Goal: Task Accomplishment & Management: Complete application form

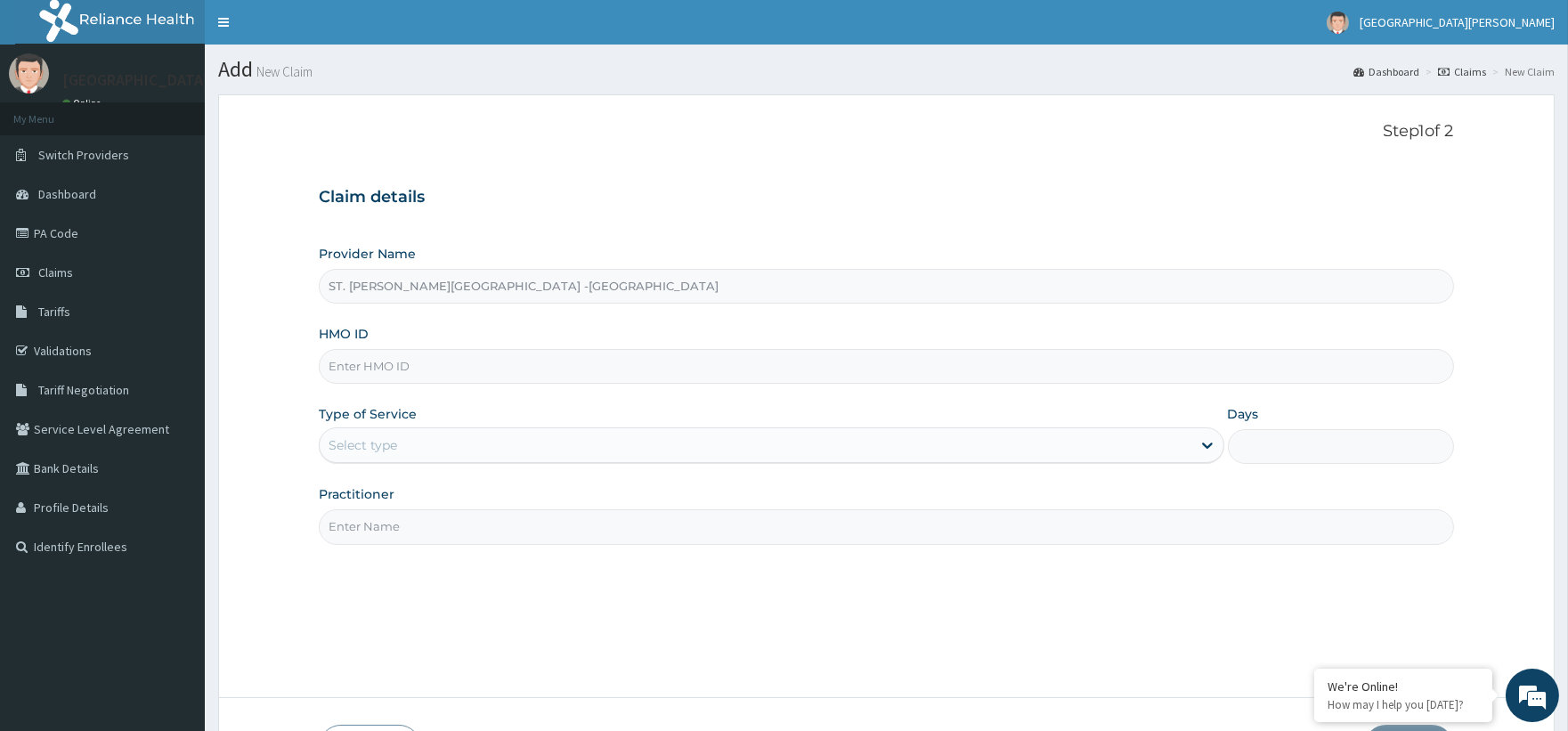
click at [410, 363] on input "HMO ID" at bounding box center [886, 366] width 1134 height 35
paste input "WES/10007/A"
type input "WES/10007/A"
click at [401, 454] on div "Select type" at bounding box center [754, 445] width 871 height 28
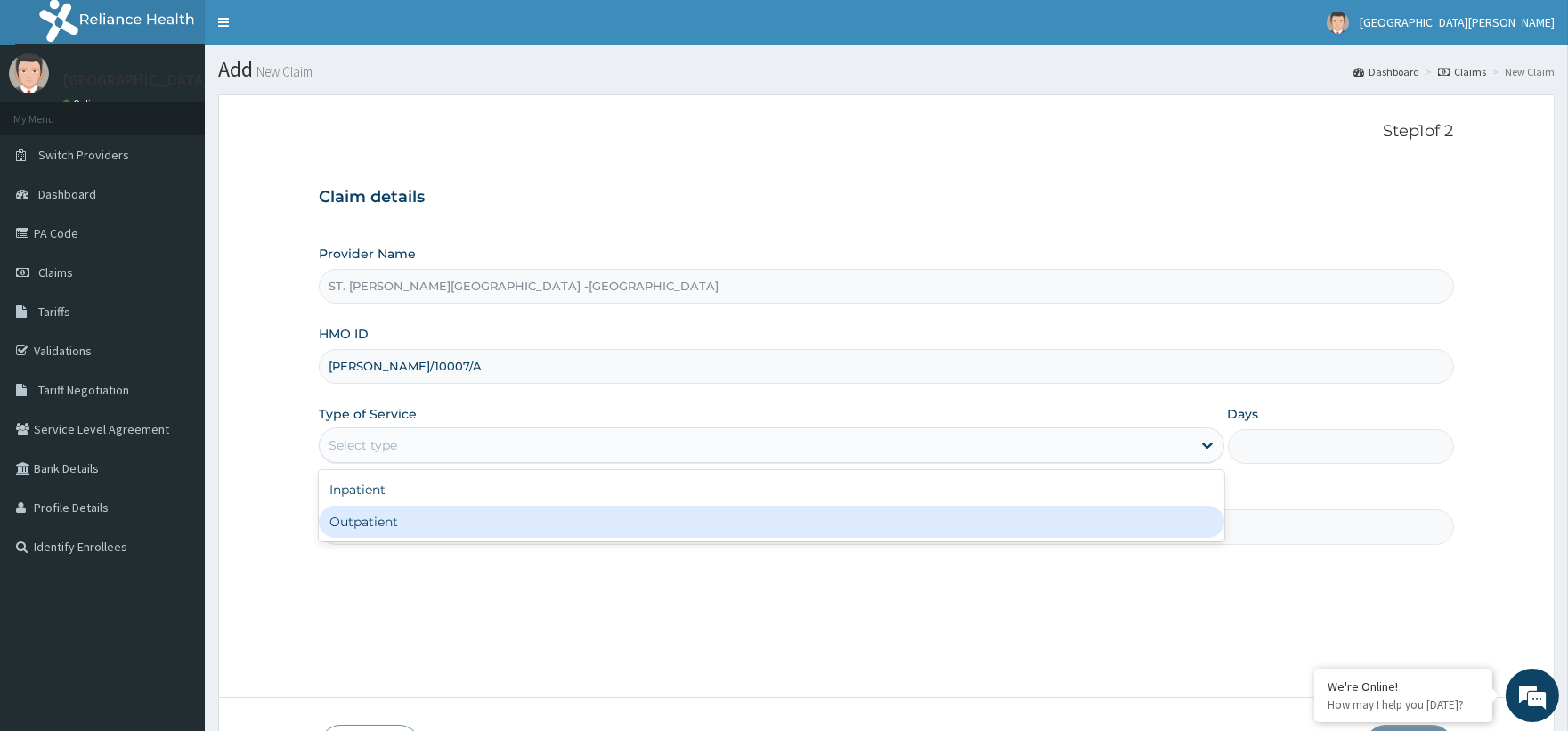
click at [390, 523] on div "Outpatient" at bounding box center [770, 522] width 904 height 32
type input "1"
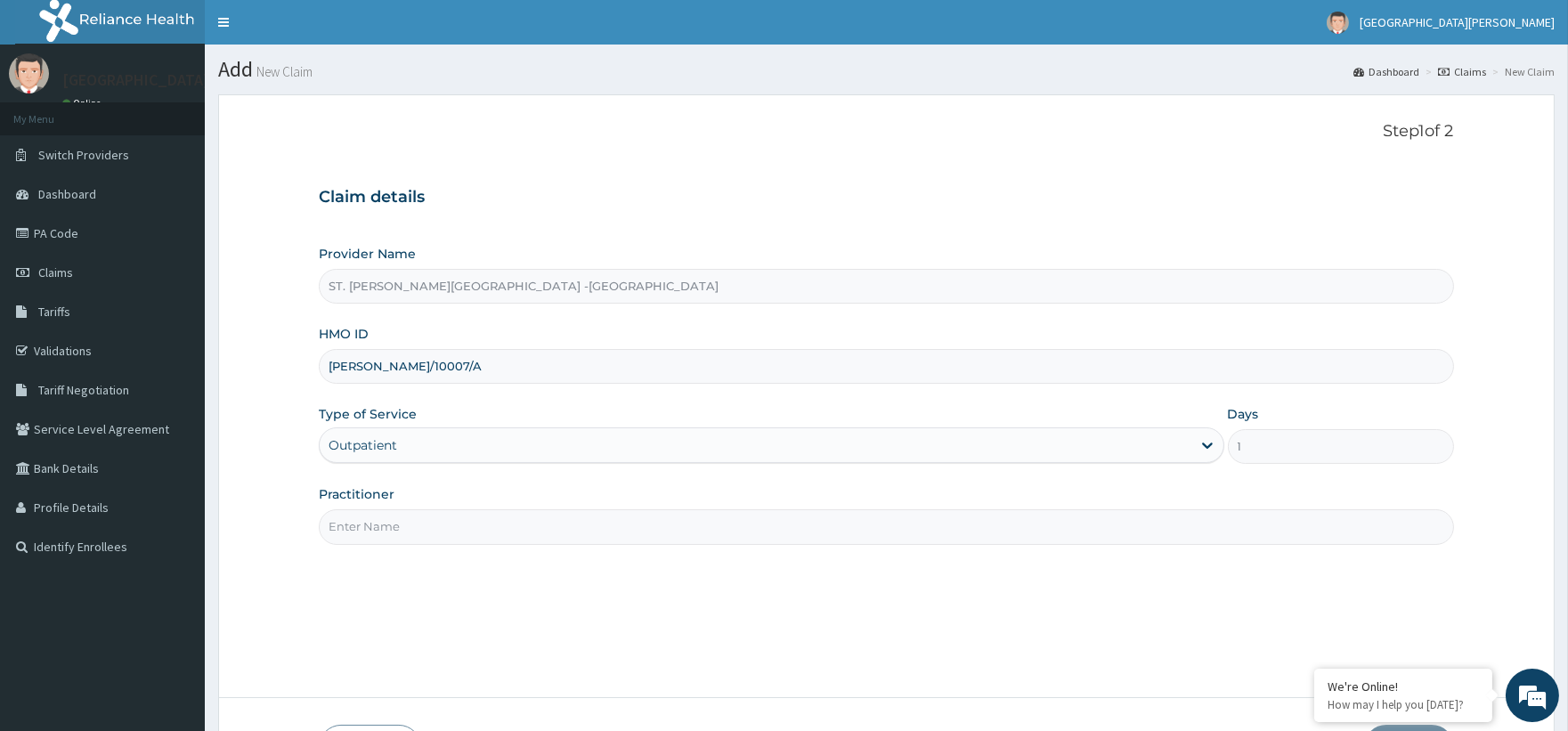
click at [397, 524] on input "Practitioner" at bounding box center [886, 526] width 1134 height 35
type input "Luba"
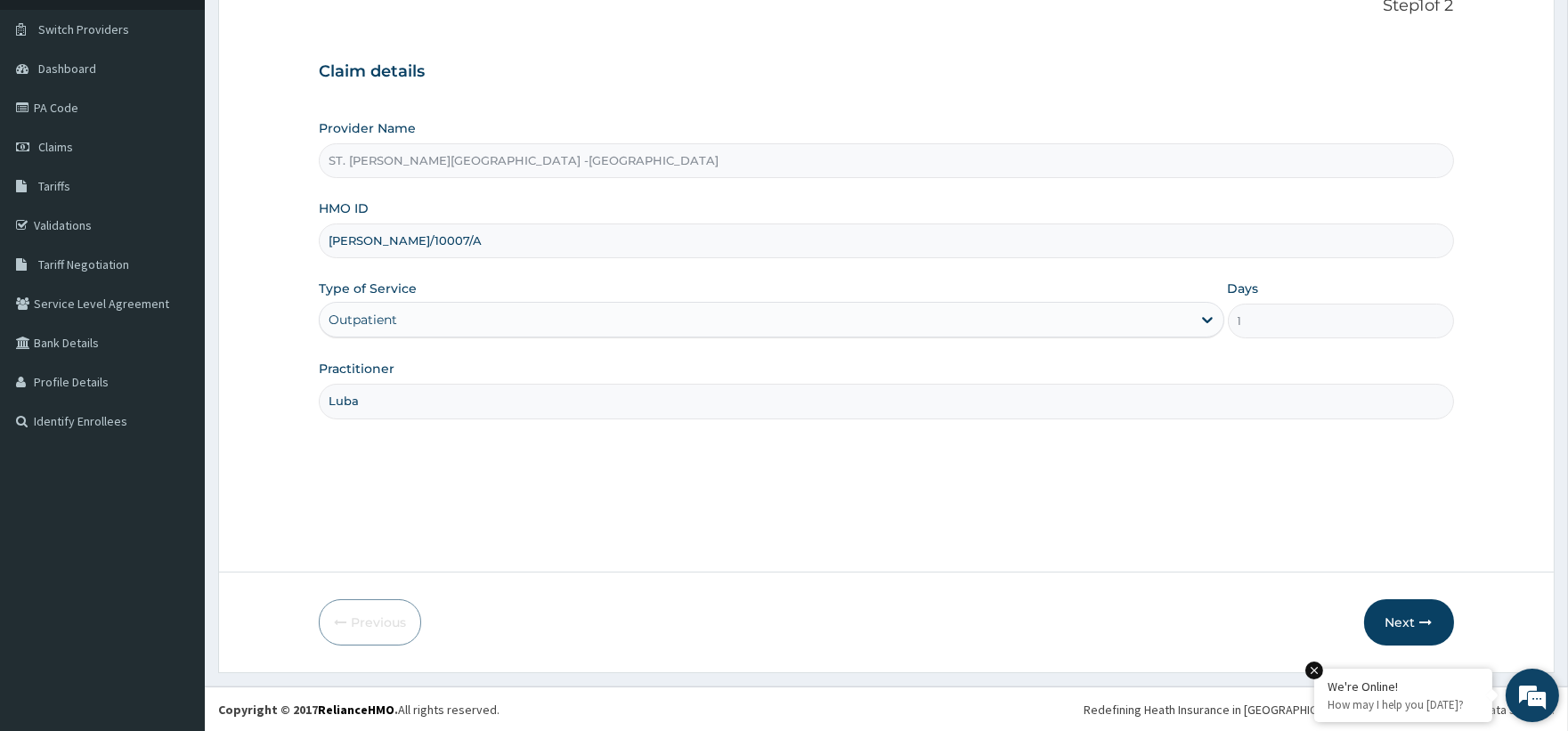
scroll to position [127, 0]
click at [1377, 634] on button "Next" at bounding box center [1409, 620] width 90 height 46
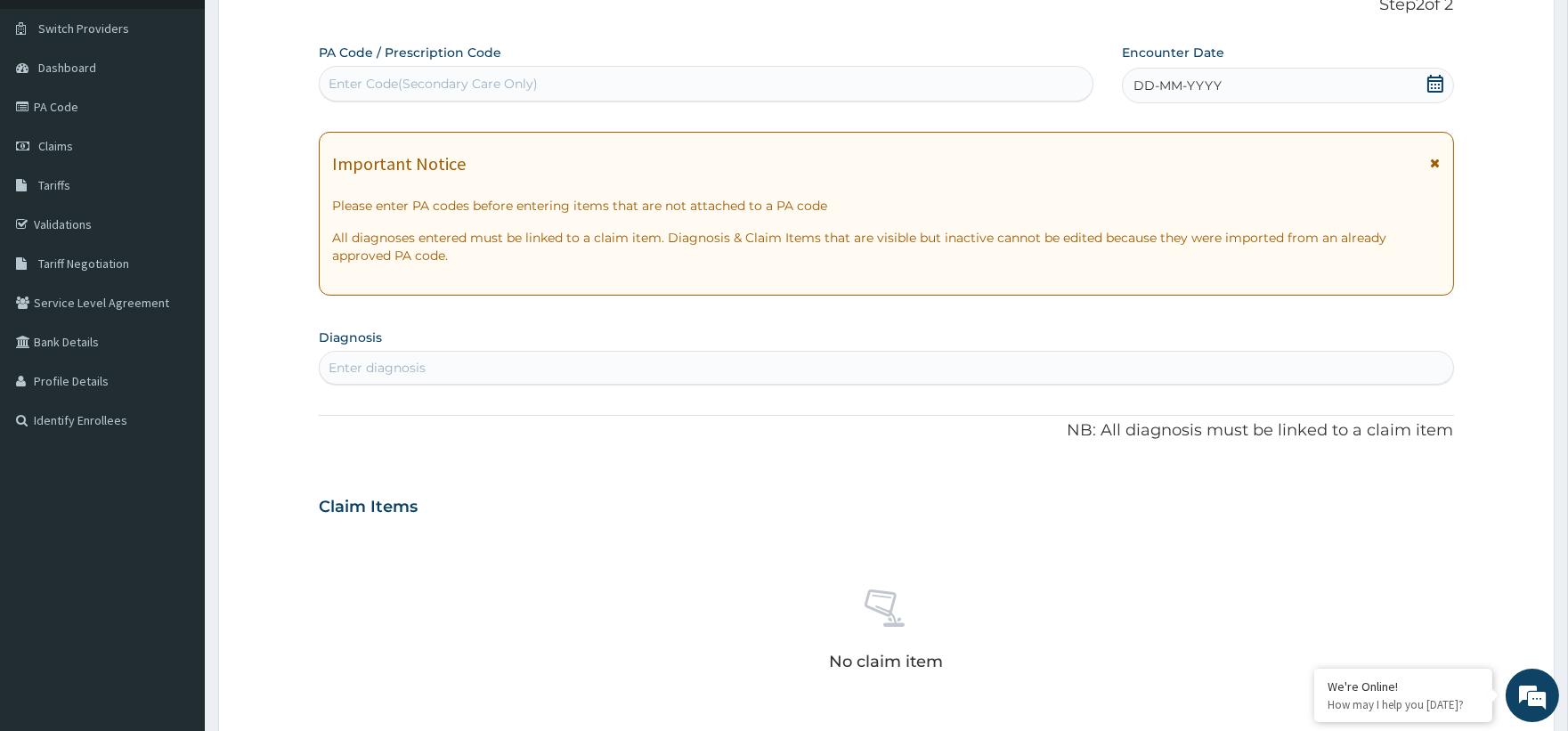
click at [1422, 76] on div "DD-MM-YYYY" at bounding box center [1288, 85] width 332 height 36
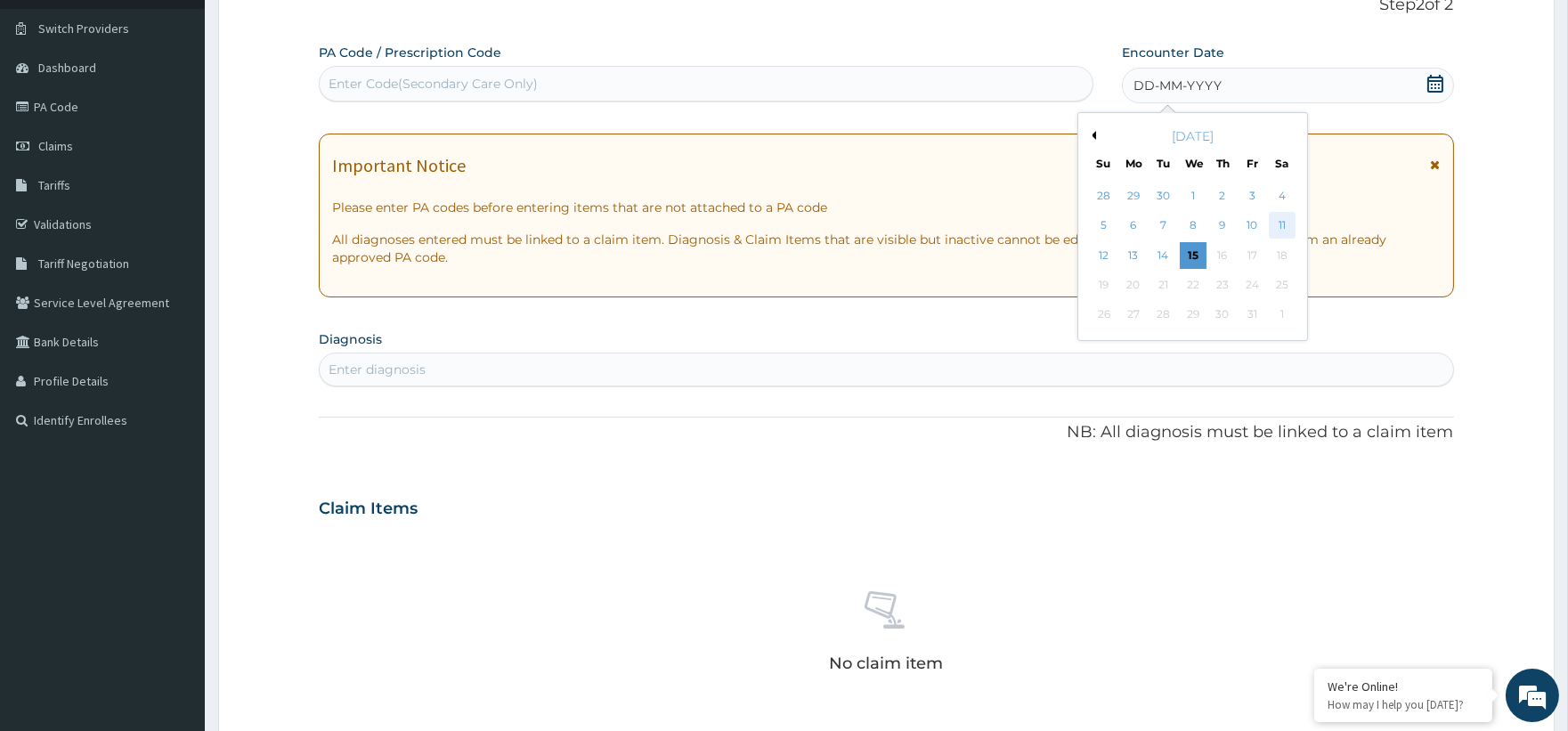
click at [1270, 225] on div "11" at bounding box center [1281, 226] width 26 height 26
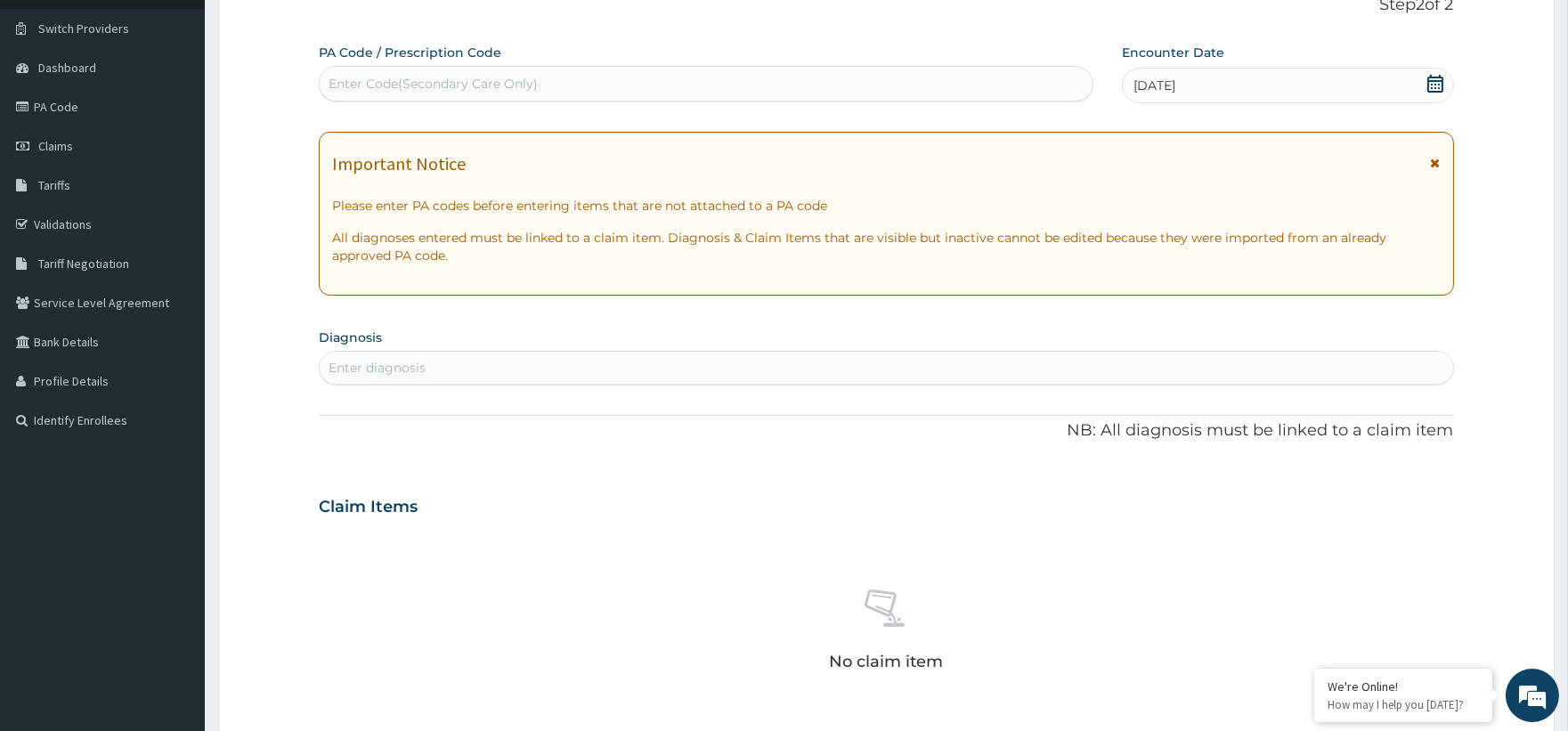
click at [572, 78] on div "Enter Code(Secondary Care Only)" at bounding box center [706, 83] width 772 height 28
click at [381, 368] on div "Enter diagnosis" at bounding box center [378, 367] width 97 height 18
type input "[MEDICAL_DATA]"
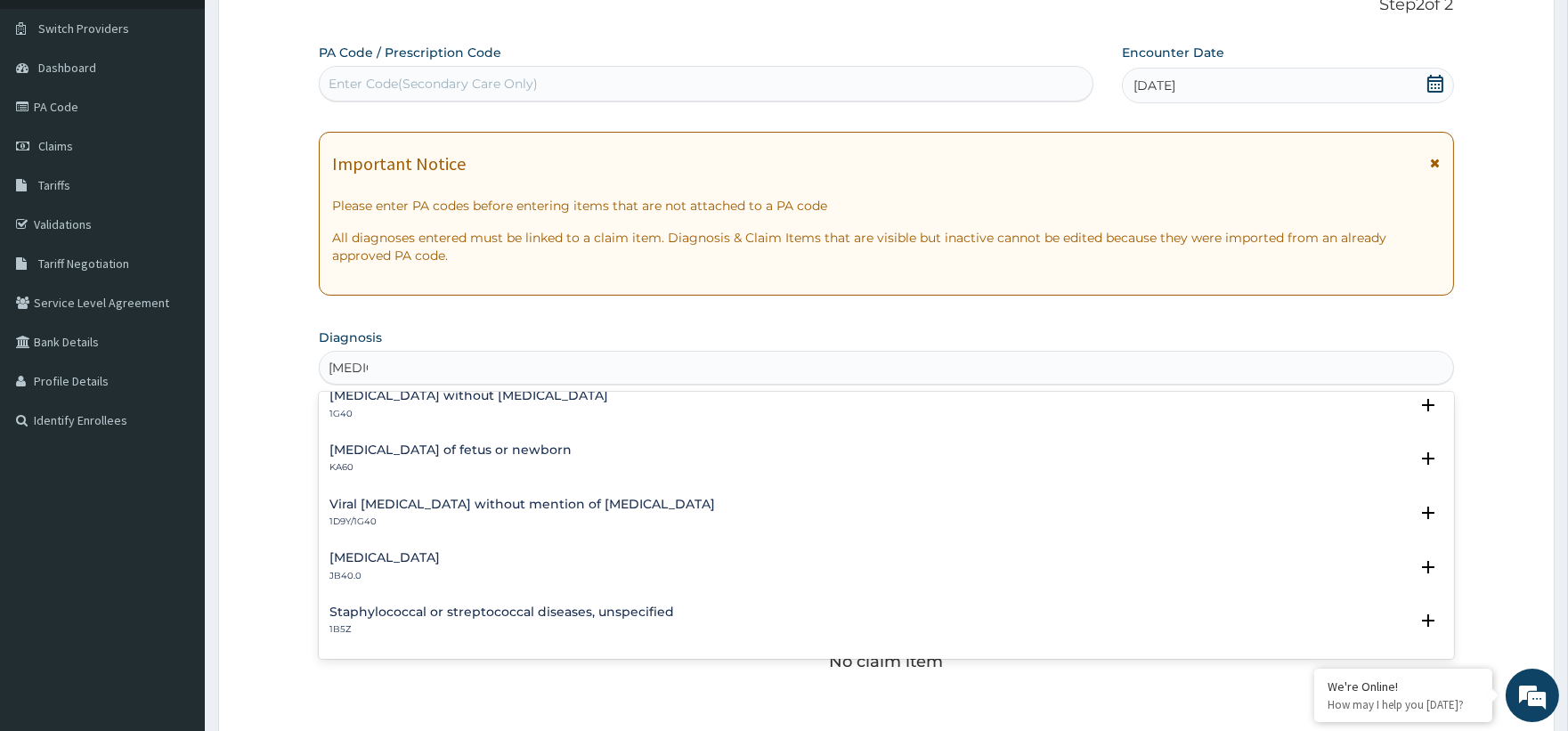
scroll to position [0, 0]
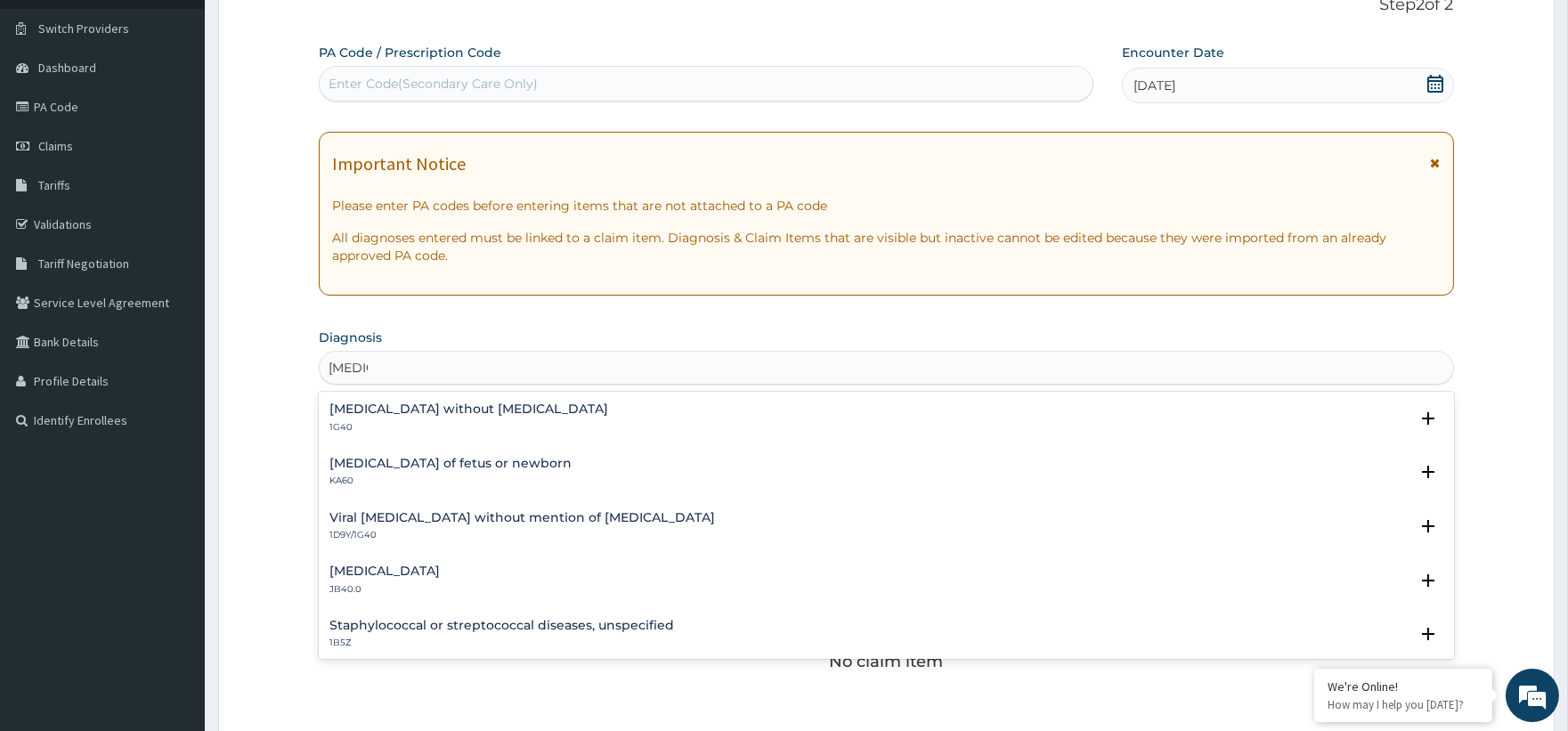
click at [506, 417] on div "Sepsis without septic shock 1G40" at bounding box center [885, 417] width 1113 height 31
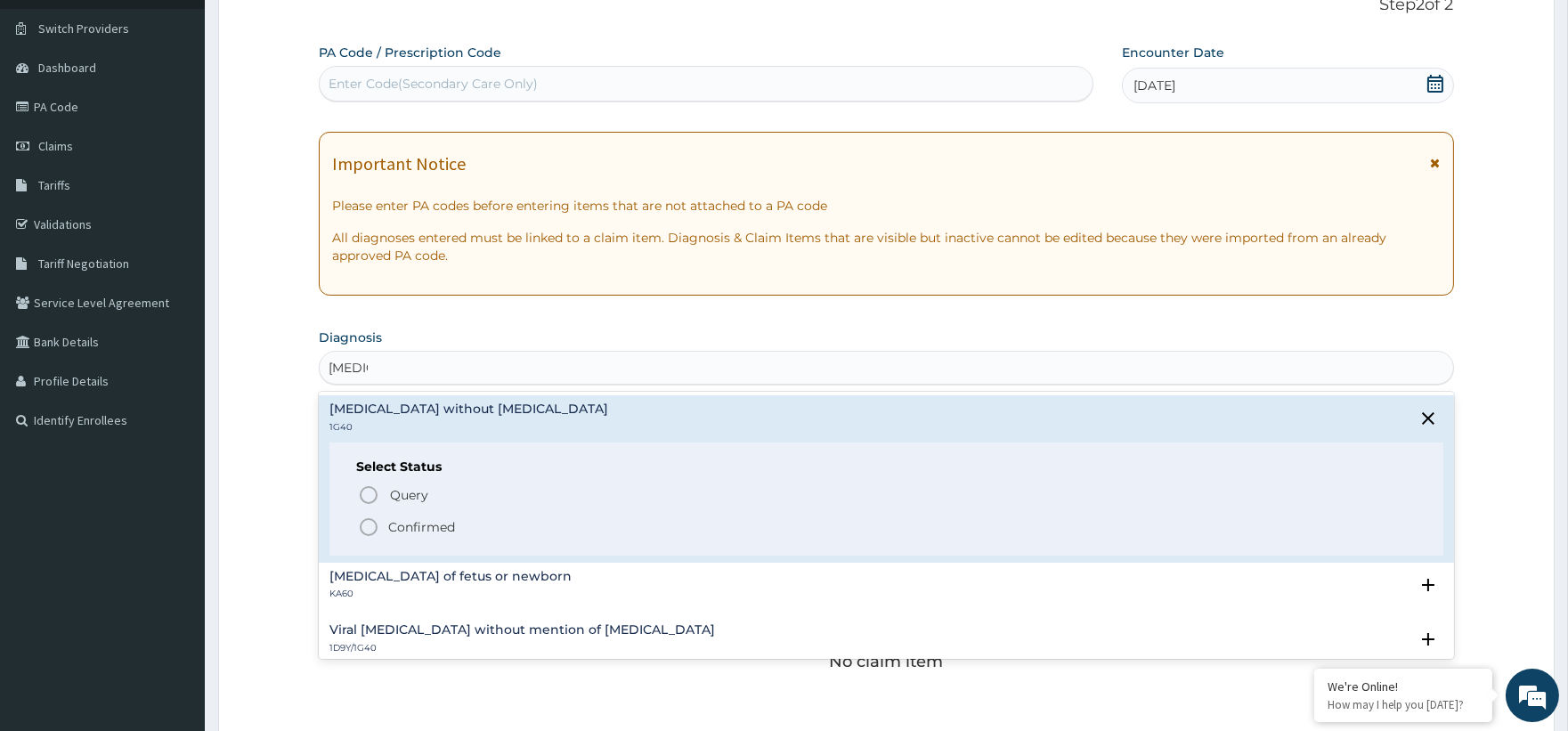
click at [389, 518] on p "Confirmed" at bounding box center [421, 527] width 67 height 18
click at [389, 517] on h3 "Claim Items" at bounding box center [367, 507] width 98 height 20
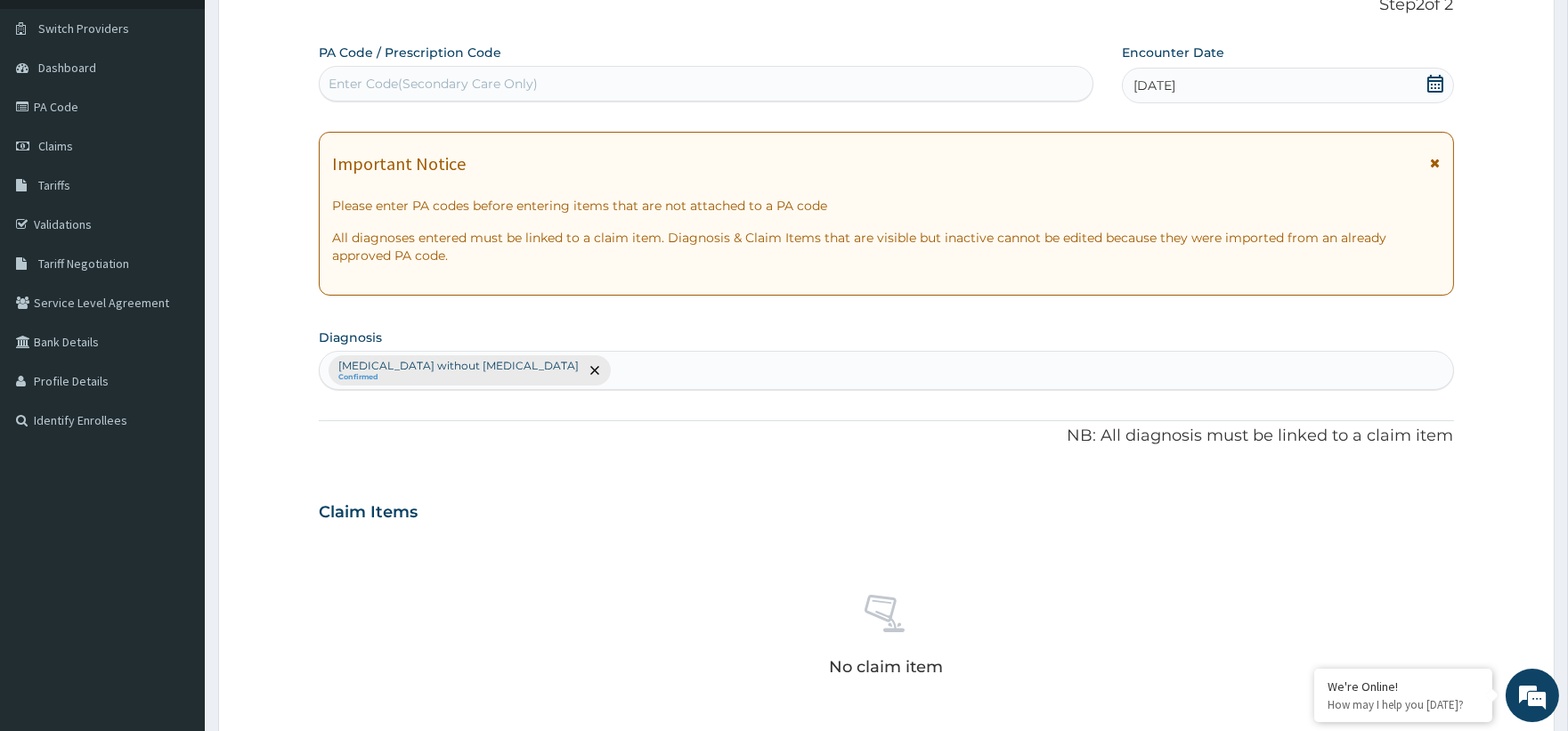
click at [613, 365] on div "Sepsis without septic shock Confirmed" at bounding box center [886, 370] width 1132 height 37
type input "[MEDICAL_DATA]"
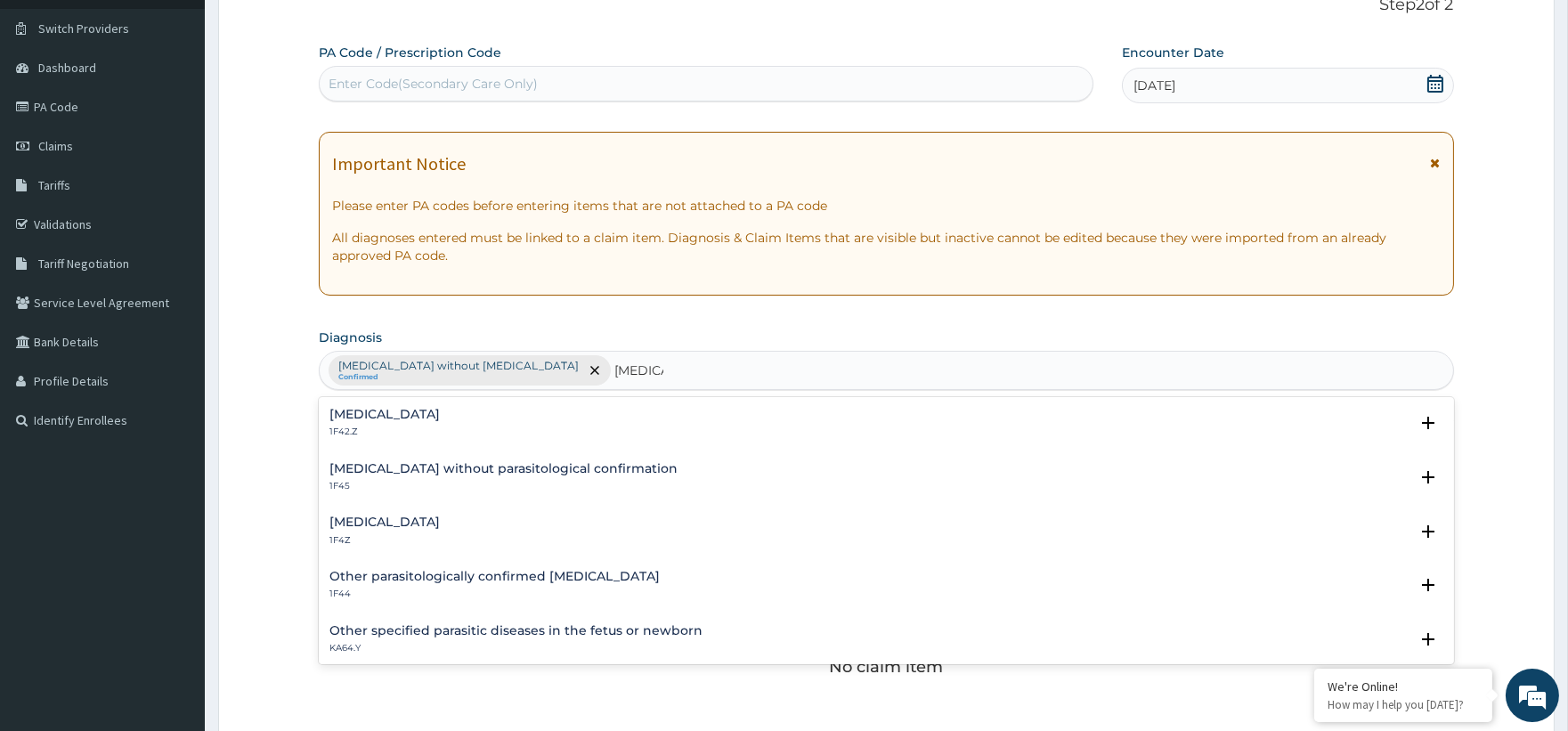
click at [414, 518] on h4 "[MEDICAL_DATA]" at bounding box center [384, 522] width 111 height 13
click at [431, 523] on h4 "[MEDICAL_DATA]" at bounding box center [384, 522] width 111 height 13
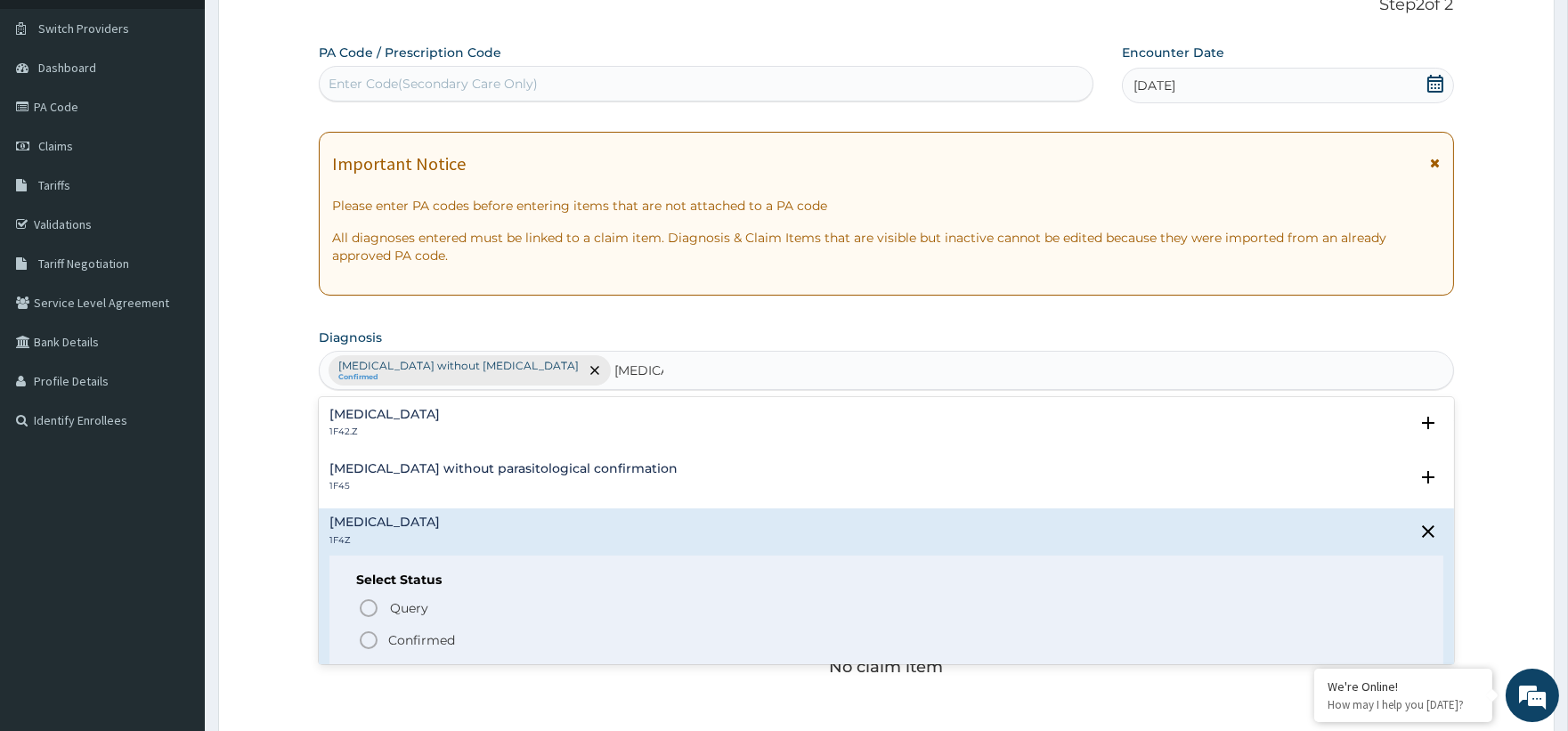
click at [435, 630] on span "Confirmed" at bounding box center [887, 640] width 1058 height 22
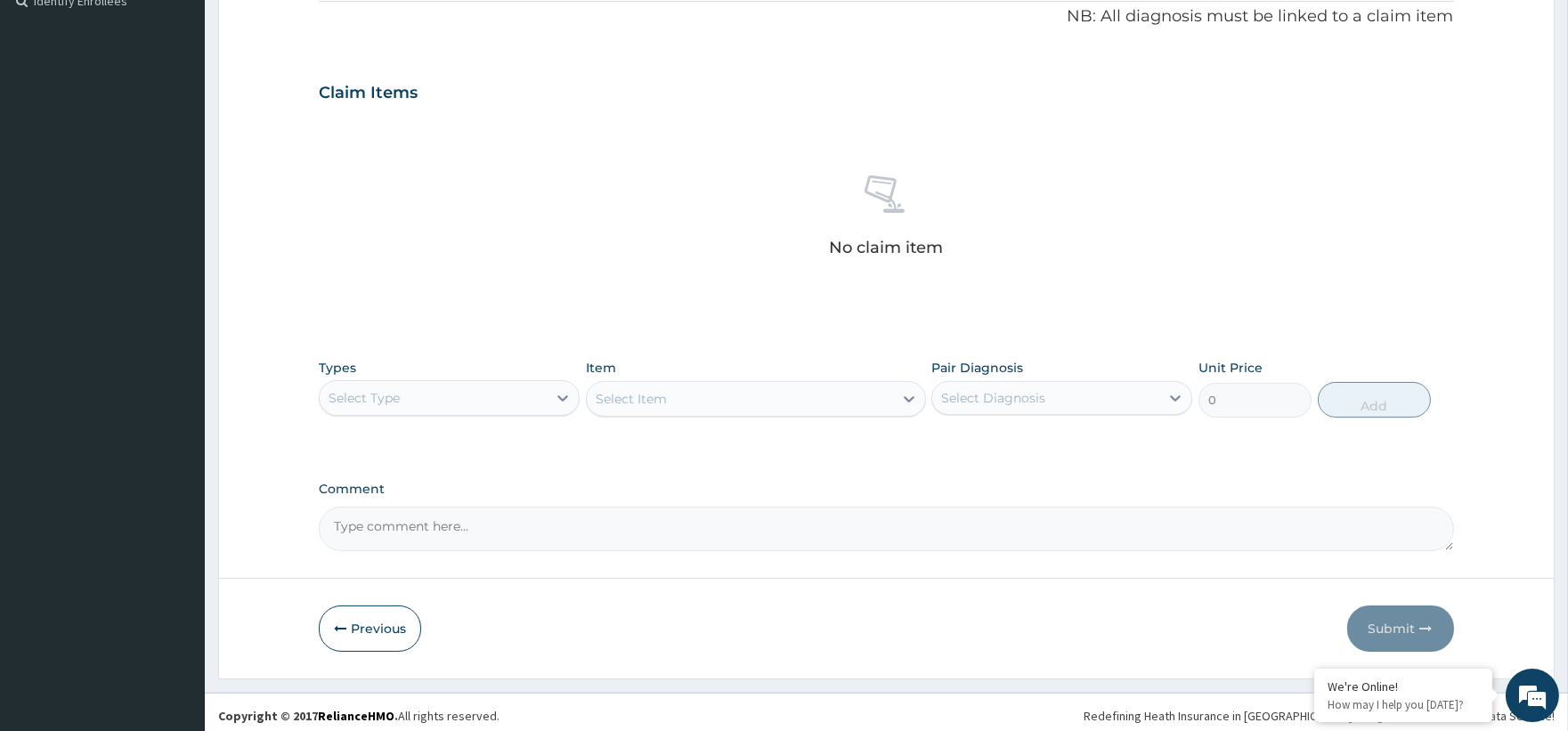
scroll to position [553, 0]
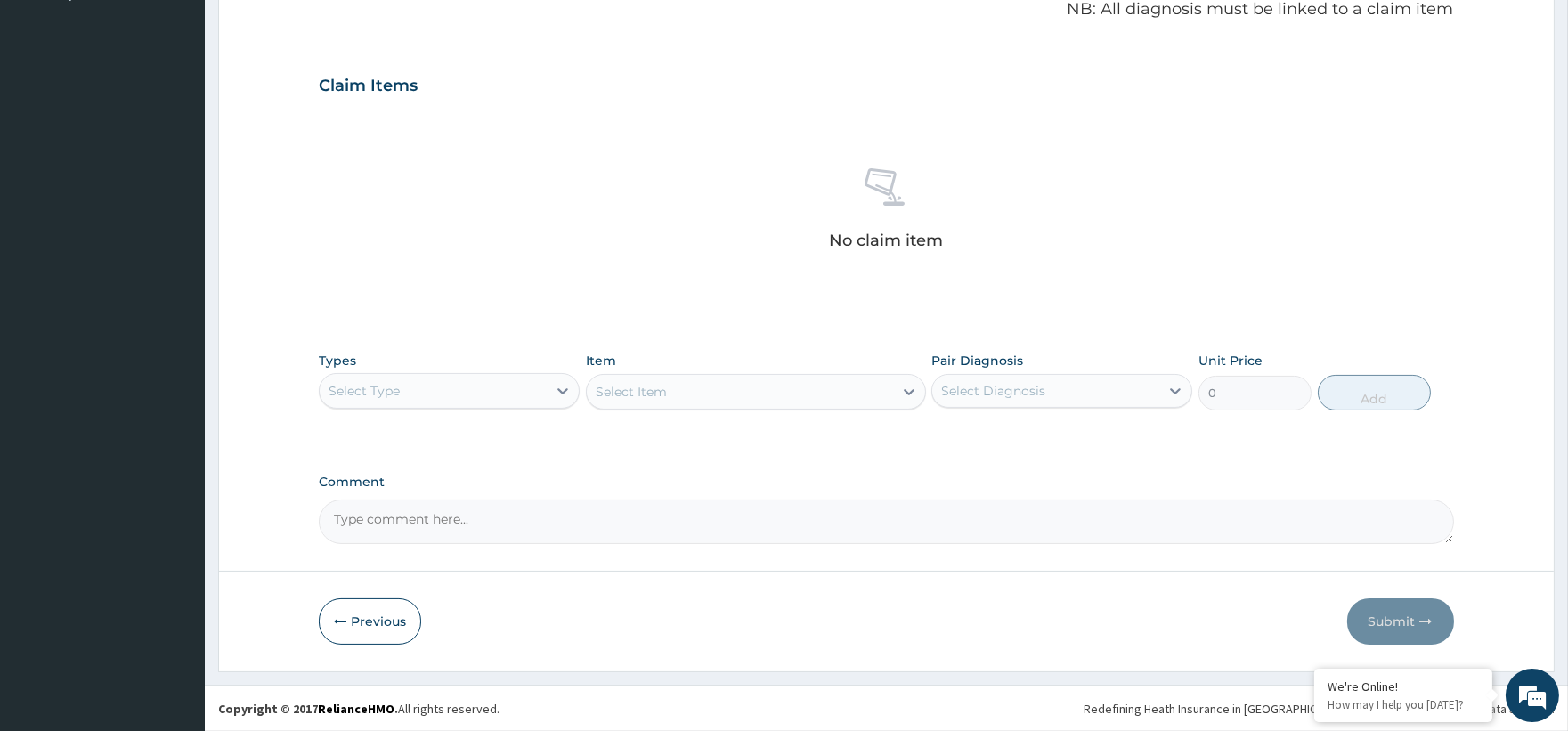
click at [545, 403] on div "Select Type" at bounding box center [433, 391] width 227 height 28
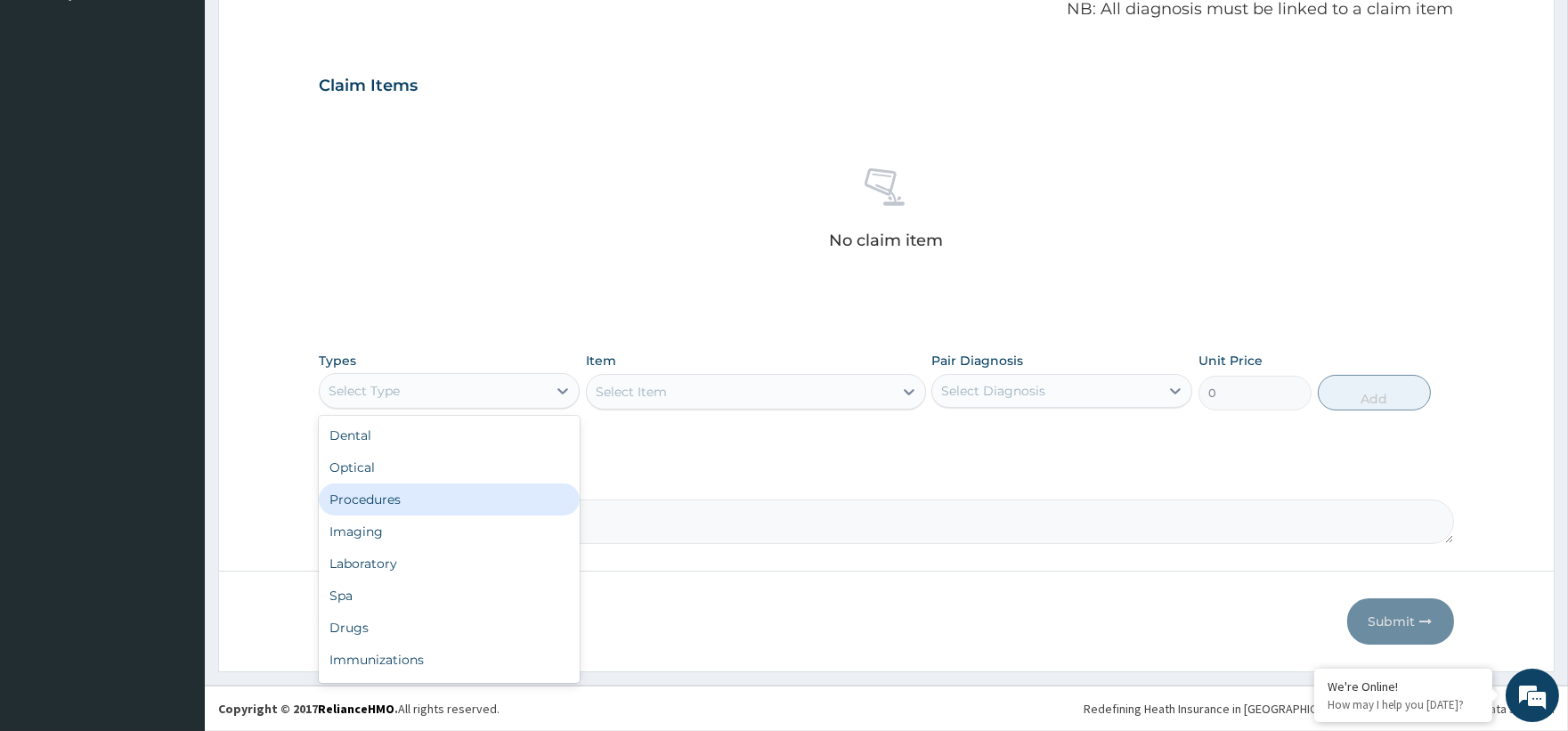
click at [370, 493] on div "Procedures" at bounding box center [449, 500] width 261 height 32
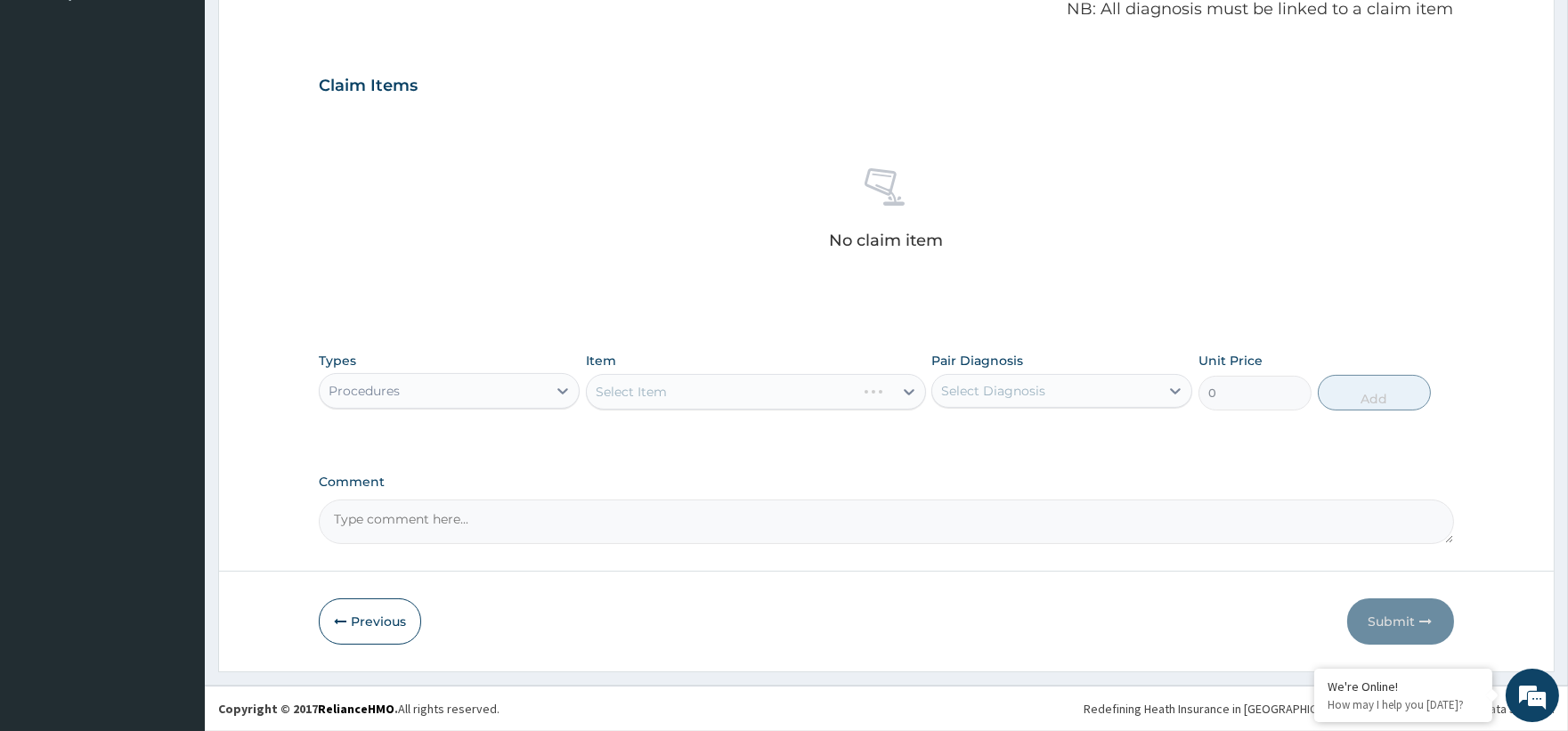
click at [618, 398] on div "Select Item" at bounding box center [755, 392] width 340 height 36
click at [904, 389] on div "Select Item" at bounding box center [755, 392] width 340 height 36
click at [903, 389] on div "Select Item" at bounding box center [755, 392] width 340 height 36
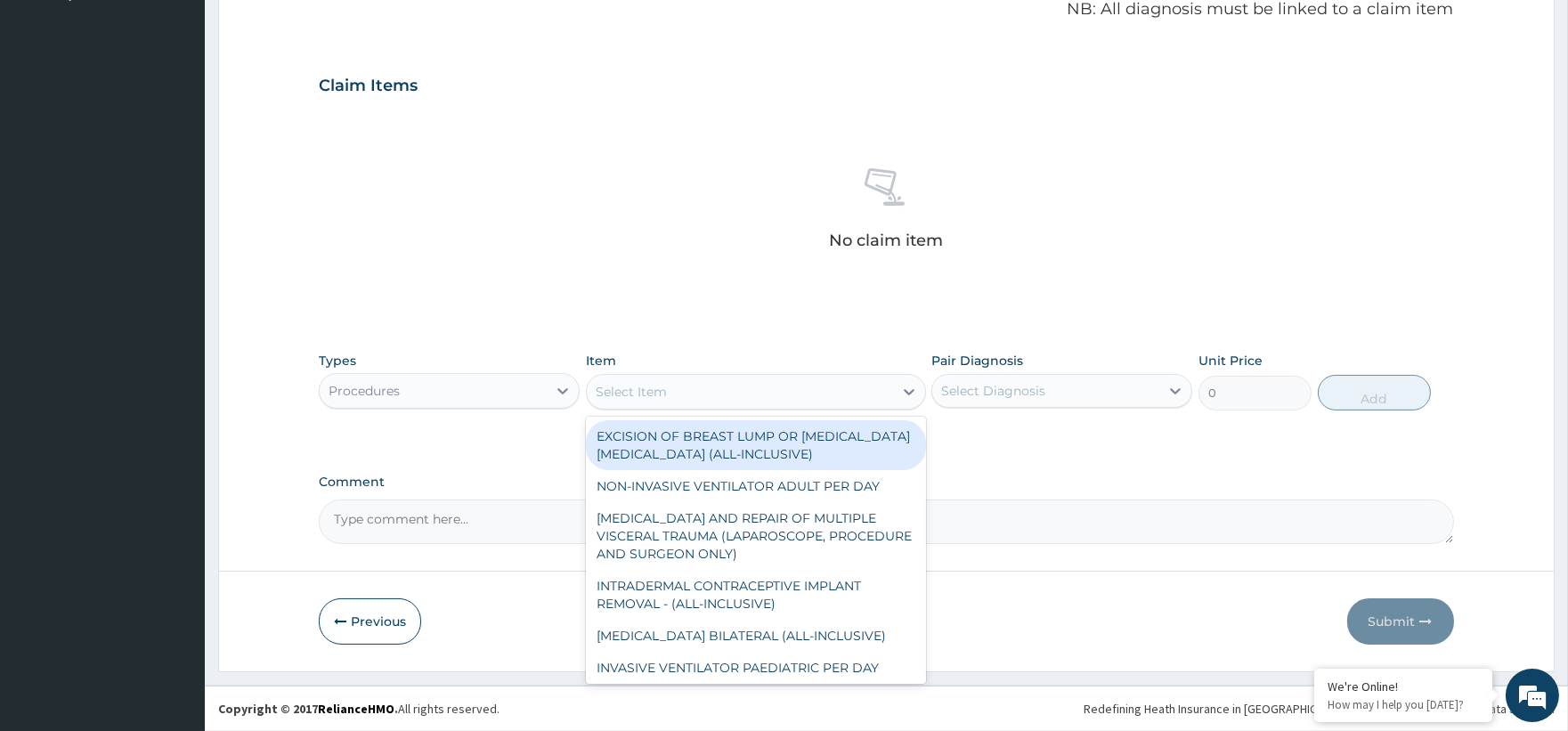
click at [819, 382] on div "Select Item" at bounding box center [739, 392] width 306 height 28
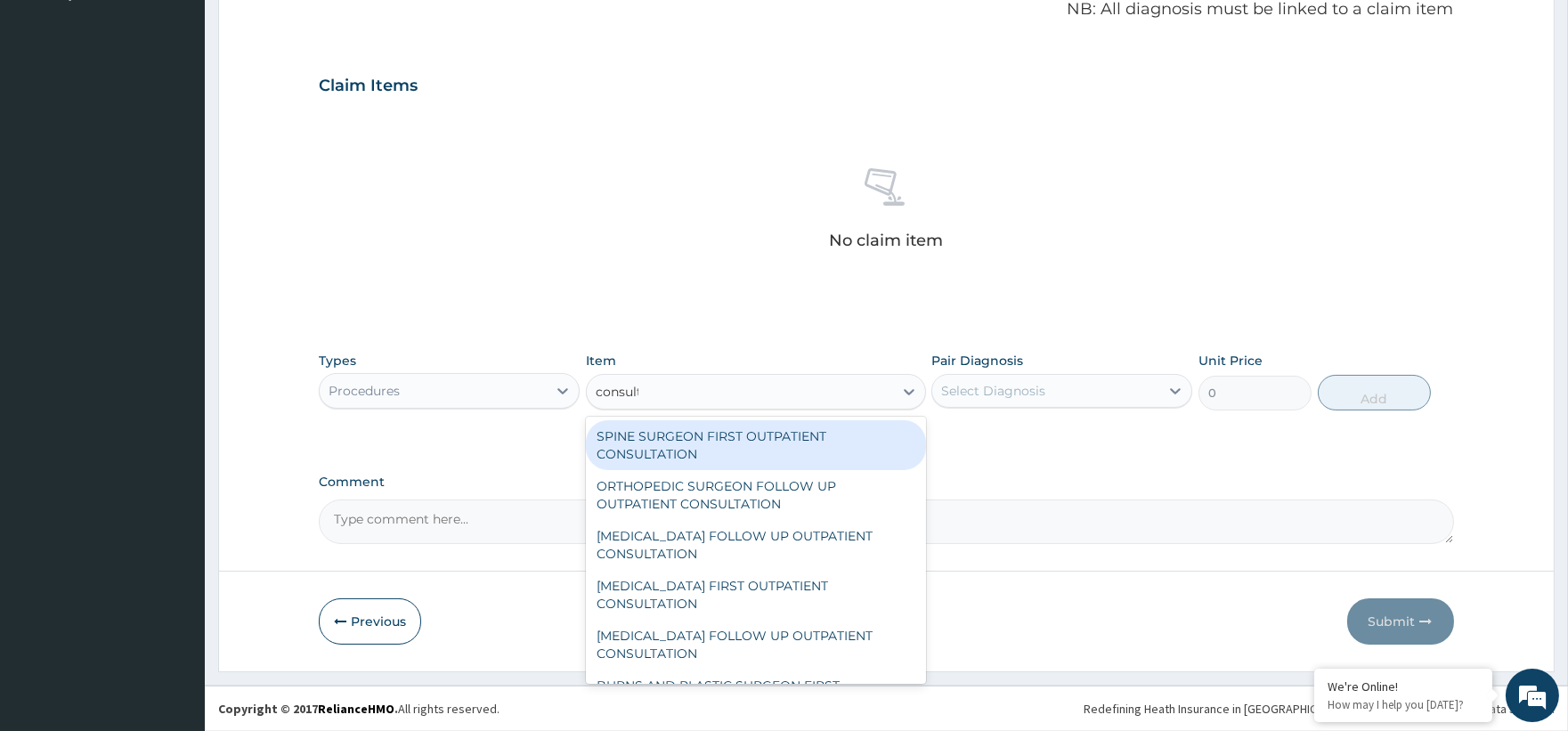
type input "consultat"
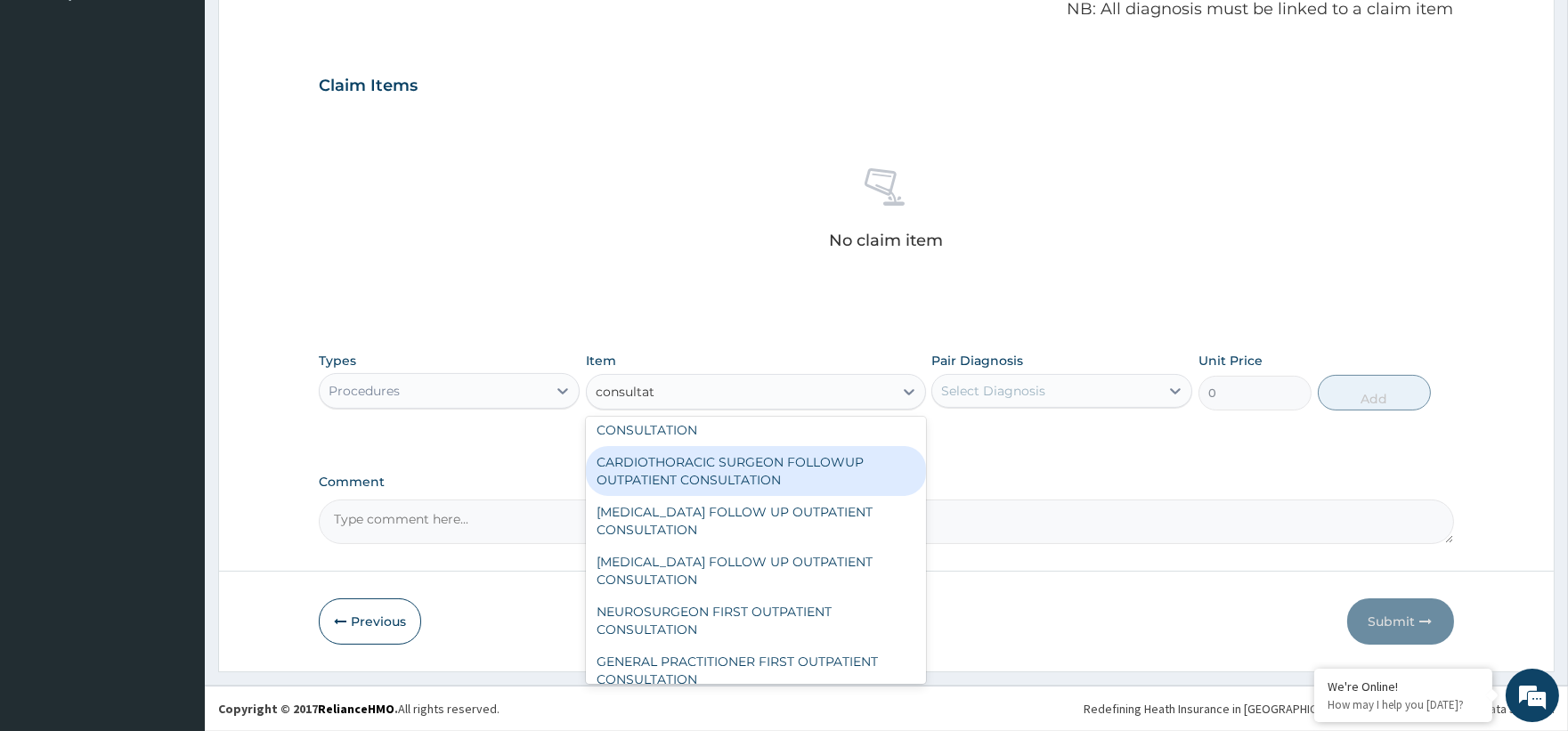
scroll to position [1978, 0]
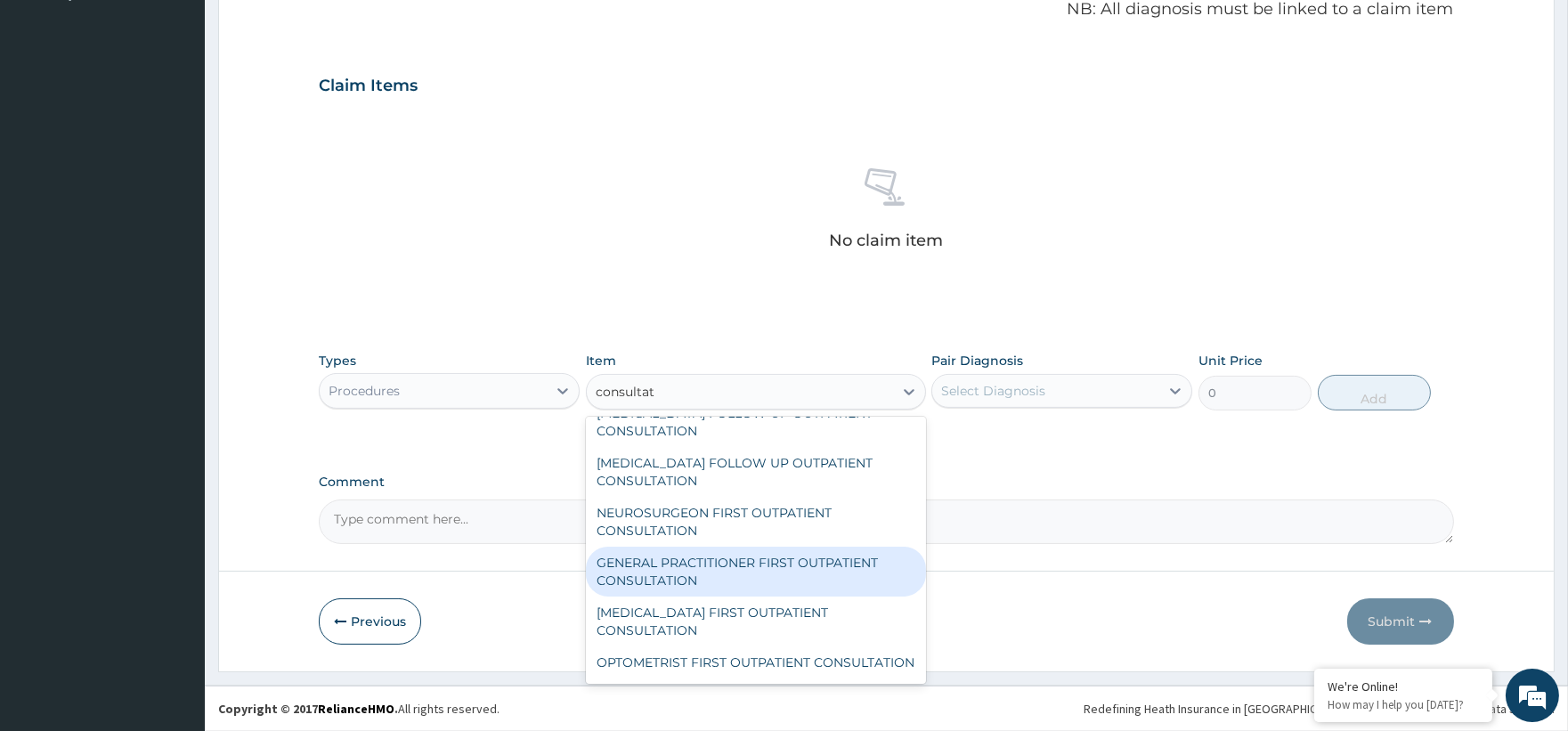
click at [743, 596] on div "GENERAL PRACTITIONER FIRST OUTPATIENT CONSULTATION" at bounding box center [755, 571] width 340 height 50
type input "3750"
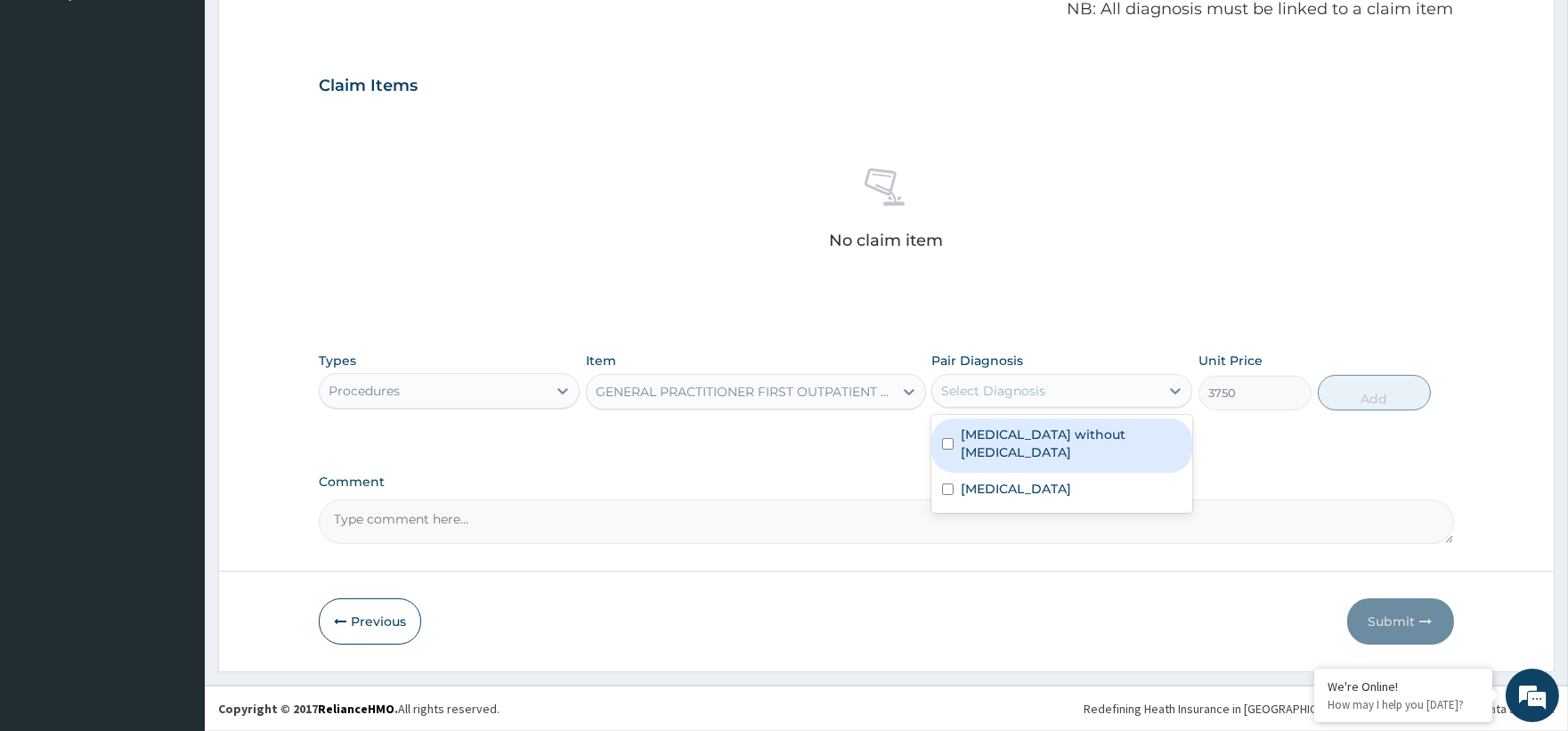
drag, startPoint x: 1030, startPoint y: 401, endPoint x: 1001, endPoint y: 408, distance: 29.8
click at [1025, 399] on div "Select Diagnosis" at bounding box center [1046, 391] width 227 height 28
click at [993, 434] on label "[MEDICAL_DATA] without [MEDICAL_DATA]" at bounding box center [1071, 443] width 221 height 36
checkbox input "true"
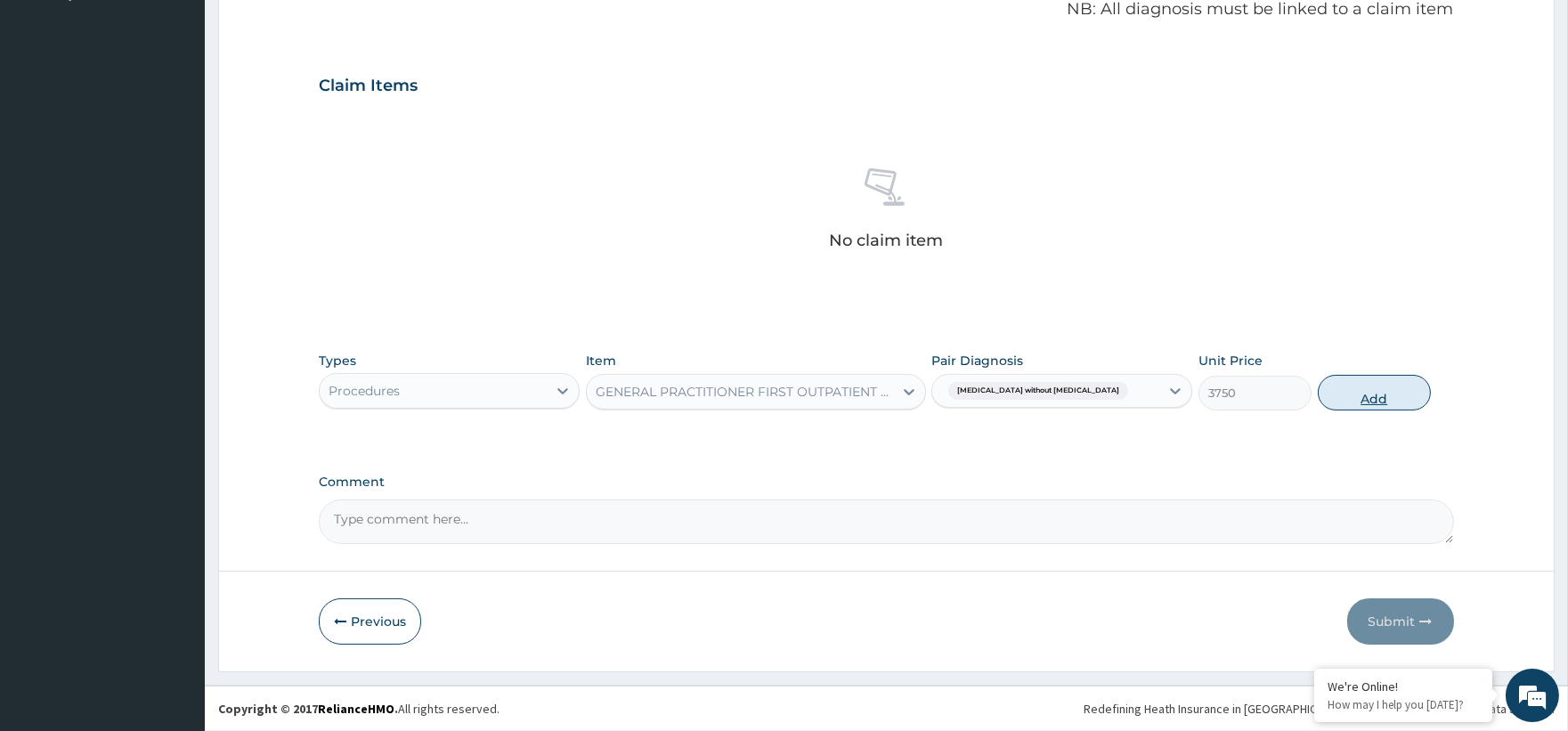
click at [1338, 393] on button "Add" at bounding box center [1374, 393] width 113 height 36
type input "0"
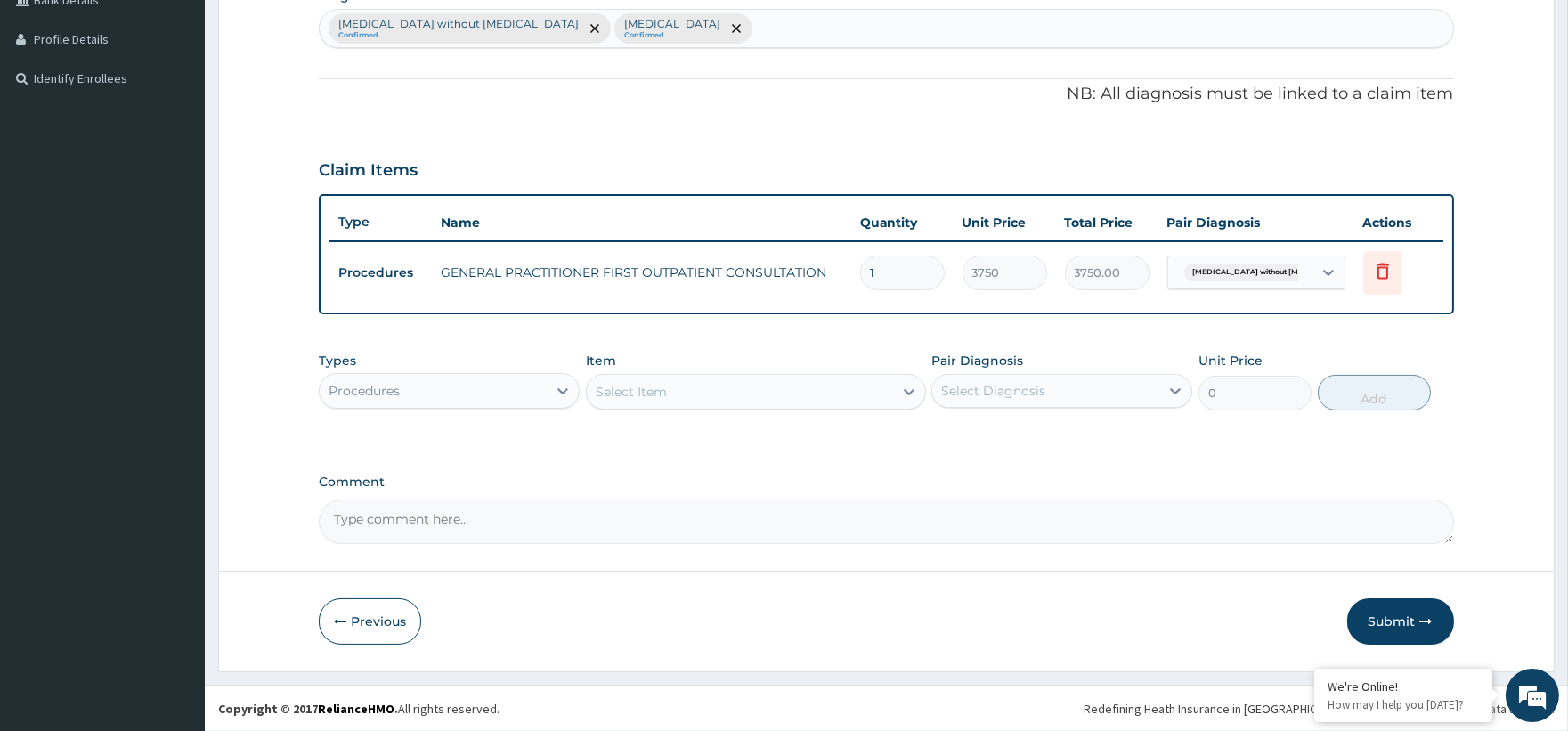
scroll to position [467, 0]
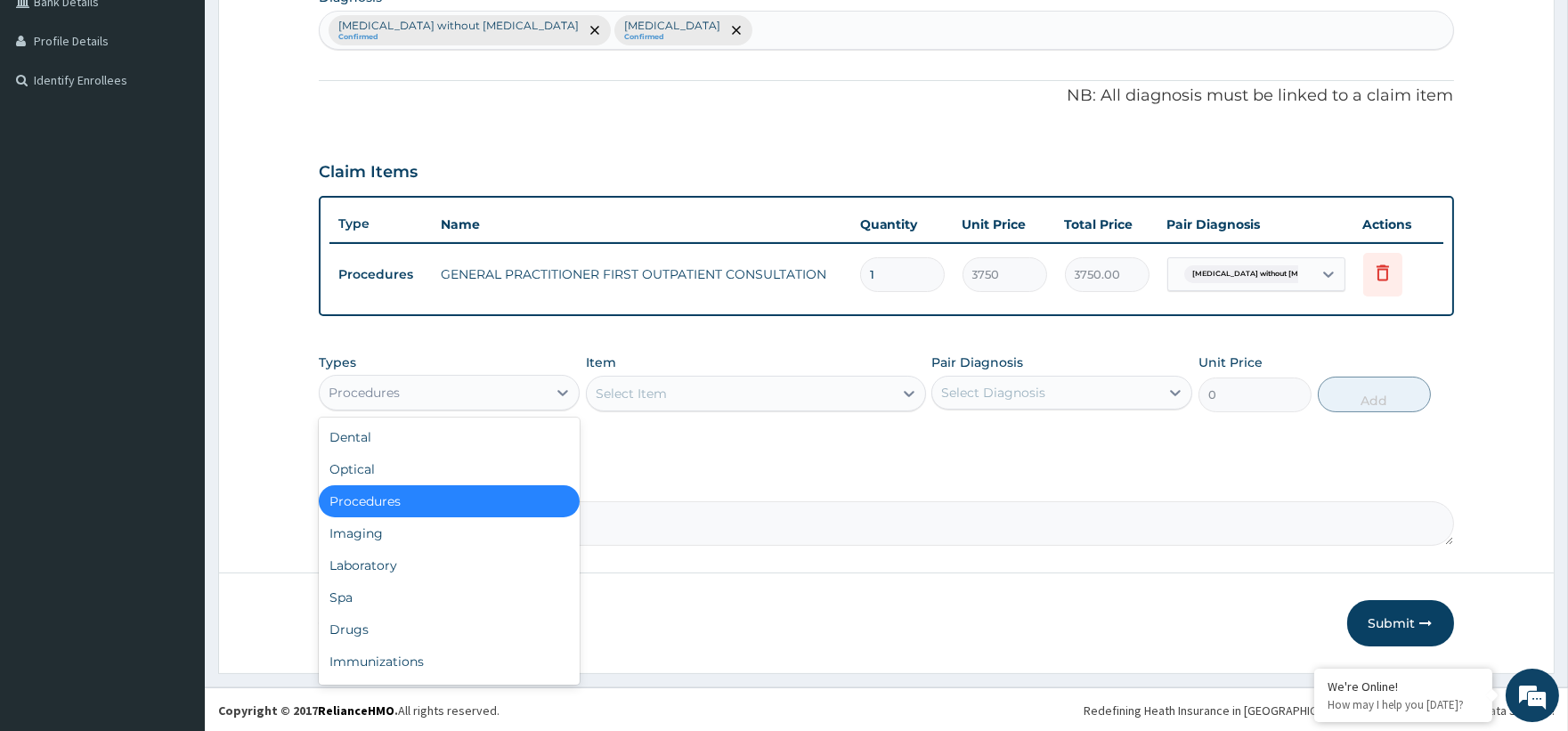
click at [525, 387] on div "Procedures" at bounding box center [433, 393] width 227 height 28
click at [339, 552] on div "Laboratory" at bounding box center [449, 565] width 261 height 32
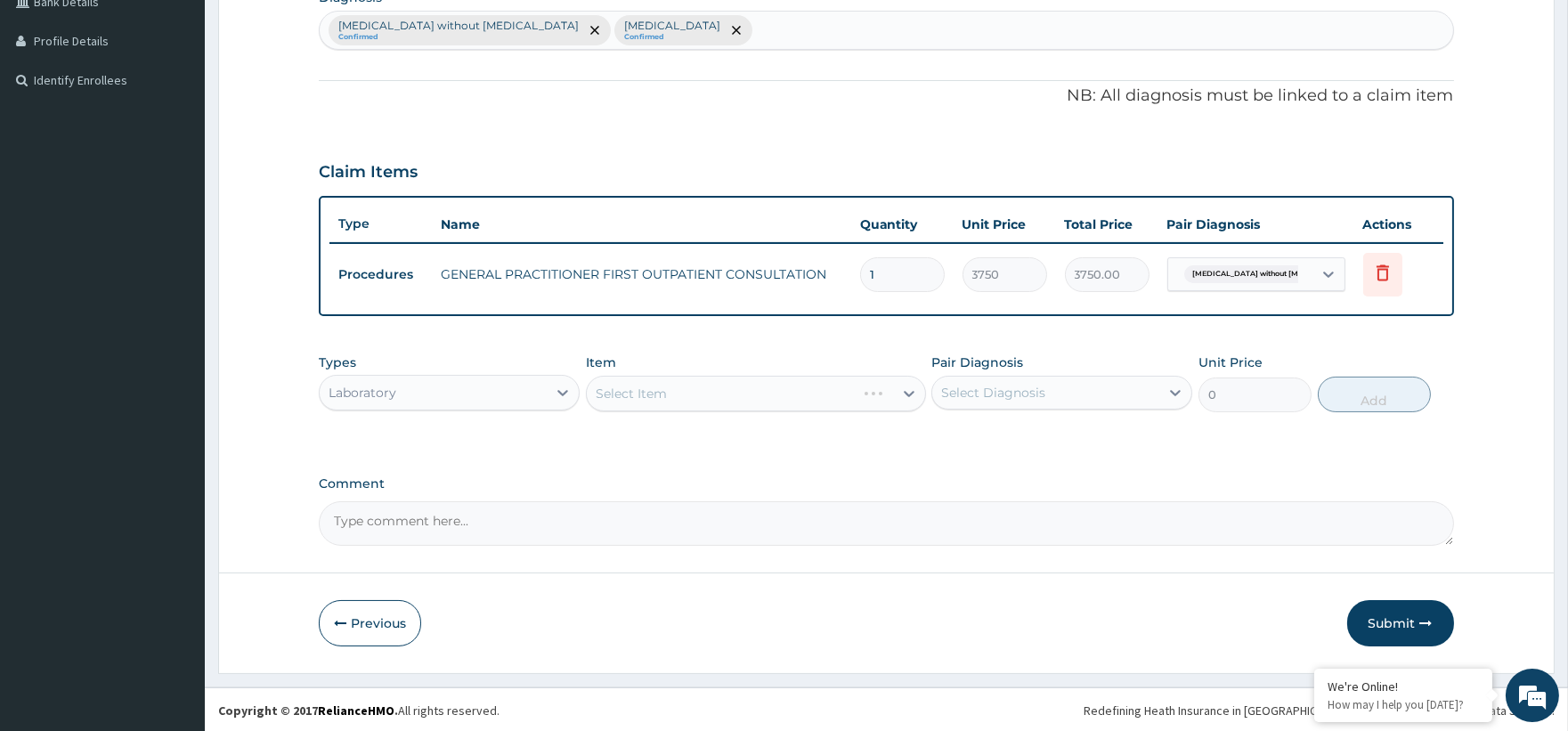
click at [632, 415] on div "Types Laboratory Item Select Item Pair Diagnosis Select Diagnosis Unit Price 0 …" at bounding box center [886, 383] width 1134 height 77
click at [659, 403] on div "Select Item" at bounding box center [755, 394] width 340 height 36
click at [892, 385] on div "Select Item" at bounding box center [755, 394] width 340 height 36
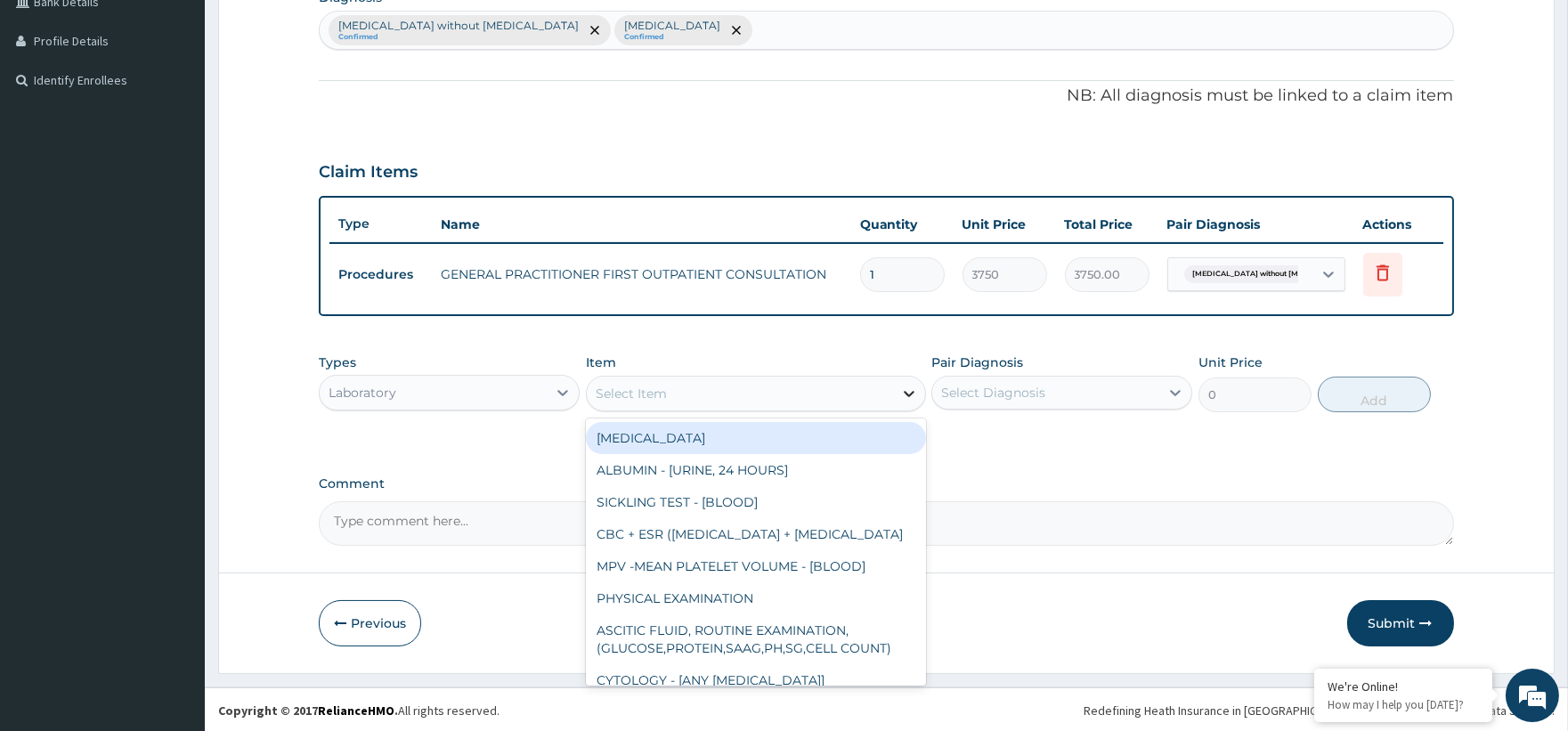
click at [910, 386] on icon at bounding box center [908, 393] width 18 height 18
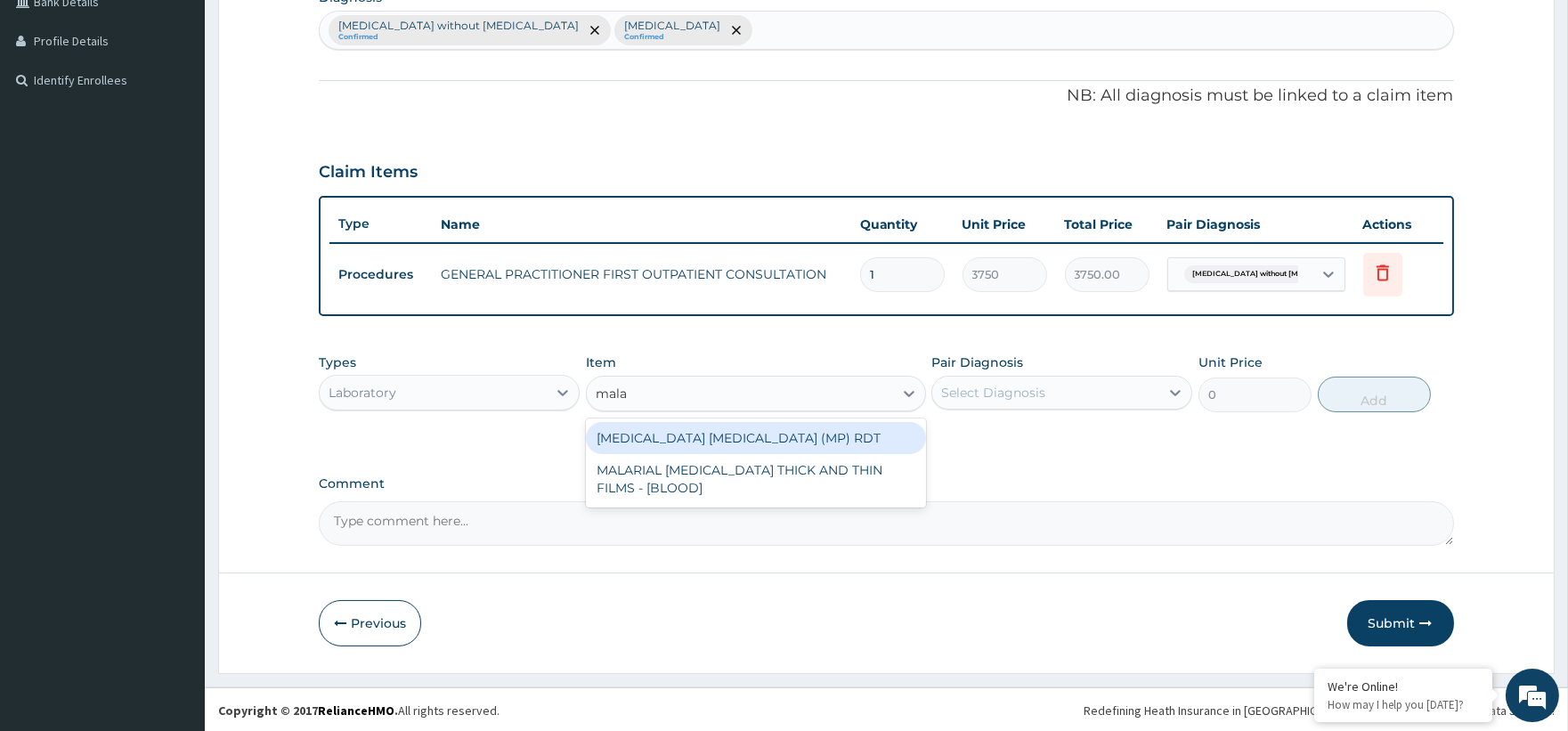
type input "malar"
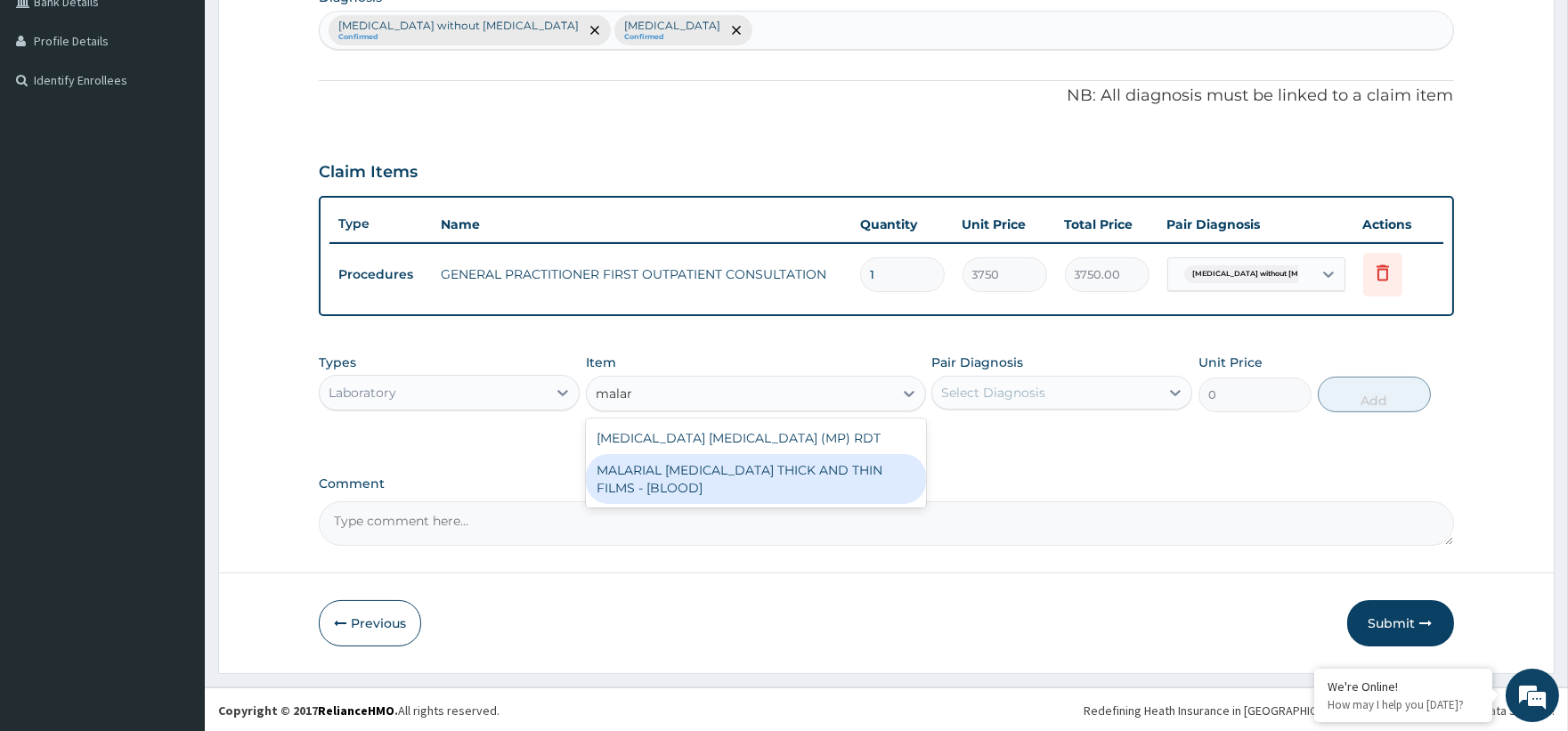
click at [715, 473] on div "MALARIAL PARASITE THICK AND THIN FILMS - [BLOOD]" at bounding box center [755, 478] width 340 height 50
type input "2187.5"
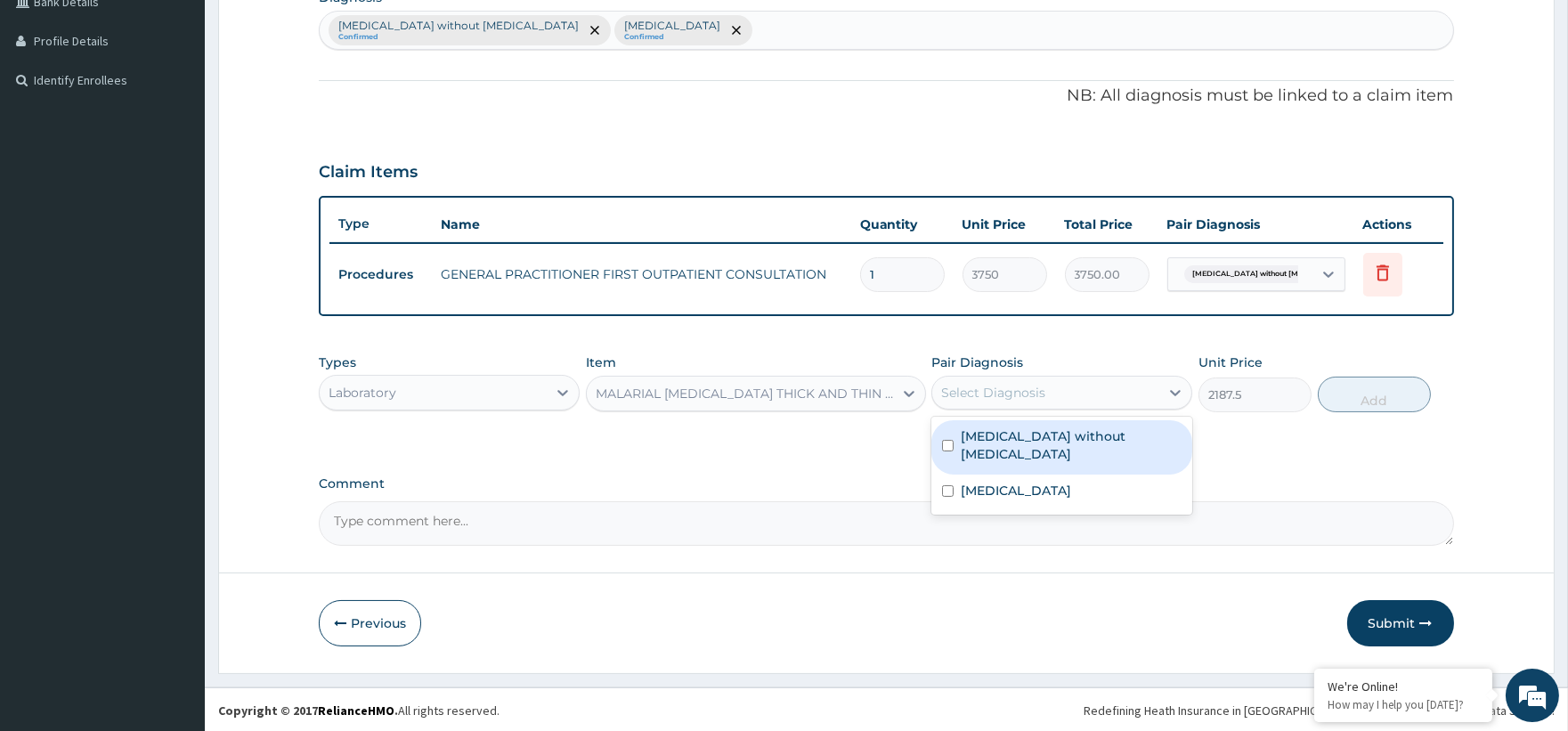
click at [988, 388] on div "Select Diagnosis" at bounding box center [993, 392] width 104 height 18
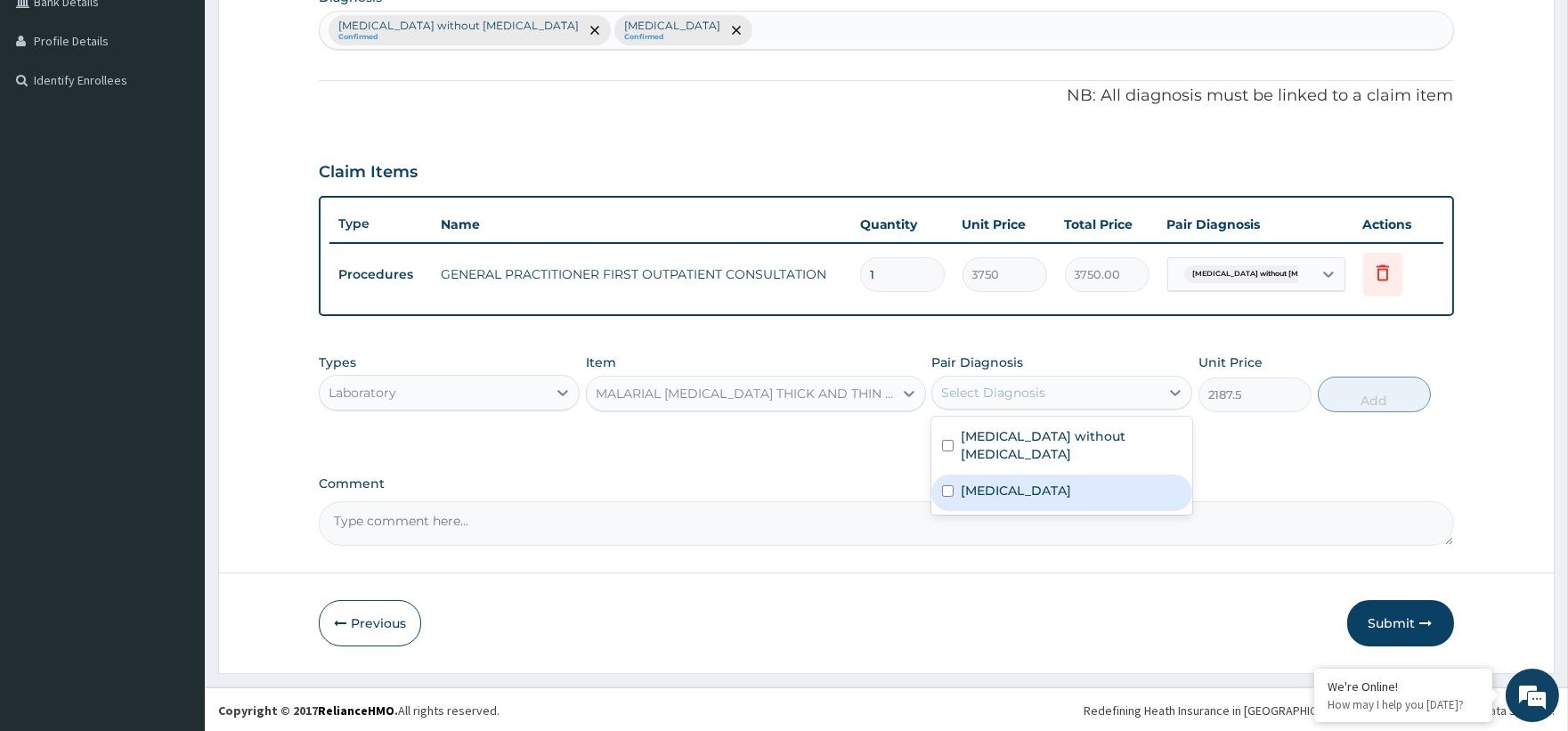
click at [993, 482] on label "Malaria, unspecified" at bounding box center [1016, 490] width 111 height 18
checkbox input "true"
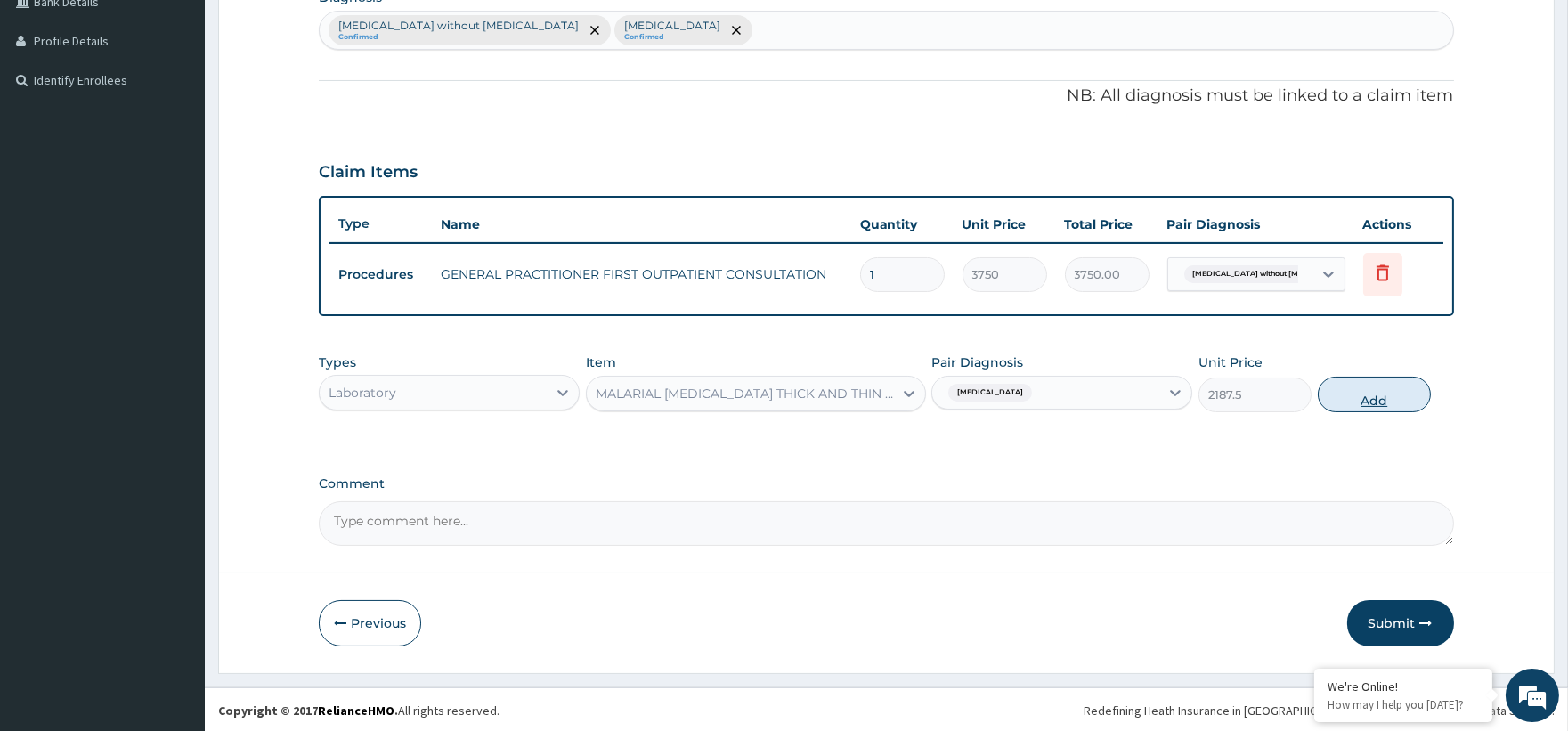
click at [1364, 393] on button "Add" at bounding box center [1374, 395] width 113 height 36
type input "0"
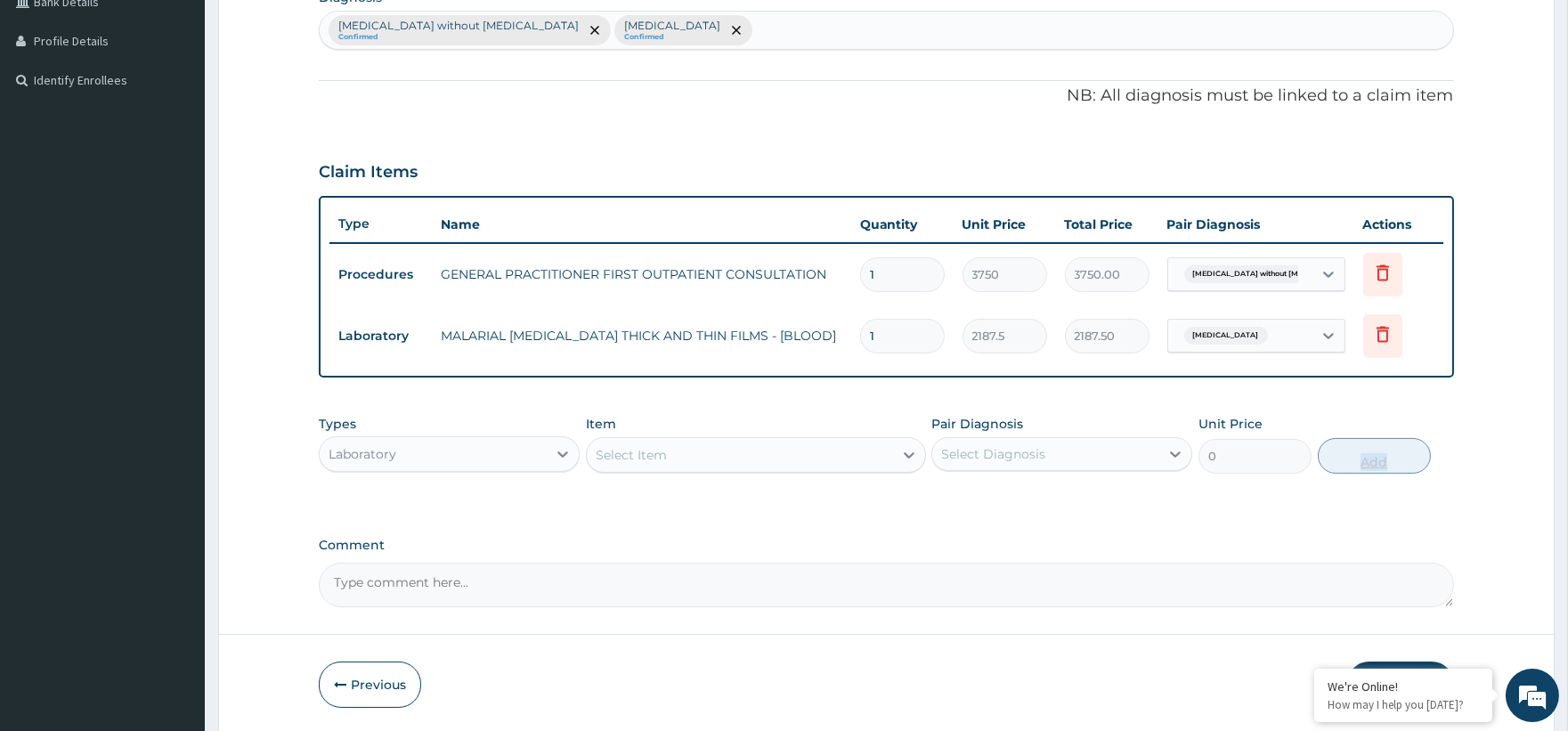
click at [1364, 393] on div "PA Code / Prescription Code Enter Code(Secondary Care Only) Encounter Date 11-1…" at bounding box center [886, 156] width 1134 height 903
click at [627, 451] on div "Select Item" at bounding box center [632, 455] width 71 height 18
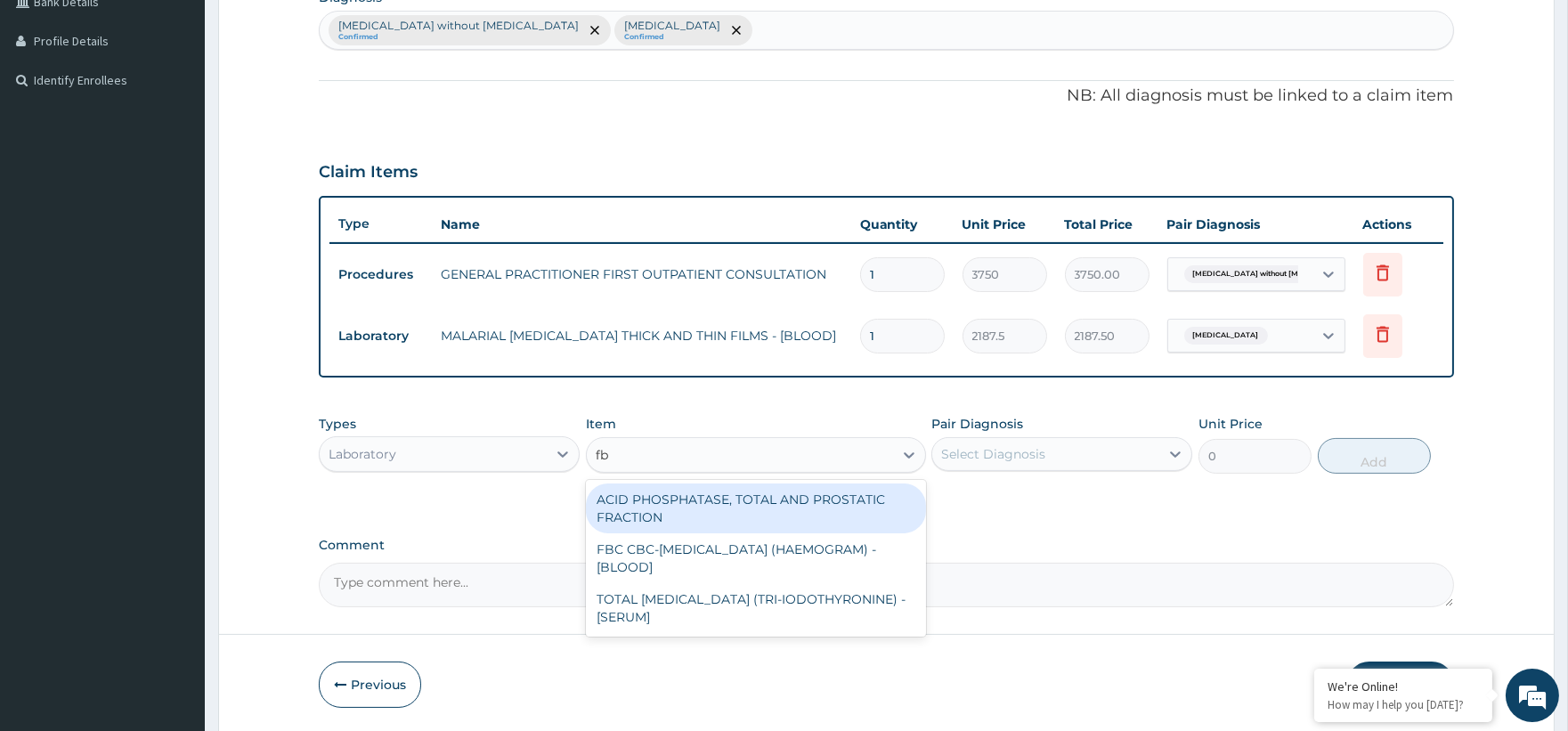
type input "fbc"
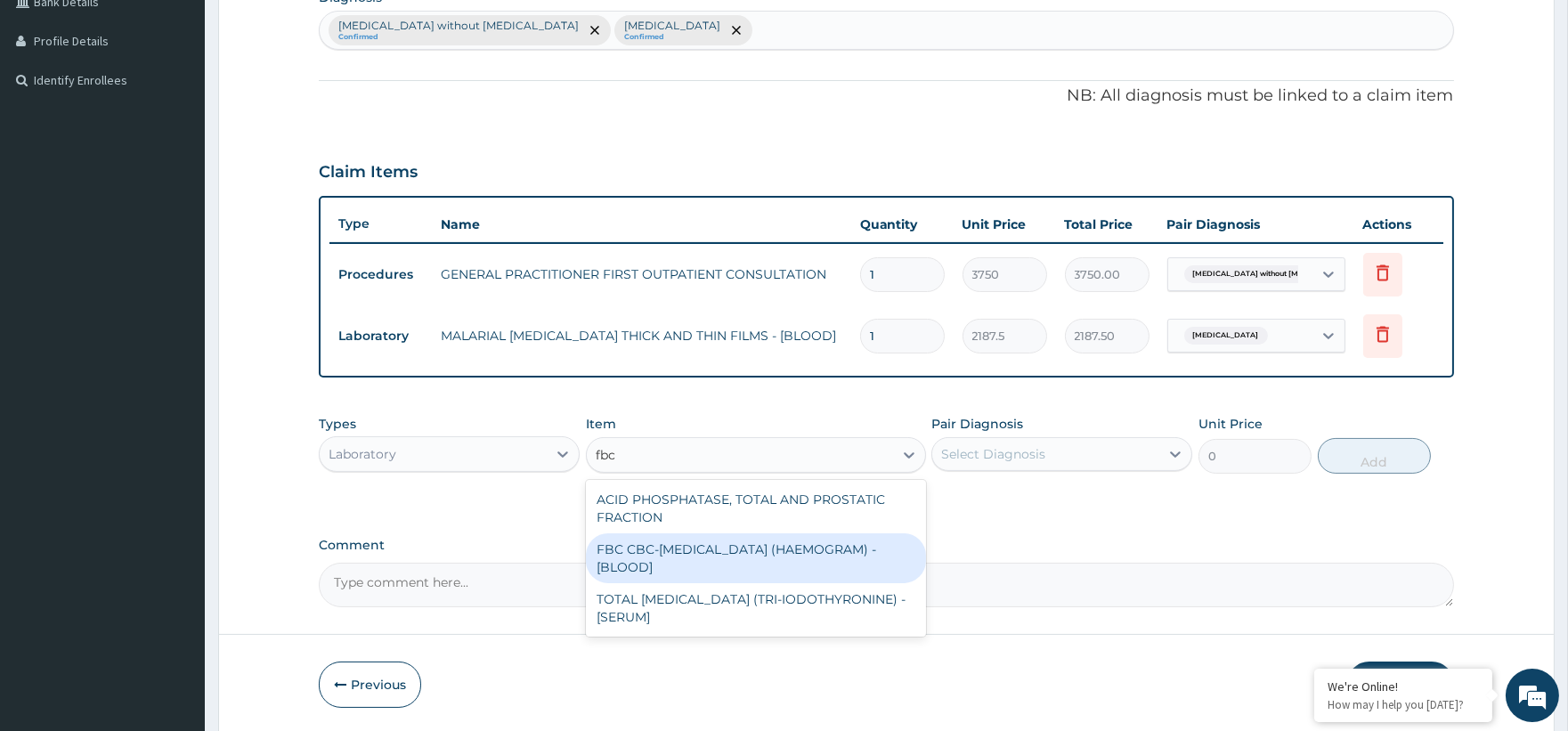
click at [693, 562] on div "FBC CBC-COMPLETE BLOOD COUNT (HAEMOGRAM) - [BLOOD]" at bounding box center [755, 558] width 340 height 50
type input "5000"
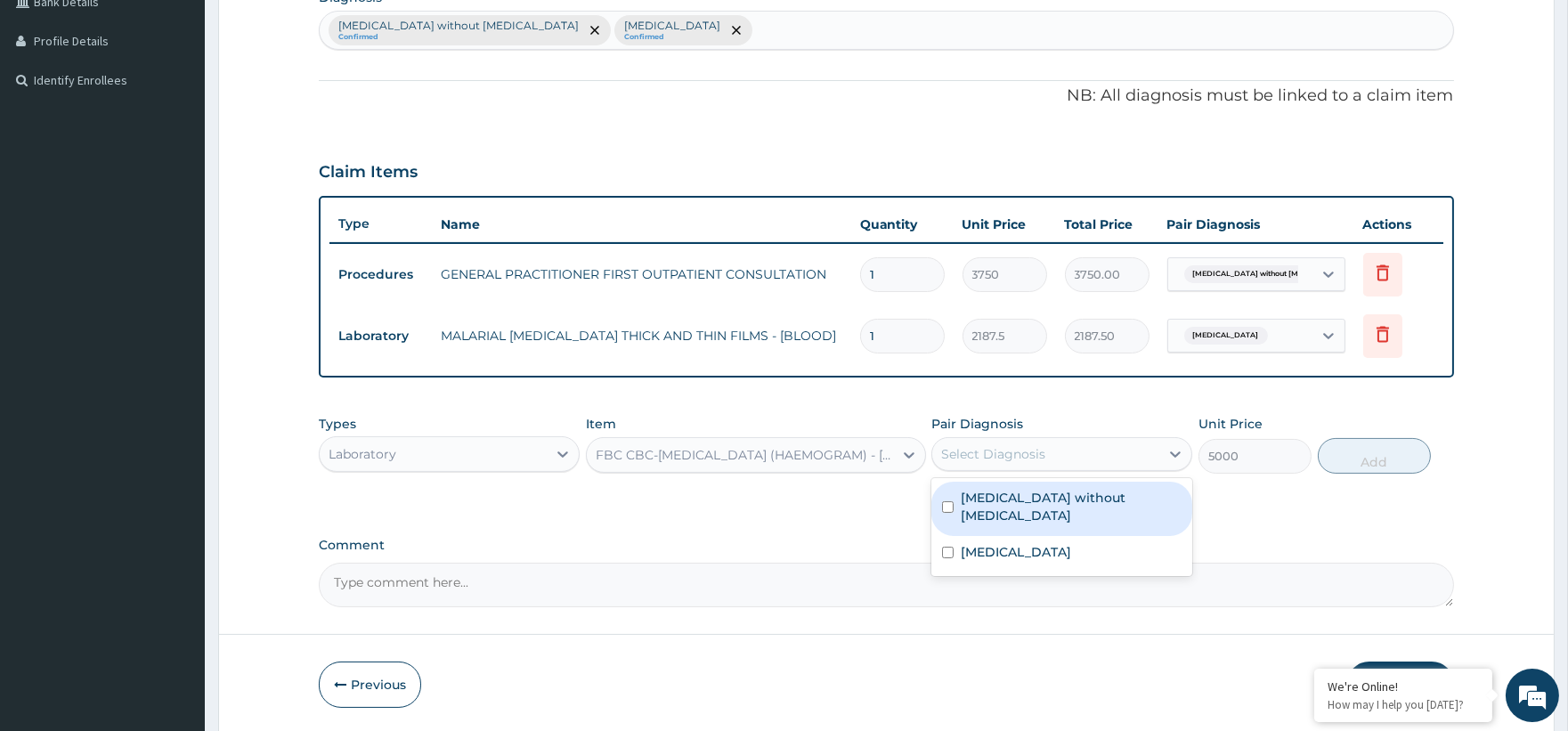
click at [1000, 440] on div "Select Diagnosis" at bounding box center [1046, 454] width 227 height 28
click at [1025, 492] on label "Sepsis without septic shock" at bounding box center [1071, 507] width 221 height 36
checkbox input "true"
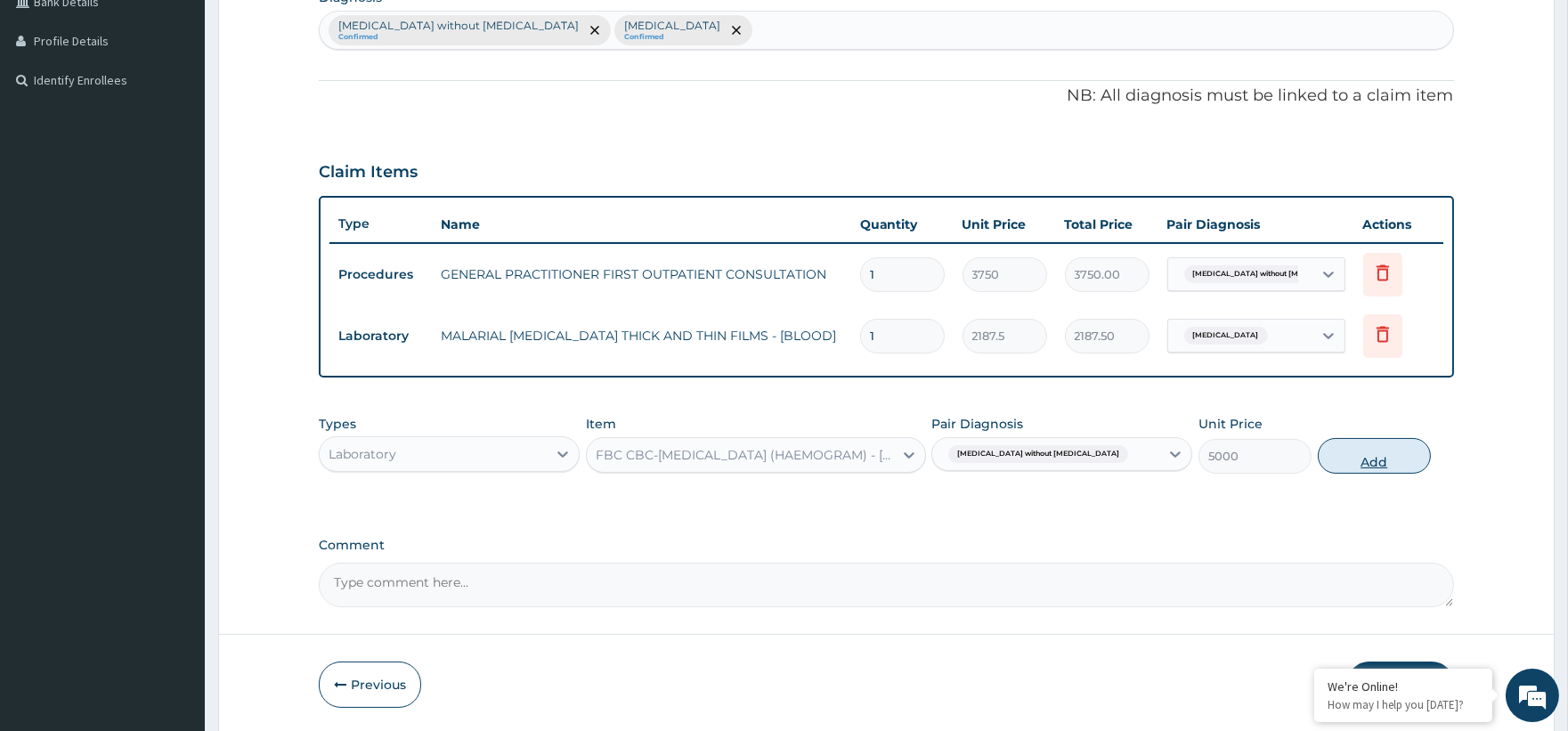
click at [1358, 457] on button "Add" at bounding box center [1374, 455] width 113 height 36
type input "0"
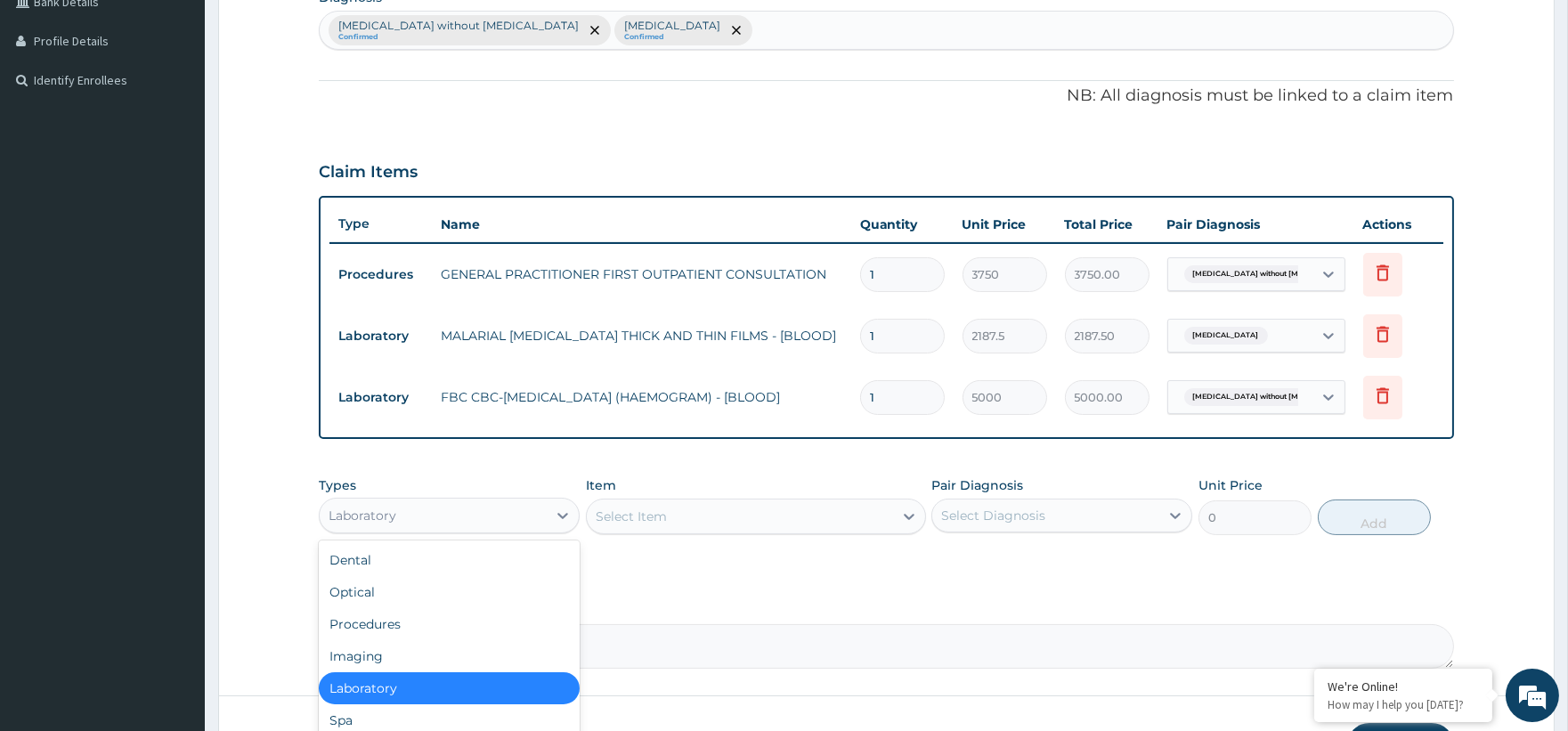
click at [488, 508] on div "Laboratory" at bounding box center [433, 515] width 227 height 28
drag, startPoint x: 437, startPoint y: 502, endPoint x: 465, endPoint y: 511, distance: 29.4
click at [437, 501] on div "Laboratory" at bounding box center [433, 515] width 227 height 28
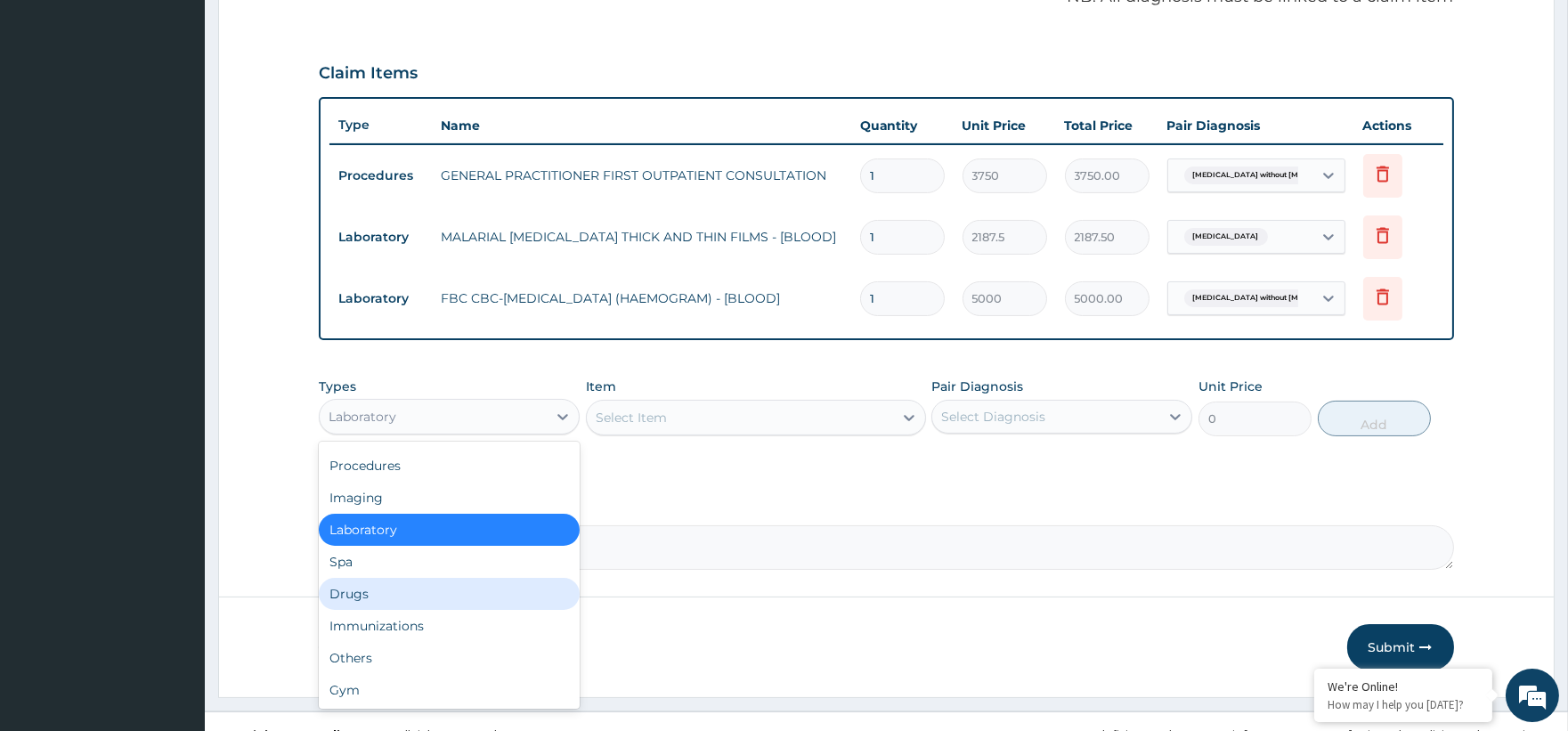
drag, startPoint x: 415, startPoint y: 580, endPoint x: 547, endPoint y: 510, distance: 149.4
click at [415, 578] on div "Drugs" at bounding box center [449, 594] width 261 height 32
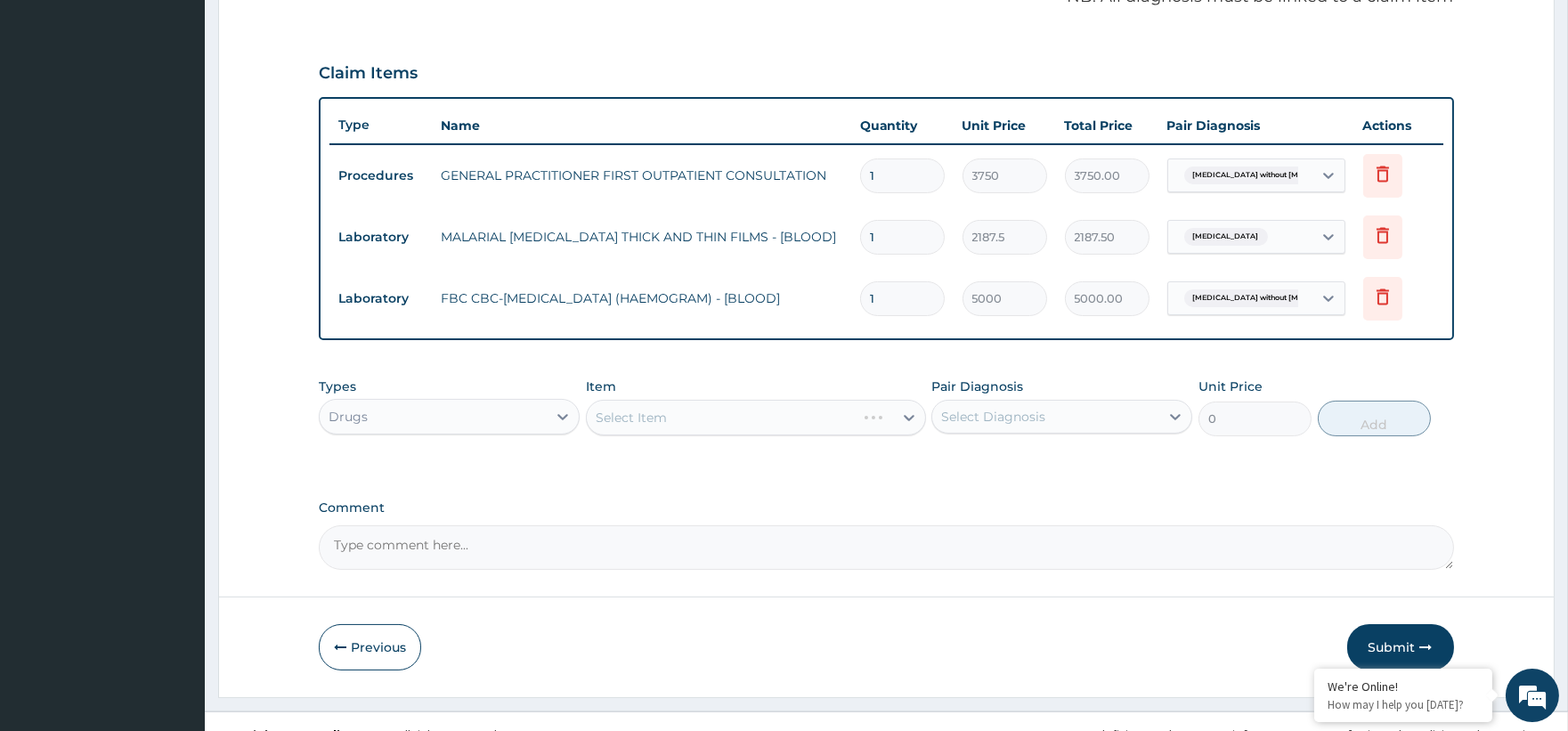
click at [679, 431] on div "Select Item" at bounding box center [755, 418] width 340 height 36
click at [693, 425] on div "Select Item" at bounding box center [755, 418] width 340 height 36
click at [894, 412] on div "Select Item" at bounding box center [755, 418] width 340 height 36
click at [902, 413] on div "Select Item" at bounding box center [755, 418] width 340 height 36
click at [916, 411] on div "Select Item" at bounding box center [755, 418] width 340 height 36
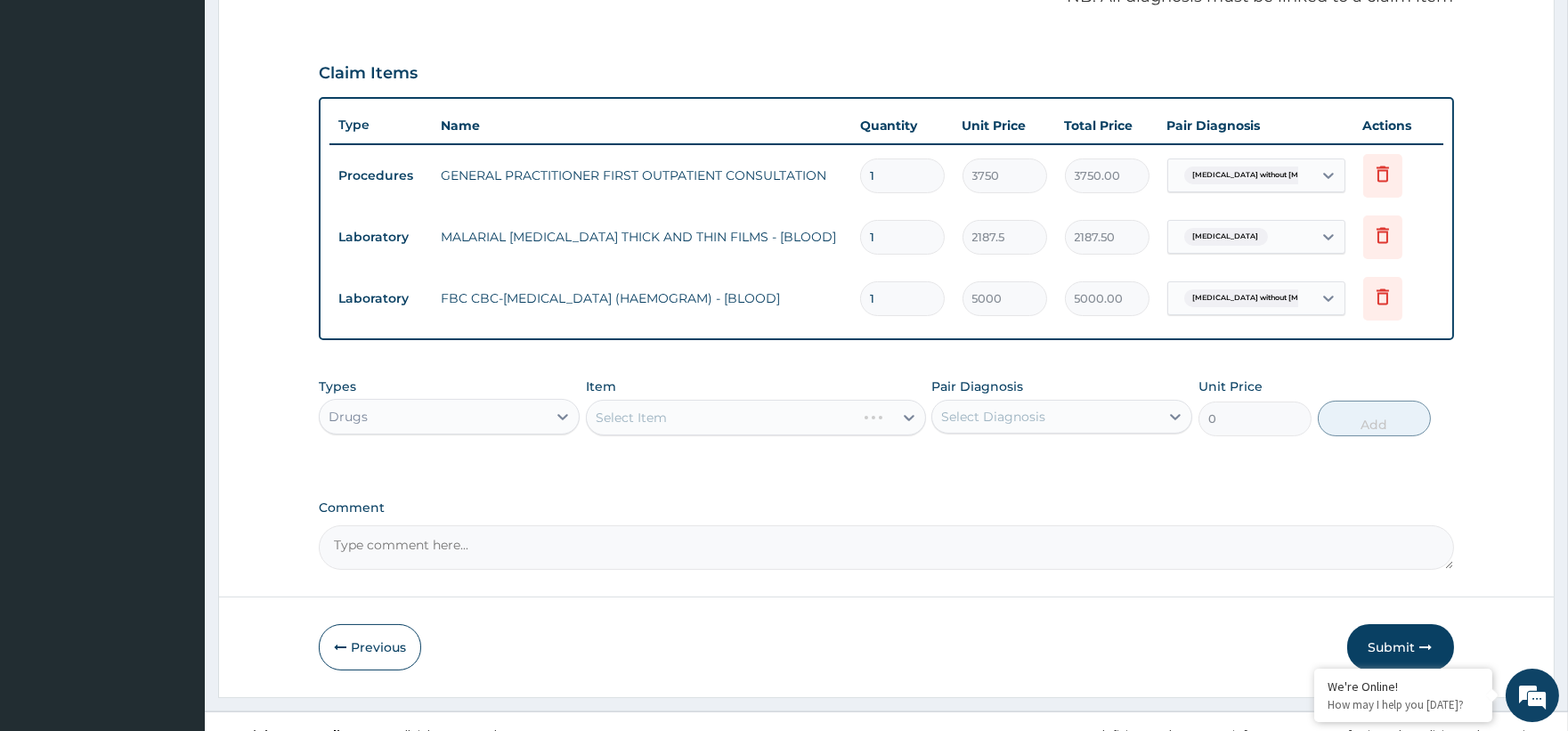
click at [904, 415] on div "Select Item" at bounding box center [755, 418] width 340 height 36
click at [904, 414] on div "Select Item" at bounding box center [755, 418] width 340 height 36
click at [904, 415] on icon at bounding box center [908, 418] width 10 height 7
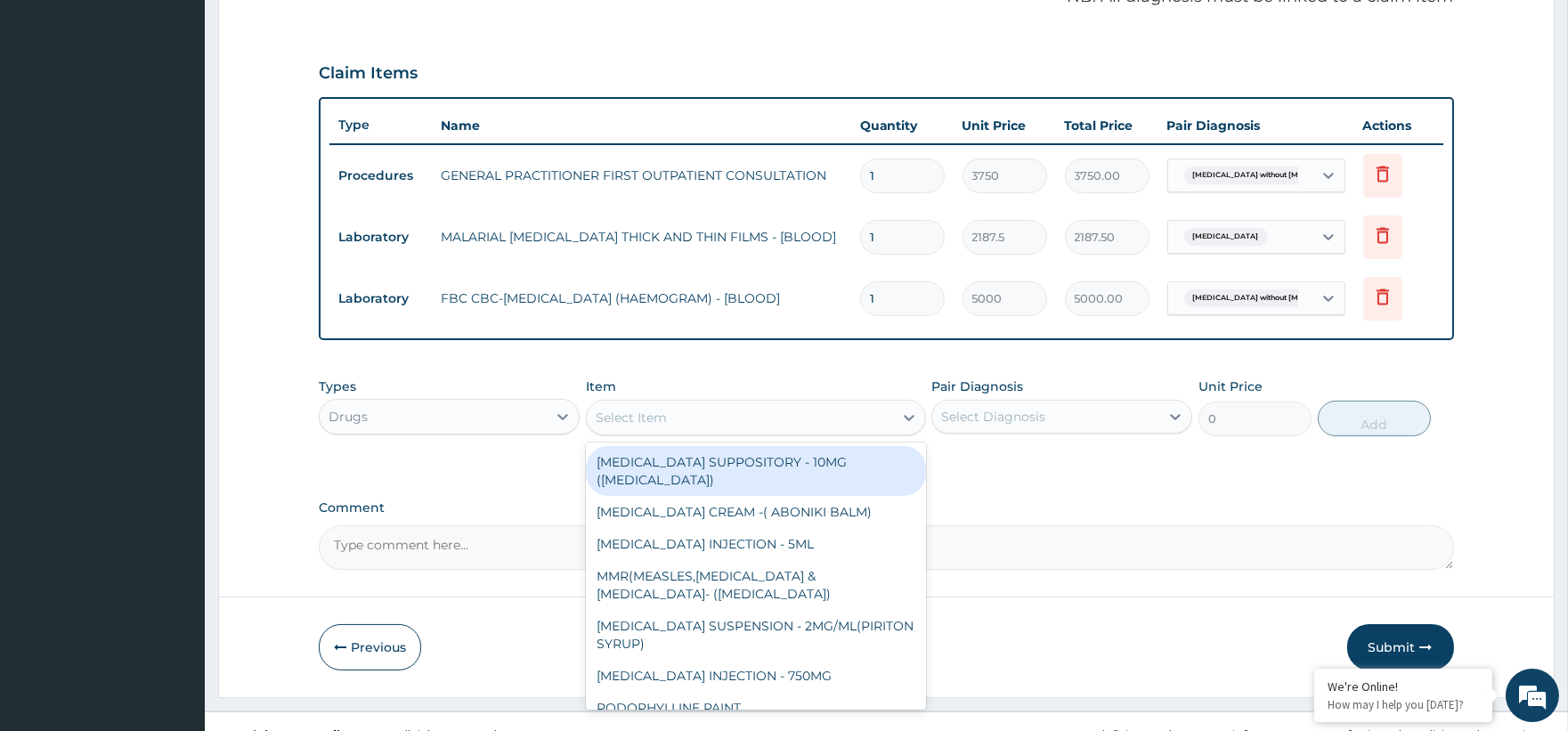
click at [904, 415] on icon at bounding box center [908, 418] width 10 height 7
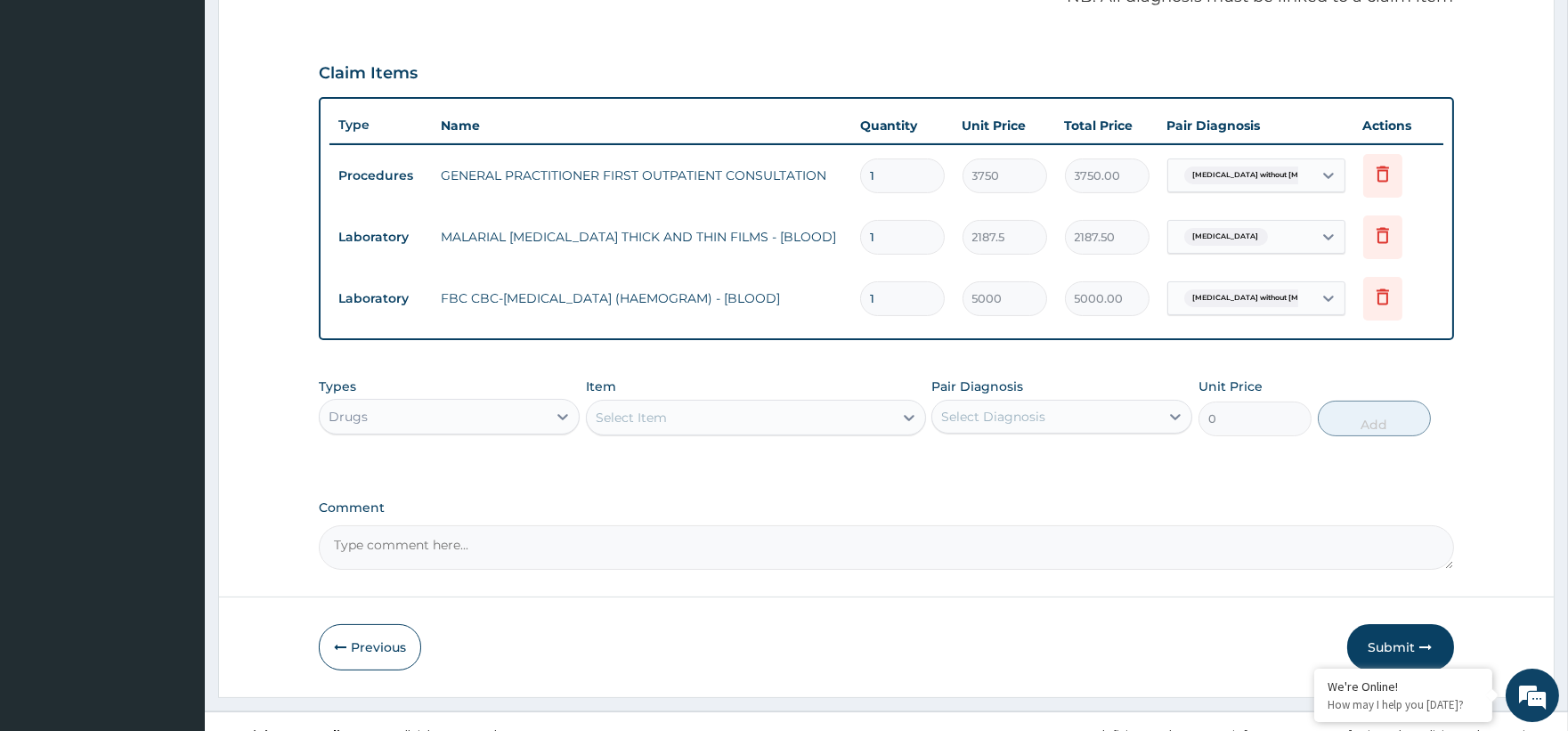
click at [904, 415] on icon at bounding box center [908, 418] width 10 height 7
click at [906, 416] on icon at bounding box center [908, 418] width 10 height 7
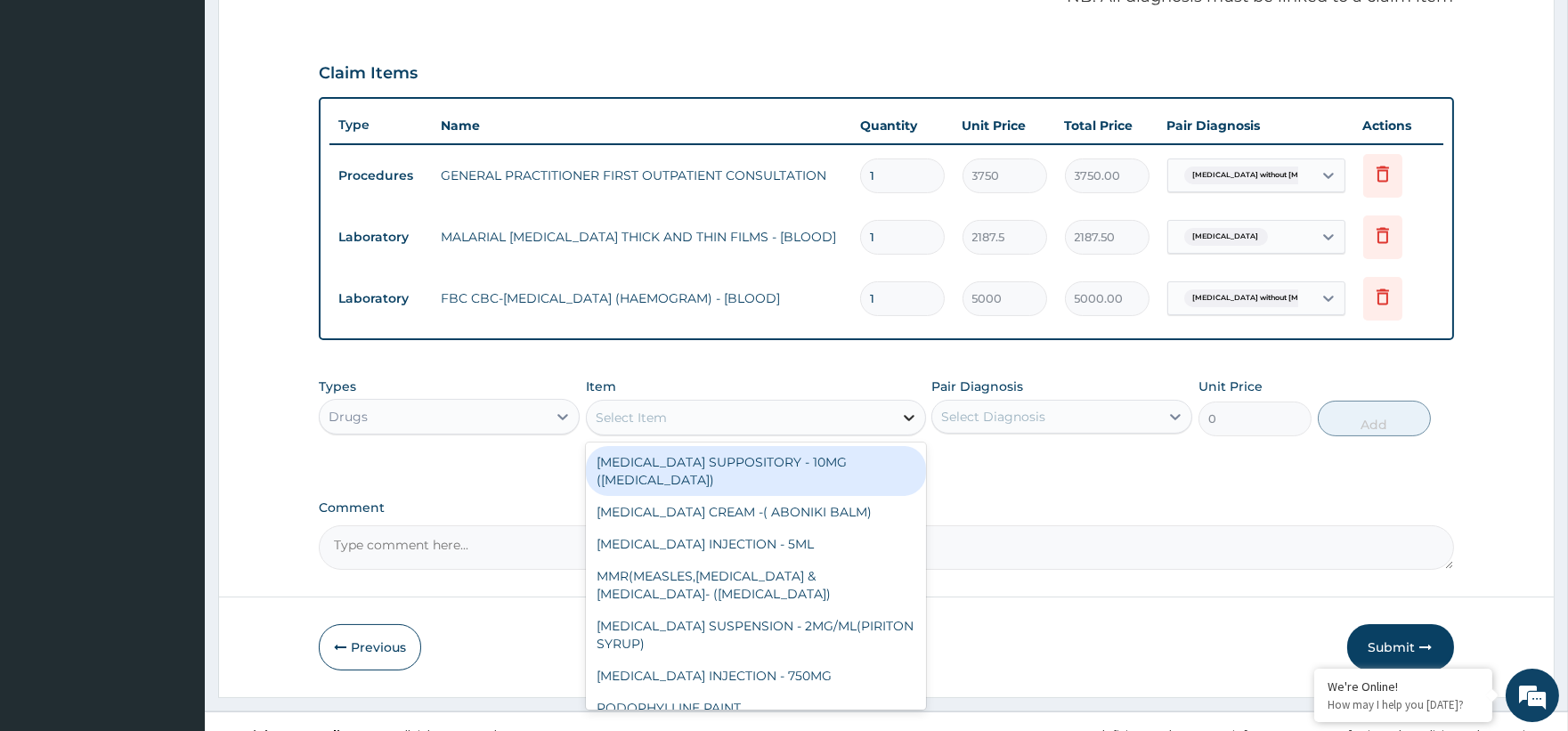
click at [910, 416] on icon at bounding box center [908, 418] width 10 height 7
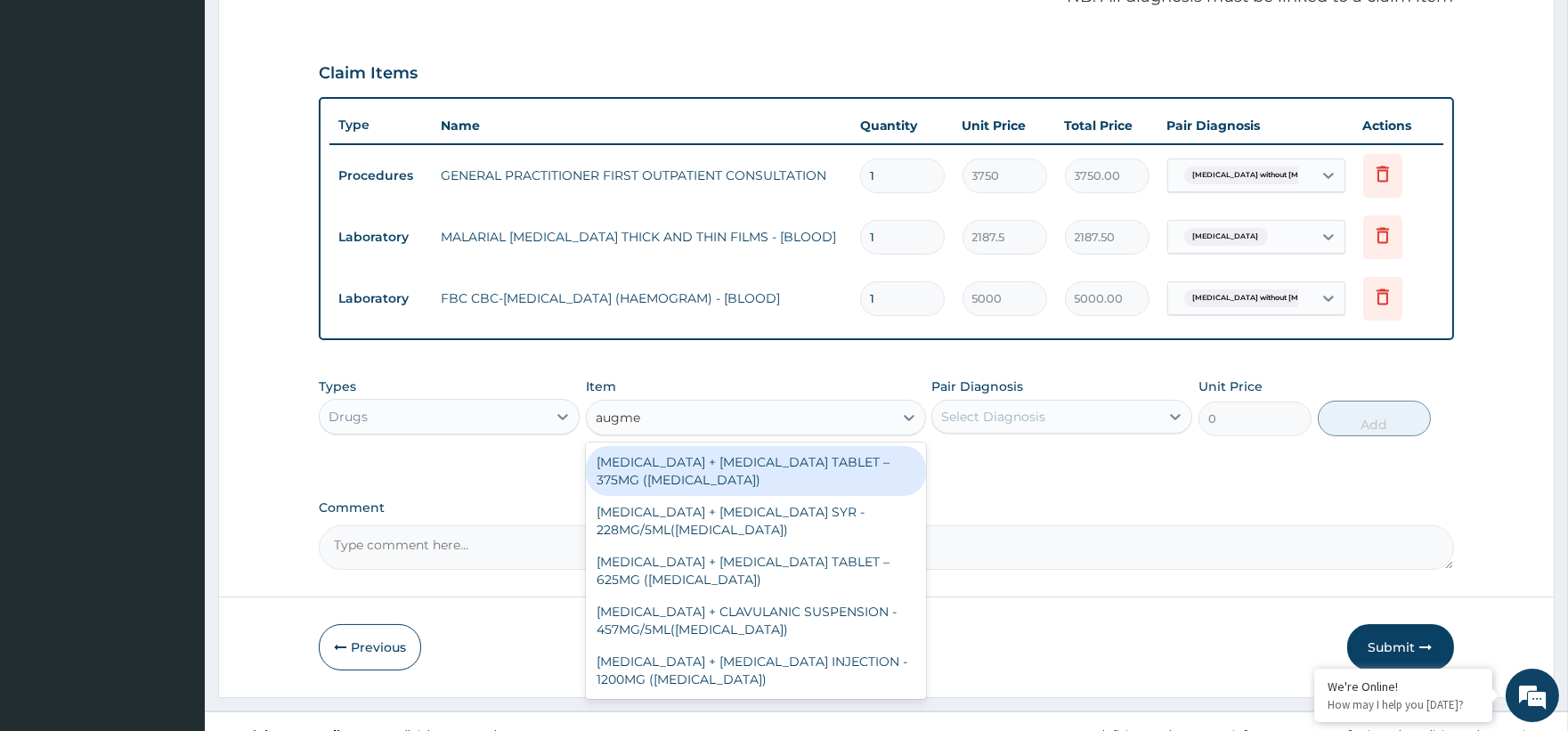
type input "augmen"
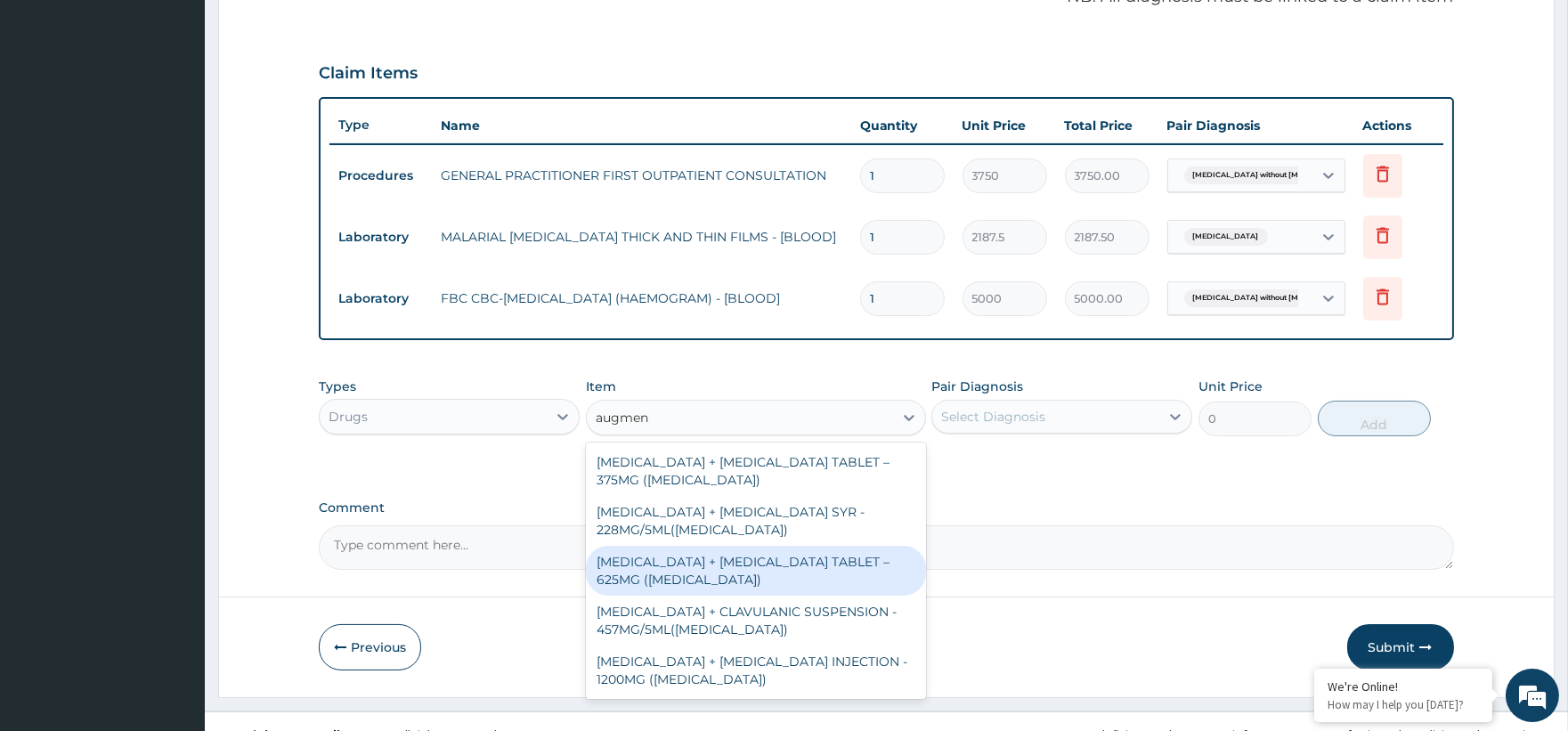
click at [825, 575] on div "AMOXICILLIN + CLAVULANIC ACID TABLET – 625MG (AUGMENTIN)" at bounding box center [755, 570] width 340 height 50
type input "672"
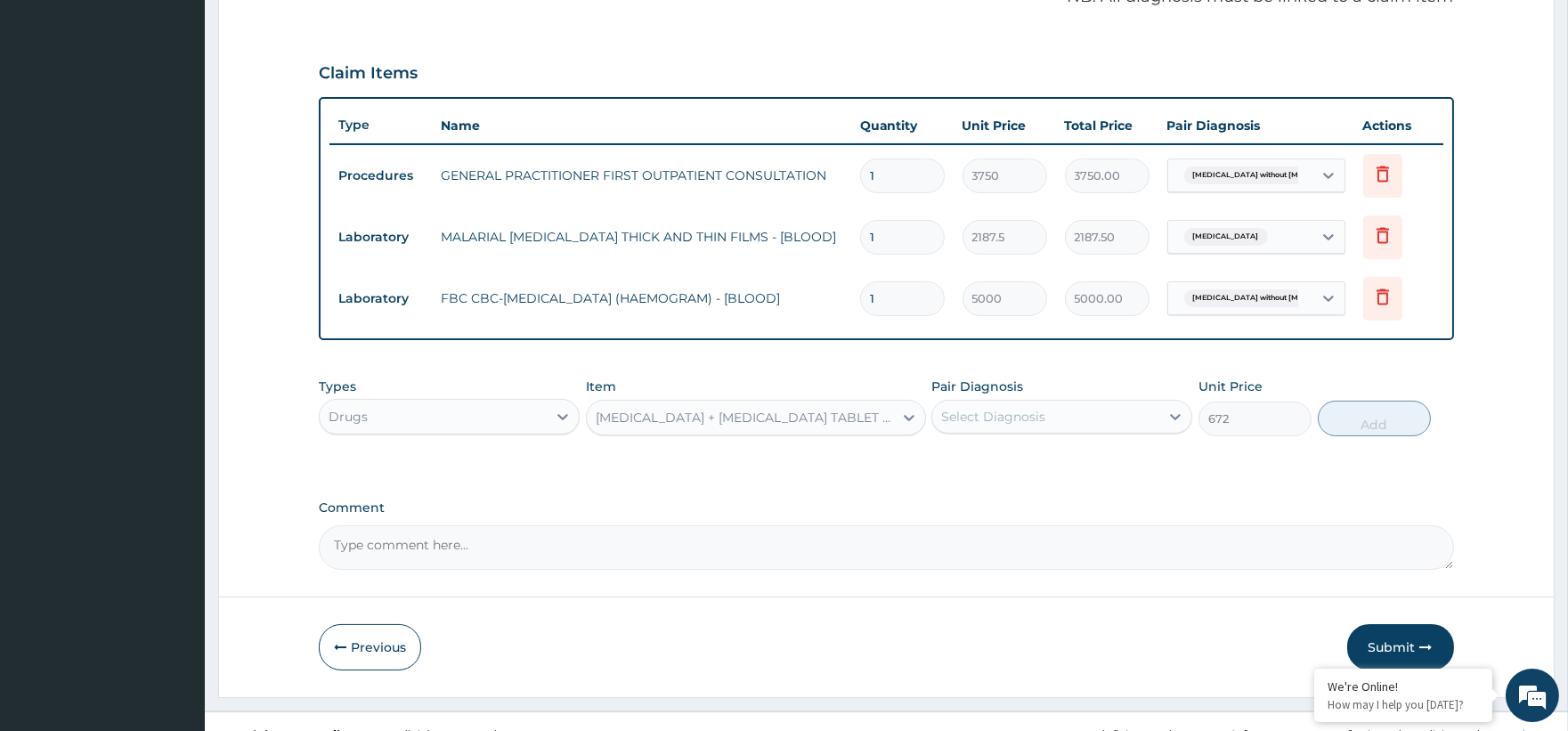
click at [964, 396] on div "Pair Diagnosis Select Diagnosis" at bounding box center [1062, 407] width 261 height 59
click at [956, 408] on div "Select Diagnosis" at bounding box center [993, 416] width 104 height 18
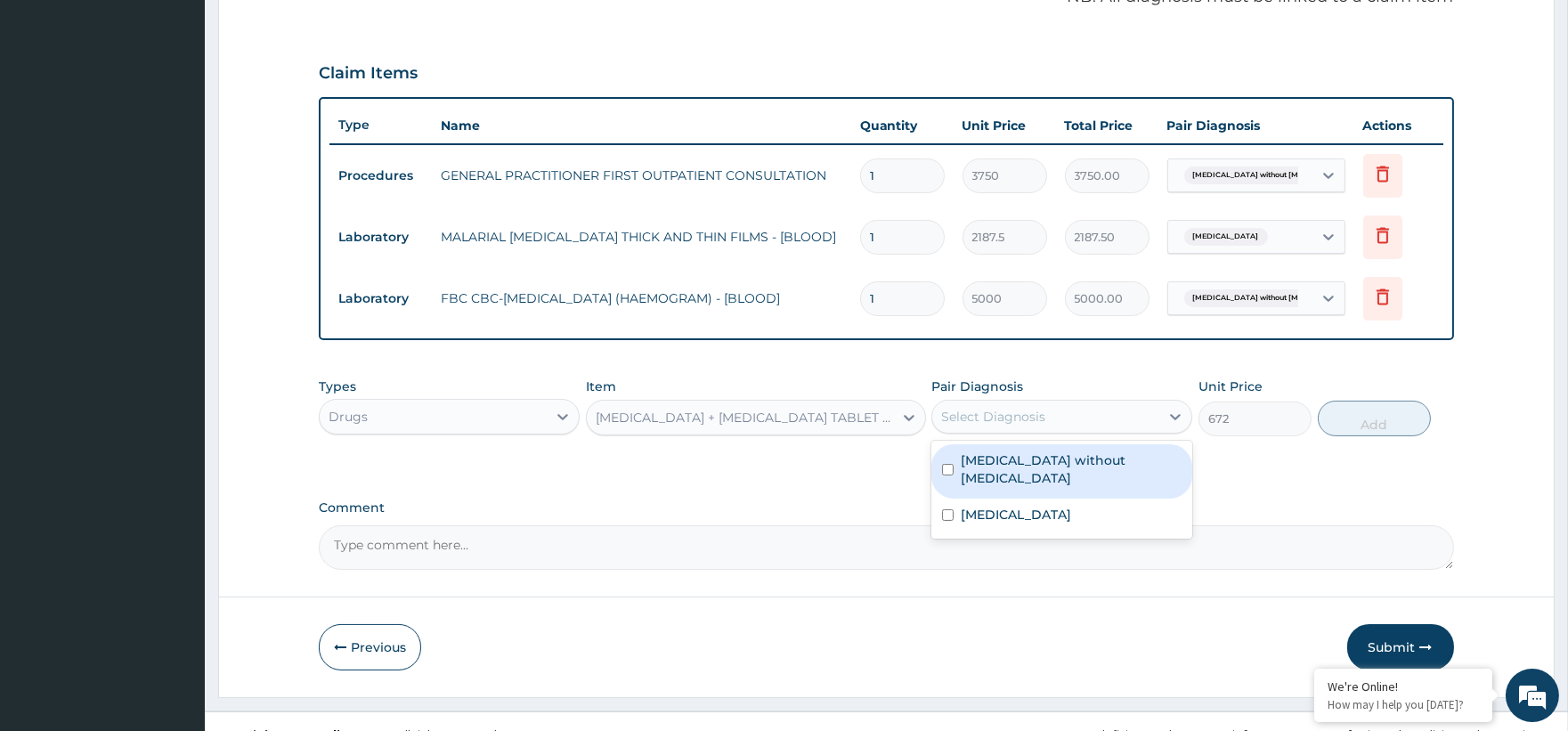
drag, startPoint x: 1027, startPoint y: 468, endPoint x: 1057, endPoint y: 473, distance: 30.4
click at [1034, 468] on label "Sepsis without septic shock" at bounding box center [1071, 470] width 221 height 36
checkbox input "true"
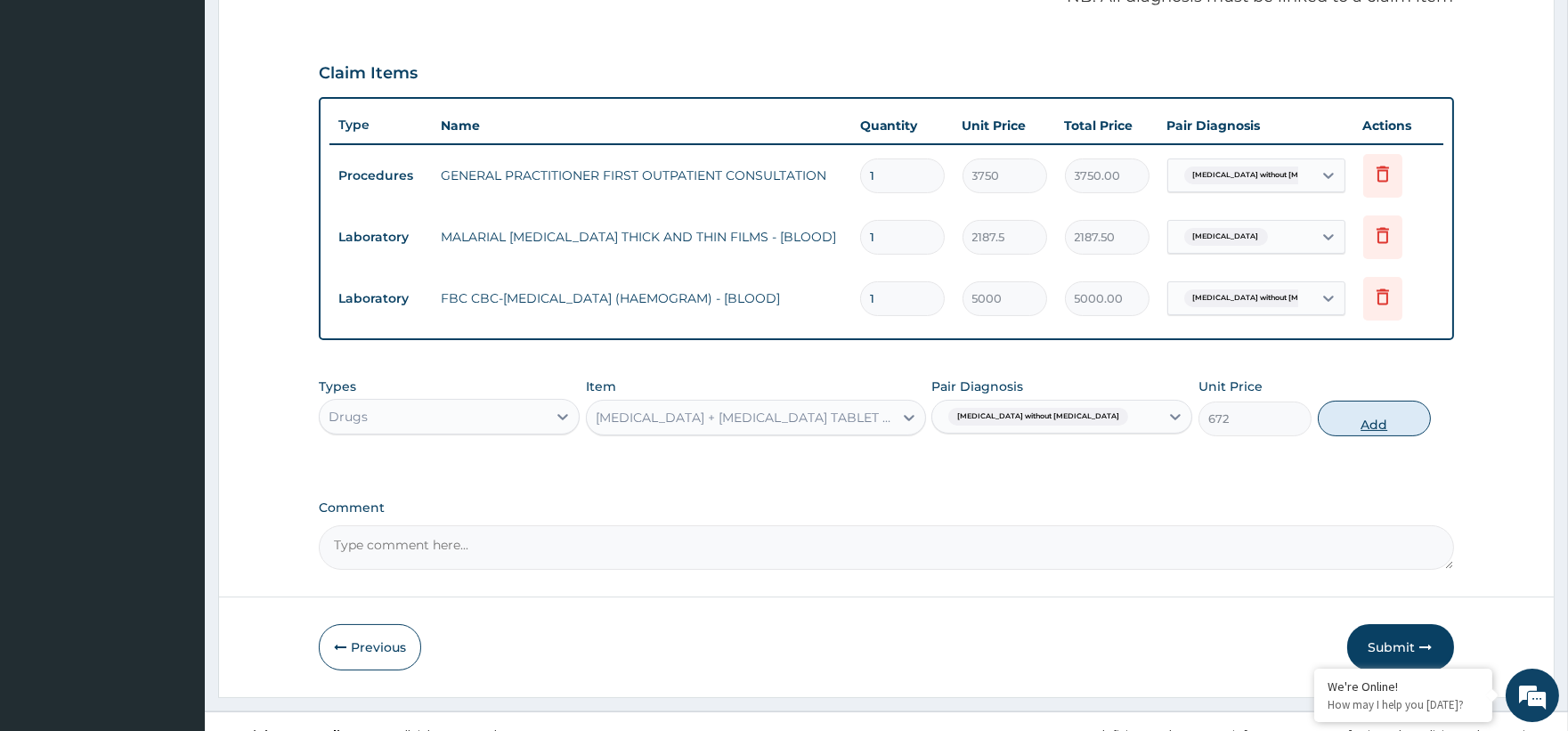
click at [1382, 420] on button "Add" at bounding box center [1374, 418] width 113 height 36
type input "0"
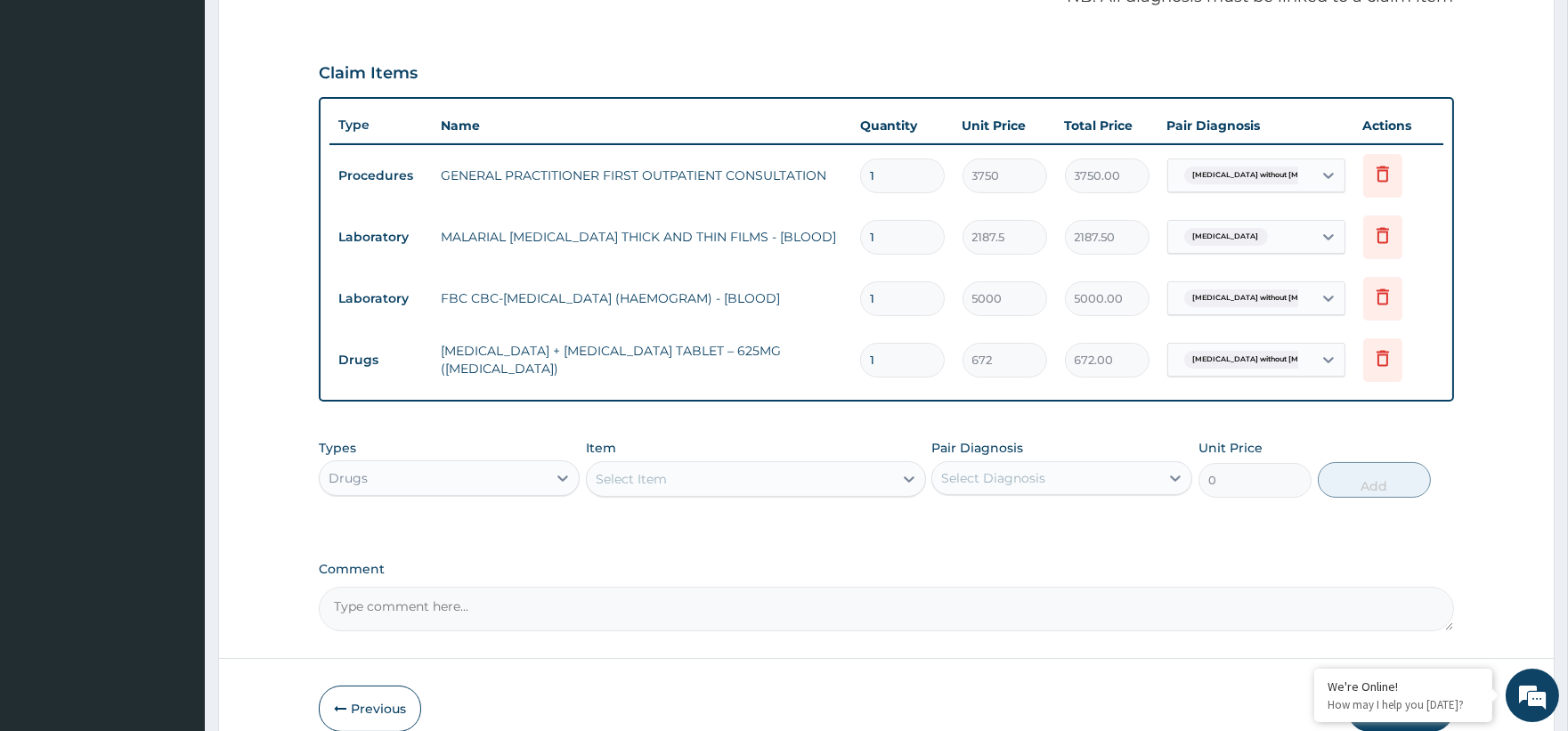
type input "14"
type input "9408.00"
type input "14"
click at [615, 476] on div "Select Item" at bounding box center [632, 479] width 71 height 18
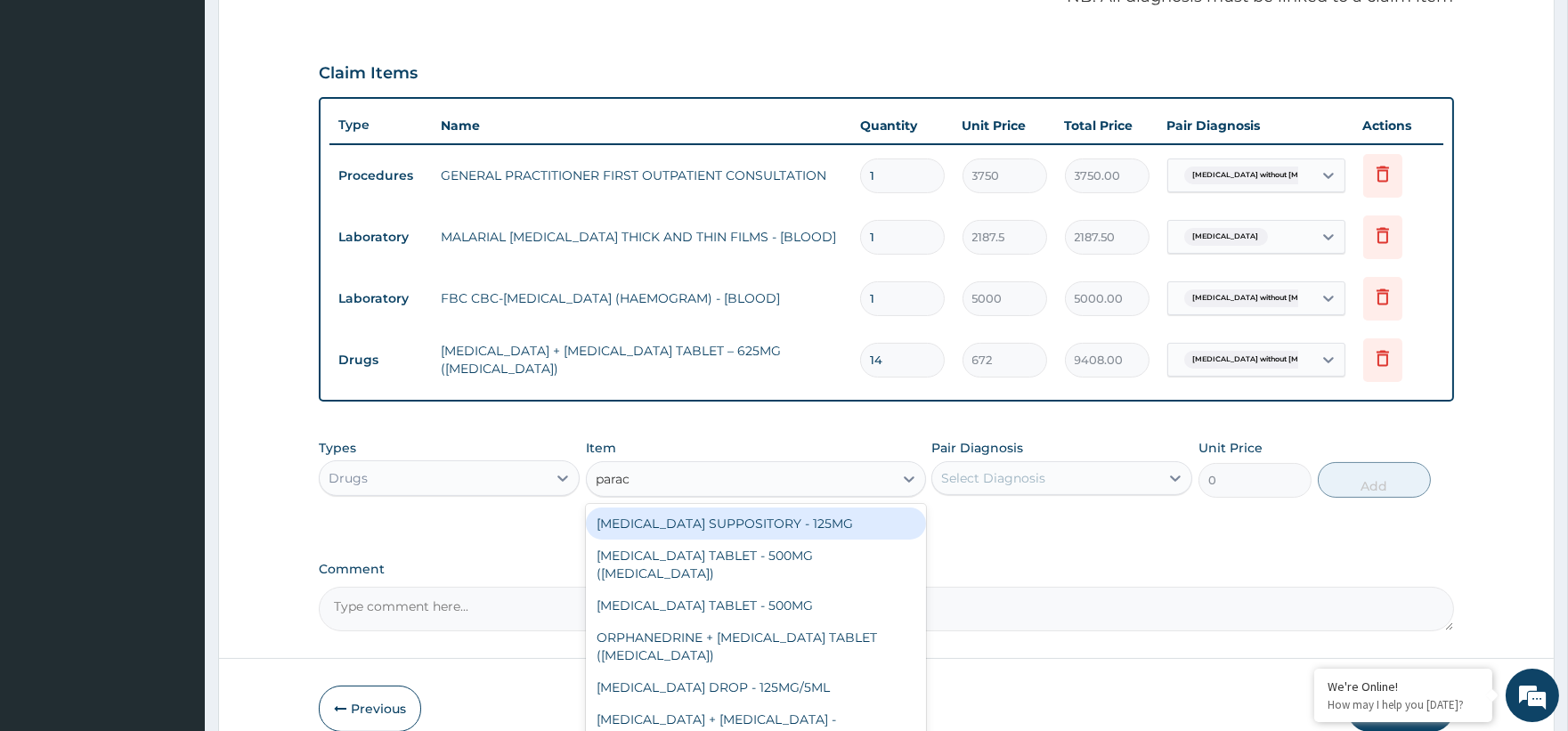
type input "parace"
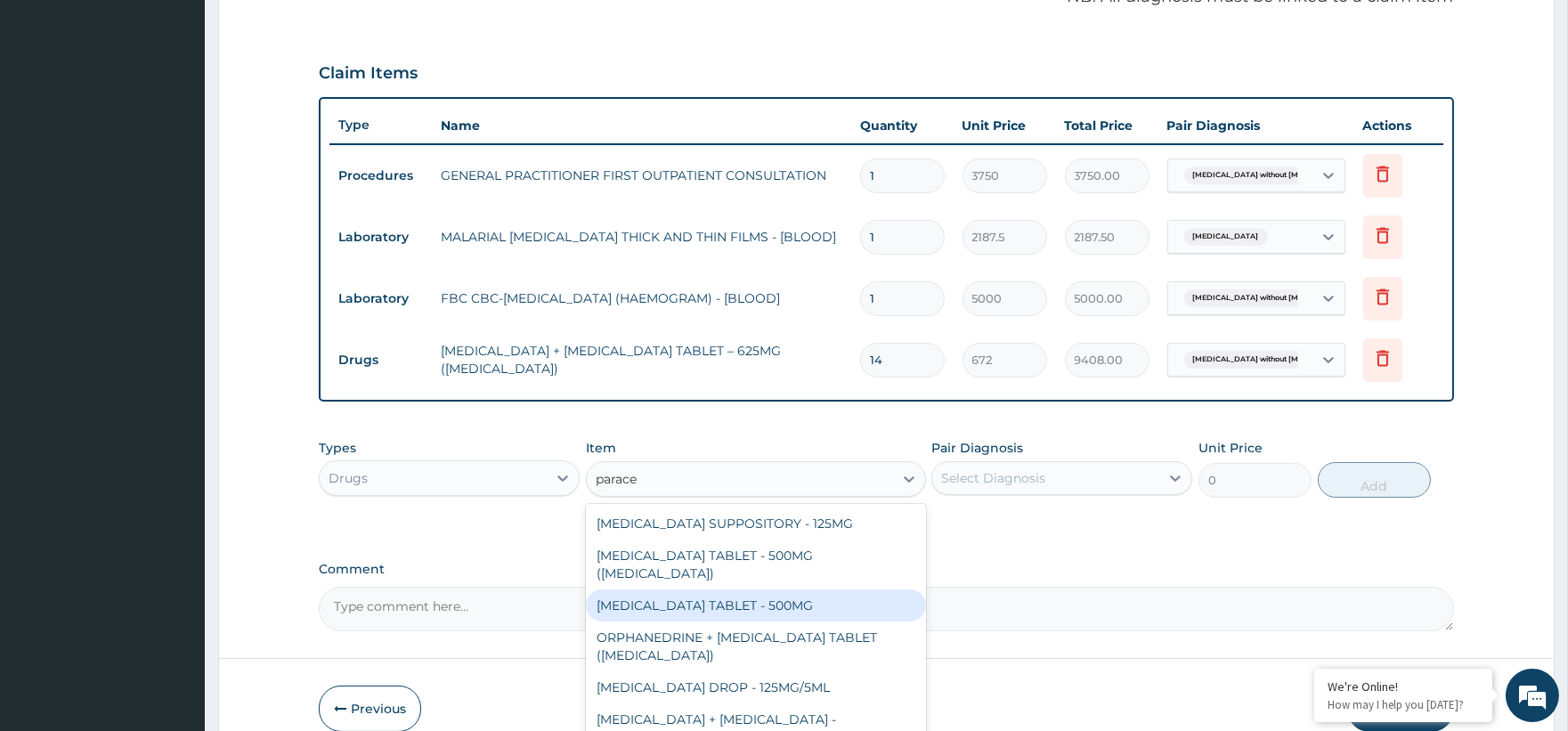
click at [784, 589] on div "PARACETAMOL TABLET - 500MG" at bounding box center [755, 605] width 340 height 32
type input "33.599999999999994"
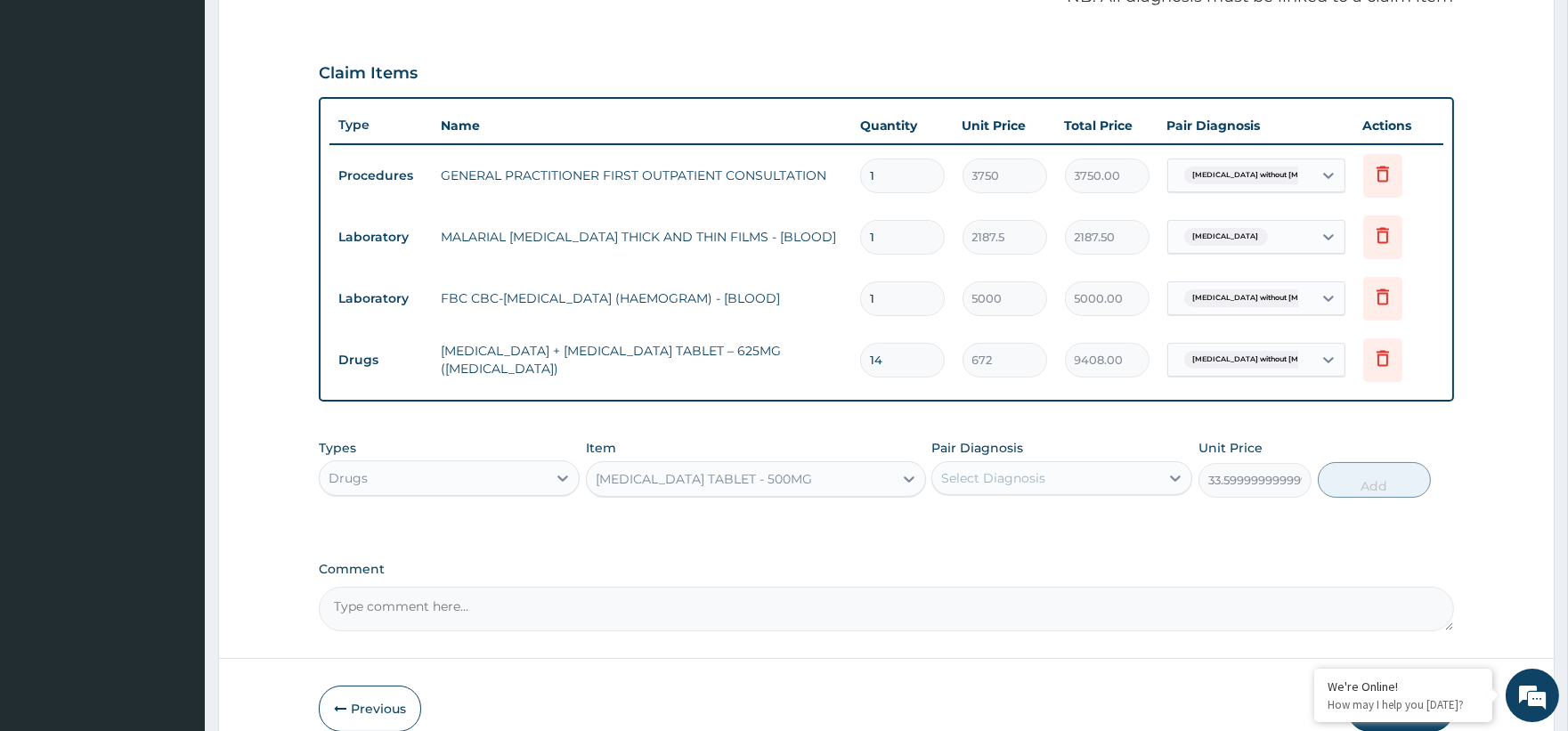
click at [1045, 461] on div "Select Diagnosis" at bounding box center [1062, 478] width 261 height 34
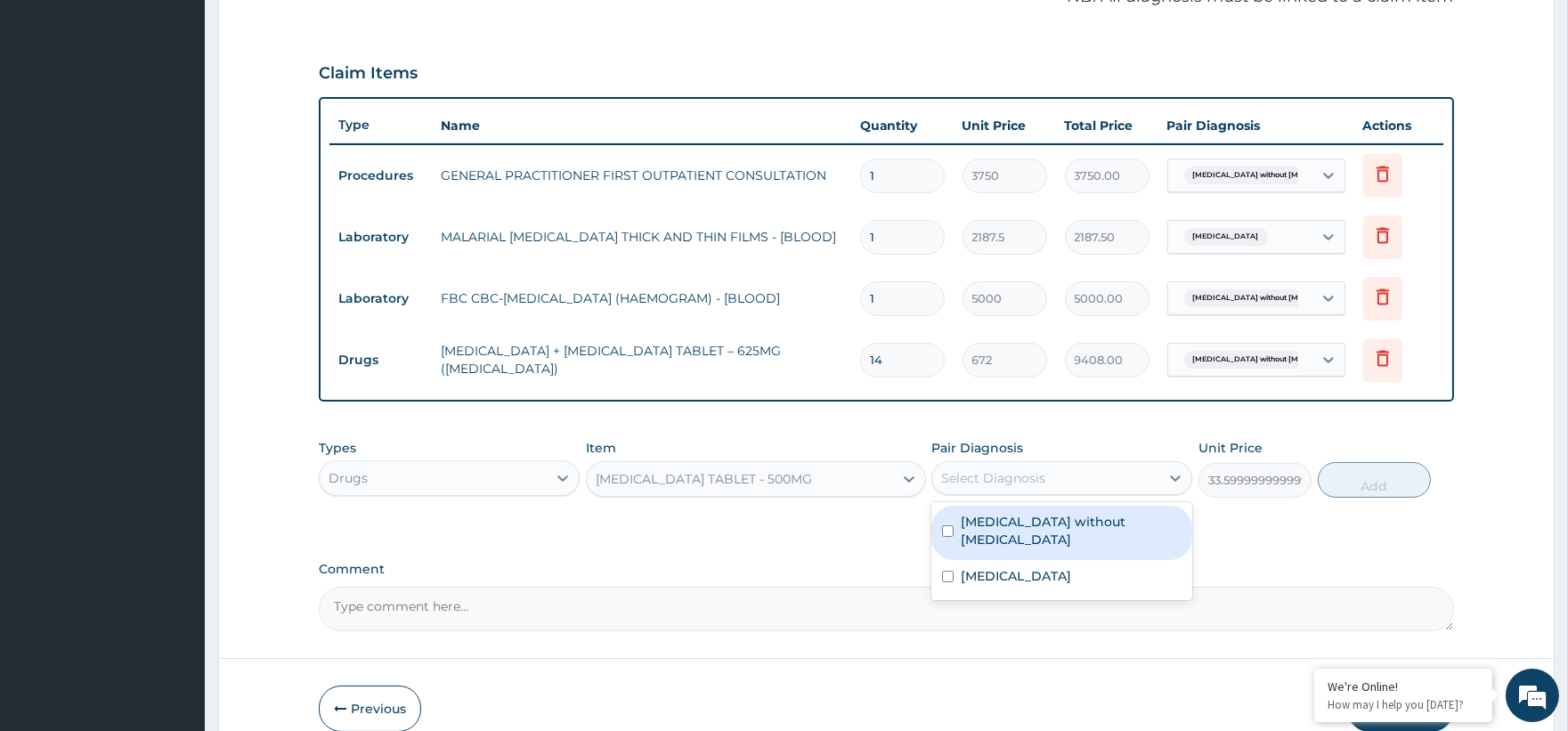
drag, startPoint x: 1043, startPoint y: 558, endPoint x: 1049, endPoint y: 531, distance: 27.7
click at [1049, 531] on div "Sepsis without septic shock Malaria, unspecified" at bounding box center [1062, 551] width 261 height 97
drag, startPoint x: 1049, startPoint y: 531, endPoint x: 1095, endPoint y: 542, distance: 47.3
click at [1049, 532] on div "Sepsis without septic shock" at bounding box center [1062, 533] width 261 height 54
checkbox input "true"
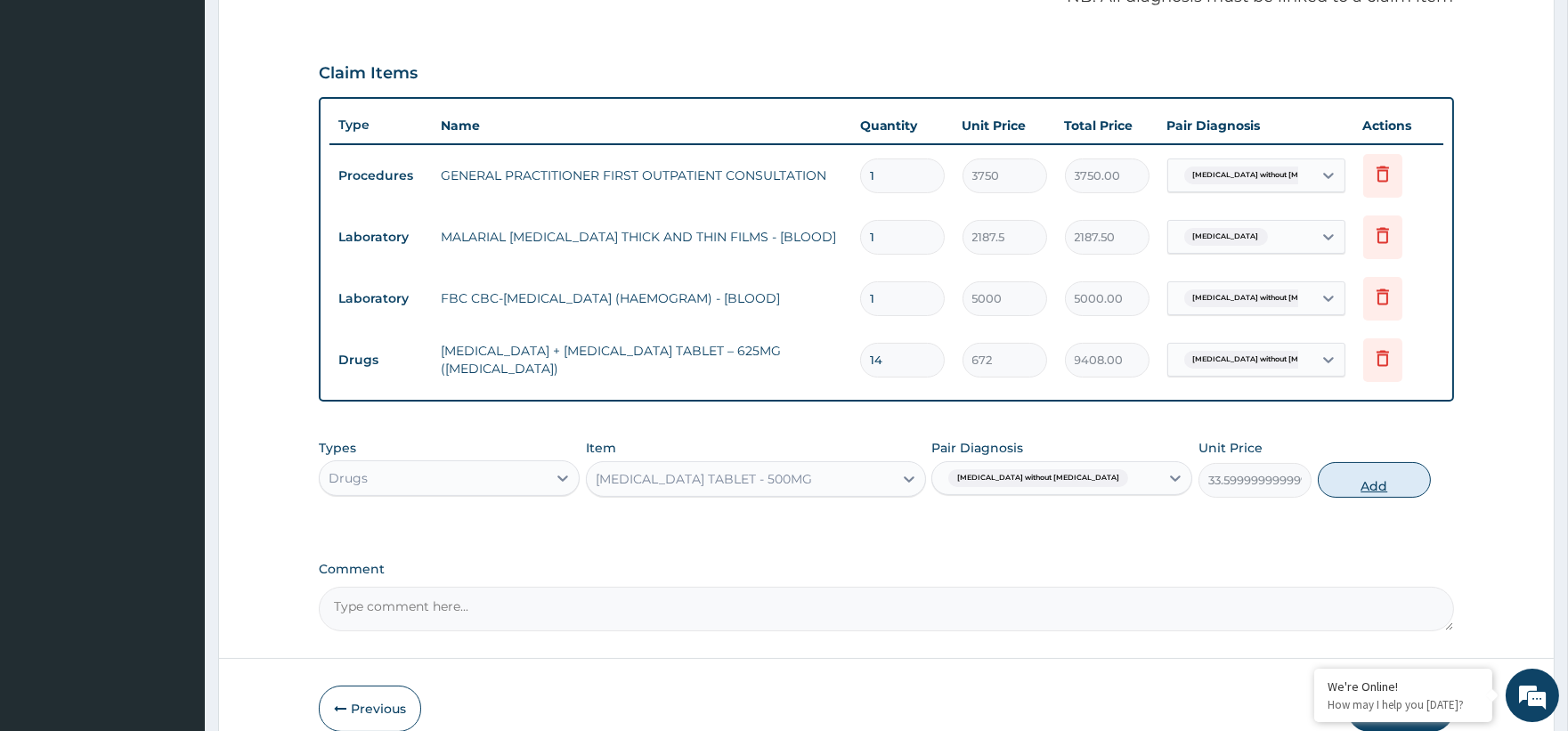
click at [1322, 489] on button "Add" at bounding box center [1374, 480] width 113 height 36
type input "0"
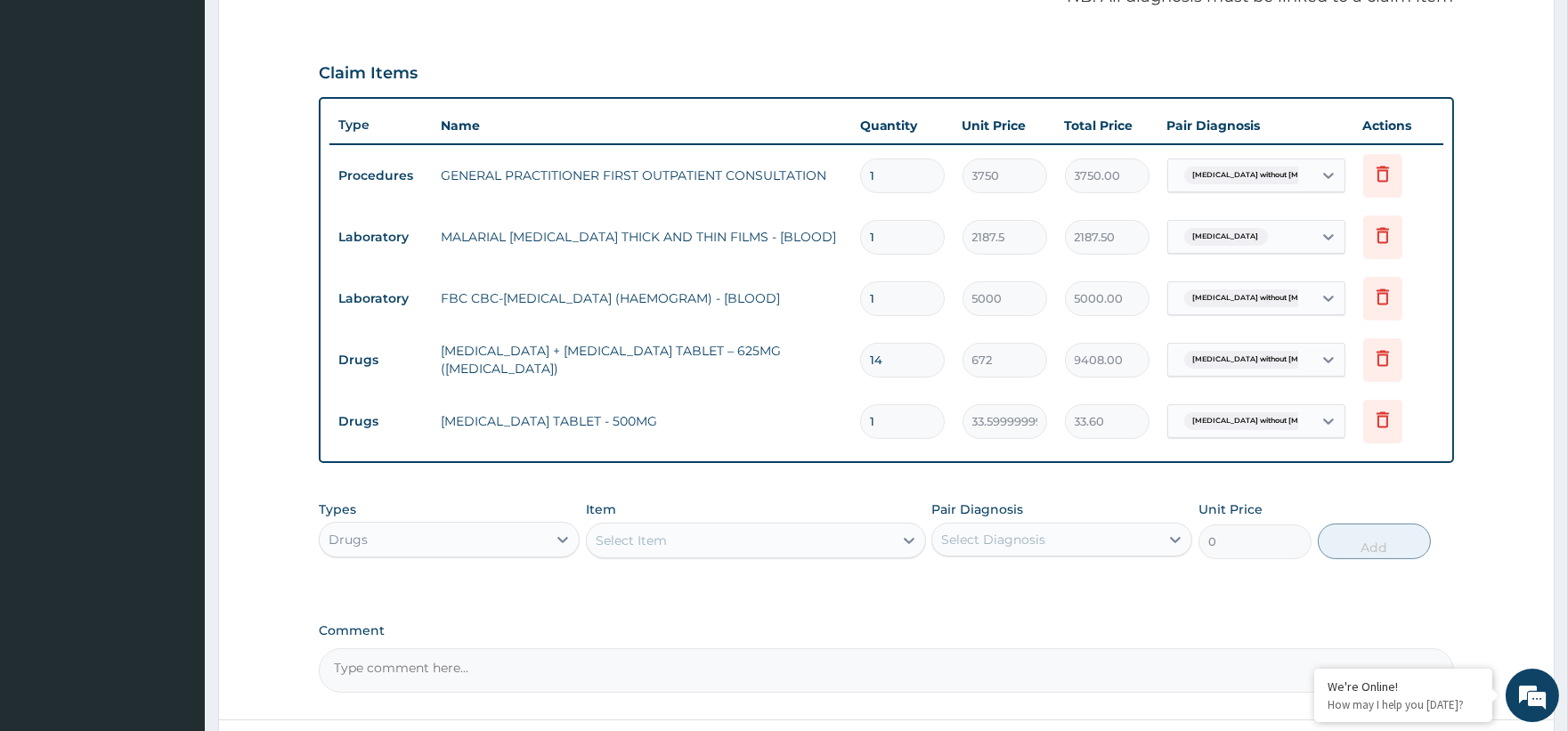
type input "18"
type input "604.80"
type input "18"
click at [655, 553] on div "Select Item" at bounding box center [739, 540] width 306 height 28
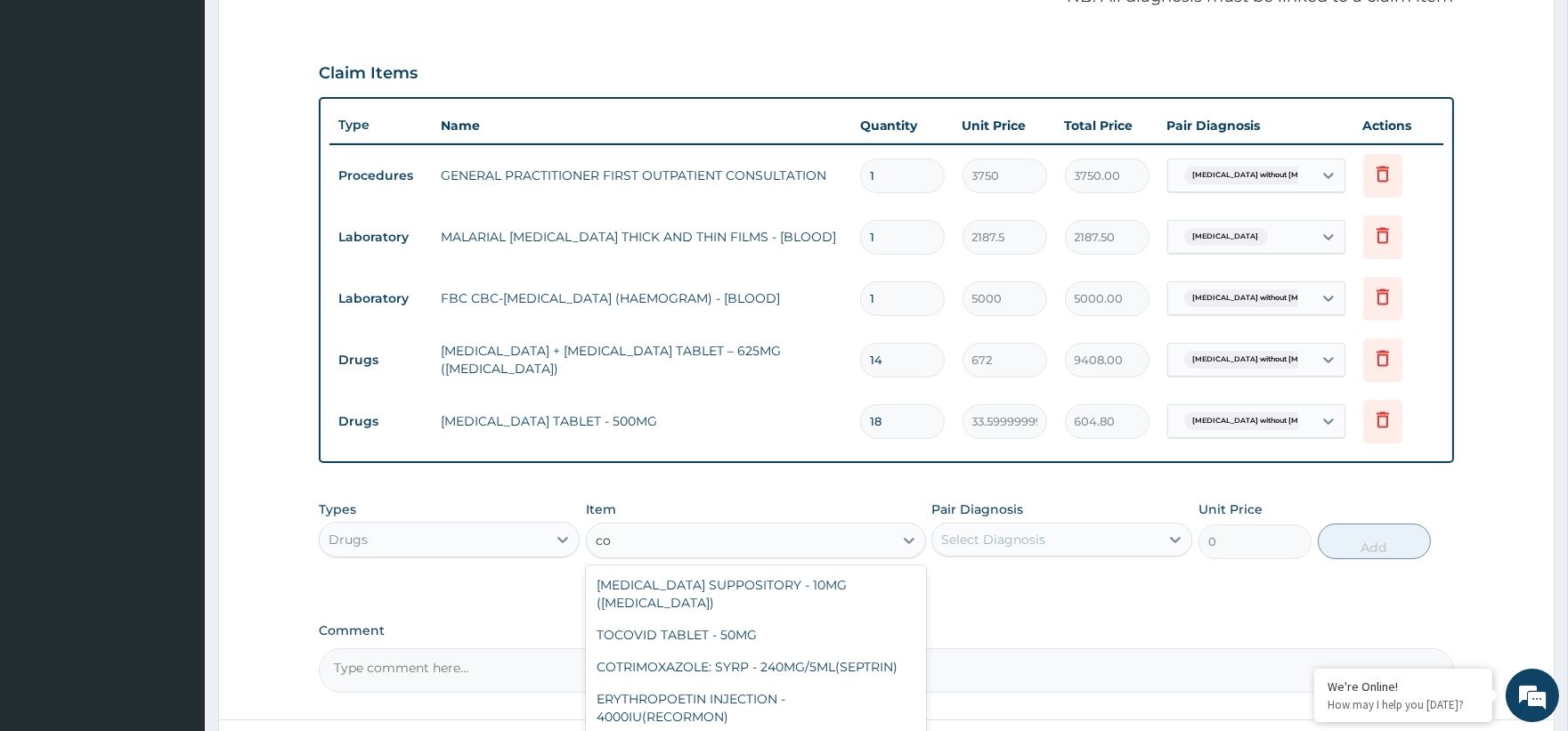
type input "c"
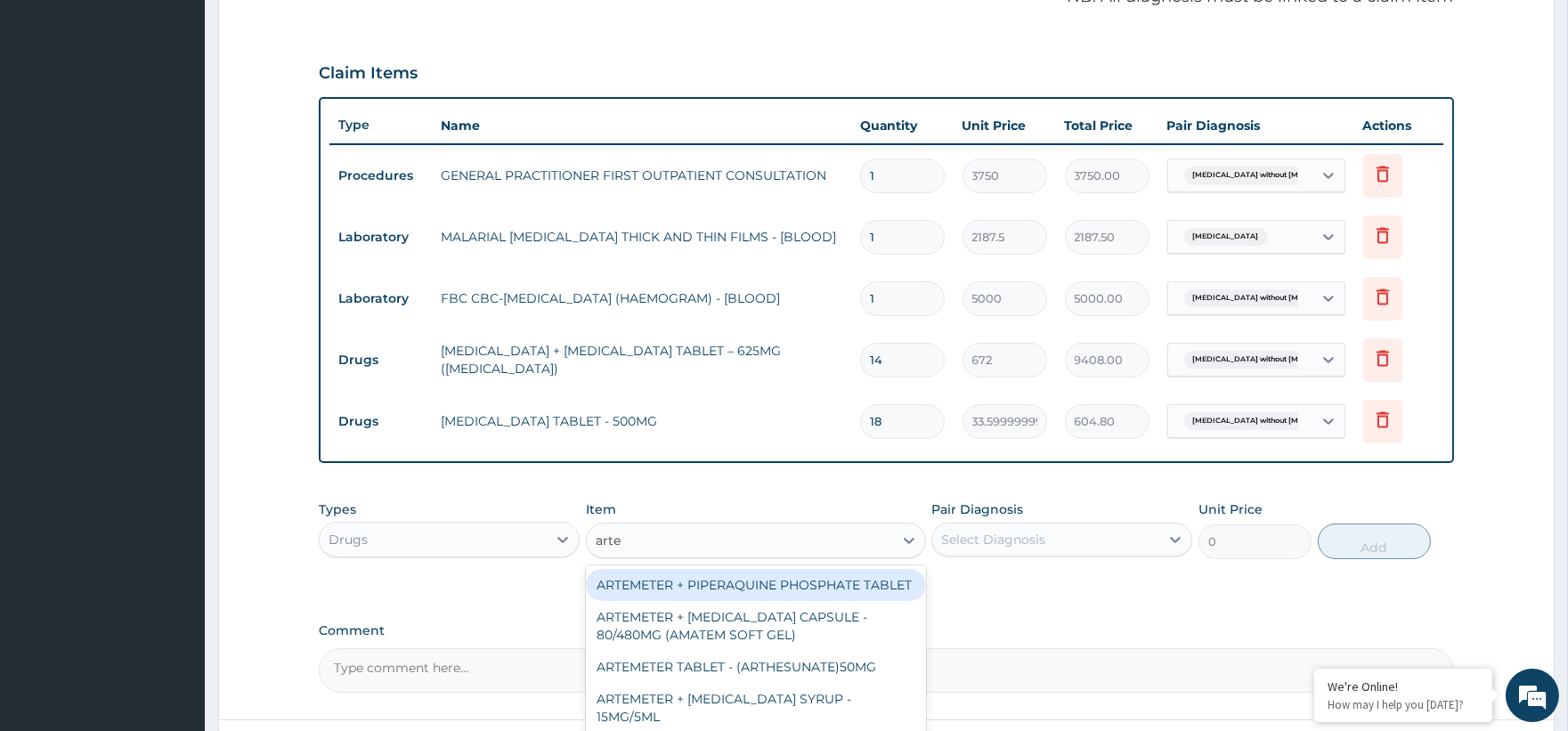
type input "artem"
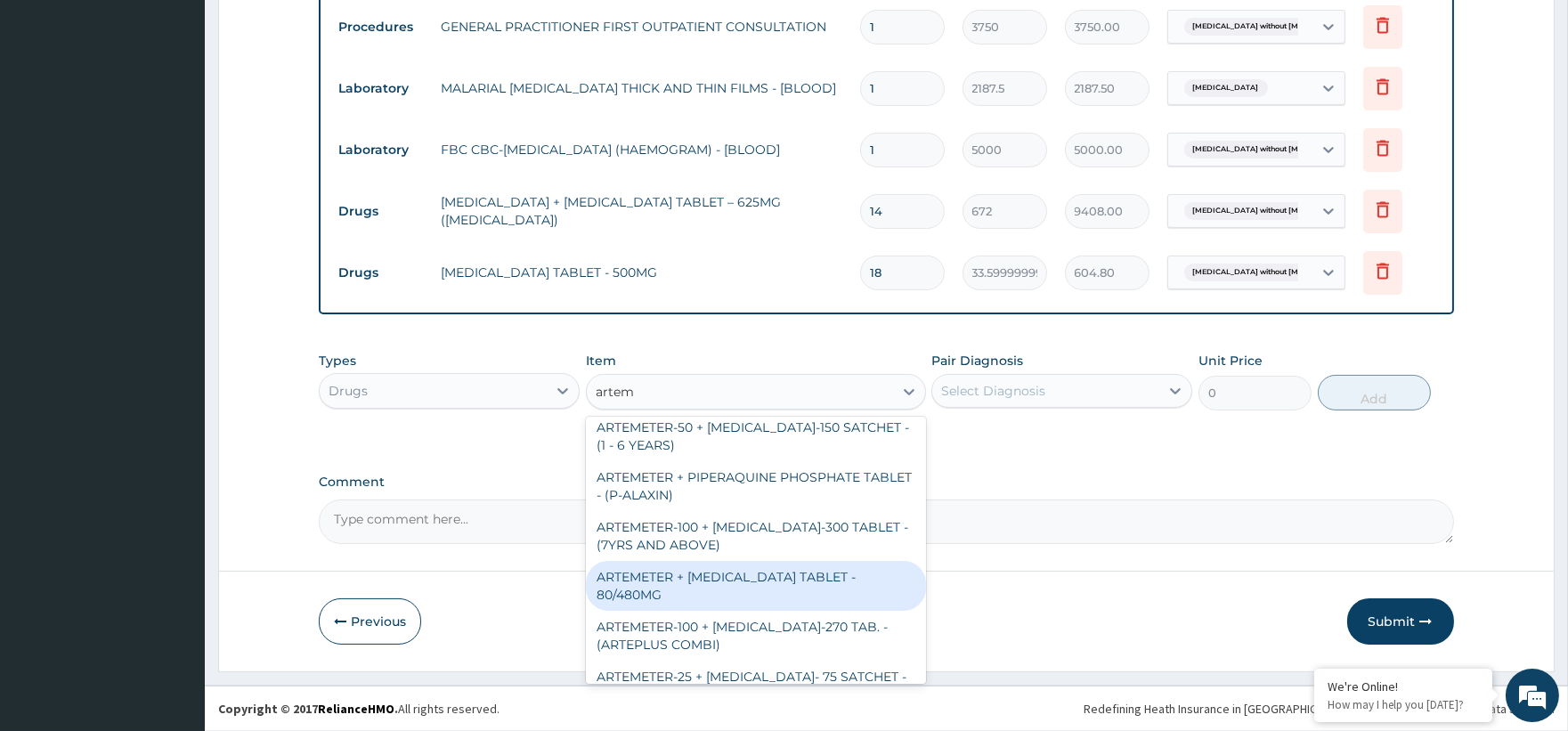
scroll to position [198, 0]
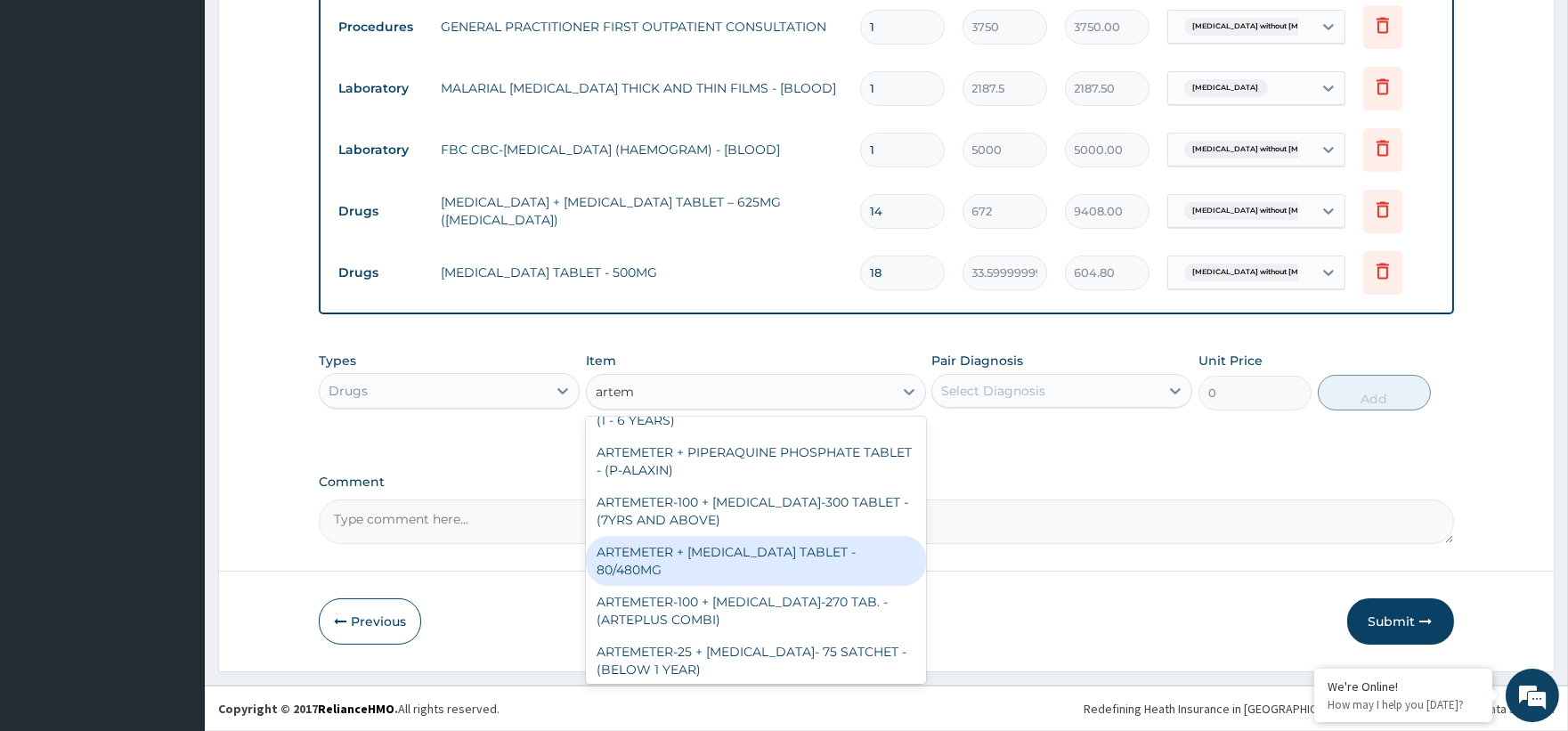
click at [719, 586] on div "ARTEMETER + LUMEFANTRINE TABLET - 80/480MG" at bounding box center [755, 560] width 340 height 50
type input "364"
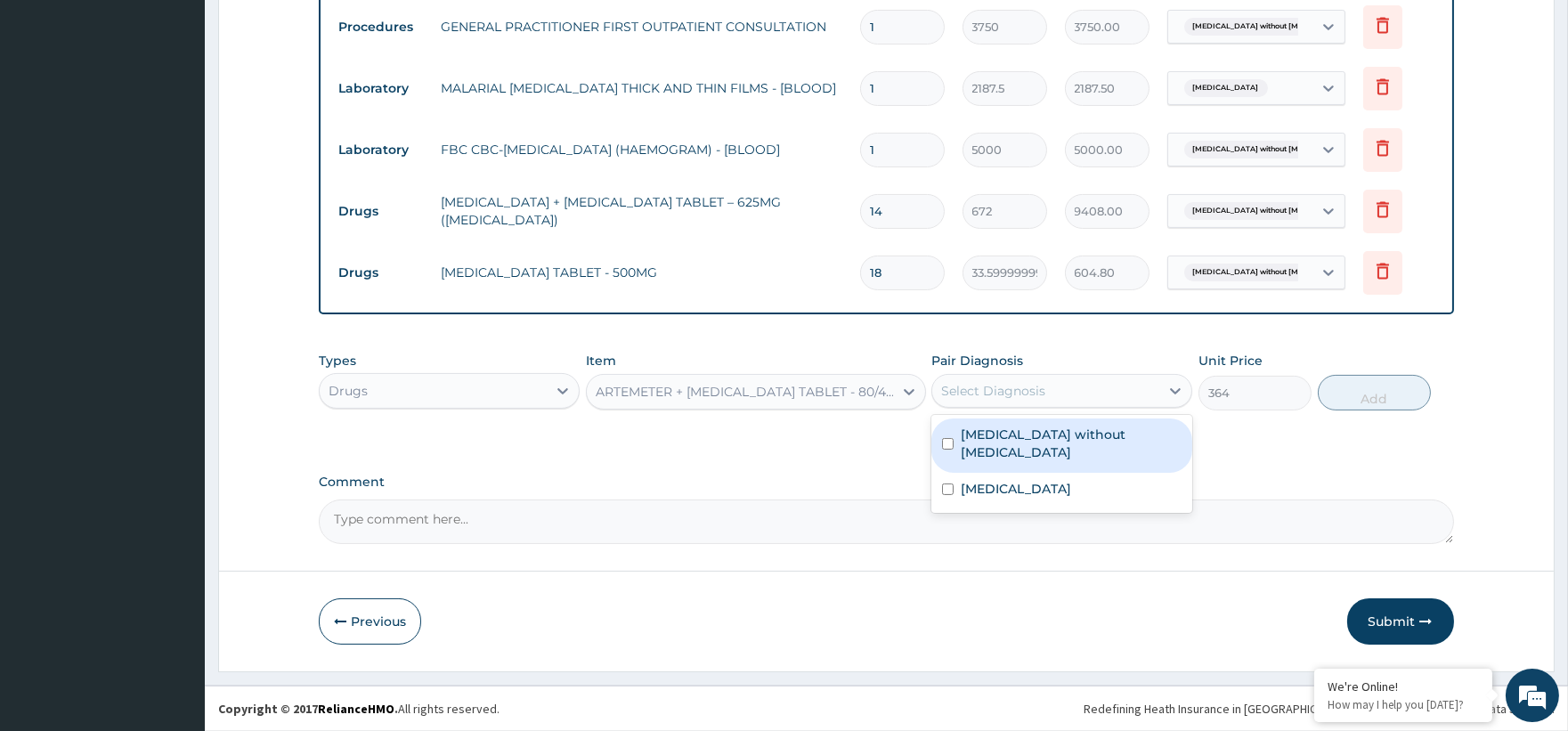
click at [1061, 389] on div "Select Diagnosis" at bounding box center [1046, 391] width 227 height 28
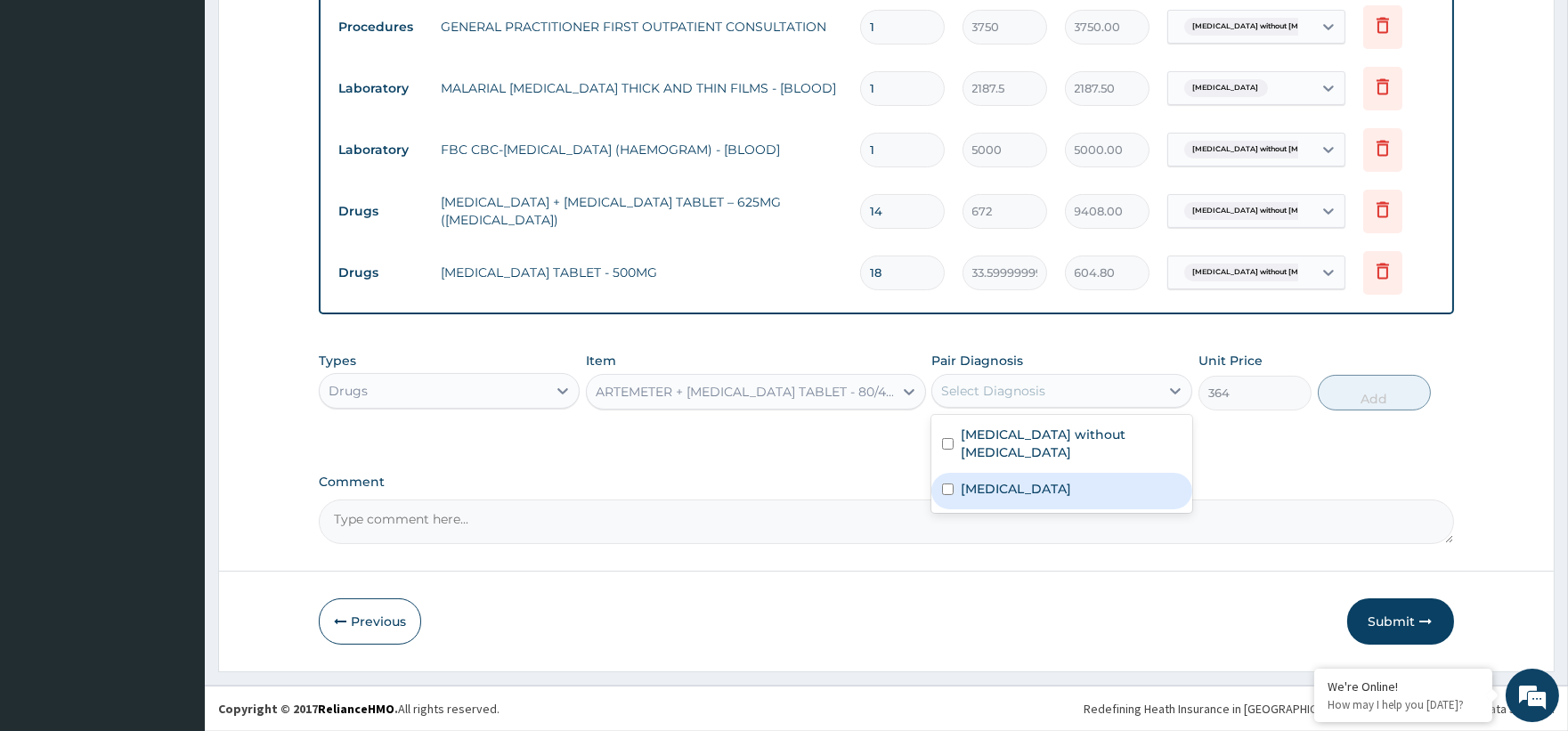
click at [1053, 480] on label "Malaria, unspecified" at bounding box center [1016, 488] width 111 height 18
checkbox input "true"
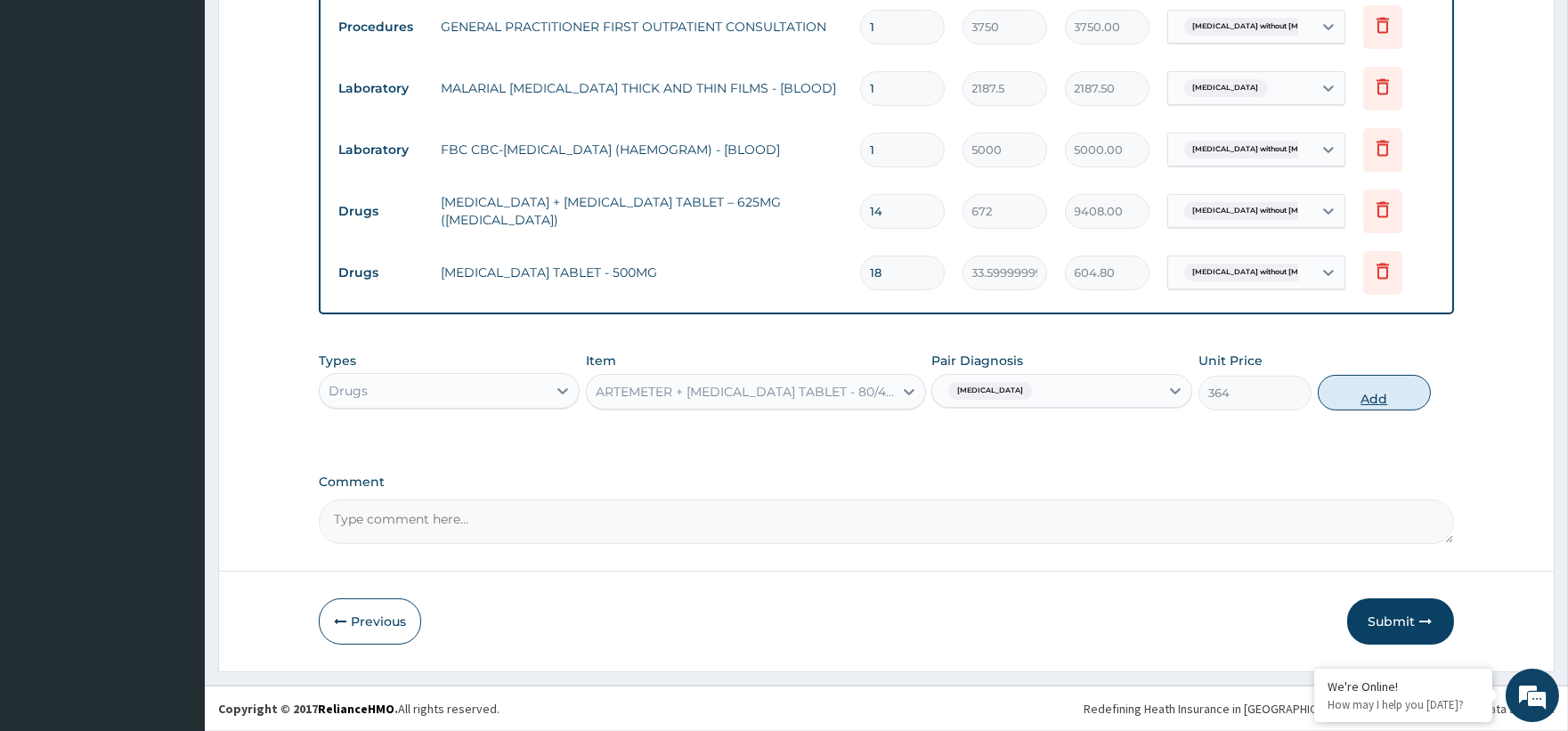
click at [1361, 397] on button "Add" at bounding box center [1374, 393] width 113 height 36
type input "0"
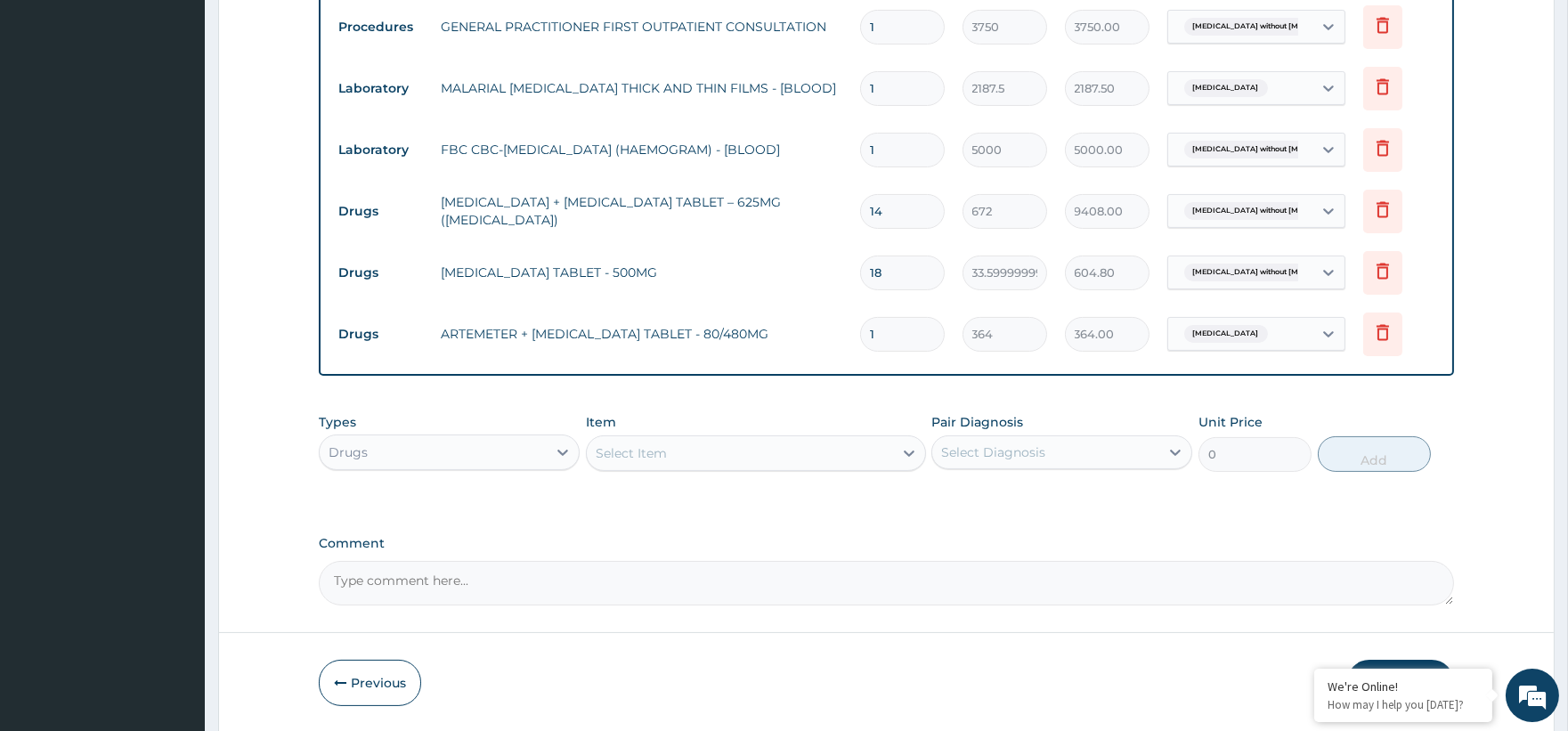
type input "0.00"
type input "6"
type input "2184.00"
type input "6"
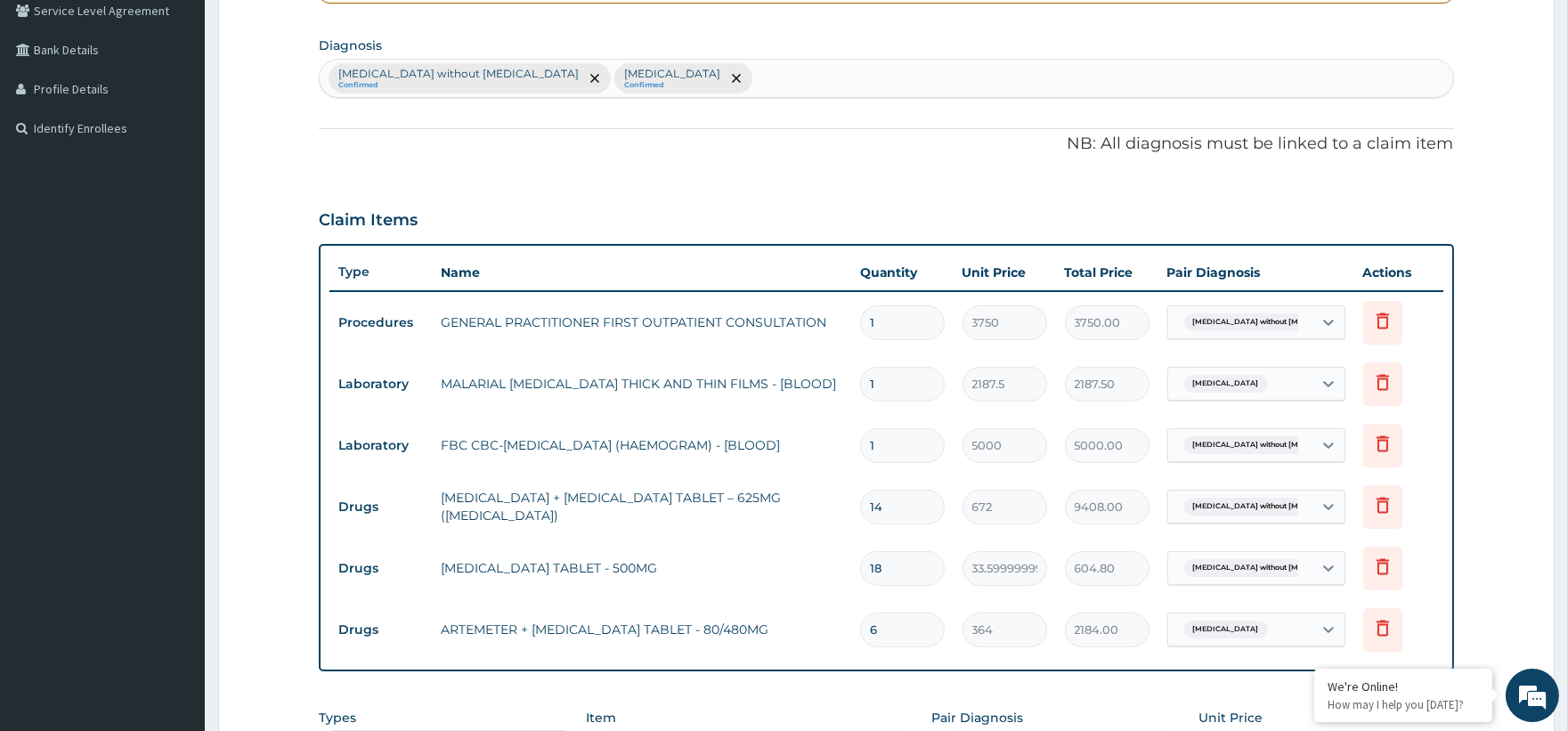
scroll to position [417, 0]
click at [739, 81] on div "Sepsis without septic shock Confirmed Malaria, unspecified Confirmed" at bounding box center [886, 81] width 1132 height 37
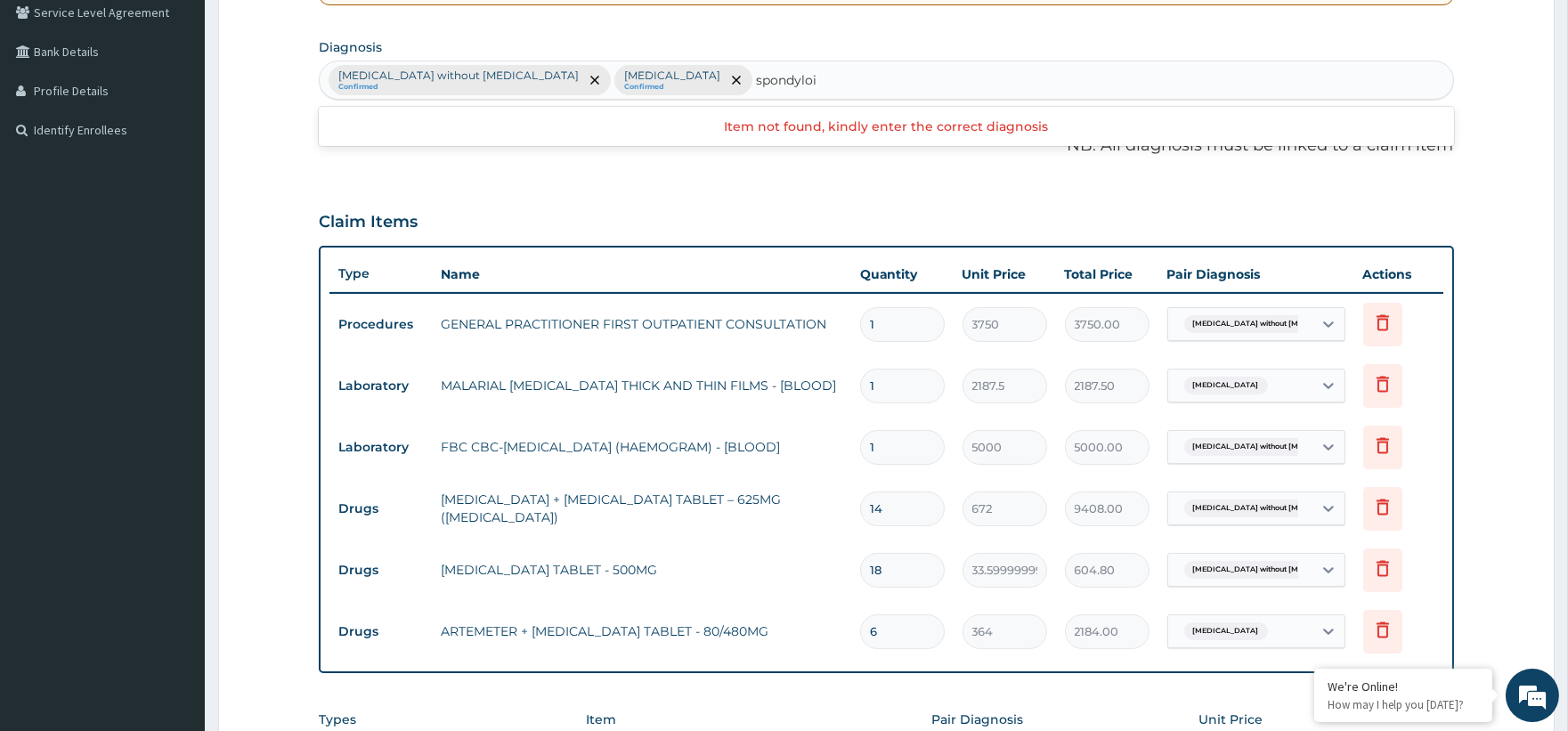
type input "spondylo"
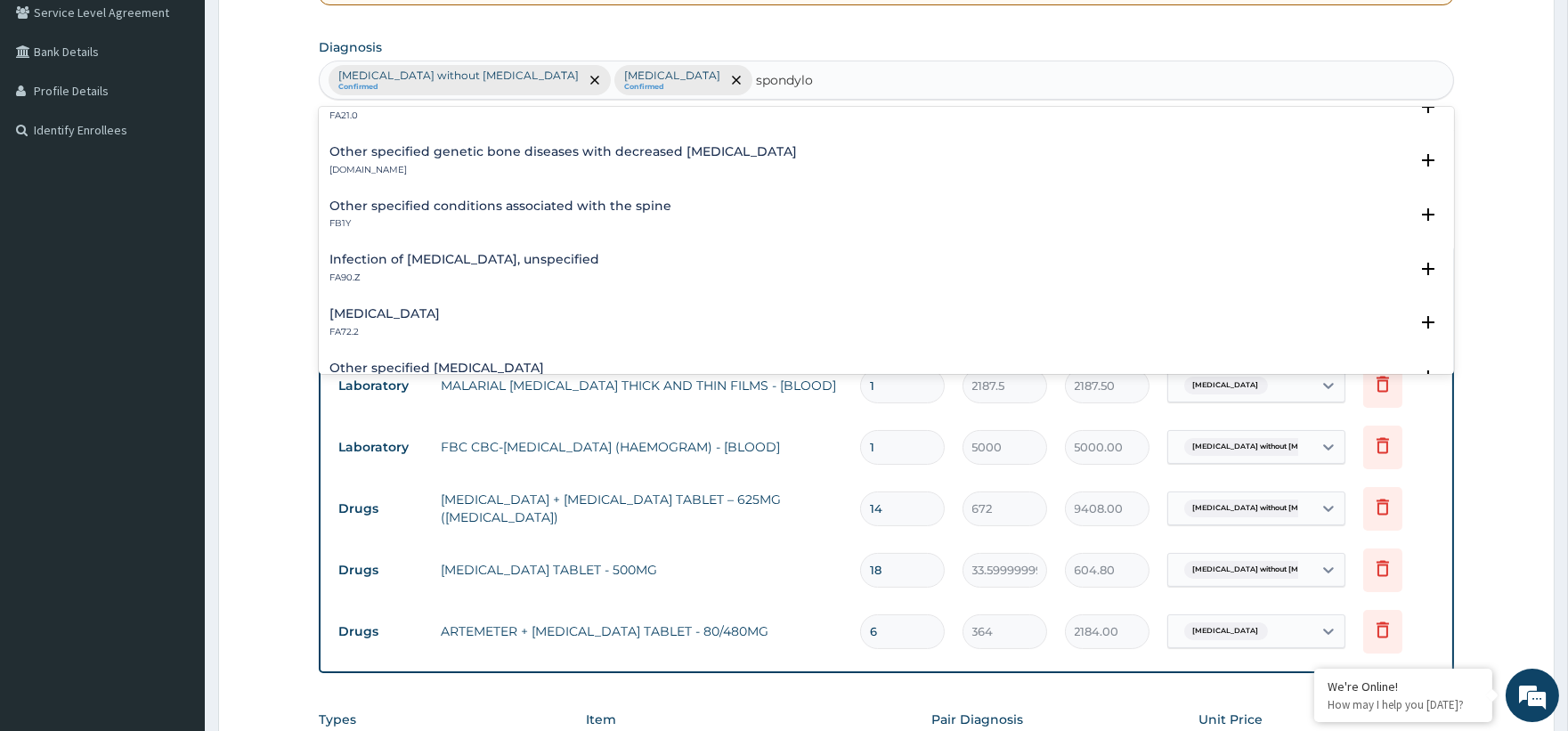
scroll to position [0, 0]
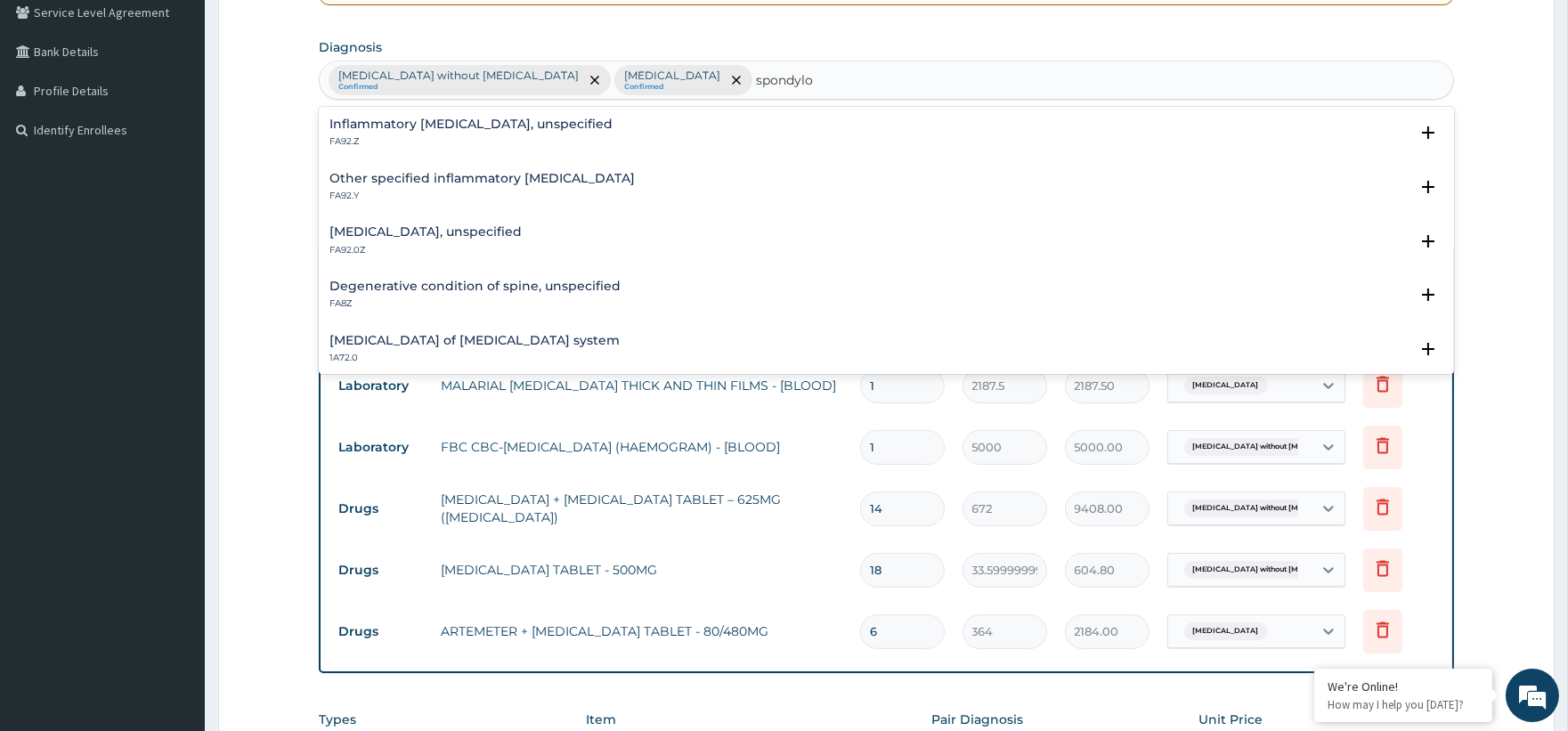
click at [455, 121] on h4 "Inflammatory spondyloarthritis, unspecified" at bounding box center [470, 124] width 283 height 13
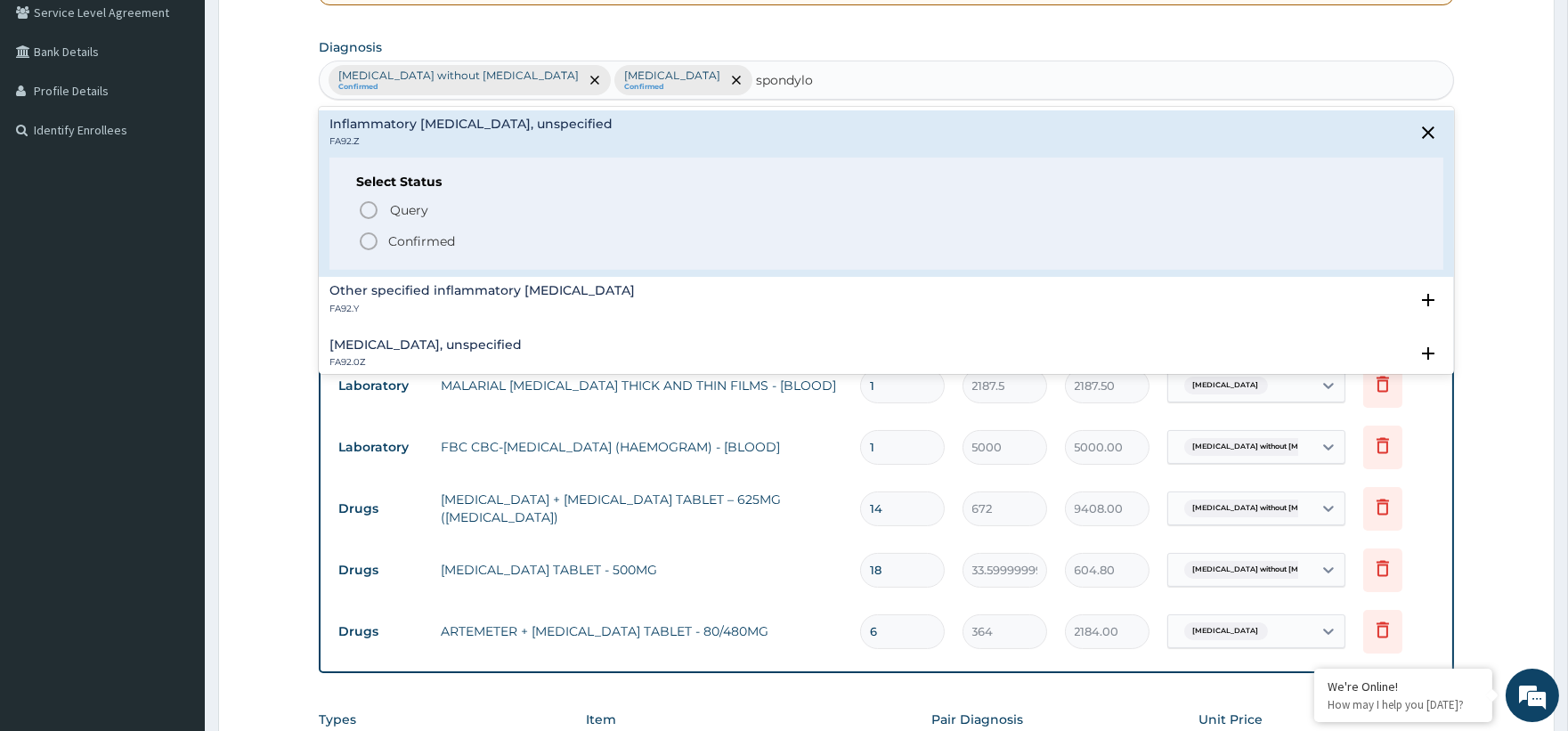
click at [430, 256] on div "Select Status Query Query covers suspected (?), Keep in view (kiv), Ruled out (…" at bounding box center [885, 214] width 1113 height 113
drag, startPoint x: 425, startPoint y: 237, endPoint x: 447, endPoint y: 230, distance: 23.1
click at [425, 235] on p "Confirmed" at bounding box center [421, 241] width 67 height 18
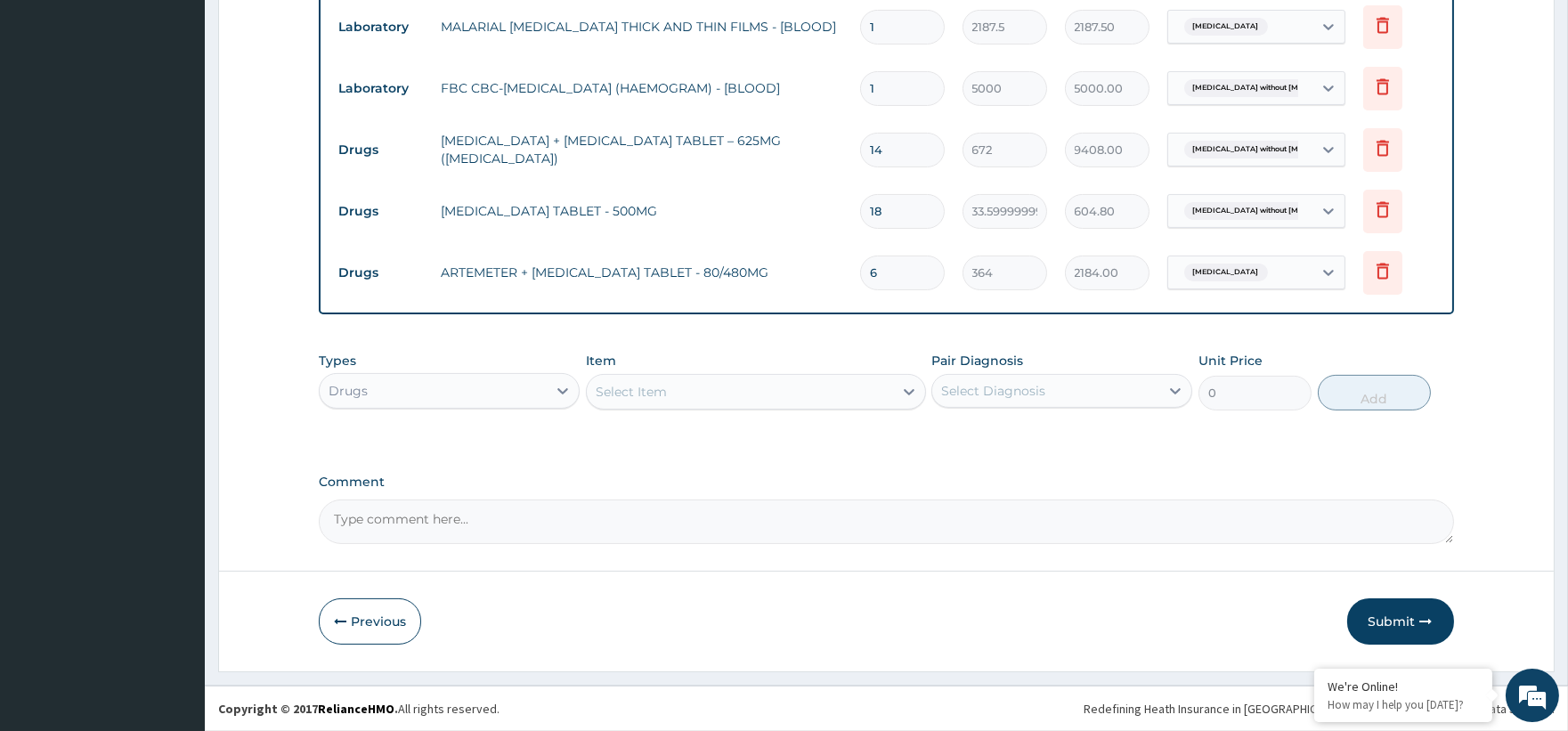
scroll to position [776, 0]
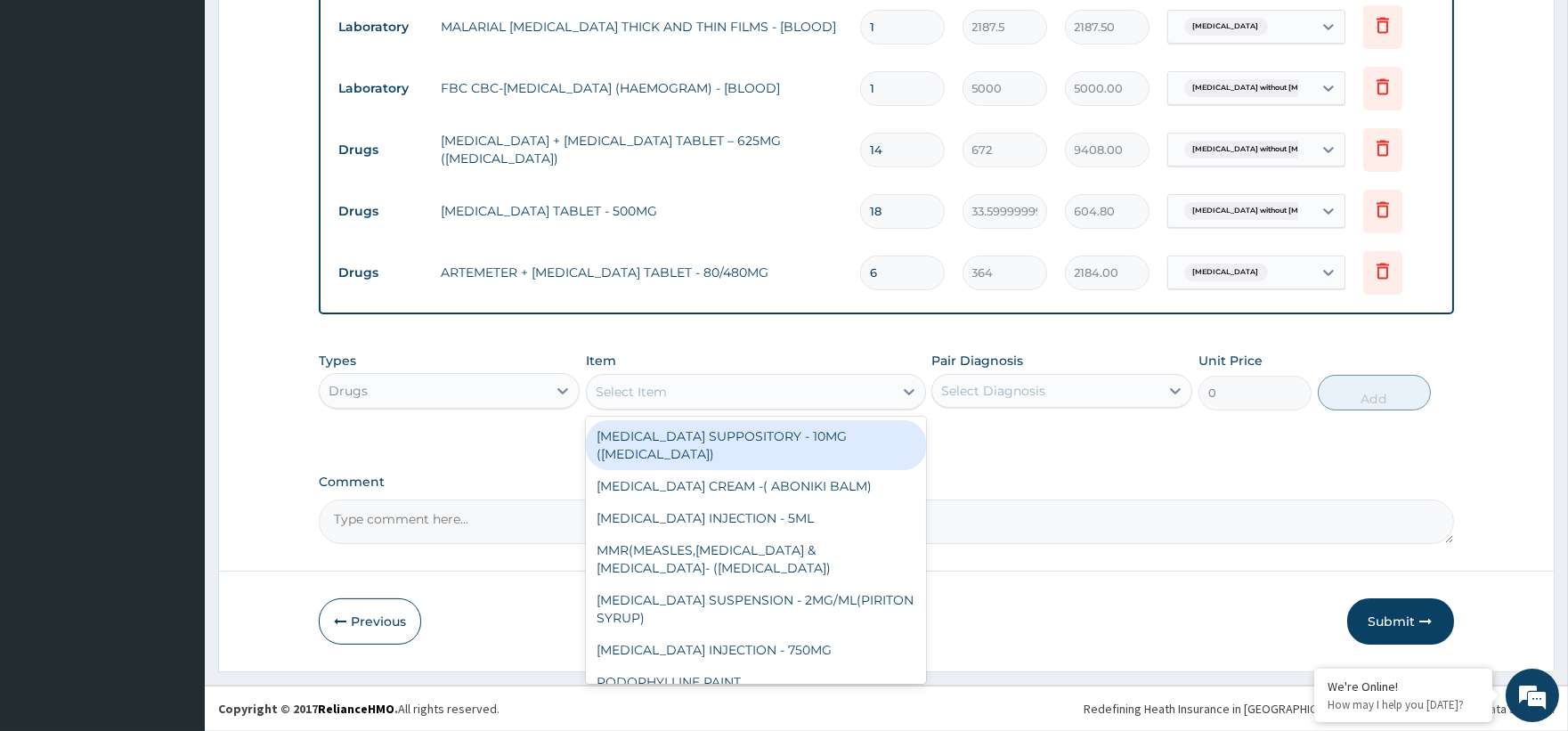
click at [662, 374] on div "Select Item" at bounding box center [755, 392] width 340 height 36
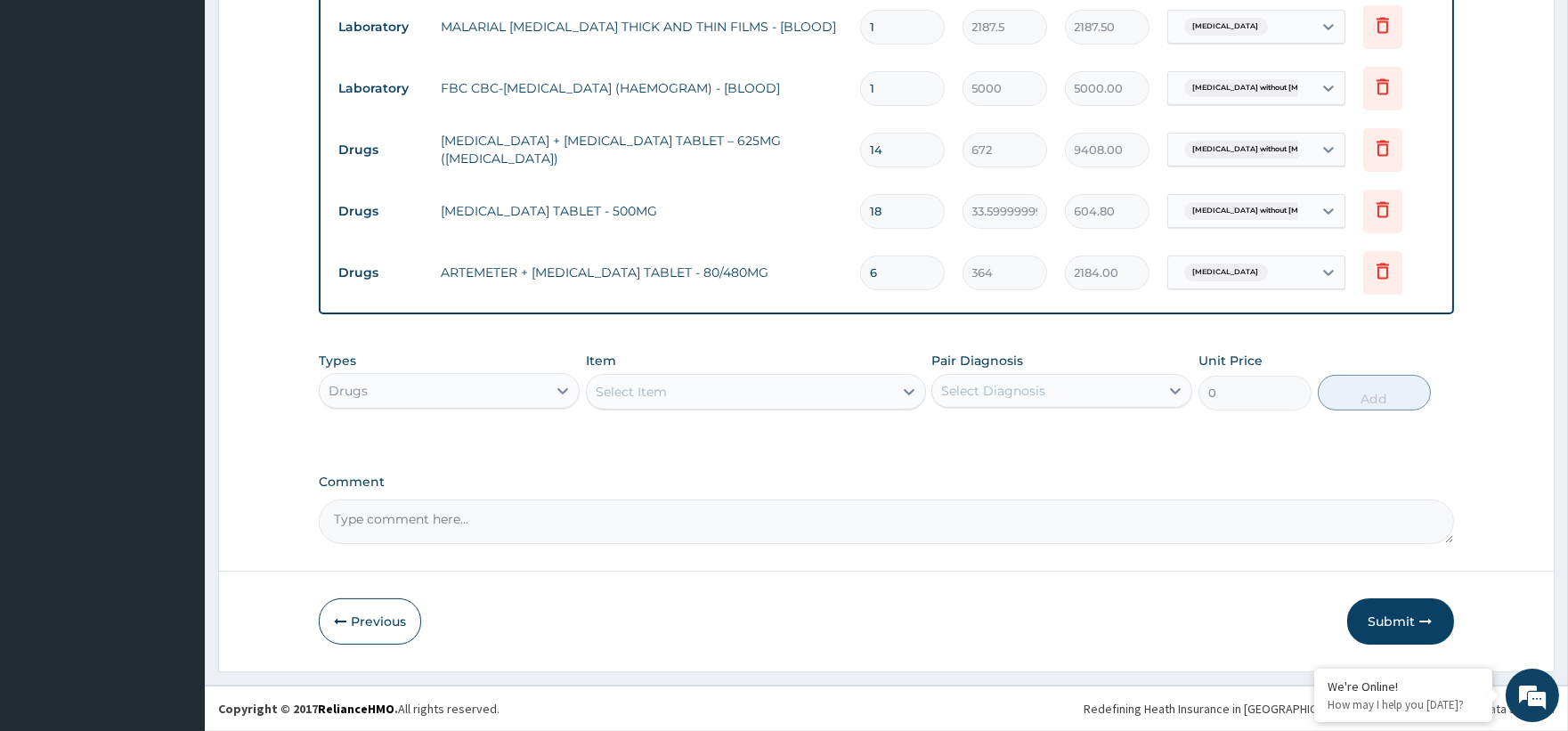
click at [653, 380] on div "Select Item" at bounding box center [739, 392] width 306 height 28
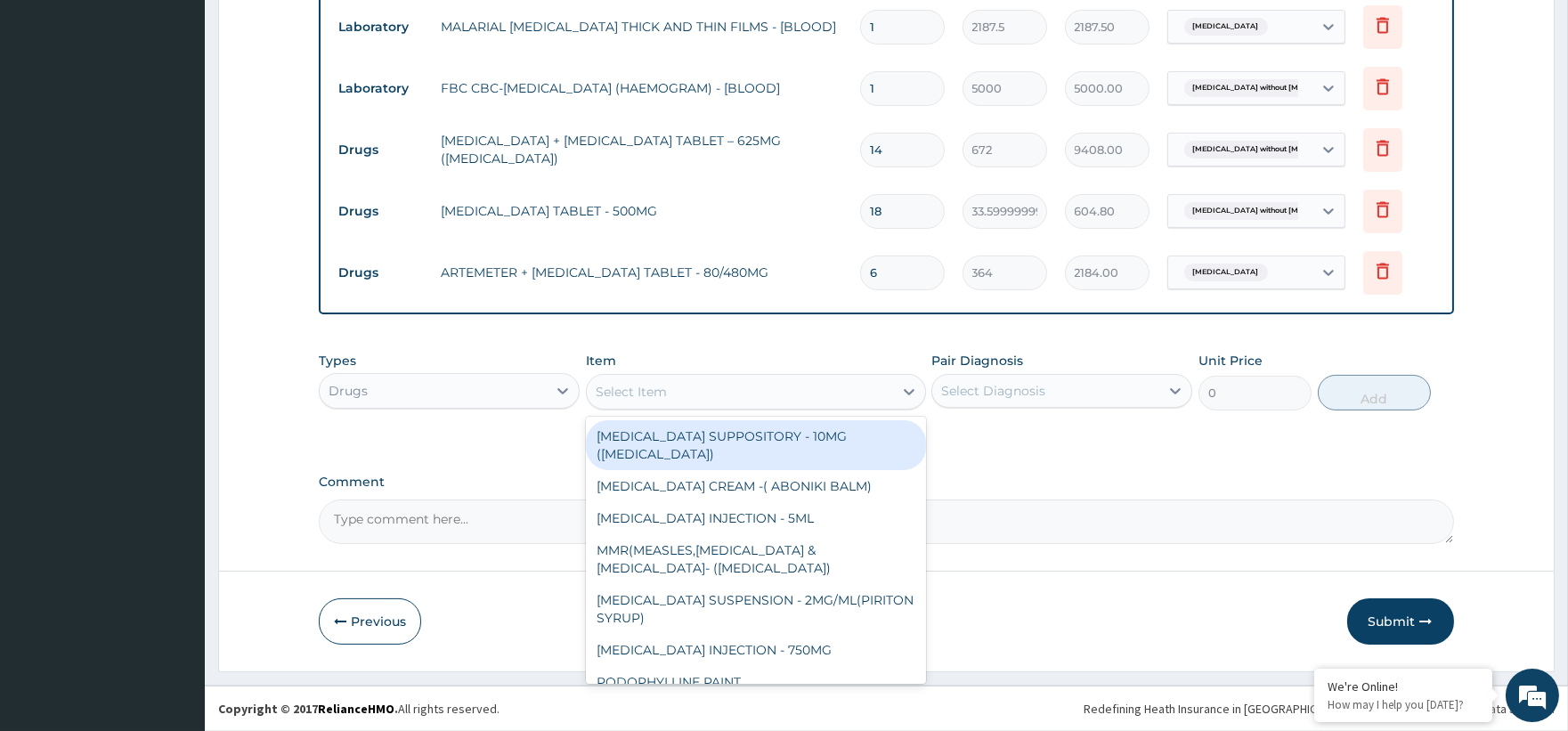
click at [653, 380] on div "Select Item" at bounding box center [739, 392] width 306 height 28
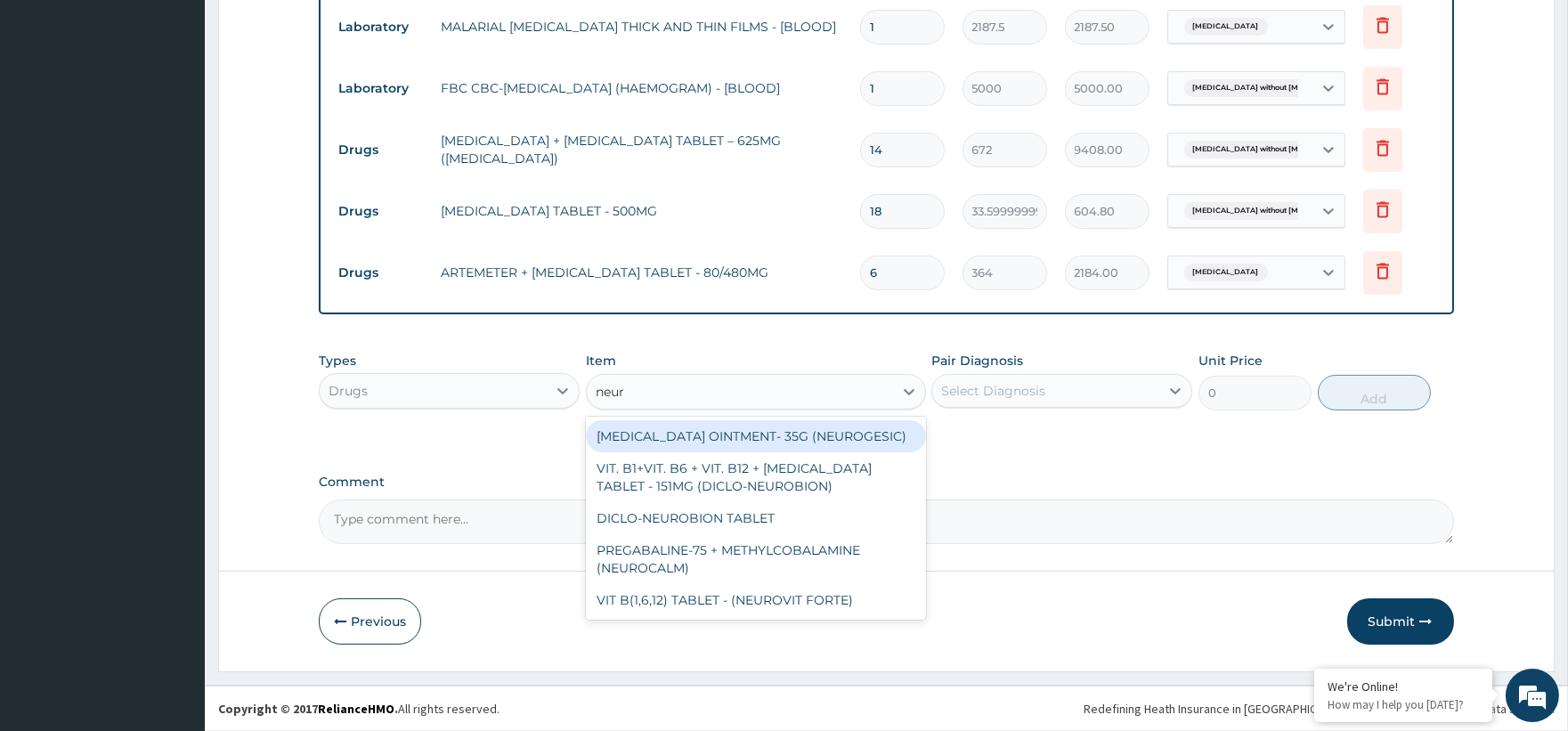
type input "neuro"
click at [795, 441] on div "METHYL SALICYLATE OINTMENT- 35G (NEUROGESIC)" at bounding box center [755, 436] width 340 height 32
type input "1400"
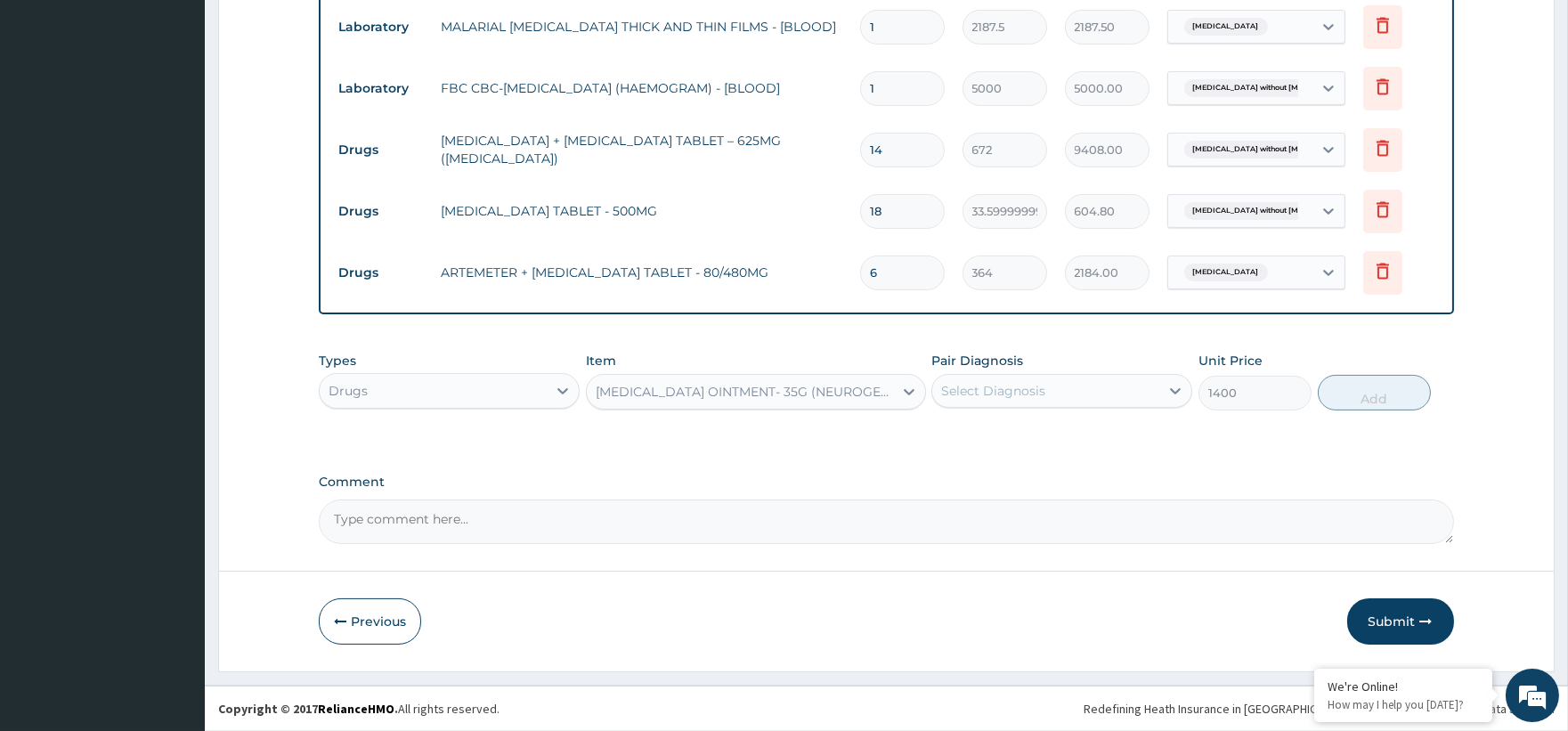
click at [1020, 382] on div "Select Diagnosis" at bounding box center [993, 391] width 104 height 18
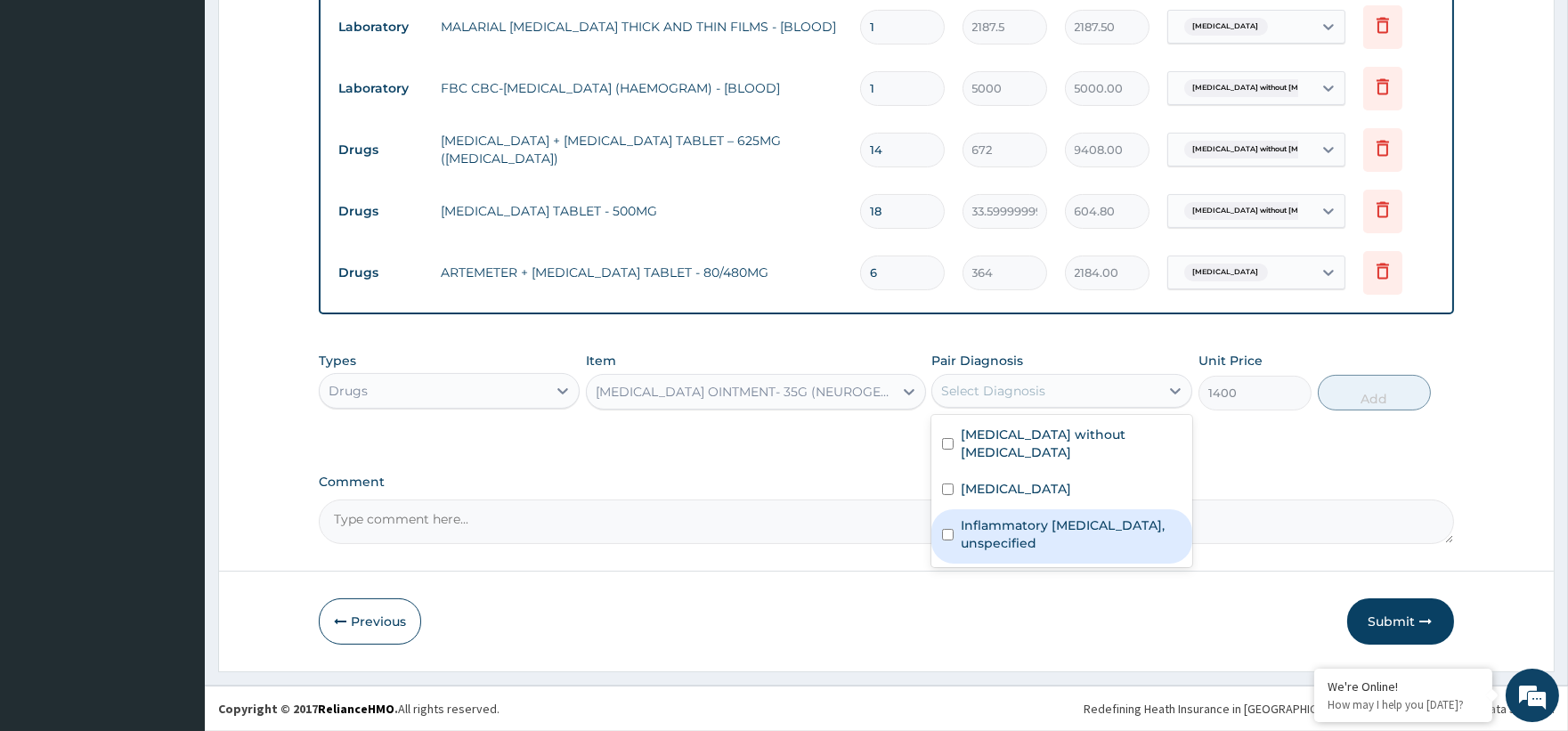
click at [1042, 516] on label "Inflammatory spondyloarthritis, unspecified" at bounding box center [1071, 534] width 221 height 36
checkbox input "true"
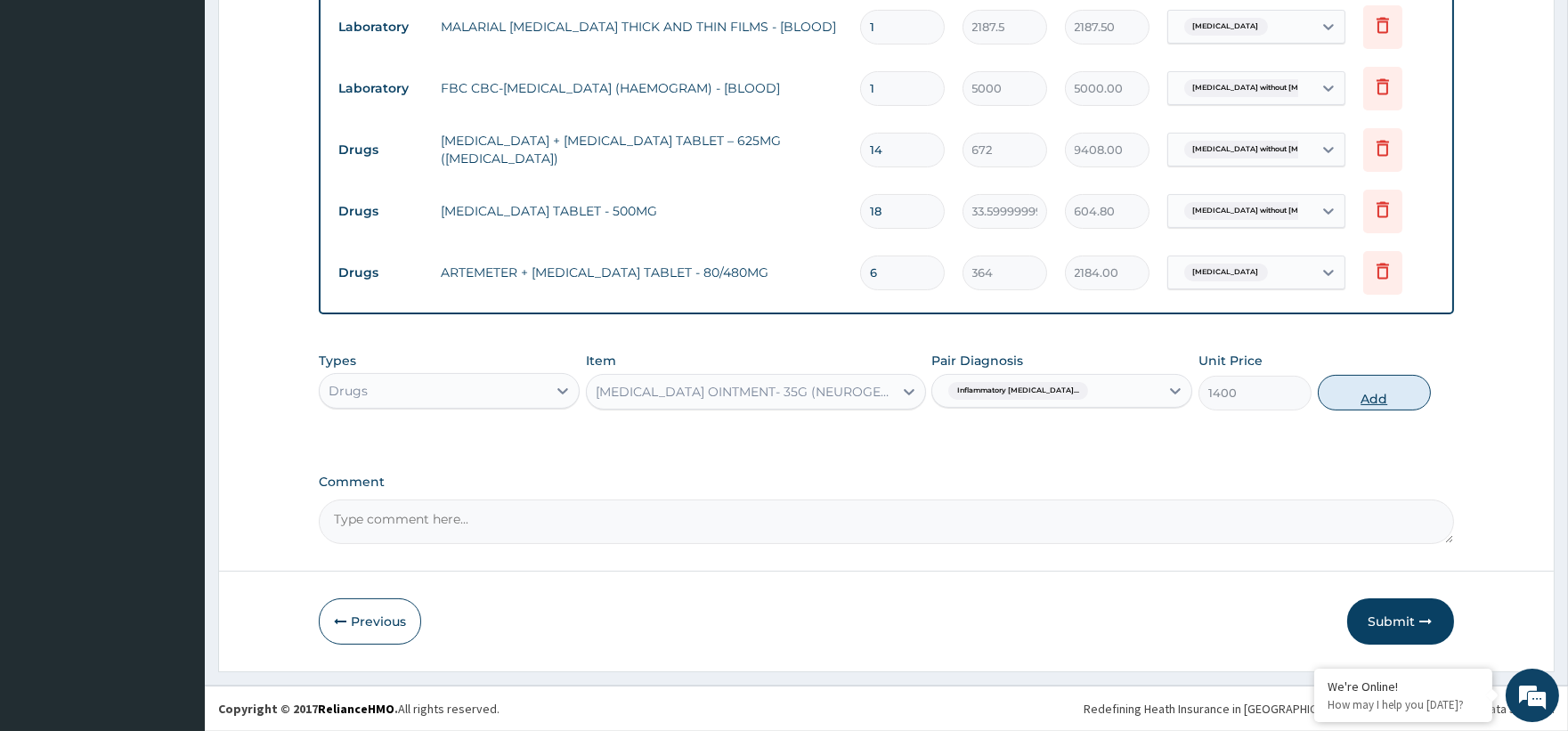
click at [1391, 394] on button "Add" at bounding box center [1374, 393] width 113 height 36
type input "0"
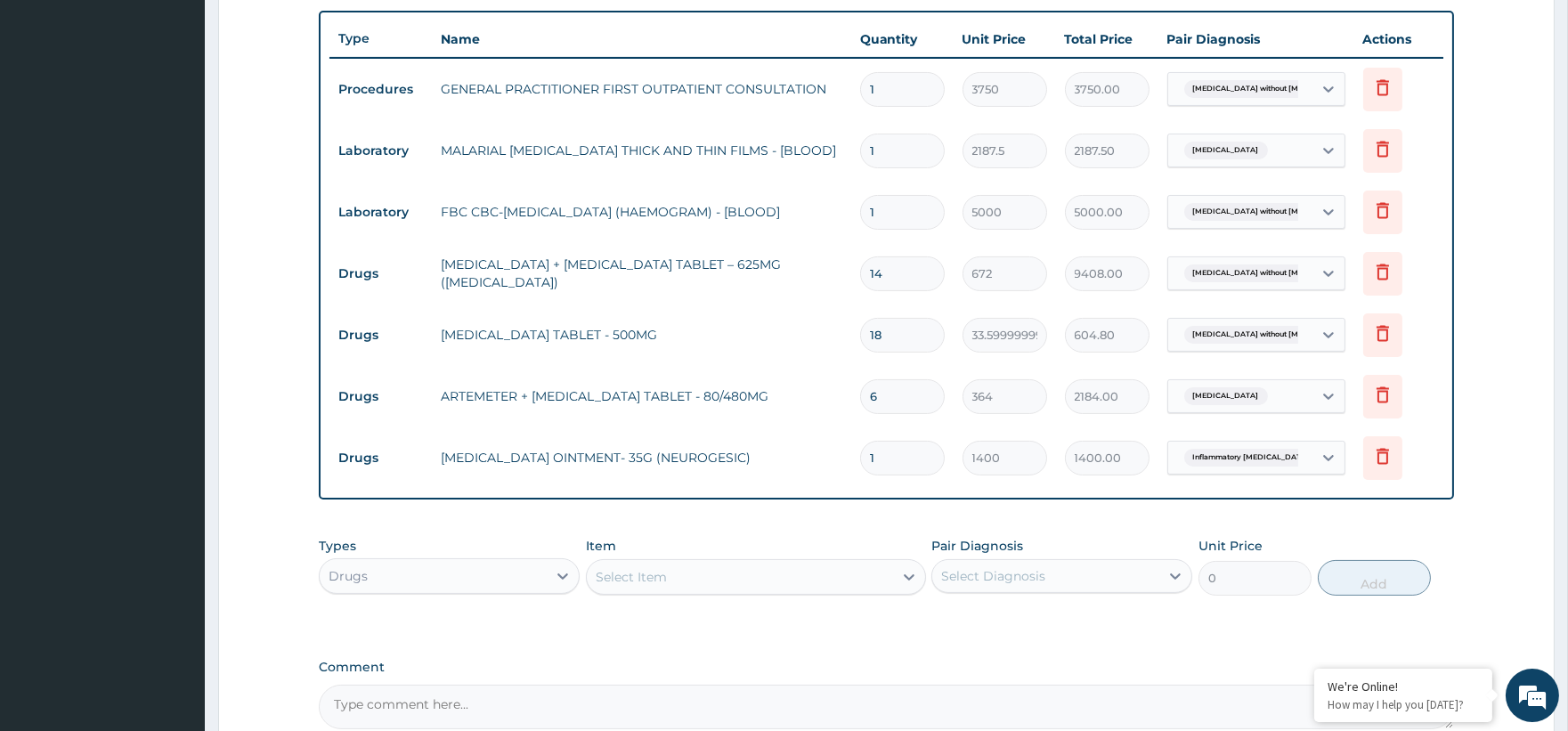
scroll to position [479, 0]
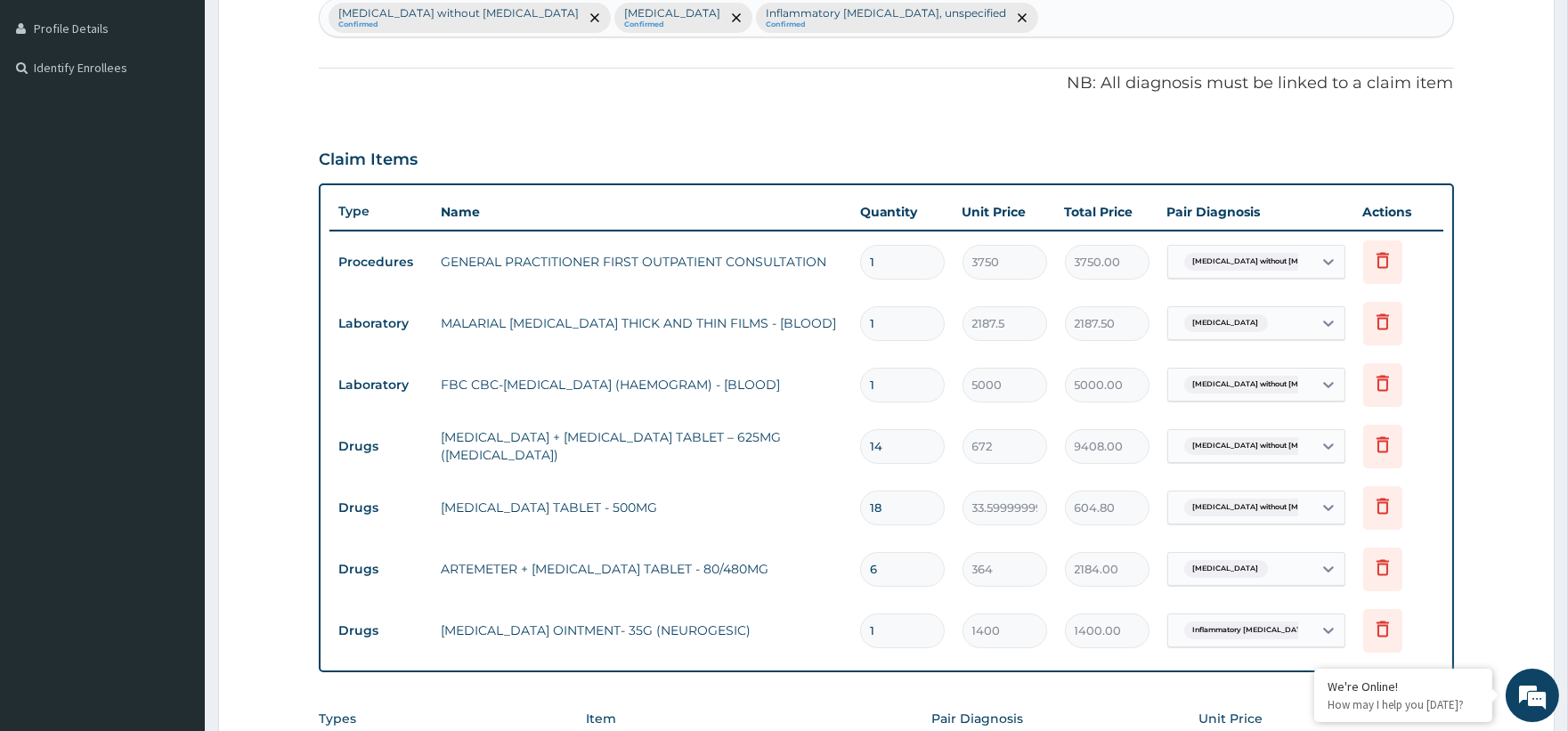
click at [1002, 34] on div "Sepsis without septic shock Confirmed Malaria, unspecified Confirmed Inflammato…" at bounding box center [886, 18] width 1132 height 37
type input "allergy"
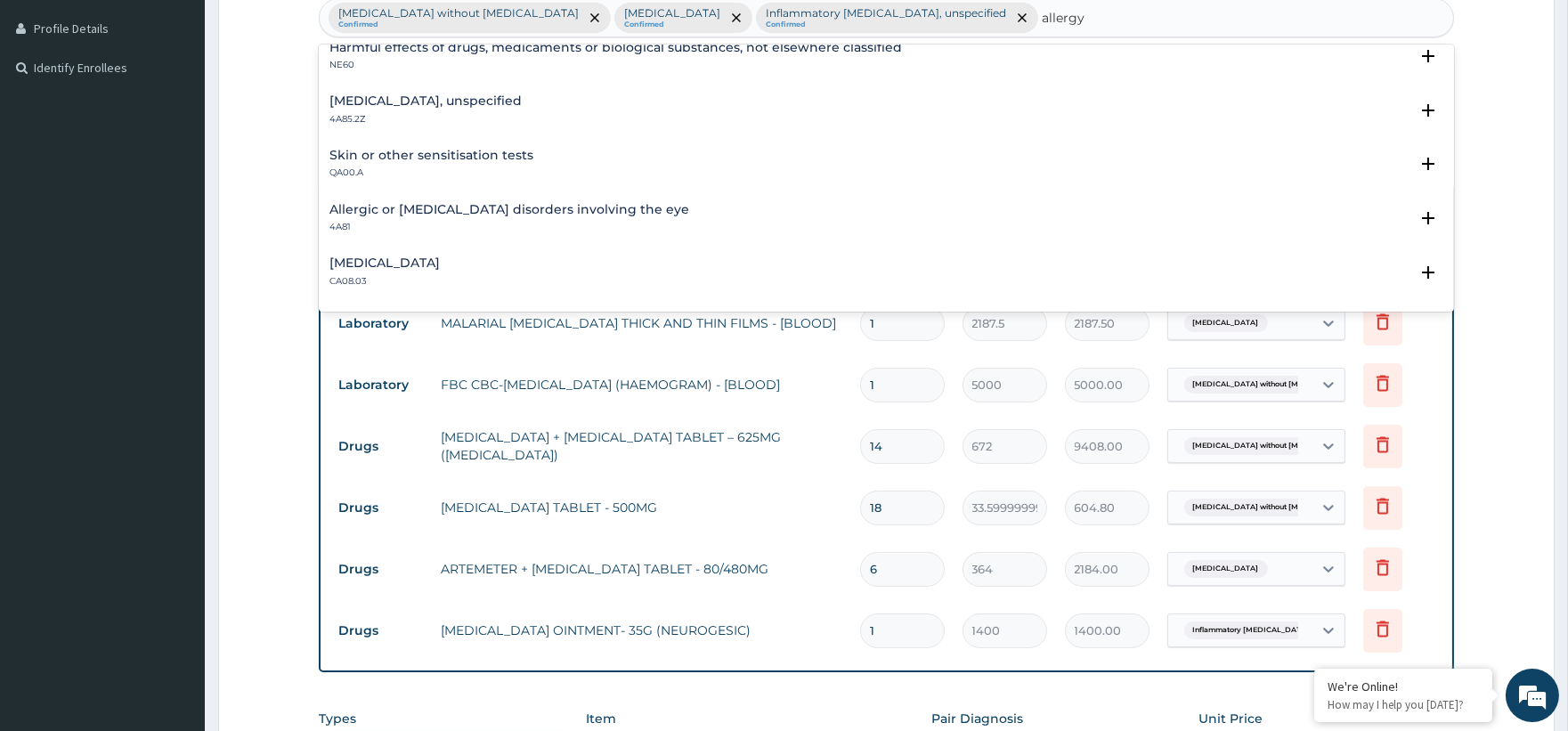
scroll to position [98, 0]
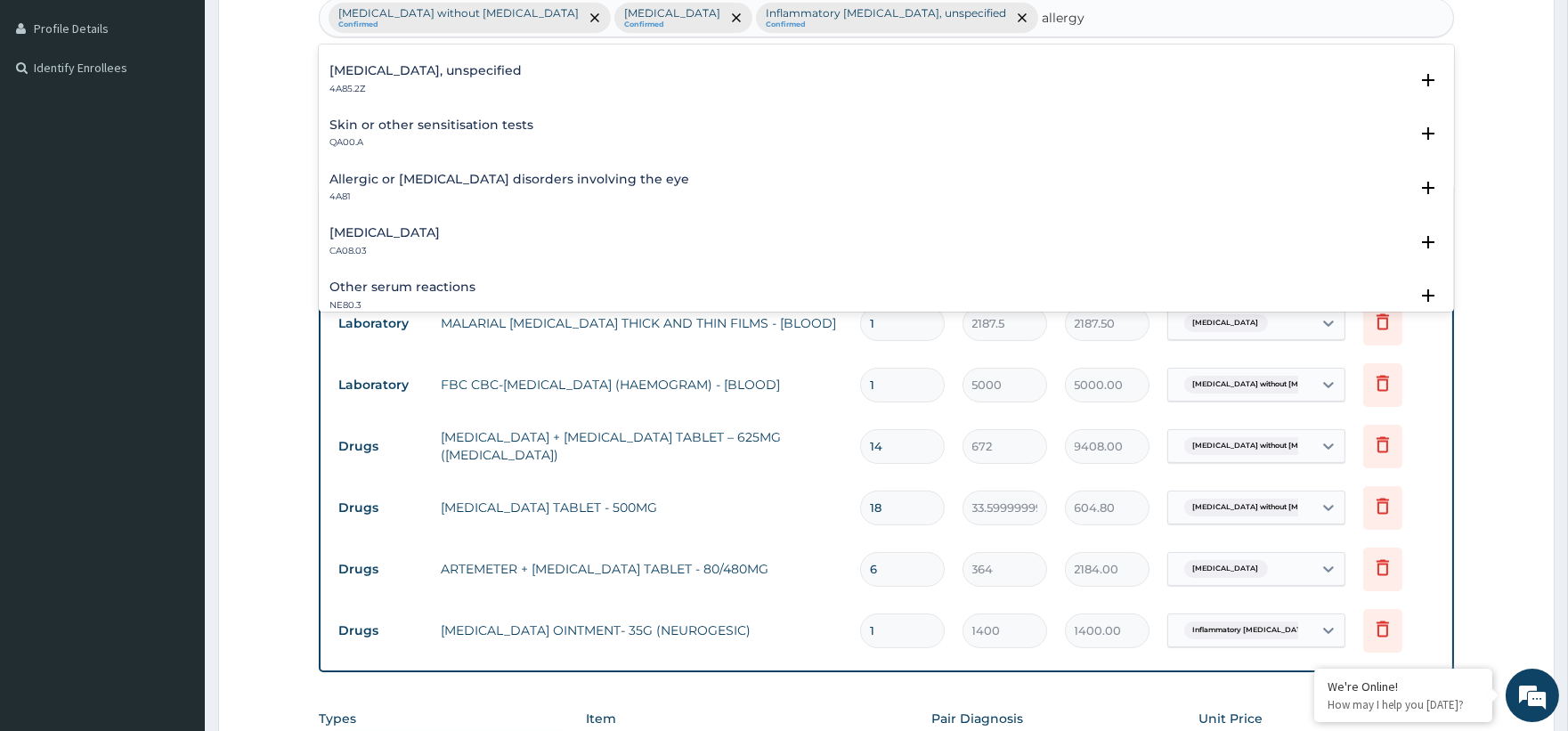
click at [440, 234] on h4 "Other allergic rhinitis" at bounding box center [384, 232] width 111 height 13
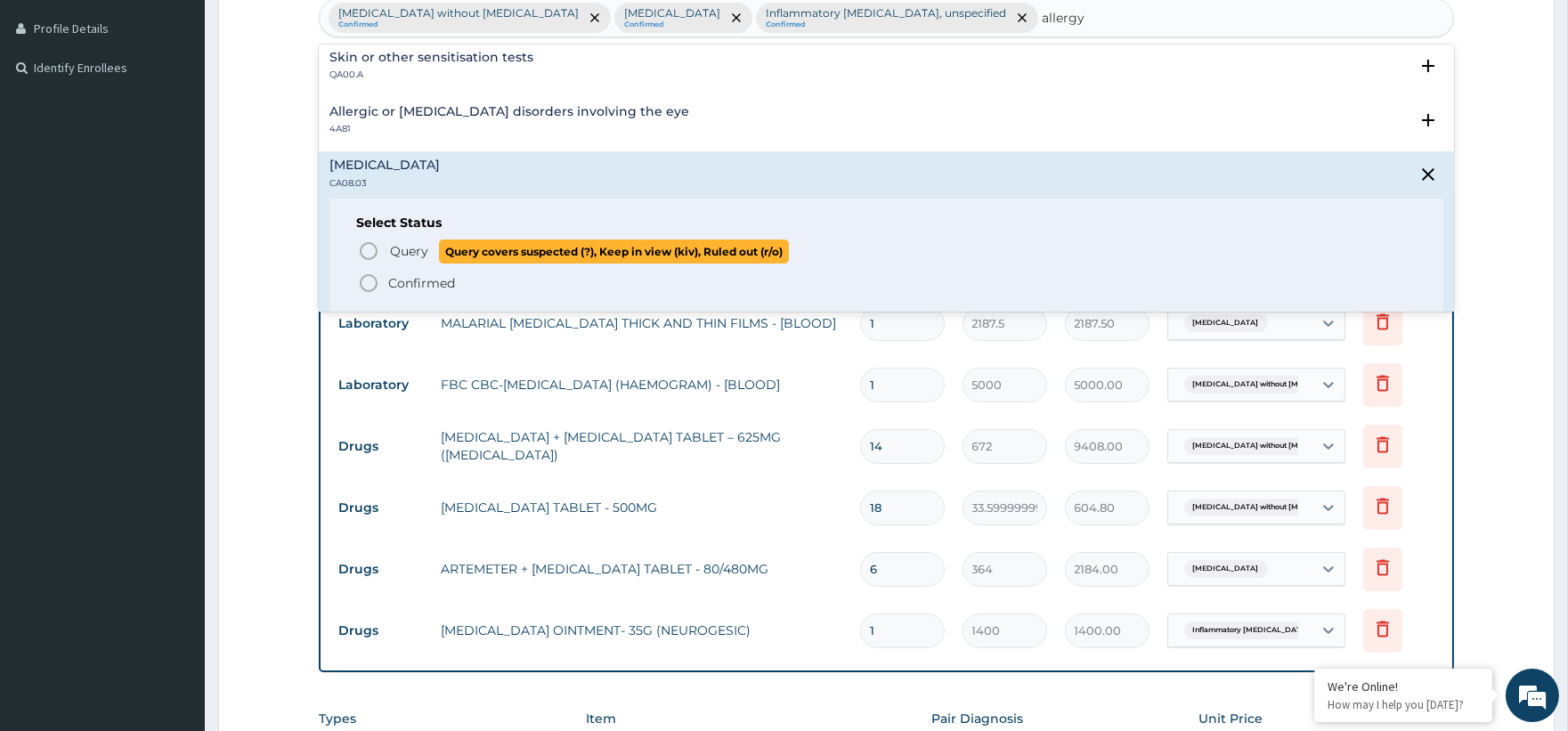
scroll to position [198, 0]
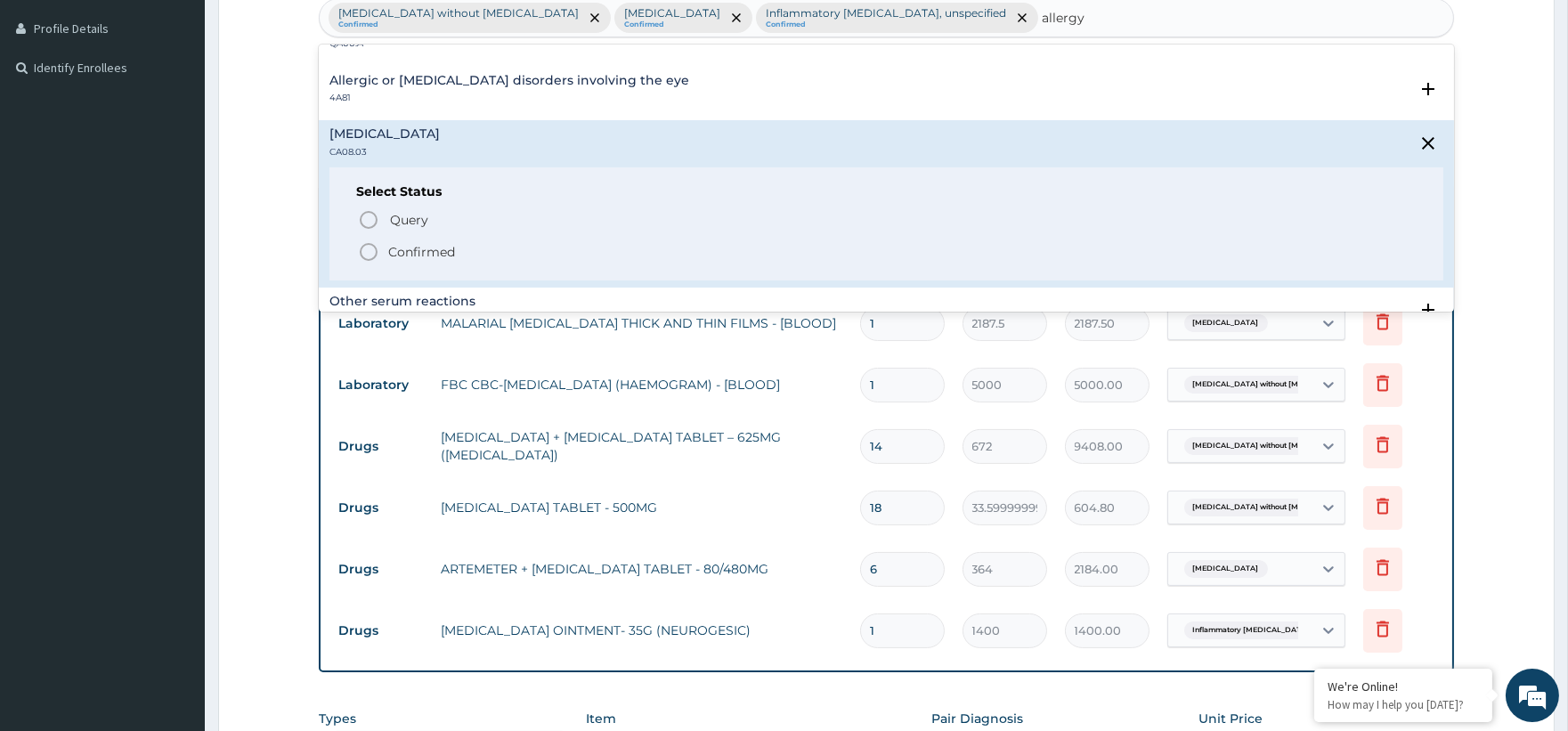
click at [434, 236] on div "Query Query covers suspected (?), Keep in view (kiv), Ruled out (r/o) Confirmed" at bounding box center [886, 235] width 1059 height 54
click at [425, 249] on p "Confirmed" at bounding box center [421, 251] width 67 height 18
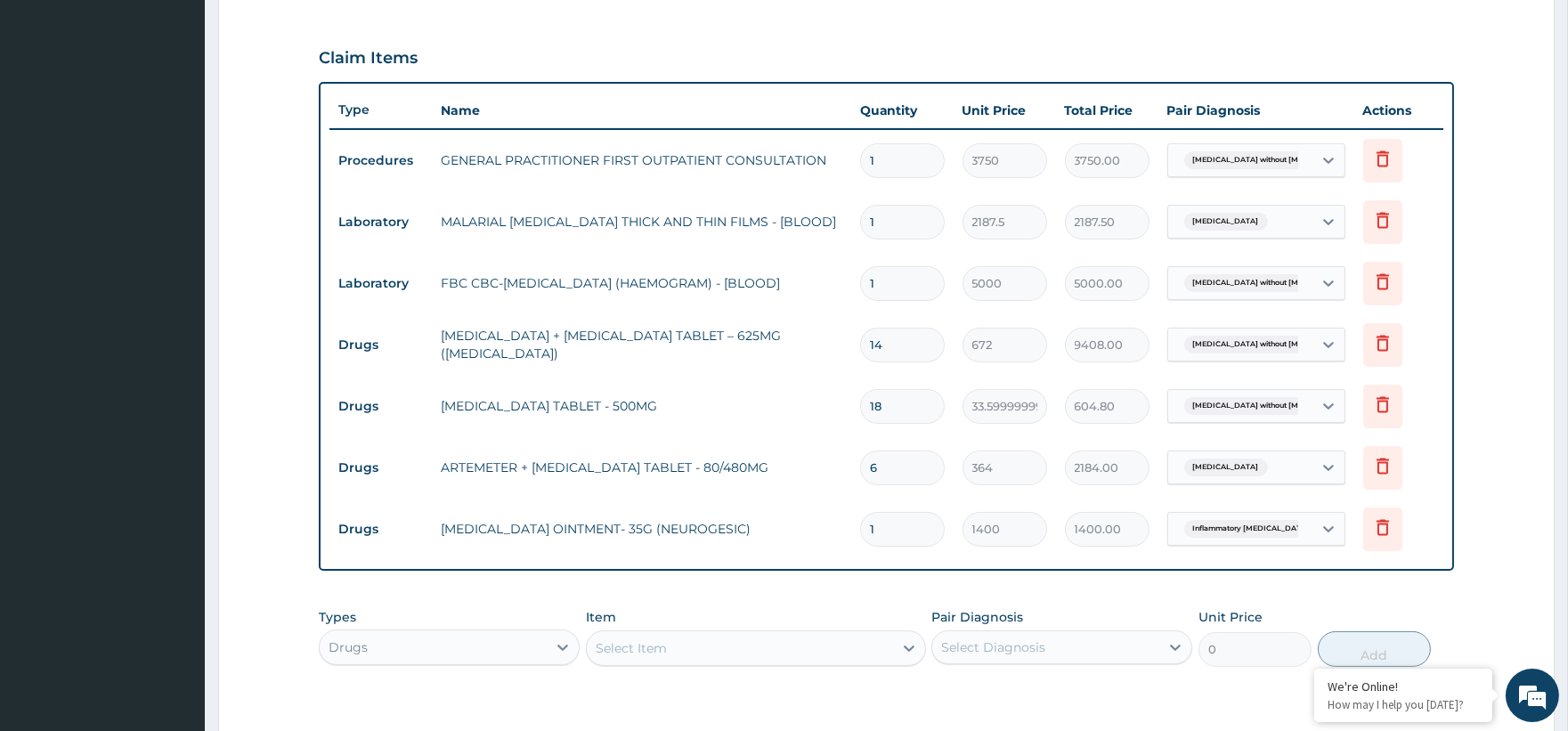
scroll to position [838, 0]
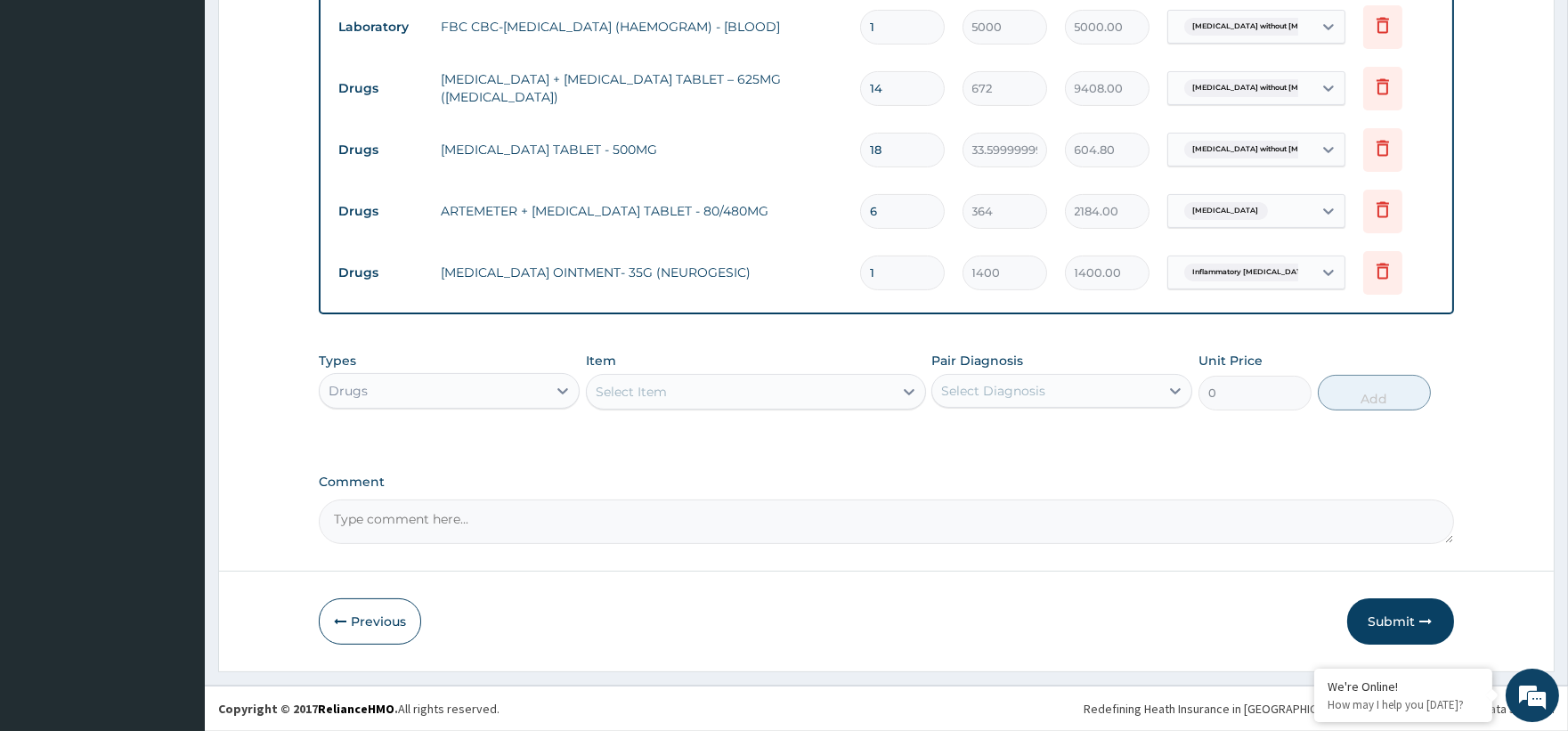
click at [683, 385] on div "Select Item" at bounding box center [739, 392] width 306 height 28
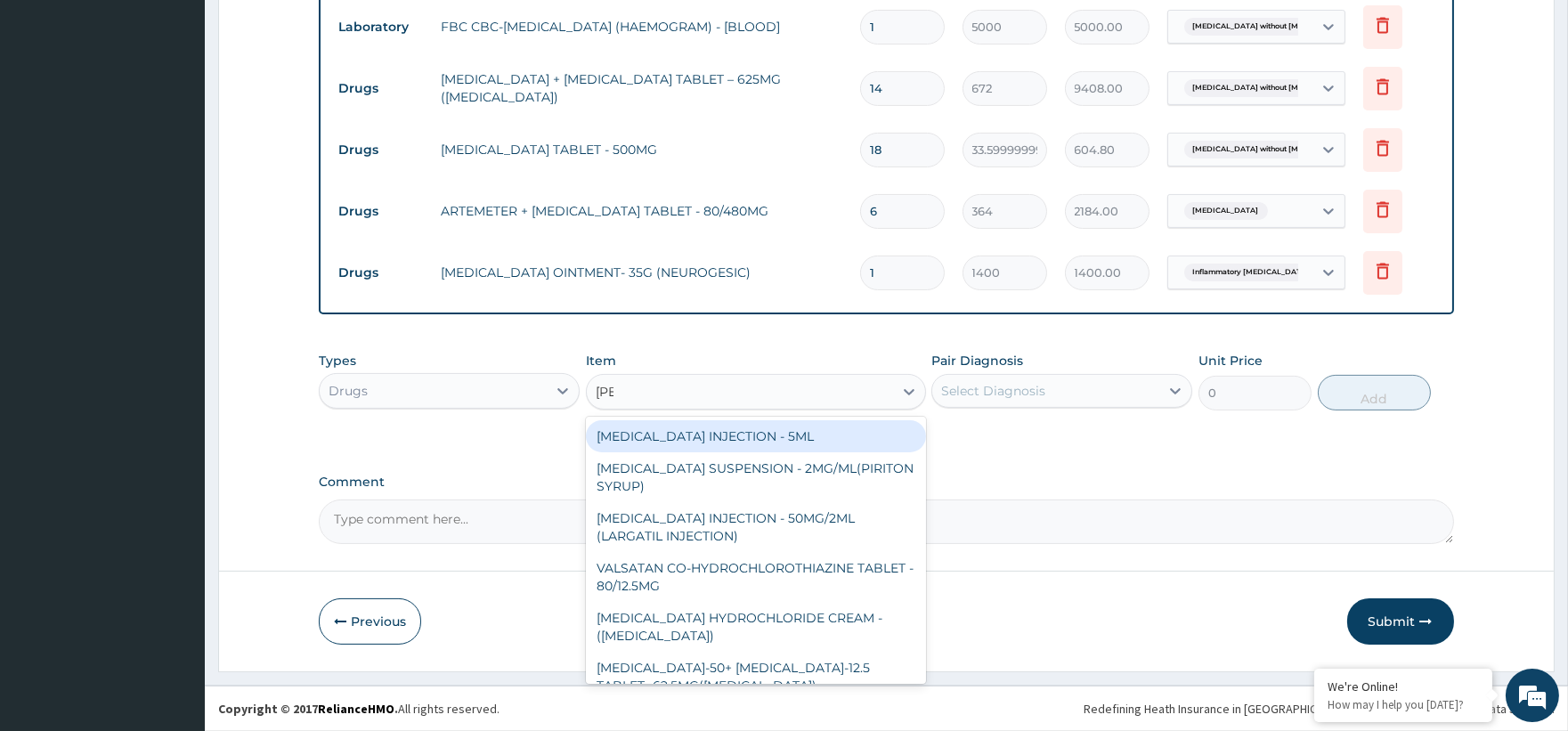
type input "lorat"
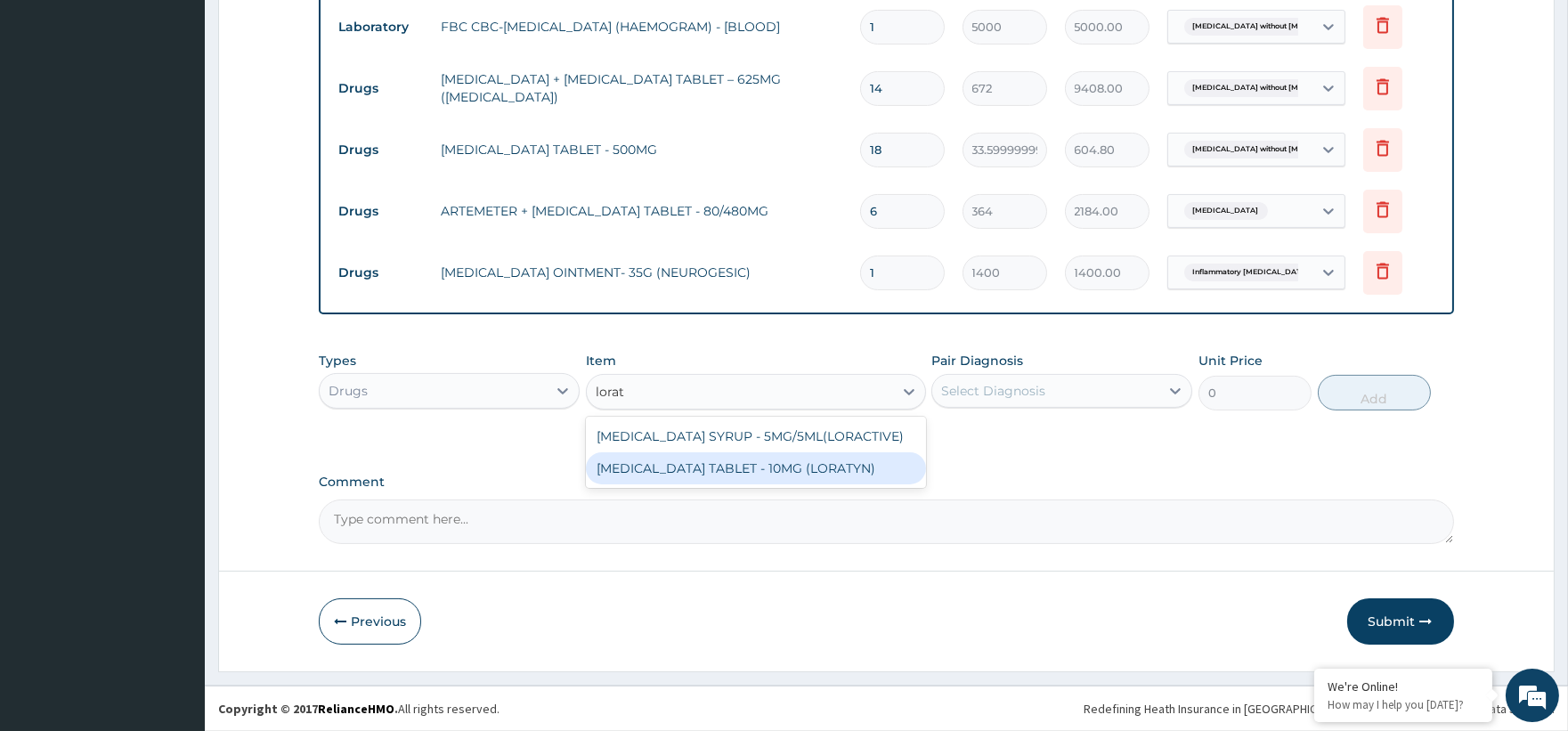
click at [794, 474] on div "LORATADINE TABLET - 10MG (LORATYN)" at bounding box center [755, 469] width 340 height 32
type input "98"
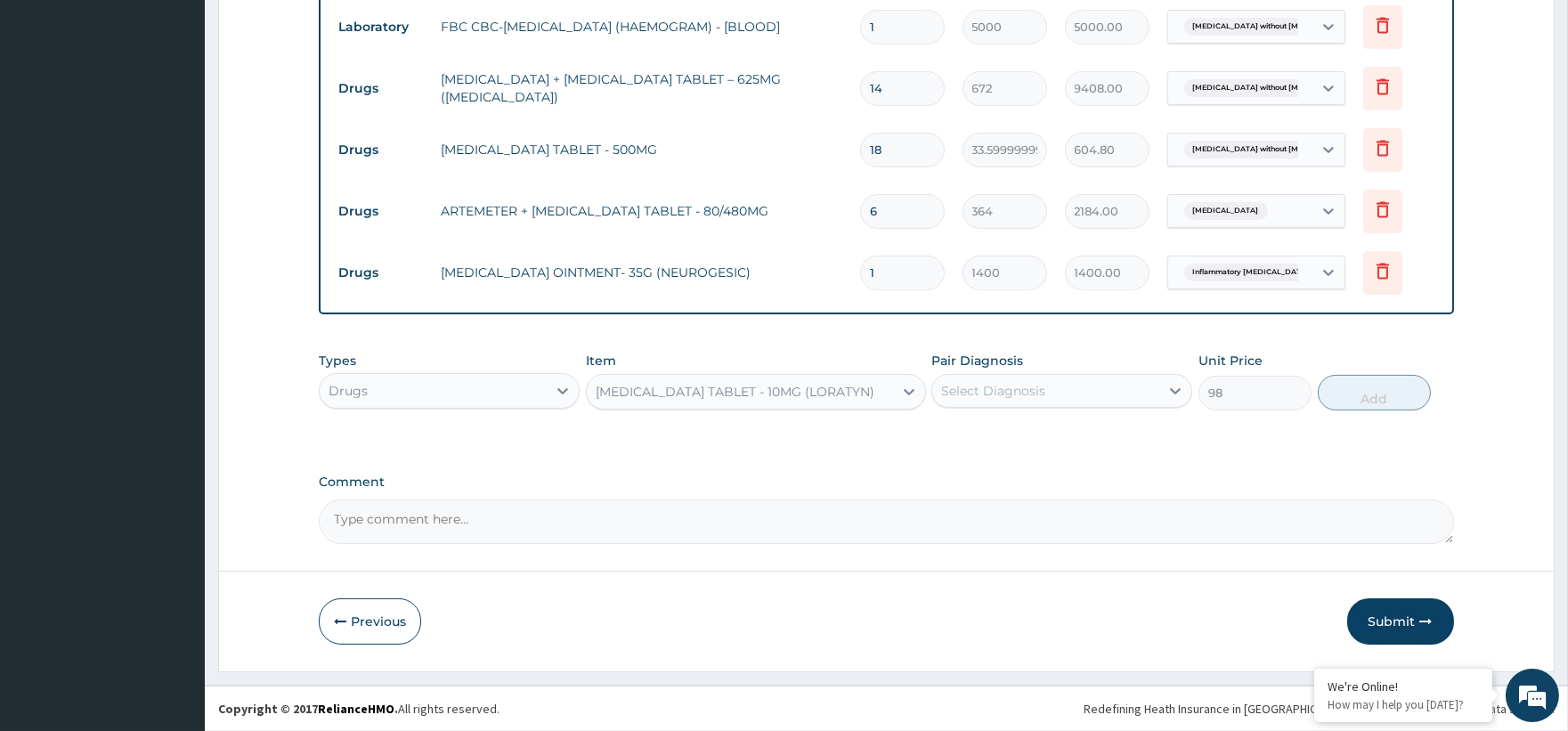
click at [1088, 401] on div "Select Diagnosis" at bounding box center [1046, 391] width 227 height 28
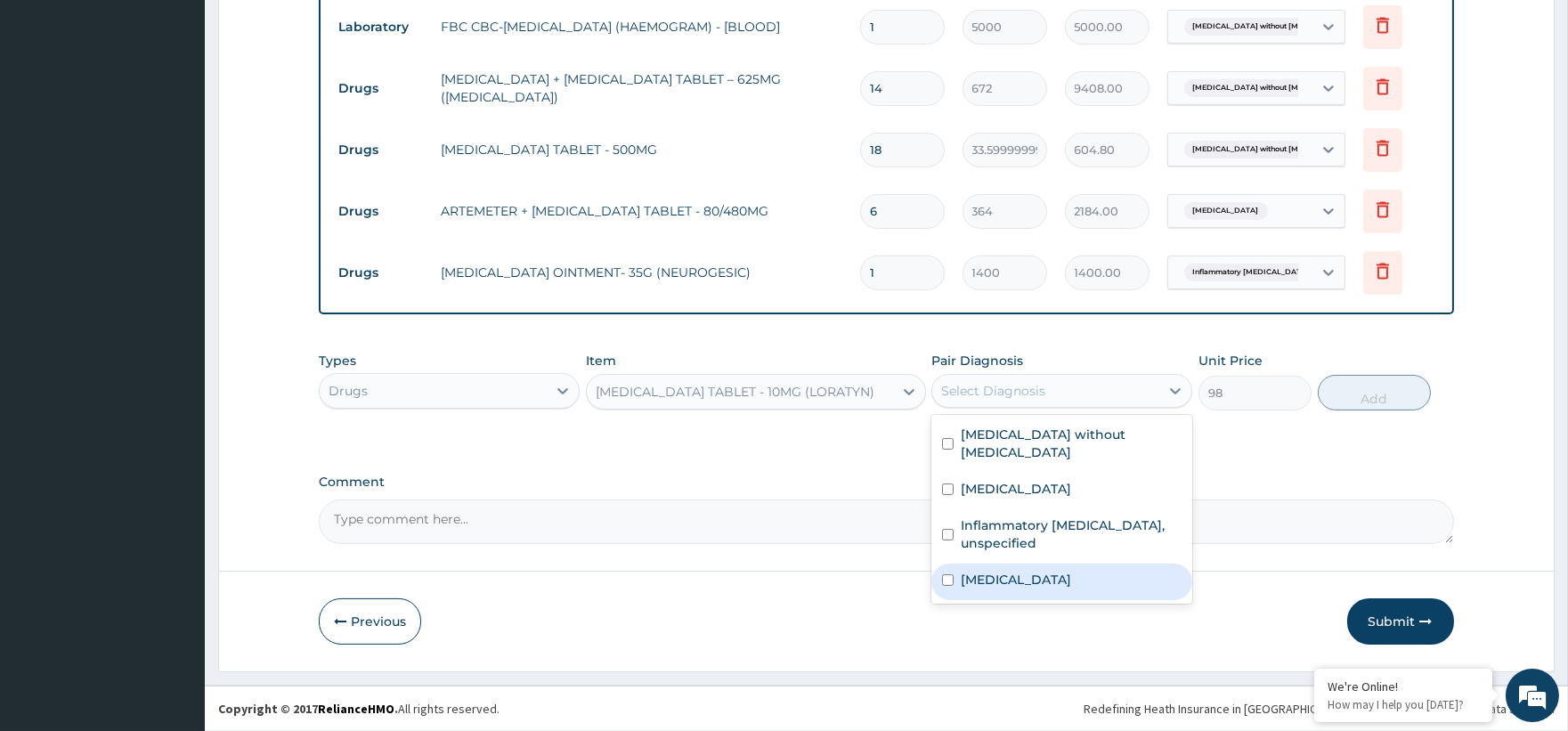
click at [1019, 571] on label "Other allergic rhinitis" at bounding box center [1016, 579] width 111 height 18
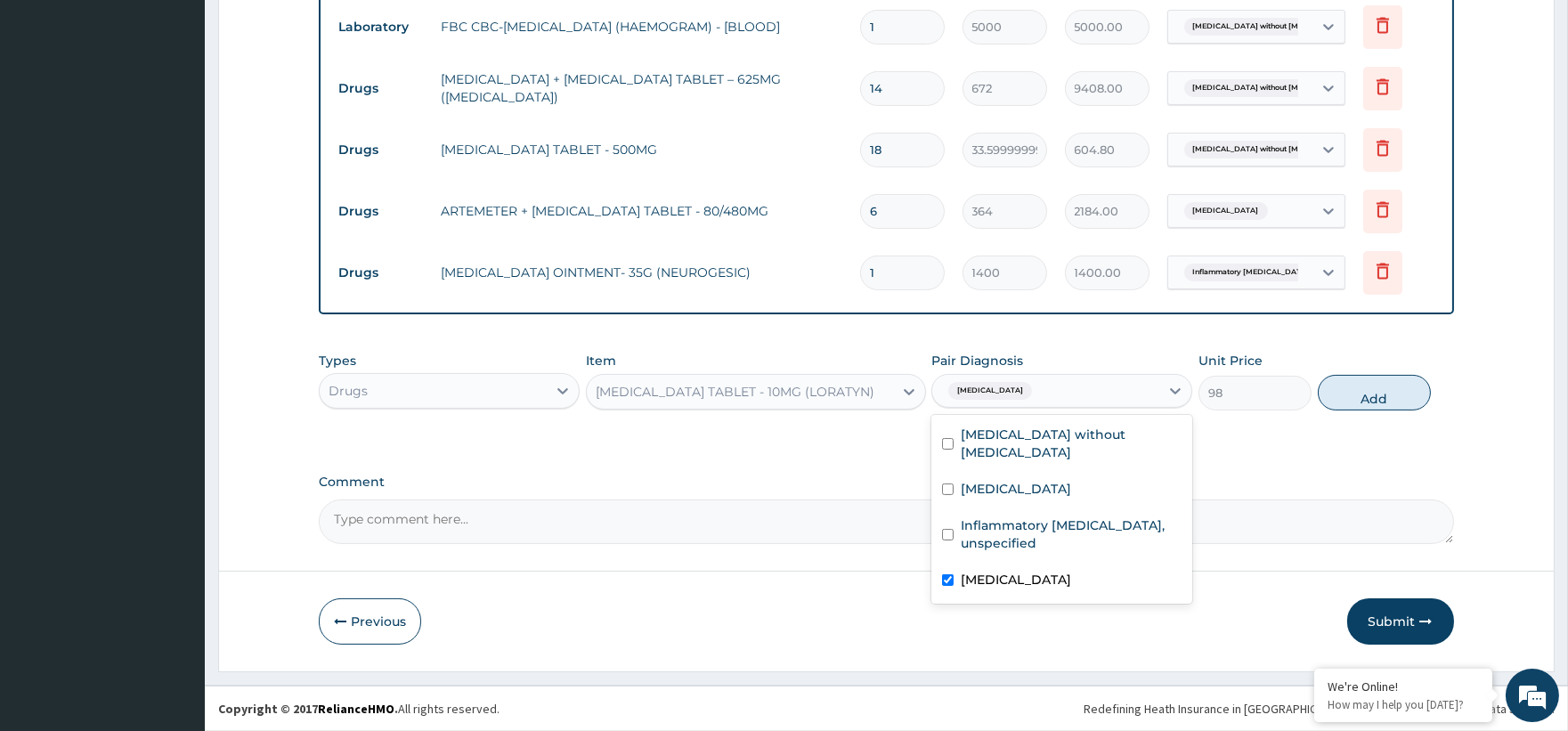
click at [1021, 571] on label "Other allergic rhinitis" at bounding box center [1016, 579] width 111 height 18
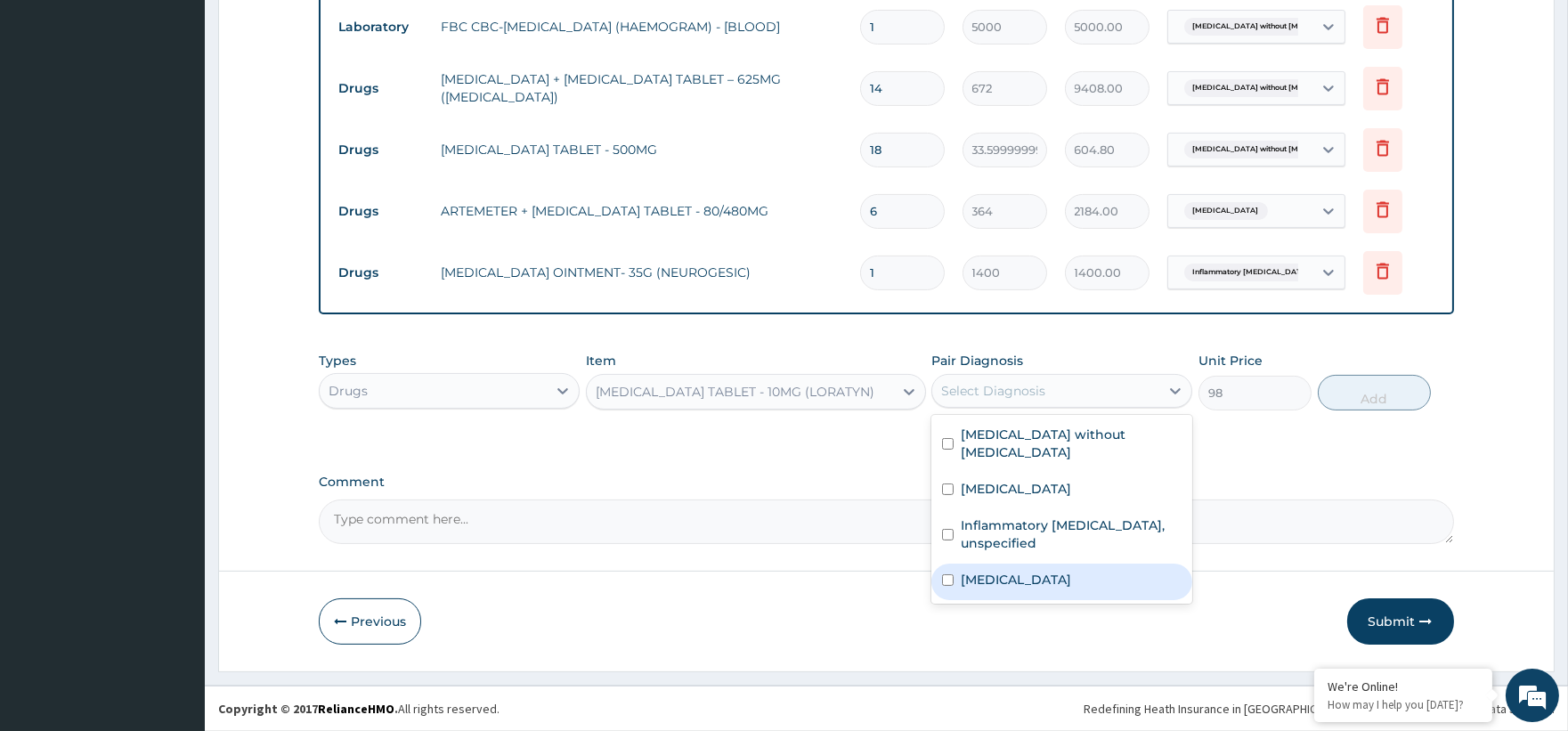
click at [1084, 563] on div "Other allergic rhinitis" at bounding box center [1062, 581] width 261 height 37
checkbox input "true"
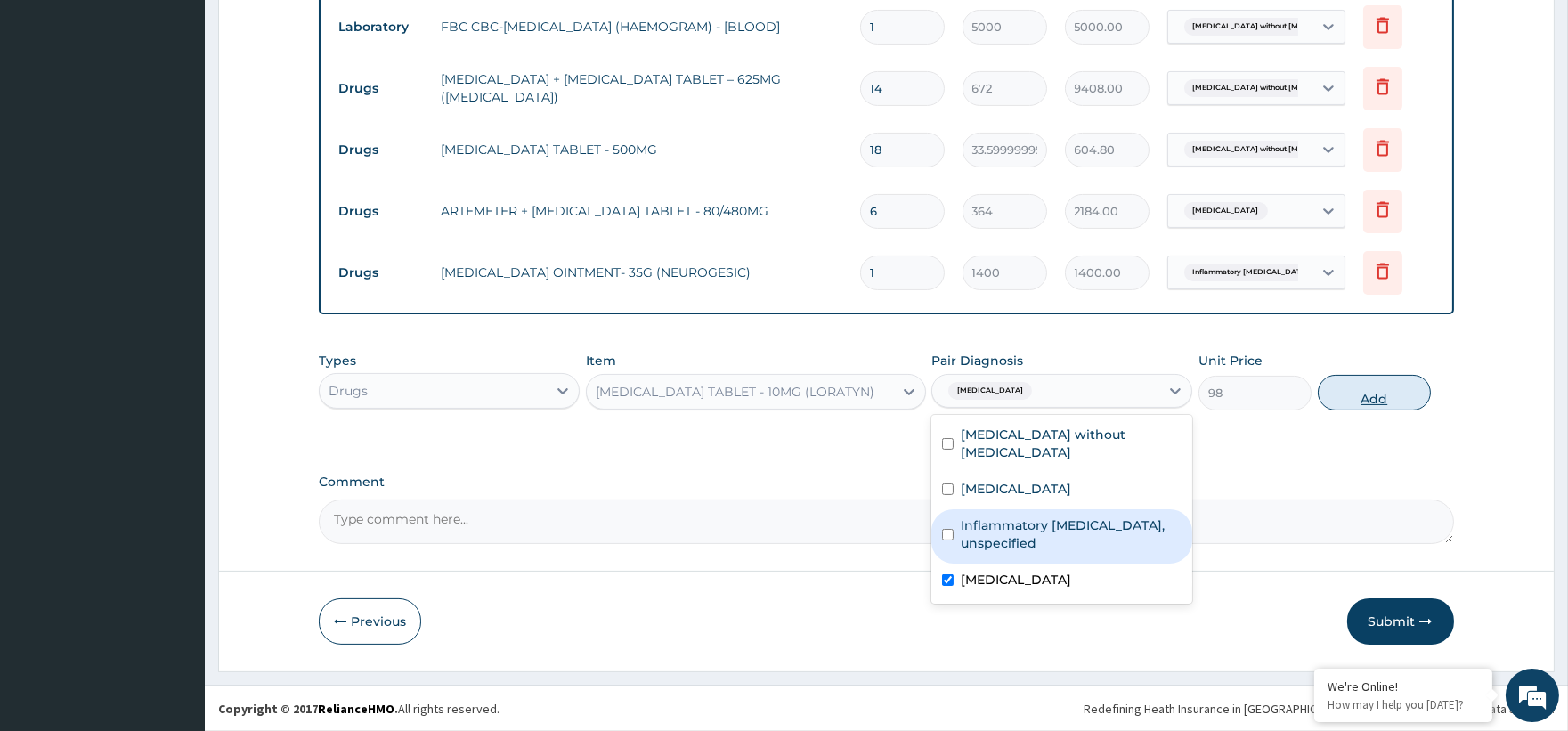
click at [1418, 401] on button "Add" at bounding box center [1374, 393] width 113 height 36
type input "0"
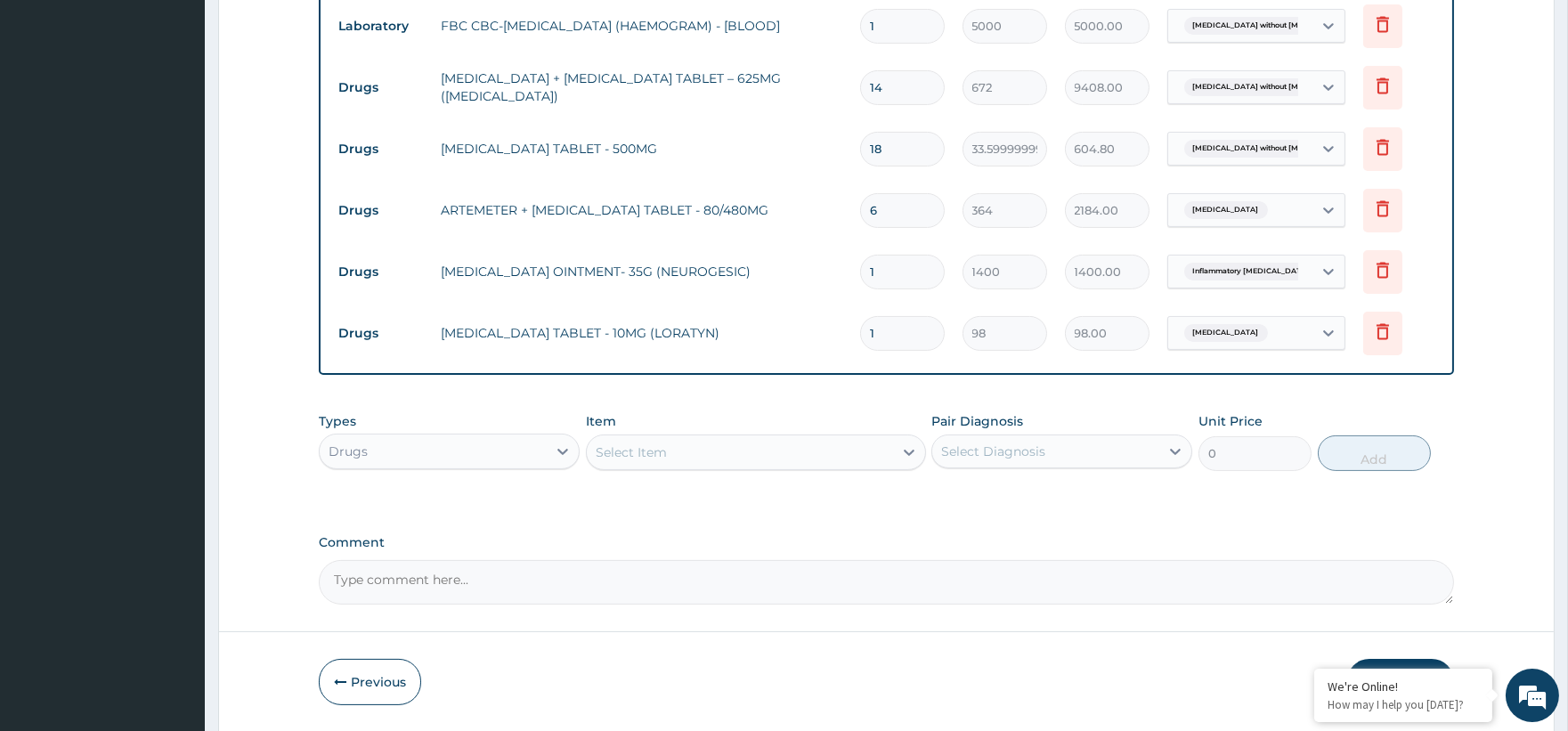
type input "0.00"
type input "5"
type input "490.00"
type input "5"
click at [641, 458] on div "Select Item" at bounding box center [632, 452] width 71 height 18
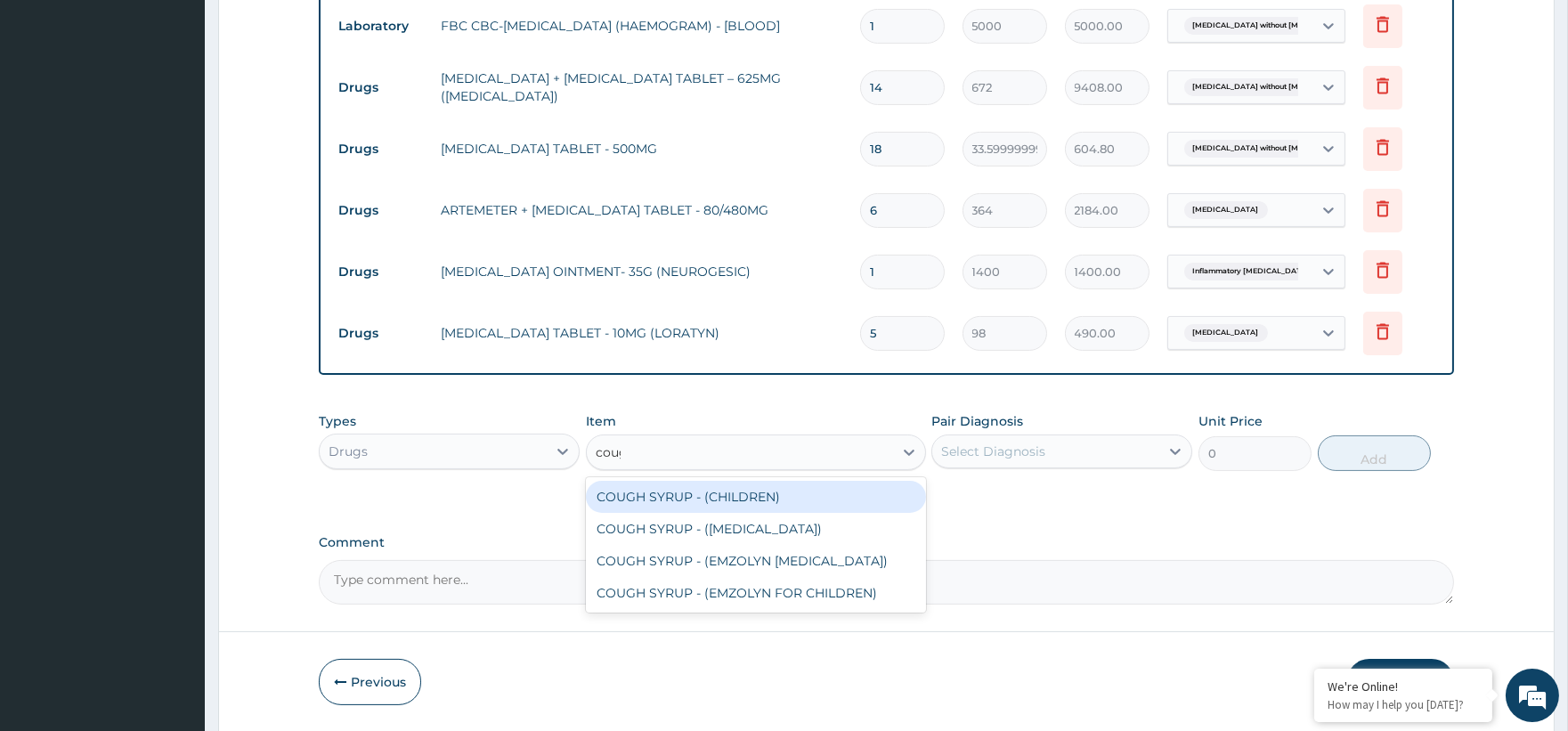
type input "cough"
click at [724, 502] on div "COUGH SYRUP - (CHILDREN)" at bounding box center [755, 497] width 340 height 32
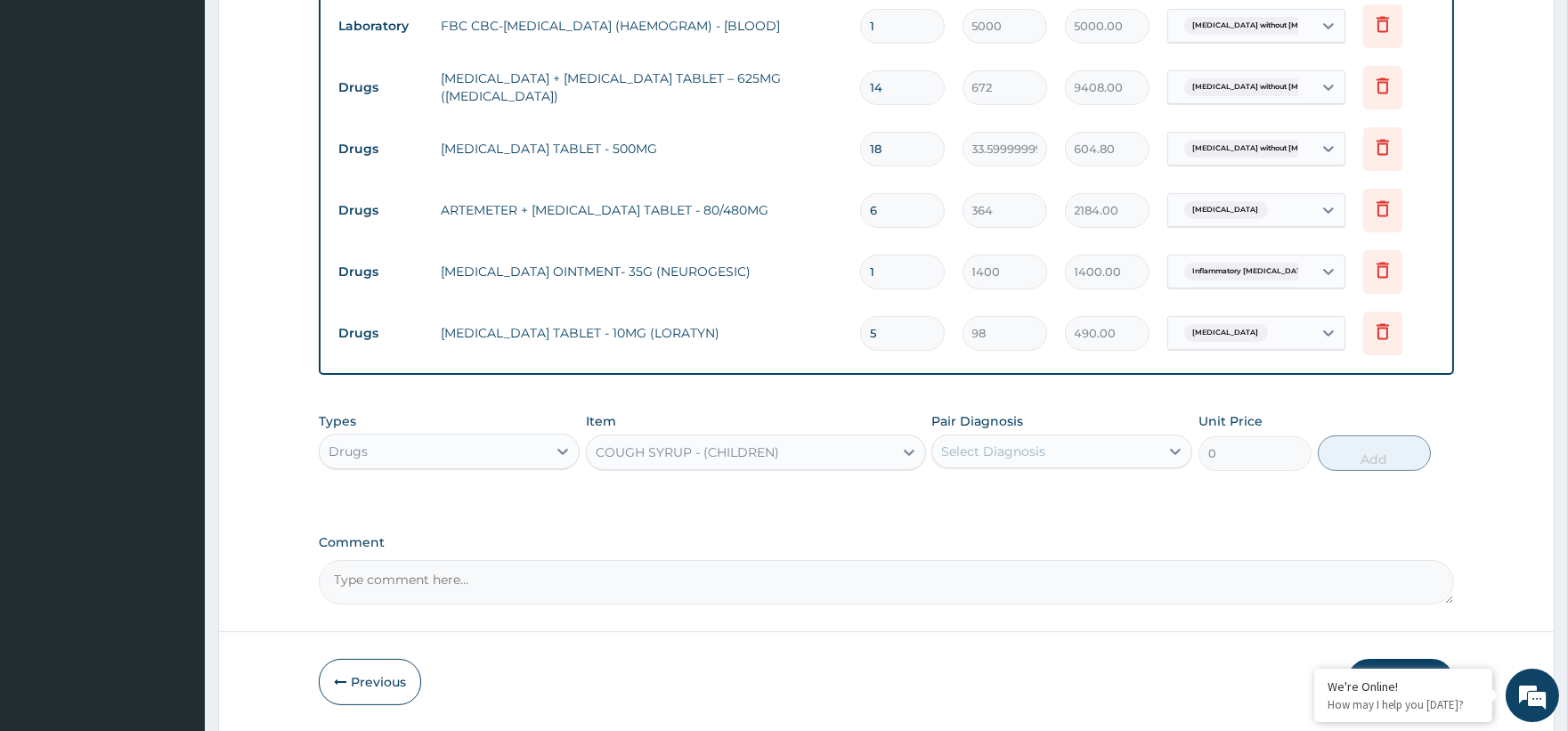
type input "1120"
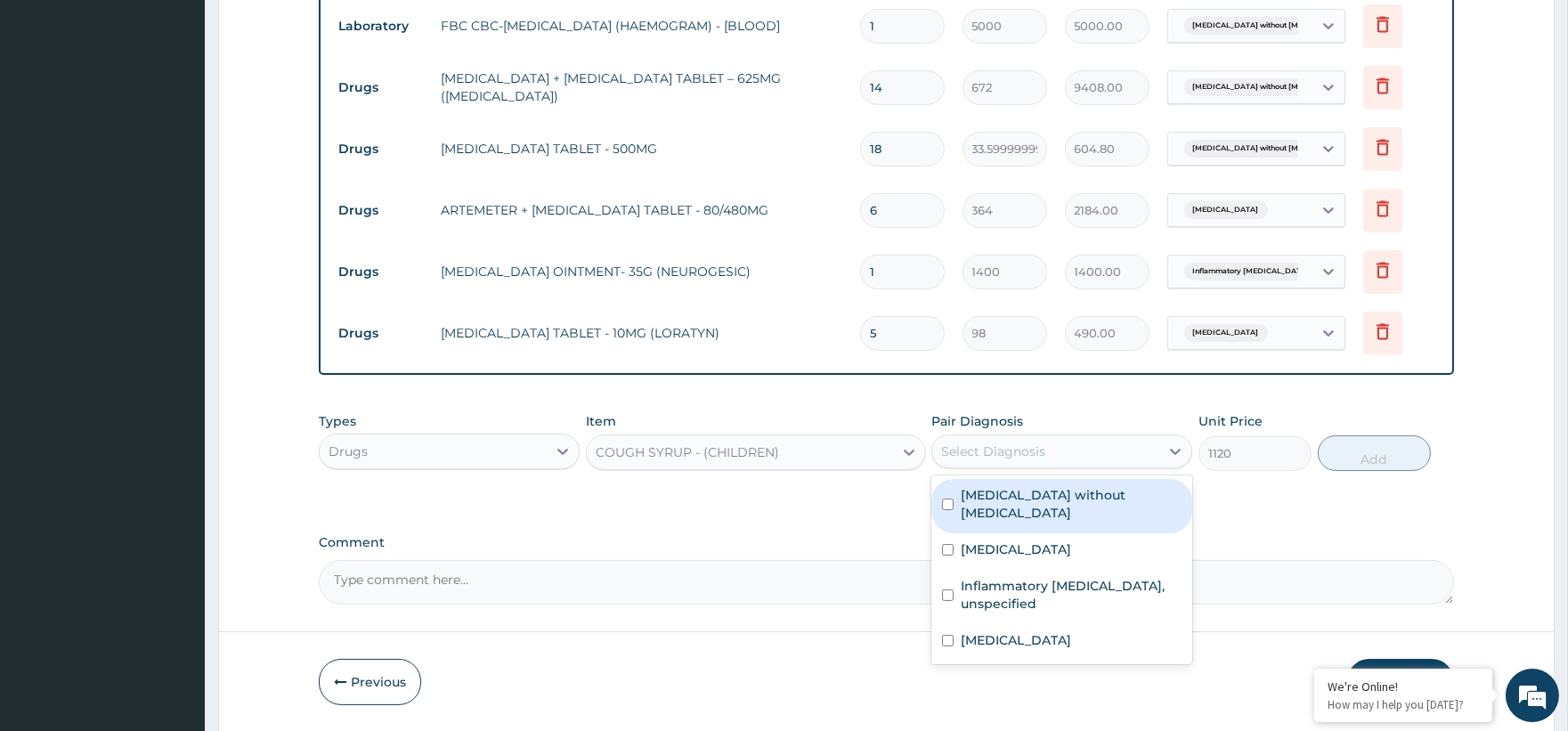
click at [1007, 447] on div "Select Diagnosis" at bounding box center [993, 451] width 104 height 18
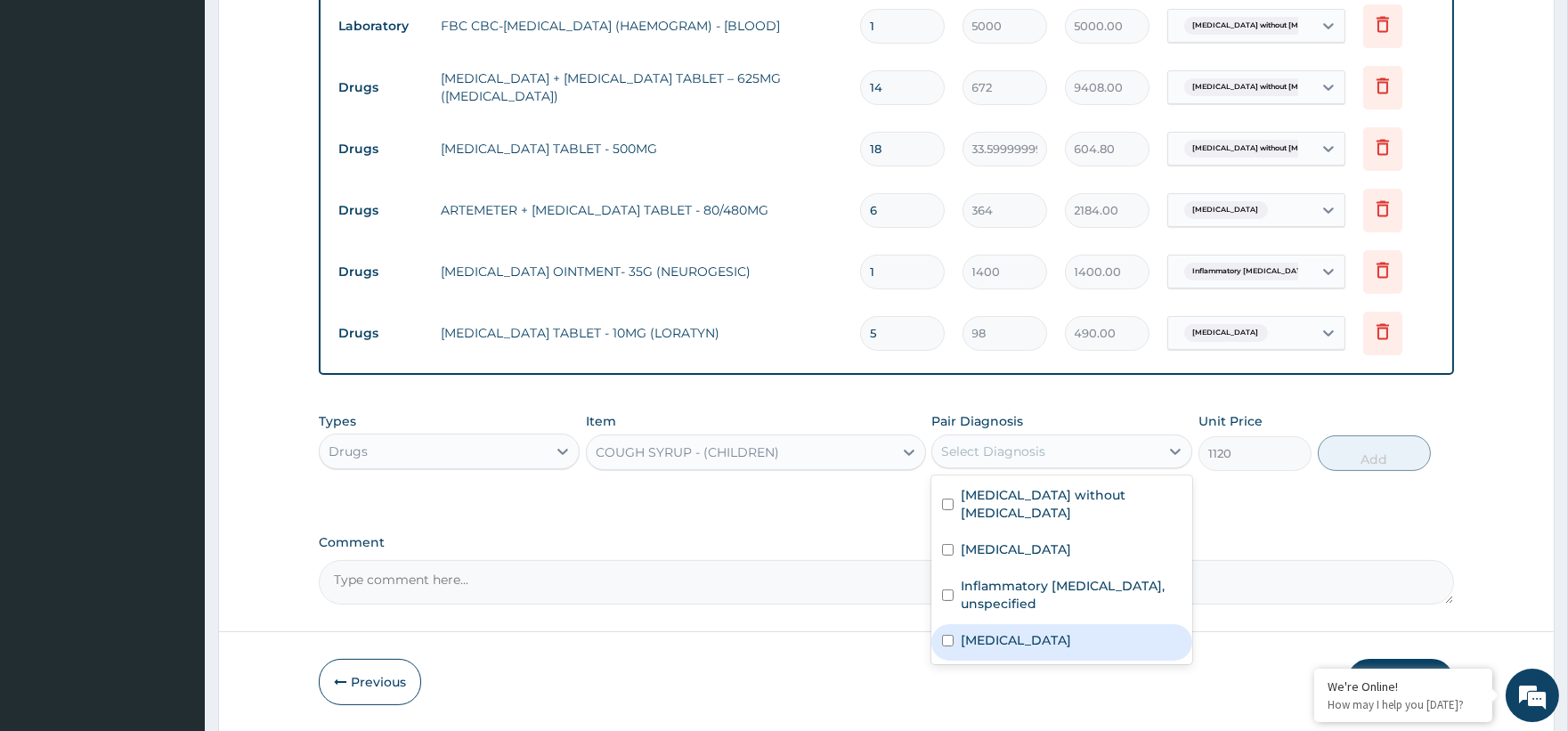
drag, startPoint x: 1011, startPoint y: 620, endPoint x: 1189, endPoint y: 595, distance: 179.7
click at [1025, 632] on label "Other allergic rhinitis" at bounding box center [1016, 640] width 111 height 18
checkbox input "true"
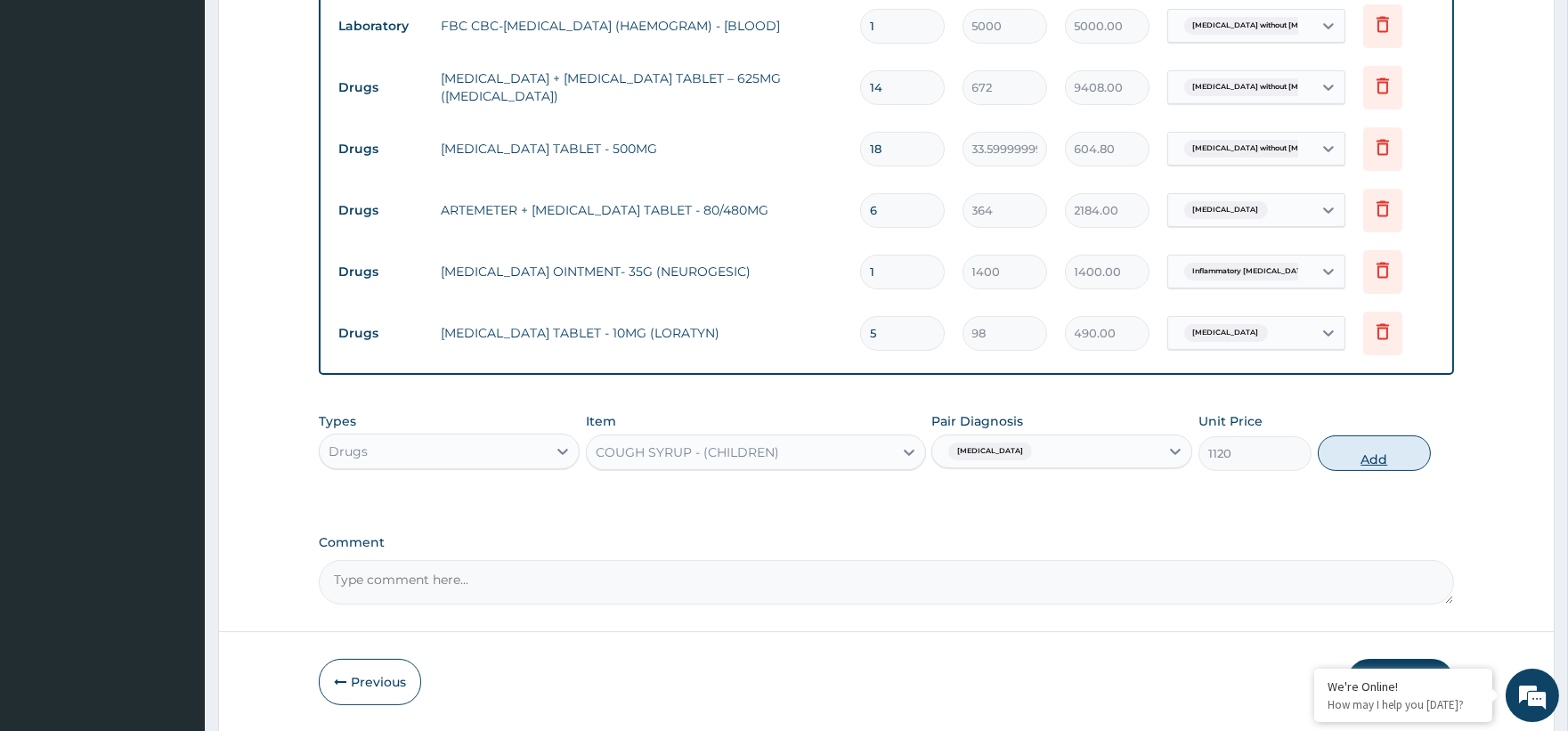
click at [1366, 458] on button "Add" at bounding box center [1374, 454] width 113 height 36
type input "0"
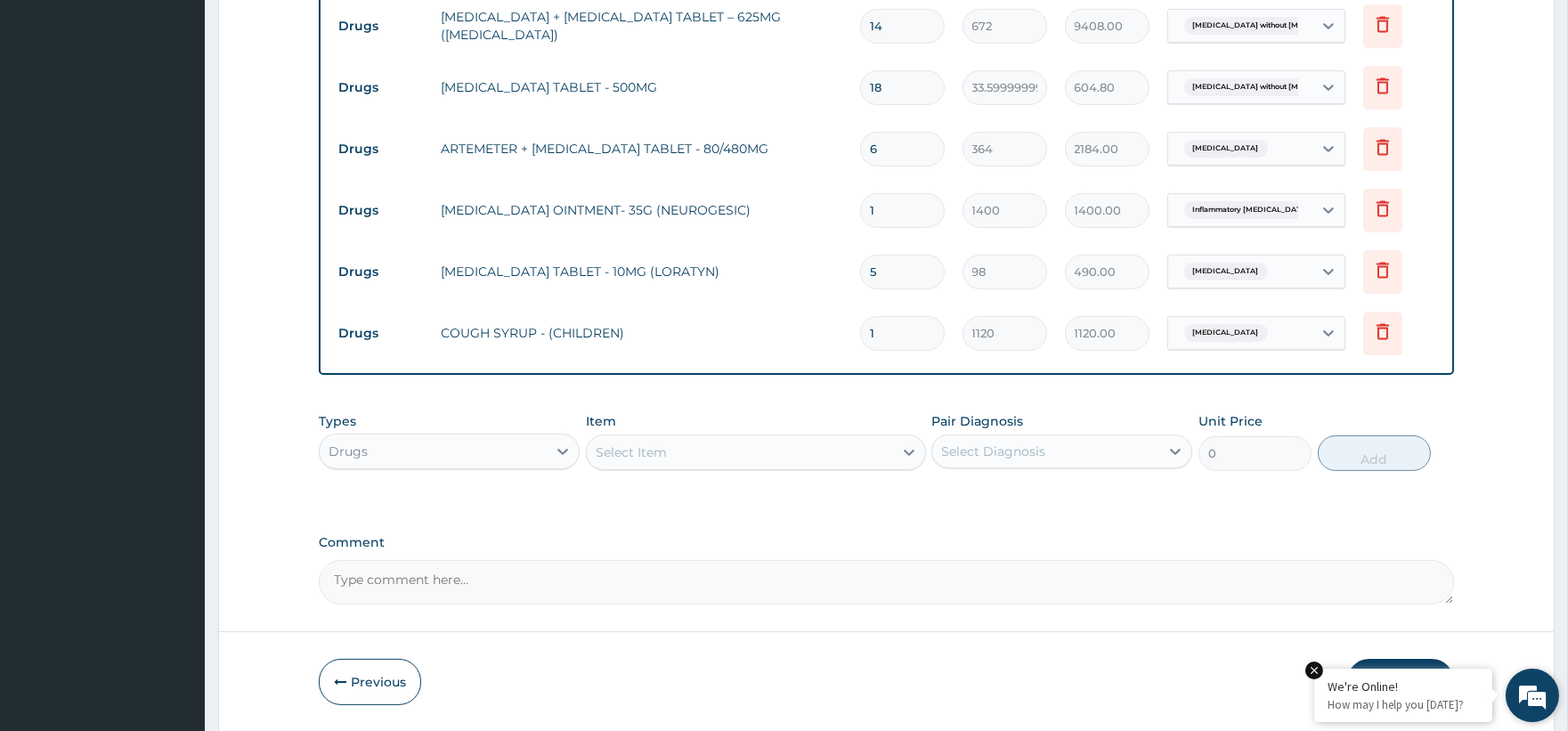
scroll to position [962, 0]
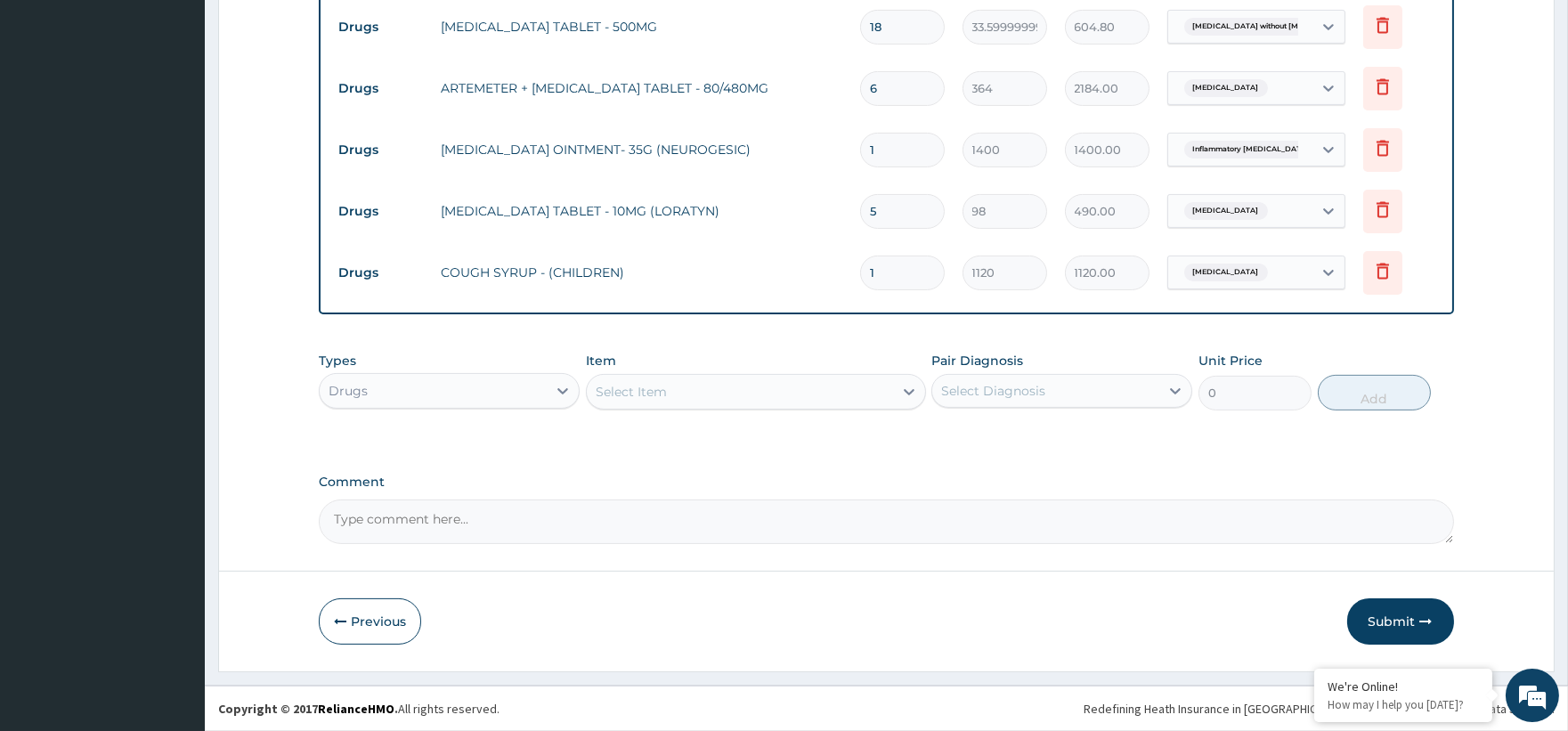
drag, startPoint x: 1405, startPoint y: 627, endPoint x: 863, endPoint y: 543, distance: 548.5
click at [1376, 618] on button "Submit" at bounding box center [1400, 620] width 107 height 46
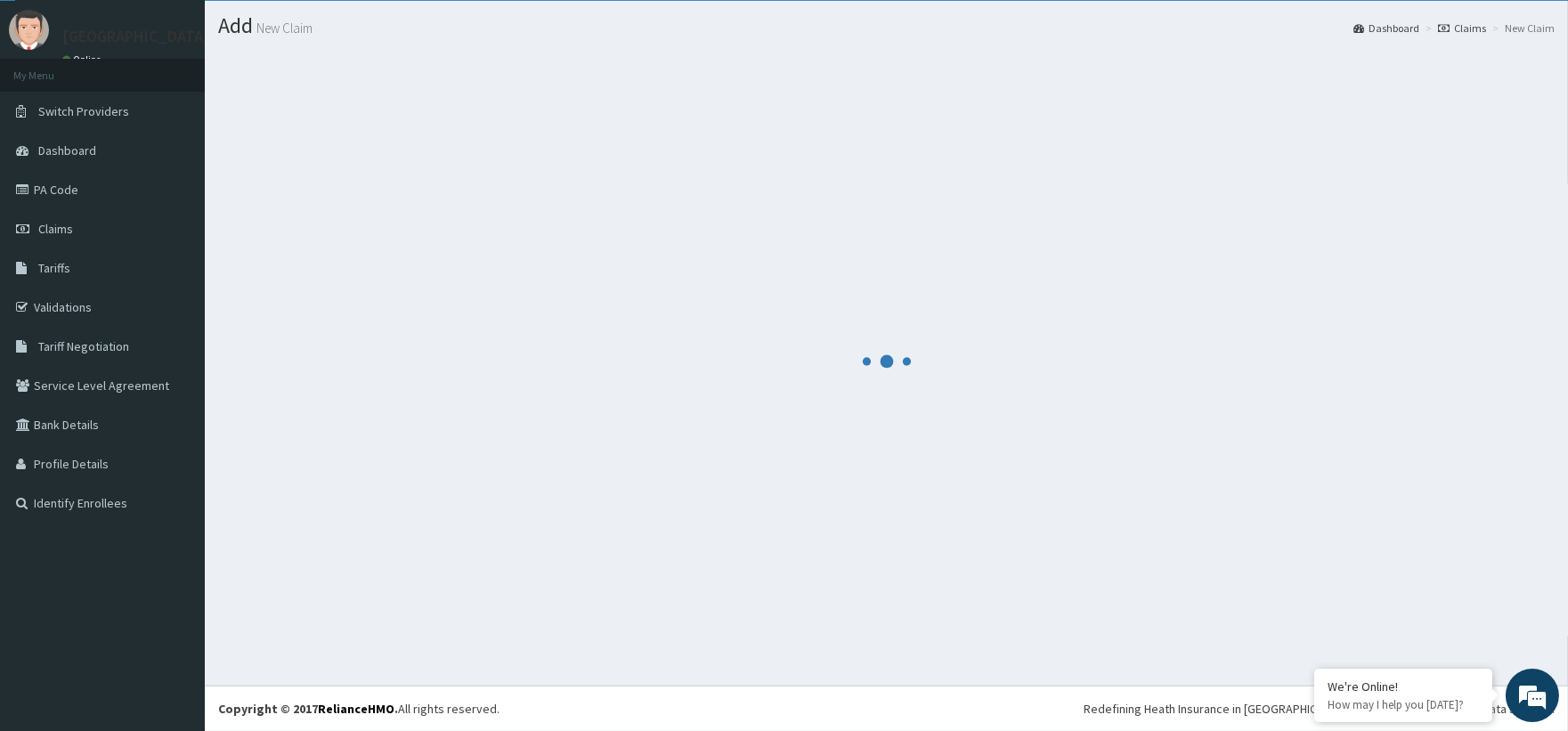
scroll to position [43, 0]
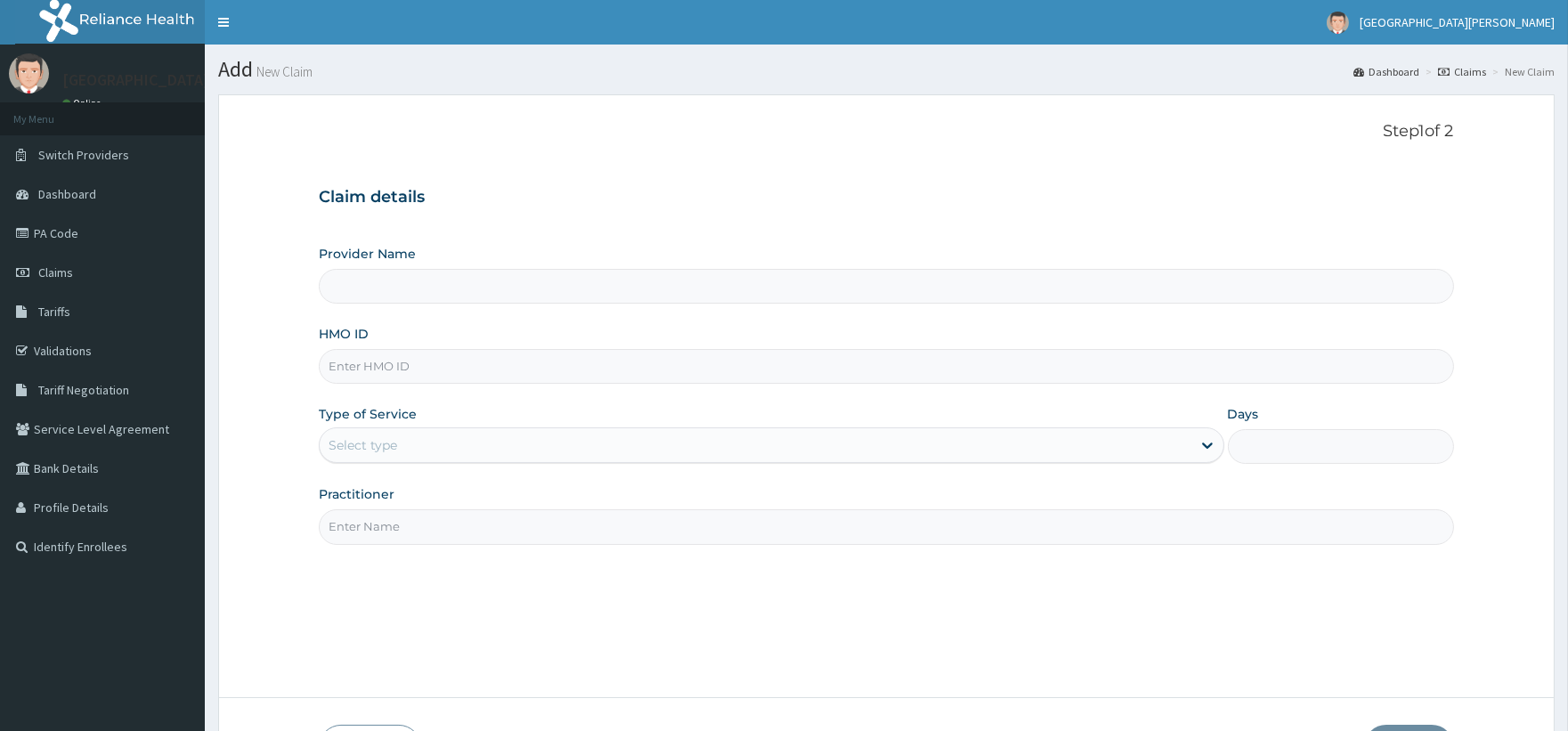
click at [404, 381] on input "HMO ID" at bounding box center [886, 366] width 1134 height 35
type input "ST. Catherine's Specialist Hospital -Rivers"
paste input "GSV/10162/A)"
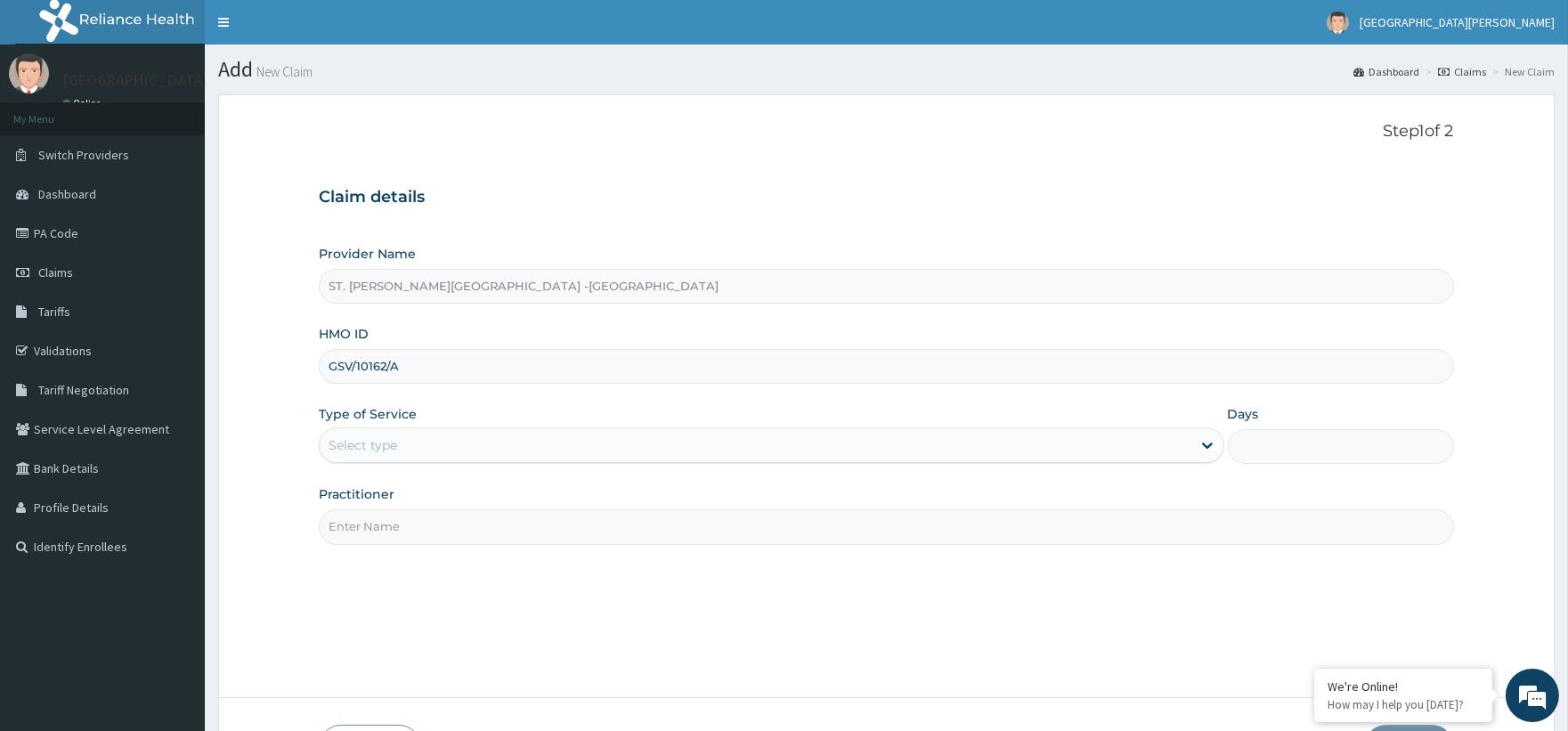
type input "GSV/10162/A"
click at [381, 445] on div "Select type" at bounding box center [363, 444] width 68 height 18
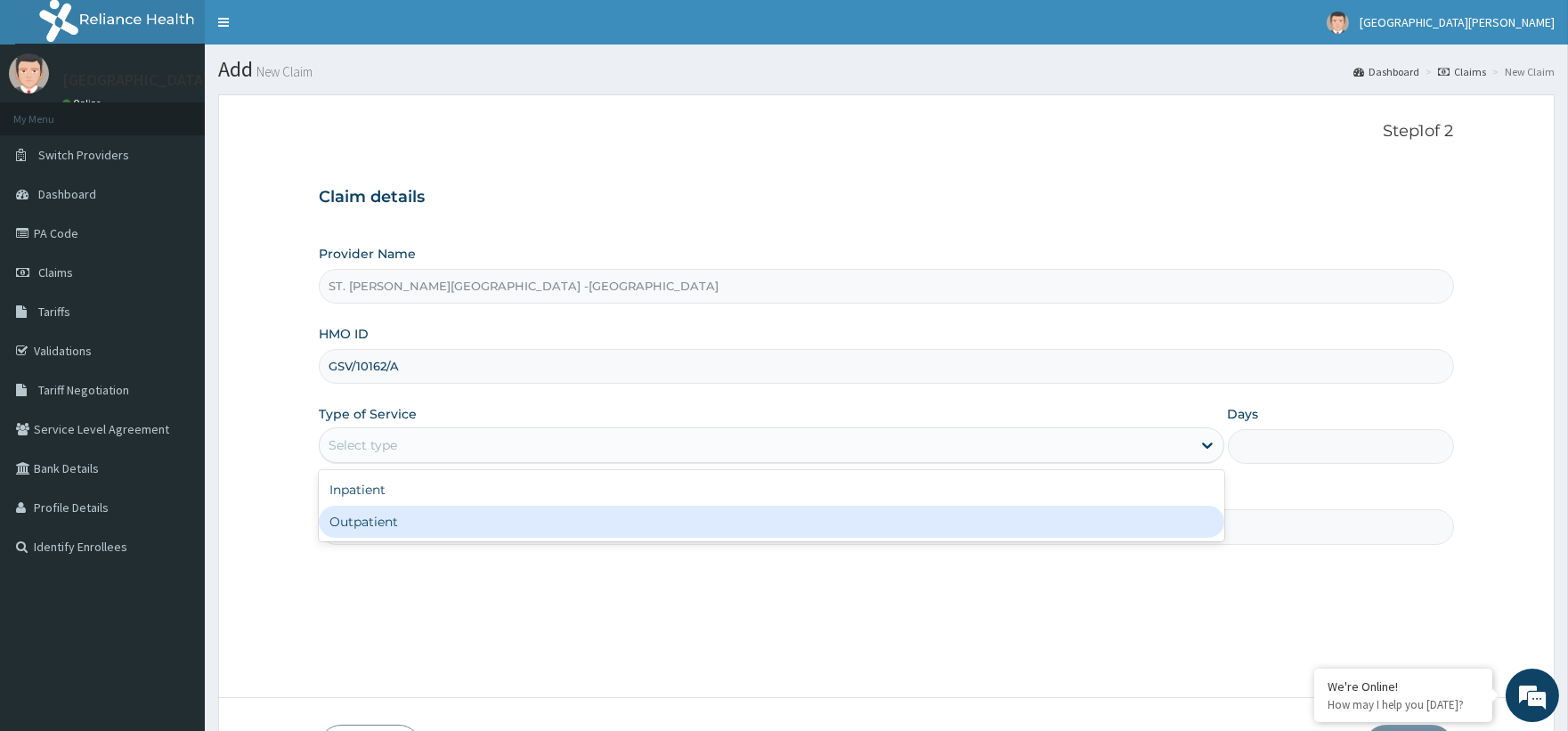
click at [361, 517] on div "Outpatient" at bounding box center [770, 522] width 904 height 32
type input "1"
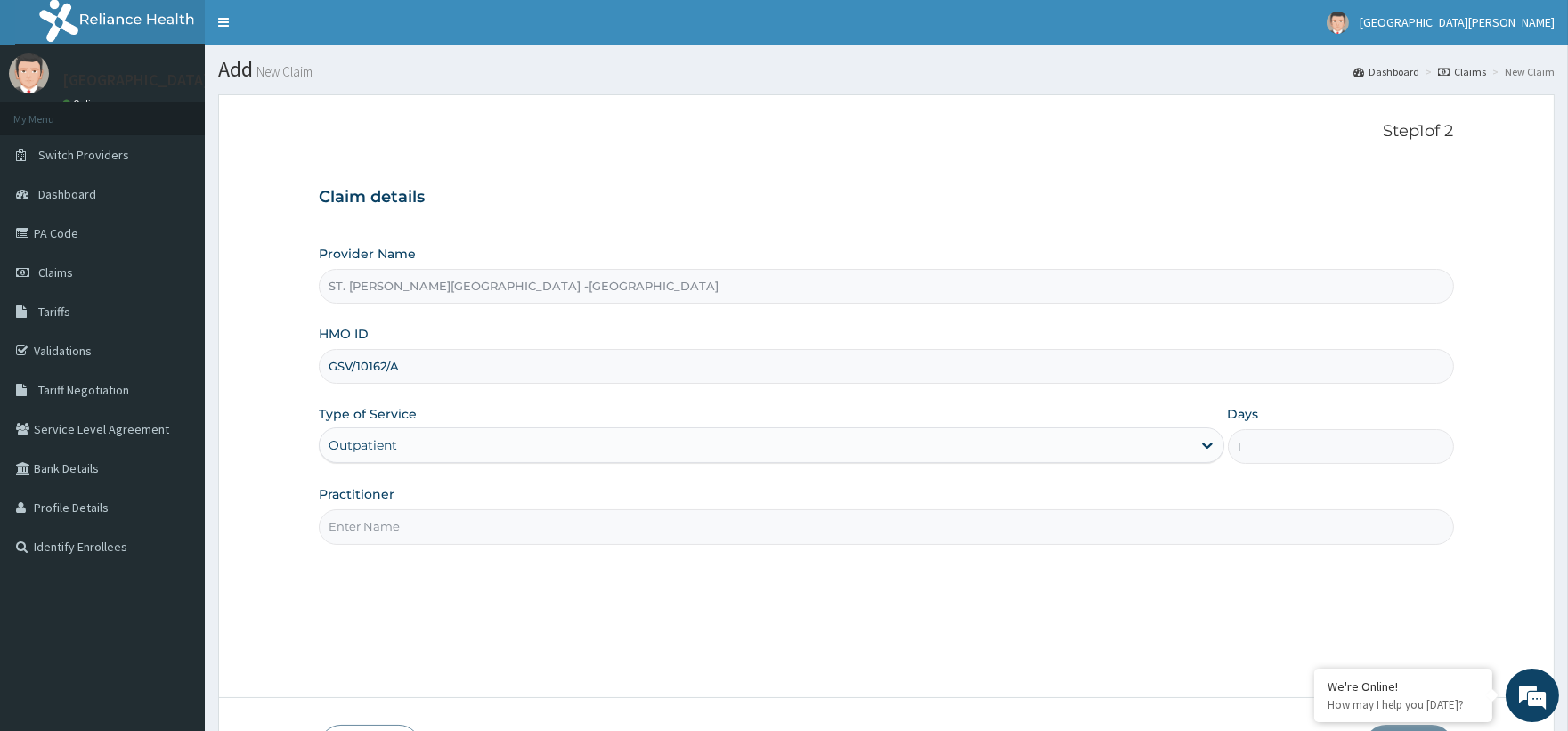
drag, startPoint x: 384, startPoint y: 529, endPoint x: 410, endPoint y: 544, distance: 30.0
click at [410, 544] on input "Practitioner" at bounding box center [886, 526] width 1134 height 35
type input "Luba"
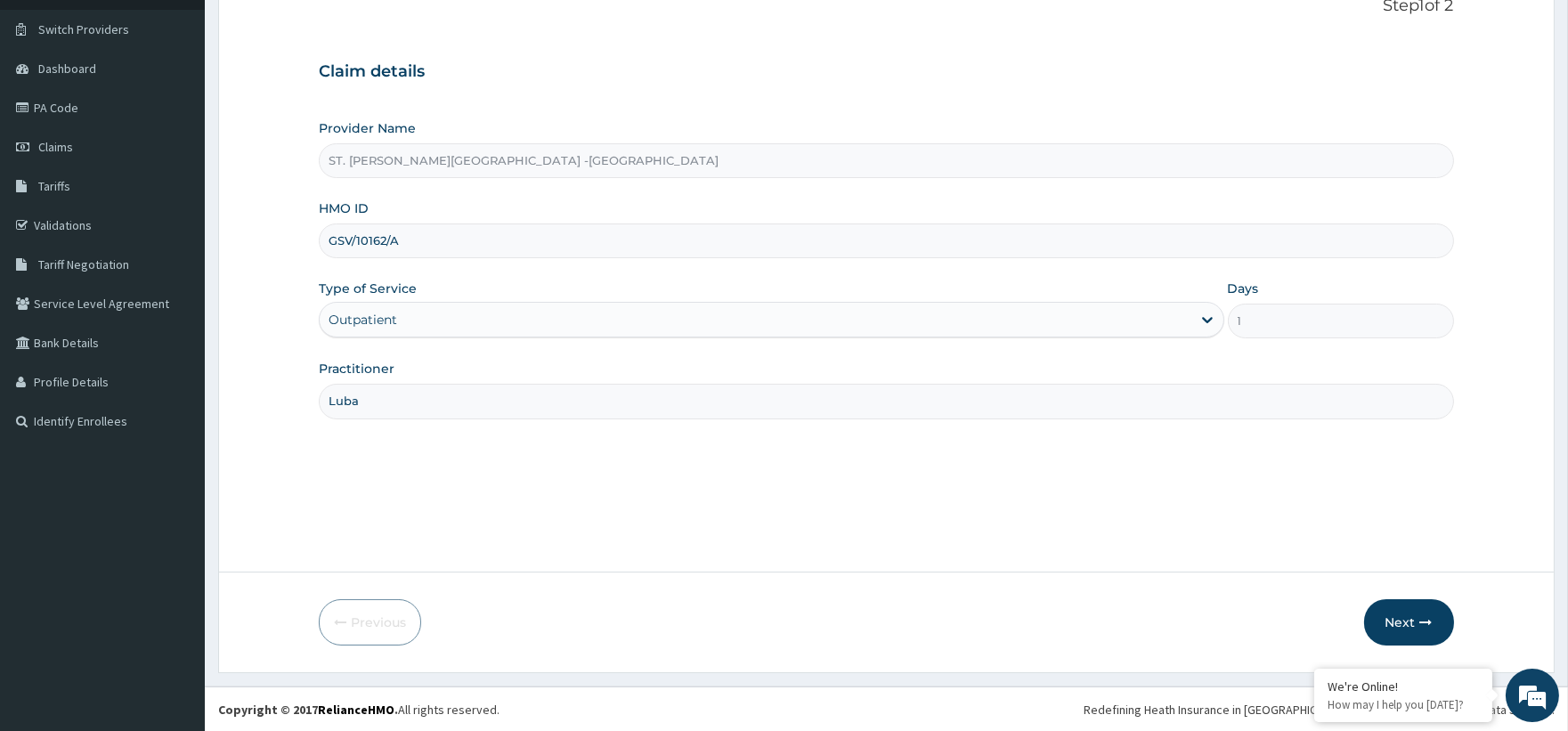
scroll to position [127, 0]
click at [1420, 623] on icon "button" at bounding box center [1426, 620] width 12 height 12
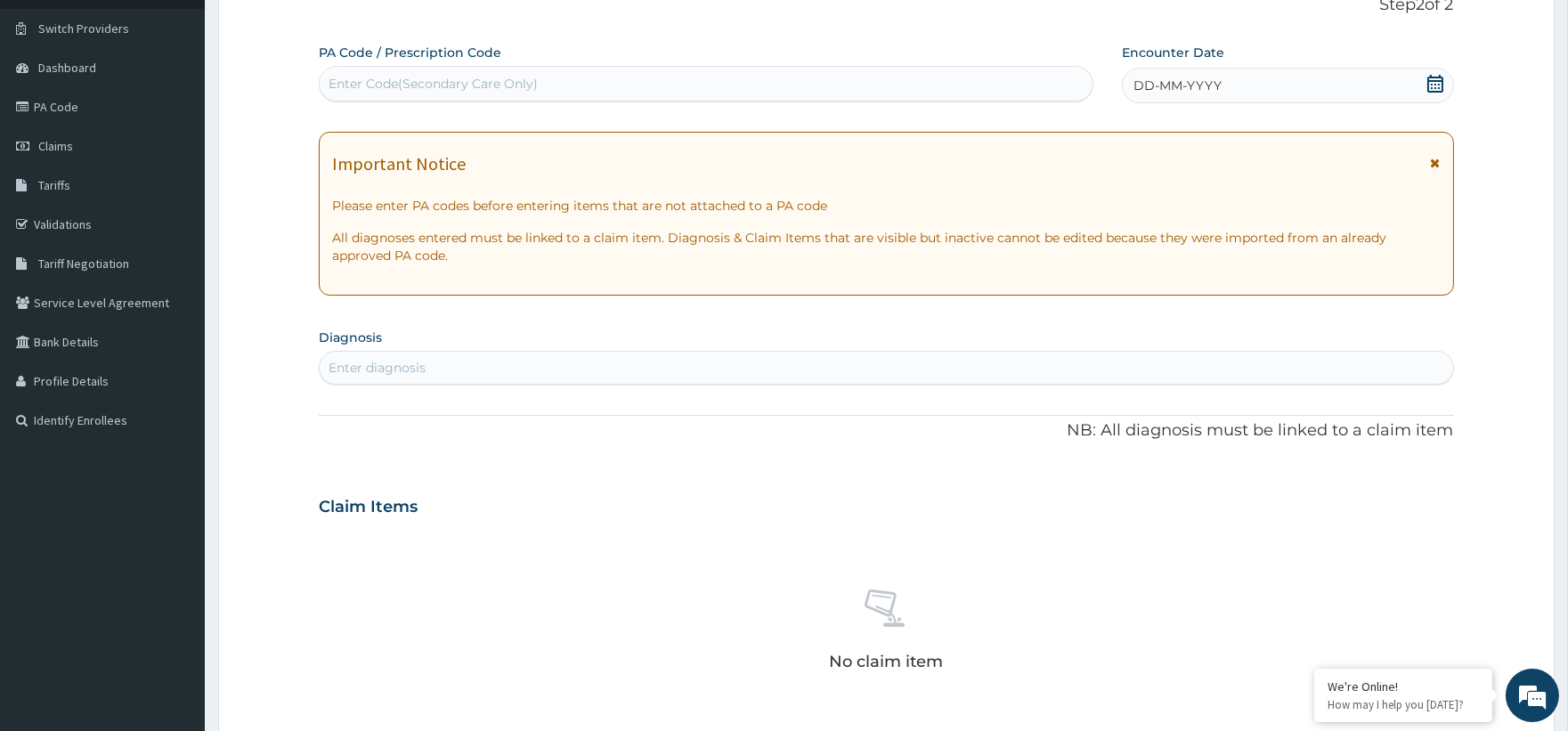
scroll to position [0, 0]
click at [1437, 81] on icon at bounding box center [1435, 83] width 16 height 18
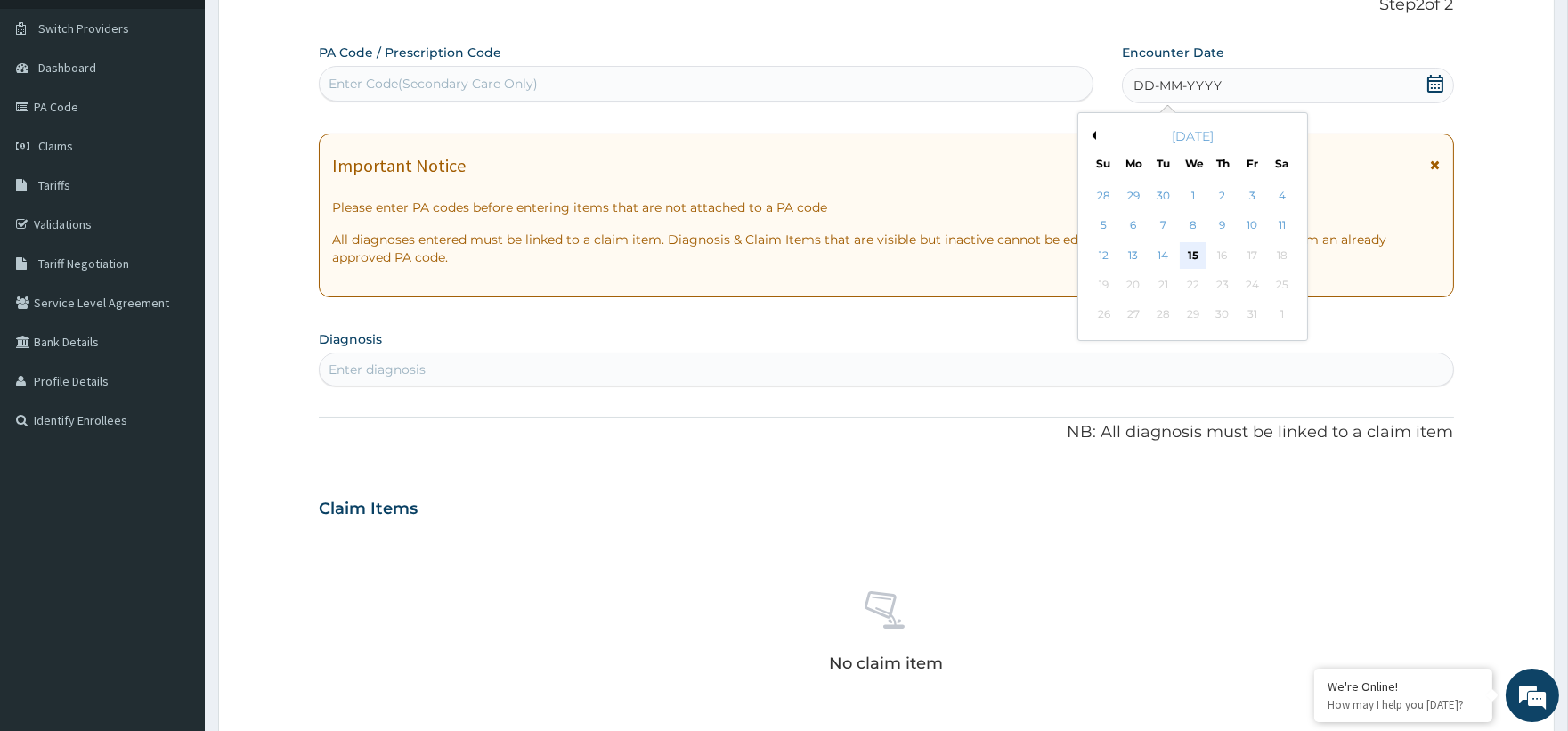
click at [1191, 260] on div "15" at bounding box center [1193, 255] width 26 height 26
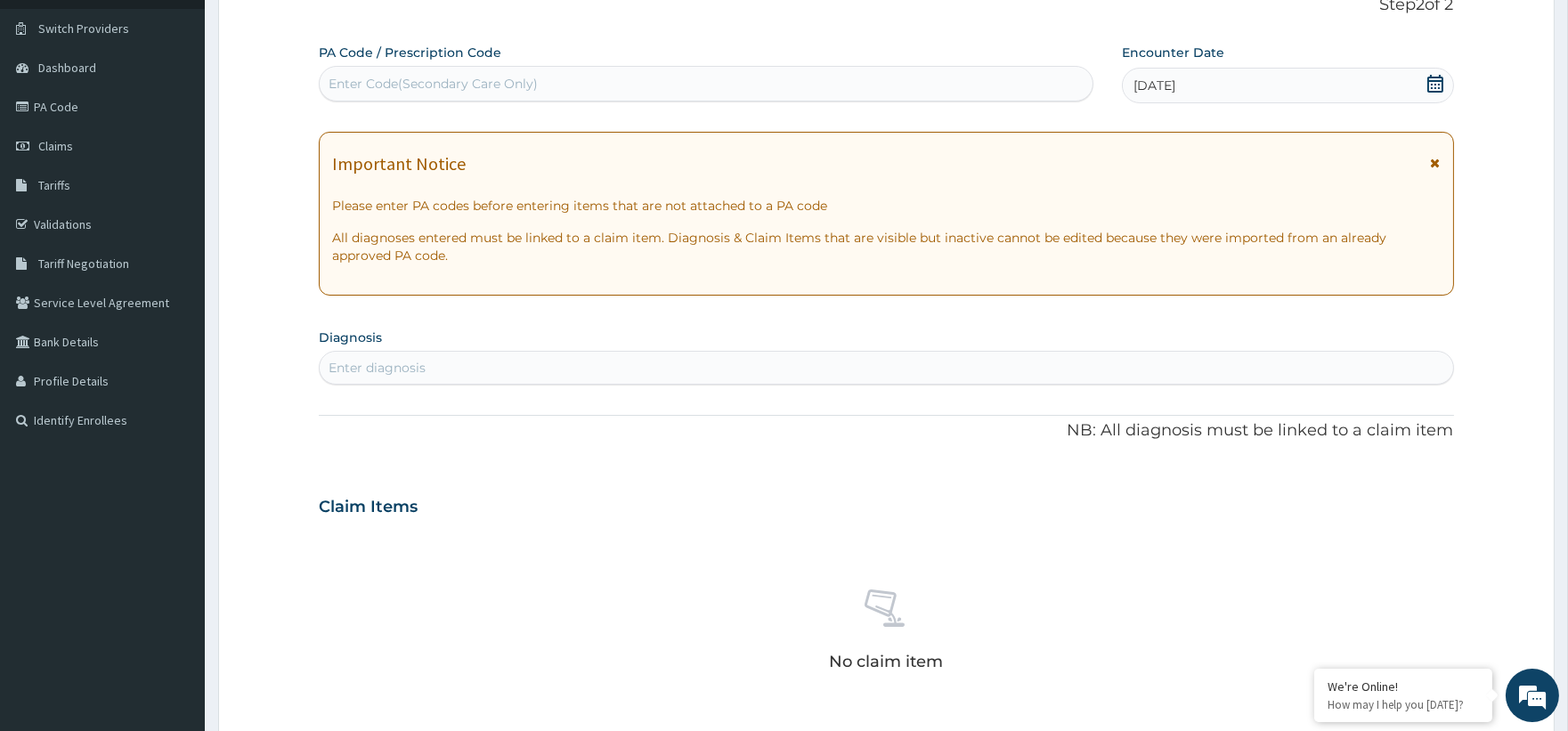
click at [353, 370] on div "Enter diagnosis" at bounding box center [378, 367] width 97 height 18
type input "hyper"
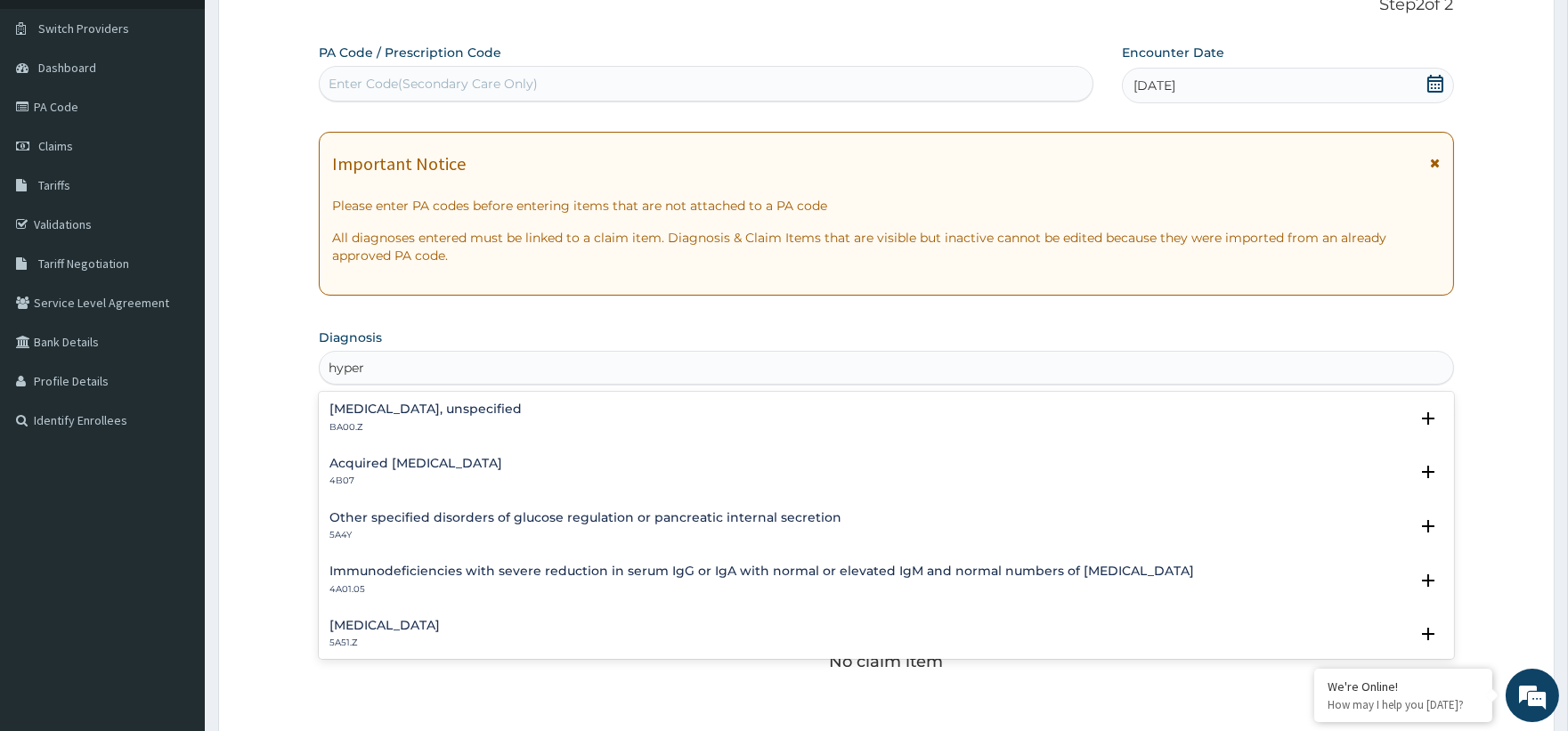
click at [389, 416] on div "Essential hypertension, unspecified BA00.Z" at bounding box center [425, 417] width 192 height 31
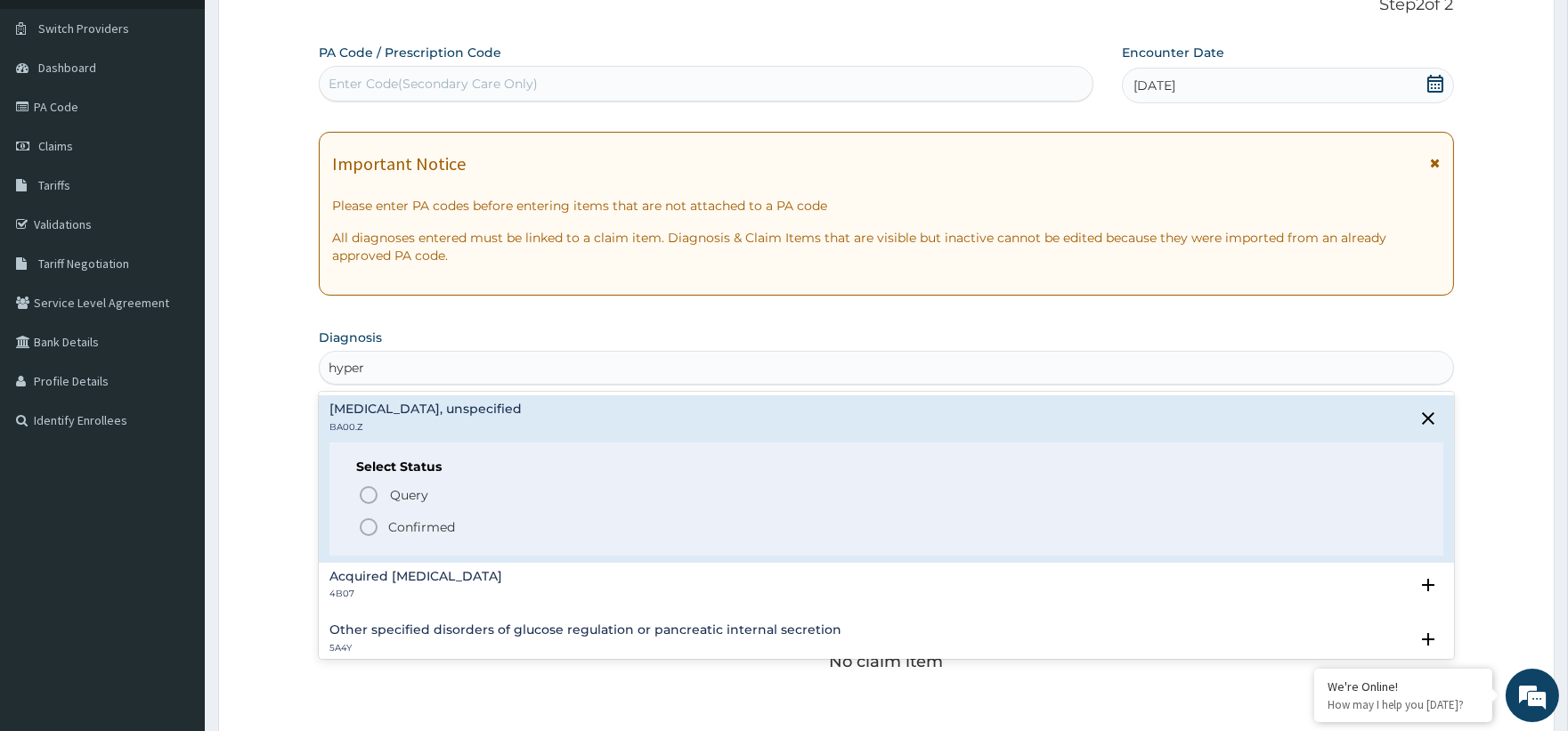
click at [413, 529] on p "Confirmed" at bounding box center [421, 527] width 67 height 18
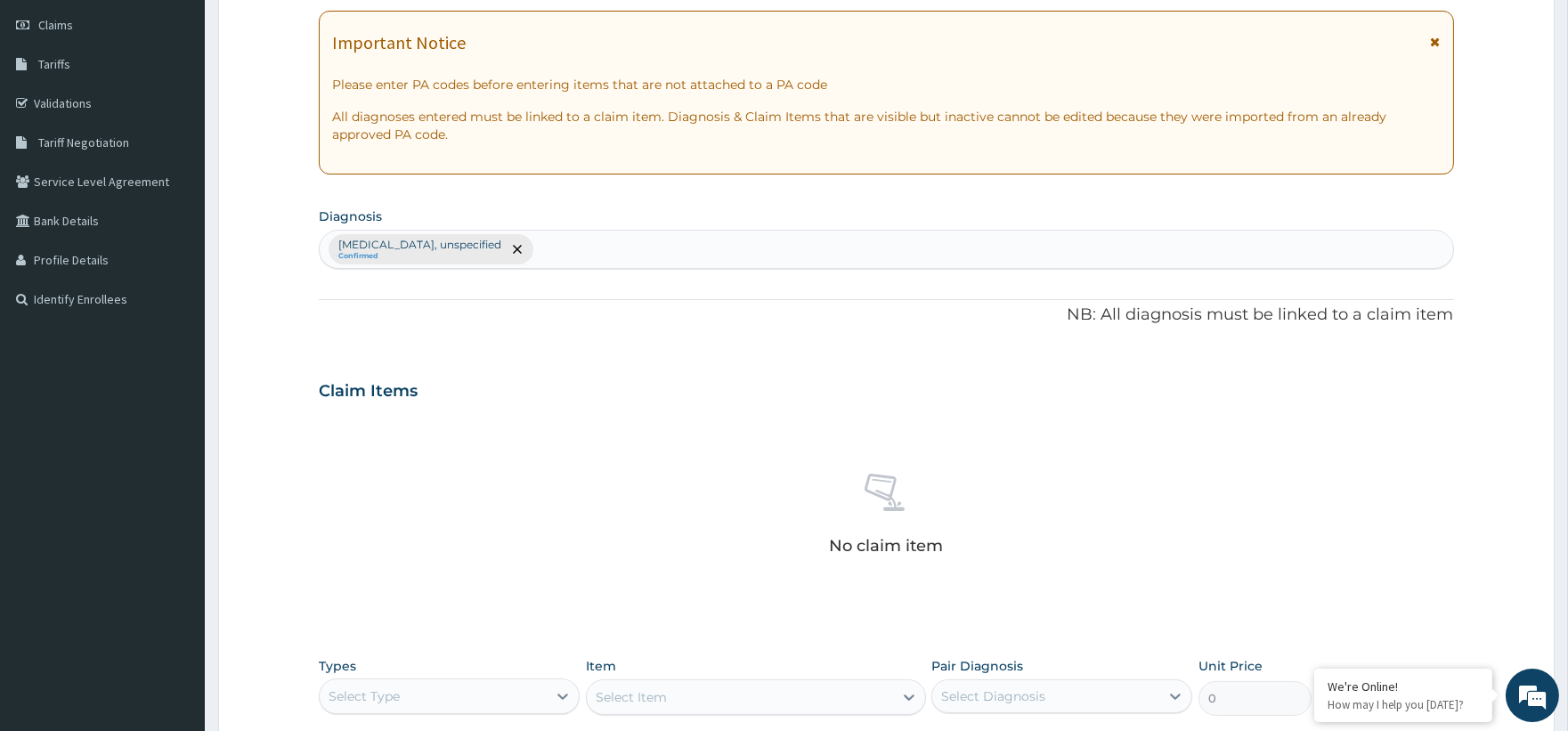
scroll to position [423, 0]
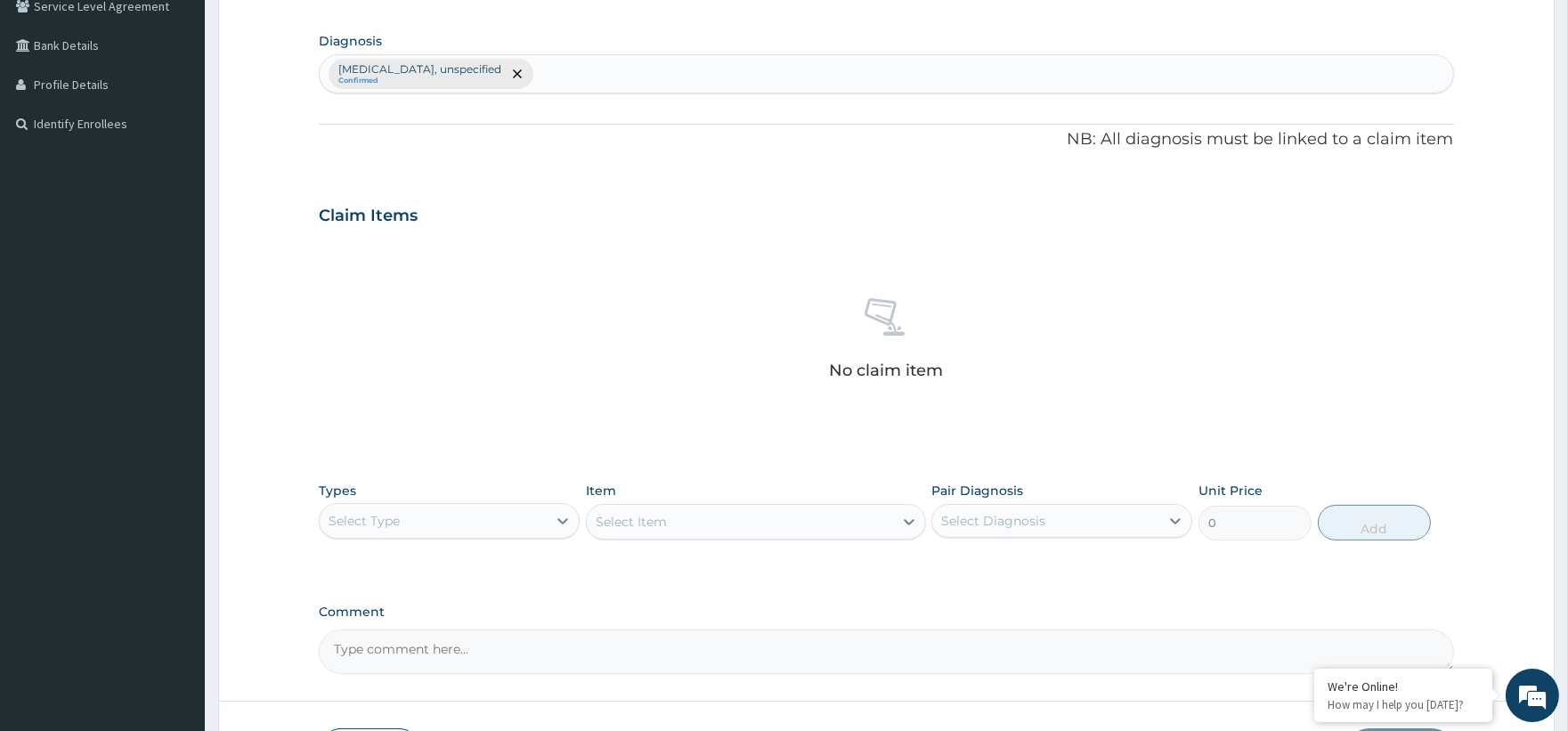
click at [377, 520] on div "Select Type" at bounding box center [365, 520] width 71 height 18
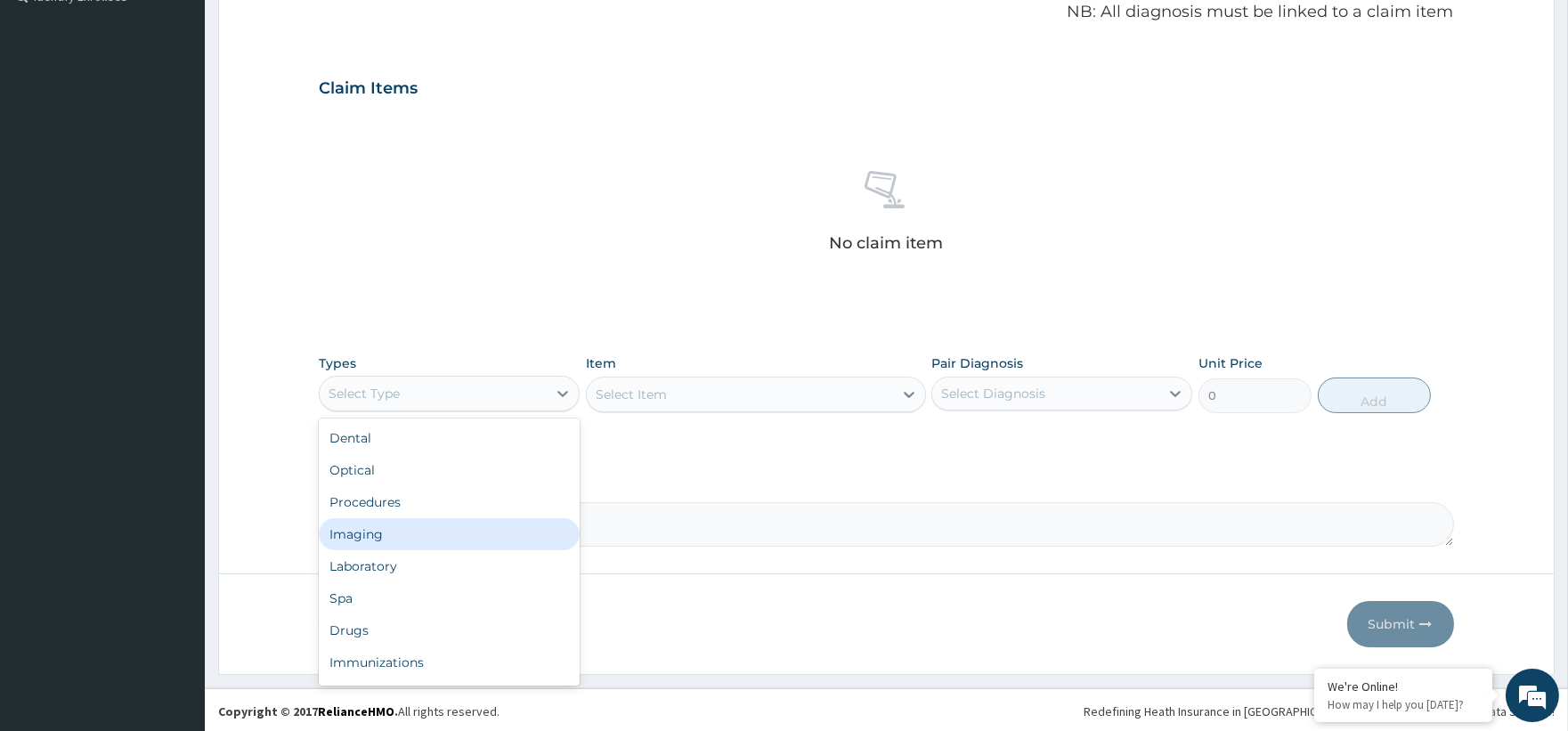
scroll to position [553, 0]
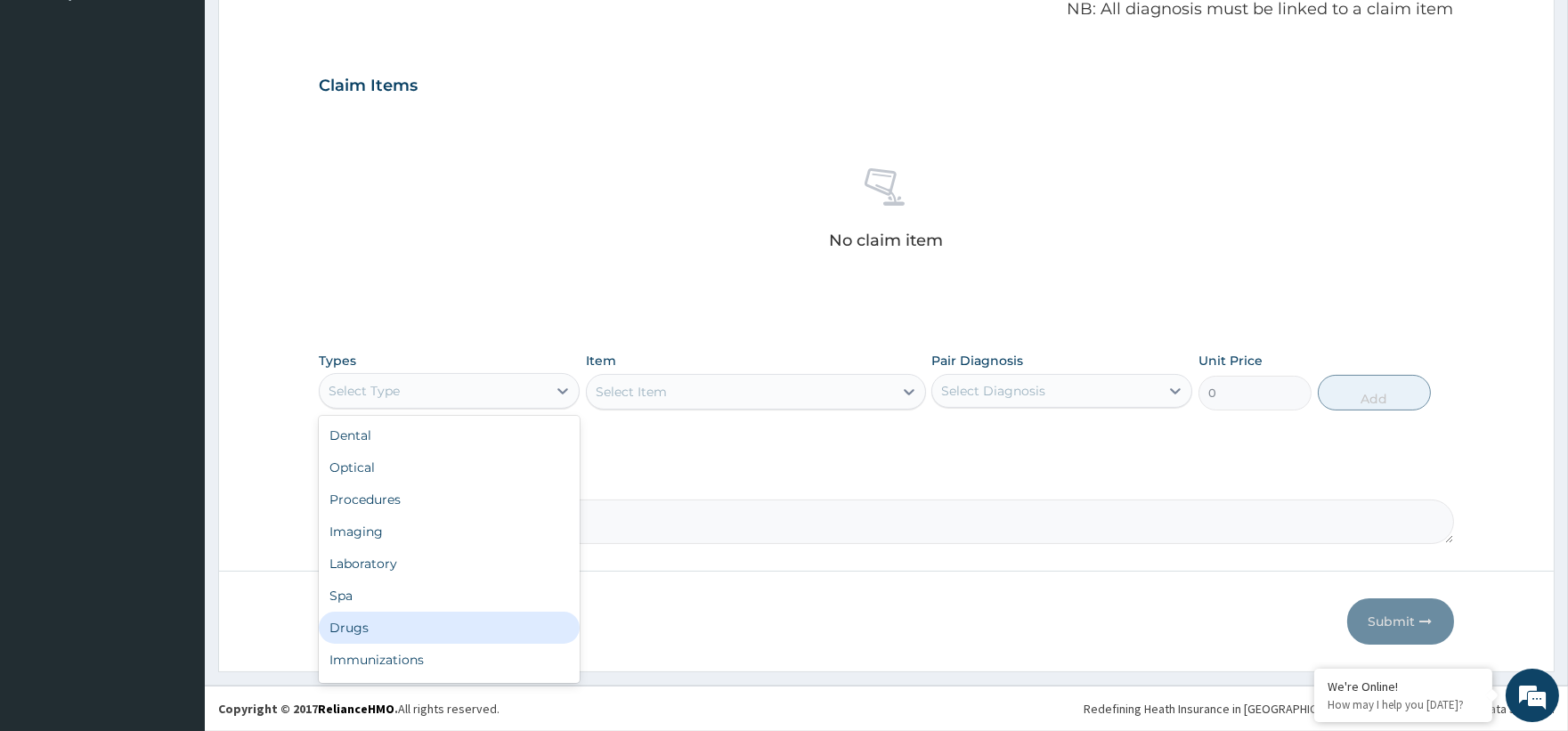
drag, startPoint x: 389, startPoint y: 626, endPoint x: 456, endPoint y: 582, distance: 80.2
click at [398, 623] on div "Drugs" at bounding box center [449, 628] width 261 height 32
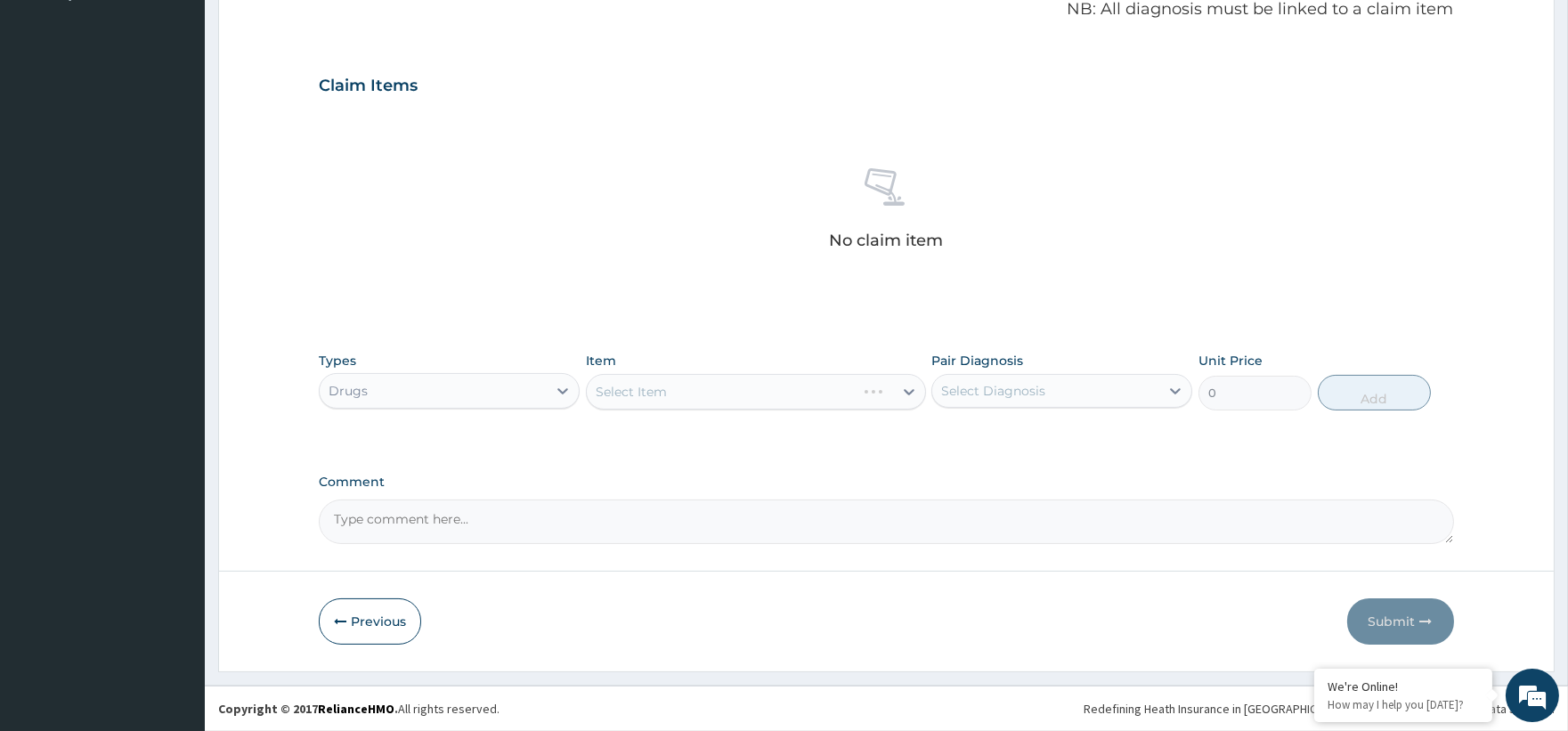
click at [618, 404] on div "Select Item" at bounding box center [755, 392] width 340 height 36
drag, startPoint x: 779, startPoint y: 395, endPoint x: 780, endPoint y: 384, distance: 11.0
click at [780, 395] on div "Select Item" at bounding box center [755, 392] width 340 height 36
click at [778, 380] on div "Select Item" at bounding box center [755, 392] width 340 height 36
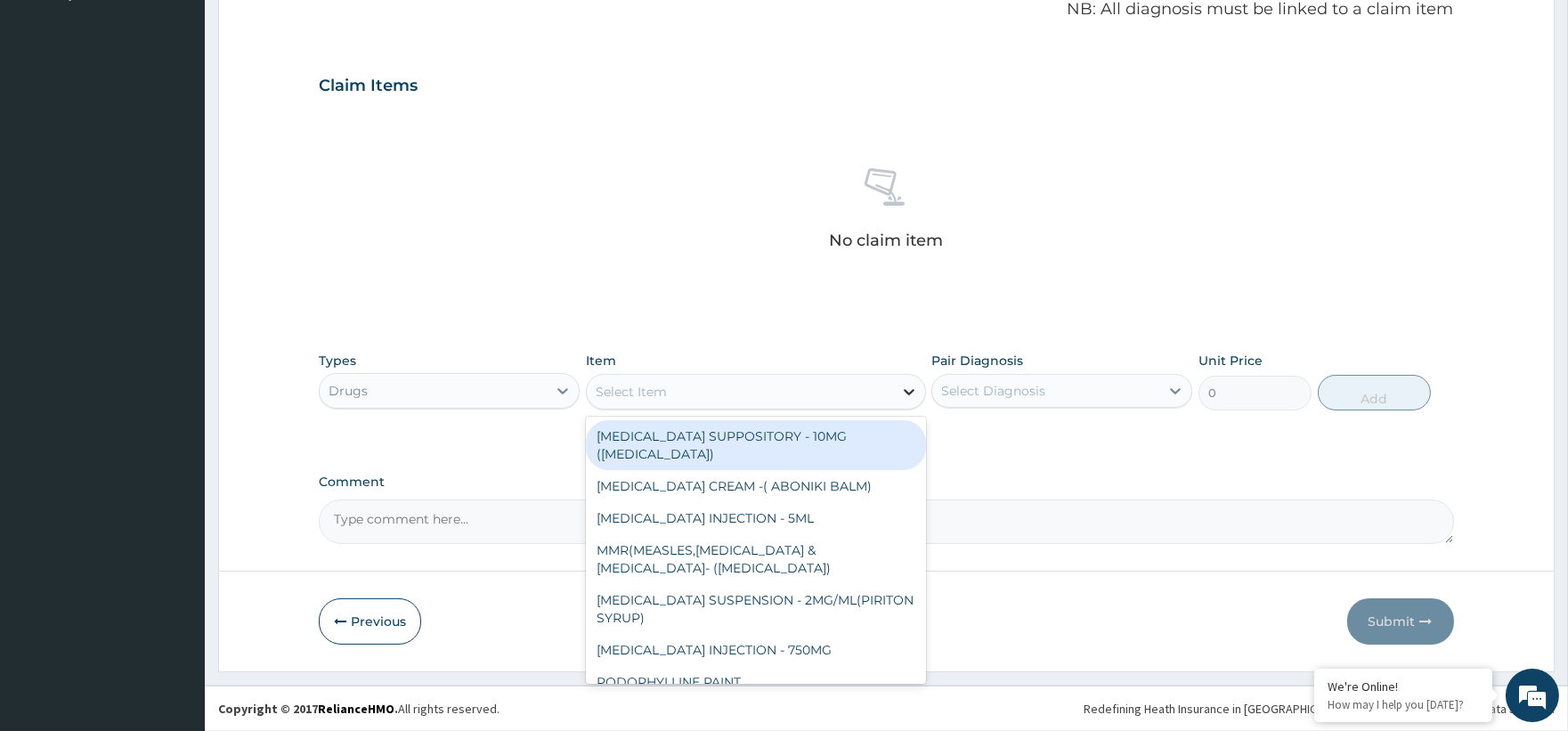
click at [904, 387] on icon at bounding box center [908, 391] width 18 height 18
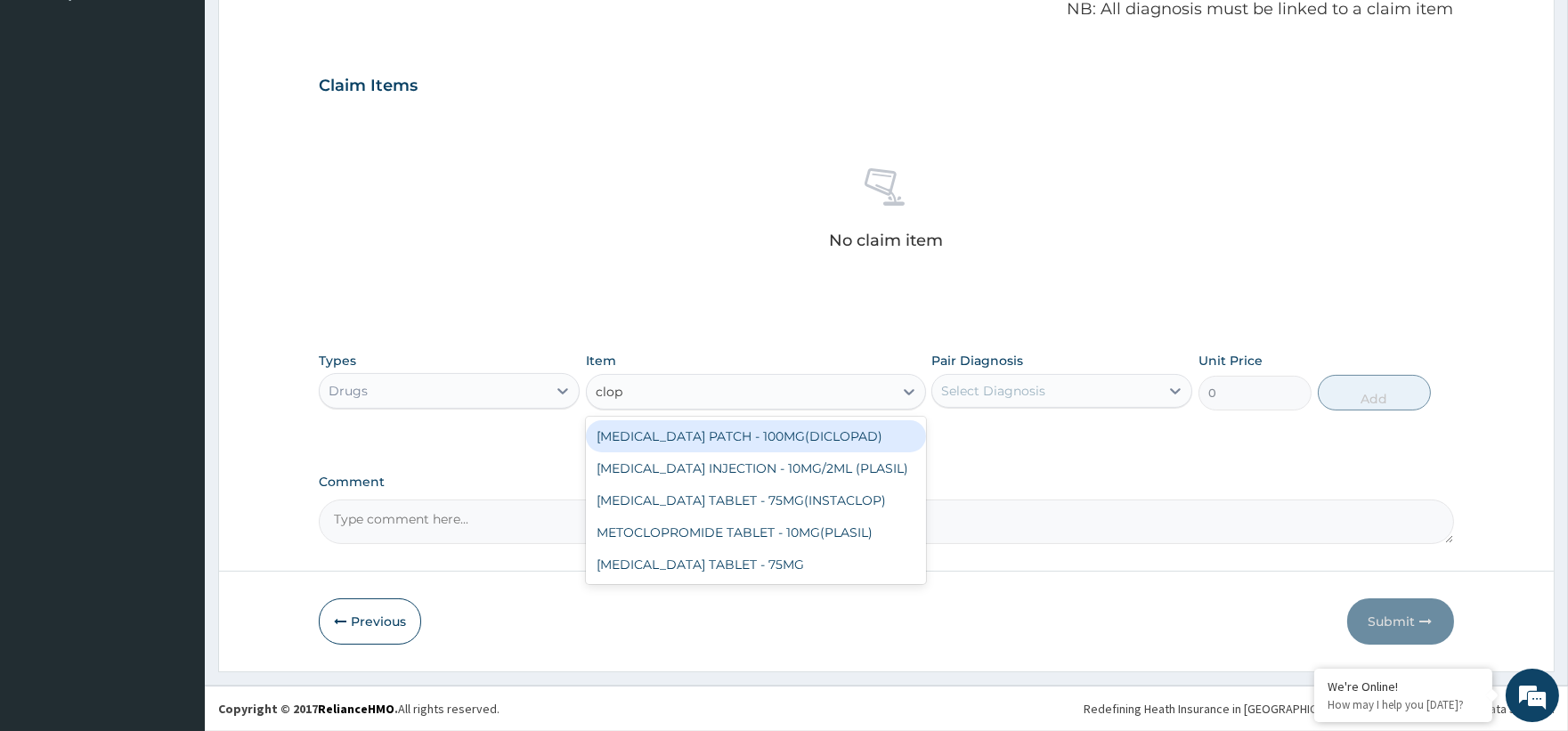
type input "clopi"
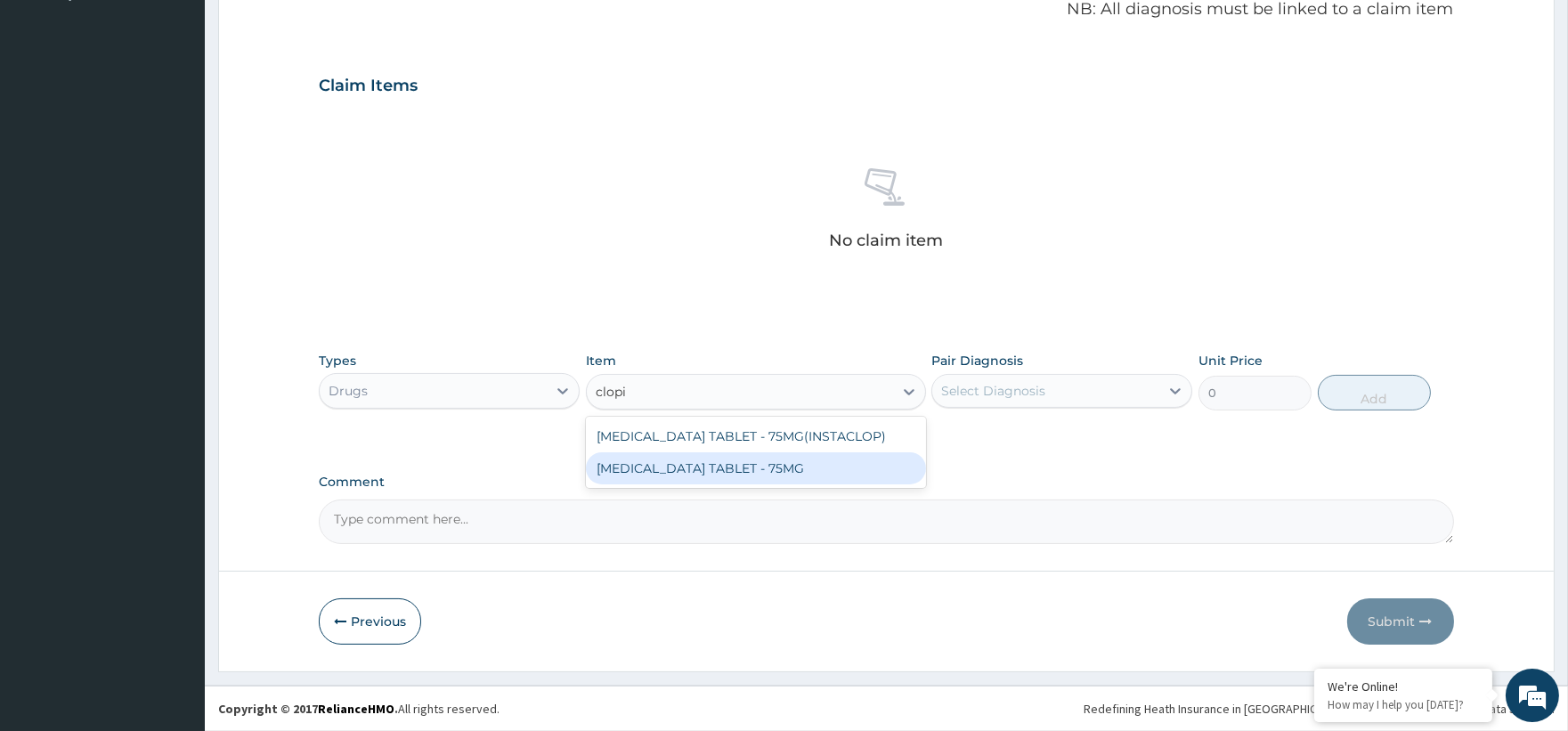
click at [803, 463] on div "[MEDICAL_DATA] TABLET - 75MG" at bounding box center [755, 469] width 340 height 32
type input "120.39999999999999"
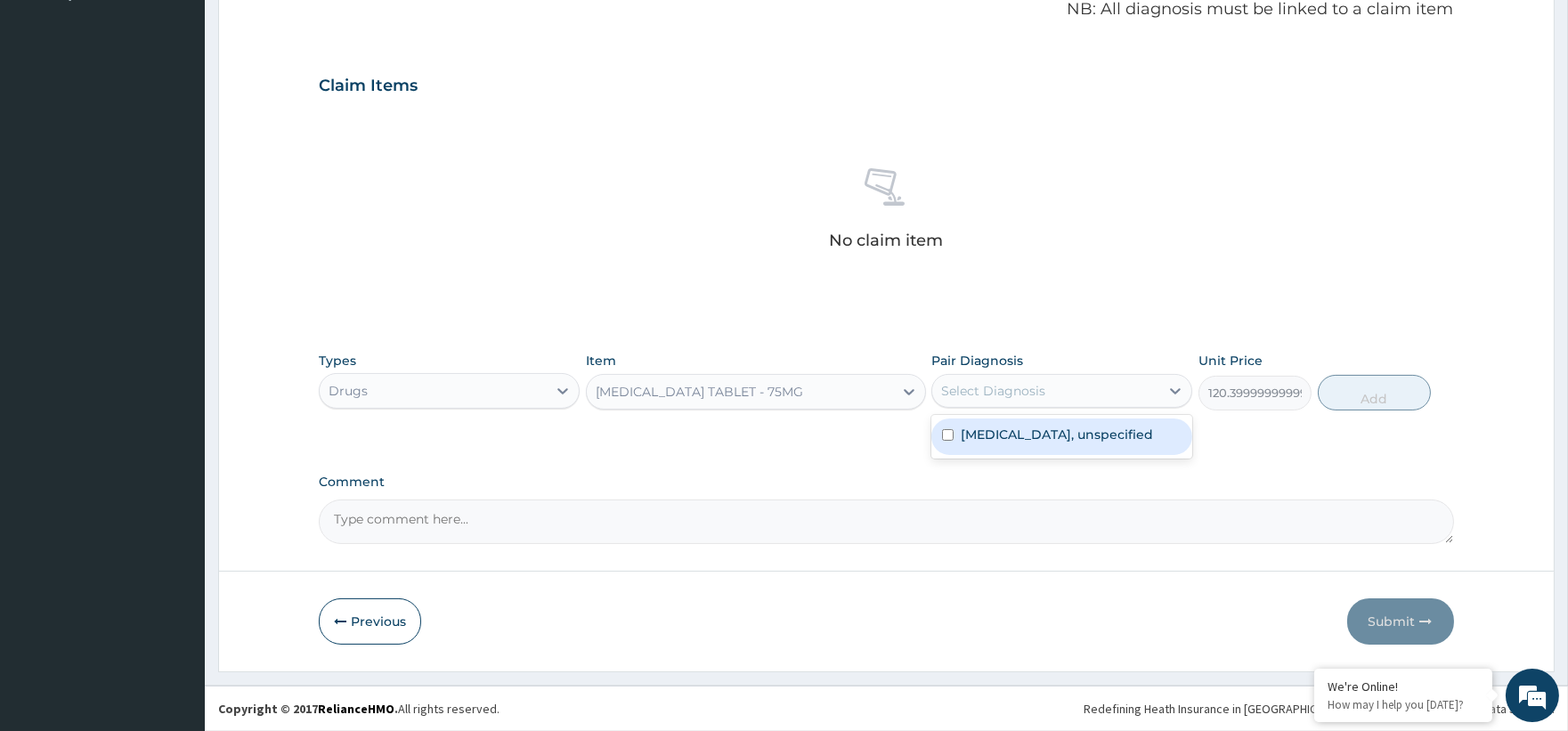
click at [1048, 377] on div "Select Diagnosis" at bounding box center [1046, 391] width 227 height 28
click at [1005, 441] on label "Essential hypertension, unspecified" at bounding box center [1056, 434] width 192 height 18
checkbox input "true"
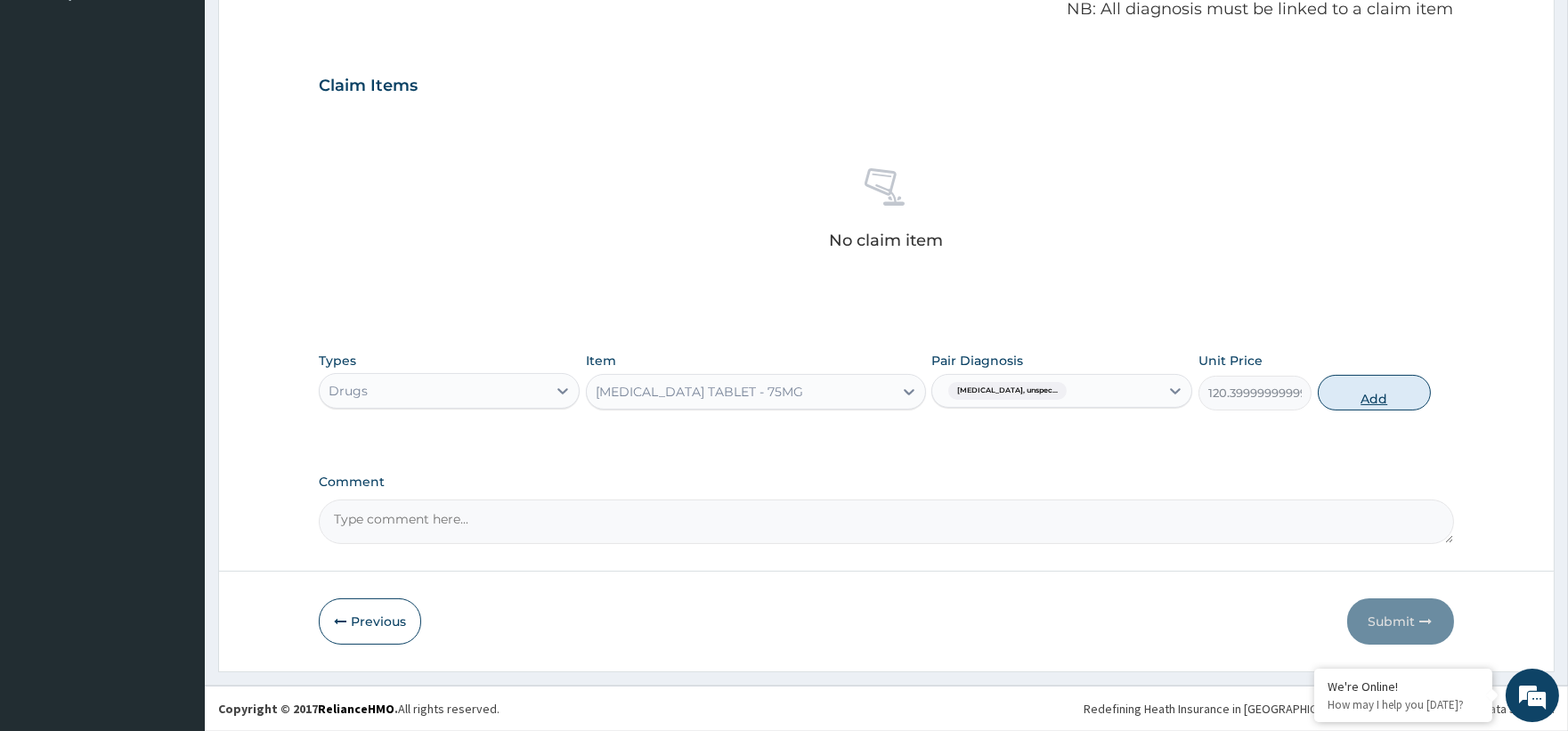
drag, startPoint x: 1348, startPoint y: 398, endPoint x: 1116, endPoint y: 327, distance: 242.6
click at [1346, 397] on button "Add" at bounding box center [1374, 393] width 113 height 36
type input "0"
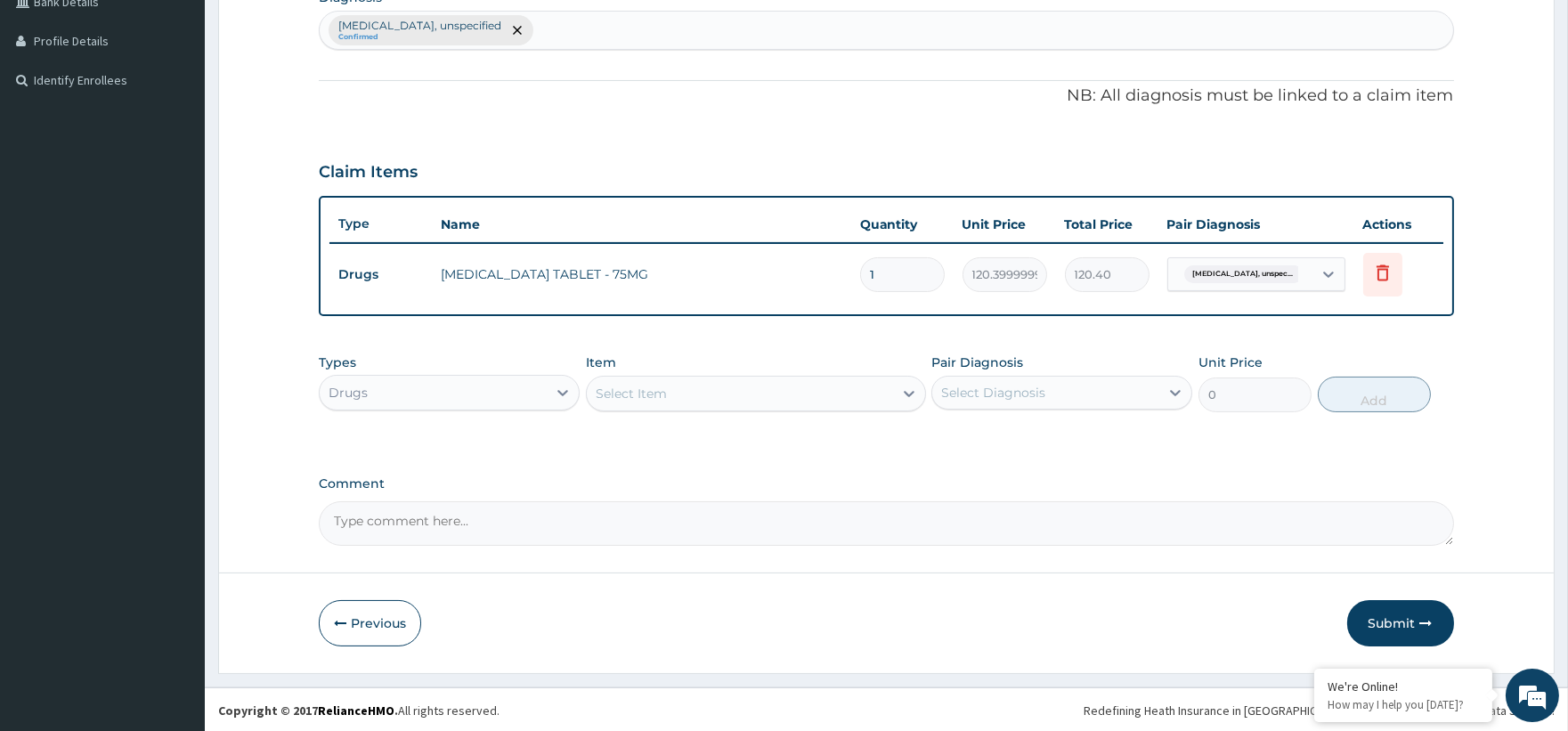
click at [927, 276] on input "1" at bounding box center [903, 275] width 84 height 35
type input "0.00"
type input "3"
type input "361.20"
type input "30"
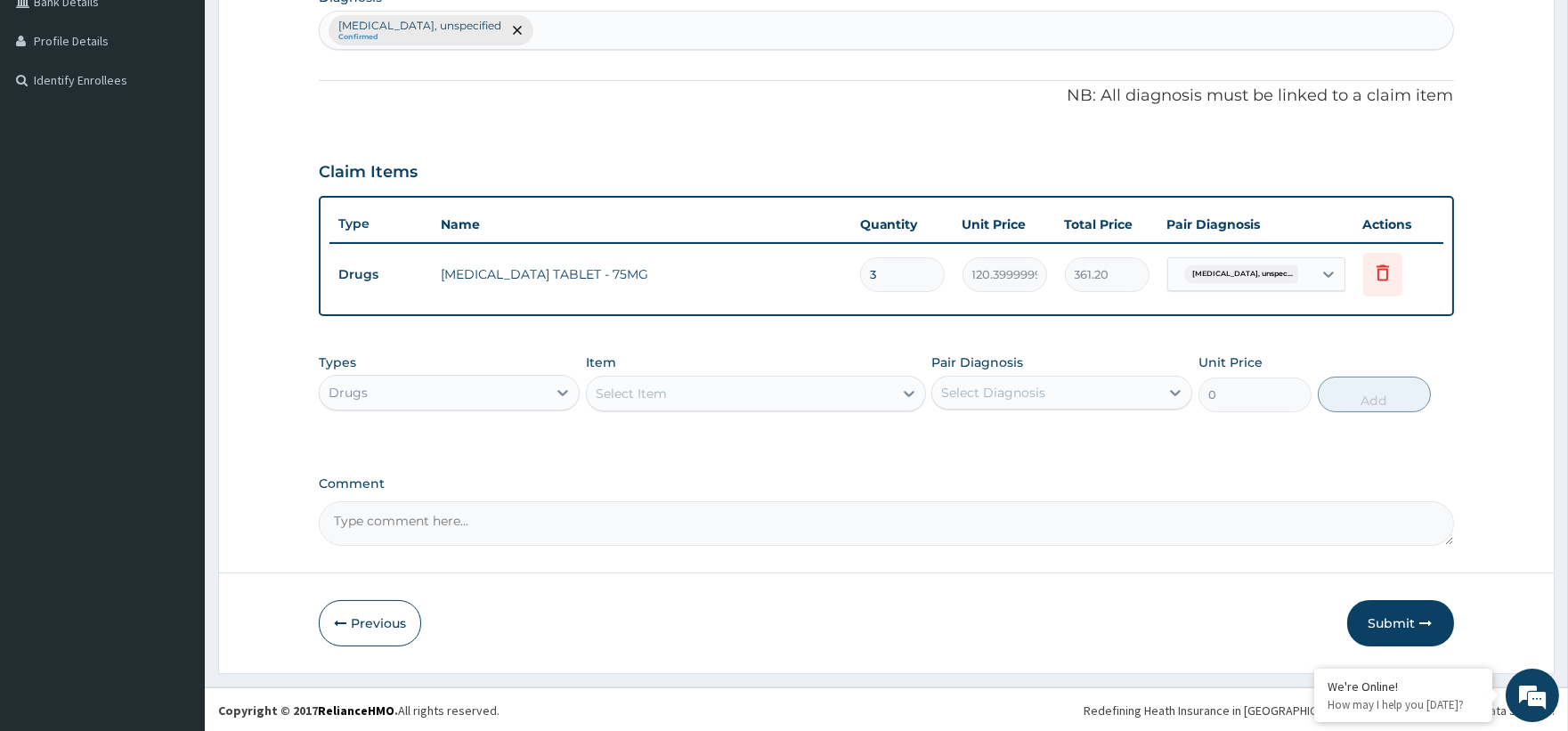
type input "3612.00"
type input "30"
click at [698, 390] on div "Select Item" at bounding box center [739, 394] width 306 height 28
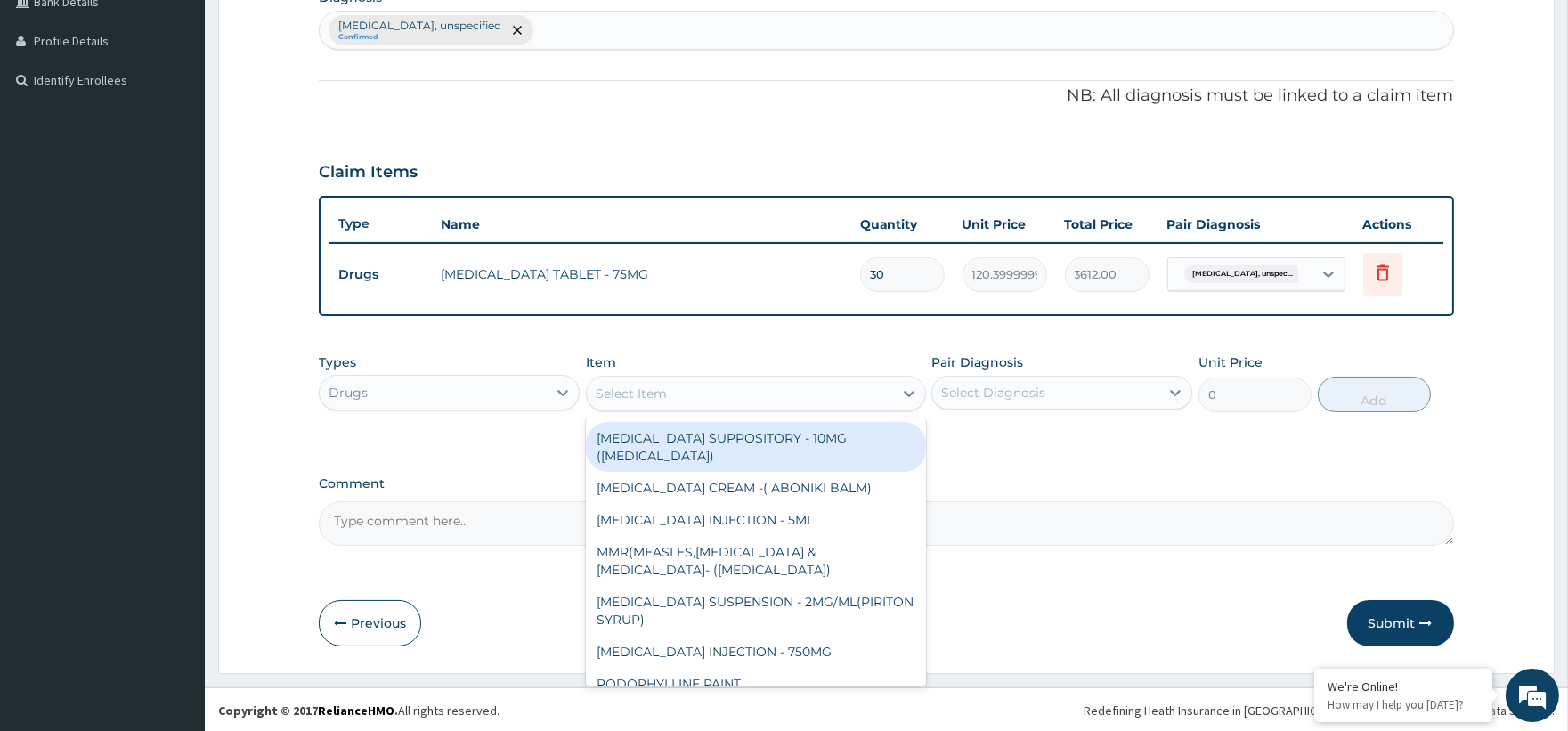
type input "v"
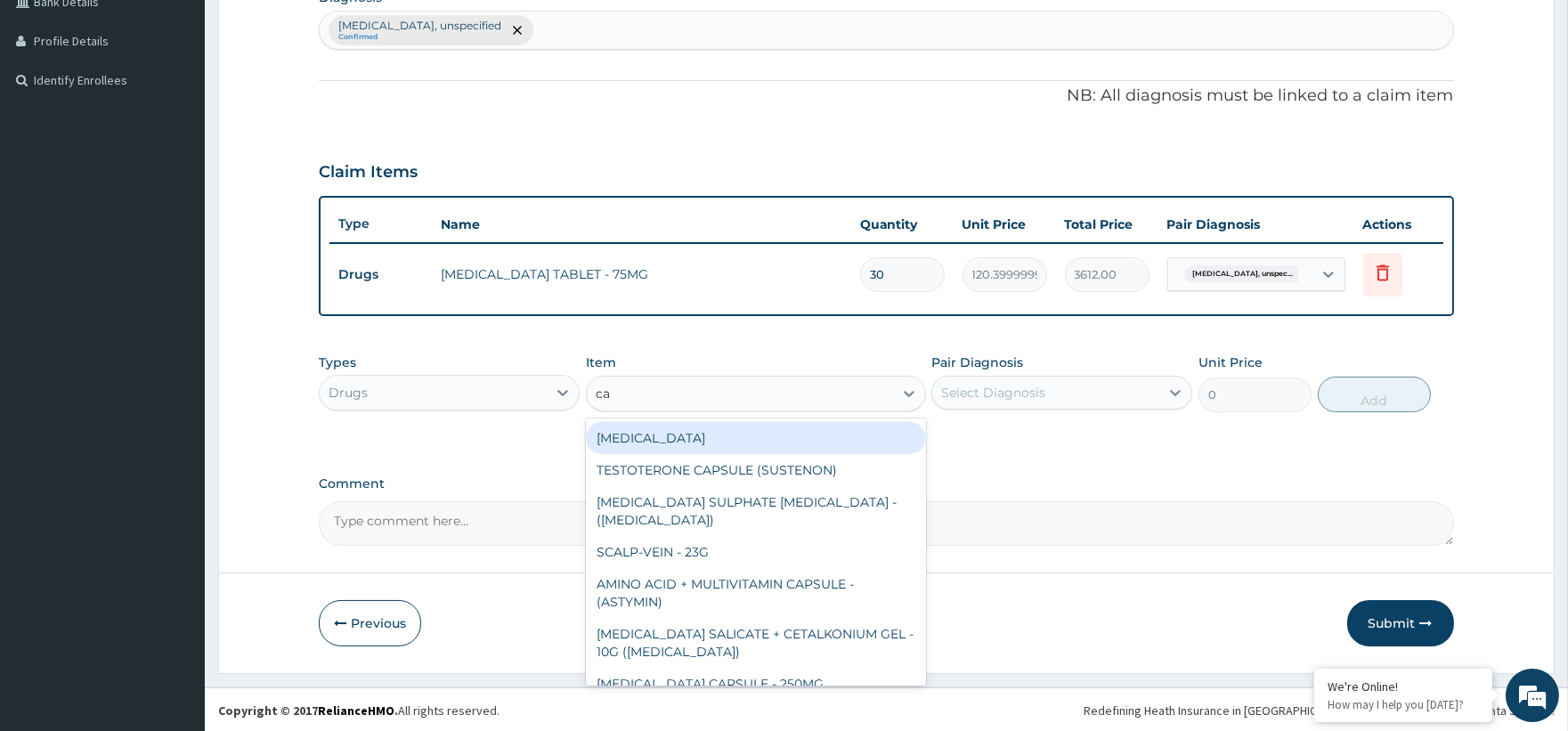
type input "car"
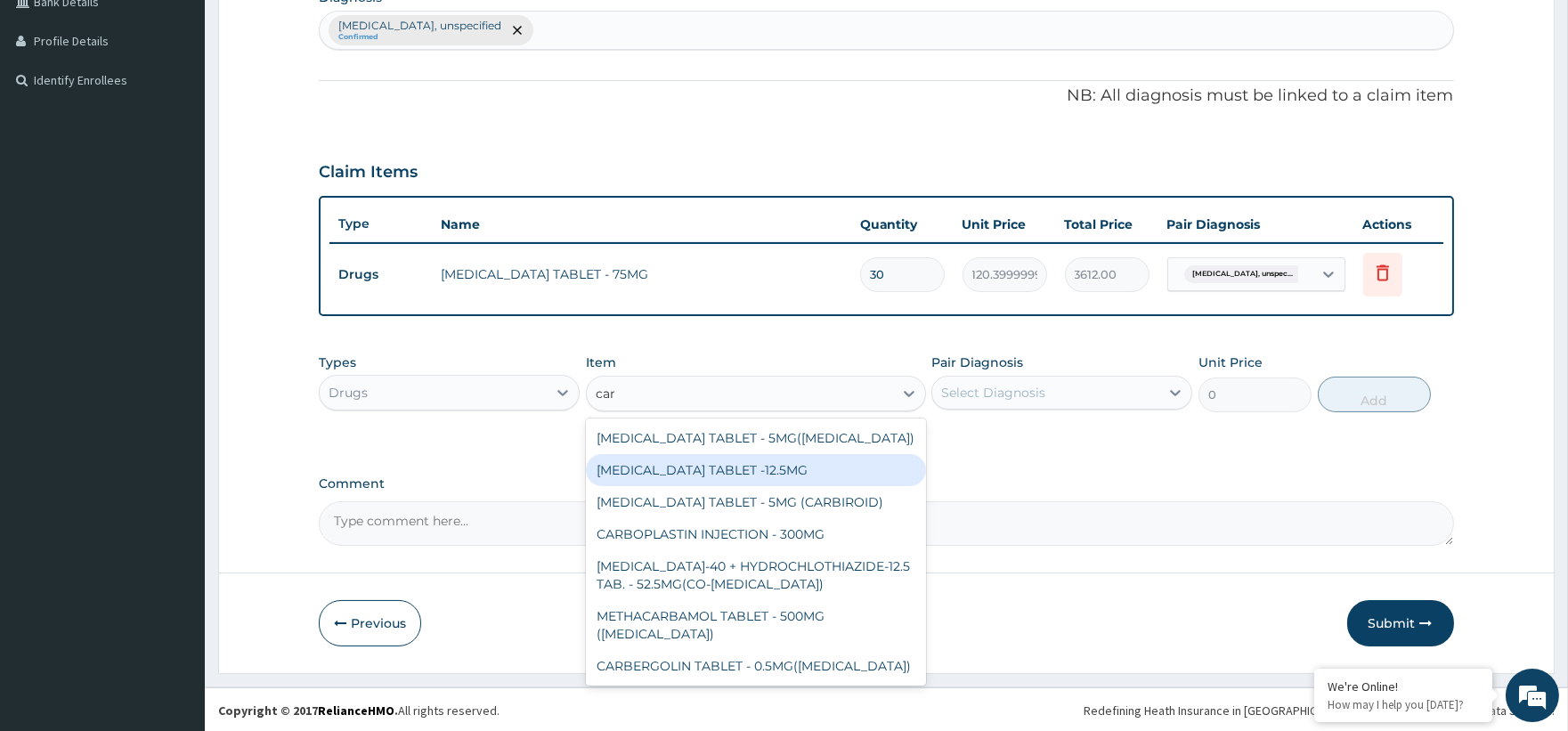
click at [754, 459] on div "[MEDICAL_DATA] TABLET -12.5MG" at bounding box center [755, 470] width 340 height 32
type input "168"
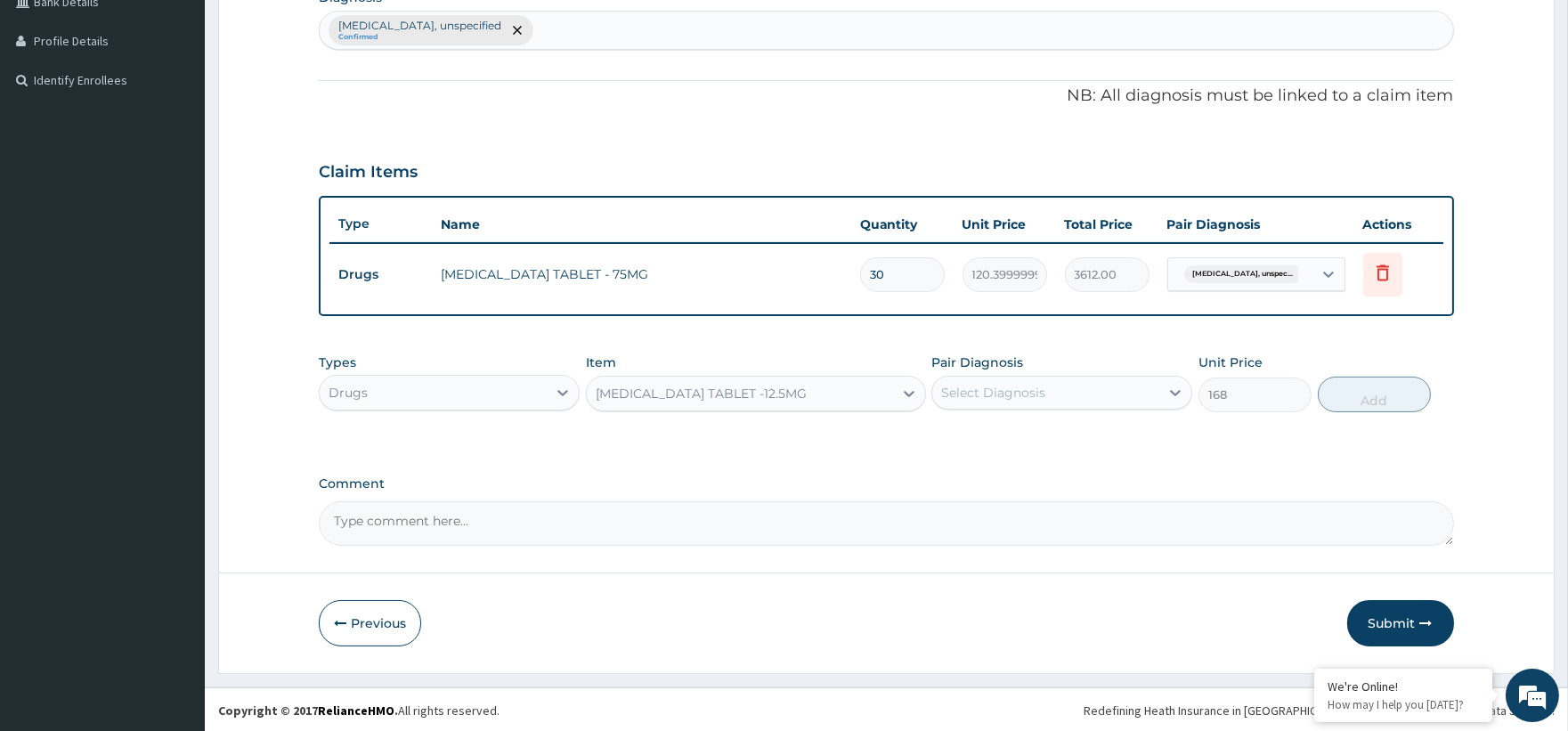
click at [1072, 390] on div "Select Diagnosis" at bounding box center [1046, 393] width 227 height 28
click at [1018, 445] on label "Essential hypertension, unspecified" at bounding box center [1056, 436] width 192 height 18
checkbox input "true"
click at [1398, 399] on button "Add" at bounding box center [1374, 395] width 113 height 36
type input "0"
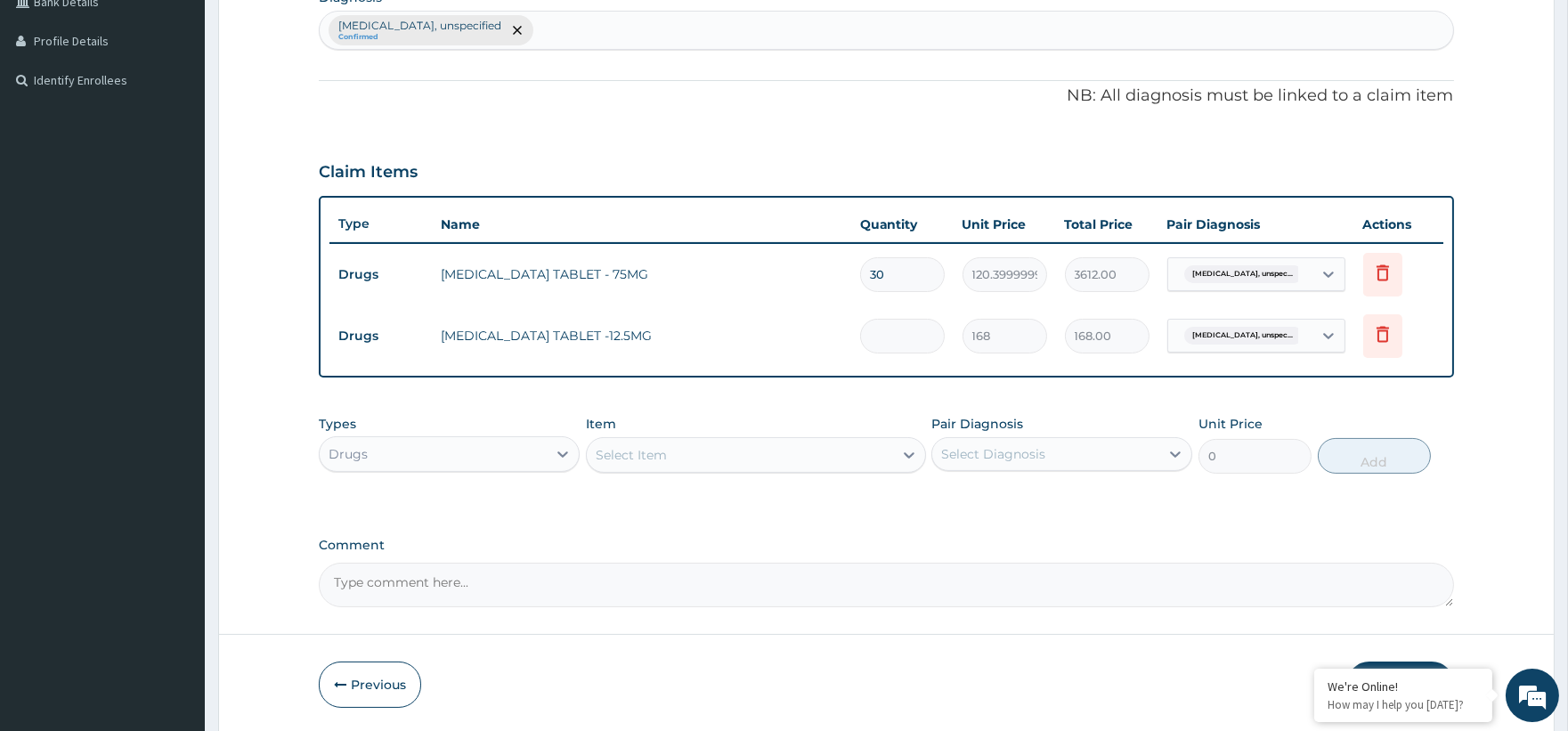
type input "0.00"
type input "3"
type input "504.00"
type input "30"
type input "5040.00"
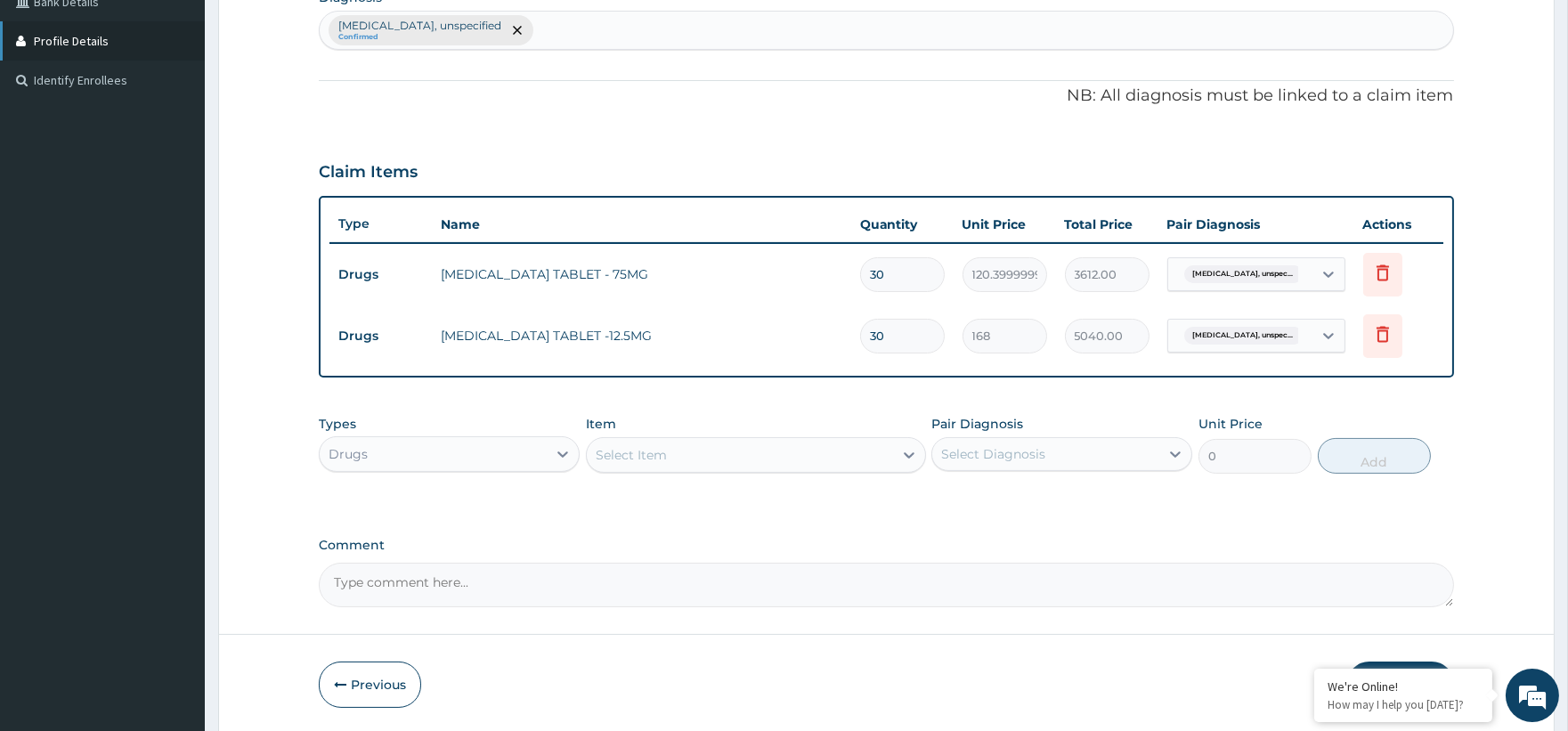
type input "30"
click at [621, 455] on div "Select Item" at bounding box center [632, 455] width 71 height 18
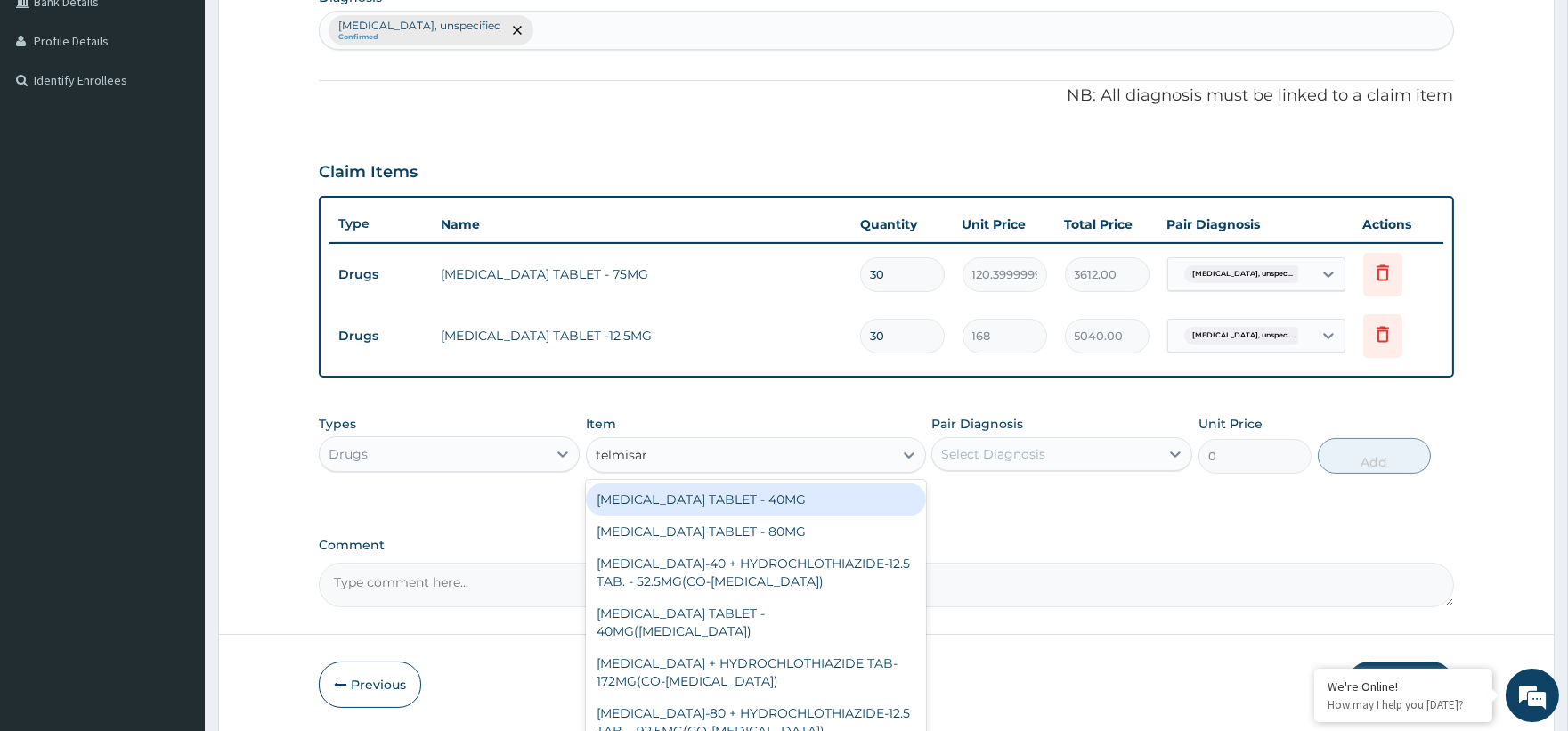
type input "telmisart"
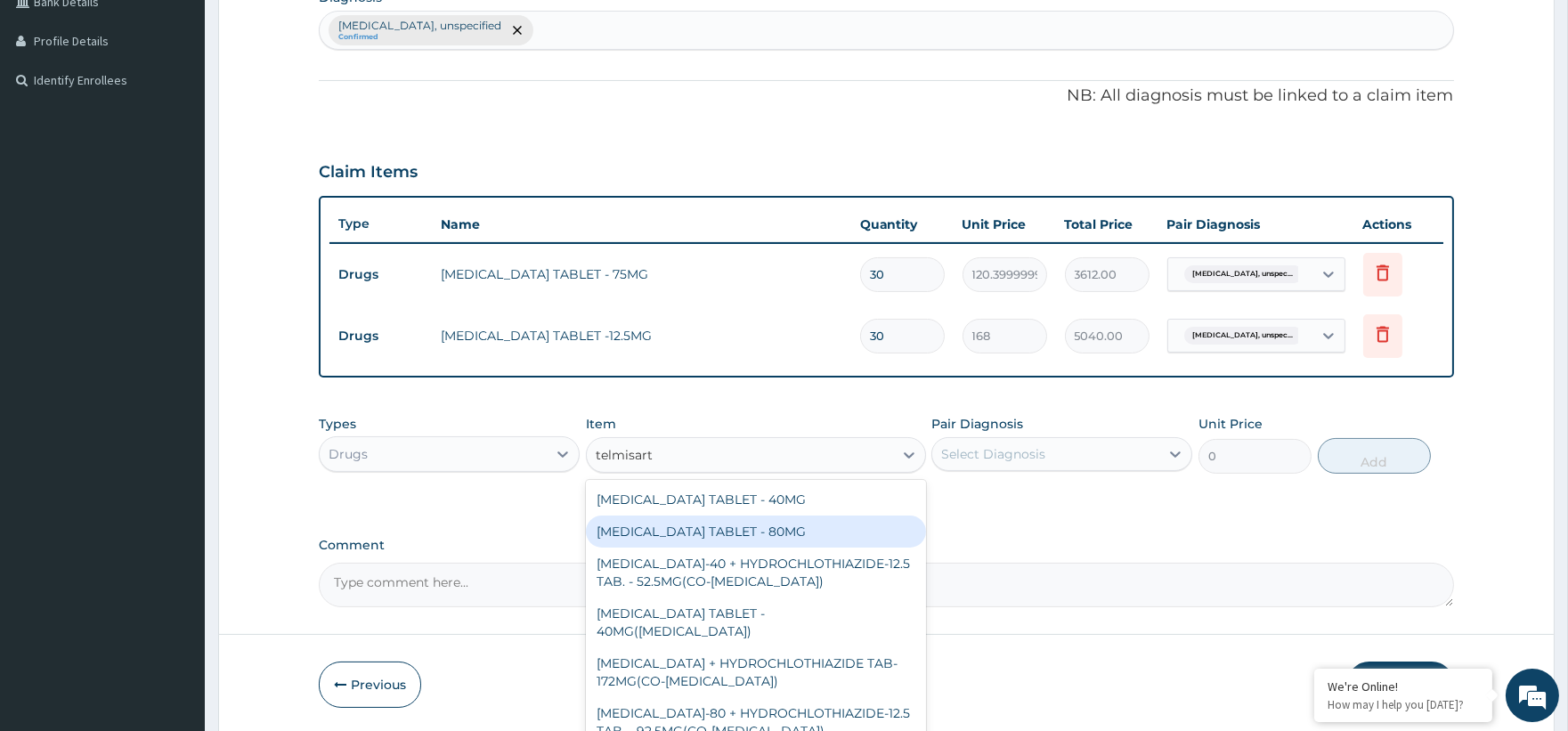
click at [743, 521] on div "[MEDICAL_DATA] TABLET - 80MG" at bounding box center [755, 531] width 340 height 32
type input "196"
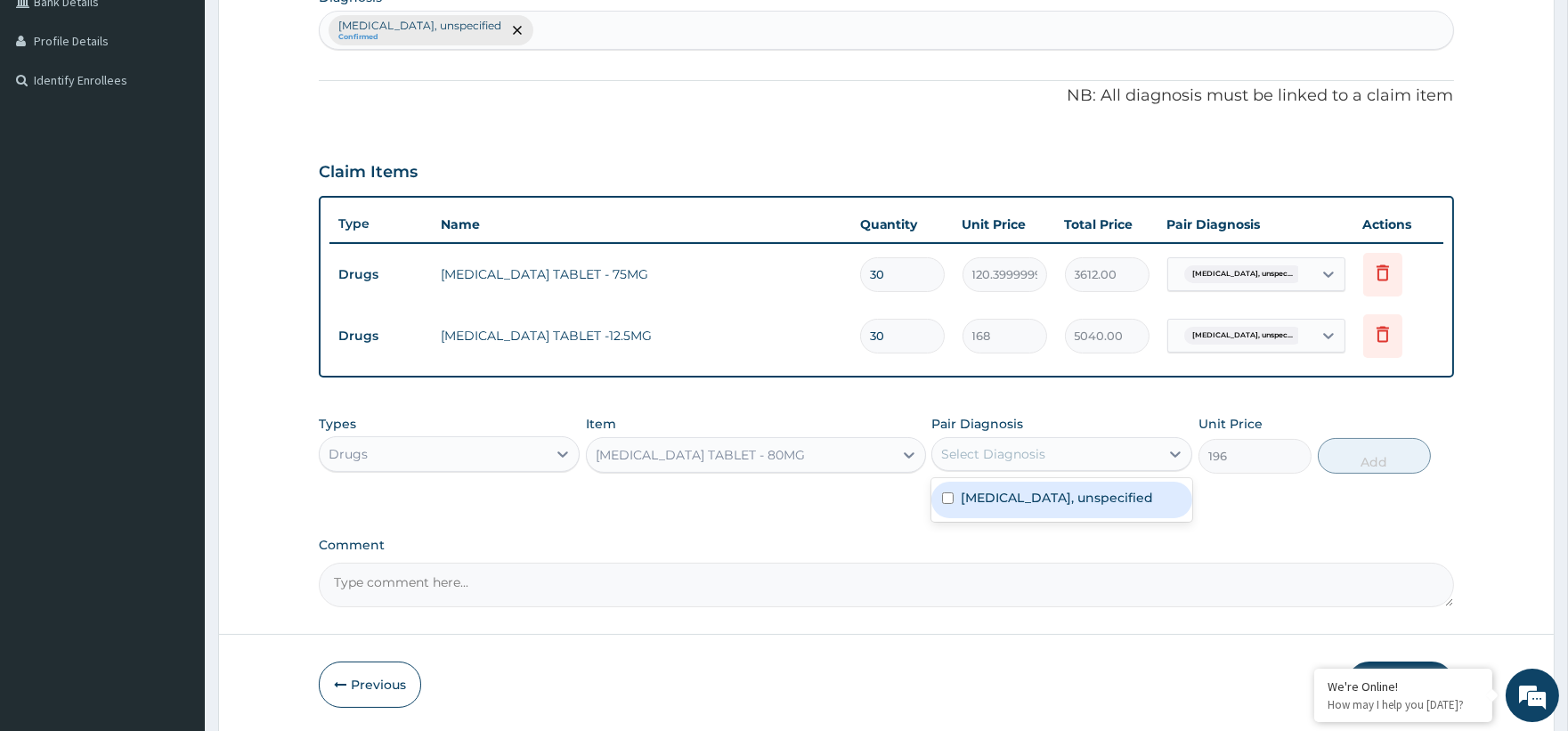
click at [1029, 440] on div "Select Diagnosis" at bounding box center [1046, 454] width 227 height 28
click at [1025, 507] on label "Essential hypertension, unspecified" at bounding box center [1056, 498] width 192 height 18
checkbox input "true"
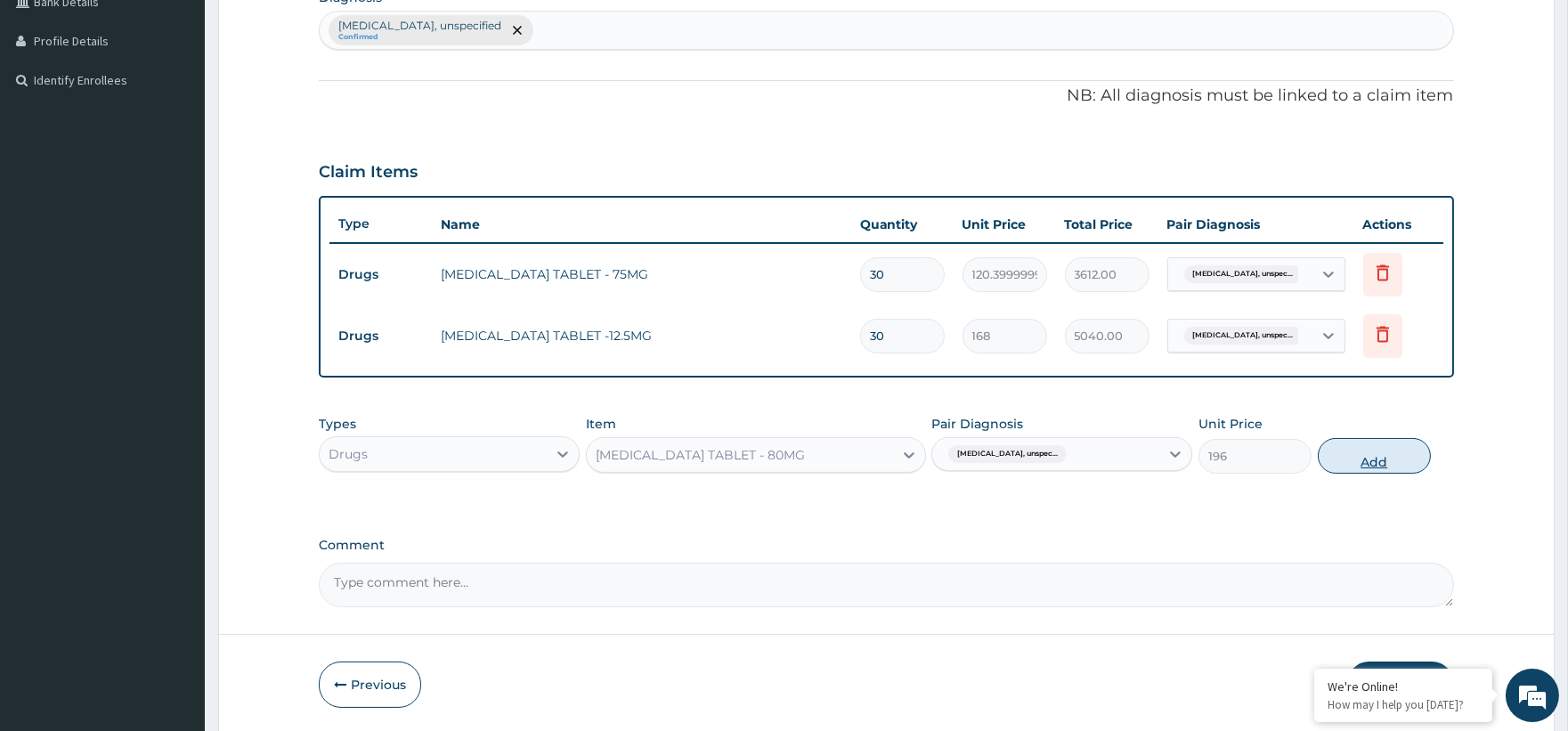
click at [1394, 455] on button "Add" at bounding box center [1374, 455] width 113 height 36
type input "0"
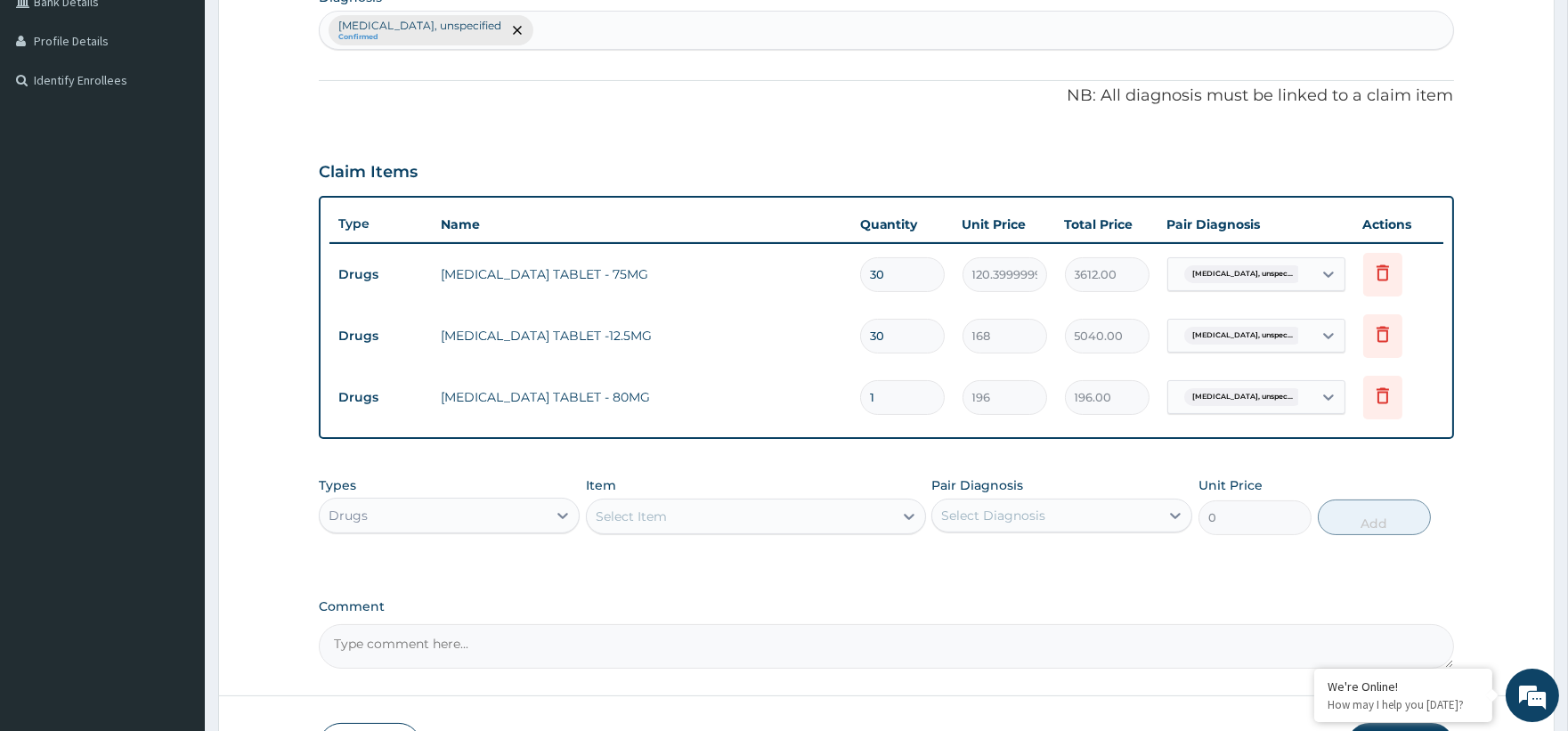
type input "0.00"
type input "3"
type input "588.00"
type input "30"
type input "5880.00"
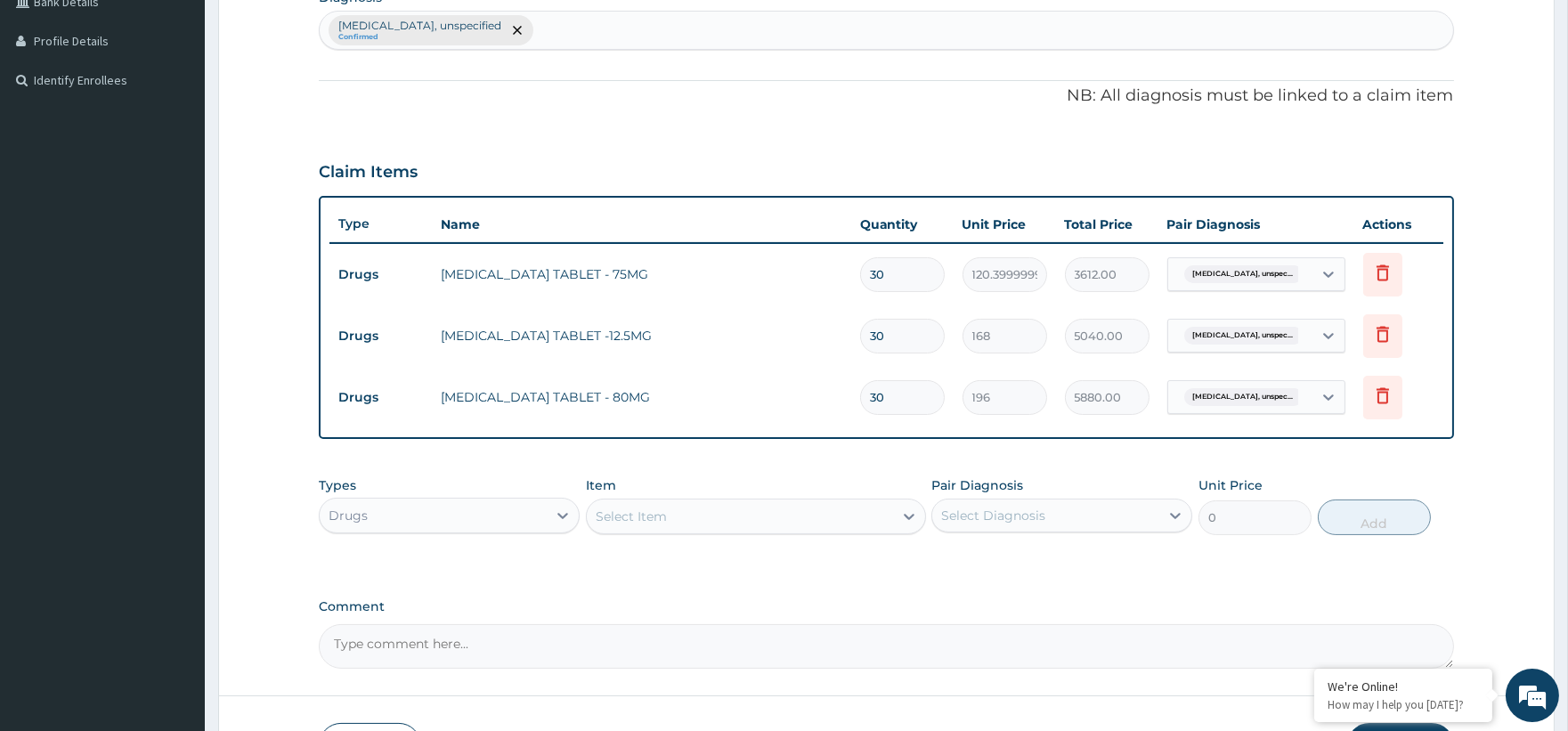
type input "30"
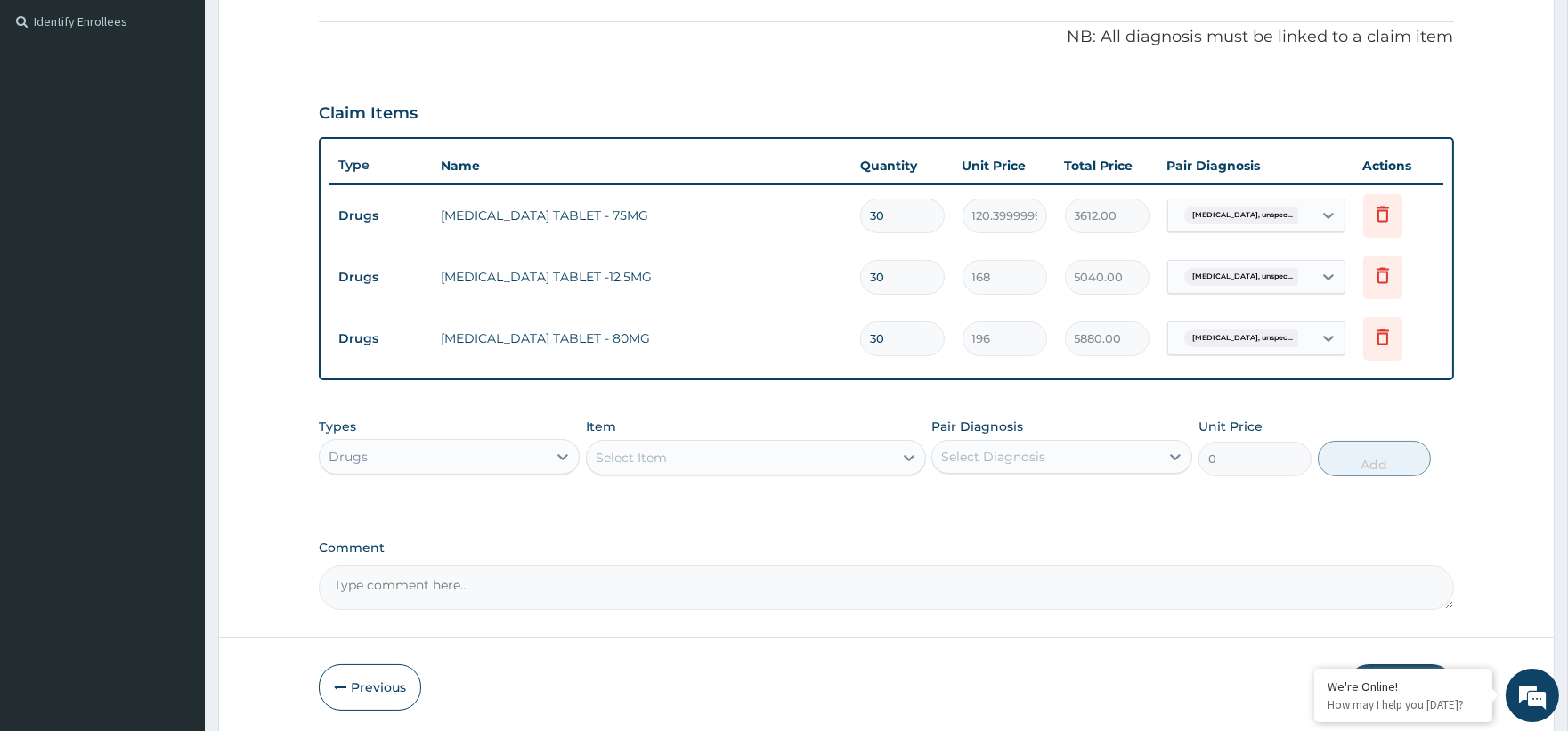
scroll to position [590, 0]
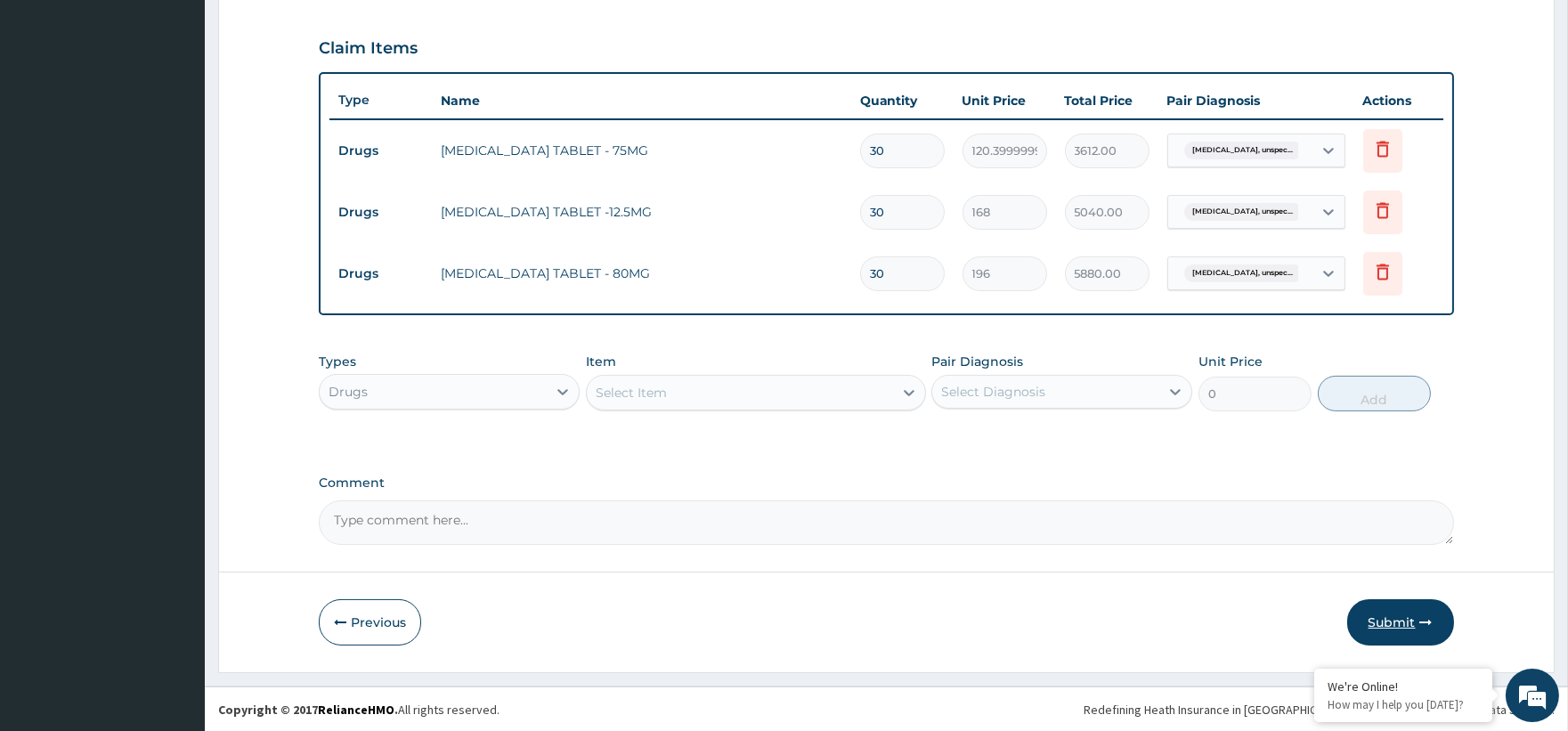
click at [1383, 606] on button "Submit" at bounding box center [1400, 621] width 107 height 46
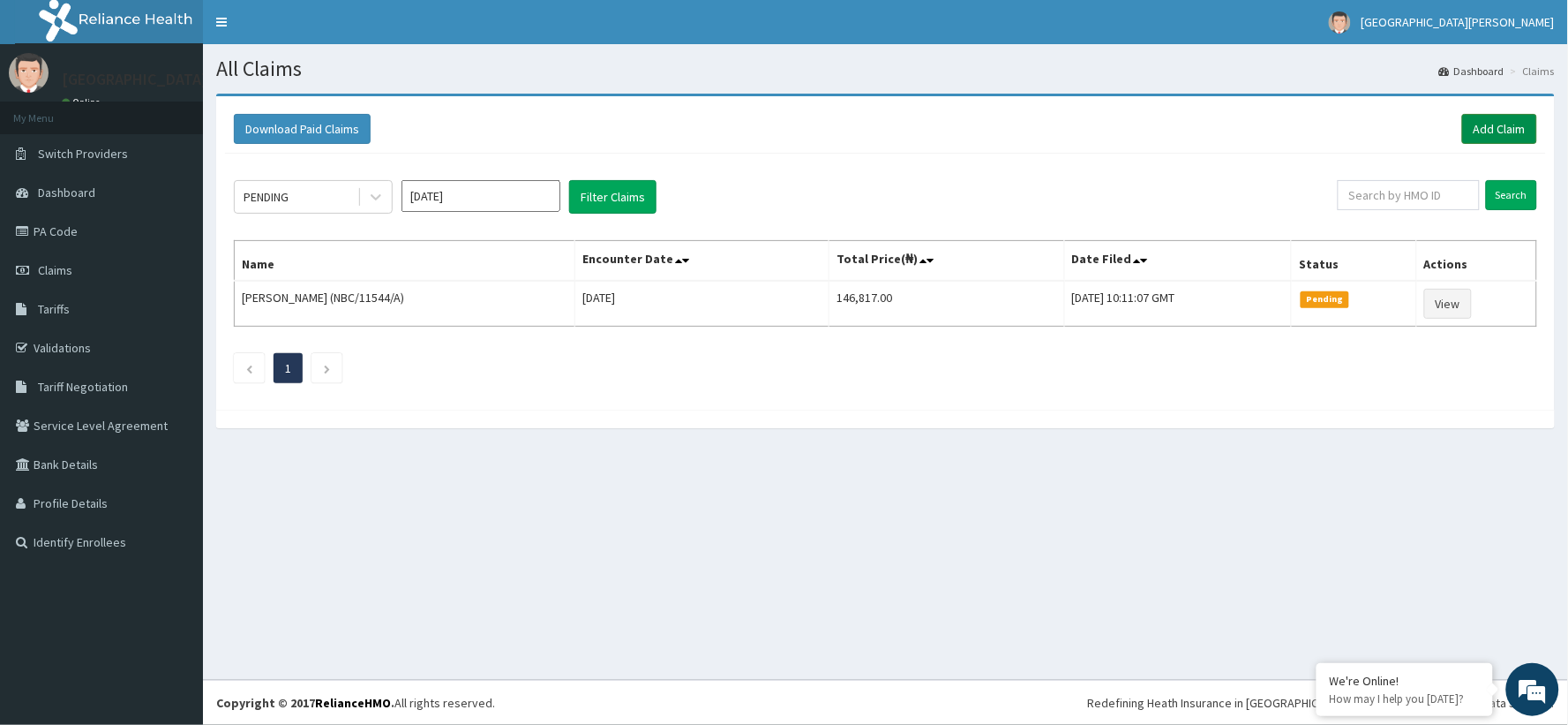
click at [1516, 131] on link "Add Claim" at bounding box center [1499, 129] width 75 height 30
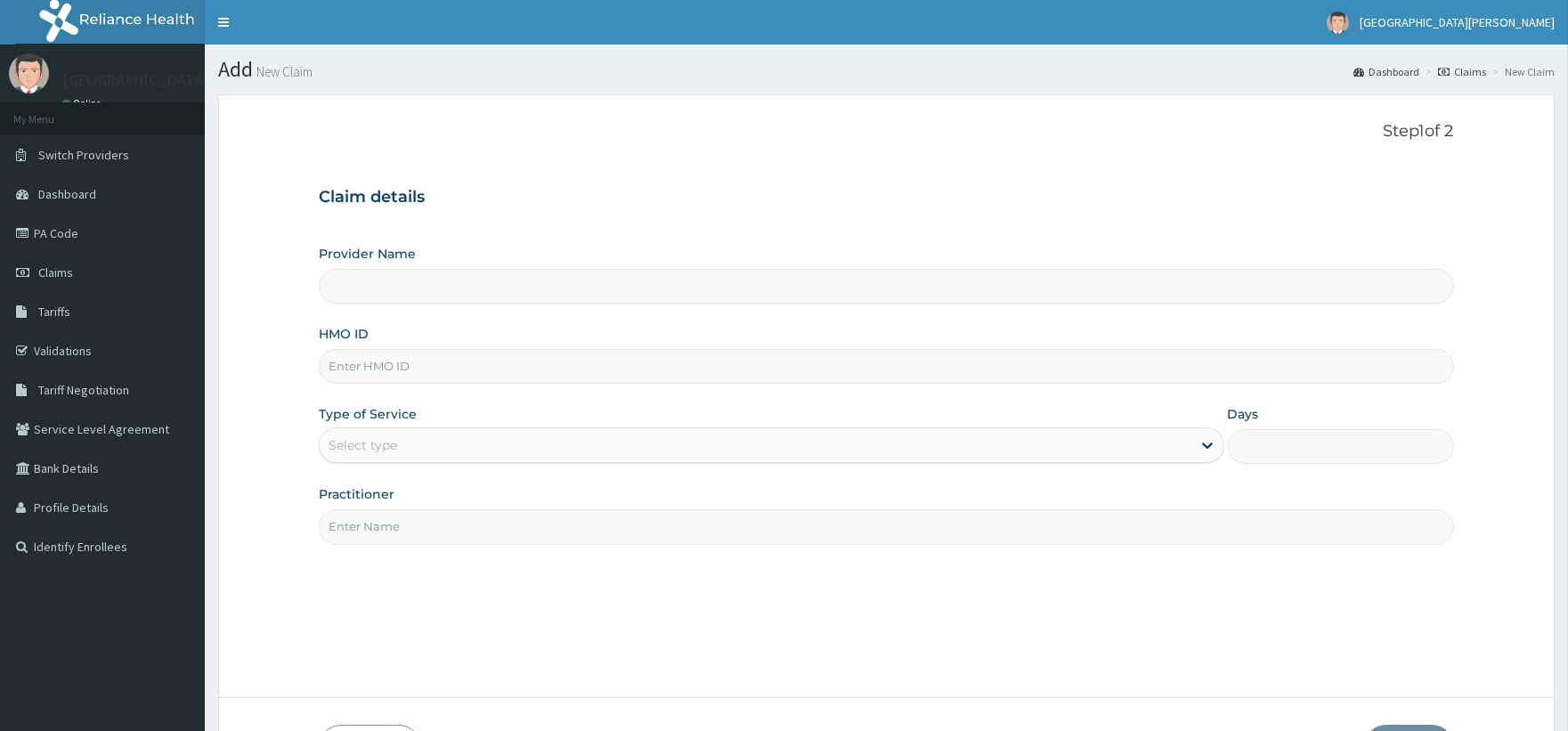
click at [366, 367] on input "HMO ID" at bounding box center [886, 366] width 1134 height 35
paste input "[PERSON_NAME]/10007/D)"
type input "[PERSON_NAME]/10007/D)"
type input "ST. [PERSON_NAME][GEOGRAPHIC_DATA] -[GEOGRAPHIC_DATA]"
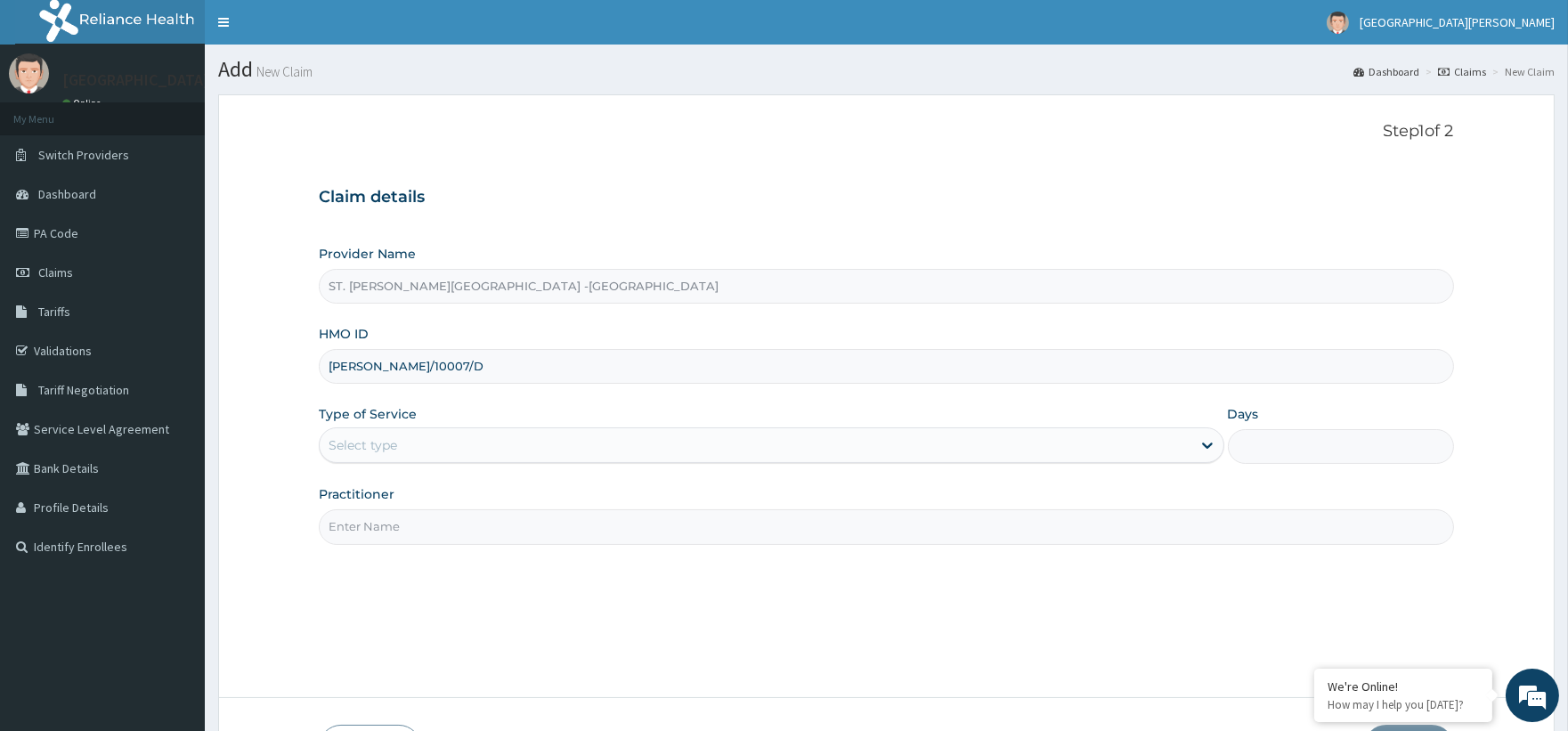
type input "[PERSON_NAME]/10007/D"
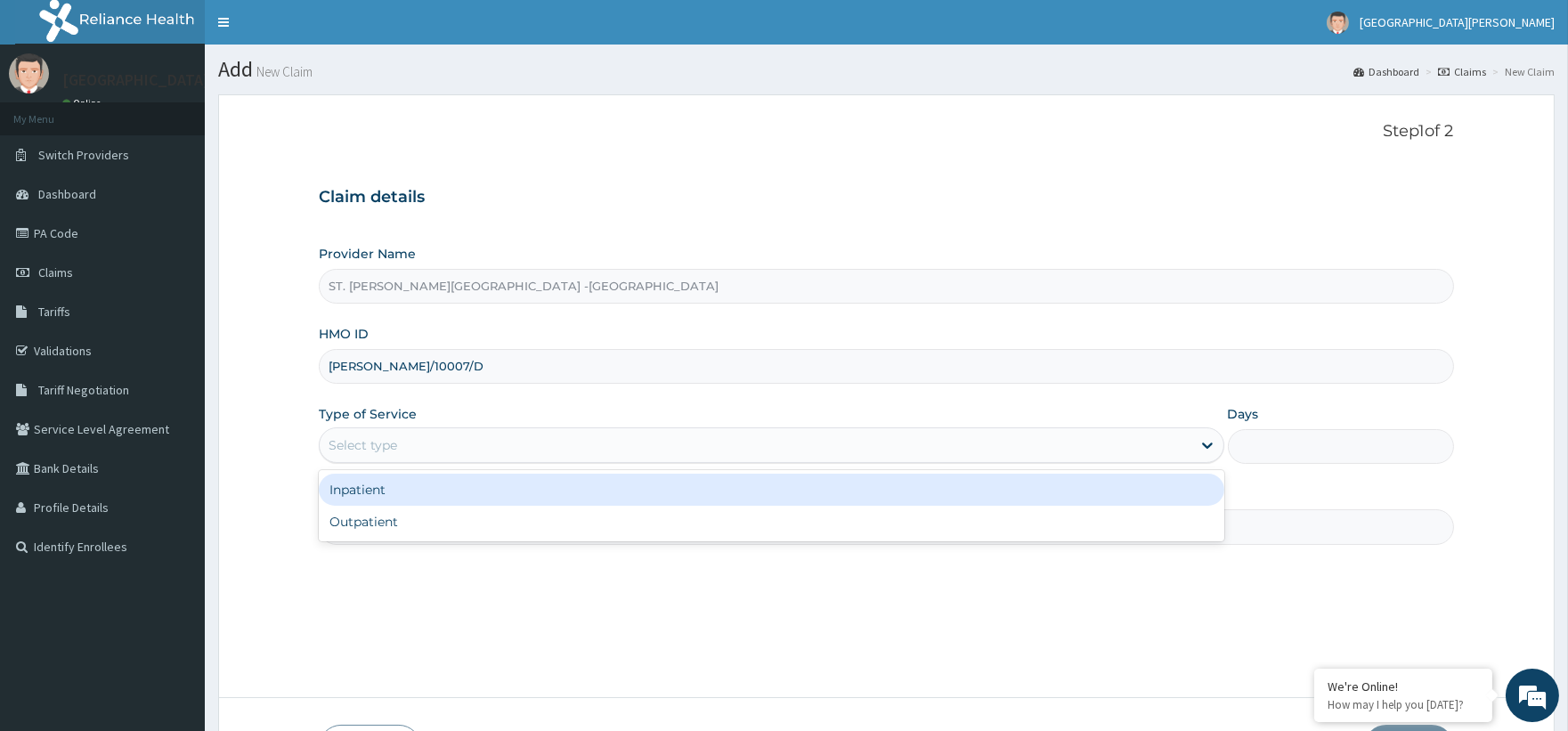
click at [423, 428] on div "Select type" at bounding box center [770, 445] width 904 height 36
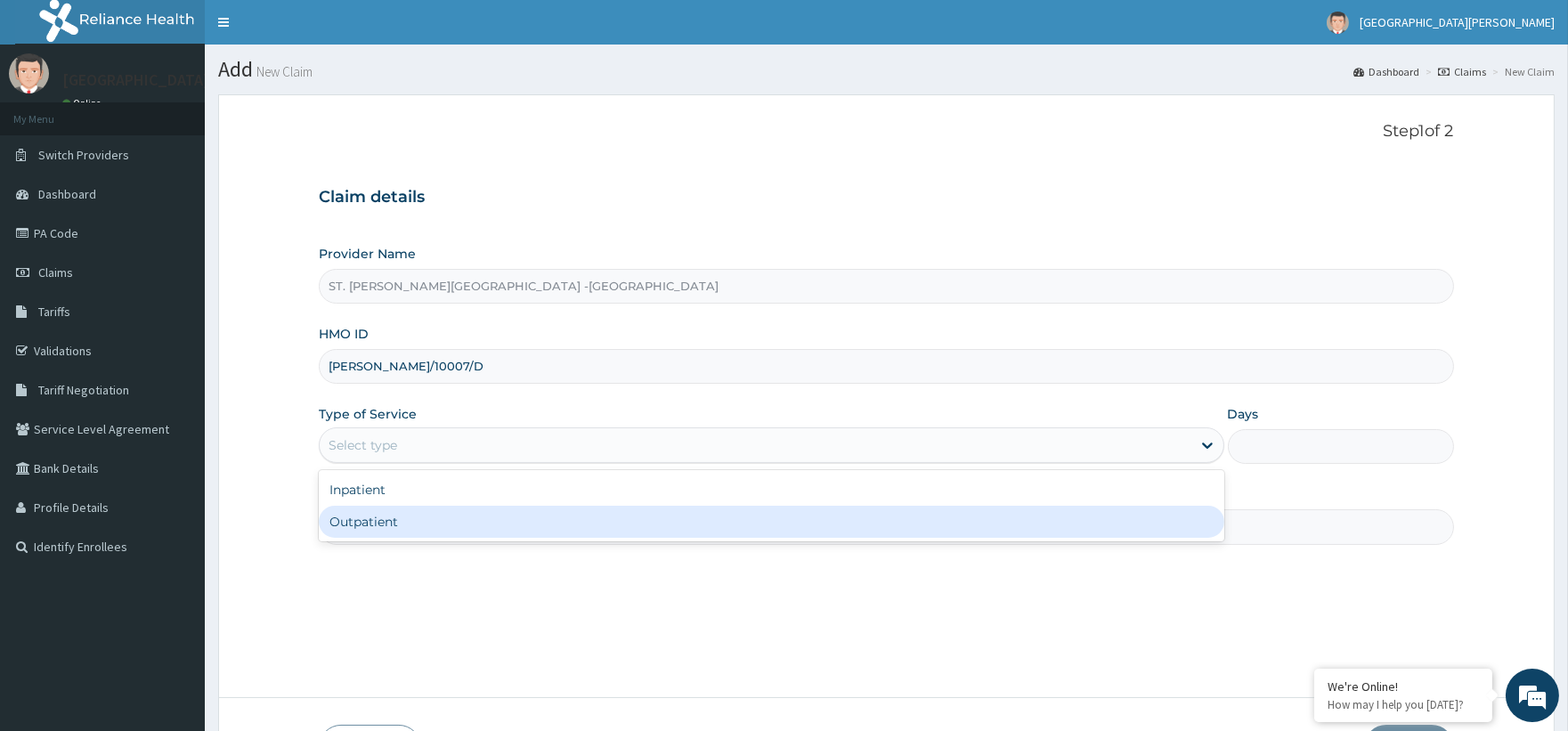
click at [347, 509] on div "Outpatient" at bounding box center [770, 522] width 904 height 32
type input "1"
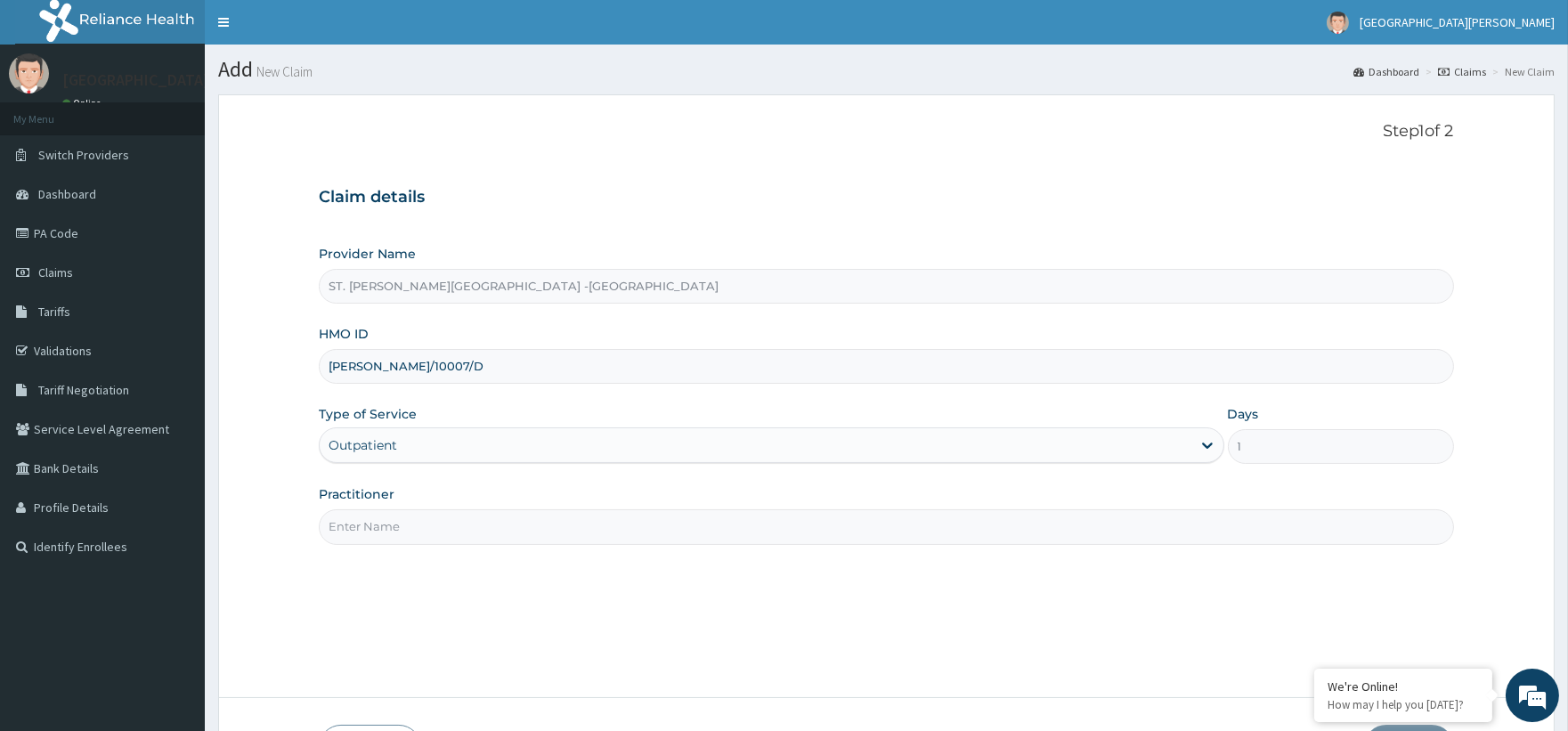
click at [396, 512] on input "Practitioner" at bounding box center [886, 526] width 1134 height 35
click at [396, 513] on input "Practitioner" at bounding box center [886, 526] width 1134 height 35
drag, startPoint x: 394, startPoint y: 524, endPoint x: 402, endPoint y: 546, distance: 23.4
click at [399, 535] on input "Practitioner" at bounding box center [886, 526] width 1134 height 35
click at [415, 557] on div "Step 1 of 2 Claim details Provider Name ST. [PERSON_NAME]'s Specialist Hospital…" at bounding box center [886, 395] width 1134 height 548
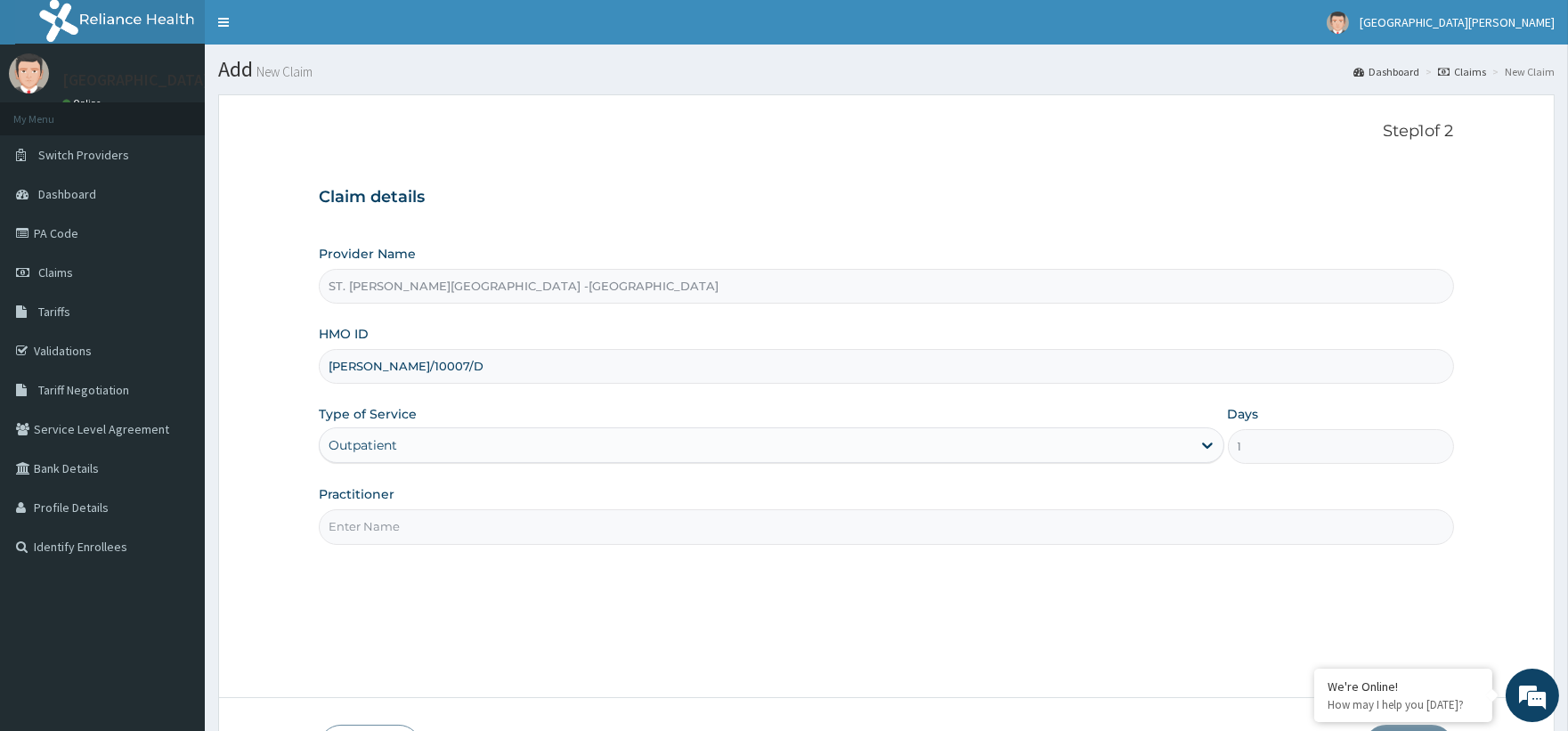
click at [454, 574] on div "Step 1 of 2 Claim details Provider Name ST. [PERSON_NAME]'s Specialist Hospital…" at bounding box center [886, 395] width 1134 height 548
click at [455, 562] on div "Step 1 of 2 Claim details Provider Name ST. [PERSON_NAME]'s Specialist Hospital…" at bounding box center [886, 395] width 1134 height 548
drag, startPoint x: 451, startPoint y: 535, endPoint x: 447, endPoint y: 544, distance: 9.8
click at [447, 544] on input "Practitioner" at bounding box center [886, 526] width 1134 height 35
type input "Luba"
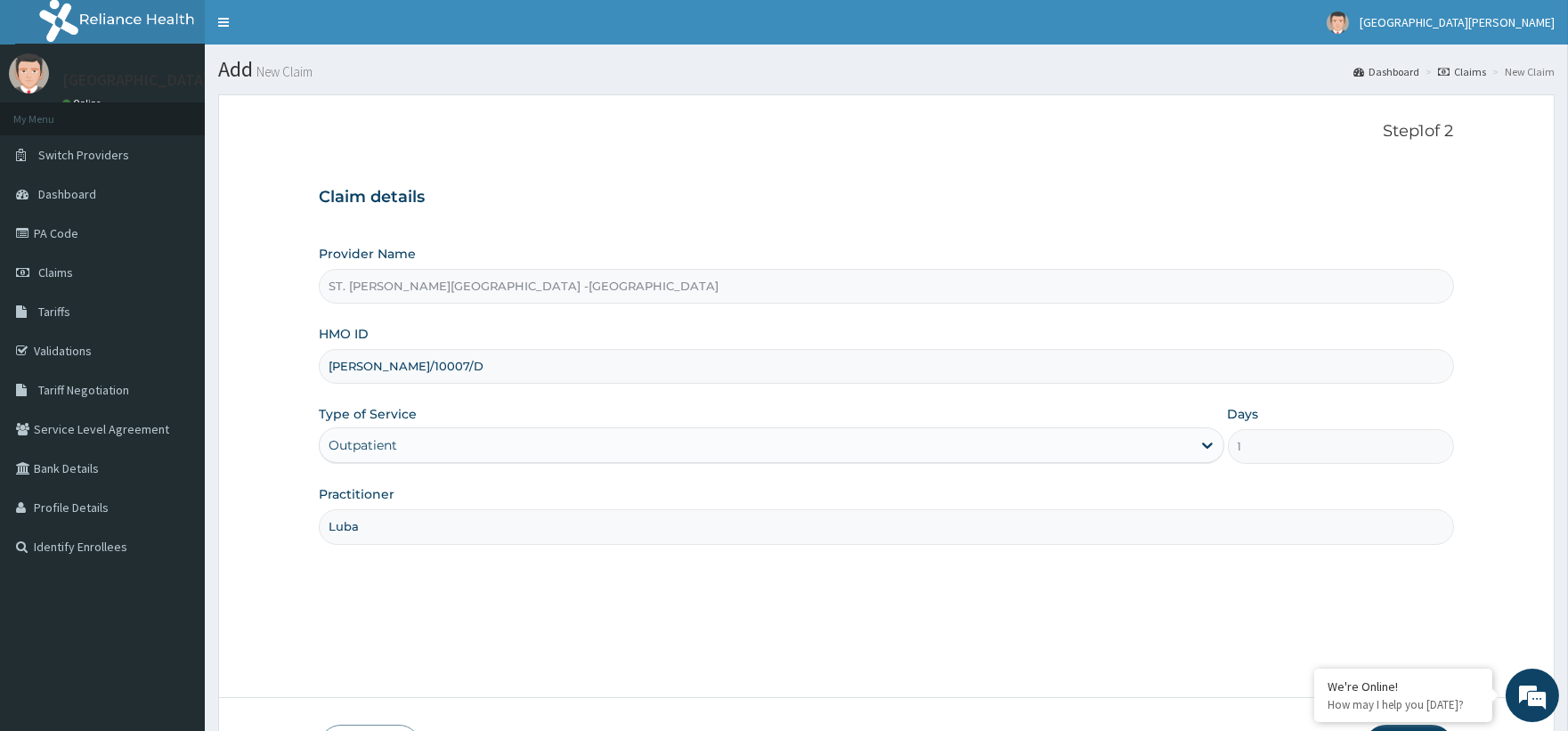
click at [447, 568] on div "Step 1 of 2 Claim details Provider Name ST. [PERSON_NAME]'s Specialist Hospital…" at bounding box center [886, 395] width 1134 height 548
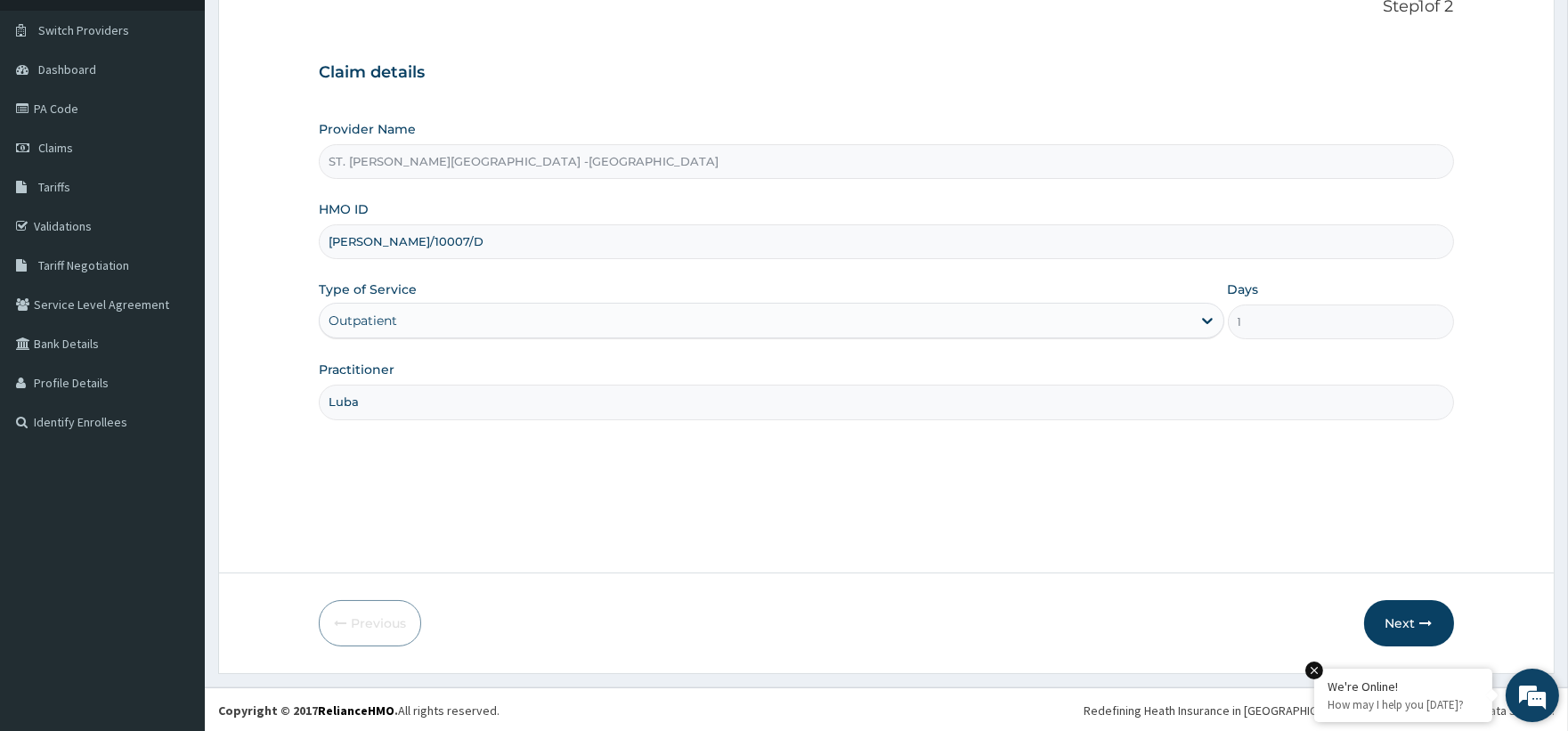
scroll to position [127, 0]
click at [1411, 606] on button "Next" at bounding box center [1409, 620] width 90 height 46
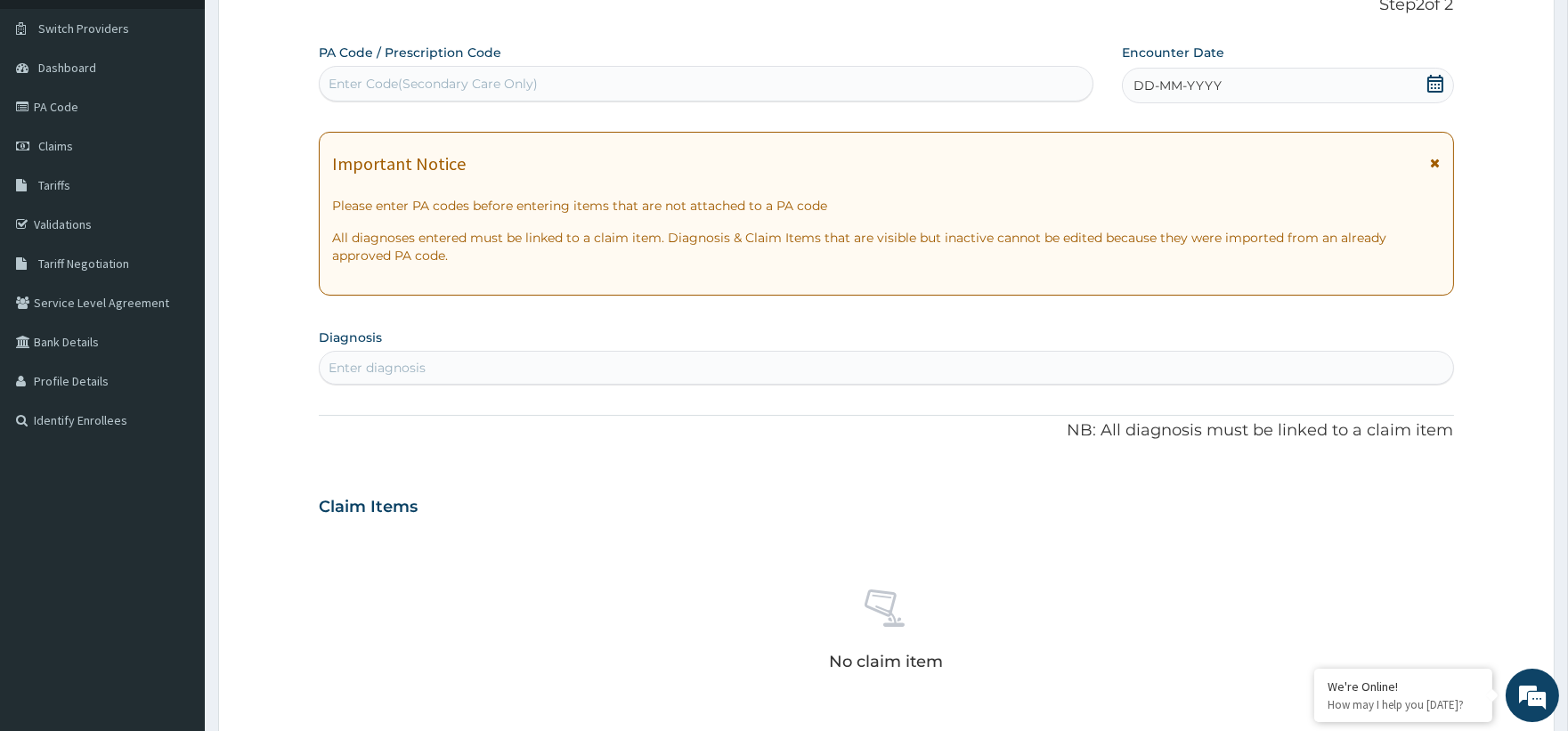
click at [1428, 80] on icon at bounding box center [1435, 83] width 16 height 18
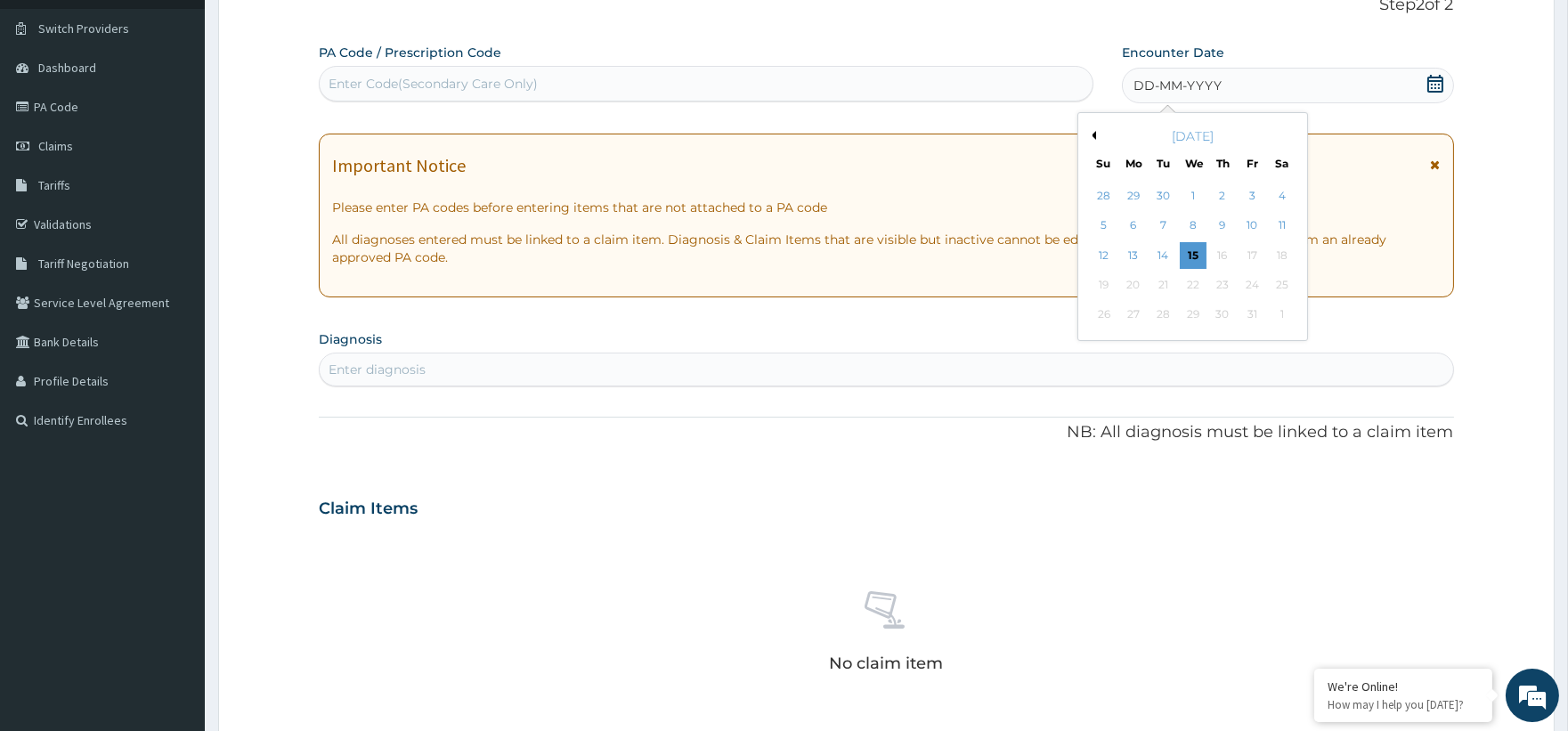
scroll to position [0, 0]
click at [1278, 232] on div "11" at bounding box center [1281, 226] width 26 height 26
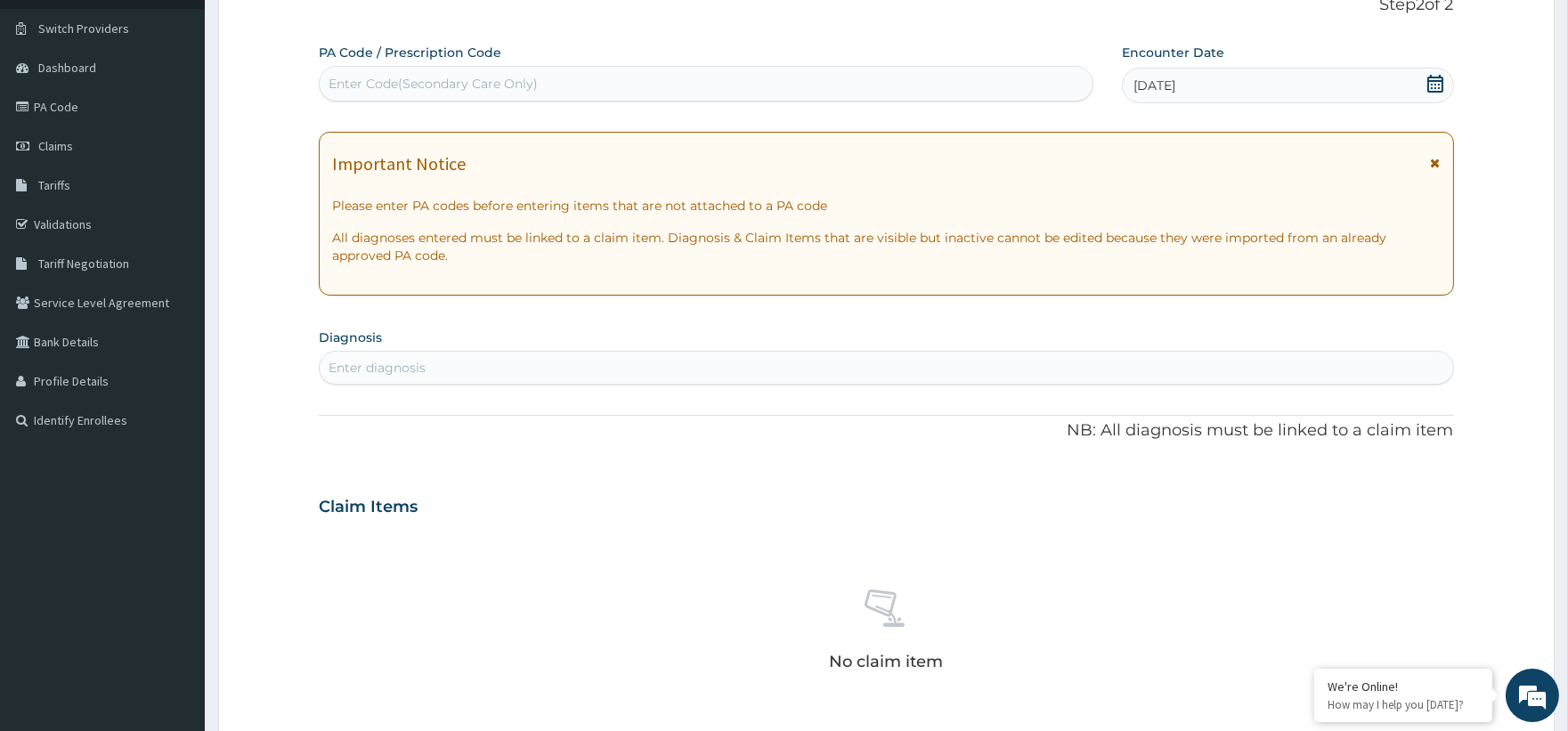
click at [553, 362] on div "Enter diagnosis" at bounding box center [886, 367] width 1132 height 28
type input "[MEDICAL_DATA]"
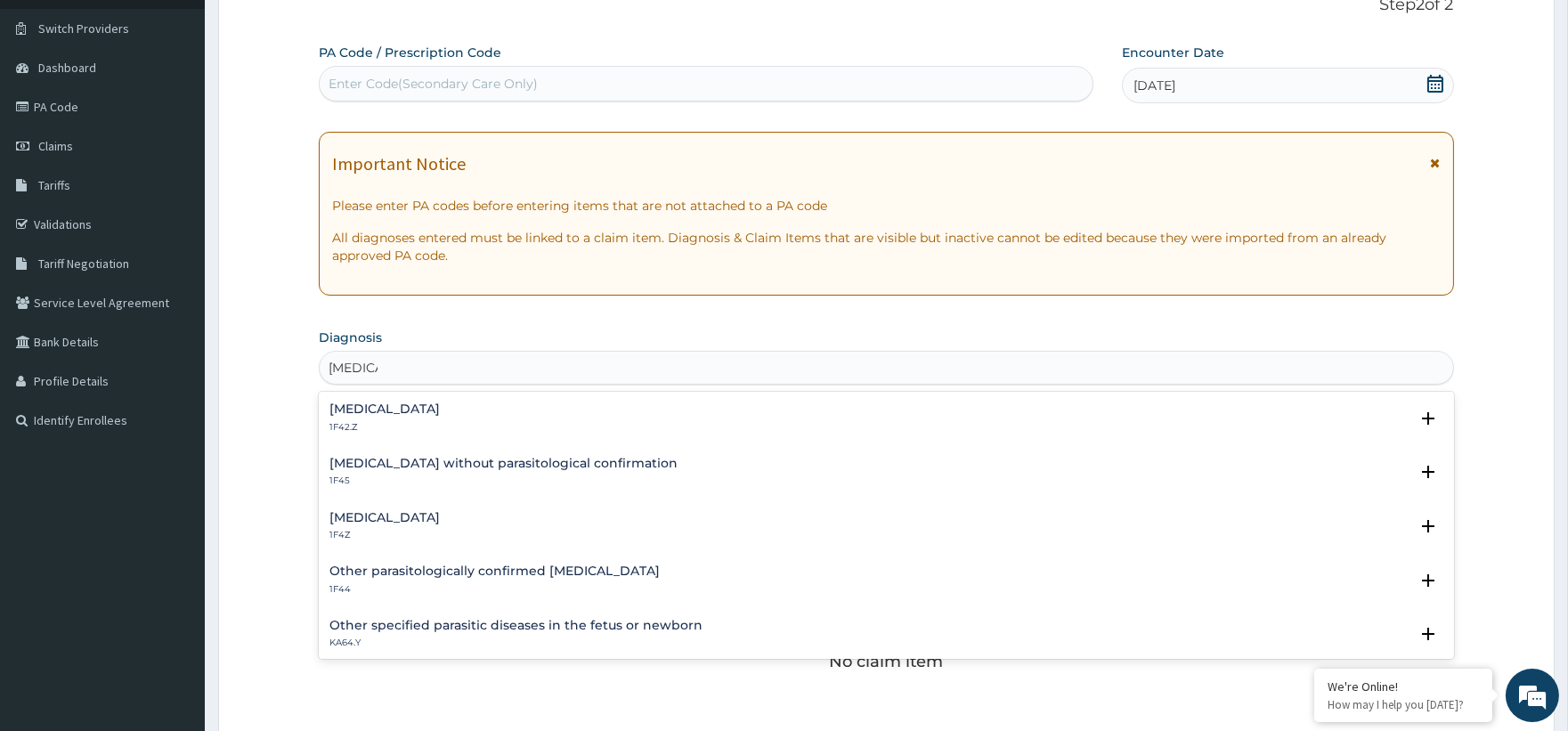
click at [407, 527] on div "[MEDICAL_DATA] 1F4Z" at bounding box center [384, 526] width 111 height 31
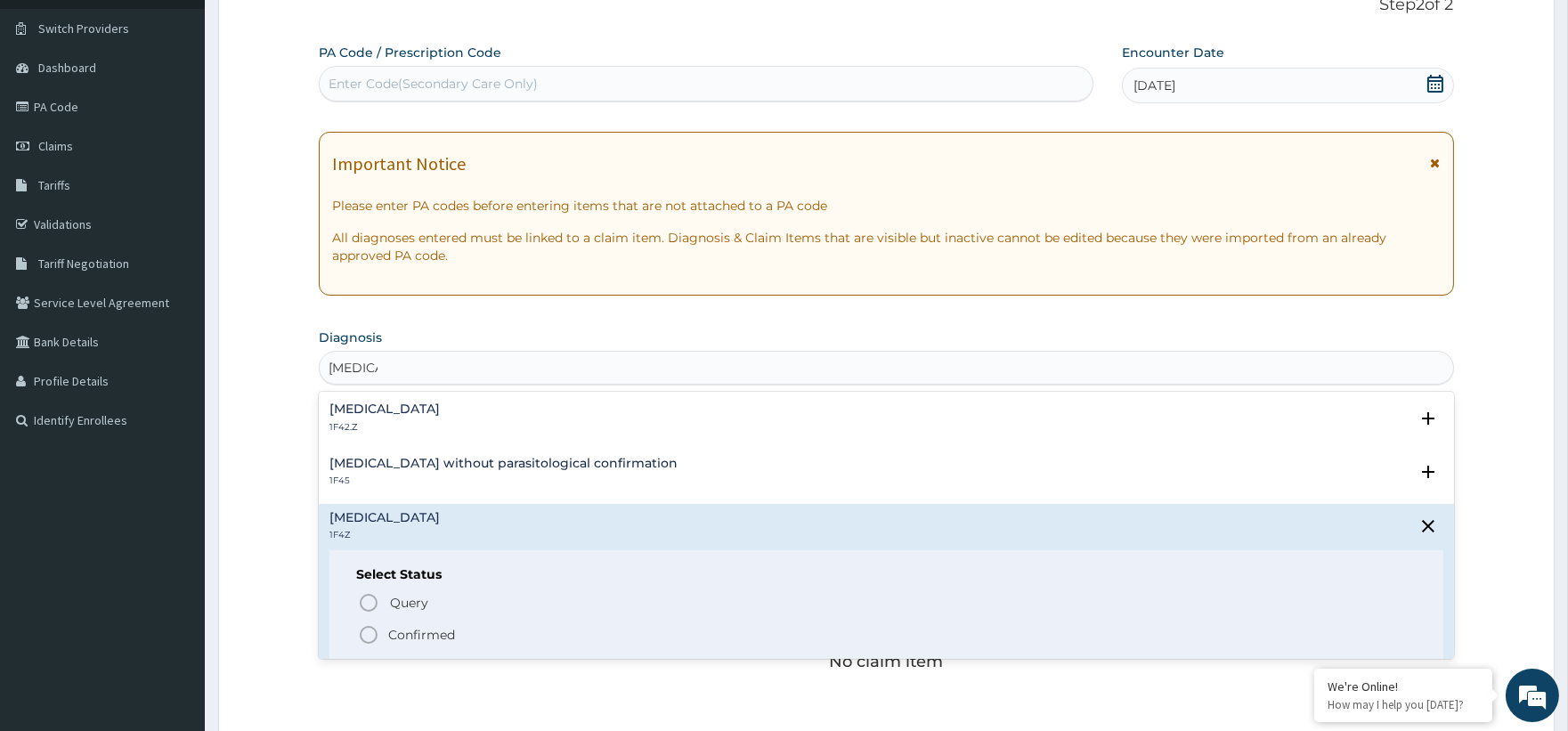
drag, startPoint x: 402, startPoint y: 632, endPoint x: 506, endPoint y: 487, distance: 178.4
click at [402, 633] on p "Confirmed" at bounding box center [421, 634] width 67 height 18
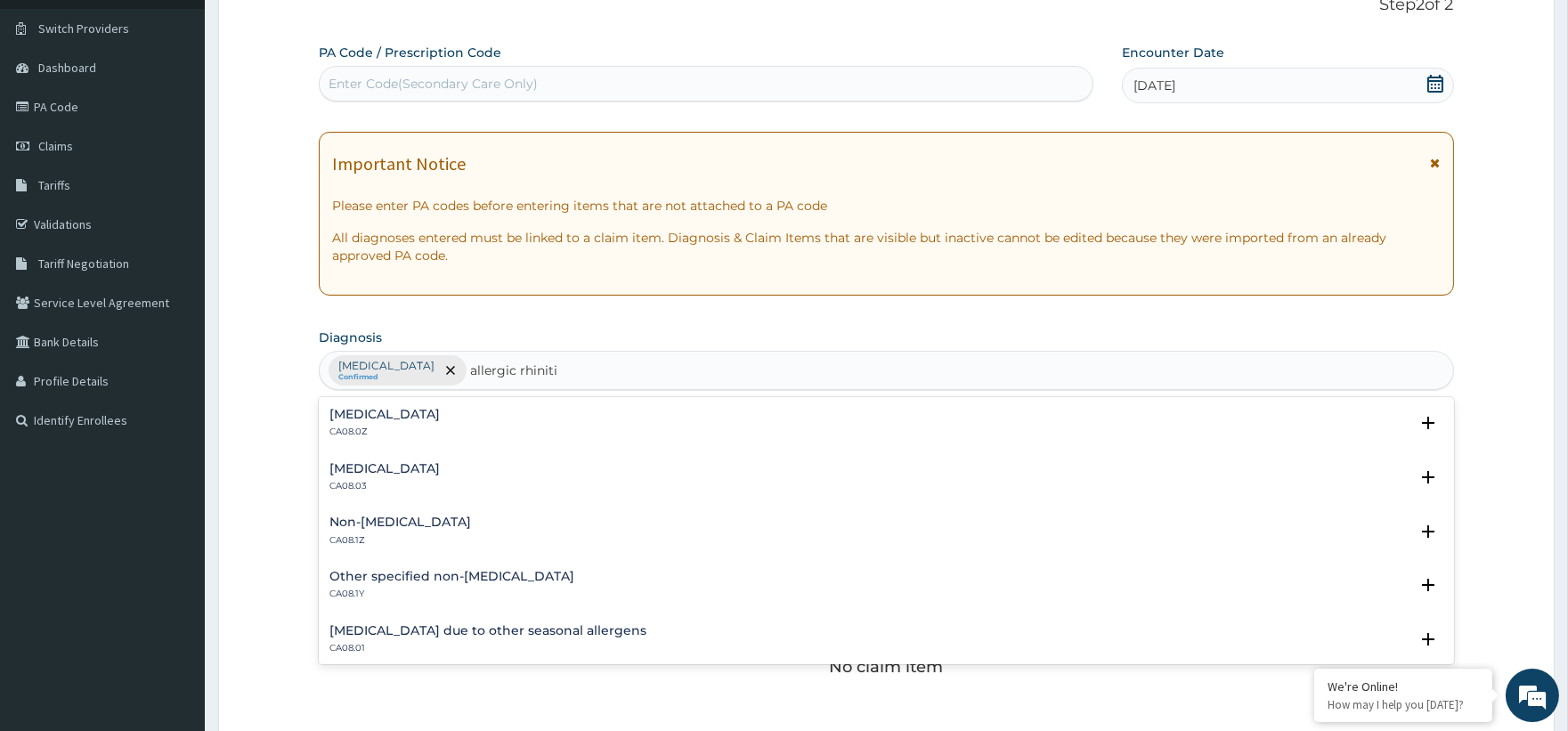
type input "allergic rhinitis"
click at [426, 422] on div "Allergic rhinitis, unspecified CA08.0Z" at bounding box center [384, 423] width 111 height 31
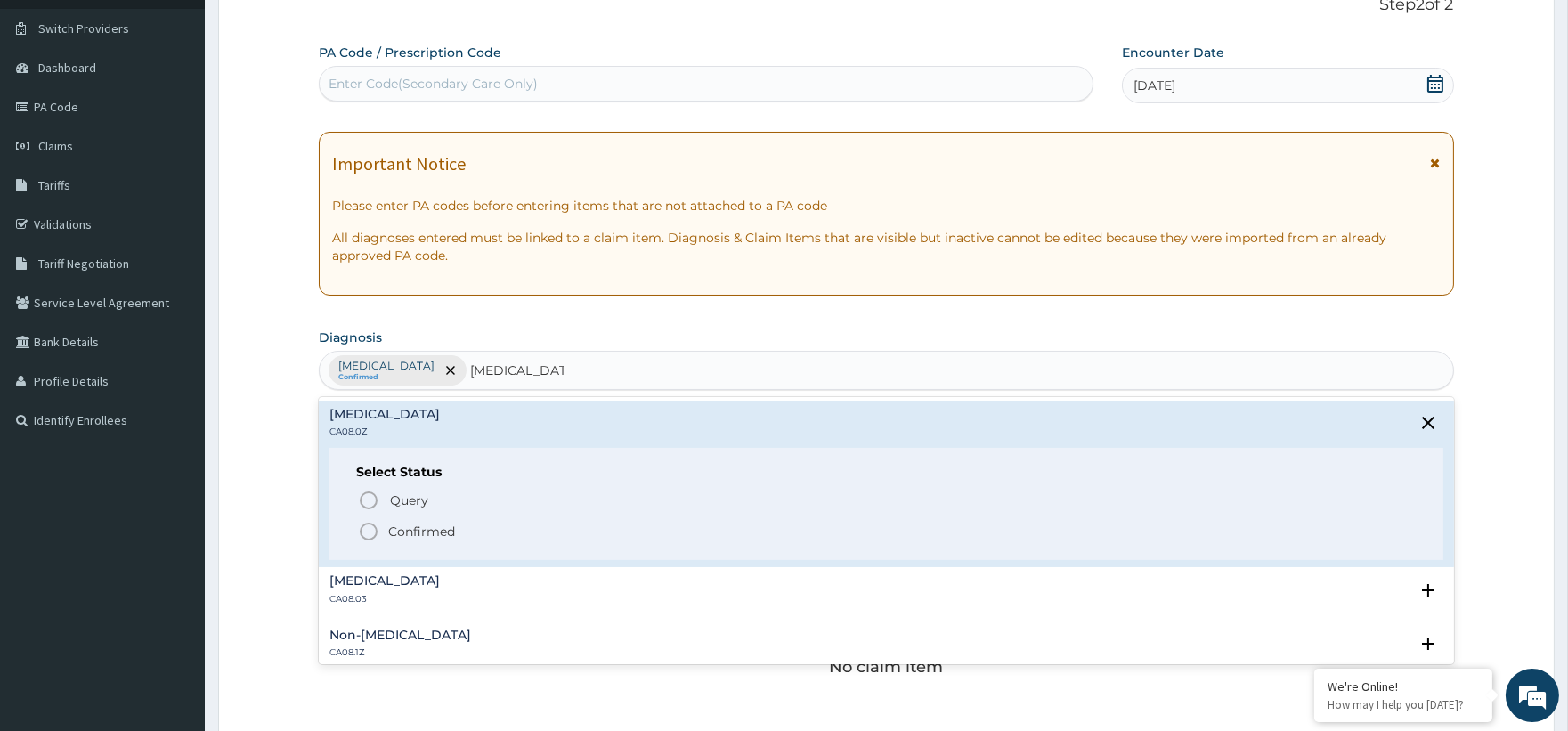
click at [455, 524] on span "Confirmed" at bounding box center [887, 531] width 1058 height 22
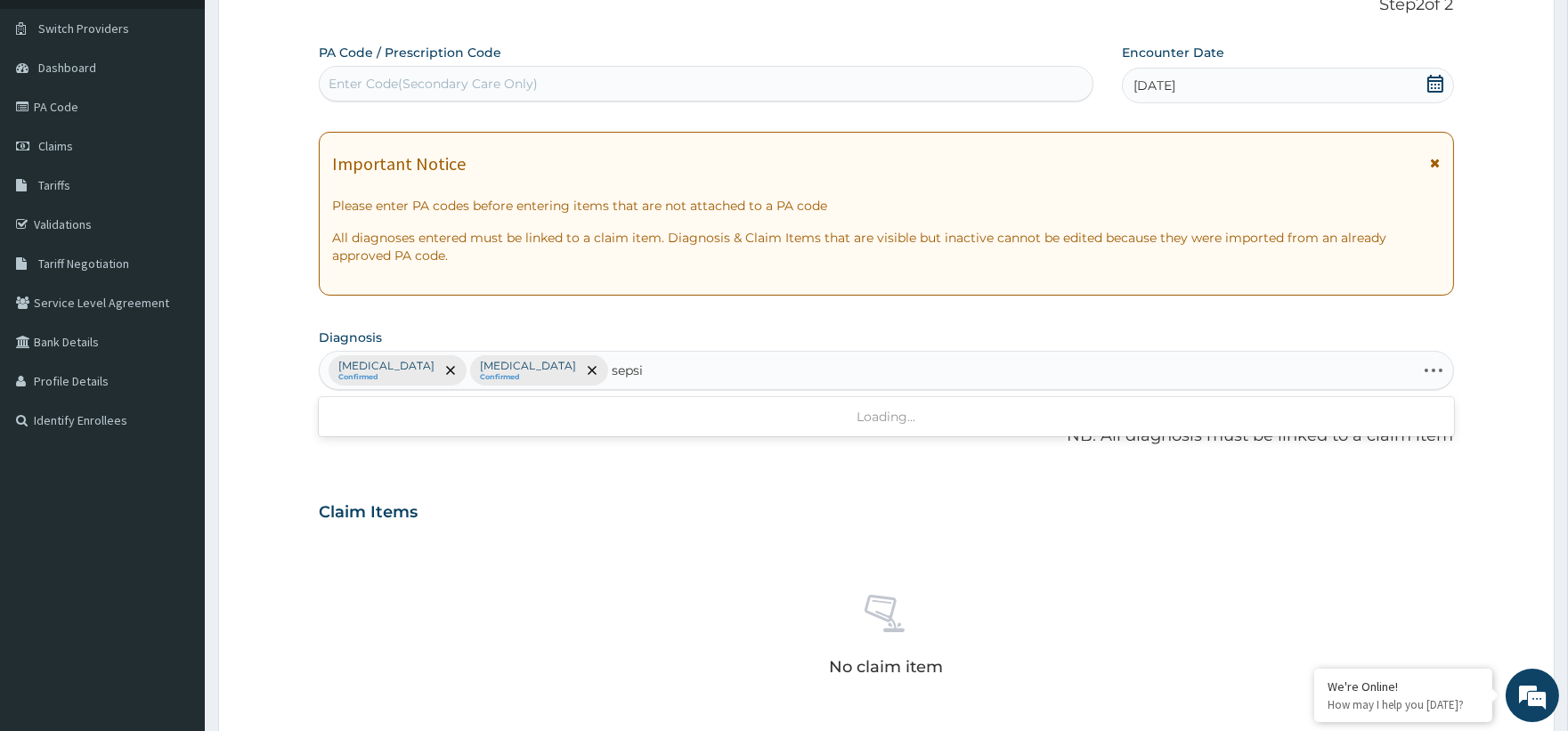
type input "[MEDICAL_DATA]"
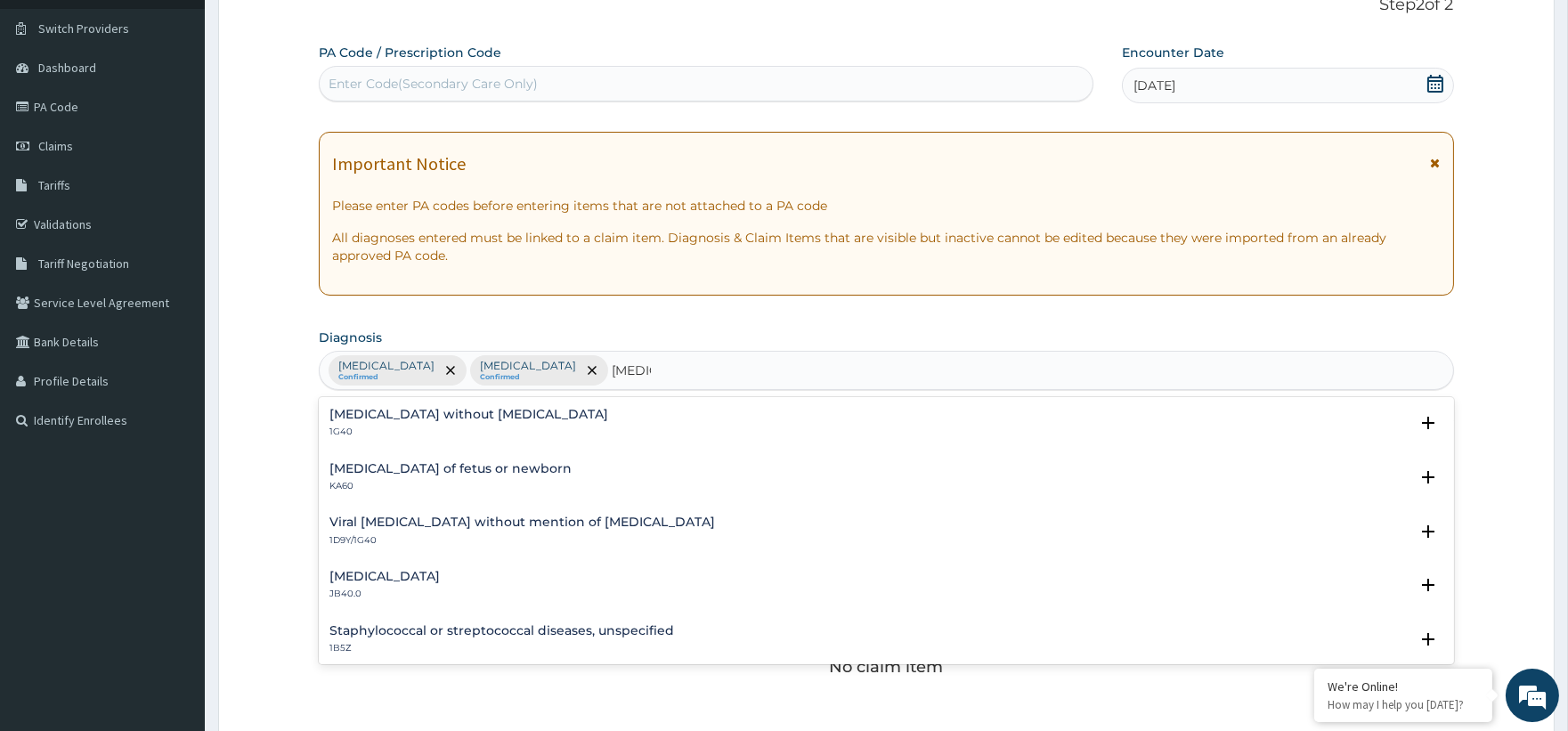
click at [432, 408] on h4 "[MEDICAL_DATA] without [MEDICAL_DATA]" at bounding box center [468, 414] width 278 height 13
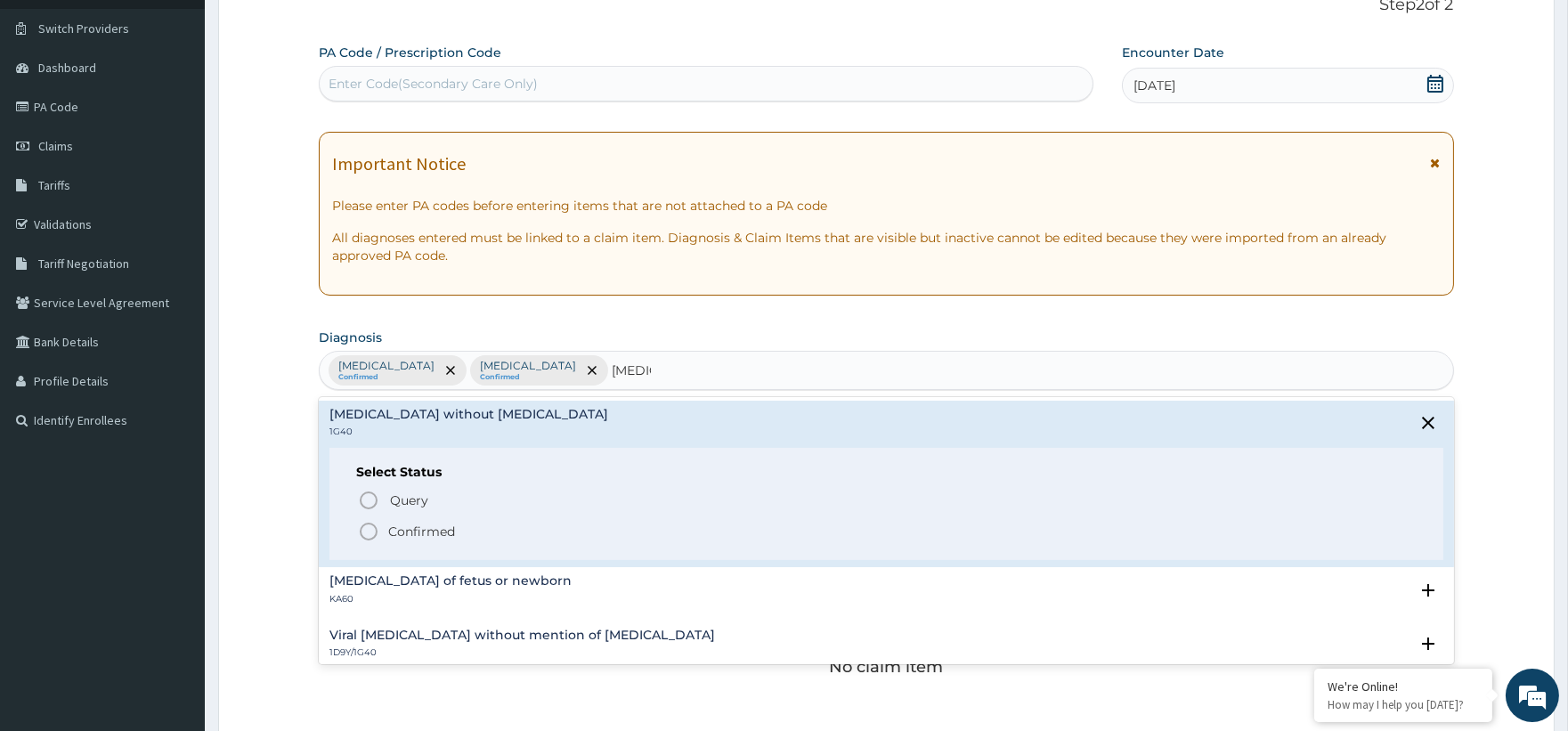
click at [415, 532] on p "Confirmed" at bounding box center [421, 531] width 67 height 18
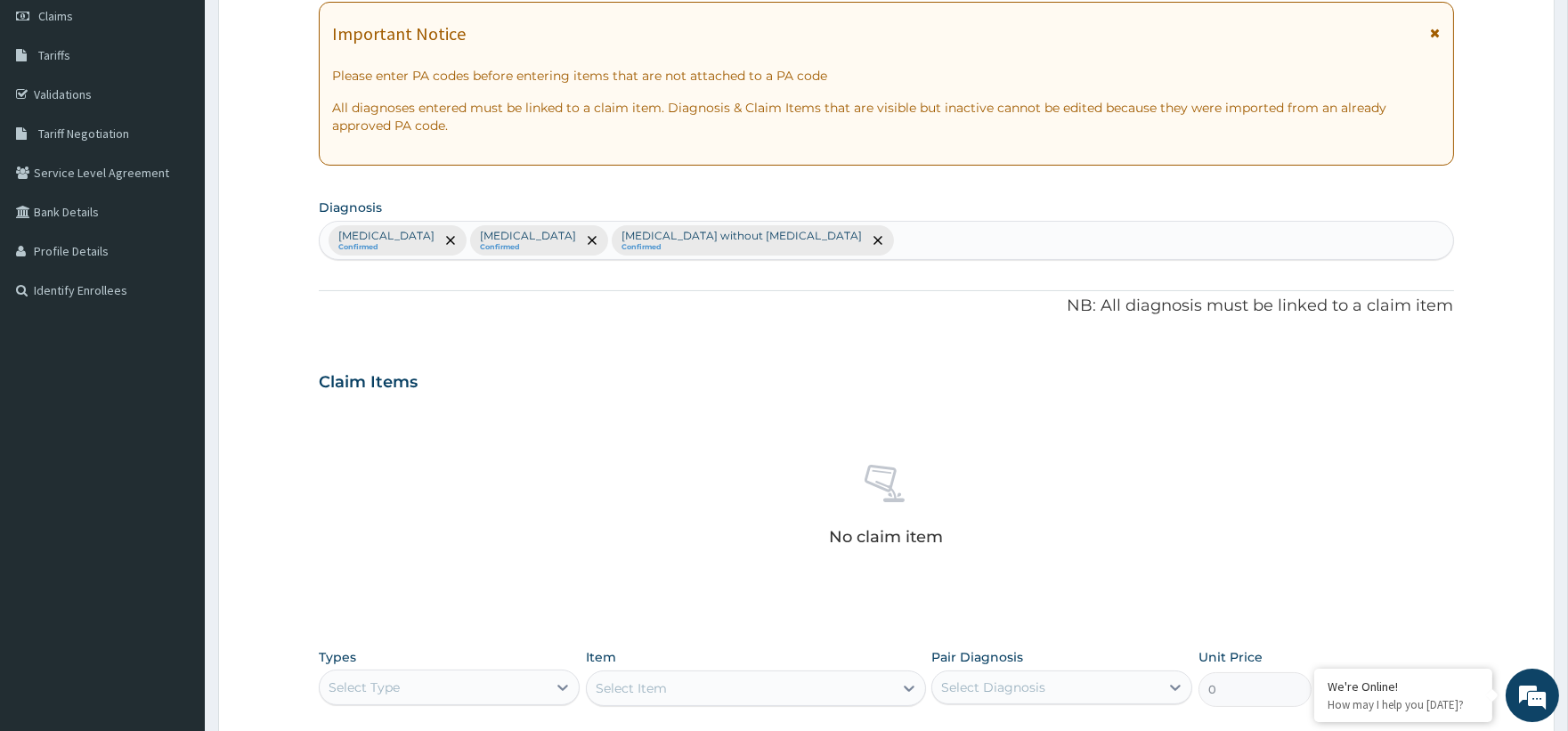
scroll to position [522, 0]
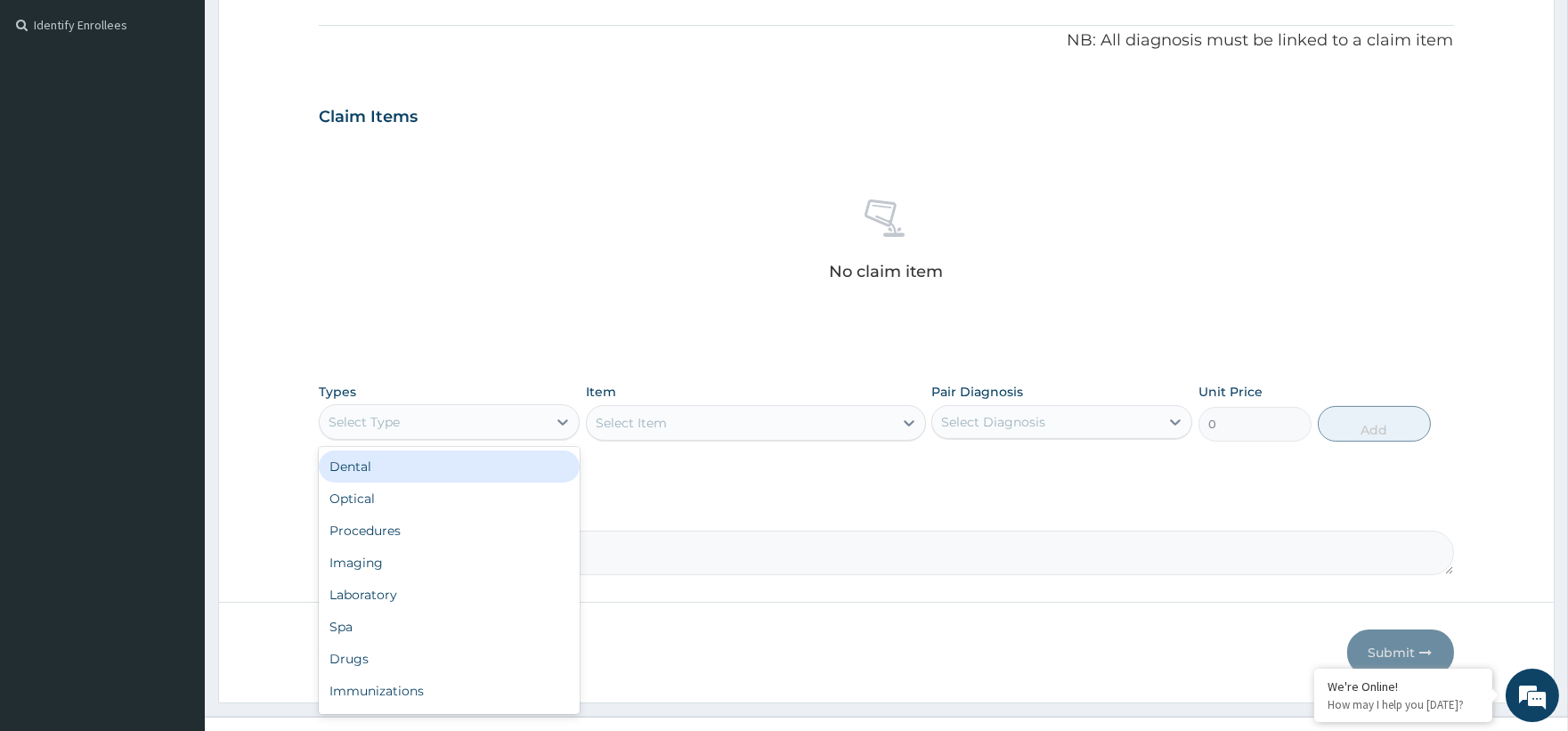
click at [441, 418] on div "Select Type" at bounding box center [433, 422] width 227 height 28
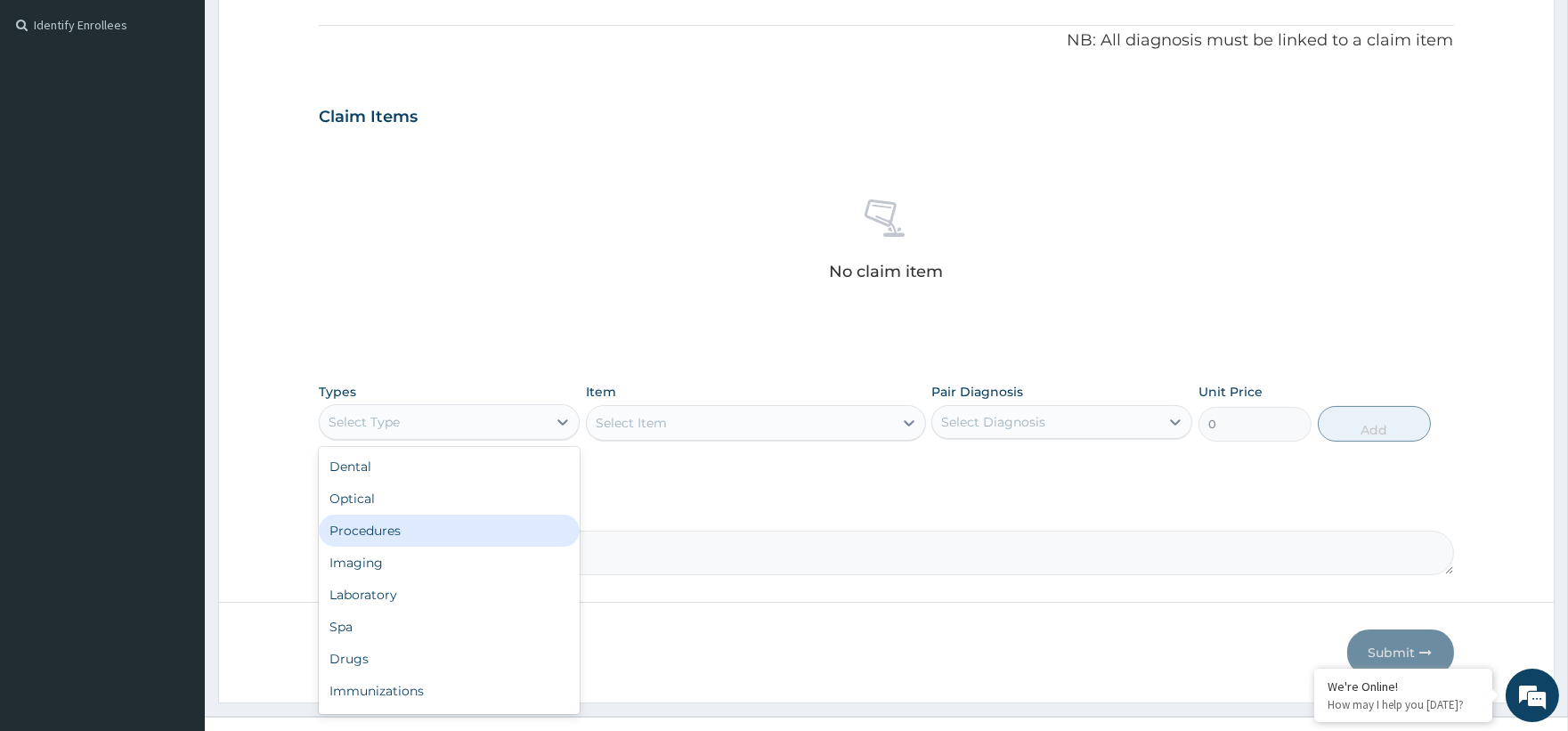
drag, startPoint x: 431, startPoint y: 529, endPoint x: 568, endPoint y: 512, distance: 138.1
click at [430, 529] on div "Procedures" at bounding box center [449, 530] width 261 height 32
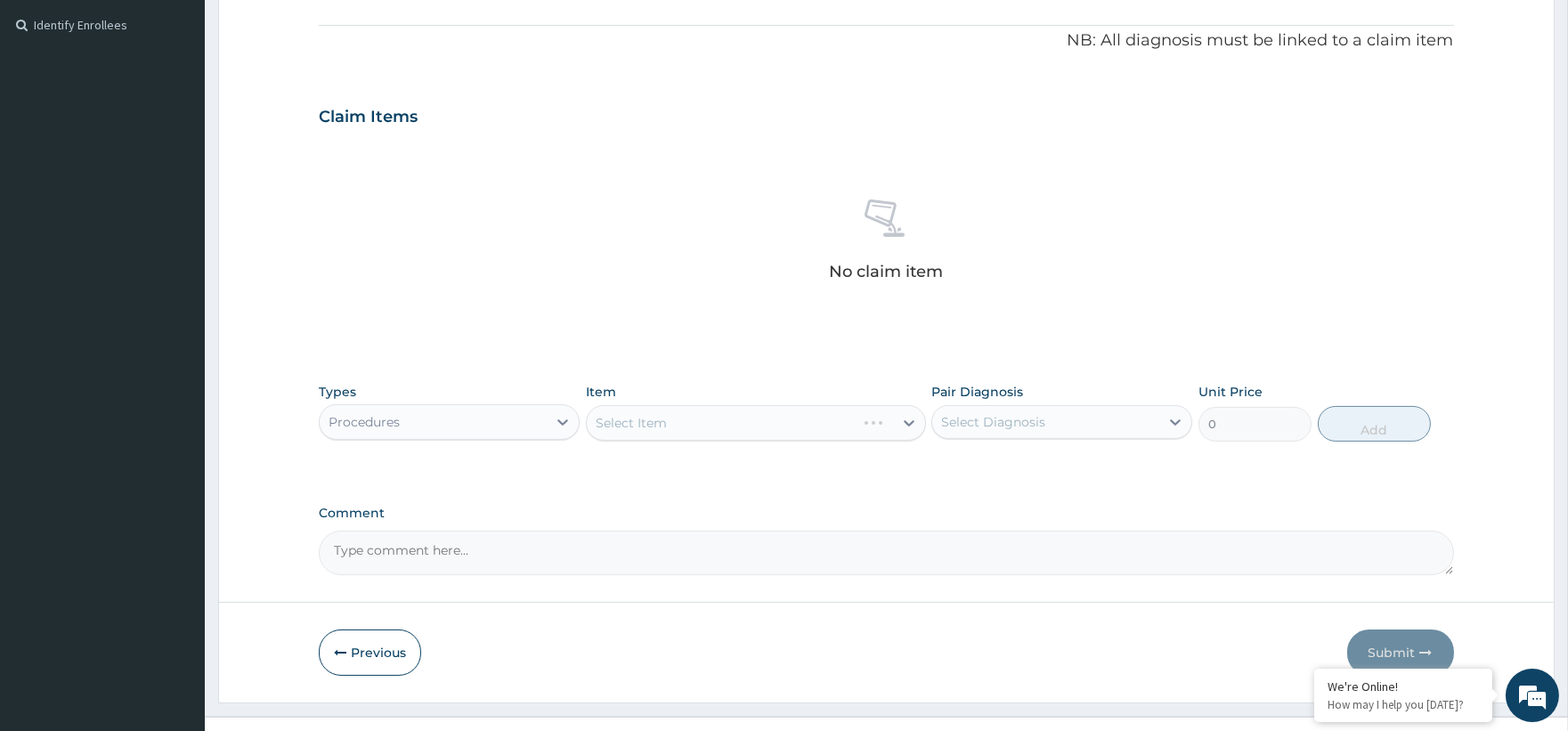
drag, startPoint x: 772, startPoint y: 408, endPoint x: 910, endPoint y: 435, distance: 140.6
click at [795, 414] on div "Select Item" at bounding box center [755, 423] width 340 height 36
click at [903, 417] on div "Select Item" at bounding box center [755, 423] width 340 height 36
click at [904, 423] on div "Select Item" at bounding box center [755, 423] width 340 height 36
click at [905, 422] on div "Select Item" at bounding box center [755, 423] width 340 height 36
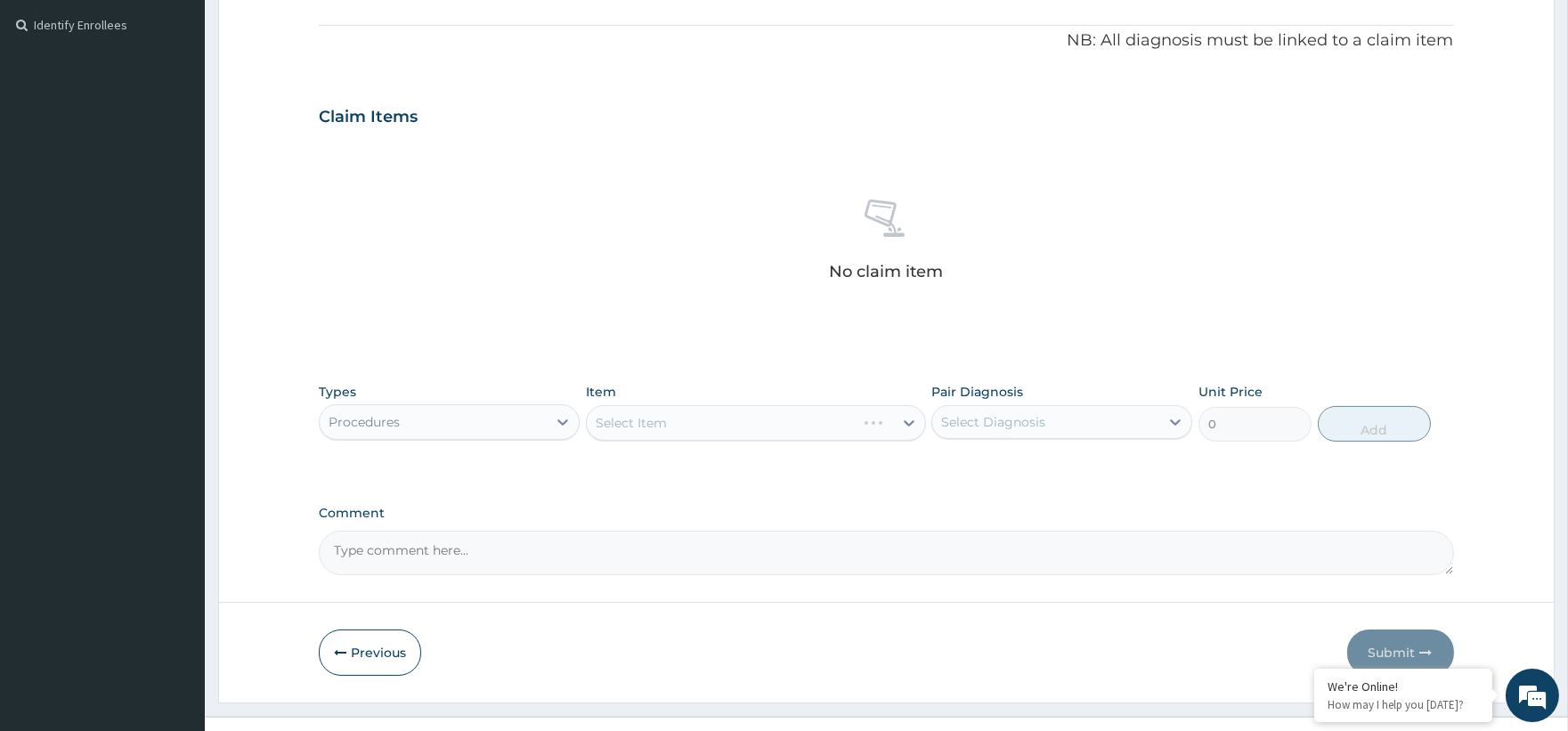
click at [905, 422] on div "Select Item" at bounding box center [755, 423] width 340 height 36
click at [906, 422] on div "Select Item" at bounding box center [755, 423] width 340 height 36
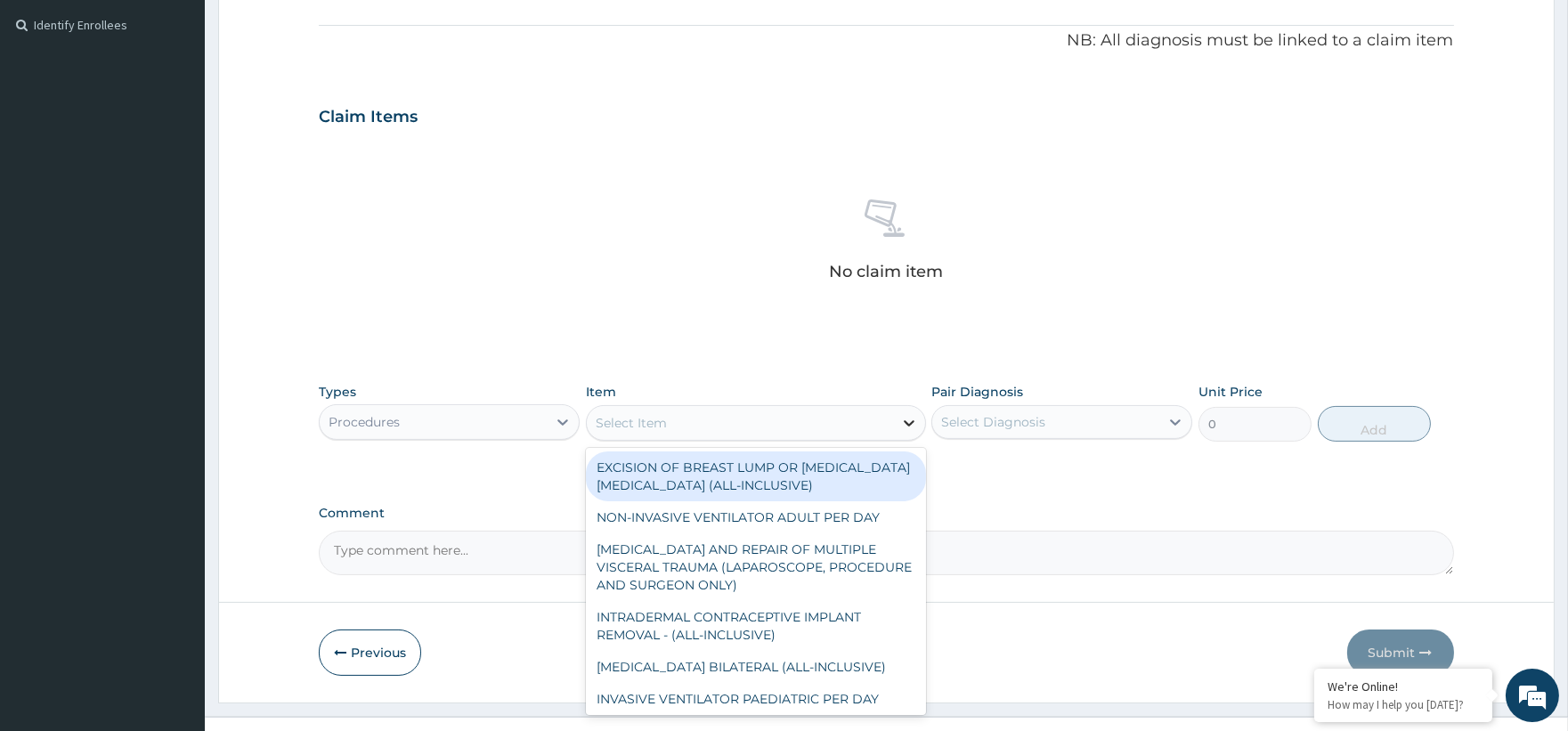
click at [909, 422] on icon at bounding box center [908, 423] width 18 height 18
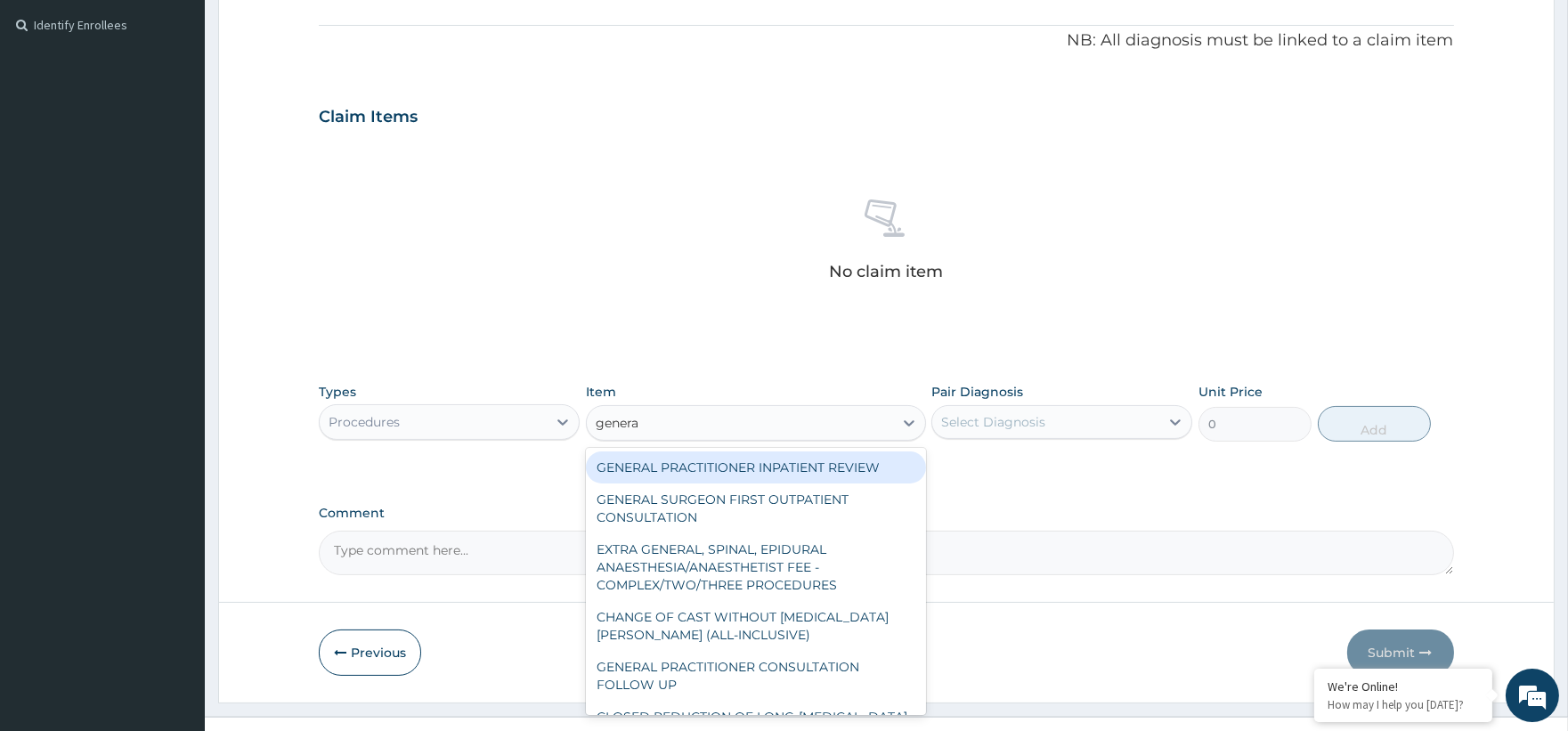
type input "general"
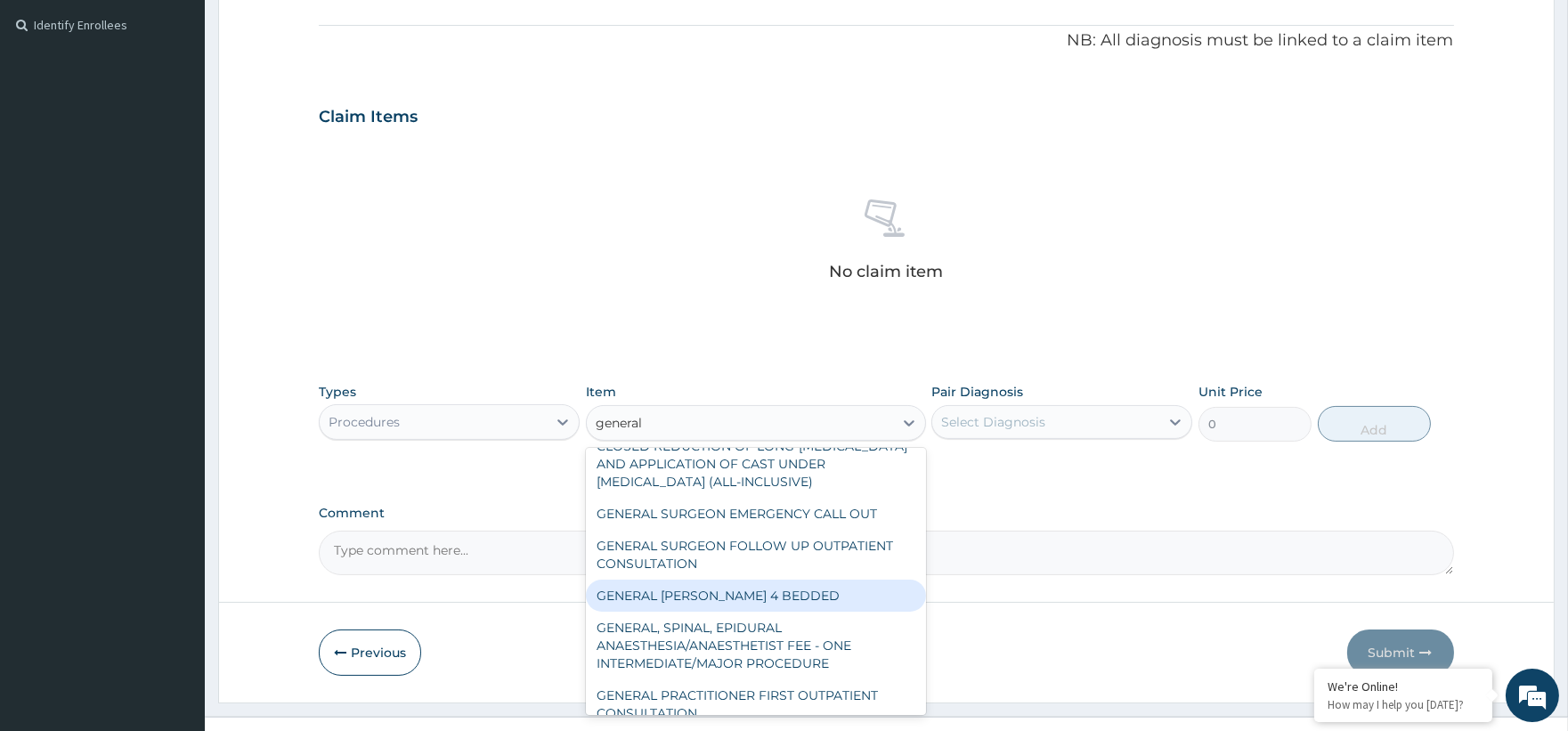
scroll to position [369, 0]
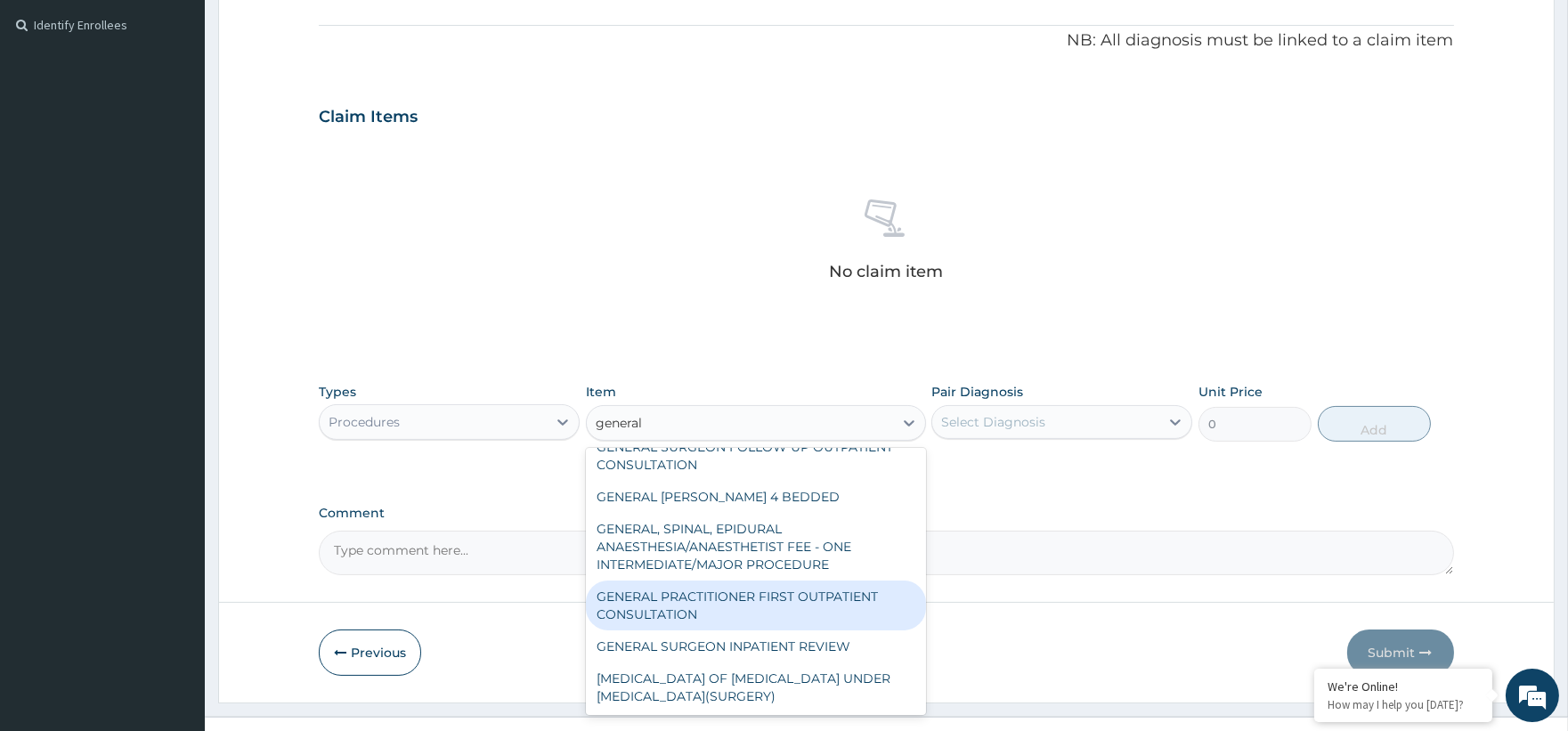
click at [812, 602] on div "GENERAL PRACTITIONER FIRST OUTPATIENT CONSULTATION" at bounding box center [755, 604] width 340 height 50
click at [812, 602] on div at bounding box center [887, 602] width 1335 height 1
type input "3750"
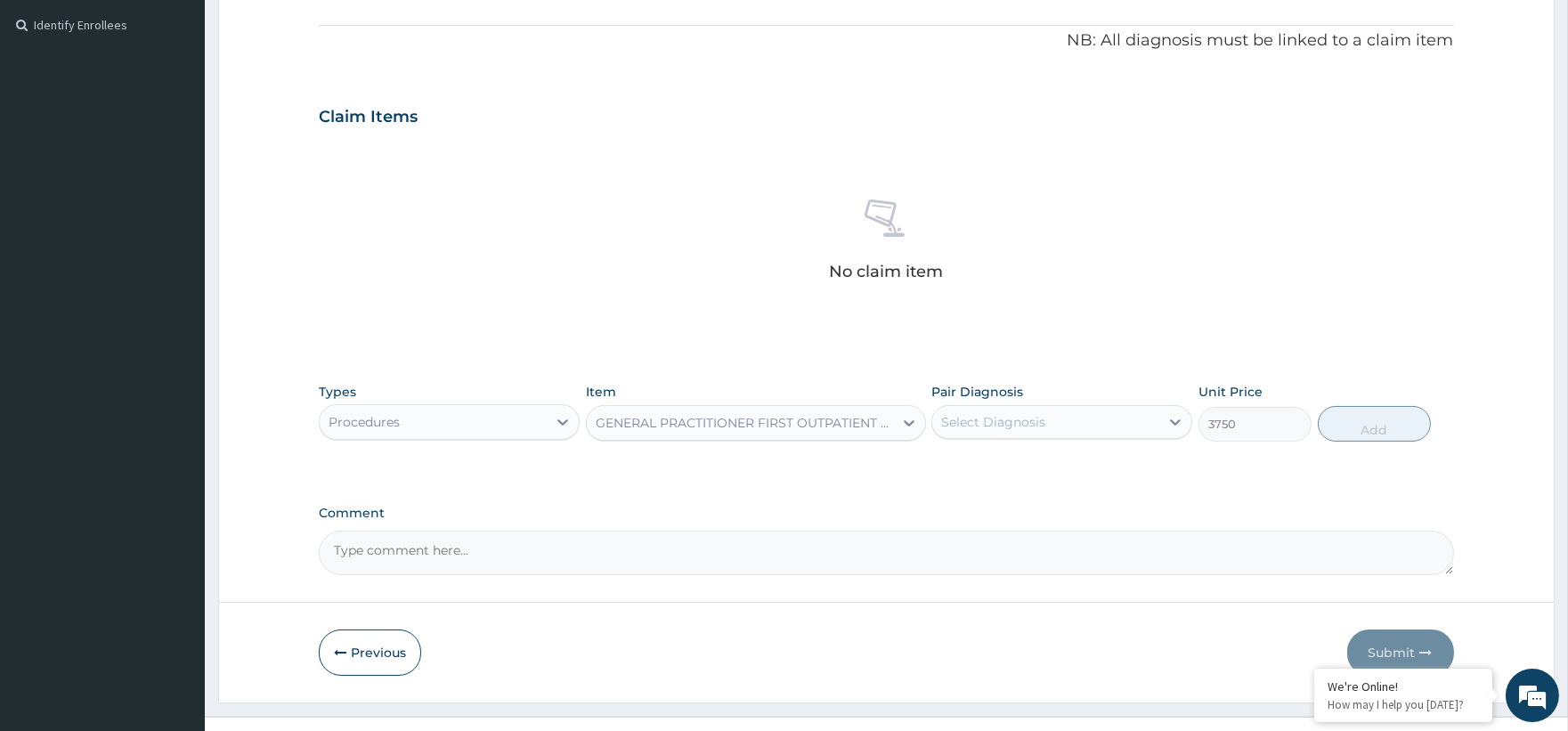
click at [1016, 428] on div "Select Diagnosis" at bounding box center [993, 422] width 104 height 18
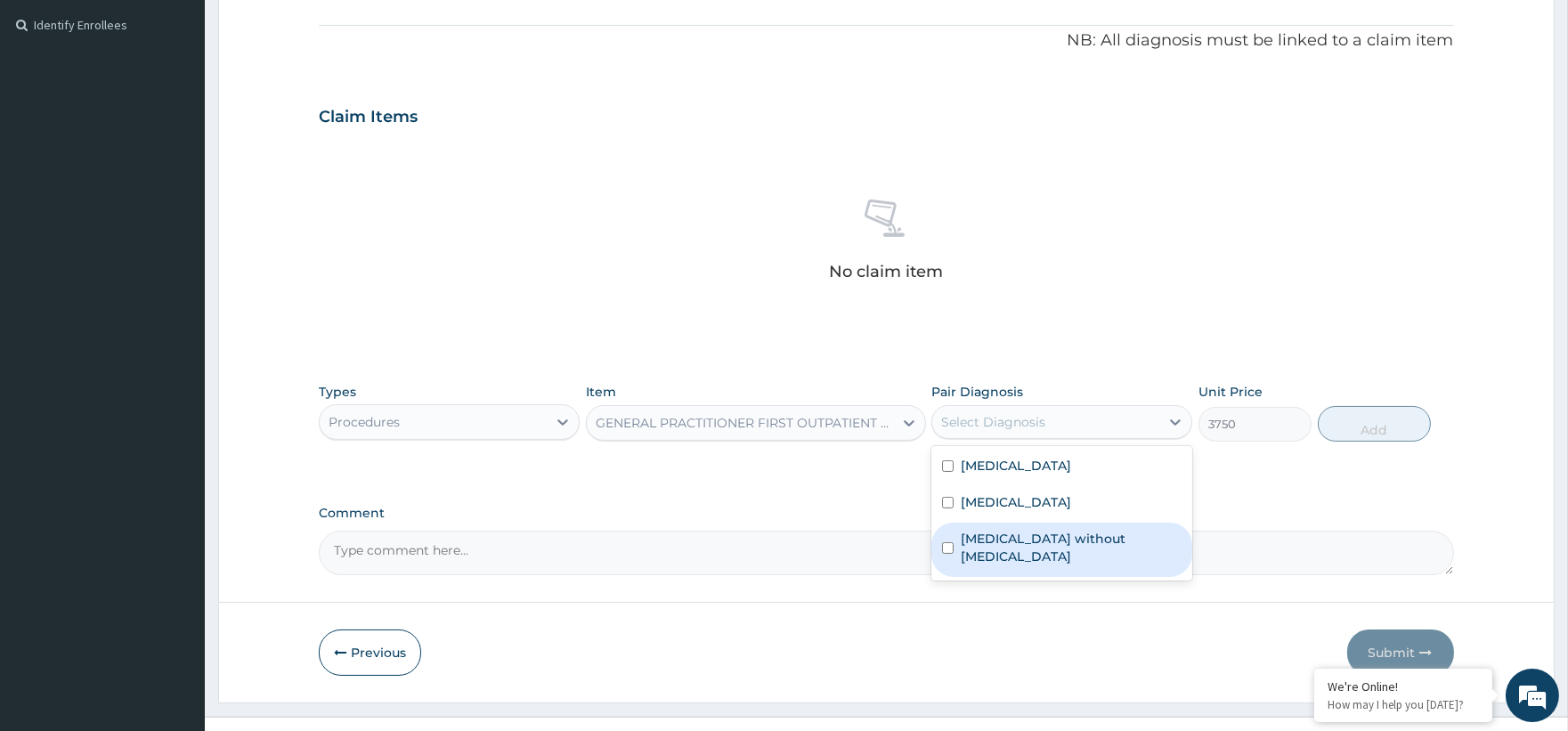
click at [1037, 528] on div "[MEDICAL_DATA] without [MEDICAL_DATA]" at bounding box center [1062, 550] width 261 height 54
checkbox input "true"
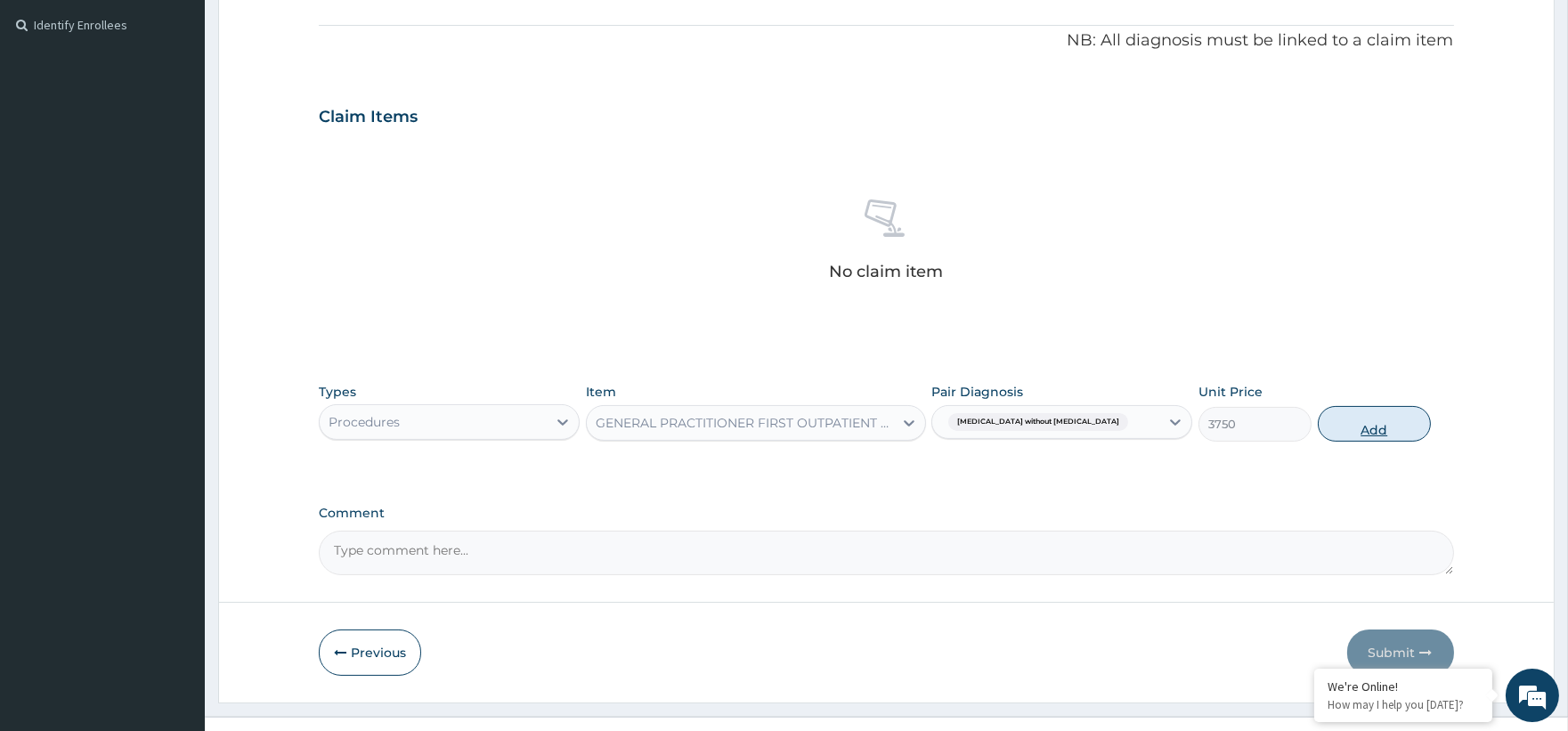
click at [1386, 422] on button "Add" at bounding box center [1374, 424] width 113 height 36
type input "0"
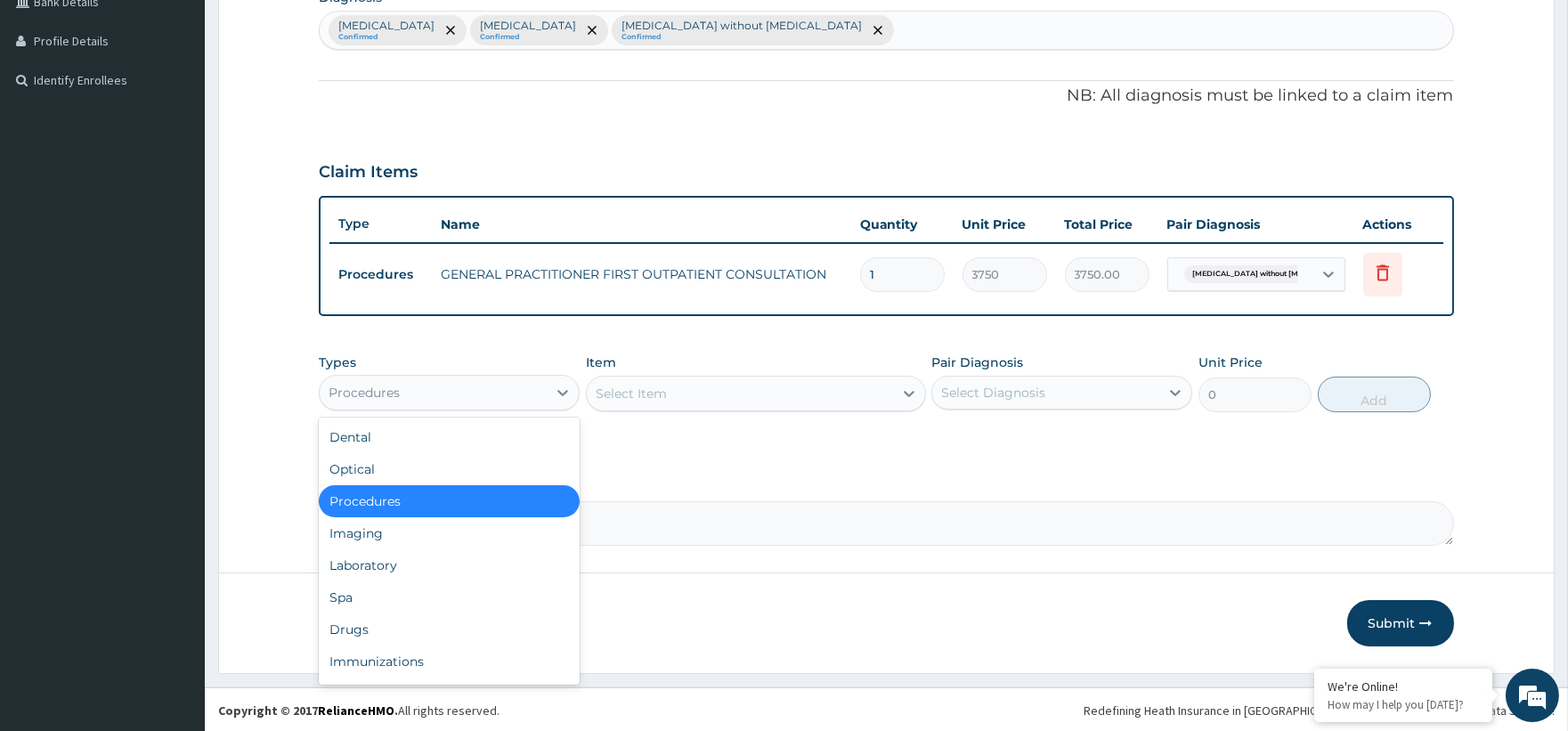
click at [392, 405] on div "Procedures" at bounding box center [449, 393] width 261 height 36
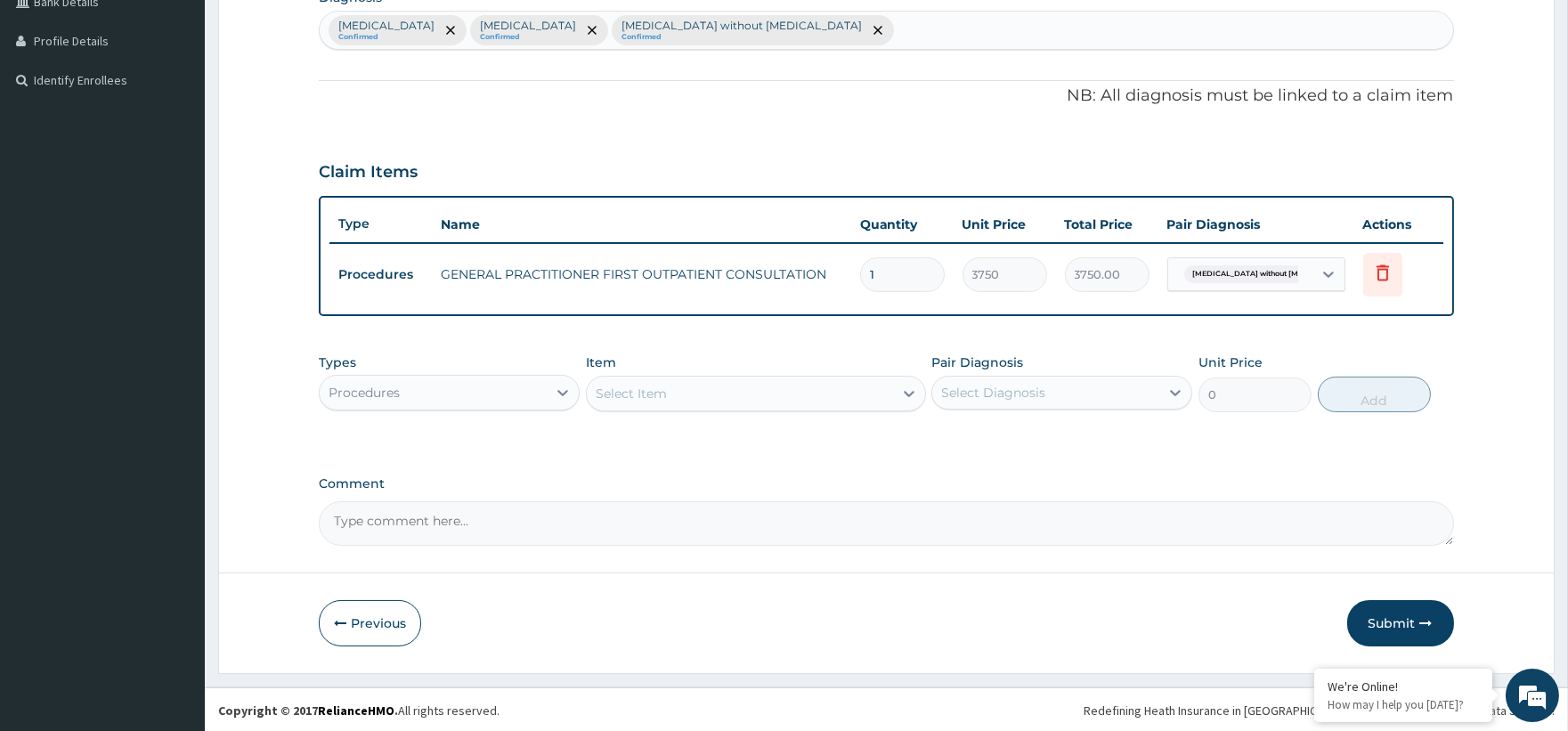
click at [461, 384] on div "Procedures" at bounding box center [433, 393] width 227 height 28
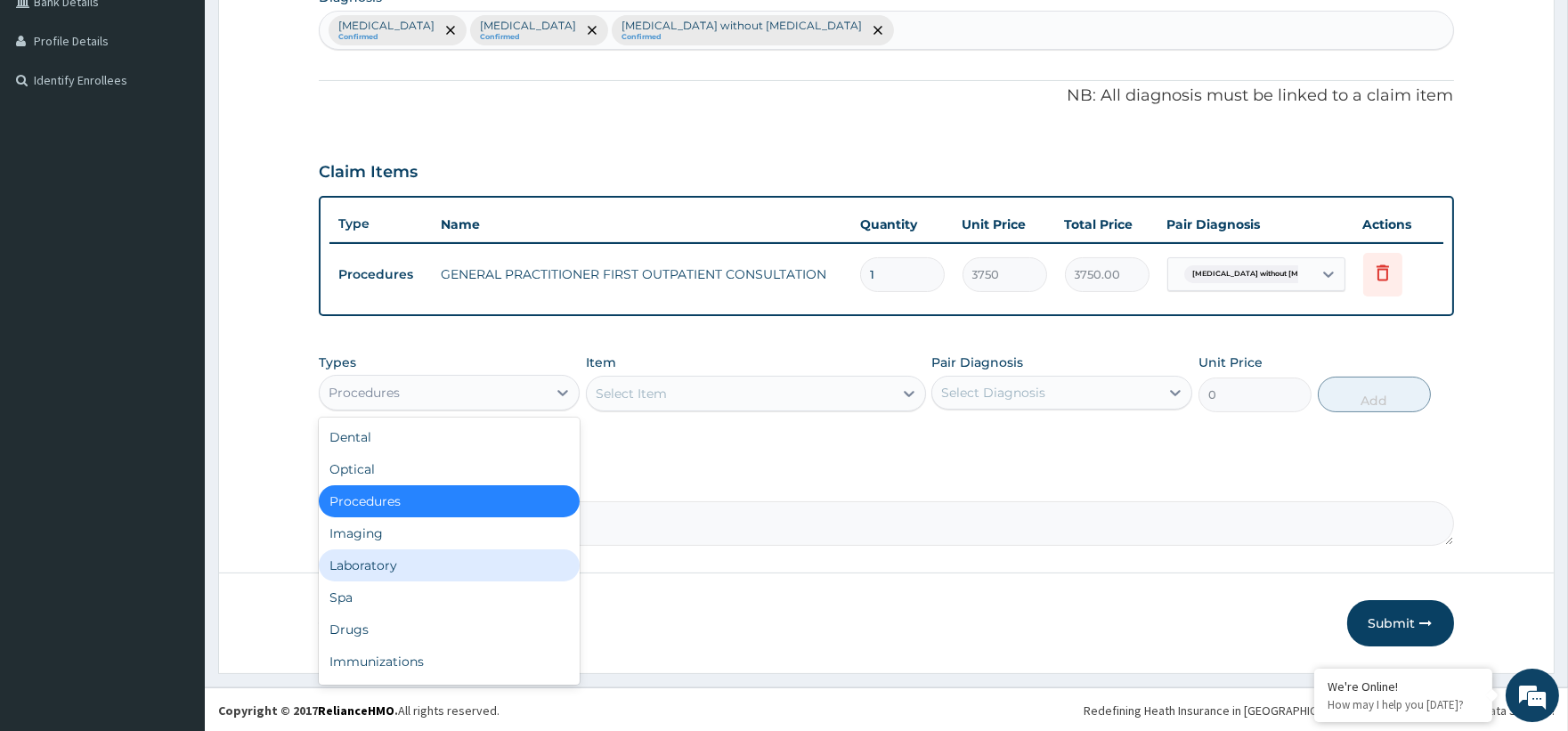
drag, startPoint x: 392, startPoint y: 577, endPoint x: 395, endPoint y: 560, distance: 17.3
click at [395, 560] on div "Dental Optical Procedures Imaging Laboratory Spa Drugs Immunizations Others Gym" at bounding box center [449, 551] width 261 height 267
click at [395, 559] on div "Laboratory" at bounding box center [449, 565] width 261 height 32
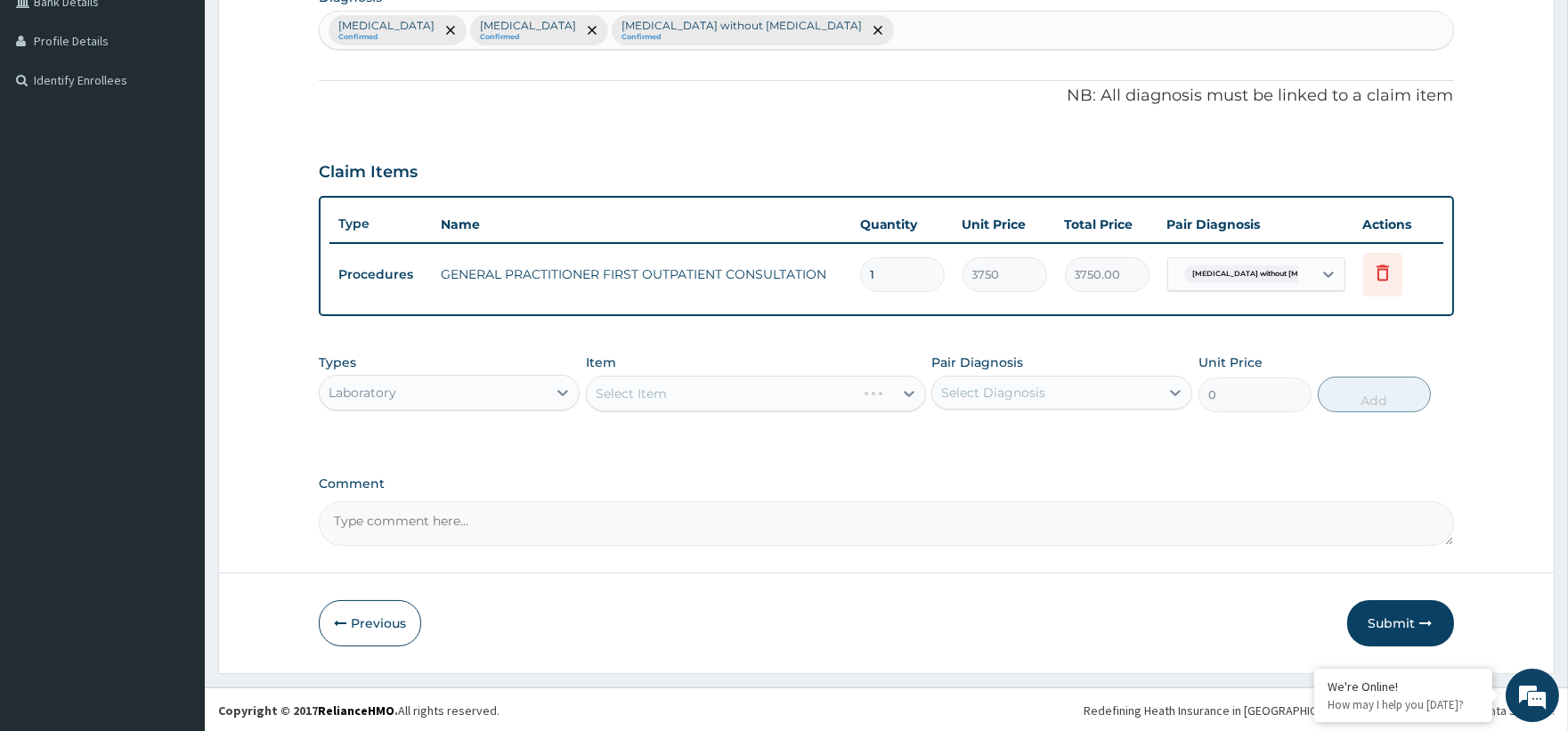
click at [689, 385] on div "Select Item" at bounding box center [755, 394] width 340 height 36
click at [906, 394] on div "Select Item" at bounding box center [755, 394] width 340 height 36
click at [908, 394] on div "Select Item" at bounding box center [755, 394] width 340 height 36
click at [915, 395] on div "Select Item" at bounding box center [755, 394] width 340 height 36
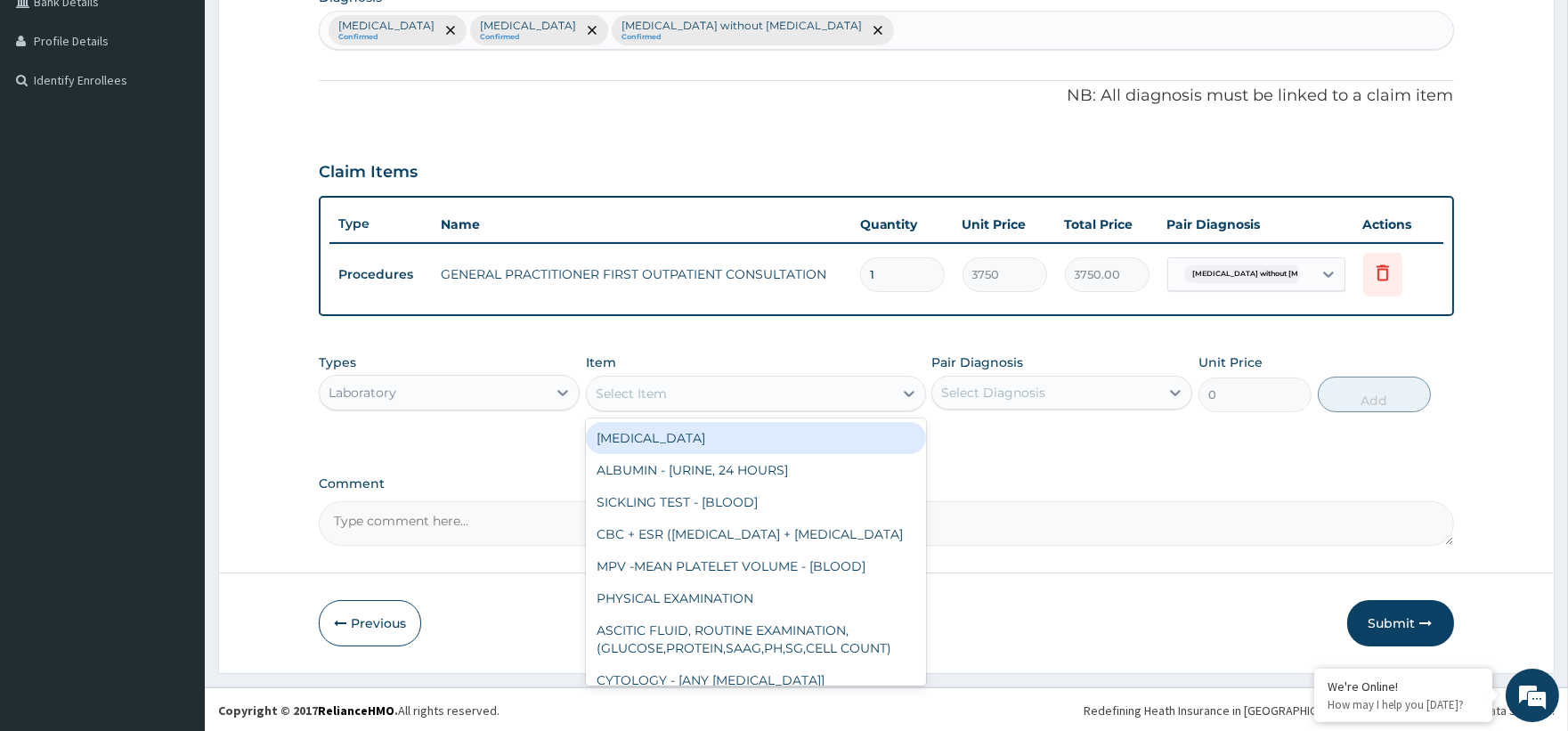
click at [708, 376] on div "Select Item" at bounding box center [755, 394] width 340 height 36
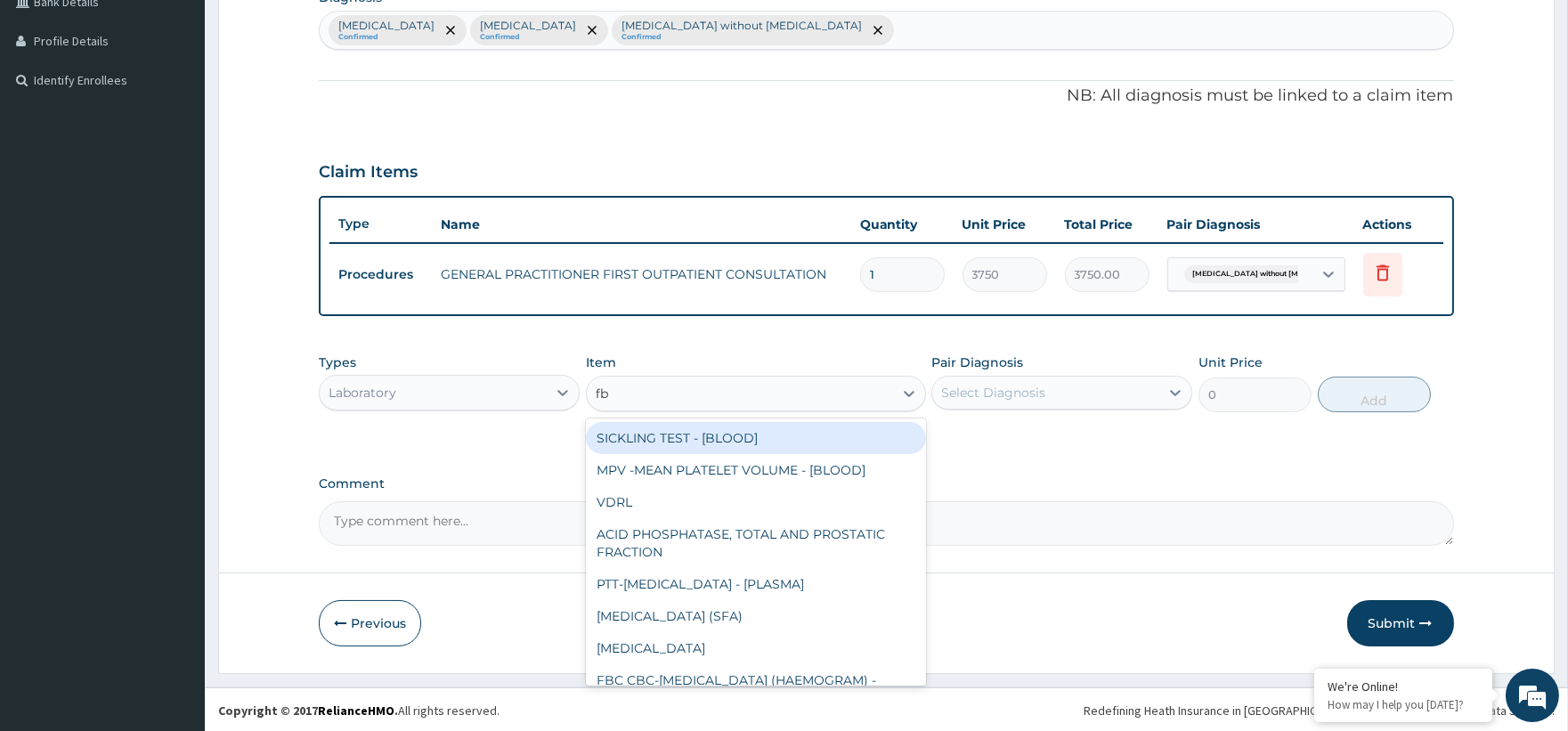
type input "fbc"
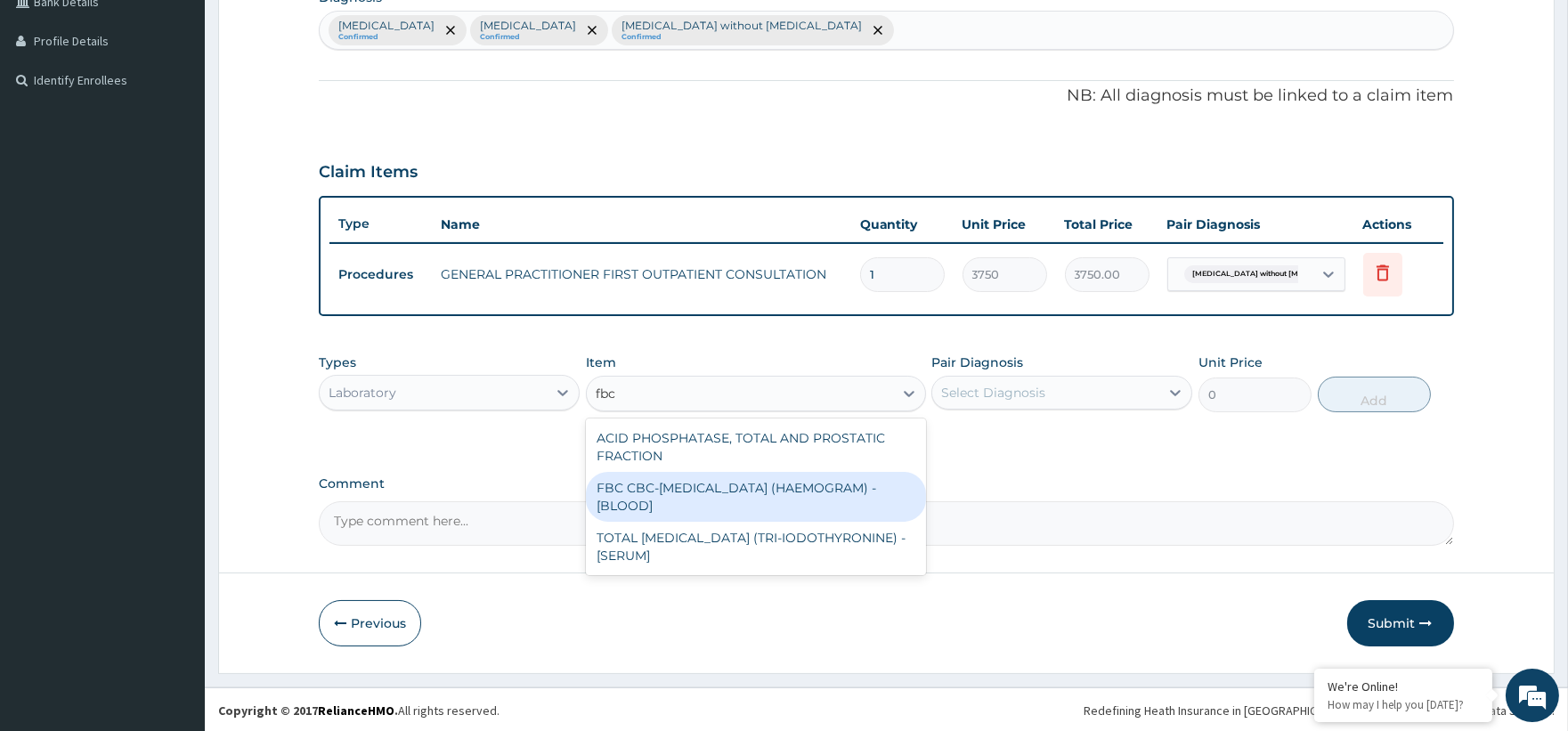
click at [779, 490] on div "FBC CBC-[MEDICAL_DATA] (HAEMOGRAM) - [BLOOD]" at bounding box center [755, 496] width 340 height 50
type input "5000"
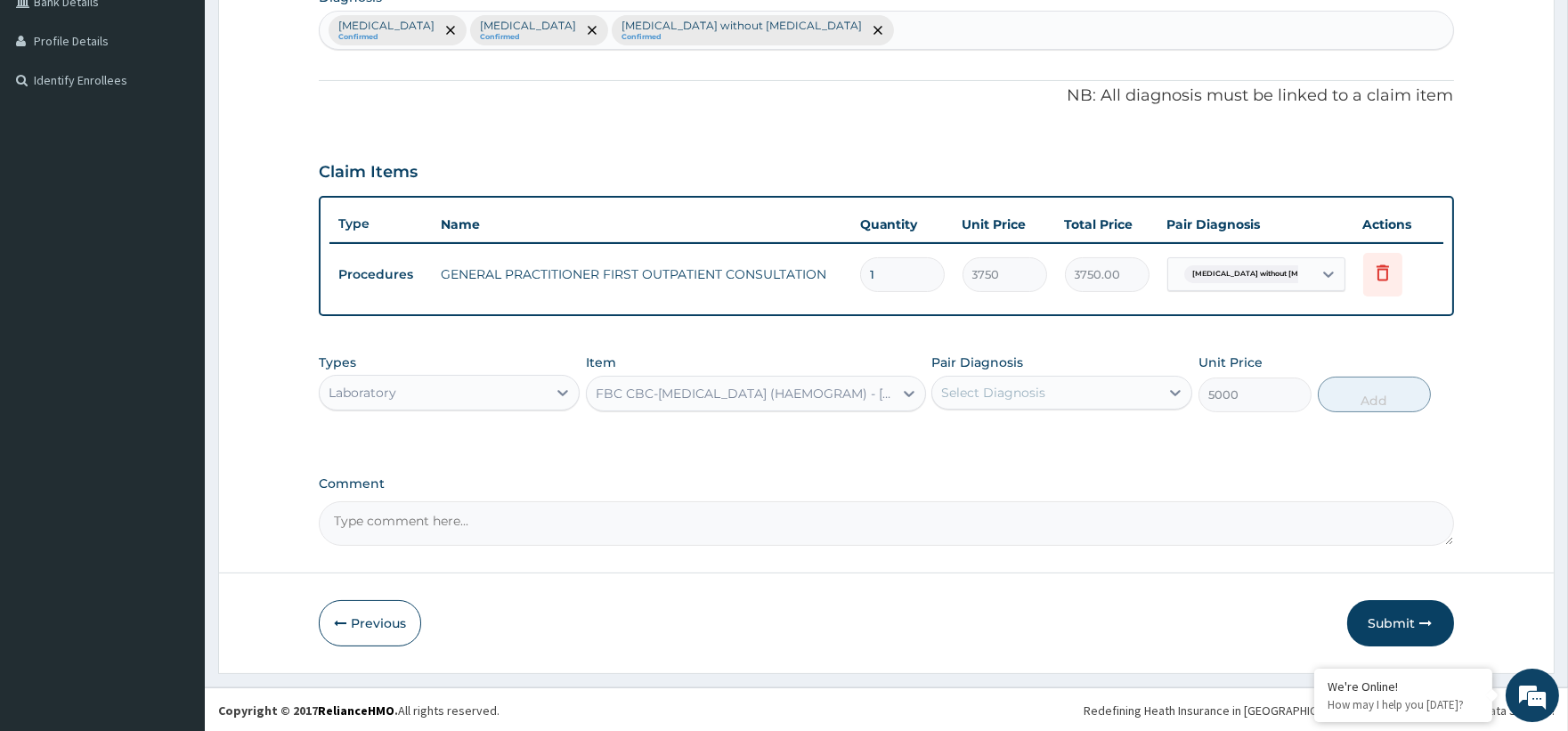
click at [1061, 362] on div "Pair Diagnosis Select Diagnosis" at bounding box center [1062, 382] width 261 height 59
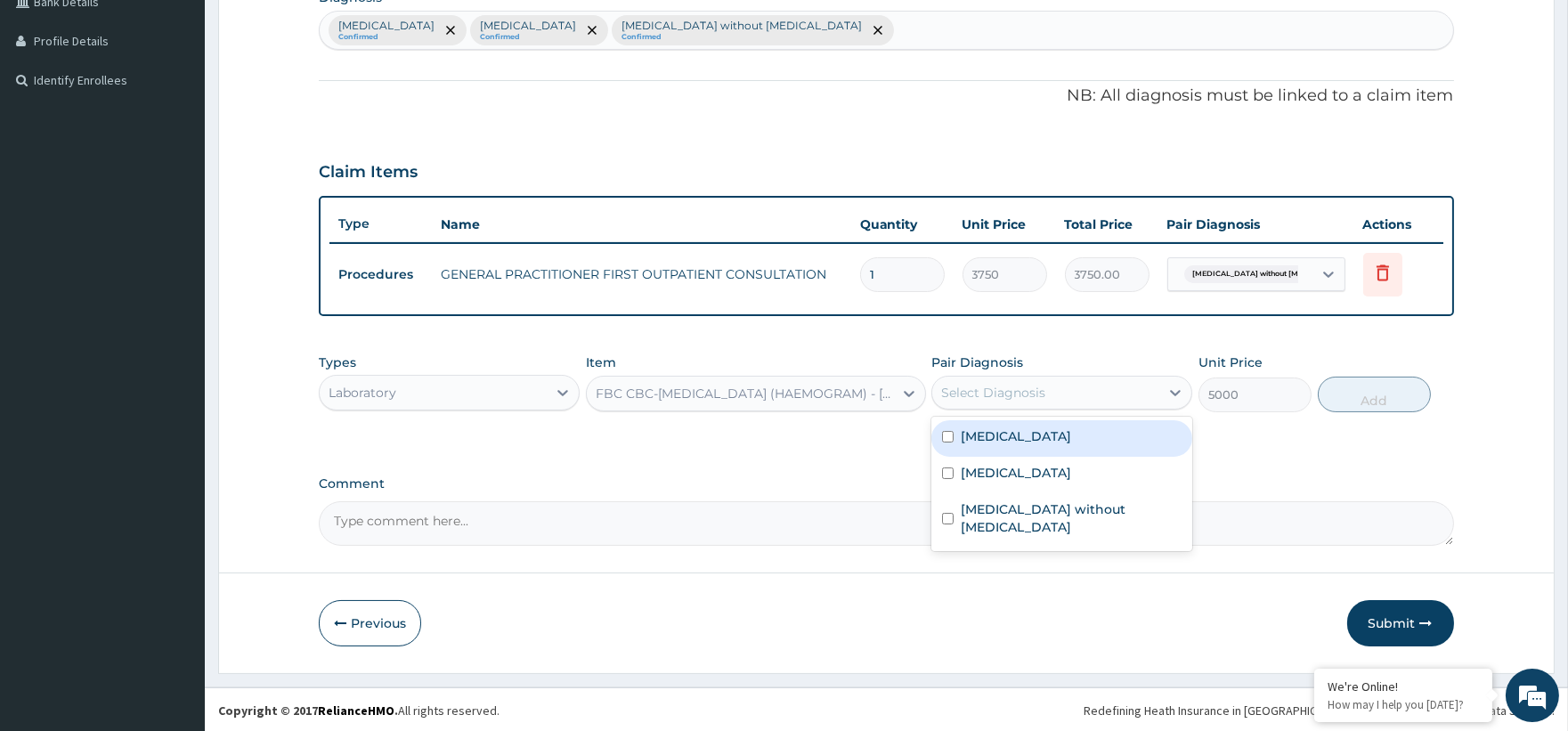
click at [1037, 397] on div "Select Diagnosis" at bounding box center [993, 392] width 104 height 18
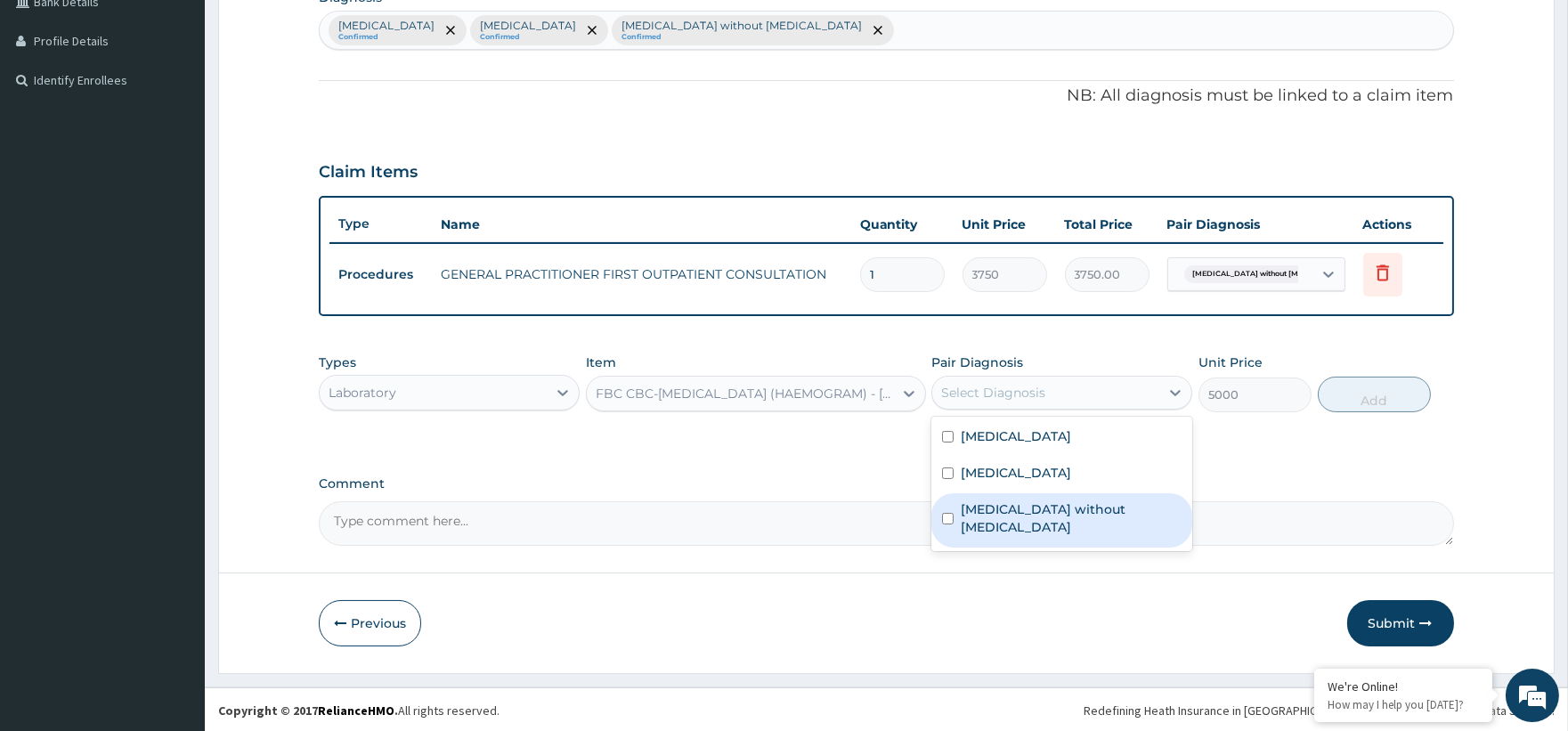
drag, startPoint x: 999, startPoint y: 510, endPoint x: 1035, endPoint y: 515, distance: 36.3
click at [1012, 510] on label "[MEDICAL_DATA] without [MEDICAL_DATA]" at bounding box center [1071, 518] width 221 height 36
checkbox input "true"
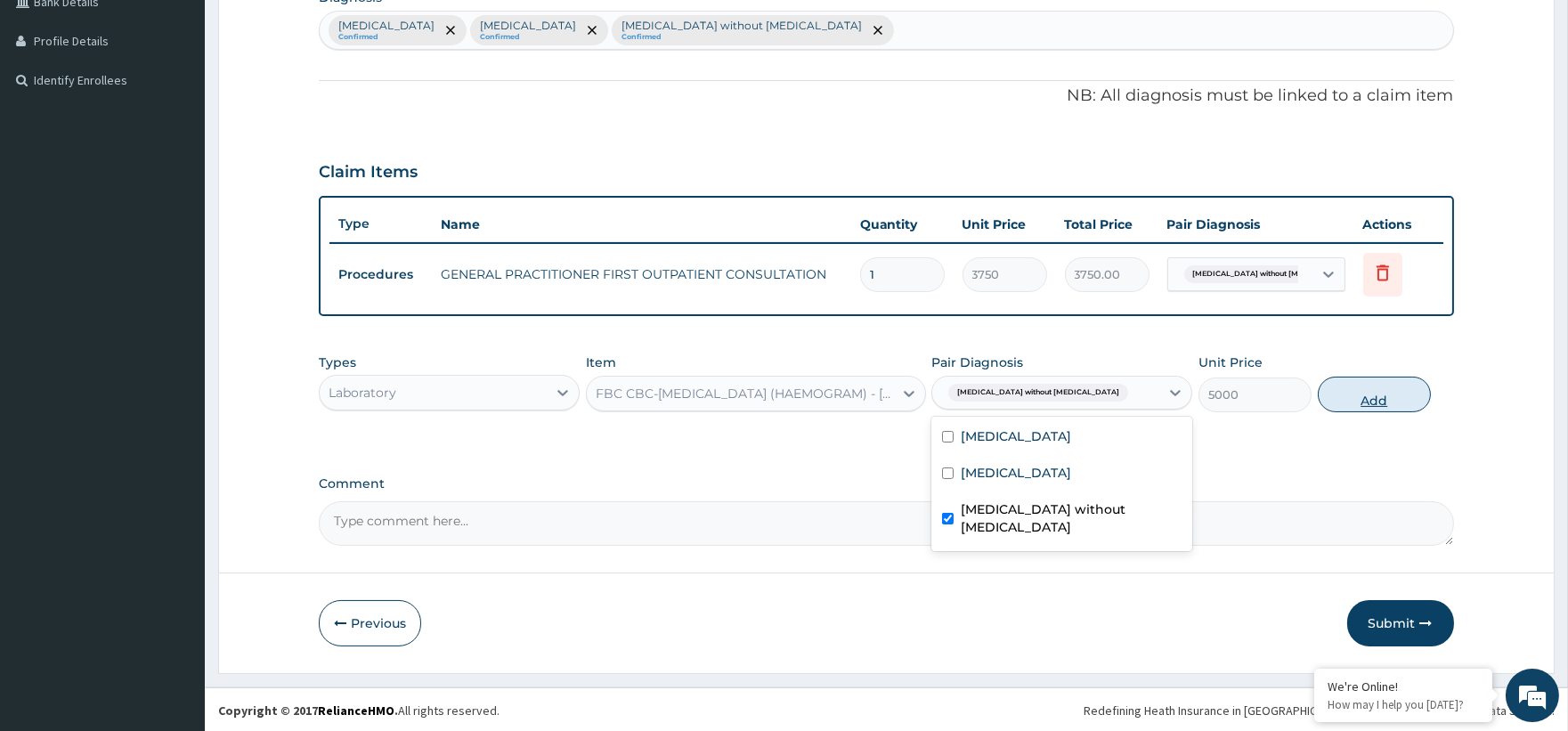
click at [1340, 394] on button "Add" at bounding box center [1374, 395] width 113 height 36
type input "0"
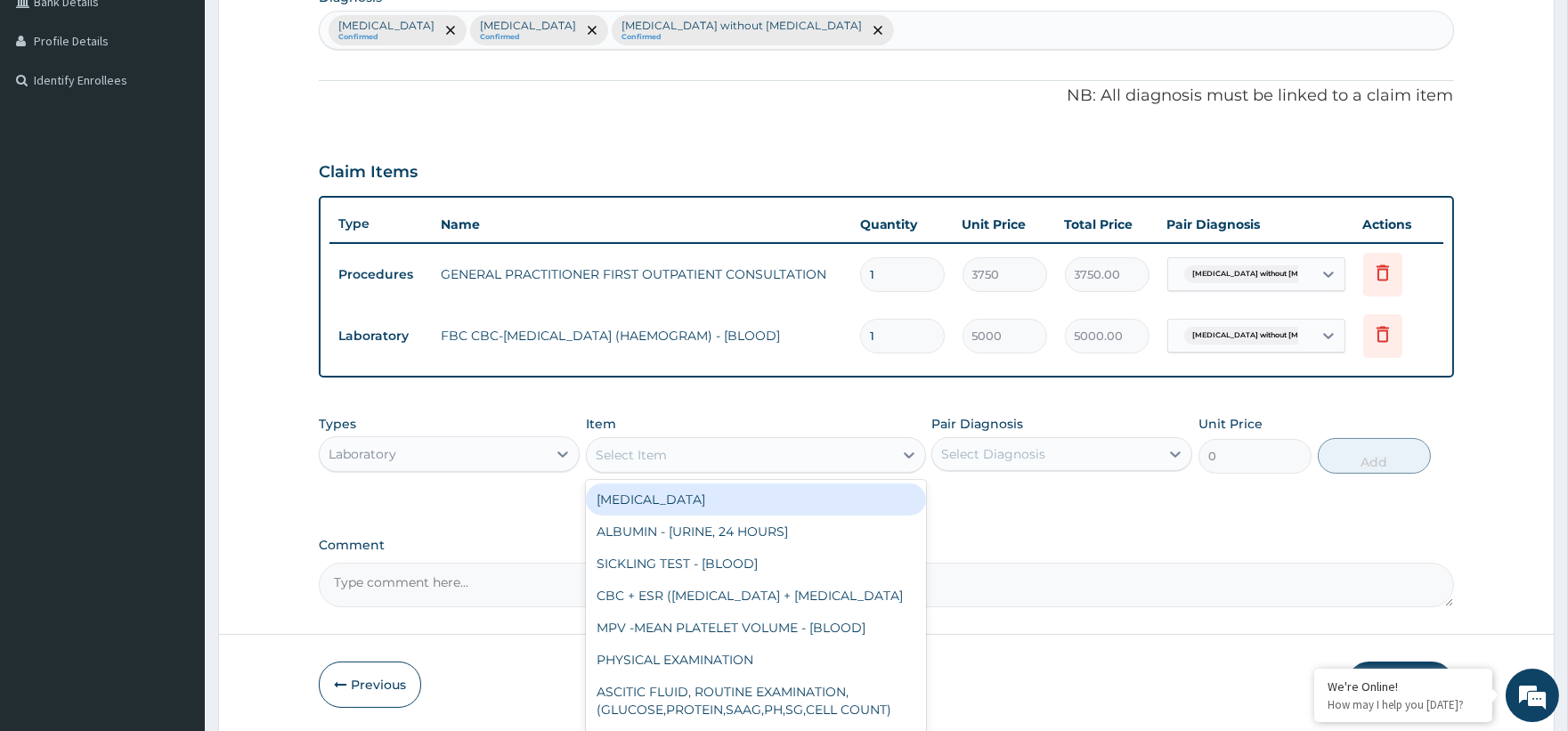
click at [672, 453] on div "Select Item" at bounding box center [739, 455] width 306 height 28
click at [670, 453] on div "Select Item" at bounding box center [739, 455] width 306 height 28
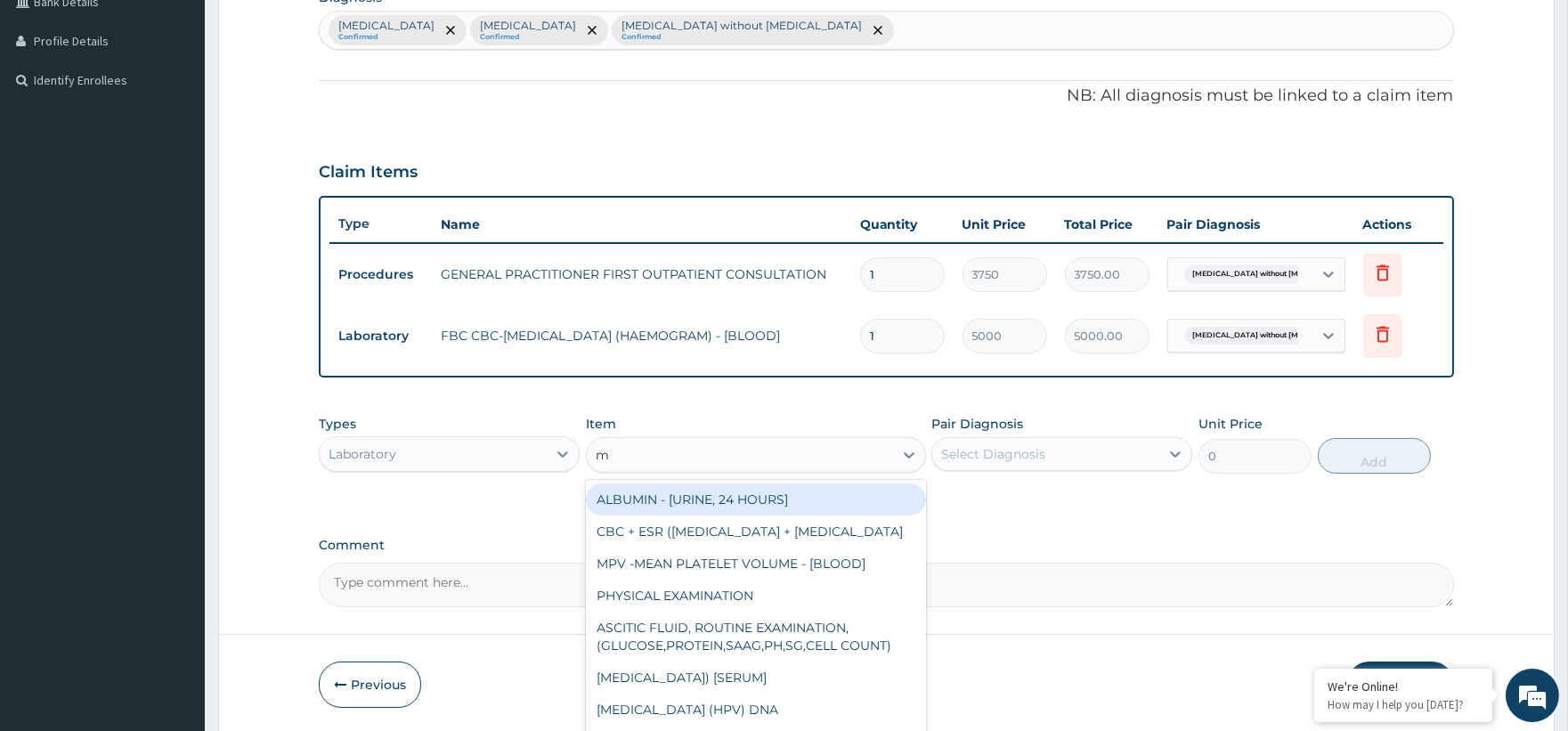
type input "ma"
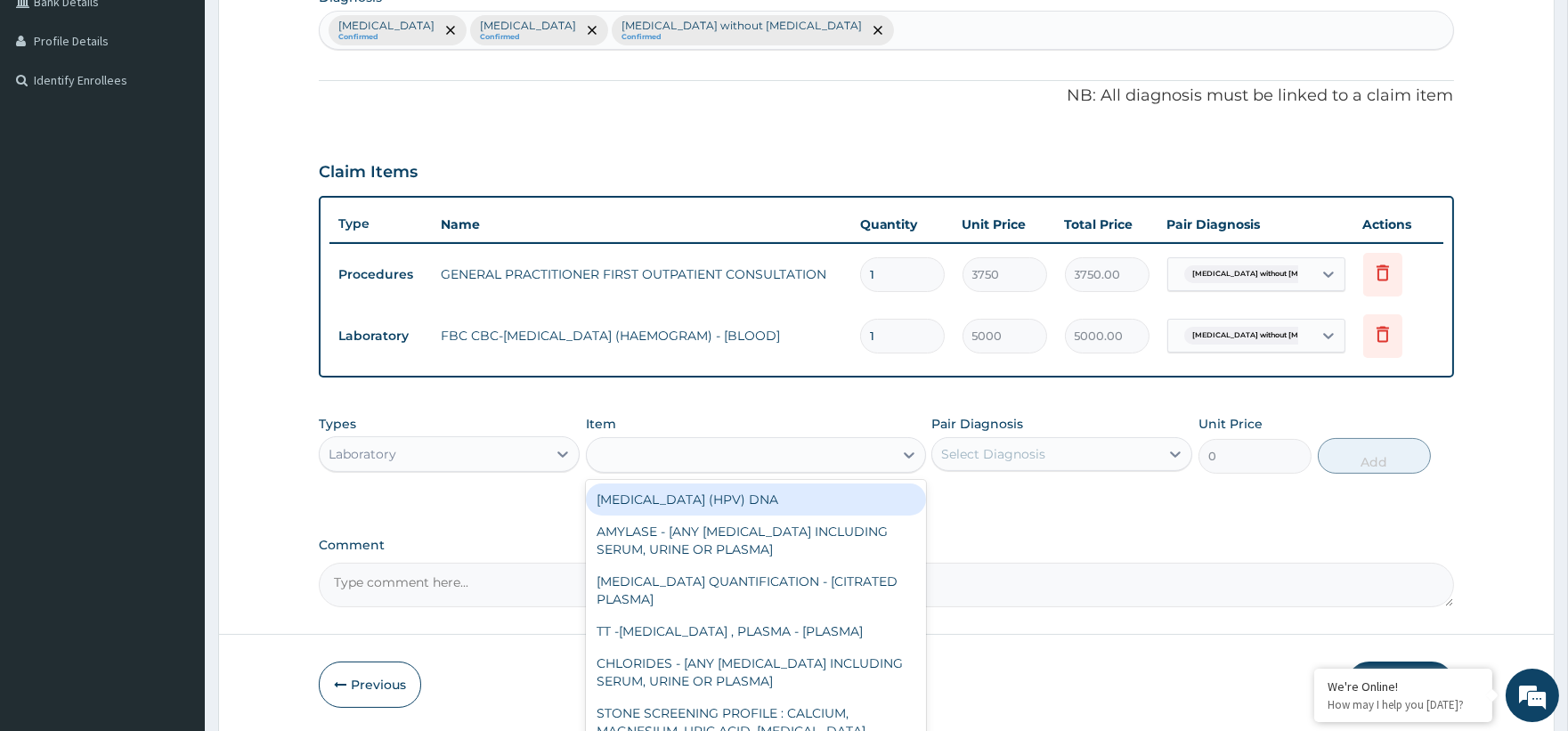
click at [684, 458] on div "ma" at bounding box center [739, 455] width 306 height 28
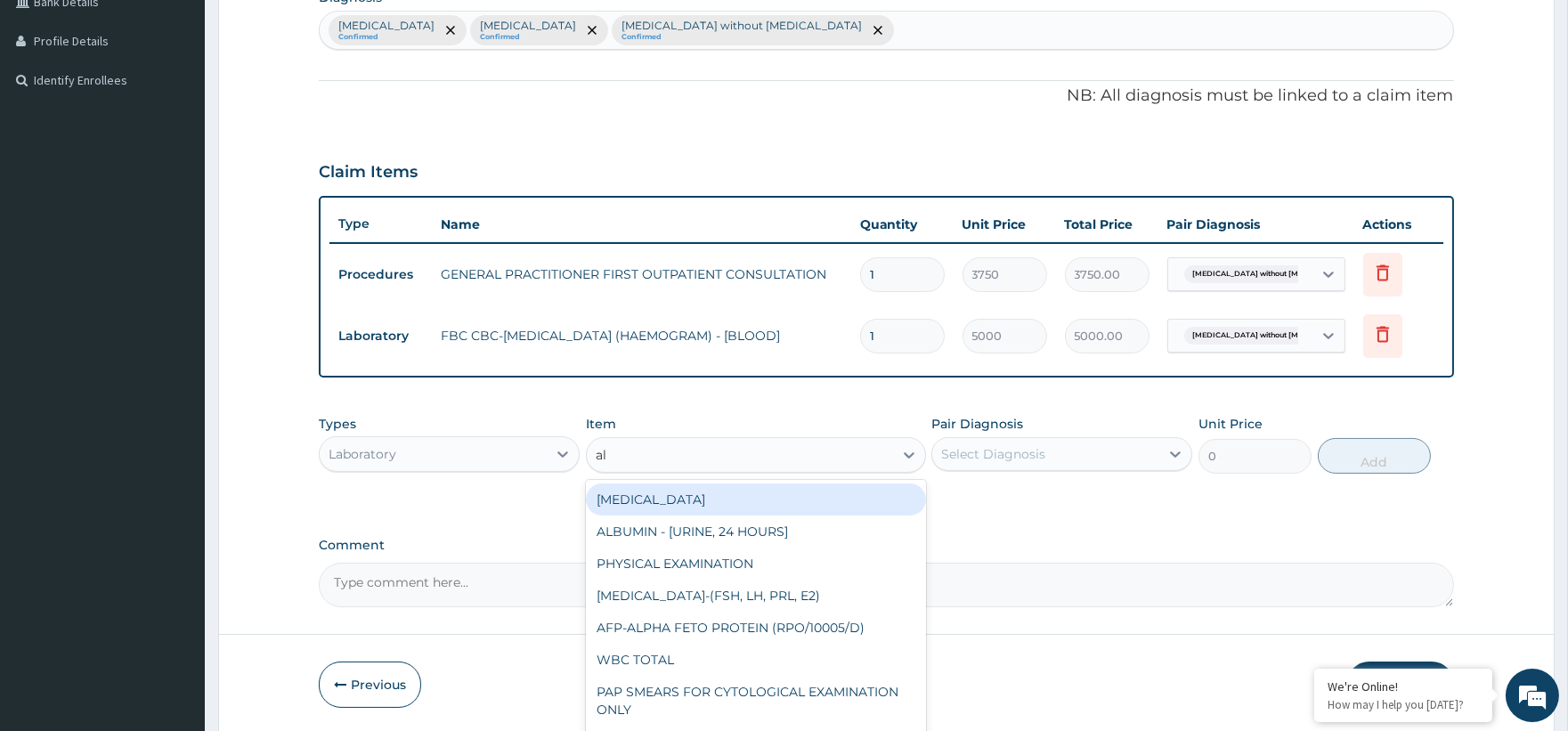
type input "a"
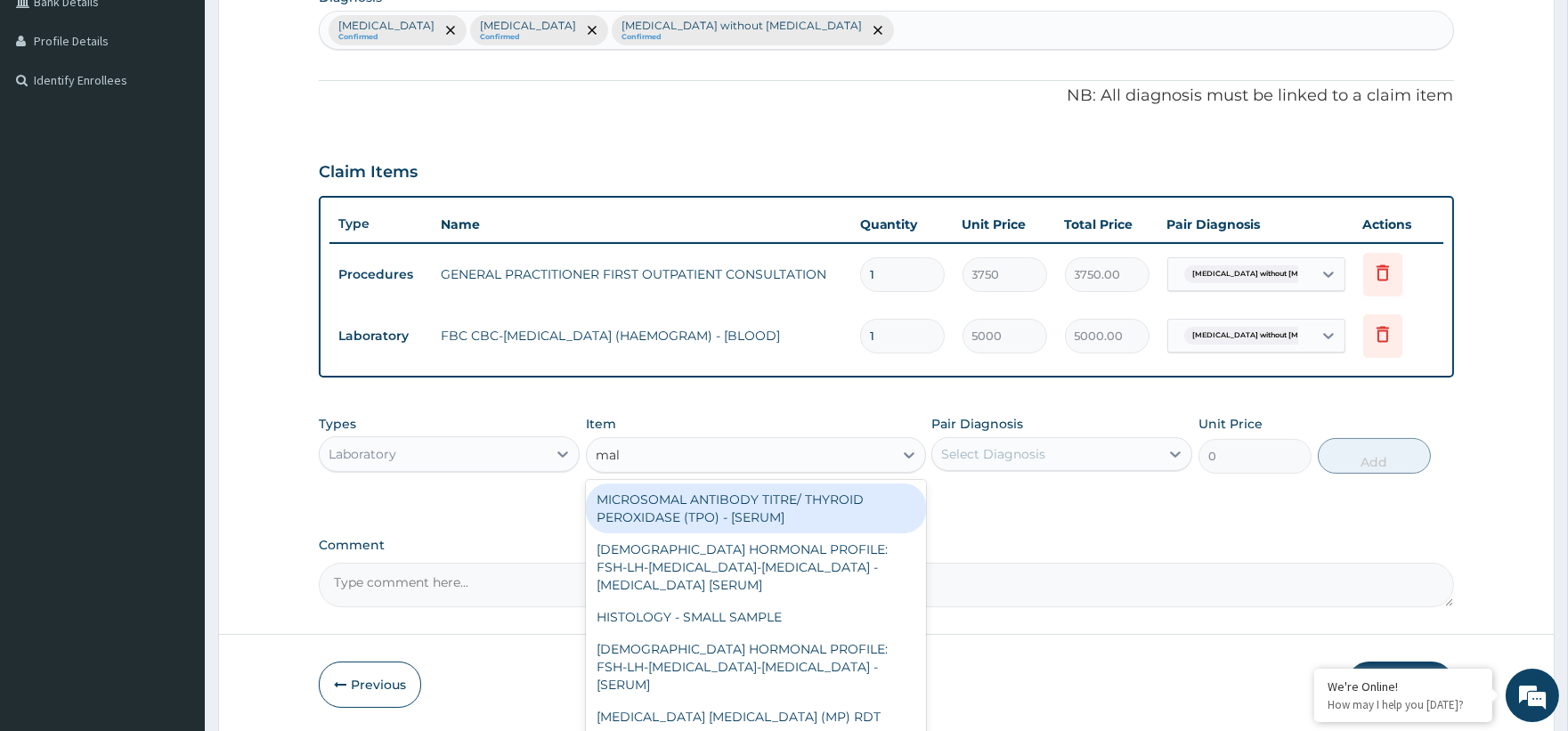
type input "mala"
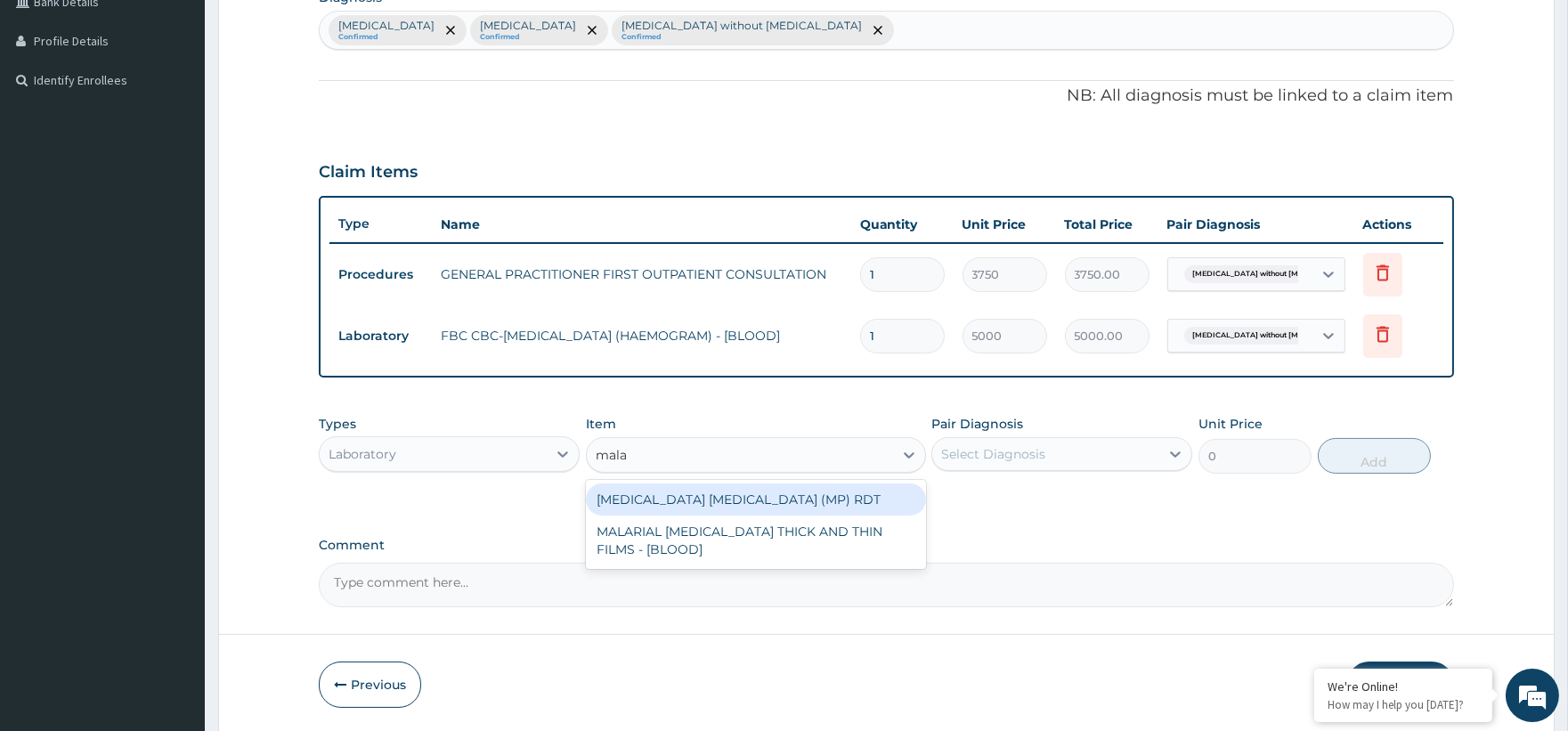
click at [682, 489] on div "[MEDICAL_DATA] [MEDICAL_DATA] (MP) RDT" at bounding box center [755, 500] width 340 height 32
type input "2000"
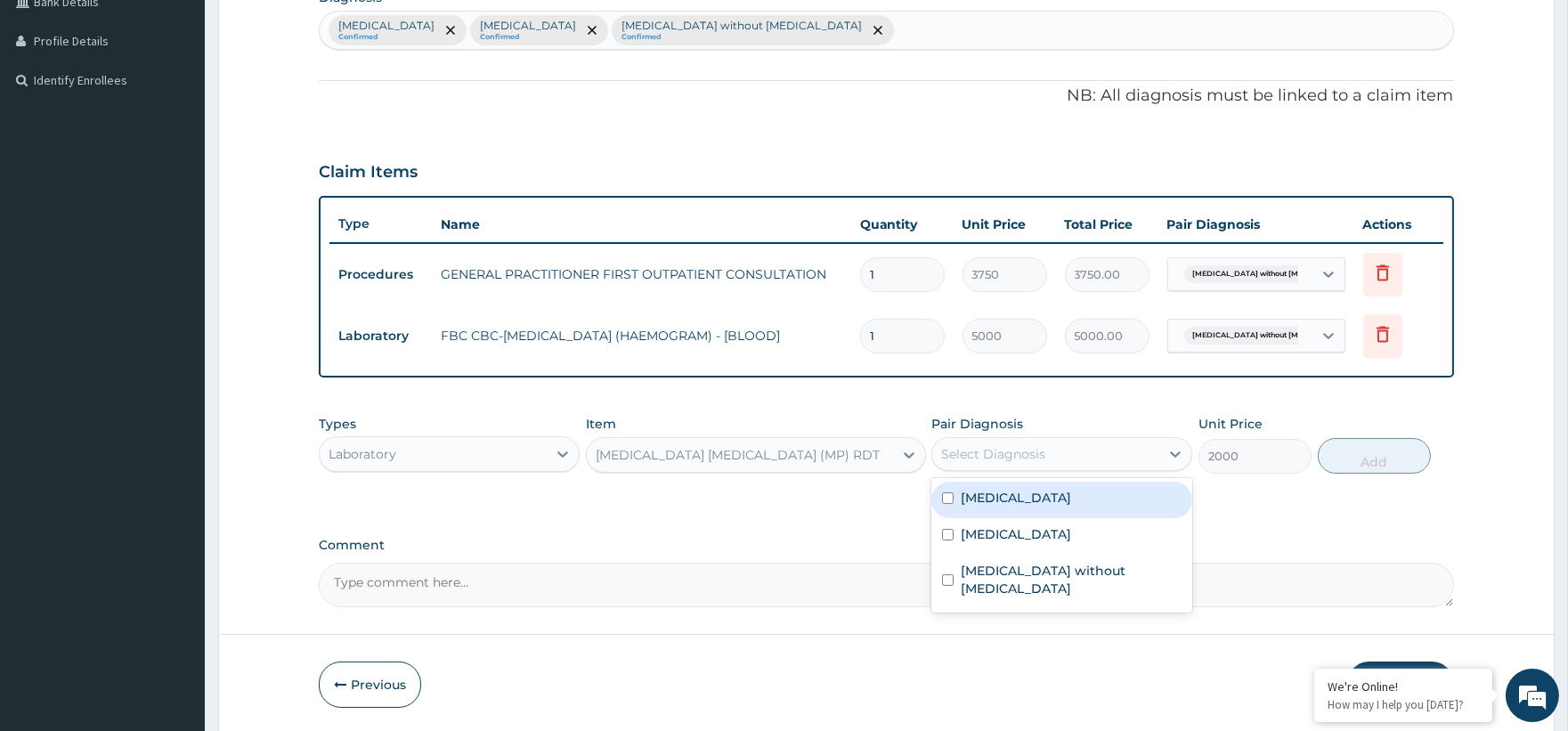
click at [1060, 461] on div "Select Diagnosis" at bounding box center [1046, 454] width 227 height 28
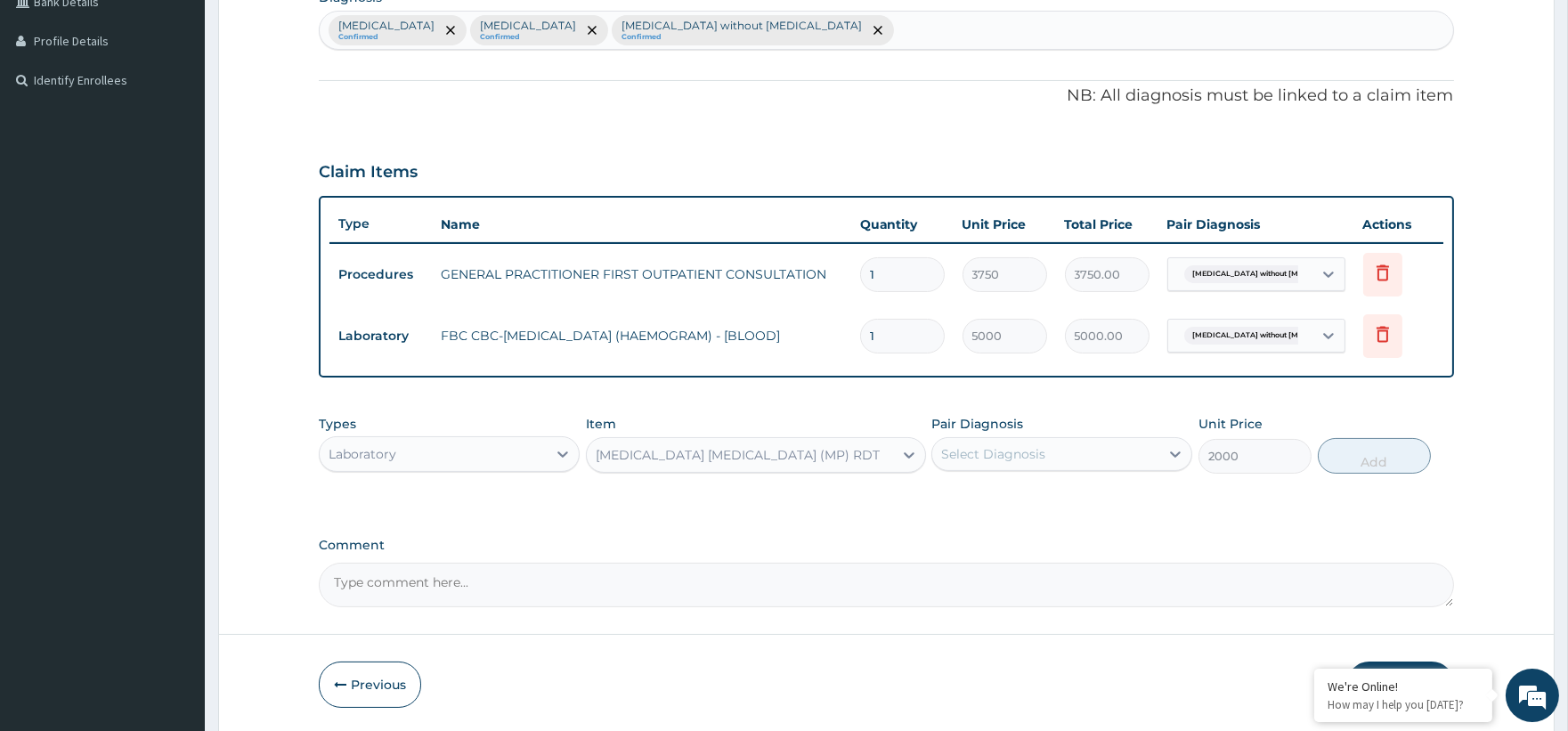
click at [1062, 450] on div "Select Diagnosis" at bounding box center [1046, 454] width 227 height 28
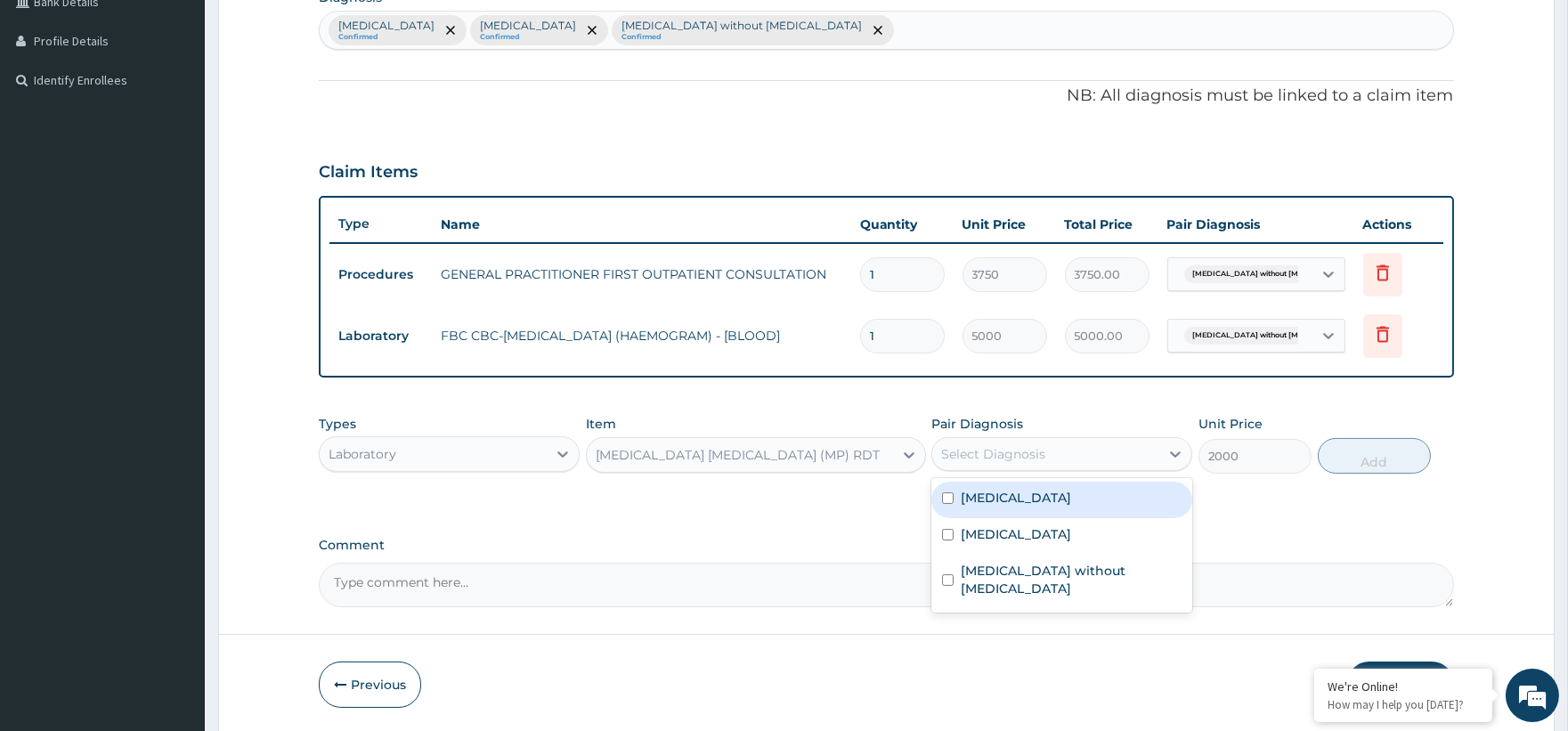
click at [1031, 505] on div "[MEDICAL_DATA]" at bounding box center [1062, 500] width 261 height 37
checkbox input "true"
drag, startPoint x: 1404, startPoint y: 457, endPoint x: 1346, endPoint y: 463, distance: 58.3
click at [1405, 457] on button "Add" at bounding box center [1374, 455] width 113 height 36
type input "0"
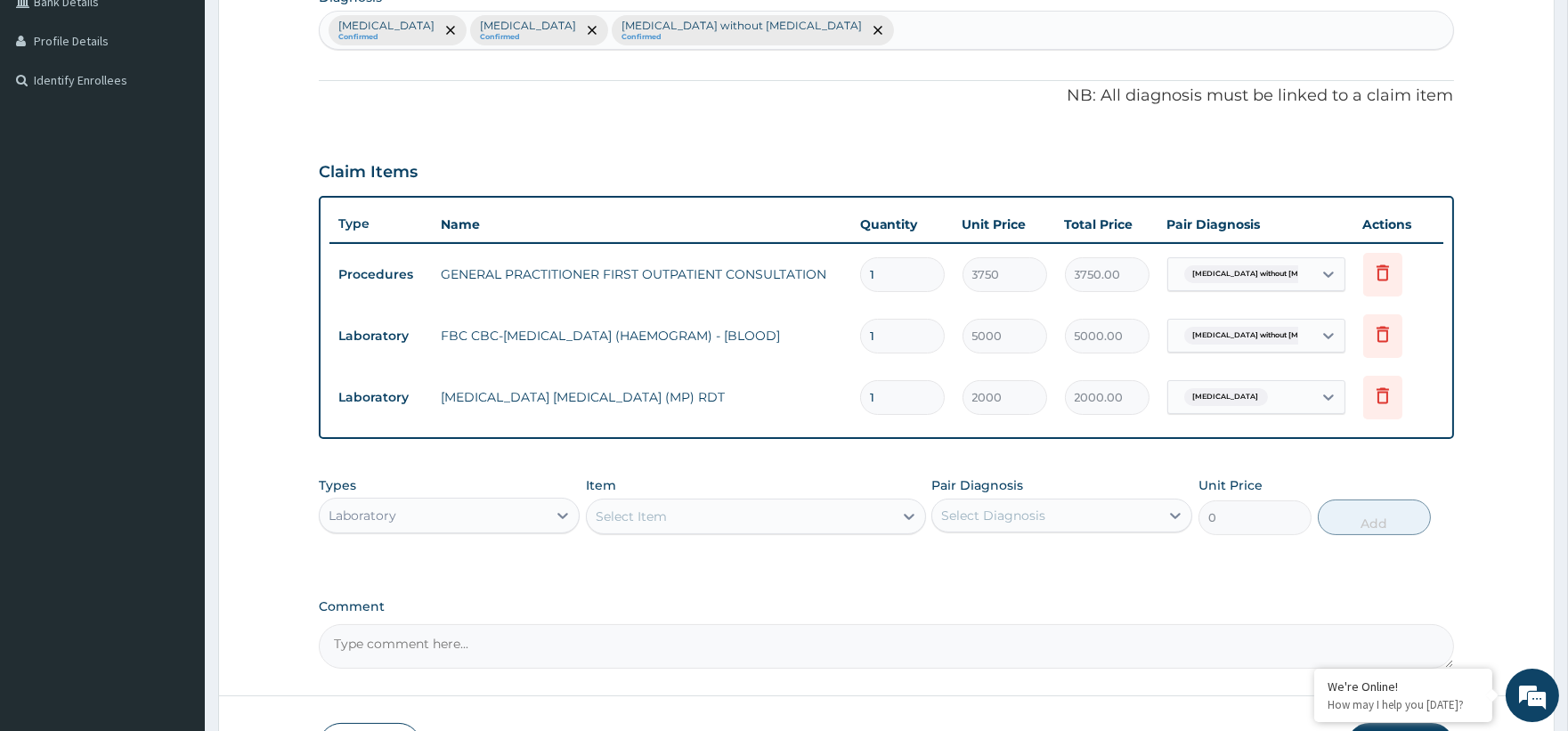
drag, startPoint x: 485, startPoint y: 492, endPoint x: 398, endPoint y: 507, distance: 88.3
click at [483, 494] on div "Types Laboratory" at bounding box center [449, 505] width 261 height 59
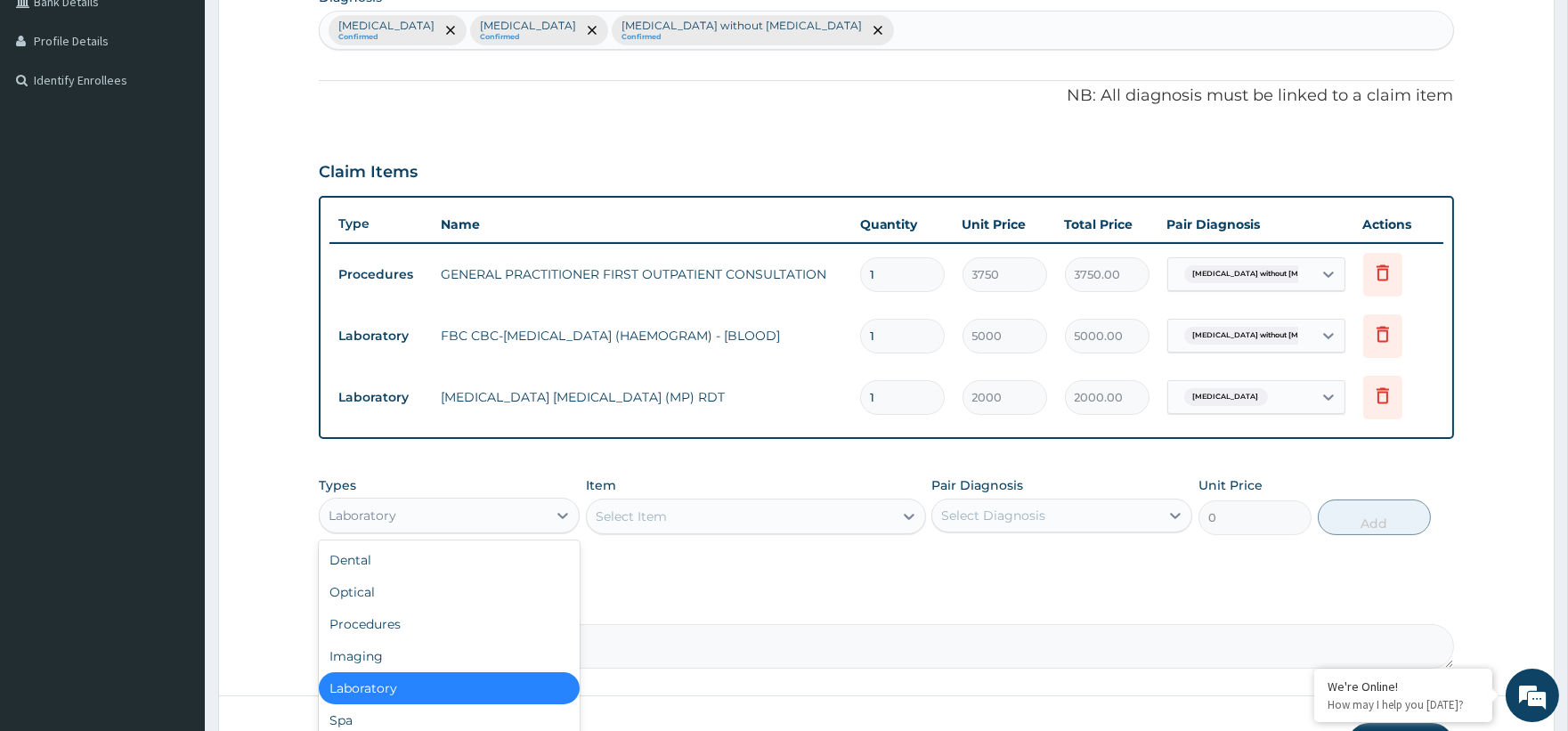
click at [396, 513] on div "Laboratory" at bounding box center [433, 515] width 227 height 28
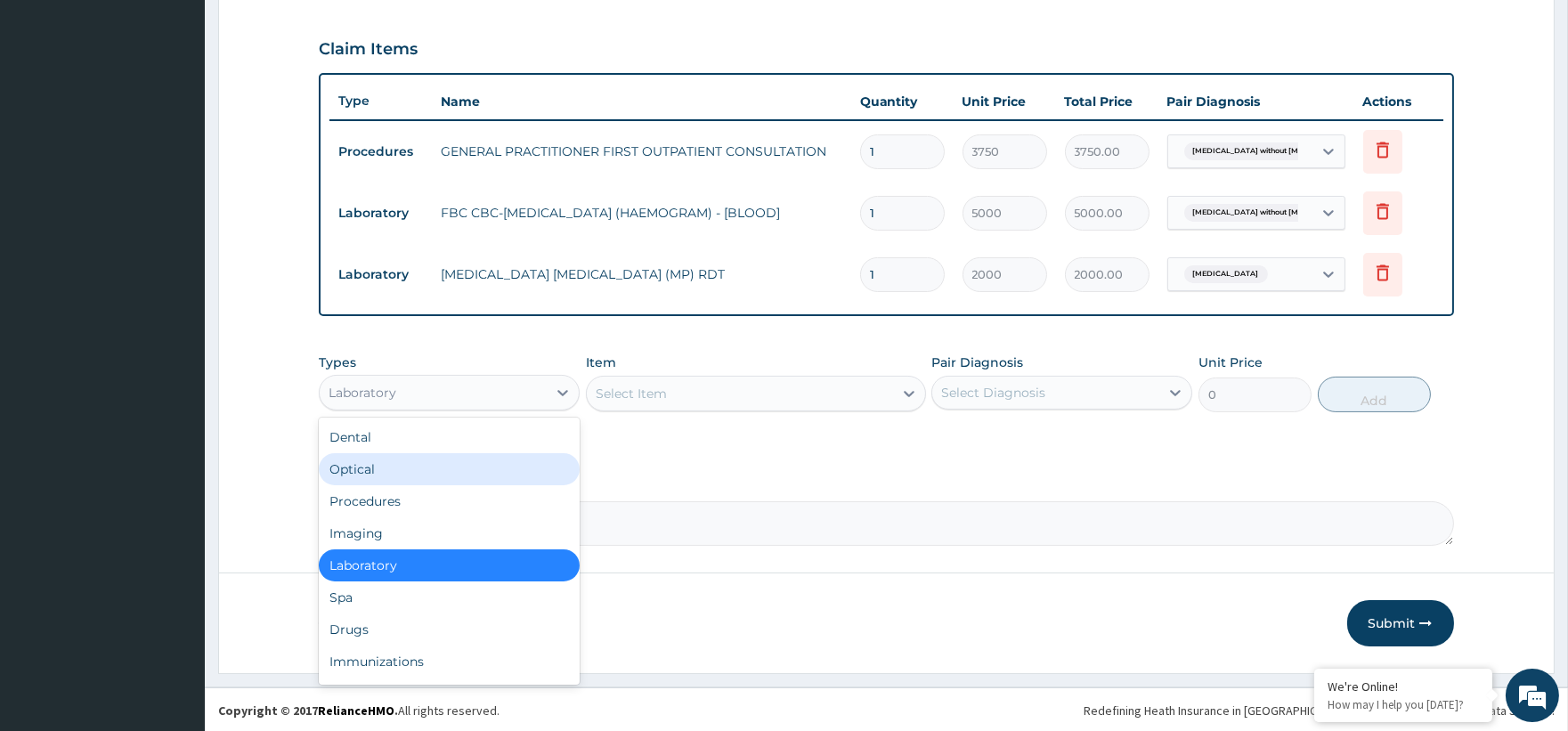
scroll to position [590, 0]
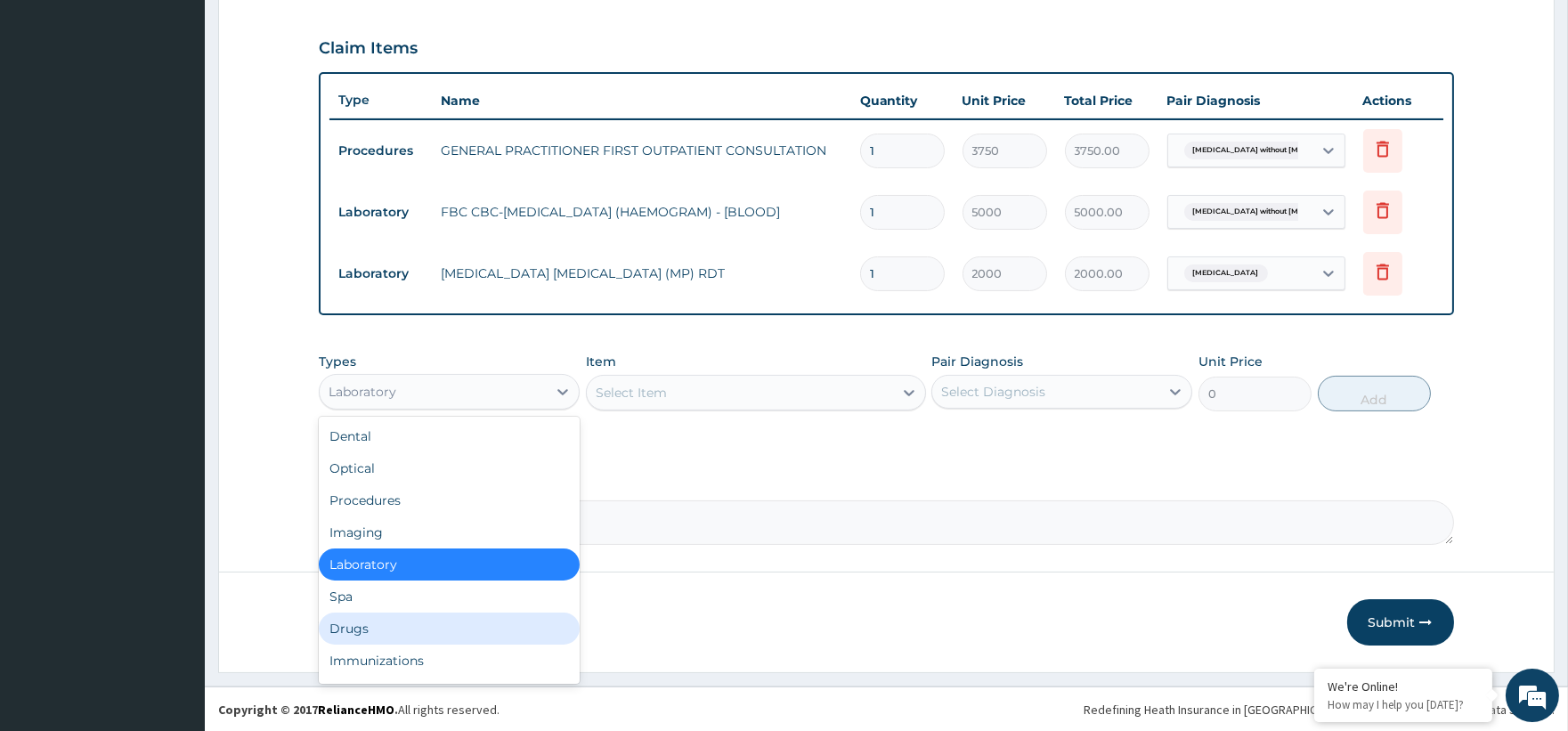
drag, startPoint x: 376, startPoint y: 626, endPoint x: 422, endPoint y: 613, distance: 47.8
click at [382, 626] on div "Drugs" at bounding box center [449, 629] width 261 height 32
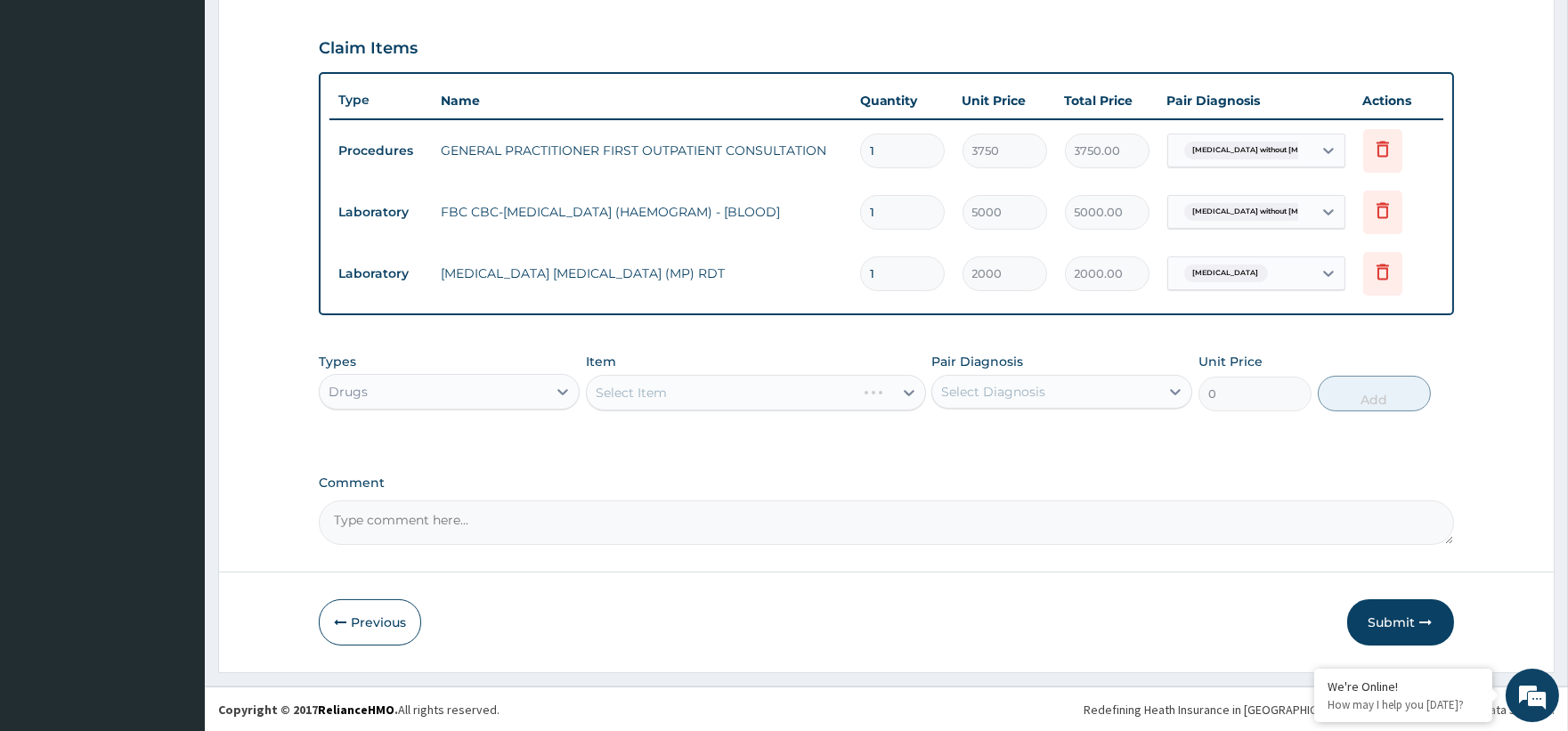
click at [601, 383] on div "Select Item" at bounding box center [755, 393] width 340 height 36
click at [698, 386] on div "Select Item" at bounding box center [755, 393] width 340 height 36
click at [912, 393] on div "Select Item" at bounding box center [755, 393] width 340 height 36
click at [912, 392] on div "Select Item" at bounding box center [755, 393] width 340 height 36
click at [912, 390] on div "Select Item" at bounding box center [755, 393] width 340 height 36
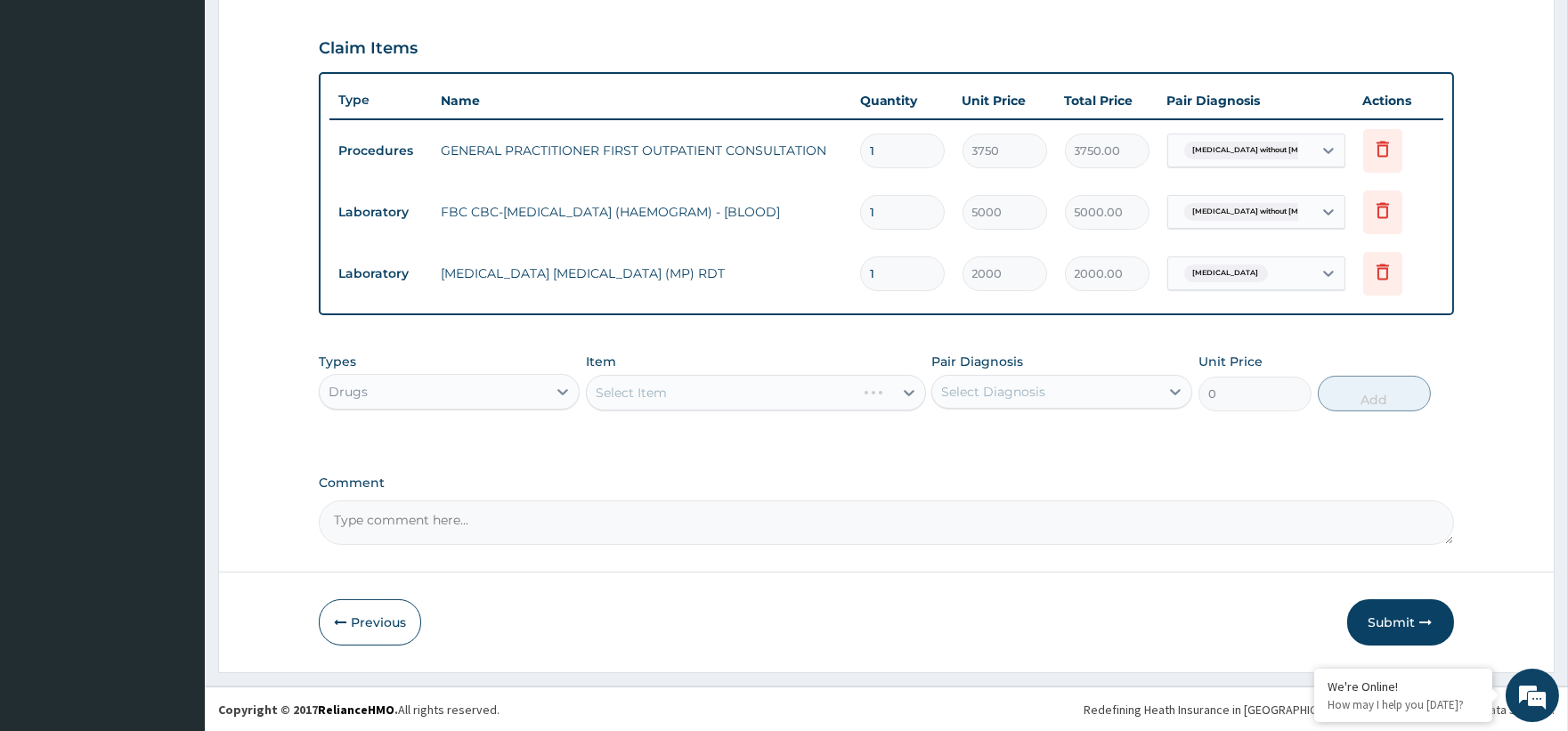
click at [900, 392] on div "Select Item" at bounding box center [755, 393] width 340 height 36
click at [899, 392] on div "Select Item" at bounding box center [755, 393] width 340 height 36
click at [724, 385] on div "Select Item" at bounding box center [755, 393] width 340 height 36
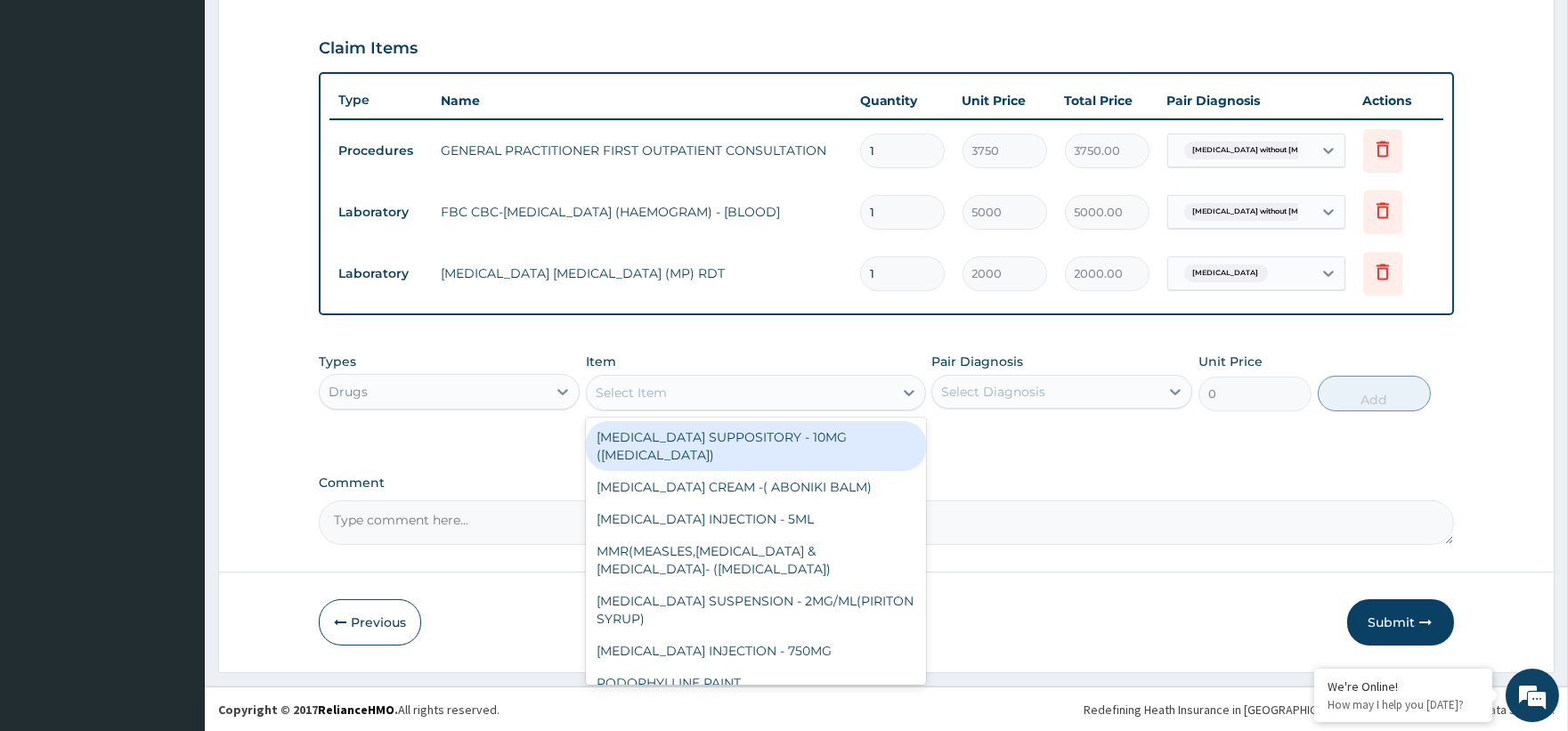
click at [734, 390] on div "Select Item" at bounding box center [739, 393] width 306 height 28
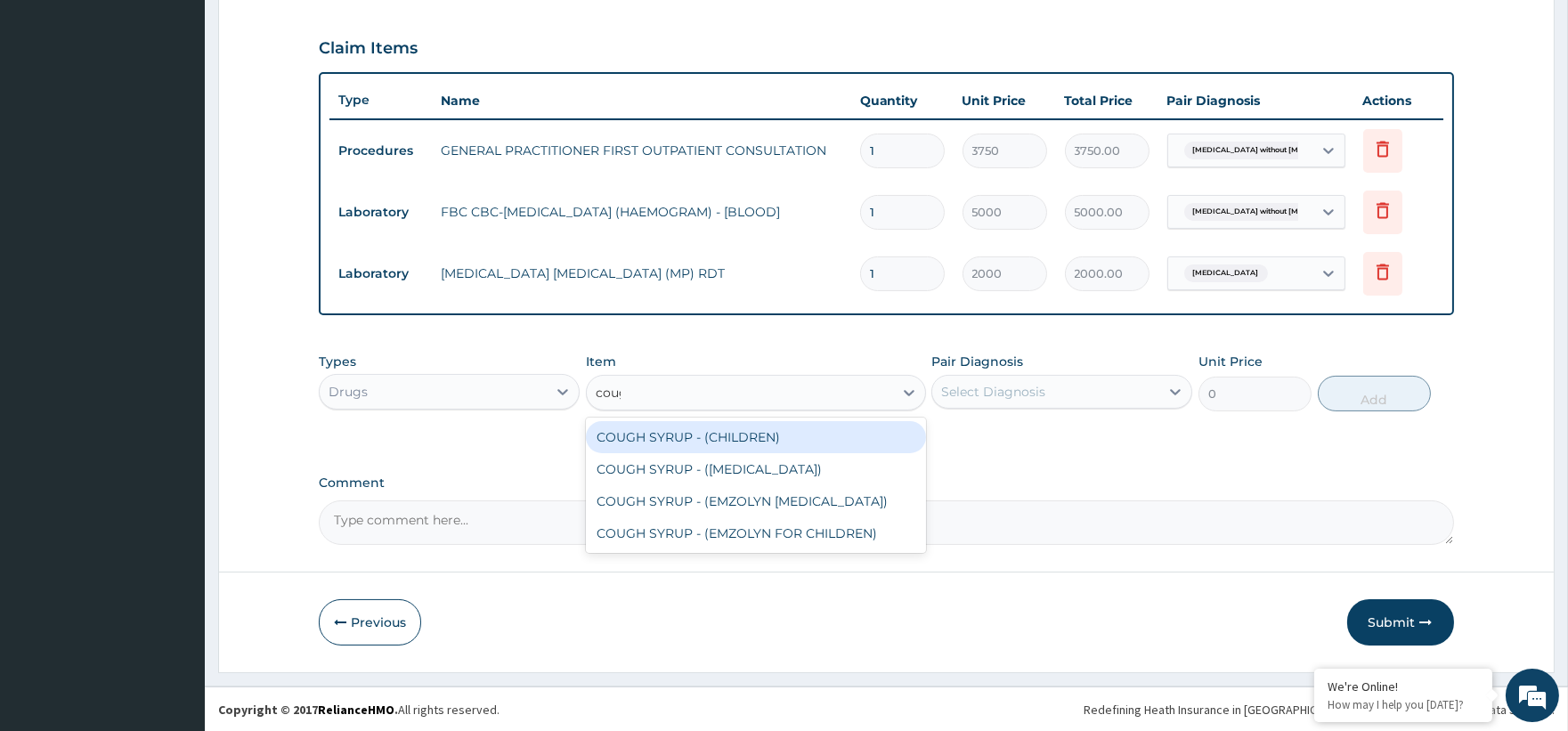
type input "cough"
click at [743, 437] on div "COUGH SYRUP - (CHILDREN)" at bounding box center [755, 437] width 340 height 32
type input "1120"
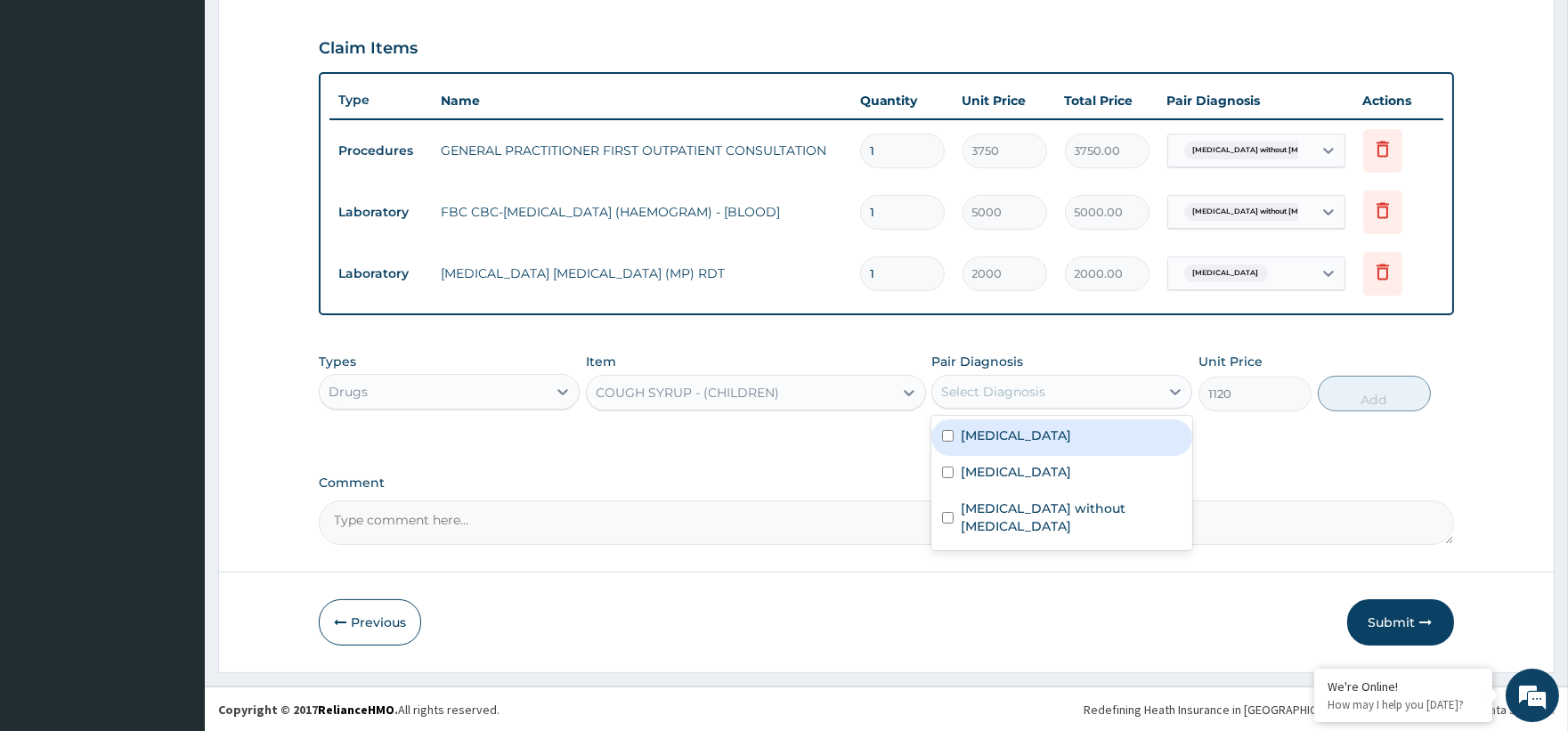
click at [977, 395] on div "Select Diagnosis" at bounding box center [993, 391] width 104 height 18
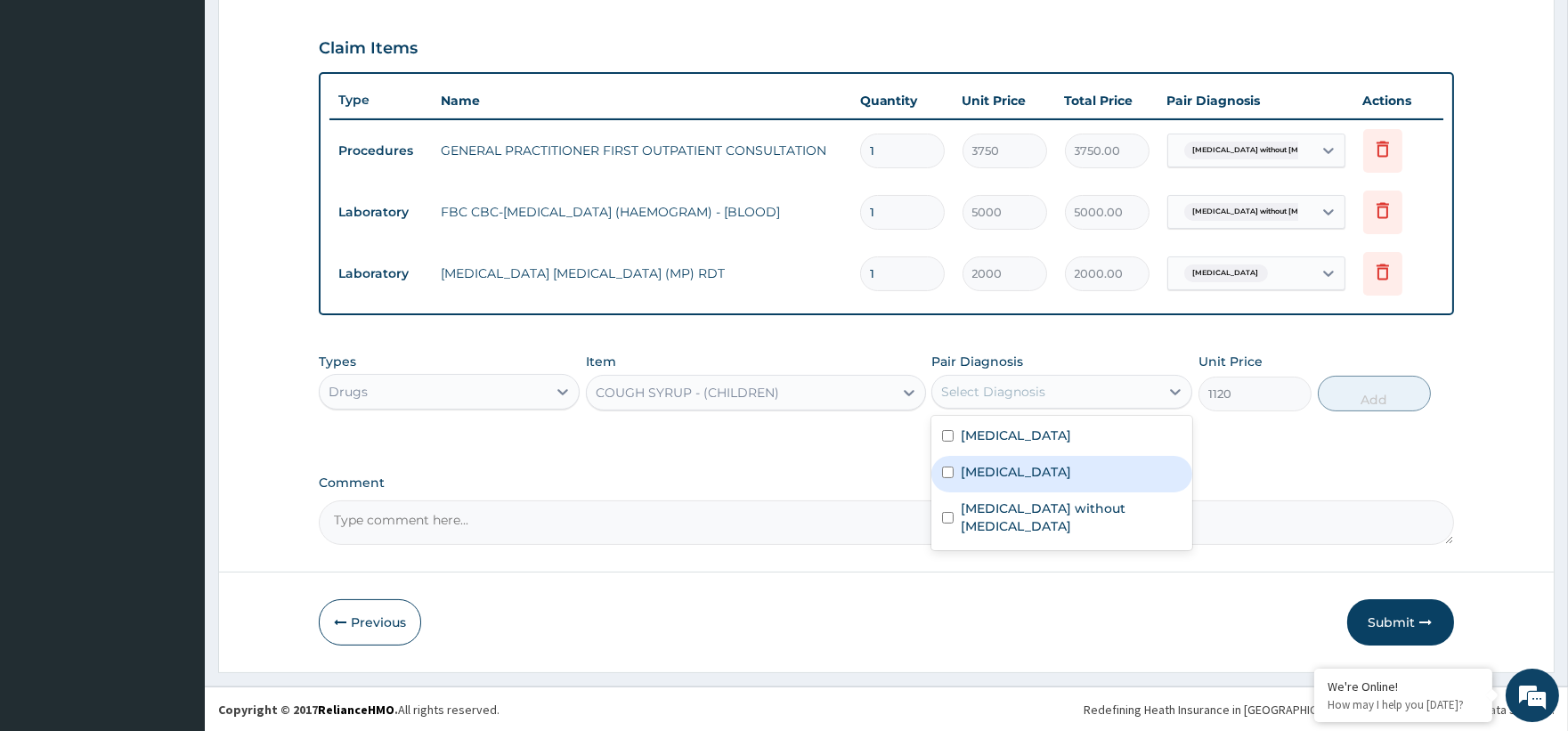
click at [1024, 479] on div "[MEDICAL_DATA]" at bounding box center [1062, 473] width 261 height 37
checkbox input "true"
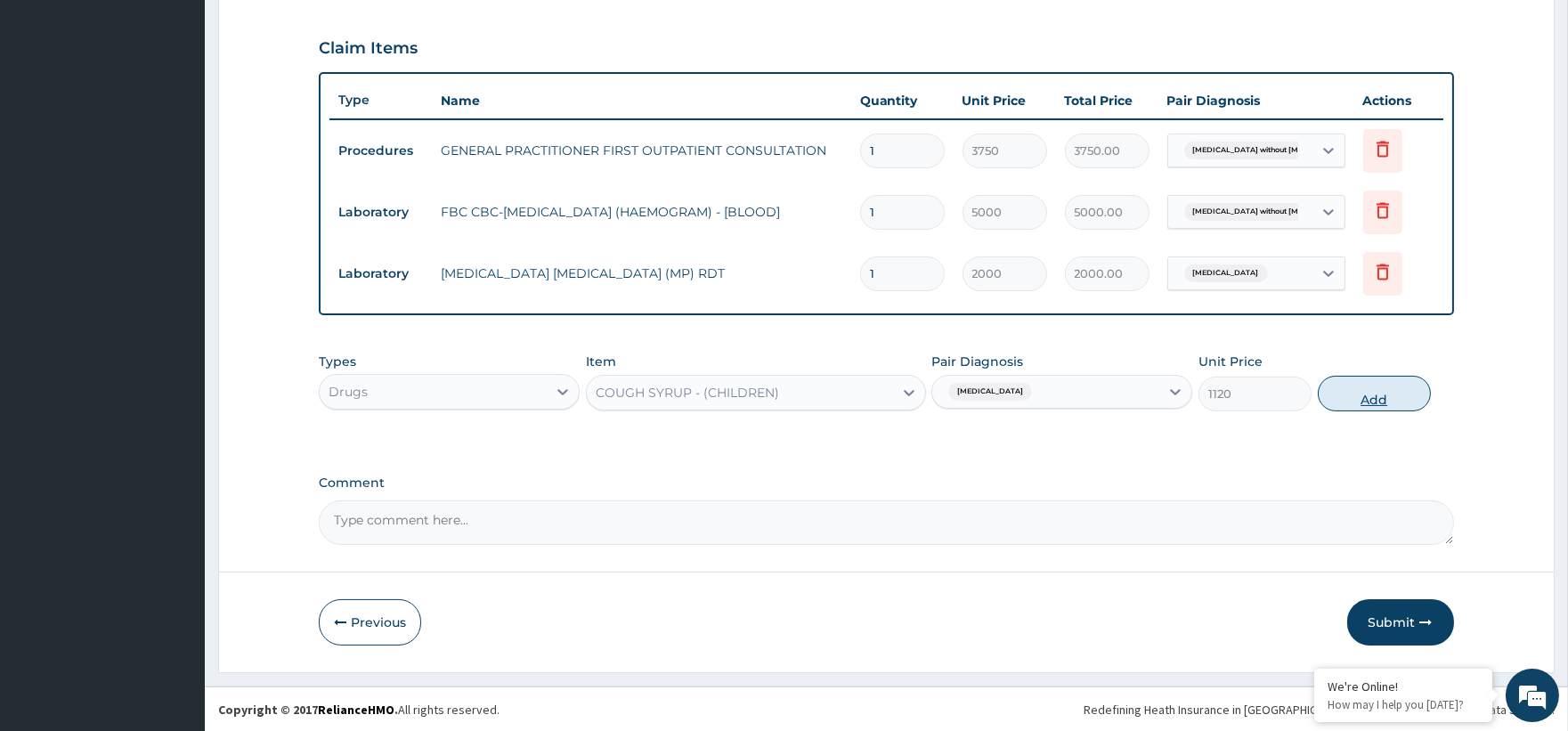
click at [1337, 395] on button "Add" at bounding box center [1374, 394] width 113 height 36
type input "0"
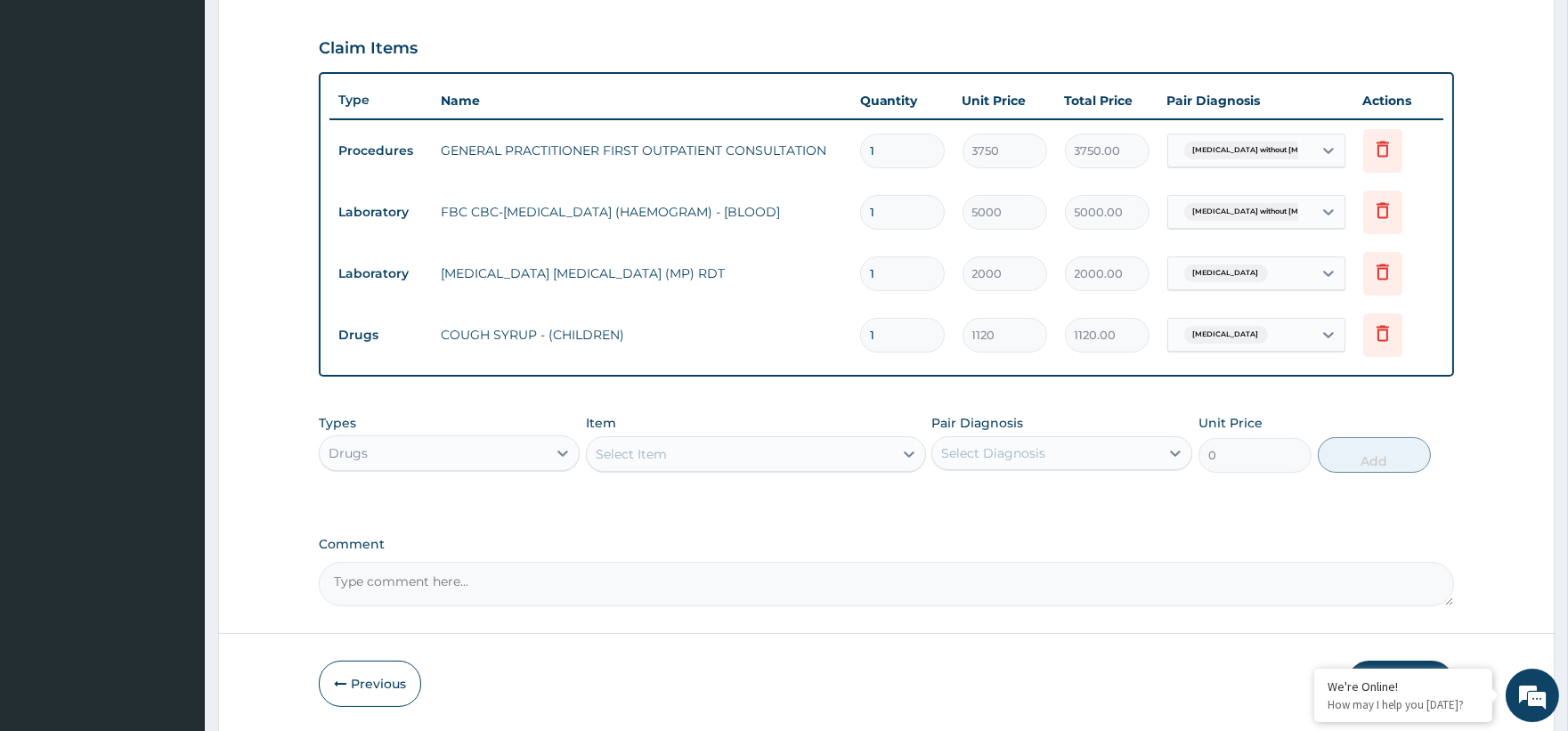
click at [661, 455] on div "Select Item" at bounding box center [632, 454] width 71 height 18
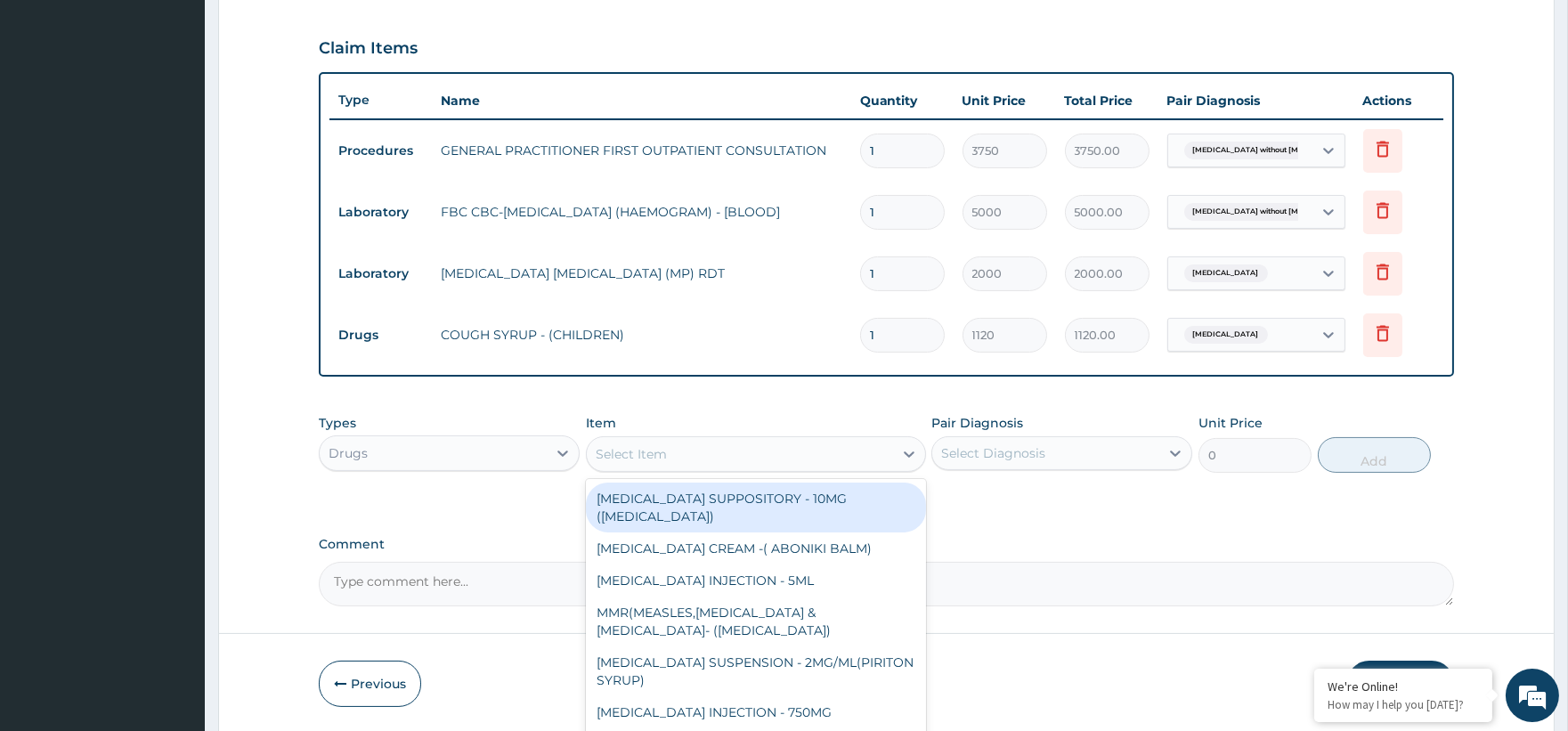
click at [663, 452] on div "Select Item" at bounding box center [632, 454] width 71 height 18
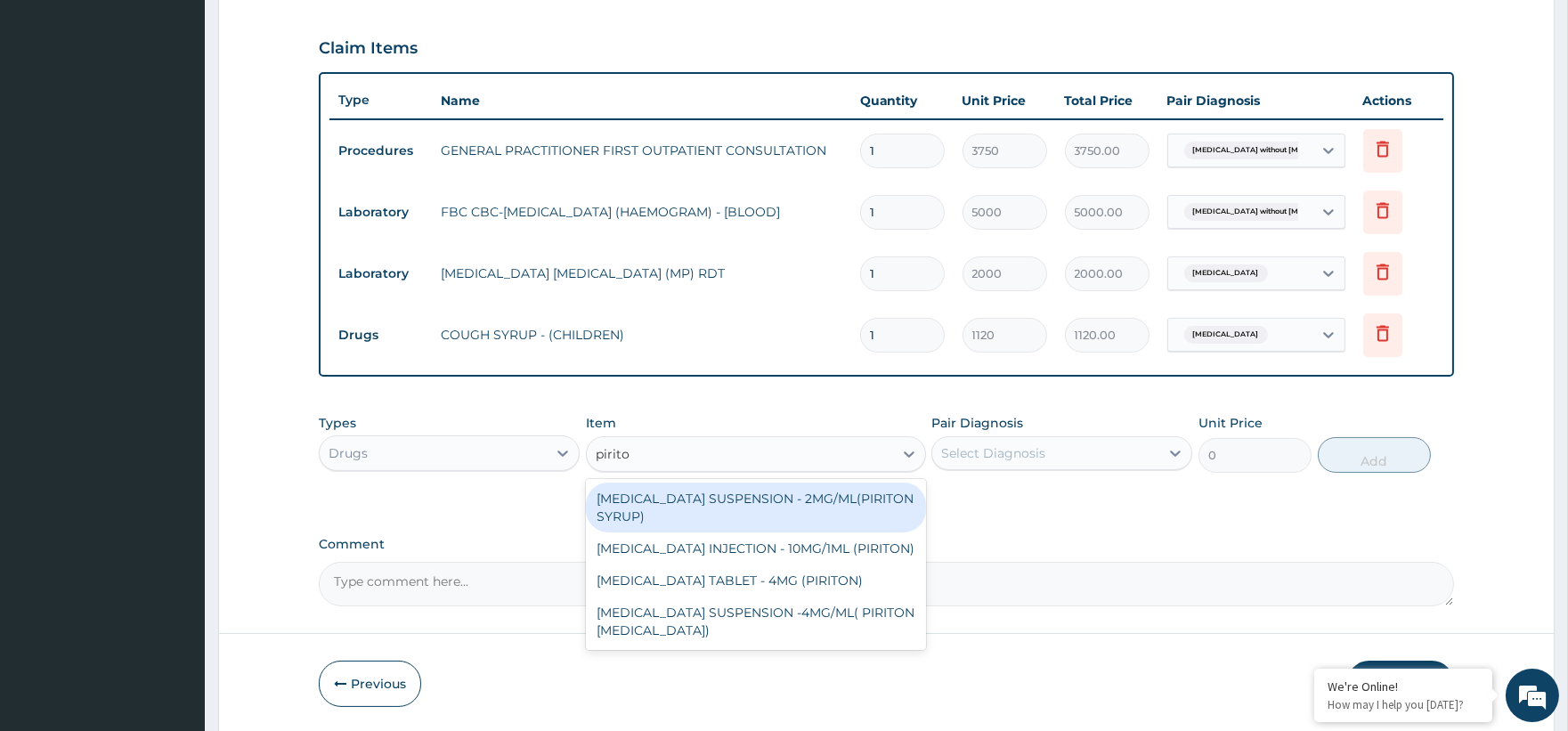
type input "piriton"
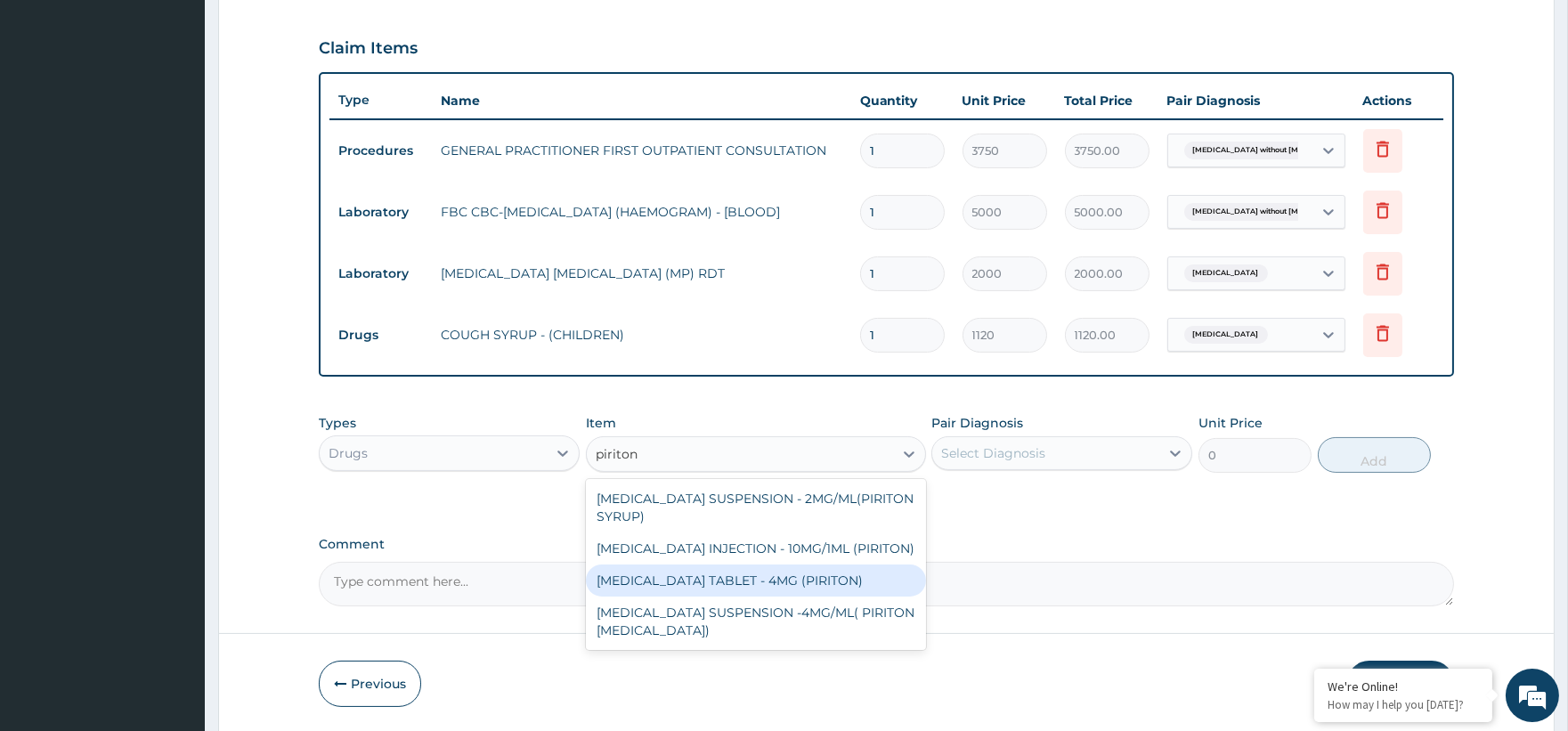
click at [814, 594] on div "[MEDICAL_DATA] TABLET - 4MG (PIRITON)" at bounding box center [755, 580] width 340 height 32
type input "22.4"
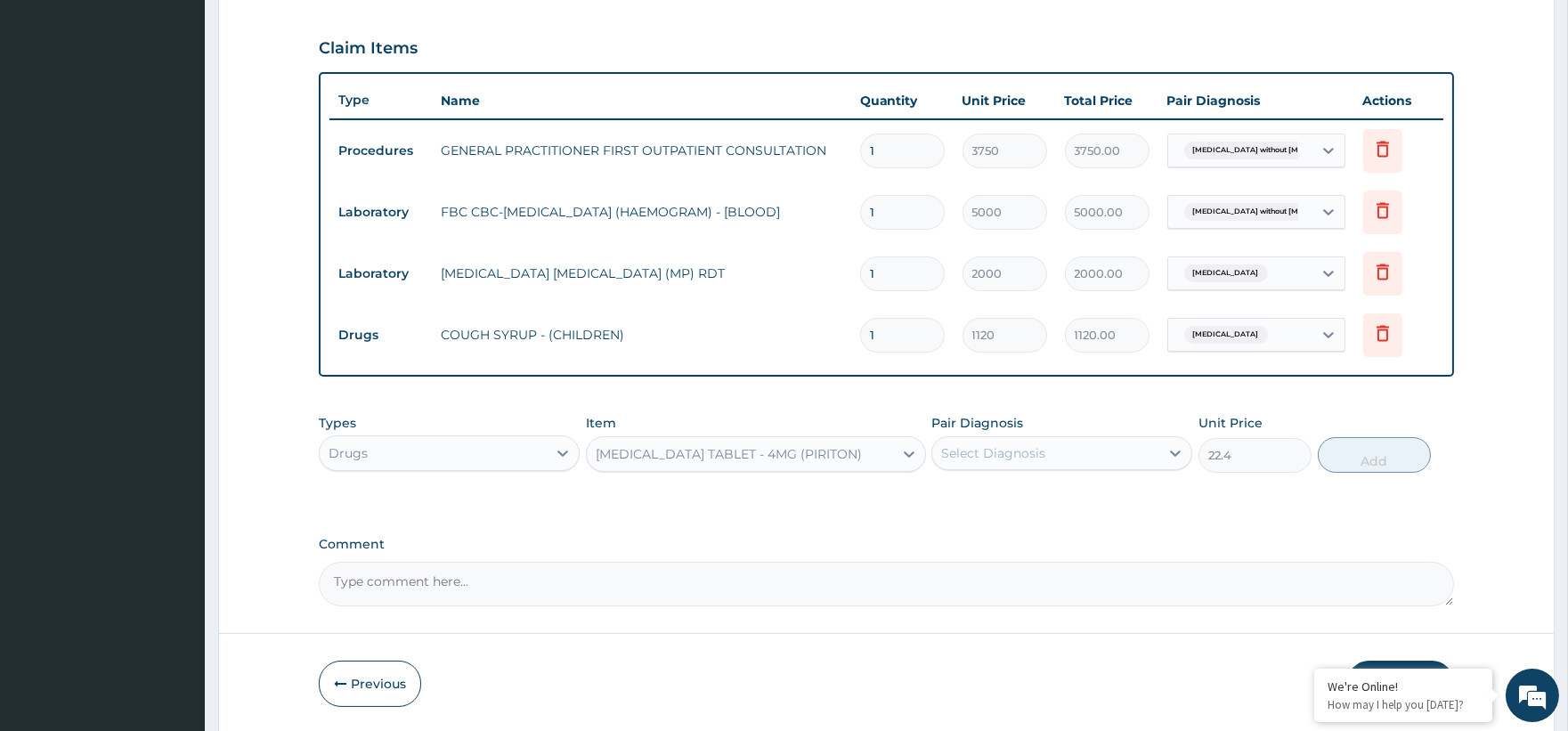
click at [1000, 454] on div "Select Diagnosis" at bounding box center [993, 453] width 104 height 18
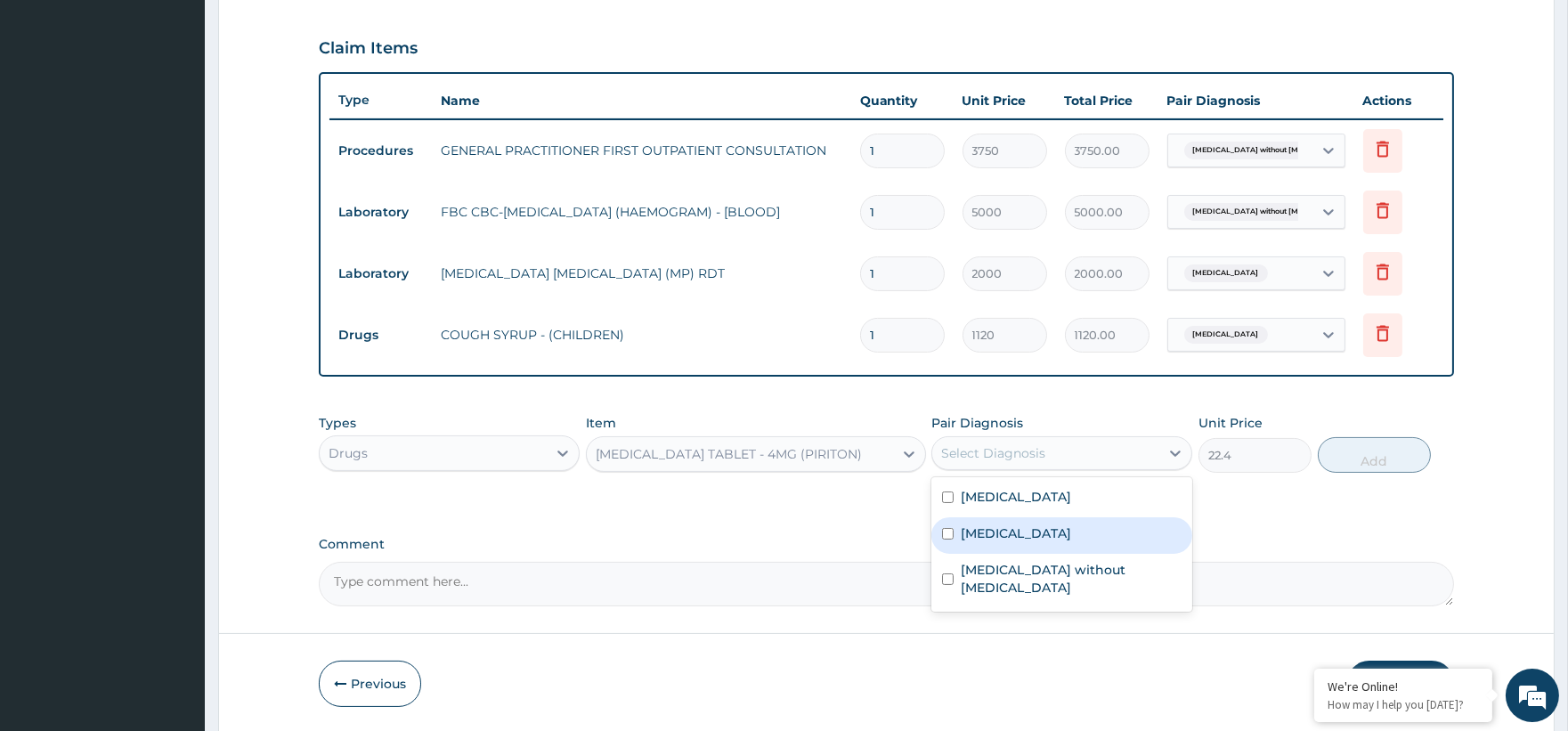
click at [1041, 539] on label "[MEDICAL_DATA]" at bounding box center [1016, 533] width 111 height 18
click at [1071, 527] on label "[MEDICAL_DATA]" at bounding box center [1016, 533] width 111 height 18
checkbox input "true"
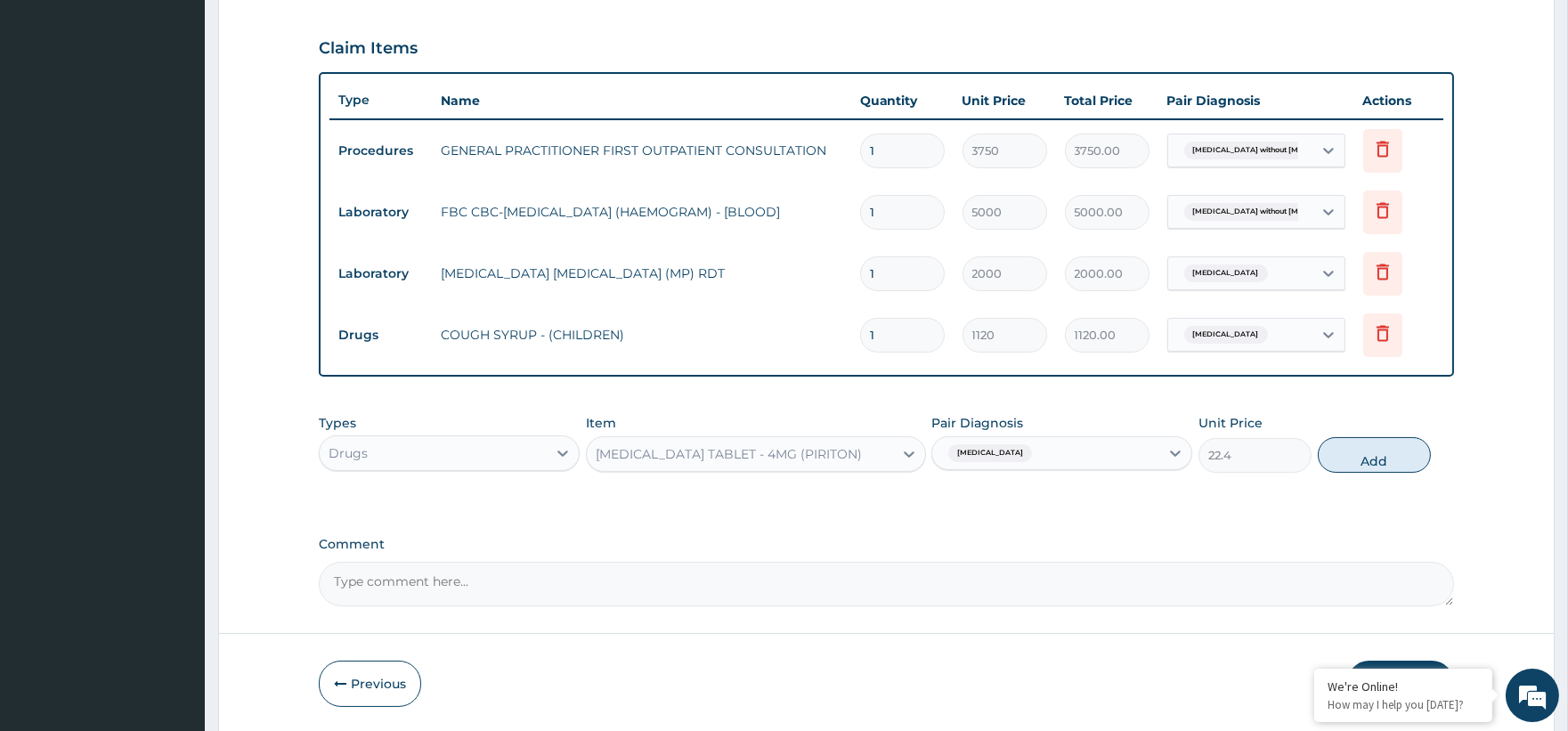
click at [1375, 446] on button "Add" at bounding box center [1374, 455] width 113 height 36
type input "0"
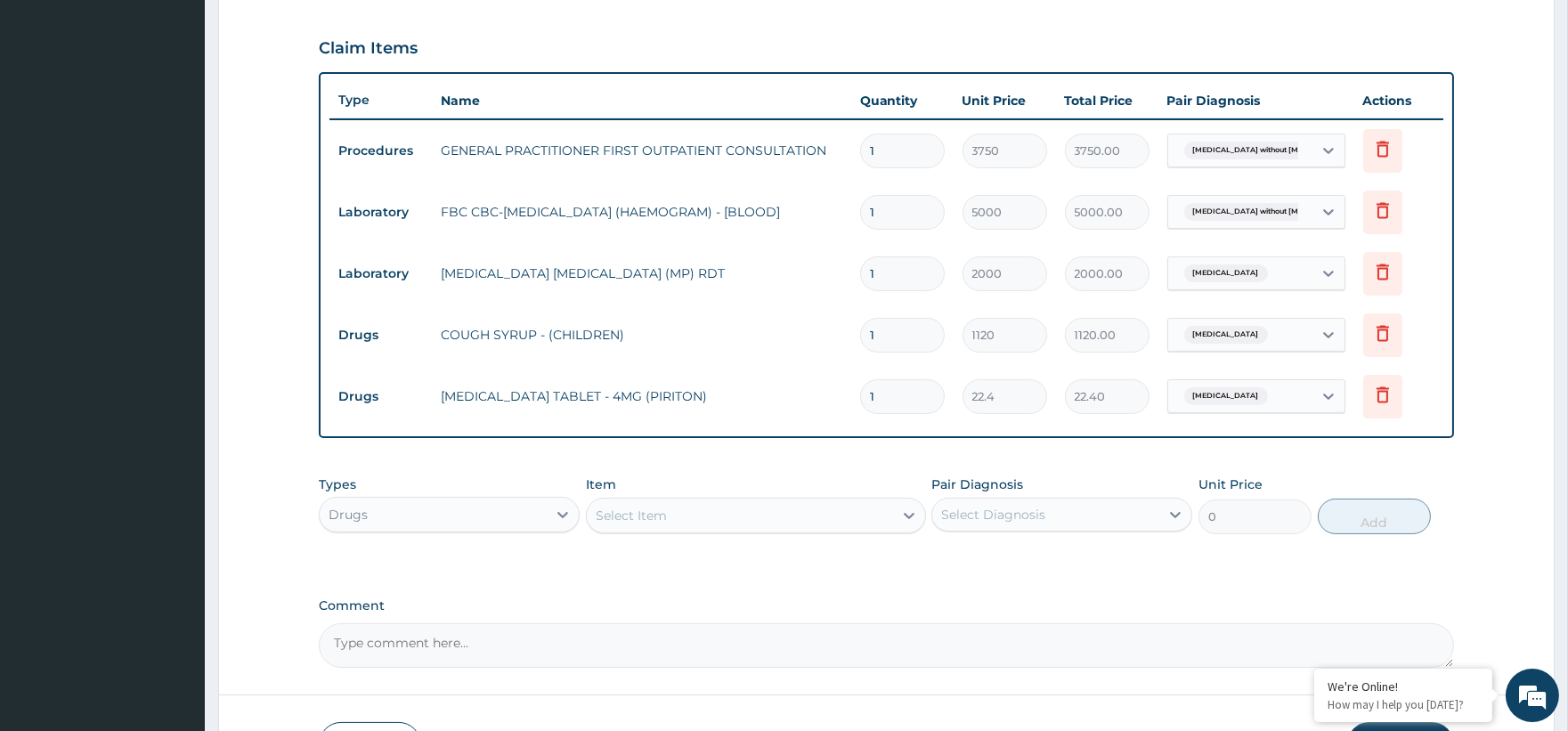
type input "10"
type input "224.00"
type input "10"
click at [725, 516] on div "Select Item" at bounding box center [739, 515] width 306 height 28
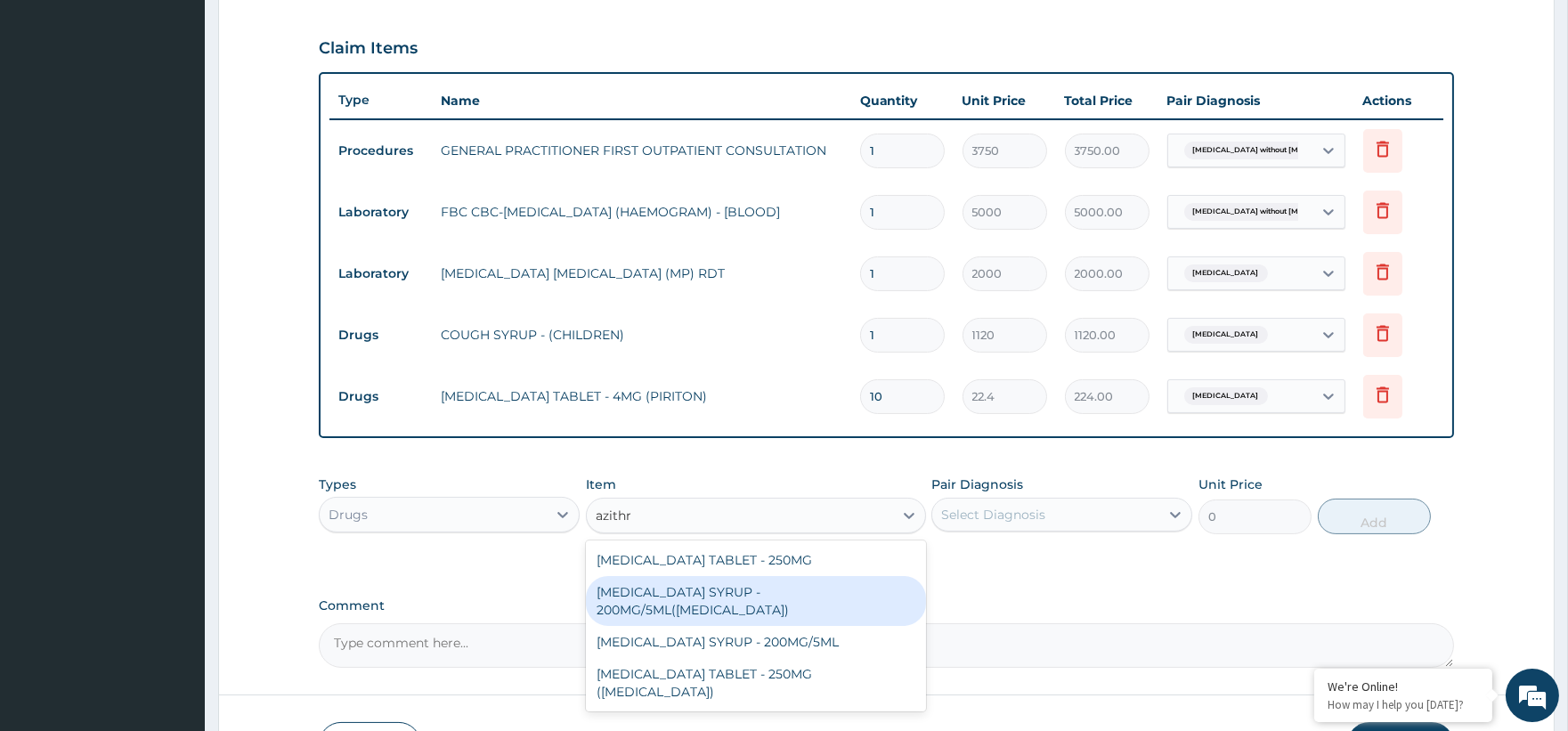
type input "azithro"
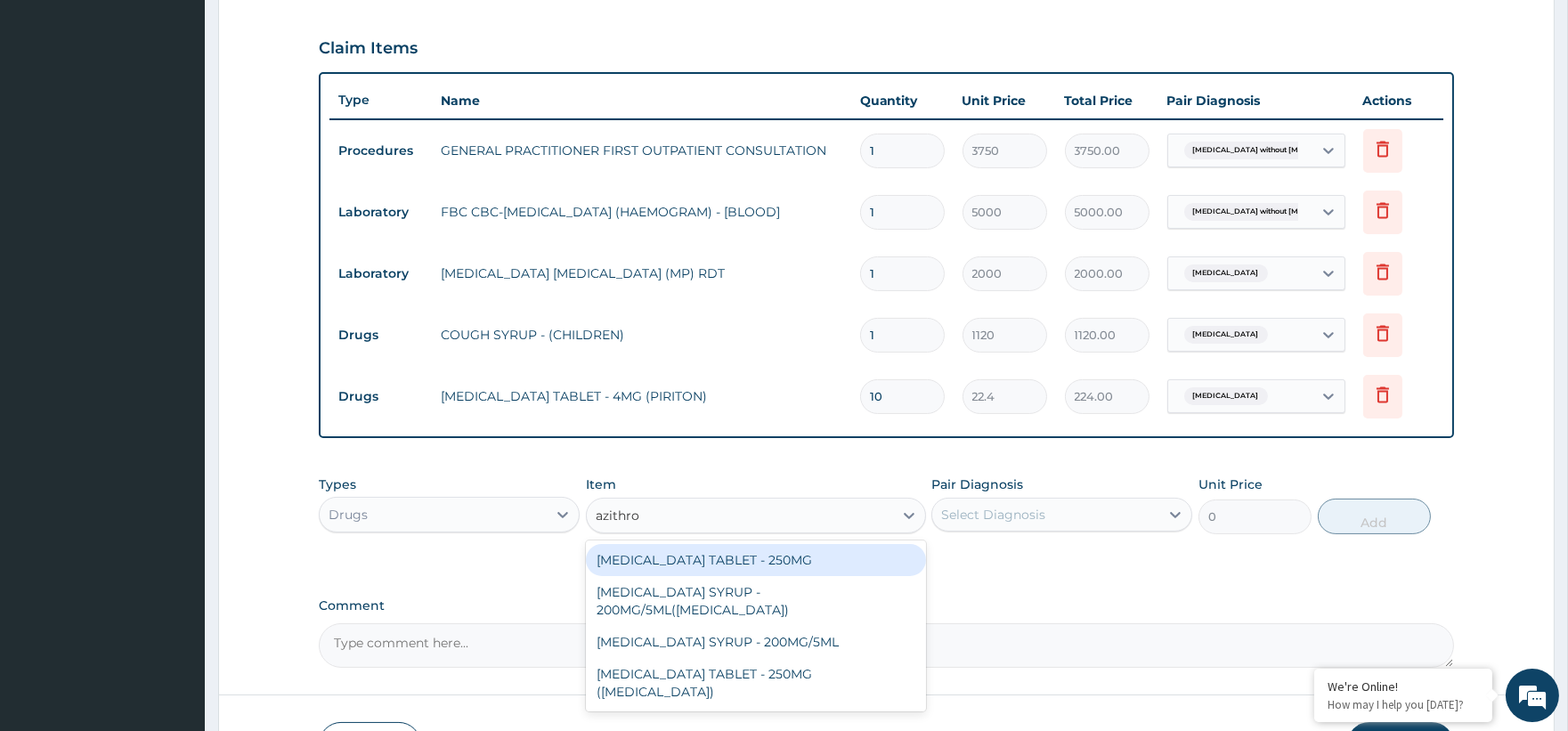
click at [763, 556] on div "[MEDICAL_DATA] TABLET - 250MG" at bounding box center [755, 559] width 340 height 32
type input "280"
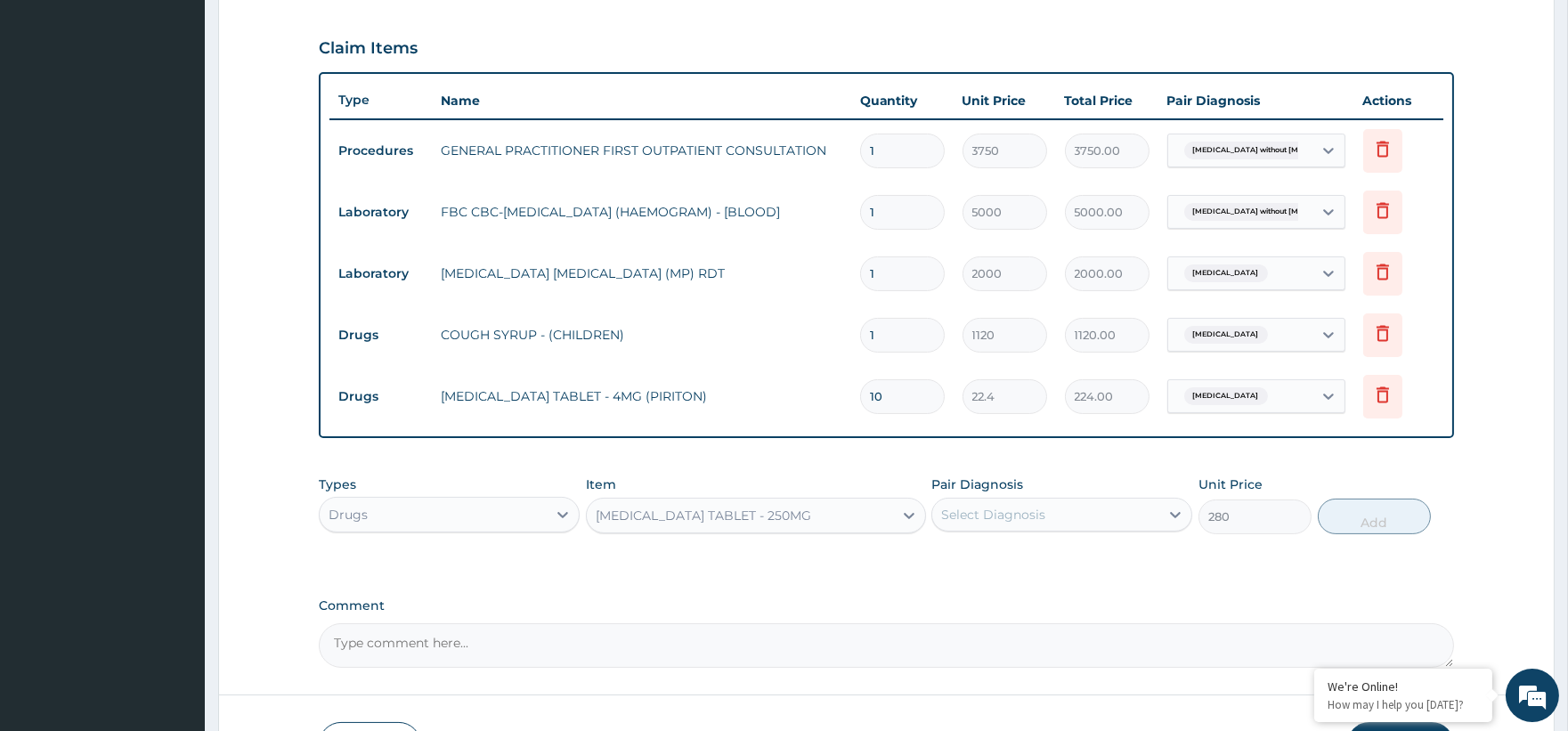
click at [984, 513] on div "Select Diagnosis" at bounding box center [993, 515] width 104 height 18
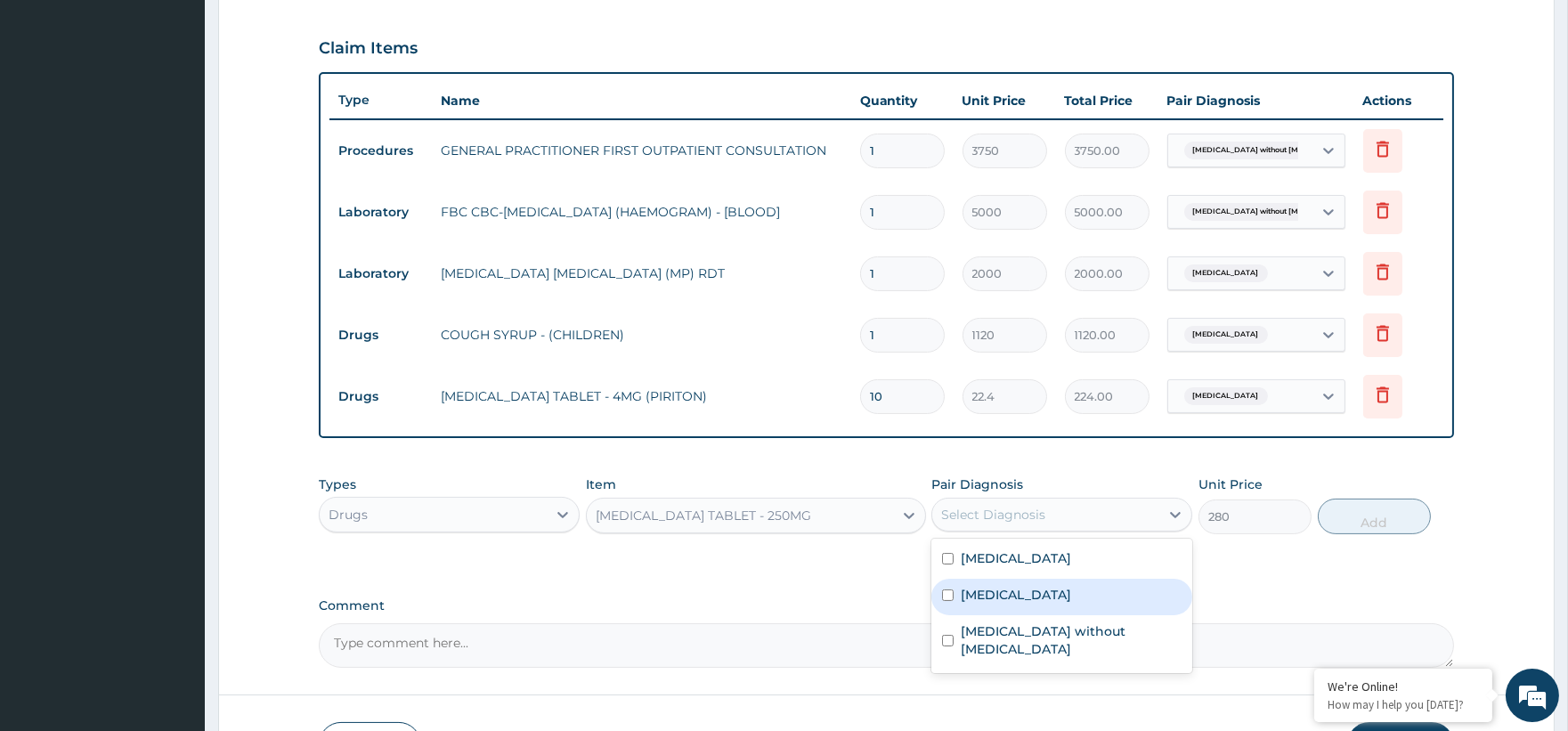
click at [1009, 603] on label "[MEDICAL_DATA]" at bounding box center [1016, 594] width 111 height 18
checkbox input "true"
click at [1372, 510] on button "Add" at bounding box center [1374, 516] width 113 height 36
type input "0"
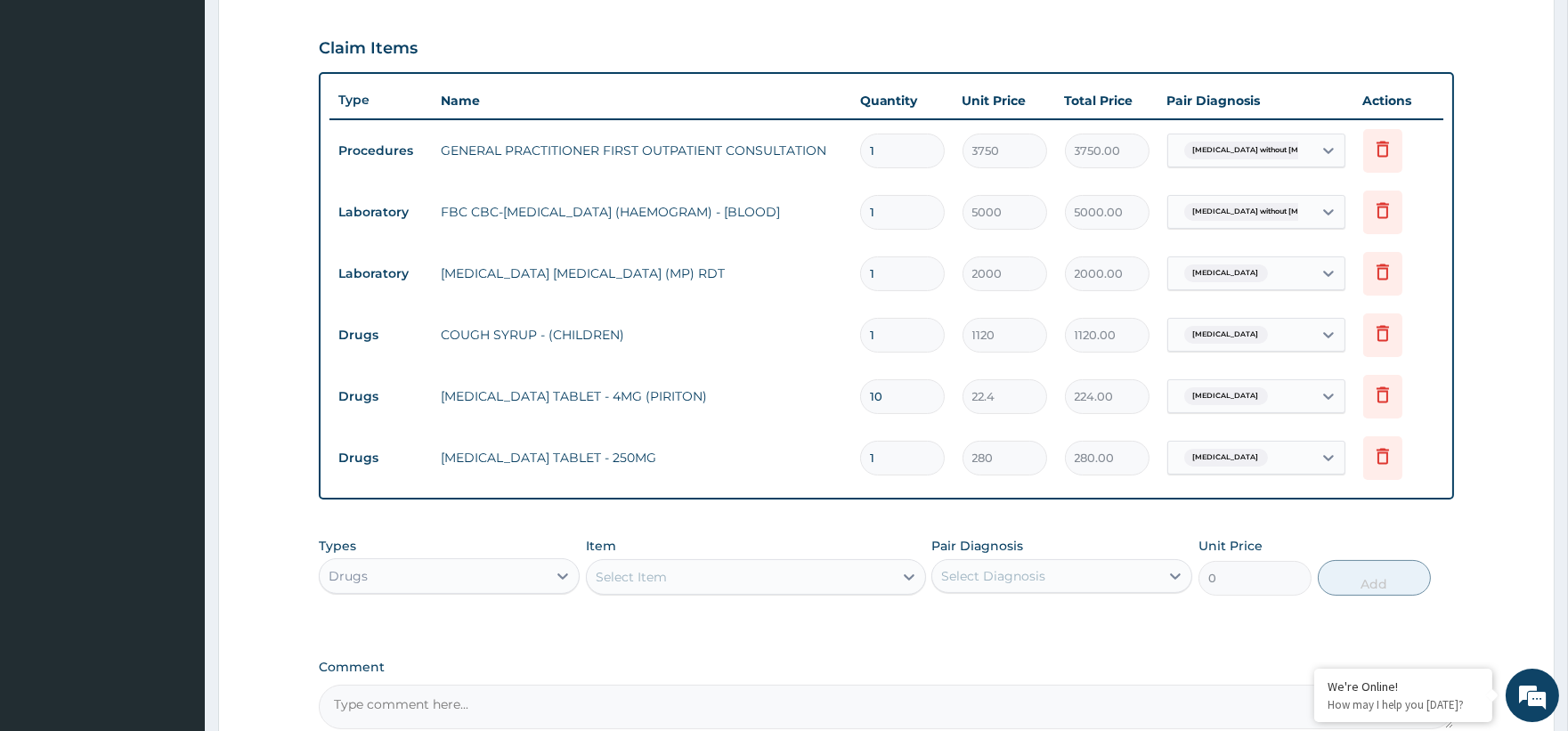
type input "10"
type input "2800.00"
type input "10"
click at [680, 570] on div "Select Item" at bounding box center [739, 576] width 306 height 28
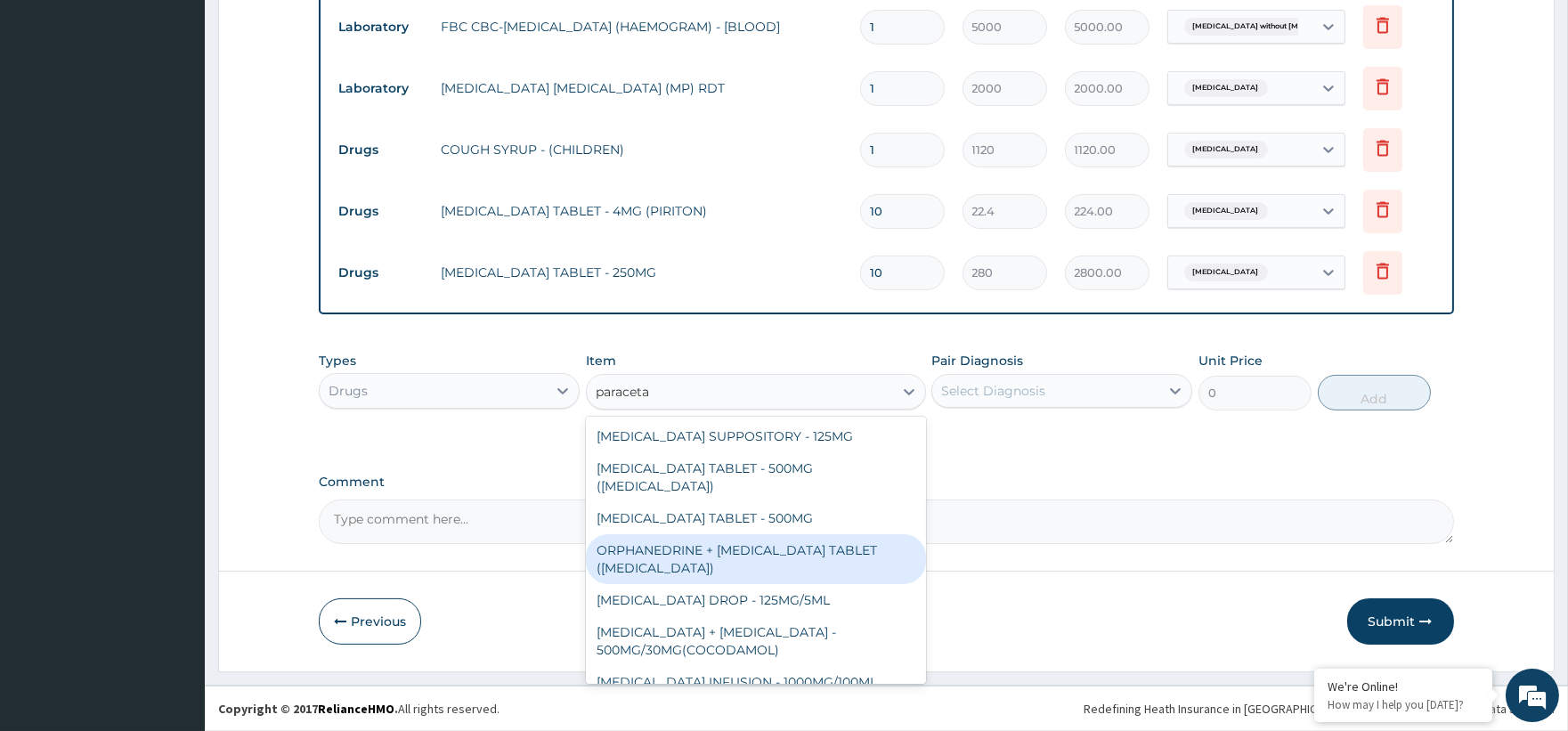
scroll to position [63, 0]
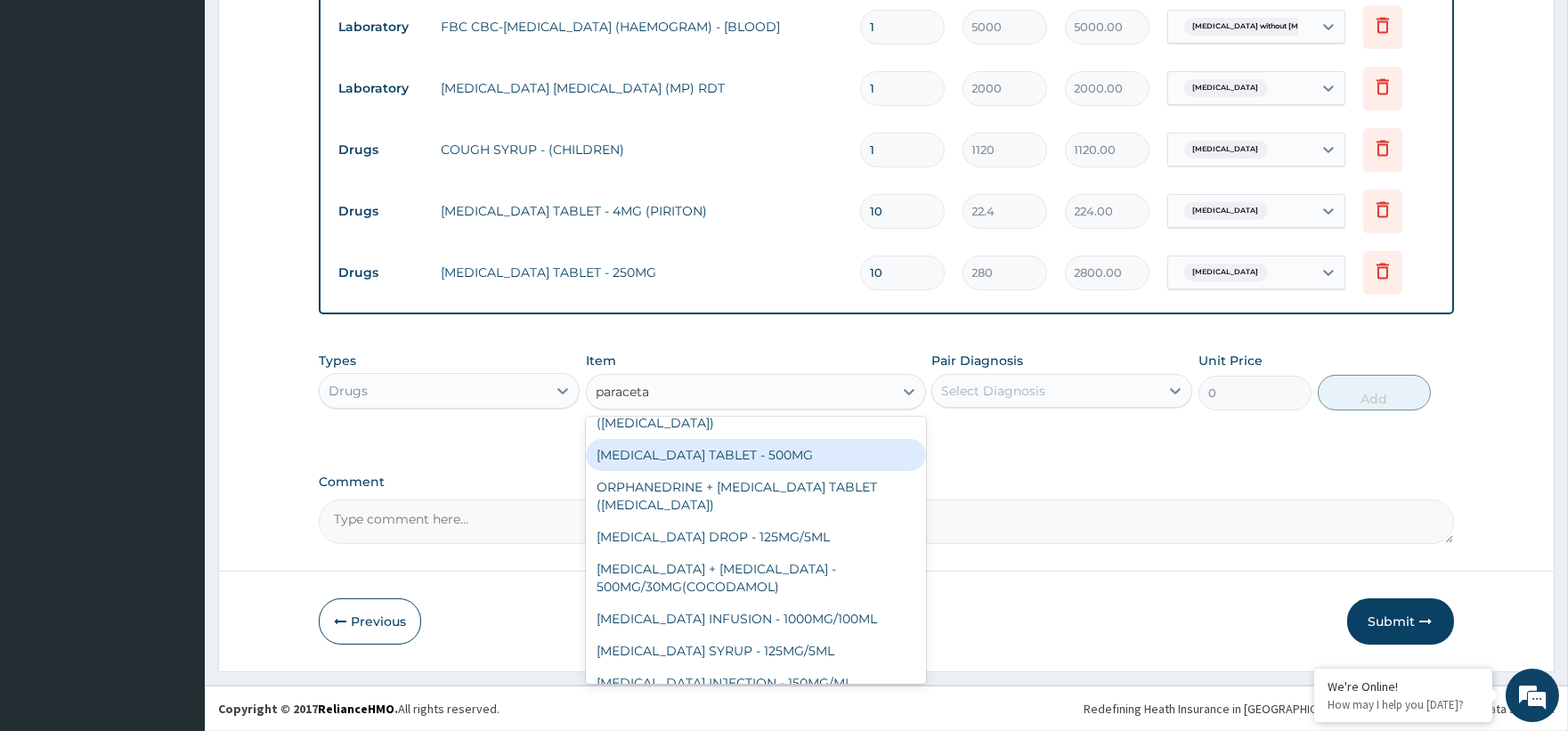
type input "paracet"
click at [730, 439] on div "[MEDICAL_DATA] TABLET - 500MG" at bounding box center [755, 455] width 340 height 32
type input "33.599999999999994"
click at [730, 436] on div "Types Drugs Item option AZITHROMYCIN TABLET - 250MG, selected. option PARACETAM…" at bounding box center [886, 395] width 1134 height 103
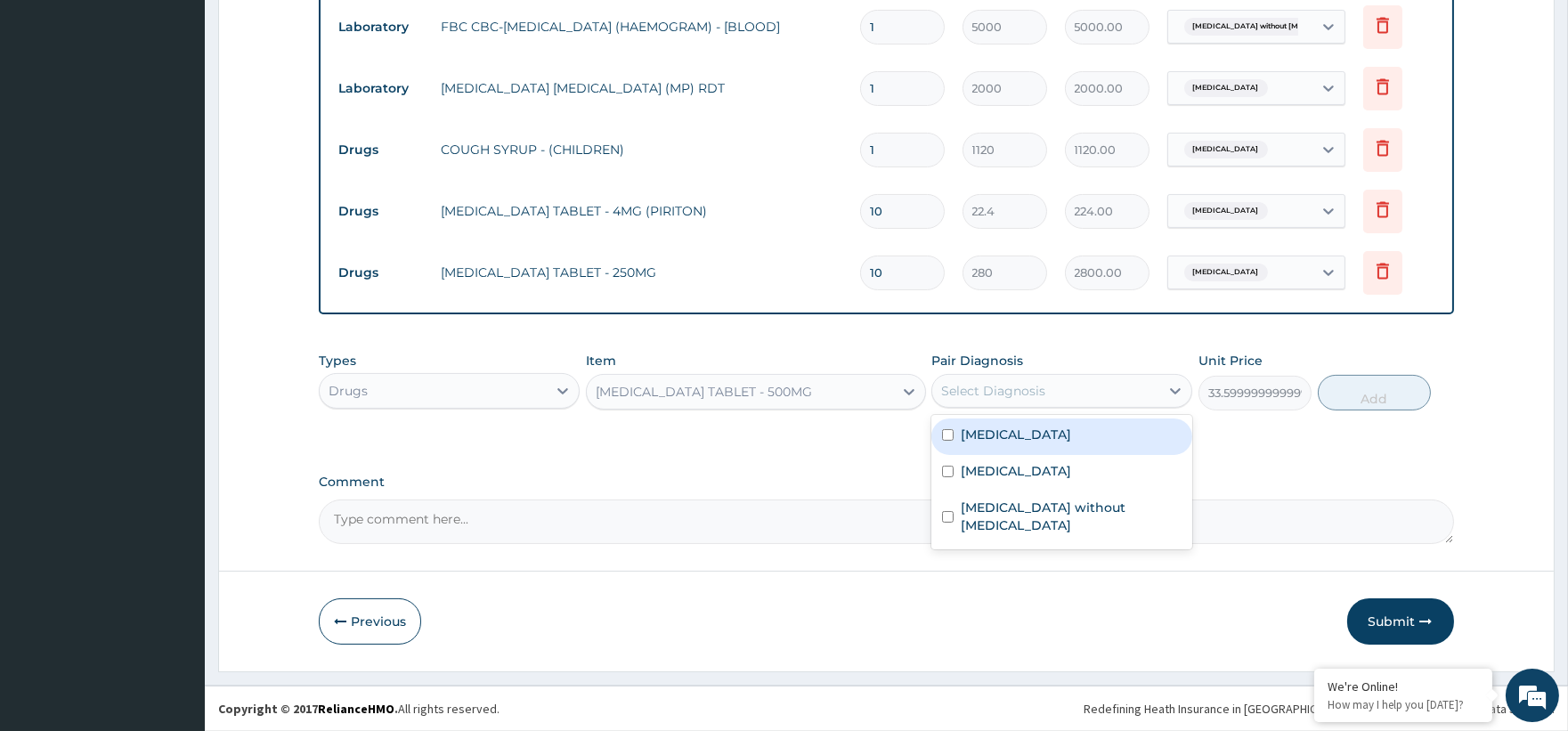
click at [977, 396] on div "Select Diagnosis" at bounding box center [993, 391] width 104 height 18
click at [1029, 439] on label "[MEDICAL_DATA]" at bounding box center [1016, 434] width 111 height 18
checkbox input "true"
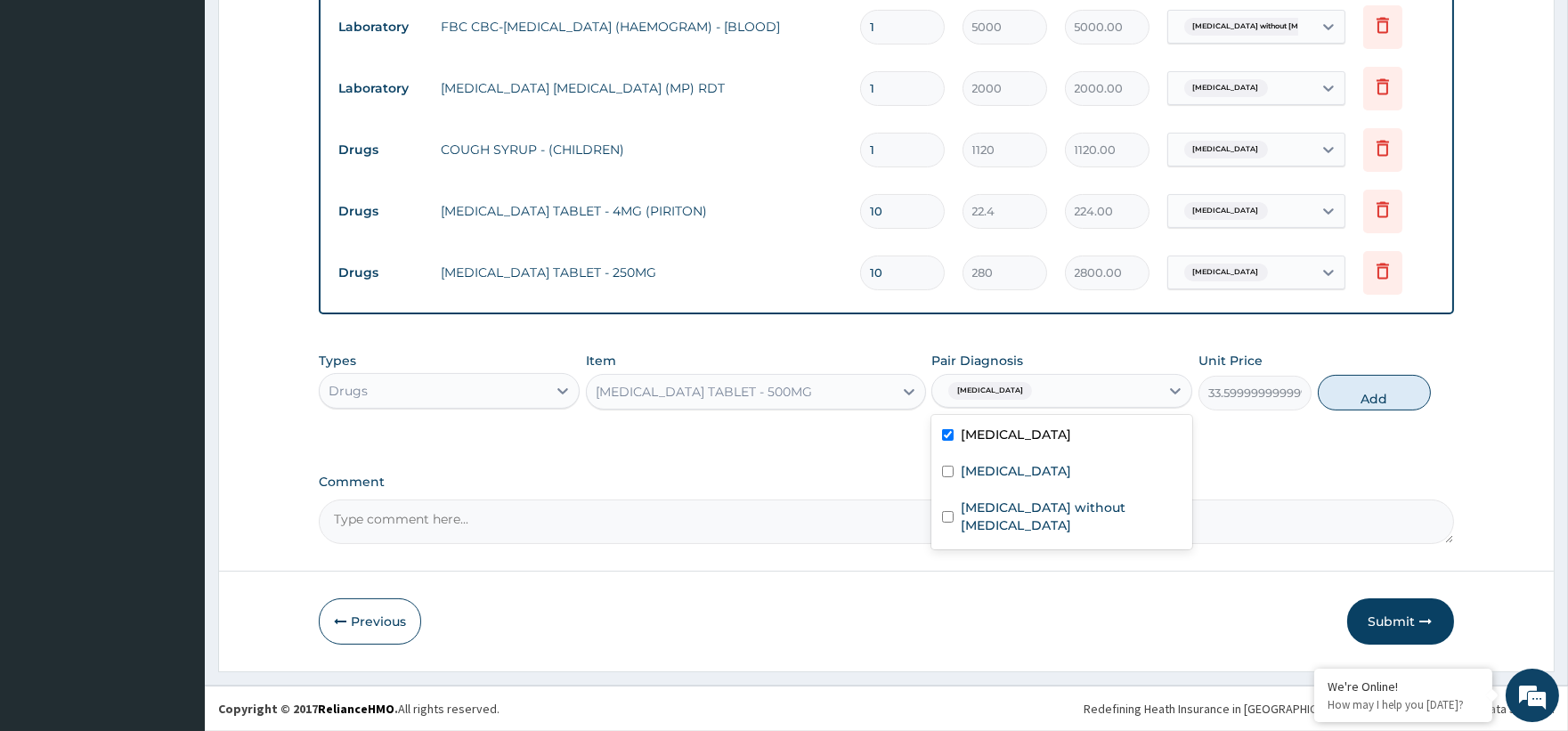
click at [1373, 394] on button "Add" at bounding box center [1374, 393] width 113 height 36
type input "0"
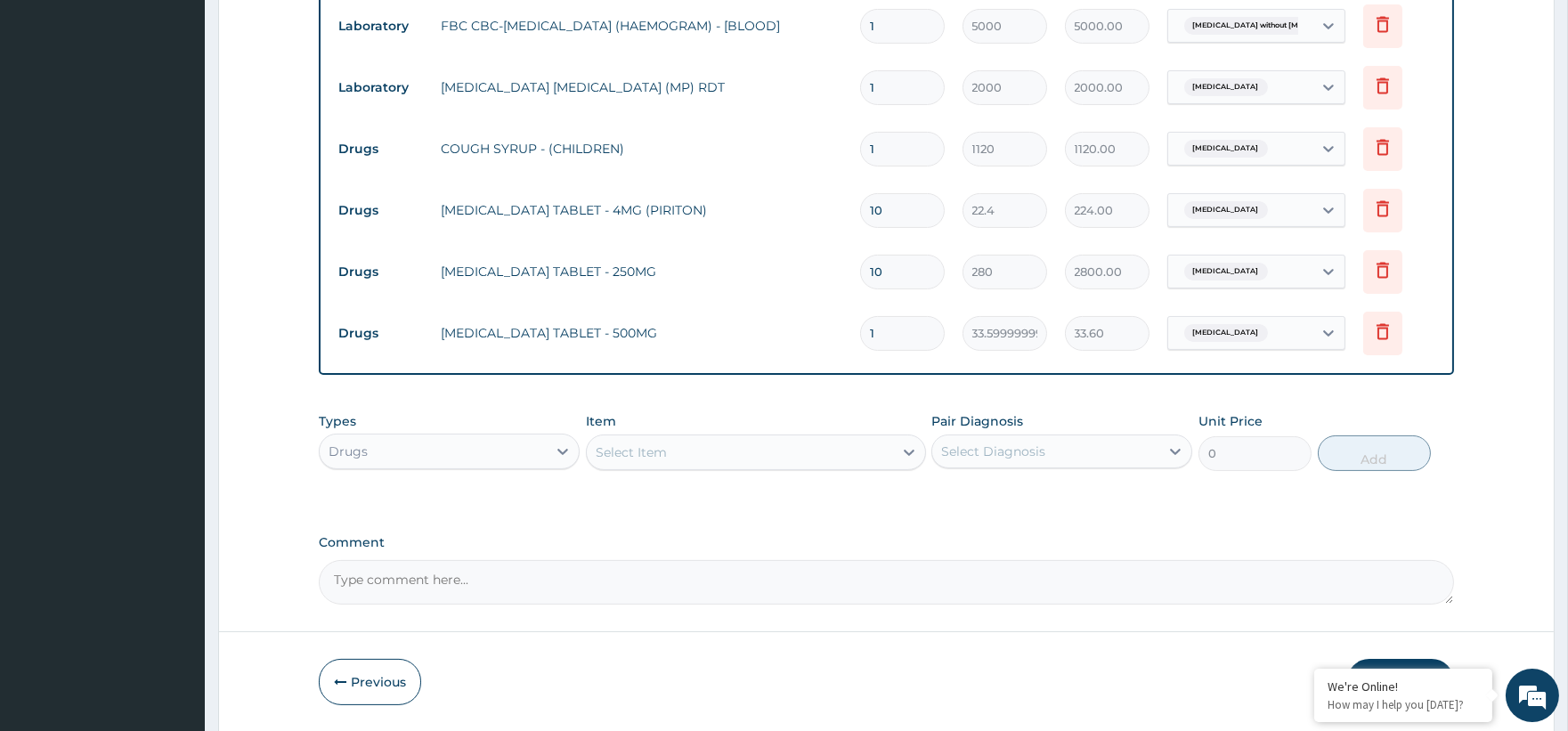
type input "0.00"
type input "9"
type input "302.40"
type input "9"
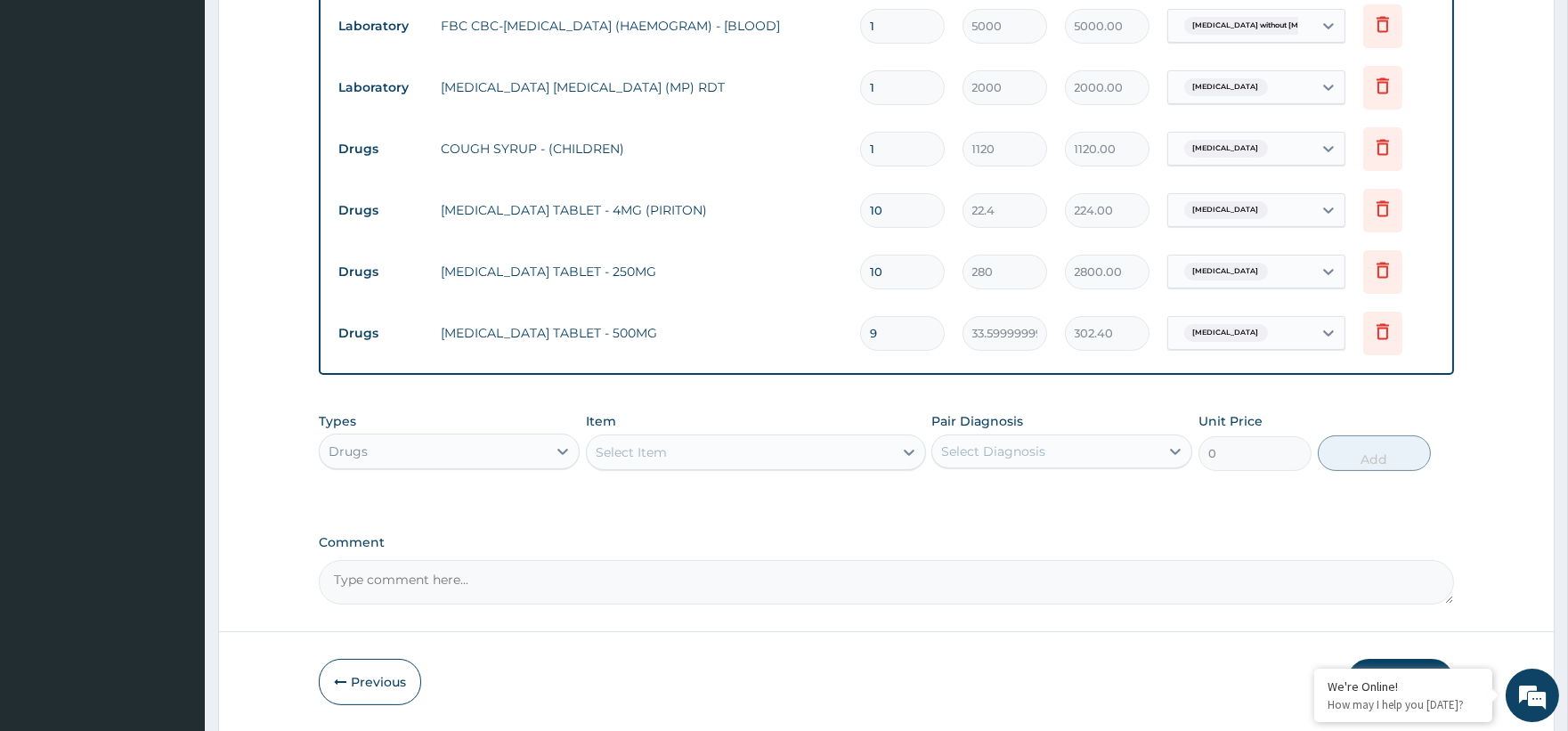
click at [698, 453] on div "Select Item" at bounding box center [739, 452] width 306 height 28
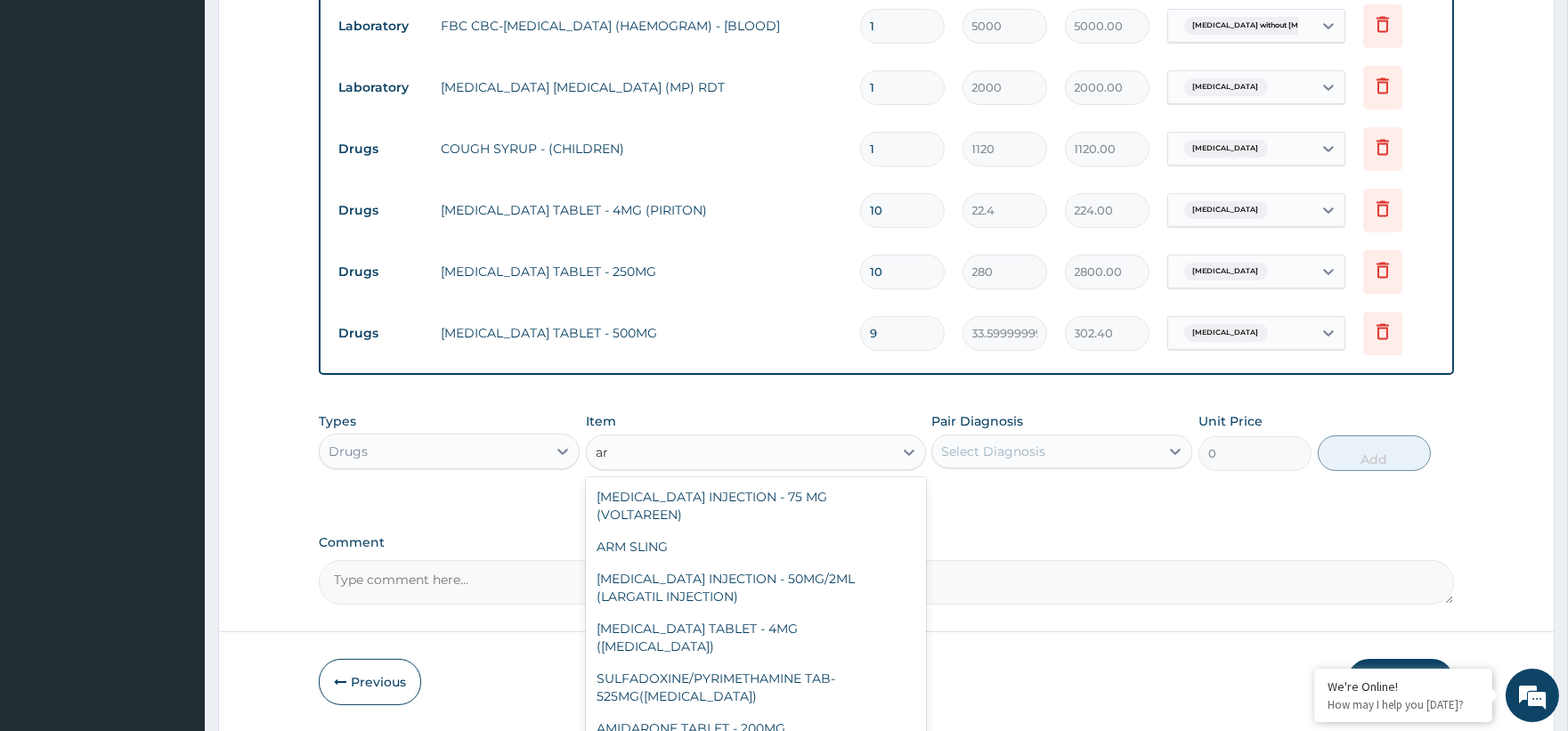
type input "a"
type input "arte"
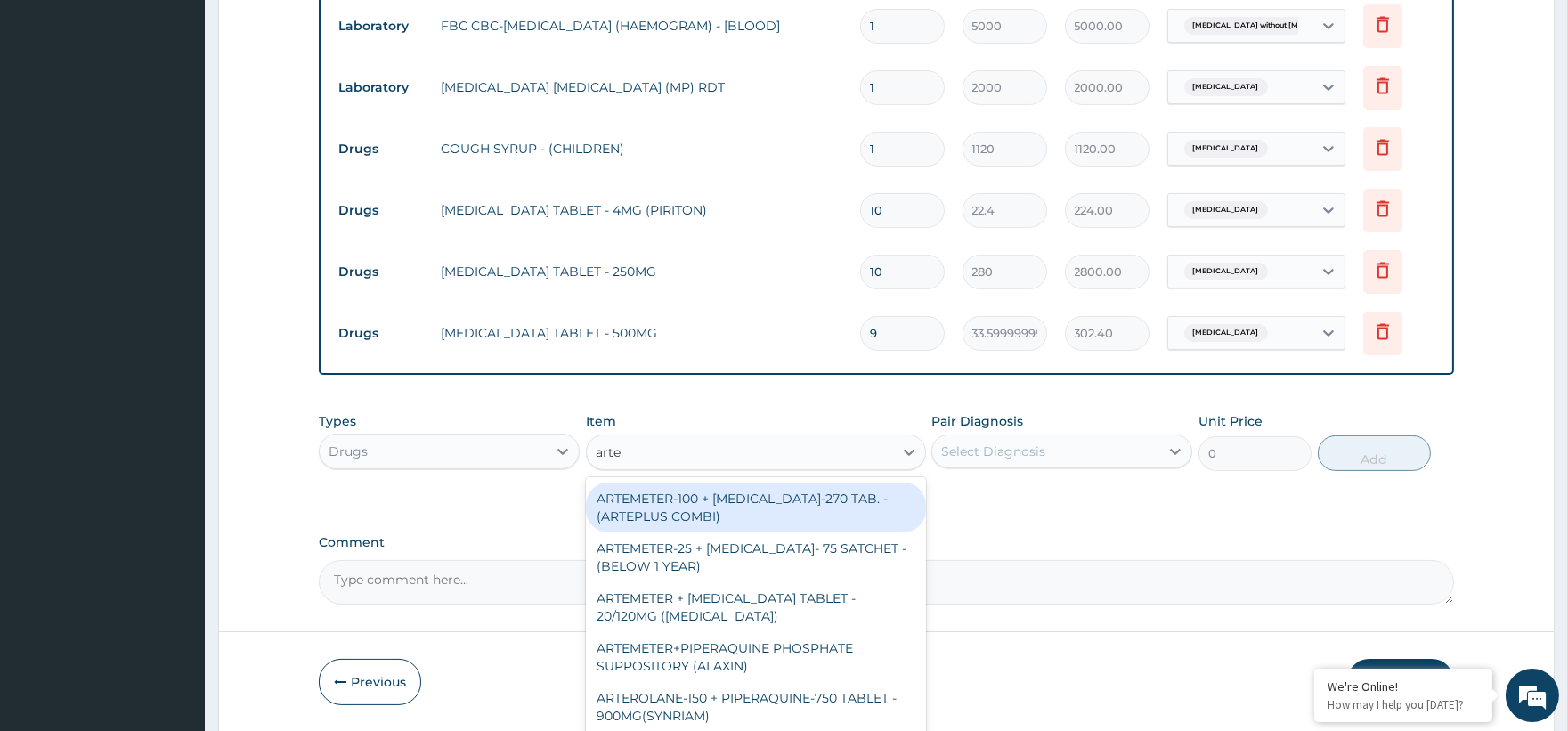
scroll to position [395, 0]
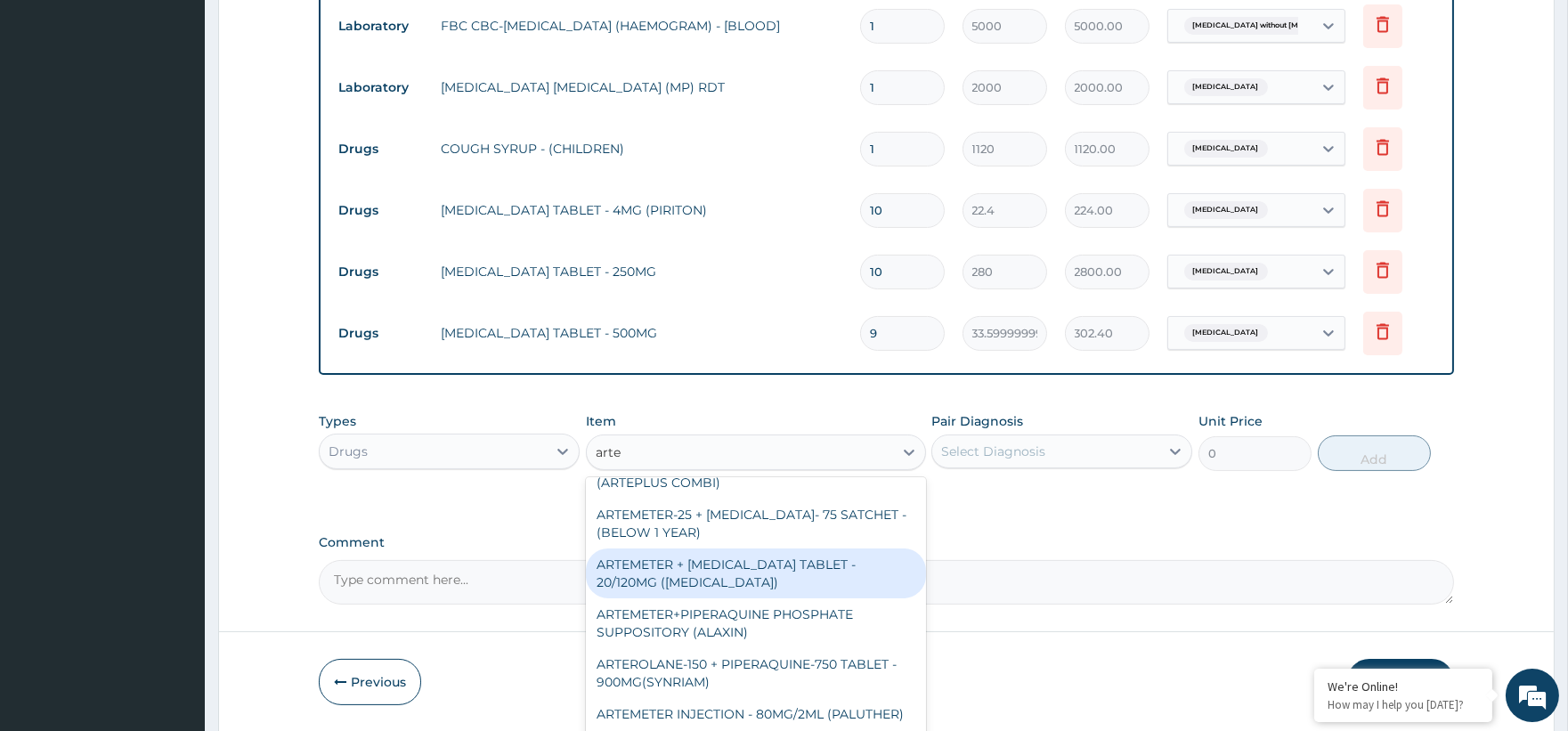
drag, startPoint x: 777, startPoint y: 590, endPoint x: 797, endPoint y: 562, distance: 34.4
click at [777, 591] on div "ARTEMETER + [MEDICAL_DATA] TABLET - 20/120MG ([MEDICAL_DATA])" at bounding box center [755, 573] width 340 height 50
type input "210"
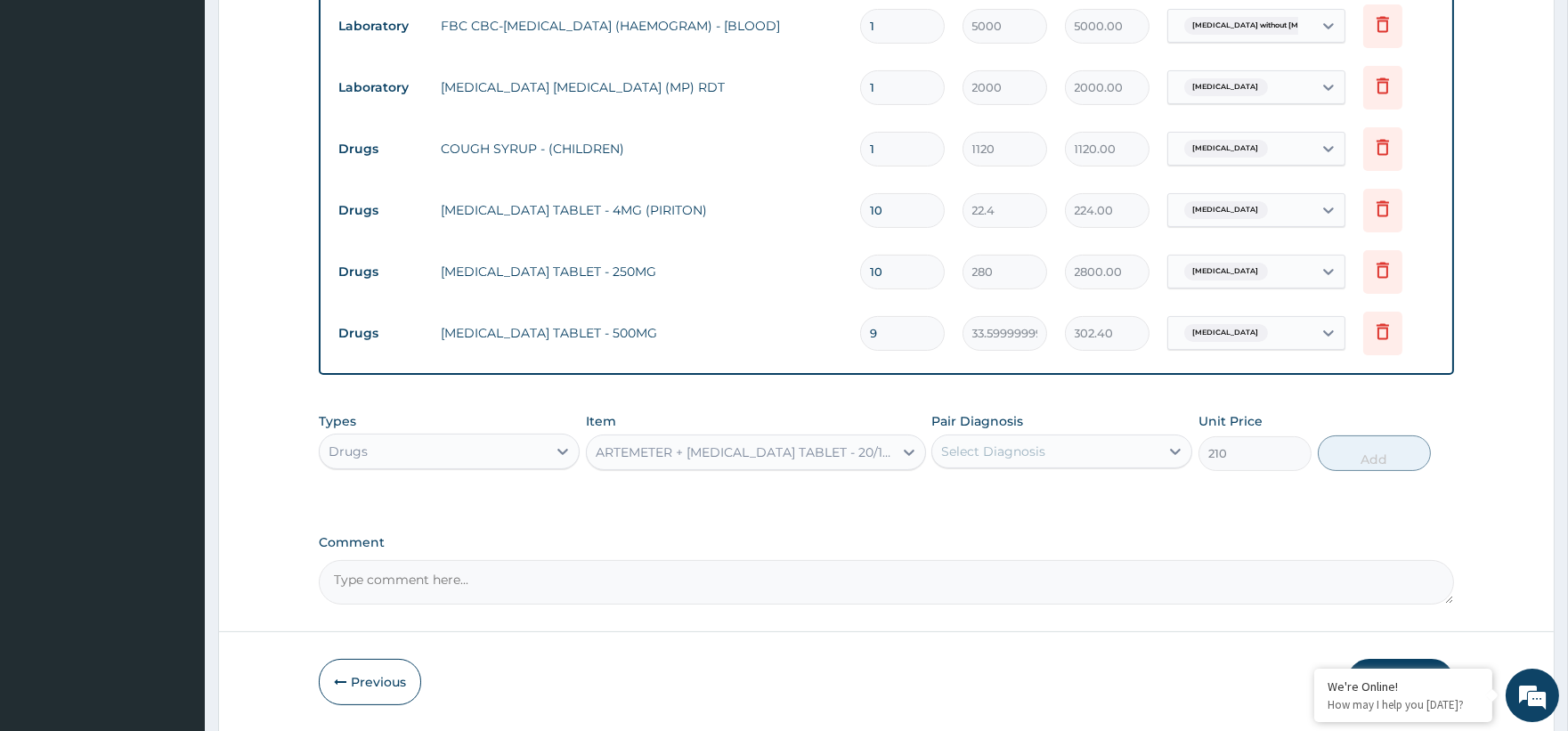
click at [987, 448] on div "Select Diagnosis" at bounding box center [993, 451] width 104 height 18
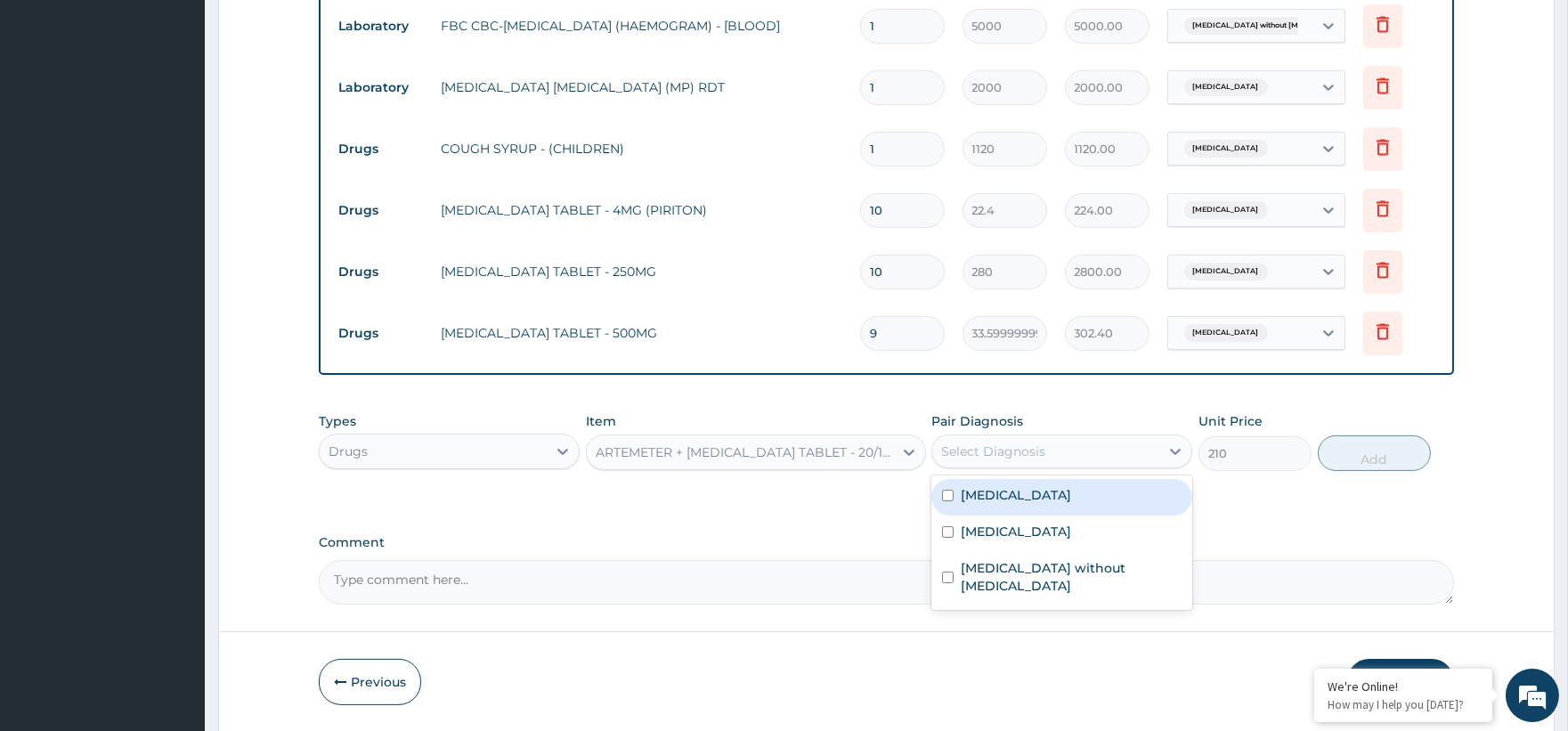
click at [1052, 504] on label "[MEDICAL_DATA]" at bounding box center [1016, 495] width 111 height 18
checkbox input "true"
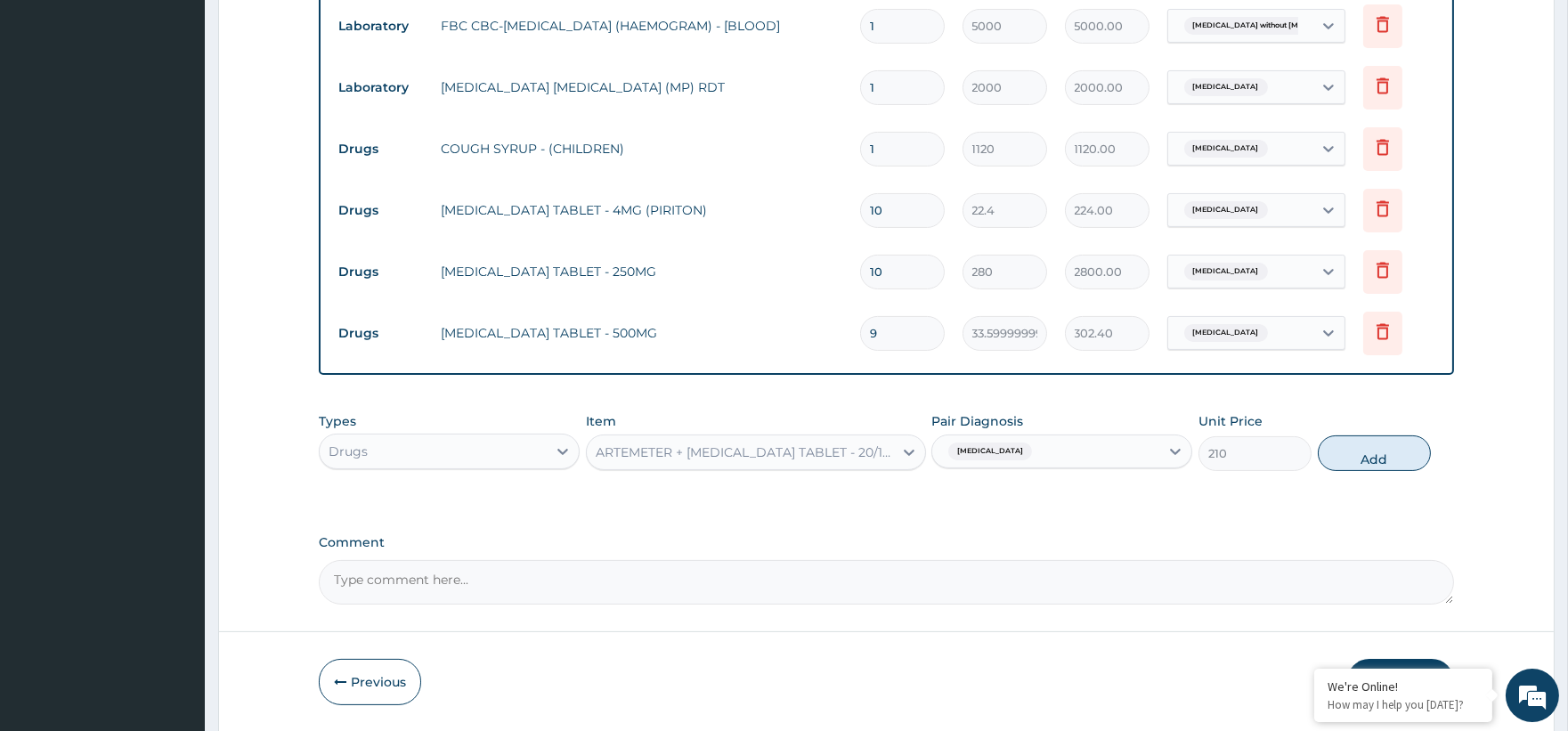
drag, startPoint x: 1383, startPoint y: 455, endPoint x: 1273, endPoint y: 461, distance: 110.2
click at [1381, 455] on button "Add" at bounding box center [1374, 454] width 113 height 36
type input "0"
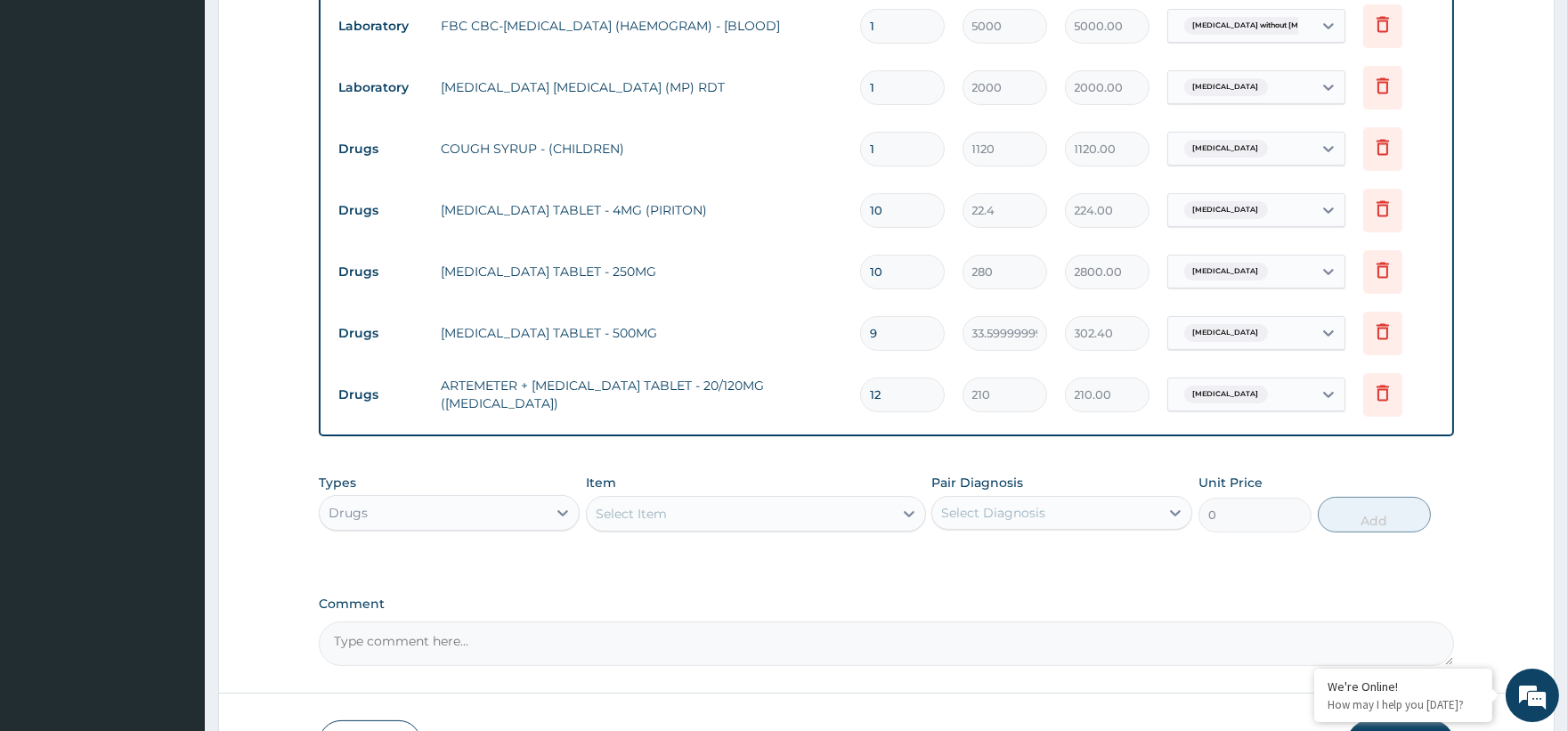
type input "125"
type input "26250.00"
type input "12"
type input "2520.00"
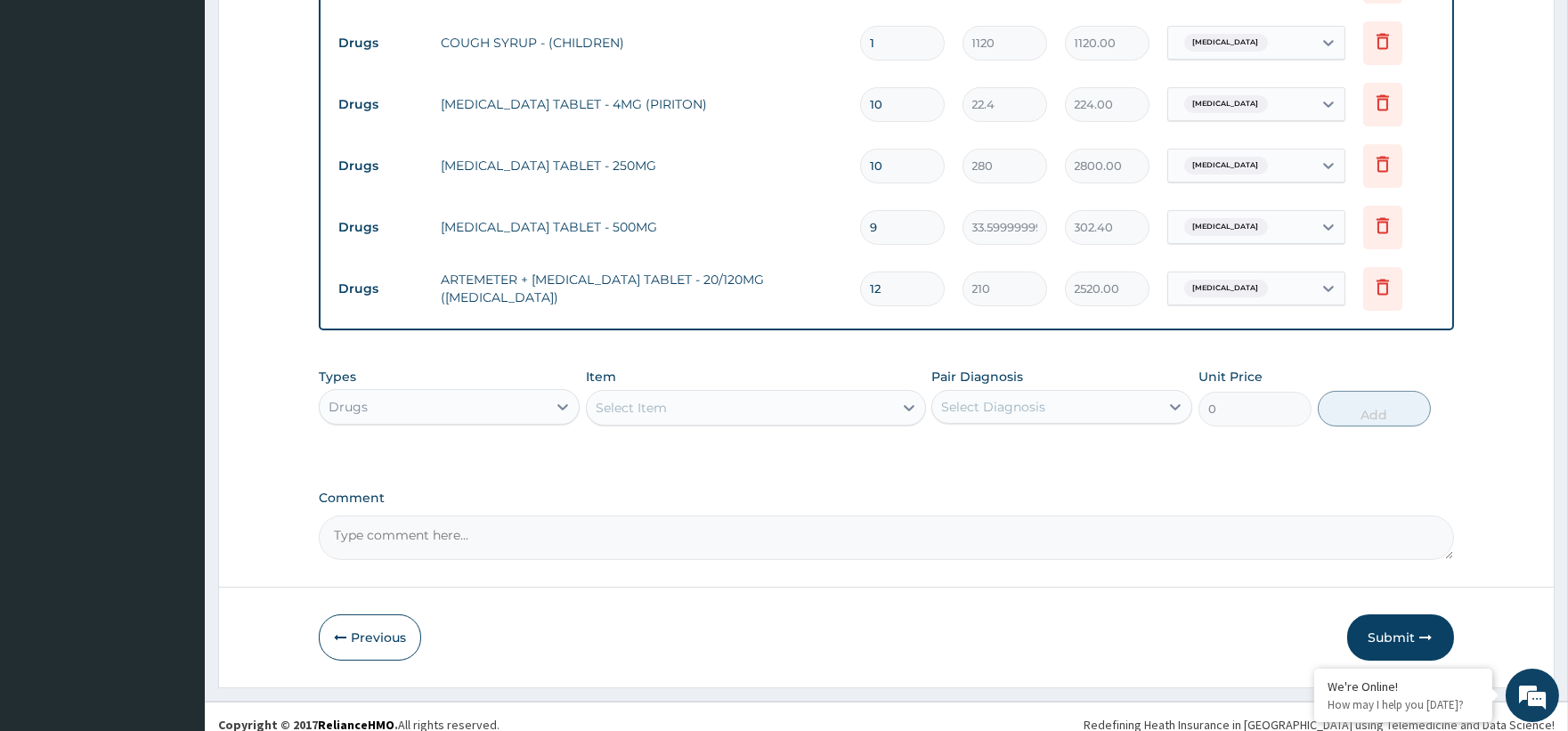
scroll to position [900, 0]
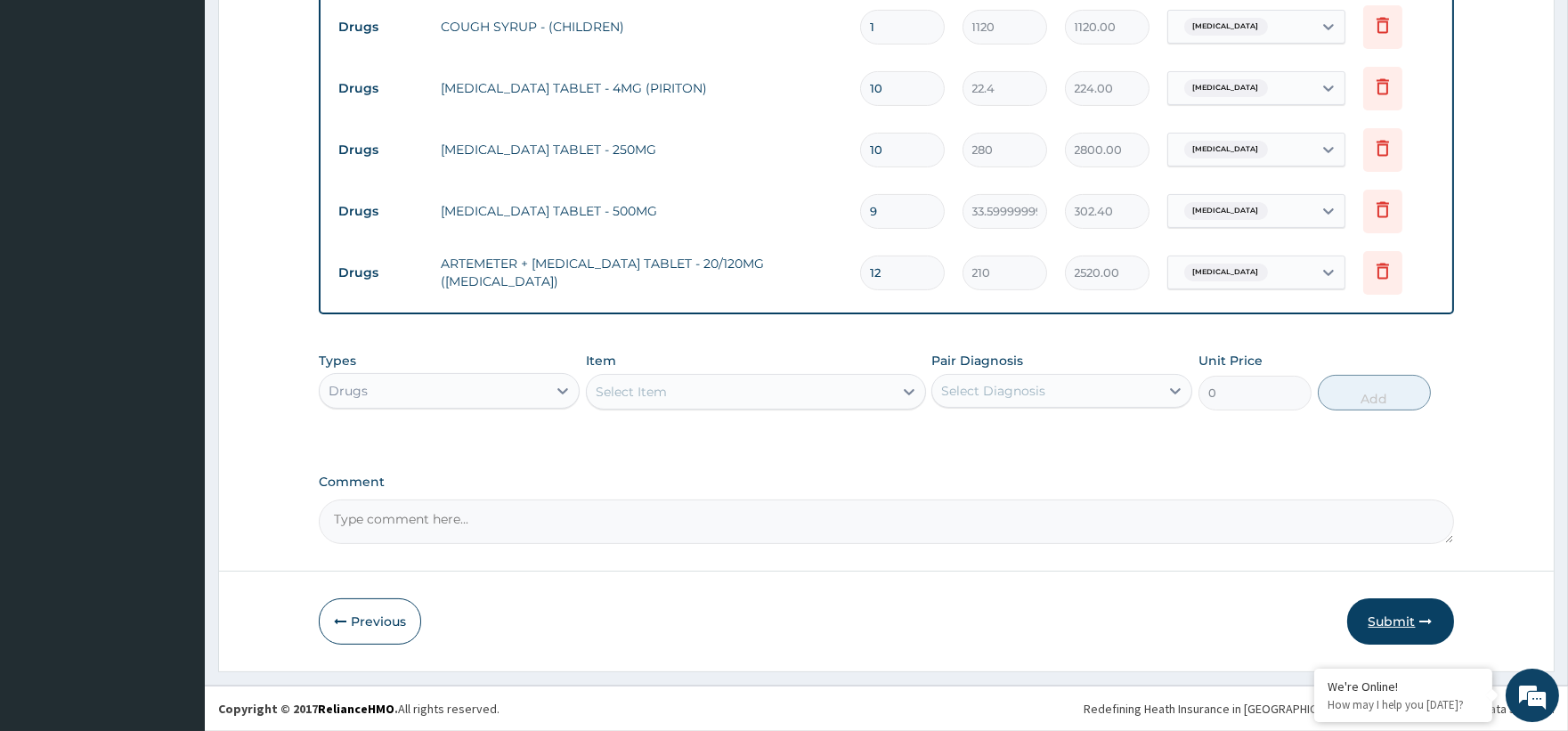
type input "12"
click at [1412, 616] on button "Submit" at bounding box center [1400, 620] width 107 height 46
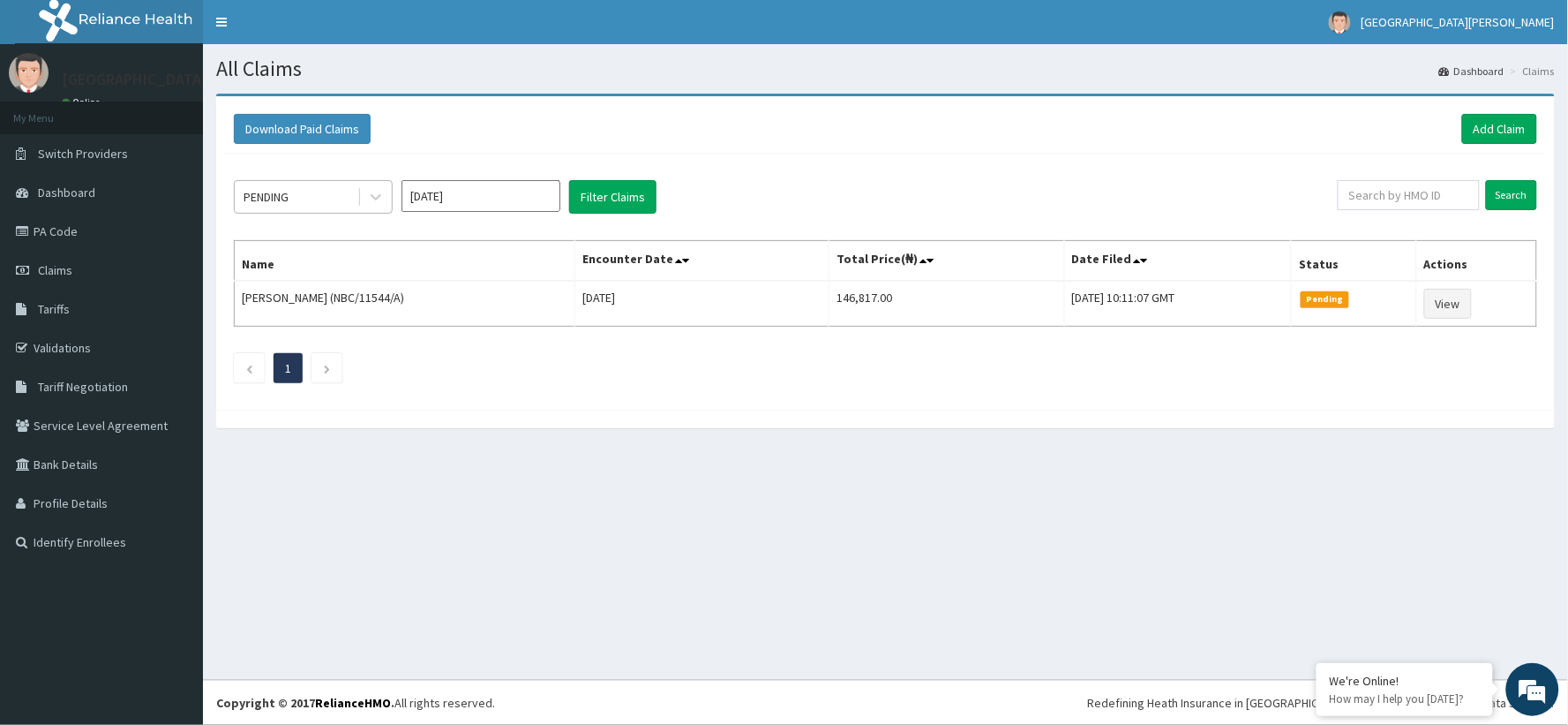
click at [346, 197] on div "PENDING" at bounding box center [296, 197] width 123 height 28
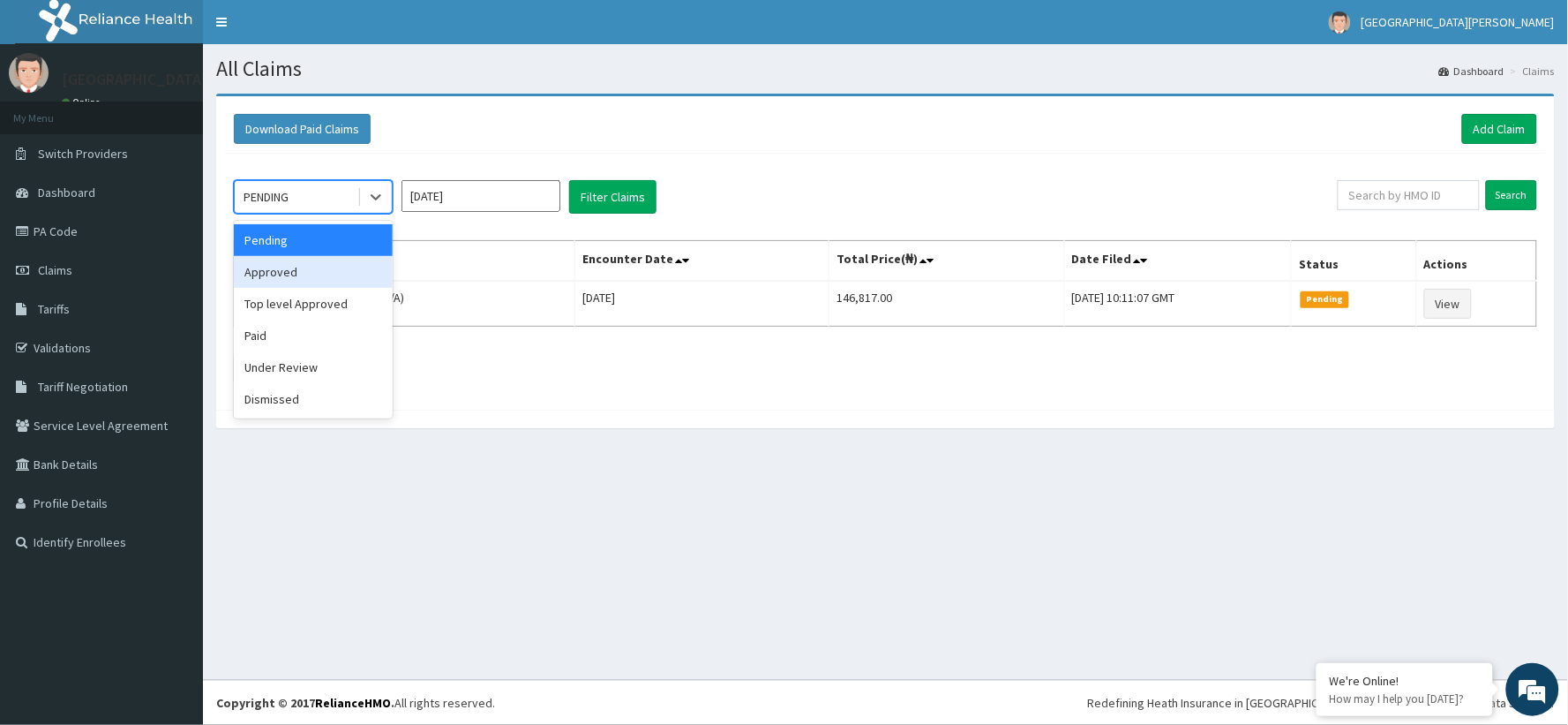
click at [362, 278] on div "Approved" at bounding box center [313, 271] width 159 height 32
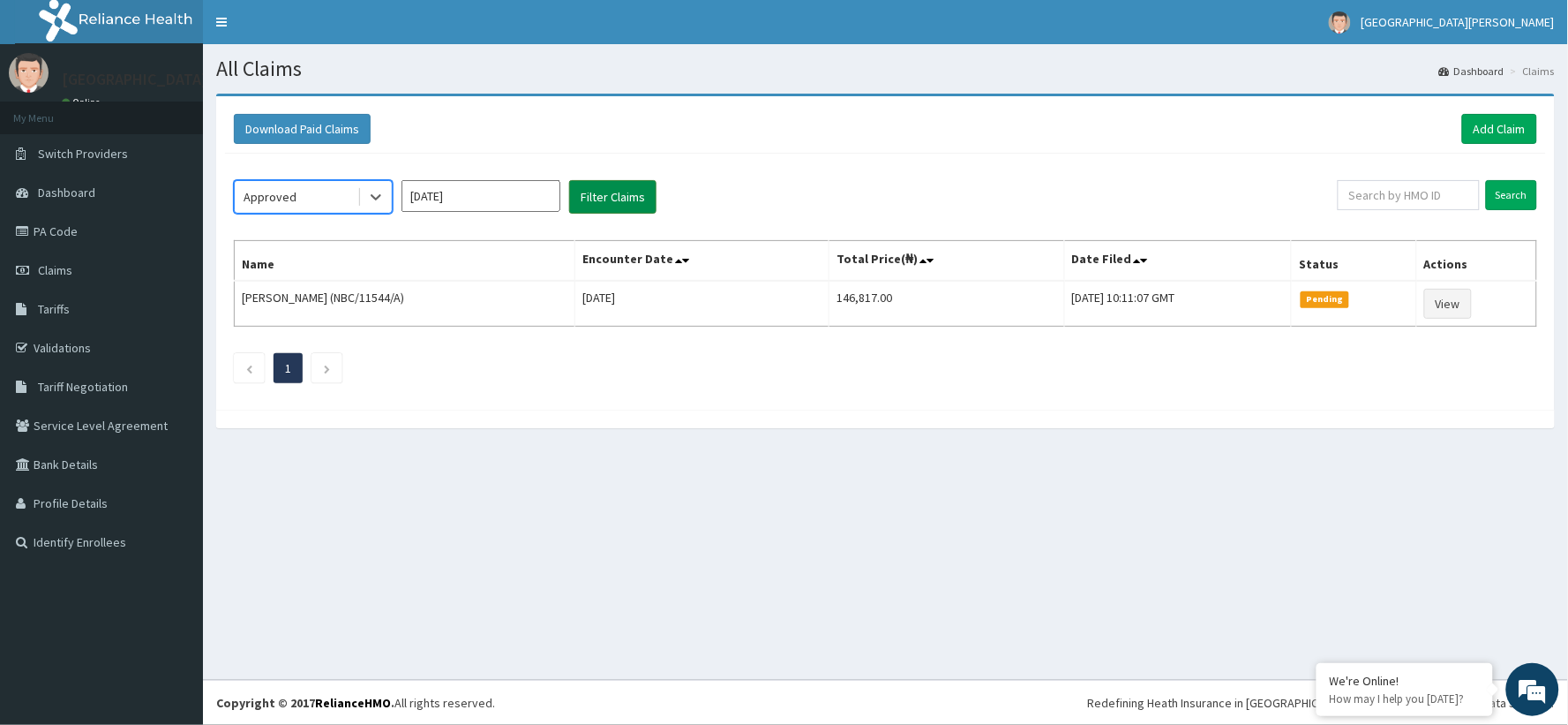
click at [623, 200] on button "Filter Claims" at bounding box center [613, 197] width 87 height 33
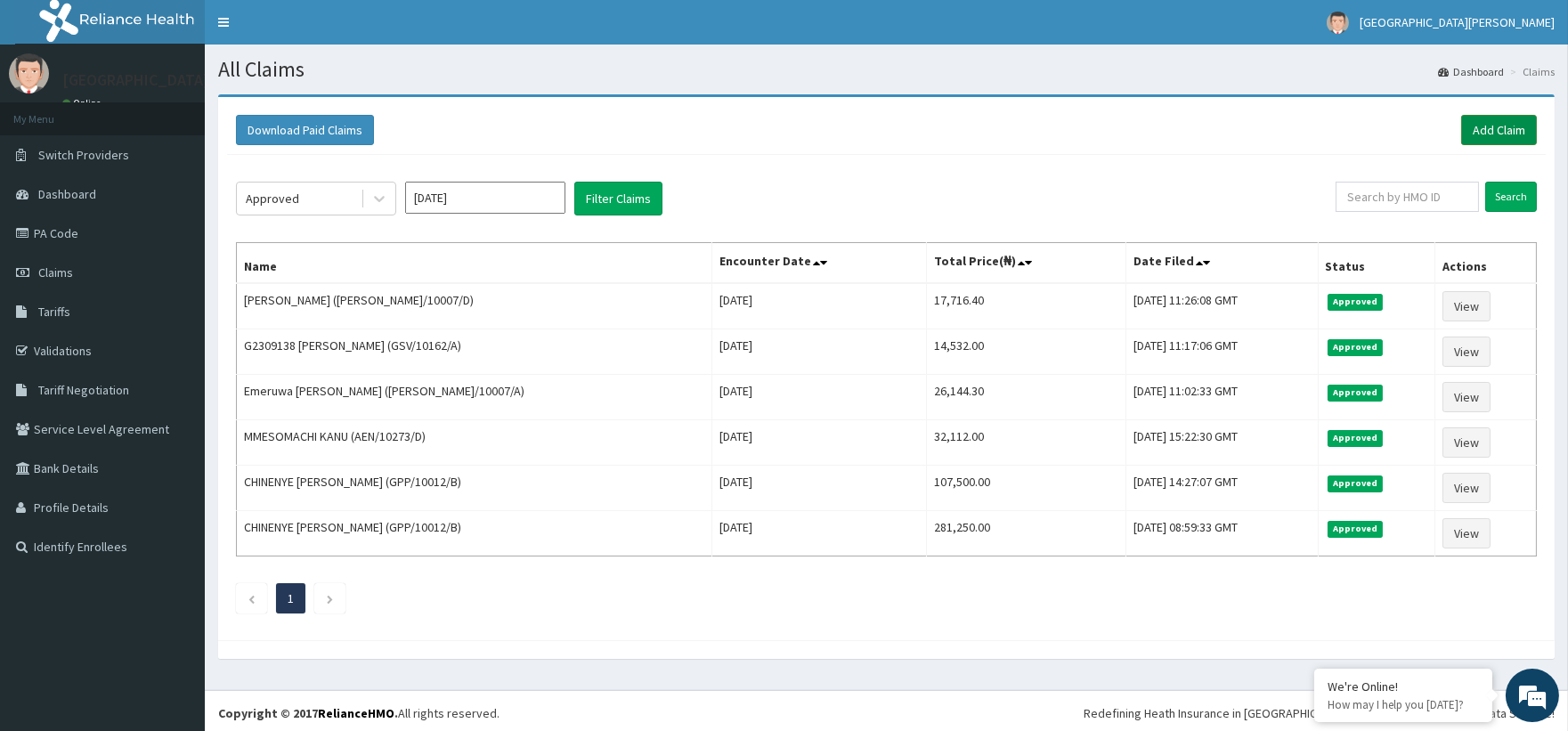
click at [1487, 125] on link "Add Claim" at bounding box center [1499, 130] width 76 height 30
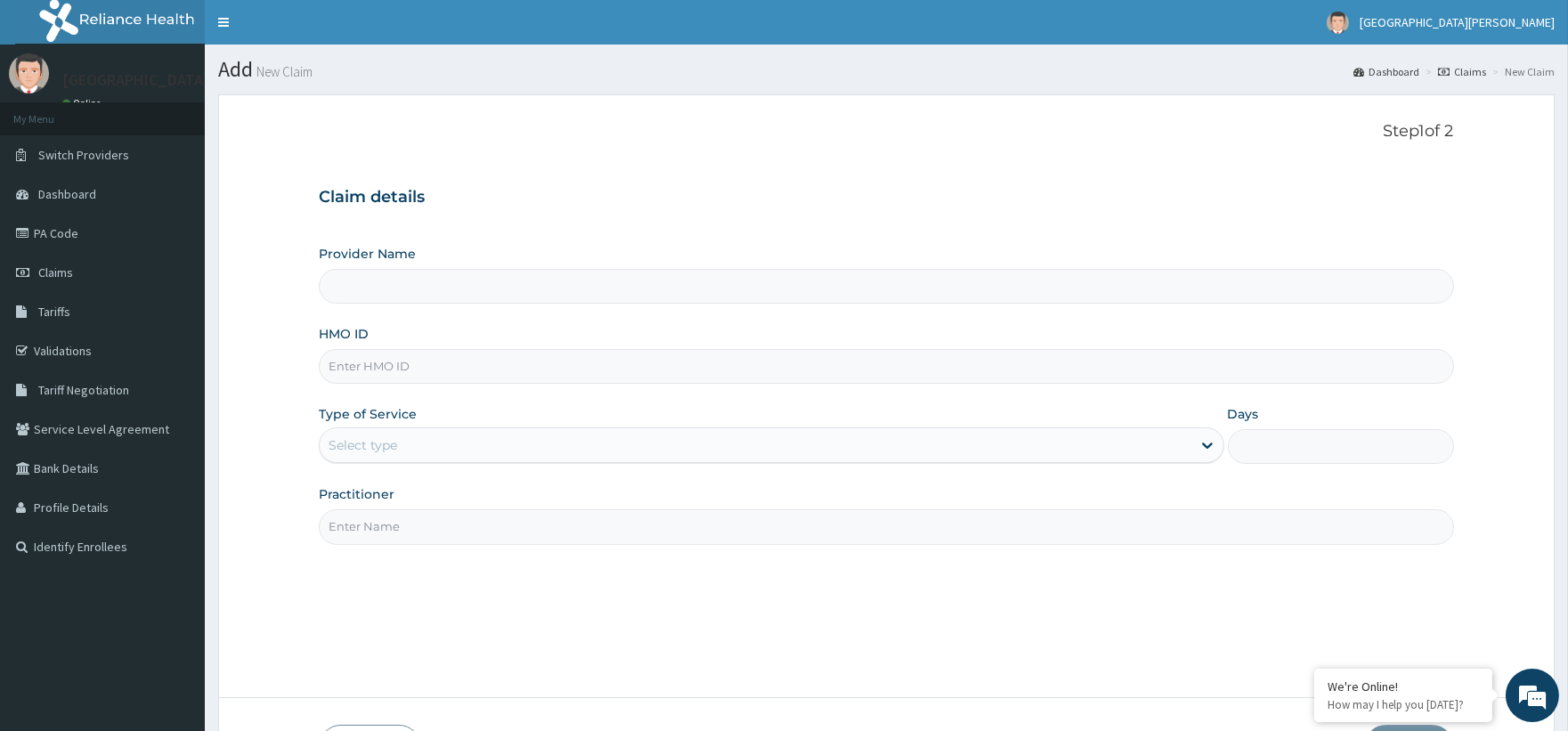
click at [390, 364] on input "HMO ID" at bounding box center [886, 366] width 1134 height 35
paste input "[PERSON_NAME]/10007/C"
type input "[PERSON_NAME]/10007/C"
type input "ST. [PERSON_NAME][GEOGRAPHIC_DATA] -[GEOGRAPHIC_DATA]"
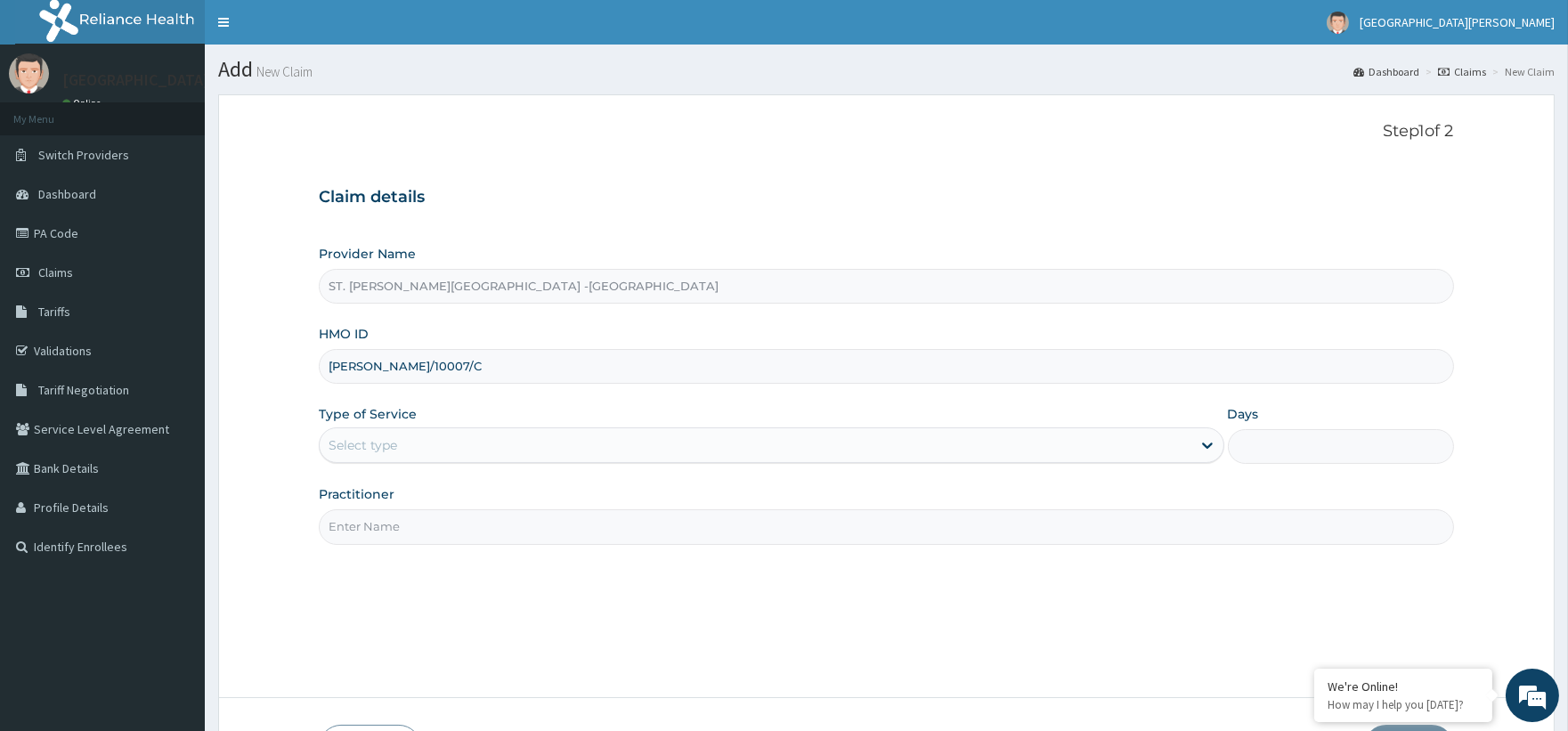
type input "[PERSON_NAME]/10007/C"
click at [394, 431] on div "Select type" at bounding box center [754, 445] width 871 height 28
click at [396, 463] on div "Select type" at bounding box center [770, 445] width 904 height 36
click at [415, 452] on div "Select type" at bounding box center [754, 445] width 871 height 28
click at [415, 451] on div "Select type" at bounding box center [754, 445] width 871 height 28
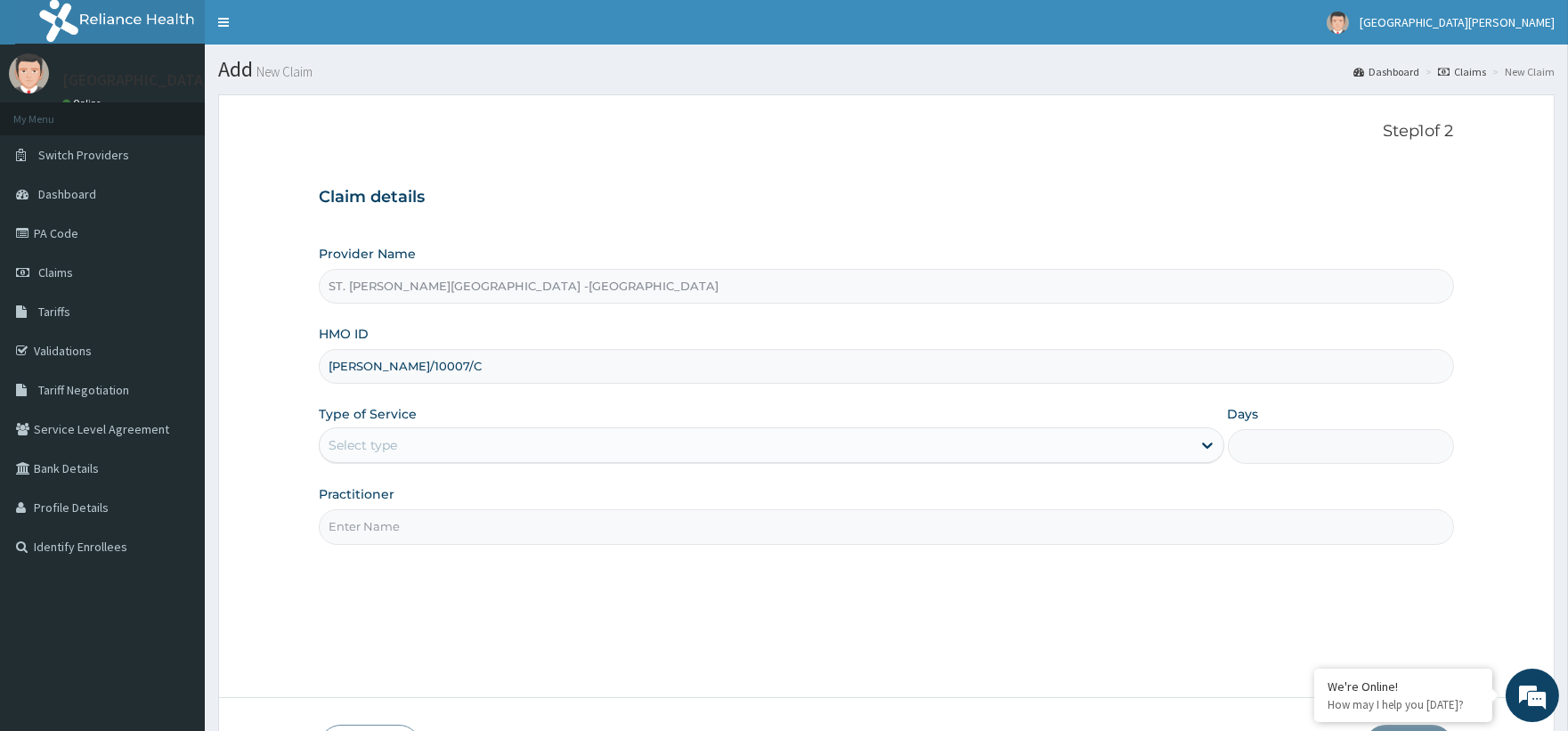
click at [428, 451] on div "Select type" at bounding box center [754, 445] width 871 height 28
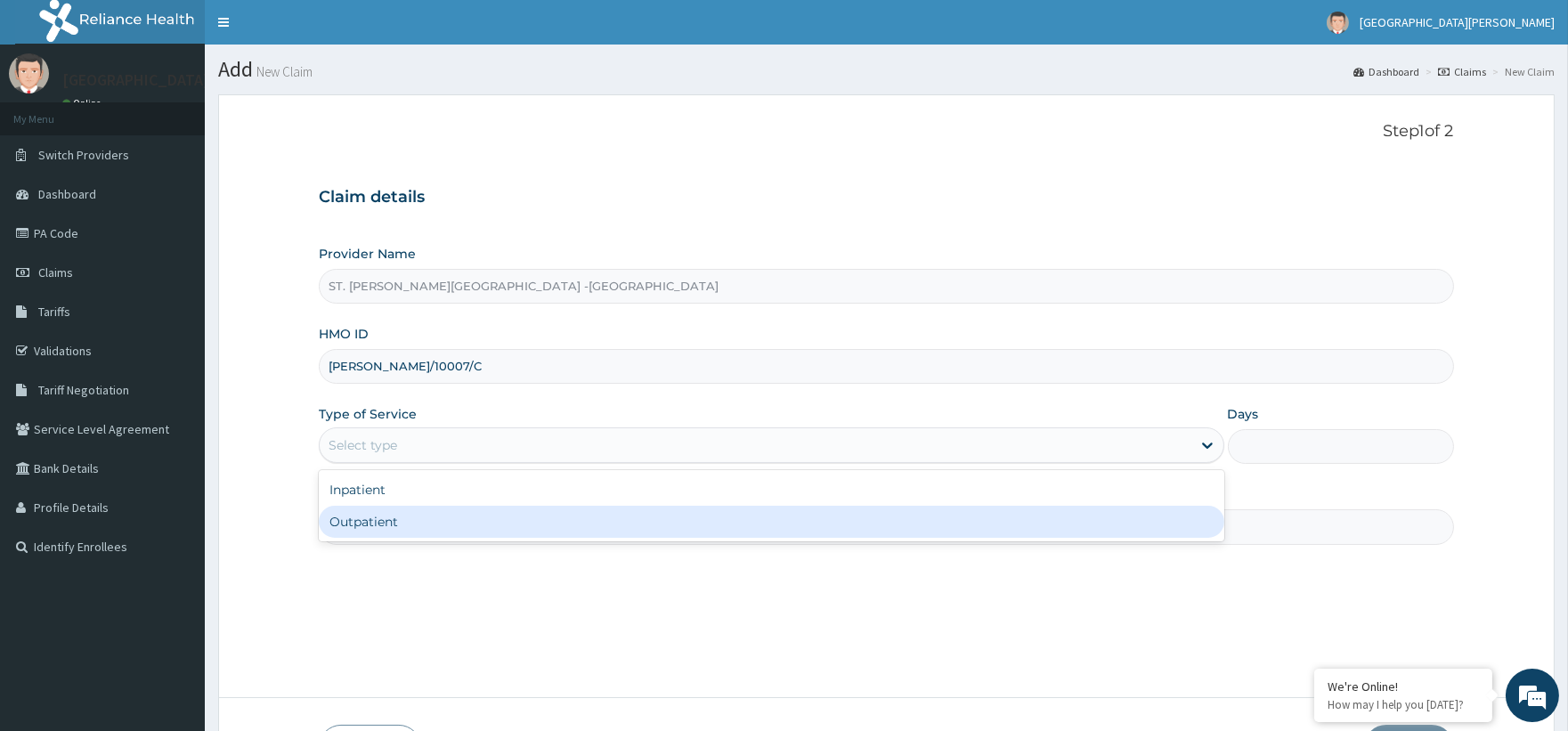
click at [367, 528] on div "Outpatient" at bounding box center [770, 522] width 904 height 32
type input "1"
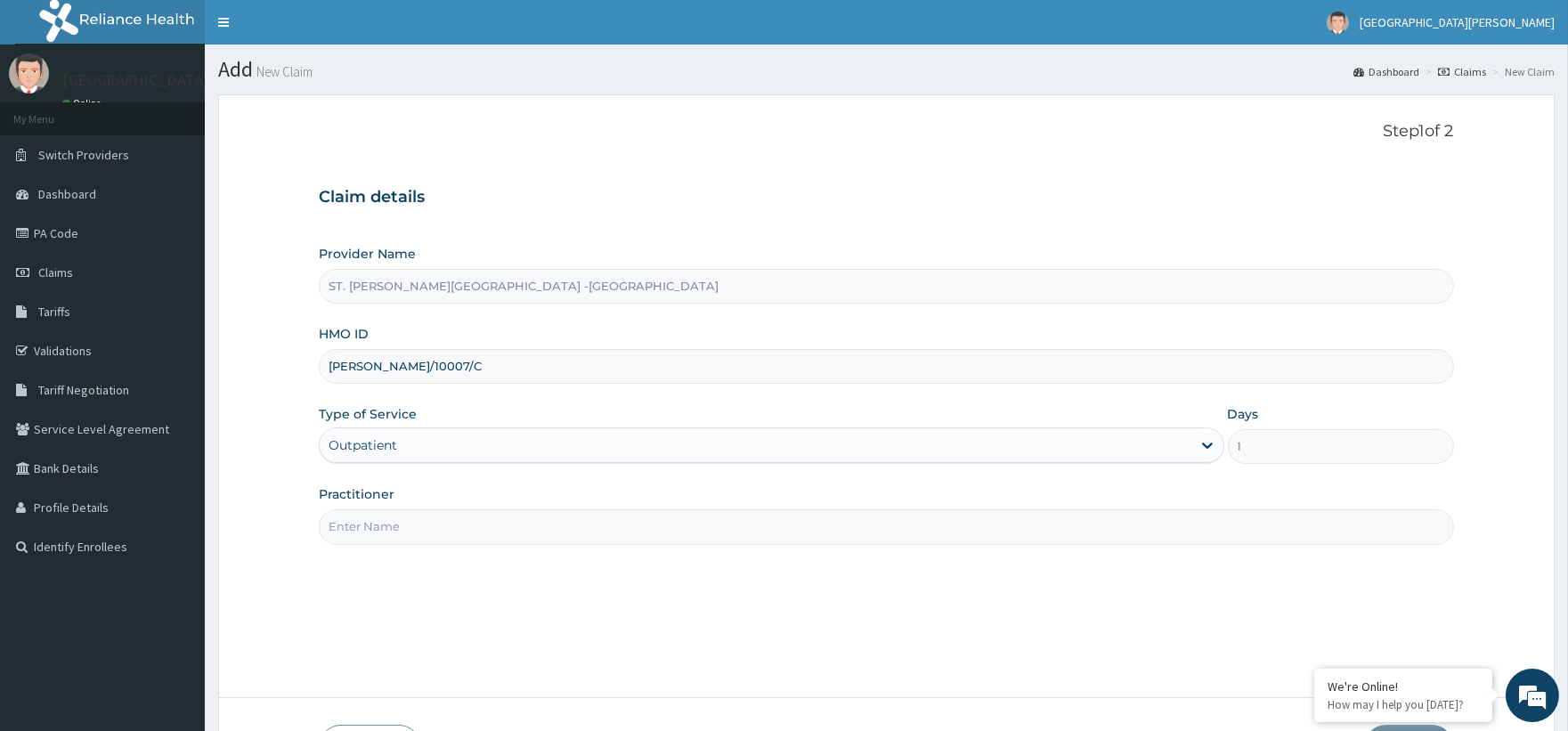
click at [411, 516] on input "Practitioner" at bounding box center [886, 526] width 1134 height 35
type input "Luba"
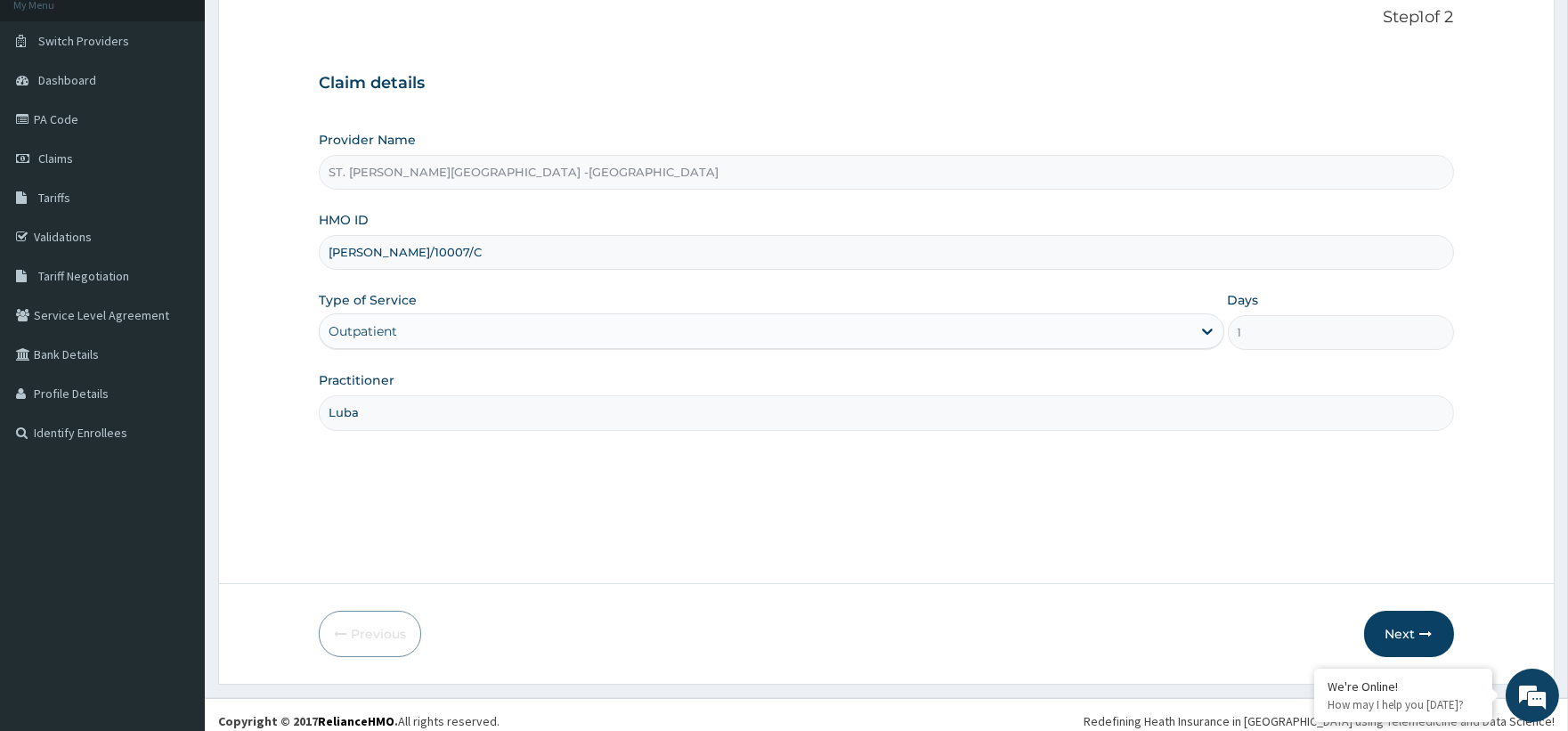
scroll to position [127, 0]
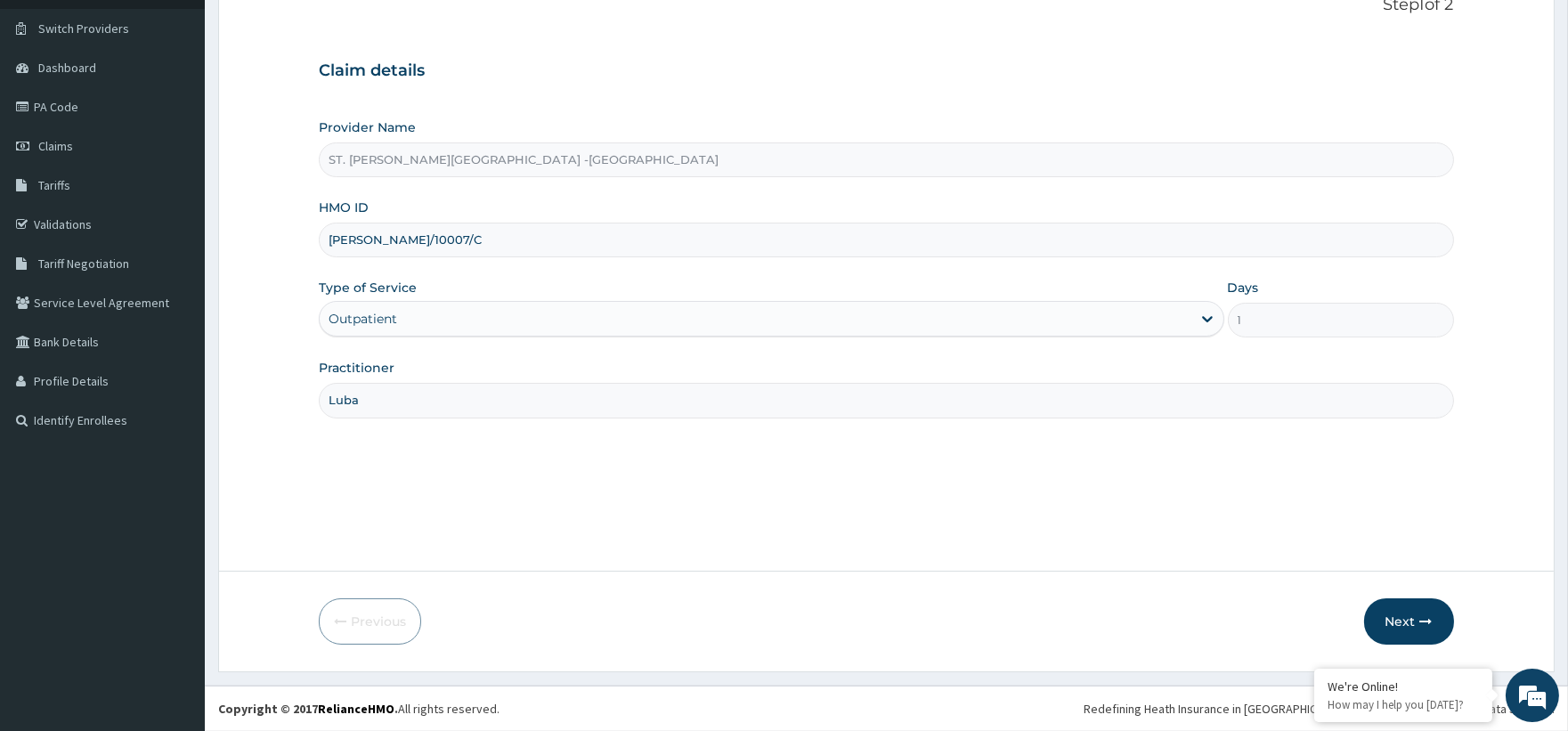
click at [1397, 589] on form "Step 1 of 2 Claim details Provider Name ST. [PERSON_NAME]'s Specialist Hospital…" at bounding box center [887, 320] width 1337 height 704
click at [1399, 616] on button "Next" at bounding box center [1409, 620] width 90 height 46
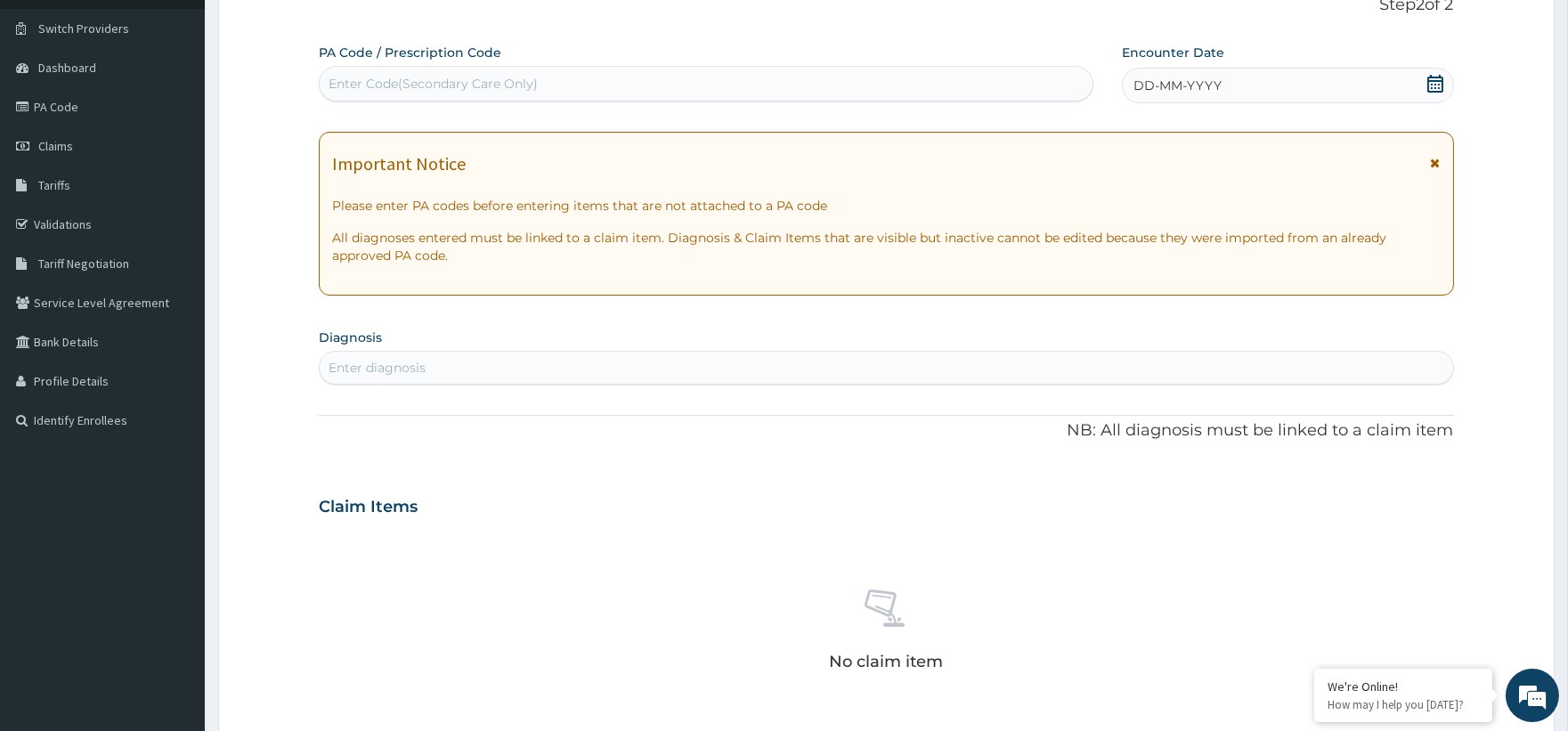
click at [1429, 92] on icon at bounding box center [1435, 83] width 16 height 18
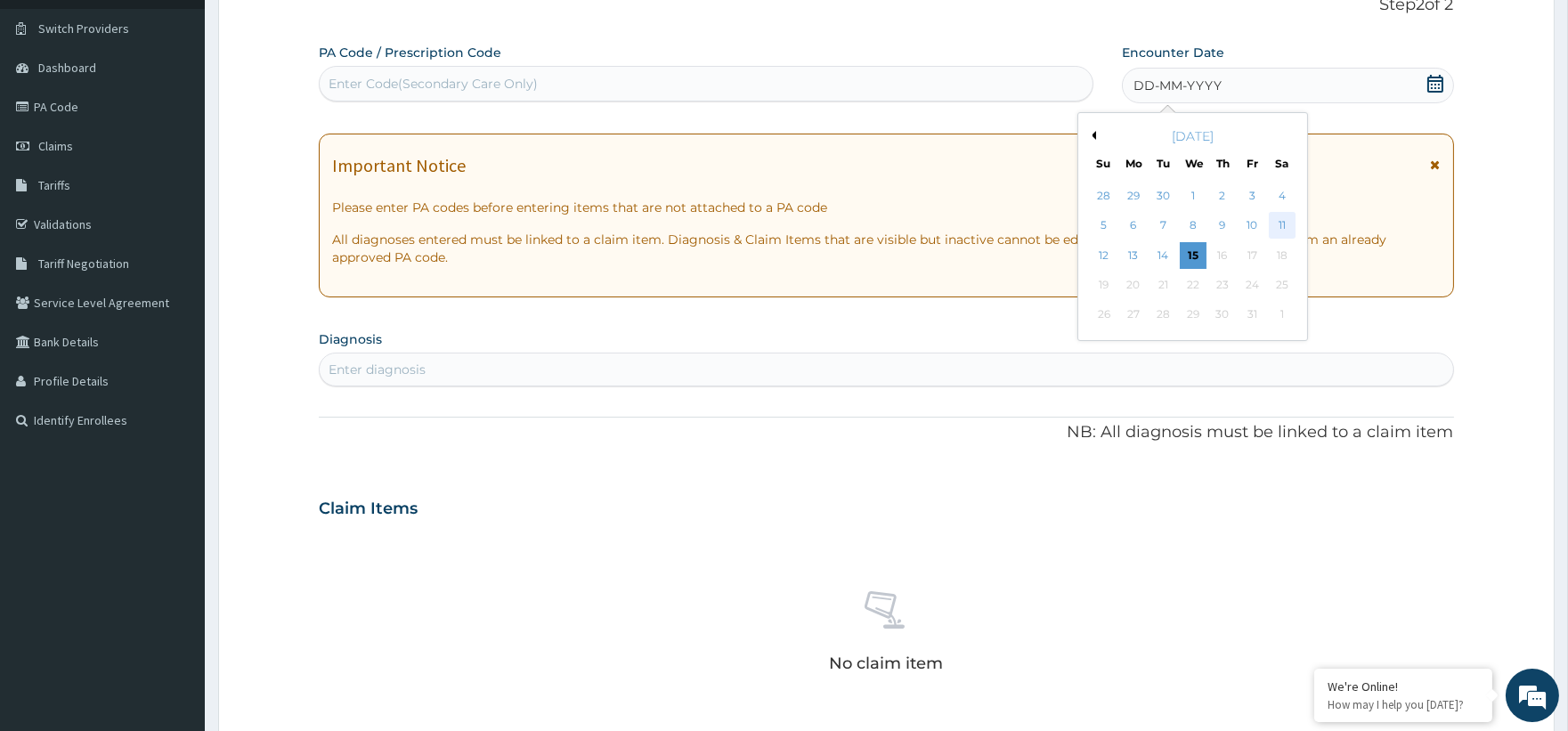
click at [1277, 222] on div "11" at bounding box center [1281, 226] width 26 height 26
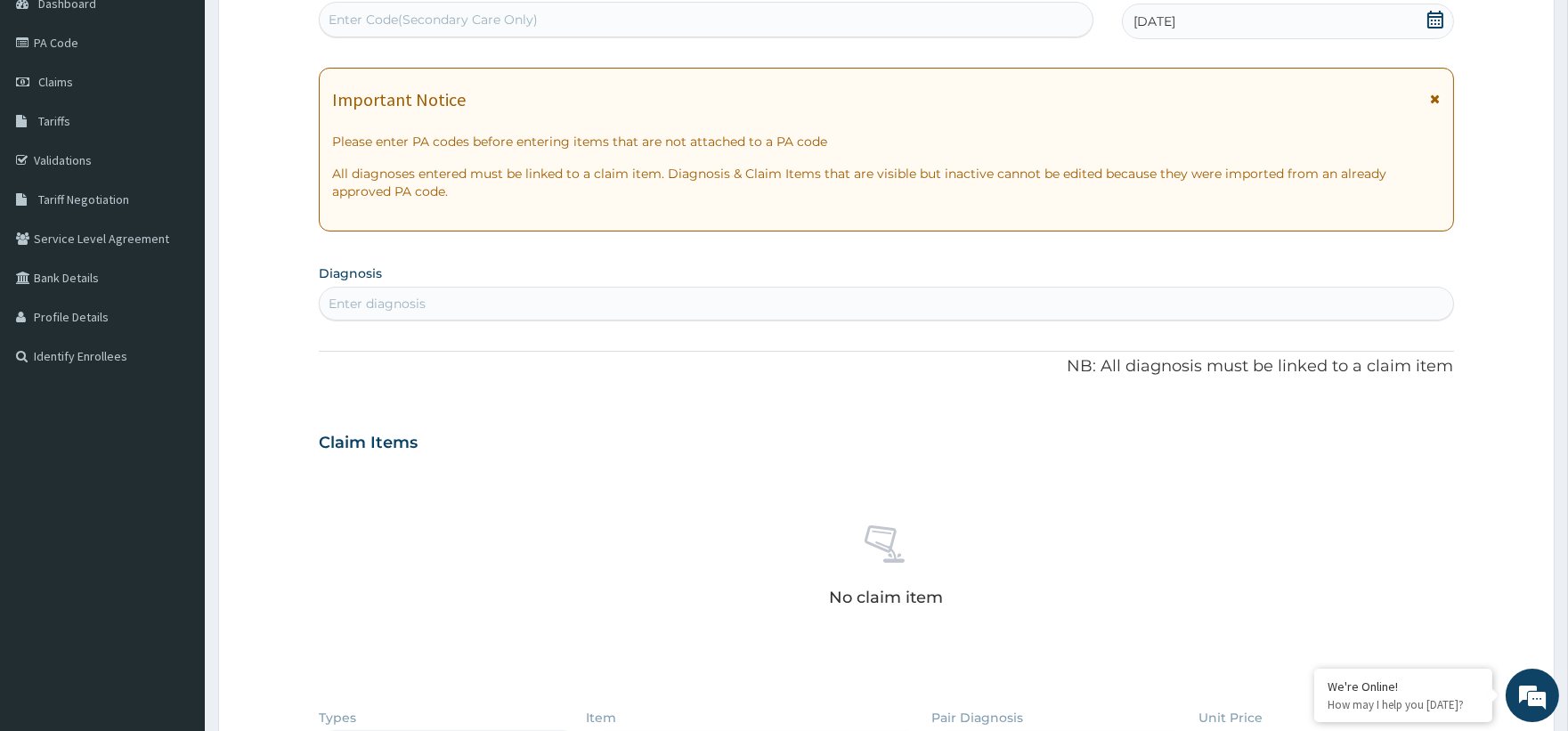
scroll to position [225, 0]
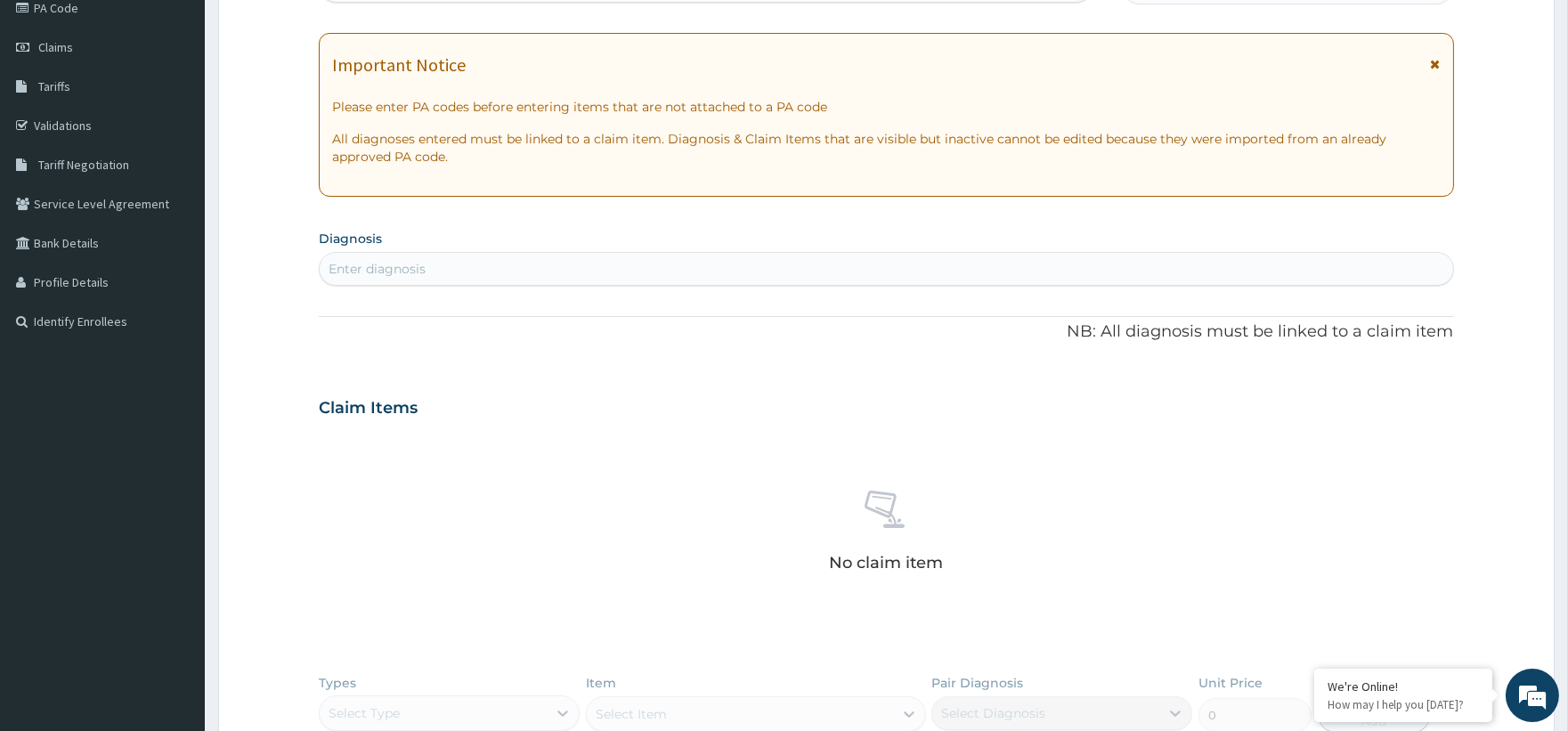
click at [441, 272] on div "Enter diagnosis" at bounding box center [886, 269] width 1132 height 28
type input "[MEDICAL_DATA]"
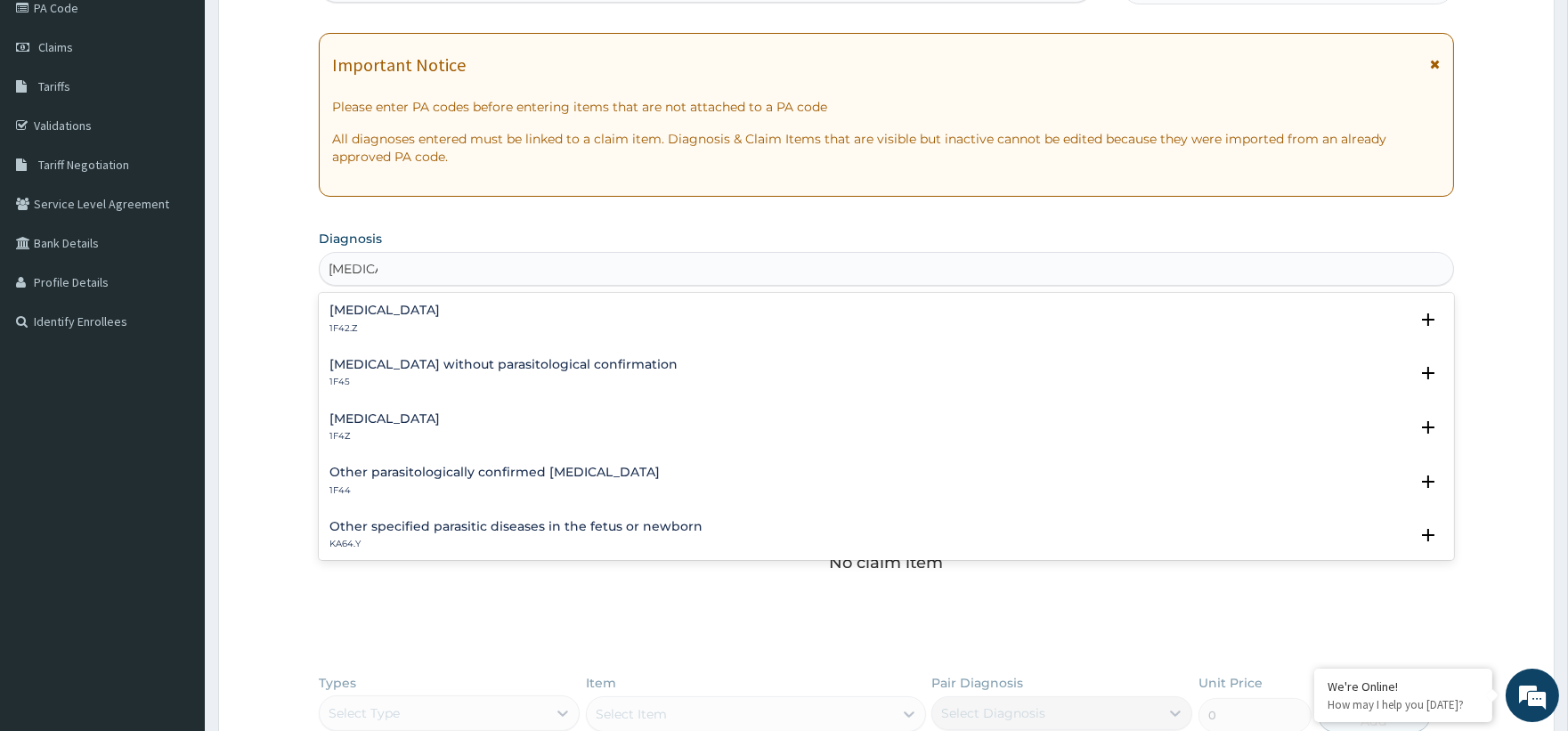
click at [413, 427] on div "[MEDICAL_DATA] 1F4Z" at bounding box center [384, 427] width 111 height 31
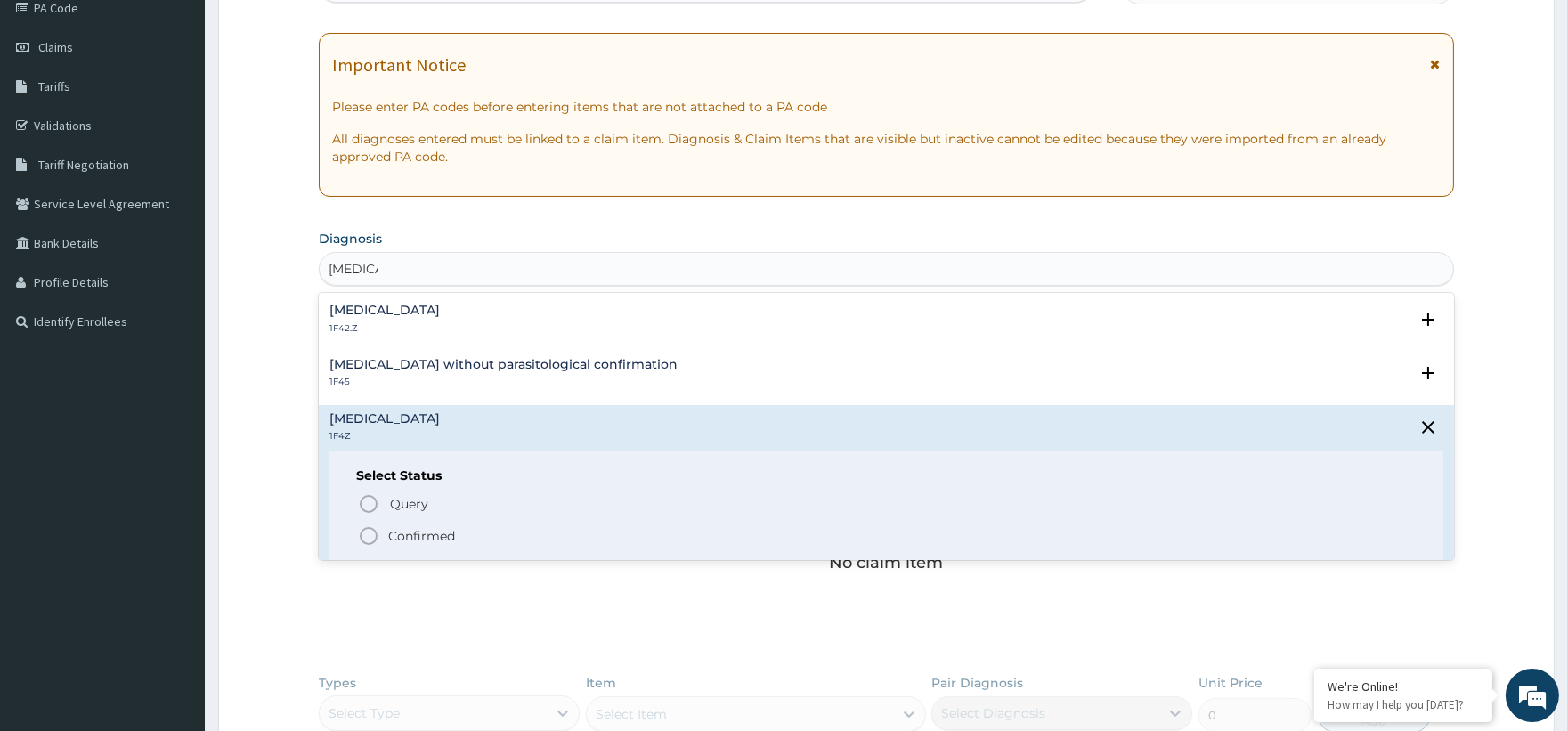
drag, startPoint x: 420, startPoint y: 538, endPoint x: 421, endPoint y: 519, distance: 19.0
click at [421, 536] on p "Confirmed" at bounding box center [421, 535] width 67 height 18
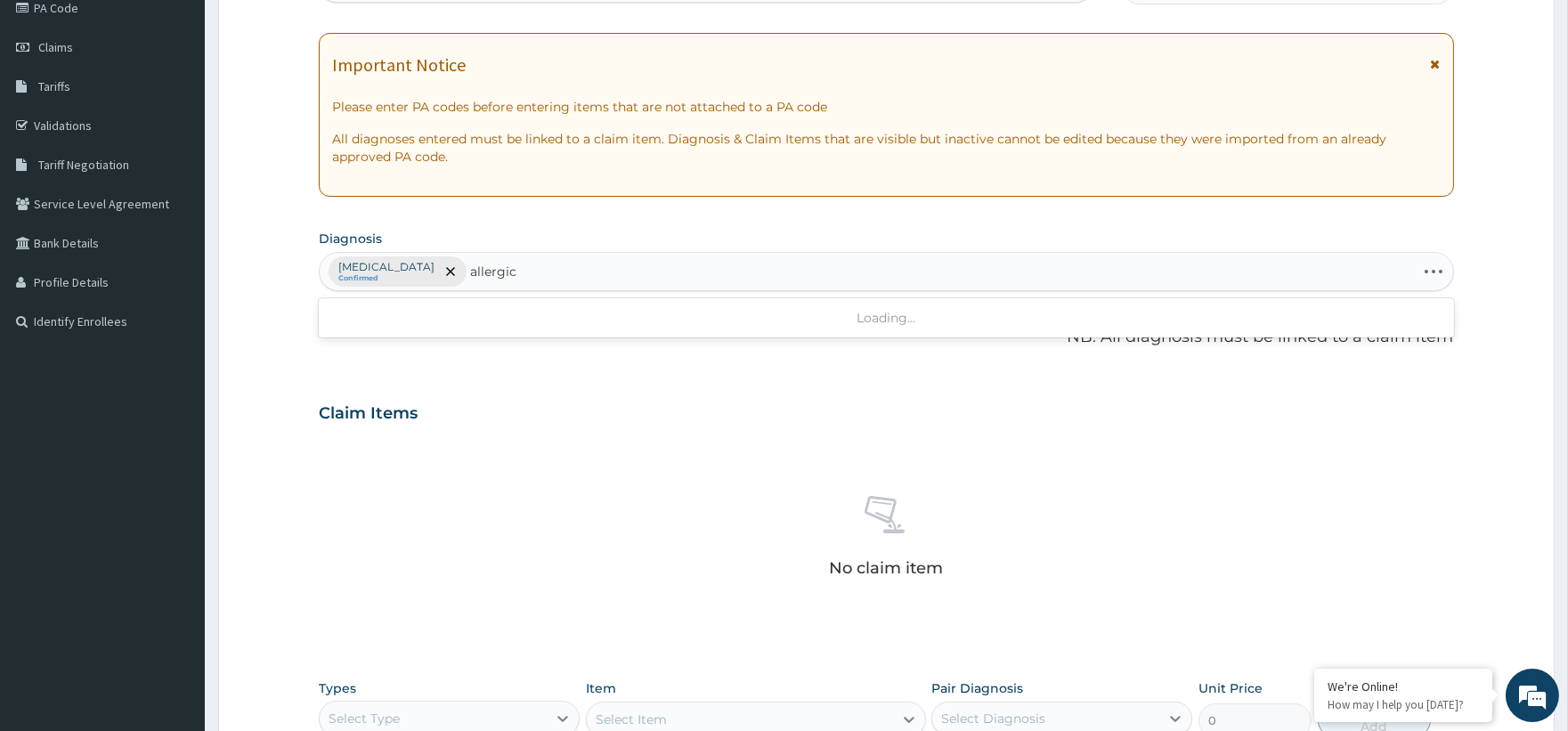
type input "allergic"
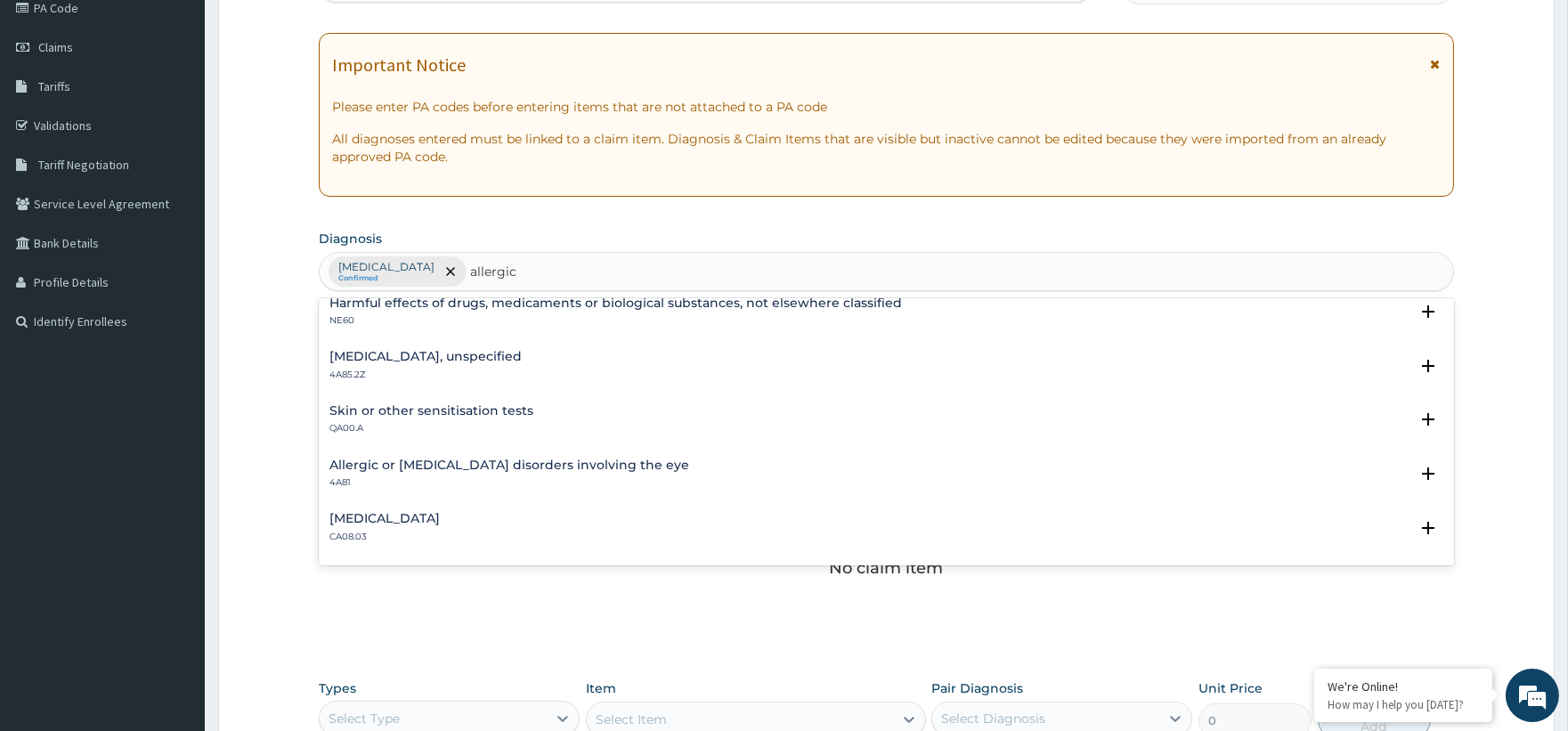
scroll to position [198, 0]
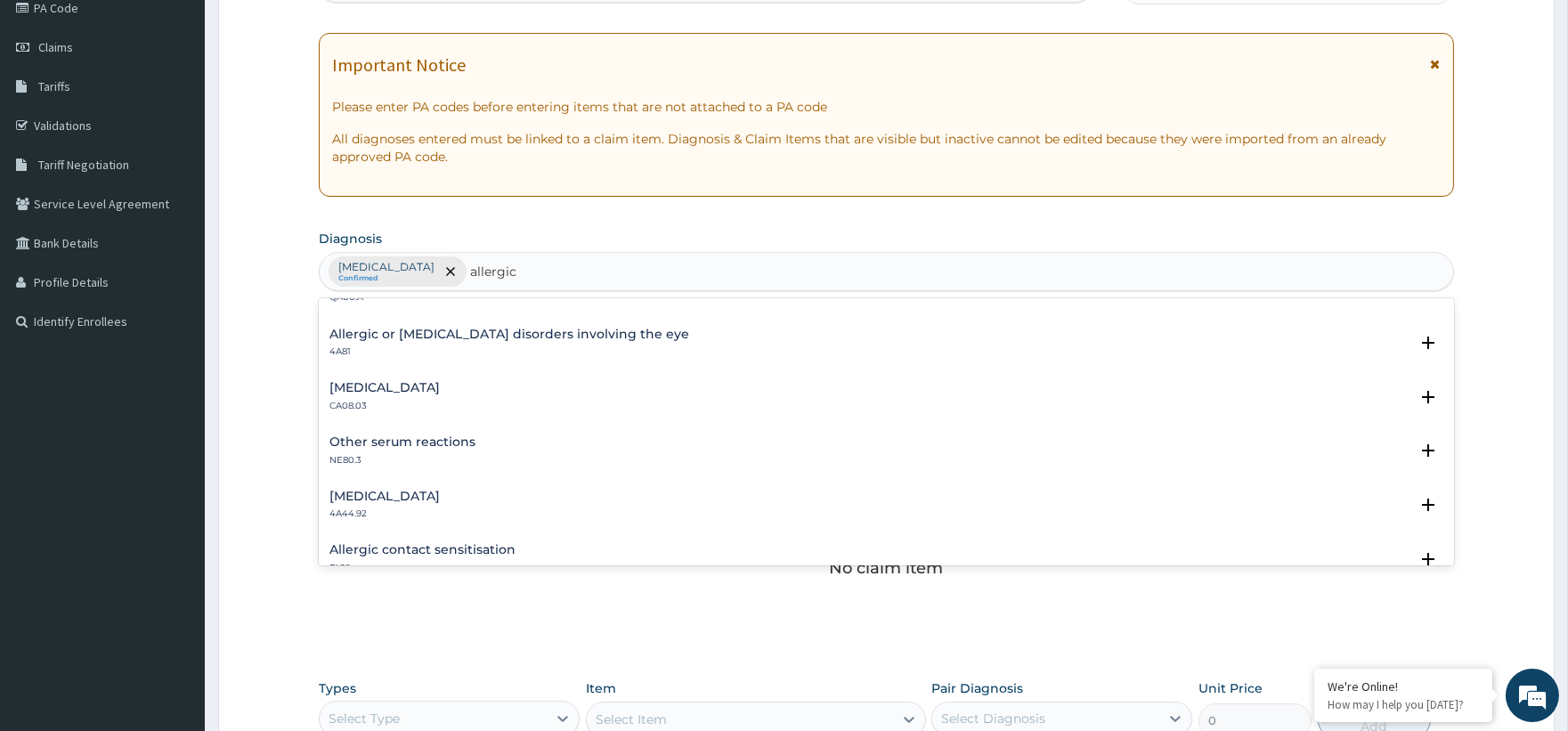
click at [512, 395] on div "[MEDICAL_DATA] CA08.03" at bounding box center [885, 396] width 1113 height 31
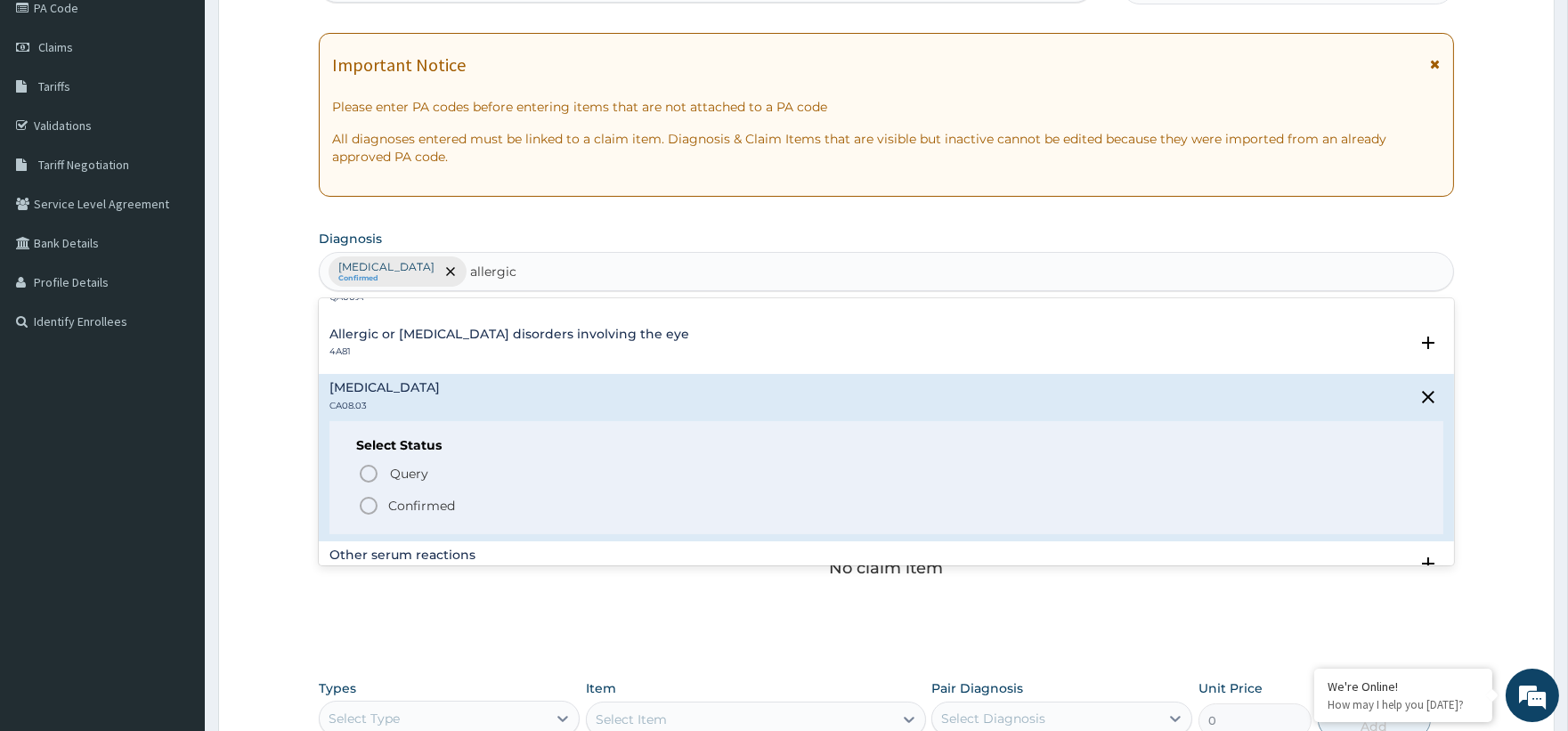
drag, startPoint x: 437, startPoint y: 500, endPoint x: 443, endPoint y: 473, distance: 27.7
click at [438, 499] on p "Confirmed" at bounding box center [421, 505] width 67 height 18
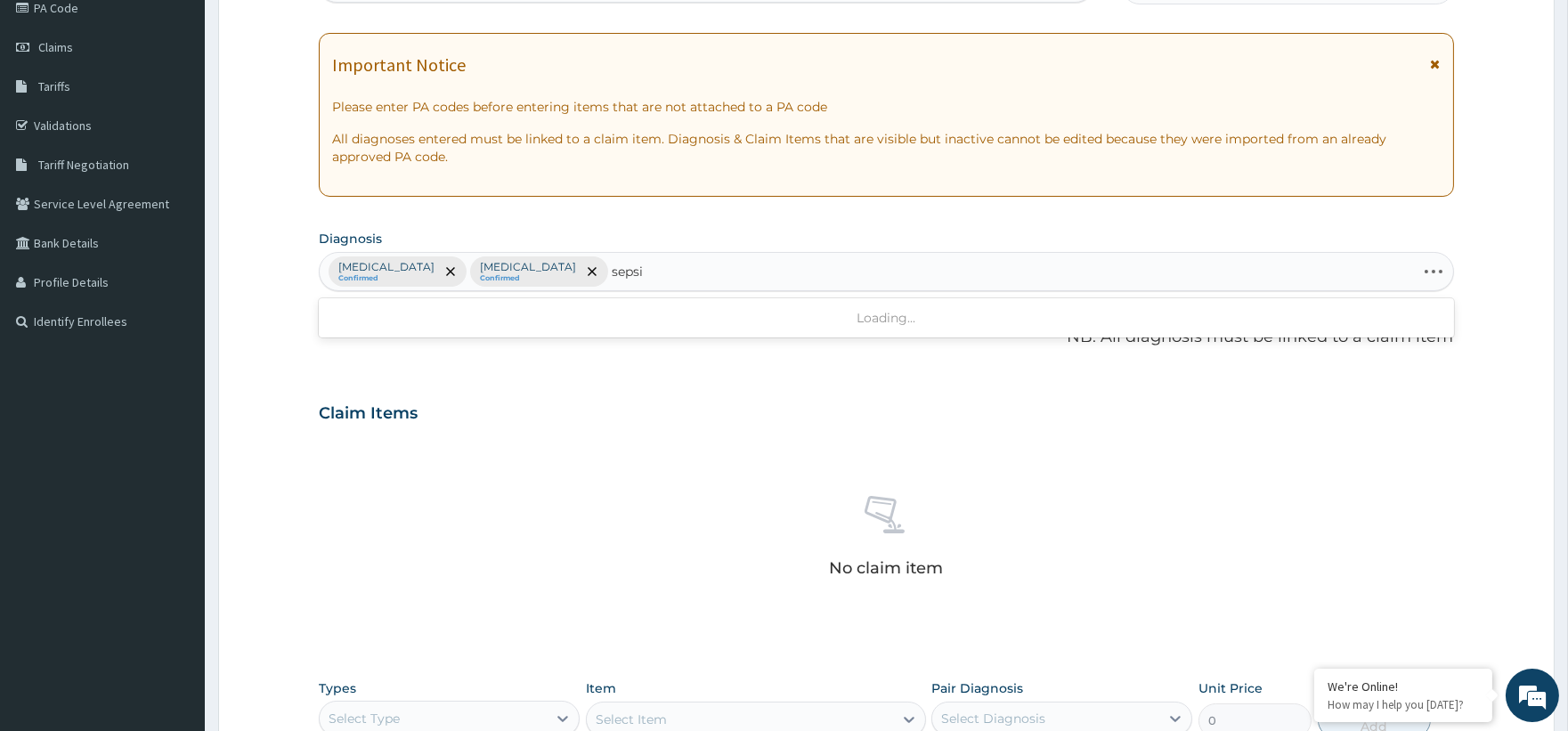
type input "[MEDICAL_DATA]"
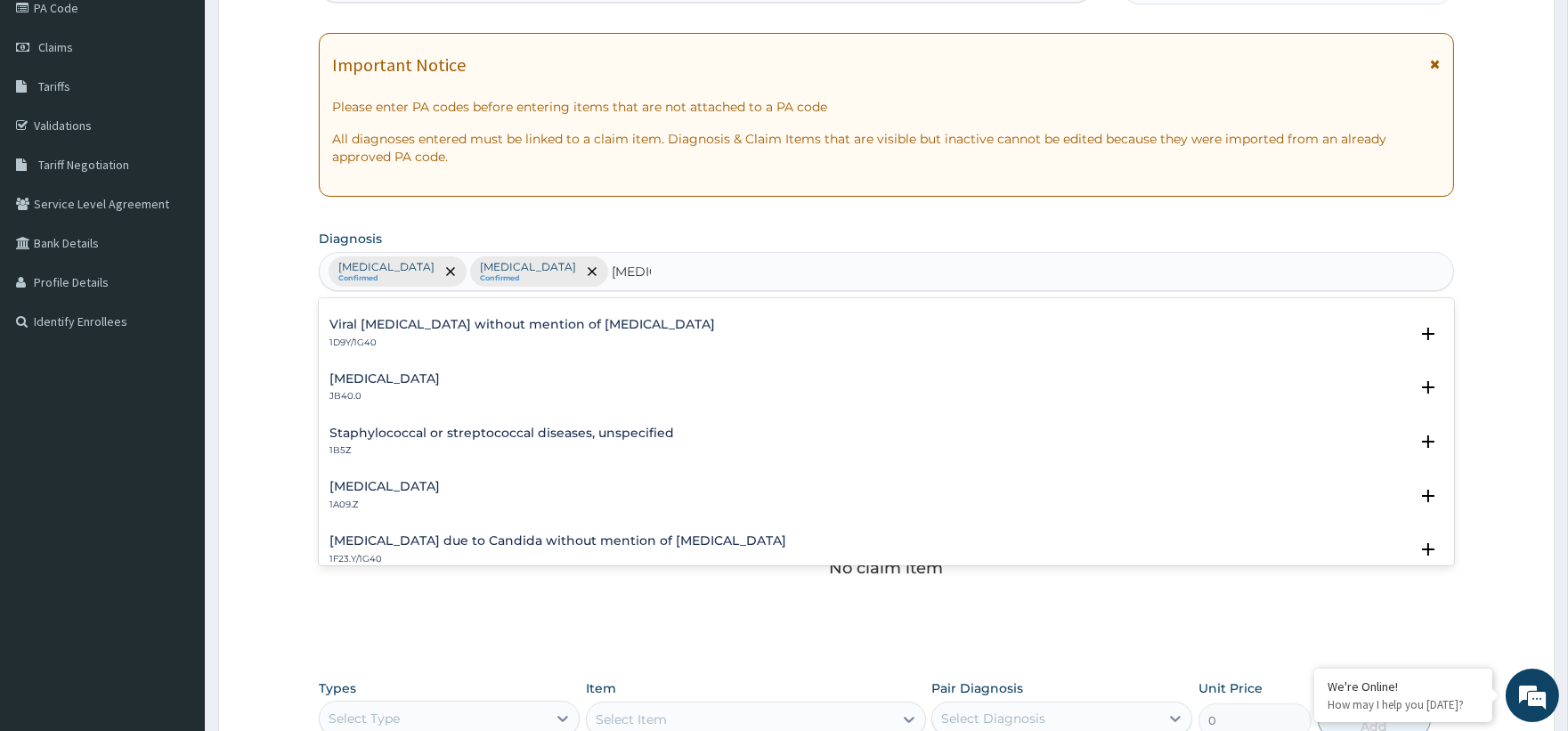
scroll to position [0, 0]
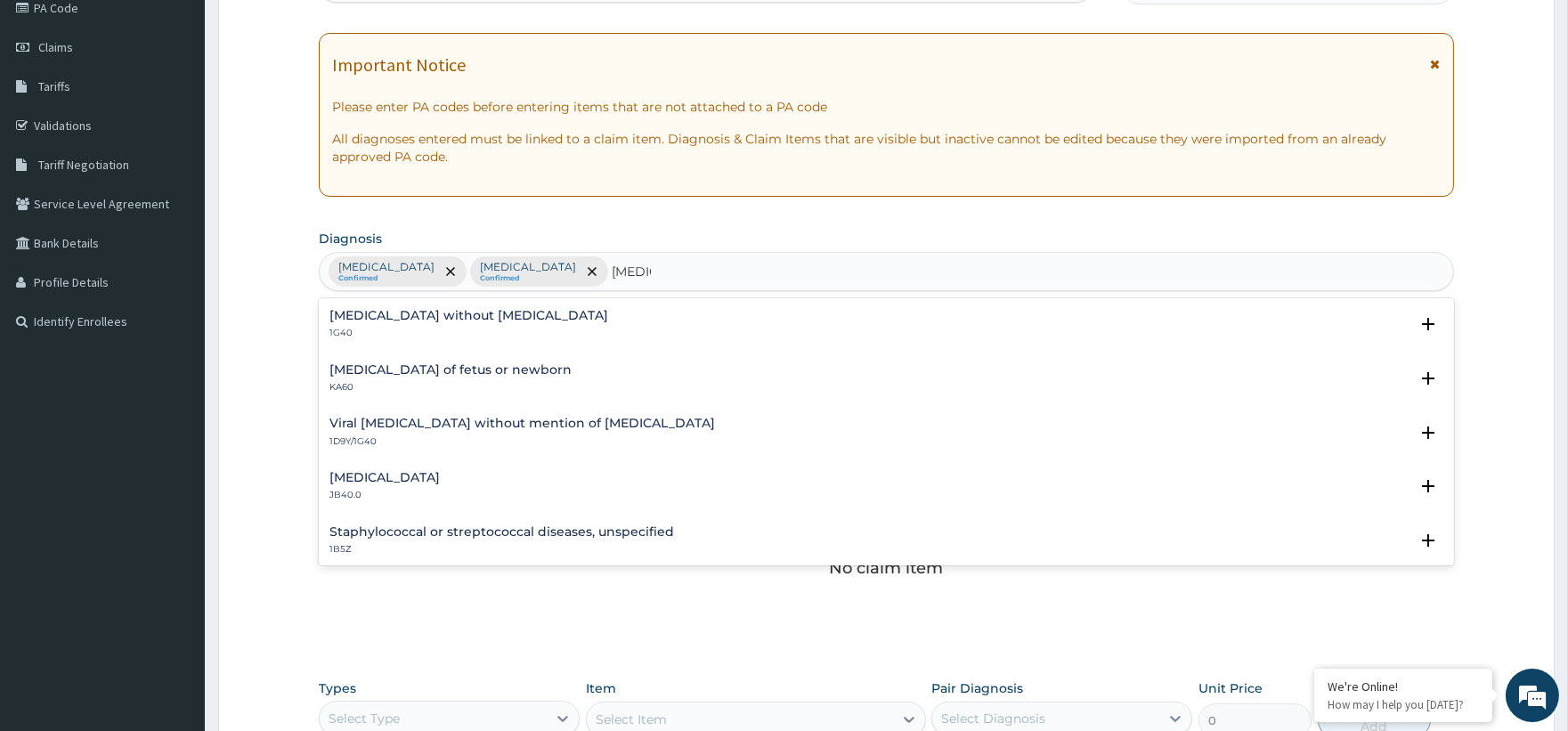
click at [452, 318] on h4 "[MEDICAL_DATA] without [MEDICAL_DATA]" at bounding box center [468, 316] width 278 height 13
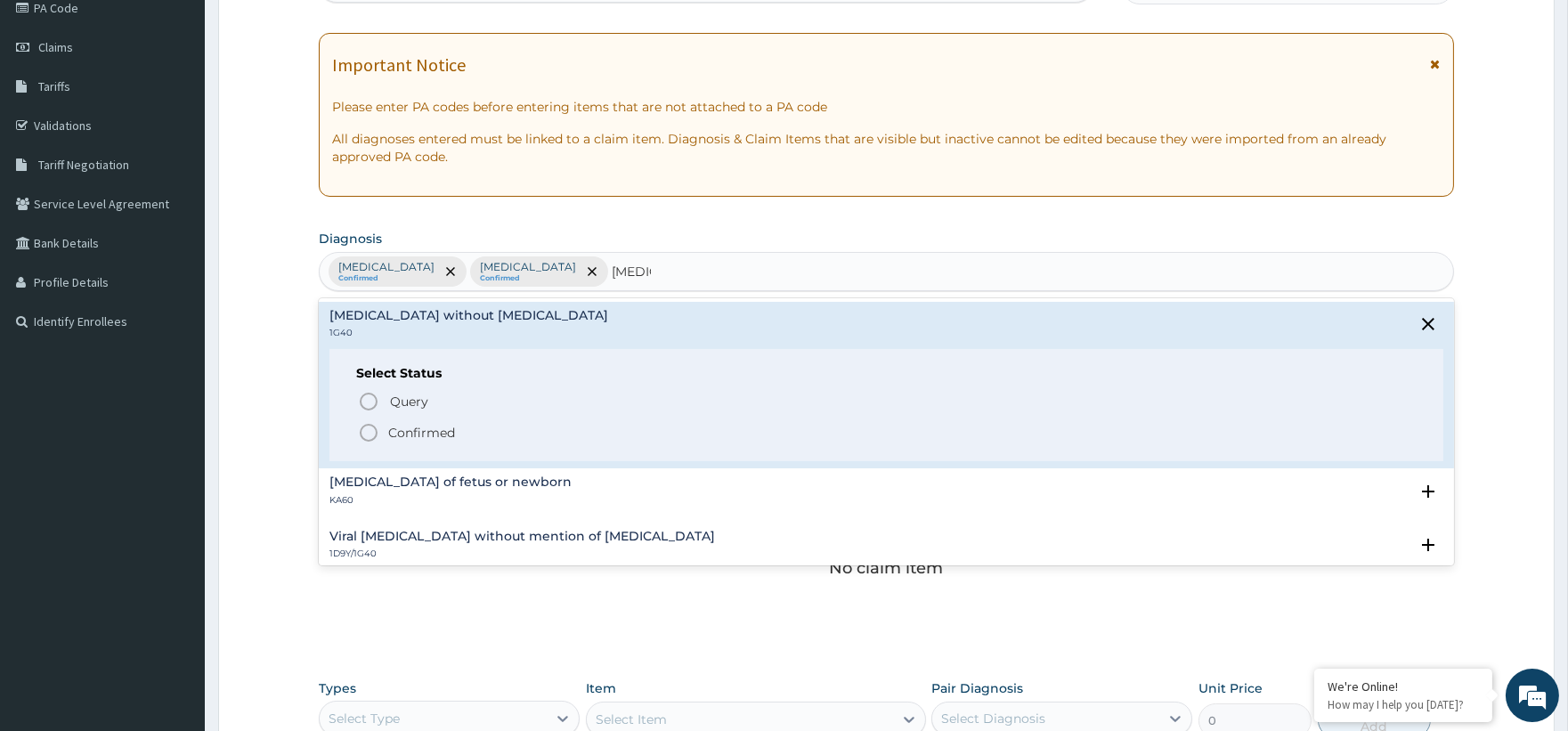
click at [418, 431] on p "Confirmed" at bounding box center [421, 432] width 67 height 18
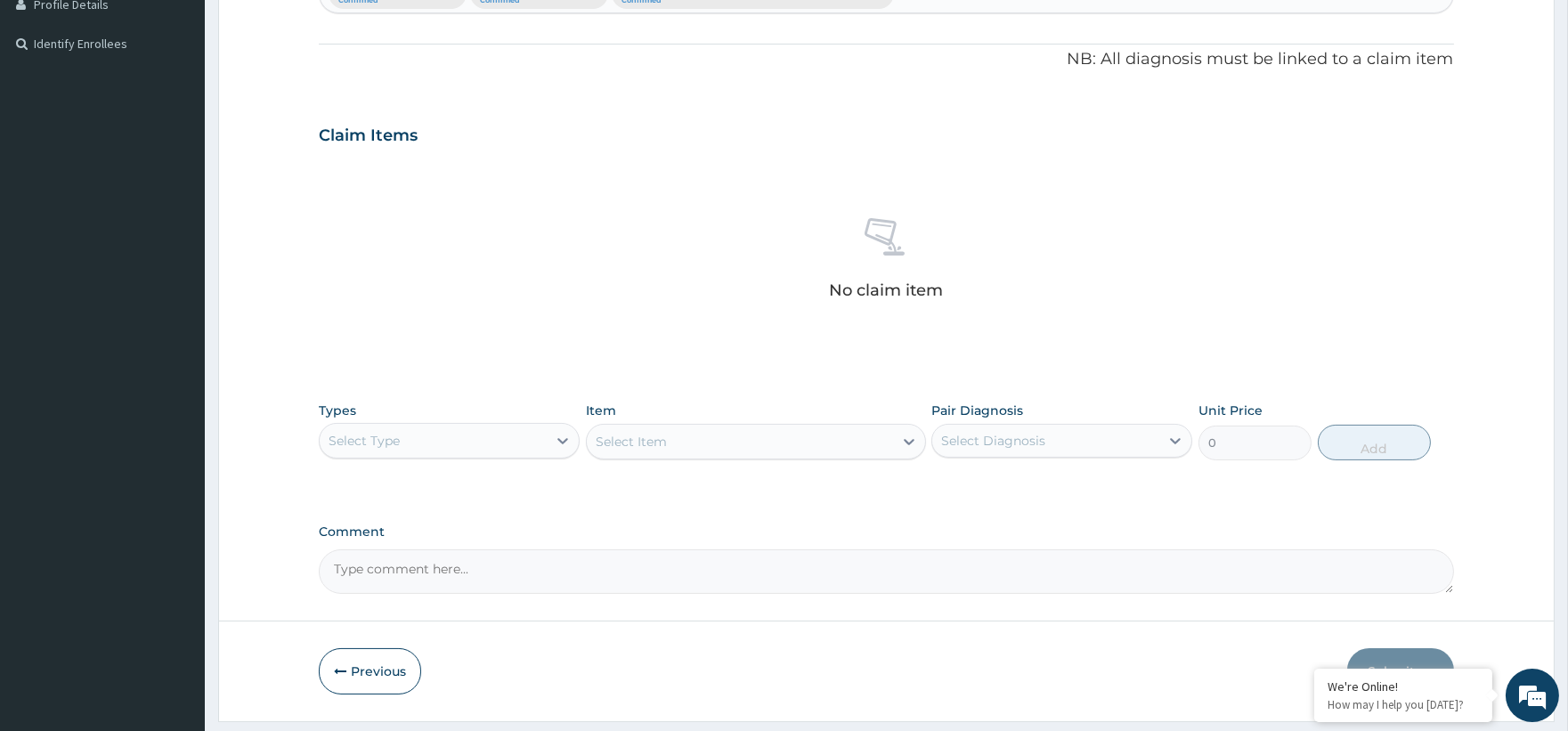
scroll to position [522, 0]
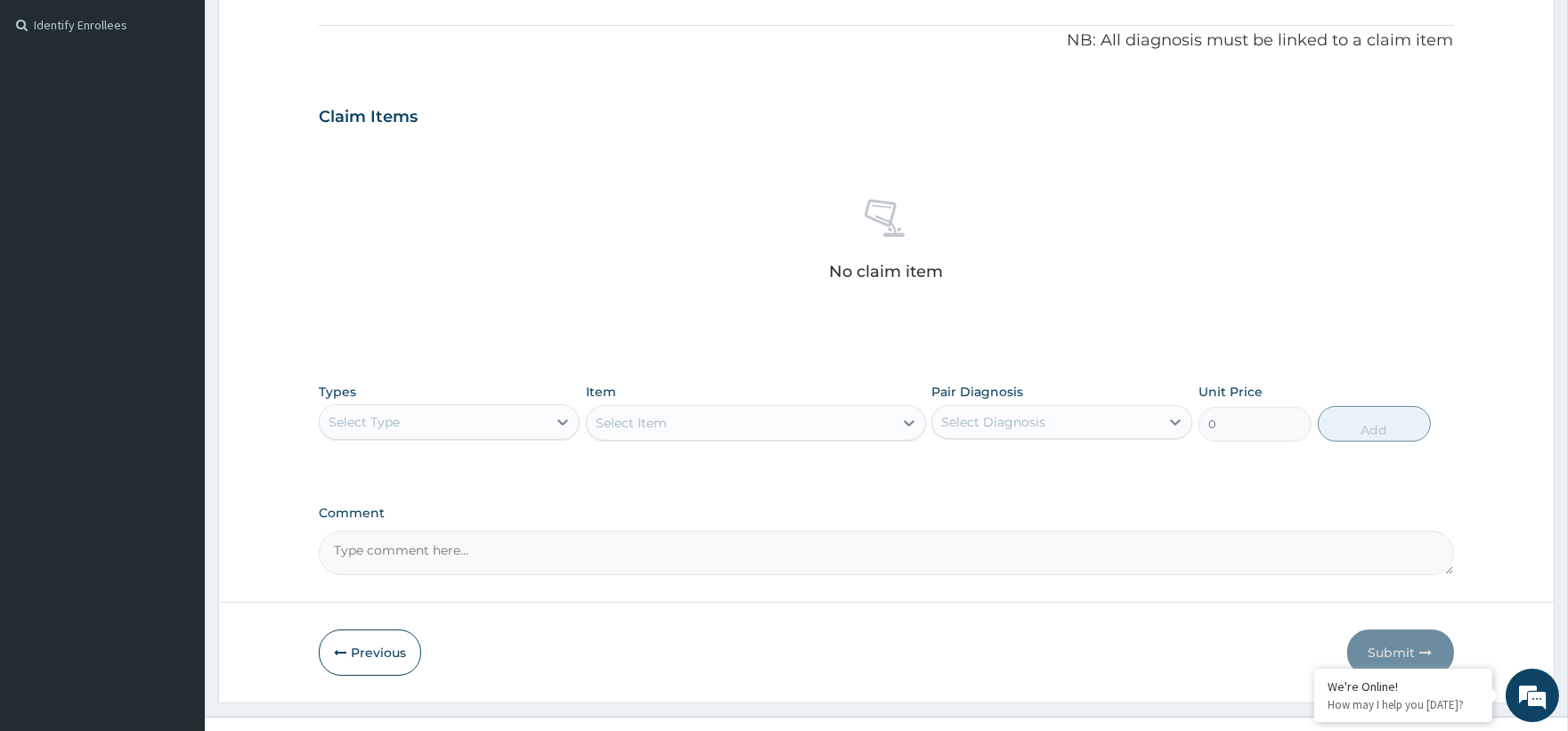
click at [357, 404] on div "Select Type" at bounding box center [449, 422] width 261 height 36
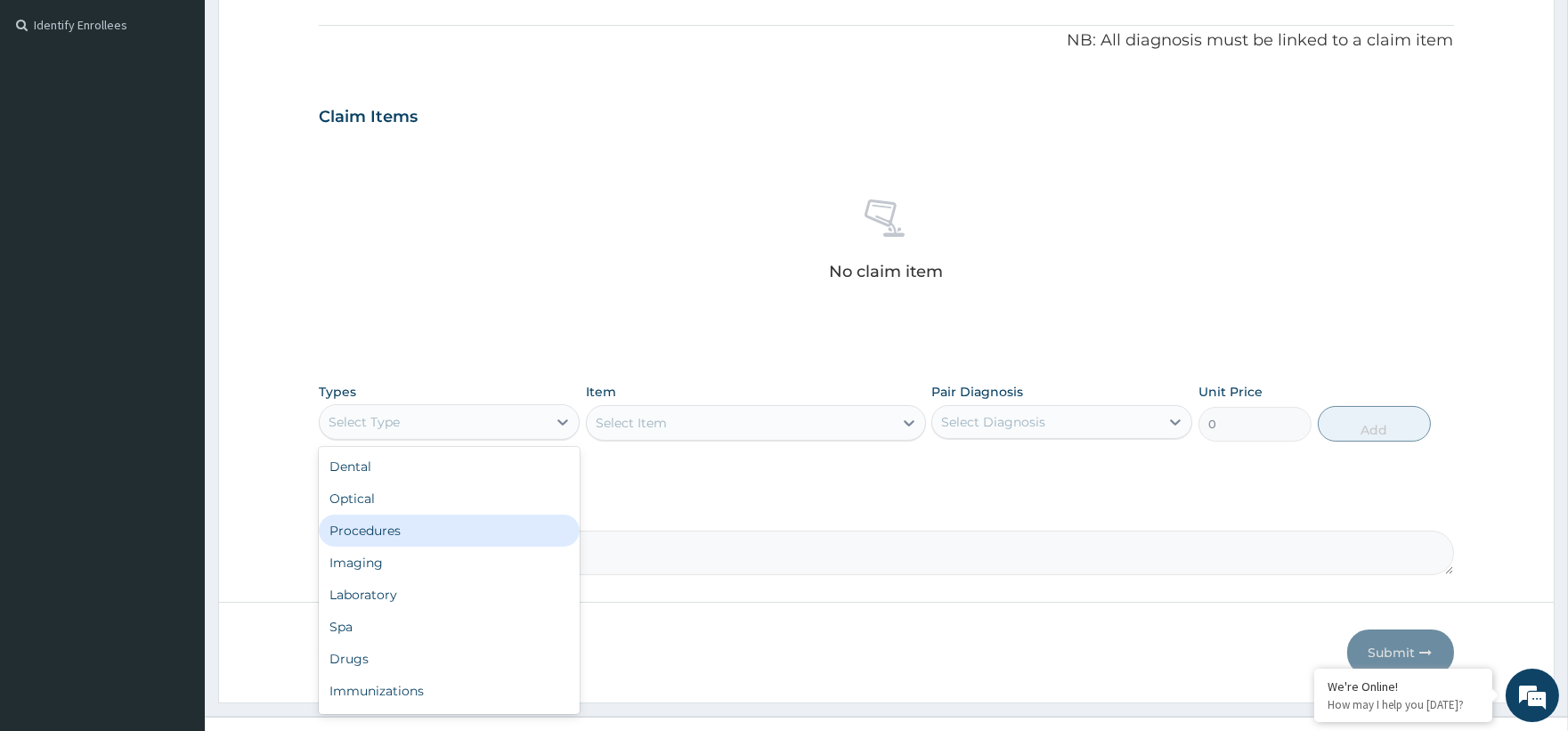
click at [400, 521] on div "Procedures" at bounding box center [449, 530] width 261 height 32
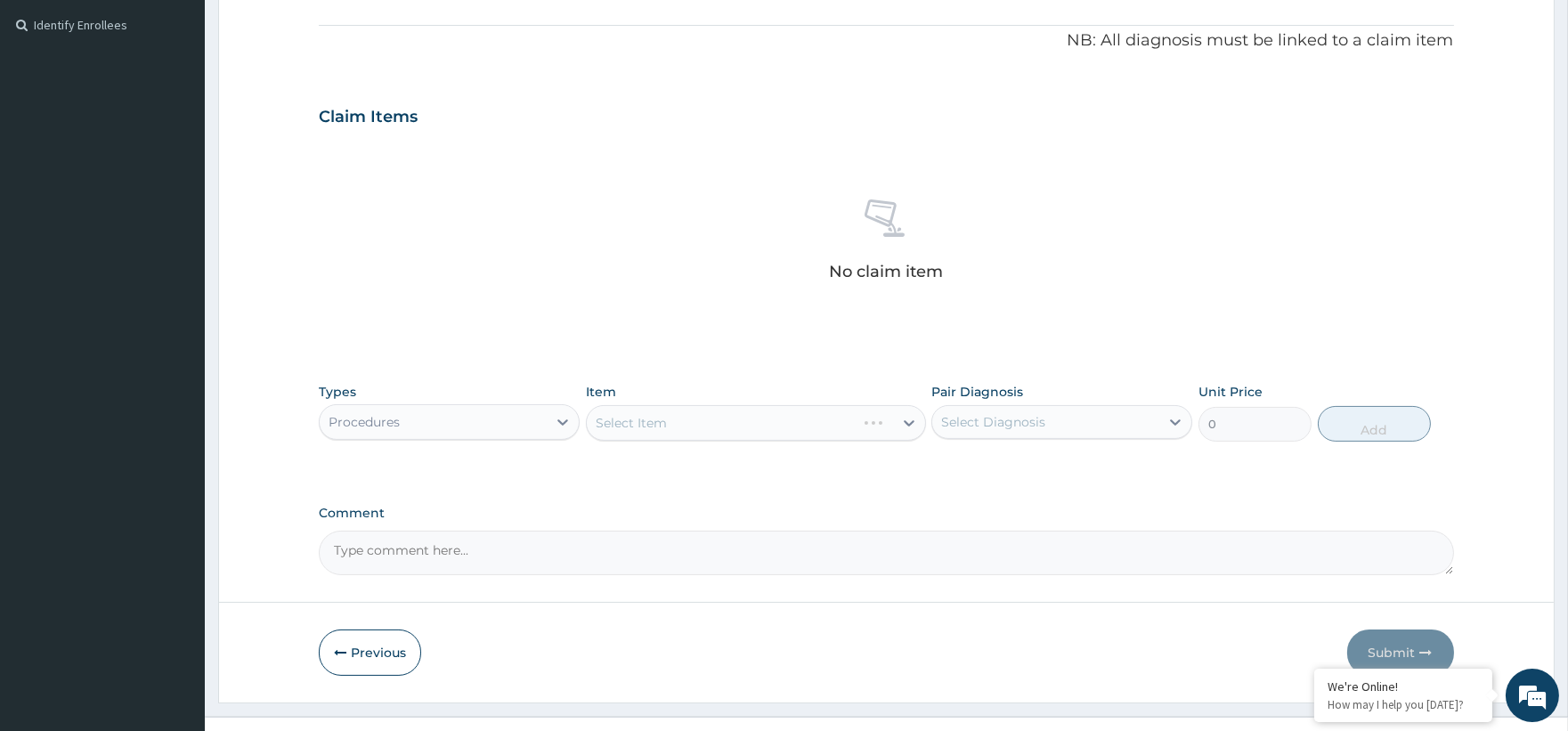
click at [714, 428] on div "Select Item" at bounding box center [755, 423] width 340 height 36
click at [786, 414] on div "Select Item" at bounding box center [755, 423] width 340 height 36
drag, startPoint x: 808, startPoint y: 414, endPoint x: 831, endPoint y: 436, distance: 31.8
click at [810, 418] on div "Select Item" at bounding box center [755, 423] width 340 height 36
click at [901, 424] on div "Select Item" at bounding box center [755, 423] width 340 height 36
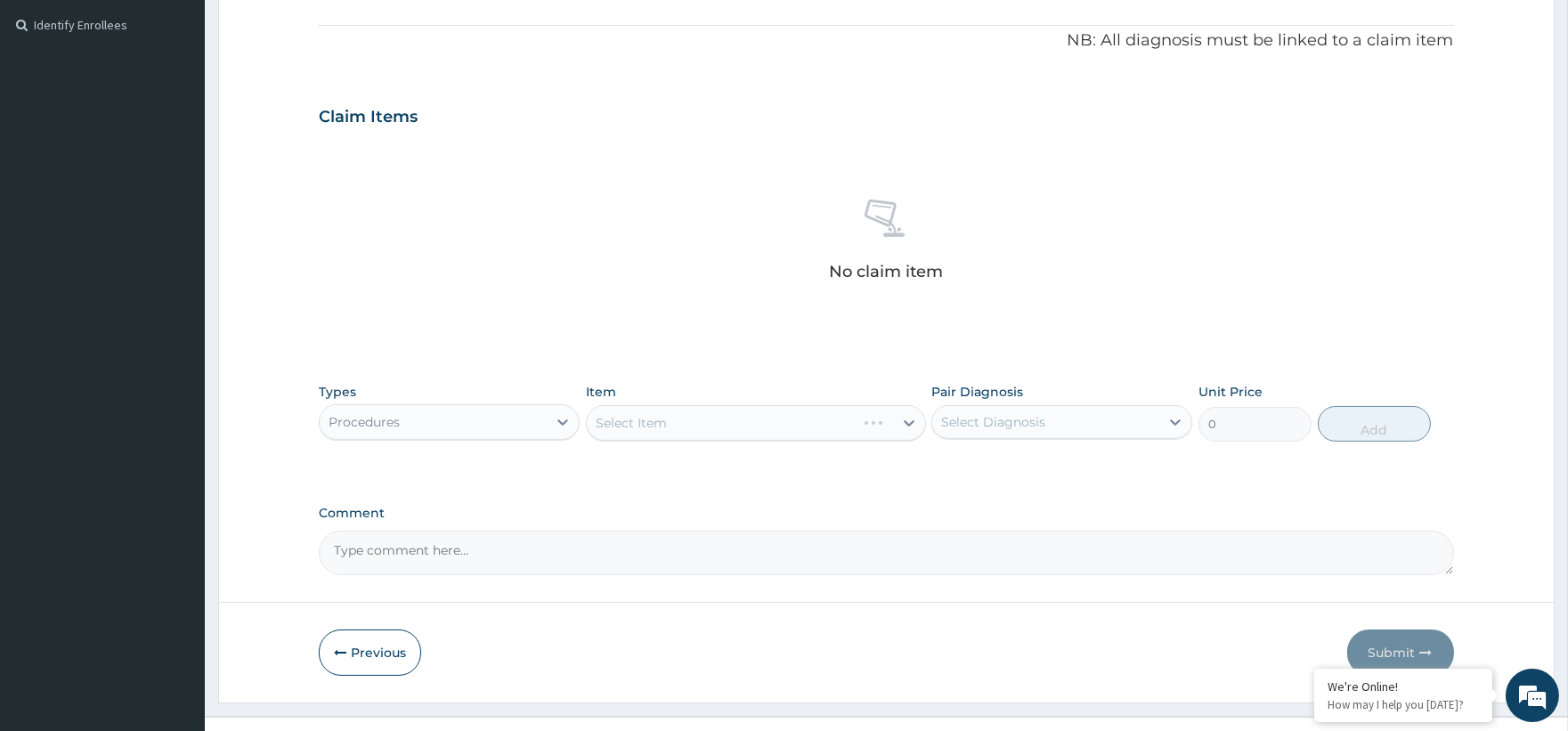
click at [905, 423] on div "Select Item" at bounding box center [755, 423] width 340 height 36
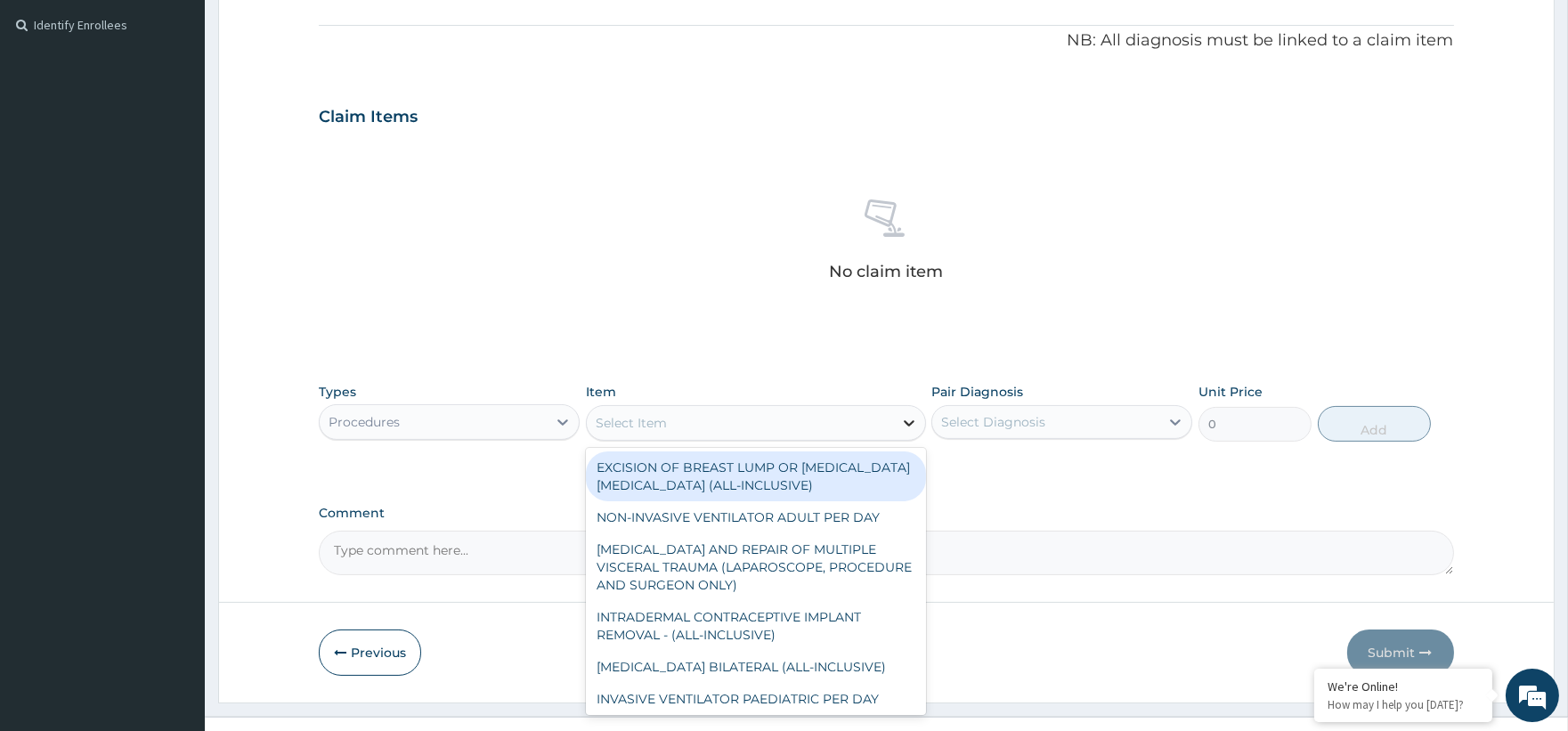
click at [905, 424] on icon at bounding box center [908, 423] width 18 height 18
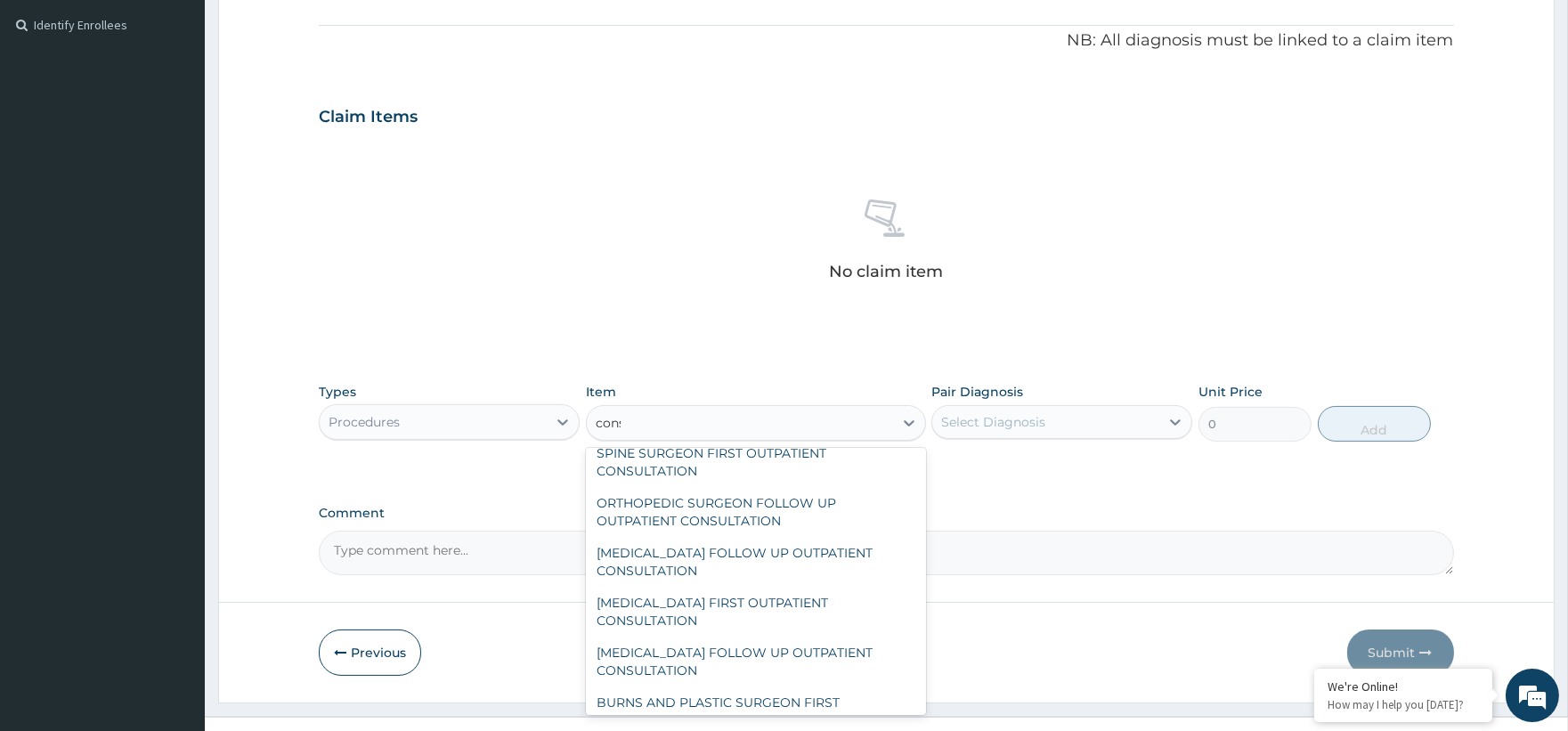
scroll to position [14, 0]
type input "consultat"
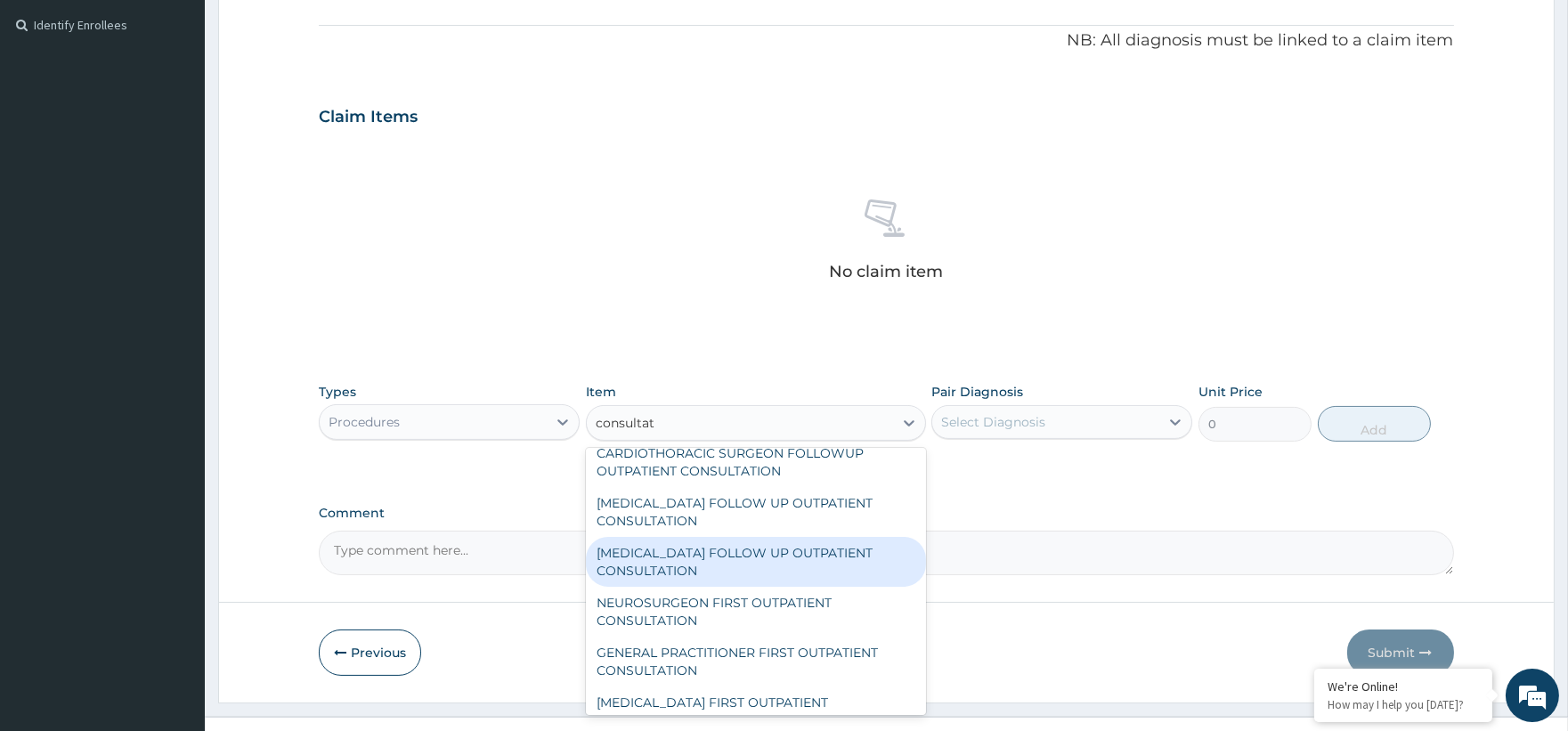
scroll to position [1992, 0]
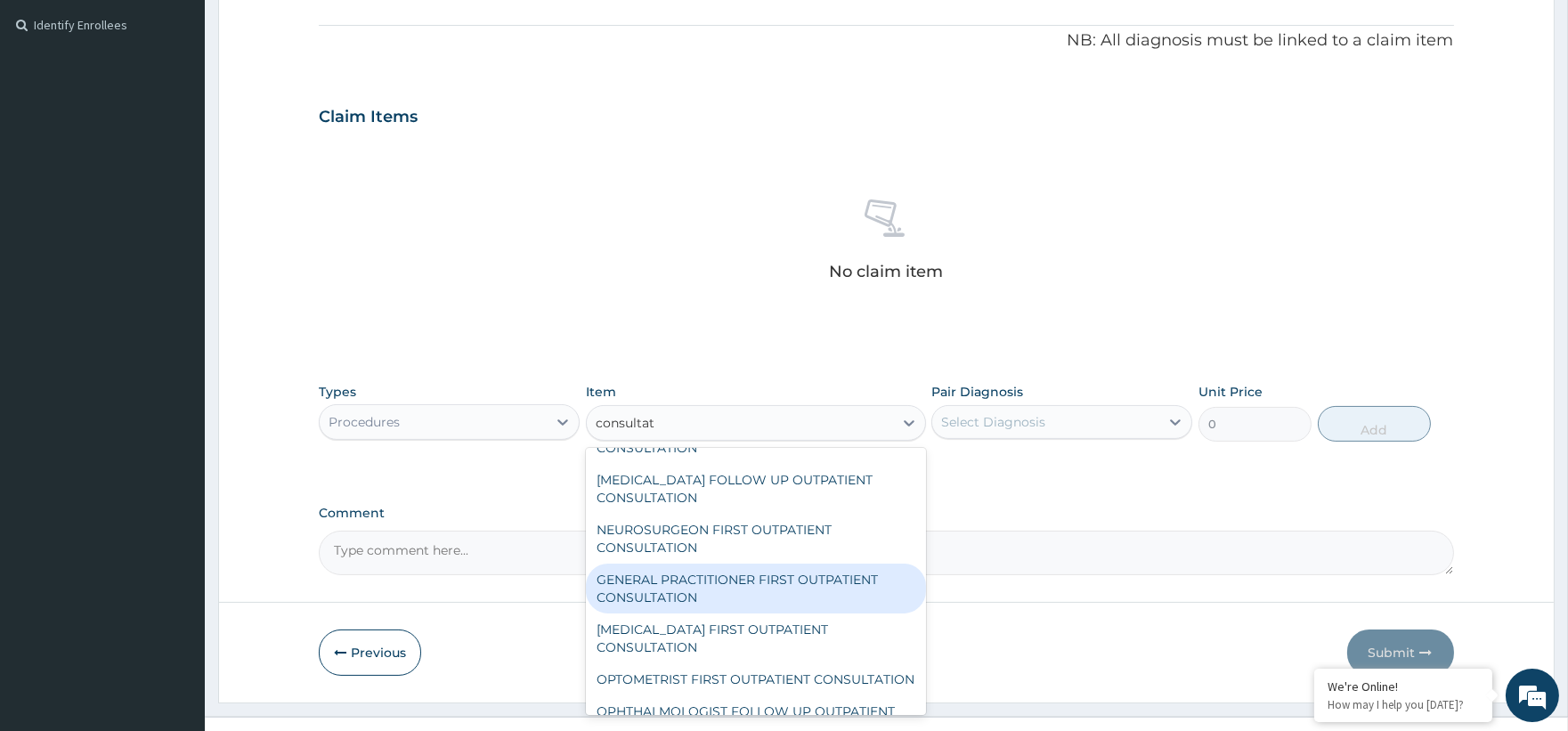
click at [744, 594] on div "GENERAL PRACTITIONER FIRST OUTPATIENT CONSULTATION" at bounding box center [755, 588] width 340 height 50
type input "3750"
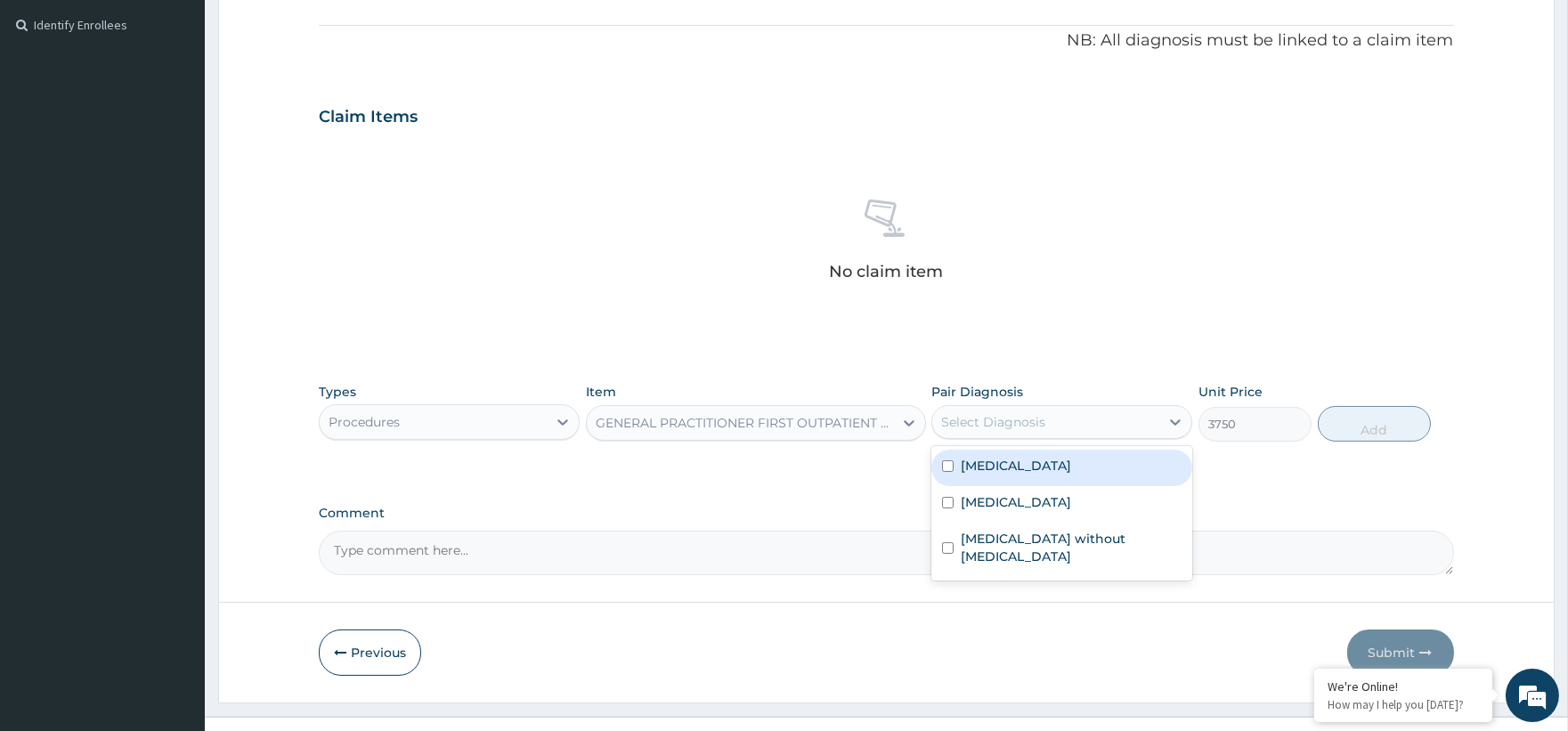
drag, startPoint x: 990, startPoint y: 427, endPoint x: 1010, endPoint y: 468, distance: 45.6
click at [993, 428] on div "Select Diagnosis" at bounding box center [993, 422] width 104 height 18
drag, startPoint x: 1019, startPoint y: 466, endPoint x: 1088, endPoint y: 472, distance: 69.3
click at [1019, 468] on label "[MEDICAL_DATA]" at bounding box center [1016, 465] width 111 height 18
checkbox input "true"
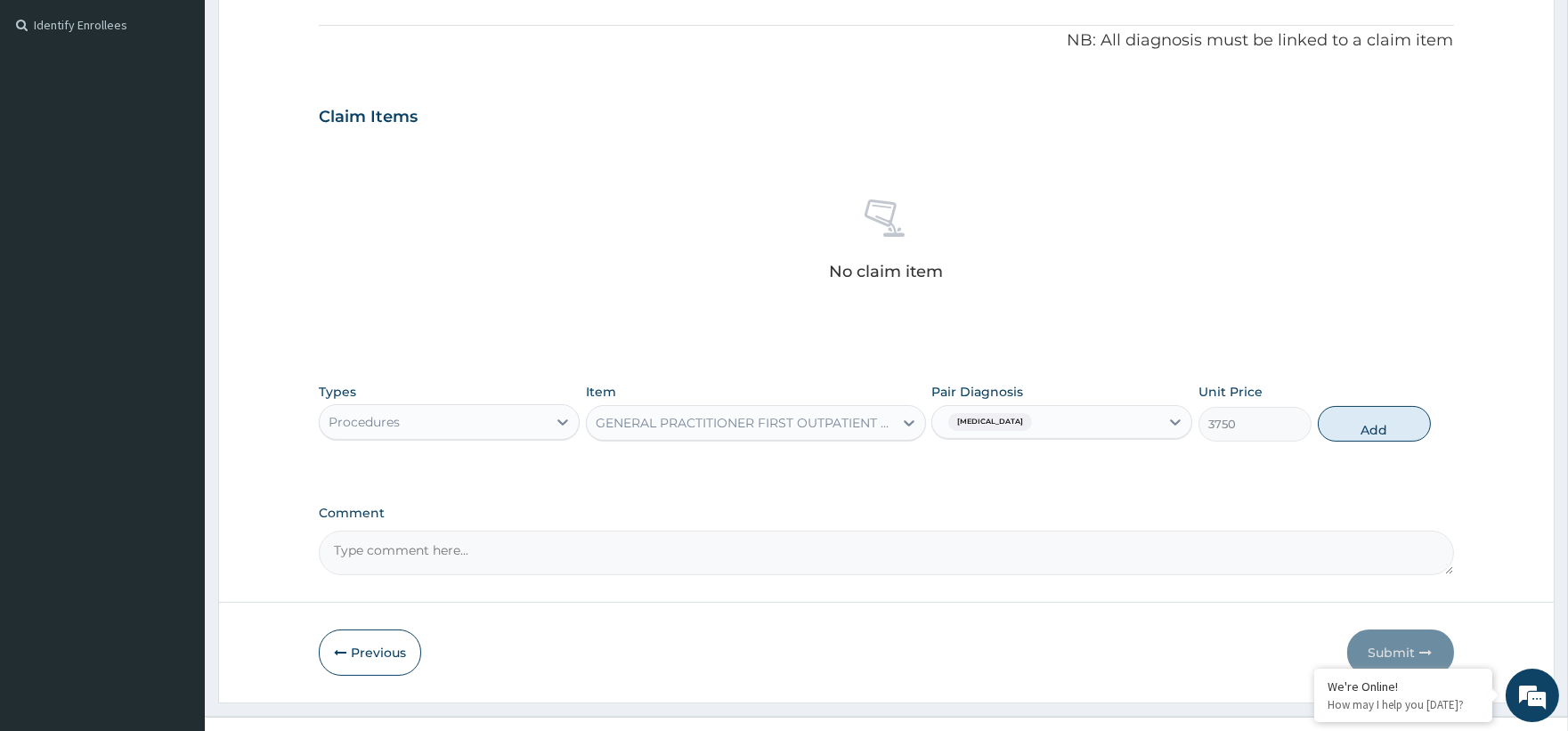
drag, startPoint x: 1340, startPoint y: 425, endPoint x: 1265, endPoint y: 449, distance: 78.7
click at [1341, 427] on button "Add" at bounding box center [1374, 424] width 113 height 36
type input "0"
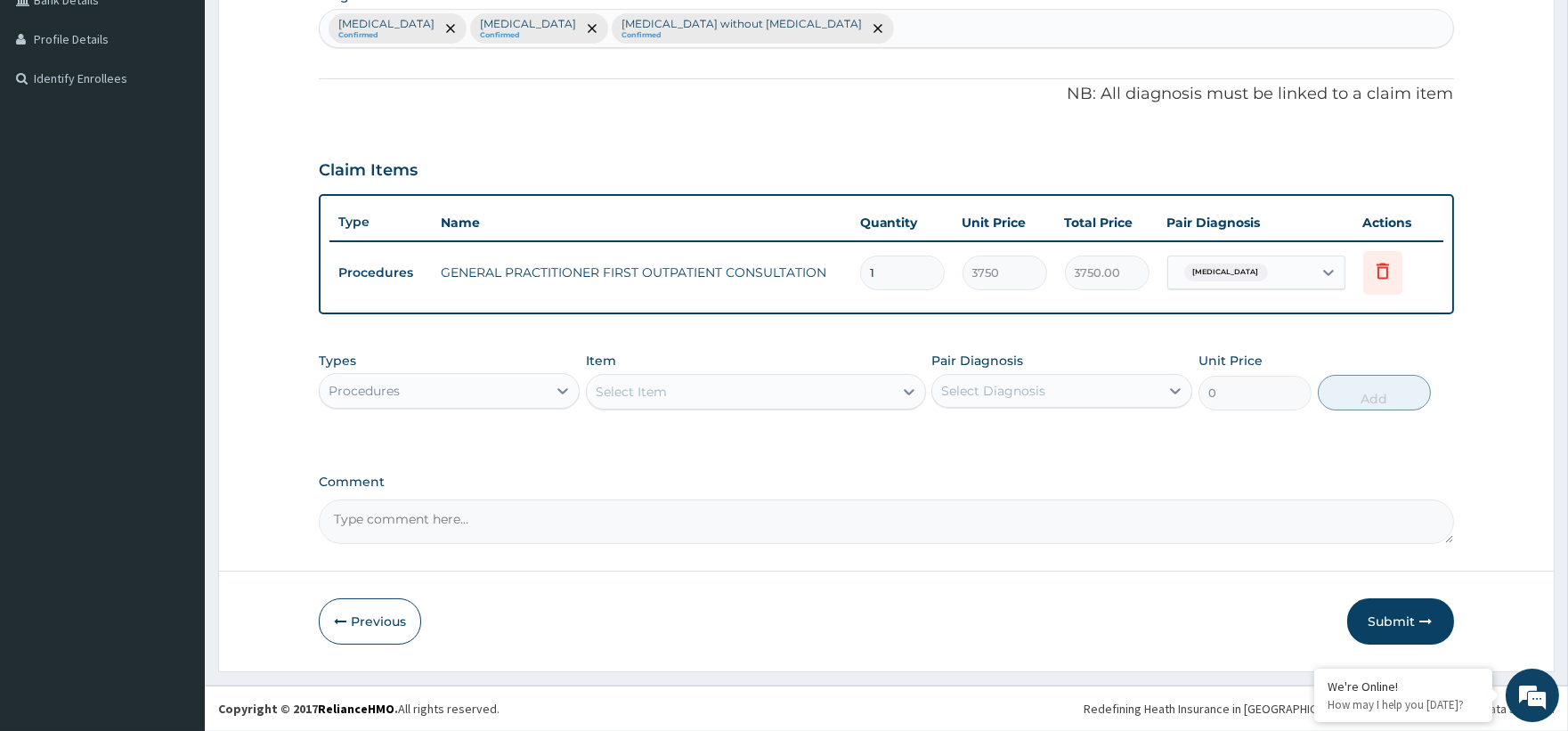
scroll to position [467, 0]
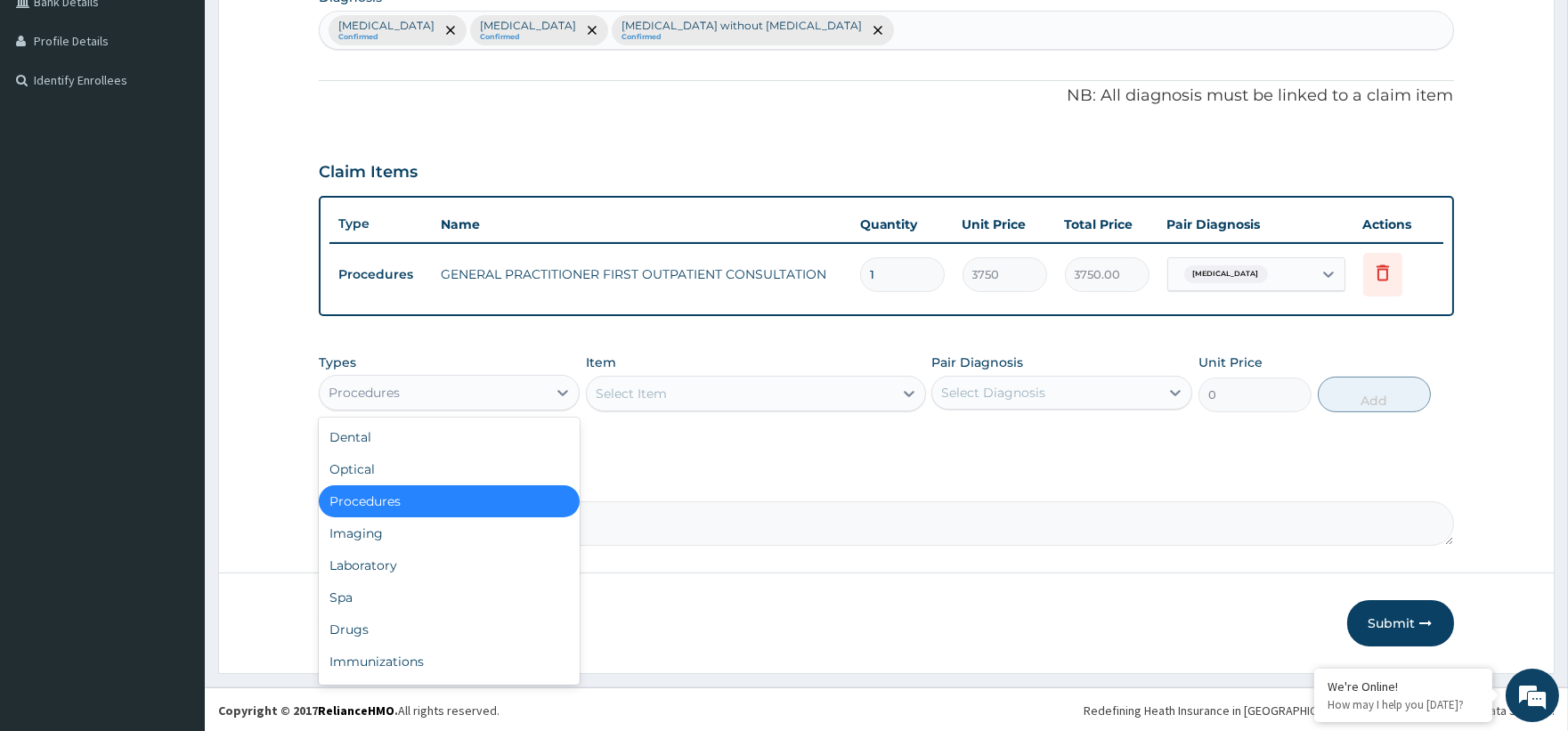
click at [451, 375] on div "Procedures" at bounding box center [449, 393] width 261 height 36
click at [456, 563] on div "Laboratory" at bounding box center [449, 565] width 261 height 32
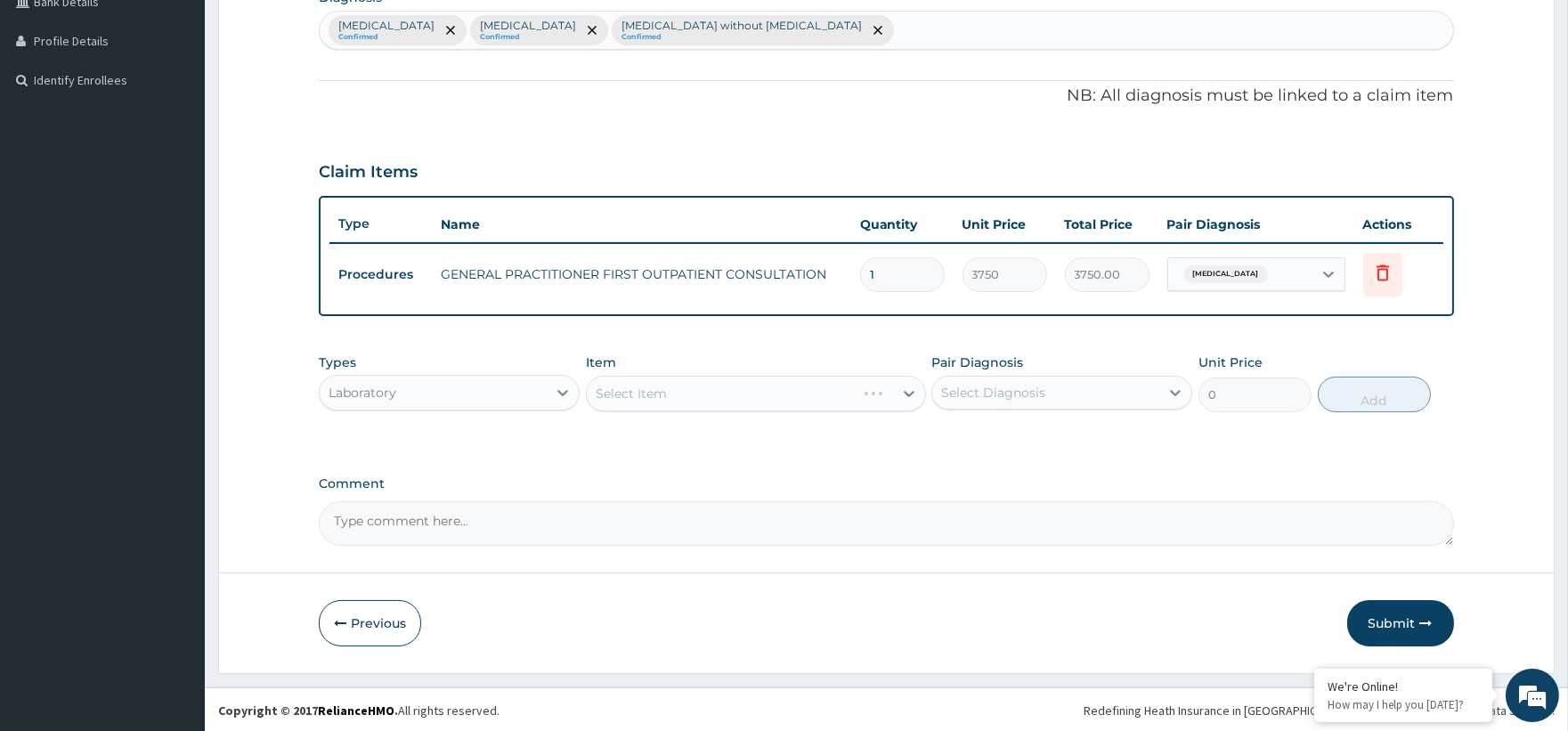
click at [659, 389] on div "Select Item" at bounding box center [755, 394] width 340 height 36
click at [746, 398] on div "Select Item" at bounding box center [755, 394] width 340 height 36
click at [903, 393] on div "Select Item" at bounding box center [755, 394] width 340 height 36
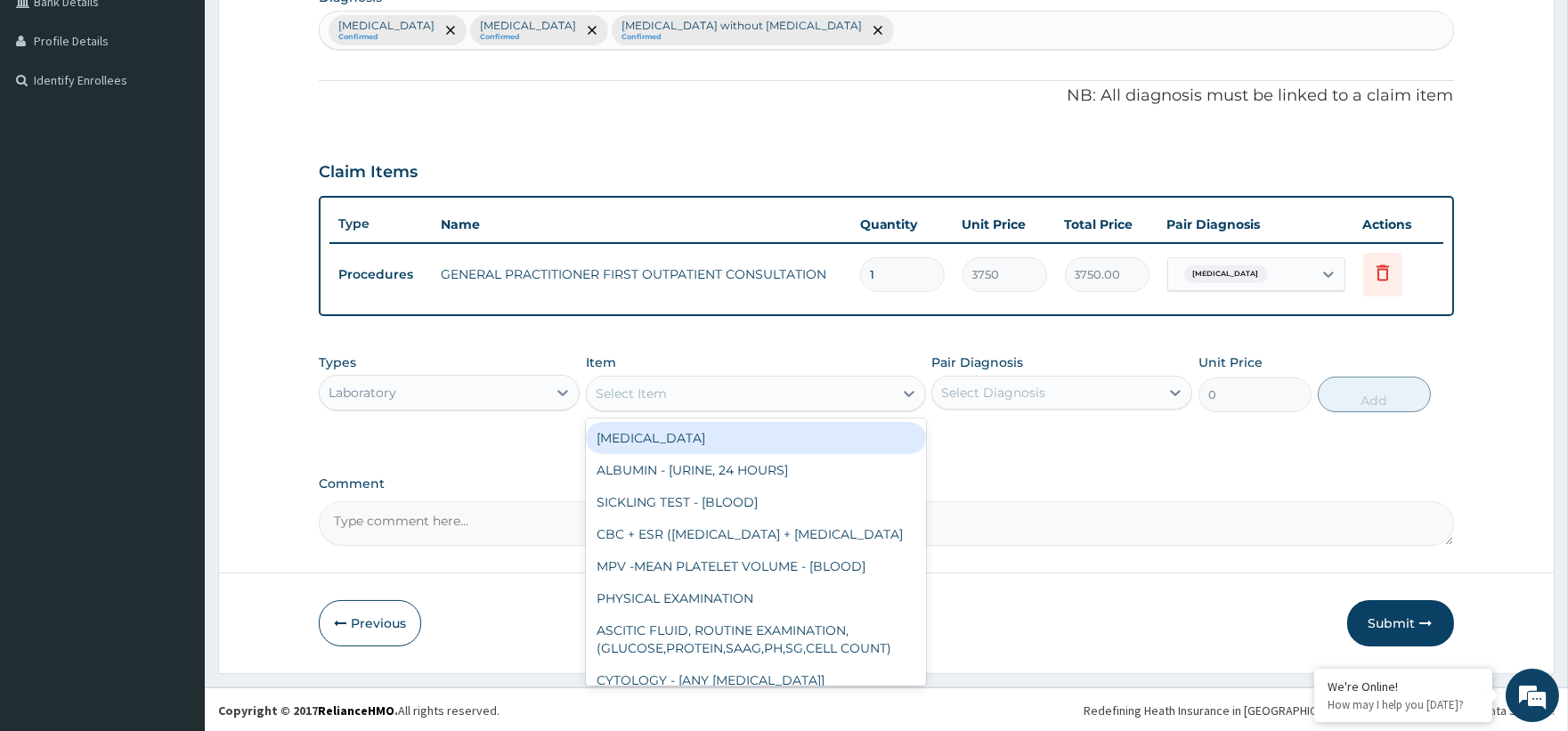
click at [903, 393] on icon at bounding box center [908, 393] width 18 height 18
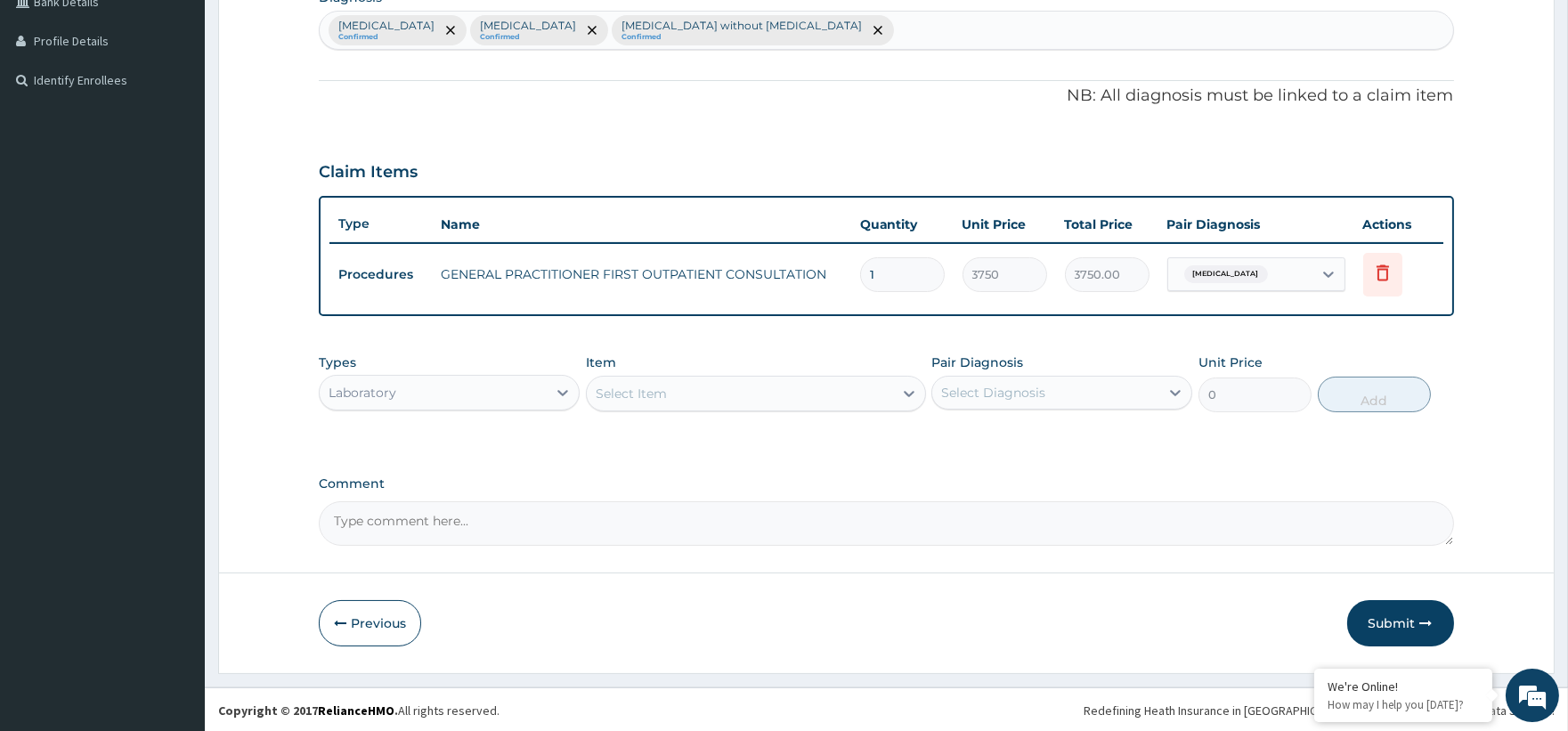
click at [861, 384] on div "Select Item" at bounding box center [739, 394] width 306 height 28
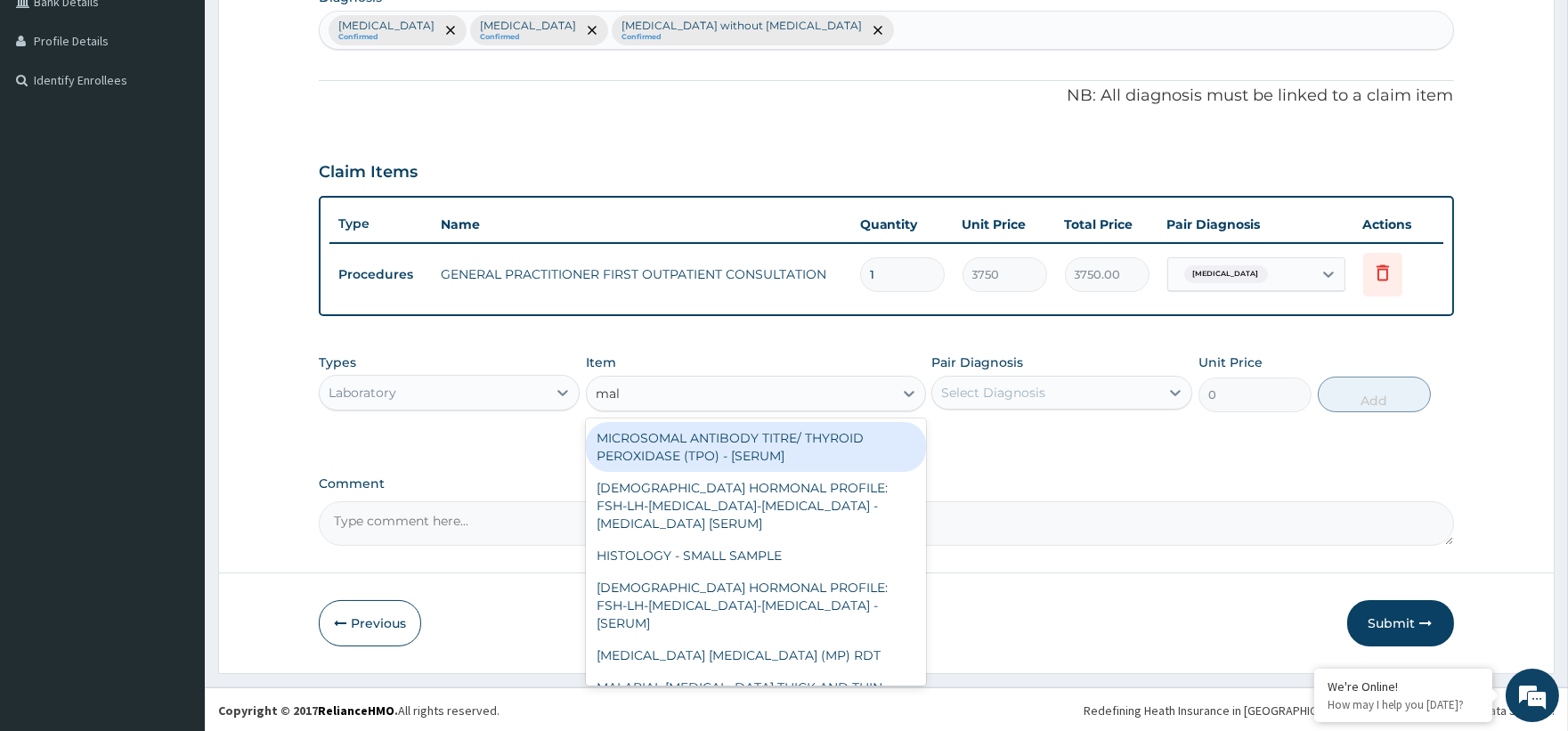
type input "mala"
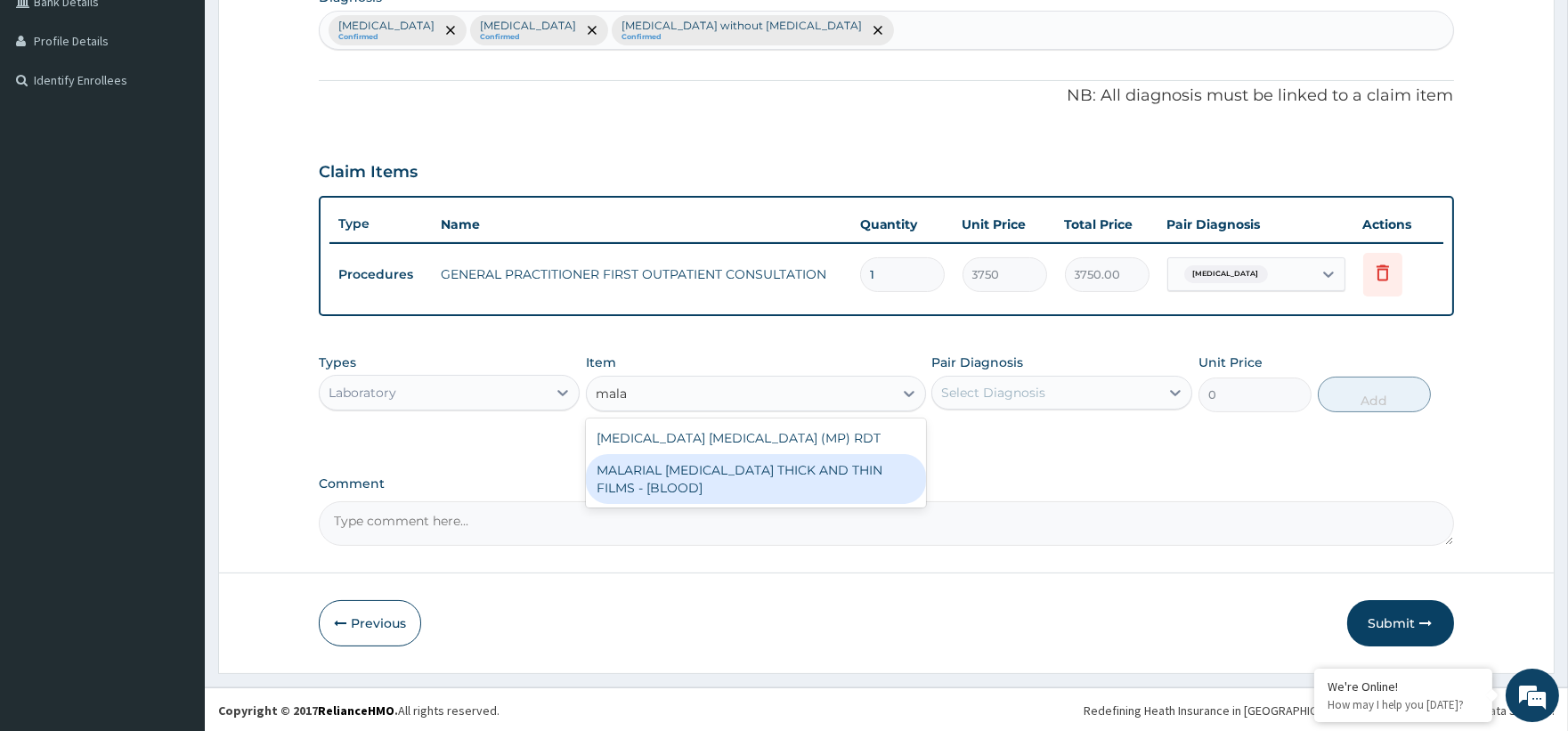
click at [834, 469] on div "MALARIAL [MEDICAL_DATA] THICK AND THIN FILMS - [BLOOD]" at bounding box center [755, 478] width 340 height 50
click at [834, 469] on div "PA Code / Prescription Code Enter Code(Secondary Care Only) Encounter Date [DAT…" at bounding box center [886, 125] width 1134 height 843
type input "2187.5"
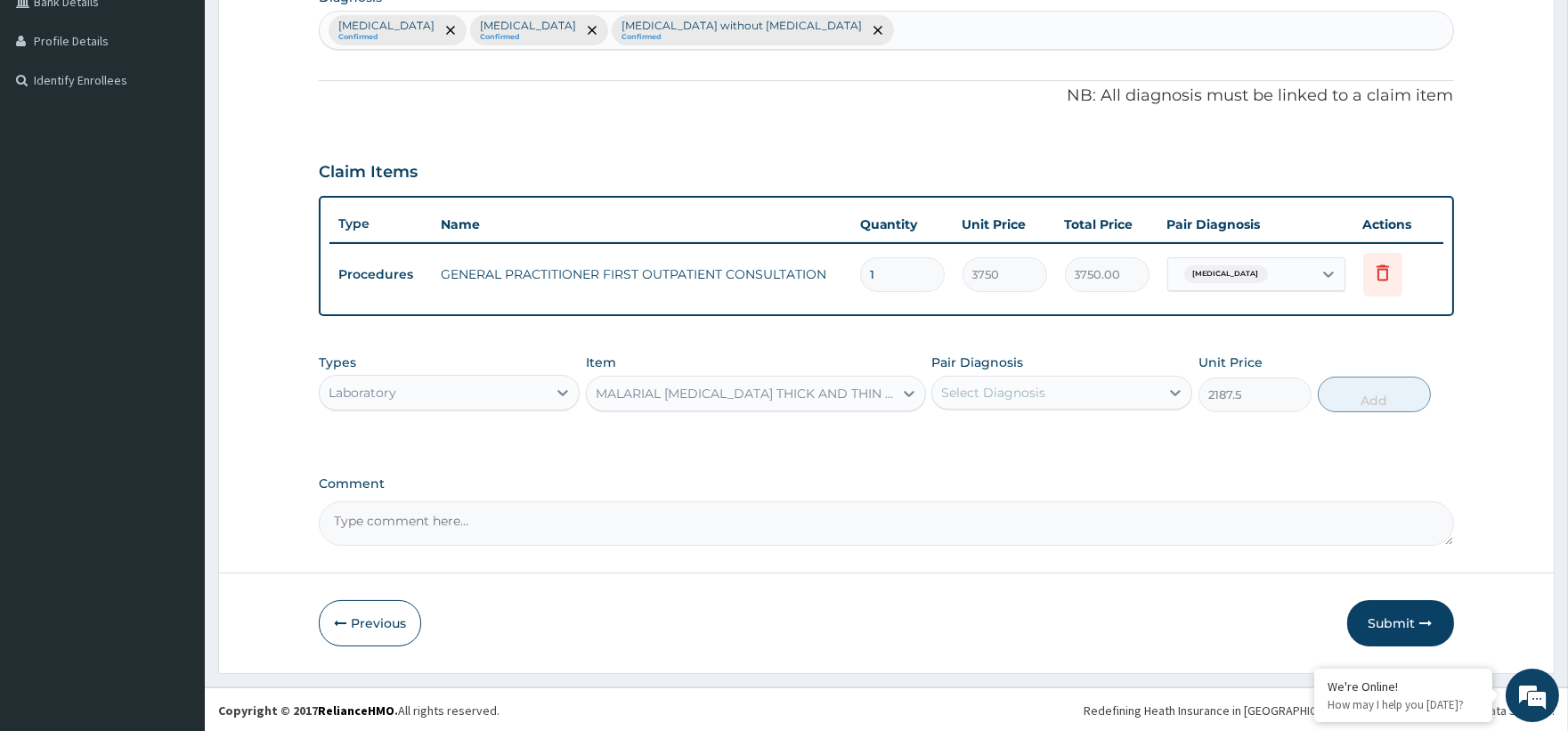
click at [1041, 380] on div "Select Diagnosis" at bounding box center [1046, 393] width 227 height 28
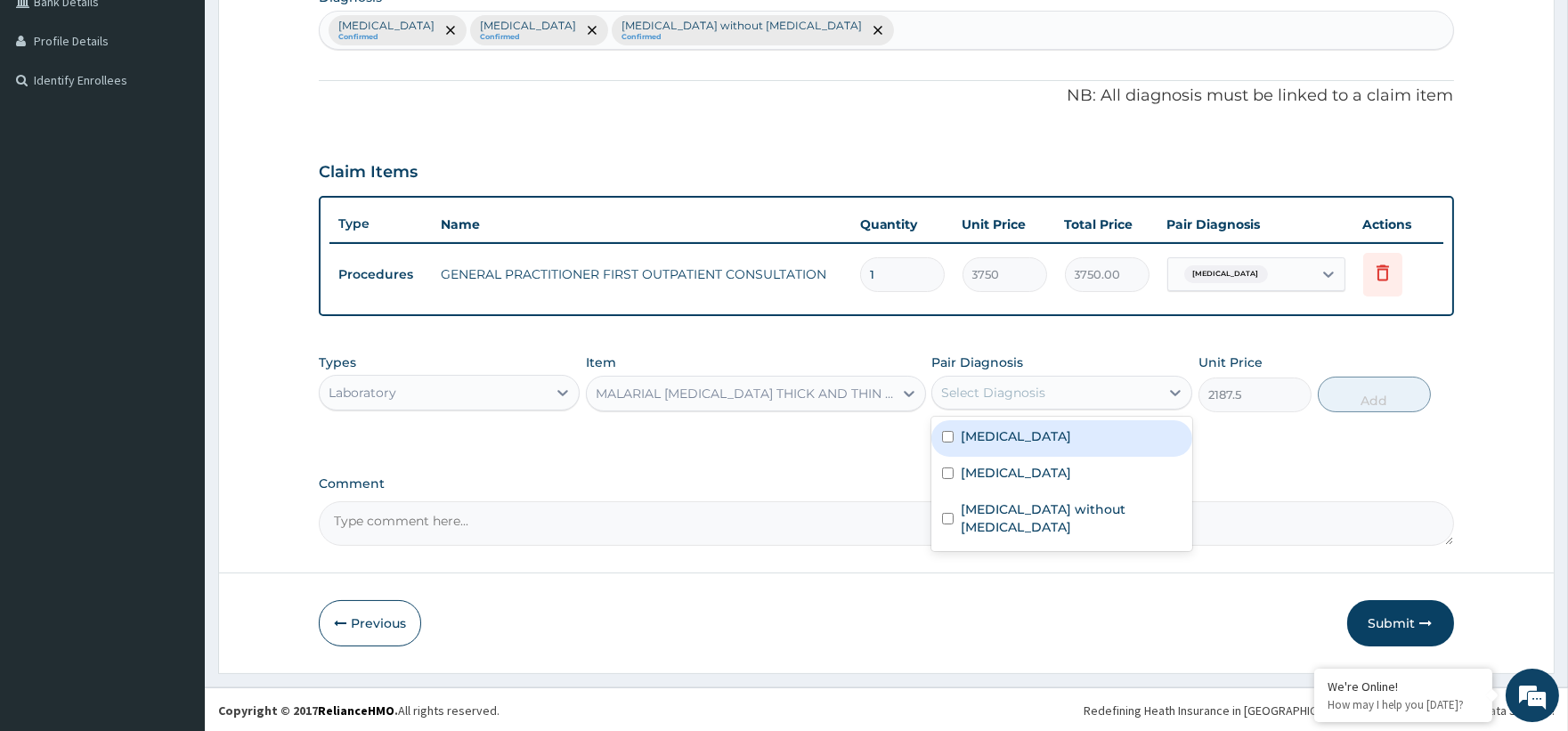
click at [995, 446] on div "[MEDICAL_DATA]" at bounding box center [1062, 438] width 261 height 37
checkbox input "true"
click at [751, 376] on div "MALARIAL [MEDICAL_DATA] THICK AND THIN FILMS - [BLOOD]" at bounding box center [755, 394] width 340 height 36
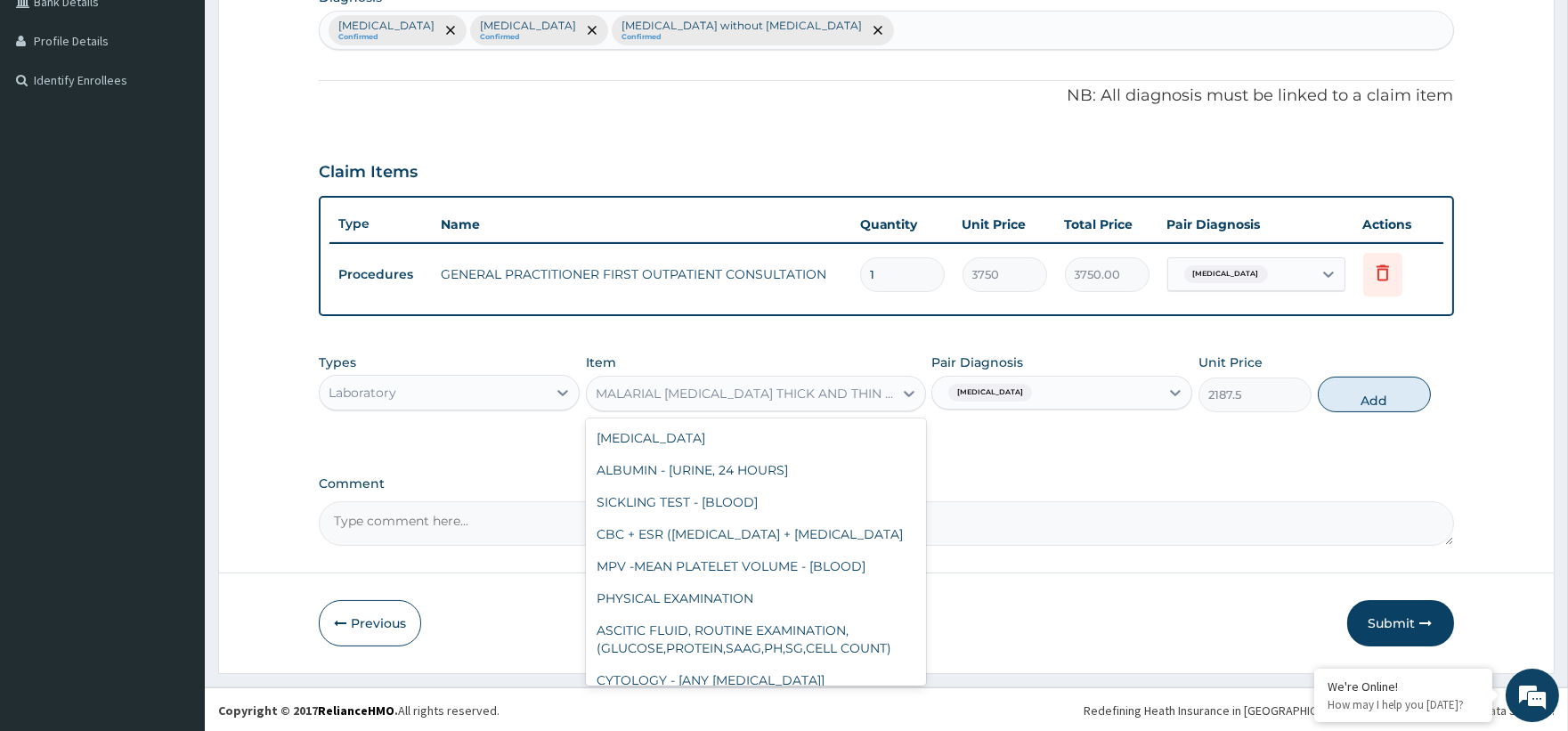
click at [751, 376] on div "MALARIAL [MEDICAL_DATA] THICK AND THIN FILMS - [BLOOD]" at bounding box center [755, 394] width 340 height 36
click at [724, 390] on div "MALARIAL [MEDICAL_DATA] THICK AND THIN FILMS - [BLOOD]" at bounding box center [745, 393] width 299 height 18
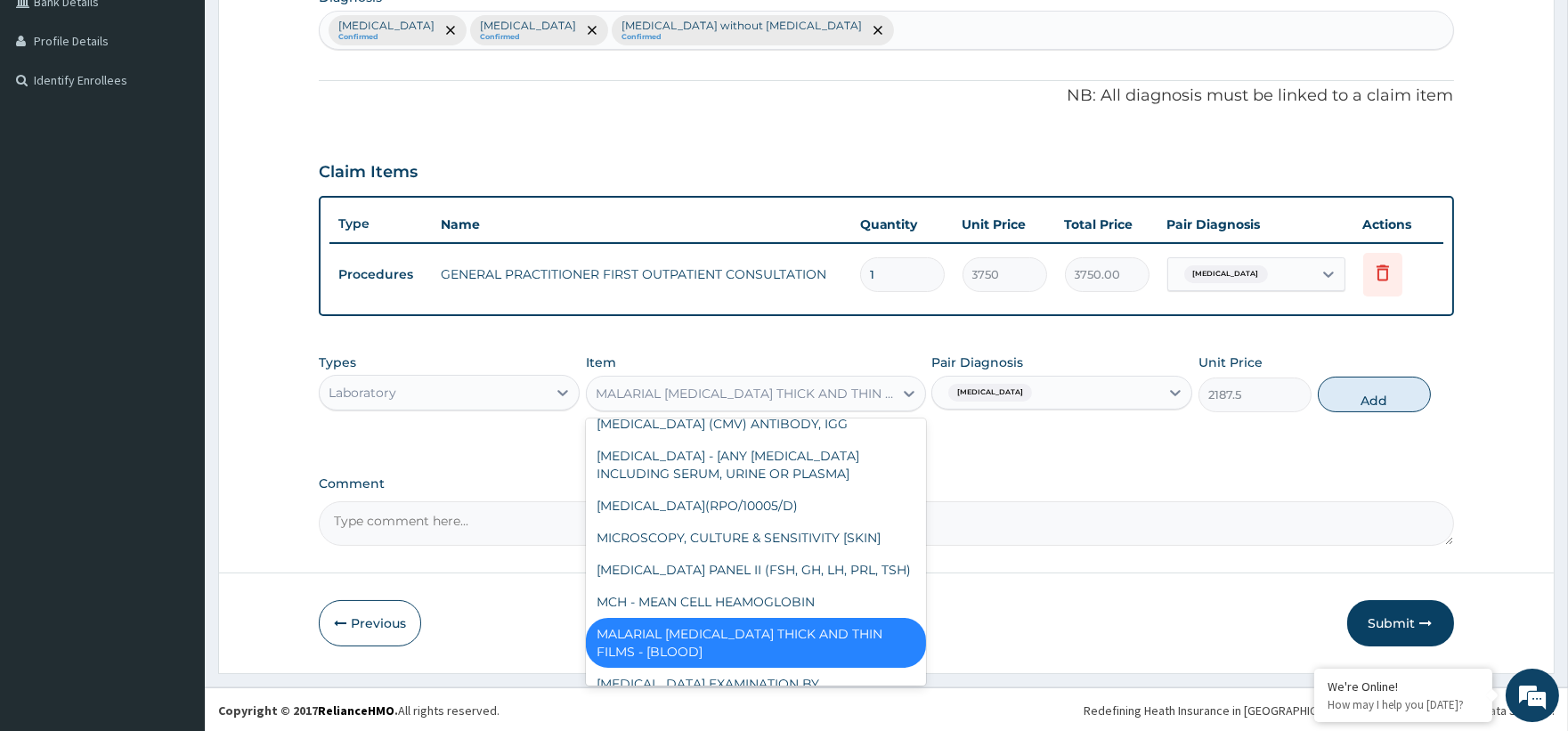
scroll to position [10499, 0]
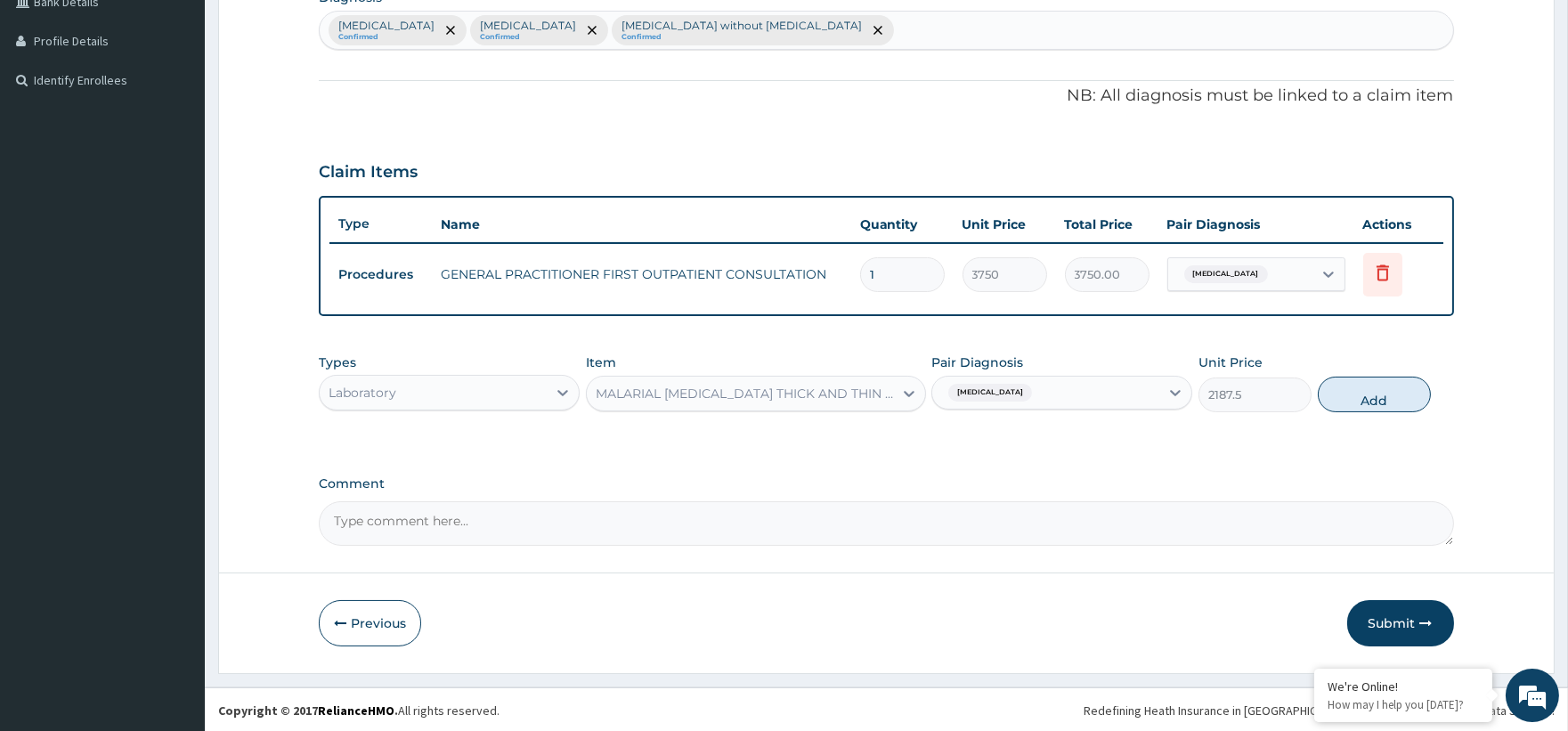
click at [682, 384] on div "MALARIAL [MEDICAL_DATA] THICK AND THIN FILMS - [BLOOD]" at bounding box center [745, 393] width 299 height 18
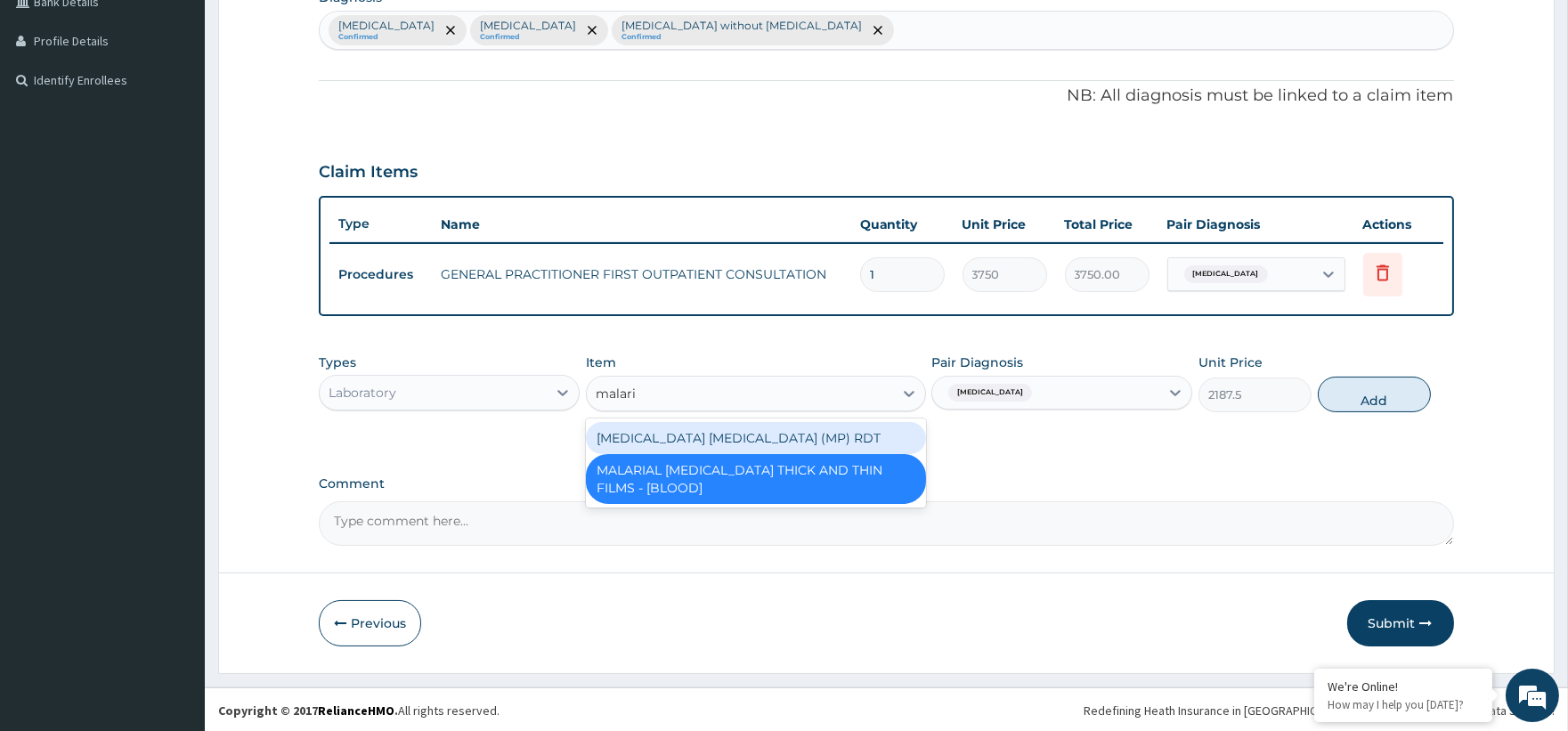
type input "[MEDICAL_DATA]"
click at [753, 445] on div "[MEDICAL_DATA] [MEDICAL_DATA] (MP) RDT" at bounding box center [755, 438] width 340 height 32
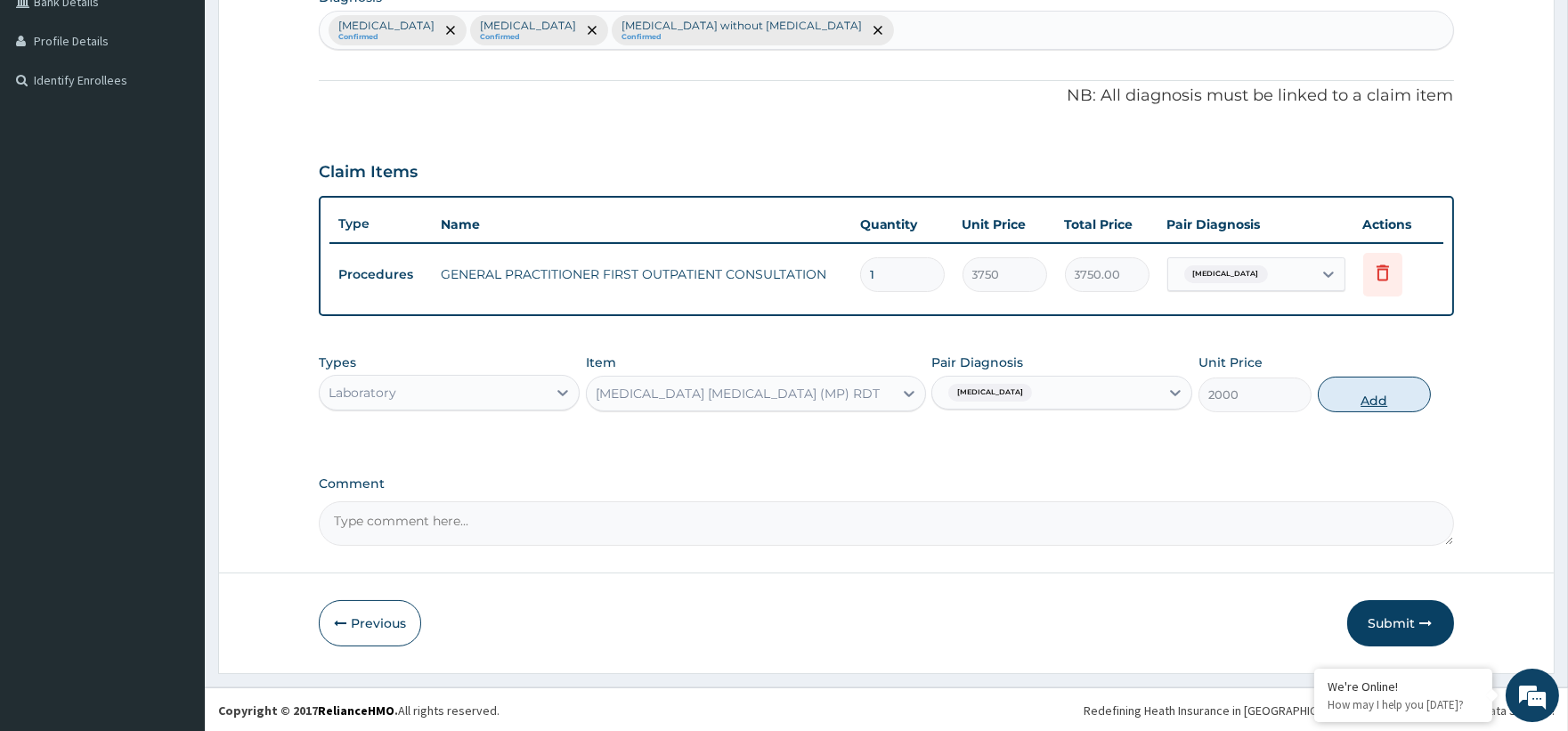
click at [1415, 390] on button "Add" at bounding box center [1374, 395] width 113 height 36
type input "0"
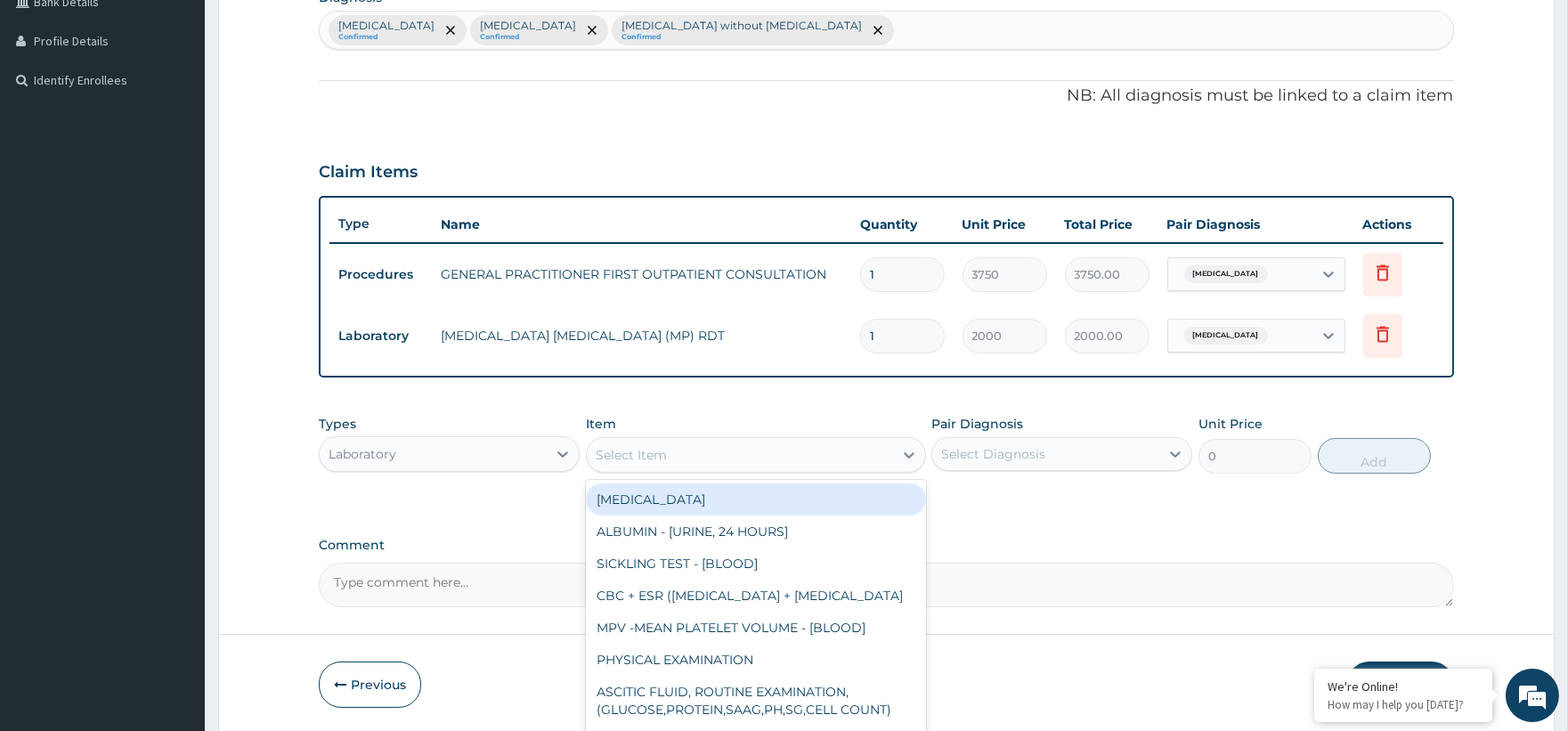
click at [630, 440] on div "Select Item" at bounding box center [739, 455] width 306 height 28
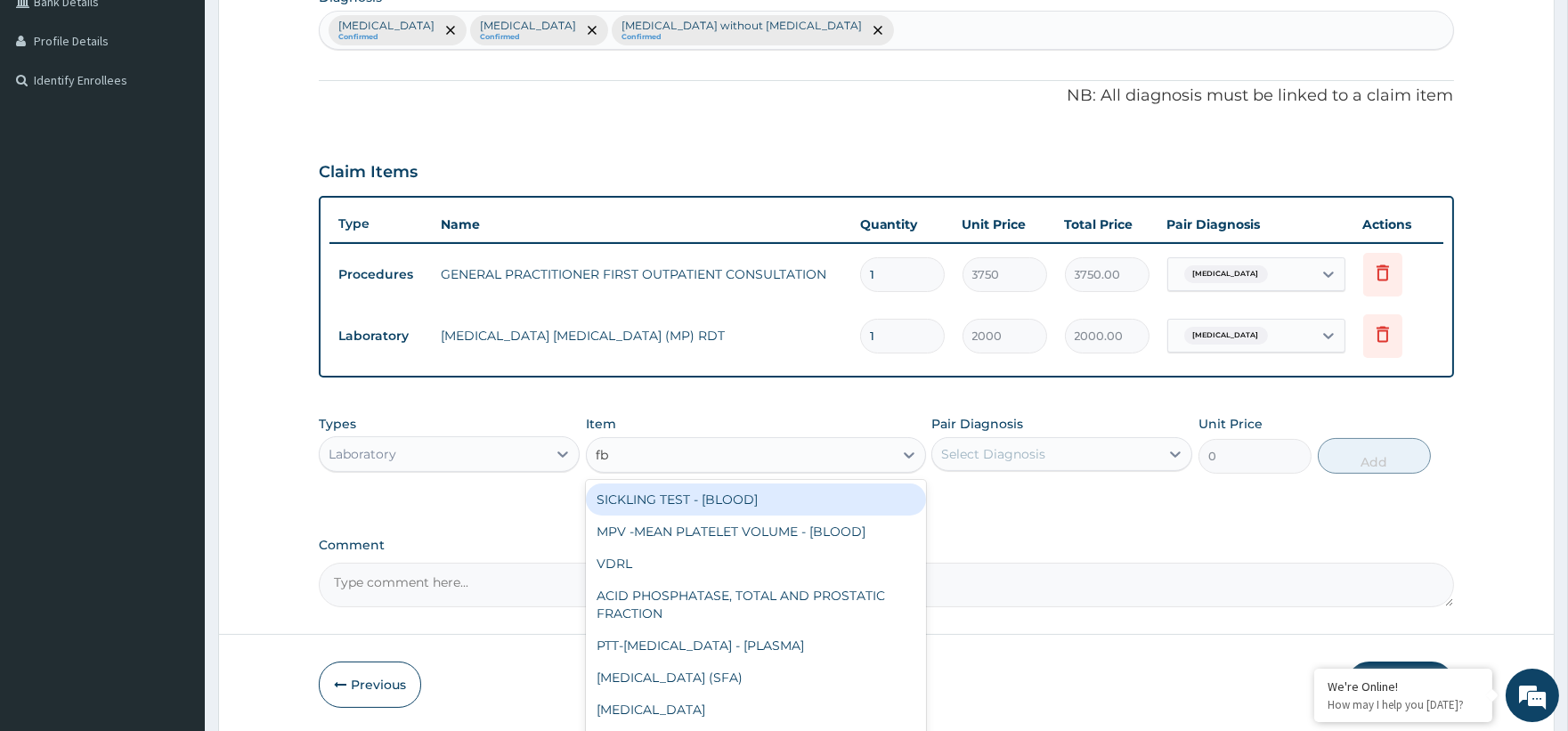
type input "fbc"
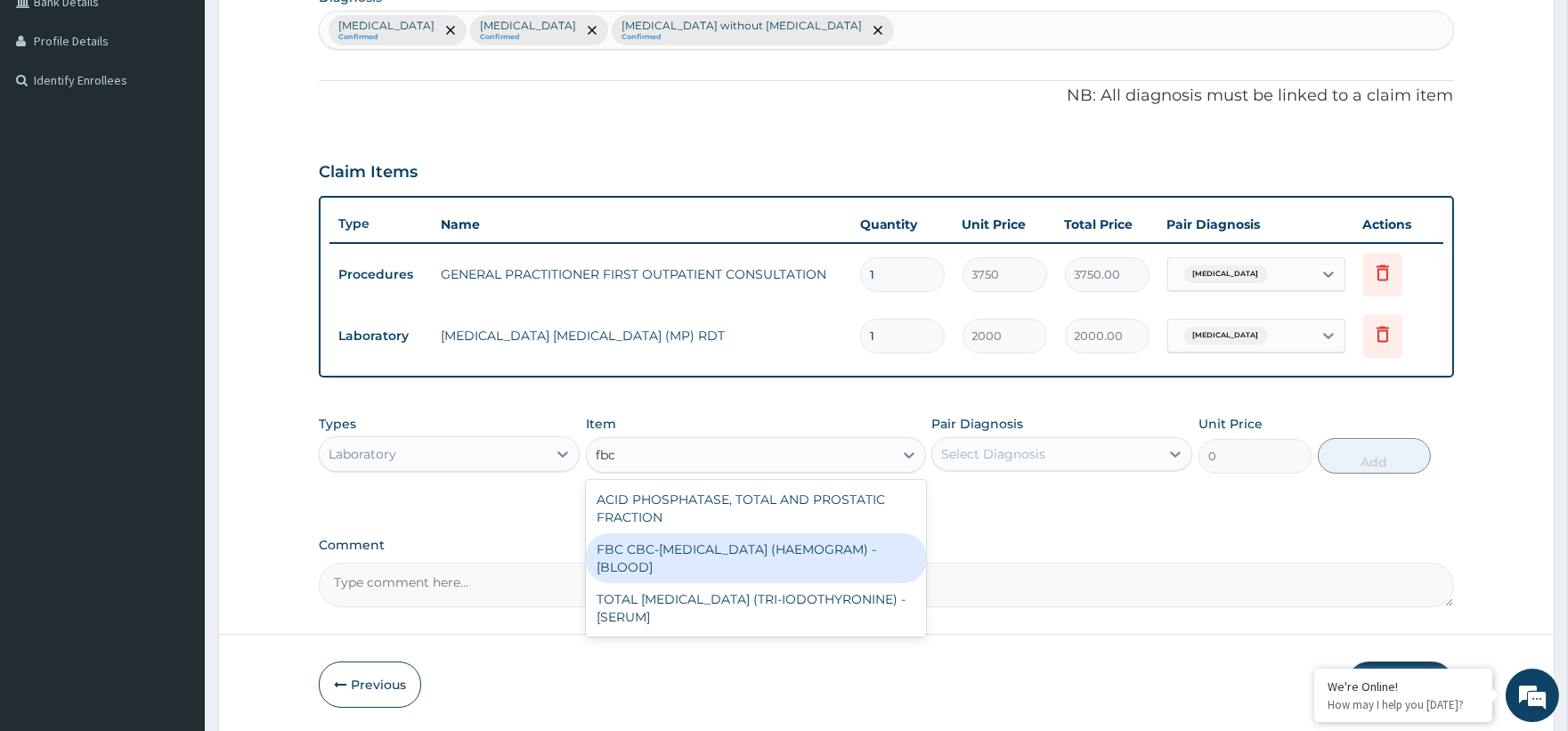
click at [763, 559] on div "FBC CBC-COMPLETE BLOOD COUNT (HAEMOGRAM) - [BLOOD]" at bounding box center [755, 558] width 340 height 50
type input "5000"
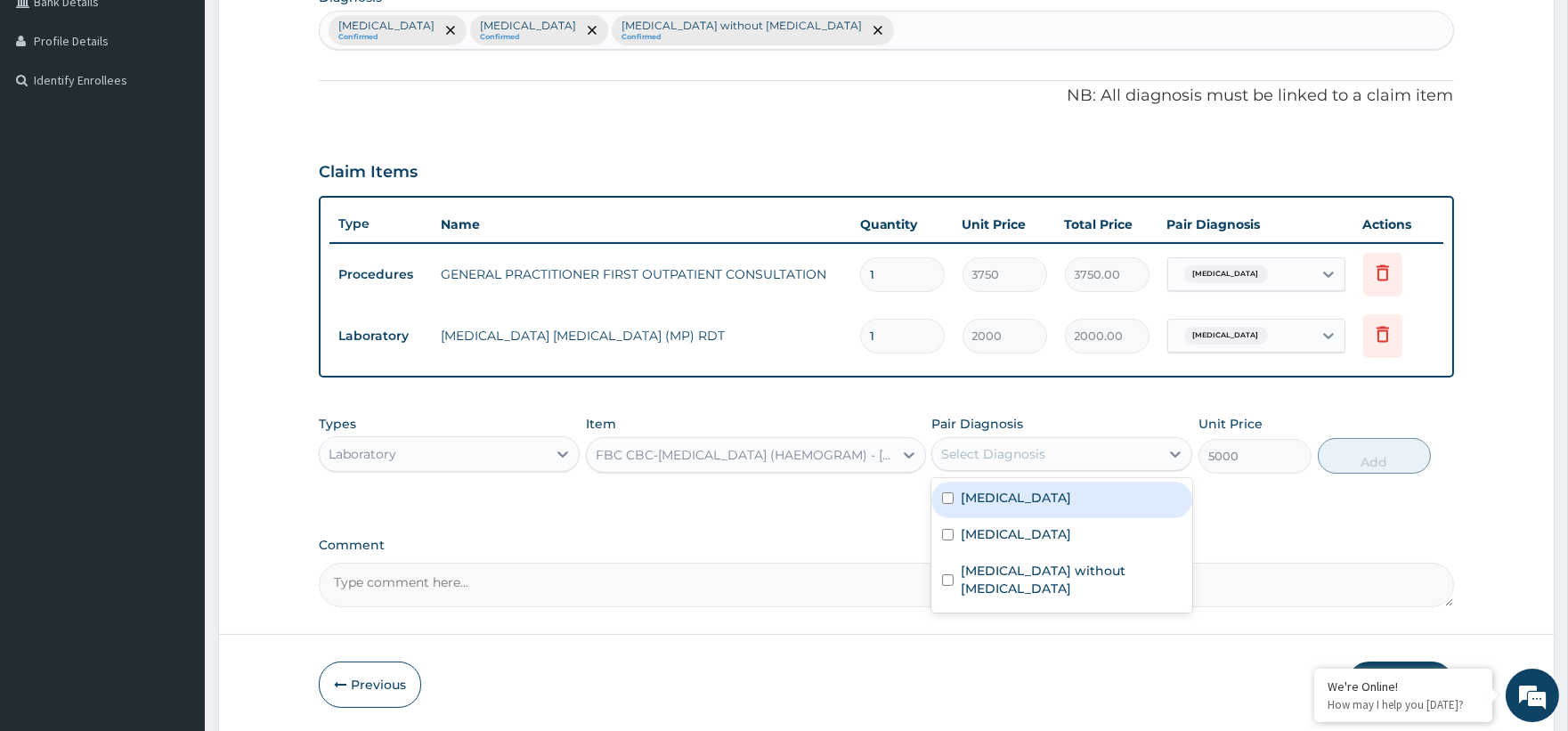
click at [987, 452] on div "Select Diagnosis" at bounding box center [993, 454] width 104 height 18
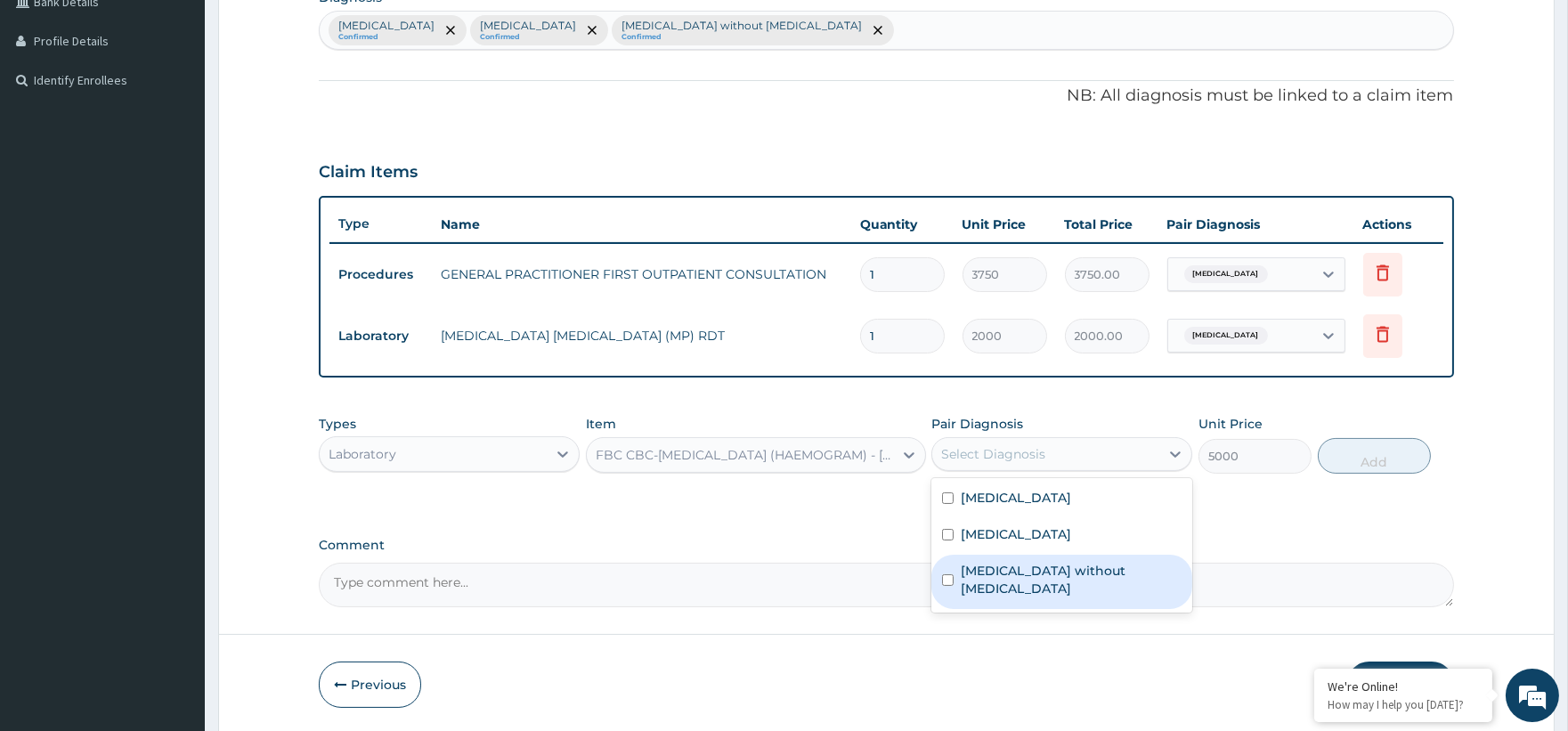
click at [1025, 574] on label "Sepsis without septic shock" at bounding box center [1071, 579] width 221 height 36
checkbox input "false"
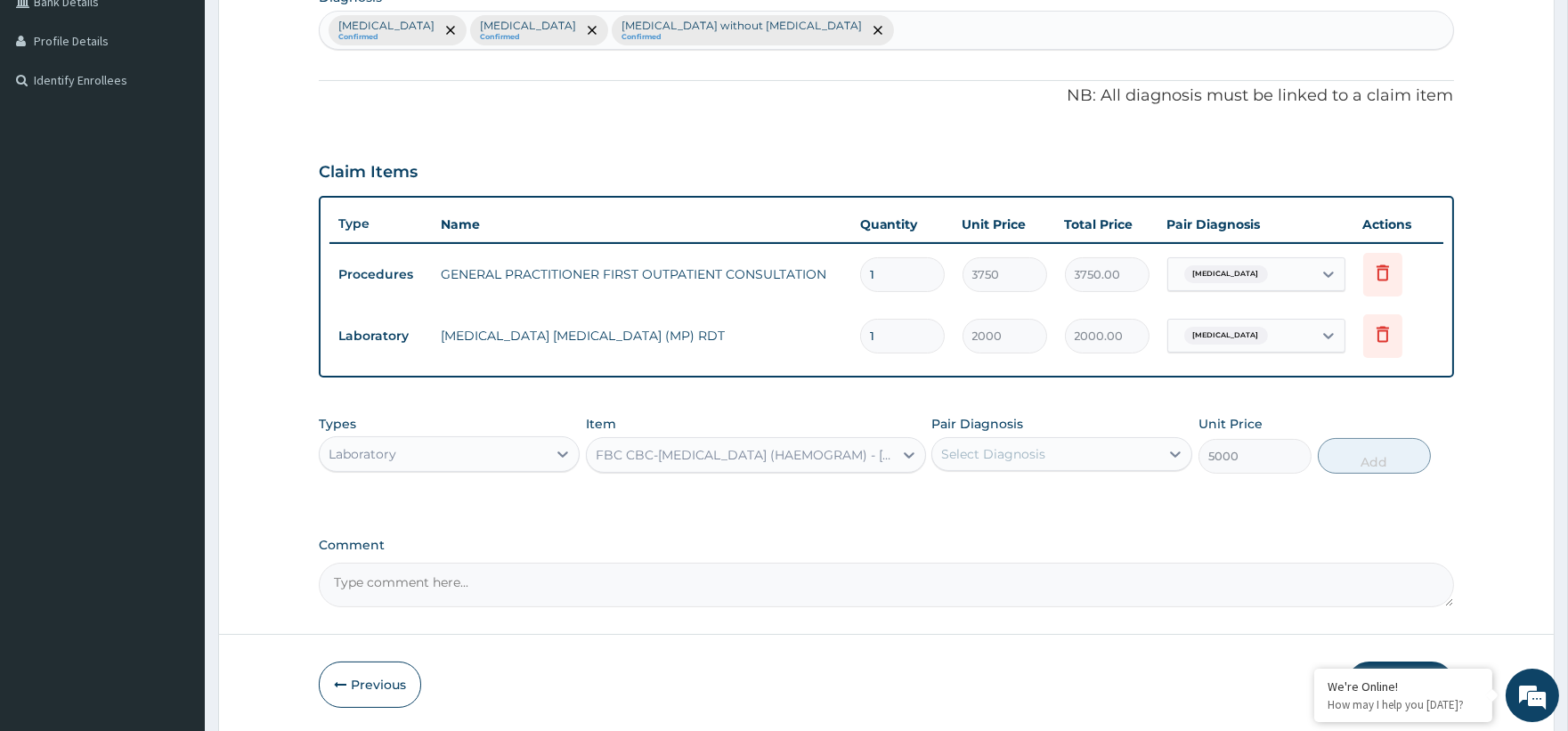
click at [1024, 445] on div "Select Diagnosis" at bounding box center [993, 454] width 104 height 18
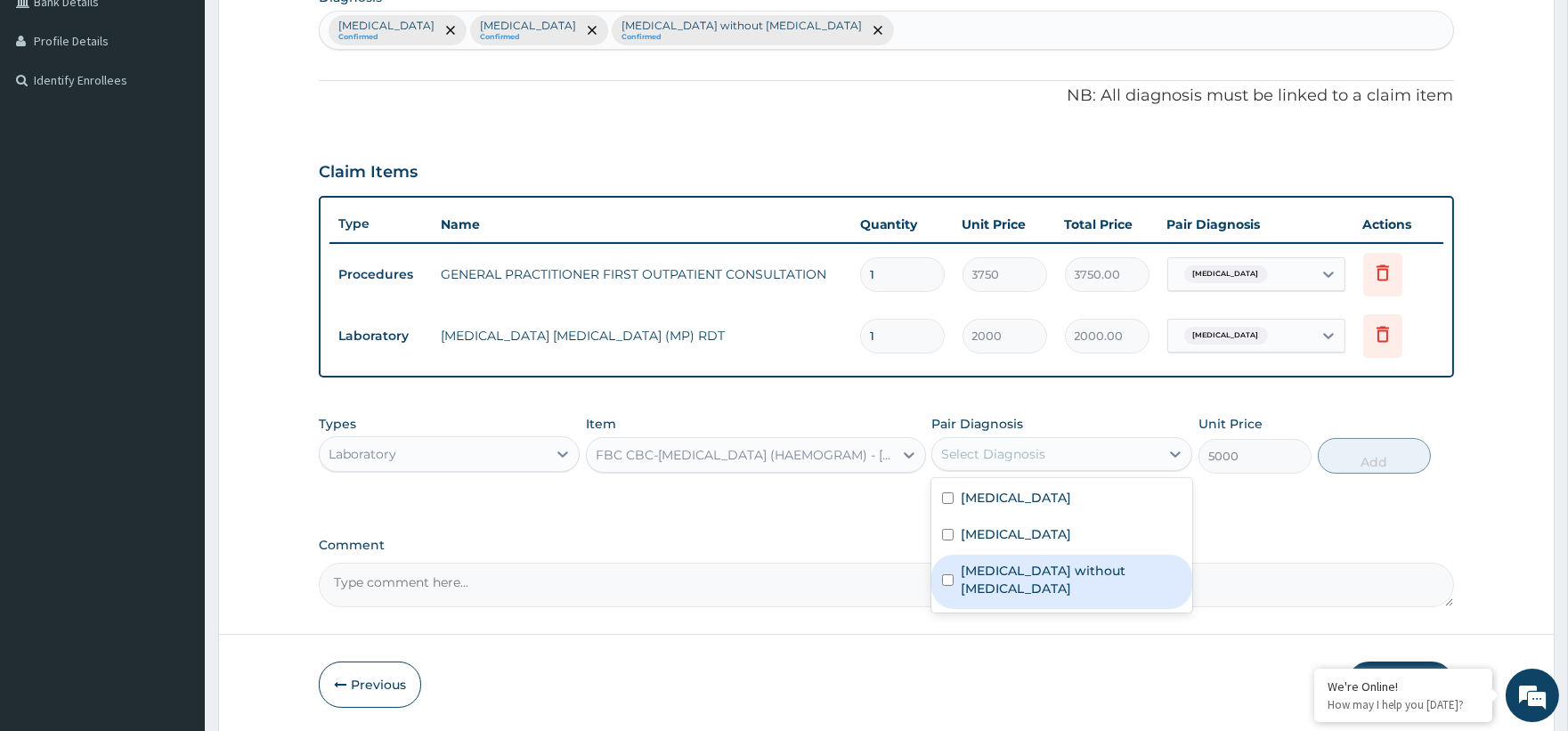
click at [1053, 586] on div "Sepsis without septic shock" at bounding box center [1062, 582] width 261 height 54
checkbox input "true"
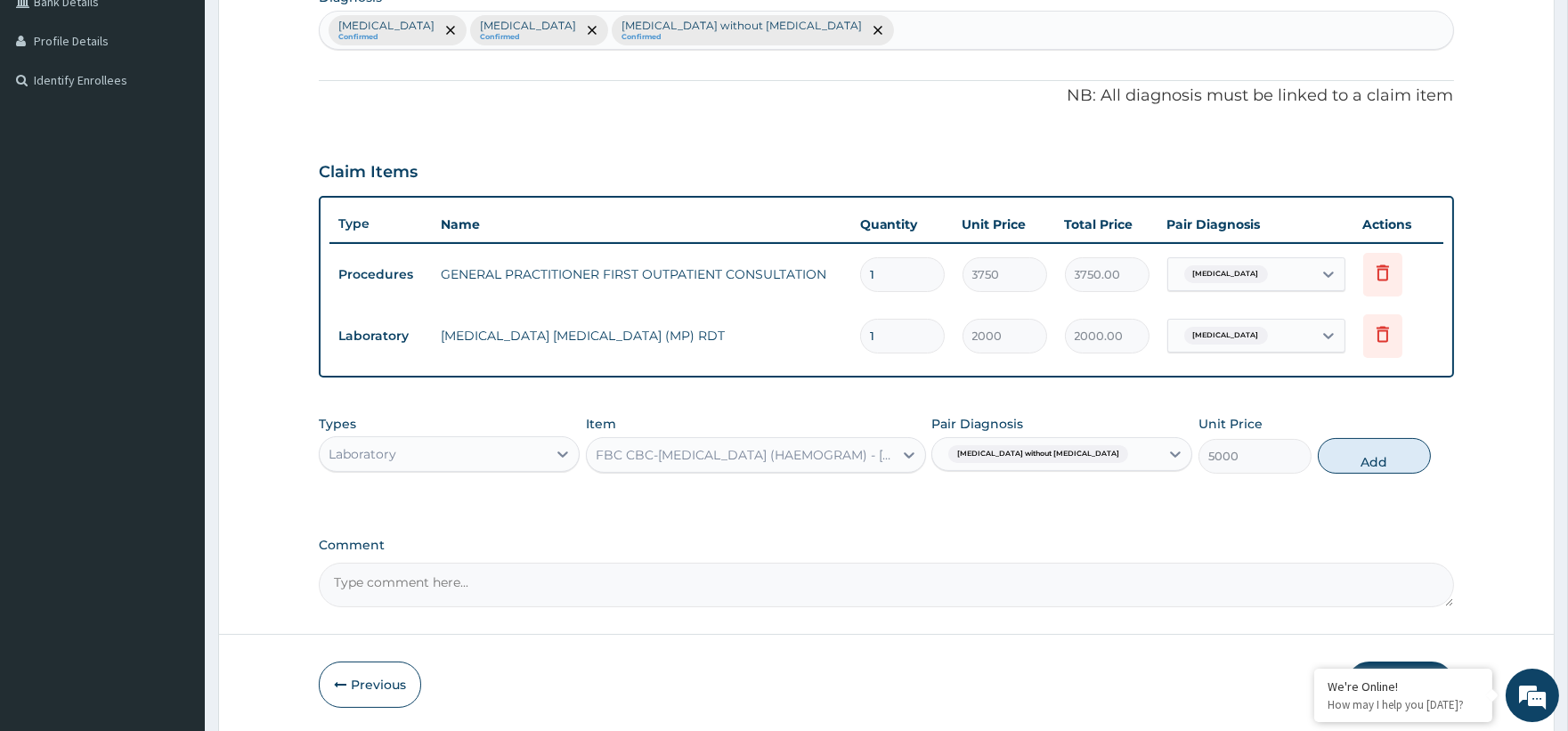
drag, startPoint x: 1377, startPoint y: 459, endPoint x: 1280, endPoint y: 490, distance: 101.8
click at [1355, 484] on div "Types Laboratory Item FBC CBC-COMPLETE BLOOD COUNT (HAEMOGRAM) - [BLOOD] Pair D…" at bounding box center [886, 457] width 1134 height 103
click at [1354, 463] on button "Add" at bounding box center [1374, 455] width 113 height 36
type input "0"
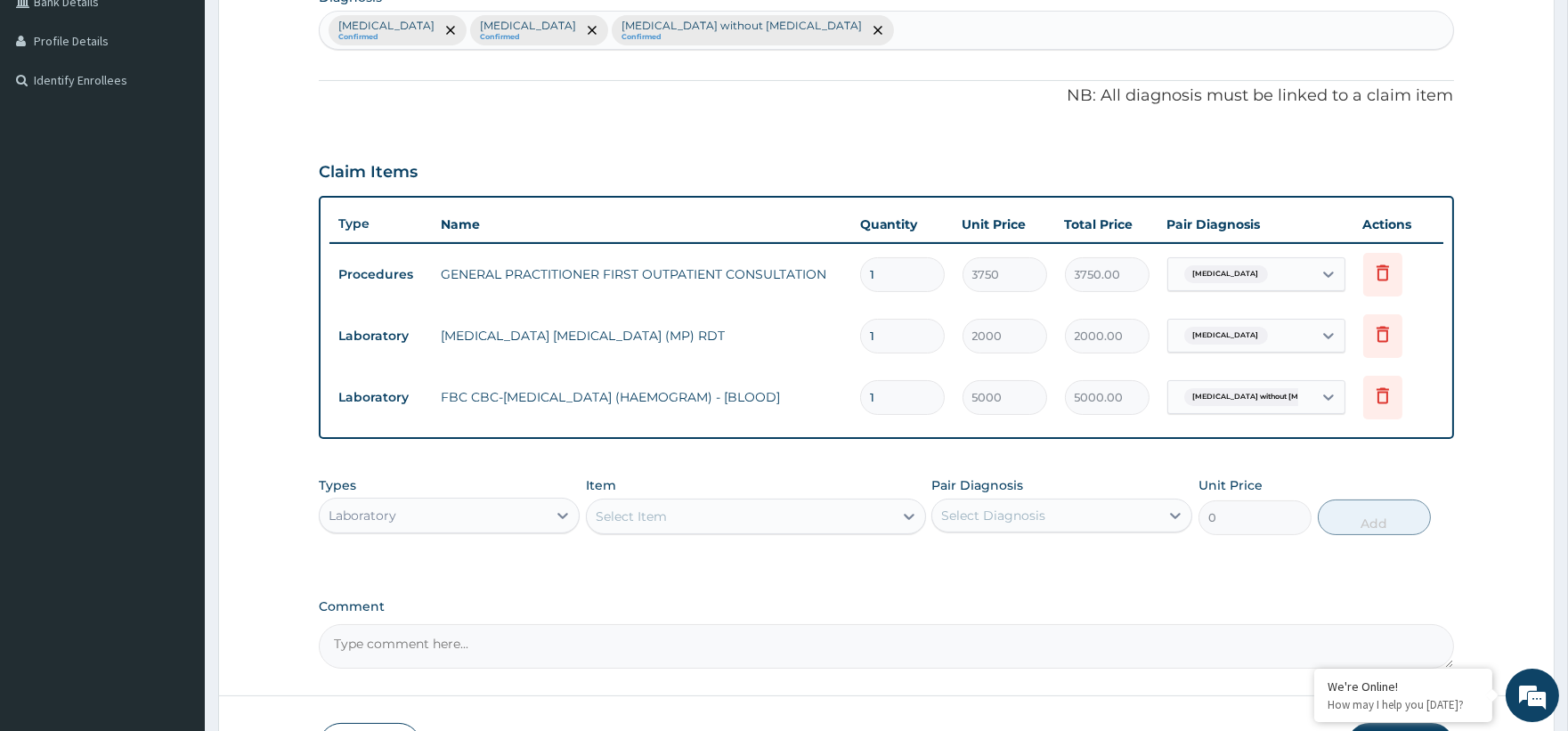
click at [434, 492] on div "Types Laboratory" at bounding box center [449, 505] width 261 height 59
click at [435, 517] on div "Laboratory" at bounding box center [433, 515] width 227 height 28
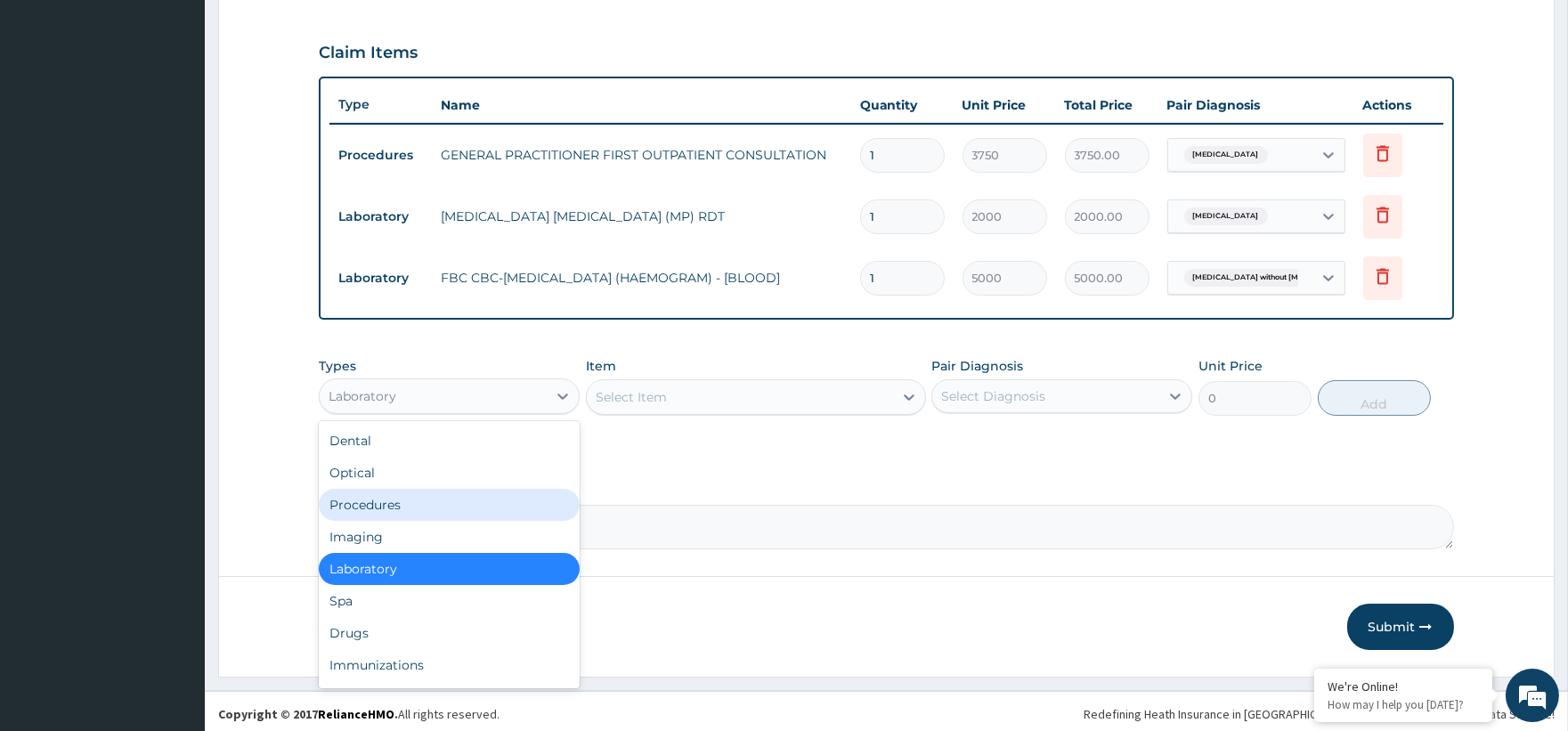
scroll to position [590, 0]
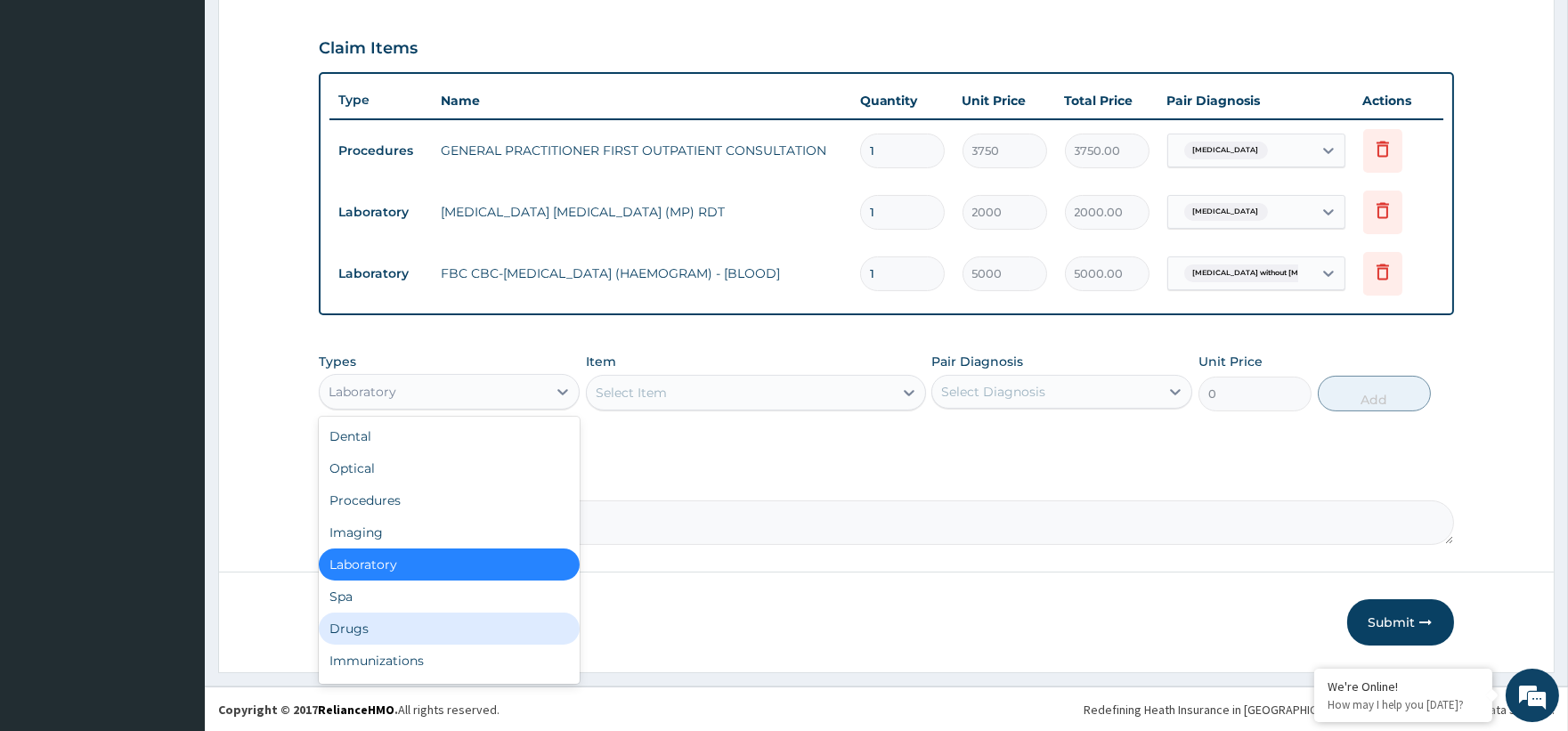
click at [336, 620] on div "Drugs" at bounding box center [449, 629] width 261 height 32
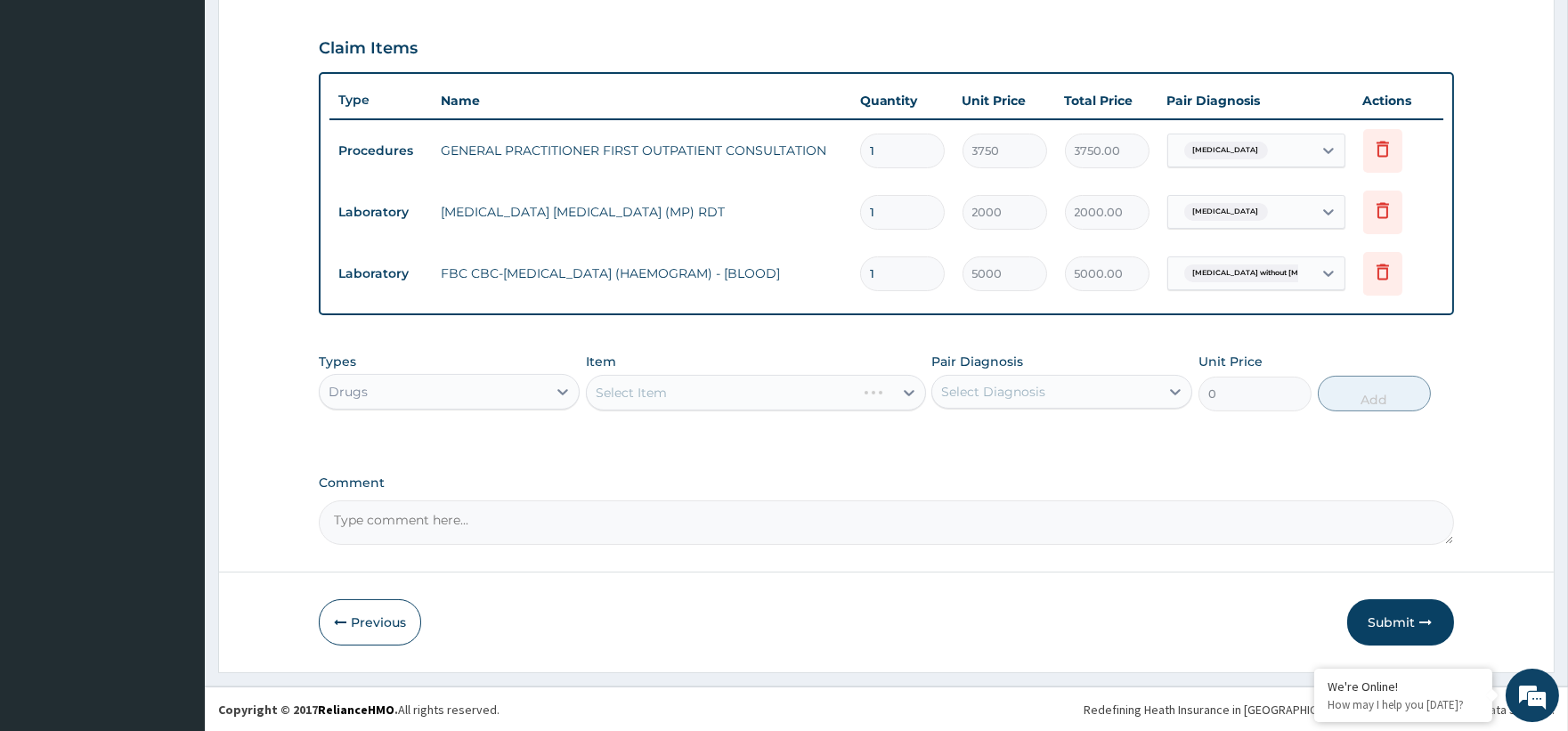
click at [662, 395] on div "Select Item" at bounding box center [755, 393] width 340 height 36
click at [903, 392] on div "Select Item" at bounding box center [755, 393] width 340 height 36
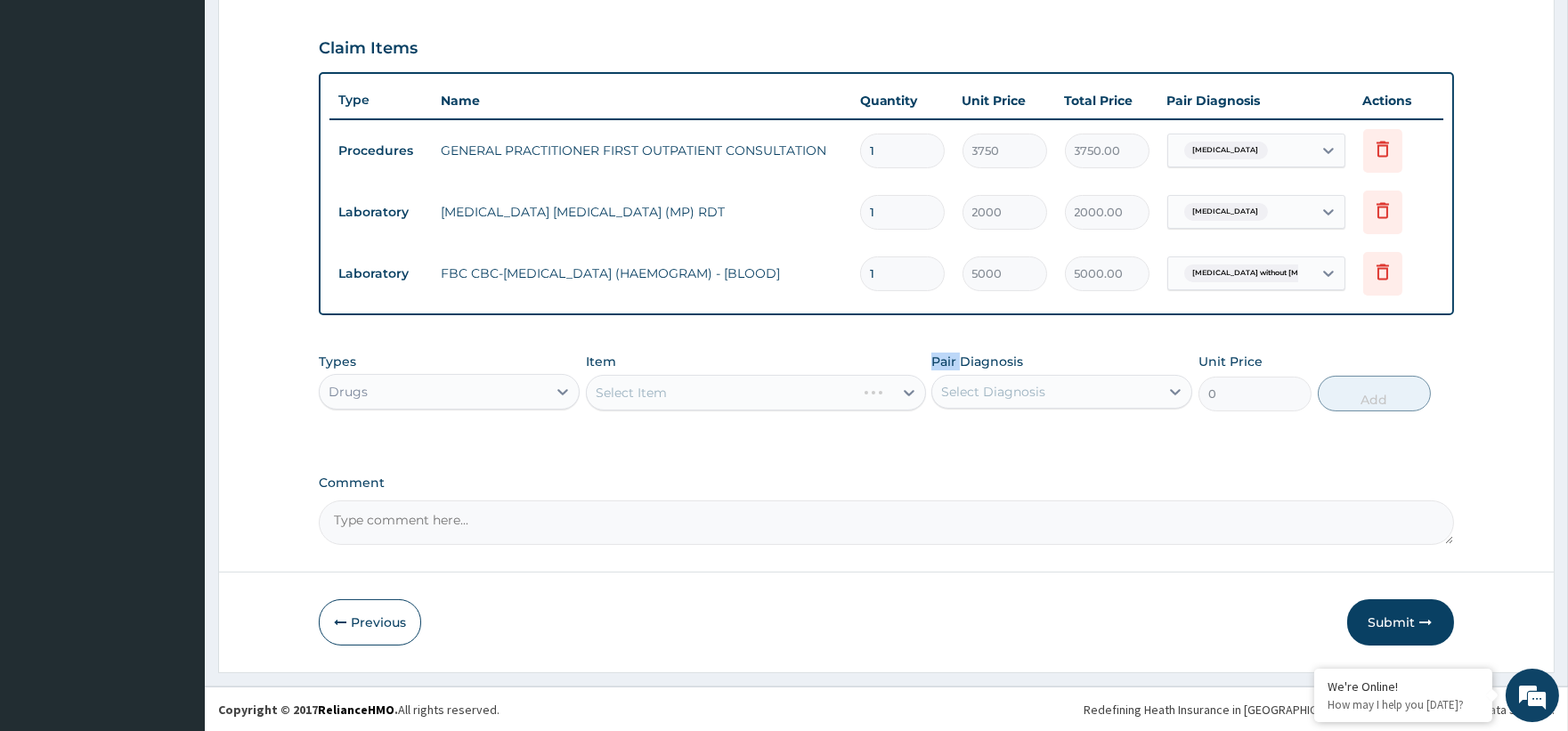
click at [903, 392] on div "Select Item" at bounding box center [755, 393] width 340 height 36
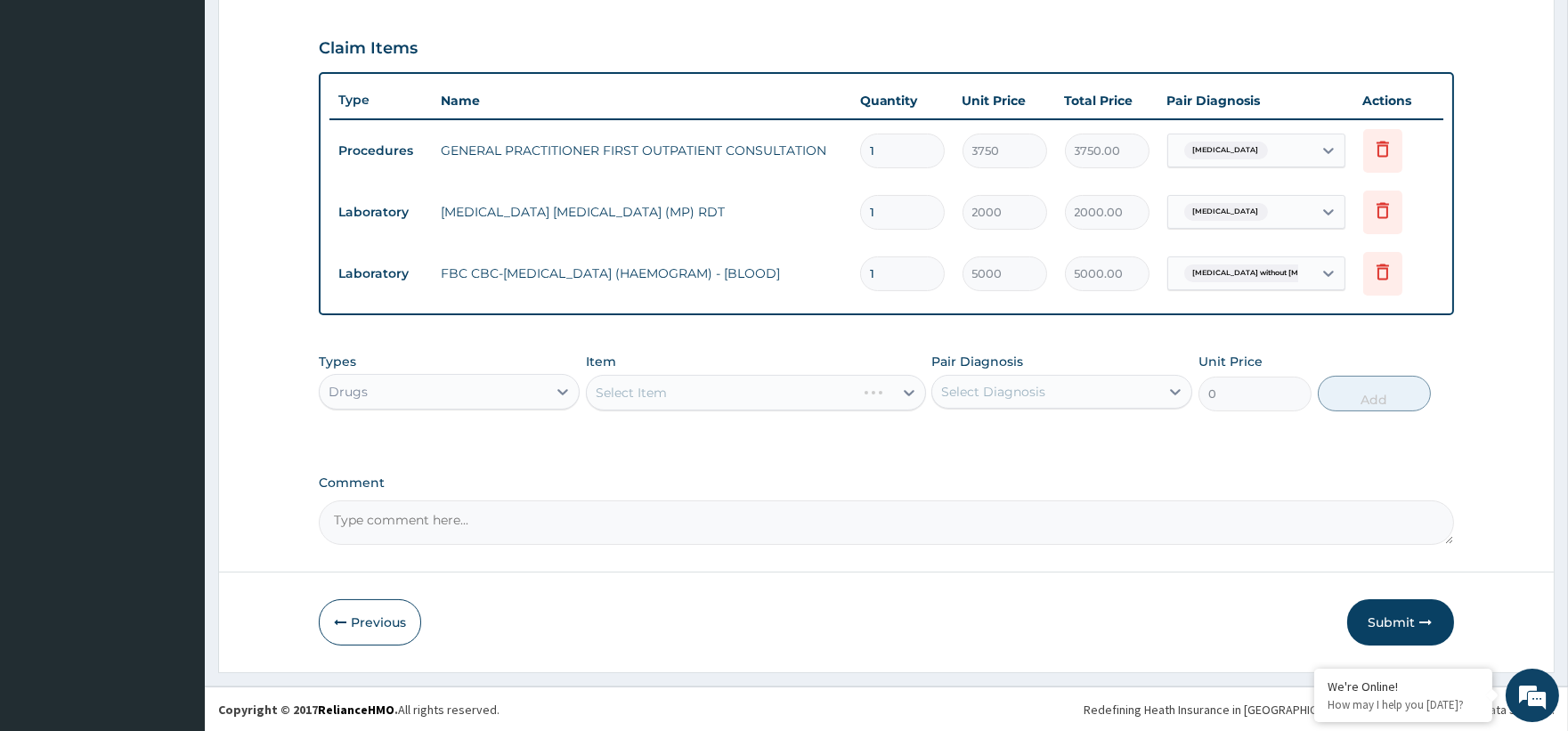
click at [740, 379] on div "Select Item" at bounding box center [755, 393] width 340 height 36
click at [643, 395] on div "Select Item" at bounding box center [755, 393] width 340 height 36
click at [705, 402] on div "Select Item" at bounding box center [755, 393] width 340 height 36
click at [705, 402] on div "Select Item" at bounding box center [739, 393] width 306 height 28
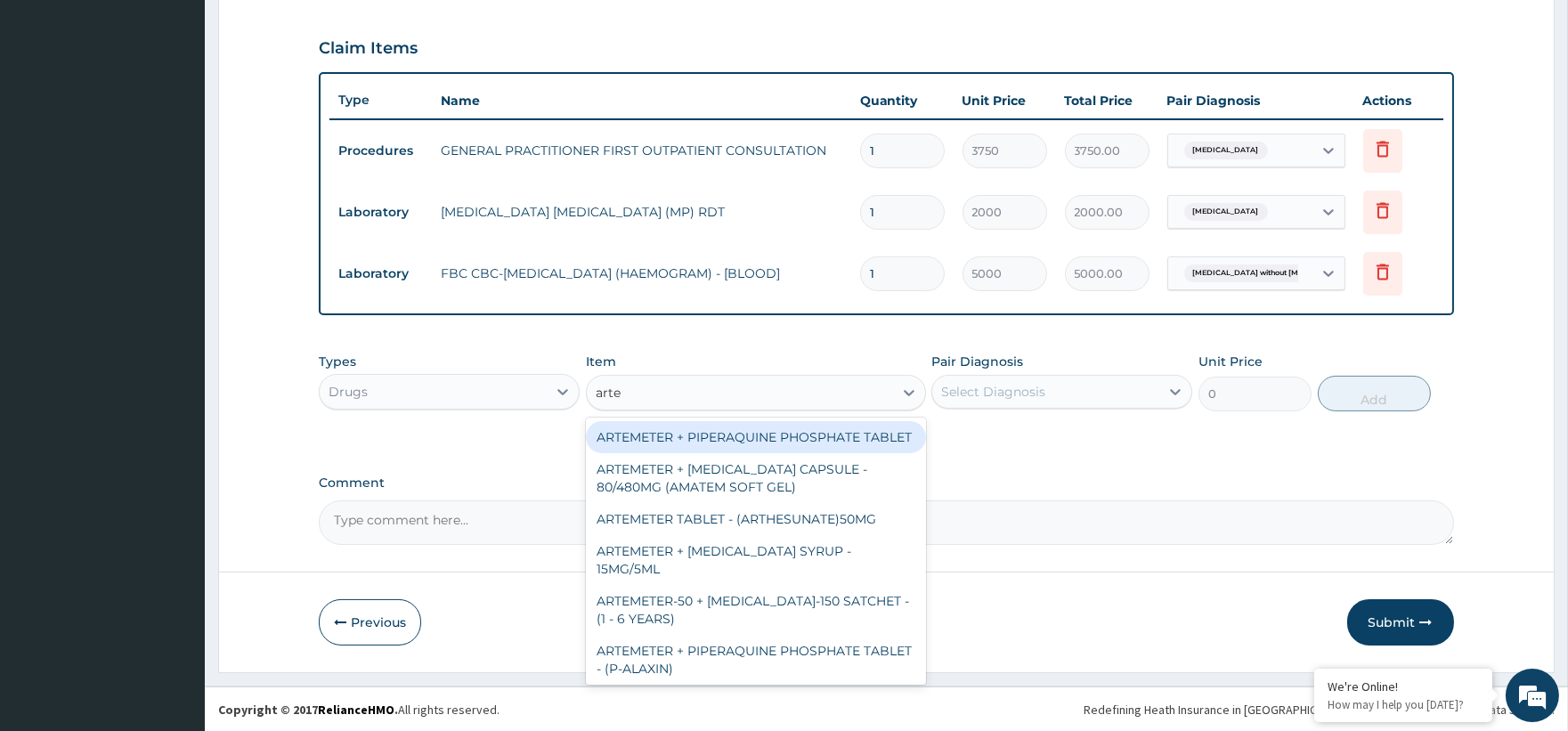
type input "artem"
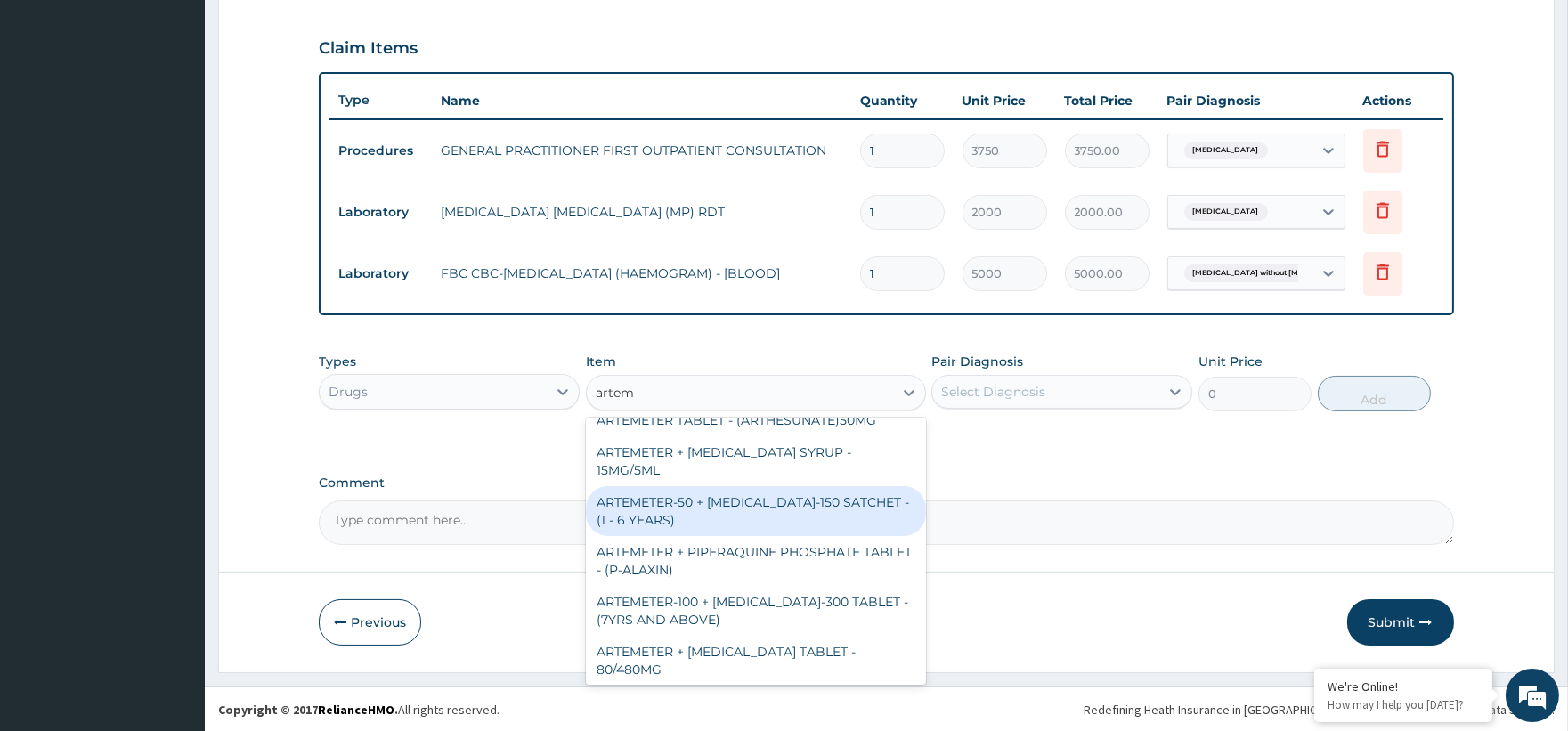
scroll to position [198, 0]
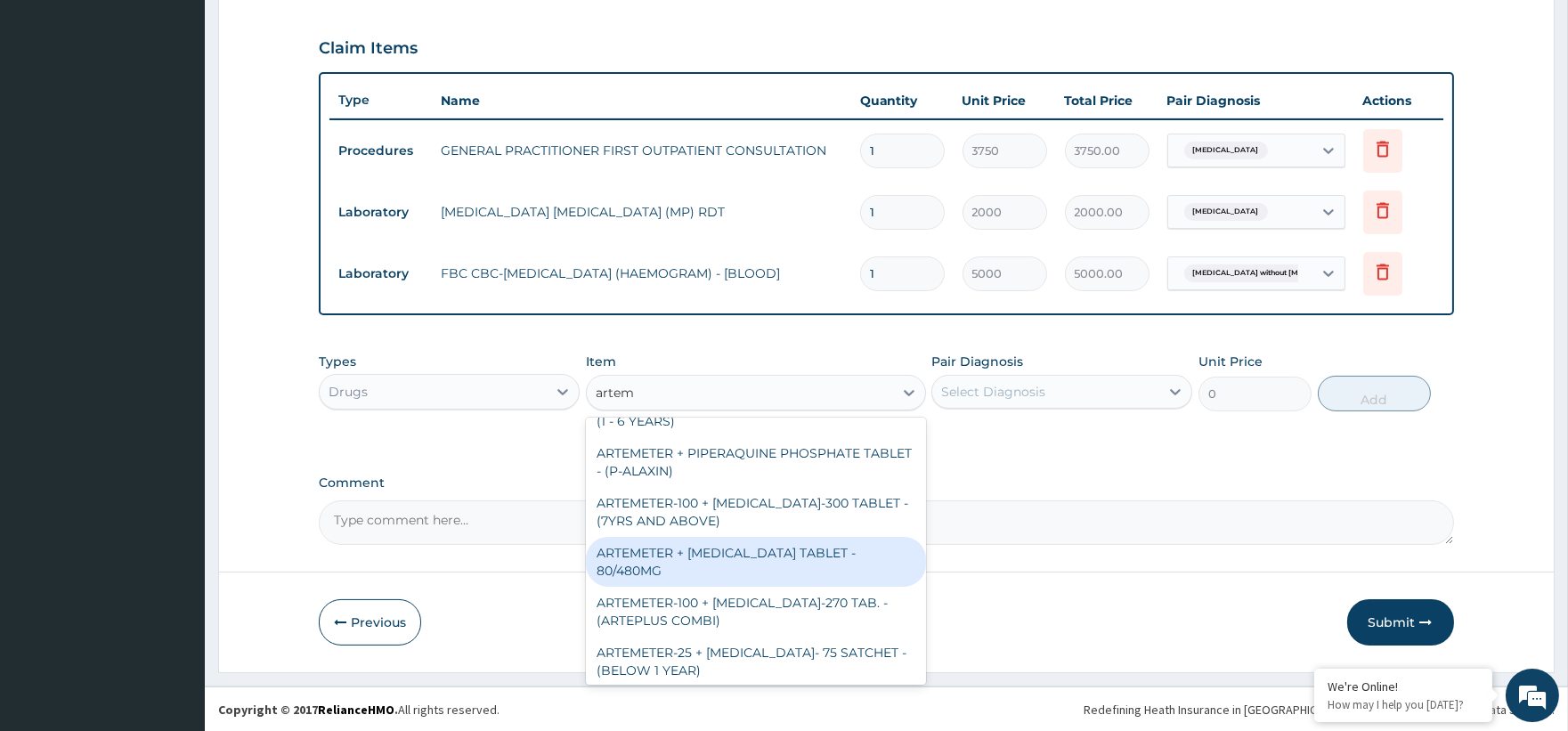
drag, startPoint x: 780, startPoint y: 574, endPoint x: 822, endPoint y: 513, distance: 74.1
click at [780, 568] on div "ARTEMETER + LUMEFANTRINE TABLET - 80/480MG" at bounding box center [755, 561] width 340 height 50
type input "364"
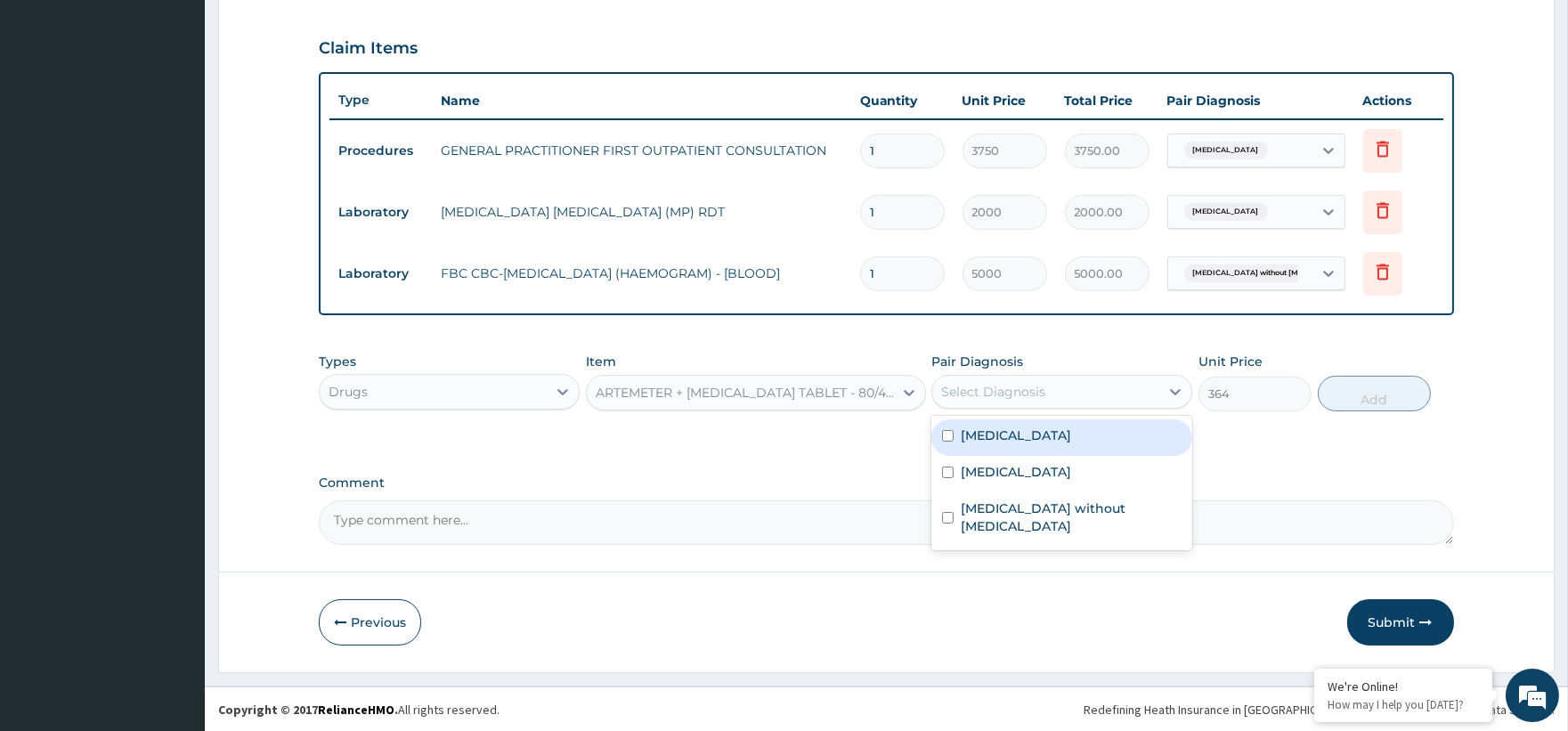
click at [1008, 387] on div "Select Diagnosis" at bounding box center [993, 391] width 104 height 18
click at [1011, 398] on div "Select Diagnosis" at bounding box center [993, 391] width 104 height 18
click at [1033, 429] on label "Malaria, unspecified" at bounding box center [1016, 435] width 111 height 18
checkbox input "true"
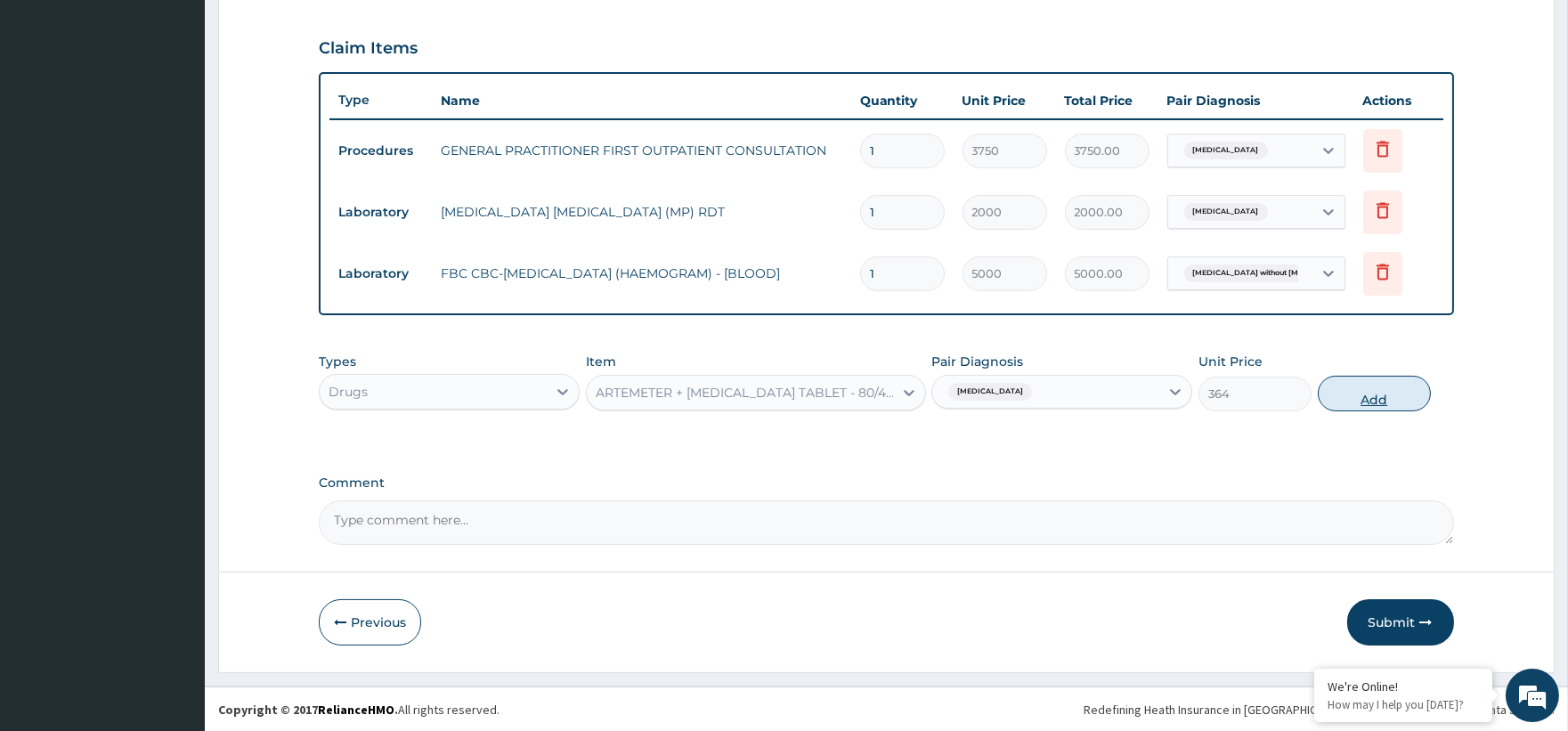
click at [1411, 385] on button "Add" at bounding box center [1374, 394] width 113 height 36
type input "0"
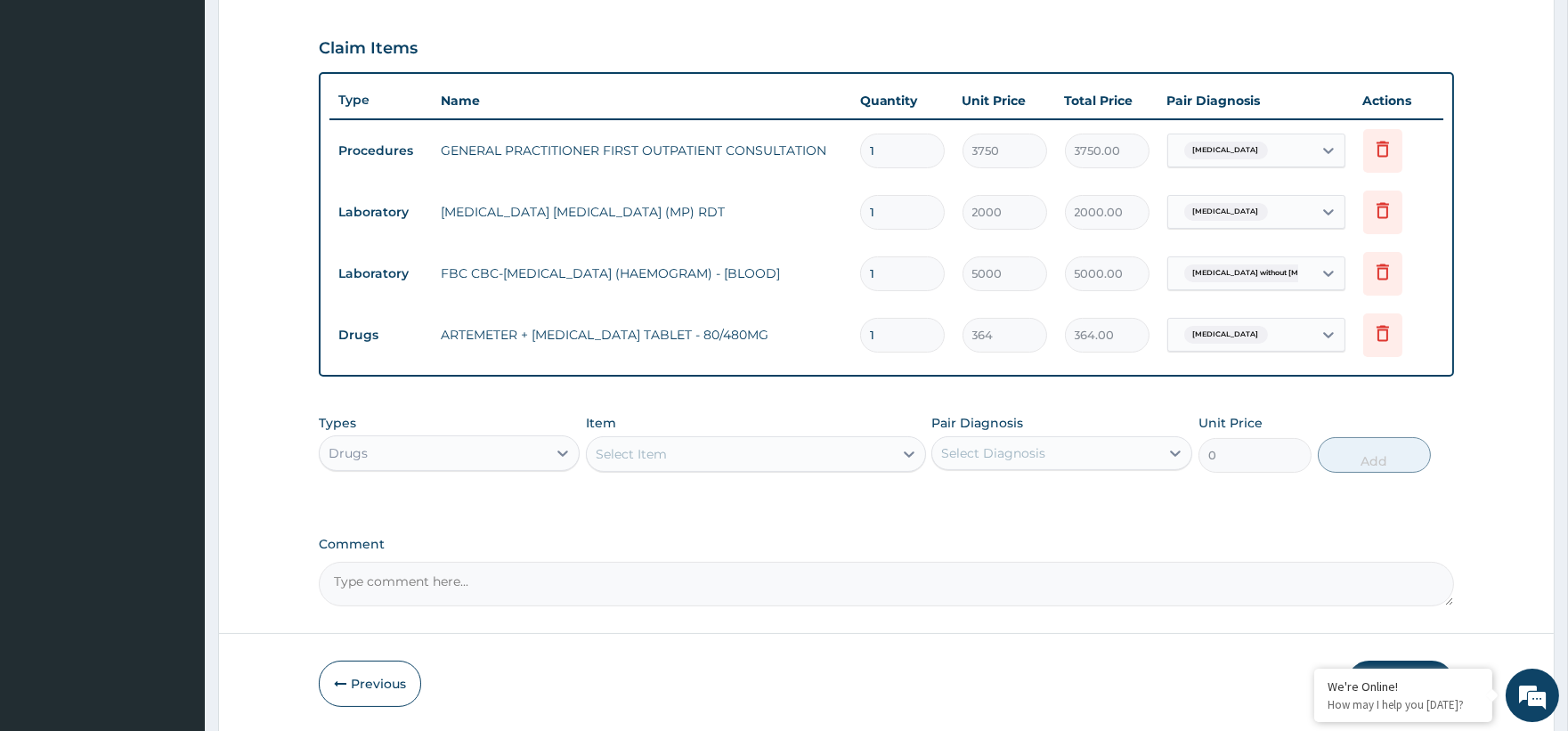
type input "0.00"
type input "6"
type input "2184.00"
type input "6"
click at [704, 460] on div "Select Item" at bounding box center [739, 454] width 306 height 28
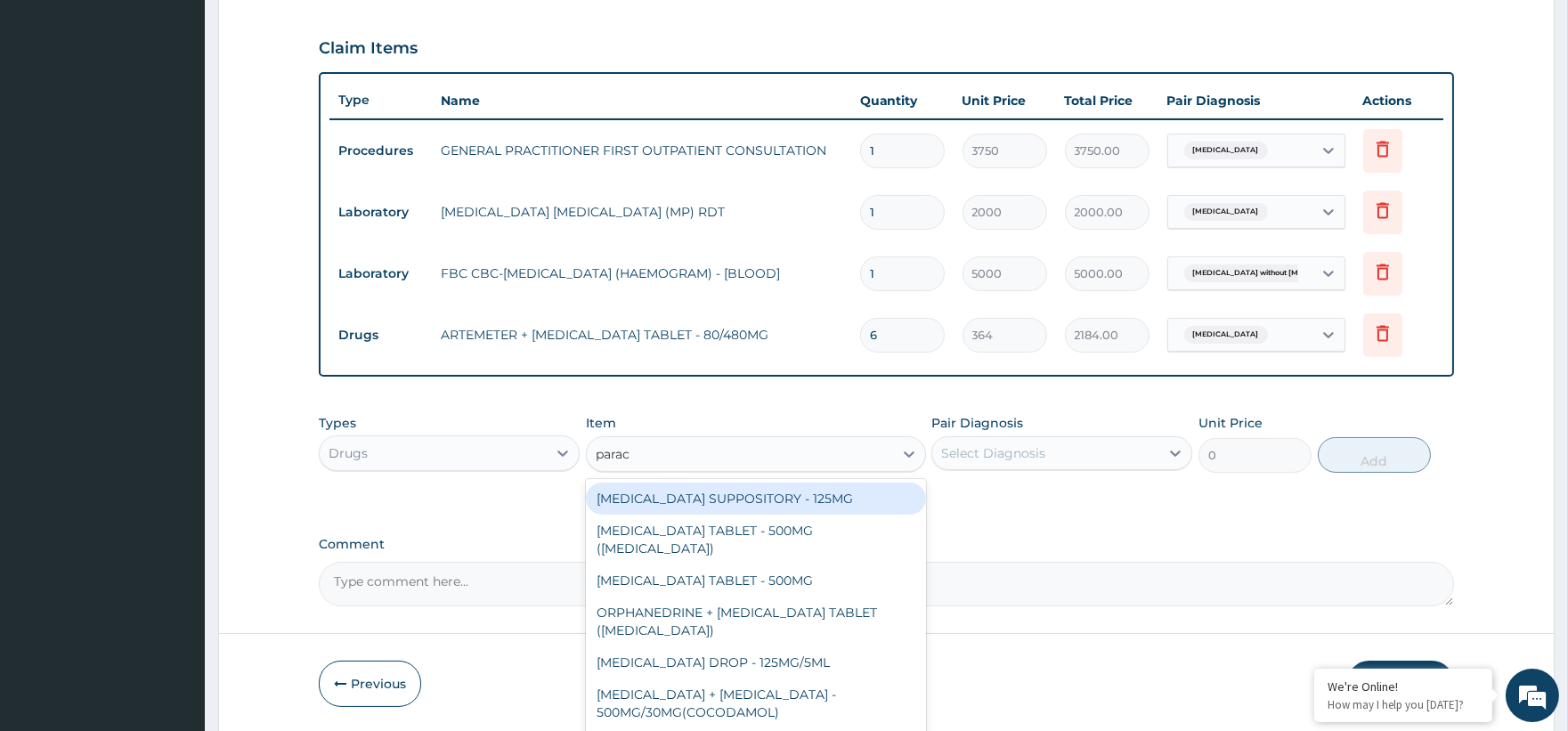
type input "parace"
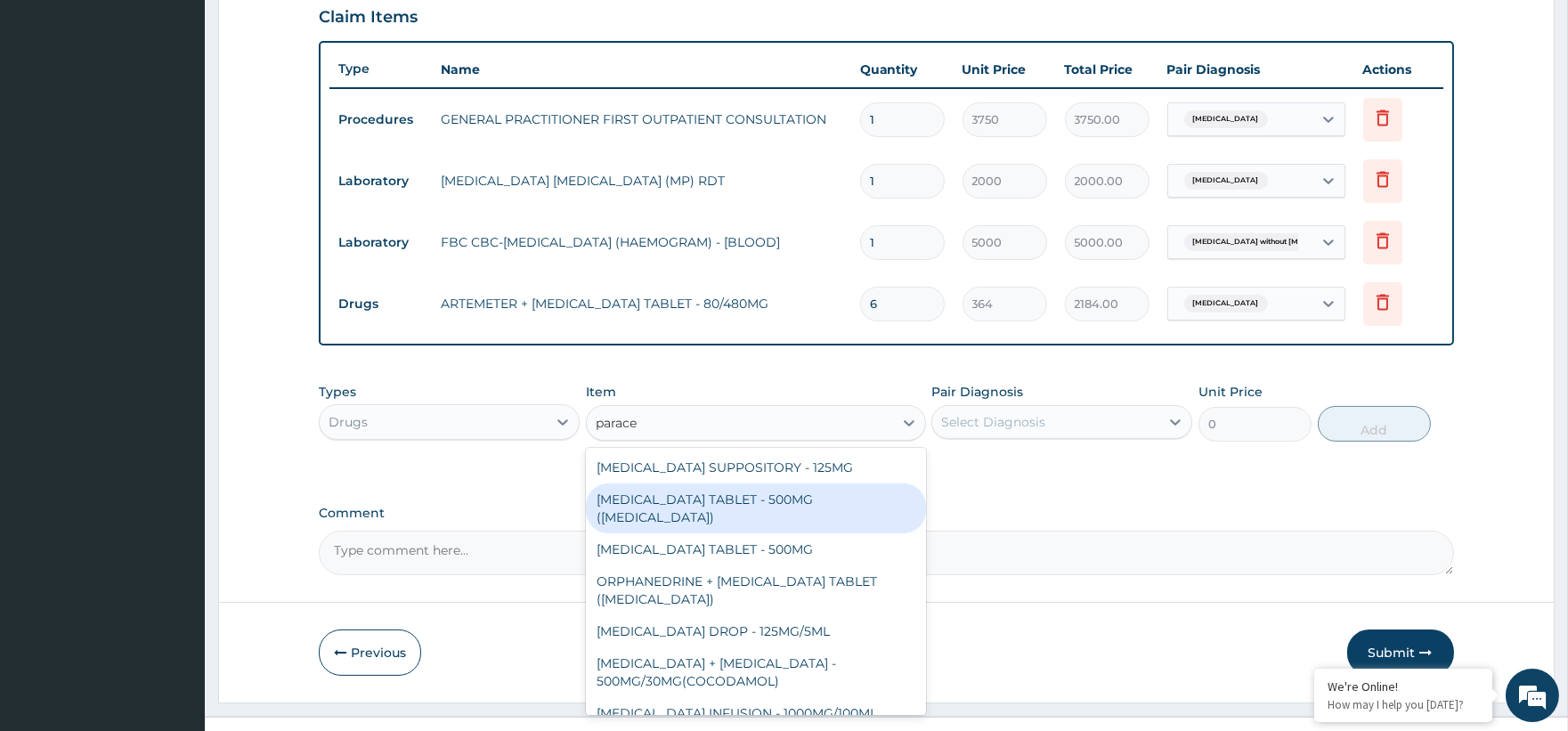
scroll to position [652, 0]
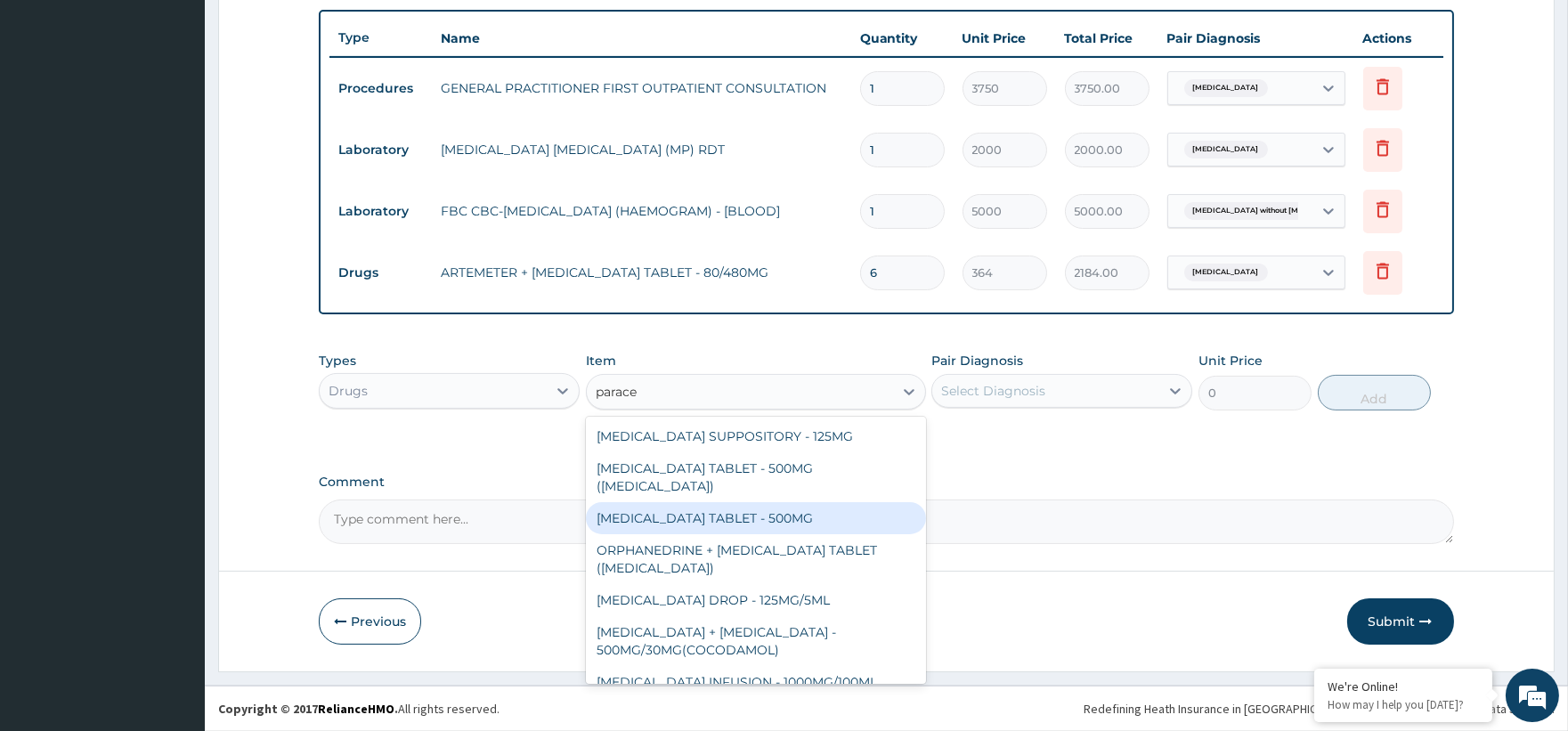
drag, startPoint x: 794, startPoint y: 495, endPoint x: 814, endPoint y: 485, distance: 22.4
click at [793, 502] on div "PARACETAMOL TABLET - 500MG" at bounding box center [755, 518] width 340 height 32
type input "33.599999999999994"
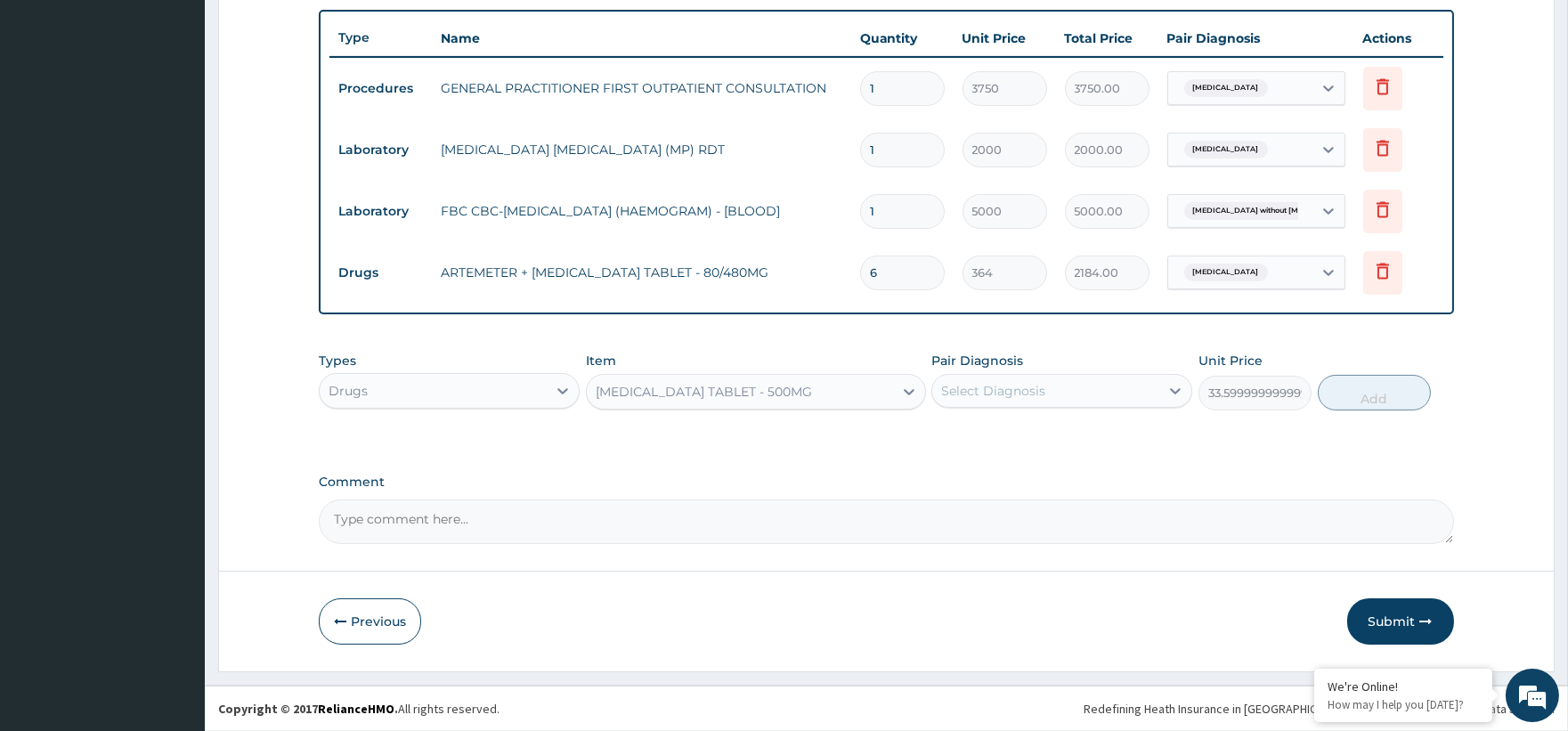
click at [995, 382] on div "Select Diagnosis" at bounding box center [993, 391] width 104 height 18
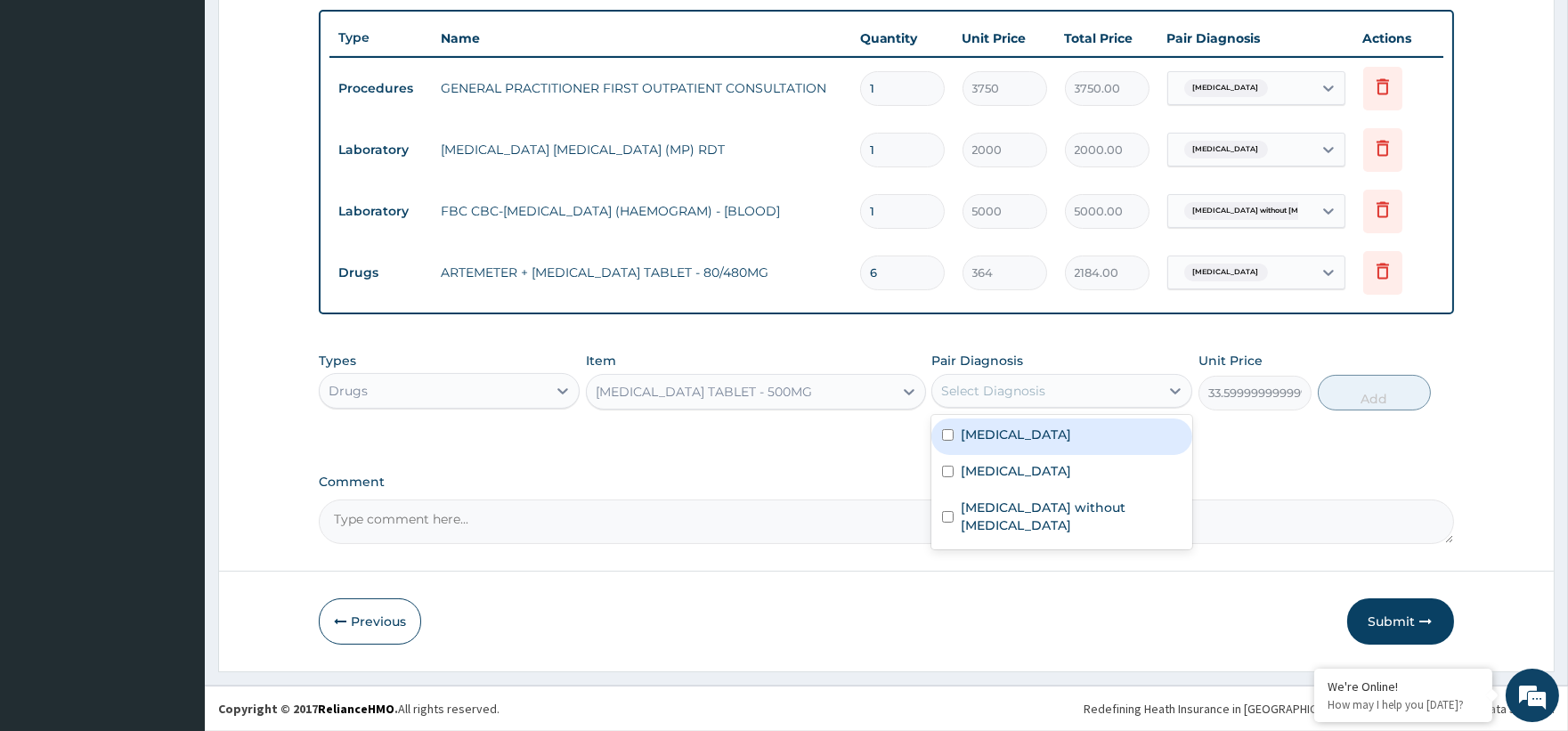
click at [1021, 423] on div "Malaria, unspecified" at bounding box center [1062, 436] width 261 height 37
checkbox input "true"
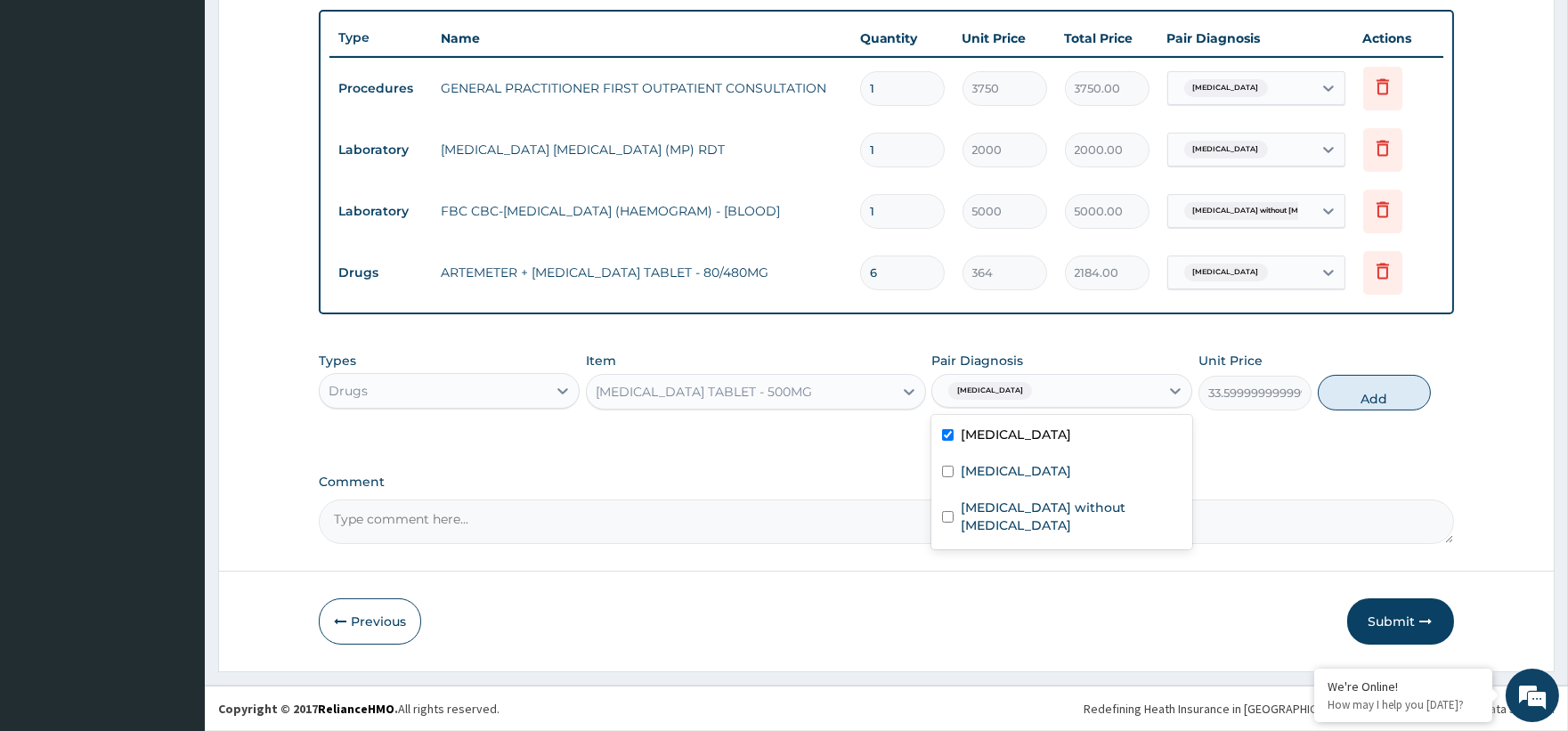
drag, startPoint x: 1345, startPoint y: 400, endPoint x: 1142, endPoint y: 401, distance: 203.0
click at [1345, 401] on button "Add" at bounding box center [1374, 393] width 113 height 36
type input "0"
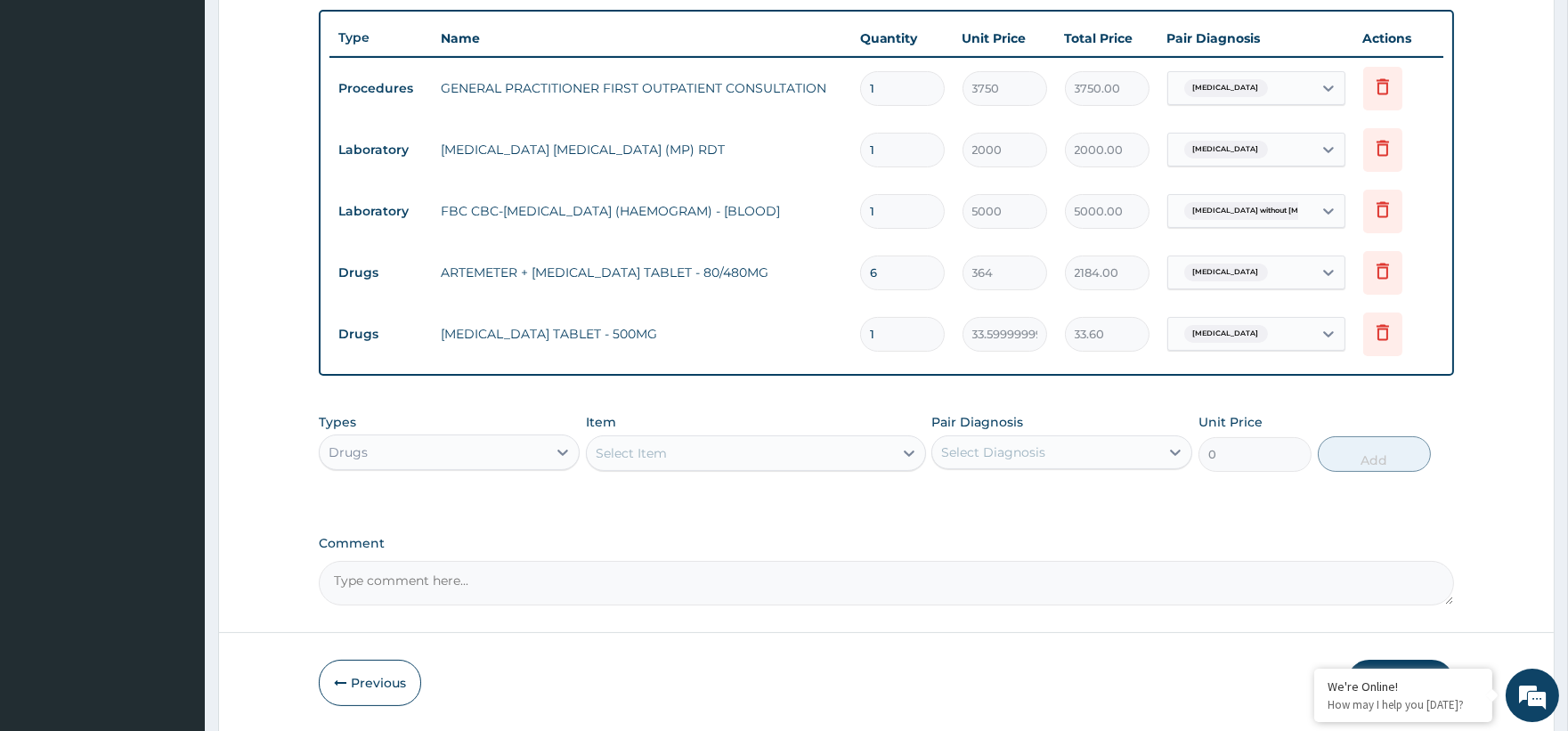
type input "0.00"
type input "9"
type input "302.40"
type input "9"
drag, startPoint x: 650, startPoint y: 441, endPoint x: 670, endPoint y: 428, distance: 23.9
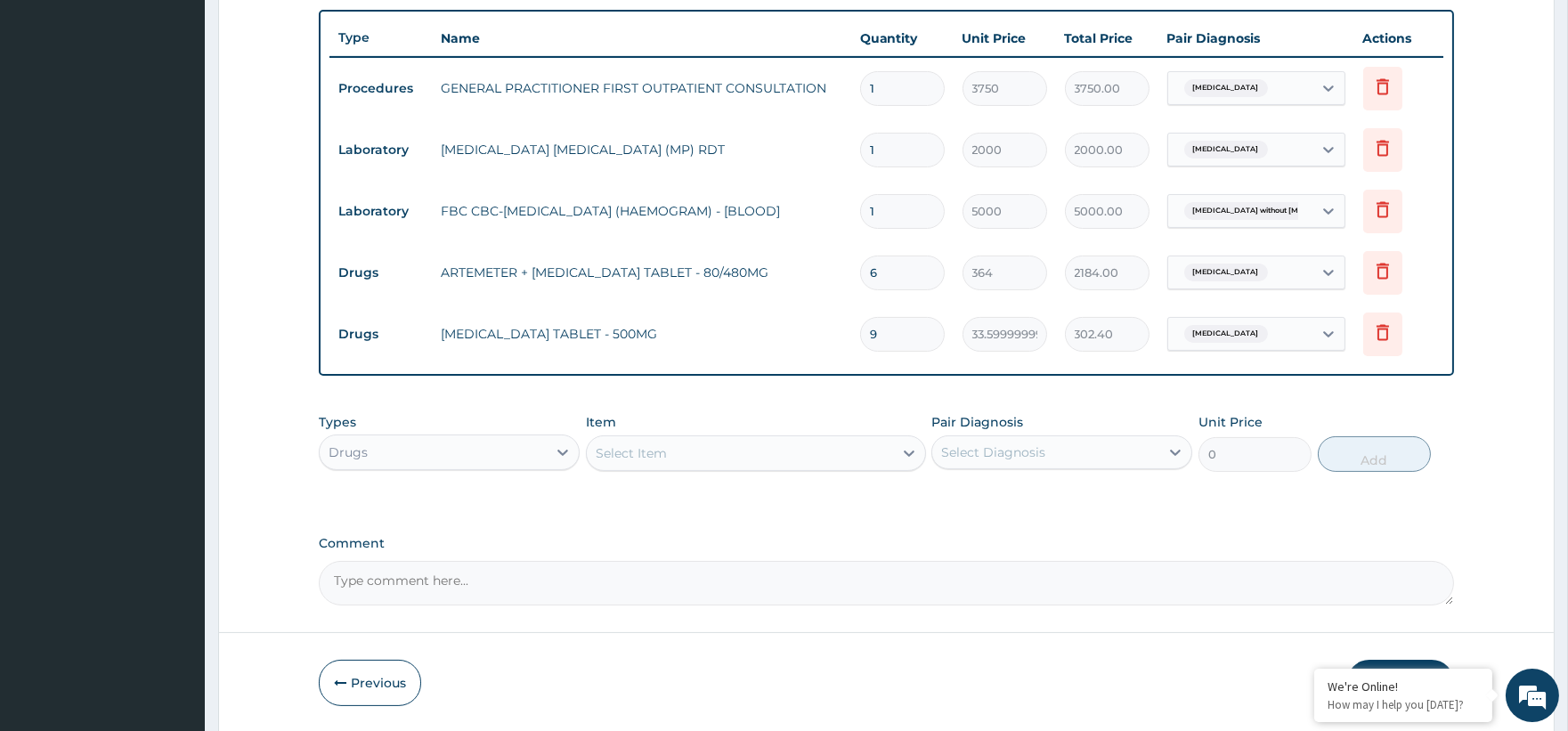
click at [650, 445] on div "Select Item" at bounding box center [739, 453] width 306 height 28
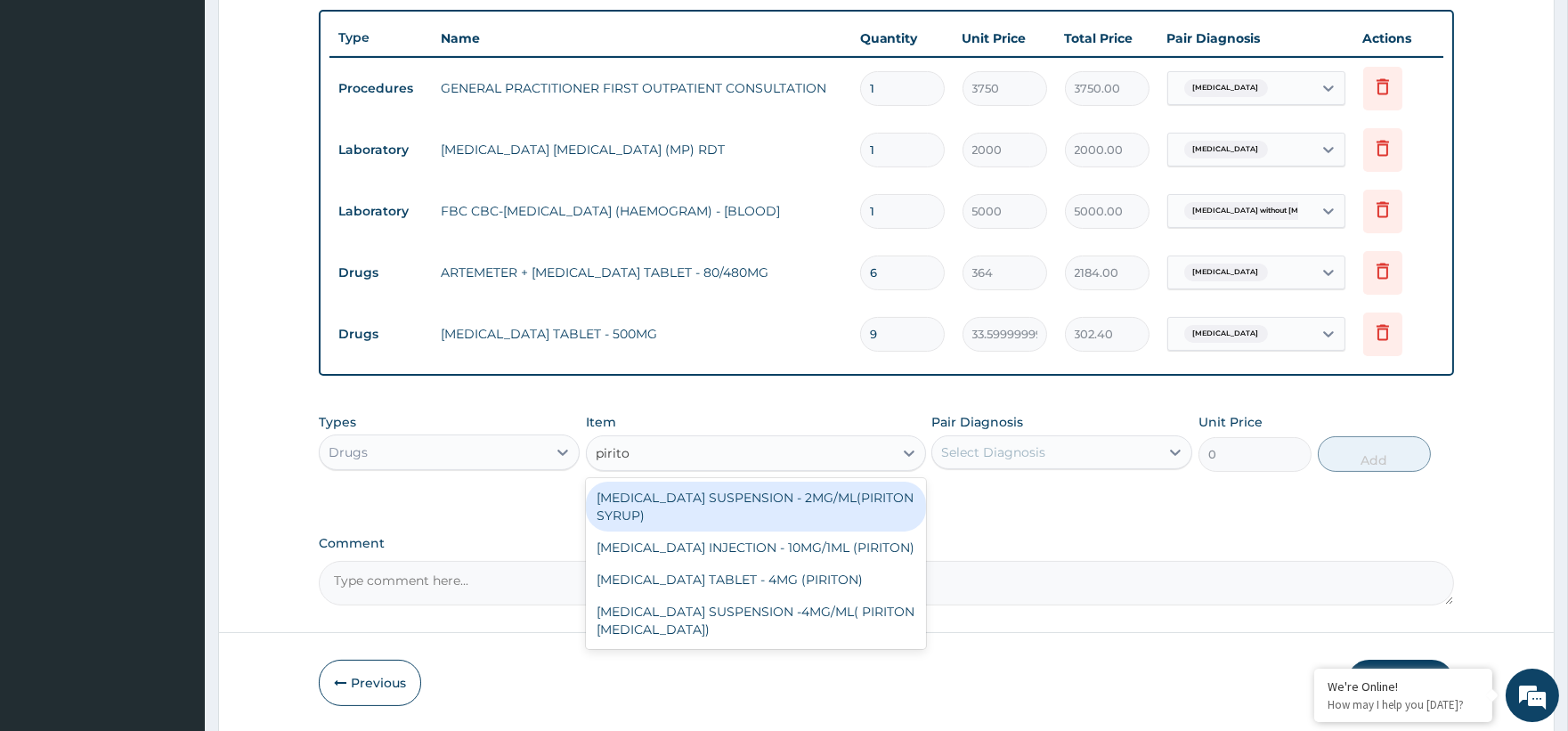
type input "piriton"
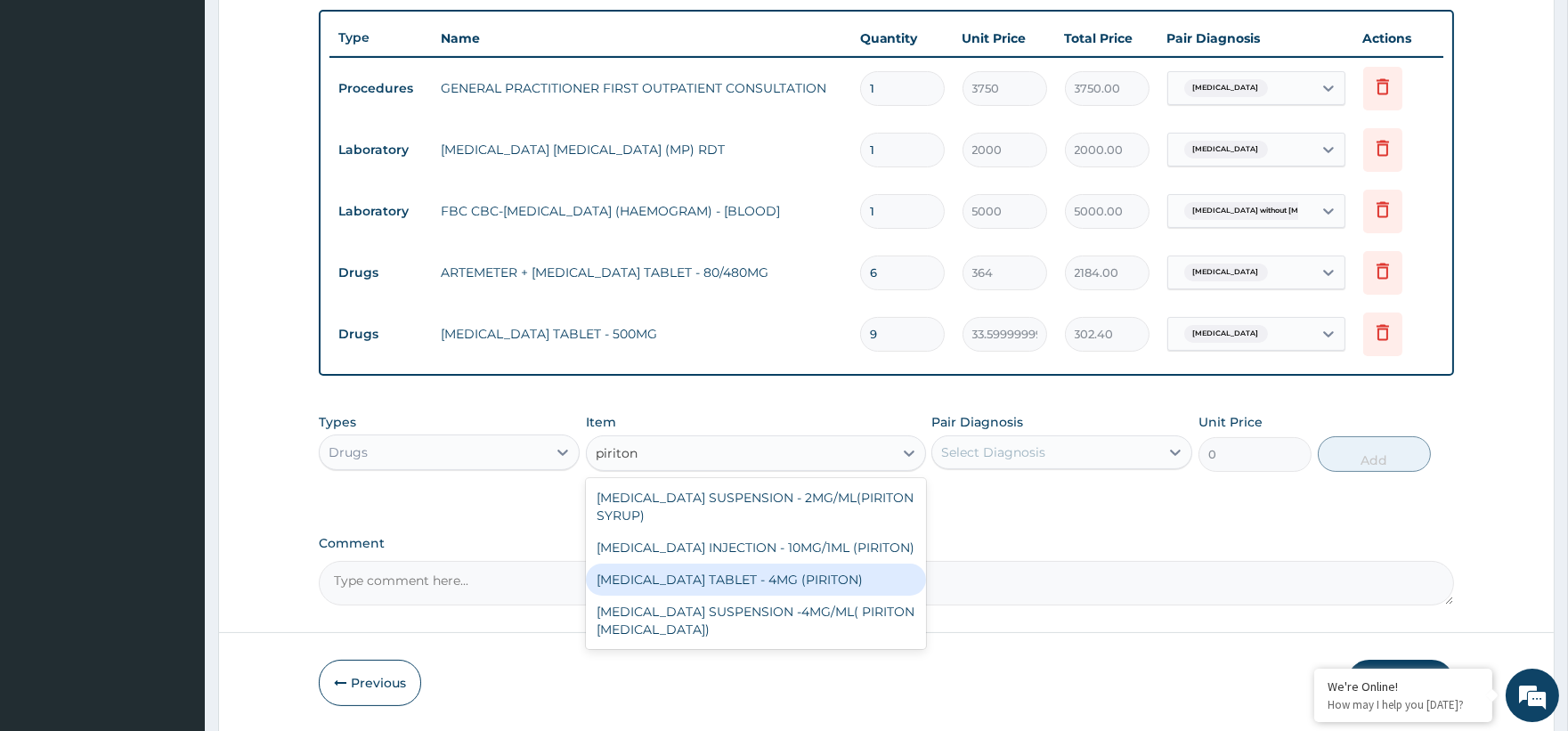
drag, startPoint x: 831, startPoint y: 596, endPoint x: 914, endPoint y: 565, distance: 88.6
click at [830, 596] on div "[MEDICAL_DATA] TABLET - 4MG (PIRITON)" at bounding box center [755, 579] width 340 height 32
type input "22.4"
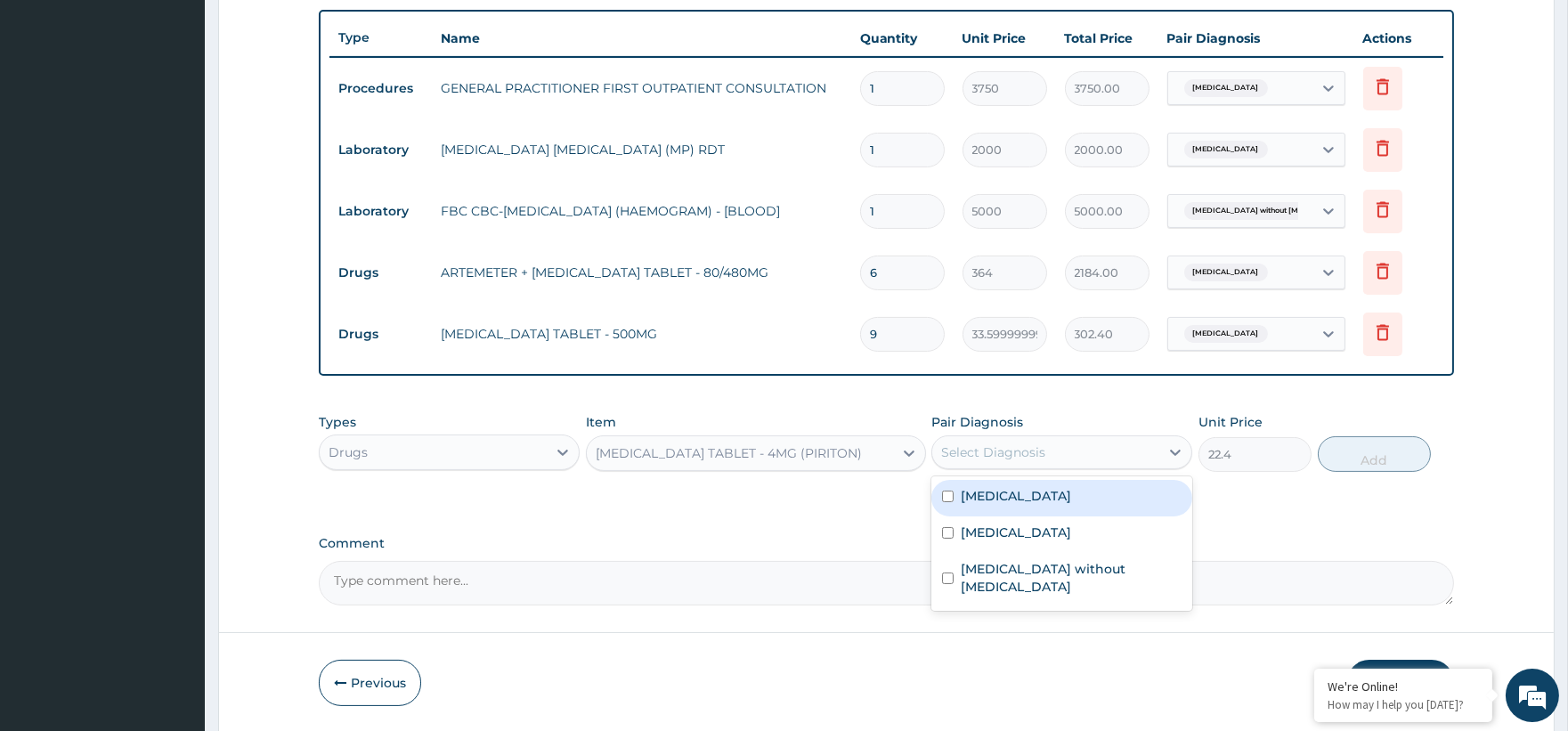
click at [1007, 453] on div "Select Diagnosis" at bounding box center [993, 452] width 104 height 18
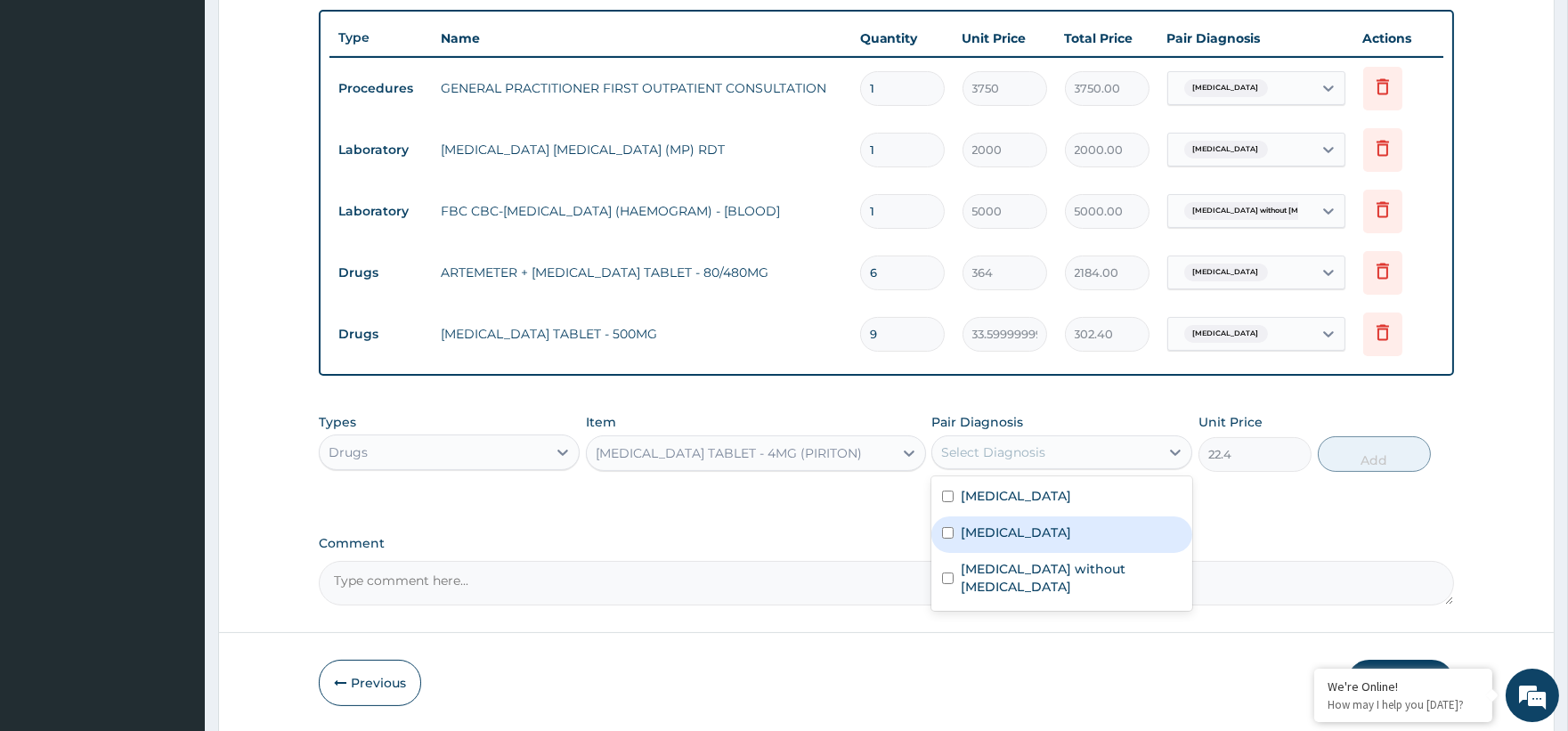
click at [1053, 528] on label "Other allergic rhinitis" at bounding box center [1016, 532] width 111 height 18
checkbox input "true"
click at [1379, 449] on button "Add" at bounding box center [1374, 454] width 113 height 36
type input "0"
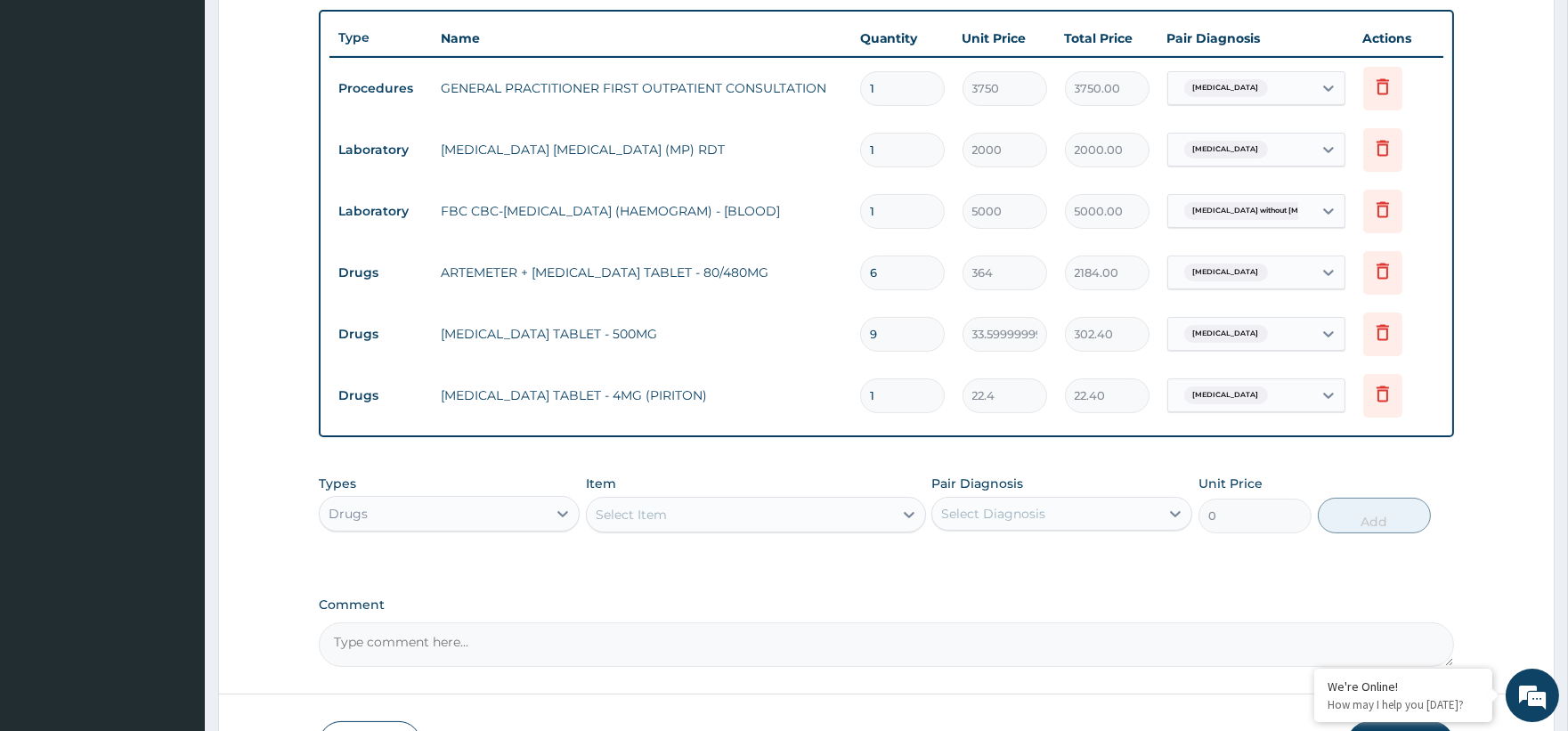
type input "10"
type input "224.00"
type input "10"
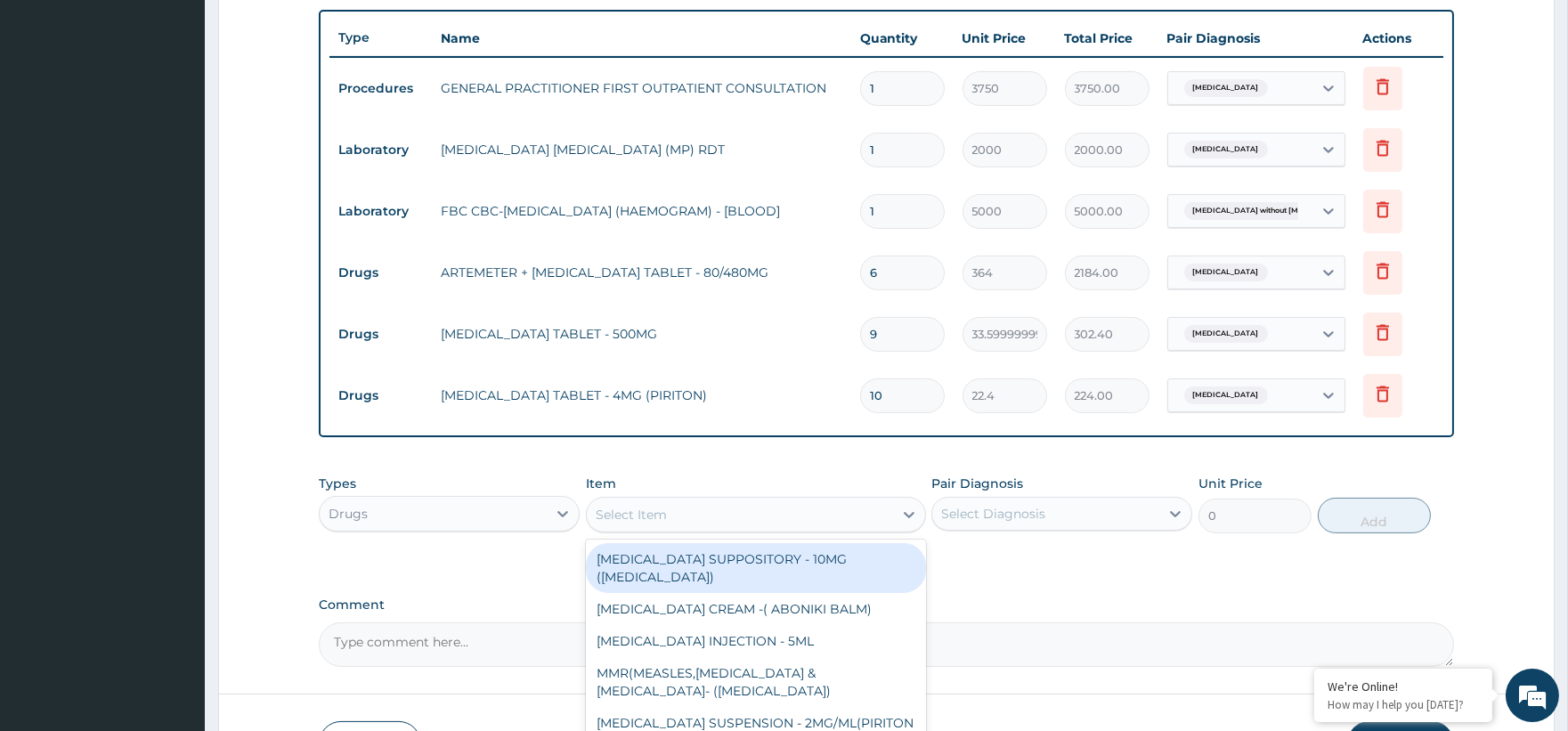
click at [699, 530] on div "Select Item" at bounding box center [755, 515] width 340 height 36
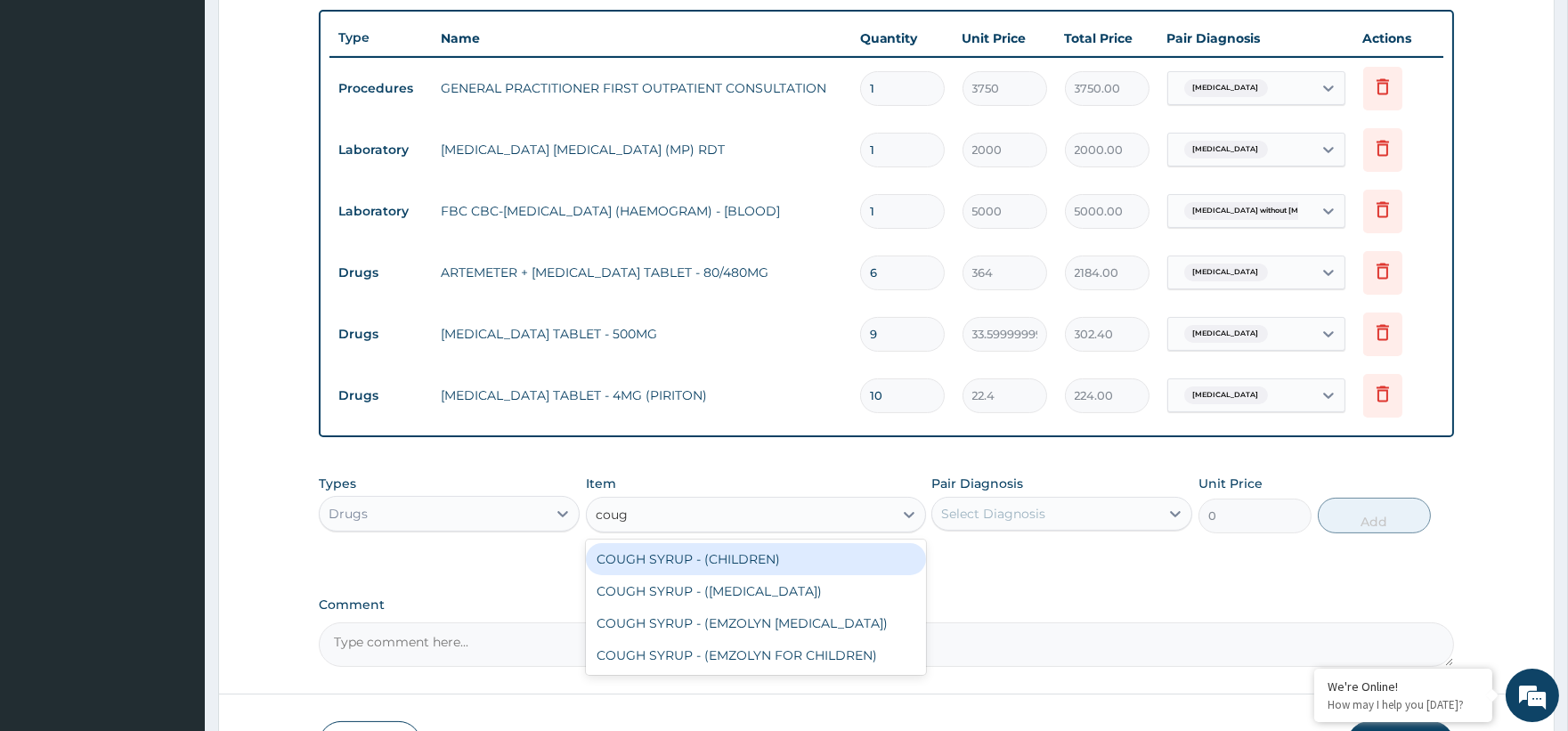
type input "cough"
click at [788, 559] on div "COUGH SYRUP - (CHILDREN)" at bounding box center [755, 559] width 340 height 32
type input "1120"
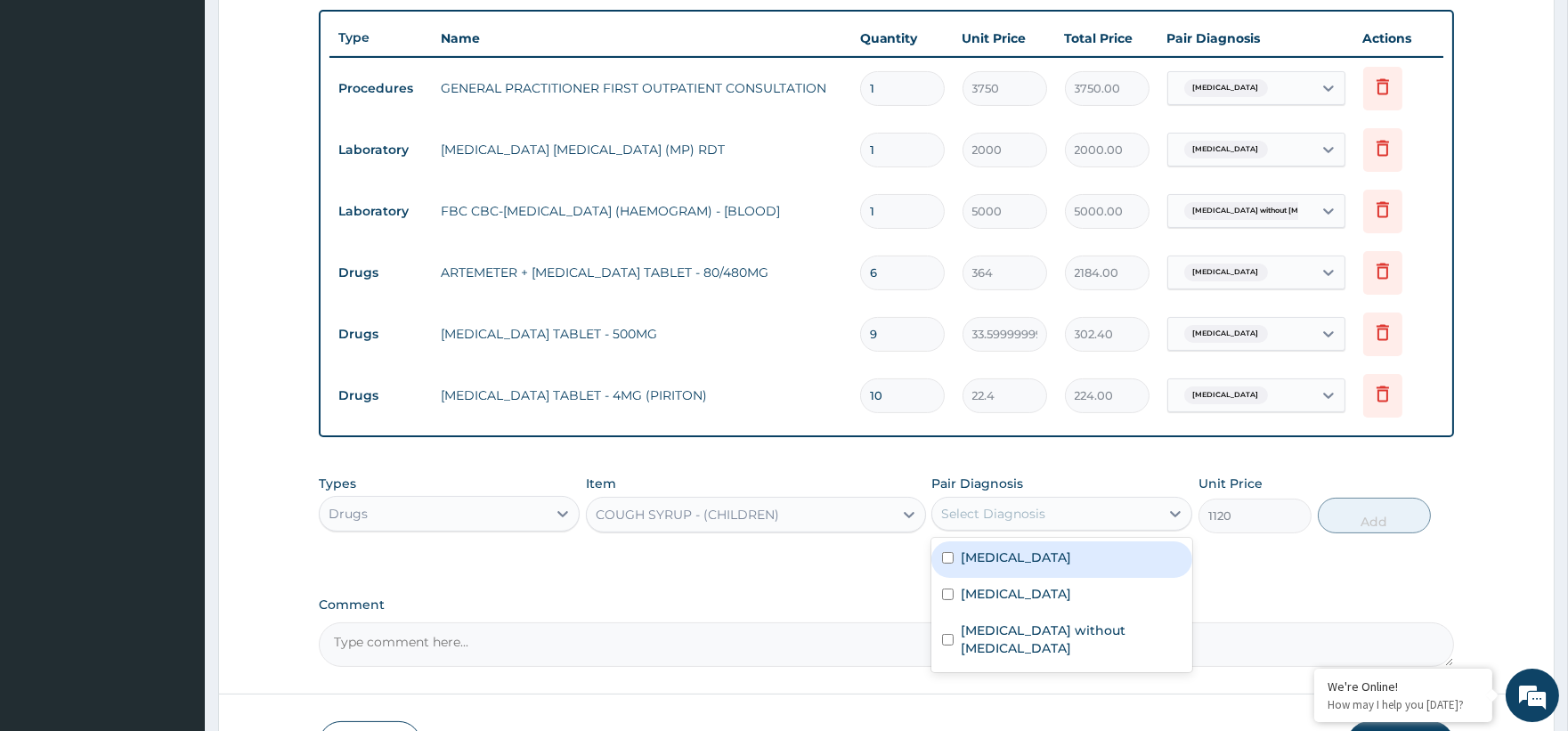
click at [964, 505] on div "Select Diagnosis" at bounding box center [993, 514] width 104 height 18
click at [1008, 589] on label "Other allergic rhinitis" at bounding box center [1016, 593] width 111 height 18
checkbox input "true"
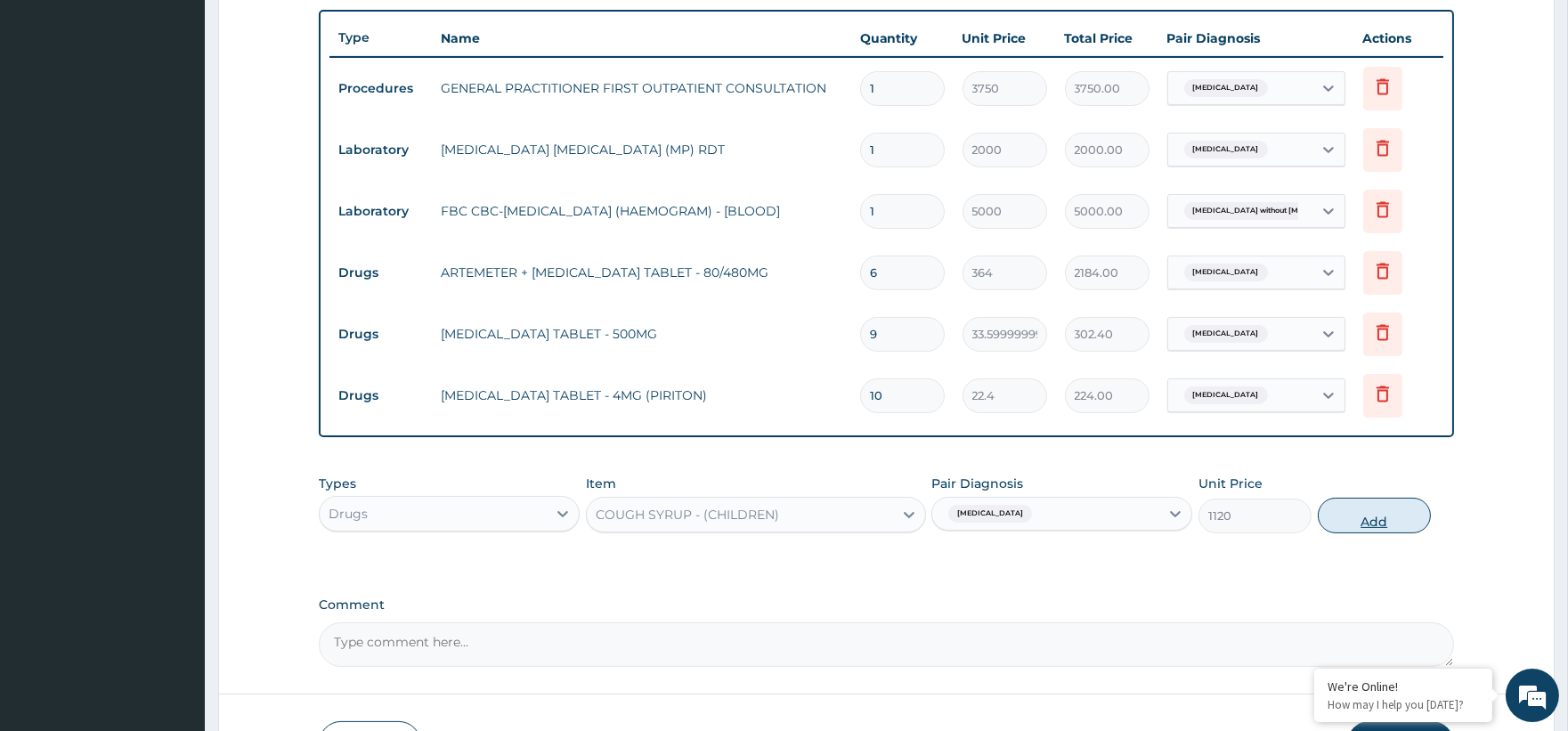
click at [1396, 521] on button "Add" at bounding box center [1374, 515] width 113 height 36
type input "0"
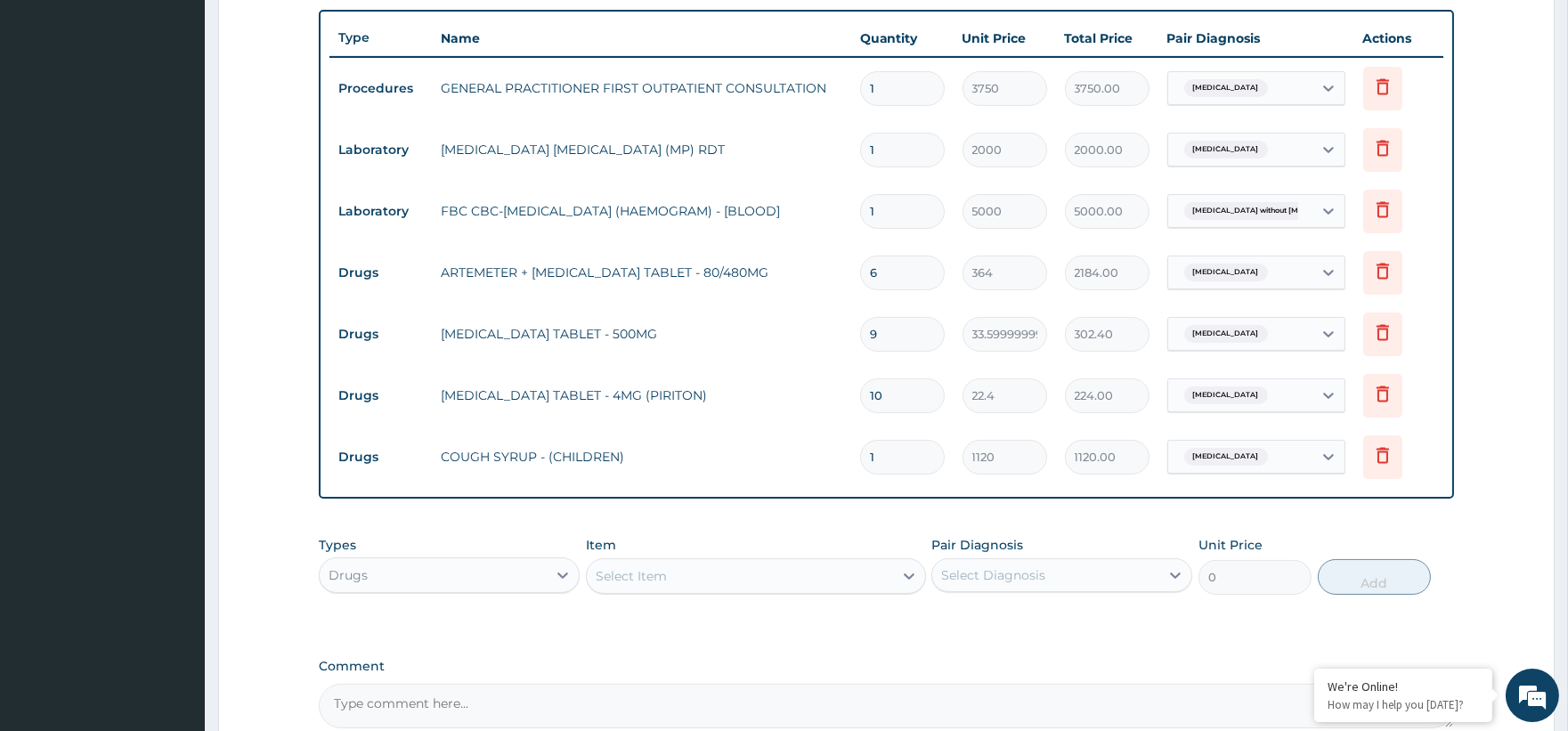
click at [628, 577] on div "Select Item" at bounding box center [632, 575] width 71 height 18
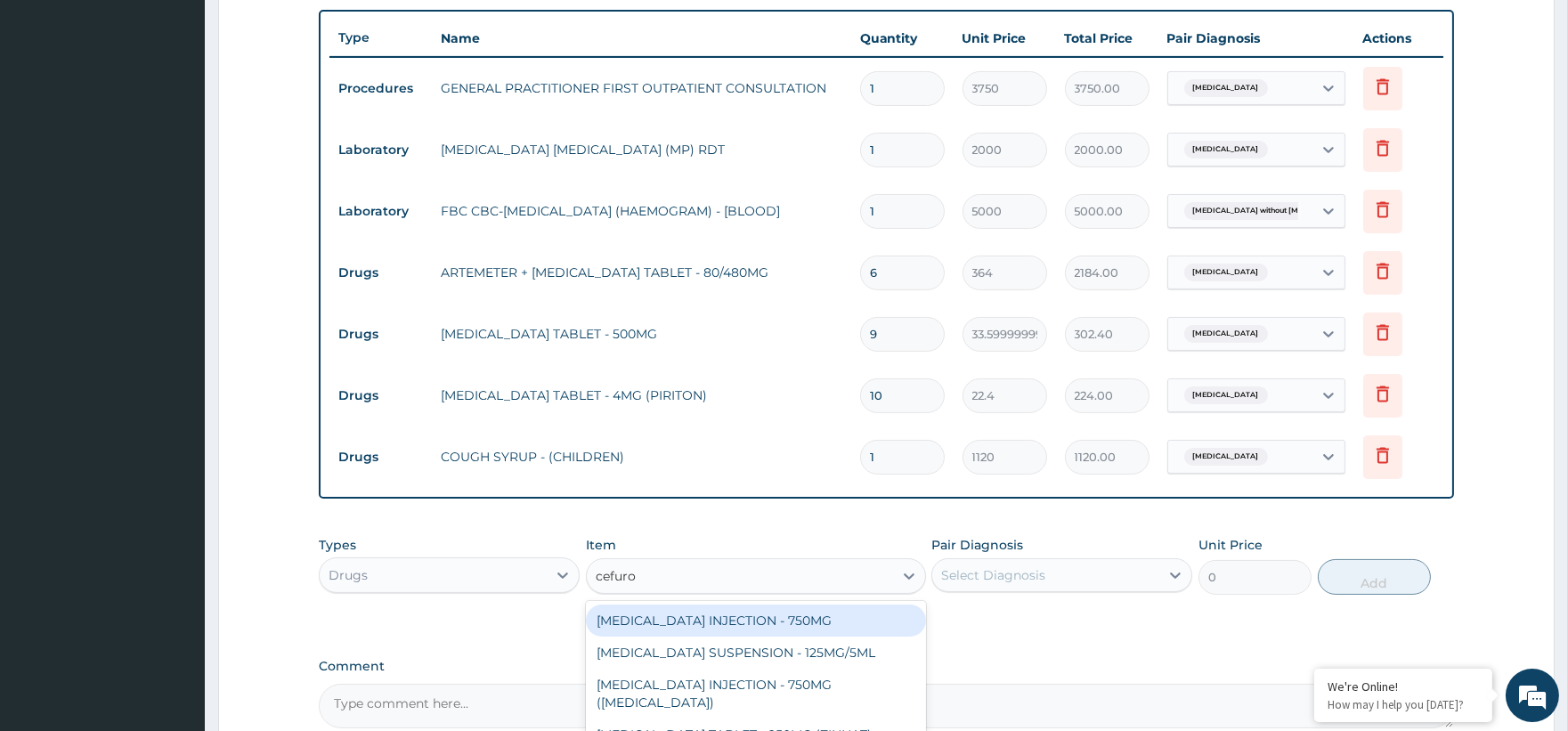
type input "cefurox"
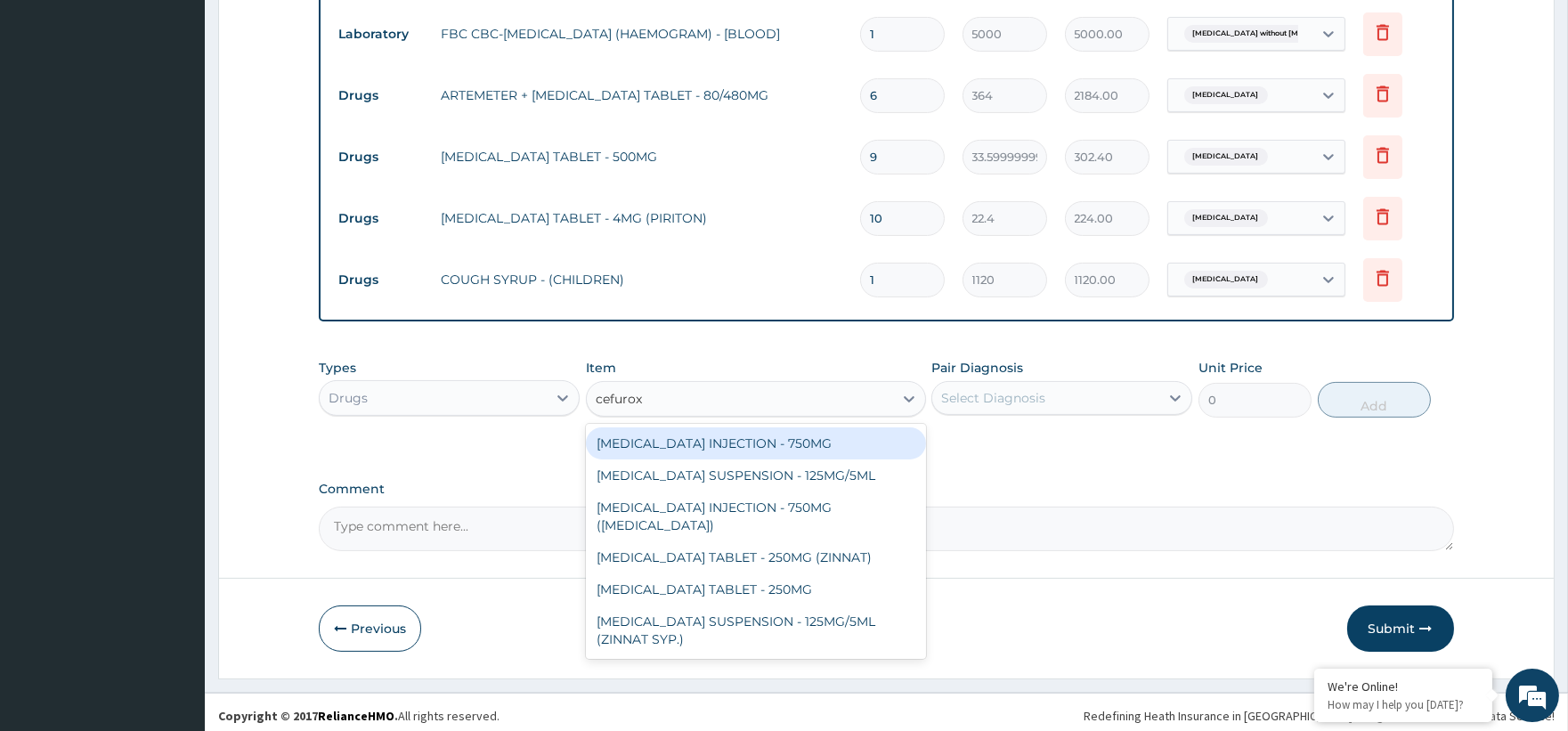
scroll to position [838, 0]
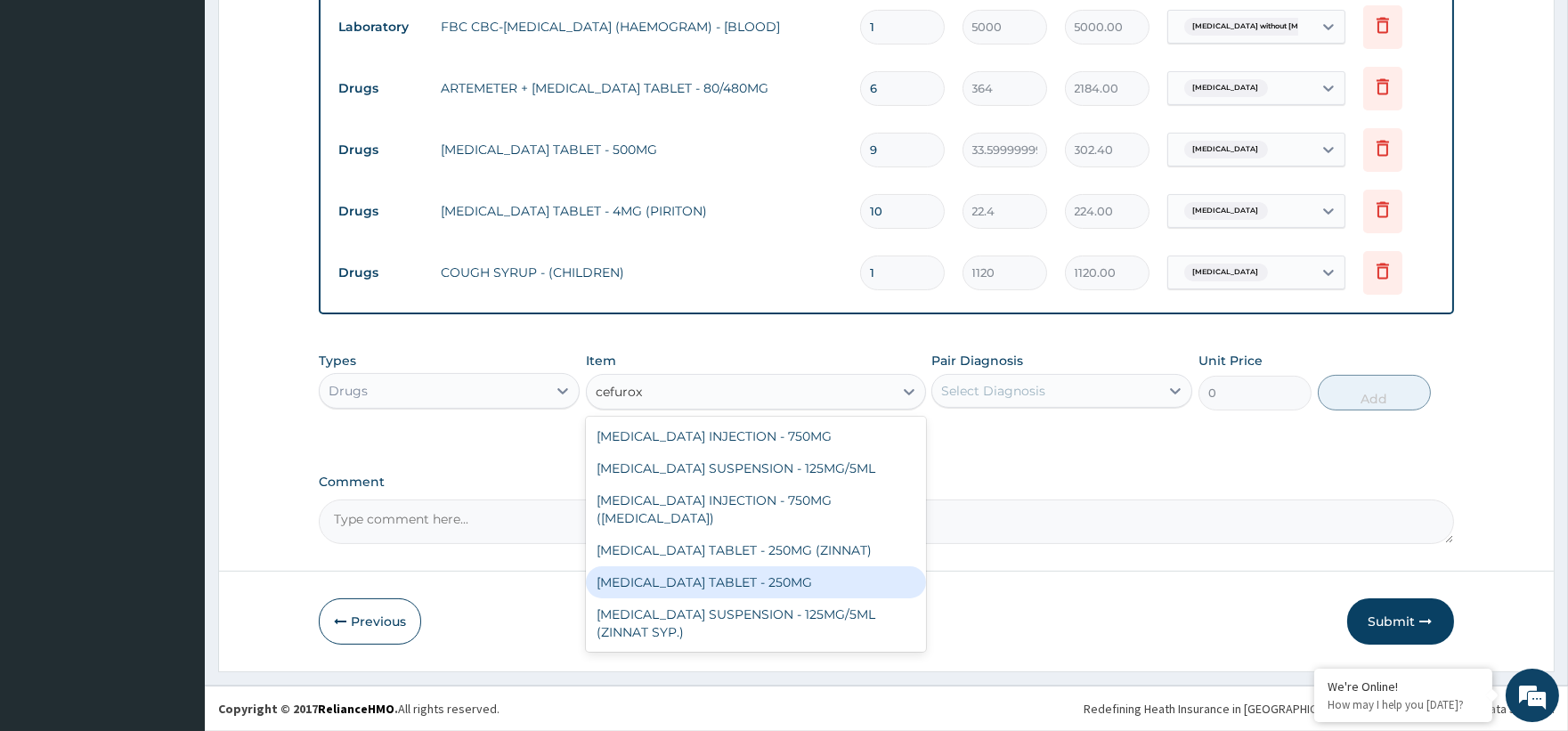
click at [844, 570] on div "[MEDICAL_DATA] TABLET - 250MG" at bounding box center [755, 582] width 340 height 32
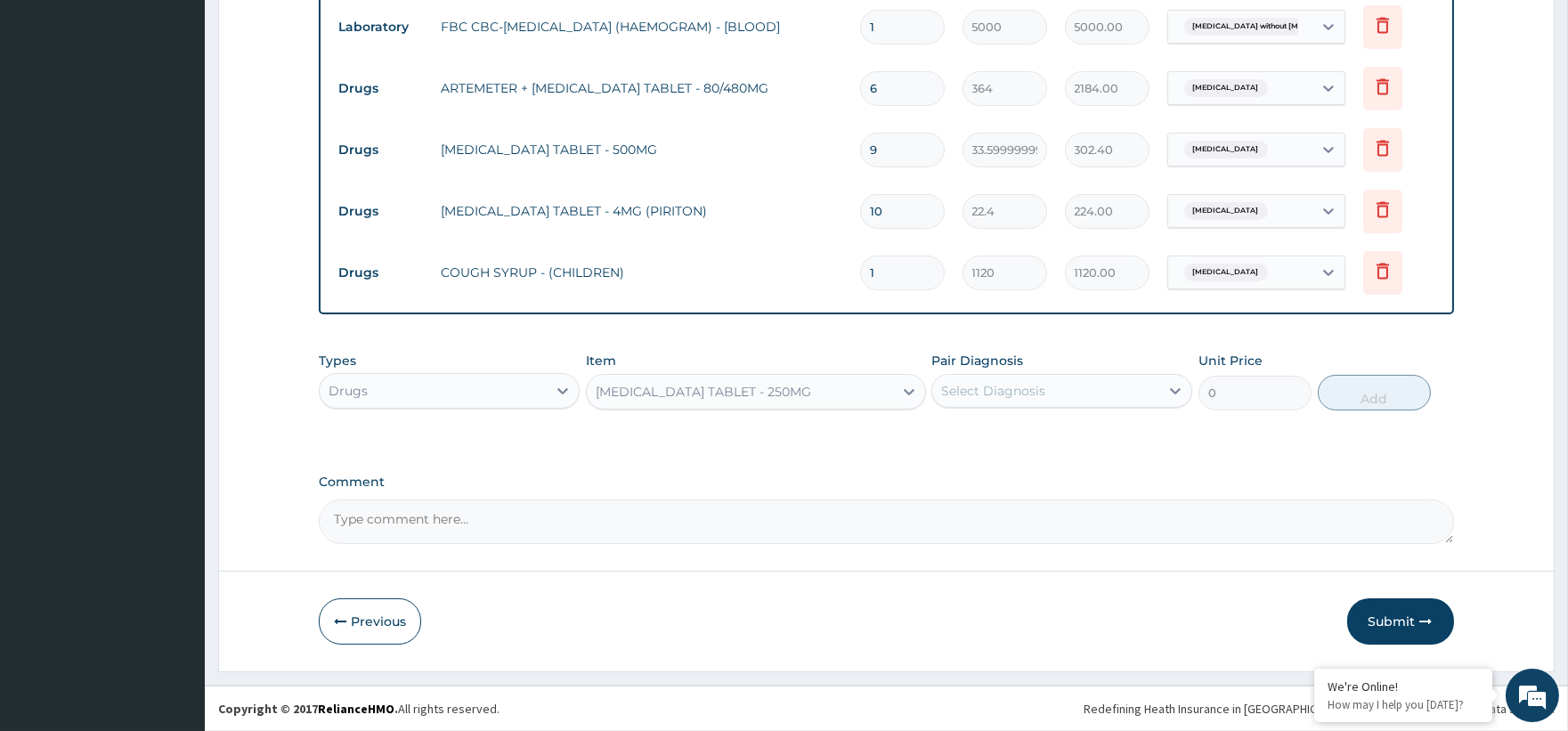
type input "420"
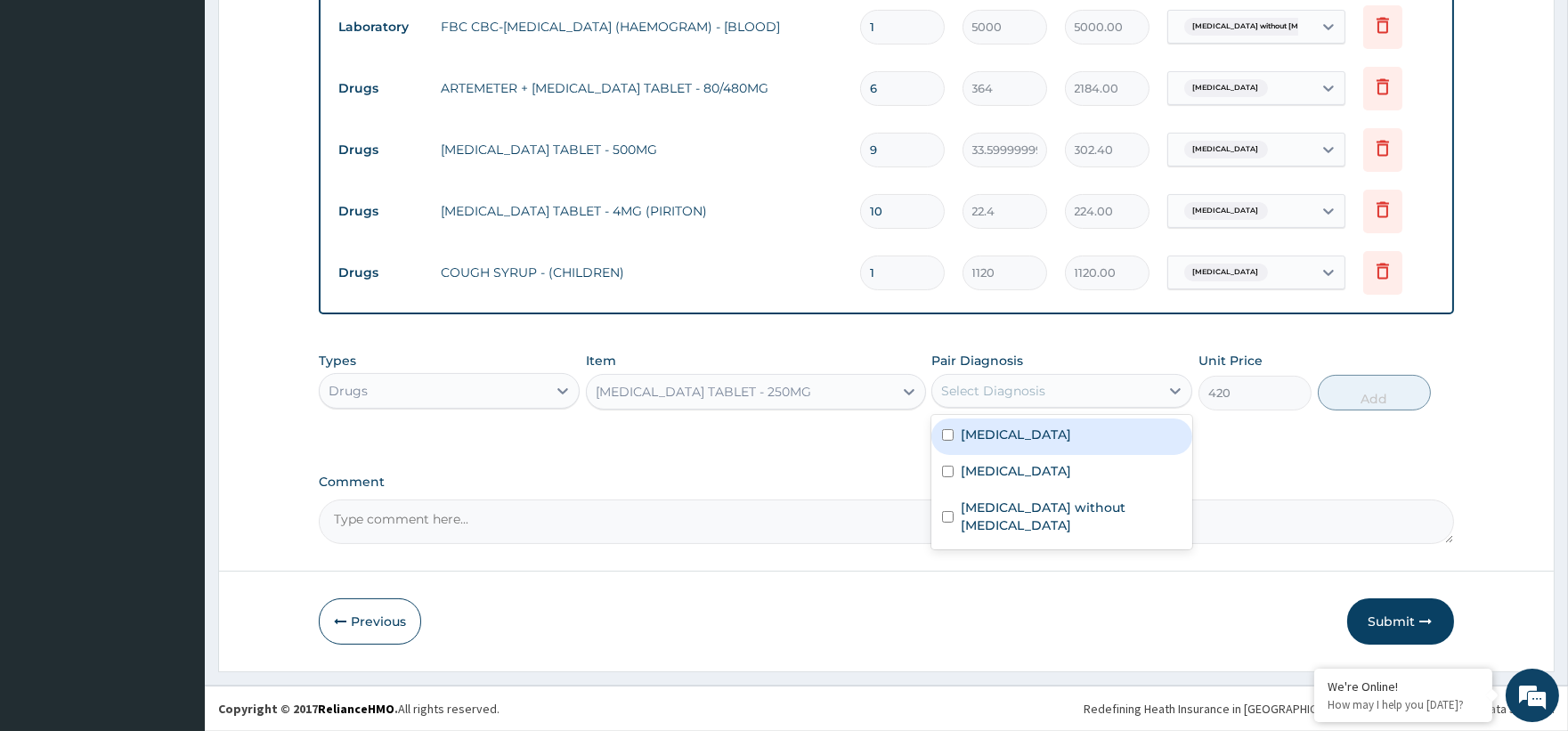
click at [1051, 385] on div "Select Diagnosis" at bounding box center [1046, 391] width 227 height 28
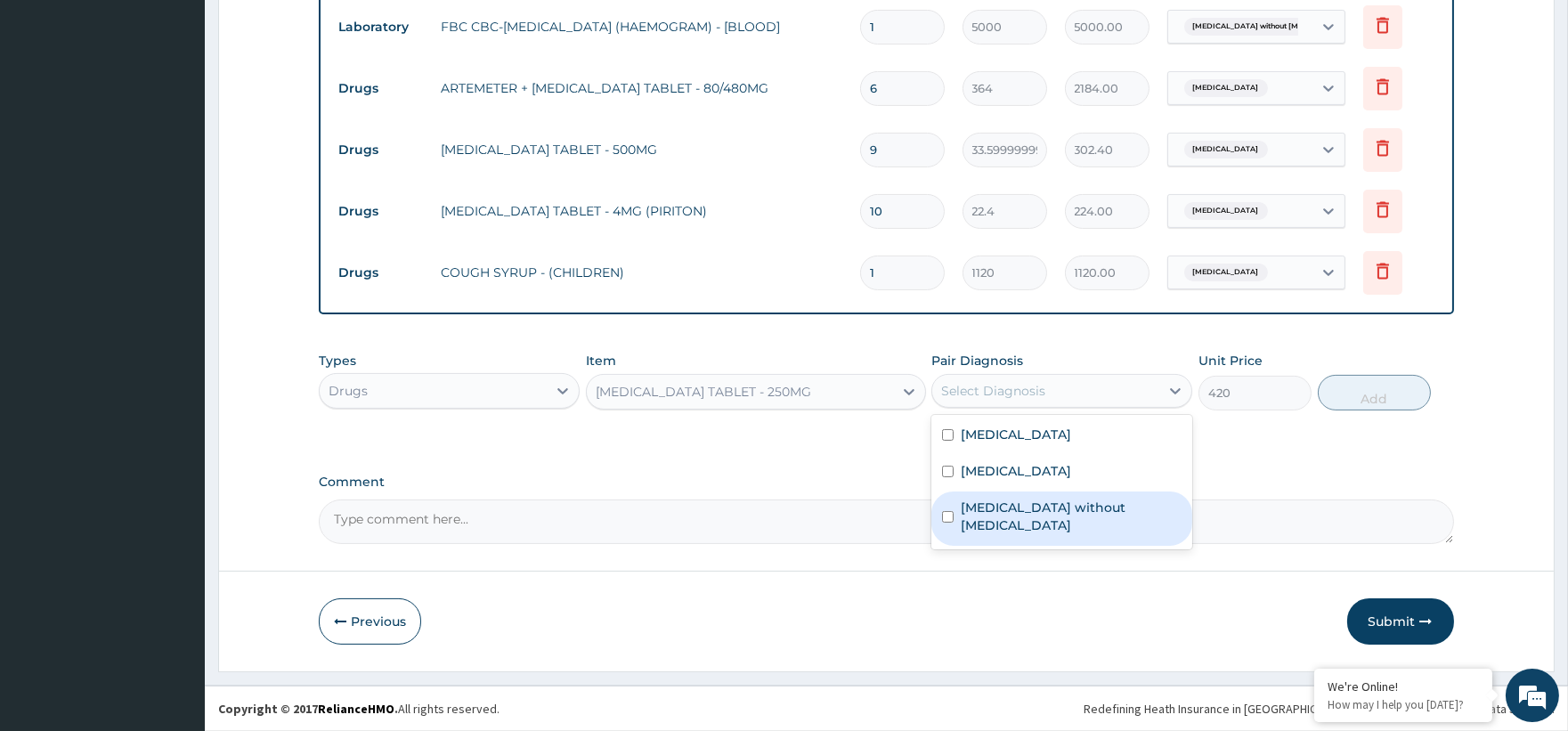
click at [1073, 510] on label "[MEDICAL_DATA] without [MEDICAL_DATA]" at bounding box center [1071, 516] width 221 height 36
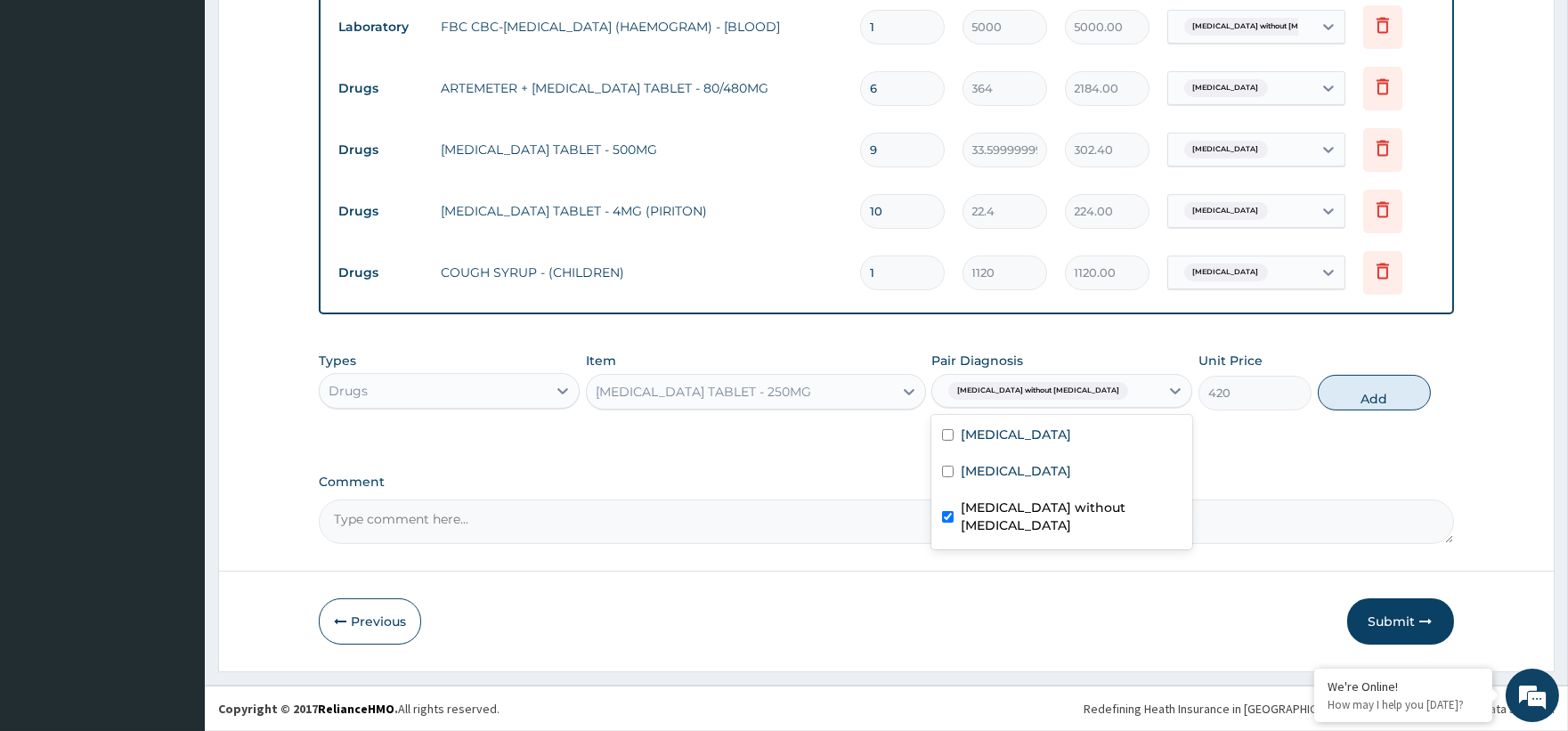
checkbox input "true"
click at [1362, 390] on button "Add" at bounding box center [1374, 393] width 113 height 36
type input "0"
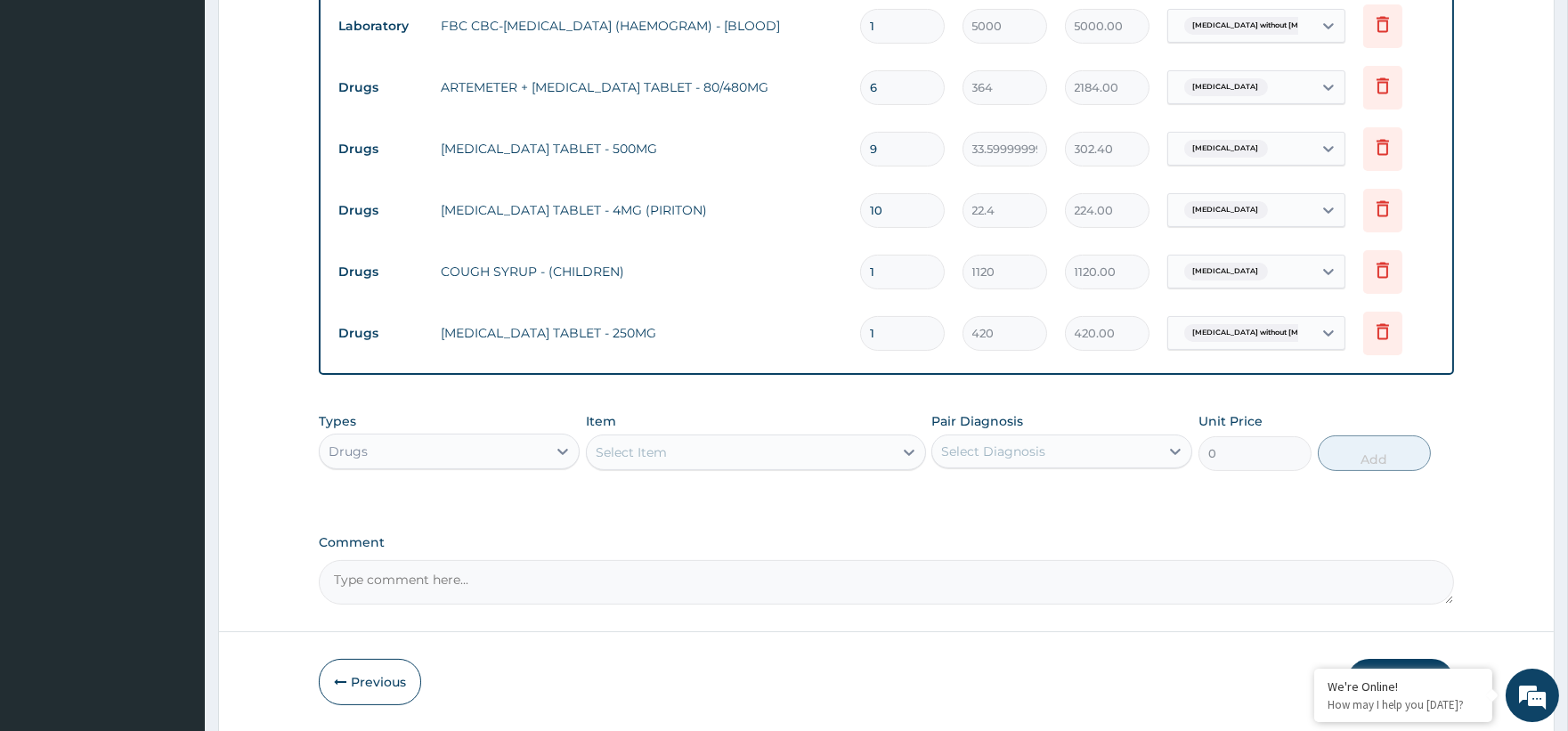
type input "10"
type input "4200.00"
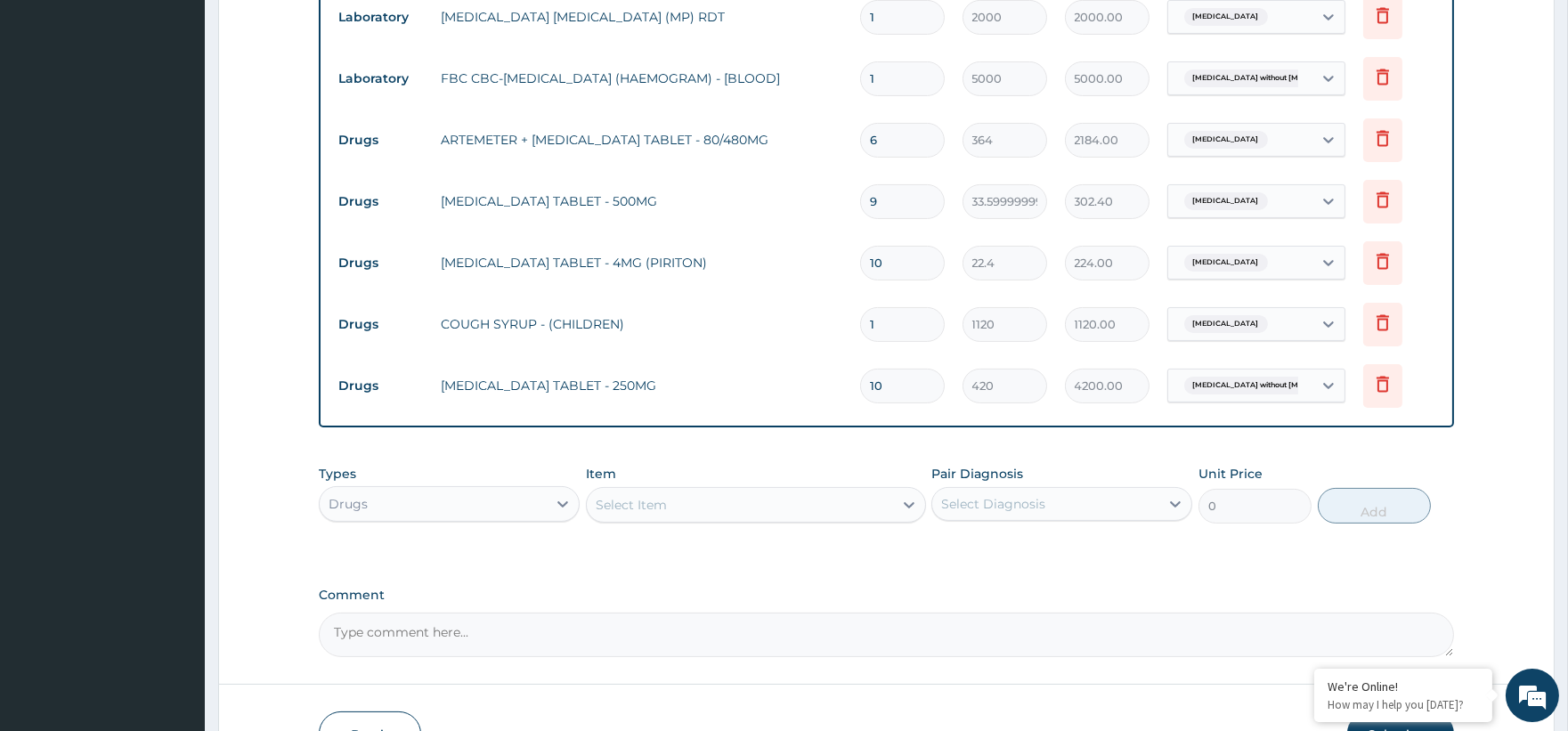
scroll to position [900, 0]
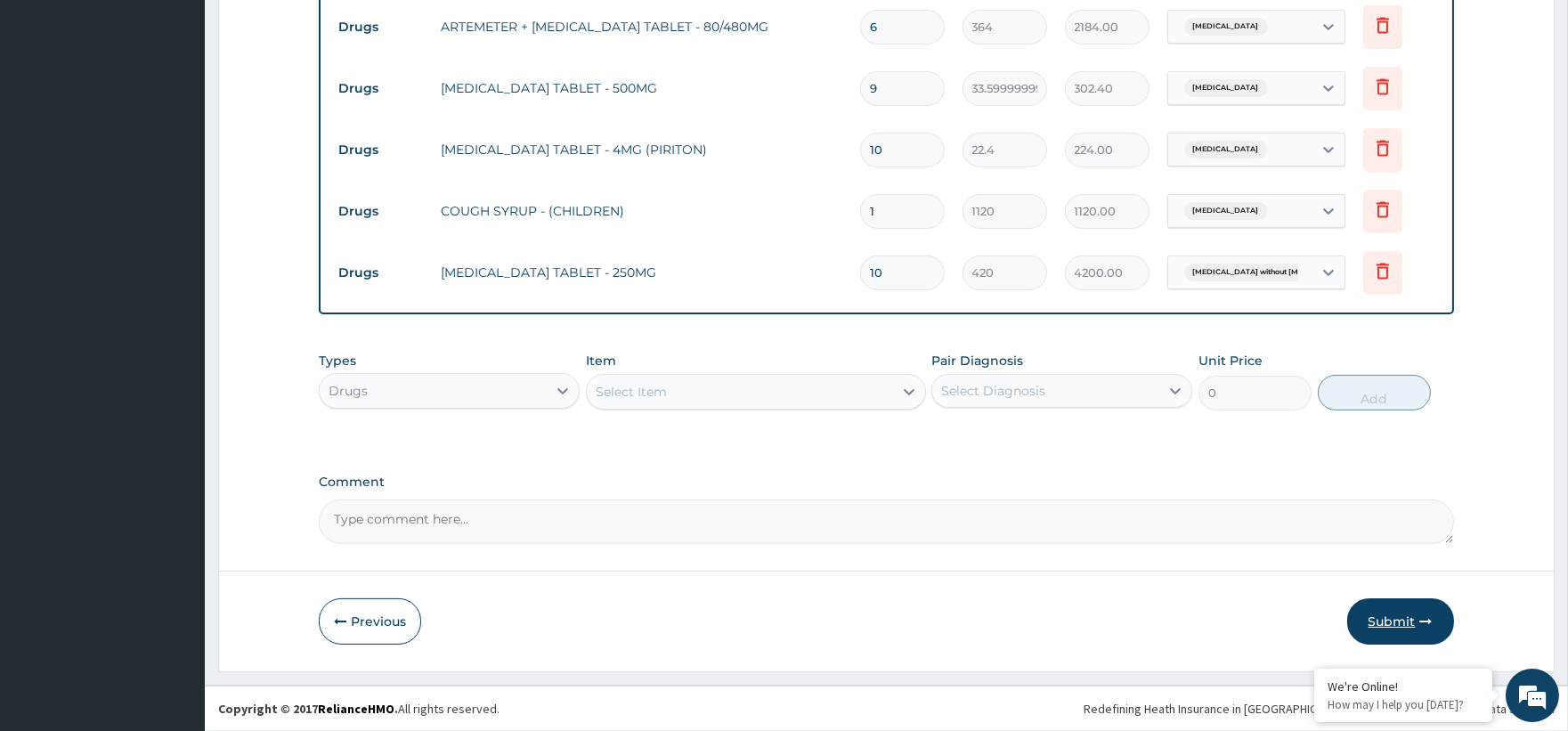
type input "10"
click at [1396, 621] on button "Submit" at bounding box center [1400, 620] width 107 height 46
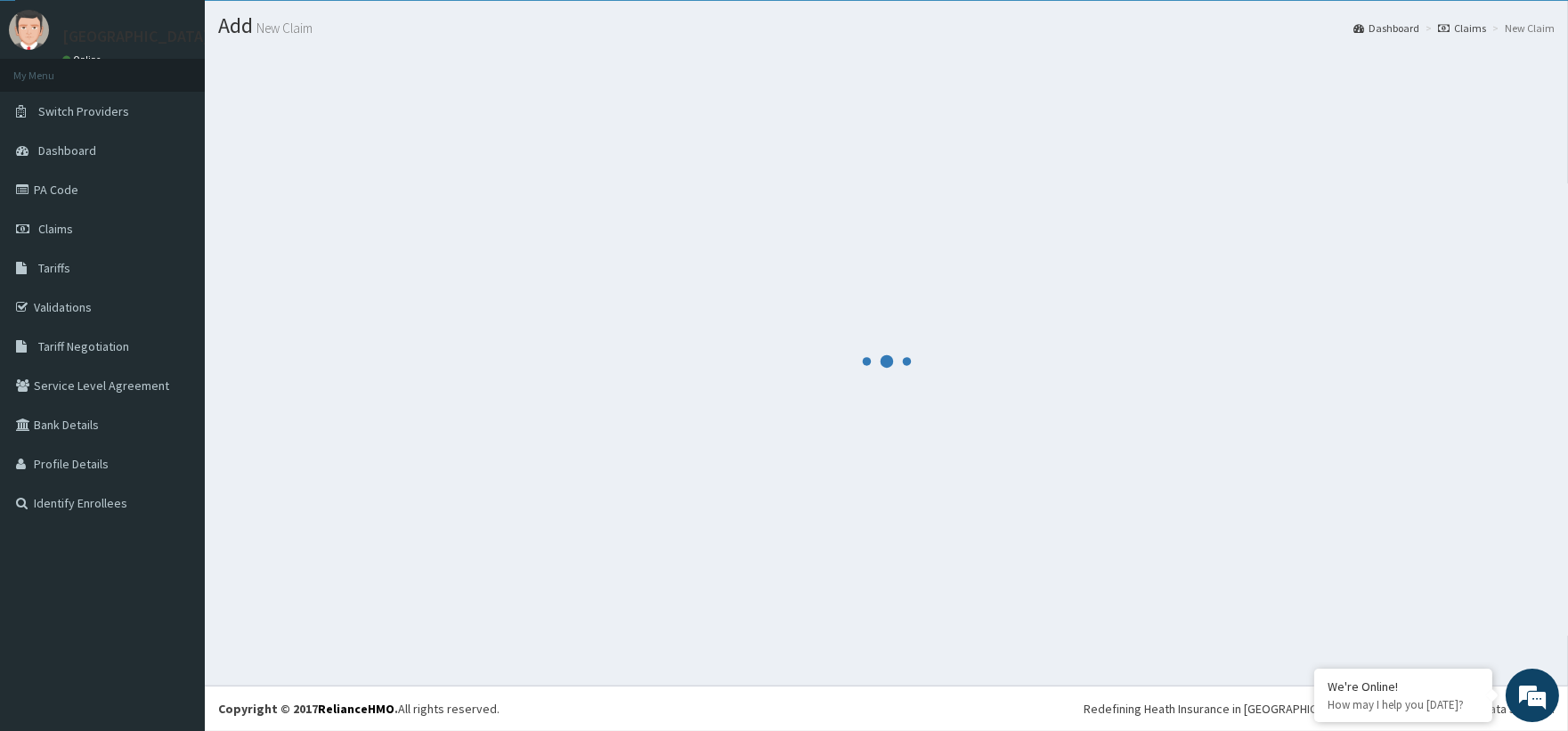
scroll to position [43, 0]
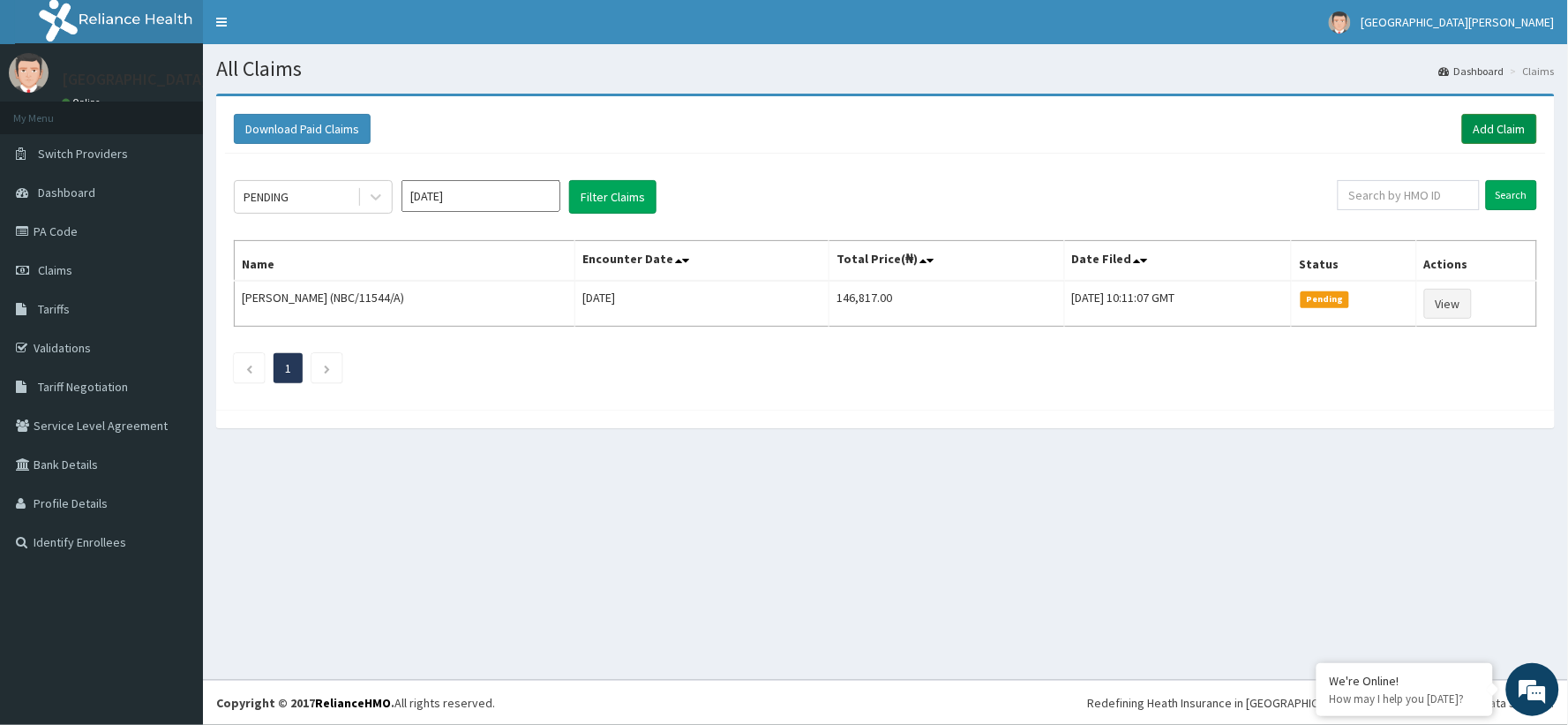
click at [1479, 129] on link "Add Claim" at bounding box center [1499, 129] width 75 height 30
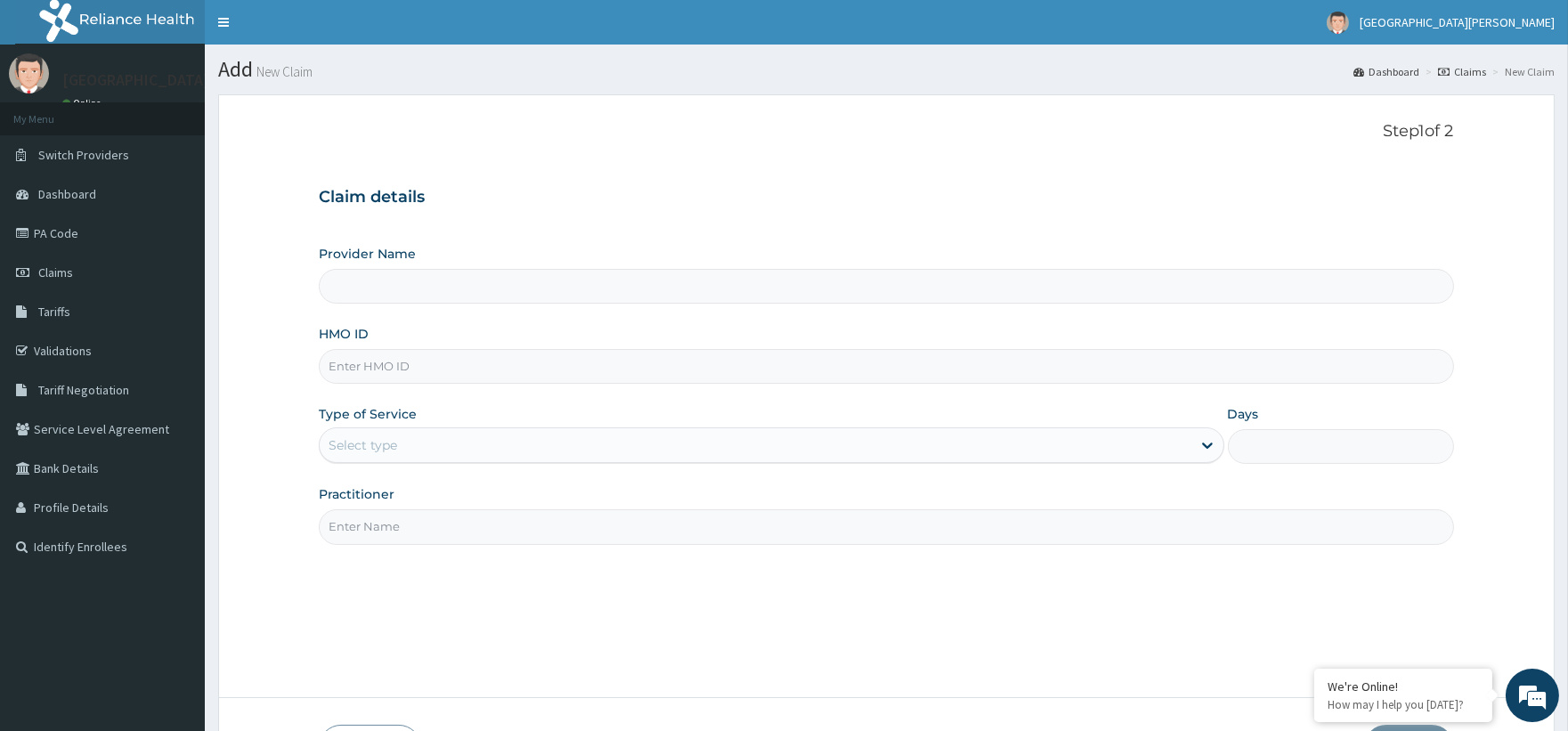
type input "ST. [PERSON_NAME][GEOGRAPHIC_DATA] -[GEOGRAPHIC_DATA]"
click at [343, 366] on input "HMO ID" at bounding box center [886, 366] width 1134 height 35
paste input "AJD/10012/B"
type input "AJD/10012/B"
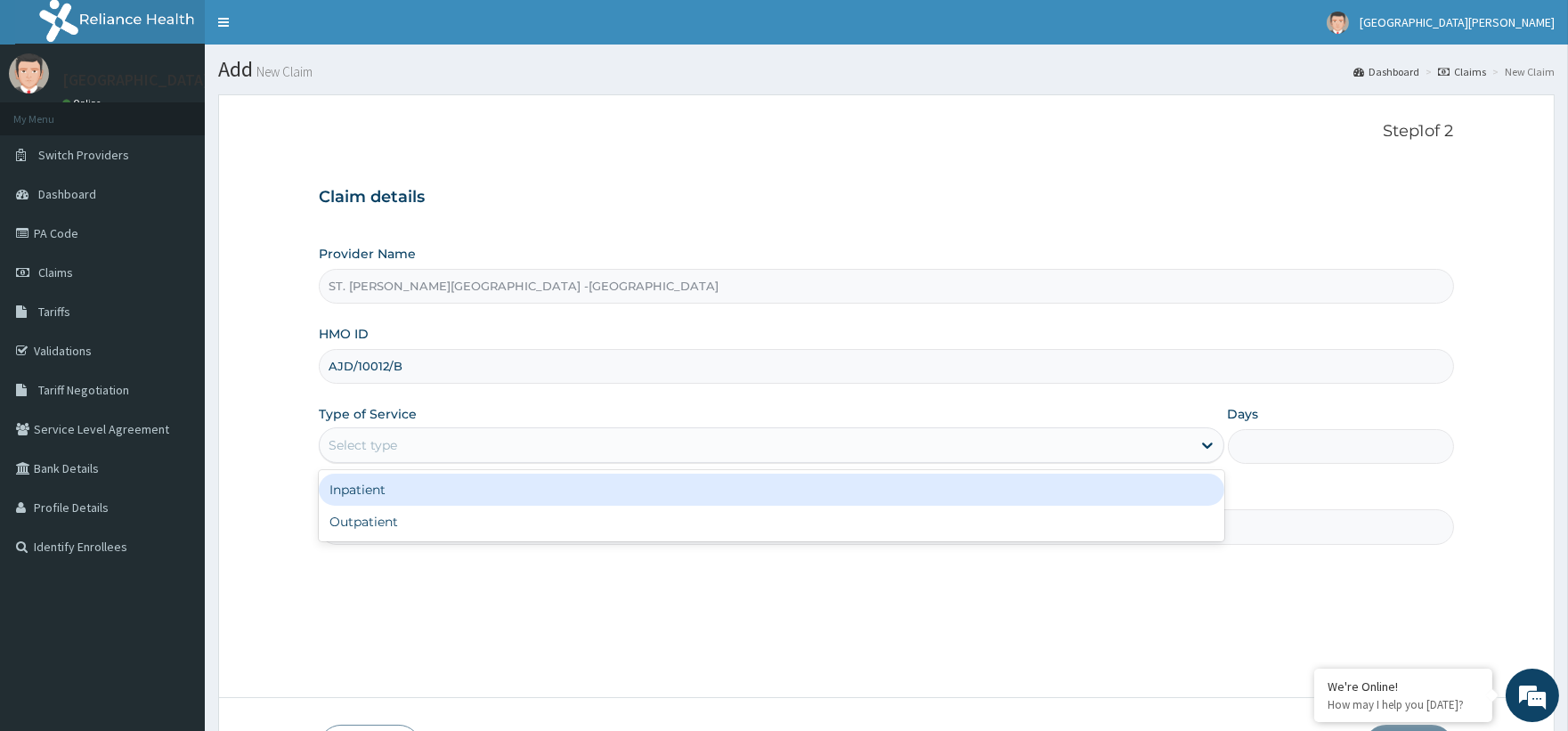
click at [383, 453] on div "Select type" at bounding box center [363, 444] width 68 height 18
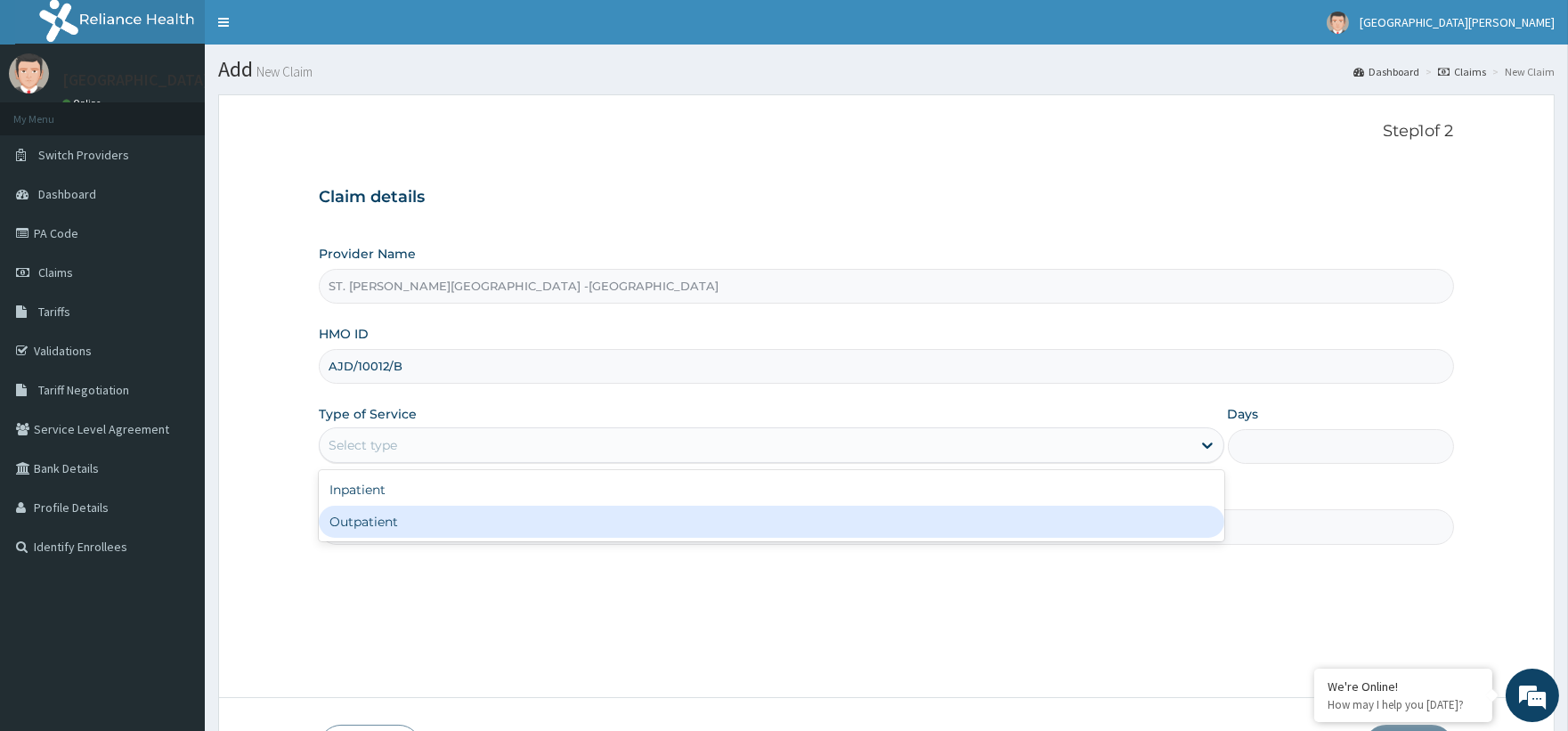
click at [347, 527] on div "Outpatient" at bounding box center [770, 522] width 904 height 32
type input "1"
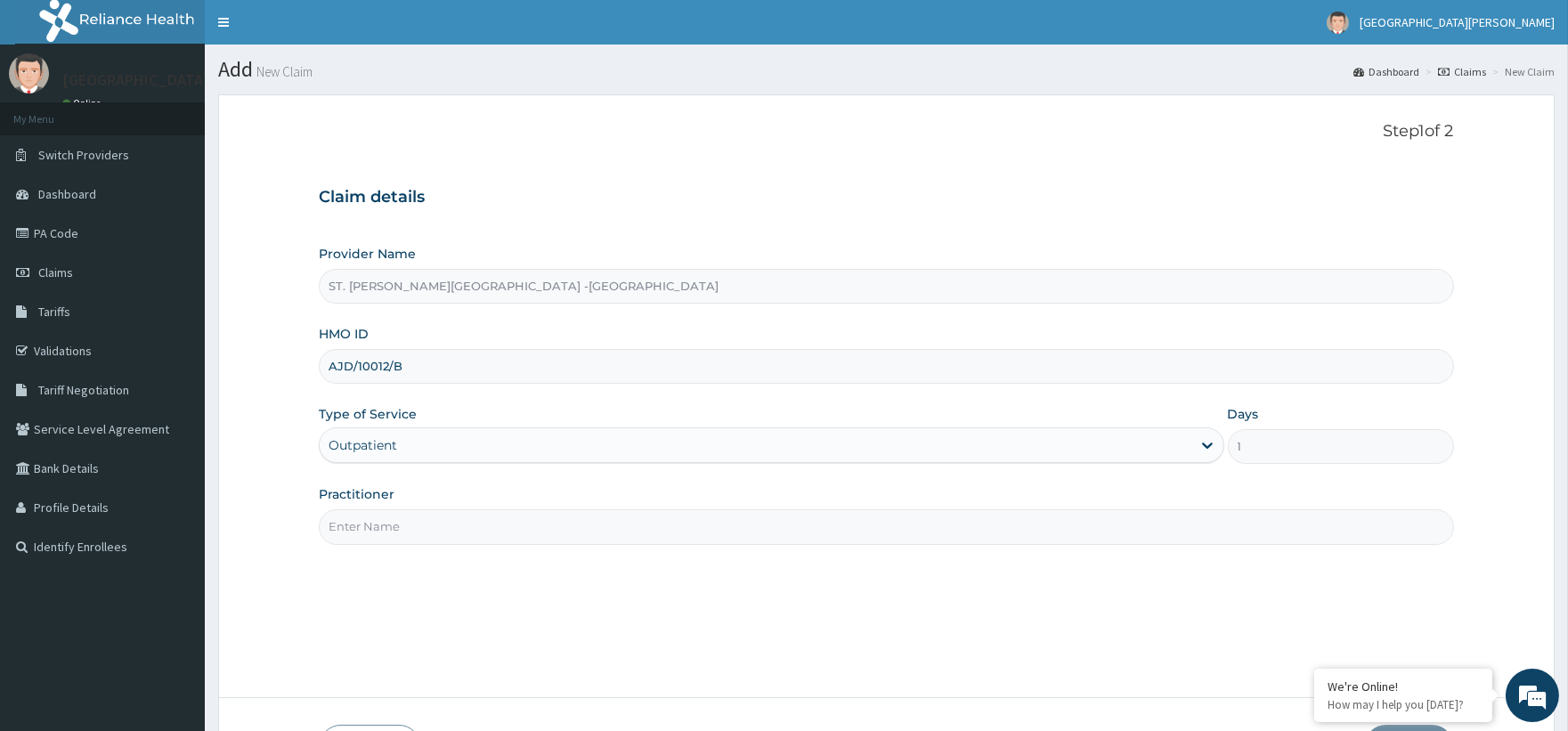
click at [477, 529] on input "Practitioner" at bounding box center [886, 526] width 1134 height 35
type input "Luba"
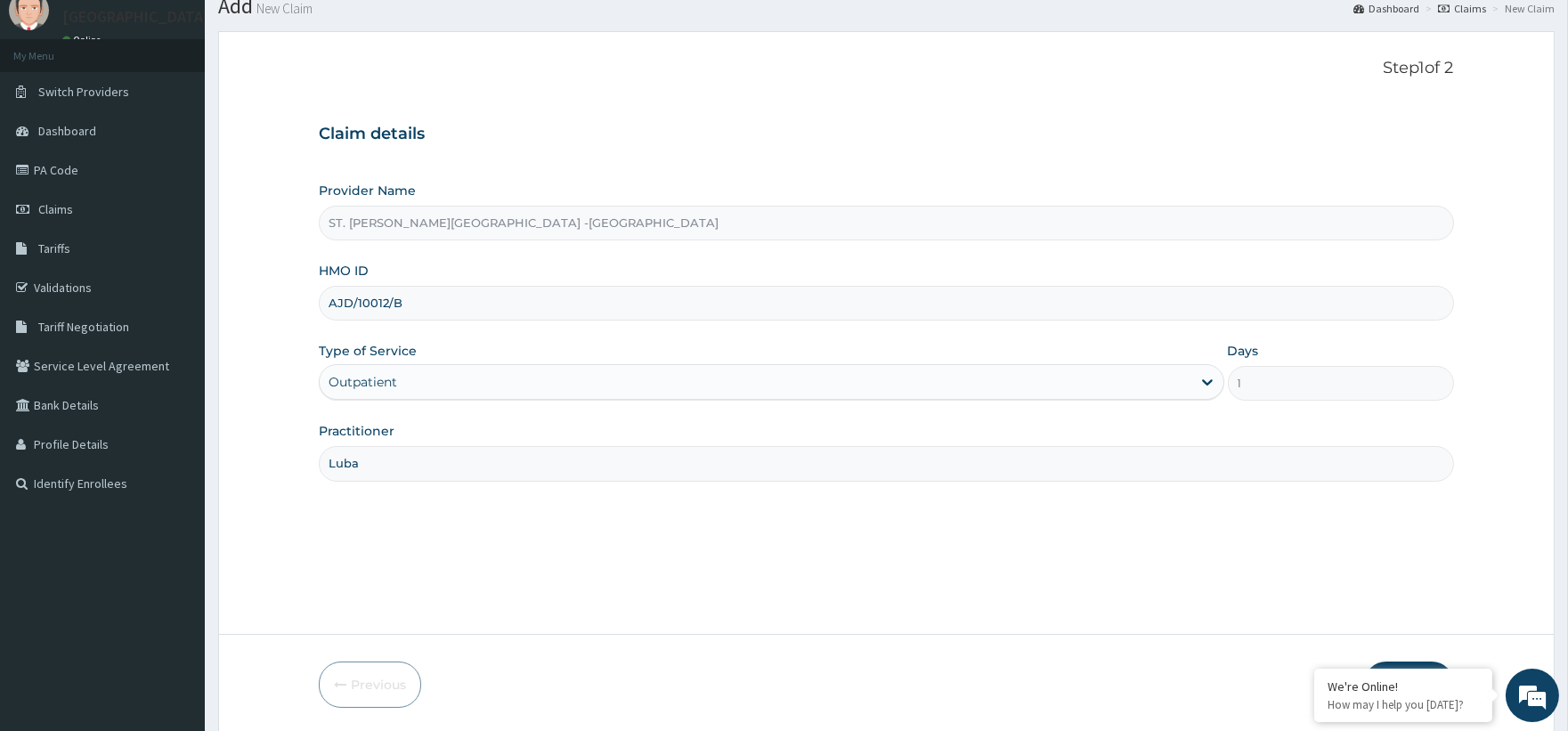
scroll to position [127, 0]
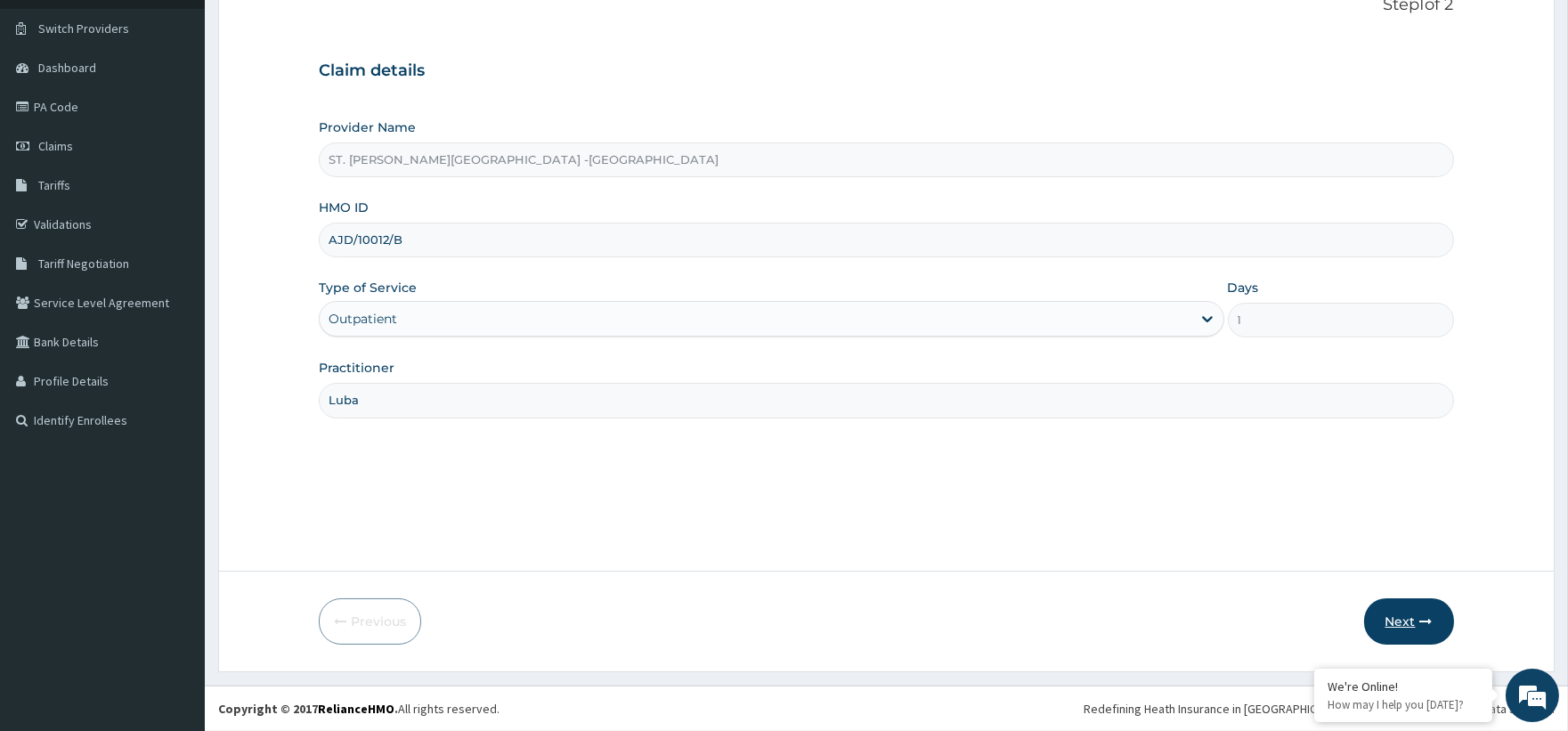
click at [1412, 614] on button "Next" at bounding box center [1409, 620] width 90 height 46
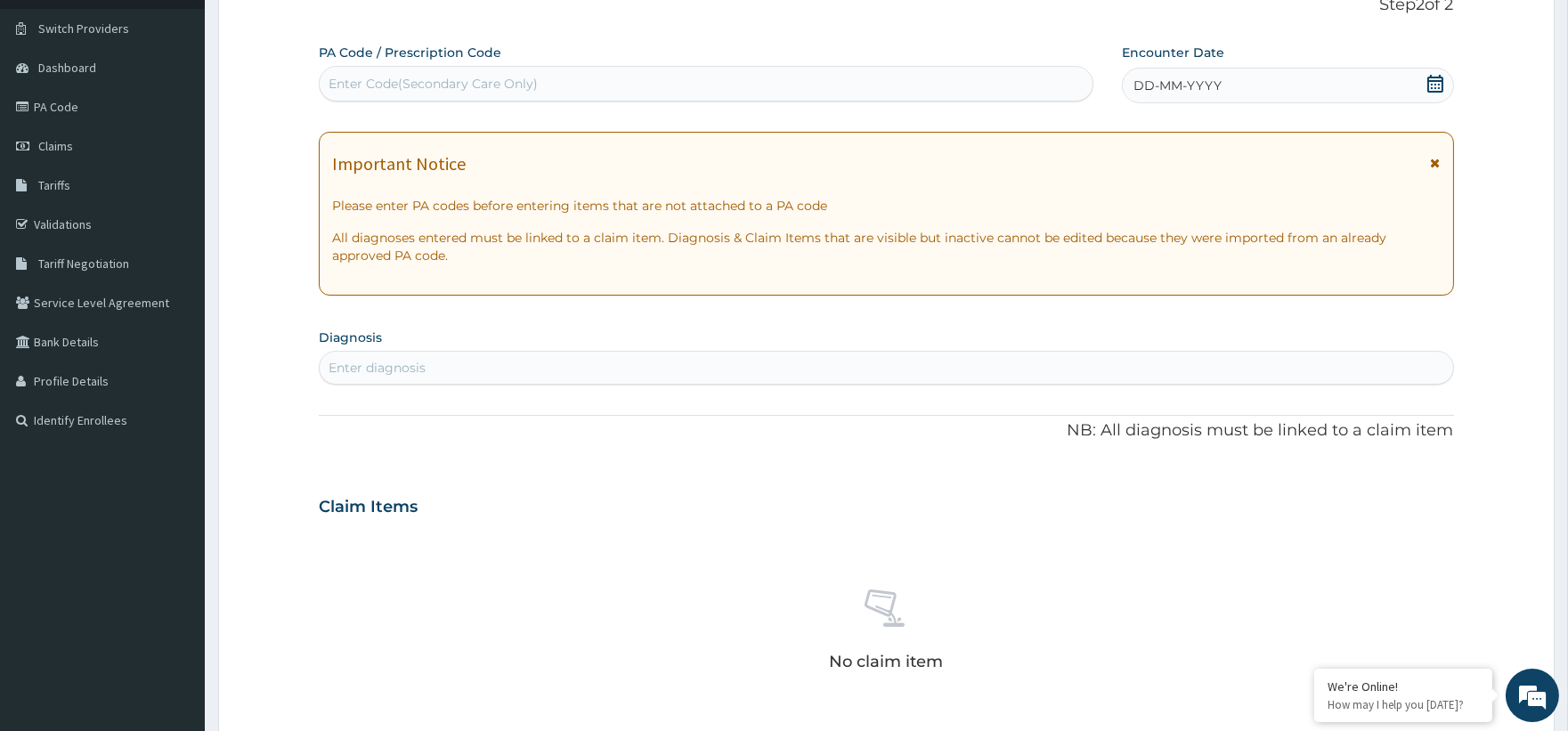
click at [1416, 87] on div "DD-MM-YYYY" at bounding box center [1288, 85] width 332 height 36
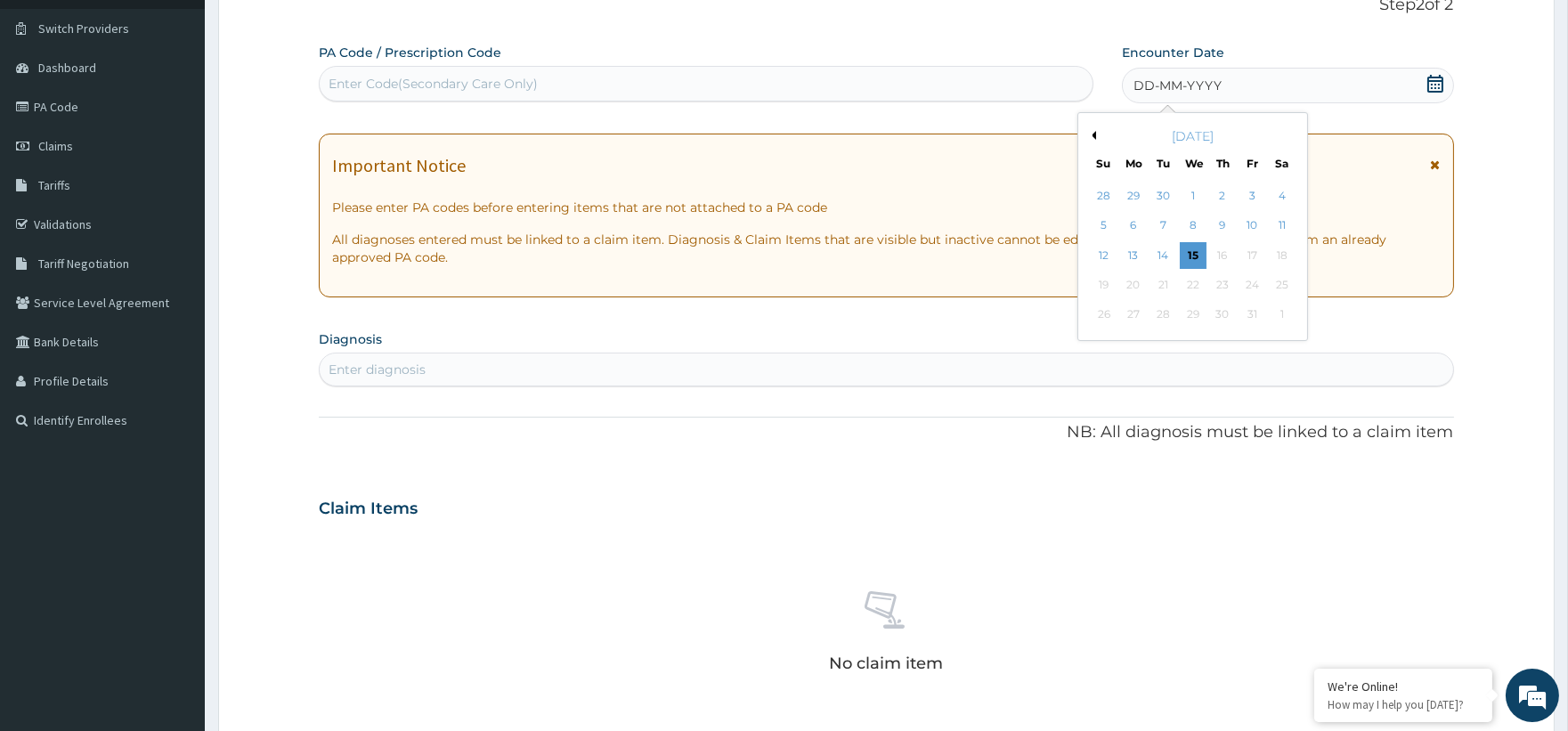
scroll to position [0, 0]
drag, startPoint x: 1274, startPoint y: 227, endPoint x: 894, endPoint y: 214, distance: 380.2
click at [1276, 226] on div "11" at bounding box center [1281, 226] width 26 height 26
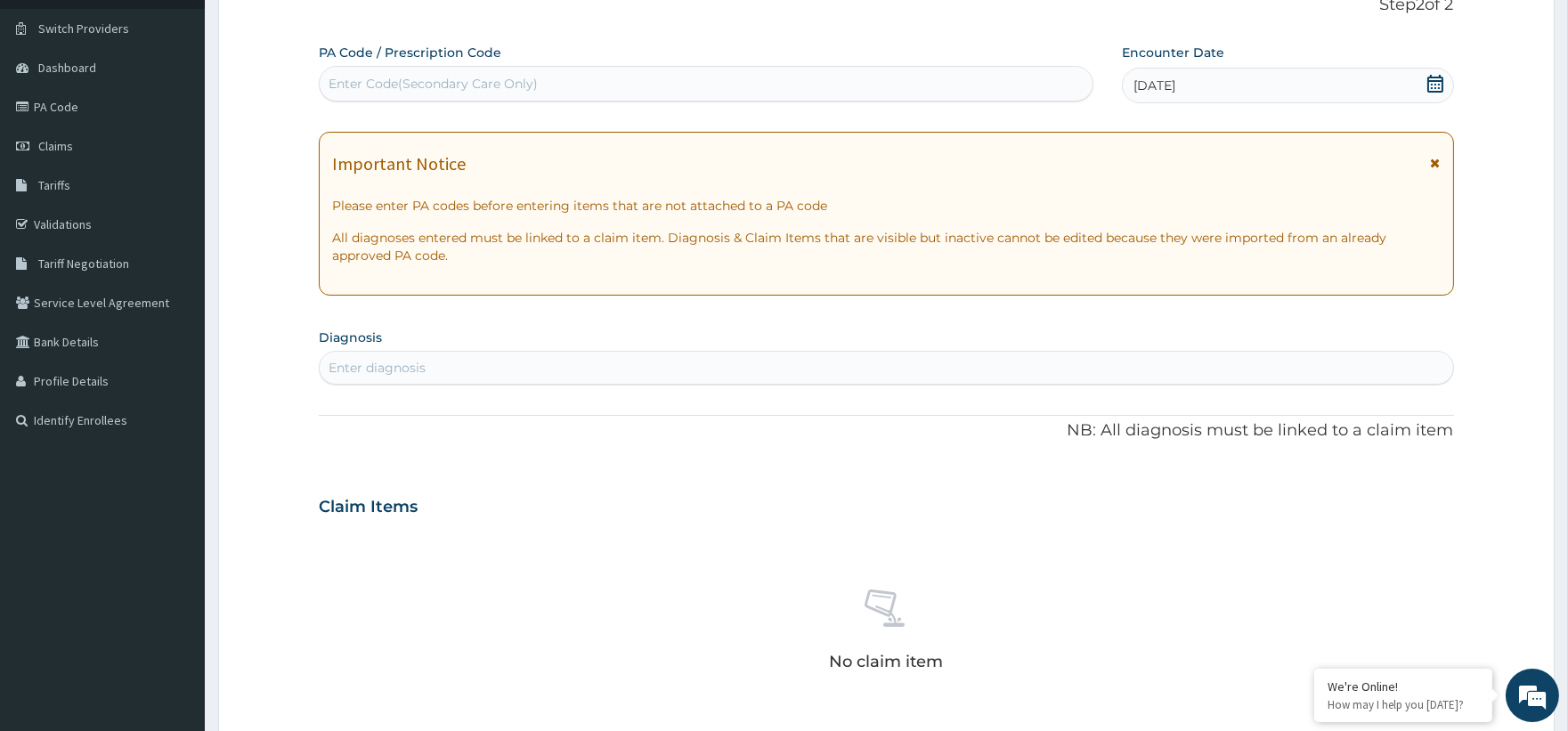
click at [400, 369] on div "Enter diagnosis" at bounding box center [378, 367] width 97 height 18
click at [356, 356] on div "Enter diagnosis" at bounding box center [886, 367] width 1132 height 28
type input "l"
type input "h"
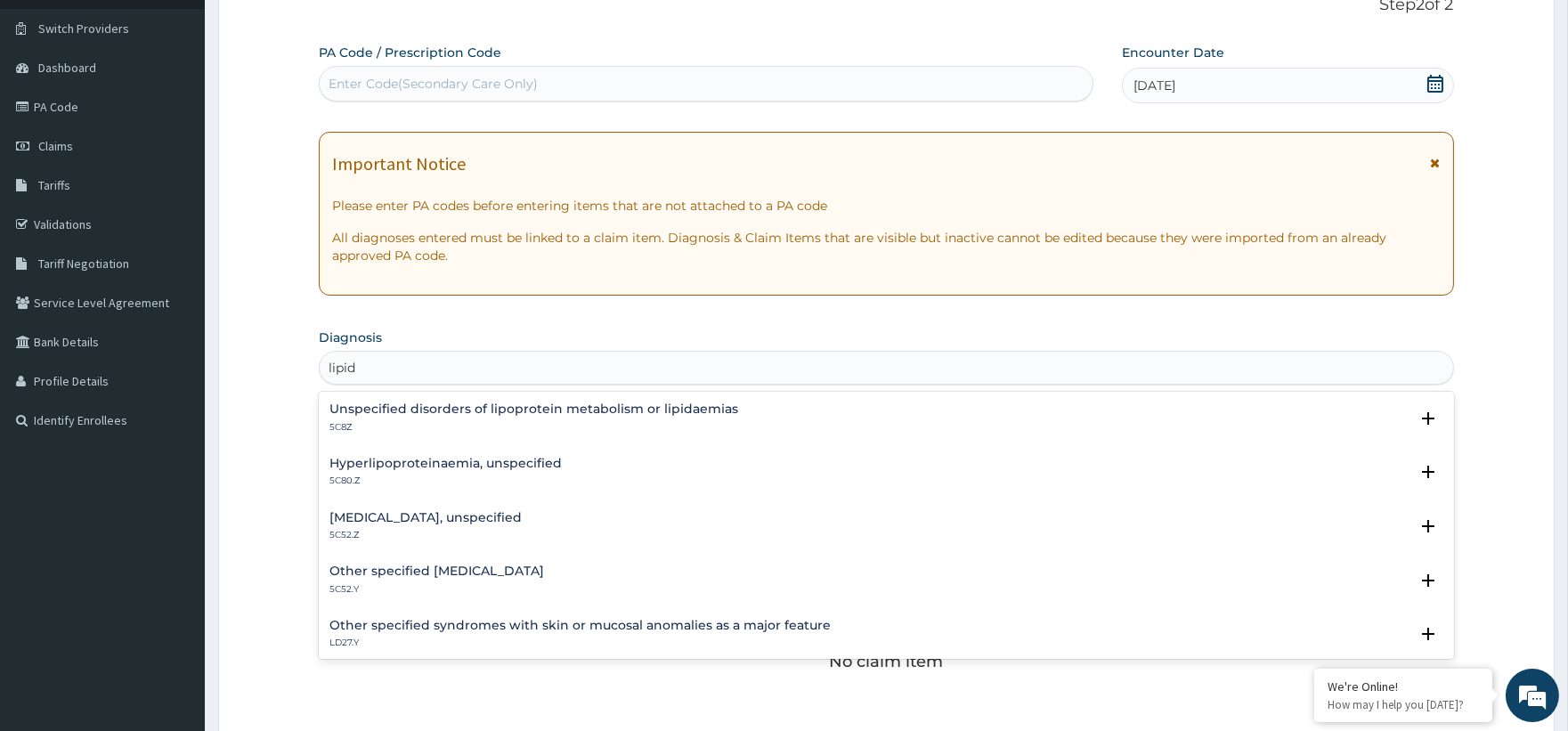
type input "lipi"
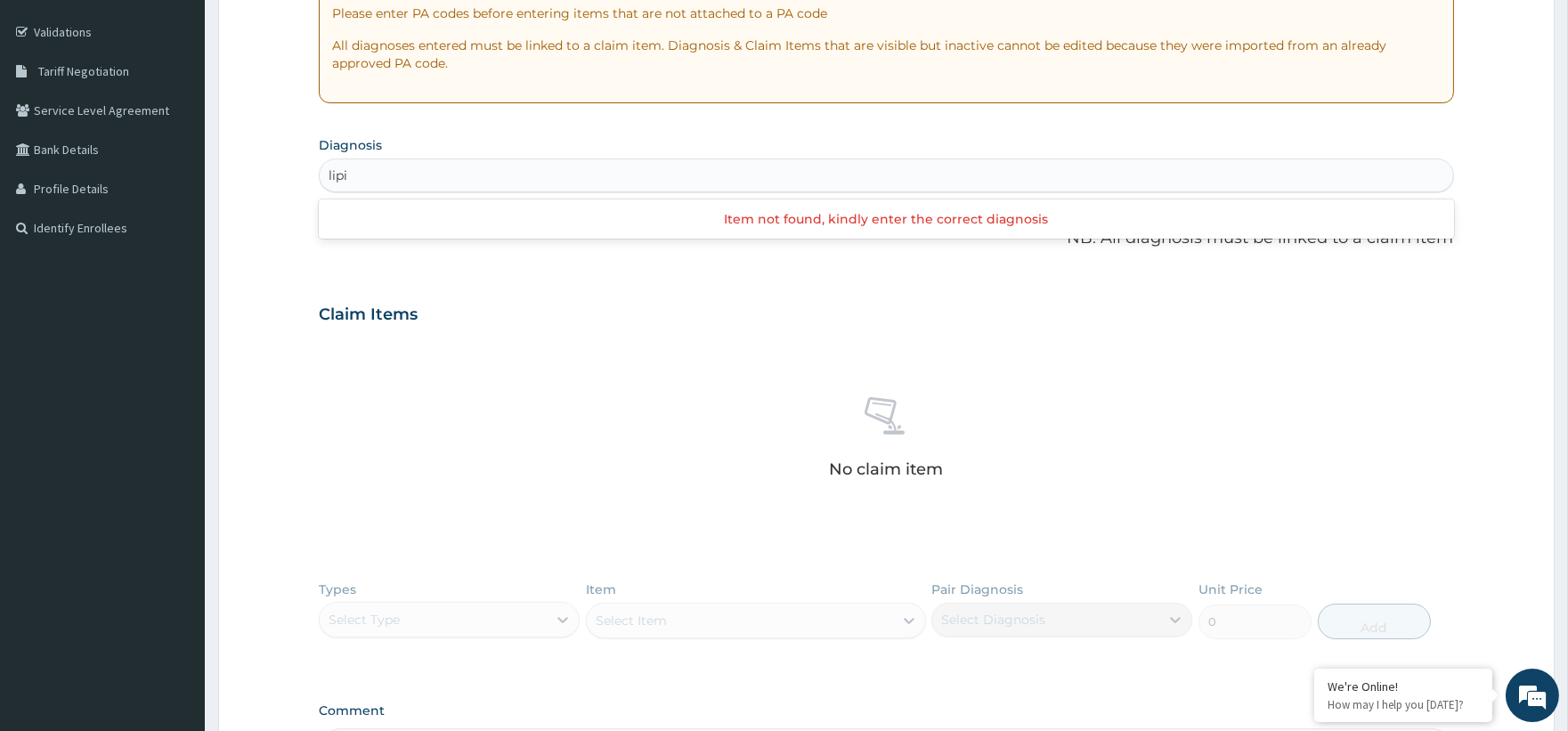
scroll to position [324, 0]
click at [362, 164] on div "Enter diagnosis" at bounding box center [886, 170] width 1132 height 28
click at [362, 164] on div "Enter diagnosis" at bounding box center [378, 170] width 97 height 18
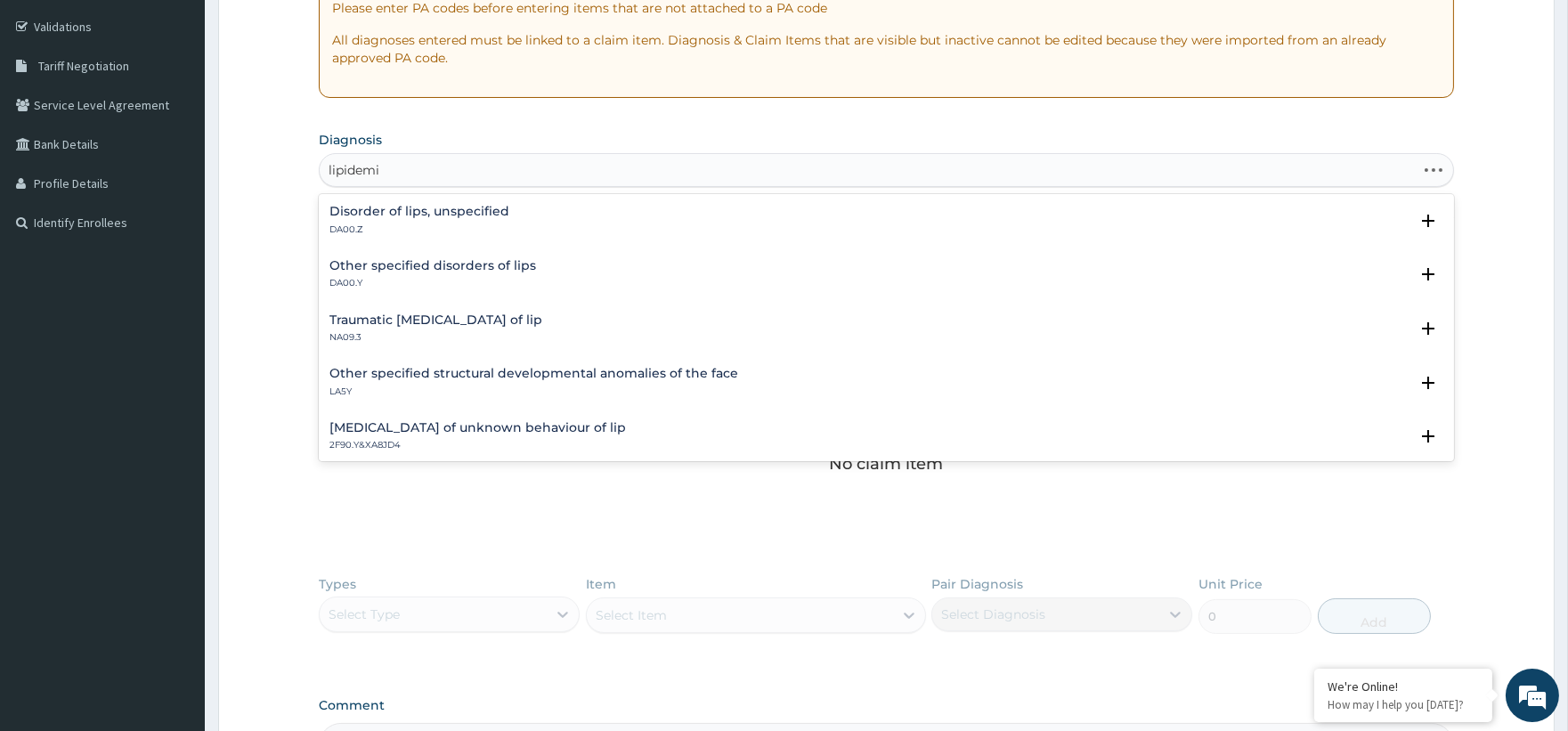
type input "lipidemia"
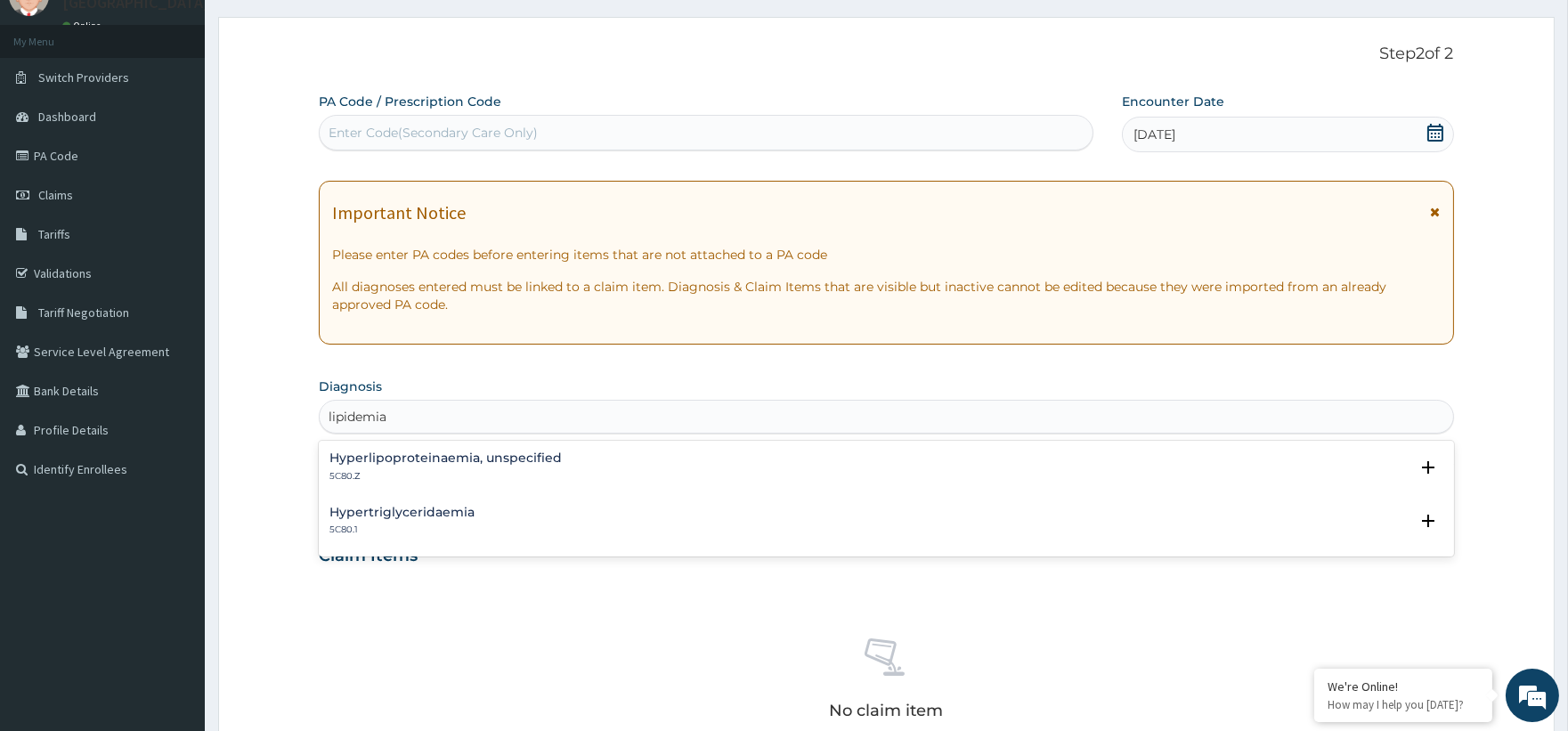
scroll to position [127, 0]
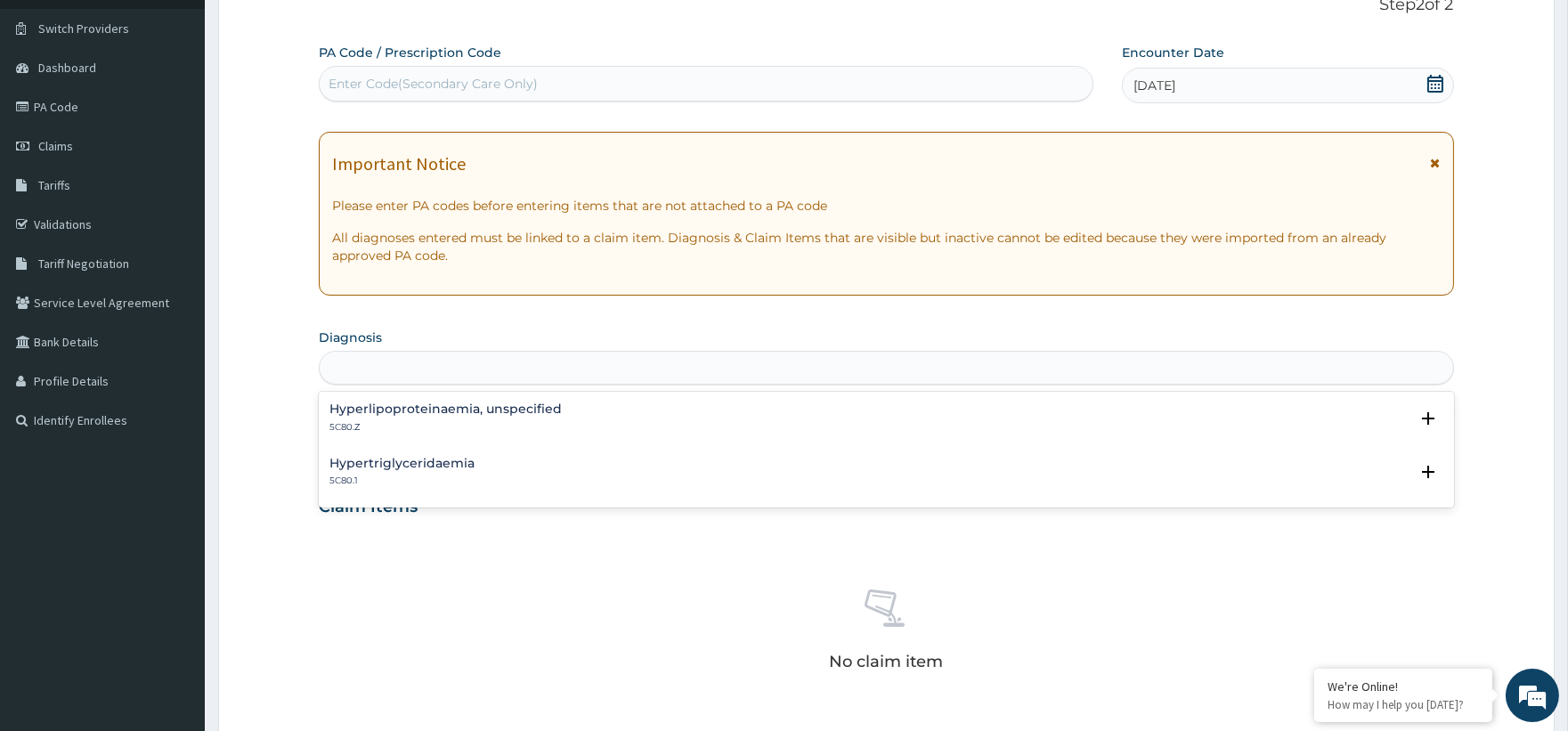
click at [403, 366] on div "lipidemia" at bounding box center [886, 367] width 1132 height 28
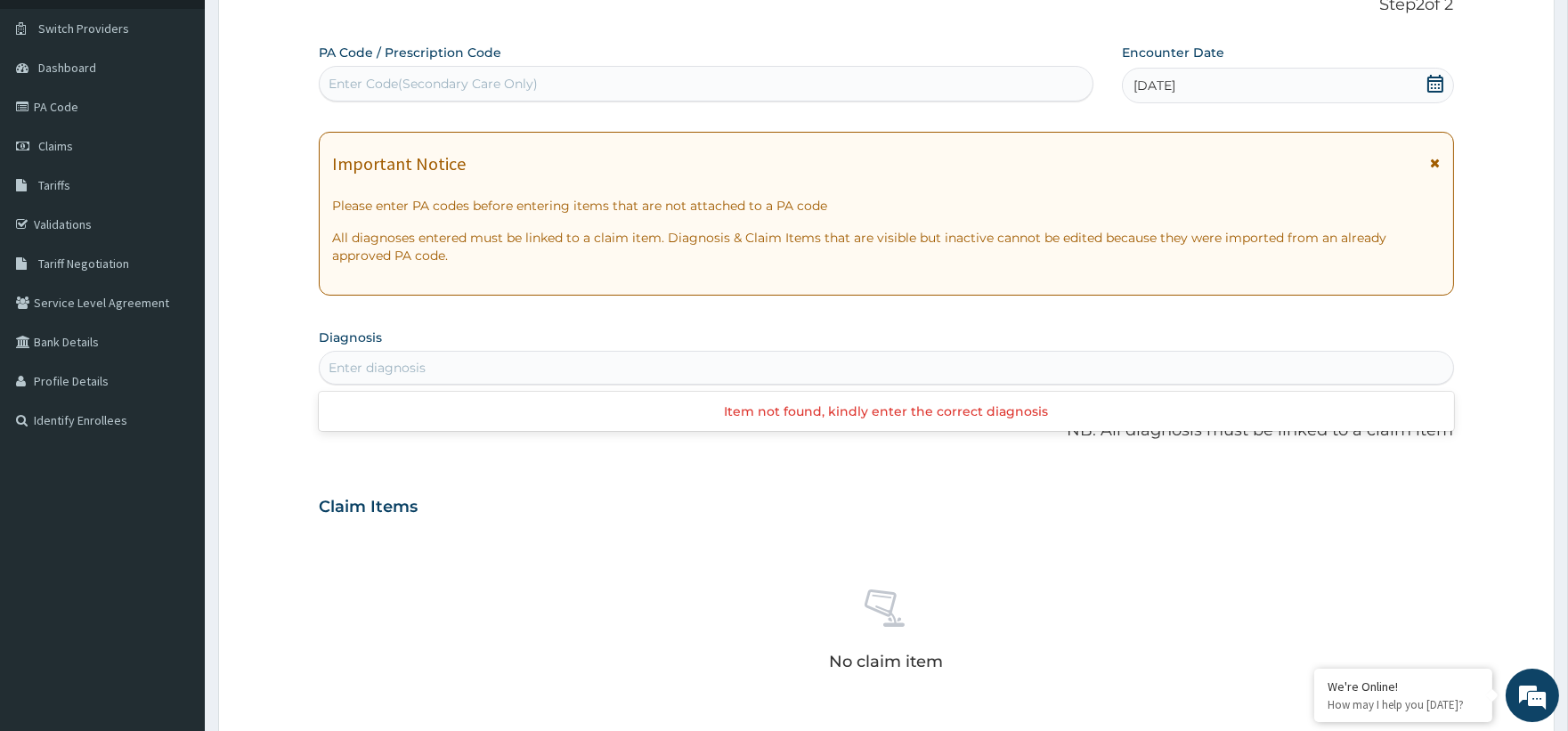
click at [401, 365] on div "Enter diagnosis" at bounding box center [378, 367] width 97 height 18
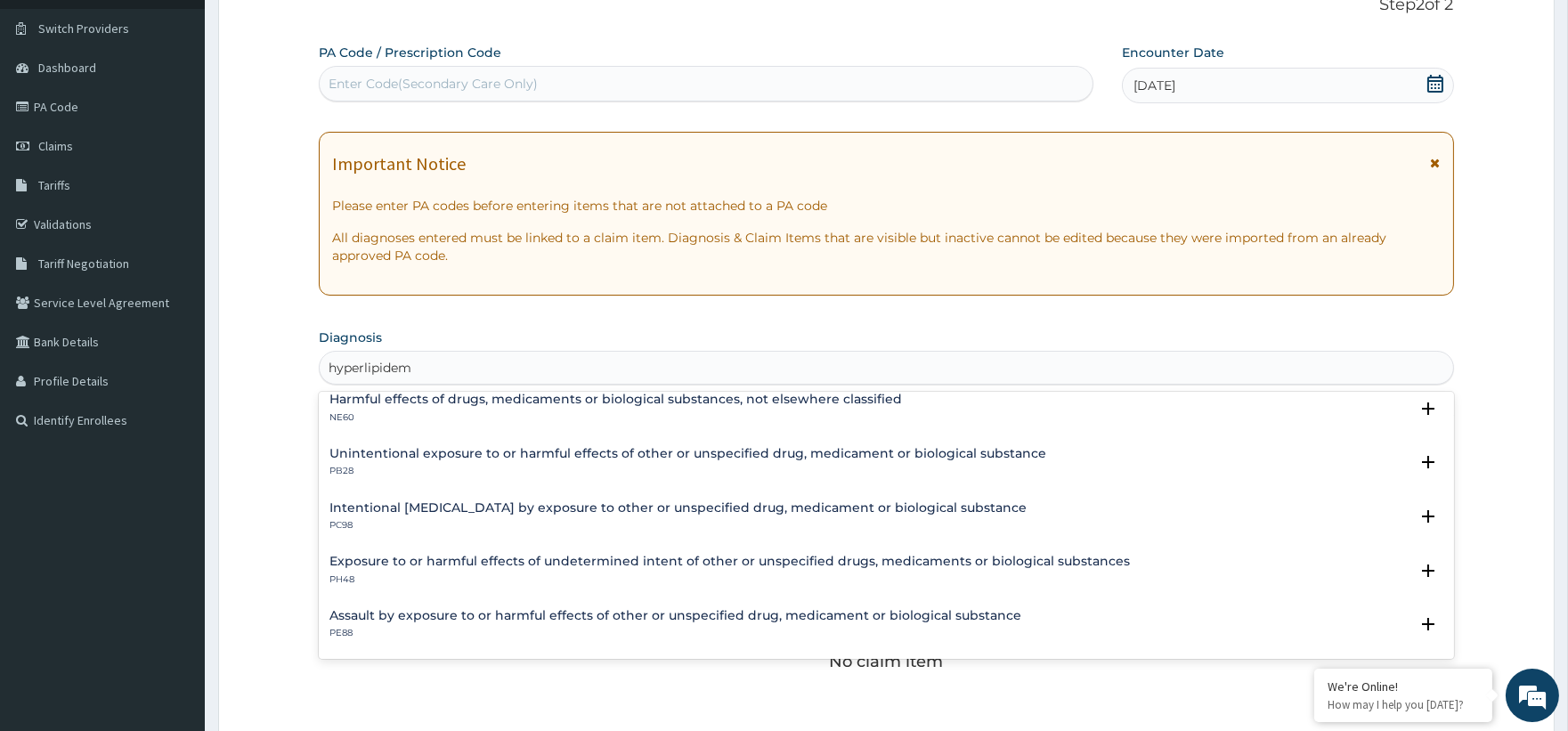
scroll to position [0, 0]
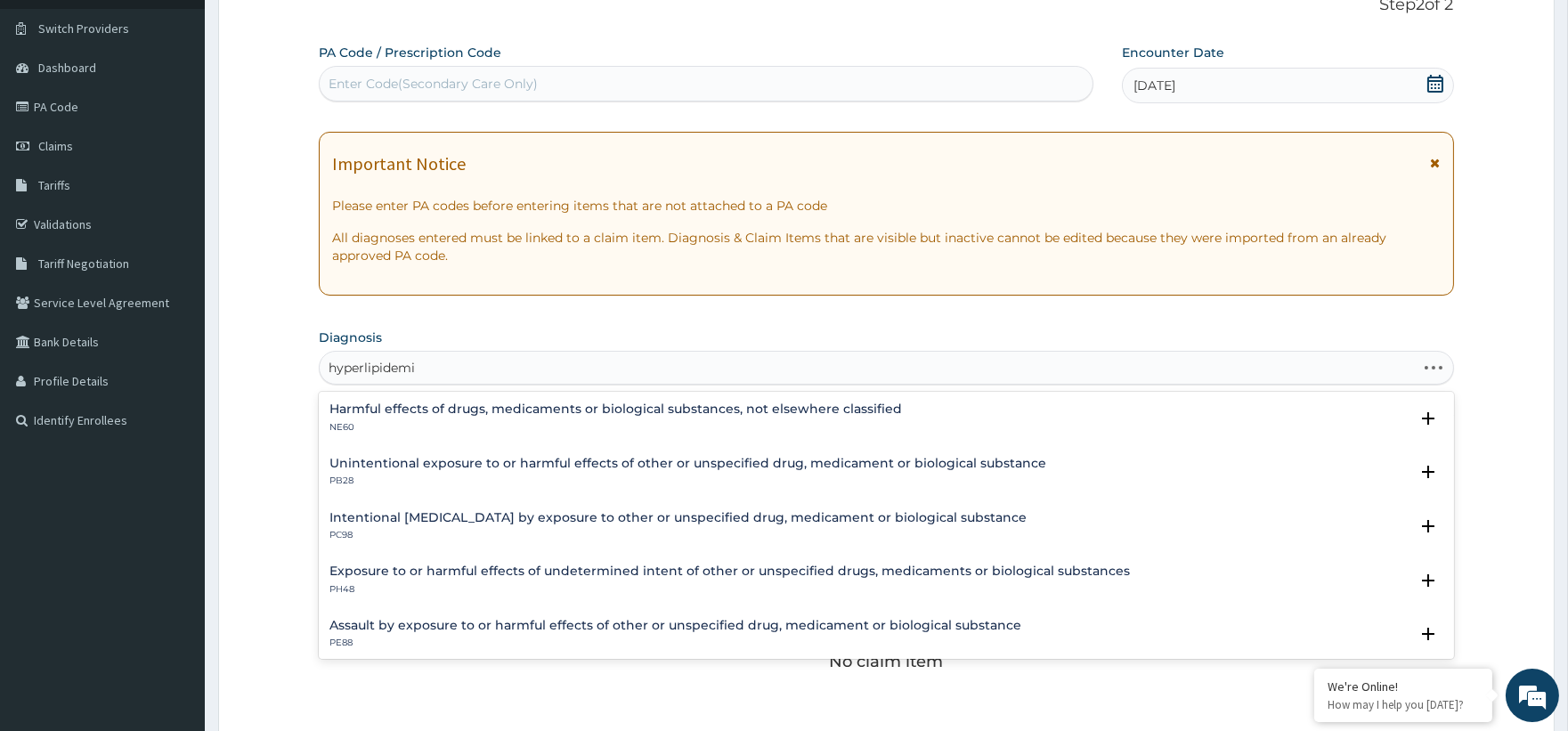
type input "hyperlipidemia"
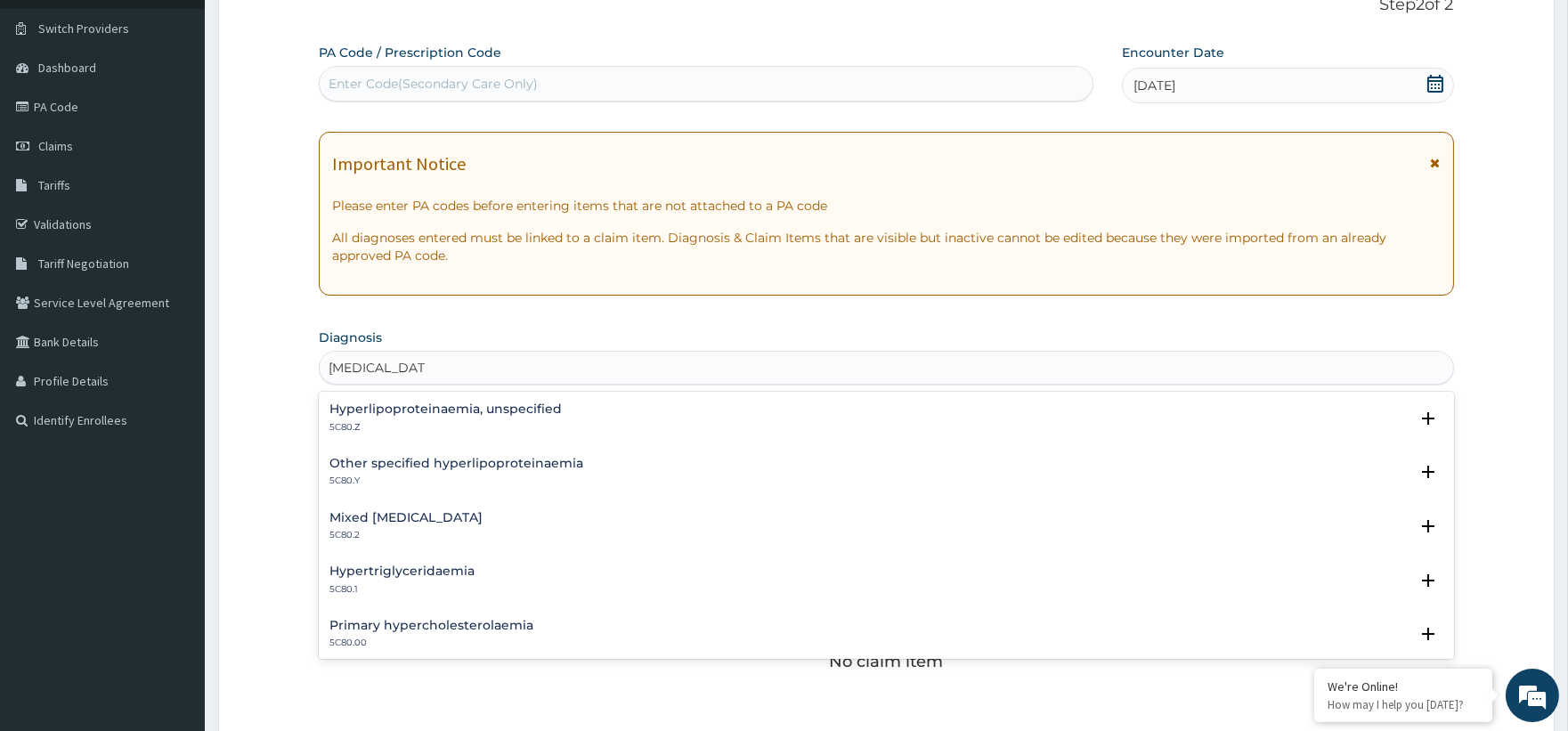
drag, startPoint x: 534, startPoint y: 399, endPoint x: 526, endPoint y: 405, distance: 10.0
click at [532, 399] on div "Hyperlipoproteinaemia, unspecified 5C80.Z Select Status Query Query covers susp…" at bounding box center [886, 423] width 1134 height 54
click at [523, 406] on h4 "Hyperlipoproteinaemia, unspecified" at bounding box center [445, 409] width 232 height 13
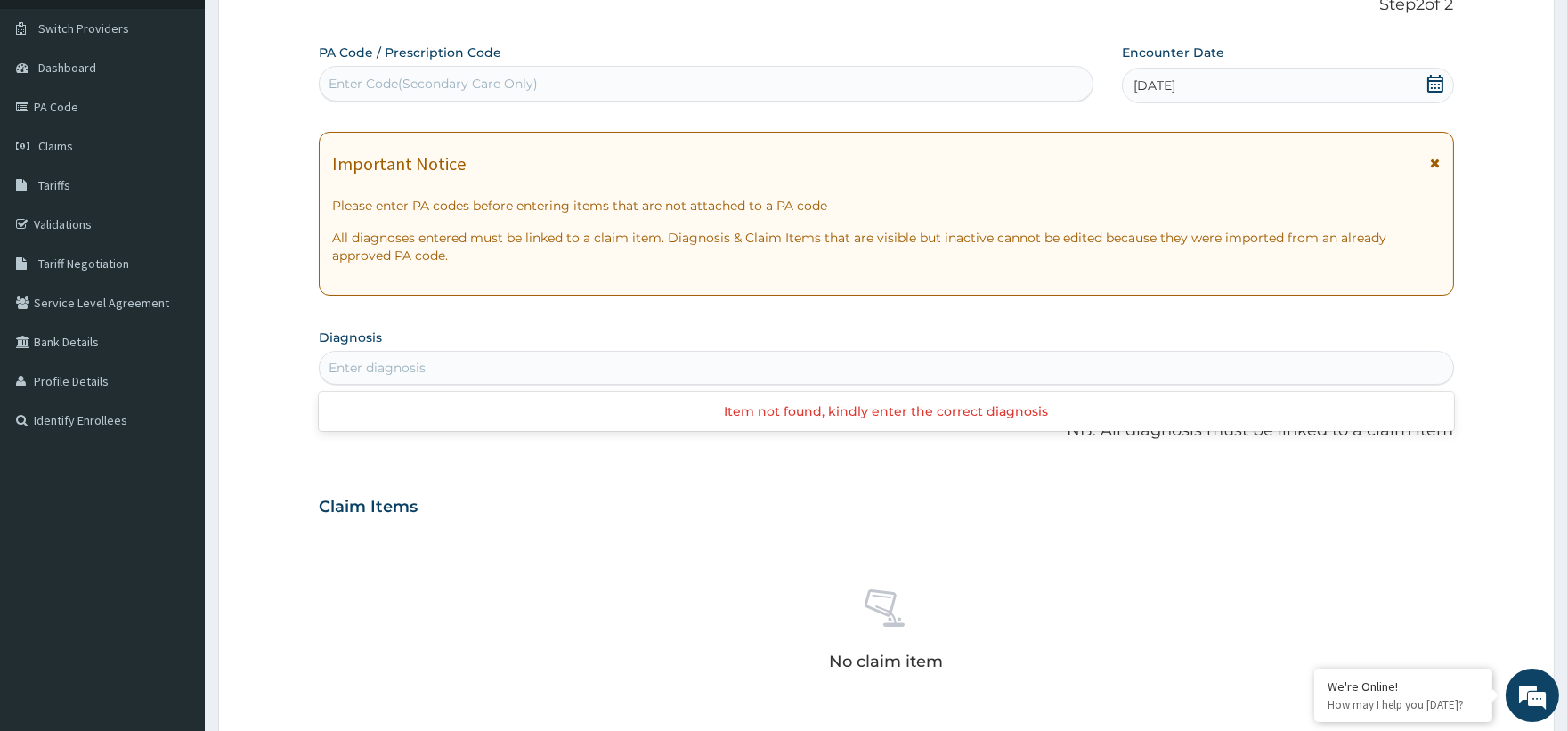
click at [505, 372] on div "Enter diagnosis" at bounding box center [886, 367] width 1132 height 28
click at [445, 366] on div "Enter diagnosis" at bounding box center [886, 367] width 1132 height 28
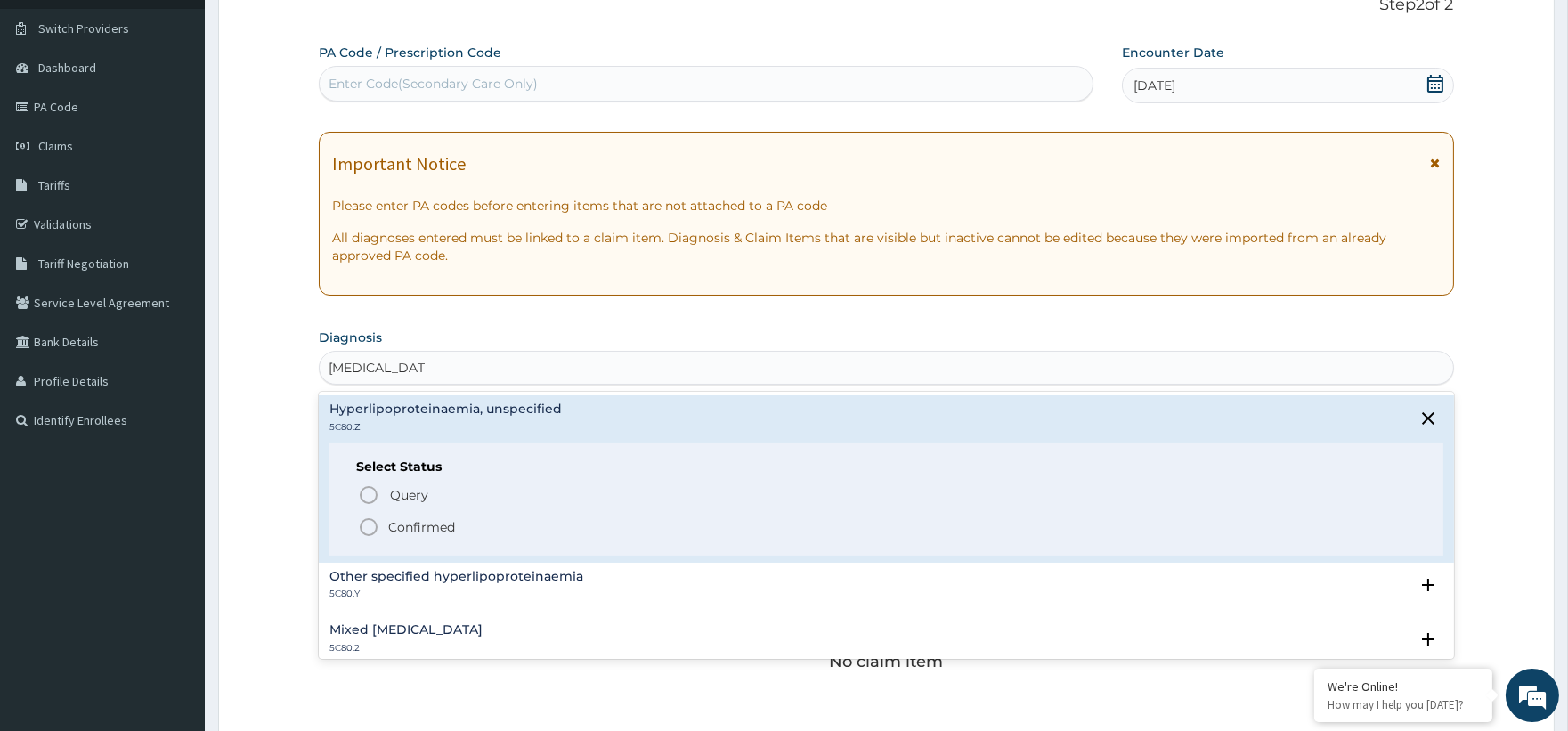
type input "hyperlipidemia"
click at [263, 395] on form "Step 2 of 2 PA Code / Prescription Code Enter Code(Secondary Care Only) Encount…" at bounding box center [887, 530] width 1337 height 1126
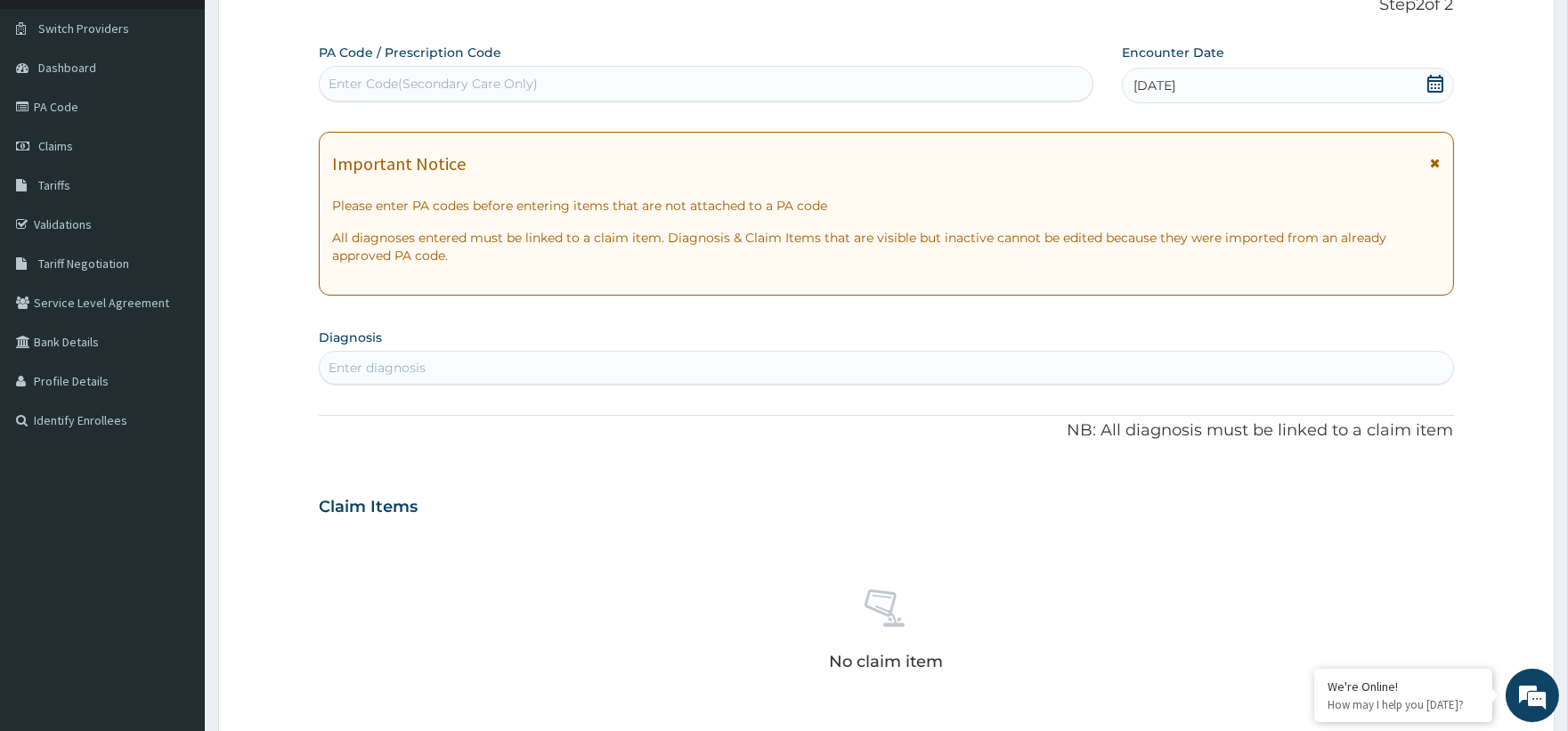
click at [392, 380] on div "Enter diagnosis" at bounding box center [886, 367] width 1132 height 28
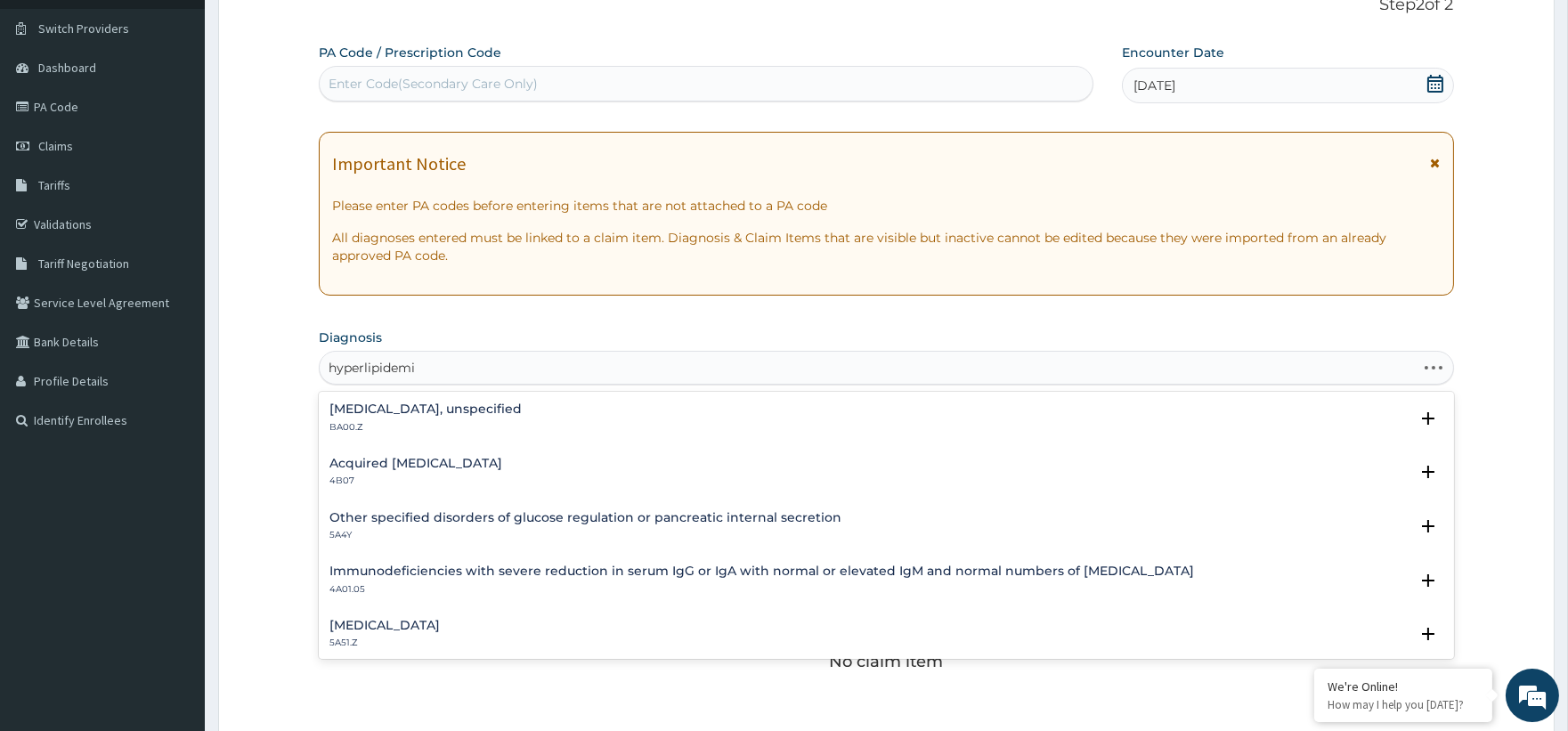
type input "hyperlipidemia"
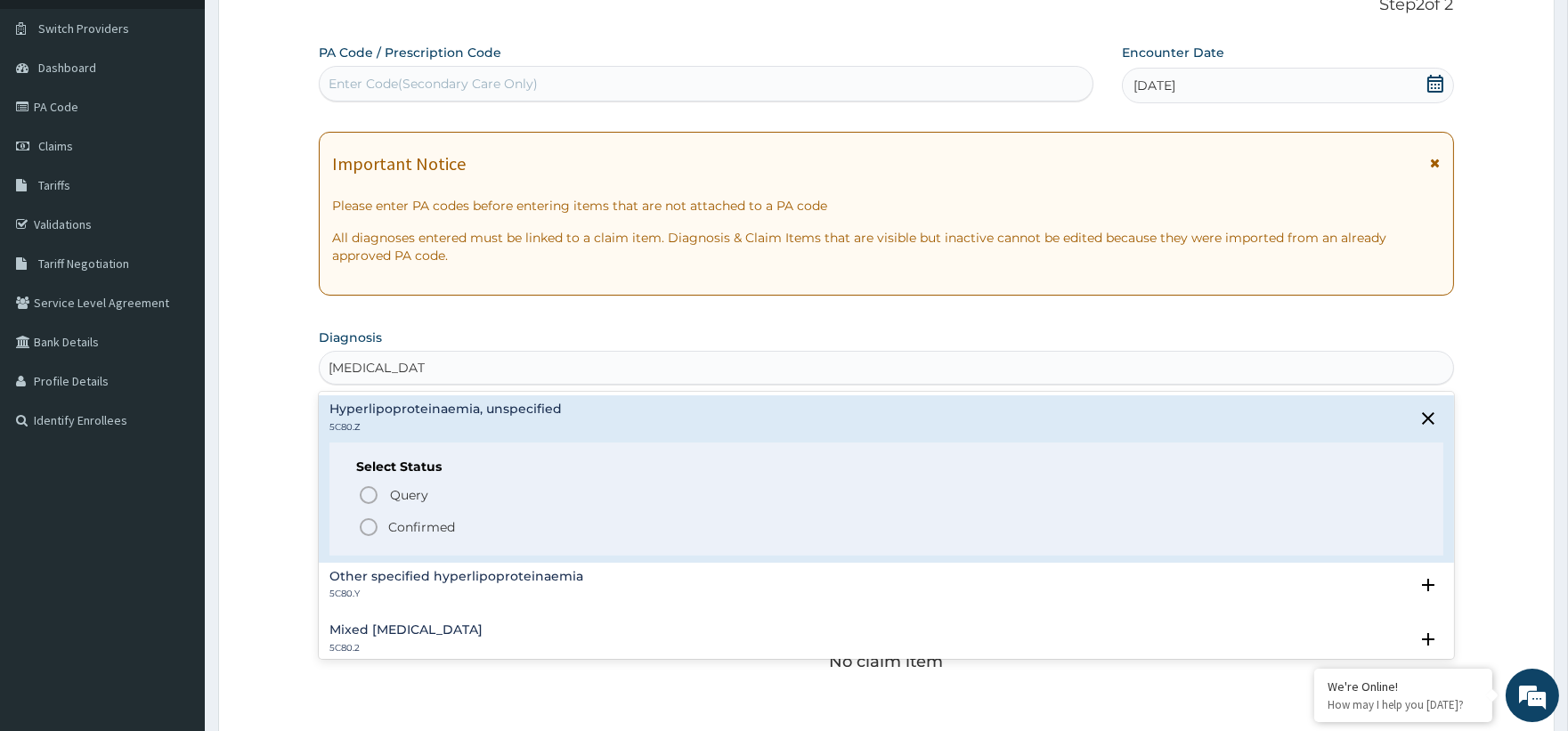
click at [415, 626] on h4 "Mixed hyperlipidaemia" at bounding box center [405, 630] width 153 height 13
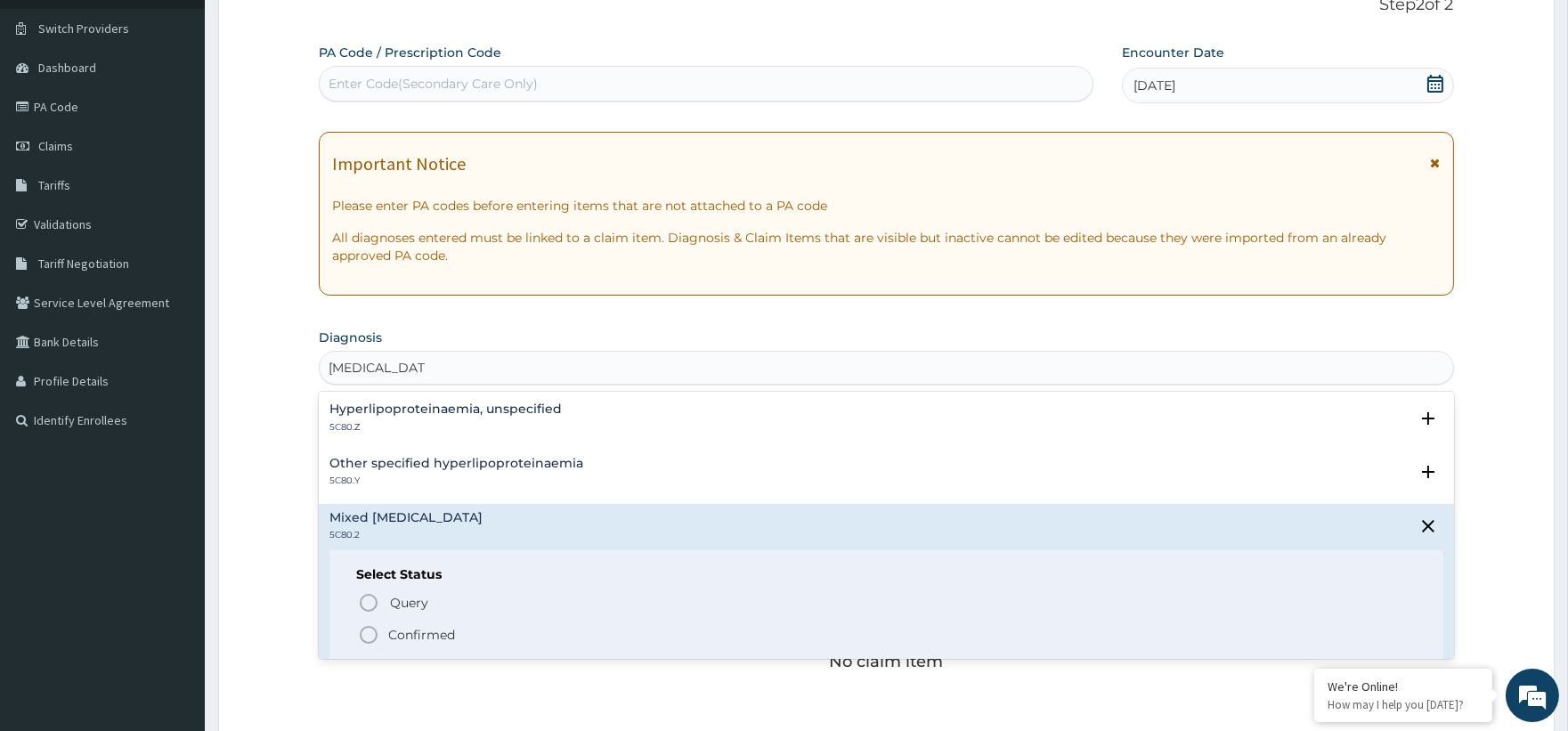
drag, startPoint x: 411, startPoint y: 632, endPoint x: 415, endPoint y: 593, distance: 39.2
click at [412, 631] on p "Confirmed" at bounding box center [421, 634] width 67 height 18
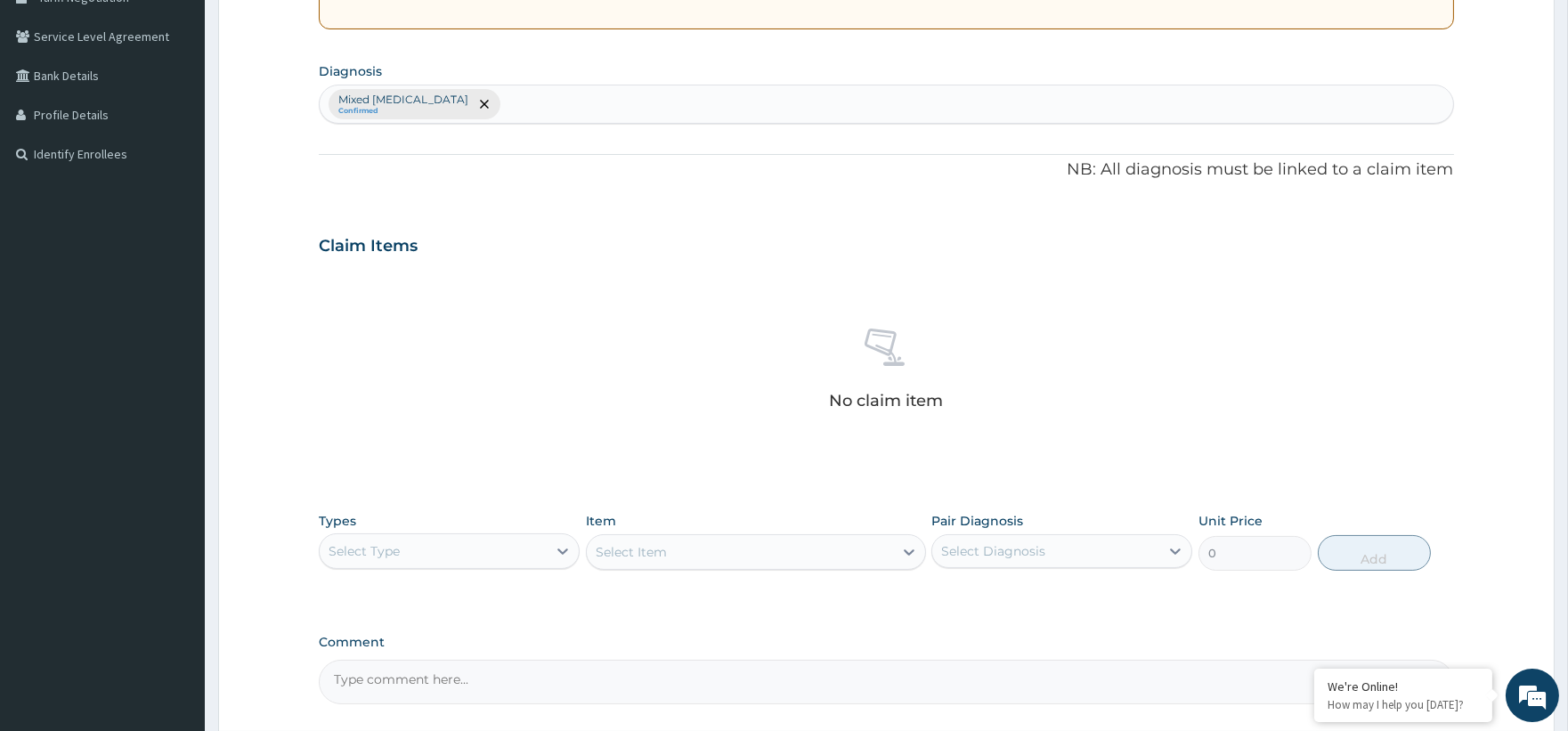
scroll to position [522, 0]
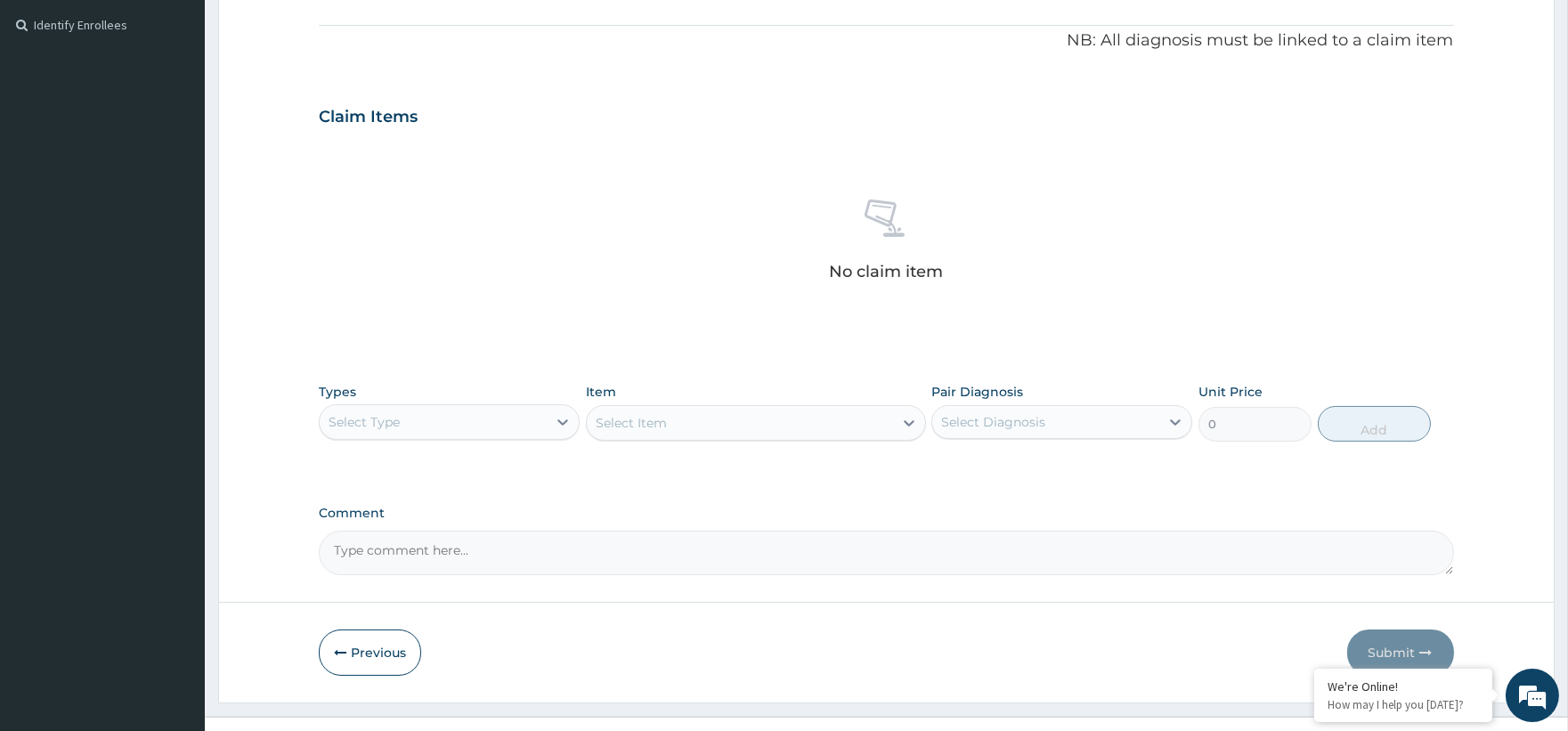
click at [472, 420] on div "Select Type" at bounding box center [433, 422] width 227 height 28
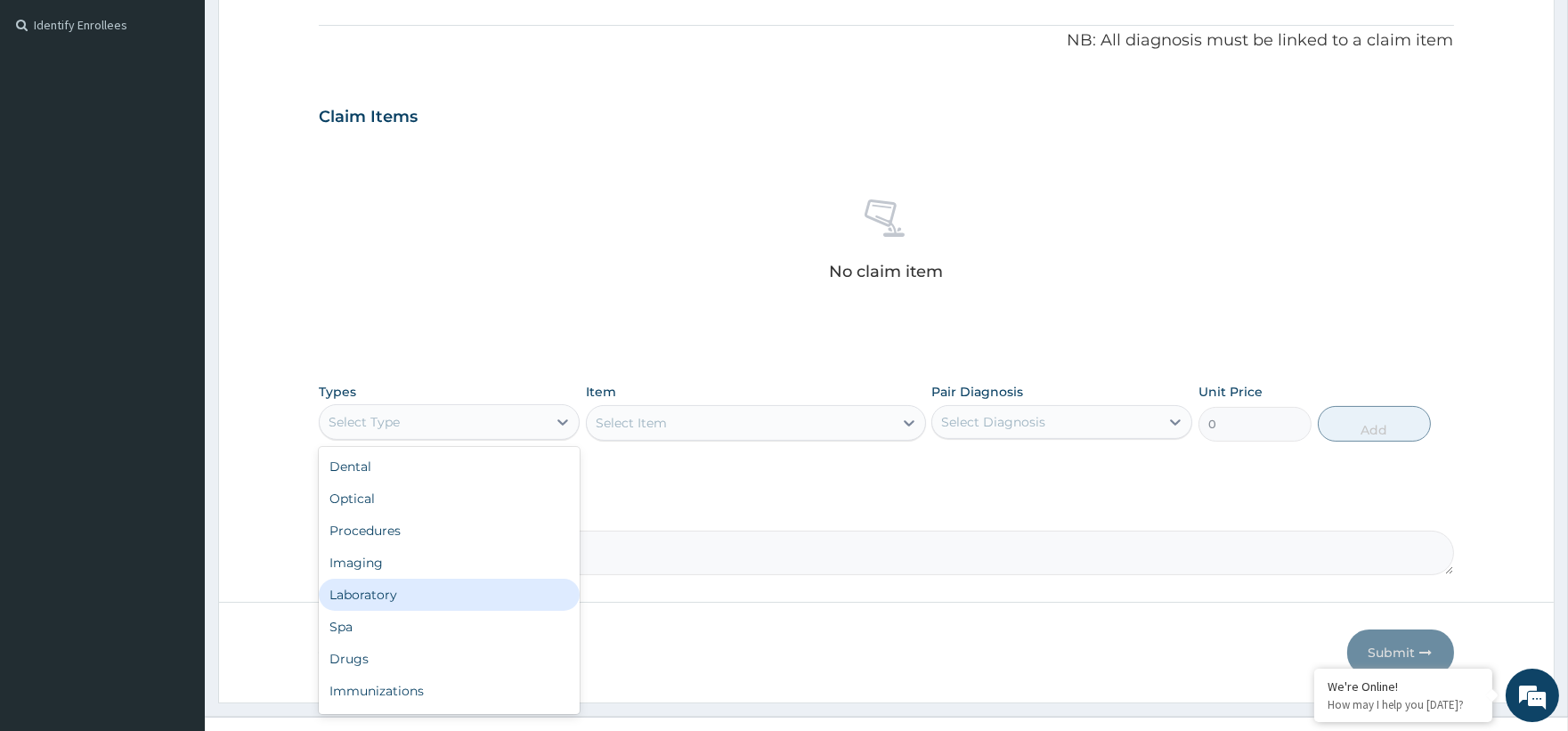
click at [394, 578] on div "Laboratory" at bounding box center [449, 594] width 261 height 32
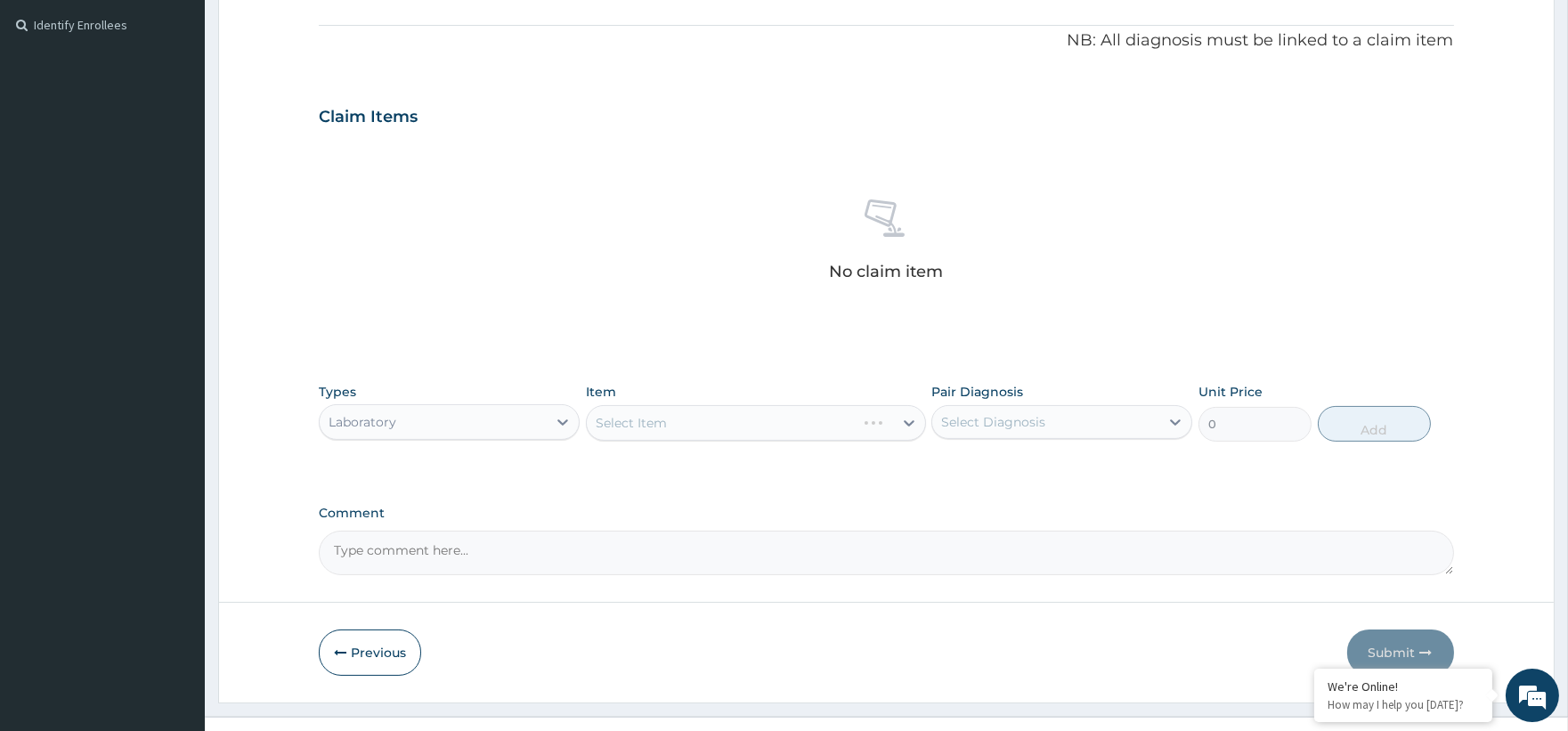
click at [677, 418] on div "Select Item" at bounding box center [755, 423] width 340 height 36
click at [915, 418] on div "Select Item" at bounding box center [755, 423] width 340 height 36
click at [903, 423] on div "Select Item" at bounding box center [755, 423] width 340 height 36
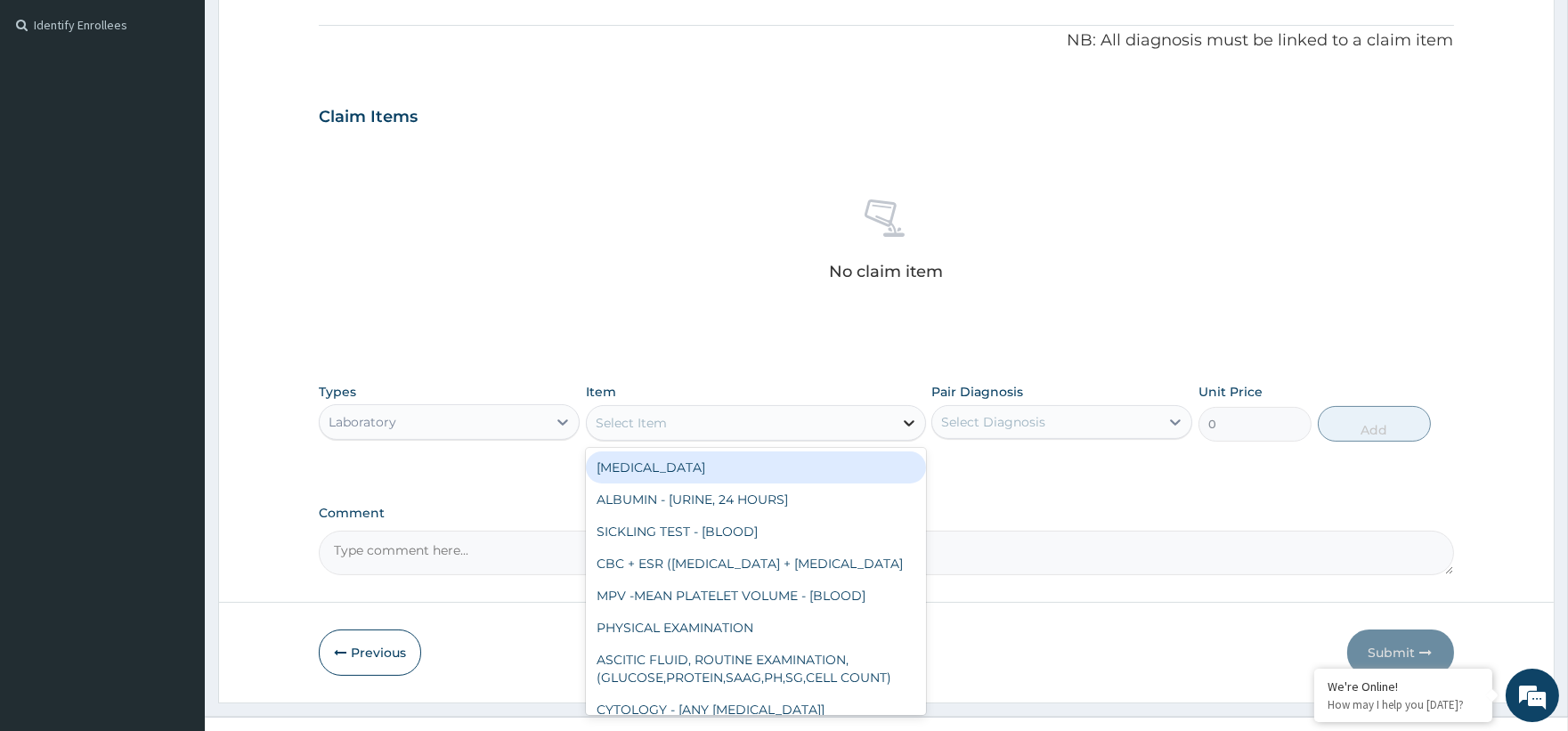
click at [903, 423] on icon at bounding box center [908, 423] width 18 height 18
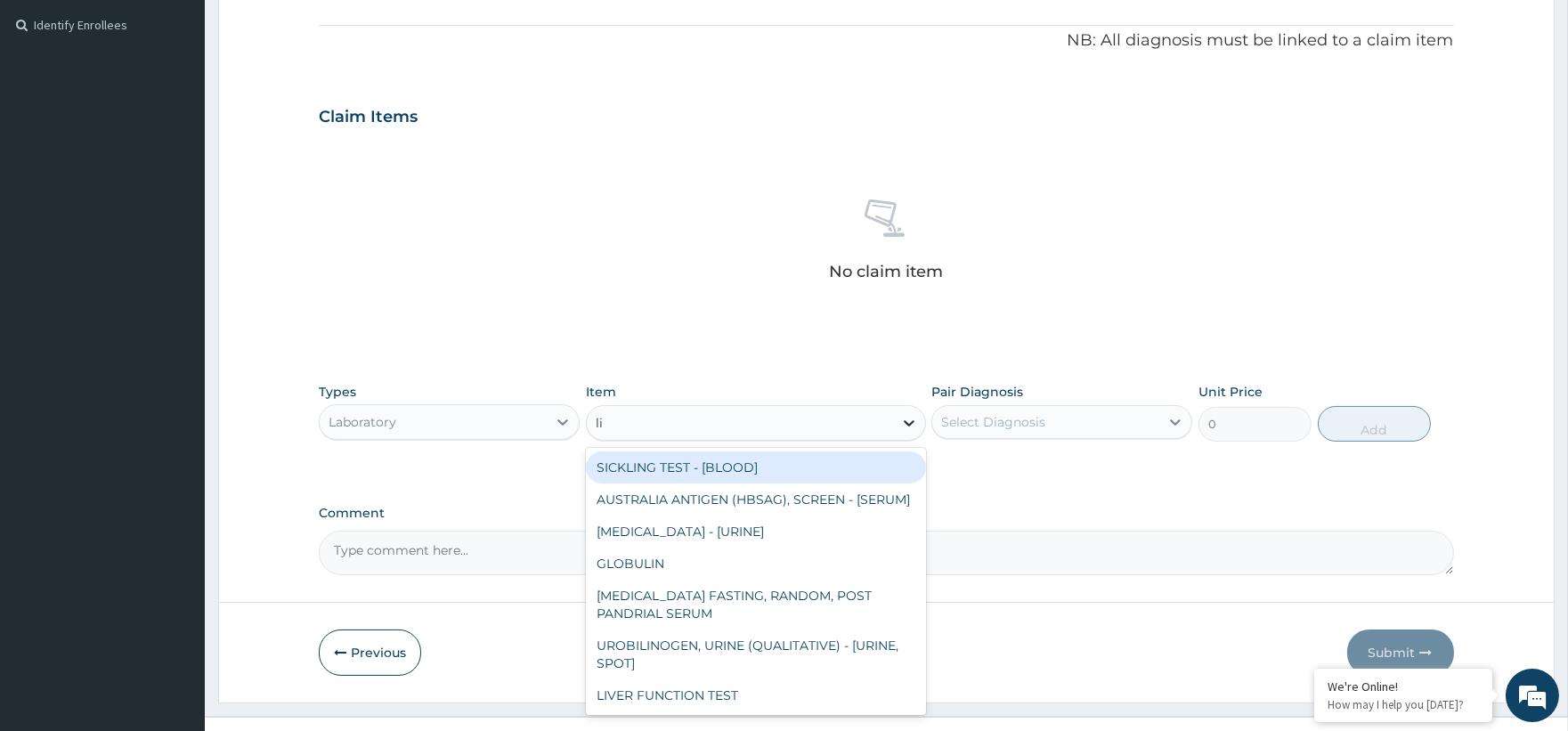
type input "lip"
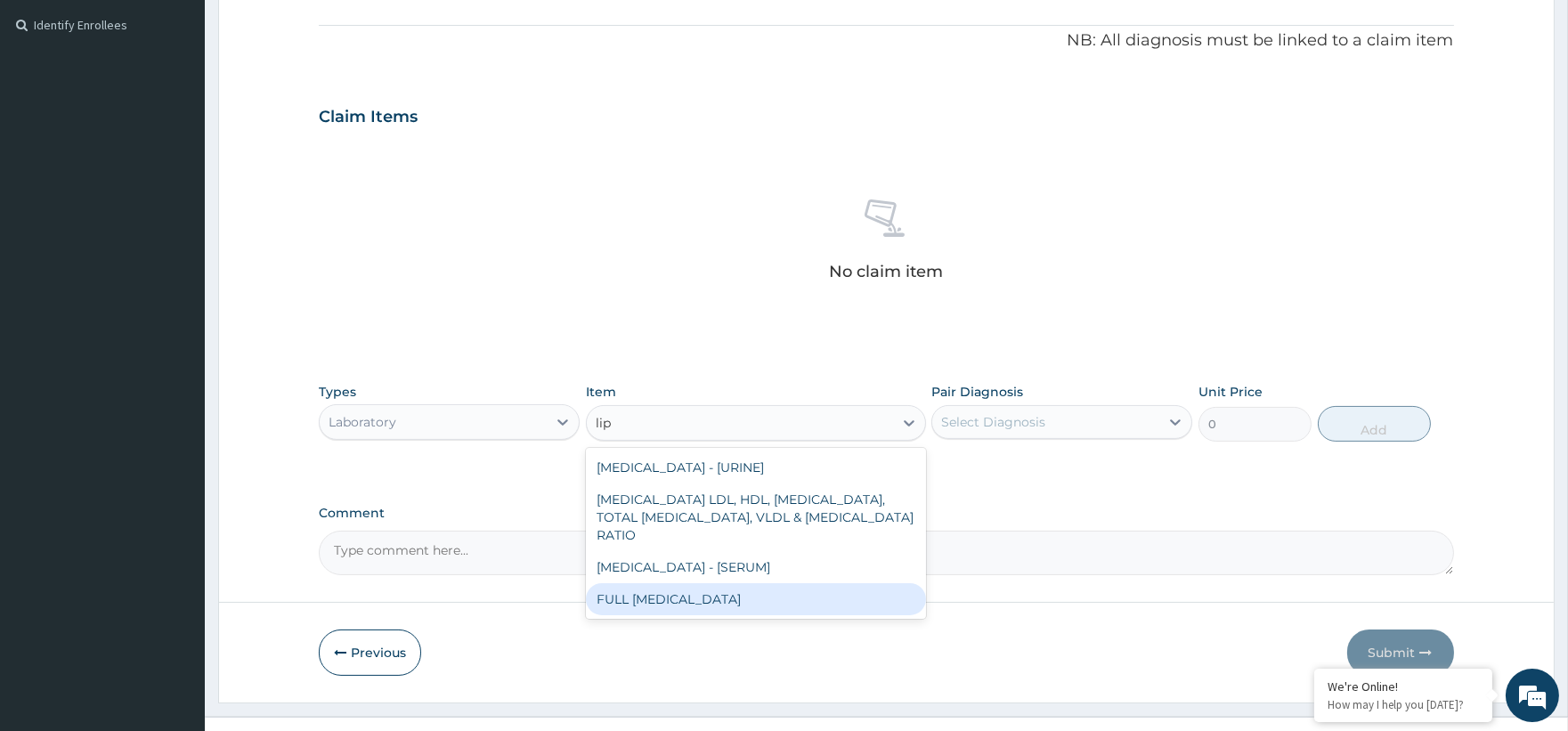
click at [686, 583] on div "FULL [MEDICAL_DATA]" at bounding box center [755, 599] width 340 height 32
type input "8125"
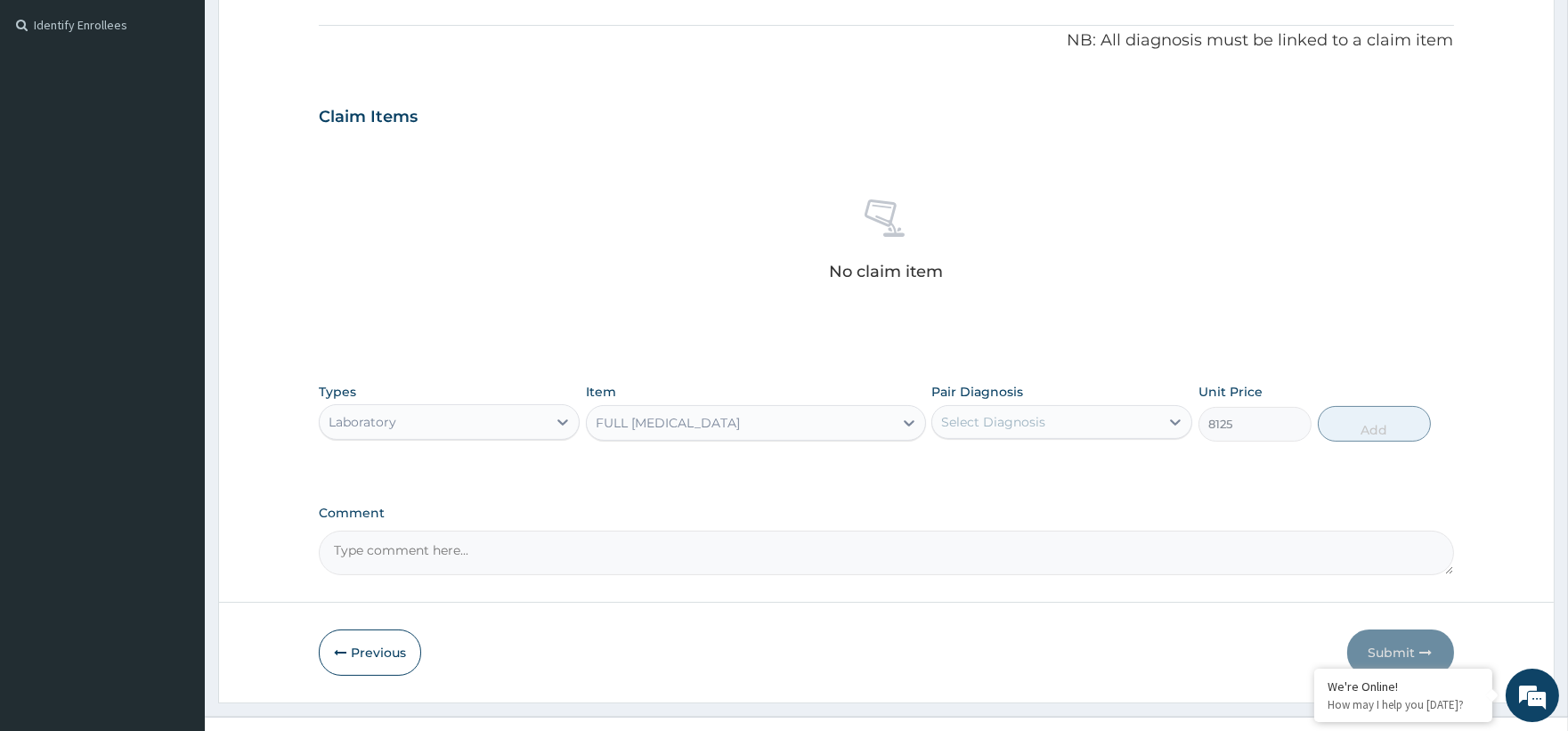
click at [973, 432] on div "Select Diagnosis" at bounding box center [1046, 422] width 227 height 28
click at [1008, 468] on label "Mixed [MEDICAL_DATA]" at bounding box center [1037, 465] width 153 height 18
checkbox input "true"
click at [1349, 412] on button "Add" at bounding box center [1374, 424] width 113 height 36
type input "0"
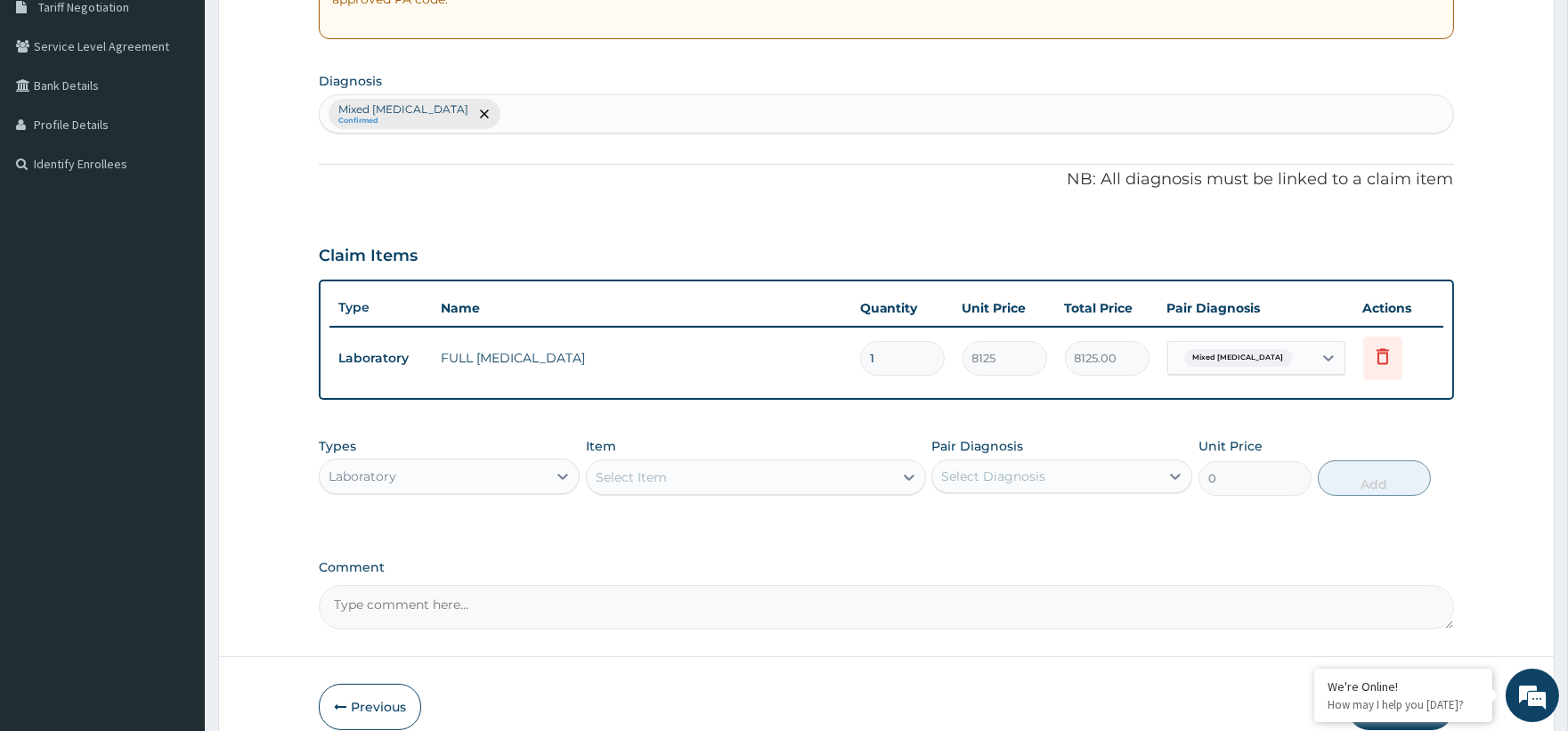
scroll to position [467, 0]
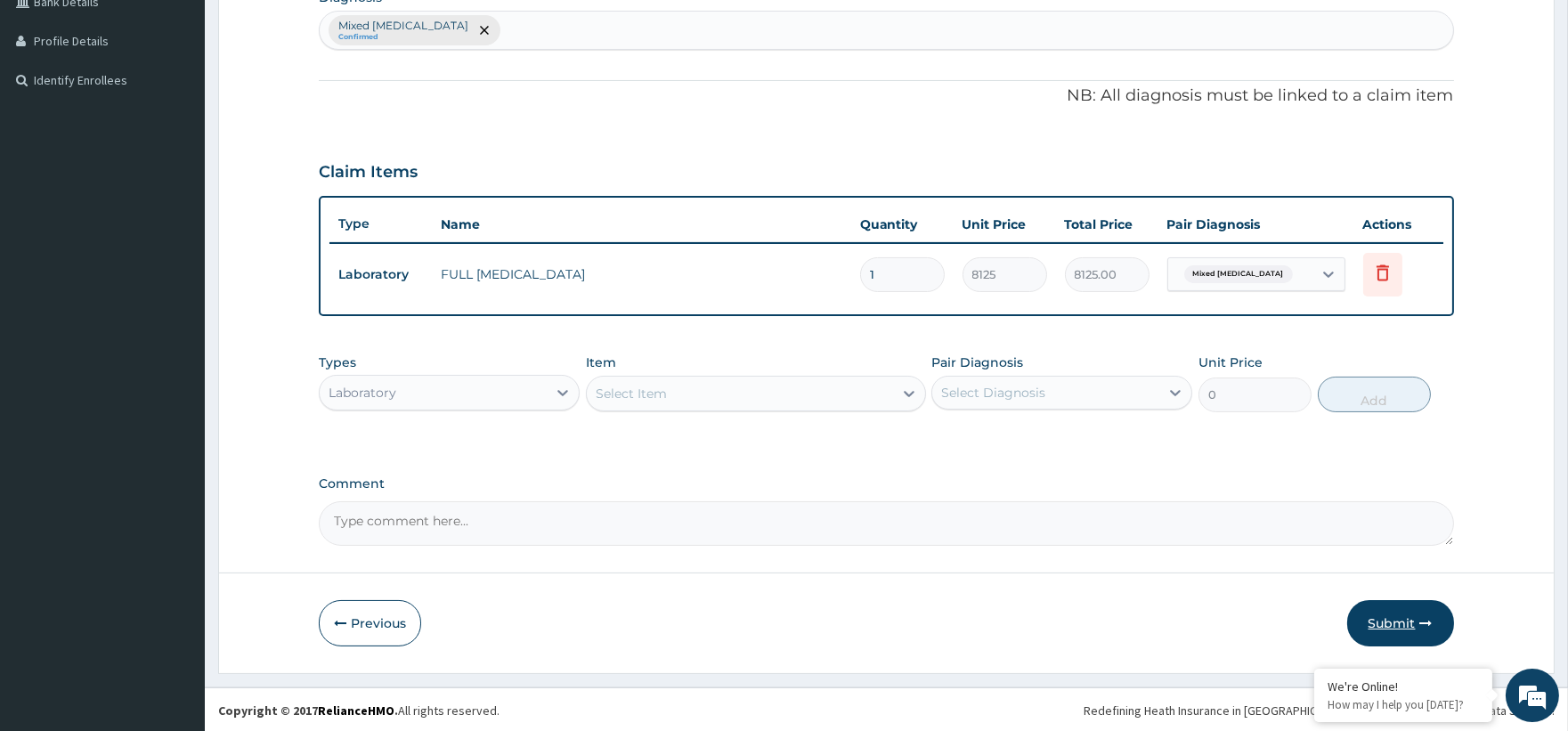
click at [1391, 619] on button "Submit" at bounding box center [1400, 622] width 107 height 46
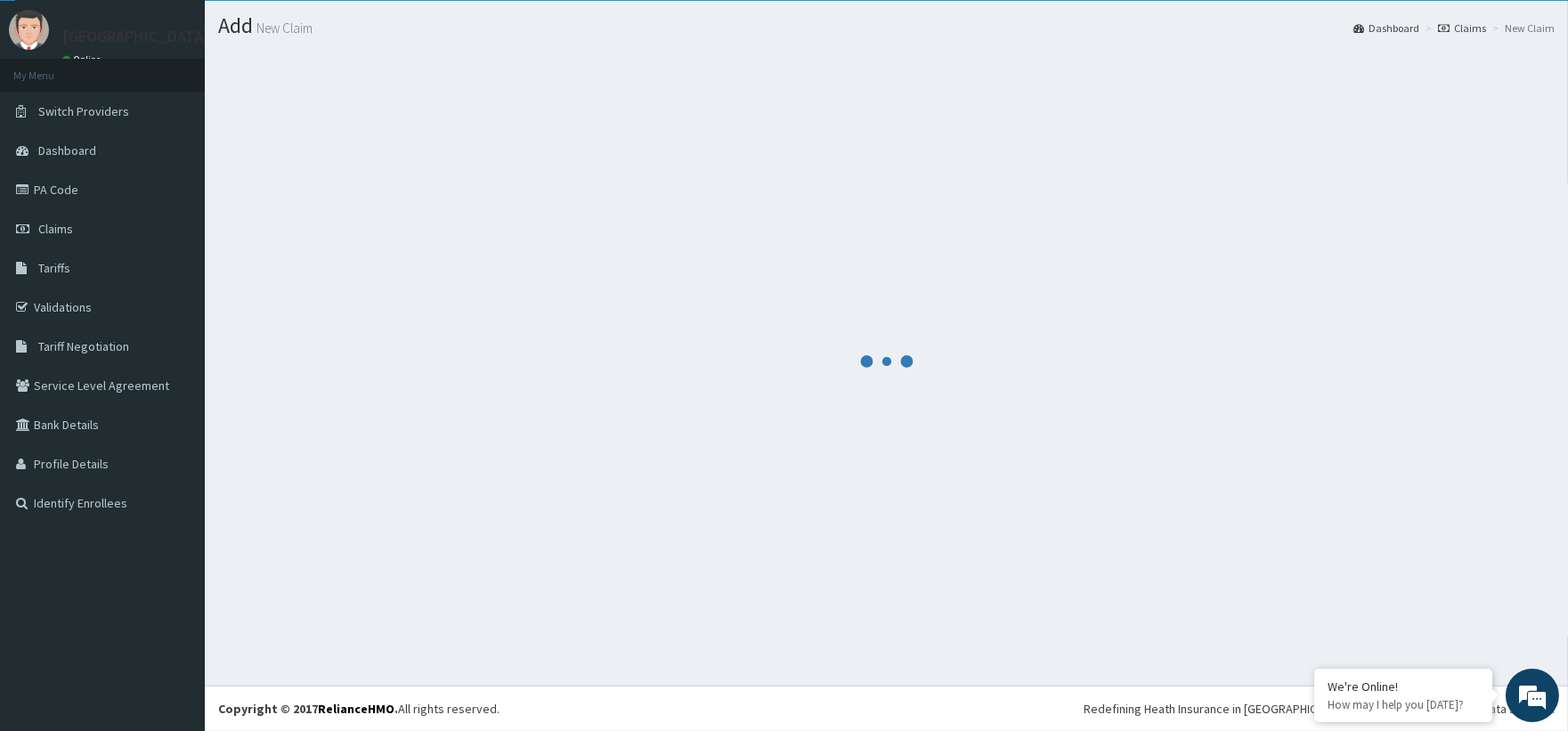
scroll to position [43, 0]
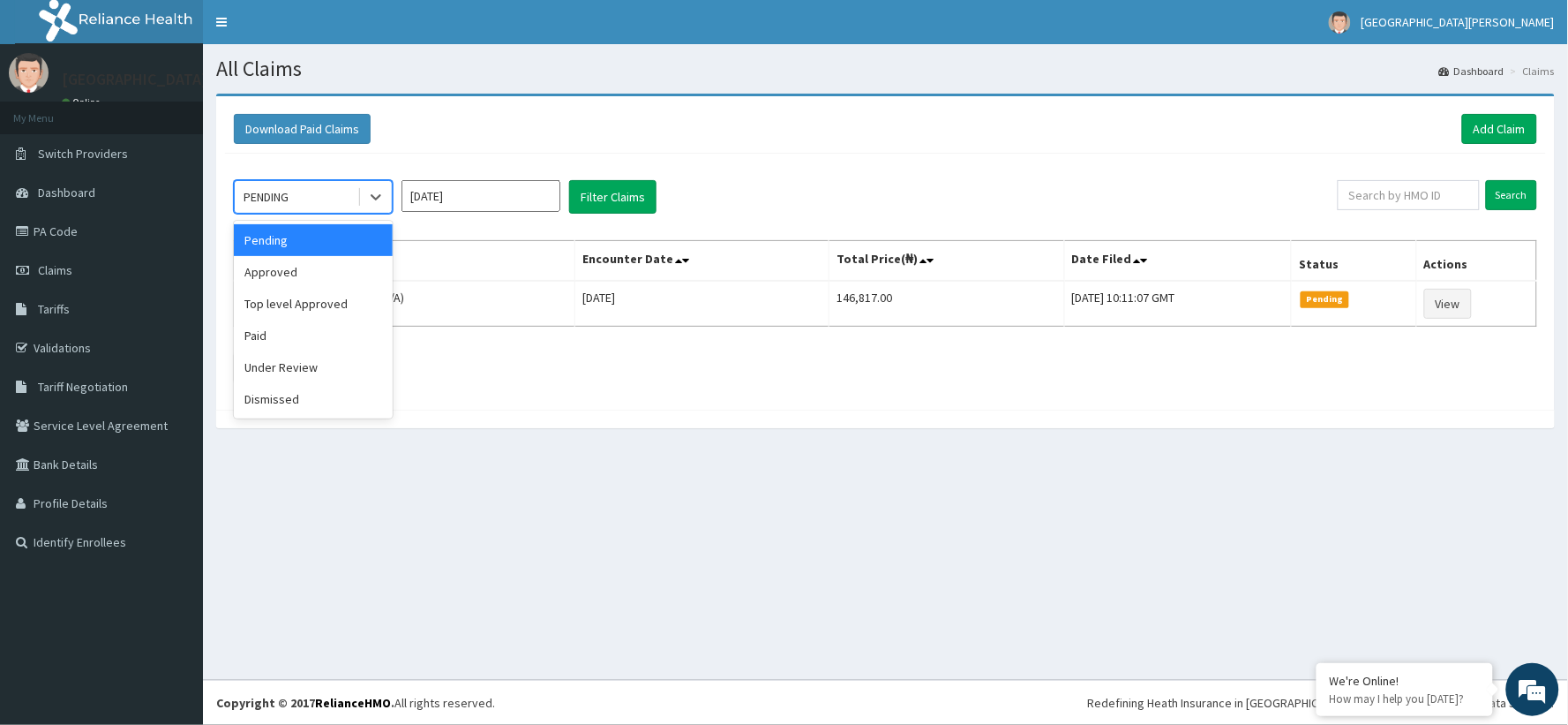
click at [278, 191] on div "PENDING" at bounding box center [266, 196] width 45 height 18
click at [312, 256] on div "Approved" at bounding box center [313, 271] width 159 height 32
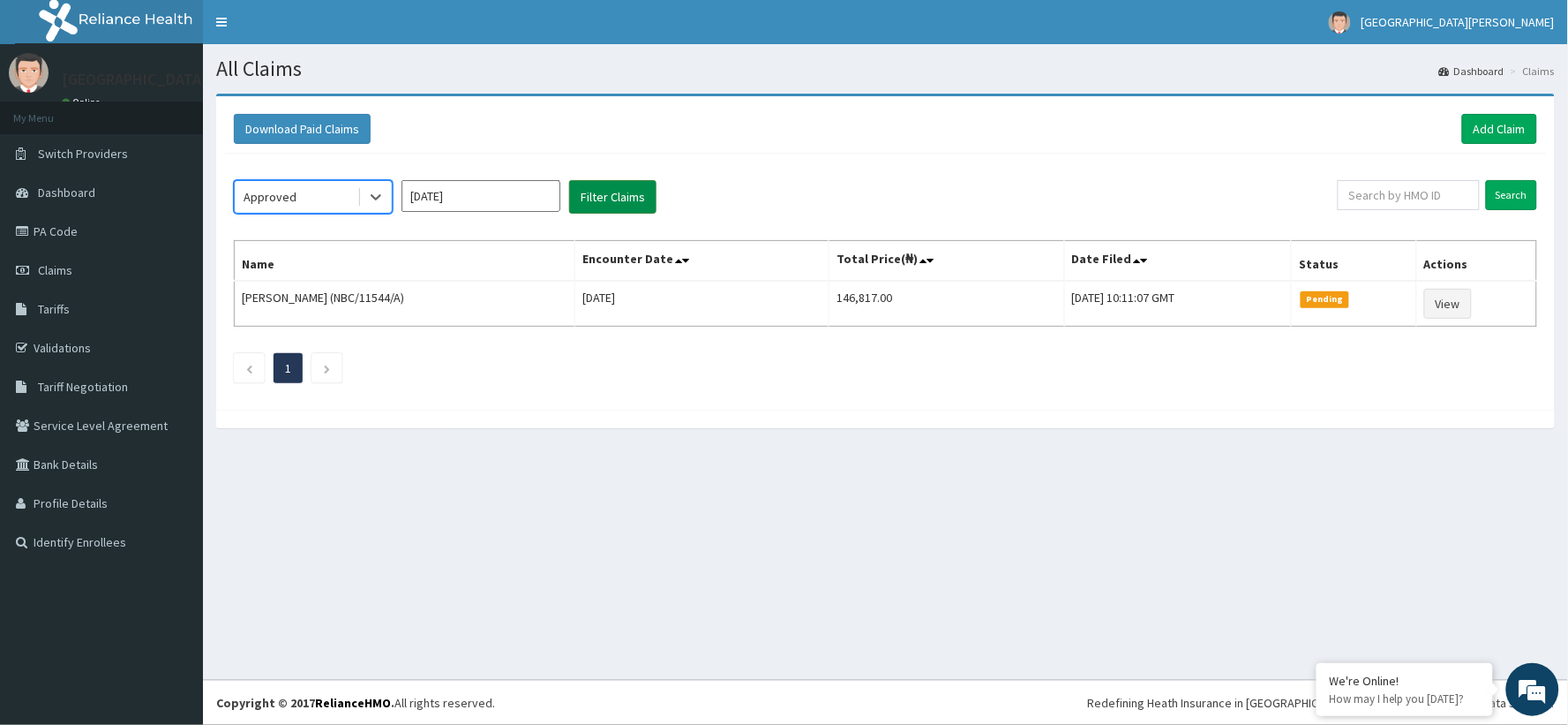
click at [613, 189] on button "Filter Claims" at bounding box center [613, 197] width 87 height 33
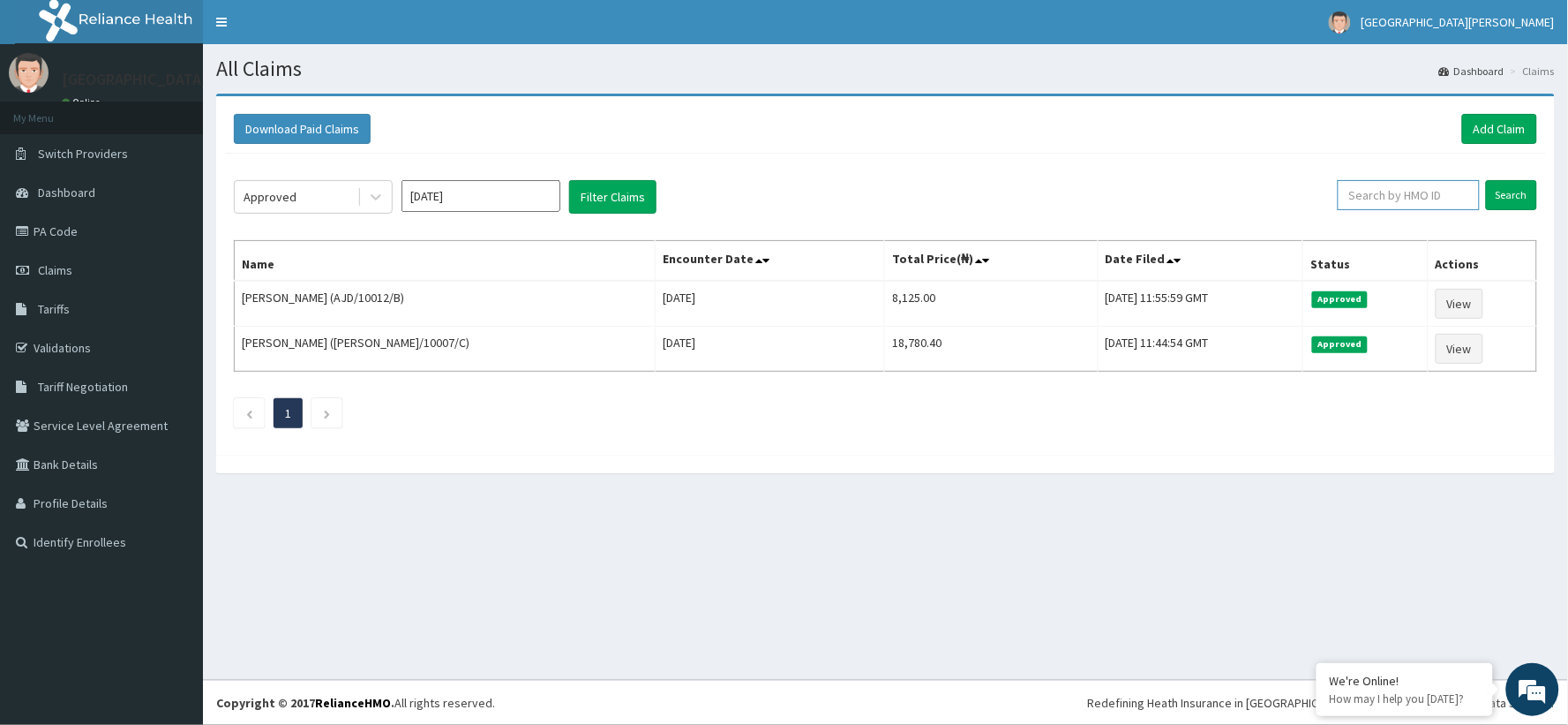
click at [1379, 198] on input "text" at bounding box center [1408, 195] width 142 height 30
paste input "AJD/10012/B"
type input "AJD/10012/B"
click at [1501, 195] on input "Search" at bounding box center [1511, 195] width 51 height 30
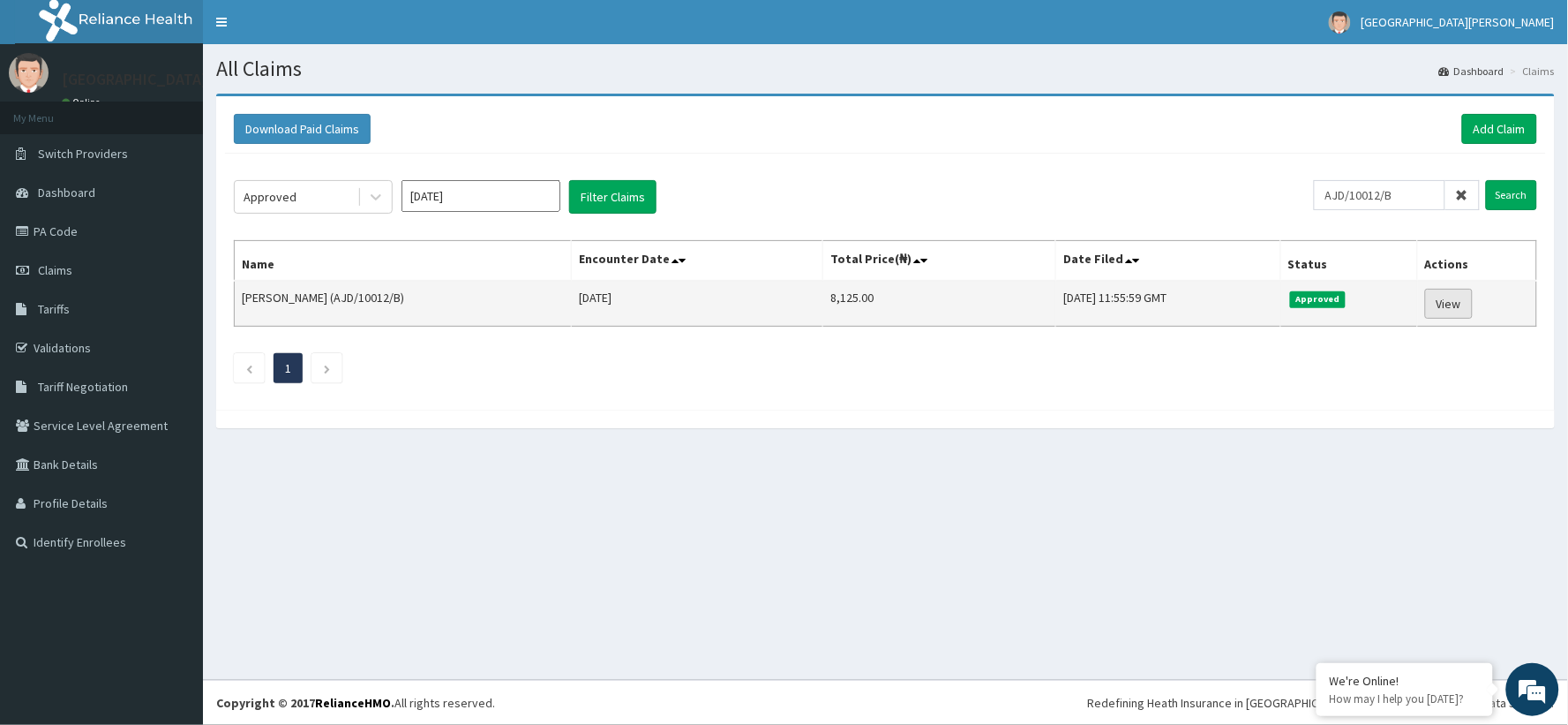
click at [1462, 302] on link "View" at bounding box center [1448, 304] width 47 height 30
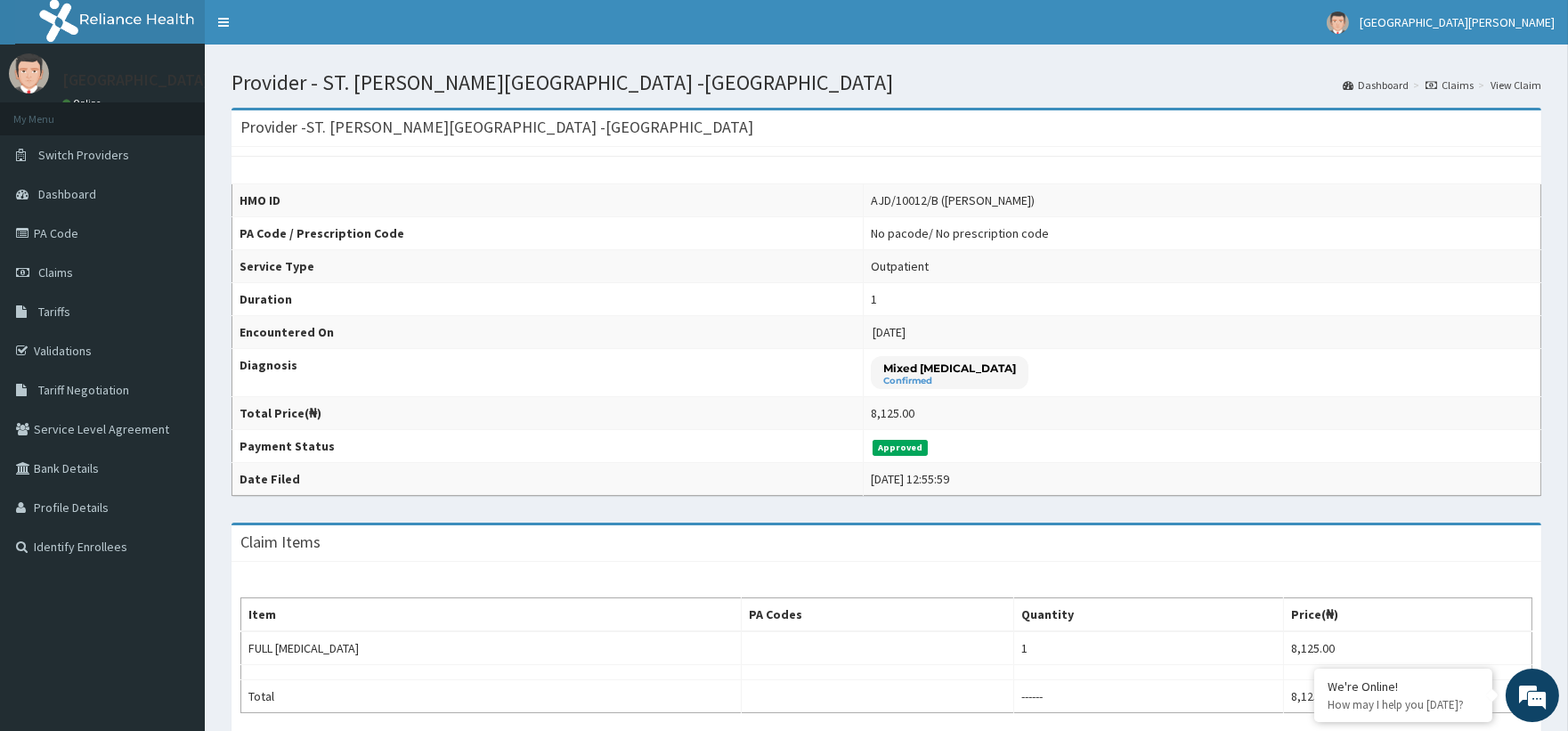
scroll to position [98, 0]
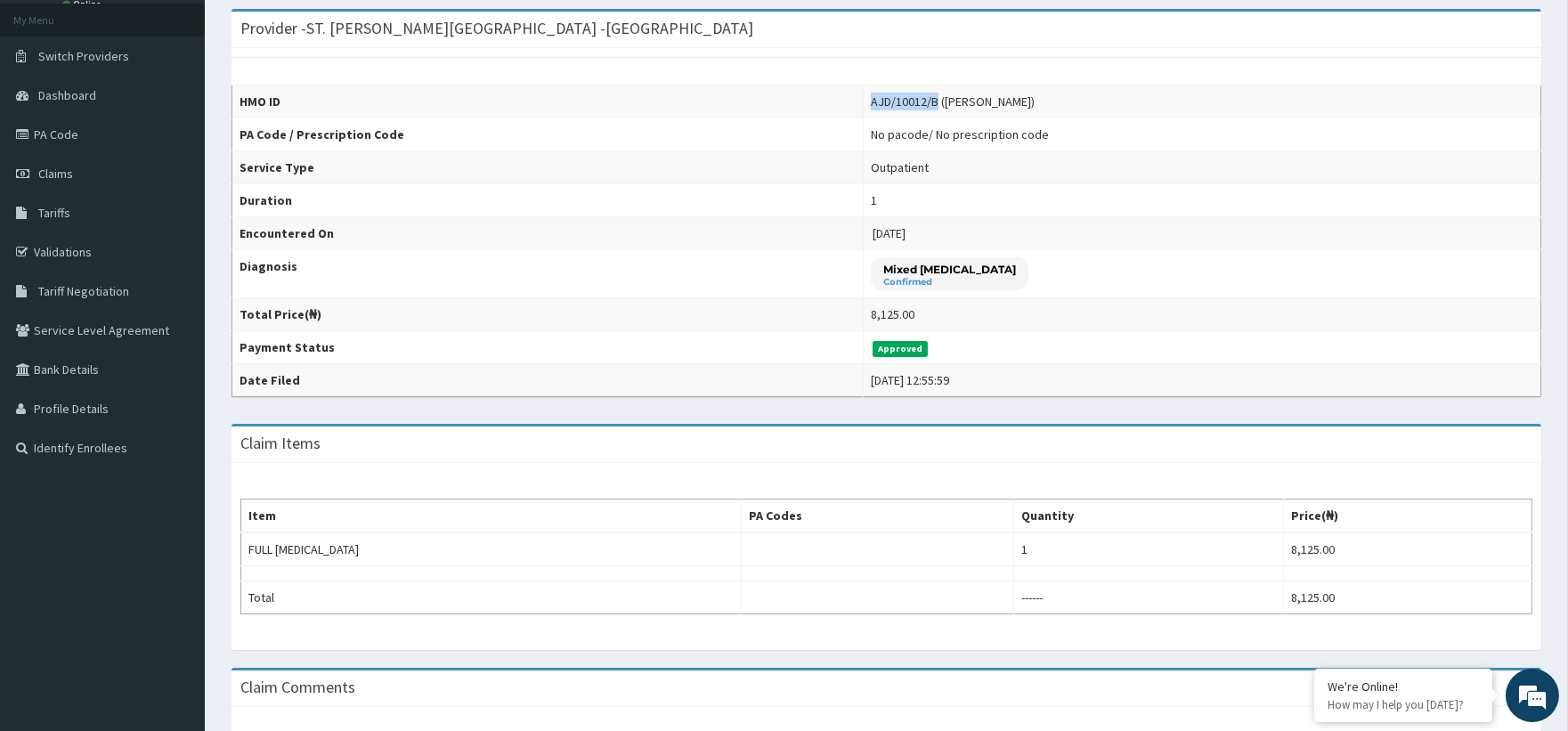
drag, startPoint x: 787, startPoint y: 101, endPoint x: 858, endPoint y: 103, distance: 71.0
click at [863, 103] on td "AJD/10012/B ([PERSON_NAME])" at bounding box center [1202, 101] width 678 height 33
copy div "AJD/10012/B"
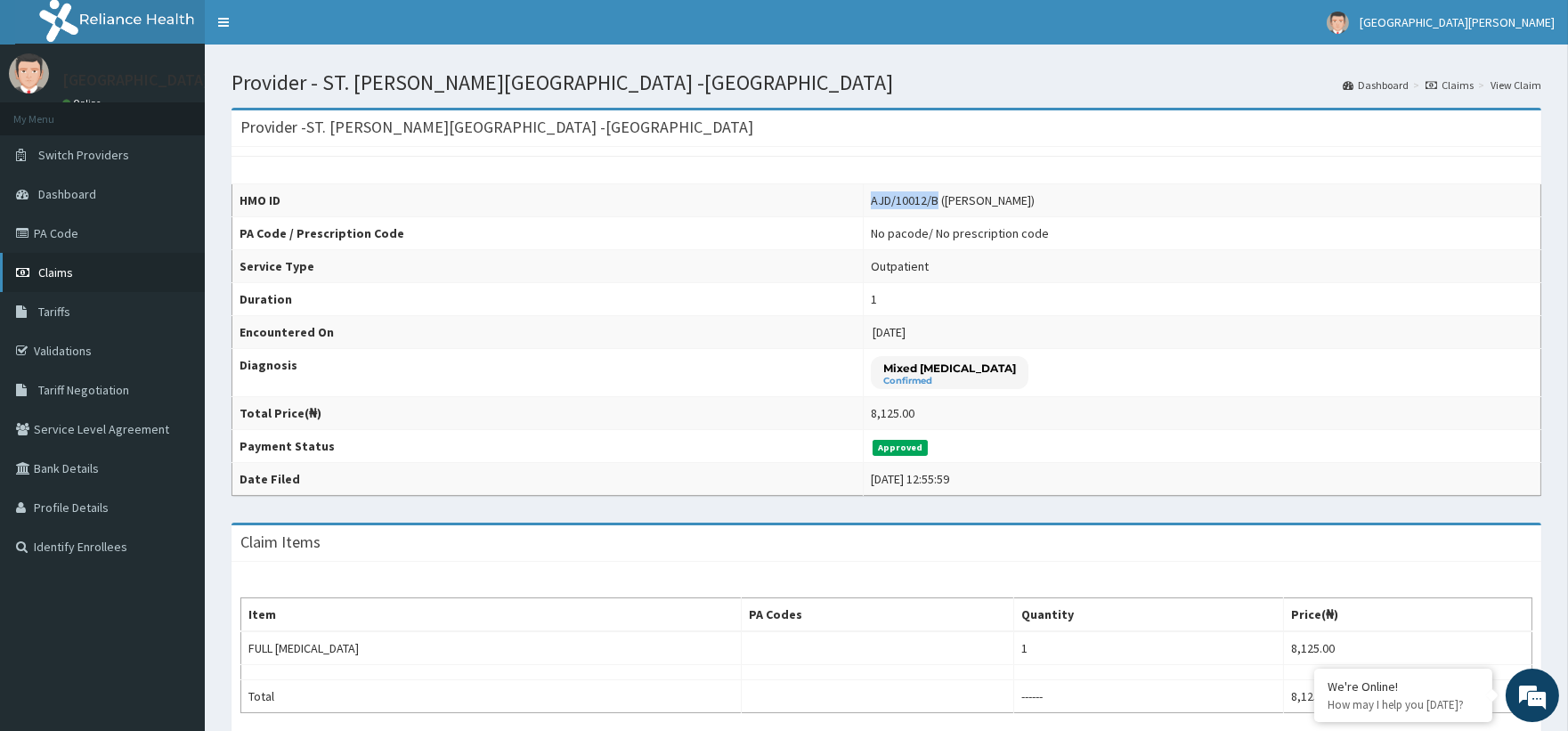
click at [68, 276] on span "Claims" at bounding box center [55, 272] width 35 height 16
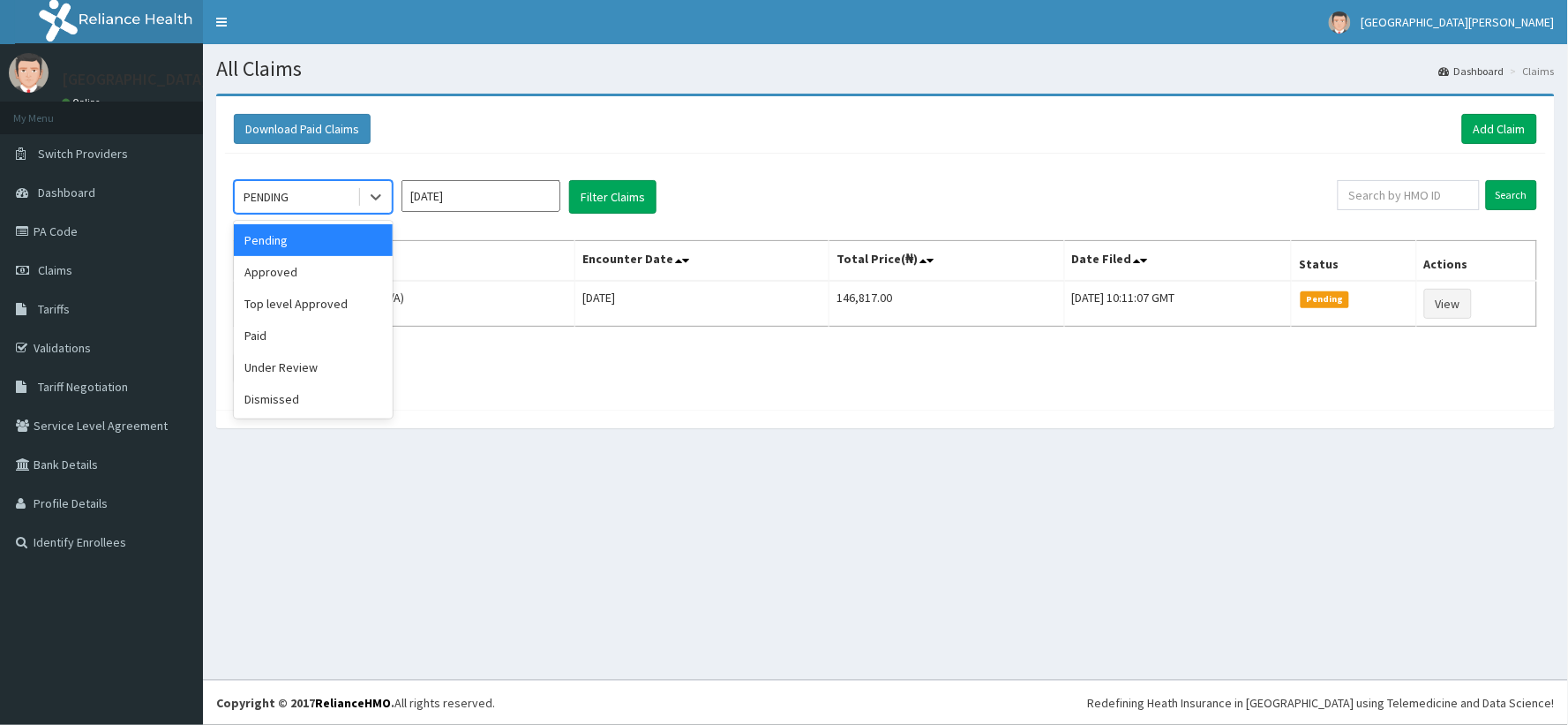
click at [349, 190] on div "PENDING" at bounding box center [296, 197] width 123 height 28
drag, startPoint x: 300, startPoint y: 267, endPoint x: 479, endPoint y: 233, distance: 182.2
click at [298, 267] on div "Approved" at bounding box center [313, 271] width 159 height 32
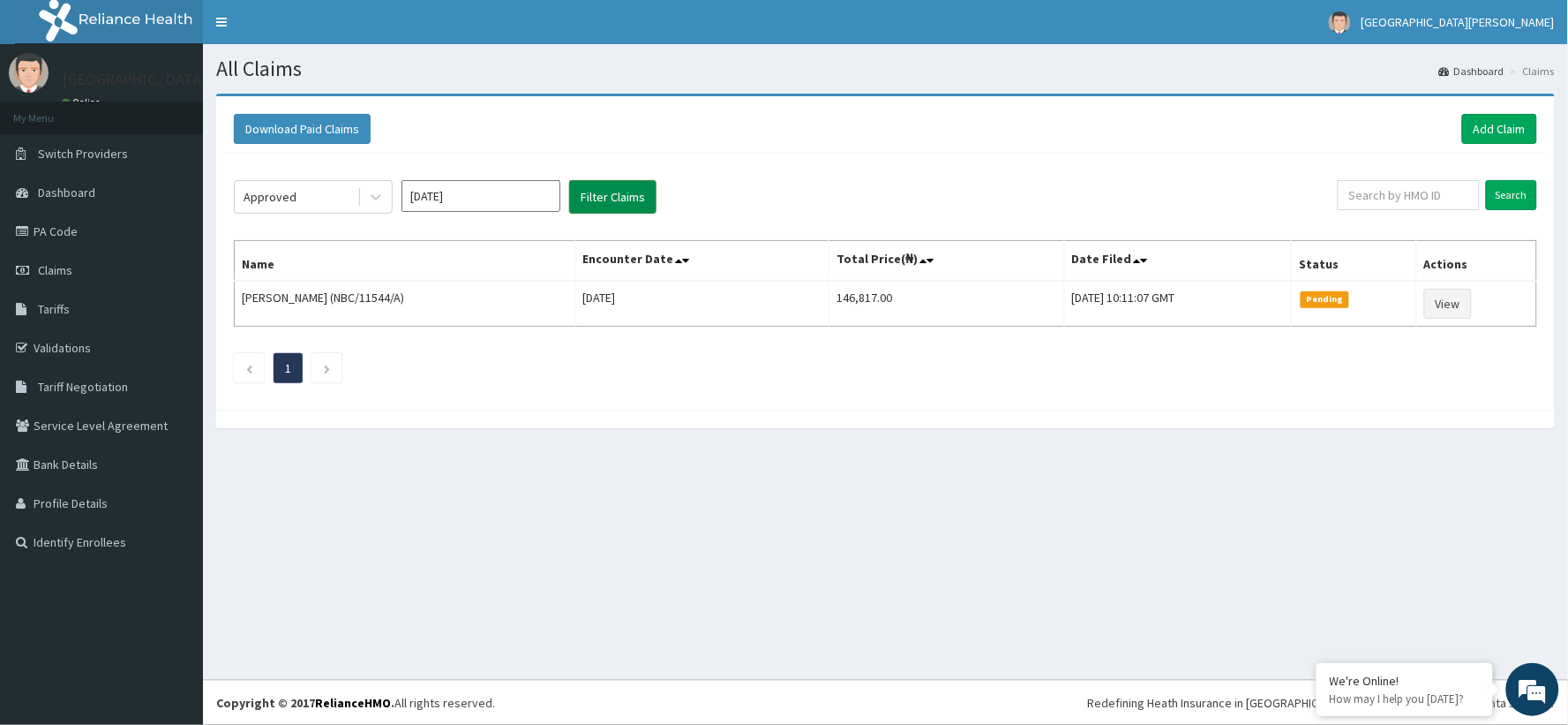
click at [600, 189] on button "Filter Claims" at bounding box center [613, 197] width 87 height 33
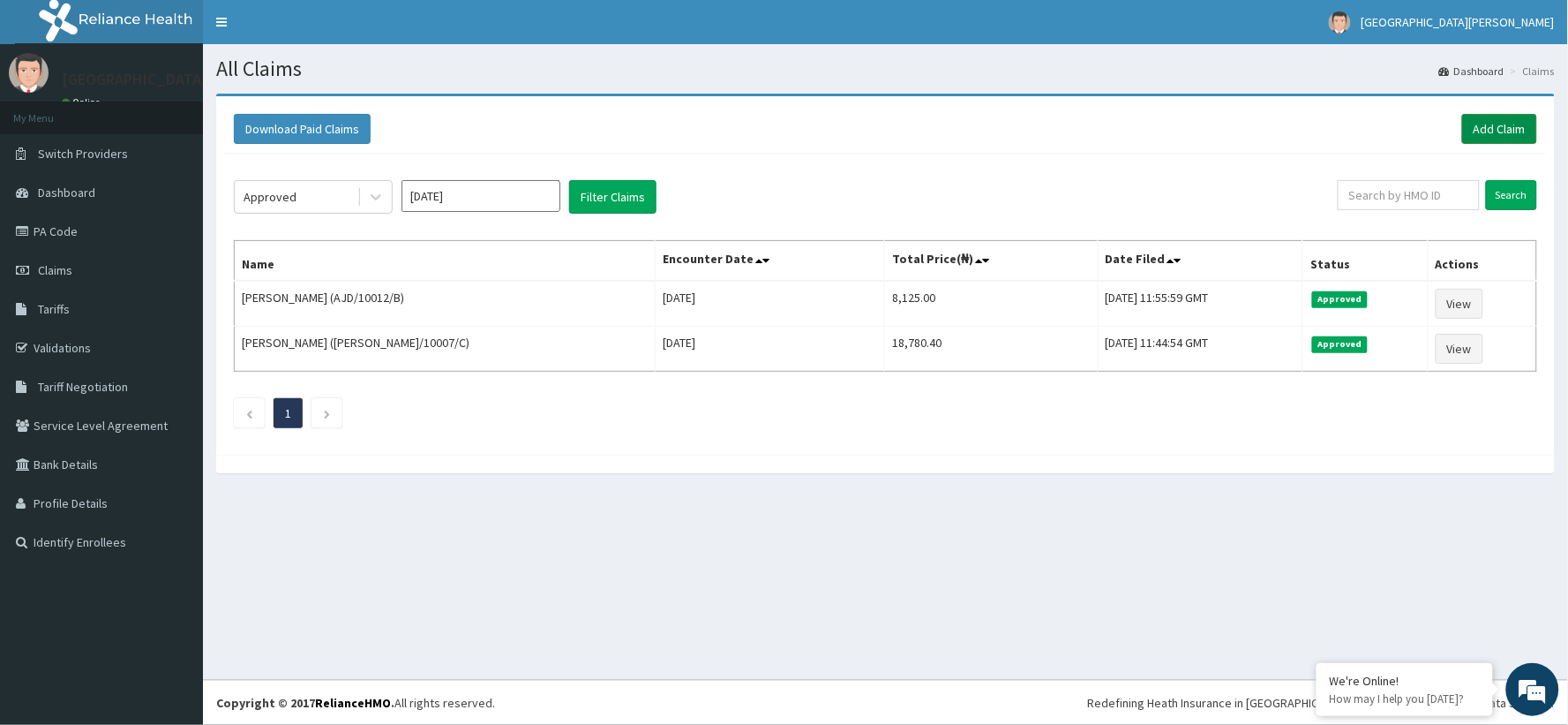
click at [1511, 114] on link "Add Claim" at bounding box center [1499, 129] width 75 height 30
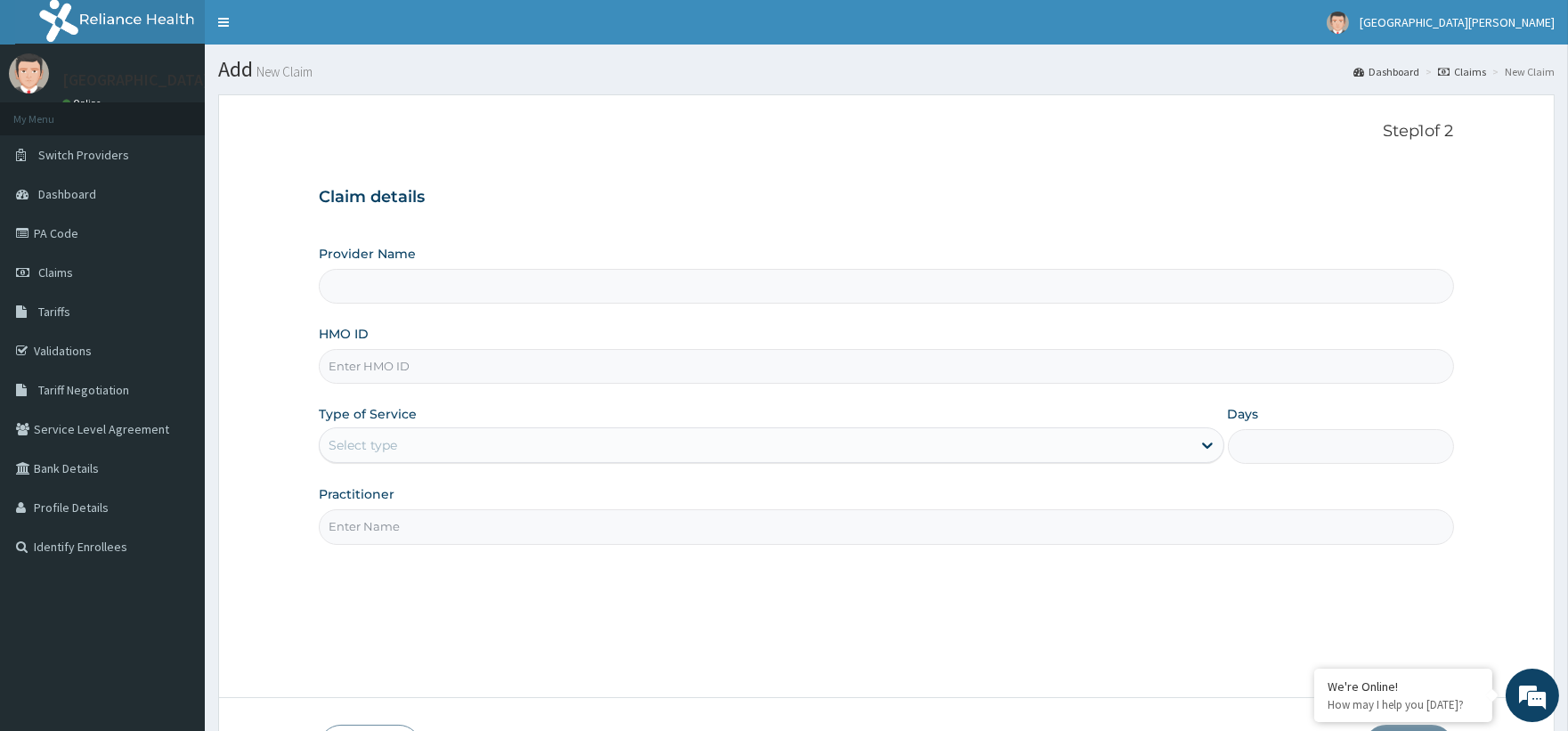
click at [386, 358] on input "HMO ID" at bounding box center [886, 366] width 1134 height 35
paste input "MVG/10025/A"
type input "MVG/10025/A"
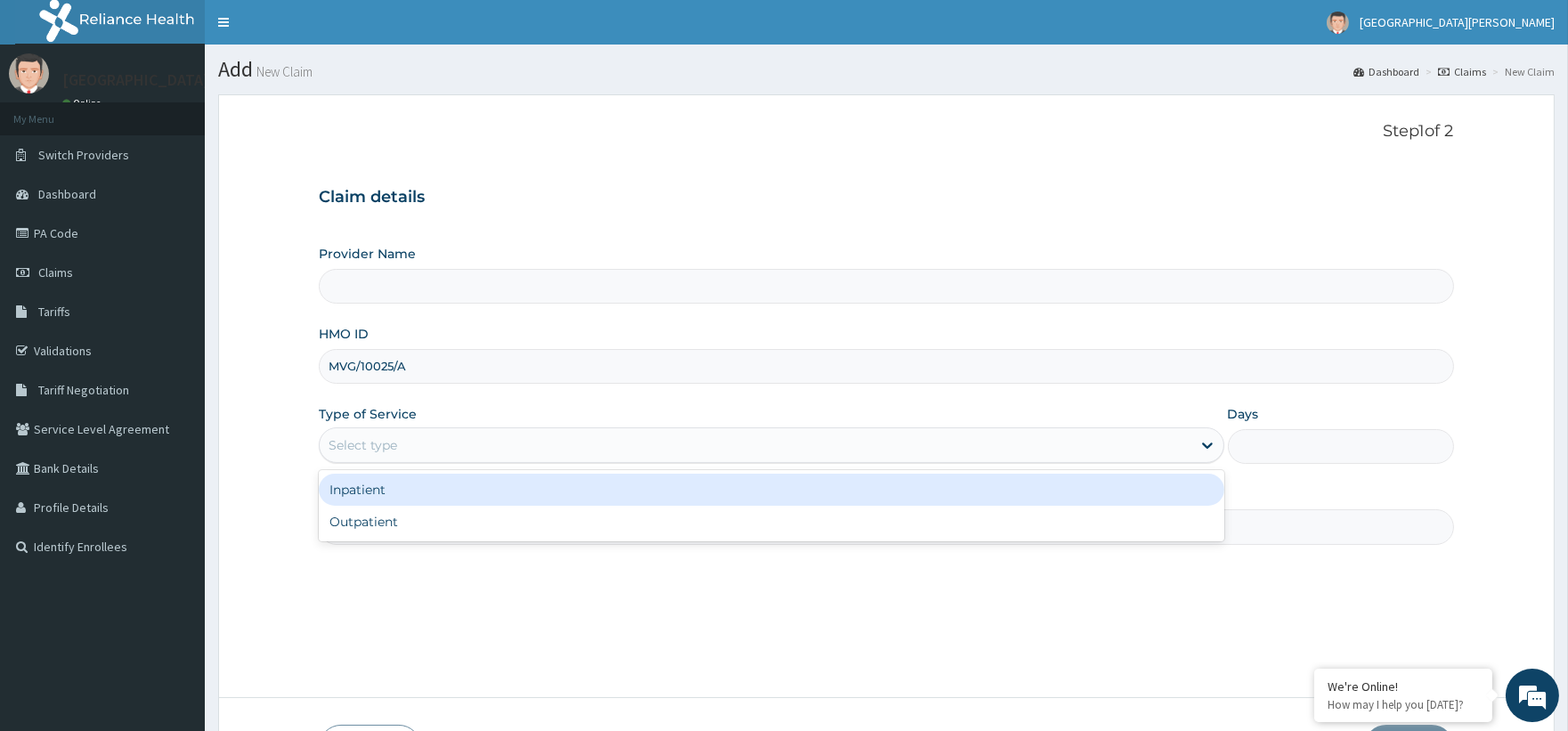
click at [361, 446] on div "Select type" at bounding box center [363, 444] width 68 height 18
type input "ST. [PERSON_NAME][GEOGRAPHIC_DATA] -[GEOGRAPHIC_DATA]"
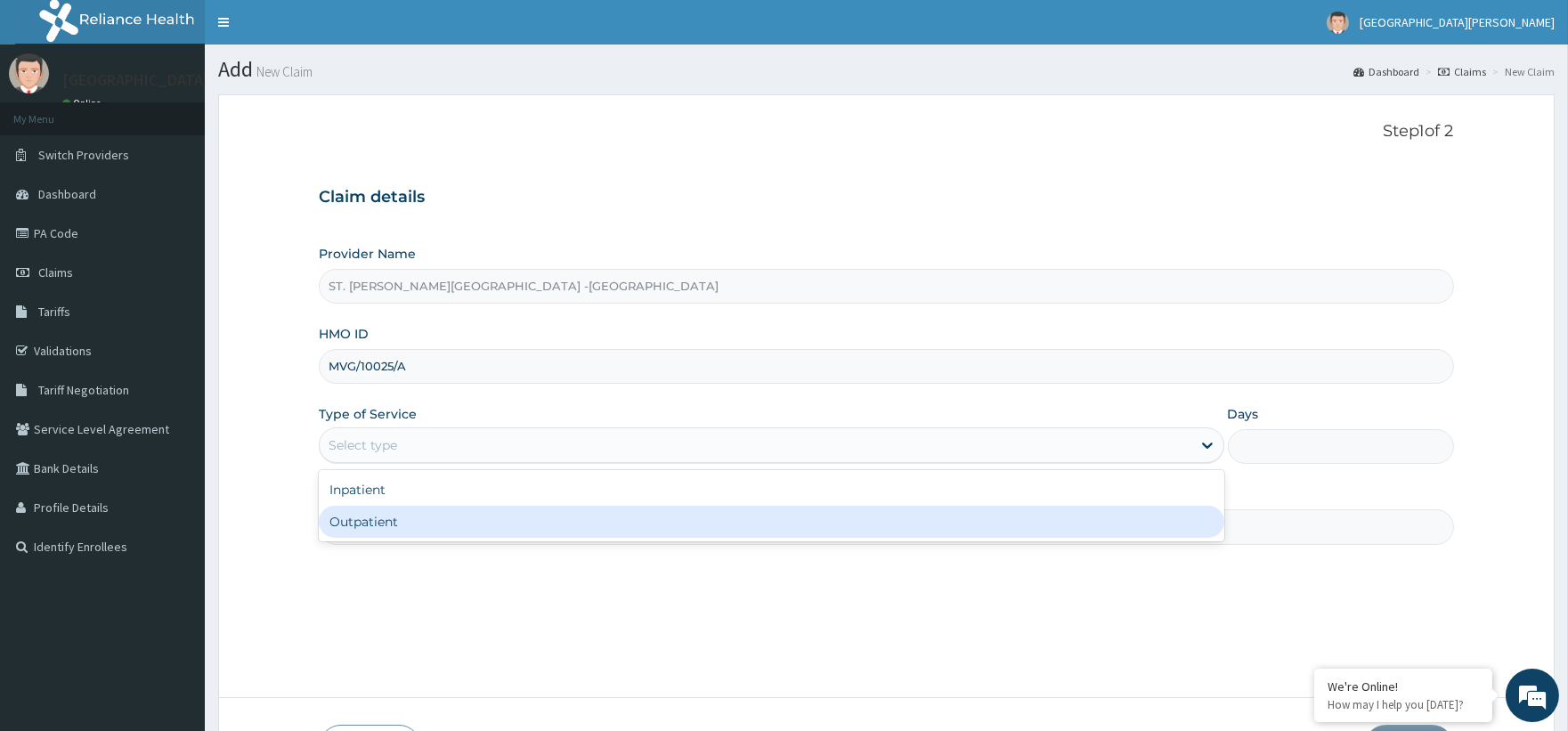
click at [359, 520] on div "Outpatient" at bounding box center [770, 522] width 904 height 32
type input "1"
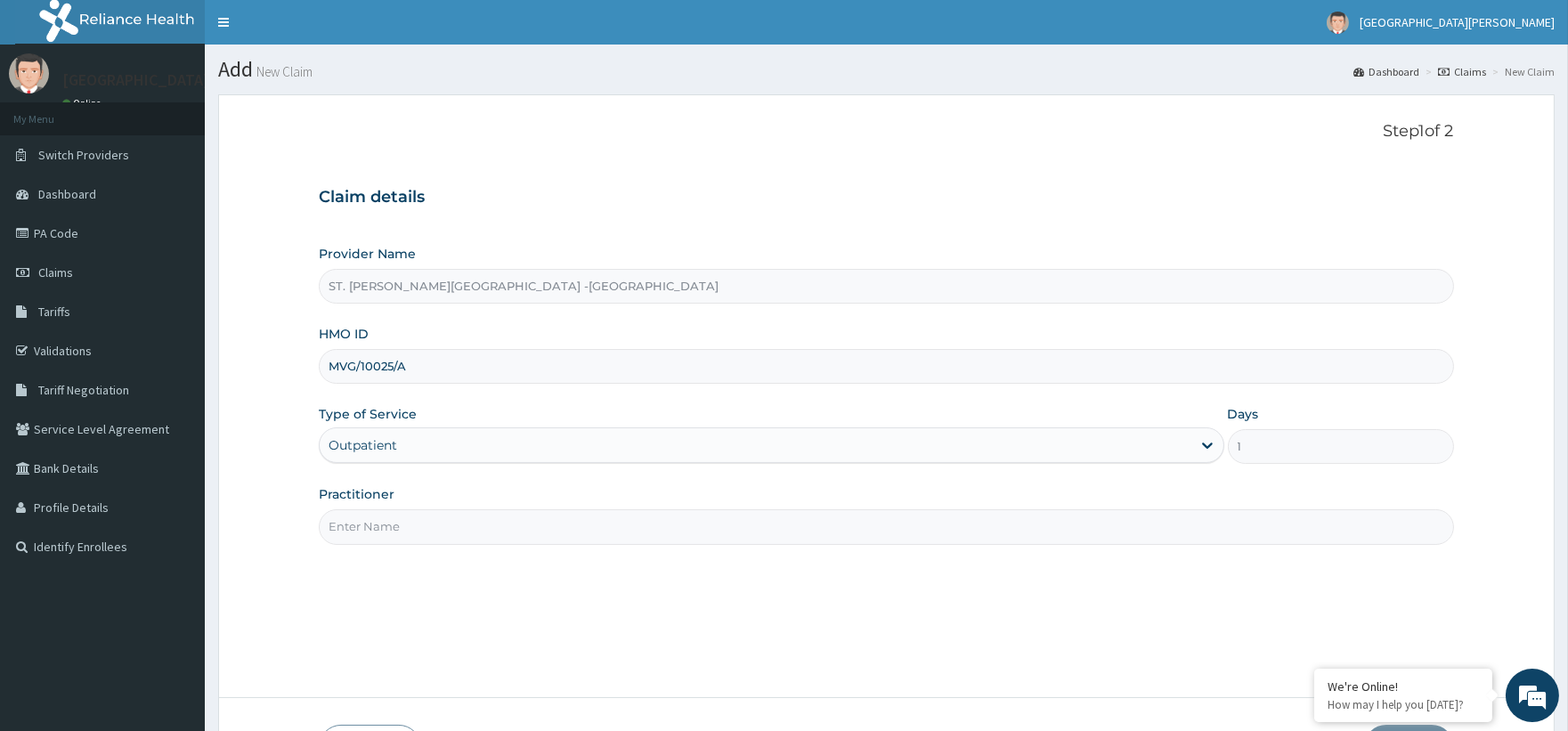
click at [401, 513] on input "Practitioner" at bounding box center [886, 526] width 1134 height 35
type input "Luba"
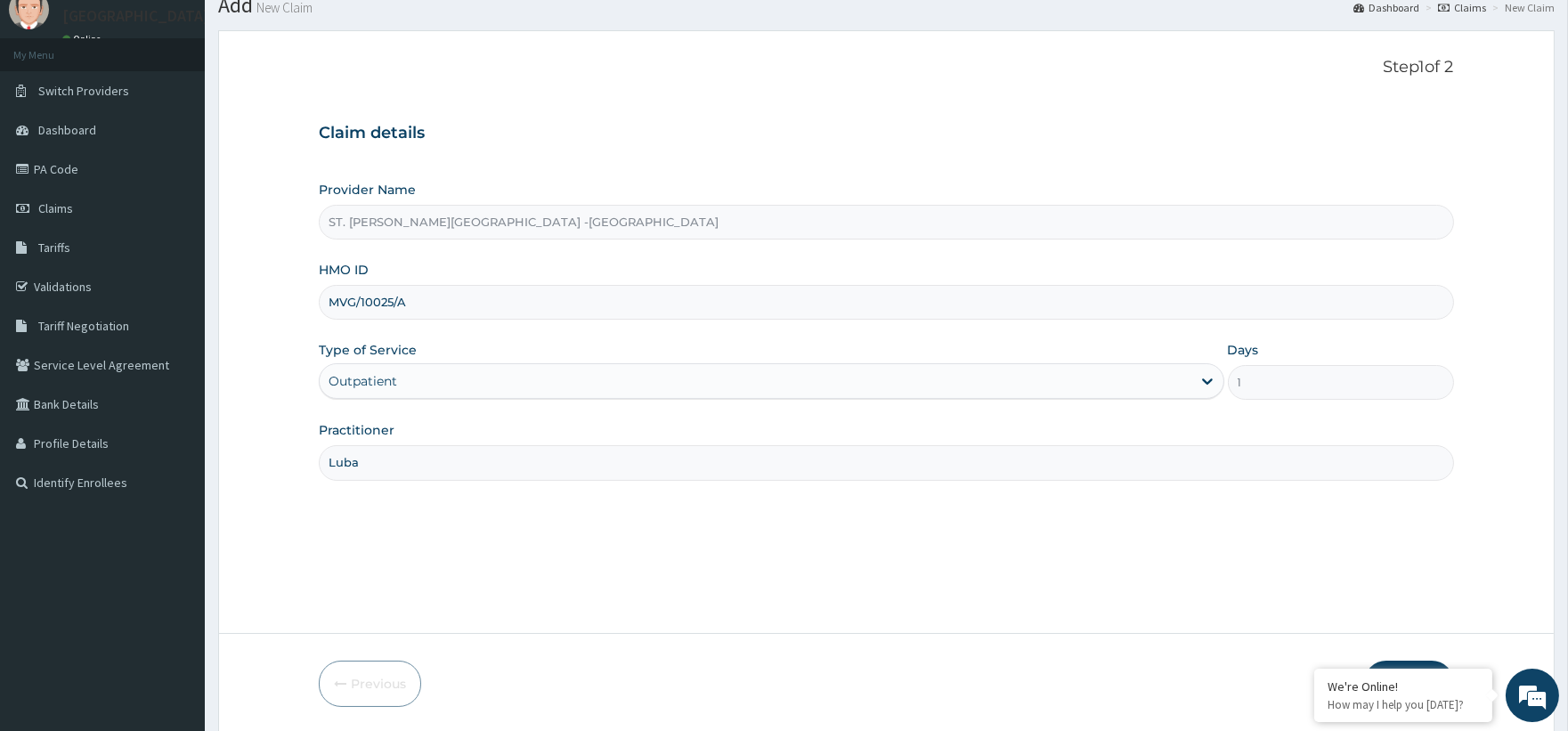
scroll to position [127, 0]
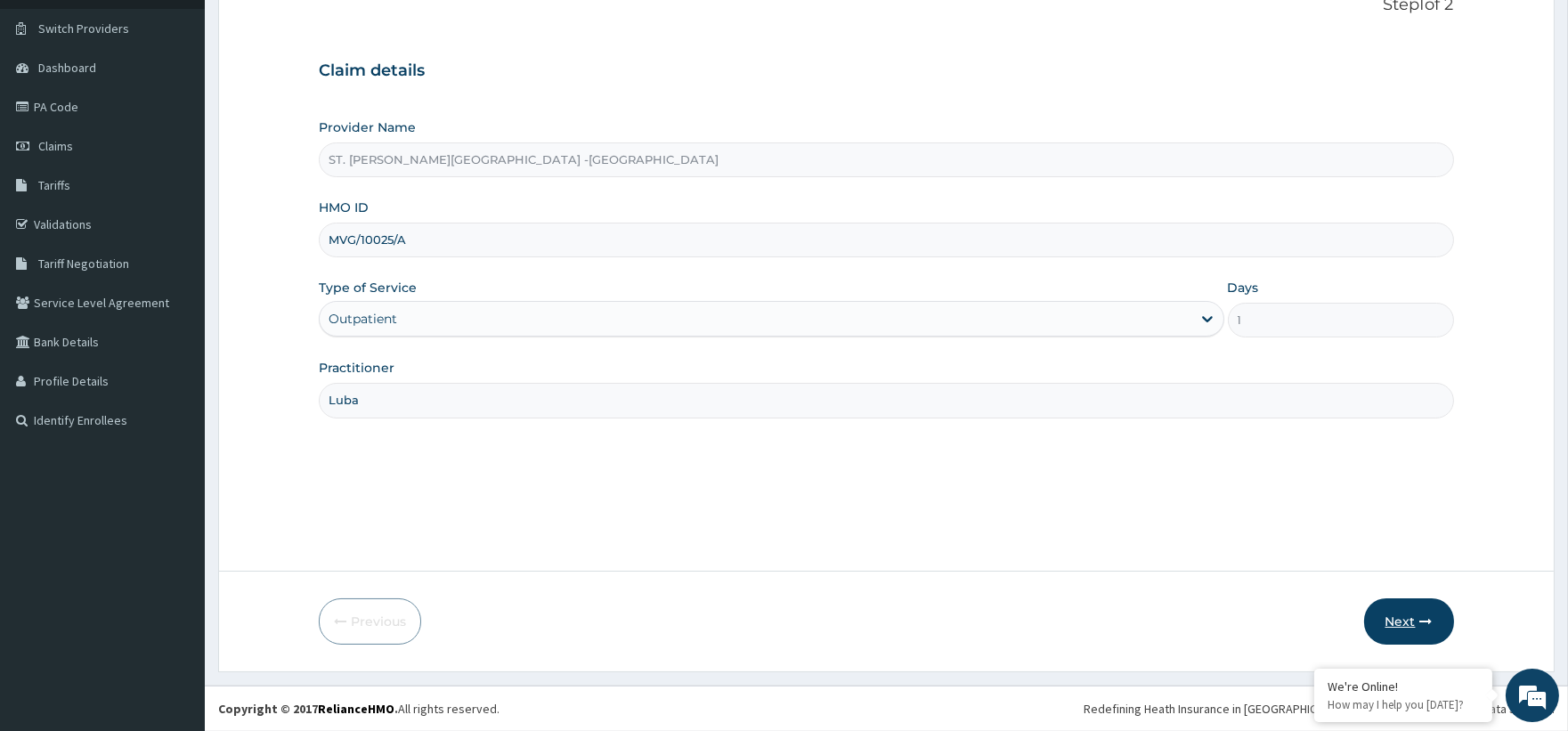
click at [1430, 613] on button "Next" at bounding box center [1409, 620] width 90 height 46
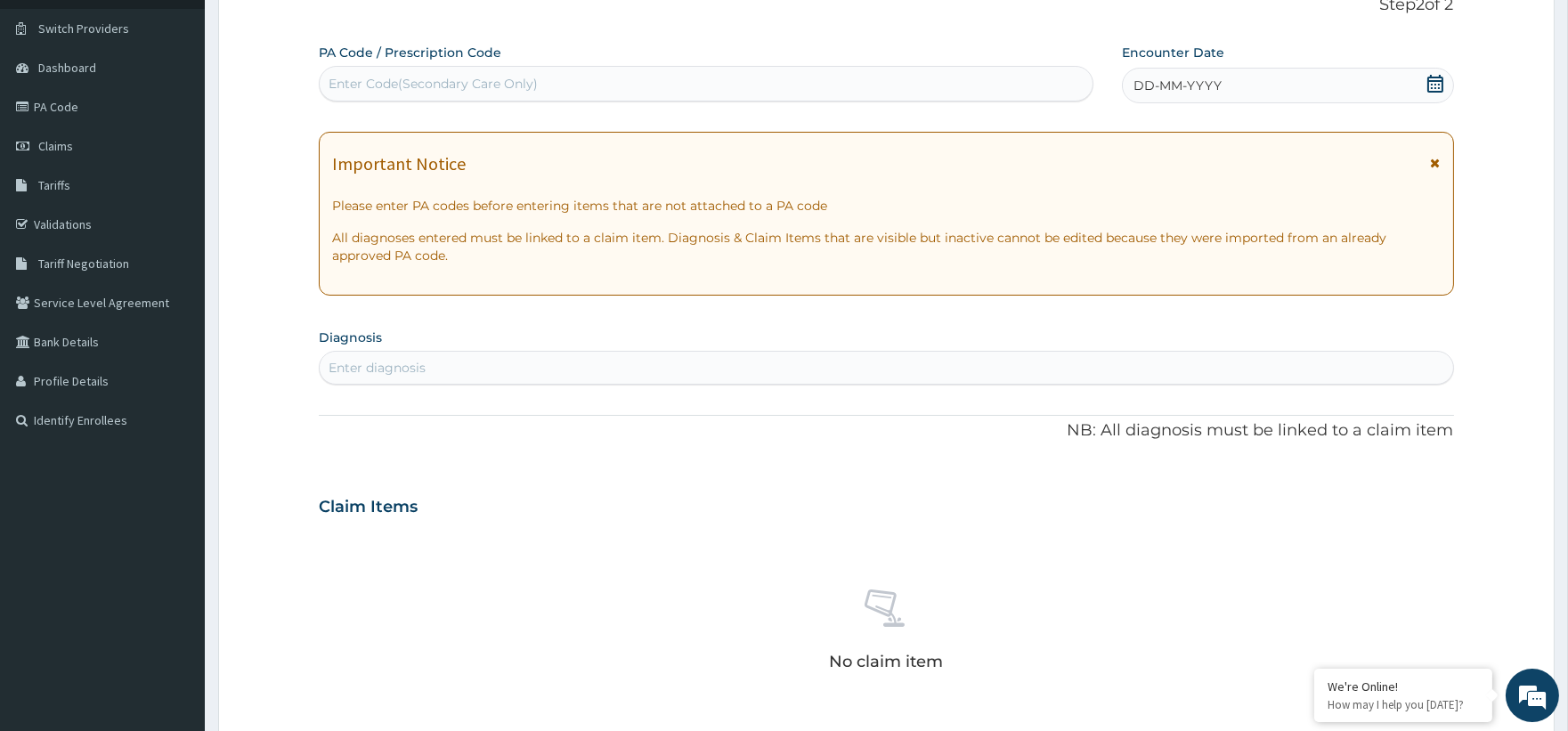
click at [1433, 83] on icon at bounding box center [1435, 83] width 18 height 18
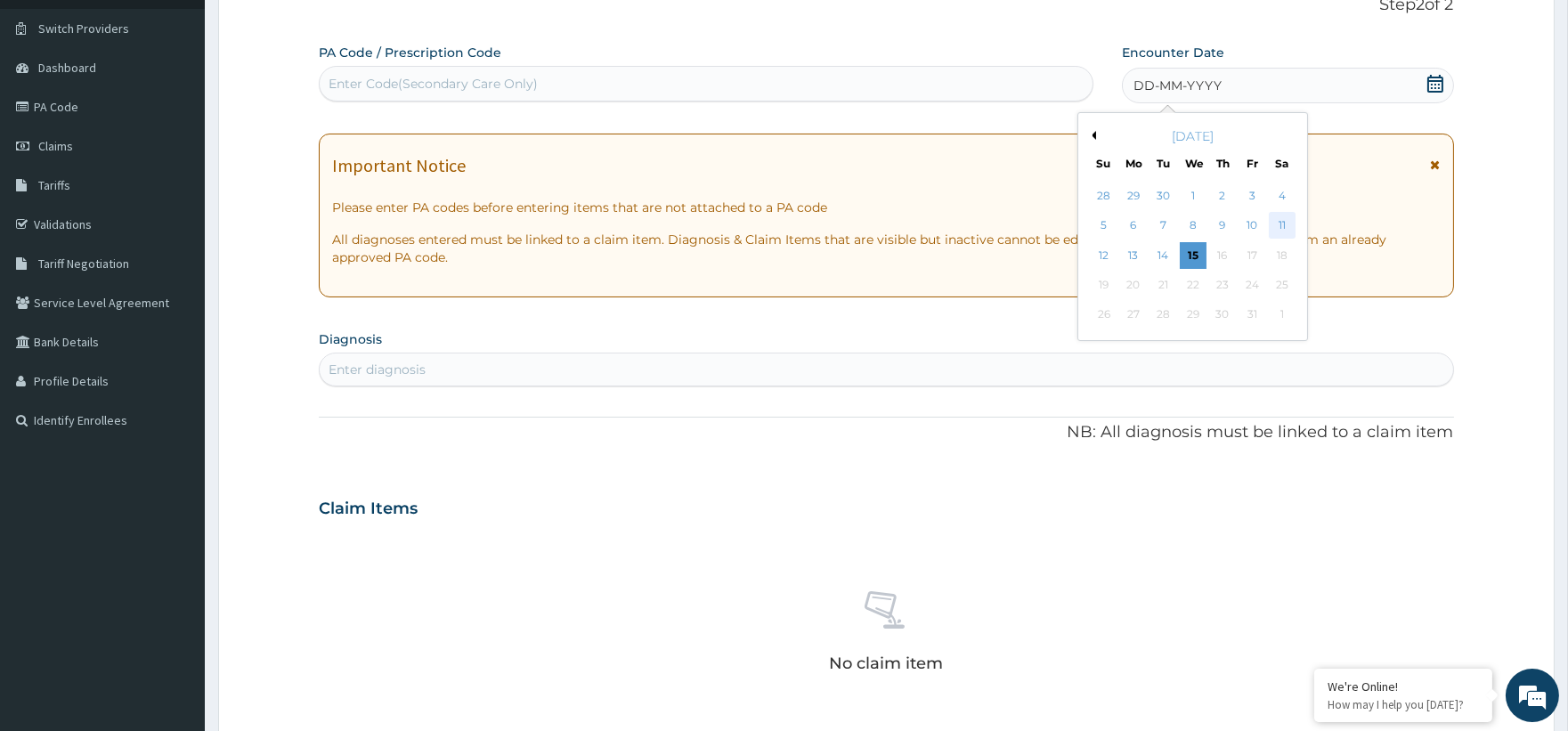
click at [1279, 218] on div "11" at bounding box center [1281, 226] width 26 height 26
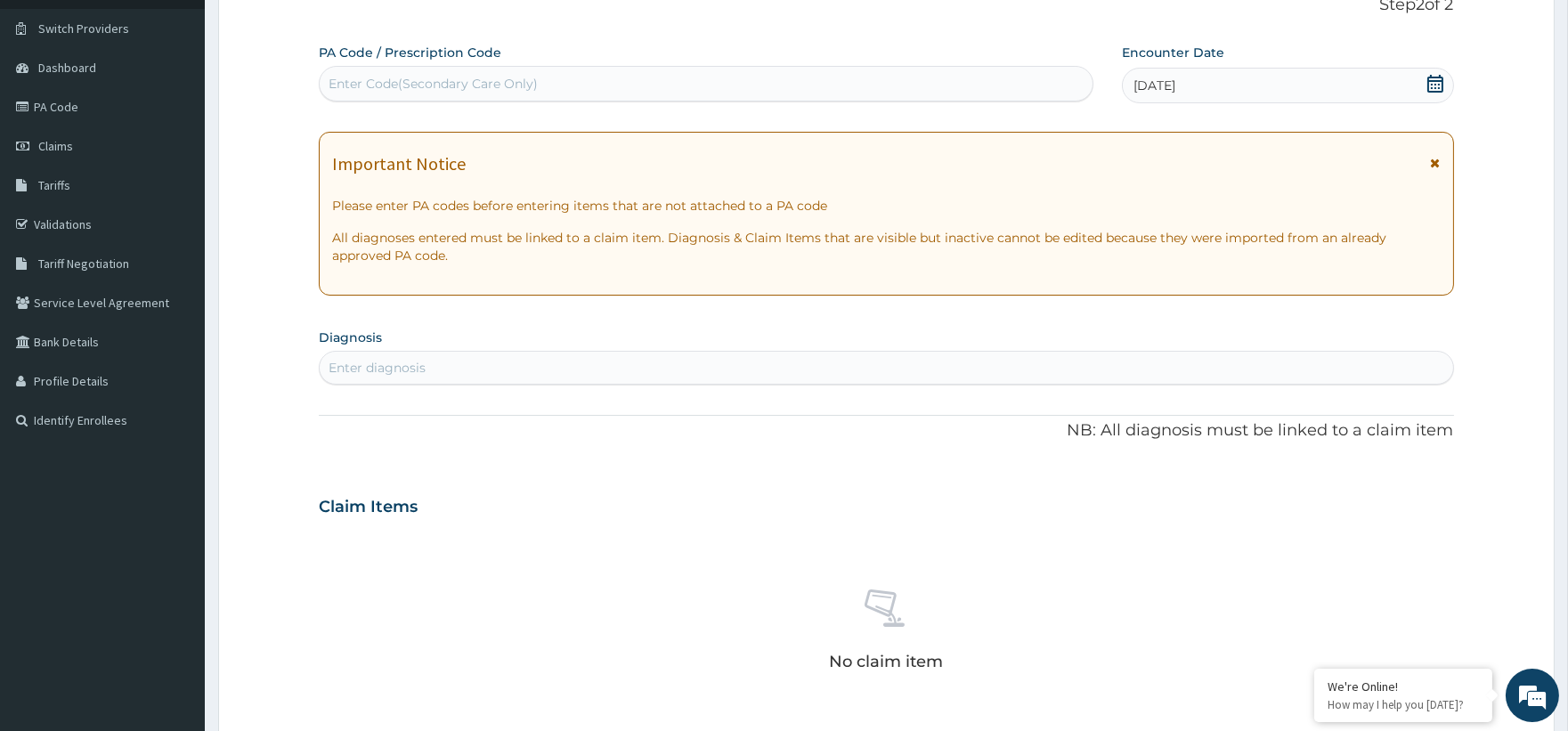
scroll to position [0, 0]
click at [380, 345] on section "Diagnosis Enter diagnosis" at bounding box center [886, 354] width 1134 height 61
click at [366, 368] on div "Enter diagnosis" at bounding box center [378, 367] width 97 height 18
type input "peptic ulcer"
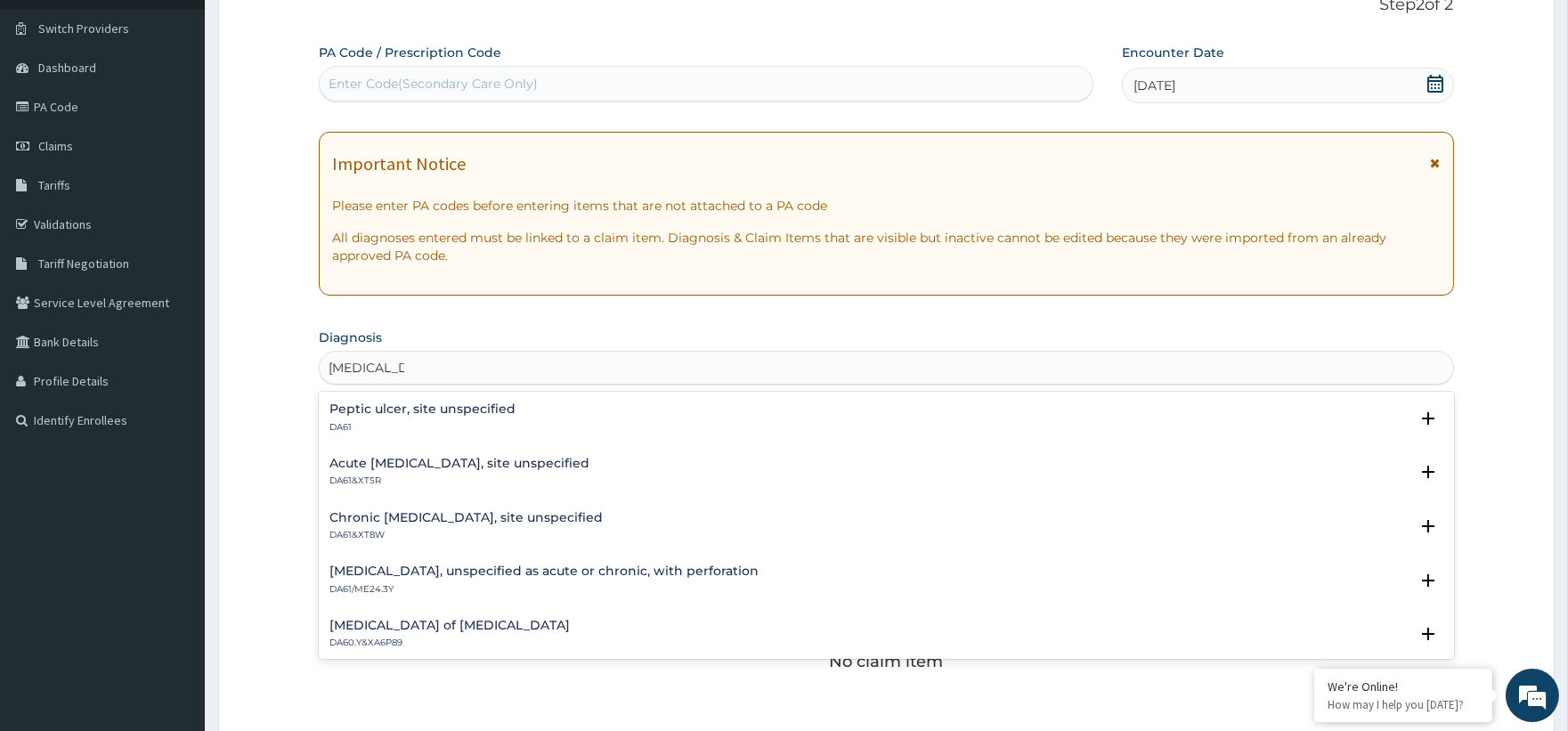
click at [393, 397] on div "Peptic ulcer, site unspecified DA61 Select Status Query Query covers suspected …" at bounding box center [886, 423] width 1134 height 54
click at [396, 401] on div "Peptic ulcer, site unspecified DA61 Select Status Query Query covers suspected …" at bounding box center [886, 423] width 1134 height 54
click at [413, 405] on h4 "Peptic ulcer, site unspecified" at bounding box center [422, 409] width 187 height 13
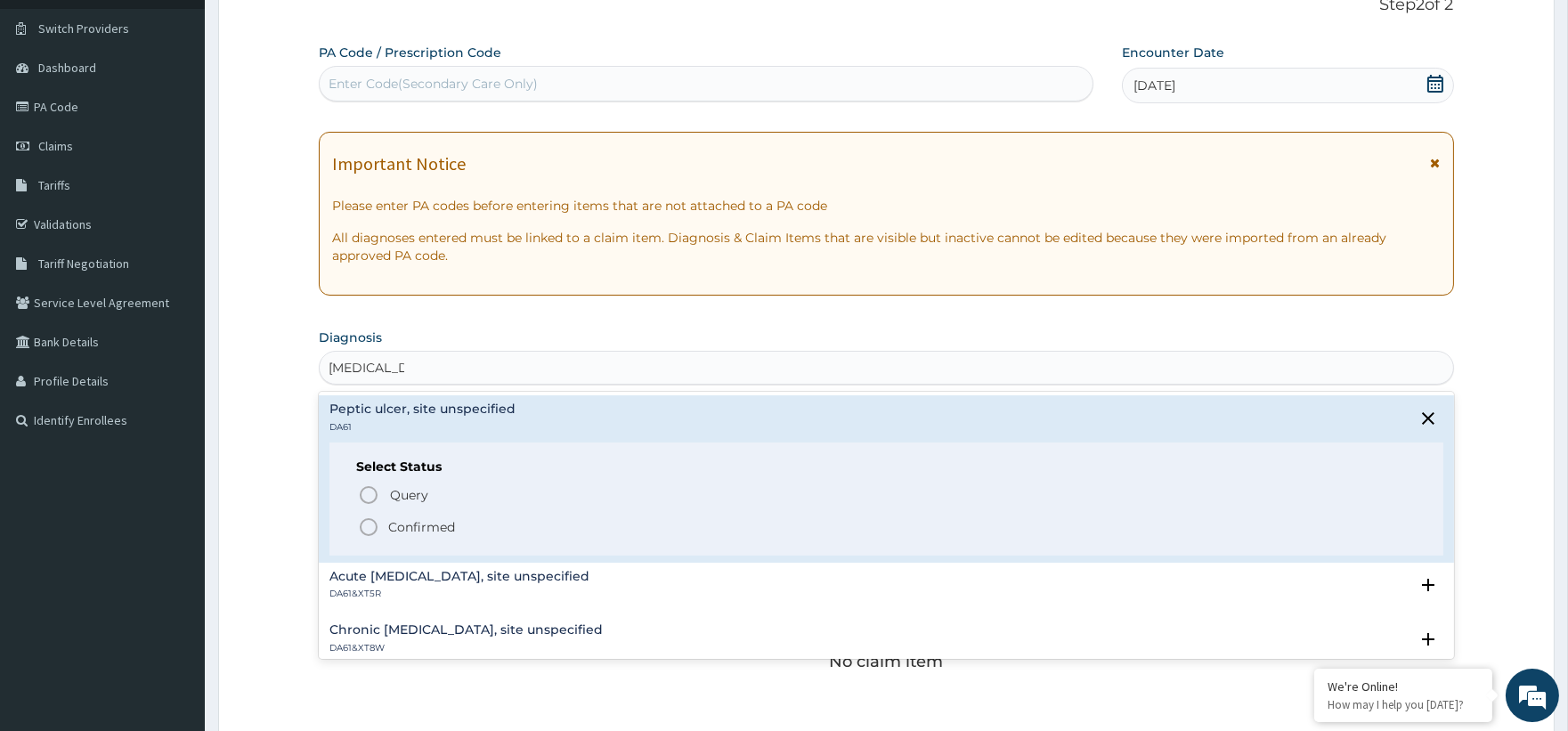
drag, startPoint x: 411, startPoint y: 526, endPoint x: 416, endPoint y: 487, distance: 39.3
click at [411, 523] on p "Confirmed" at bounding box center [421, 527] width 67 height 18
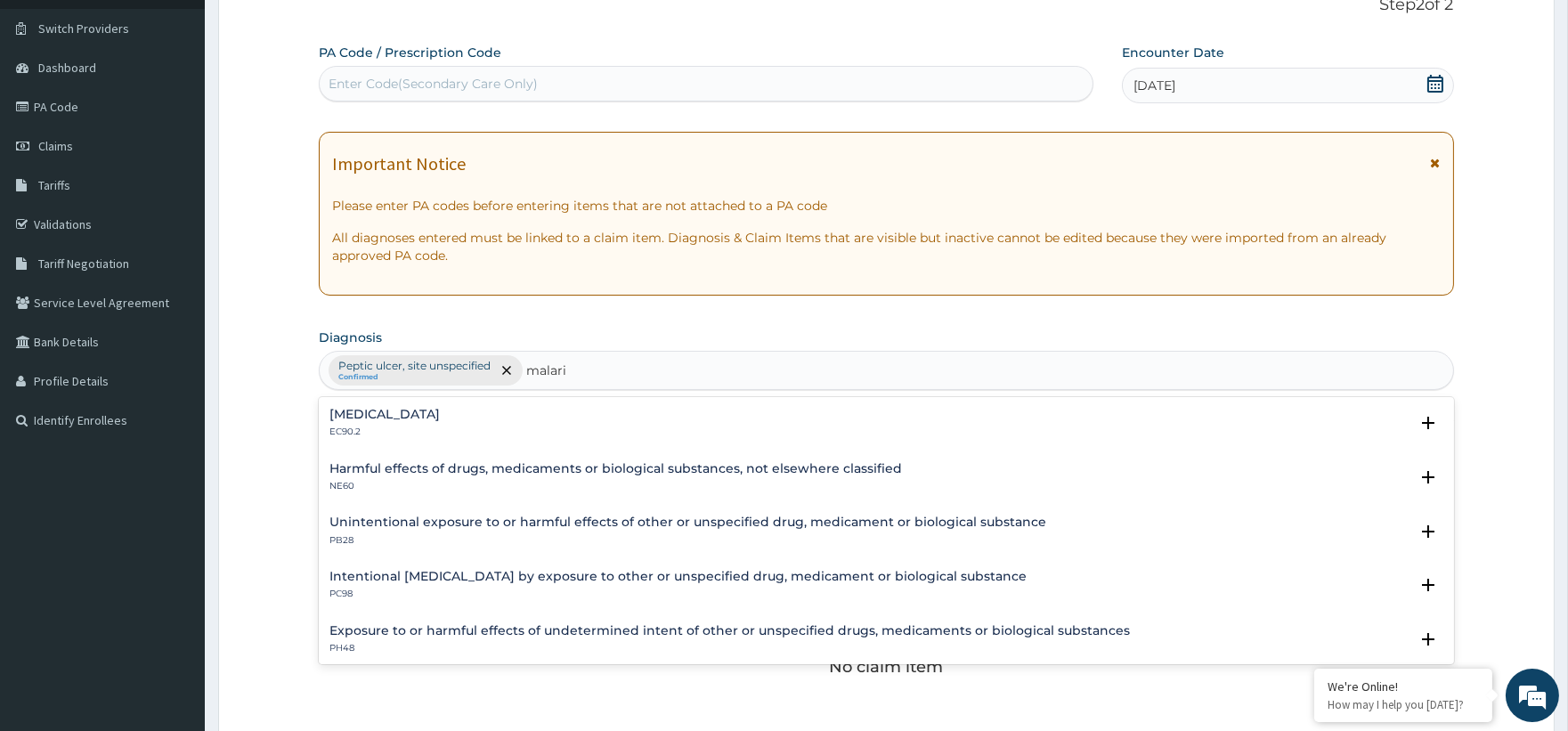
type input "malaria"
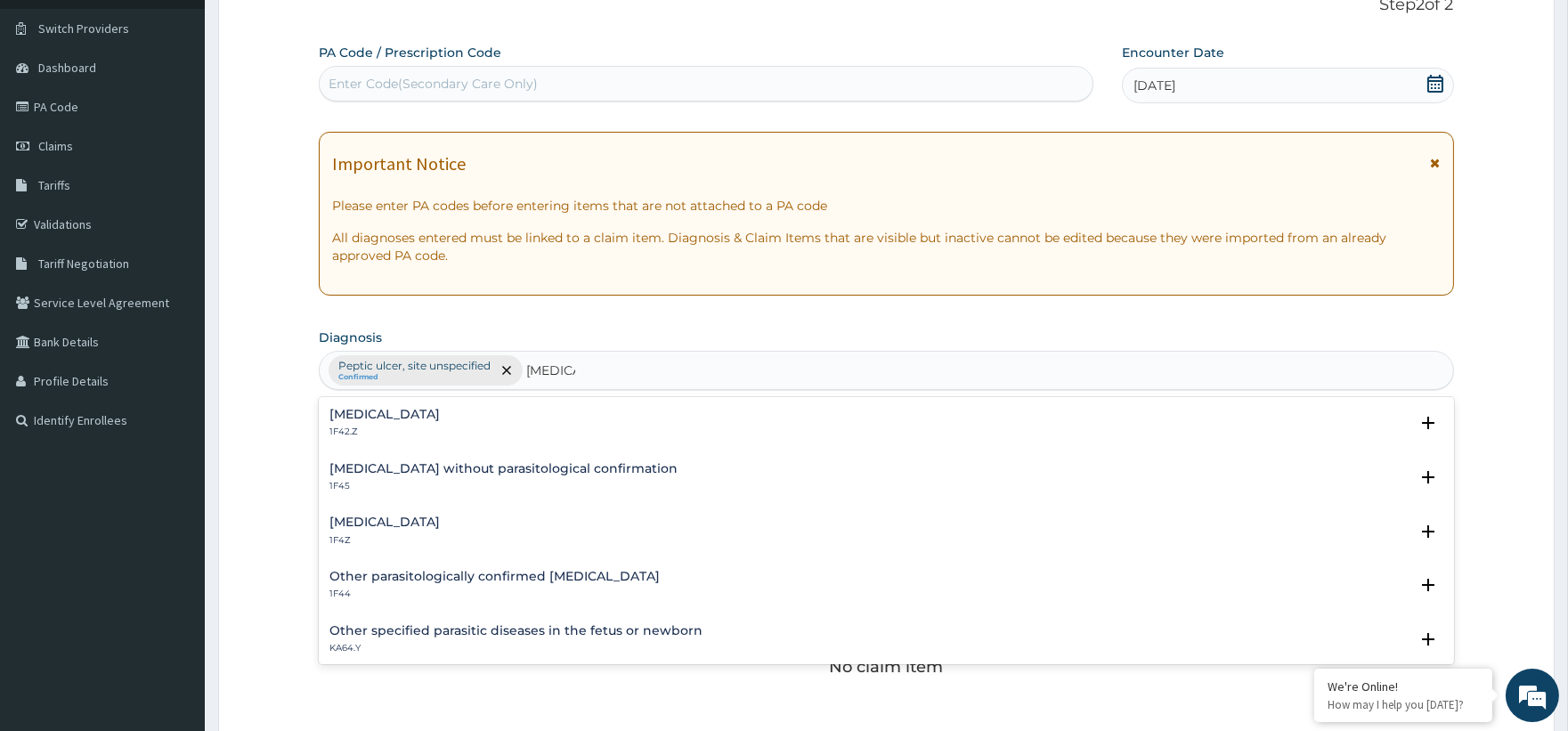
click at [427, 514] on div "Malaria, unspecified 1F4Z Select Status Query Query covers suspected (?), Keep …" at bounding box center [886, 535] width 1134 height 54
click at [426, 521] on h4 "Malaria, unspecified" at bounding box center [384, 522] width 111 height 13
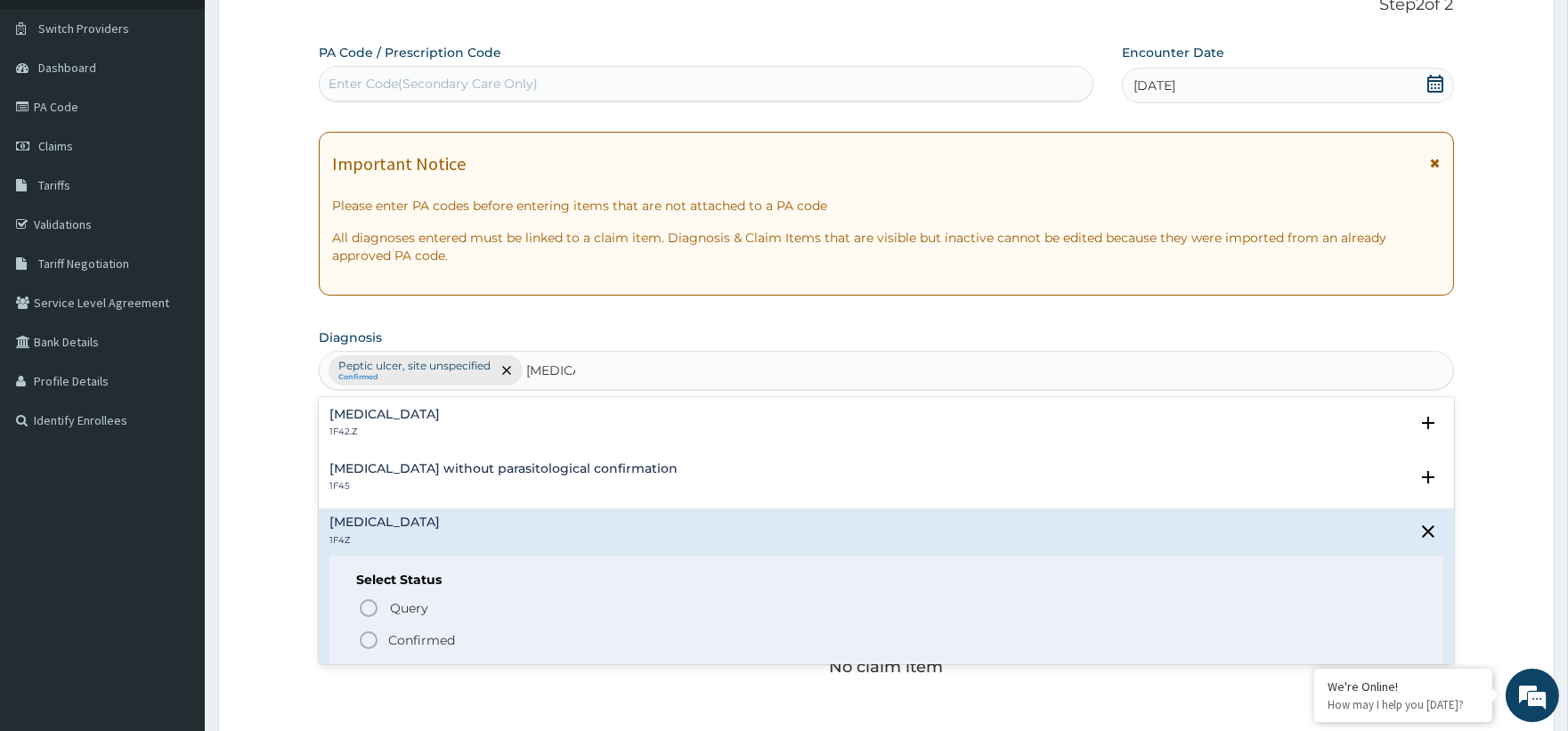
drag, startPoint x: 403, startPoint y: 641, endPoint x: 417, endPoint y: 628, distance: 19.1
click at [403, 638] on p "Confirmed" at bounding box center [421, 640] width 67 height 18
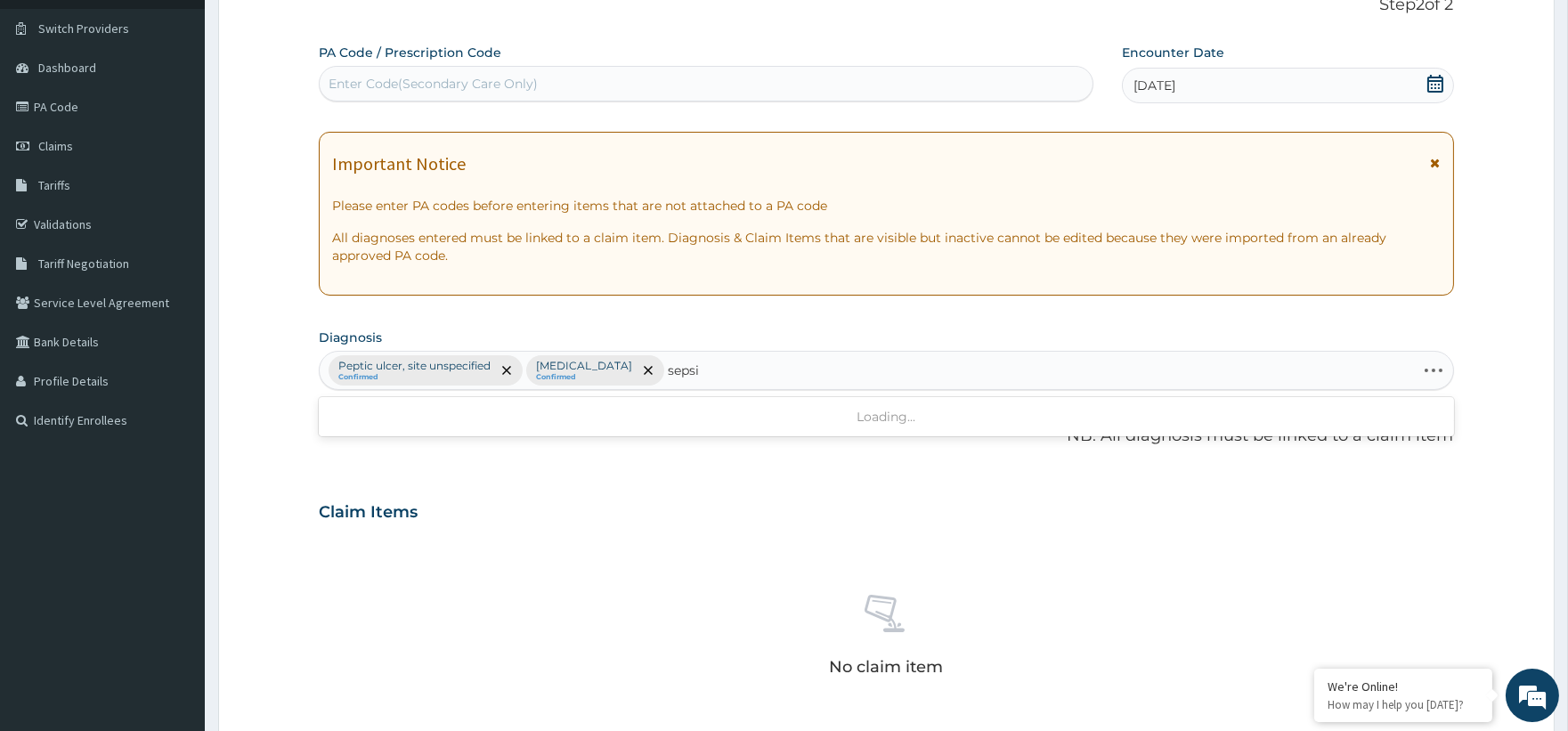
type input "sepsis"
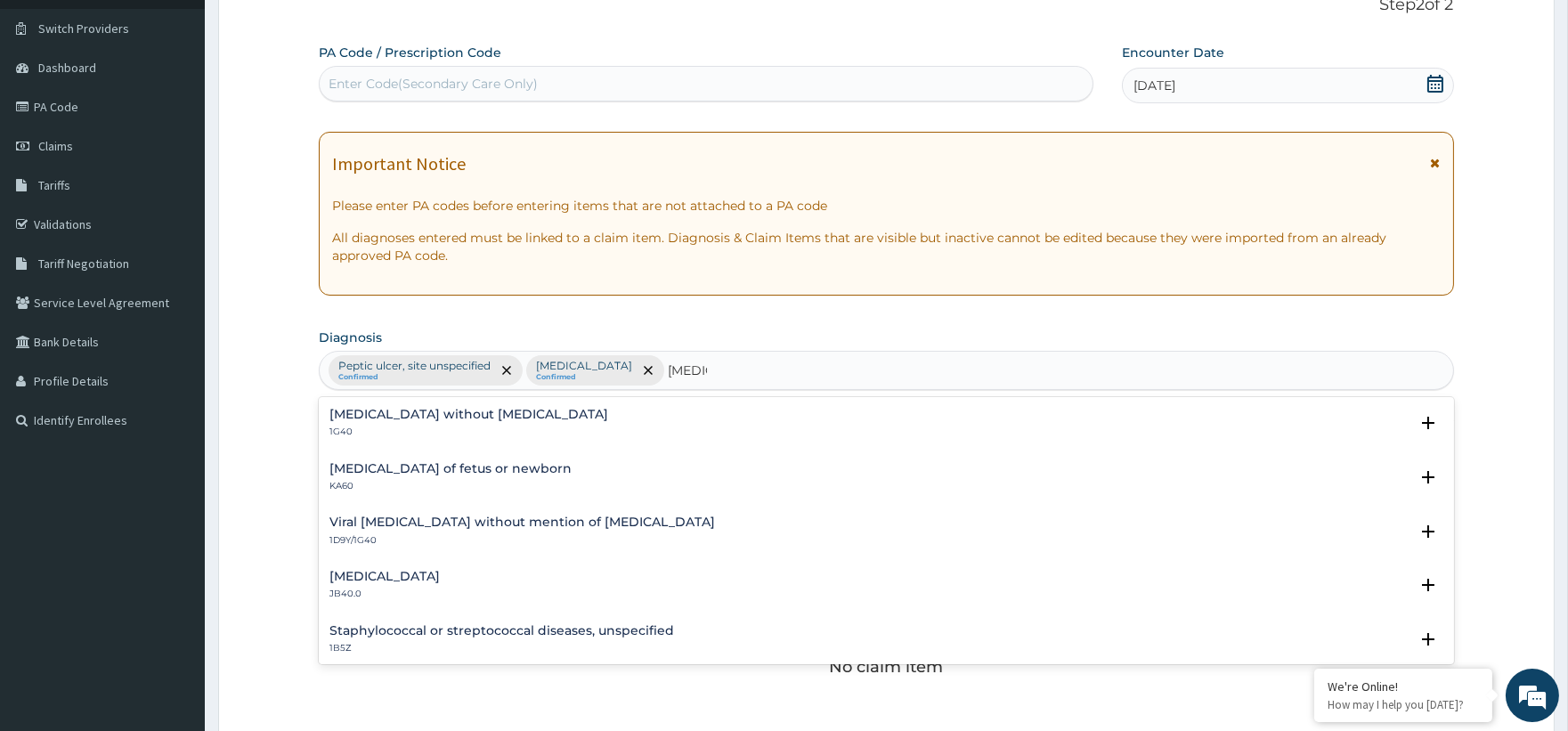
click at [401, 423] on div "Sepsis without septic shock 1G40" at bounding box center [468, 423] width 278 height 31
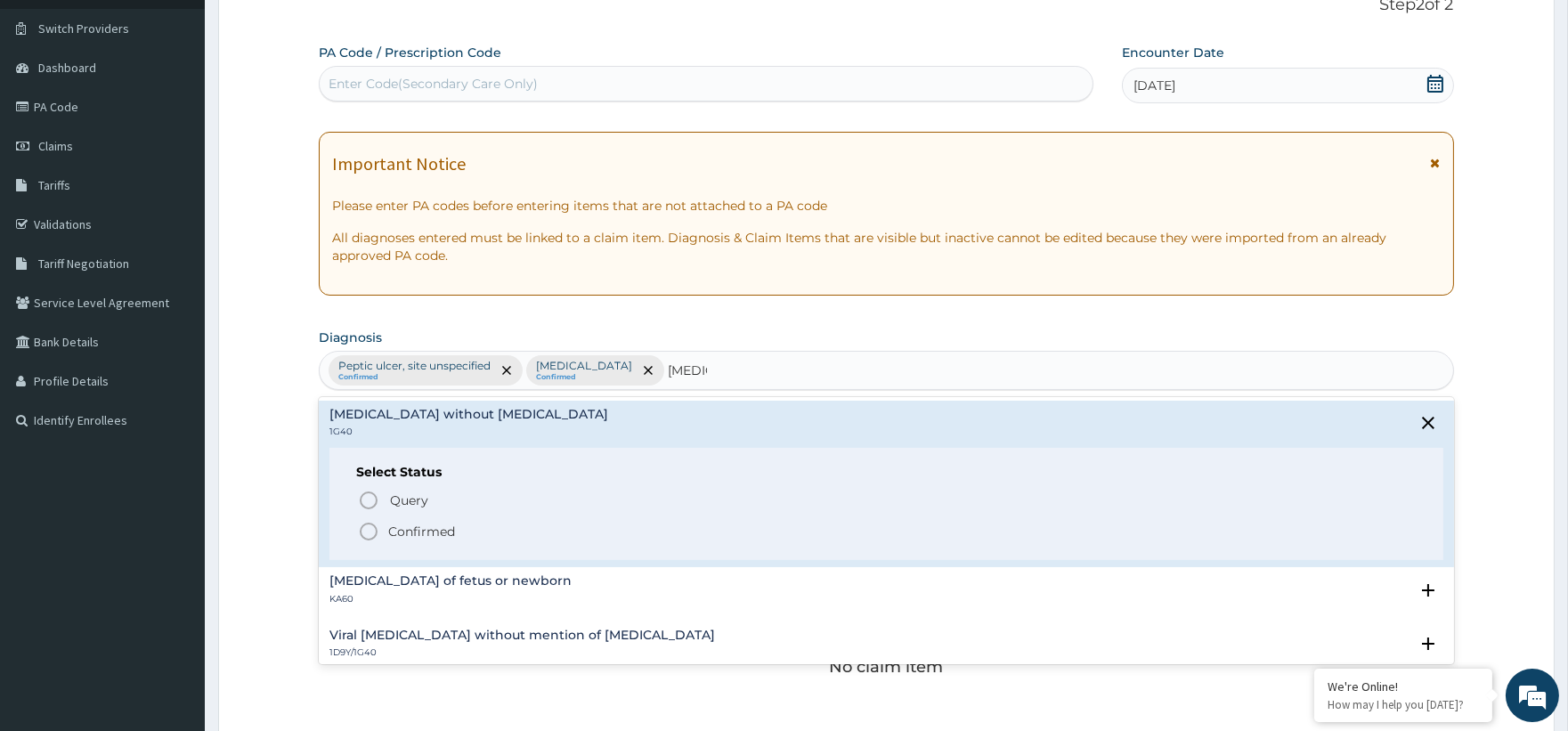
click at [398, 535] on p "Confirmed" at bounding box center [421, 531] width 67 height 18
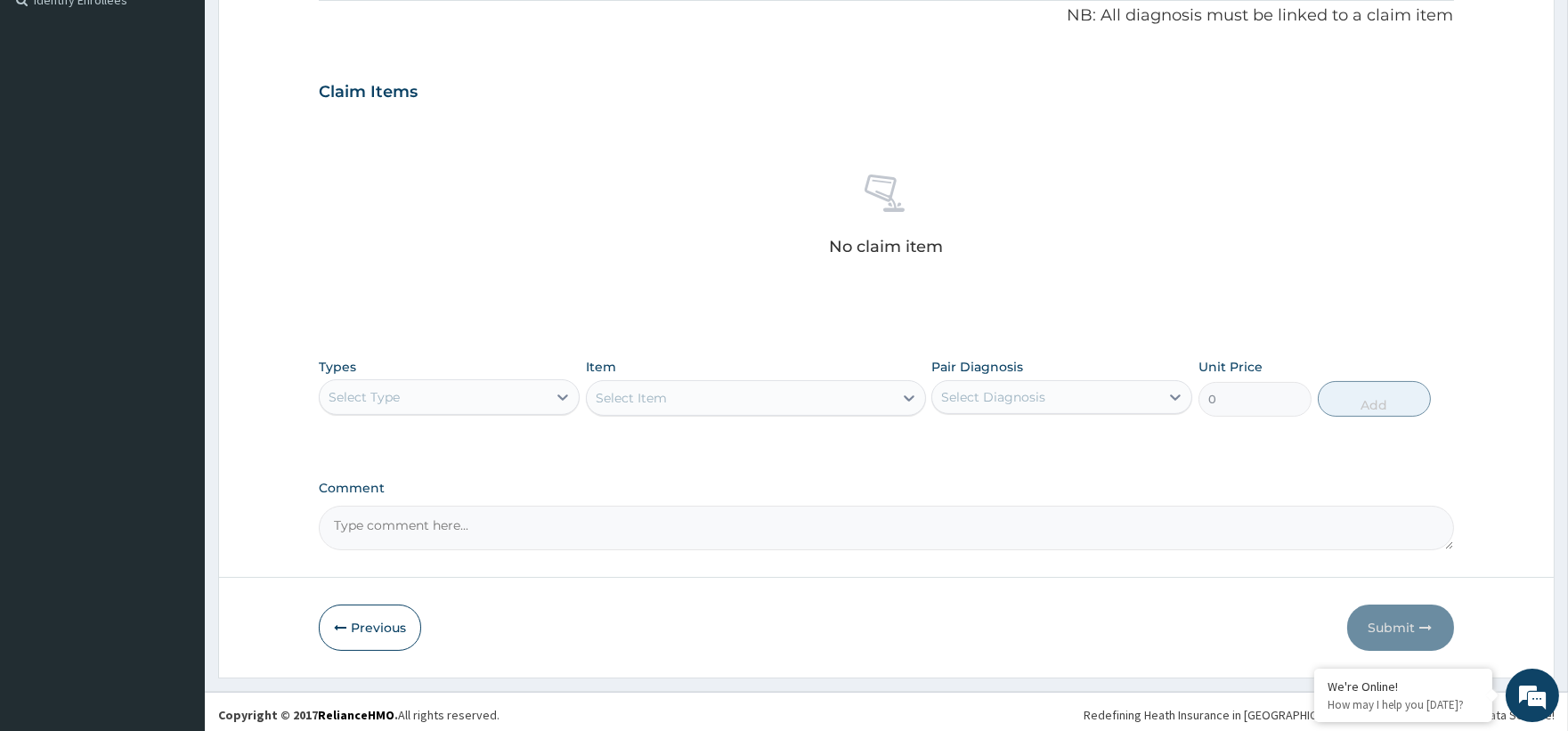
scroll to position [553, 0]
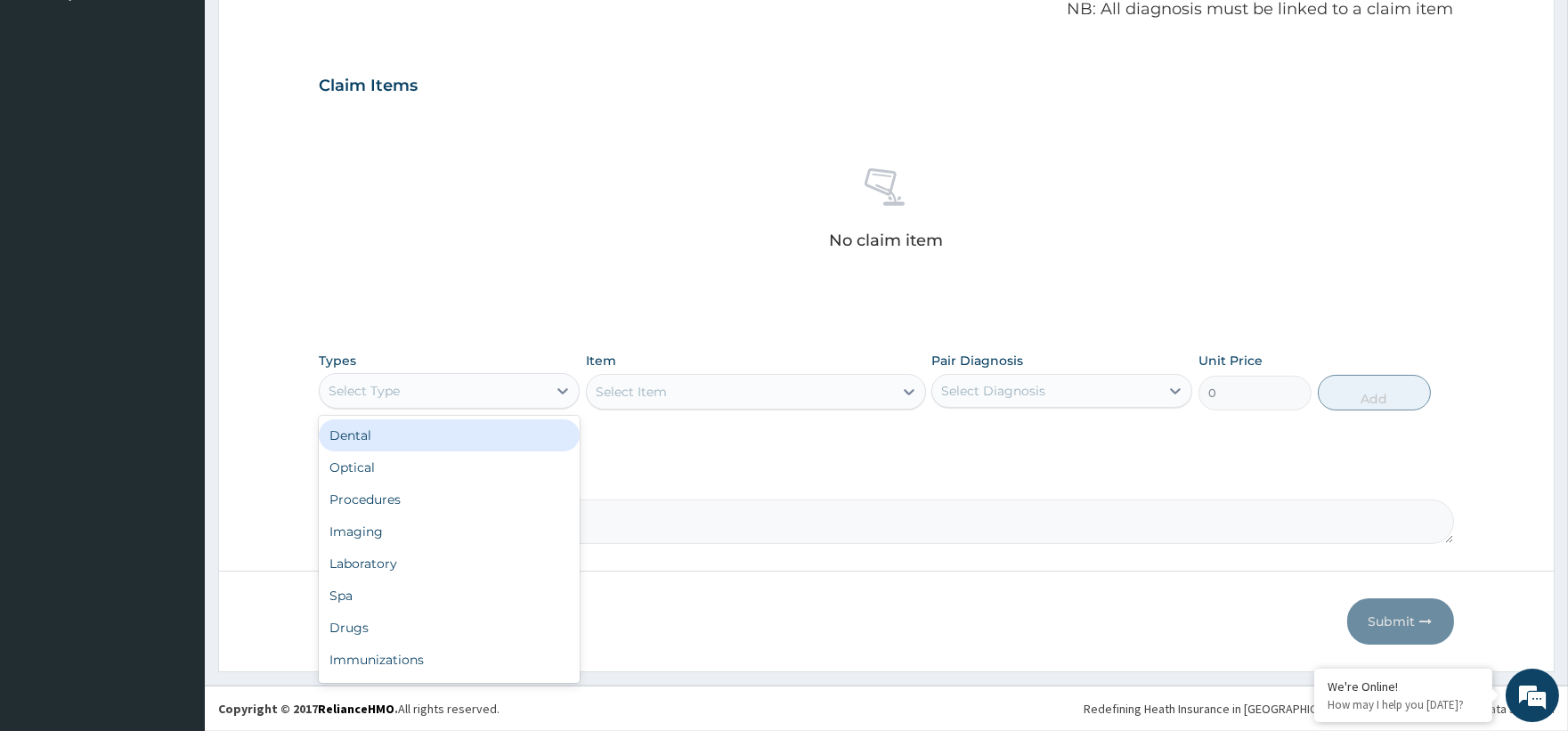
click at [476, 381] on div "Select Type" at bounding box center [433, 391] width 227 height 28
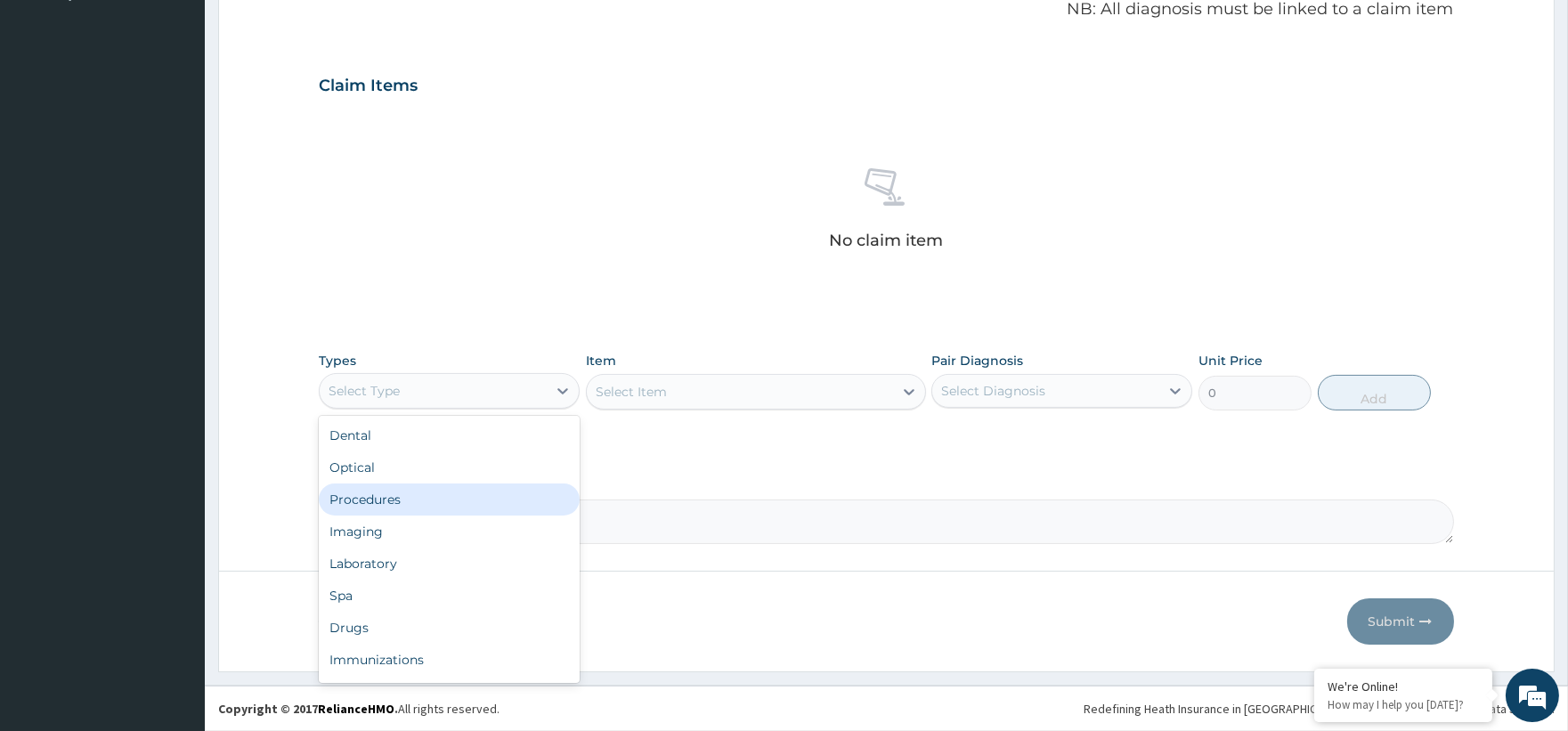
click at [450, 492] on div "Procedures" at bounding box center [449, 500] width 261 height 32
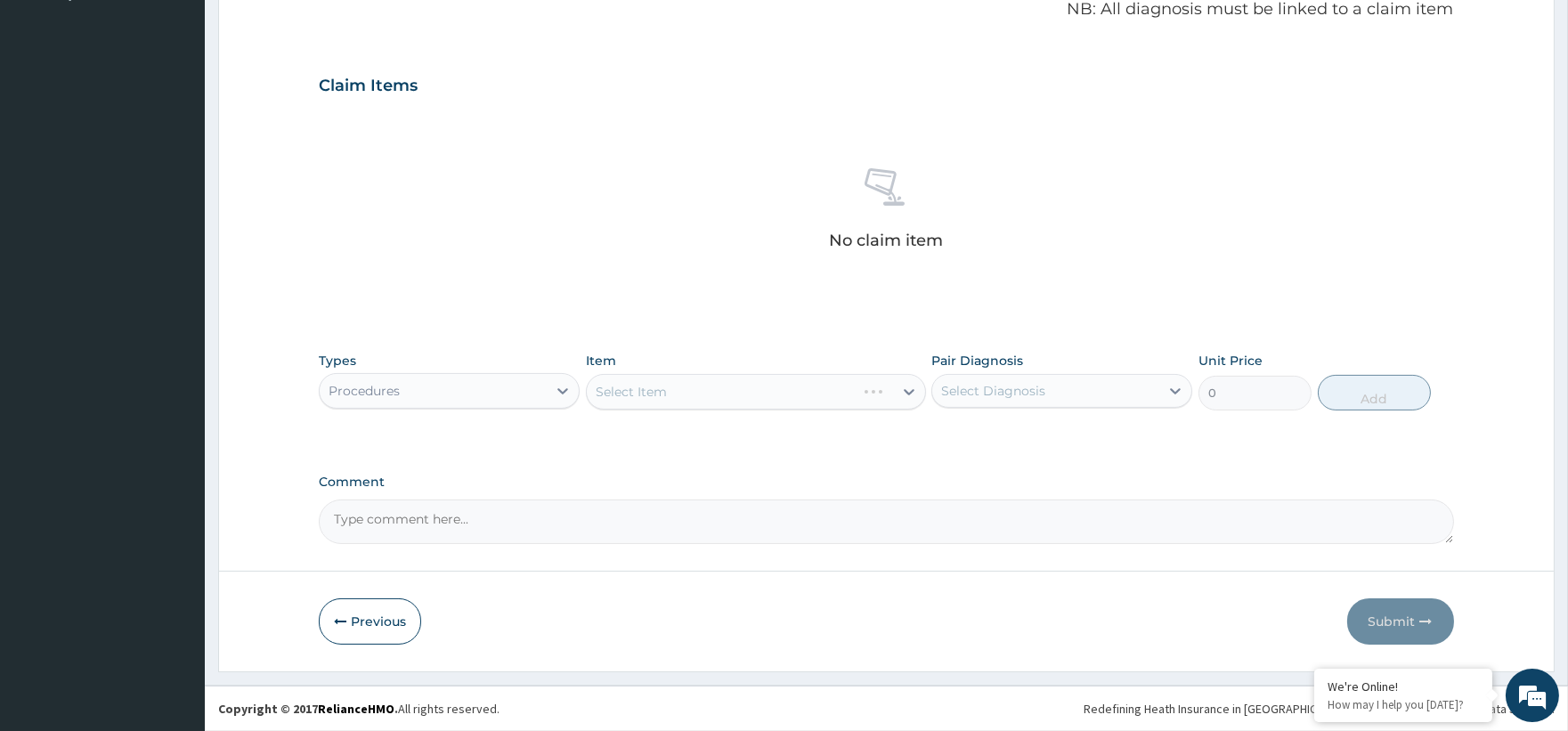
click at [644, 417] on div "Types Procedures Item Select Item Pair Diagnosis Select Diagnosis Unit Price 0 …" at bounding box center [886, 381] width 1134 height 77
click at [704, 403] on div "Select Item" at bounding box center [755, 392] width 340 height 36
click at [908, 389] on div "Select Item" at bounding box center [755, 392] width 340 height 36
click at [909, 388] on div "Select Item" at bounding box center [755, 392] width 340 height 36
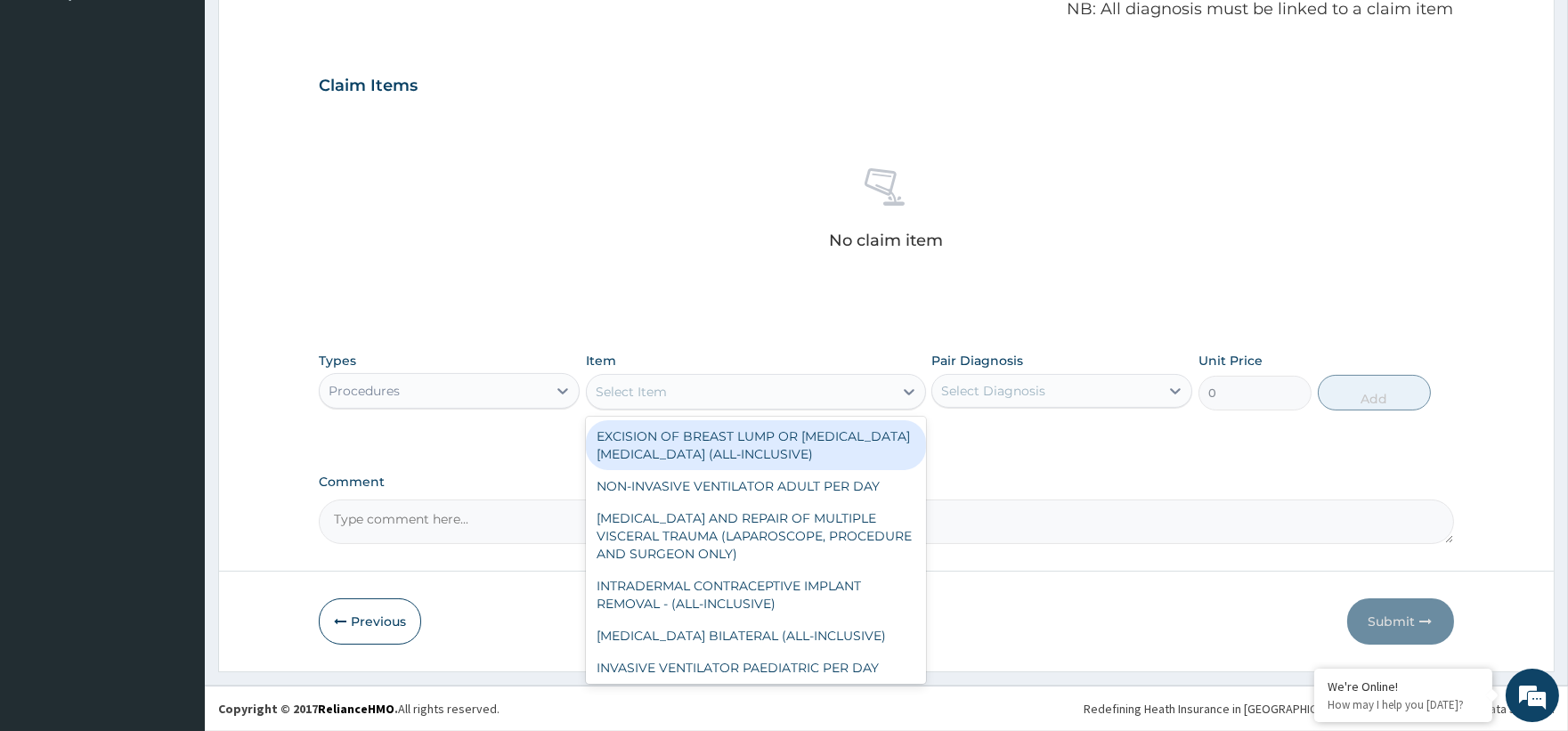
click at [859, 390] on div "Select Item" at bounding box center [739, 392] width 306 height 28
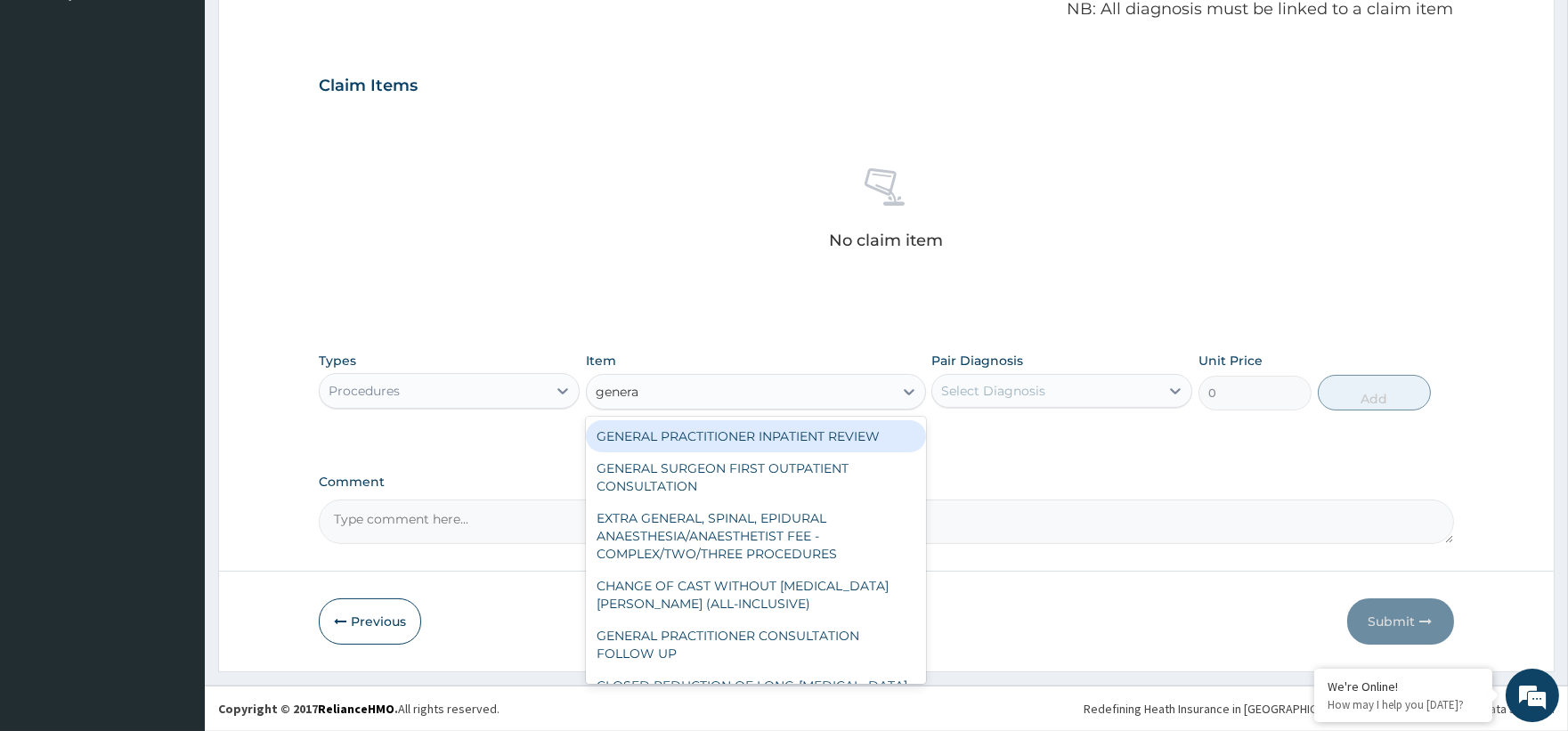
type input "general"
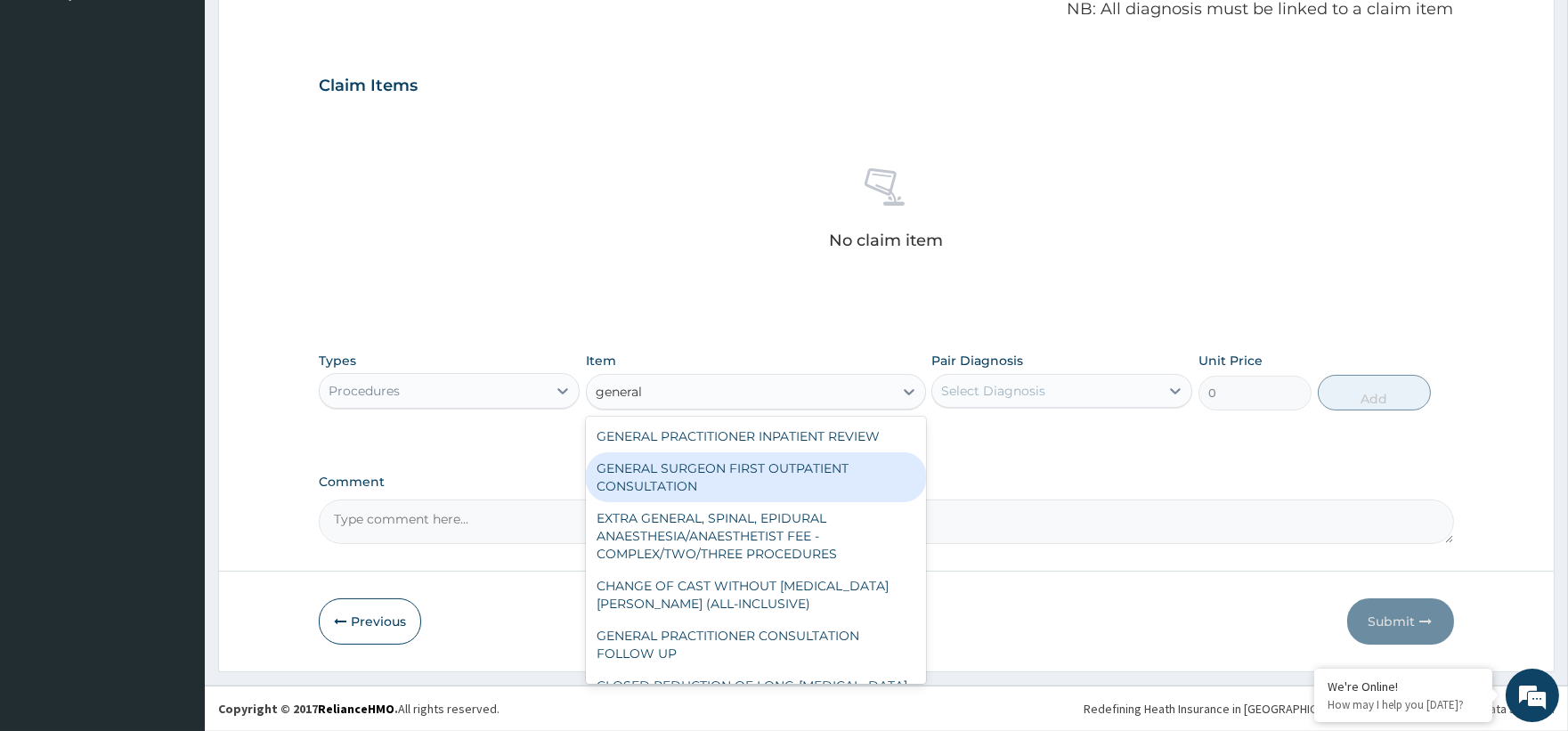
click at [849, 474] on div "GENERAL SURGEON FIRST OUTPATIENT CONSULTATION" at bounding box center [755, 477] width 340 height 50
type input "22500"
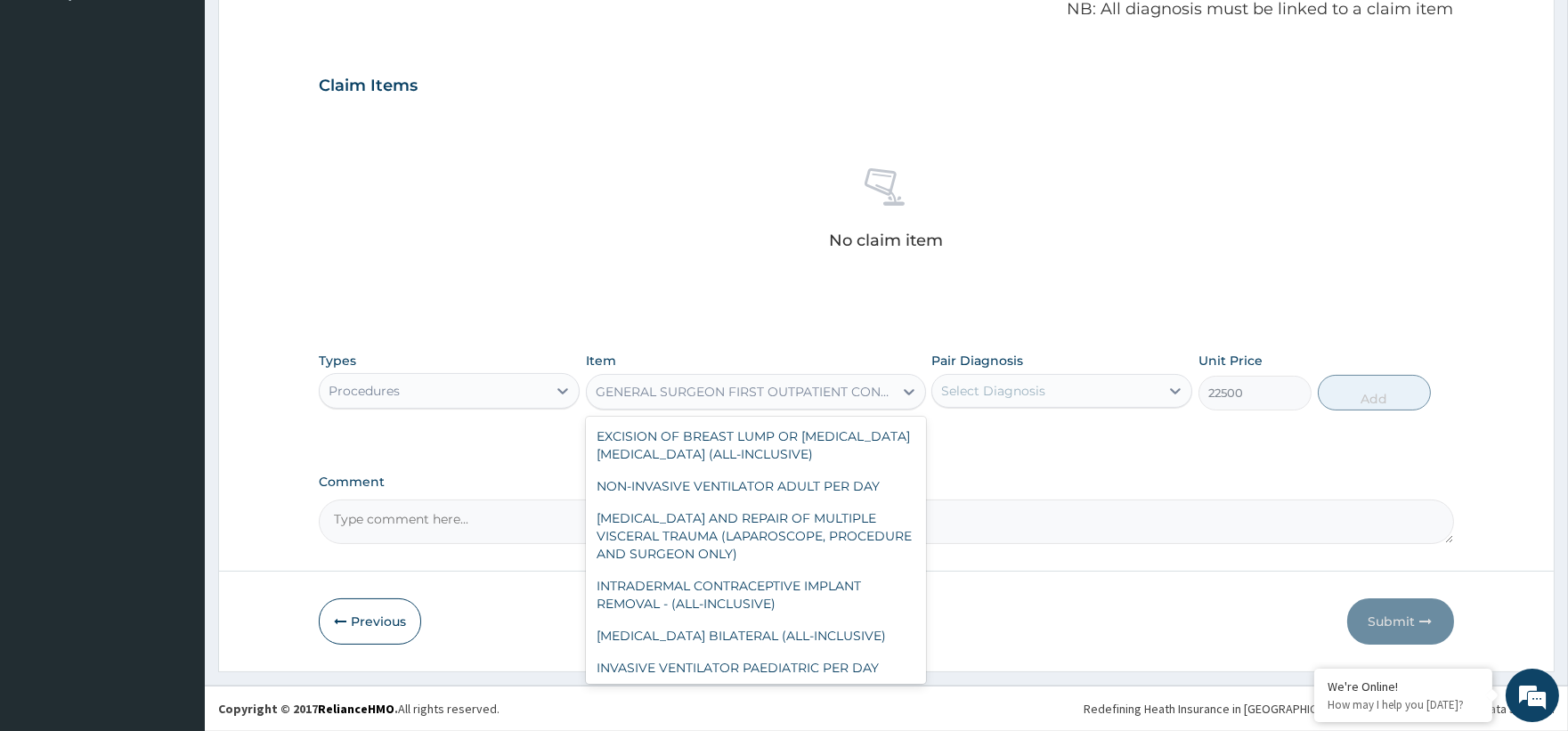
click at [814, 388] on div "GENERAL SURGEON FIRST OUTPATIENT CONSULTATION" at bounding box center [745, 391] width 299 height 18
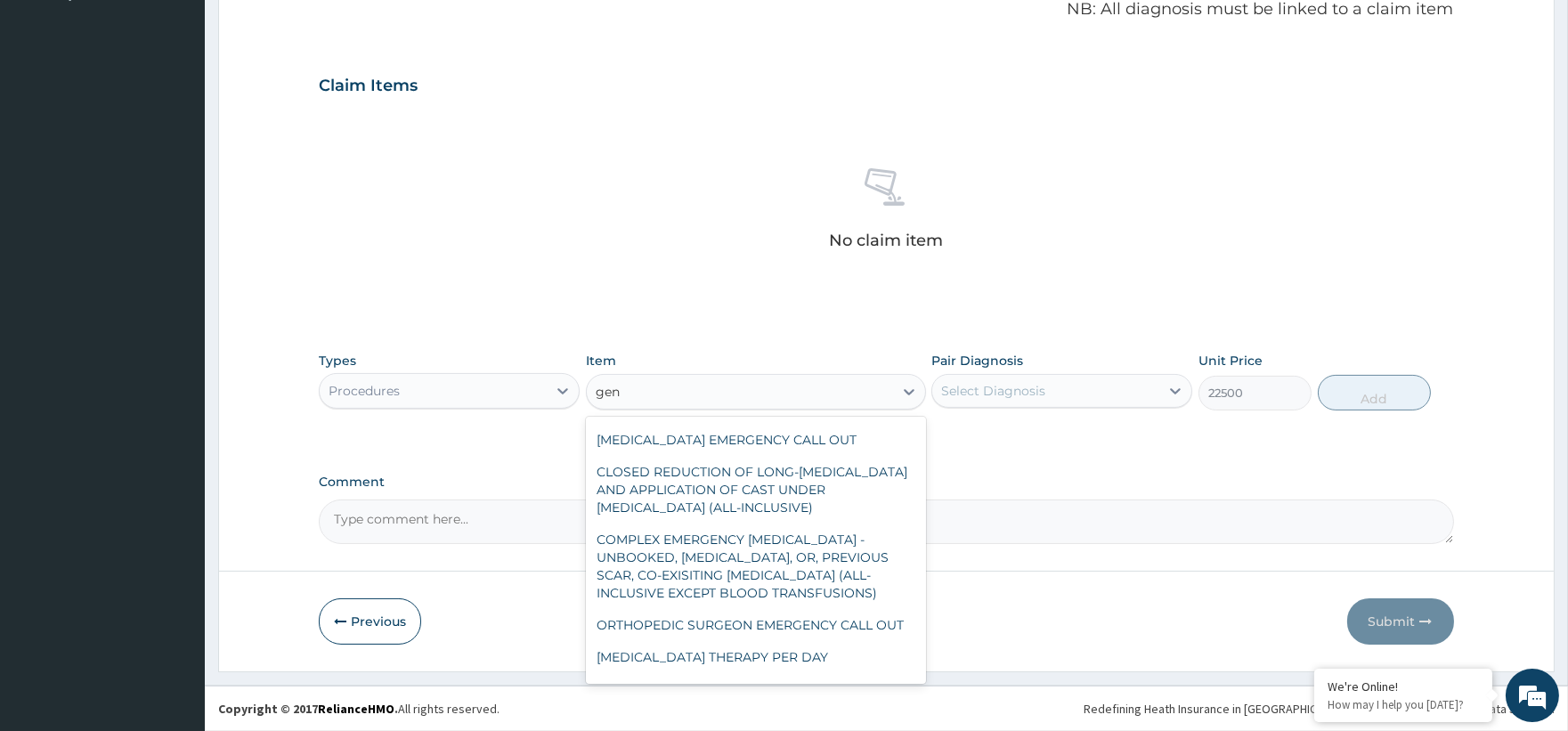
scroll to position [1, 0]
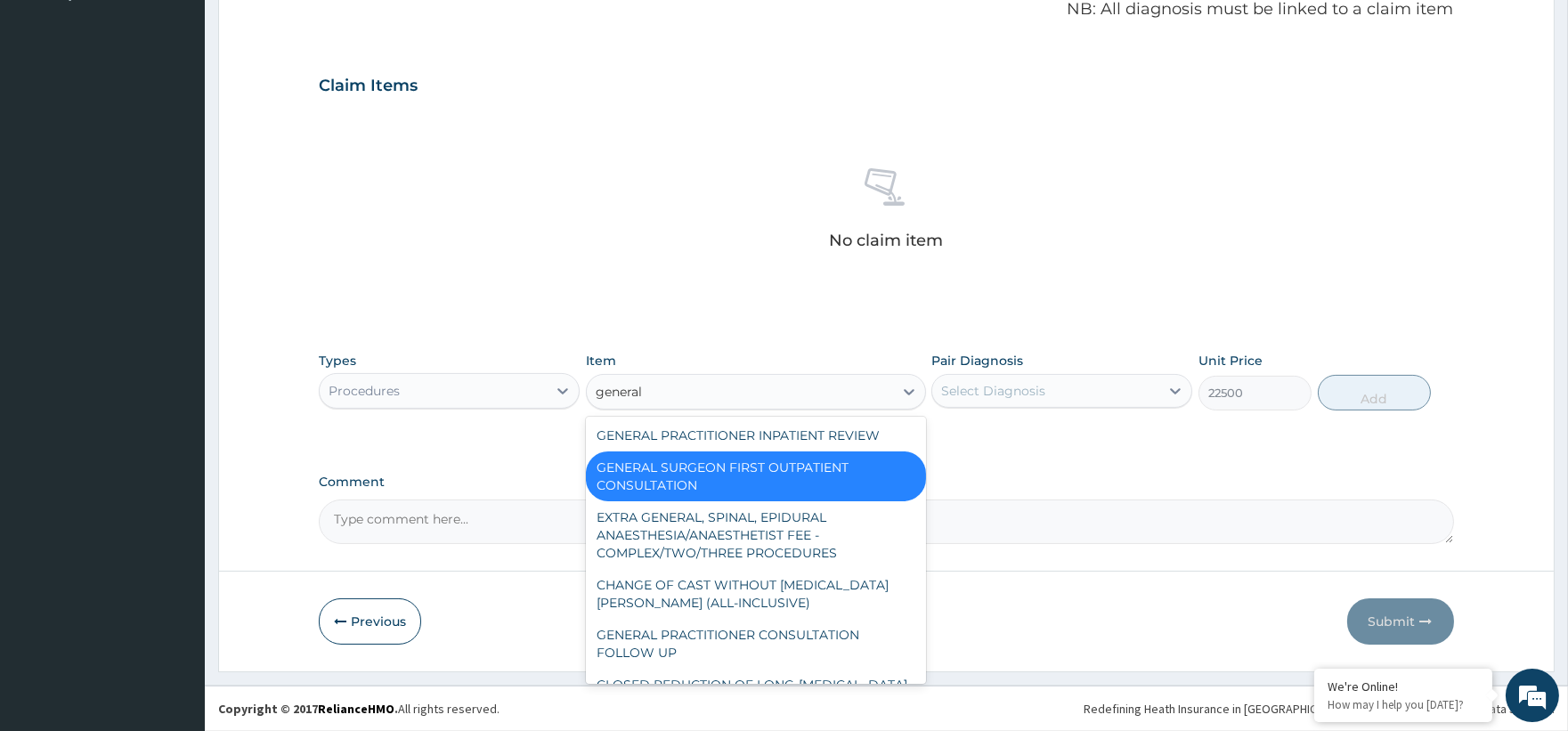
type input "general"
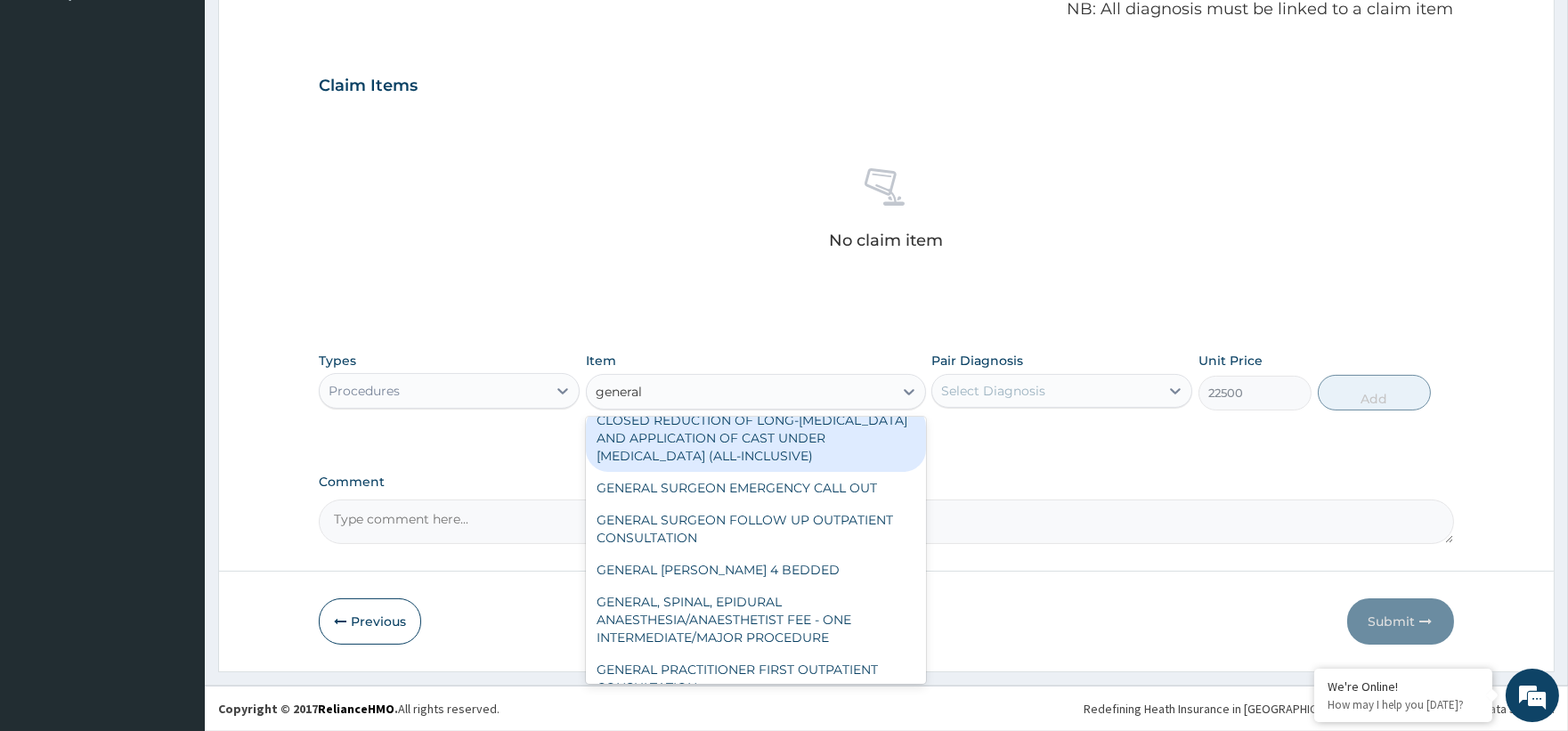
scroll to position [297, 0]
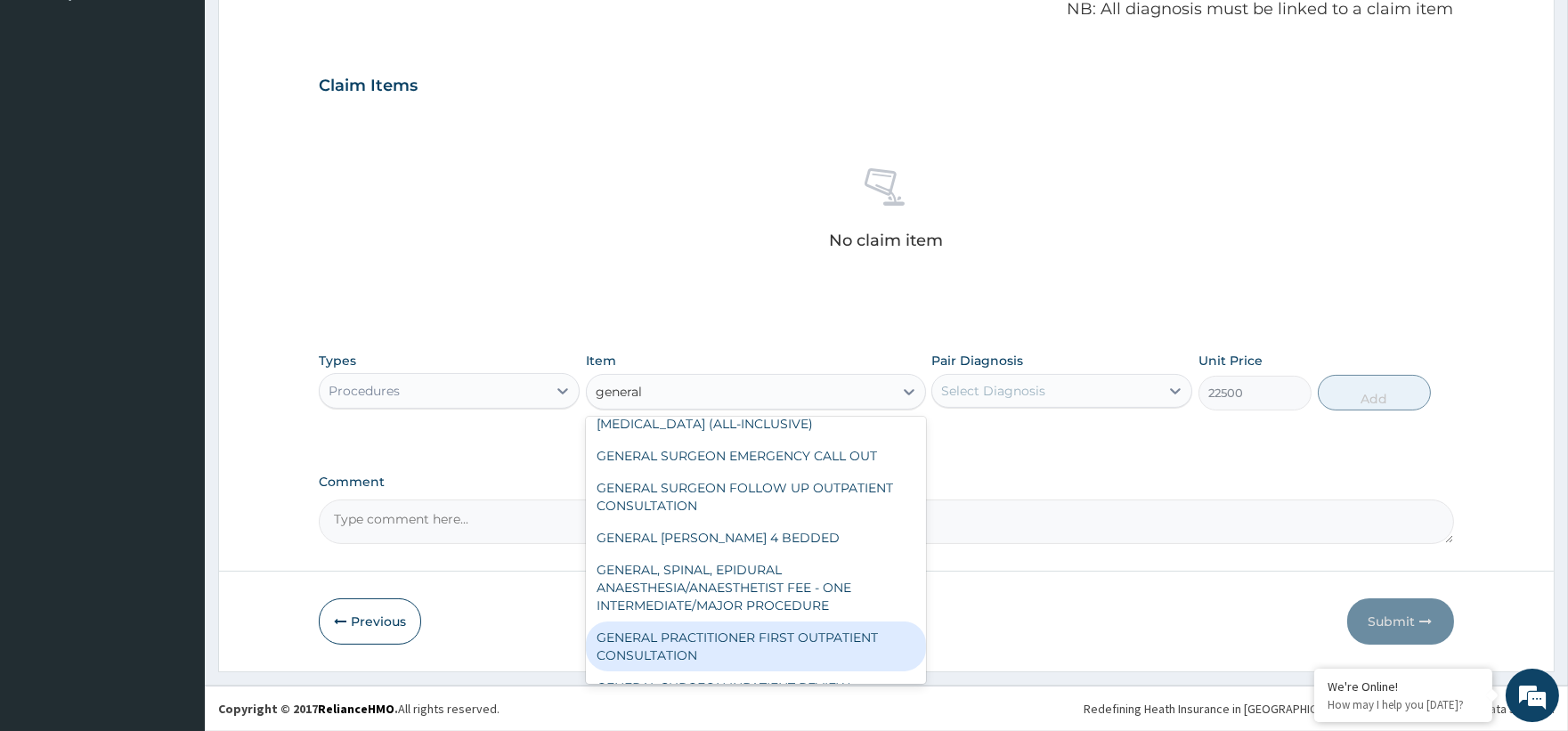
click at [801, 646] on div "GENERAL PRACTITIONER FIRST OUTPATIENT CONSULTATION" at bounding box center [755, 646] width 340 height 50
type input "3750"
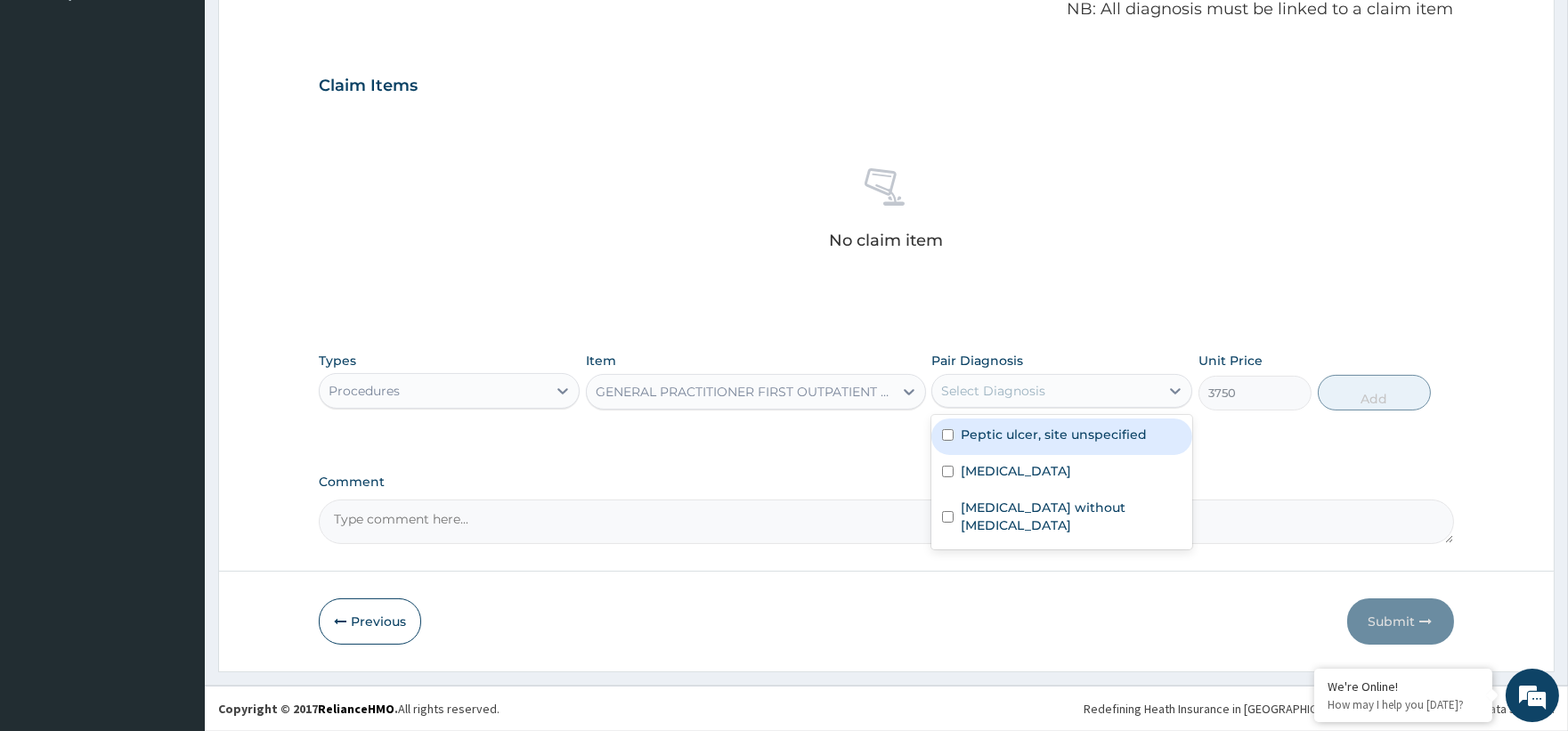
click at [1006, 403] on div "Select Diagnosis" at bounding box center [1046, 391] width 227 height 28
click at [1015, 441] on label "Peptic ulcer, site unspecified" at bounding box center [1053, 434] width 187 height 18
checkbox input "true"
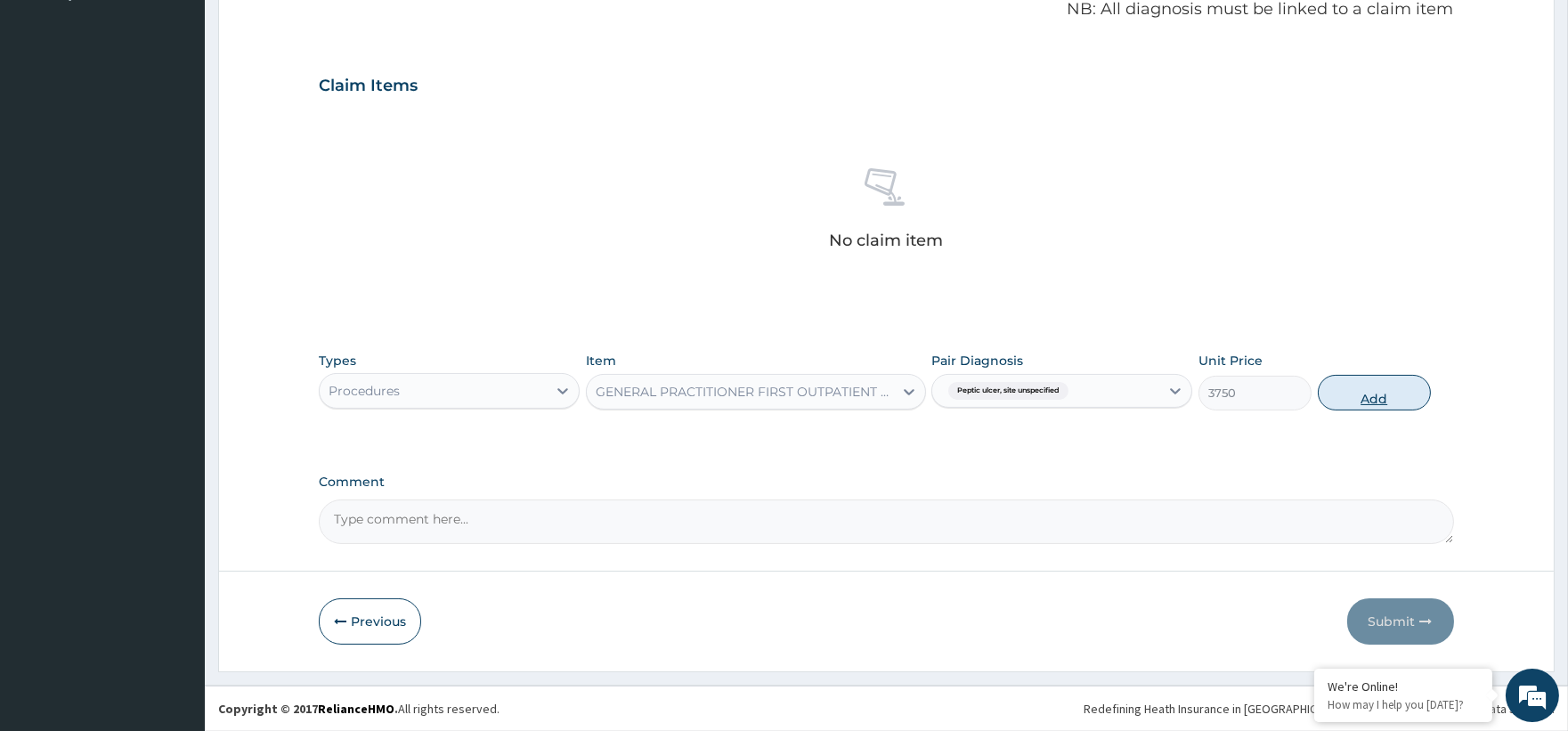
click at [1372, 385] on button "Add" at bounding box center [1374, 393] width 113 height 36
type input "0"
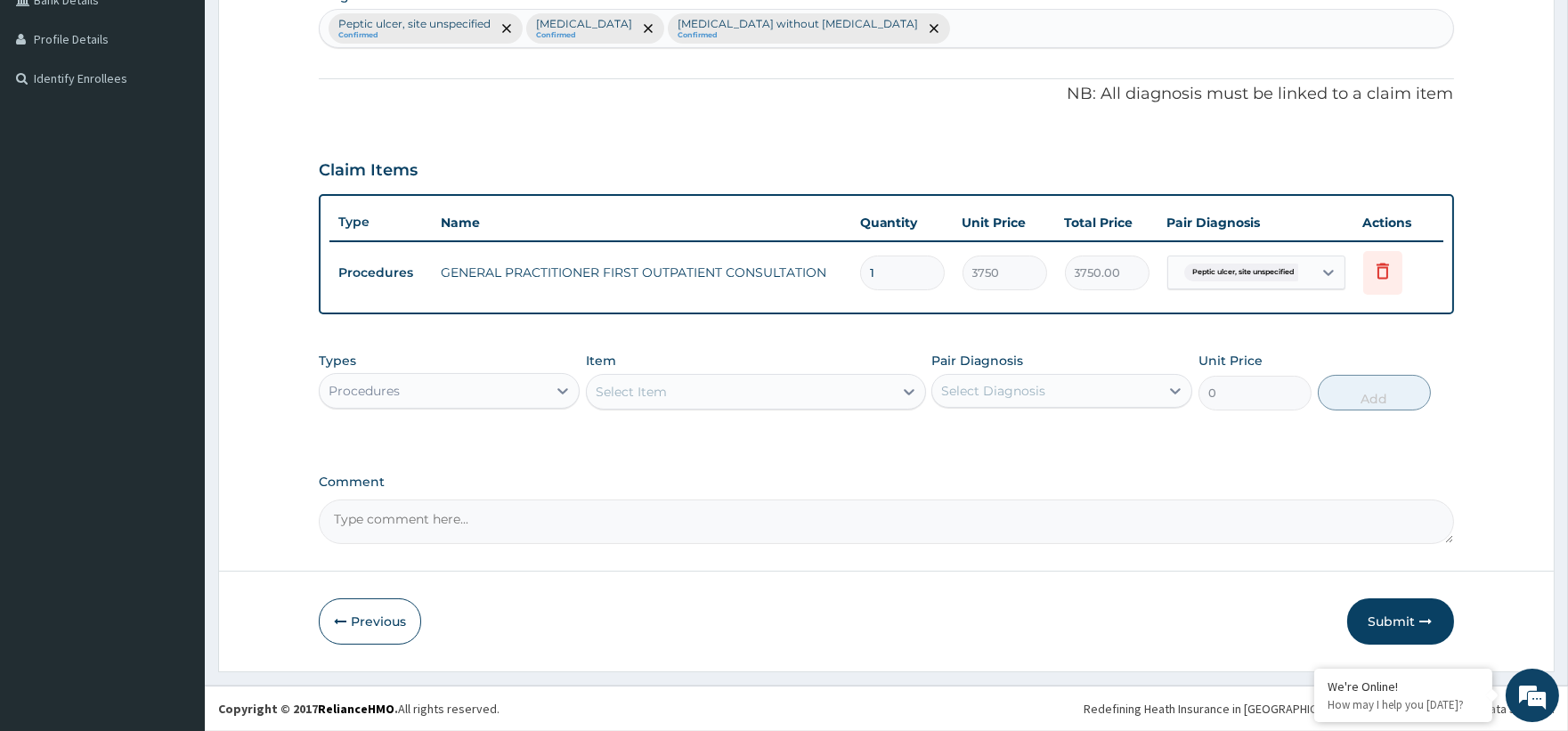
scroll to position [467, 0]
click at [440, 400] on div "Procedures" at bounding box center [433, 393] width 227 height 28
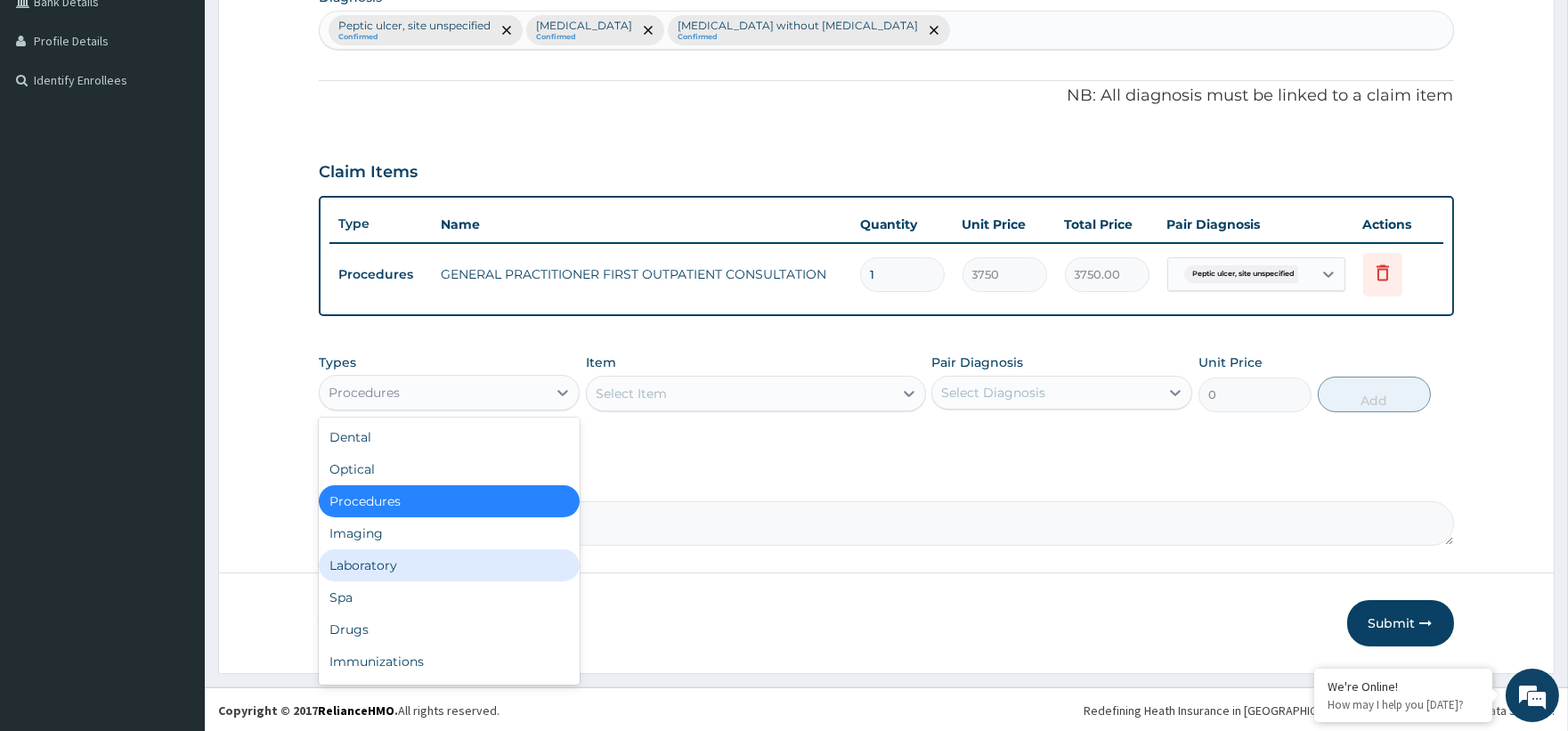
click at [392, 571] on div "Laboratory" at bounding box center [449, 565] width 261 height 32
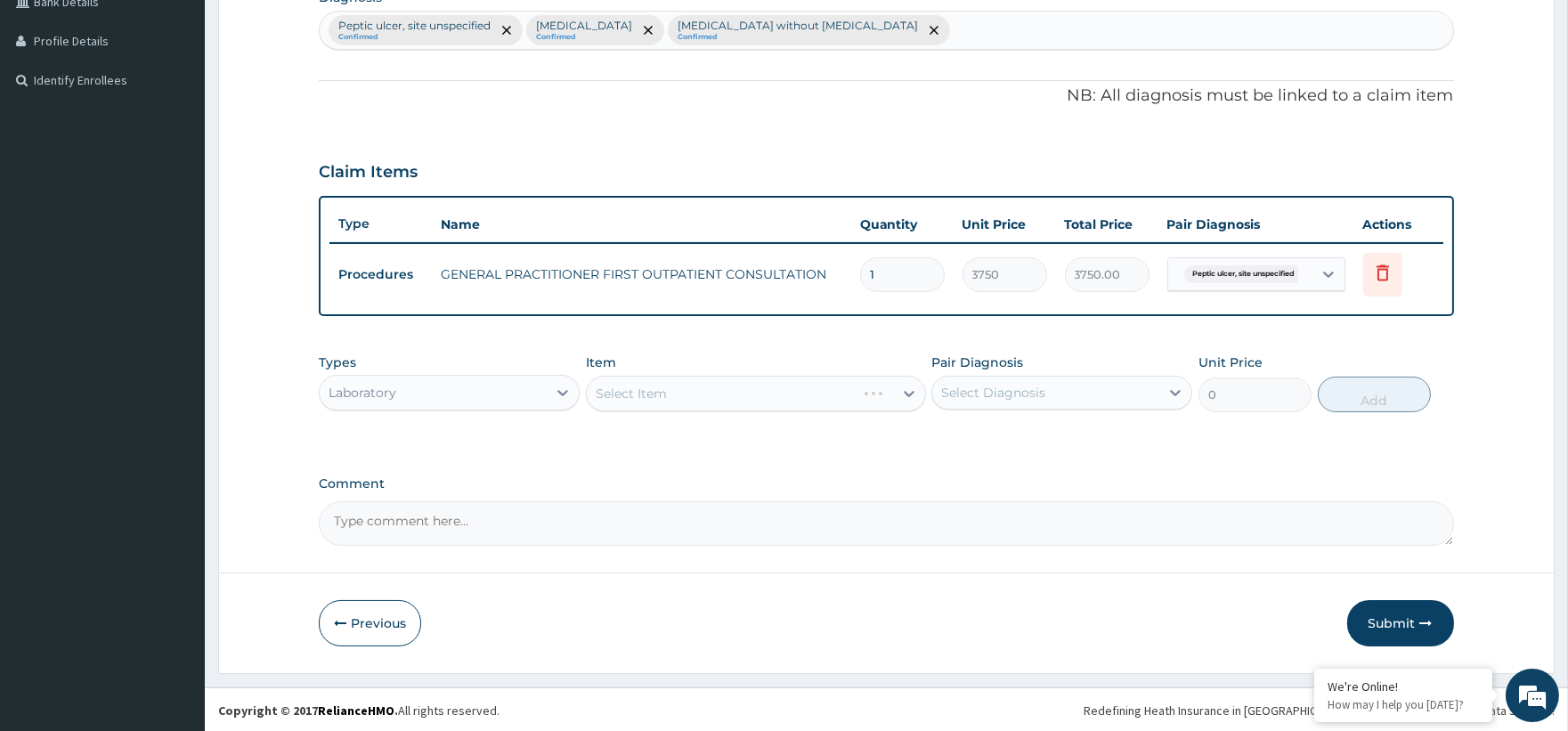
click at [653, 369] on div "Item Select Item" at bounding box center [755, 382] width 340 height 59
click at [684, 398] on div "Select Item" at bounding box center [755, 394] width 340 height 36
click at [904, 385] on div "Select Item" at bounding box center [755, 394] width 340 height 36
click at [906, 385] on div "Select Item" at bounding box center [755, 394] width 340 height 36
click at [906, 384] on div "Select Item" at bounding box center [755, 394] width 340 height 36
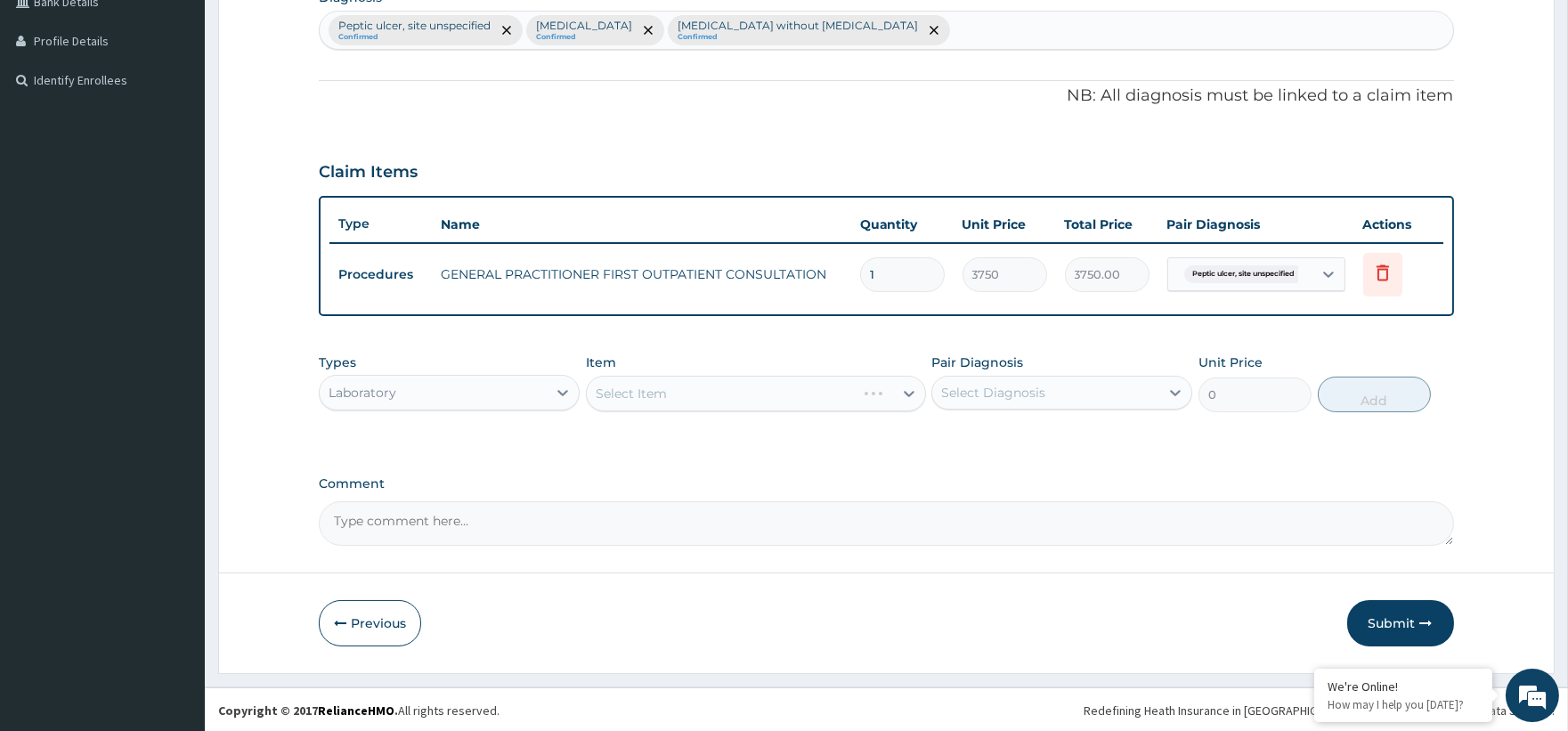
click at [906, 384] on icon at bounding box center [908, 393] width 18 height 18
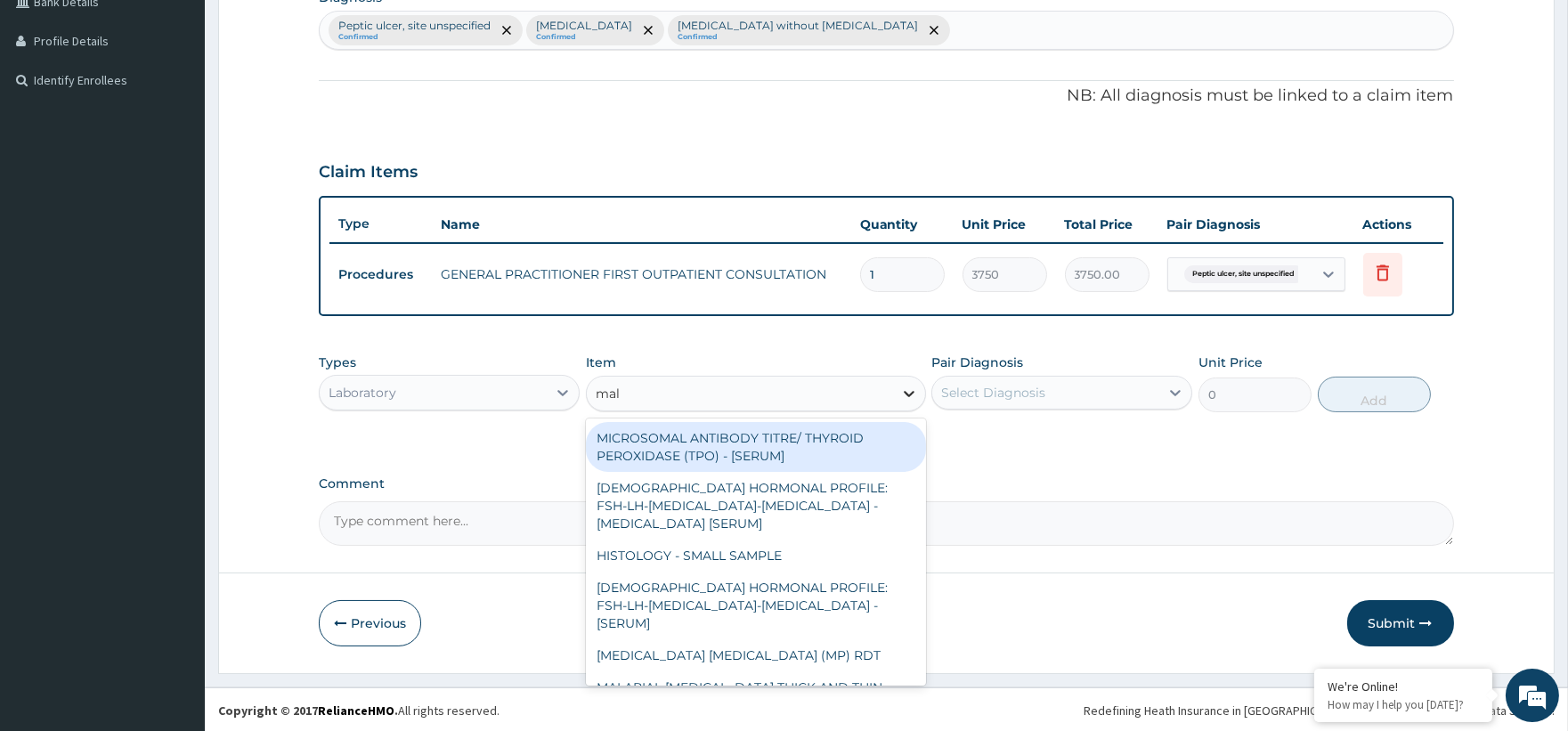
type input "mala"
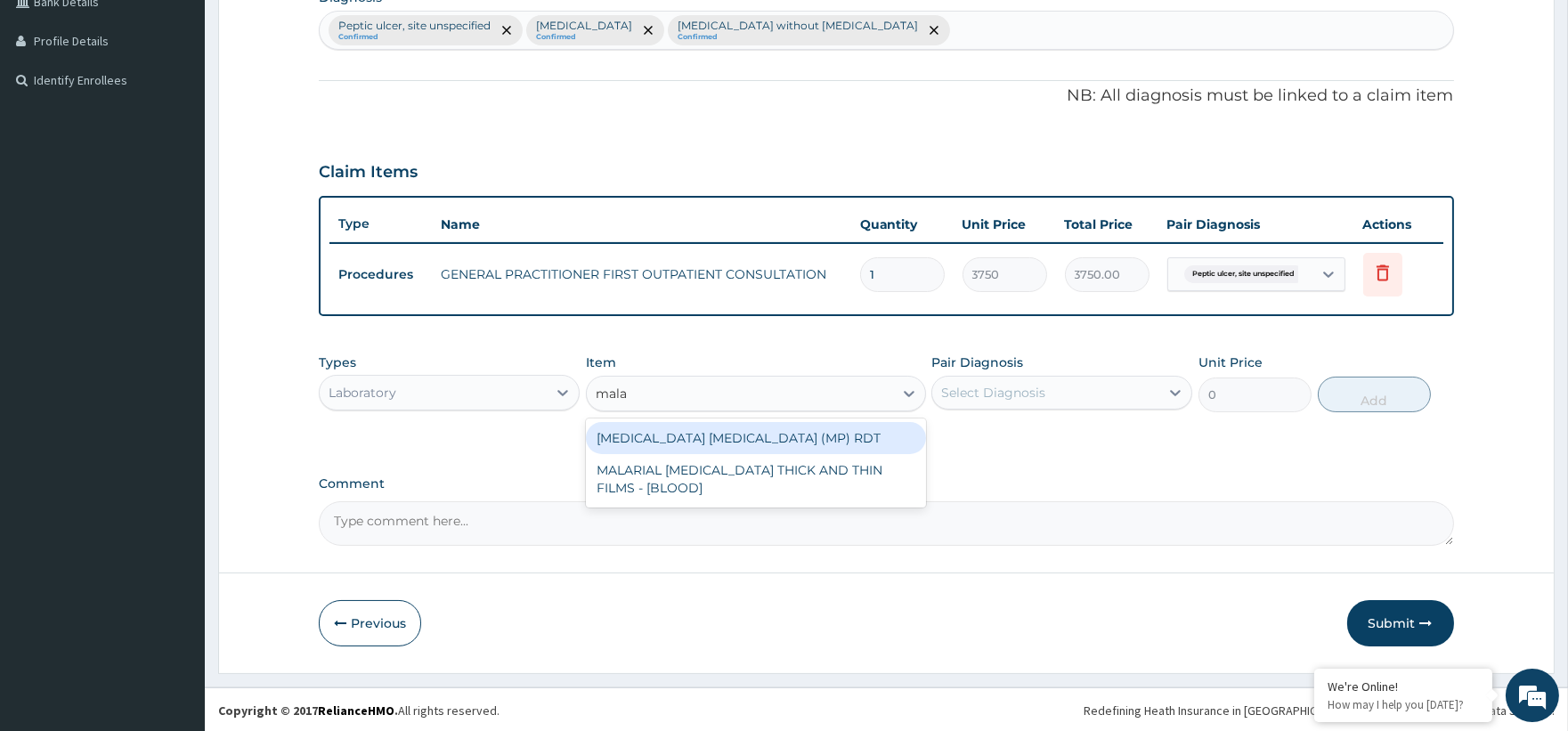
click at [817, 440] on div "MALARIA PARASITE (MP) RDT" at bounding box center [755, 438] width 340 height 32
type input "2000"
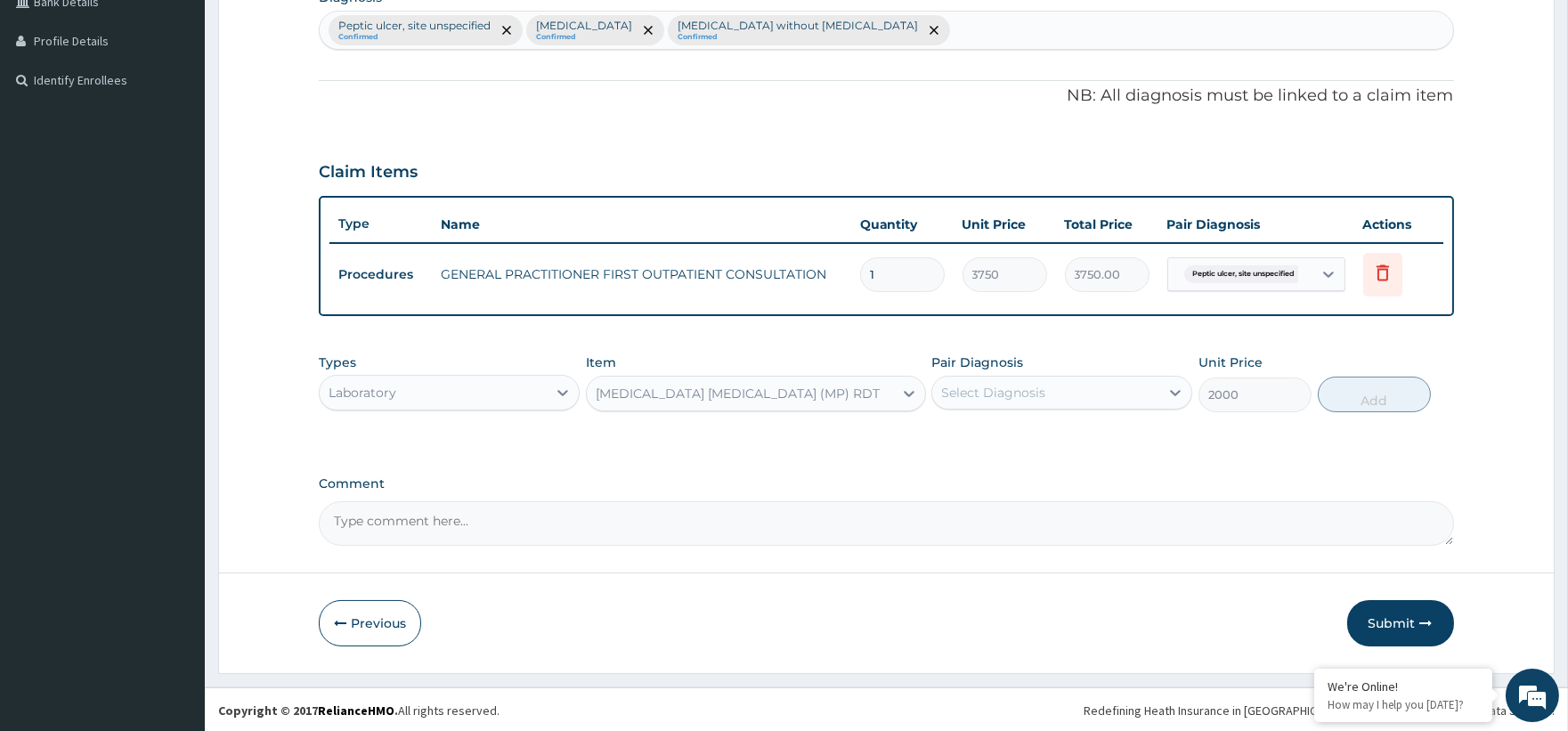
click at [991, 392] on div "Select Diagnosis" at bounding box center [993, 392] width 104 height 18
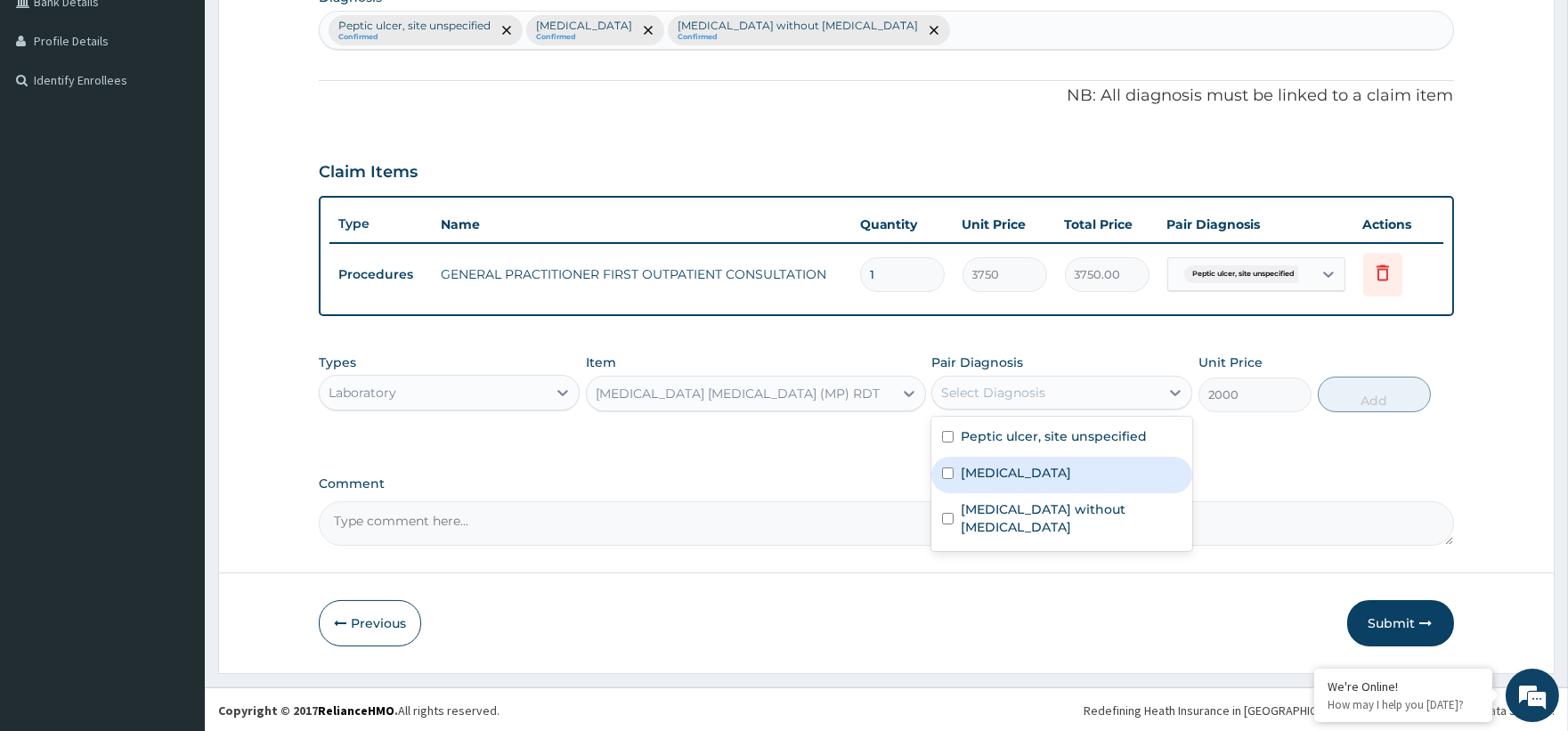
click at [1008, 470] on label "Malaria, unspecified" at bounding box center [1016, 472] width 111 height 18
checkbox input "true"
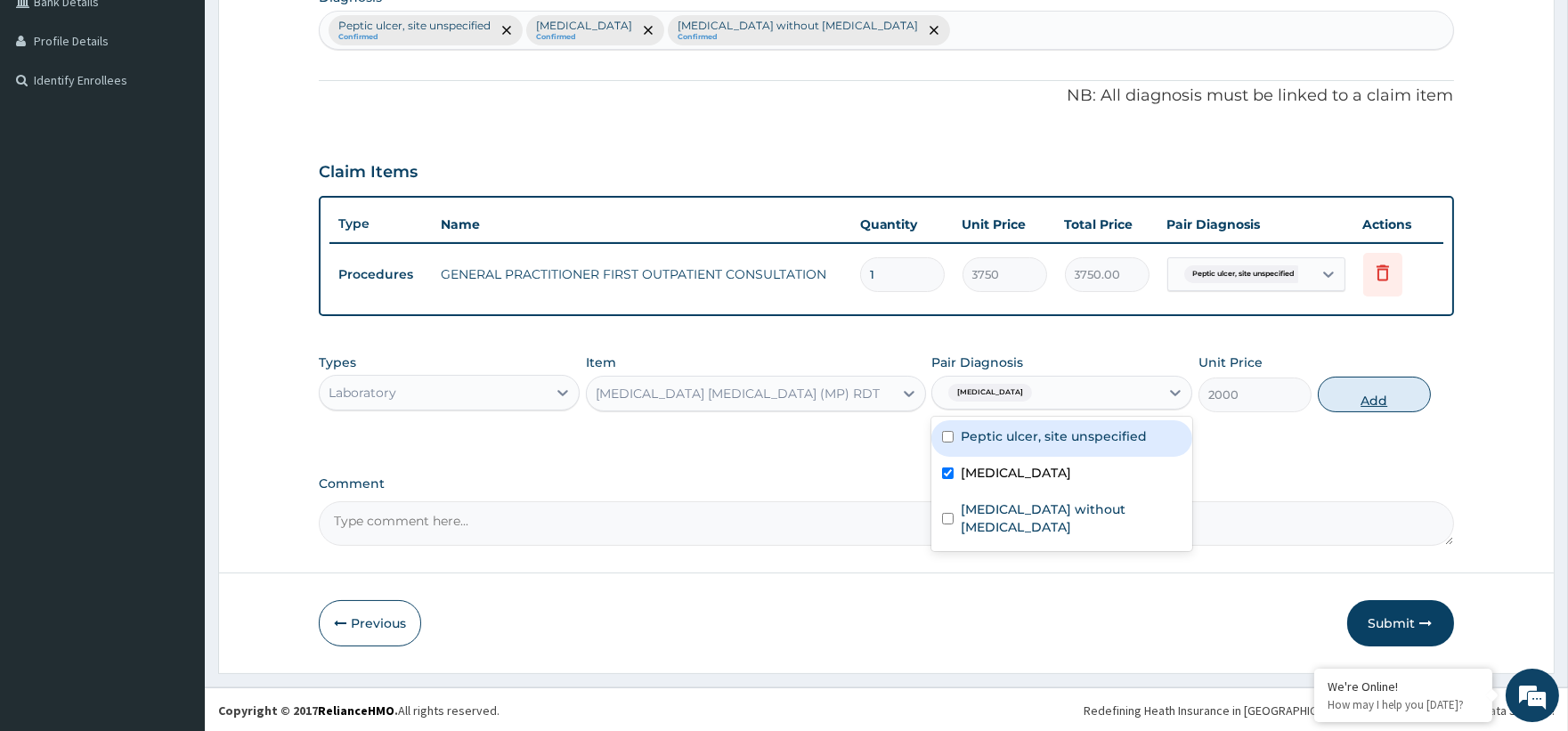
click at [1348, 386] on button "Add" at bounding box center [1374, 395] width 113 height 36
type input "0"
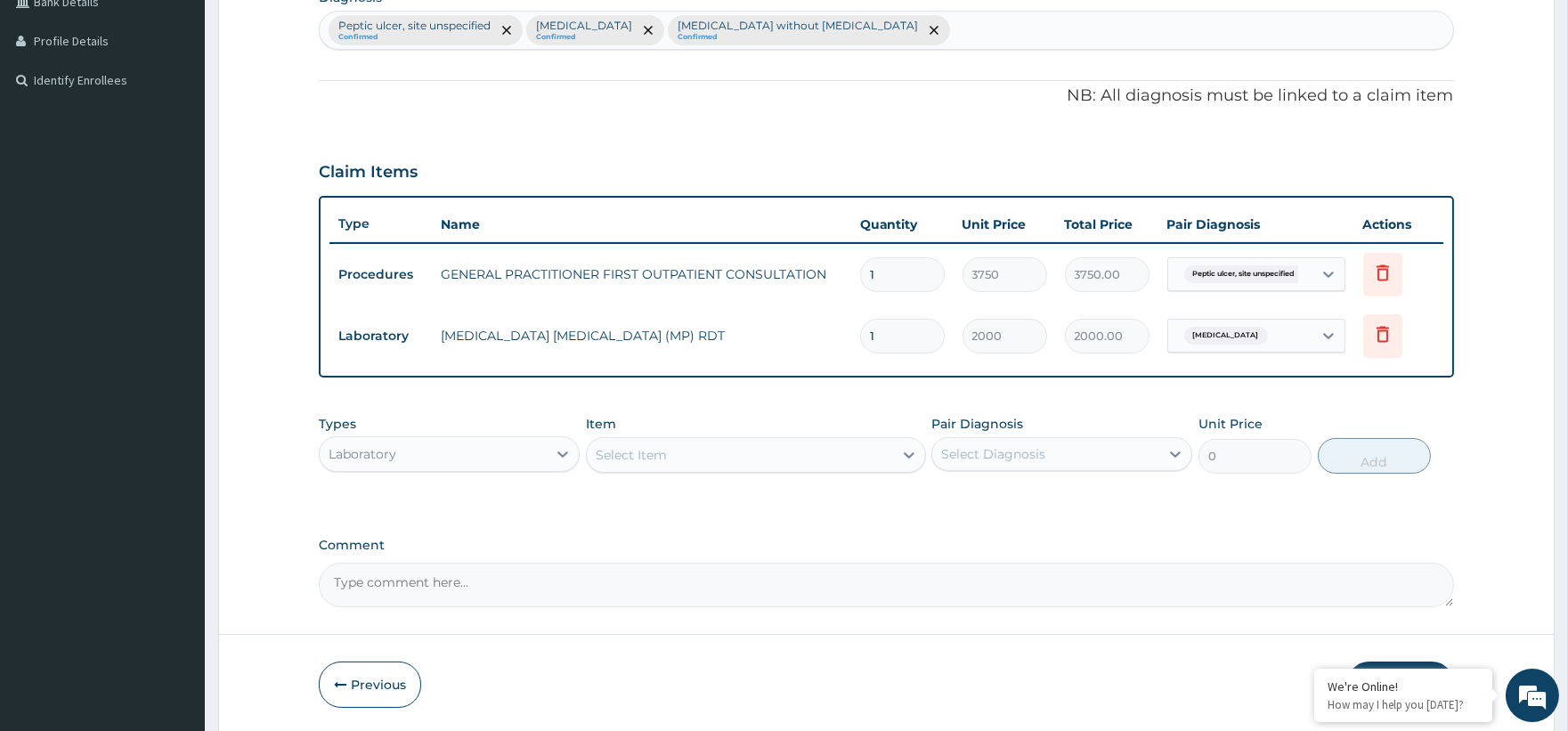
click at [801, 450] on div "Select Item" at bounding box center [739, 455] width 306 height 28
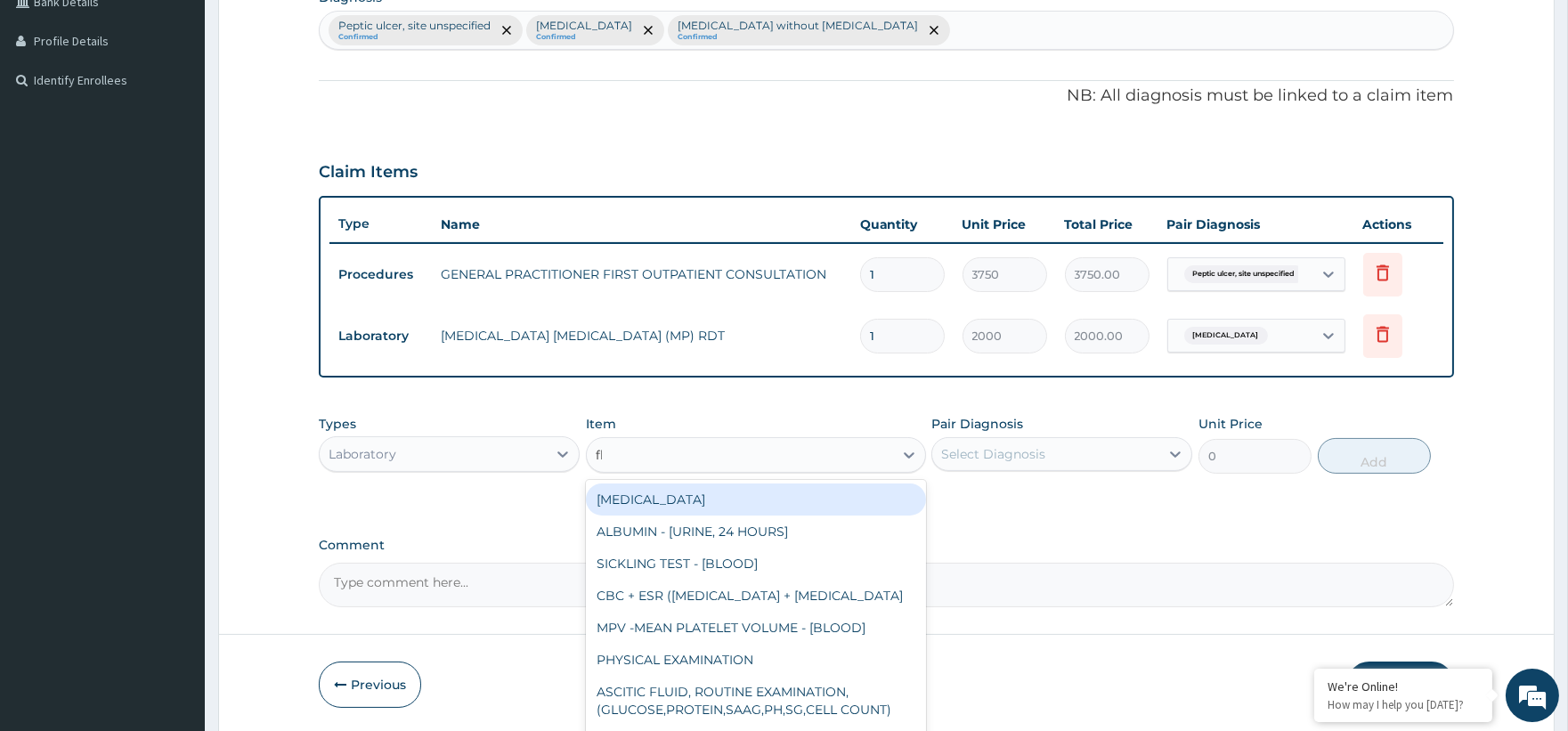
type input "fbc"
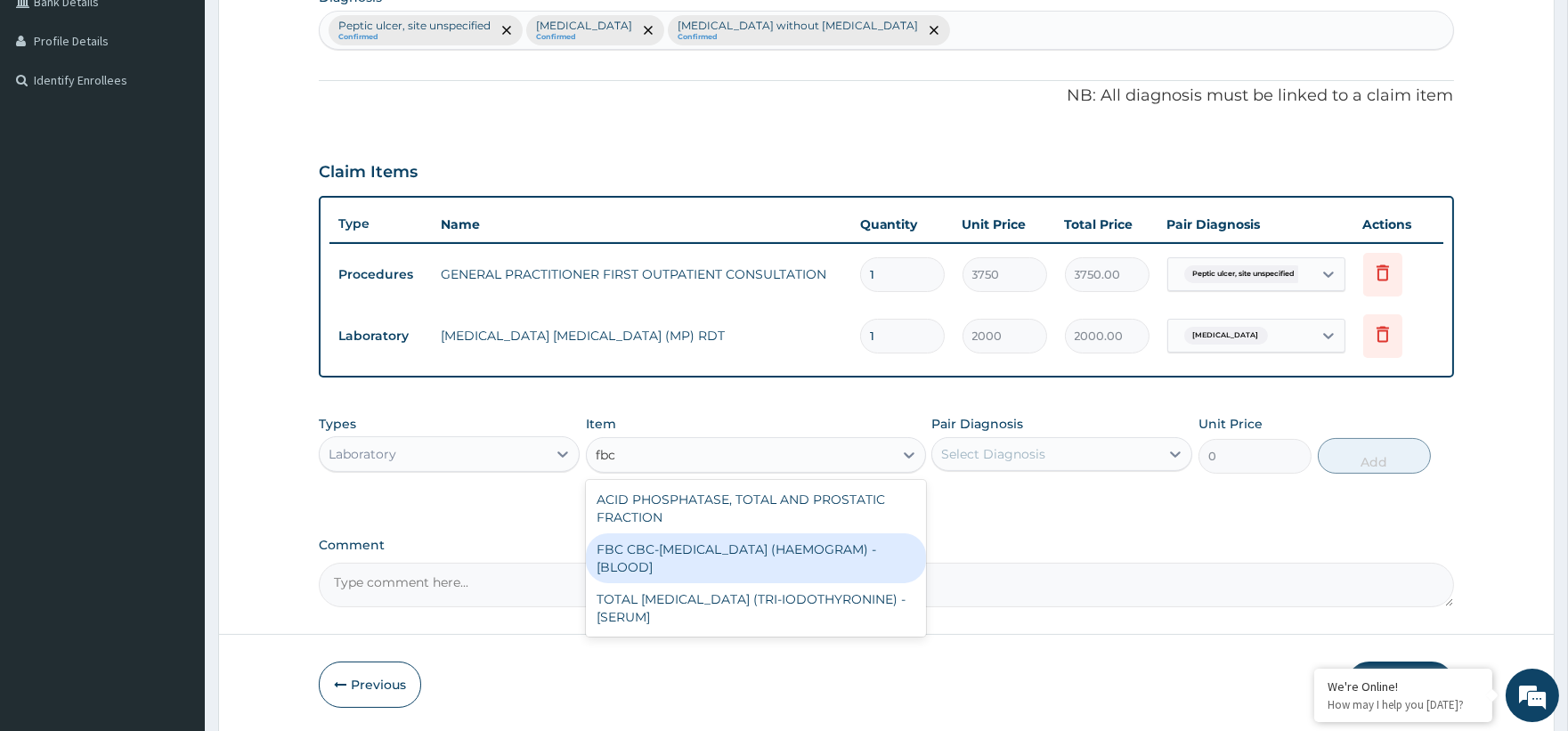
drag, startPoint x: 775, startPoint y: 552, endPoint x: 797, endPoint y: 547, distance: 22.6
click at [775, 550] on div "FBC CBC-COMPLETE BLOOD COUNT (HAEMOGRAM) - [BLOOD]" at bounding box center [755, 558] width 340 height 50
type input "5000"
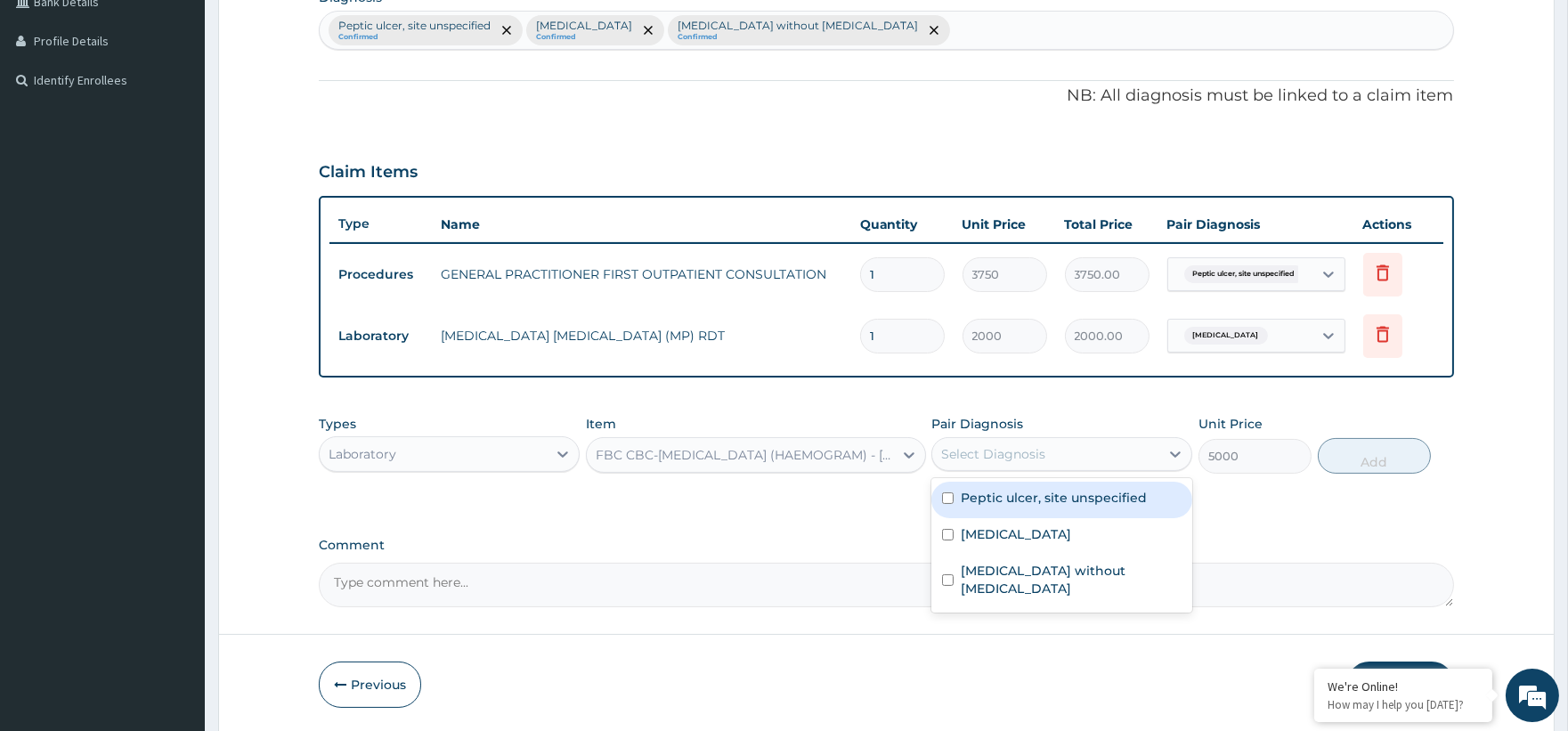
click at [1055, 437] on div "Select Diagnosis" at bounding box center [1062, 454] width 261 height 34
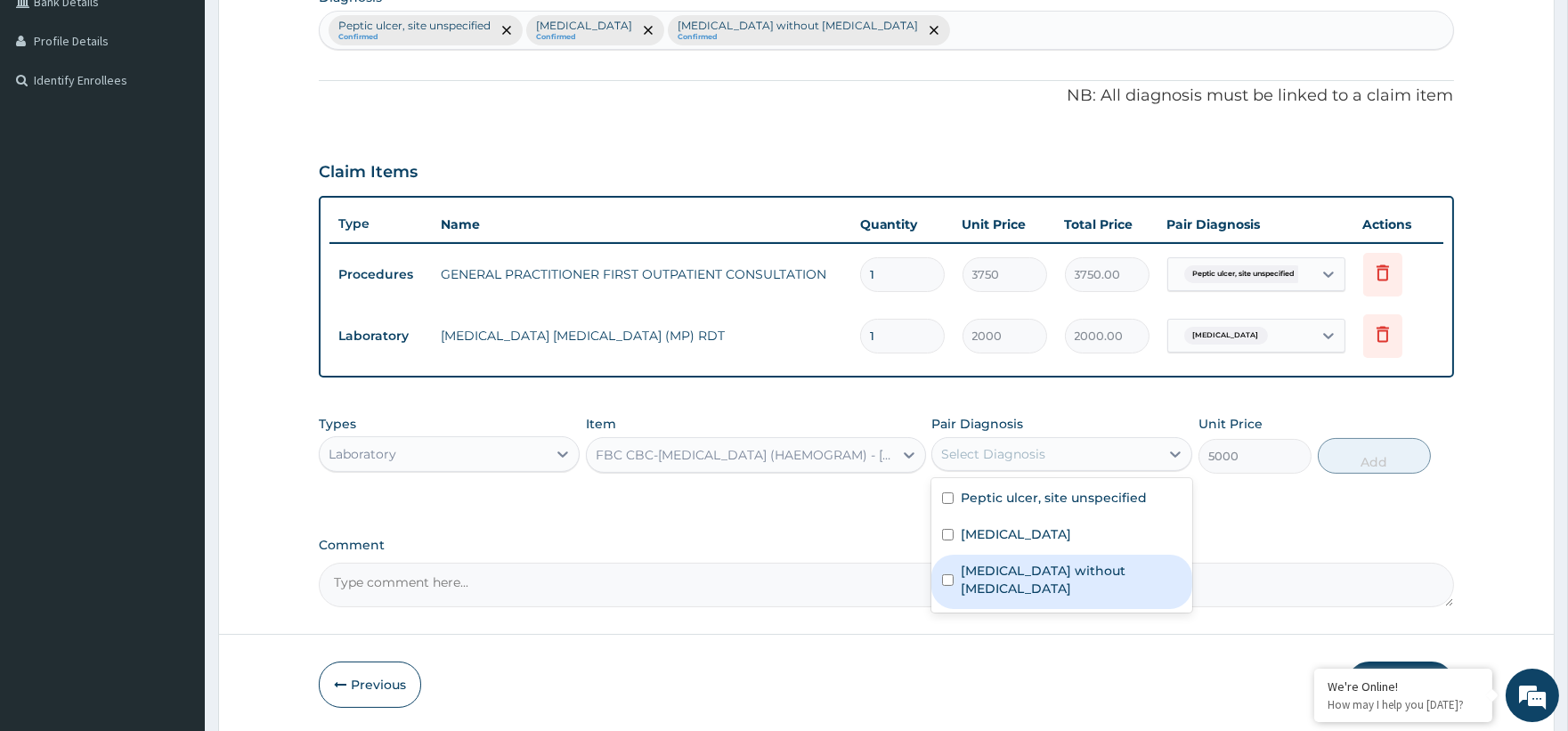
click at [1013, 570] on label "Sepsis without septic shock" at bounding box center [1071, 579] width 221 height 36
checkbox input "true"
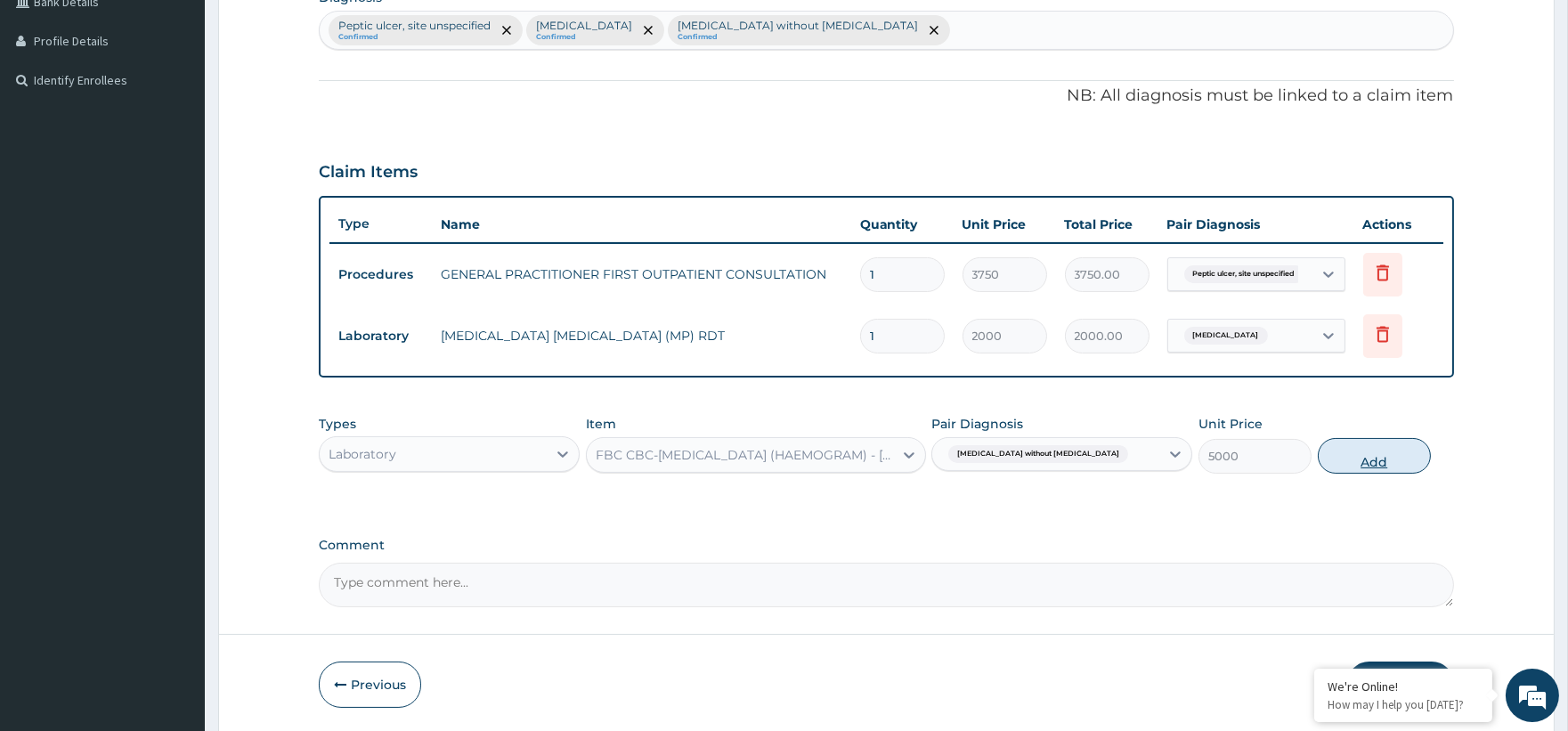
click at [1376, 455] on button "Add" at bounding box center [1374, 455] width 113 height 36
type input "0"
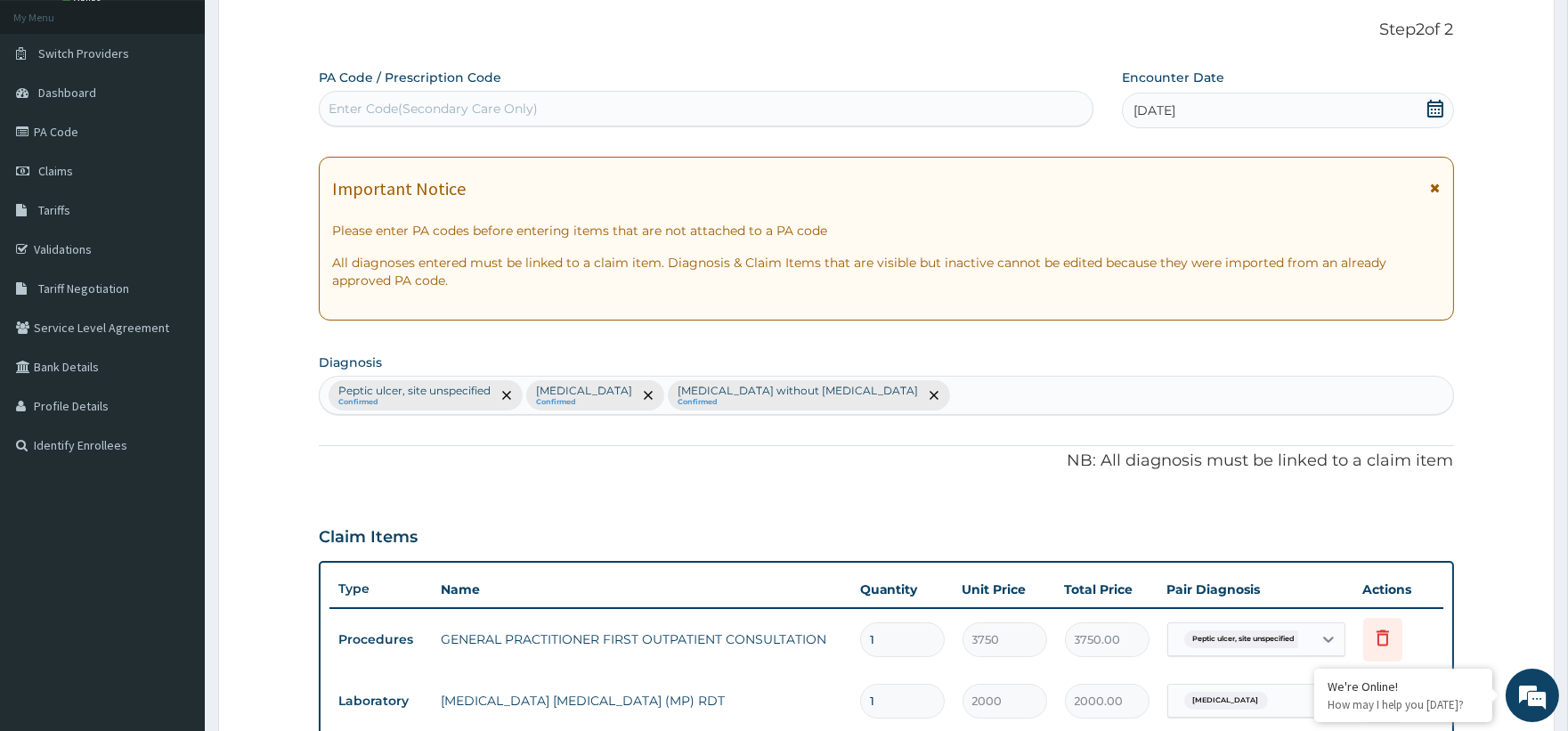
scroll to position [0, 0]
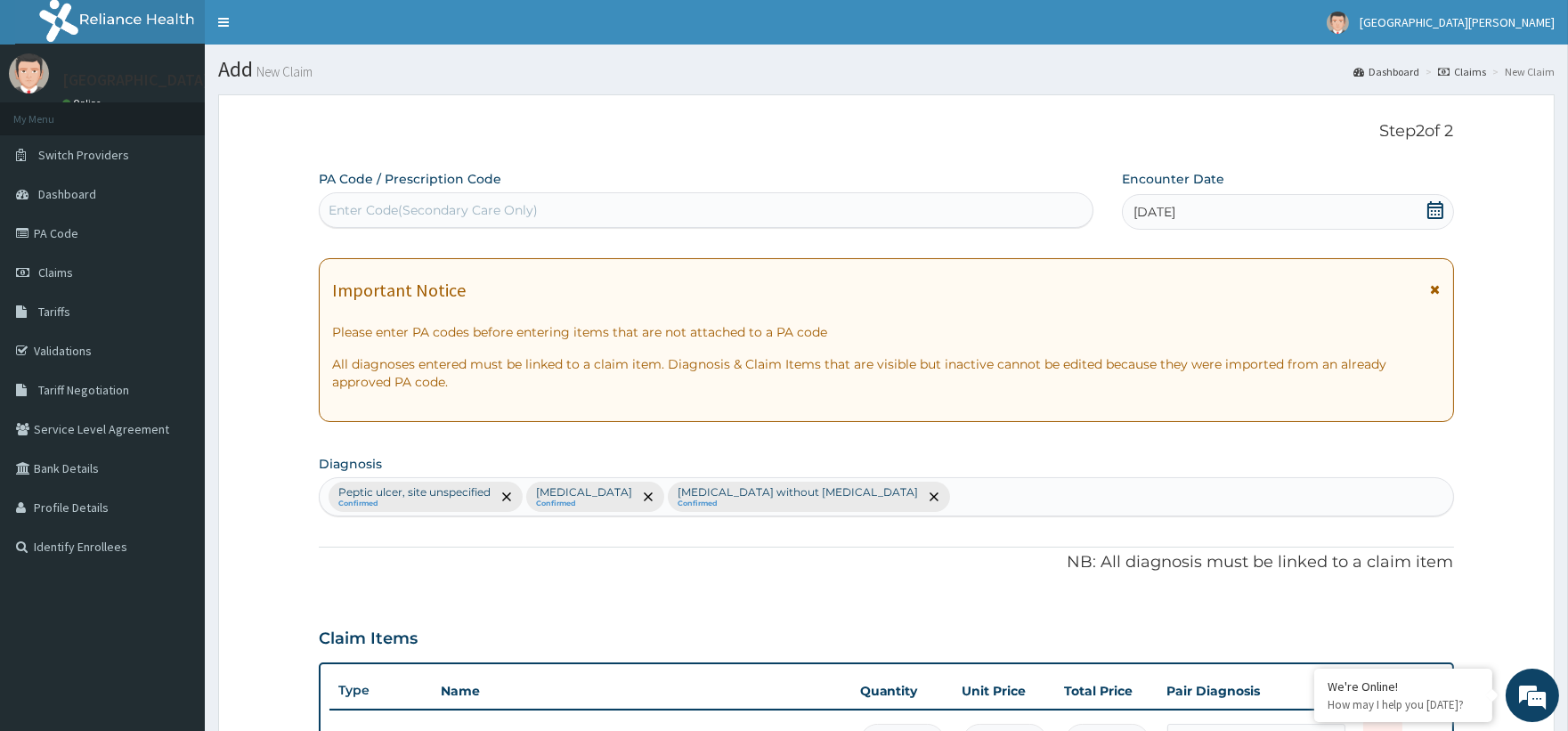
click at [572, 206] on div "Enter Code(Secondary Care Only)" at bounding box center [706, 210] width 772 height 28
paste input "PA/121379"
type input "PA/121379"
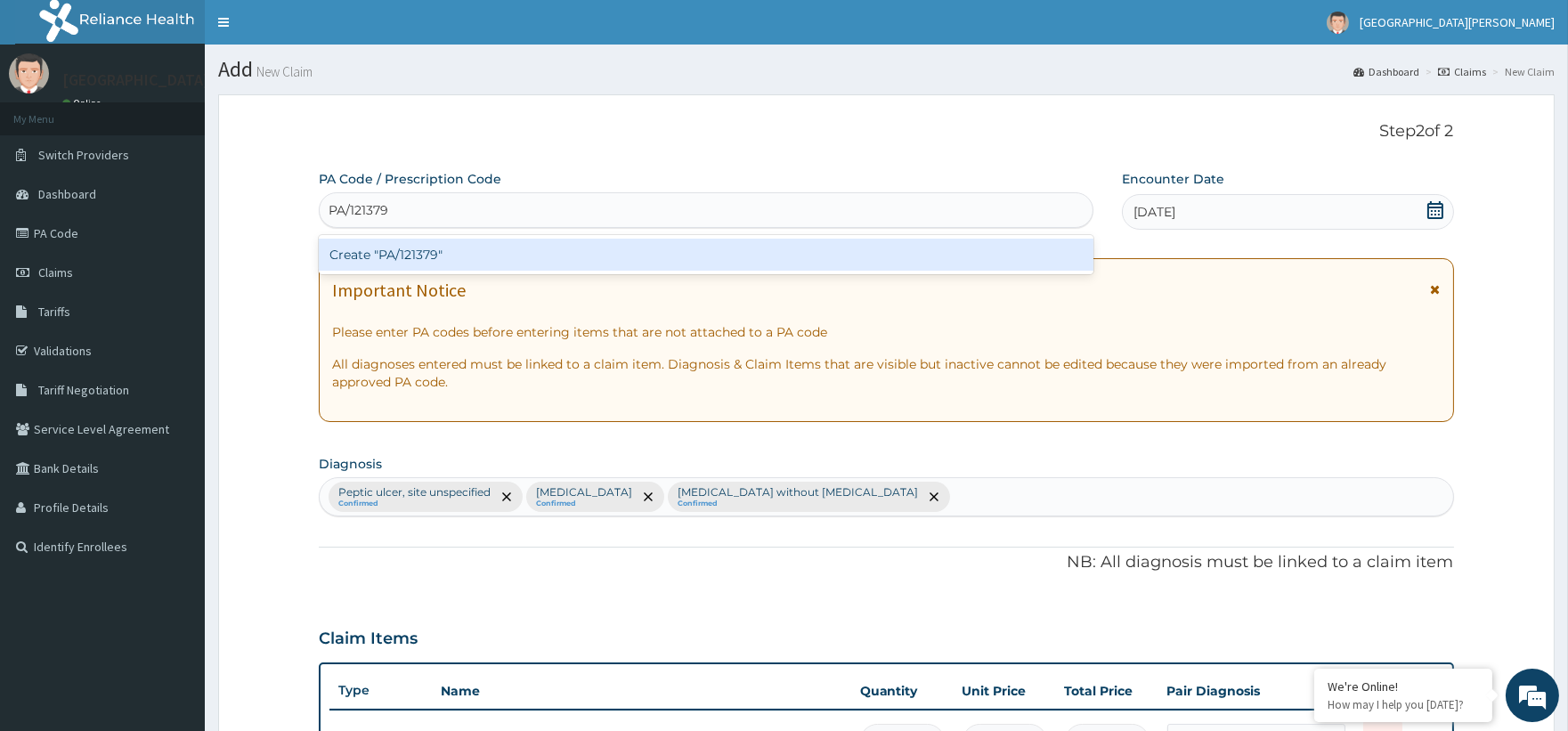
click at [452, 254] on div "Create "PA/121379"" at bounding box center [706, 255] width 774 height 32
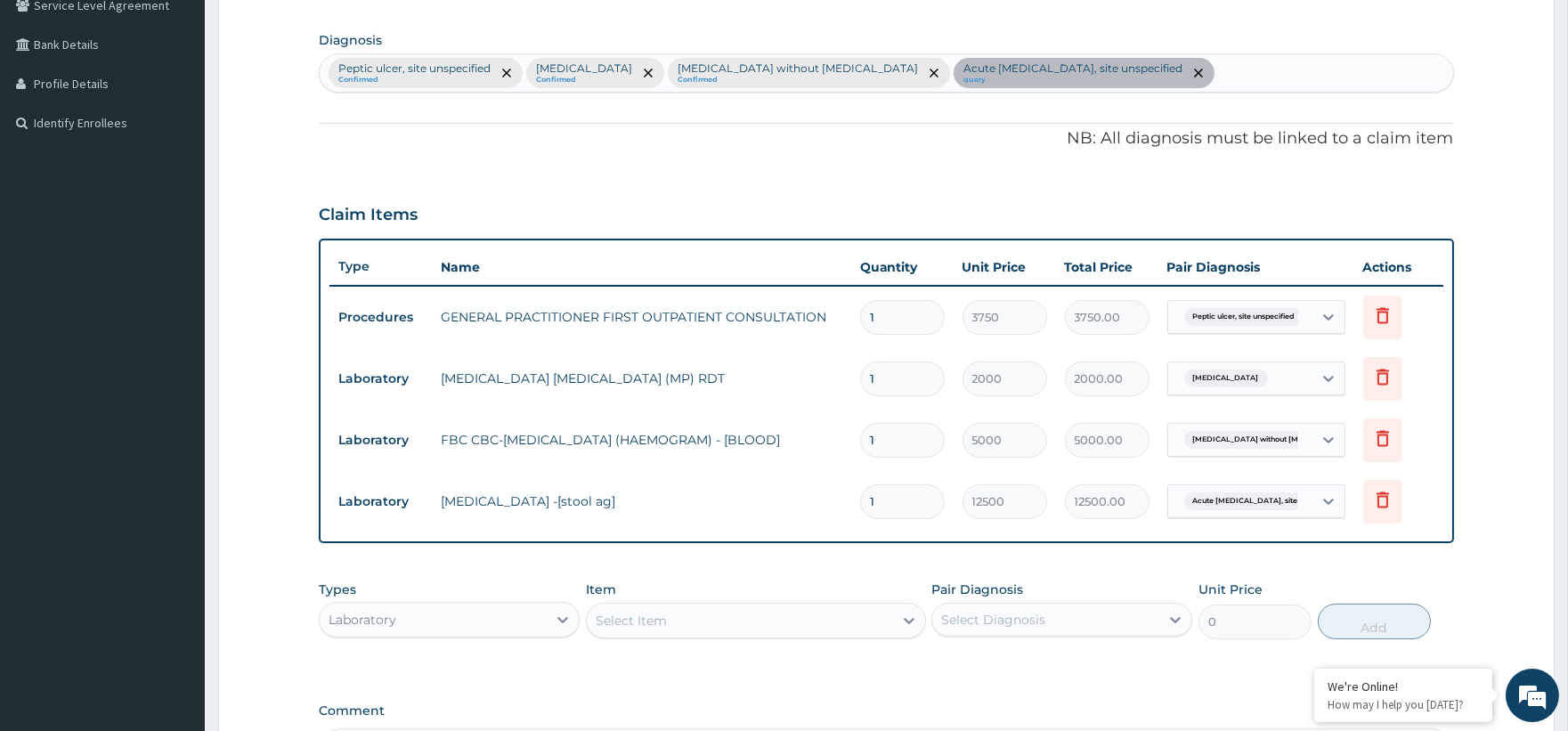
scroll to position [559, 0]
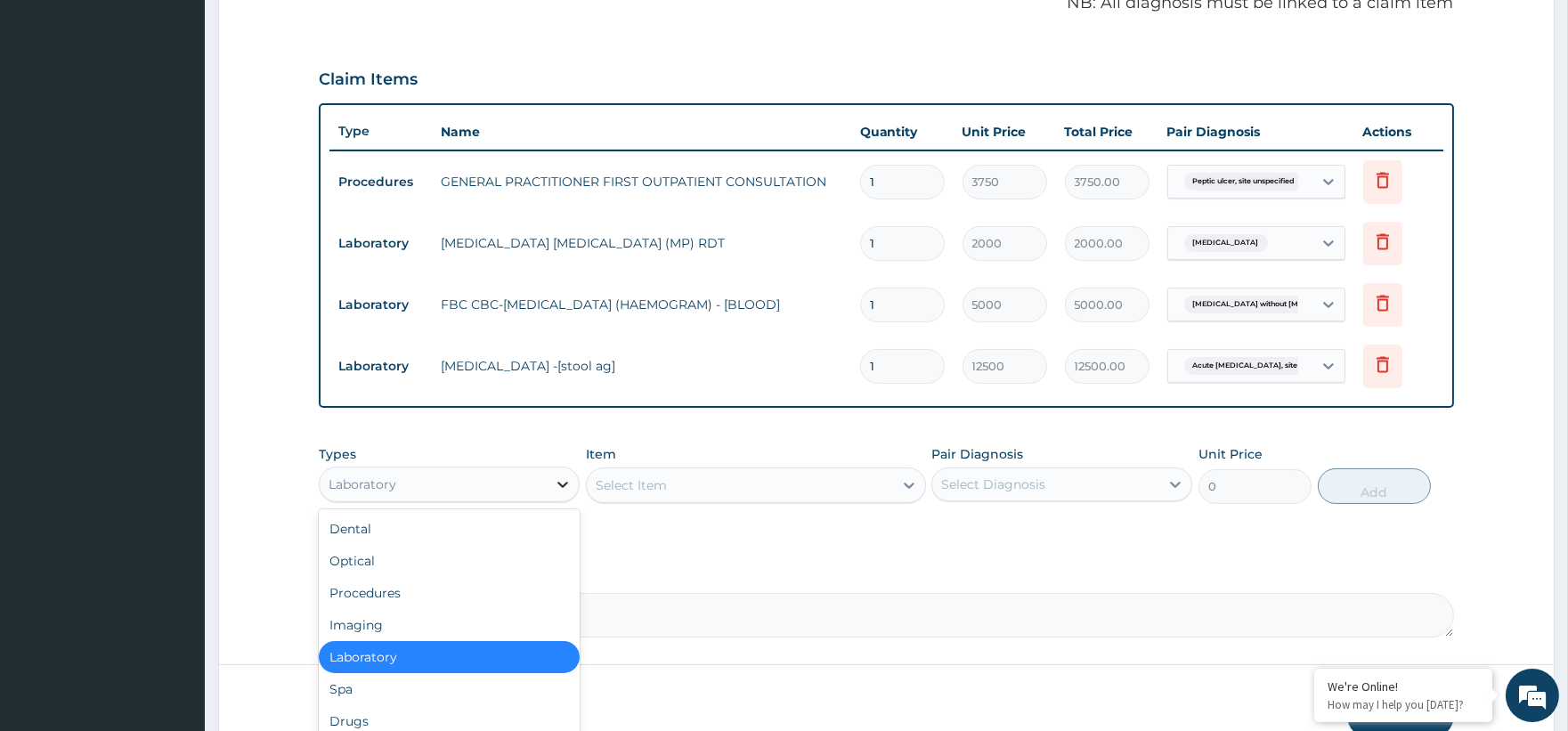
click at [571, 475] on icon at bounding box center [562, 484] width 18 height 18
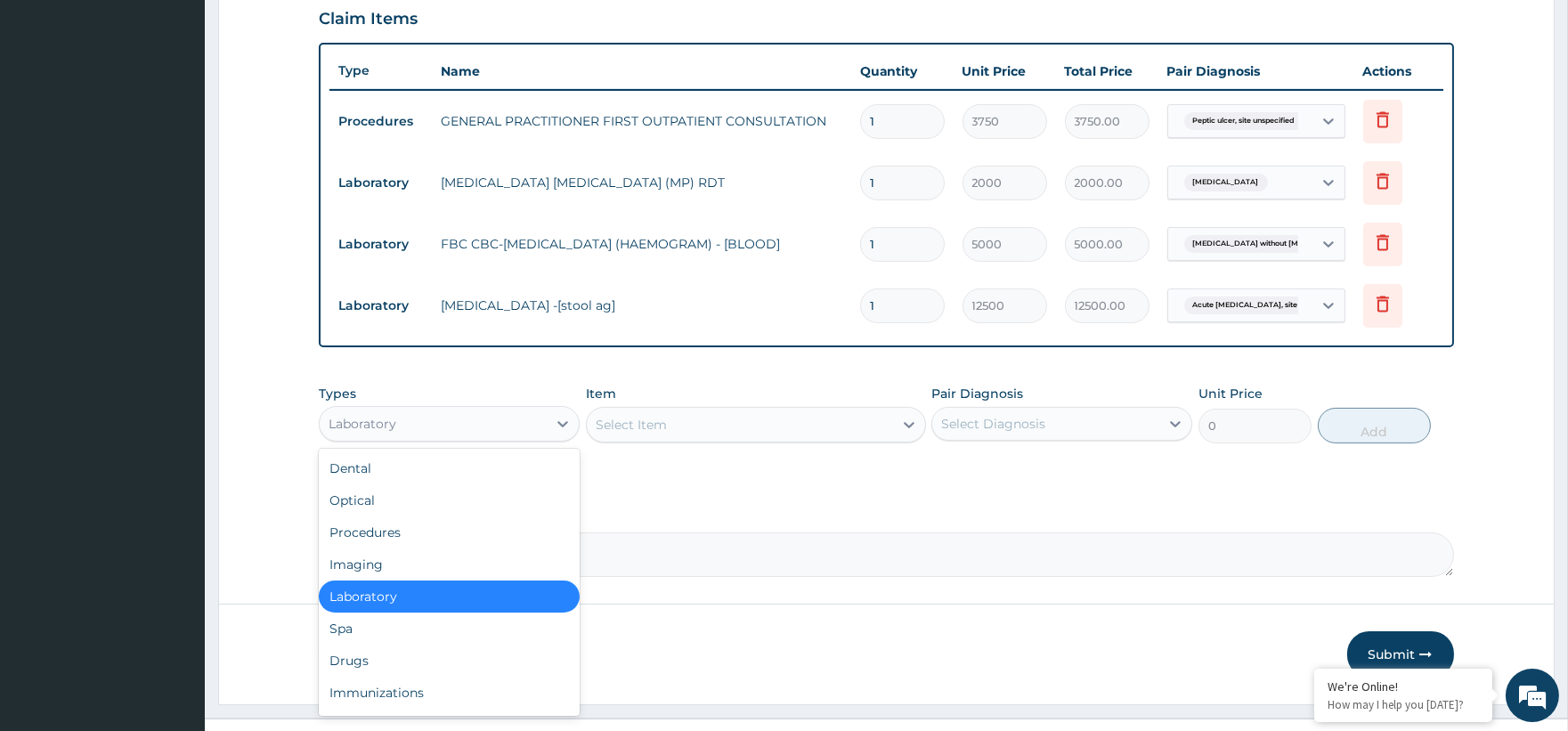
scroll to position [652, 0]
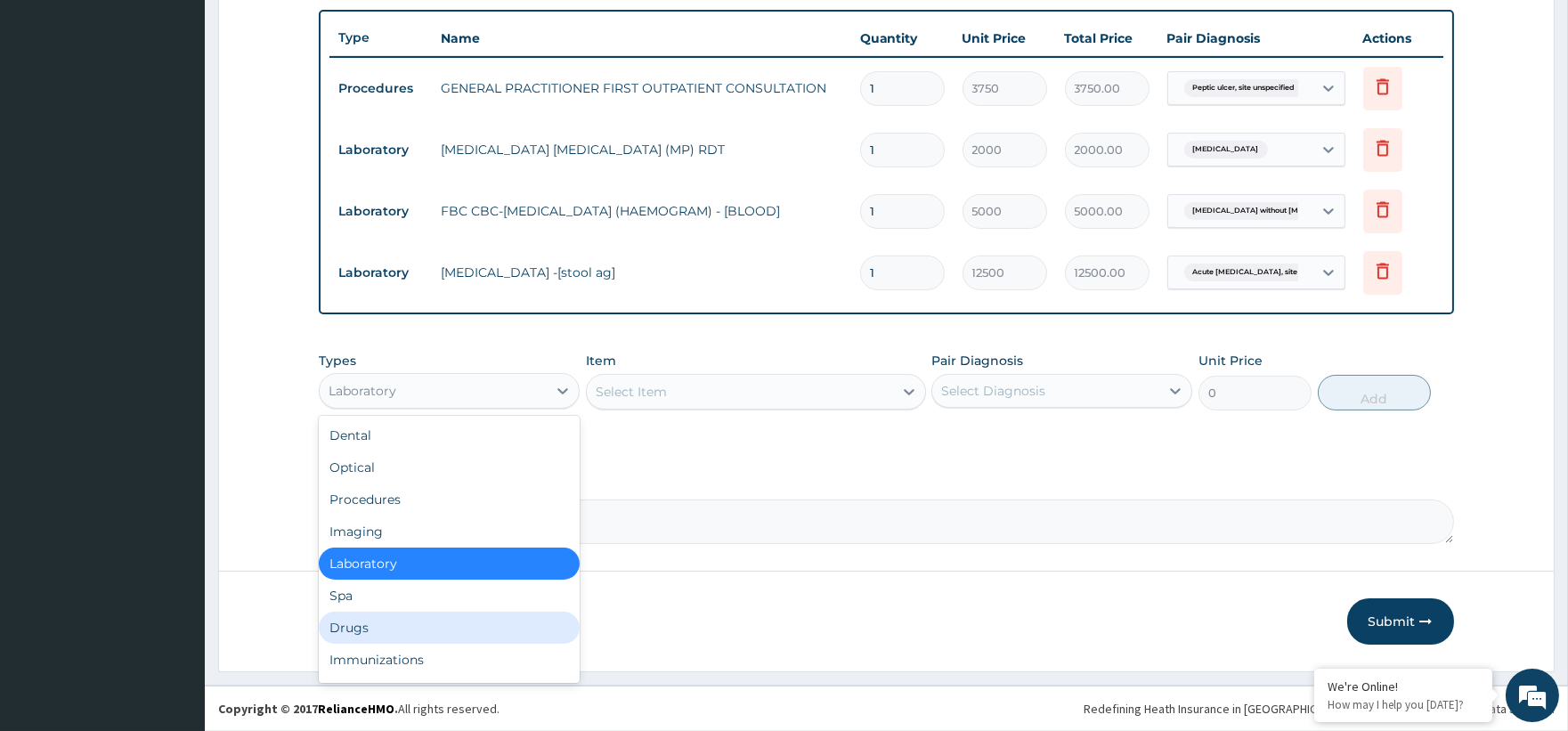
drag, startPoint x: 380, startPoint y: 625, endPoint x: 389, endPoint y: 615, distance: 13.5
click at [381, 625] on div "Drugs" at bounding box center [449, 628] width 261 height 32
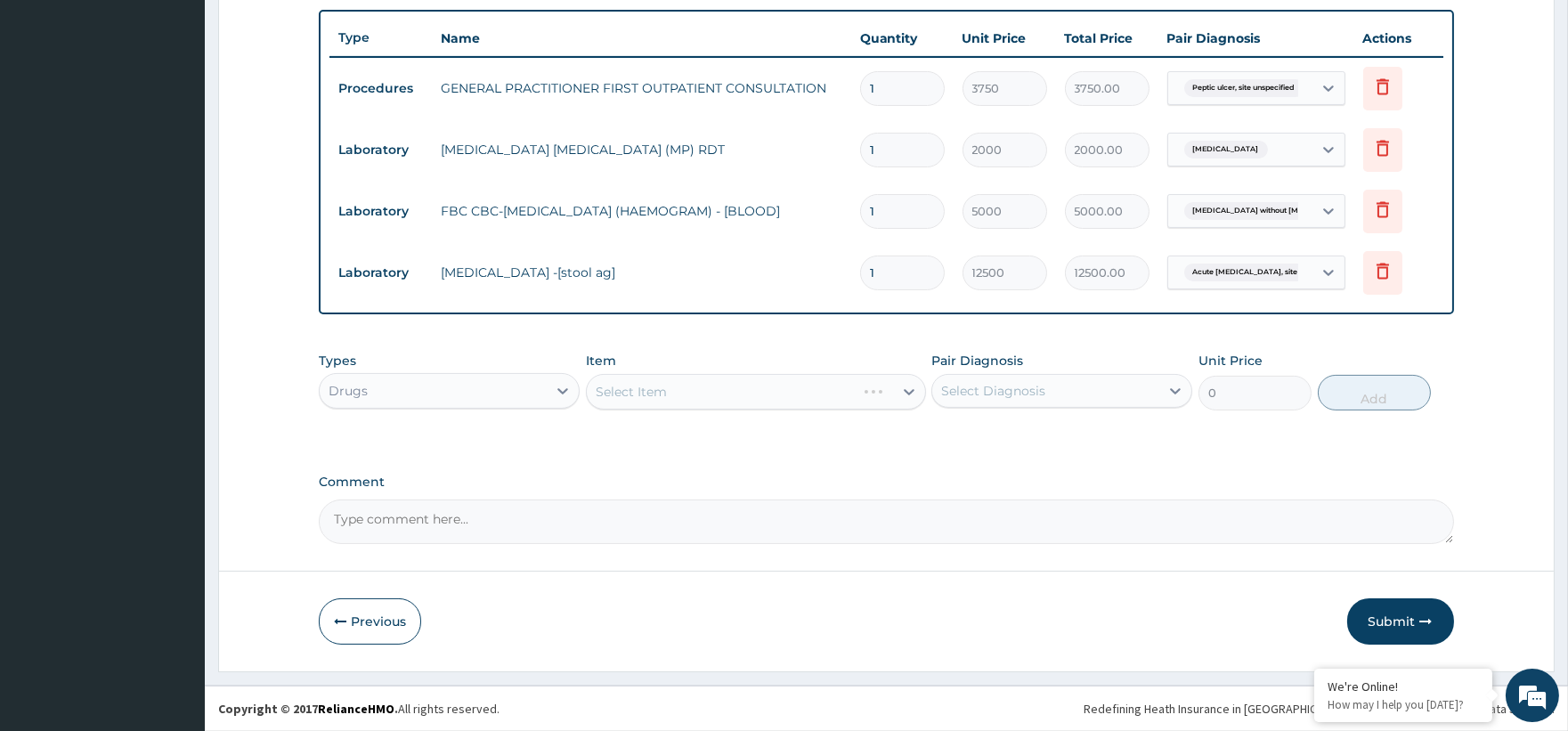
drag, startPoint x: 708, startPoint y: 396, endPoint x: 727, endPoint y: 410, distance: 23.6
click at [709, 396] on div "Select Item" at bounding box center [755, 392] width 340 height 36
click at [904, 383] on div "Select Item" at bounding box center [755, 392] width 340 height 36
click at [910, 388] on div "Select Item" at bounding box center [755, 392] width 340 height 36
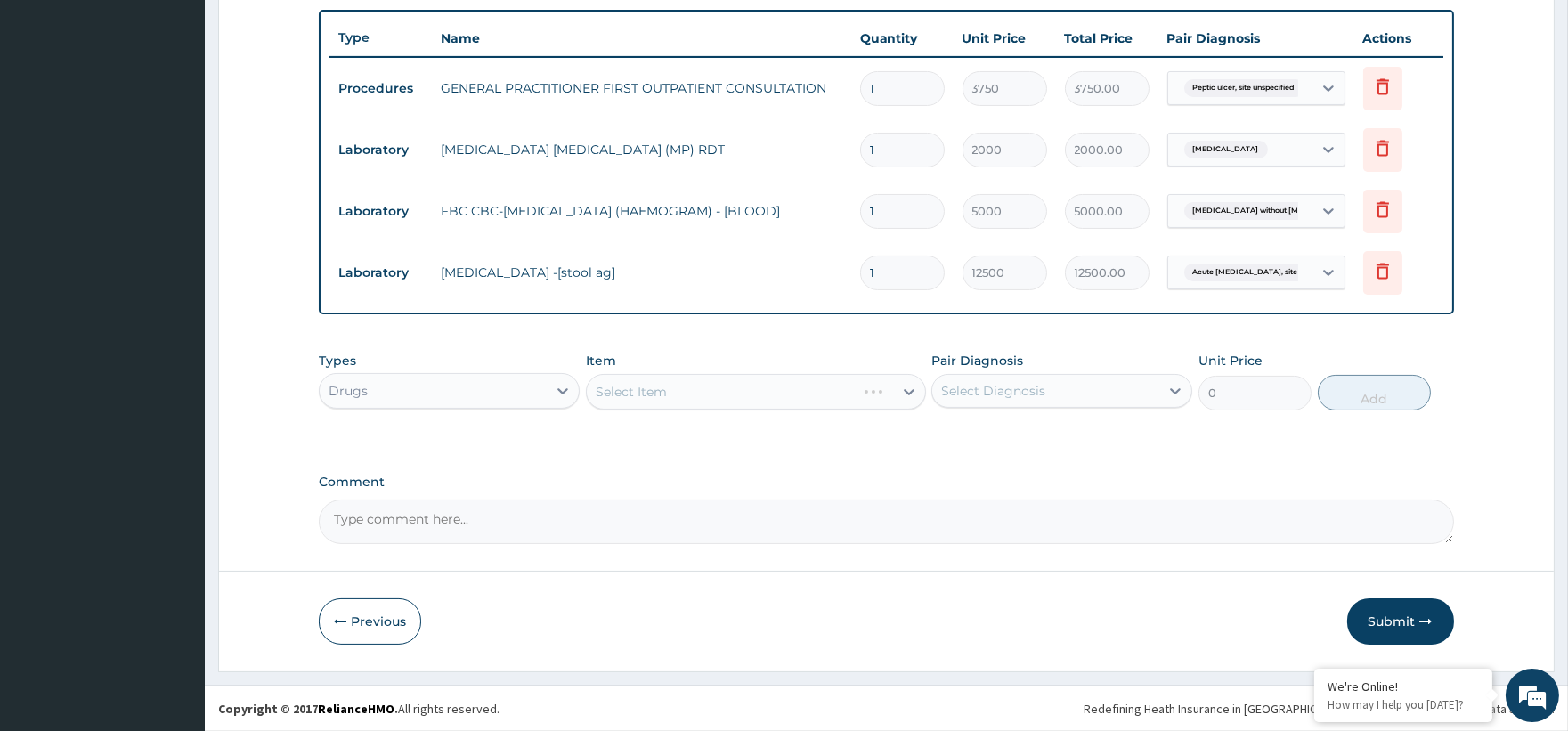
click at [910, 388] on div "Select Item" at bounding box center [755, 392] width 340 height 36
click at [918, 382] on div "Select Item" at bounding box center [755, 392] width 340 height 36
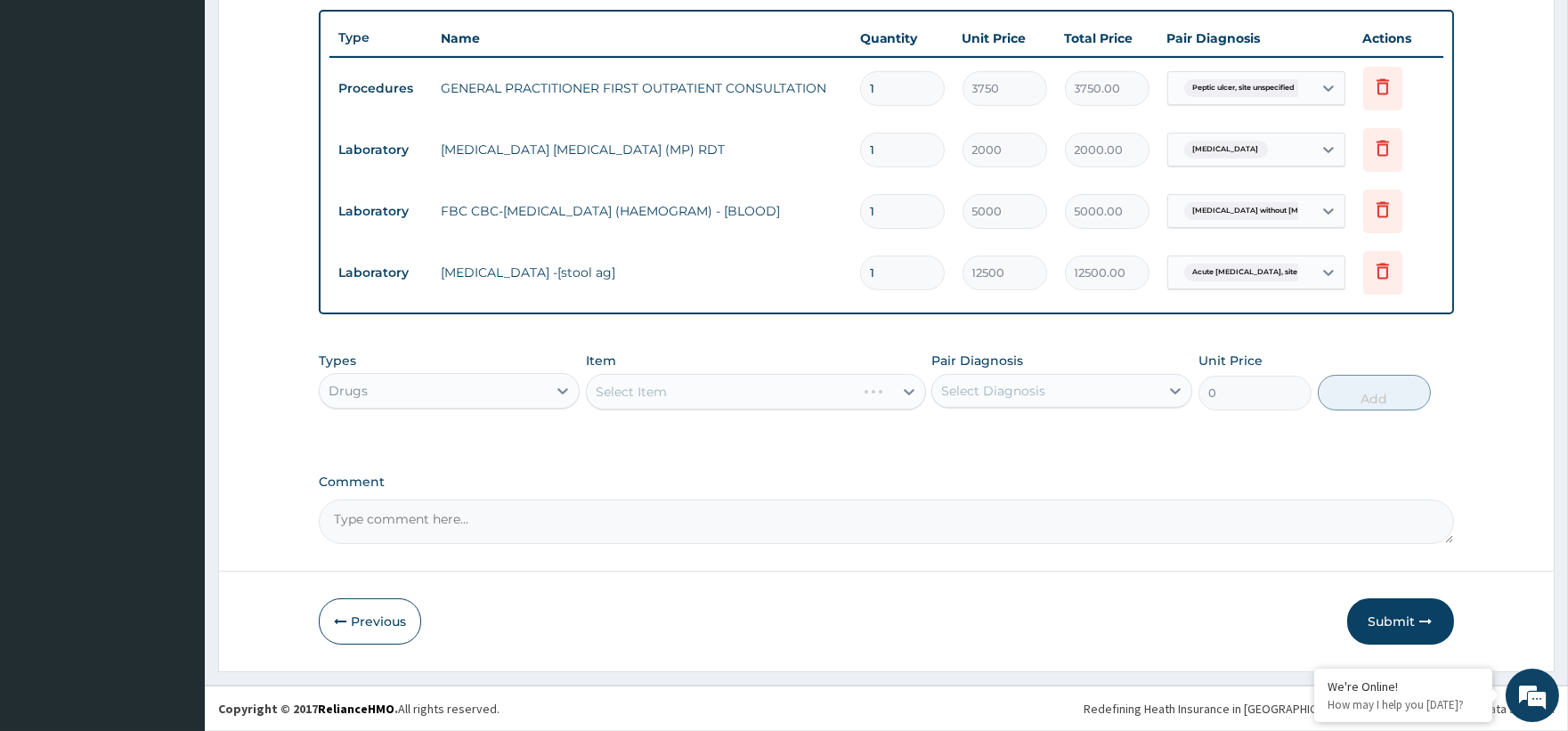
click at [903, 384] on div "Select Item" at bounding box center [755, 392] width 340 height 36
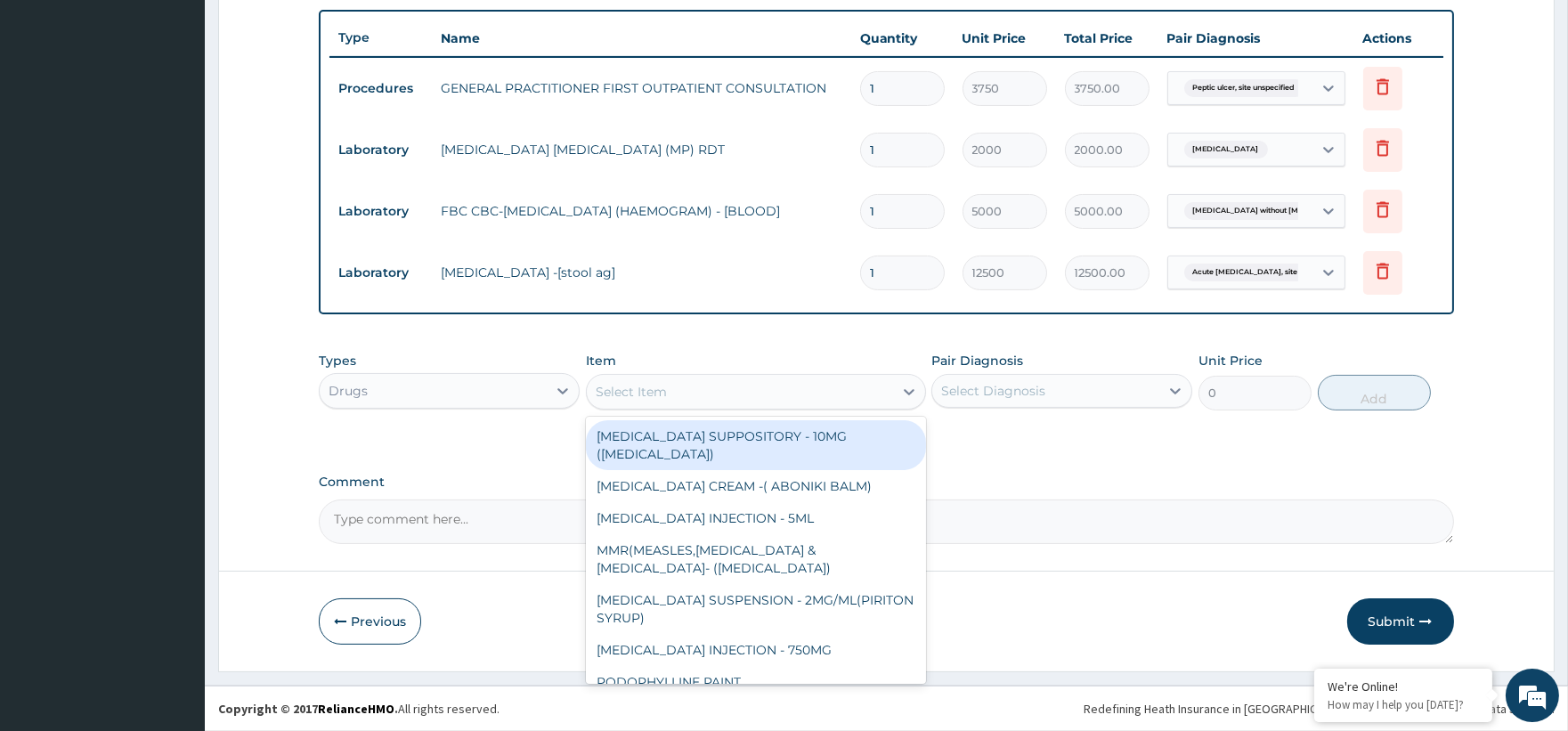
click at [903, 384] on icon at bounding box center [908, 391] width 18 height 18
type input "c"
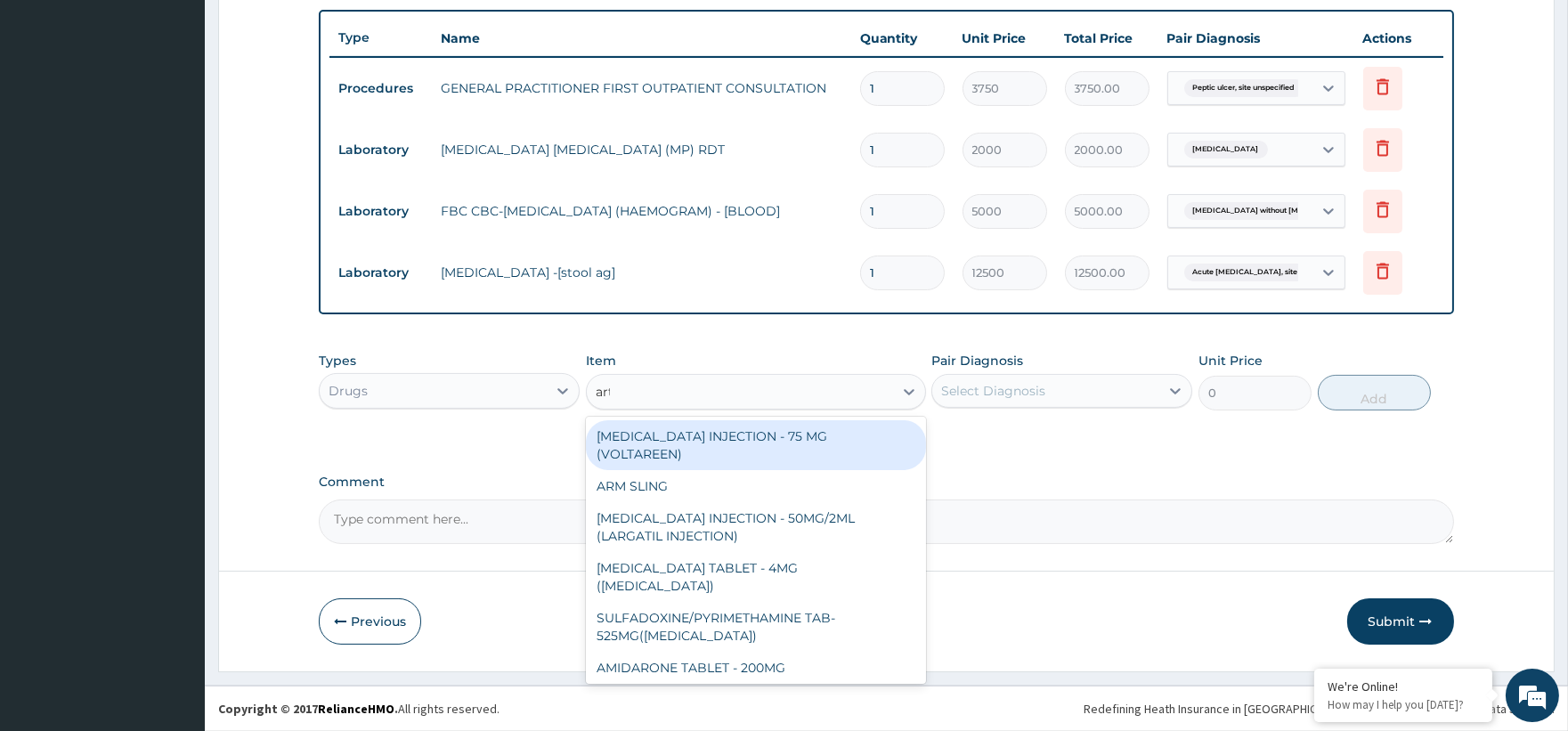
type input "arte"
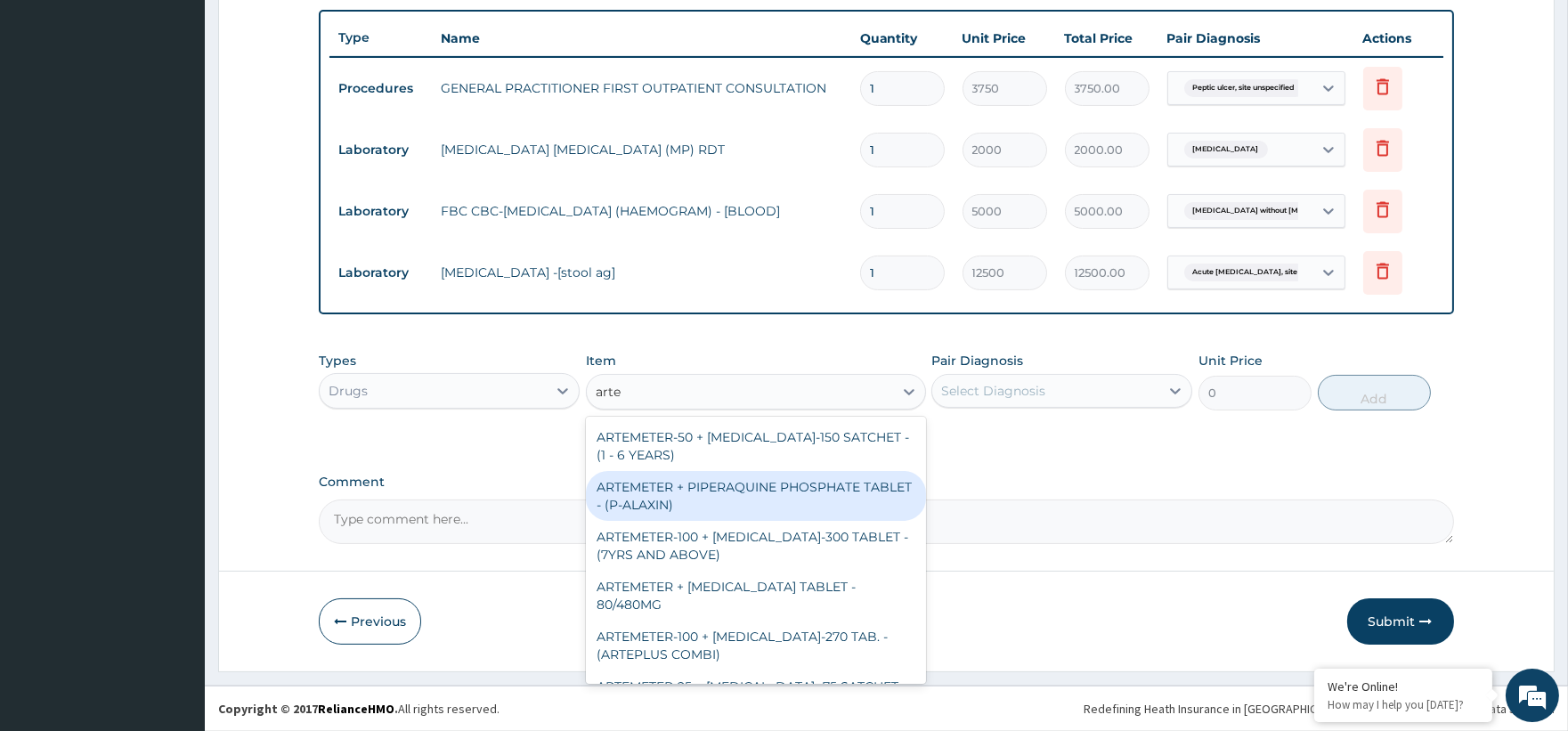
scroll to position [198, 0]
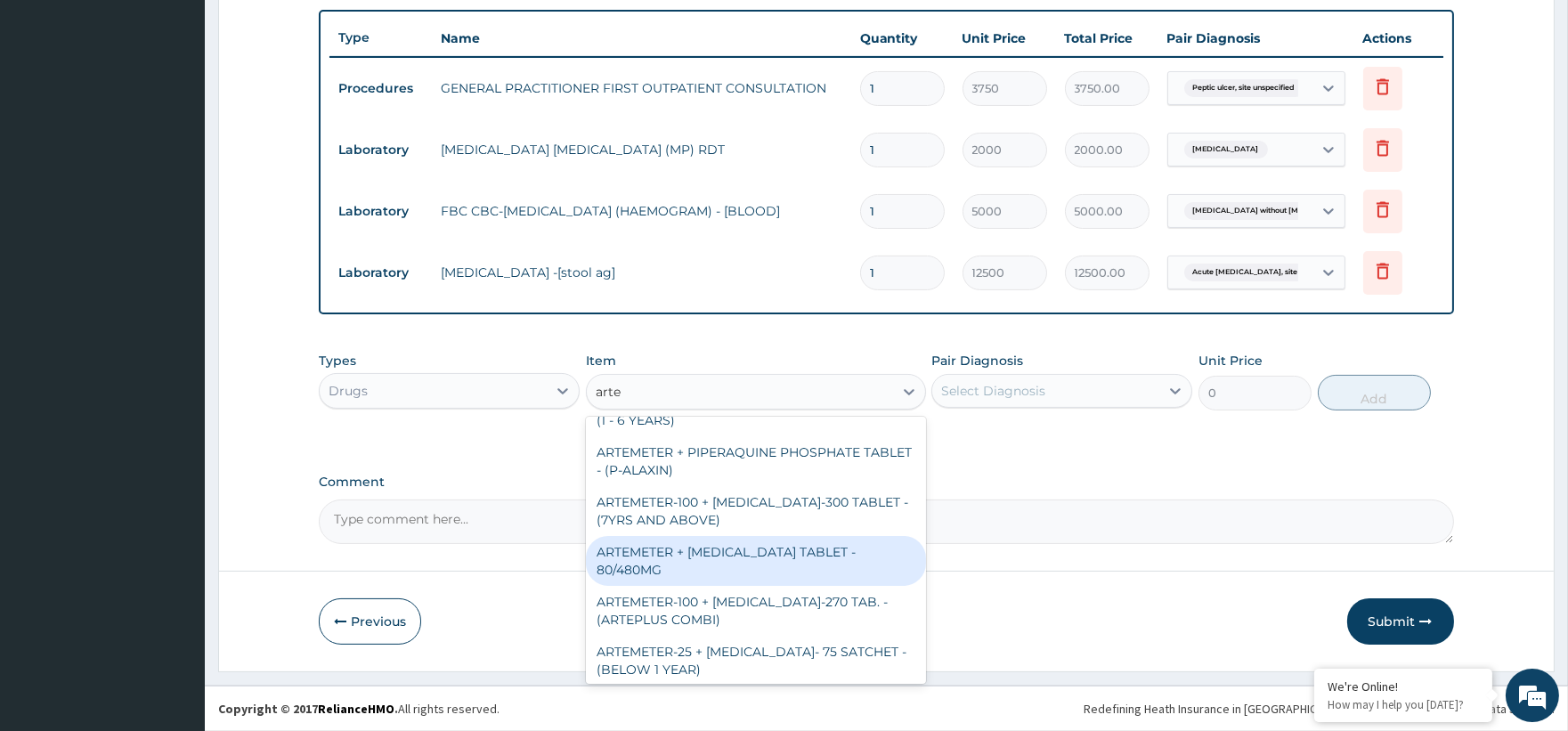
click at [793, 559] on div "ARTEMETER + LUMEFANTRINE TABLET - 80/480MG" at bounding box center [755, 560] width 340 height 50
type input "364"
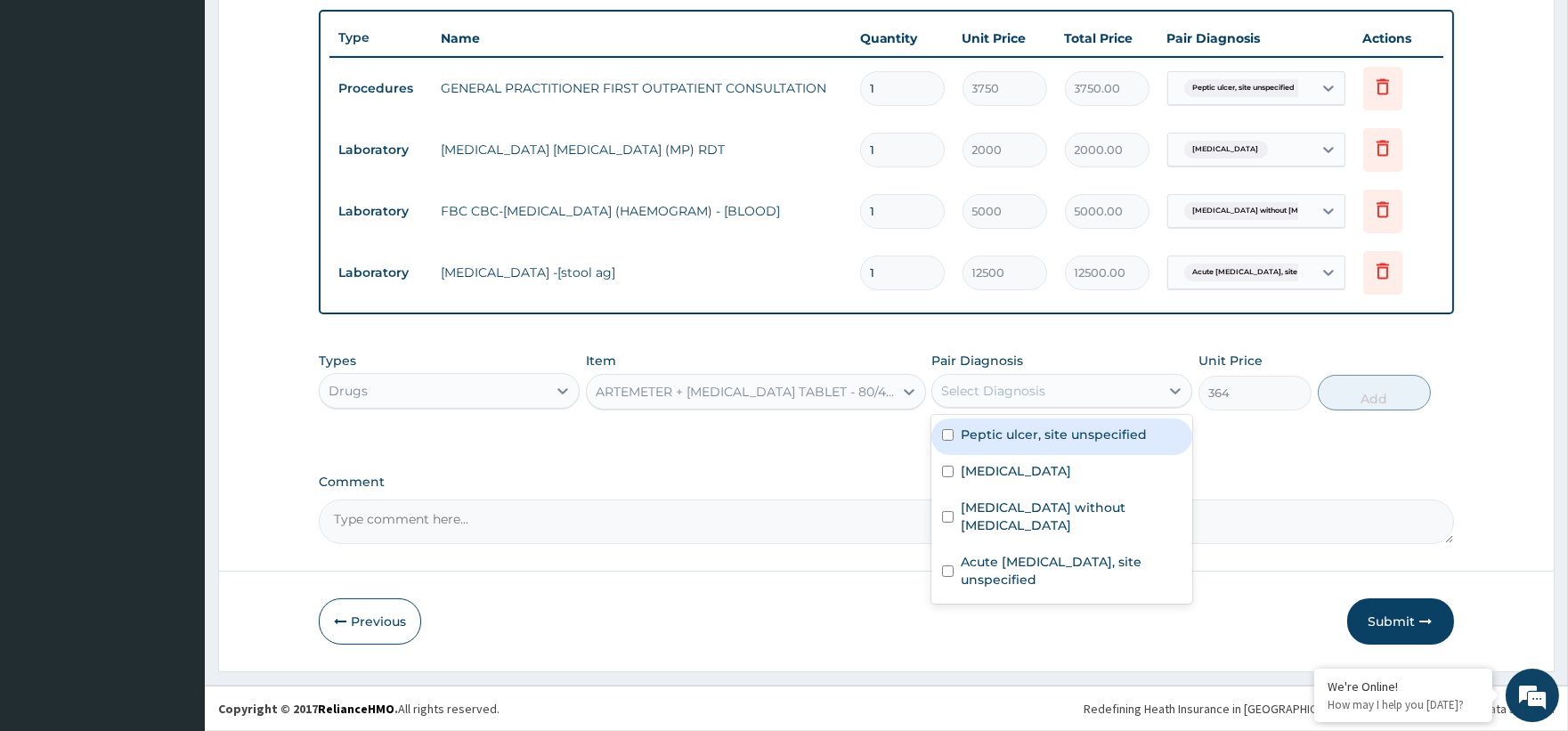
click at [981, 398] on div "Select Diagnosis" at bounding box center [1046, 391] width 227 height 28
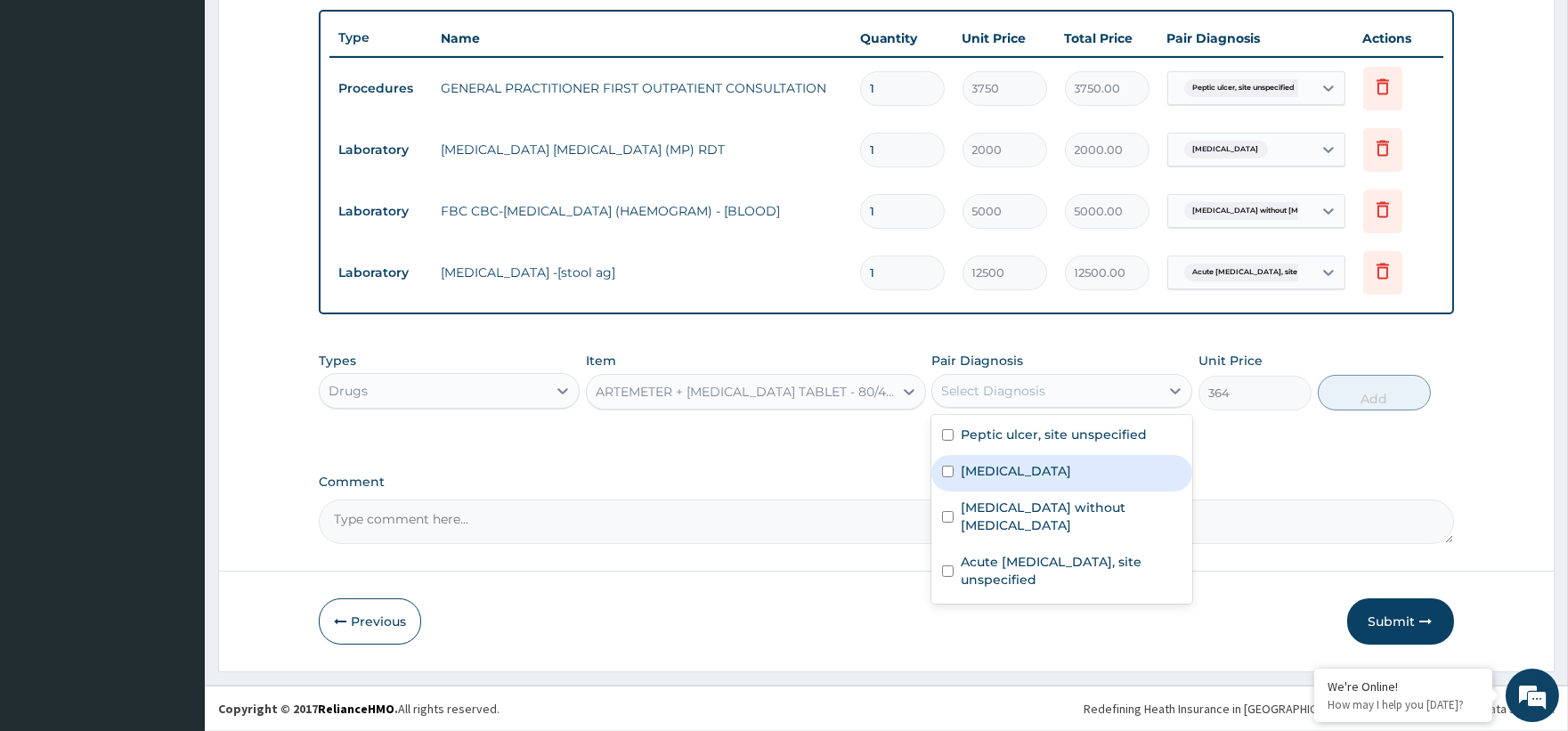
click at [1015, 471] on label "Malaria, unspecified" at bounding box center [1016, 470] width 111 height 18
checkbox input "true"
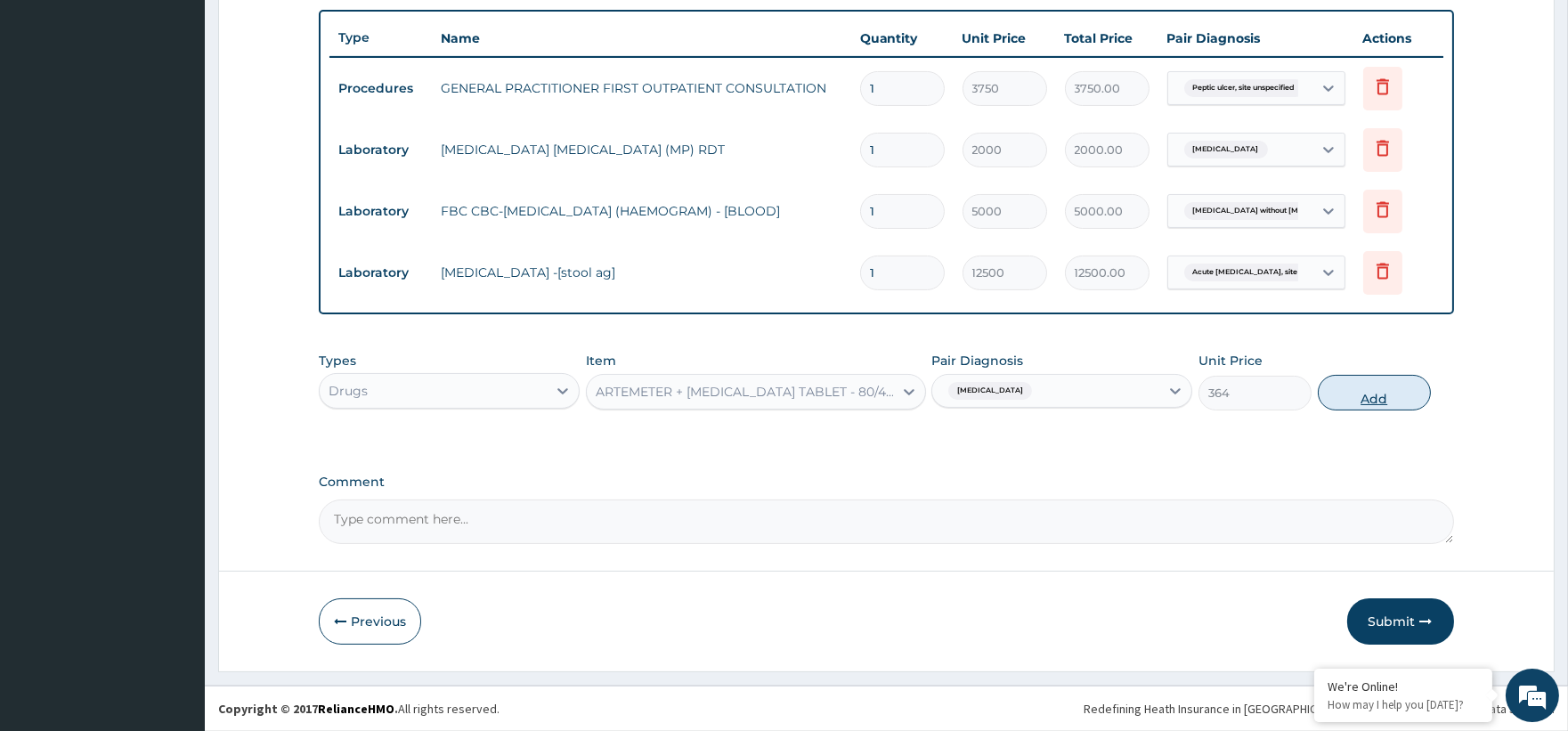
click at [1393, 382] on button "Add" at bounding box center [1374, 393] width 113 height 36
type input "0"
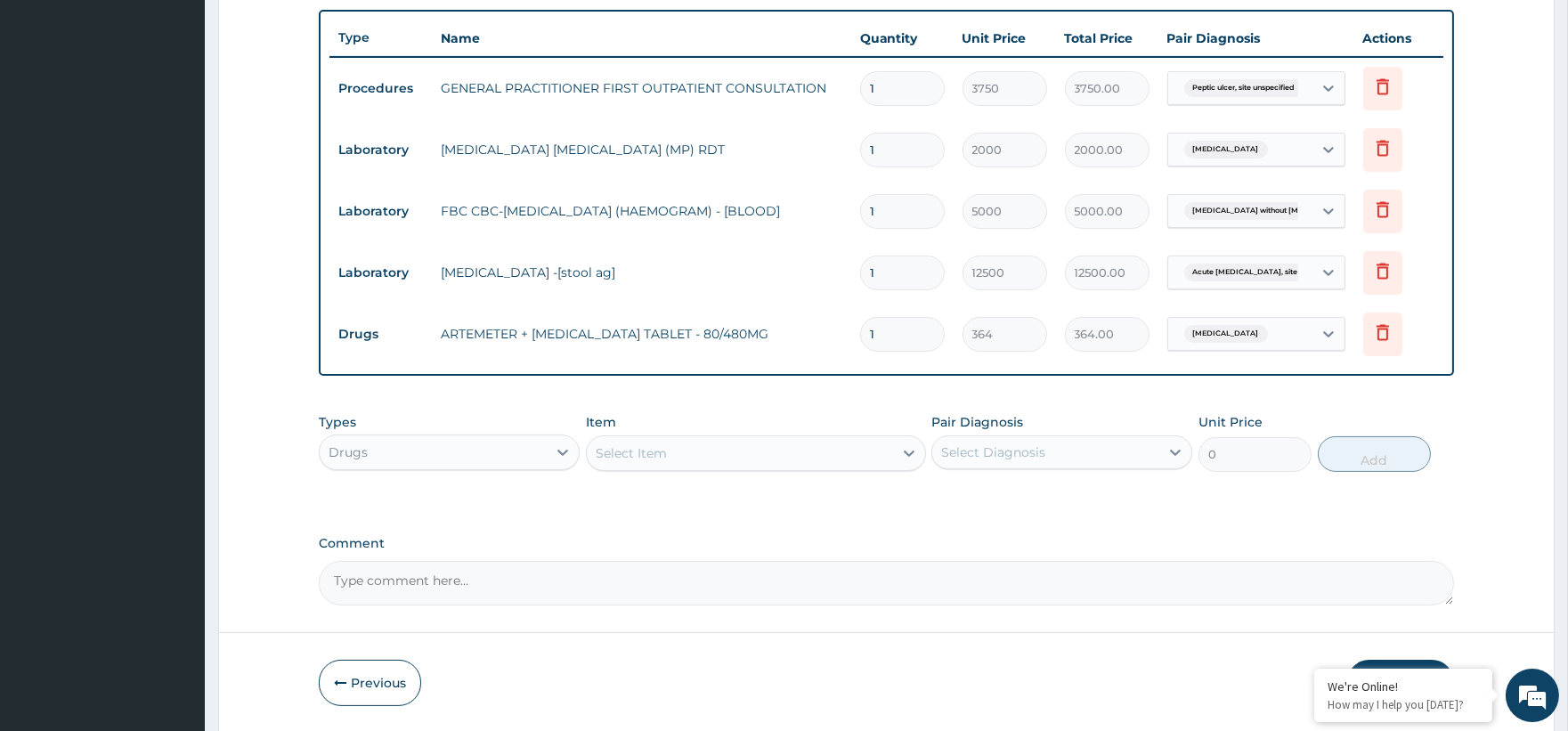
type input "0.00"
type input "6"
type input "2184.00"
type input "6"
click at [786, 439] on div "Select Item" at bounding box center [739, 453] width 306 height 28
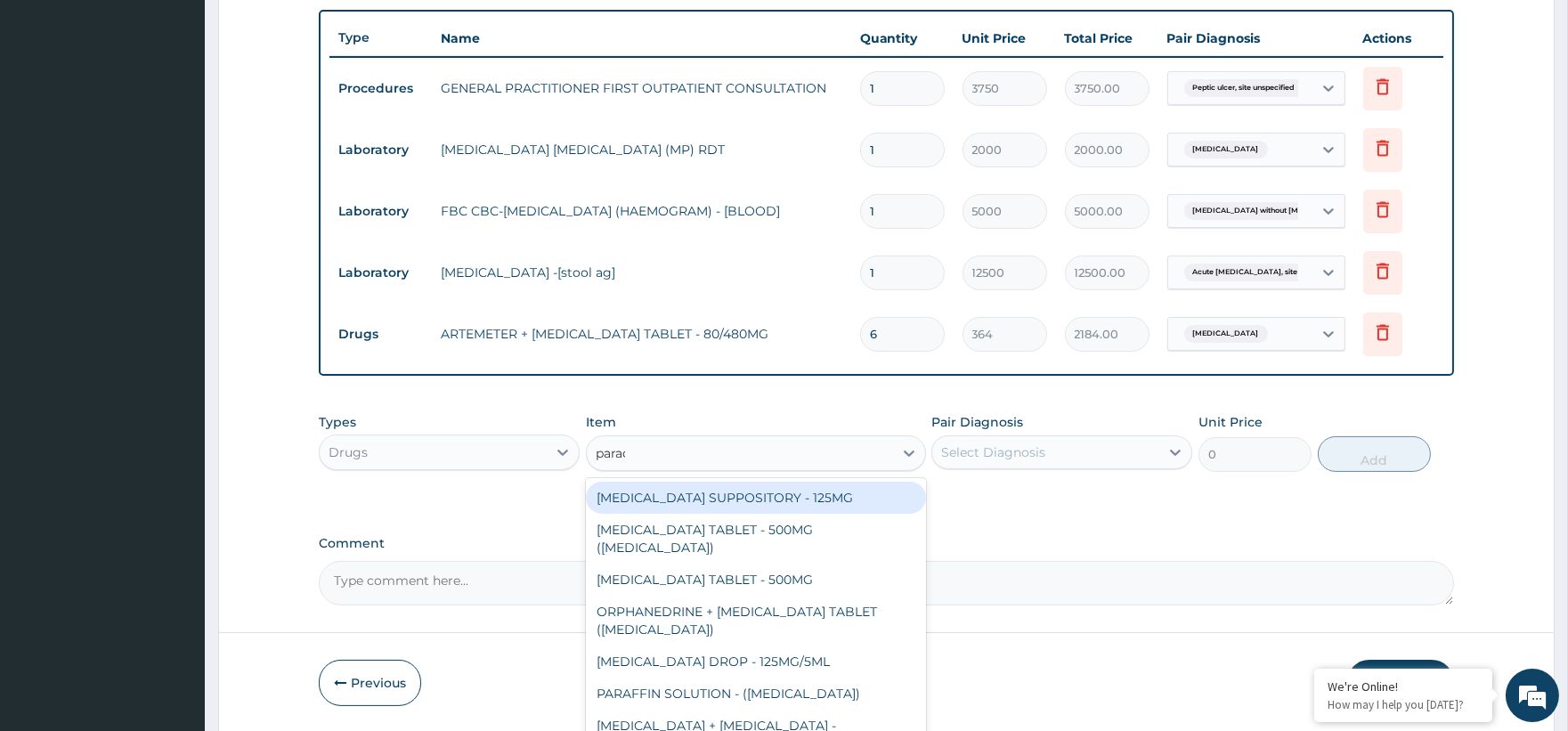
type input "parace"
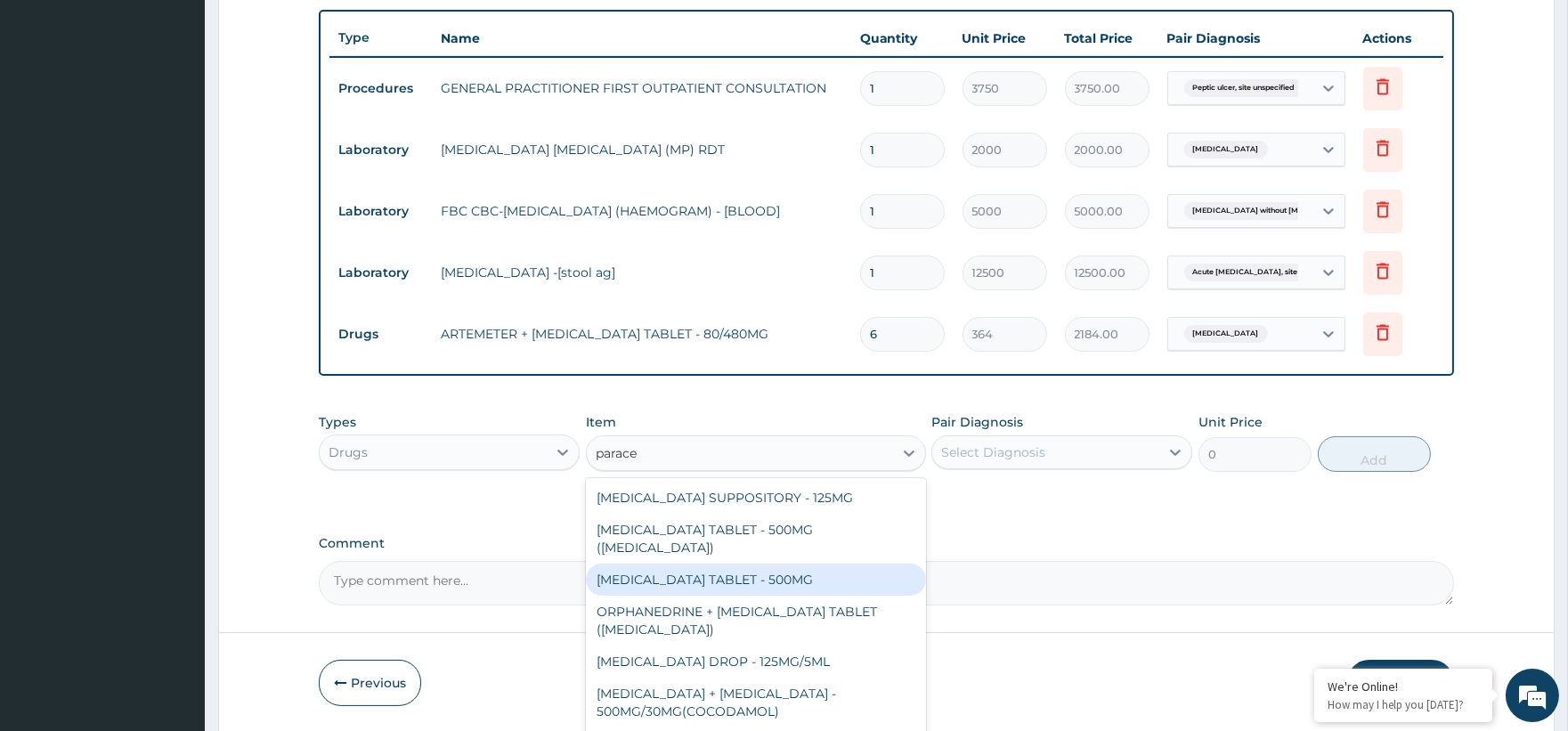
click at [781, 564] on div "PARACETAMOL TABLET - 500MG" at bounding box center [755, 579] width 340 height 32
type input "33.599999999999994"
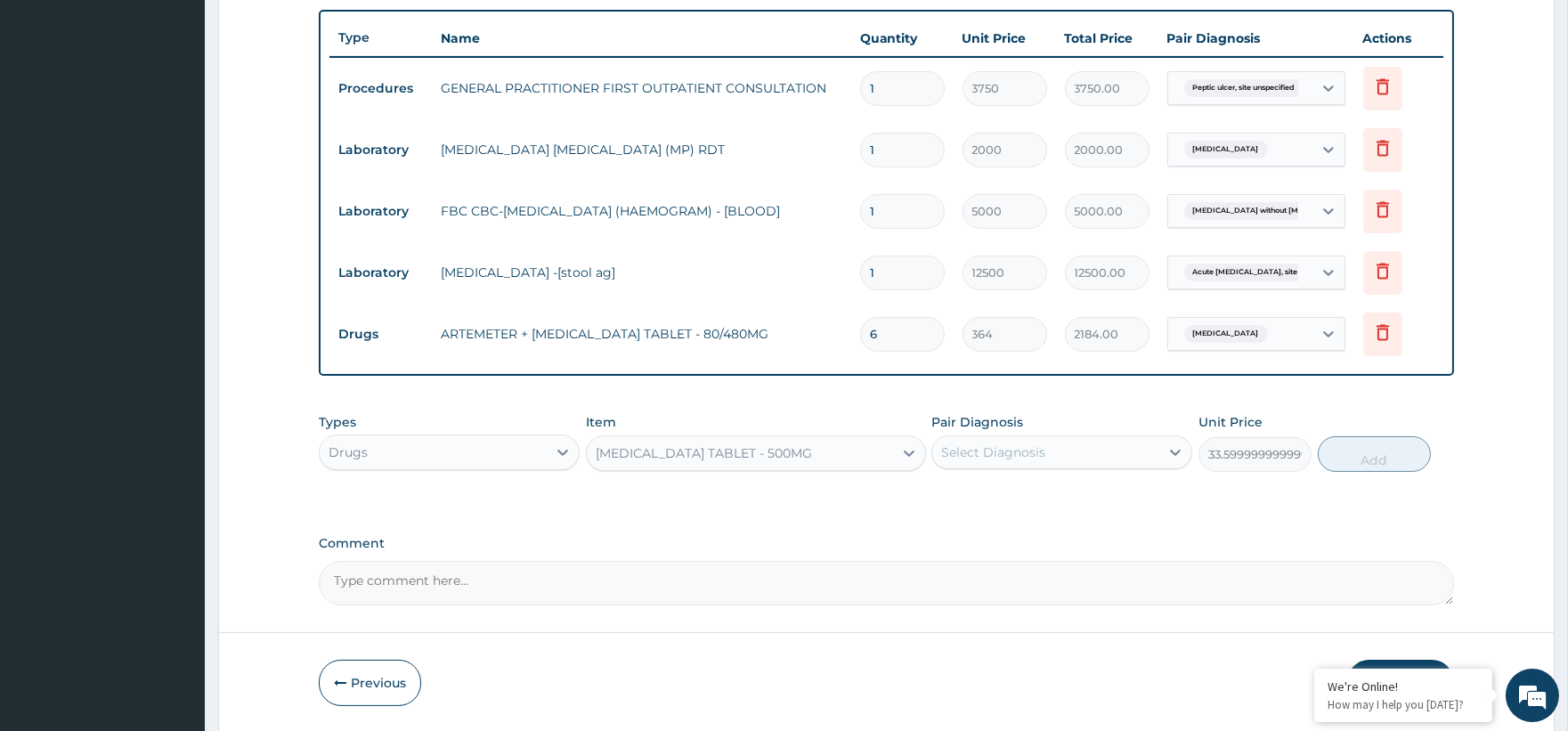
click at [971, 464] on div "Select Diagnosis" at bounding box center [1046, 452] width 227 height 28
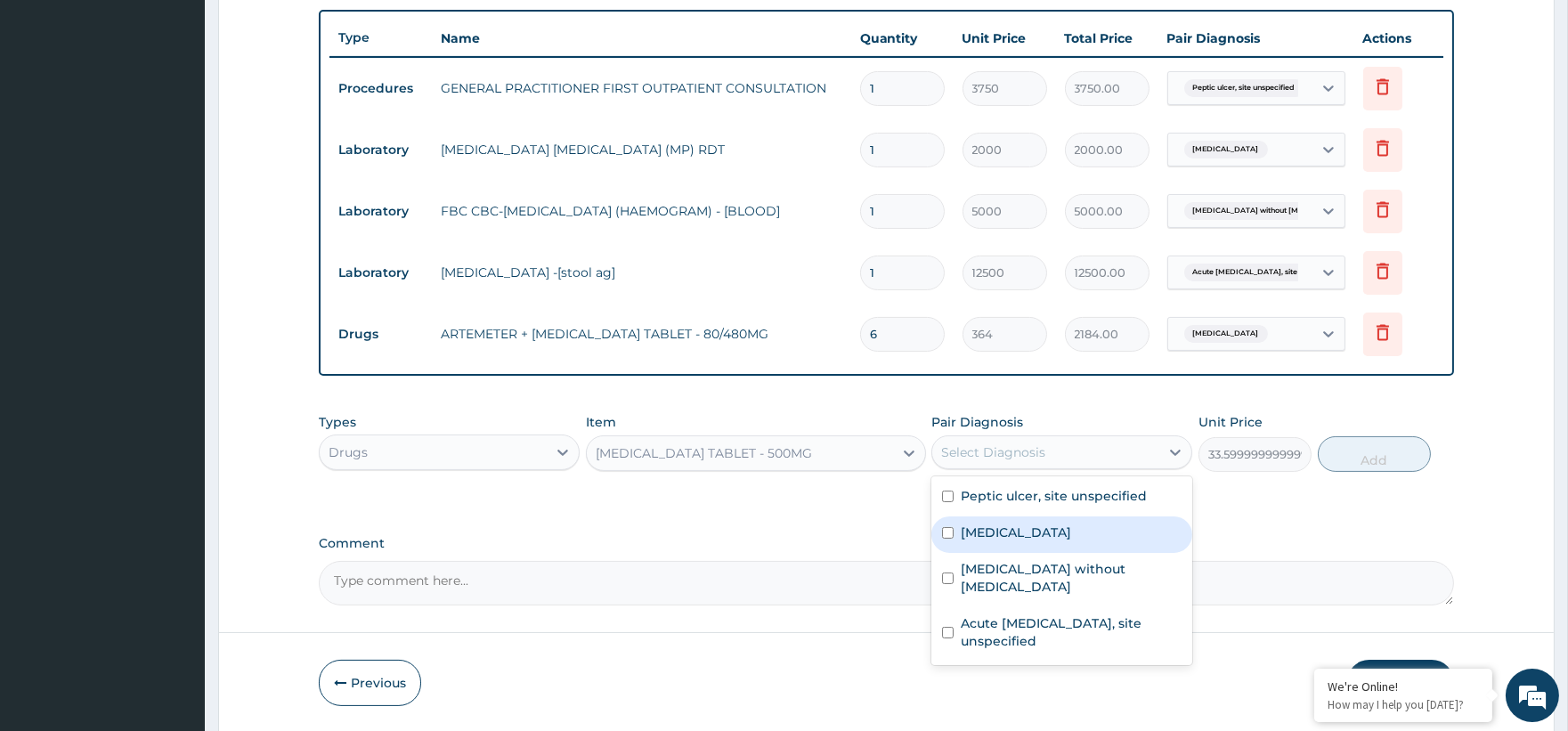
click at [995, 522] on div "Malaria, unspecified" at bounding box center [1062, 534] width 261 height 37
checkbox input "true"
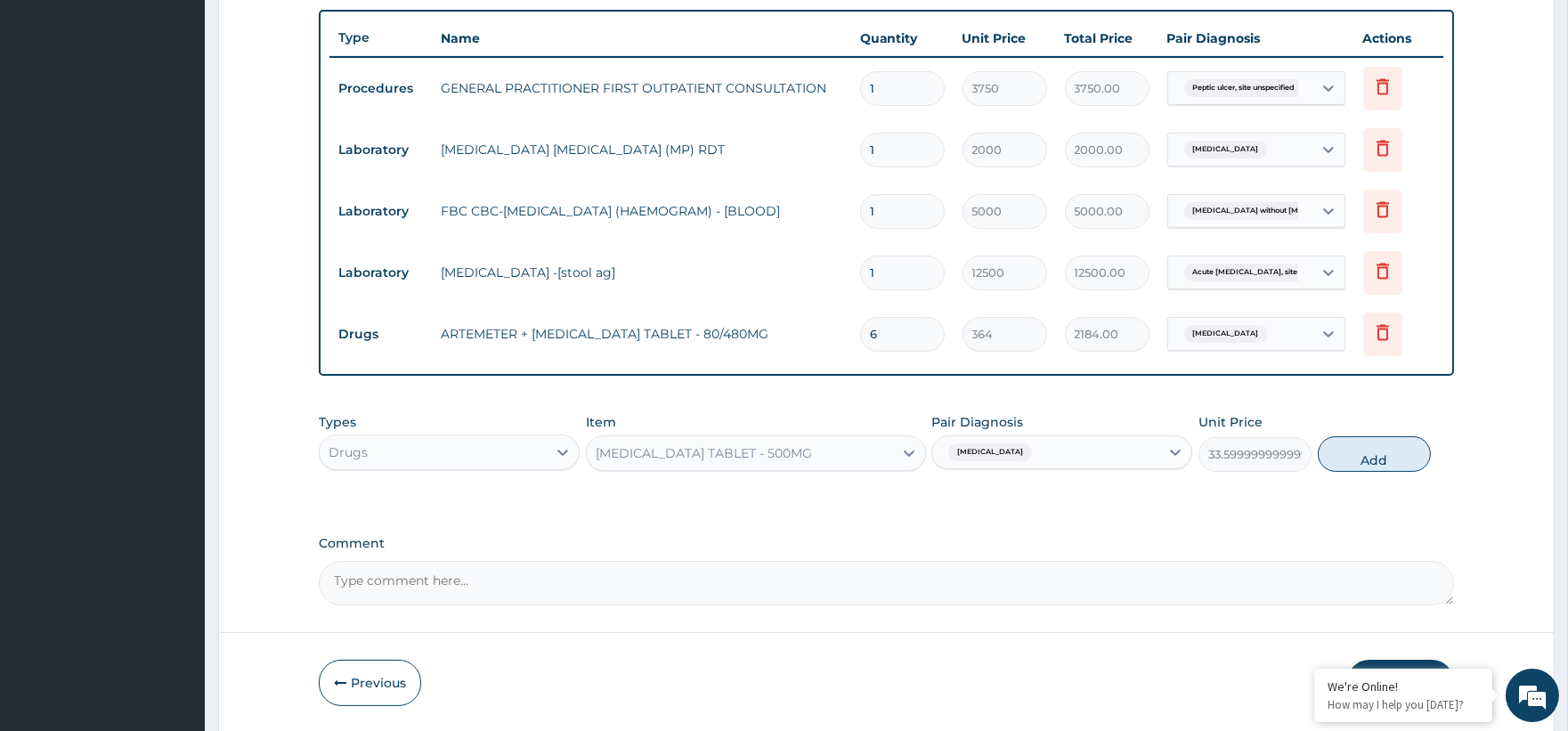
click at [1382, 434] on div "Types Drugs Item PARACETAMOL TABLET - 500MG Pair Diagnosis Malaria, unspecified…" at bounding box center [886, 442] width 1134 height 77
click at [1381, 443] on button "Add" at bounding box center [1374, 454] width 113 height 36
type input "0"
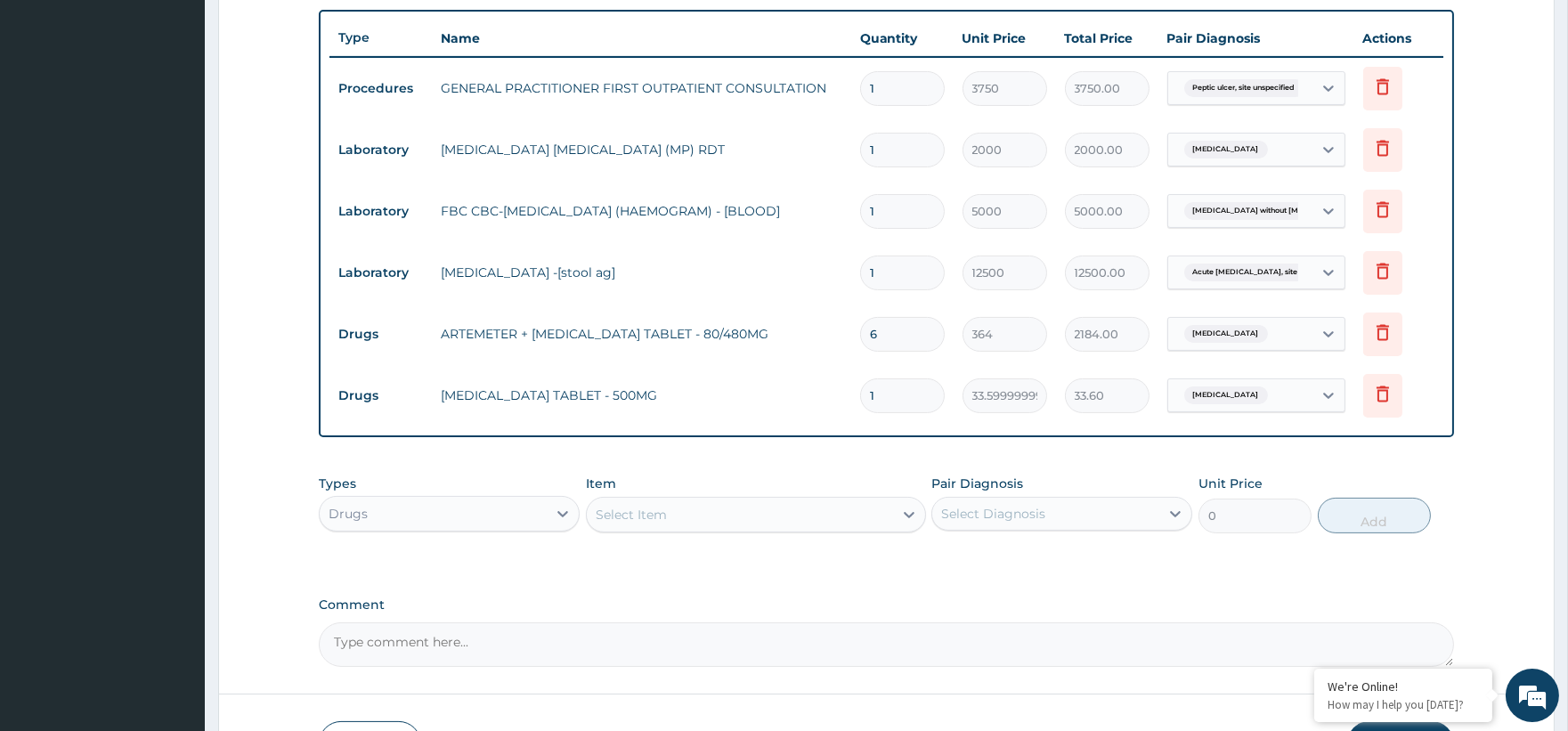
type input "18"
type input "604.80"
type input "18"
click at [713, 511] on div "Select Item" at bounding box center [739, 515] width 306 height 28
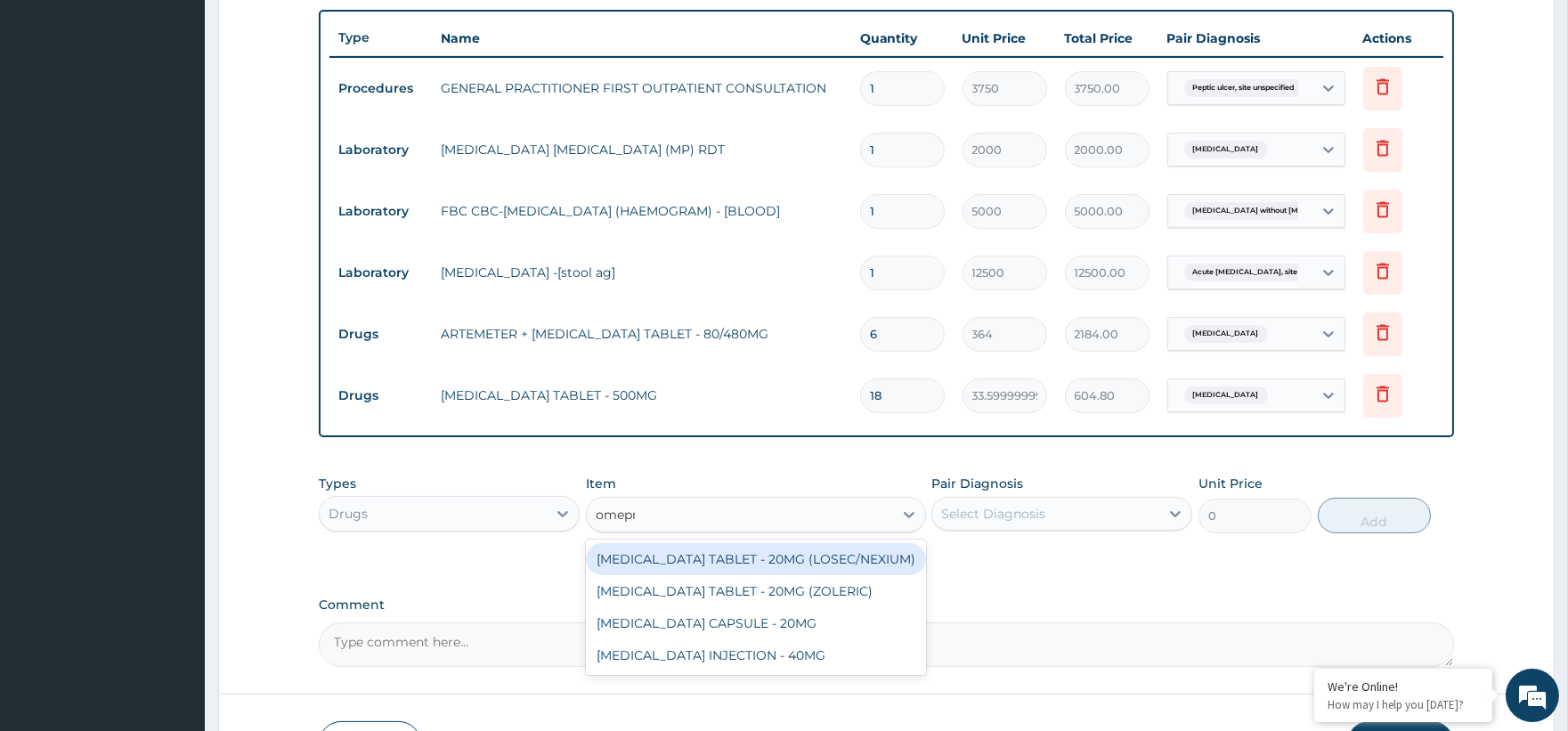
type input "omepra"
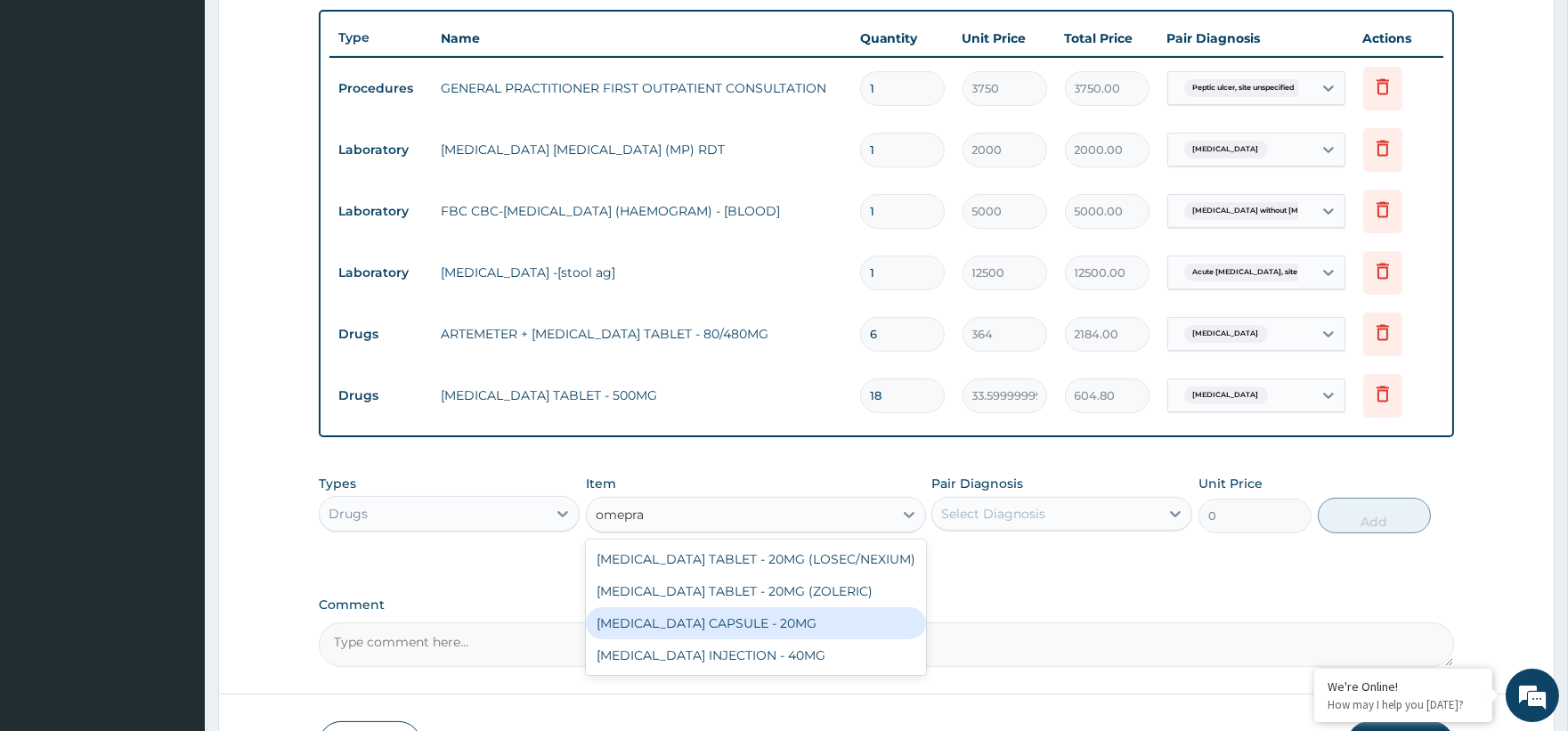
click at [814, 621] on div "OMEPRAZOLE CAPSULE - 20MG" at bounding box center [755, 623] width 340 height 32
type input "140"
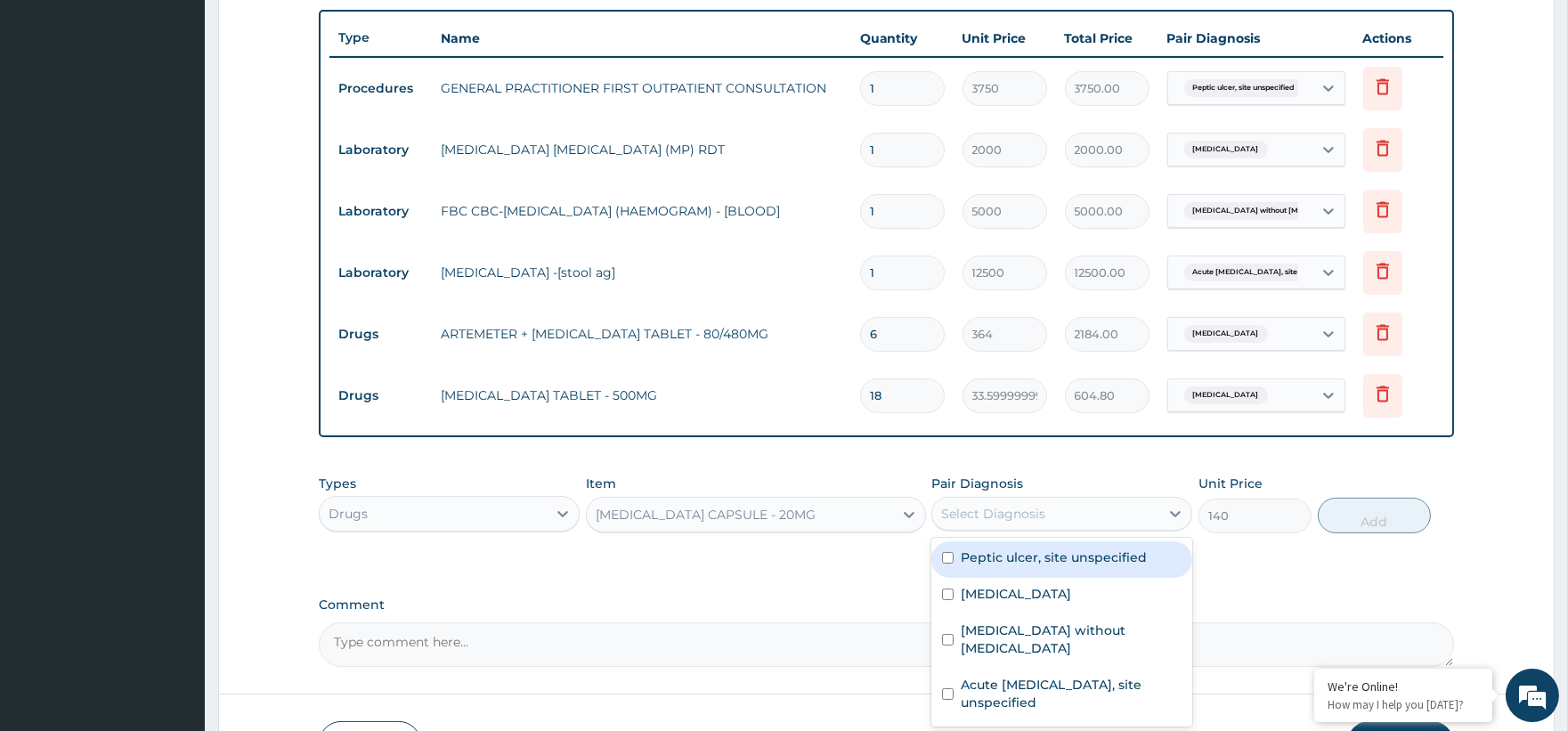
click at [986, 522] on div "Select Diagnosis" at bounding box center [993, 514] width 104 height 18
click at [1116, 567] on div "Peptic ulcer, site unspecified" at bounding box center [1062, 559] width 261 height 37
checkbox input "true"
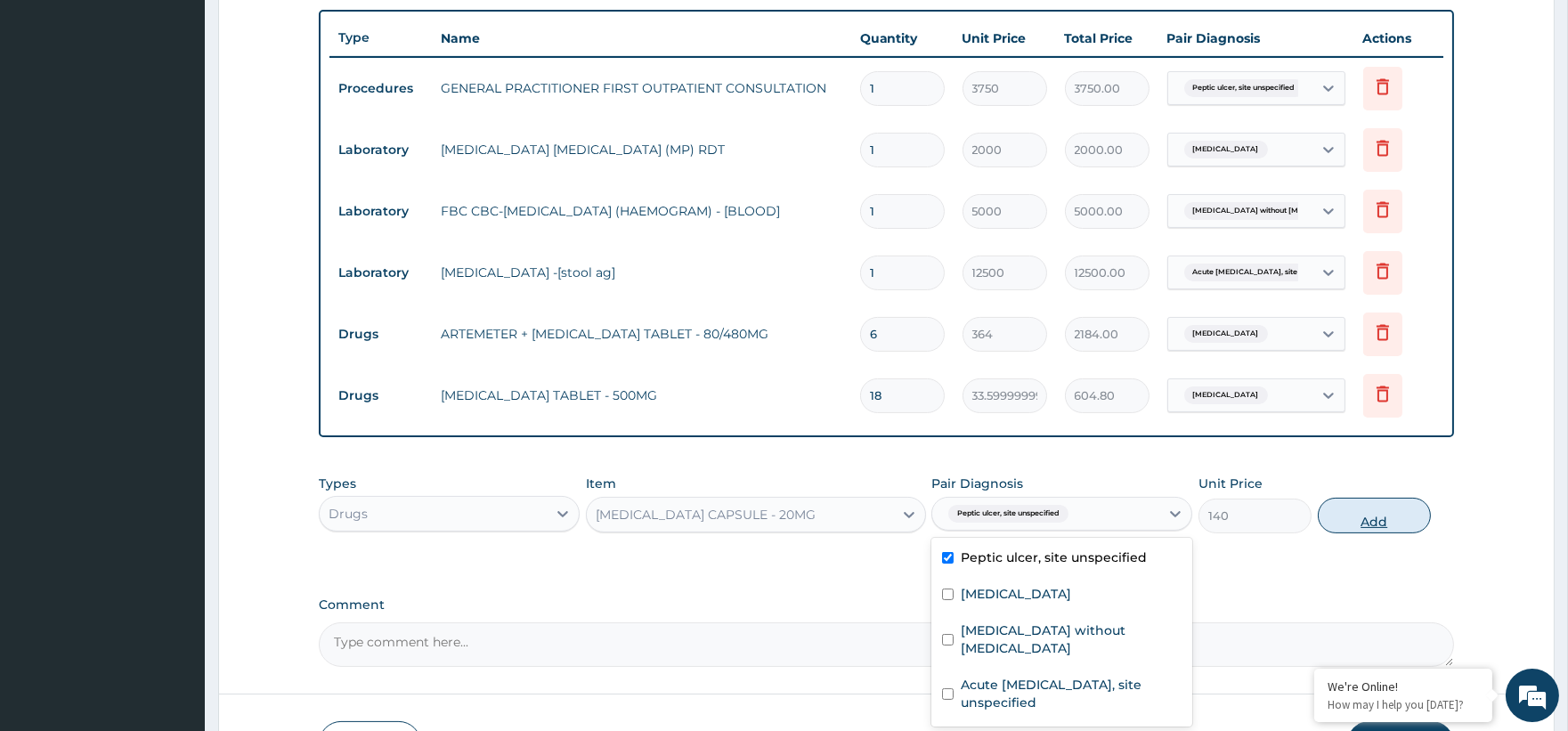
click at [1368, 520] on button "Add" at bounding box center [1374, 515] width 113 height 36
type input "0"
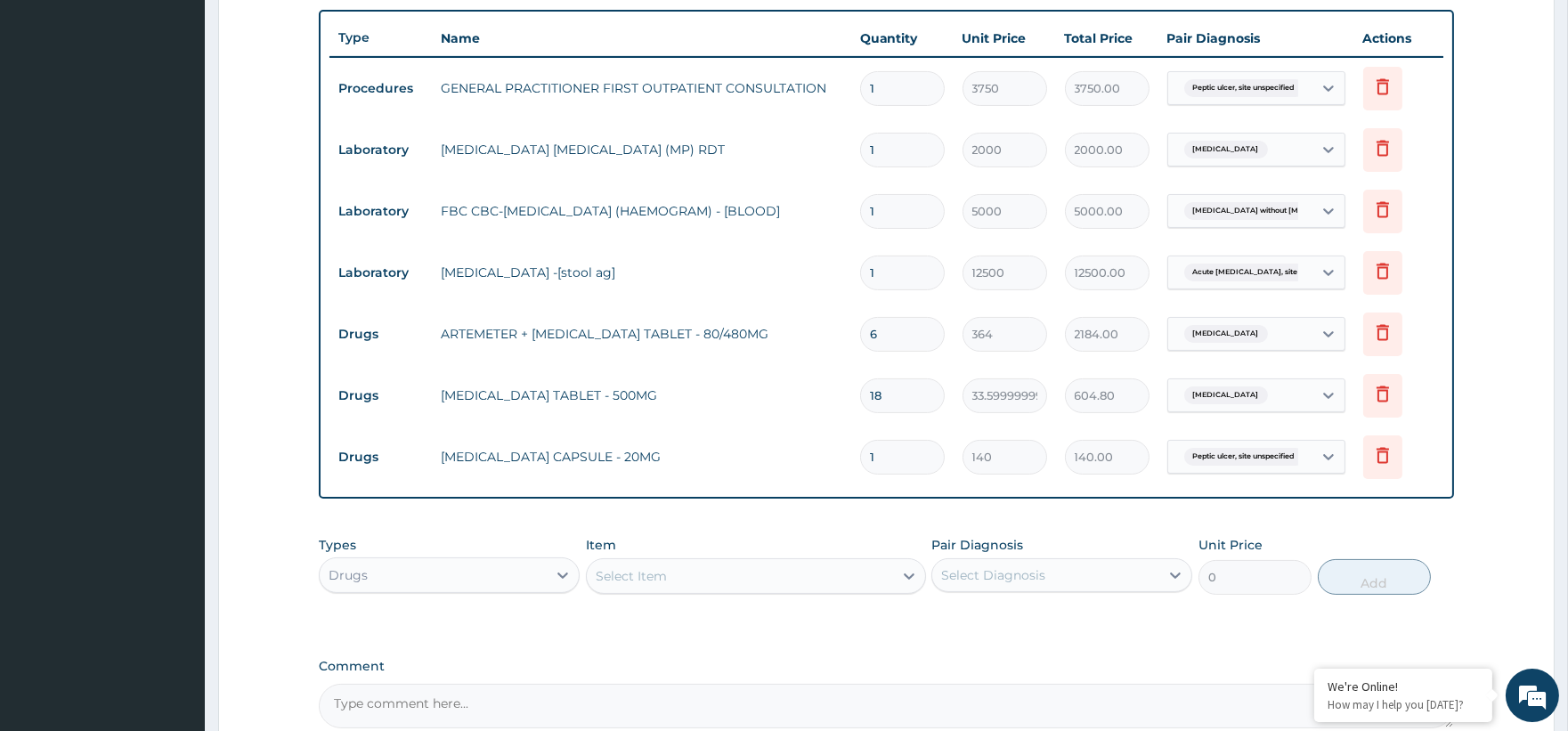
type input "14"
type input "1960.00"
type input "14"
click at [709, 574] on div "Select Item" at bounding box center [739, 575] width 306 height 28
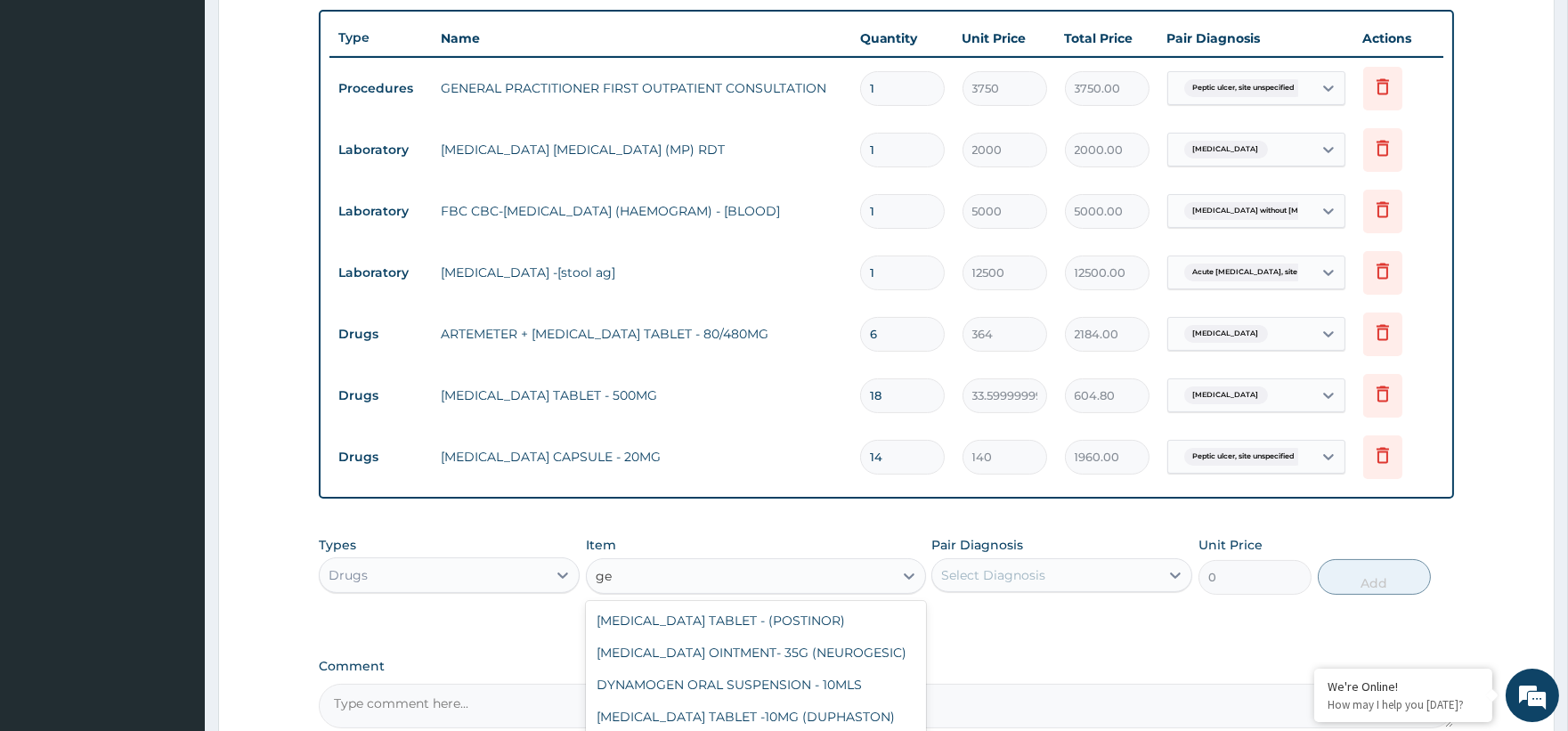
type input "g"
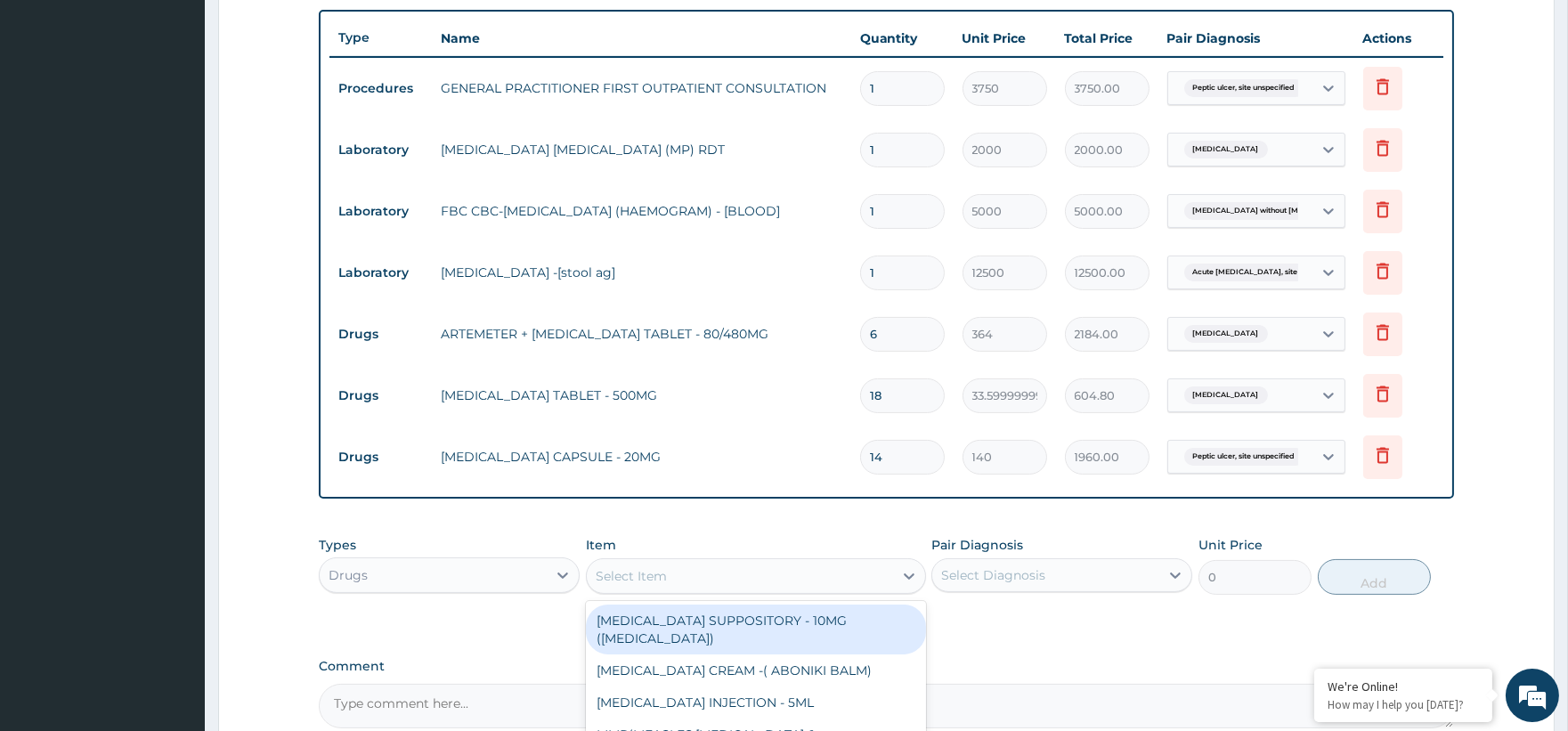
click at [648, 570] on div "Select Item" at bounding box center [632, 575] width 71 height 18
type input "gestid"
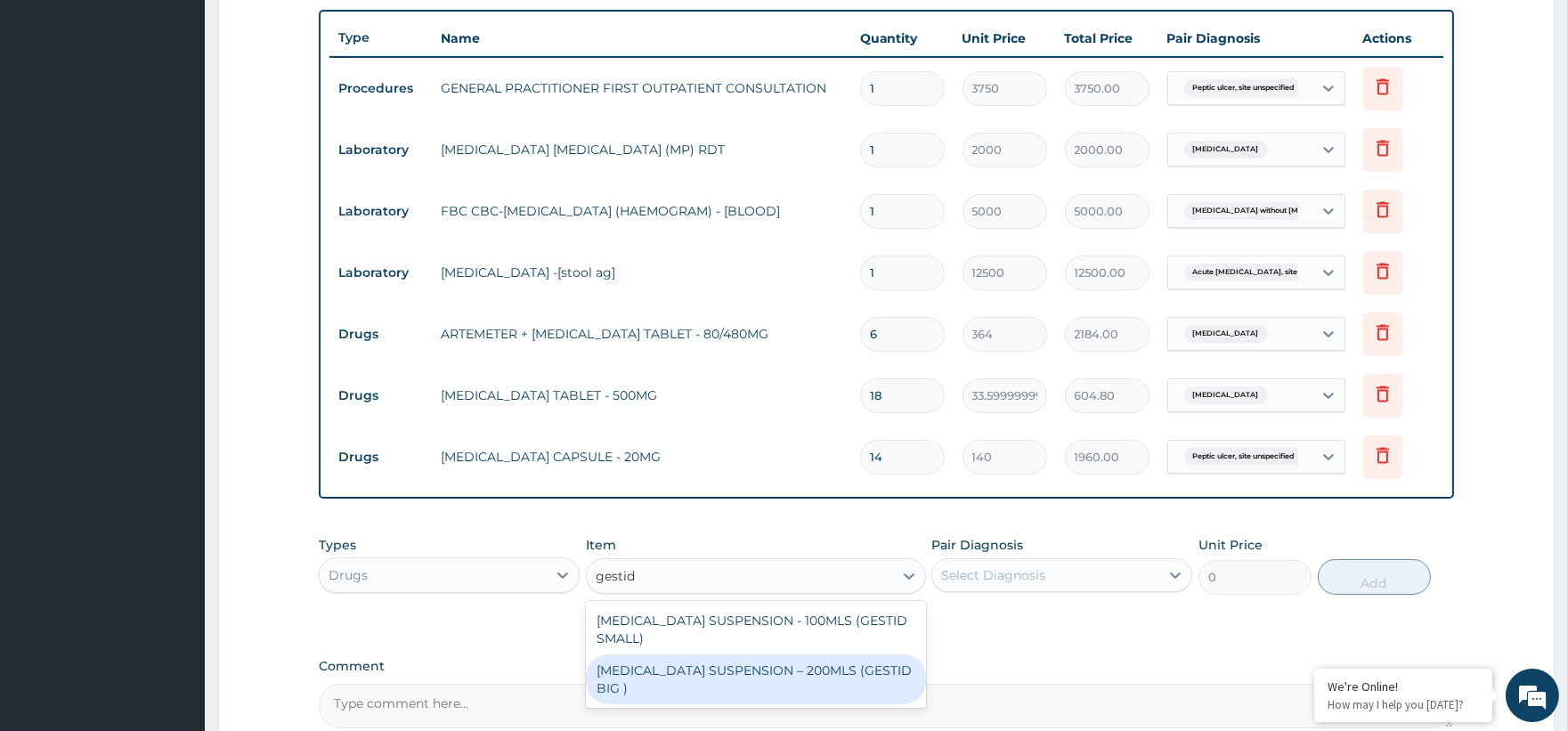
click at [829, 654] on div "ANTACID SUSPENSION – 200MLS (GESTID BIG )" at bounding box center [755, 679] width 340 height 50
type input "1680"
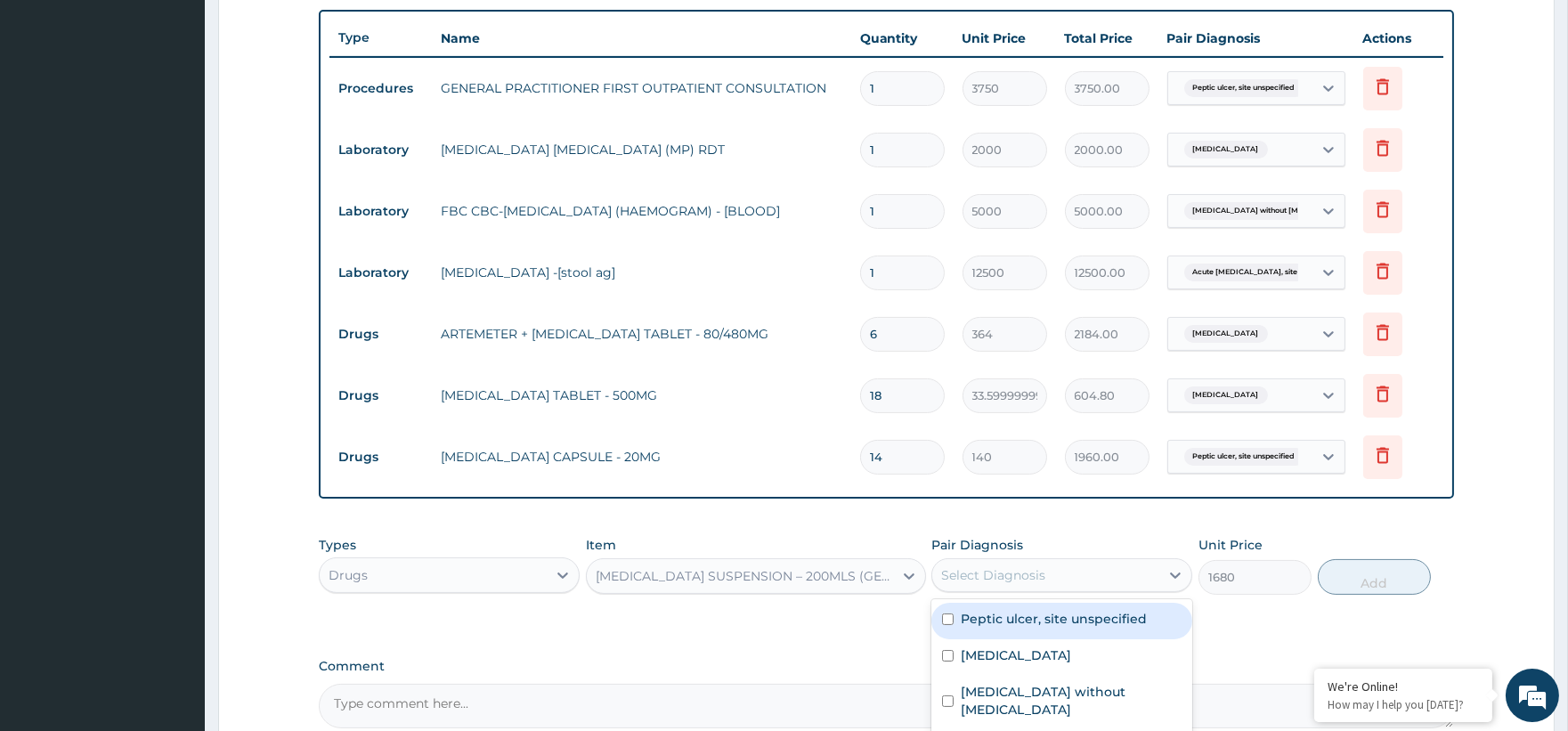
click at [986, 565] on div "Select Diagnosis" at bounding box center [1046, 574] width 227 height 28
drag, startPoint x: 1028, startPoint y: 623, endPoint x: 1083, endPoint y: 623, distance: 55.0
click at [1030, 623] on label "Peptic ulcer, site unspecified" at bounding box center [1053, 619] width 187 height 18
checkbox input "true"
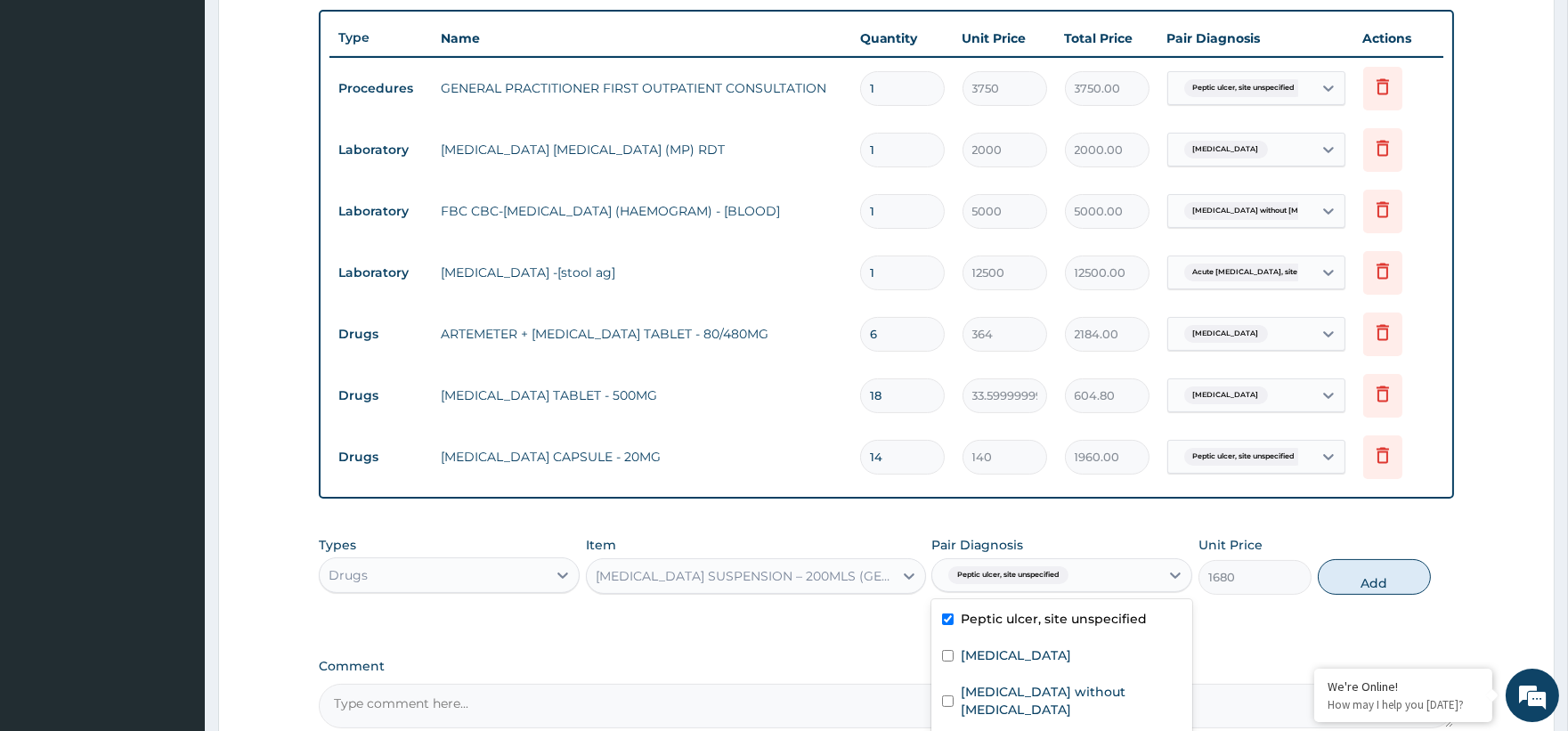
click at [1378, 592] on button "Add" at bounding box center [1374, 577] width 113 height 36
type input "0"
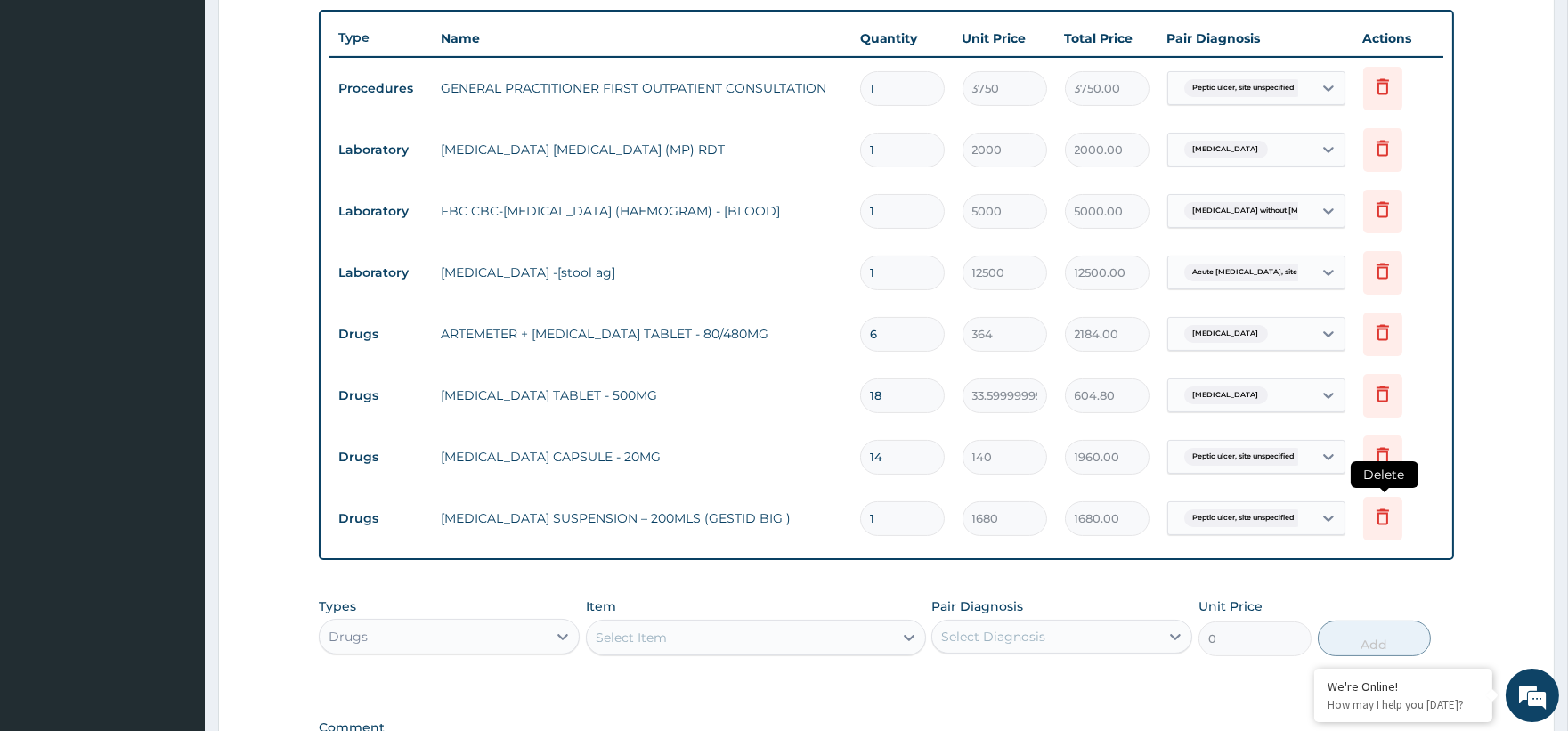
click at [1380, 507] on icon at bounding box center [1382, 516] width 22 height 22
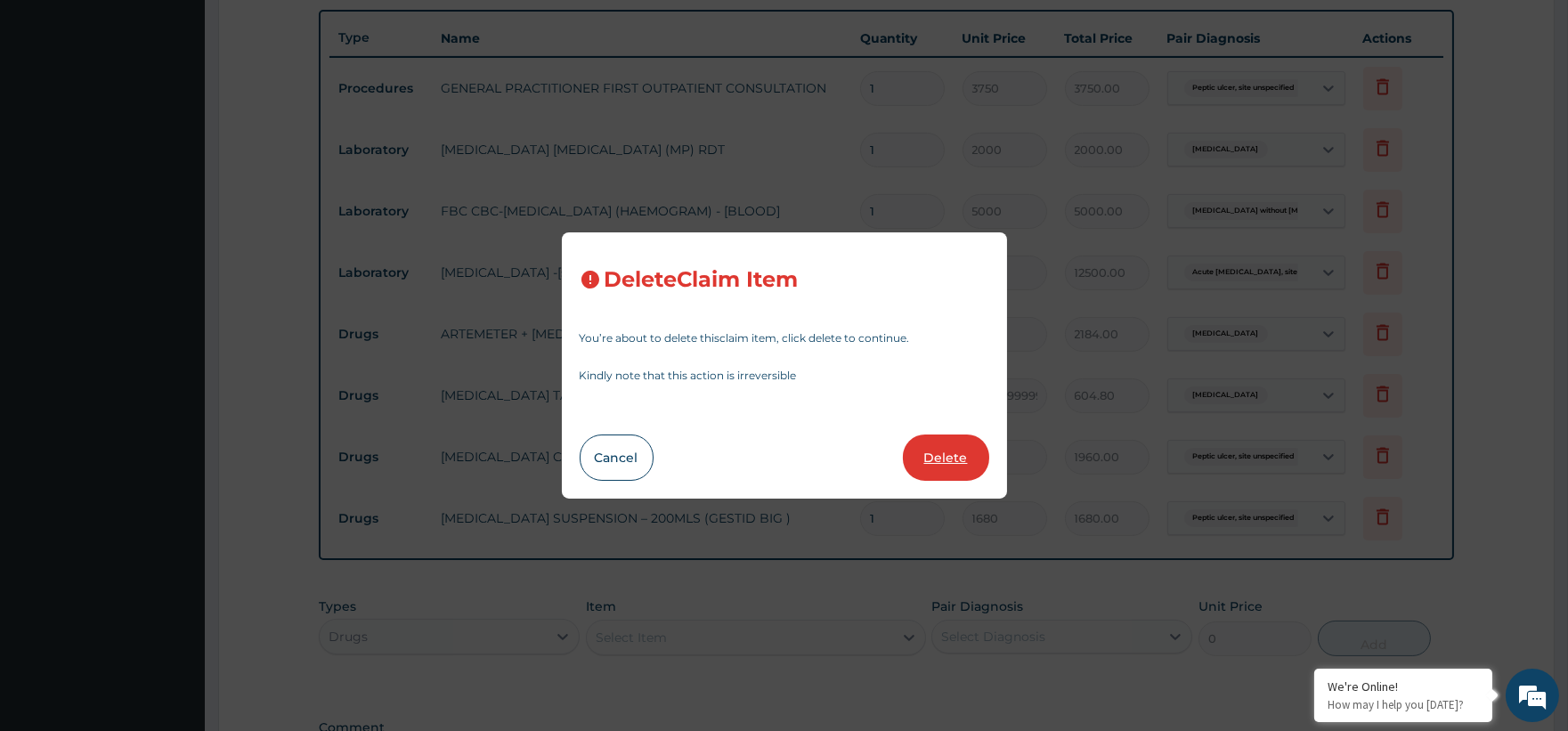
click at [953, 459] on button "Delete" at bounding box center [946, 457] width 86 height 46
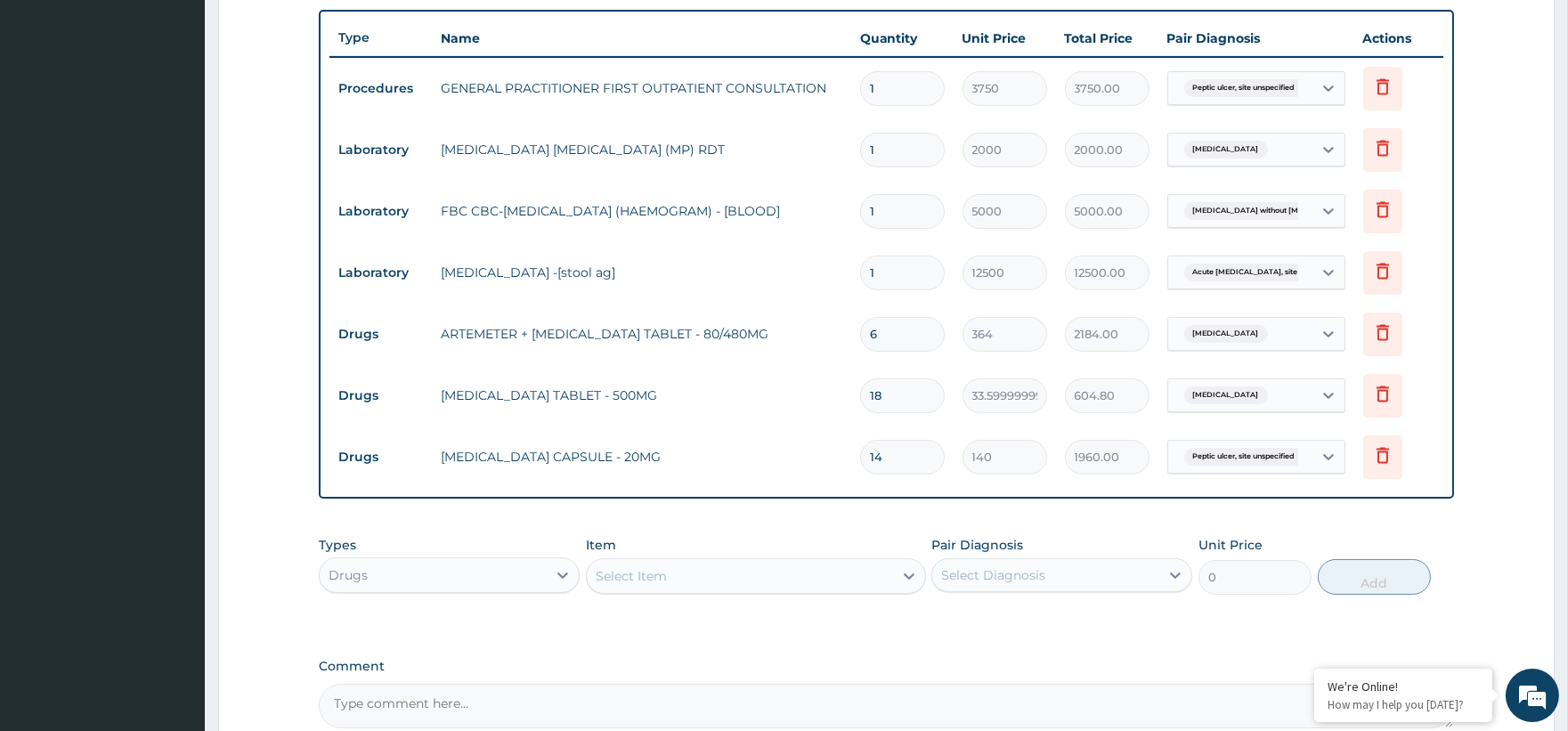
drag, startPoint x: 626, startPoint y: 581, endPoint x: 634, endPoint y: 586, distance: 9.4
click at [627, 581] on div "Select Item" at bounding box center [632, 575] width 71 height 18
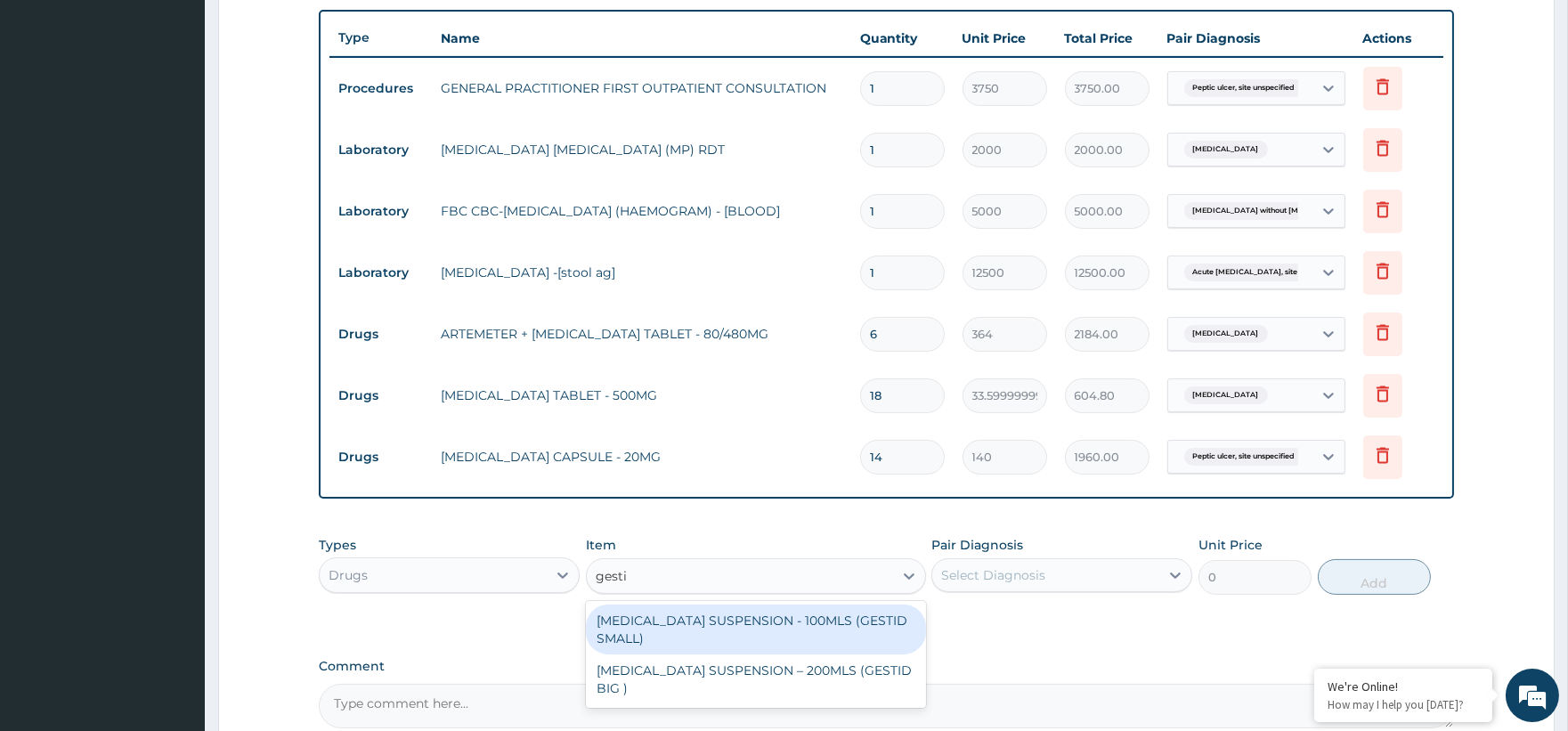
type input "gestid"
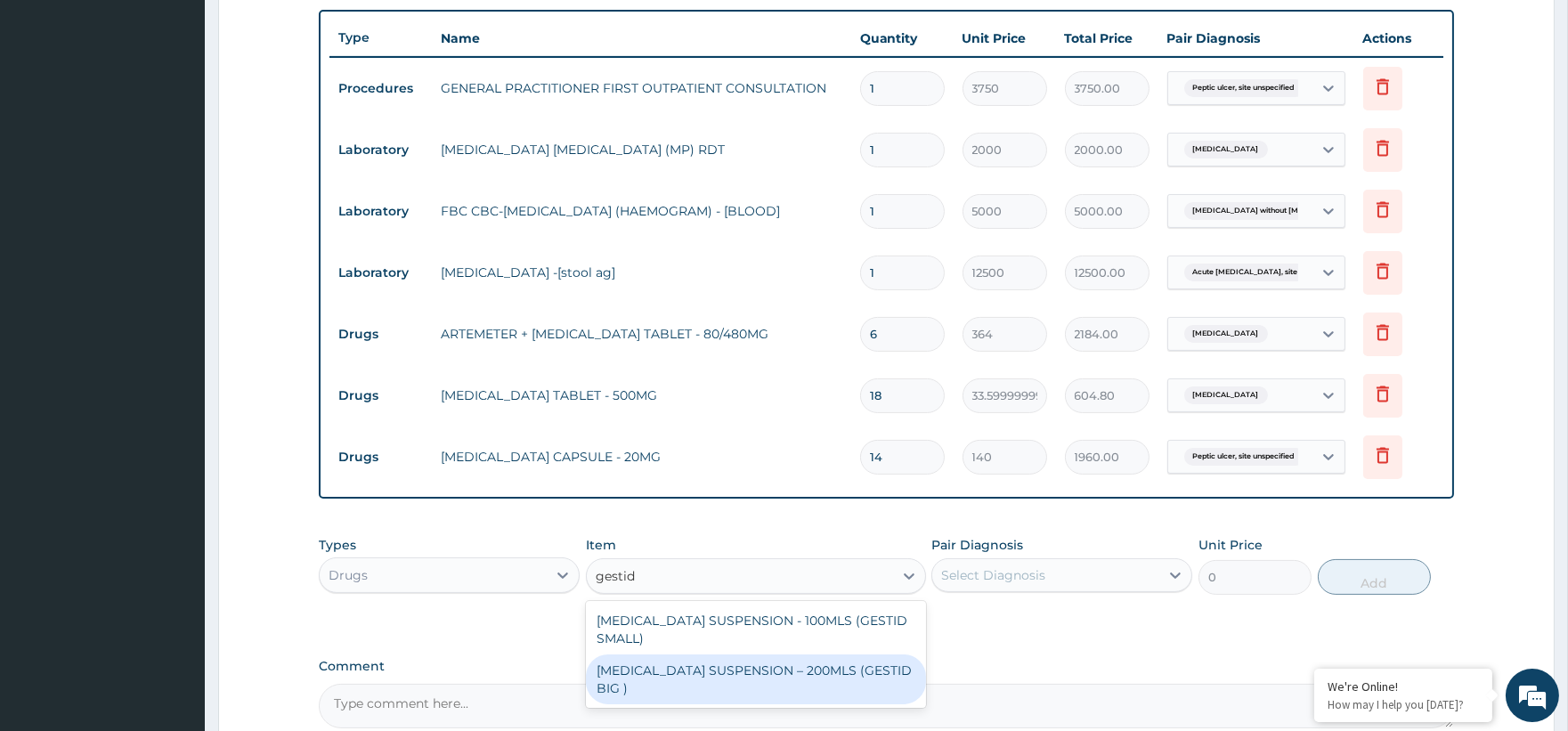
click at [785, 654] on div "ANTACID SUSPENSION – 200MLS (GESTID BIG )" at bounding box center [755, 679] width 340 height 50
type input "1680"
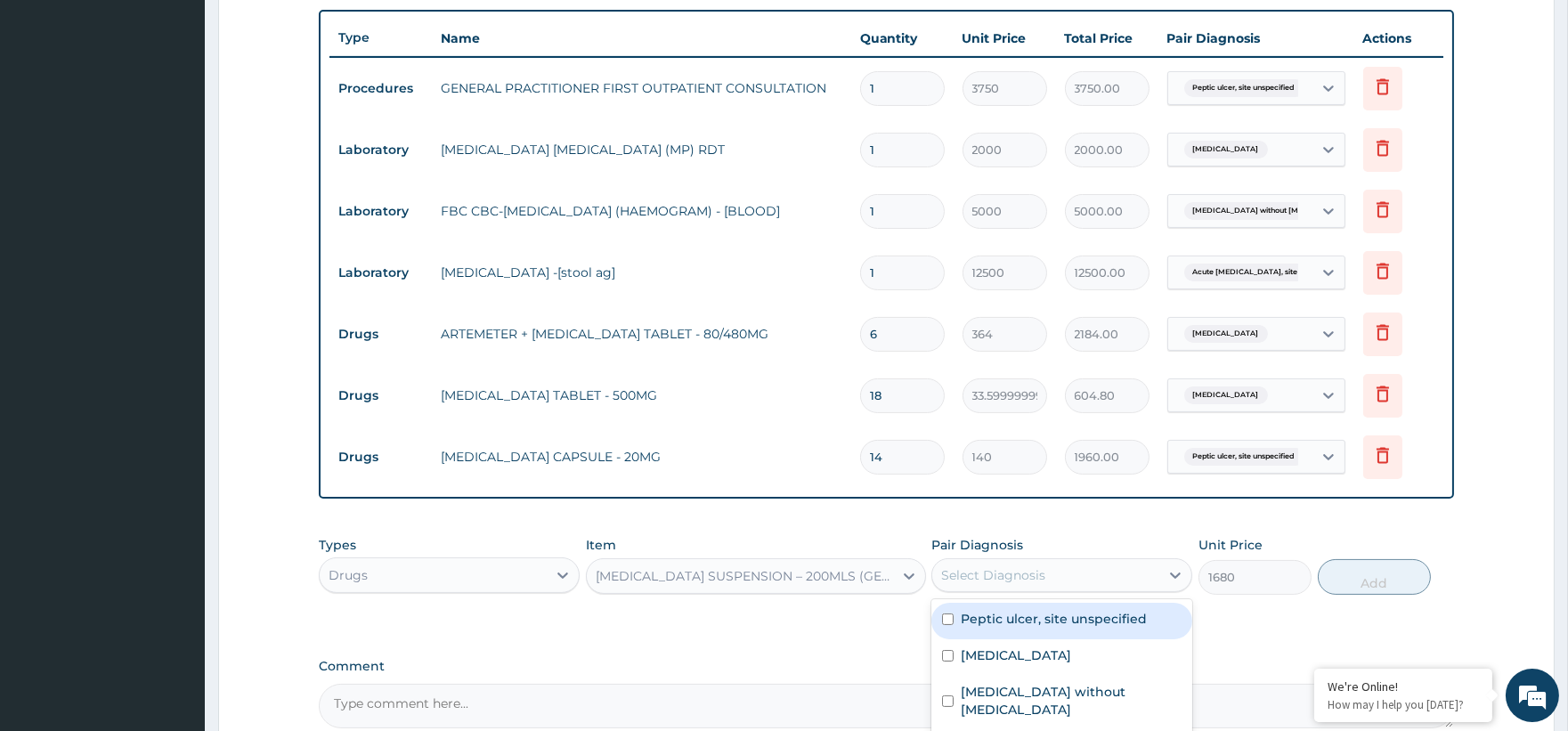
click at [1040, 583] on div "Select Diagnosis" at bounding box center [993, 574] width 104 height 18
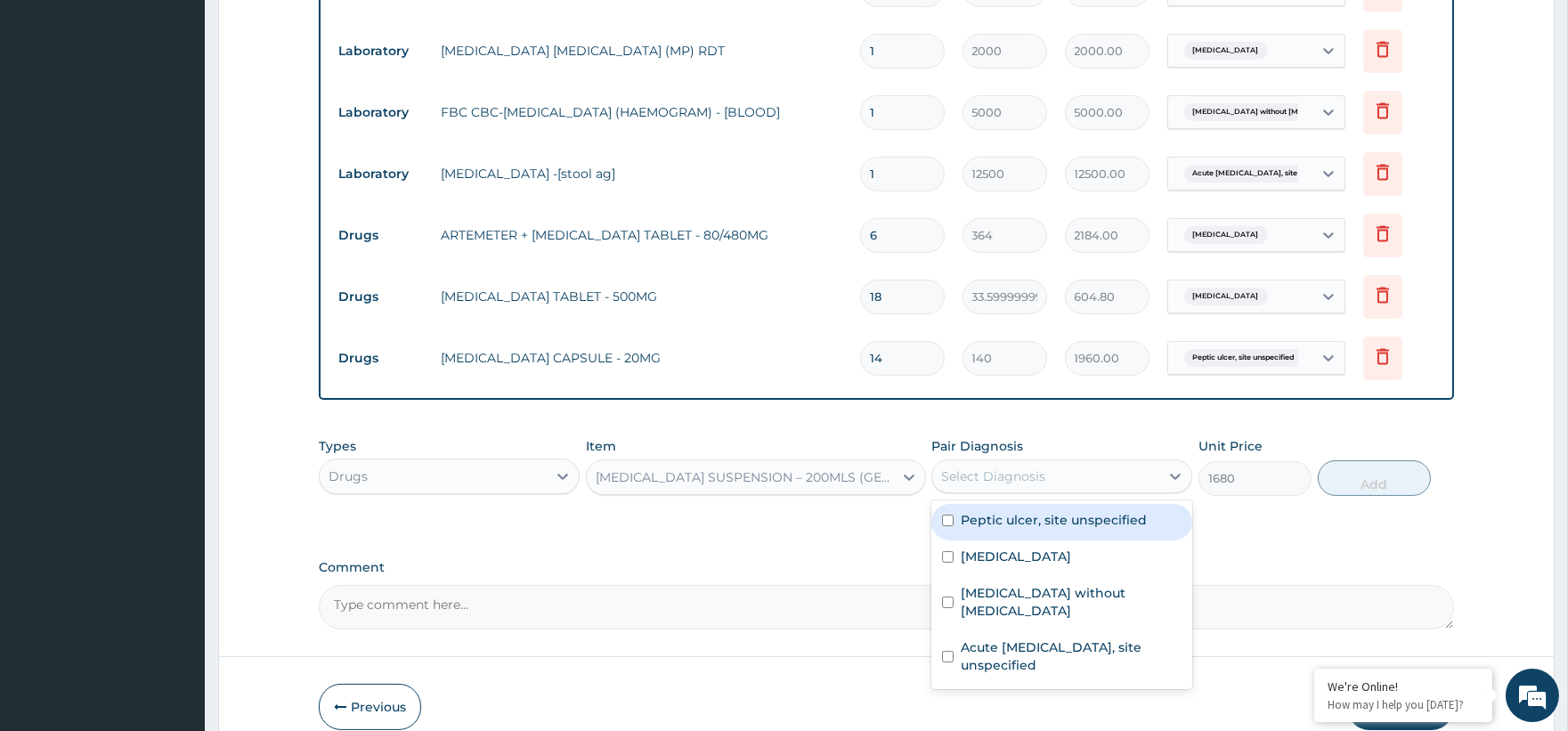
click at [1046, 521] on label "Peptic ulcer, site unspecified" at bounding box center [1053, 519] width 187 height 18
checkbox input "true"
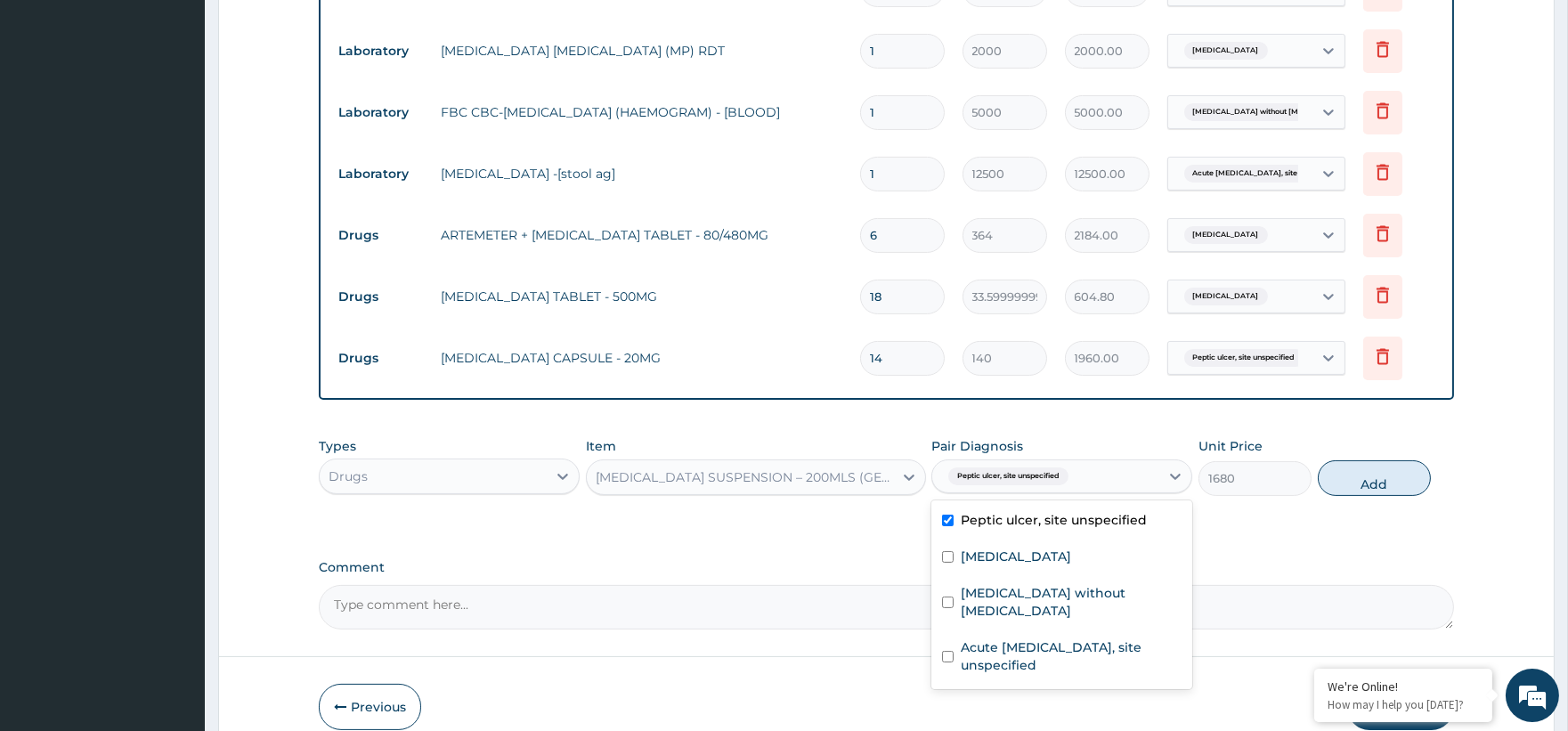
drag, startPoint x: 1357, startPoint y: 479, endPoint x: 1285, endPoint y: 489, distance: 72.7
click at [1353, 479] on button "Add" at bounding box center [1374, 478] width 113 height 36
type input "0"
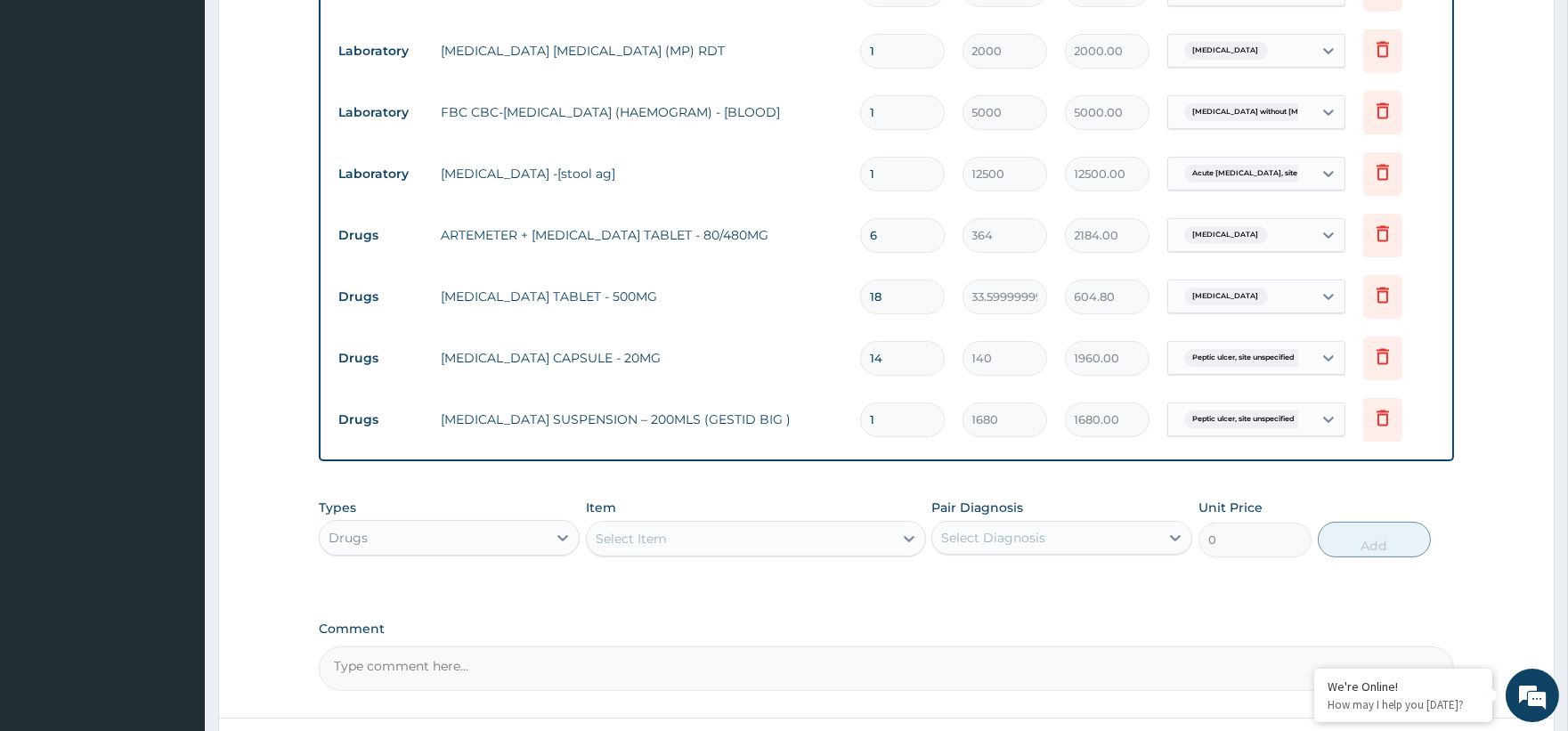
click at [677, 553] on div "Select Item" at bounding box center [739, 539] width 306 height 28
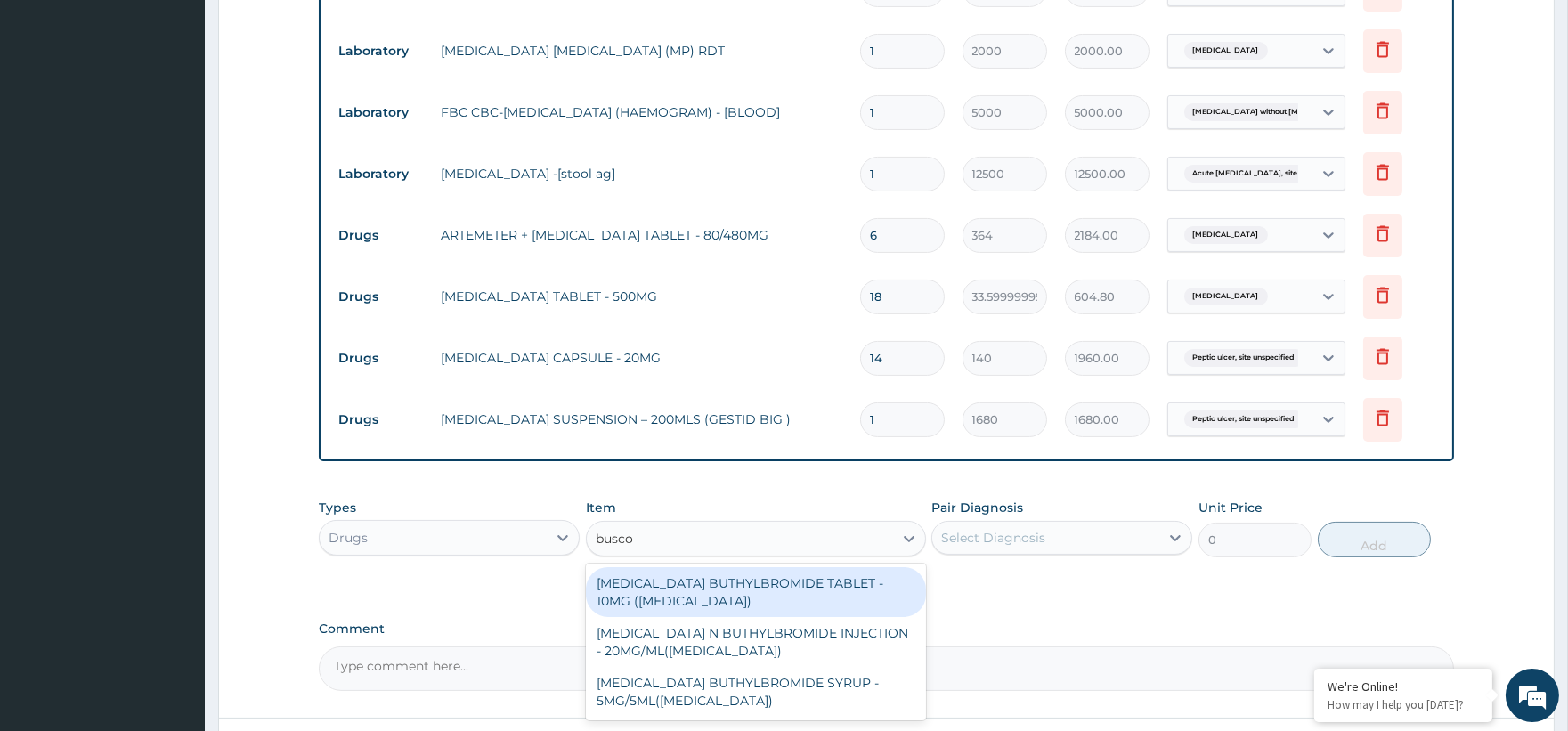
type input "buscop"
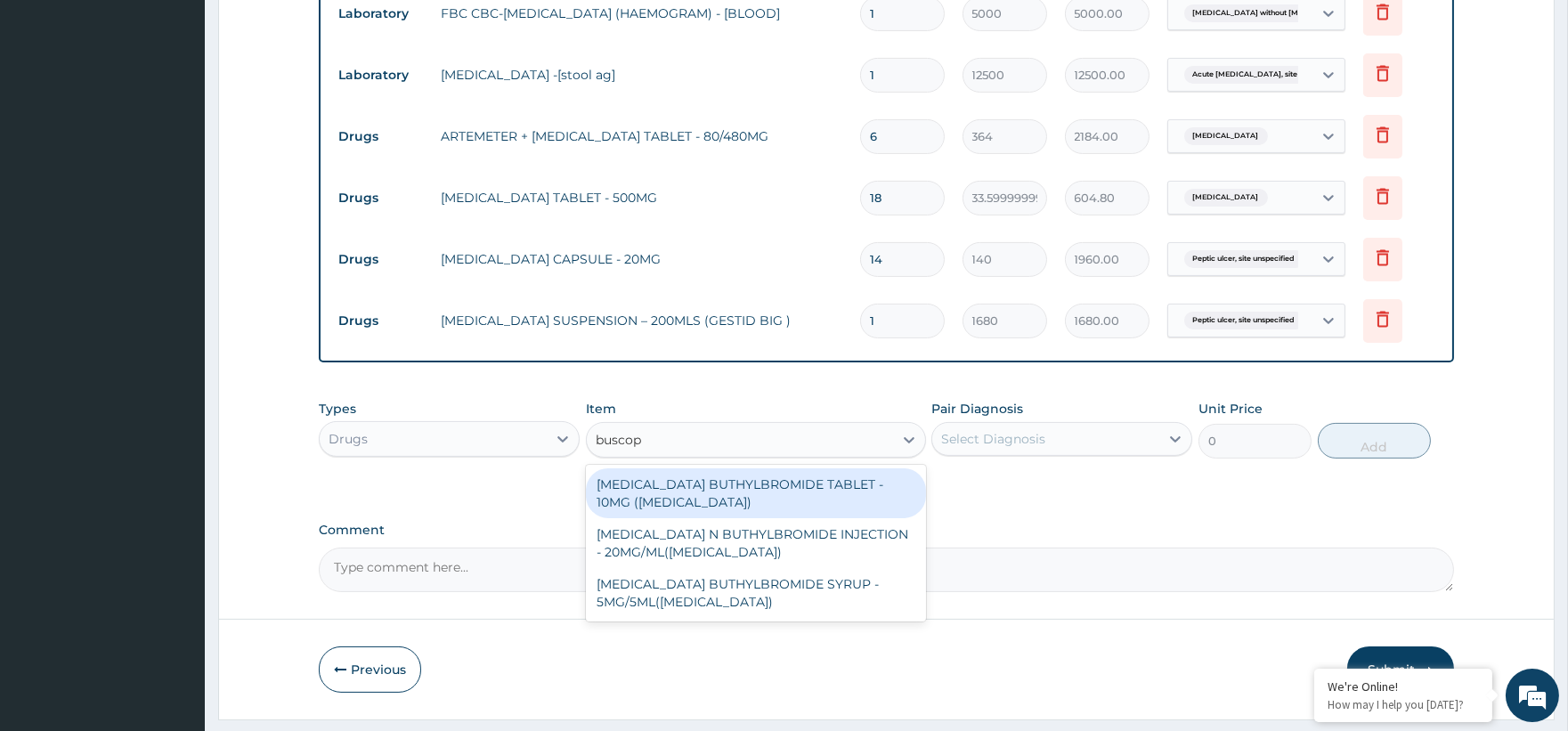
click at [843, 494] on div "HYOSCINE BUTHYLBROMIDE TABLET - 10MG (BUSCOPAN)" at bounding box center [755, 493] width 340 height 50
type input "56"
click at [842, 493] on div "Types Drugs Item option ANTACID SUSPENSION – 200MLS (GESTID BIG ), selected. op…" at bounding box center [886, 442] width 1134 height 103
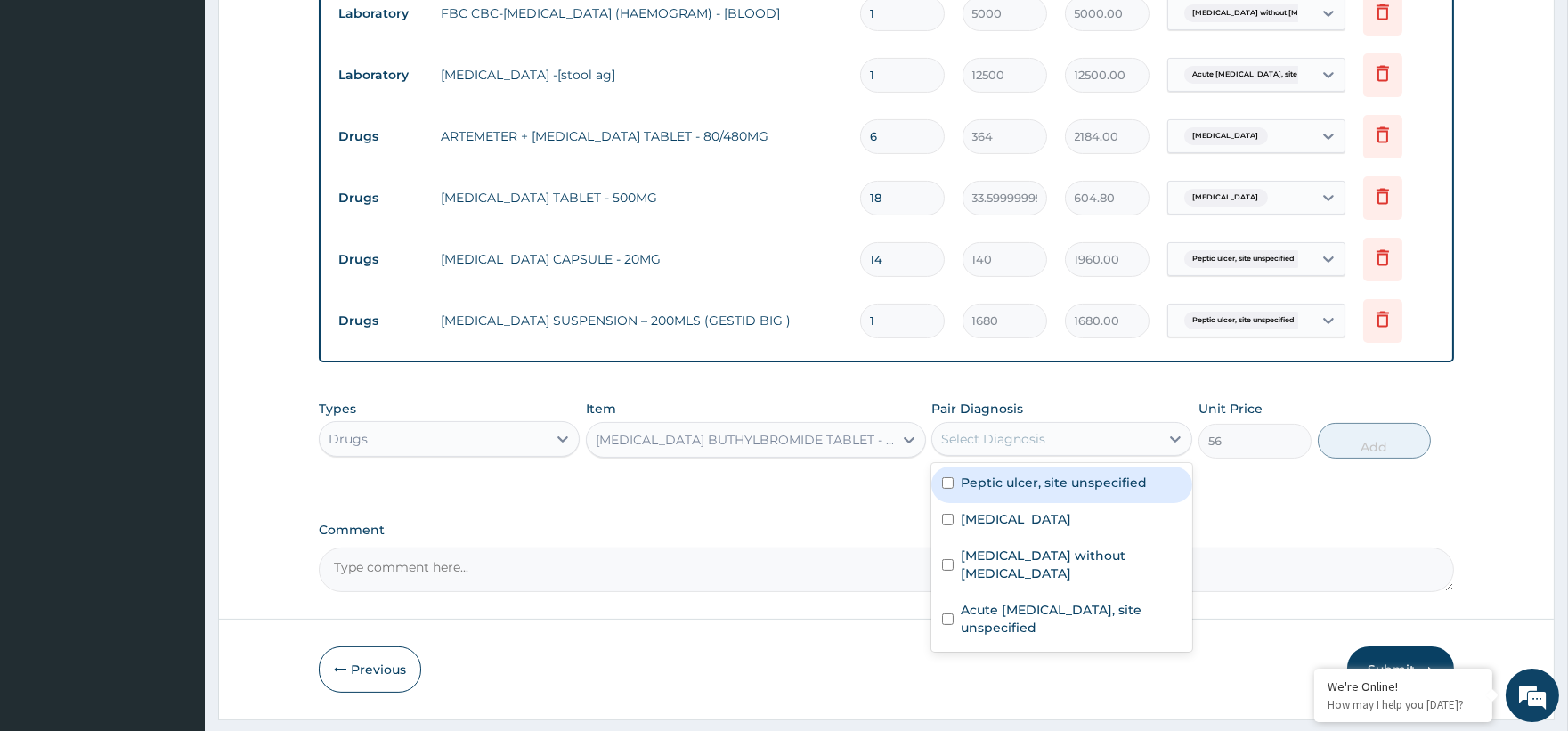
click at [995, 447] on div "Select Diagnosis" at bounding box center [993, 439] width 104 height 18
click at [989, 440] on div "Select Diagnosis" at bounding box center [993, 439] width 104 height 18
drag, startPoint x: 1061, startPoint y: 483, endPoint x: 1100, endPoint y: 492, distance: 40.0
click at [1061, 482] on label "Peptic ulcer, site unspecified" at bounding box center [1053, 482] width 187 height 18
checkbox input "true"
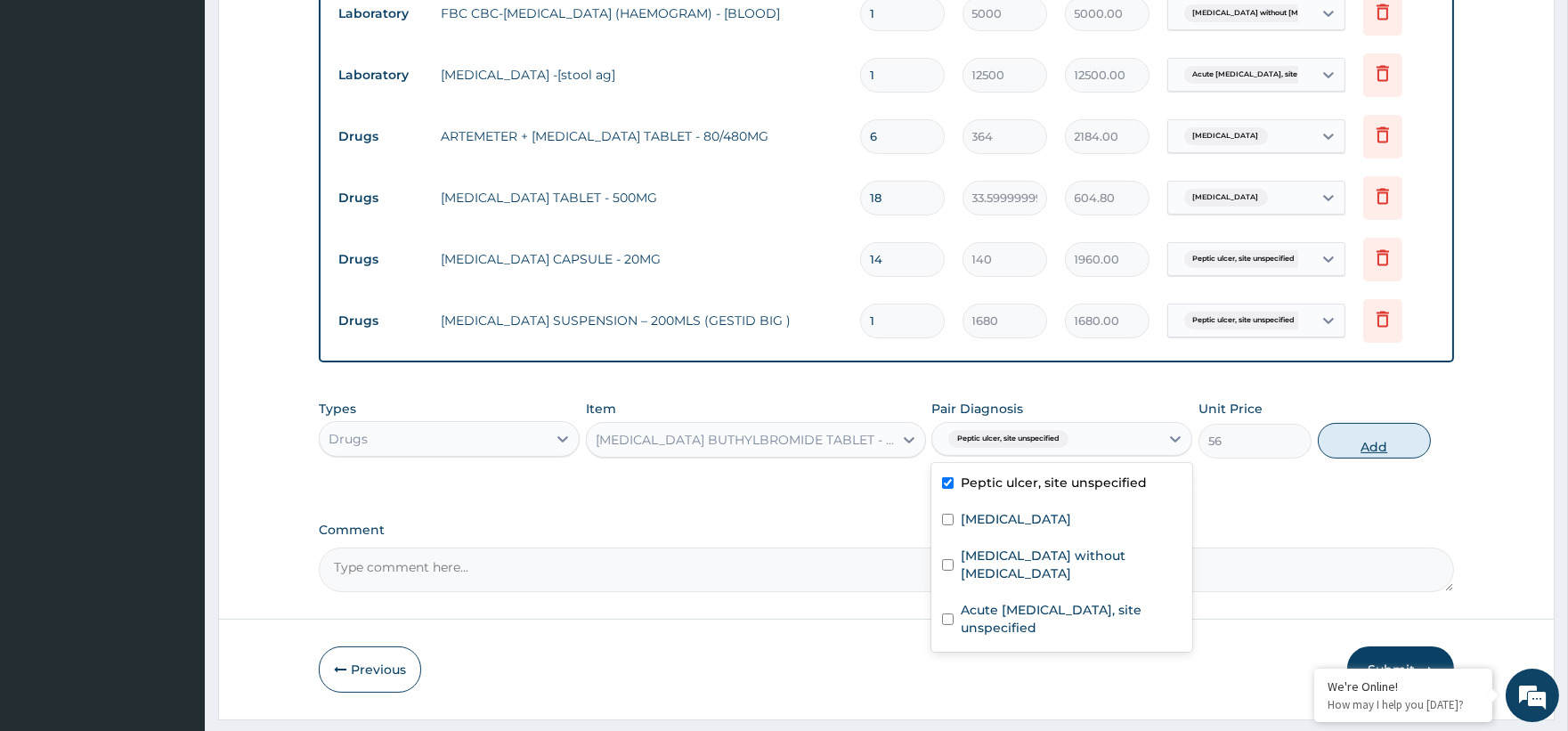
click at [1332, 442] on button "Add" at bounding box center [1374, 440] width 113 height 36
type input "0"
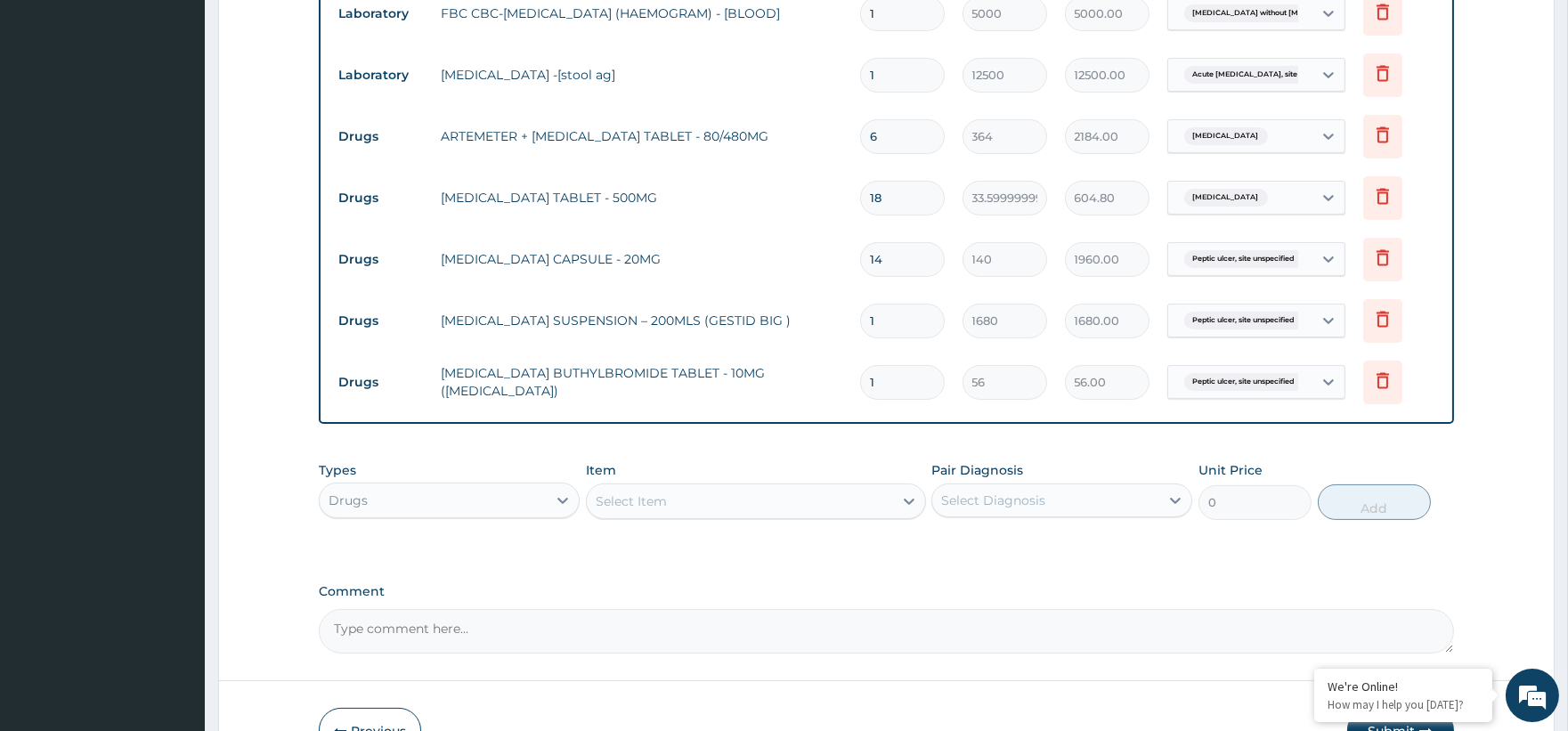
type input "0.00"
type input "6"
type input "336.00"
type input "6"
click at [635, 510] on div "Select Item" at bounding box center [632, 500] width 71 height 18
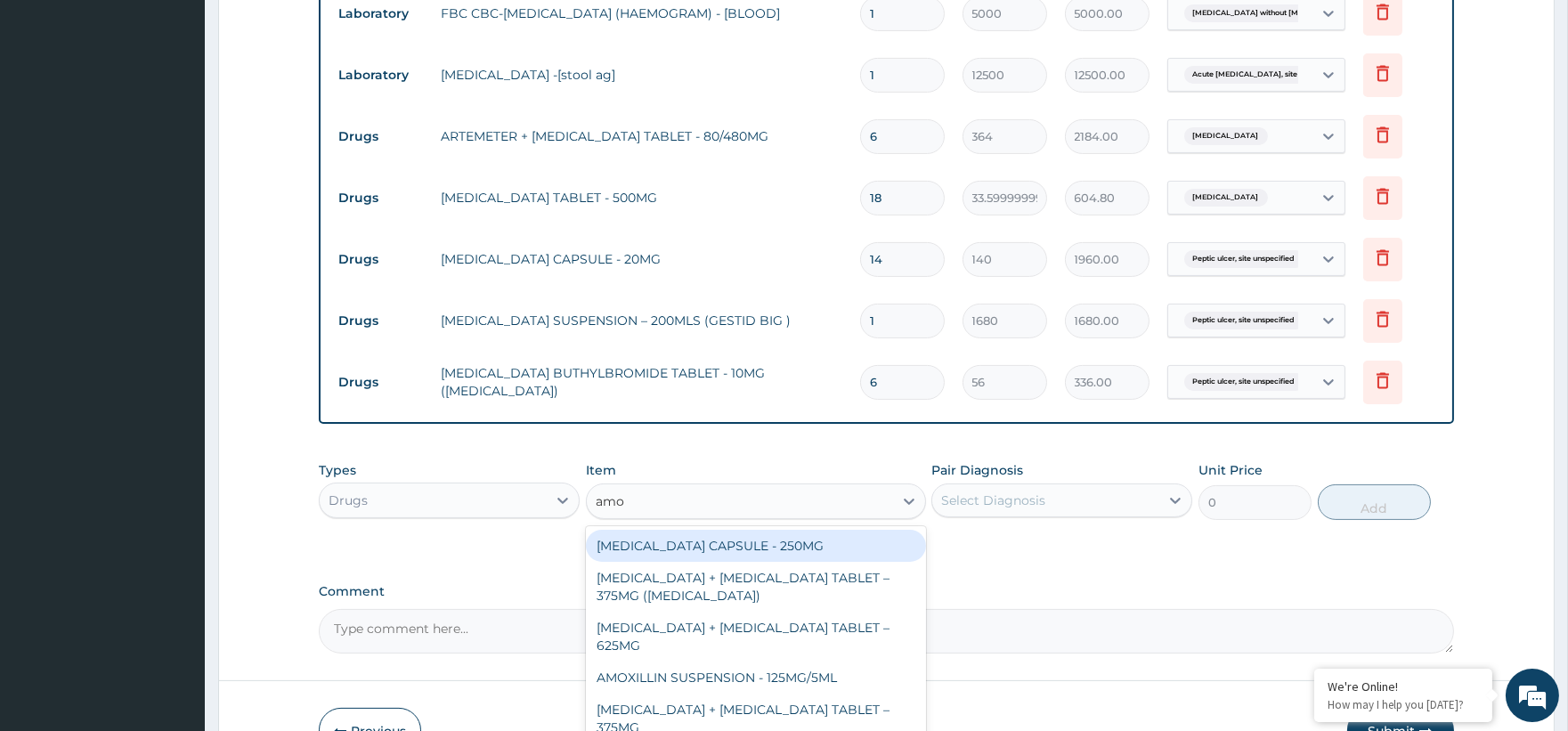
type input "amox"
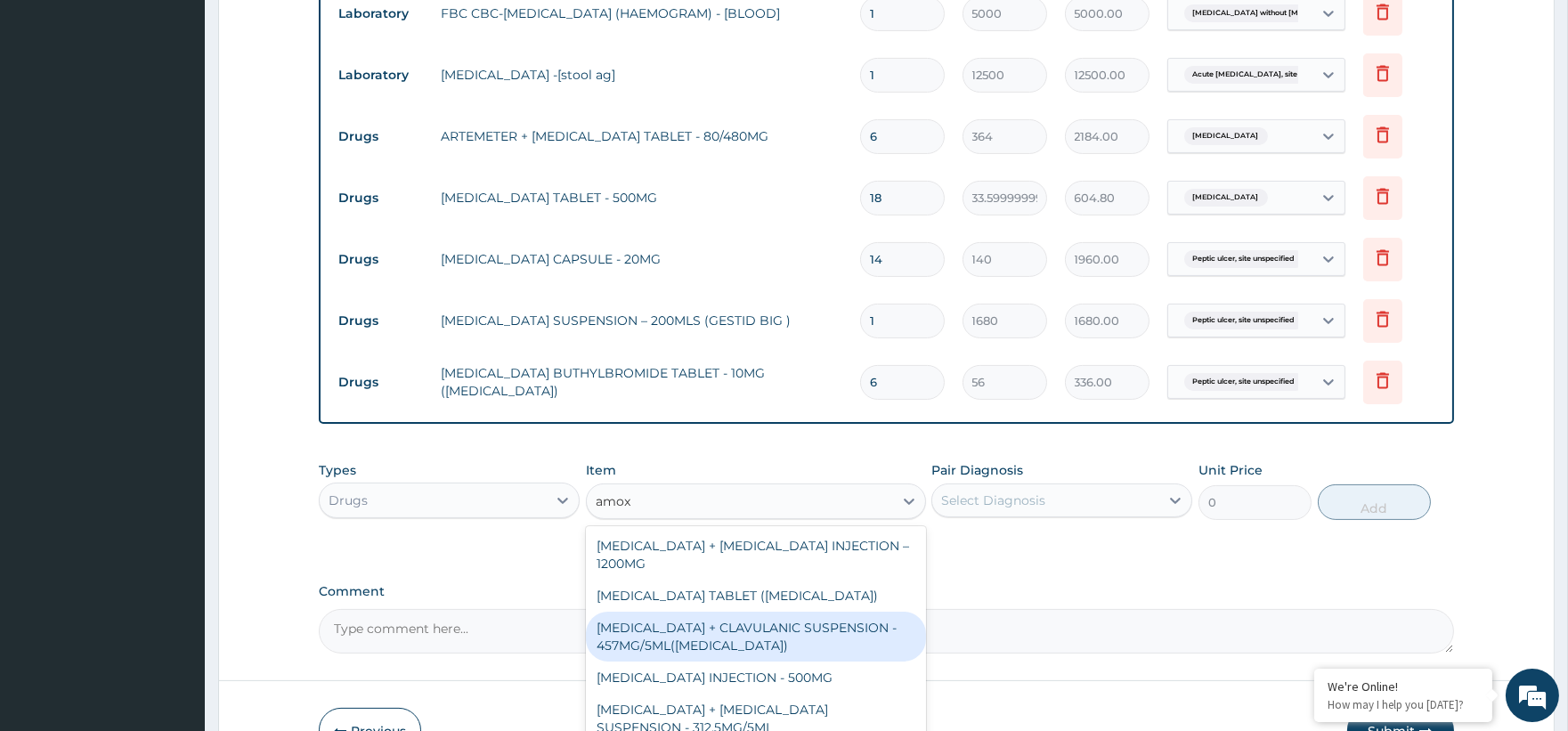
scroll to position [494, 0]
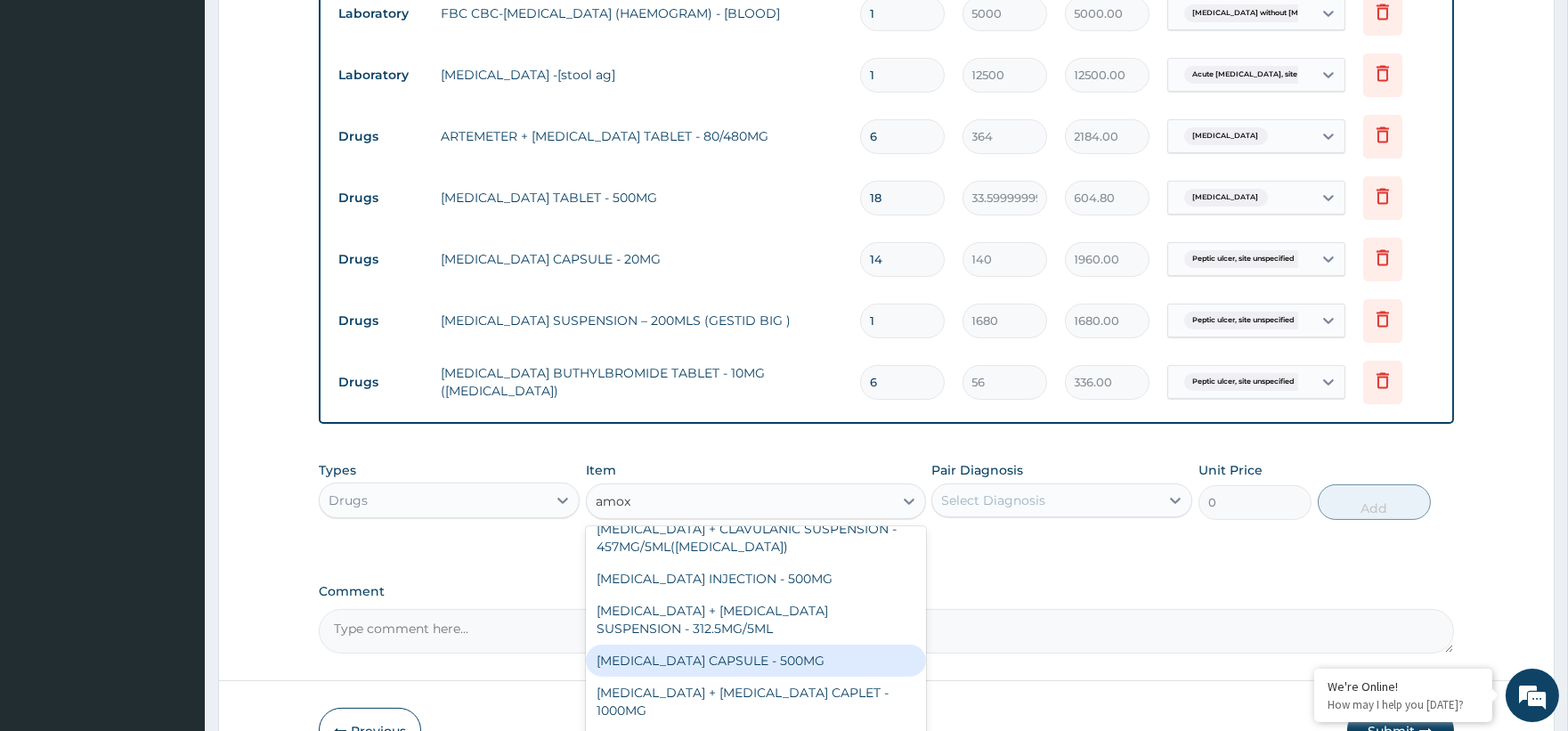
click at [805, 657] on div "AMOXICILLIN CAPSULE - 500MG" at bounding box center [755, 661] width 340 height 32
type input "112"
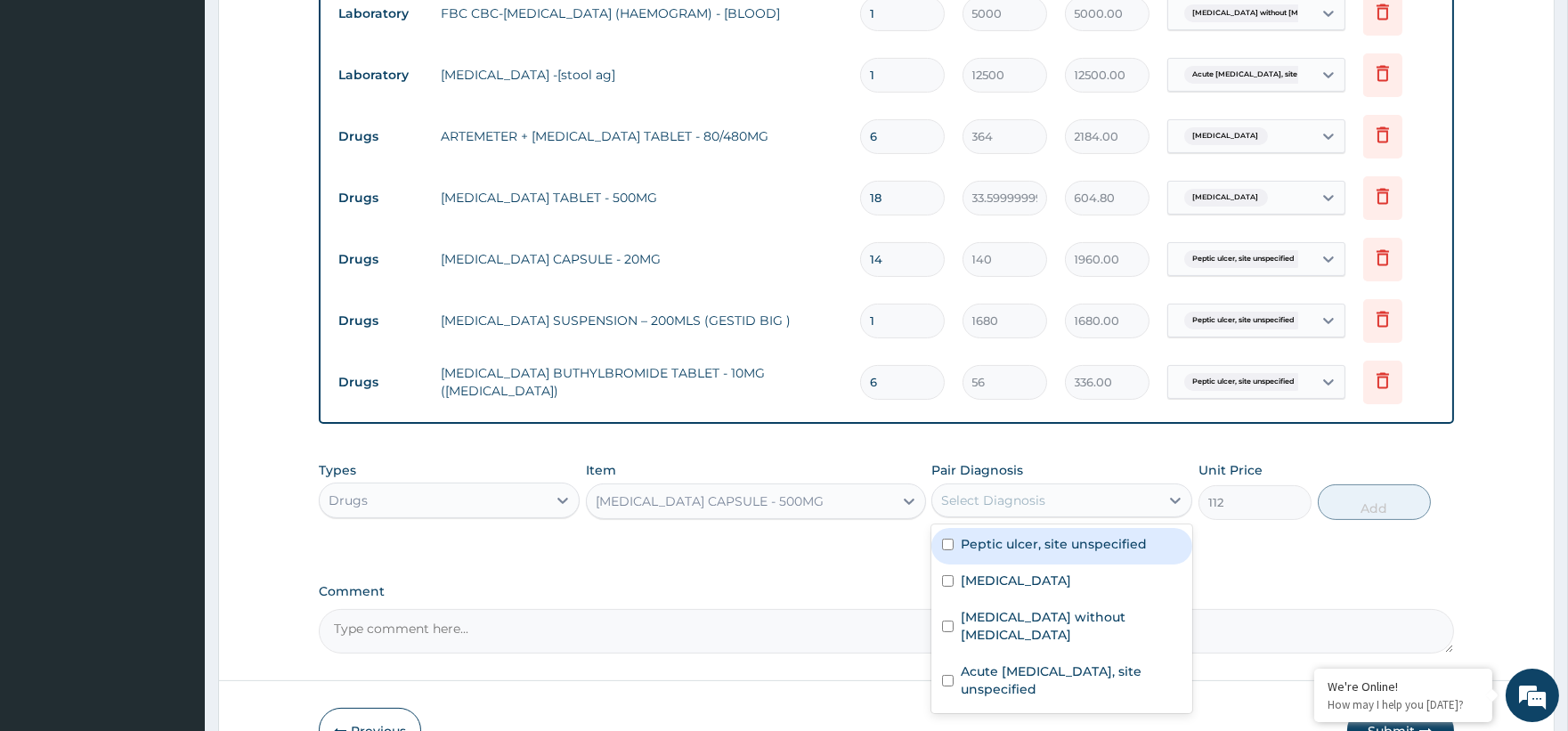
click at [998, 500] on div "Select Diagnosis" at bounding box center [993, 500] width 104 height 18
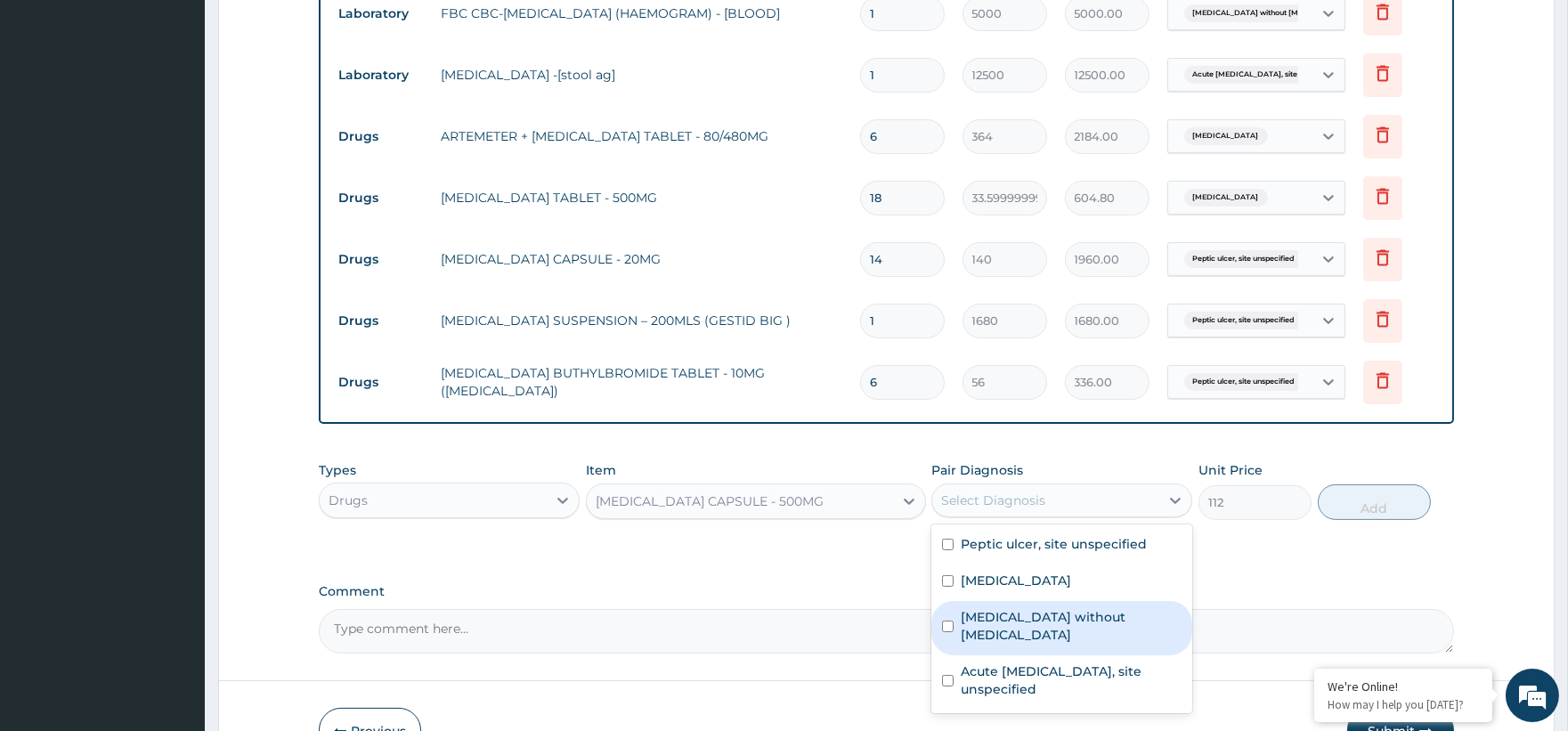
drag, startPoint x: 1018, startPoint y: 627, endPoint x: 1042, endPoint y: 614, distance: 27.3
click at [1018, 628] on div "Sepsis without septic shock" at bounding box center [1062, 628] width 261 height 54
checkbox input "true"
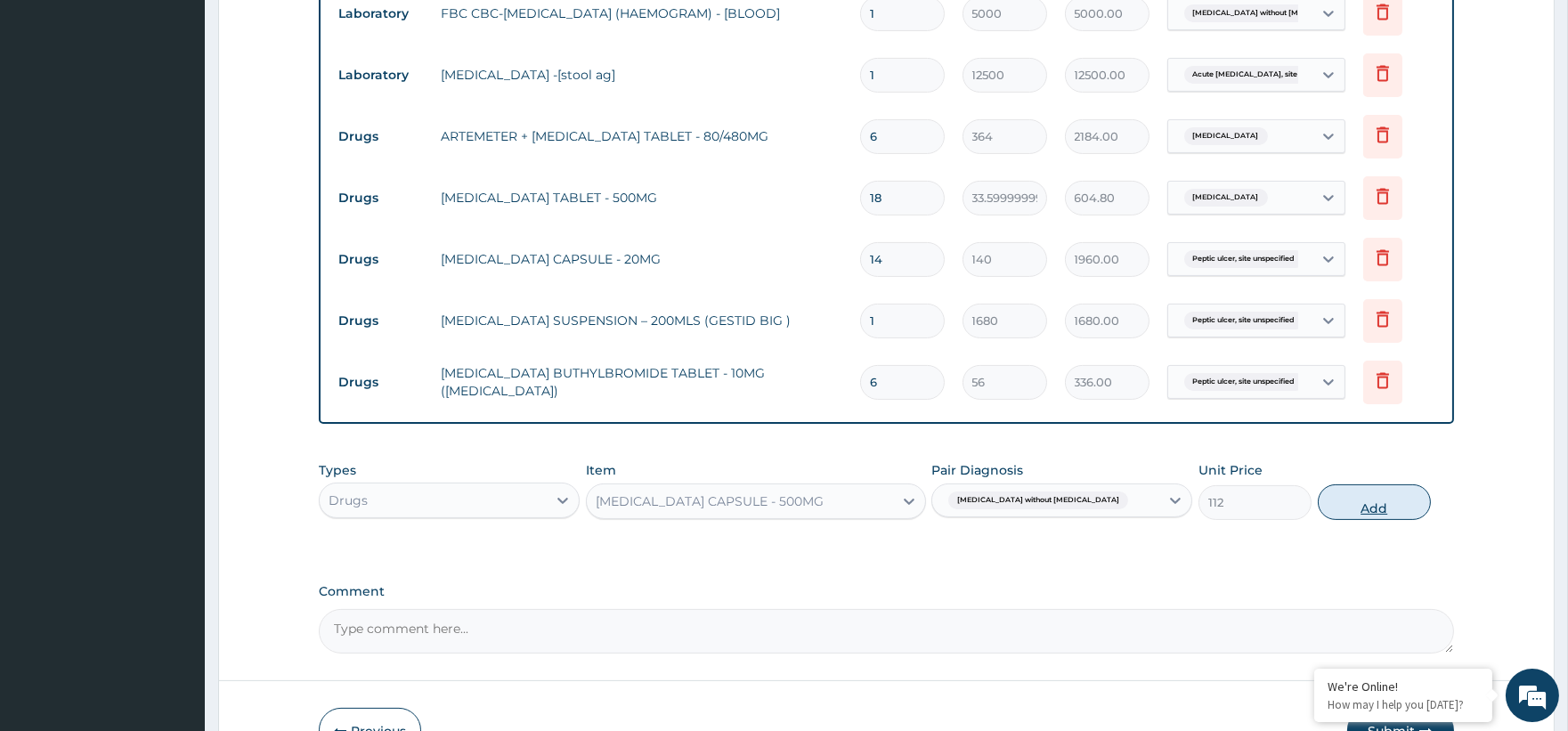
click at [1376, 506] on button "Add" at bounding box center [1374, 502] width 113 height 36
type input "0"
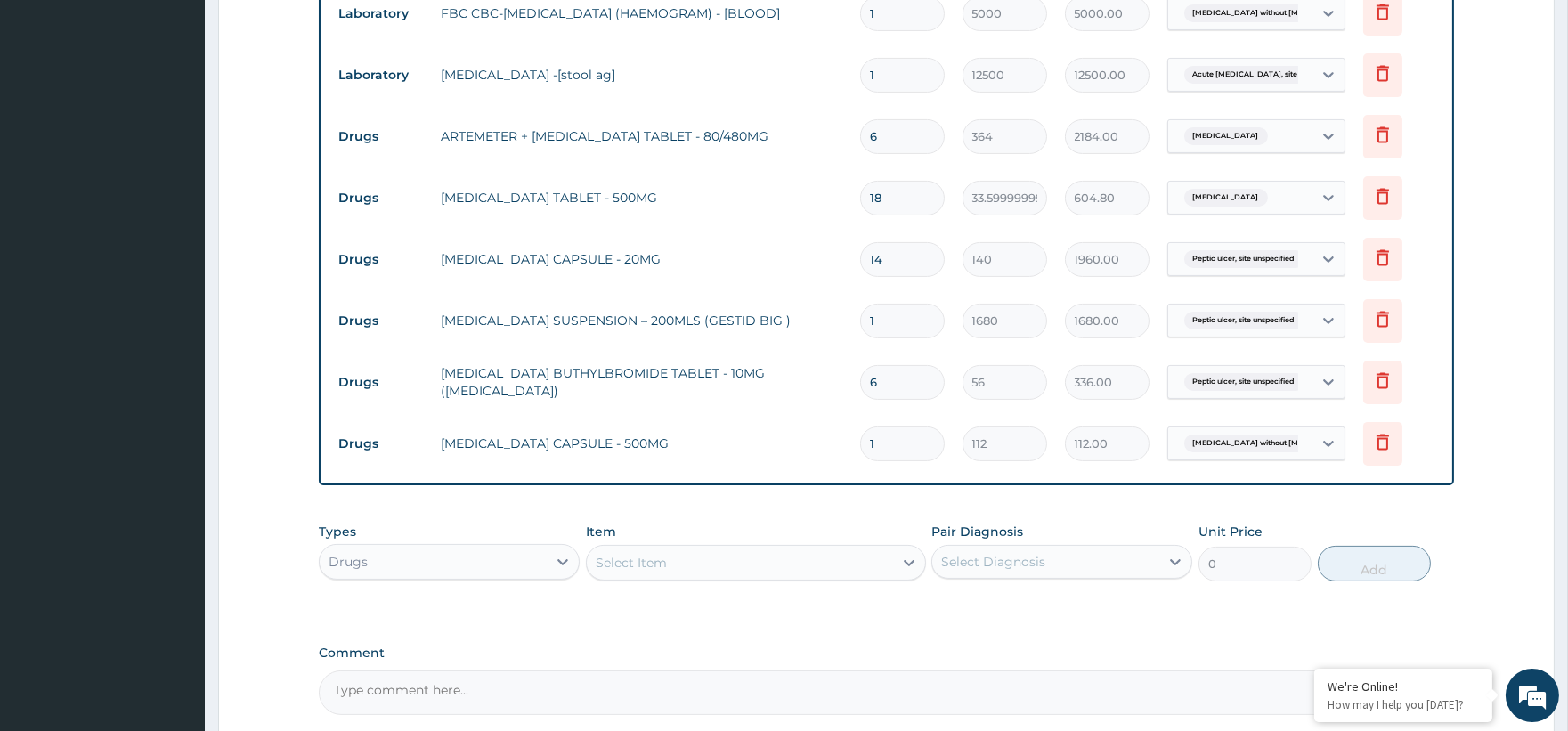
type input "15"
type input "1680.00"
type input "15"
click at [614, 554] on div "Select Item" at bounding box center [739, 562] width 306 height 28
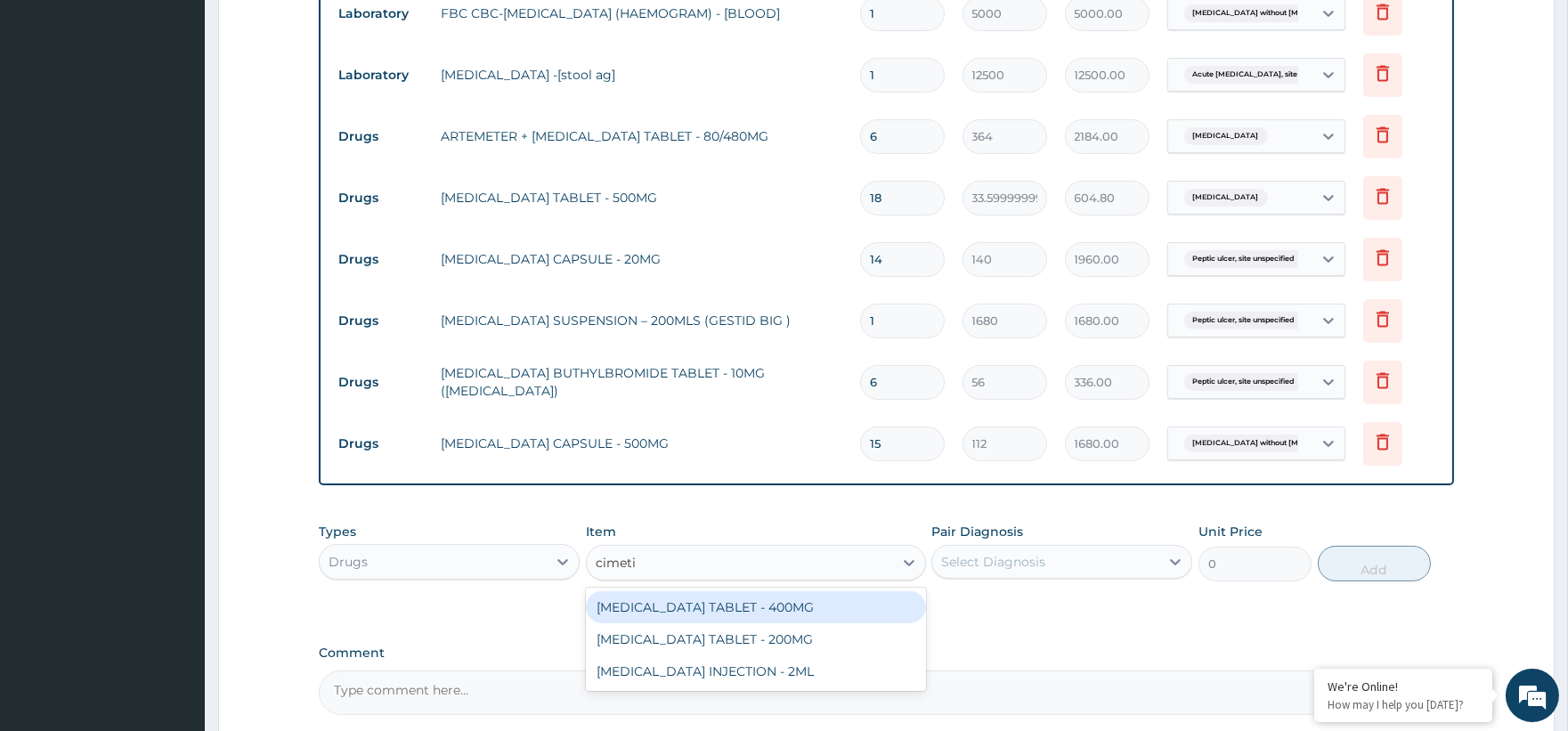
type input "cimetid"
drag, startPoint x: 811, startPoint y: 618, endPoint x: 770, endPoint y: 574, distance: 60.1
click at [811, 617] on div "CIMETIDINE TABLET - 400MG" at bounding box center [755, 607] width 340 height 32
type input "95.19999999999999"
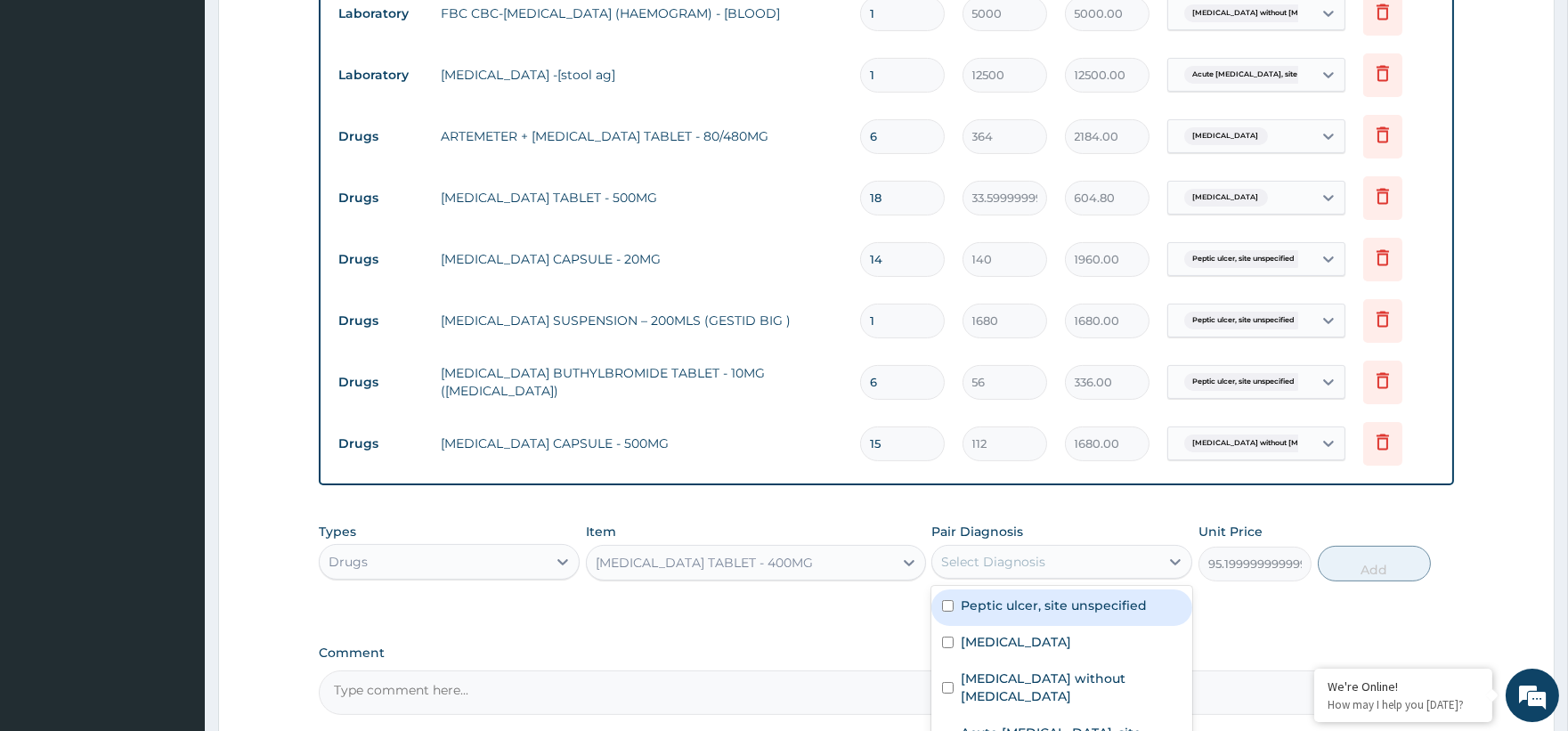
click at [977, 555] on div "Select Diagnosis" at bounding box center [993, 561] width 104 height 18
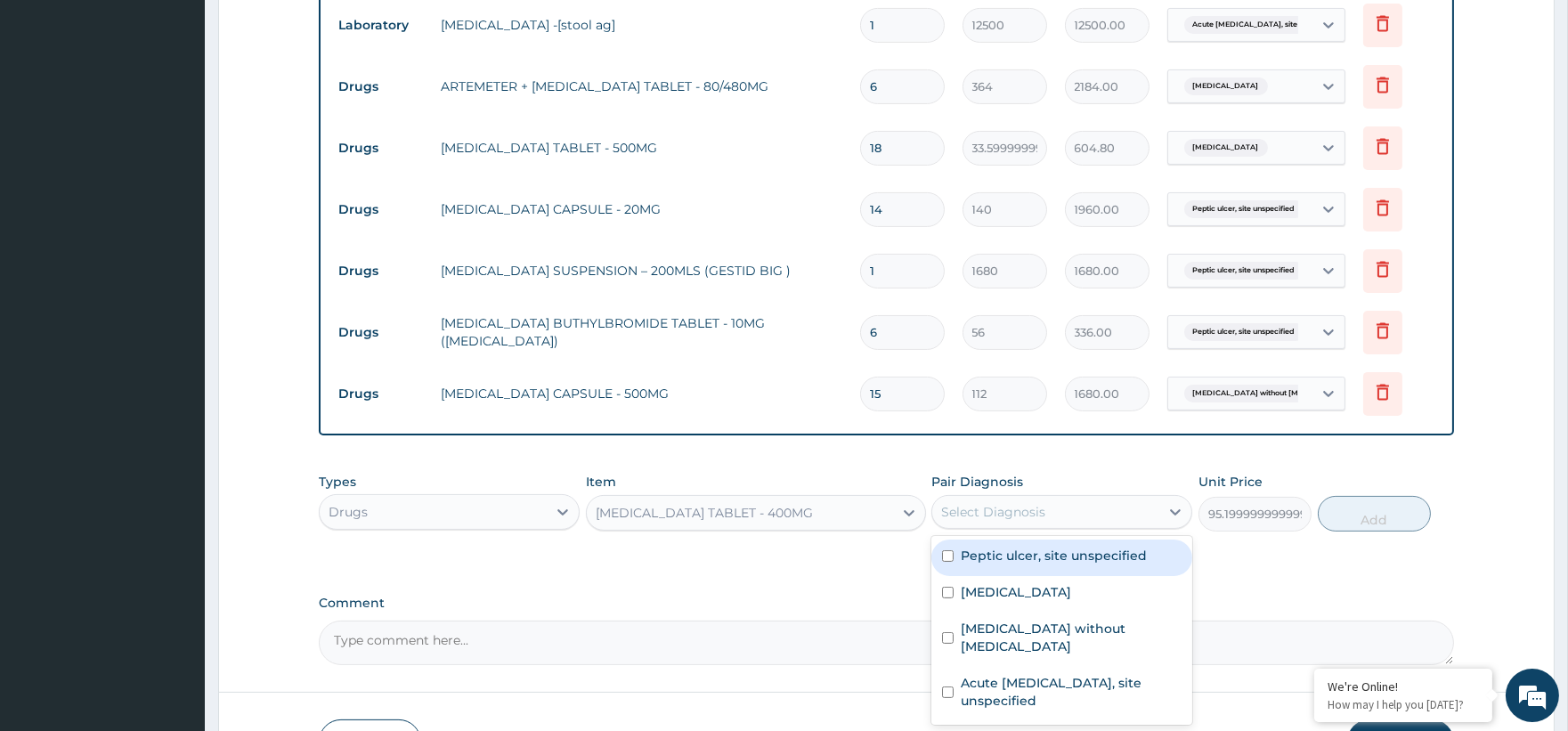
scroll to position [949, 0]
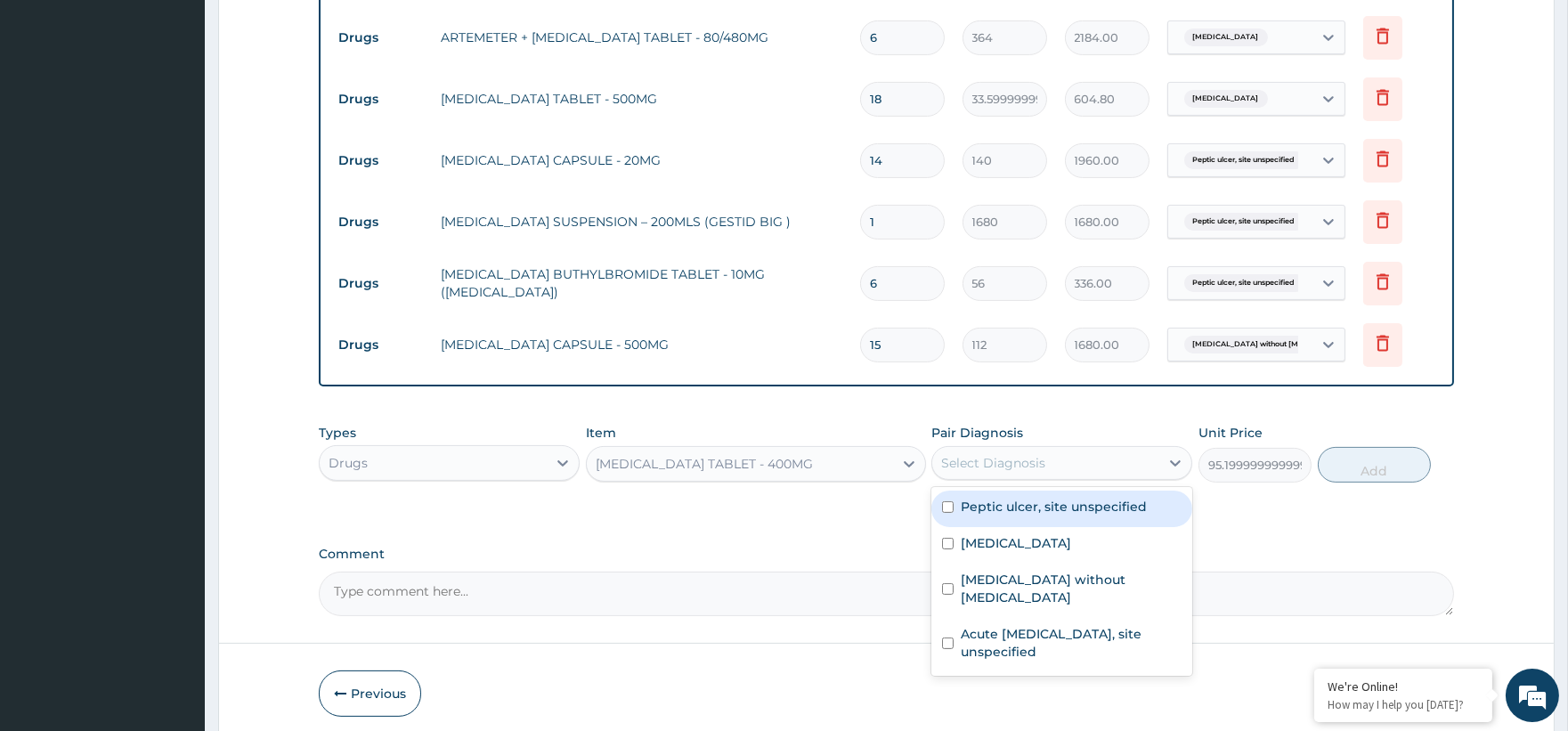
click at [1026, 504] on label "Peptic ulcer, site unspecified" at bounding box center [1053, 506] width 187 height 18
checkbox input "true"
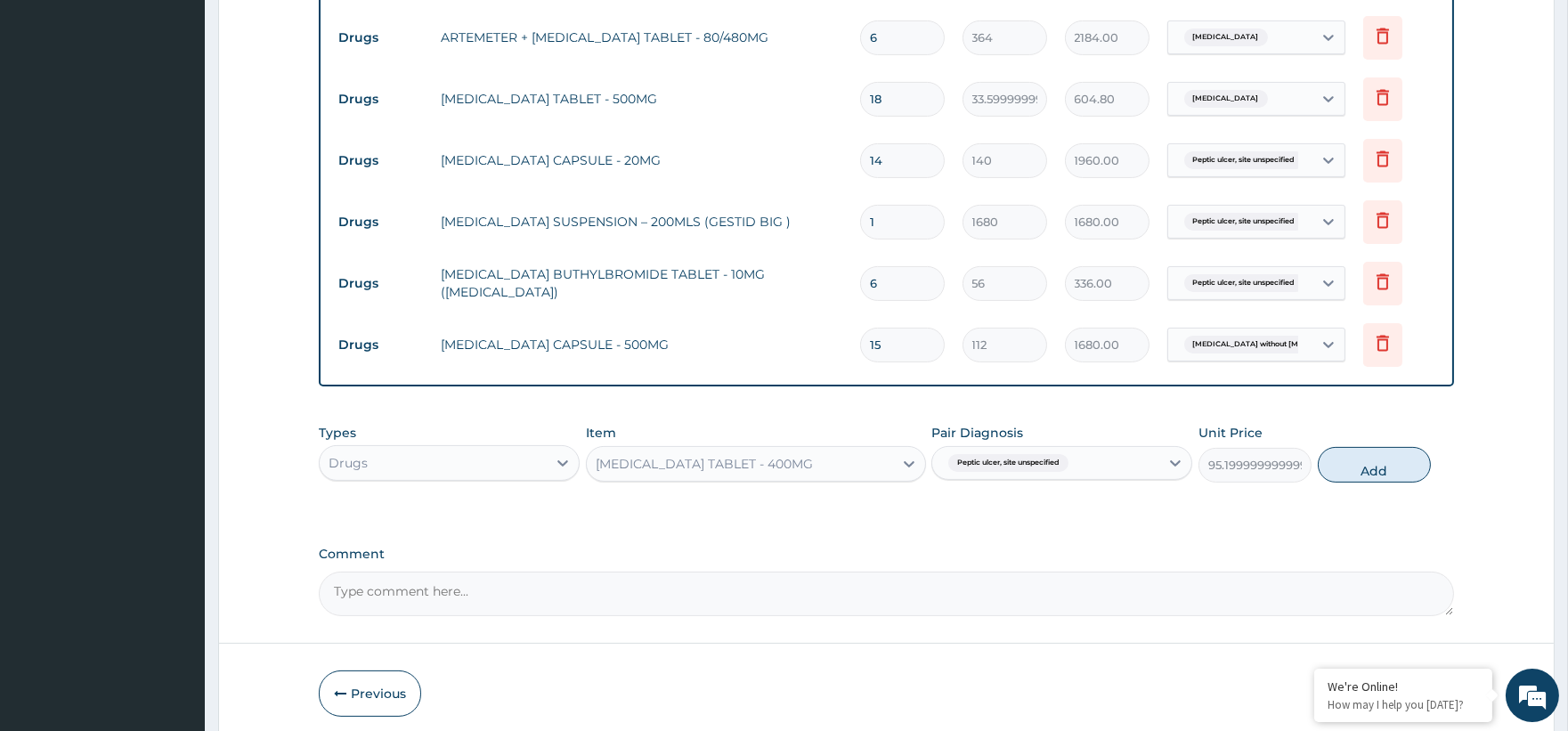
drag, startPoint x: 1341, startPoint y: 464, endPoint x: 950, endPoint y: 463, distance: 391.0
click at [1343, 468] on button "Add" at bounding box center [1374, 465] width 113 height 36
type input "0"
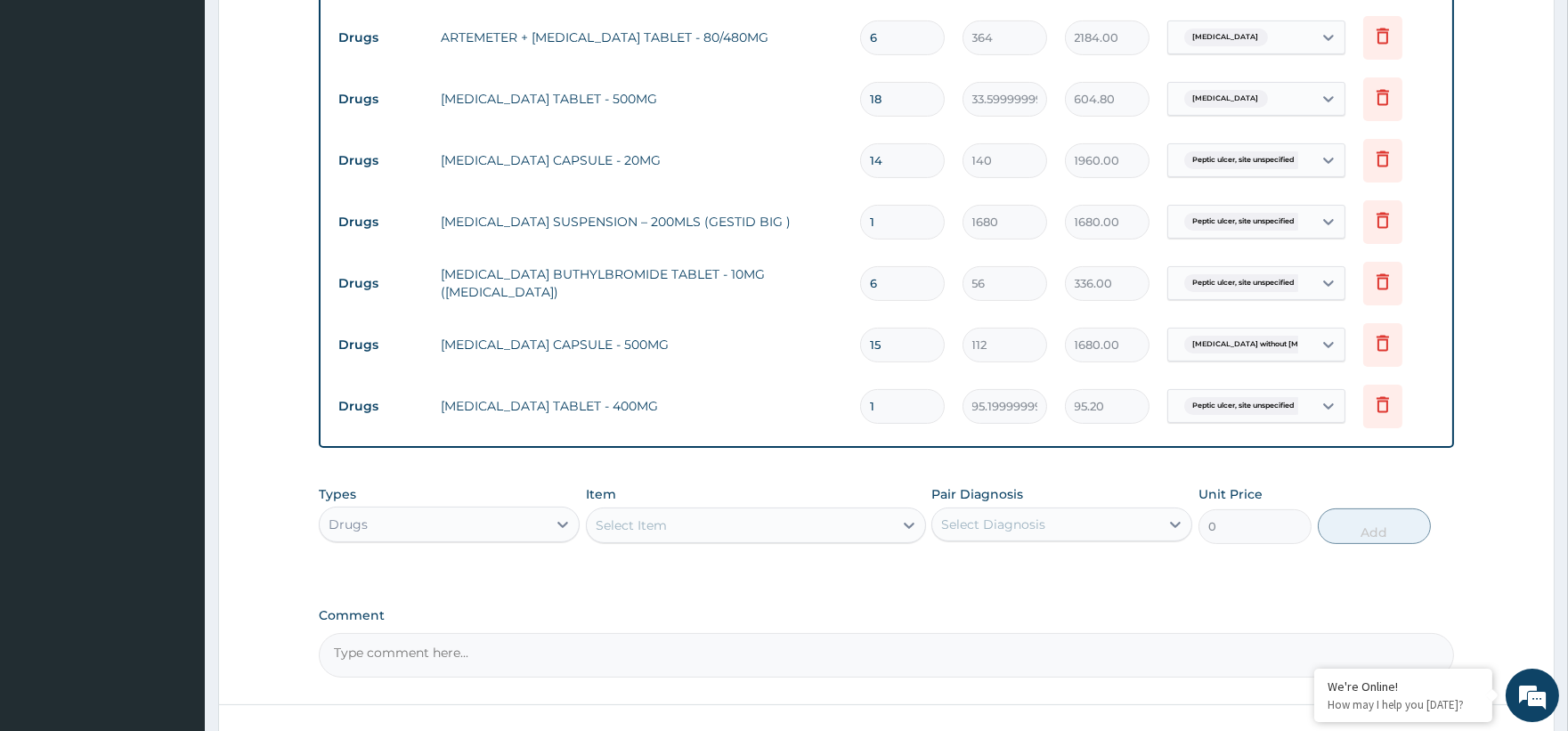
type input "0.00"
type input "7"
type input "666.40"
type input "7"
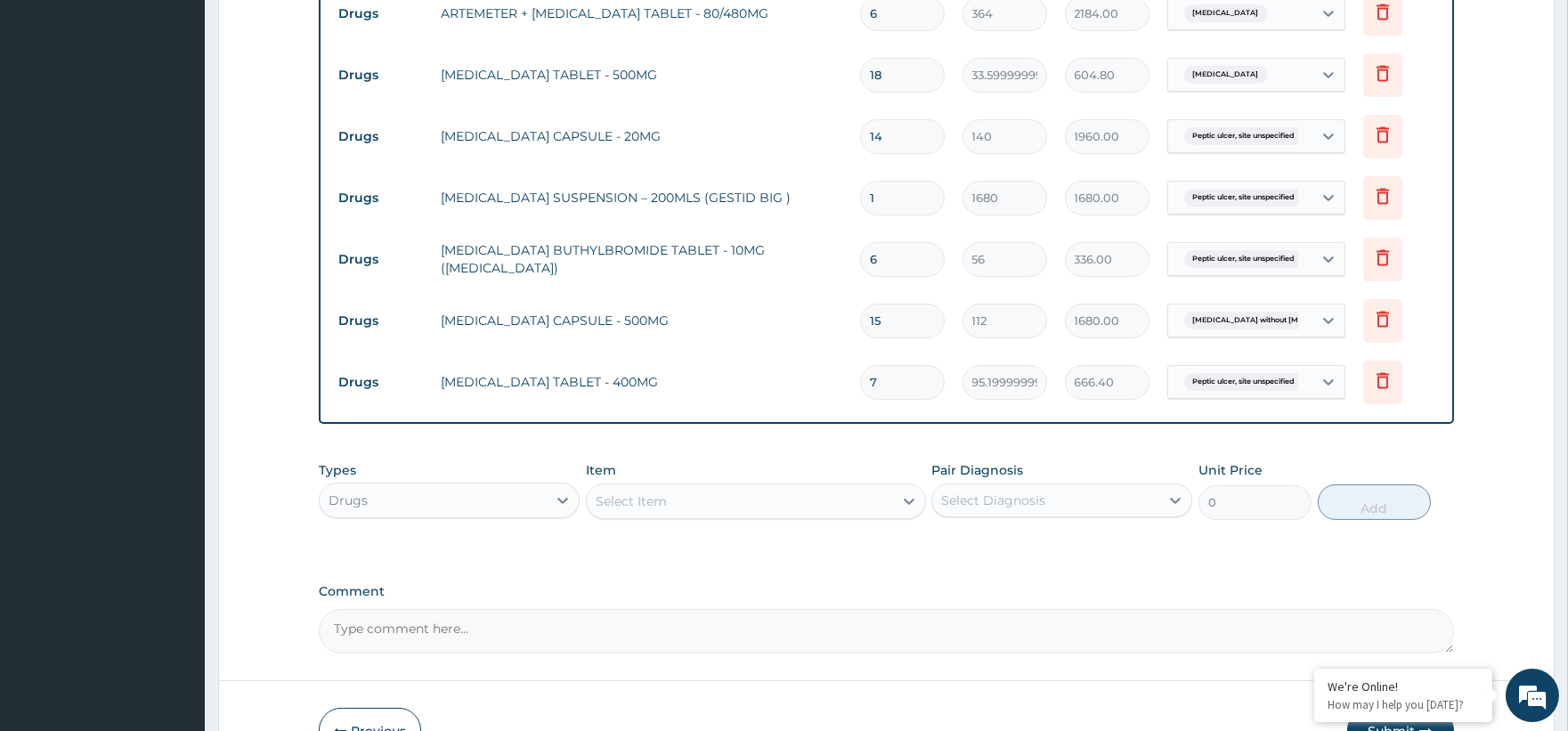
scroll to position [1086, 0]
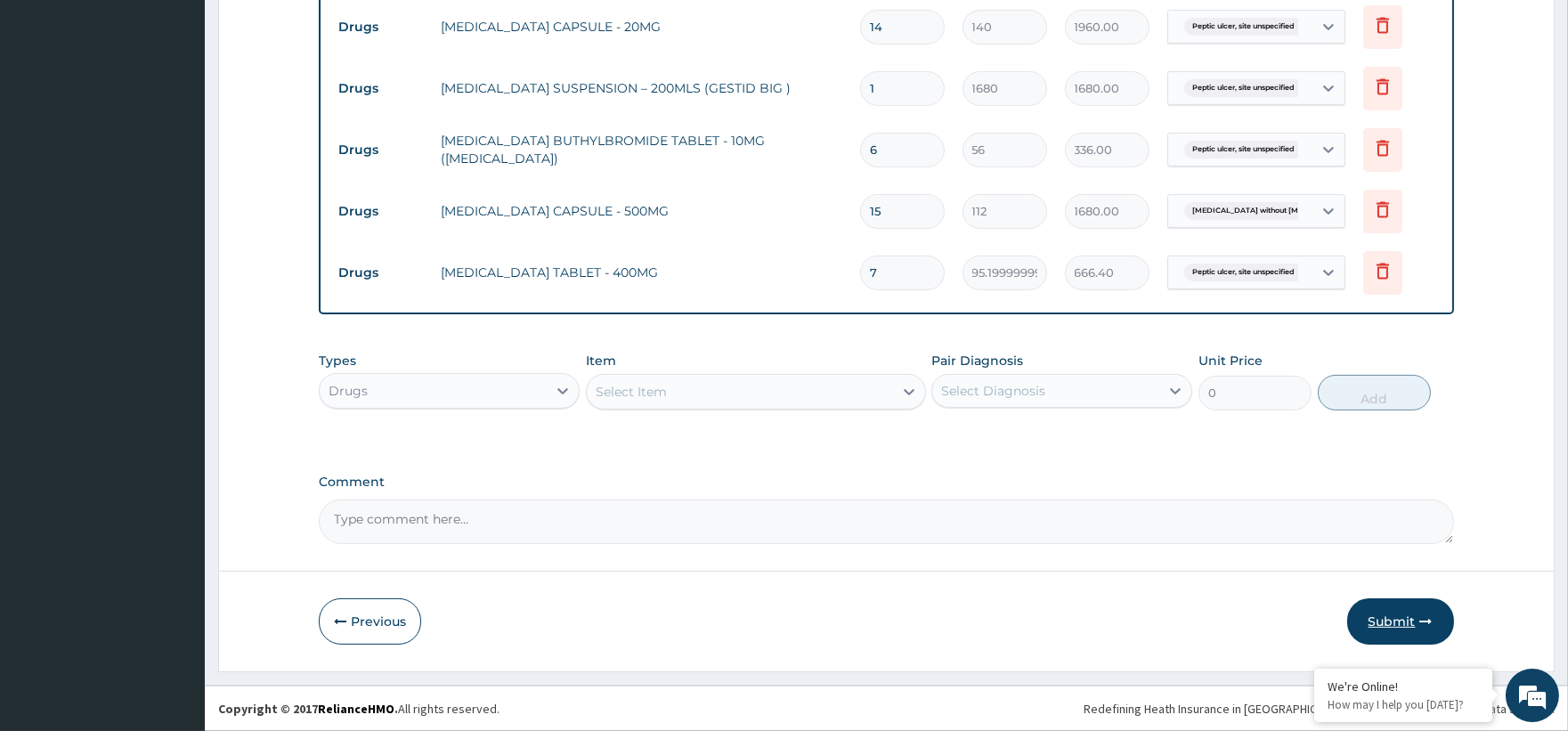
click at [1383, 612] on button "Submit" at bounding box center [1400, 620] width 107 height 46
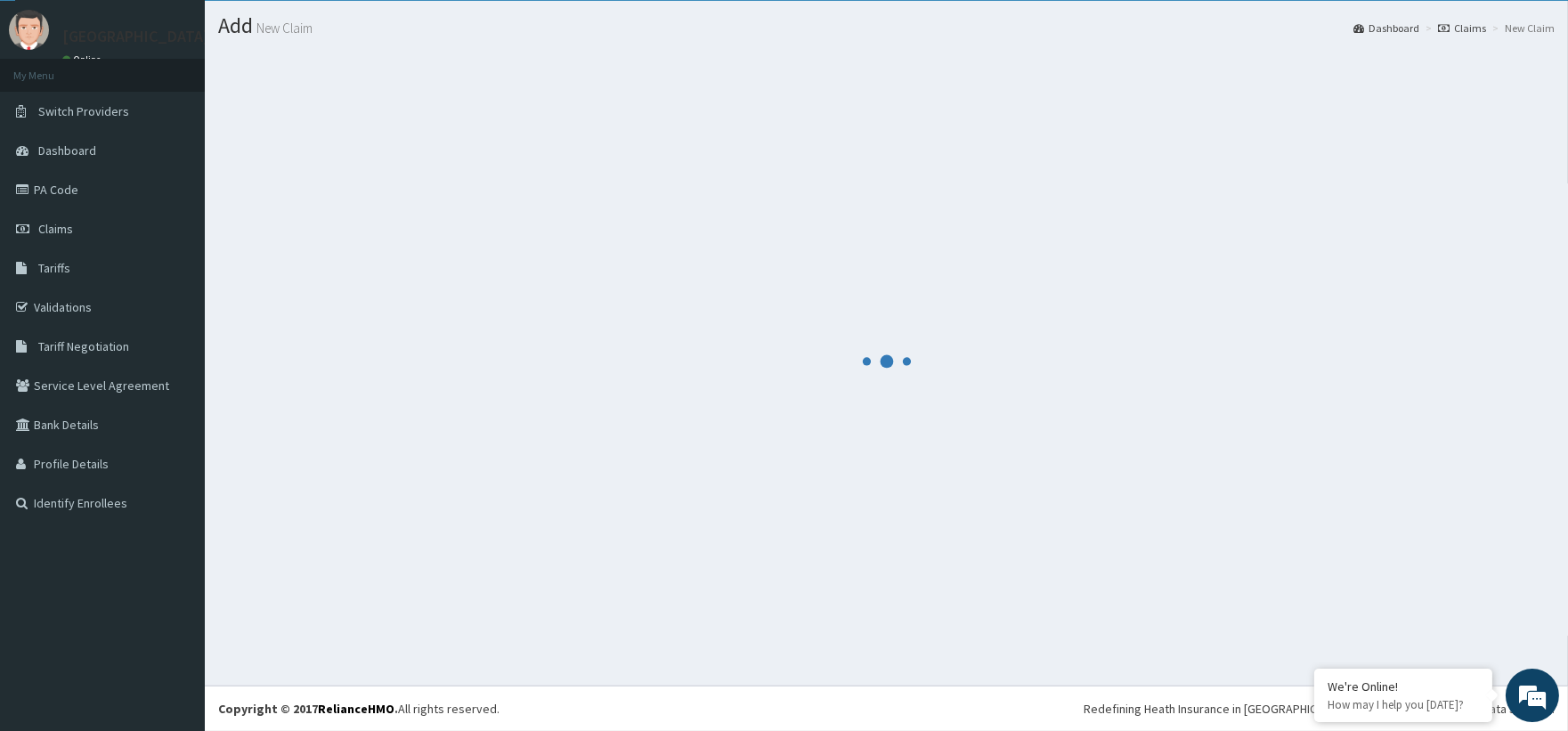
scroll to position [43, 0]
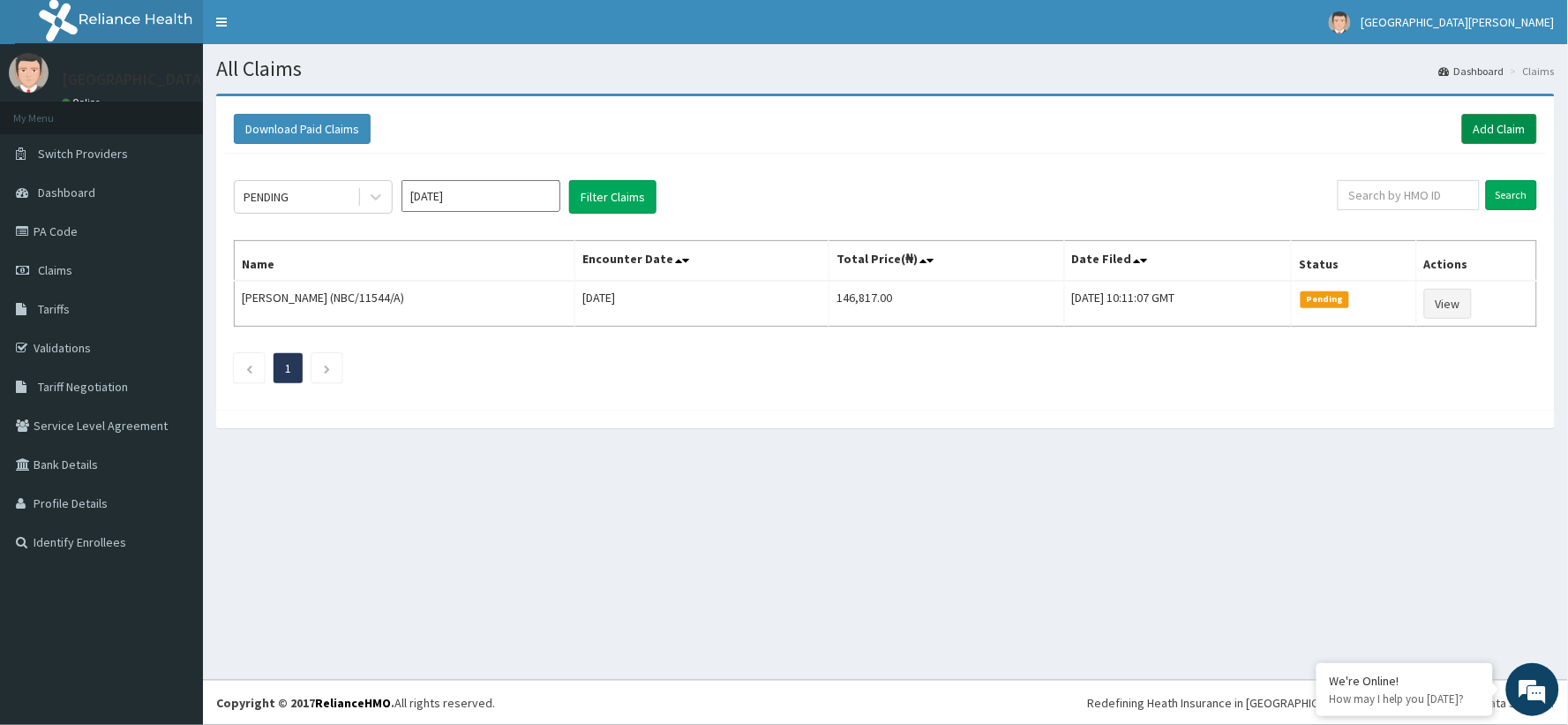
click at [1514, 143] on div "Download Paid Claims Add Claim" at bounding box center [885, 129] width 1321 height 48
click at [1511, 136] on link "Add Claim" at bounding box center [1499, 129] width 75 height 30
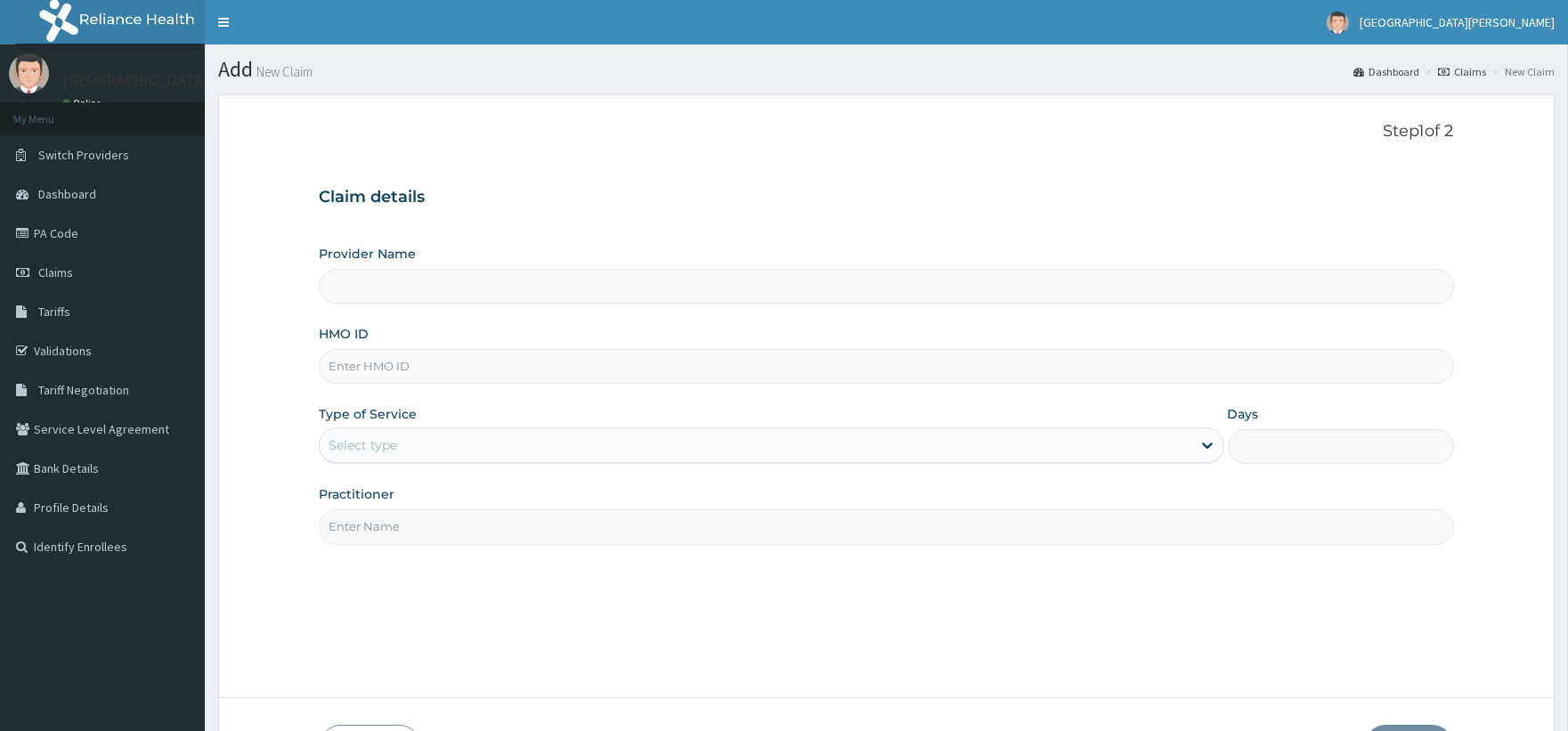
click at [384, 358] on input "HMO ID" at bounding box center [886, 366] width 1134 height 35
paste input "BTR/10856/A"
type input "BTR/10856/A"
type input "ST. [PERSON_NAME][GEOGRAPHIC_DATA] -[GEOGRAPHIC_DATA]"
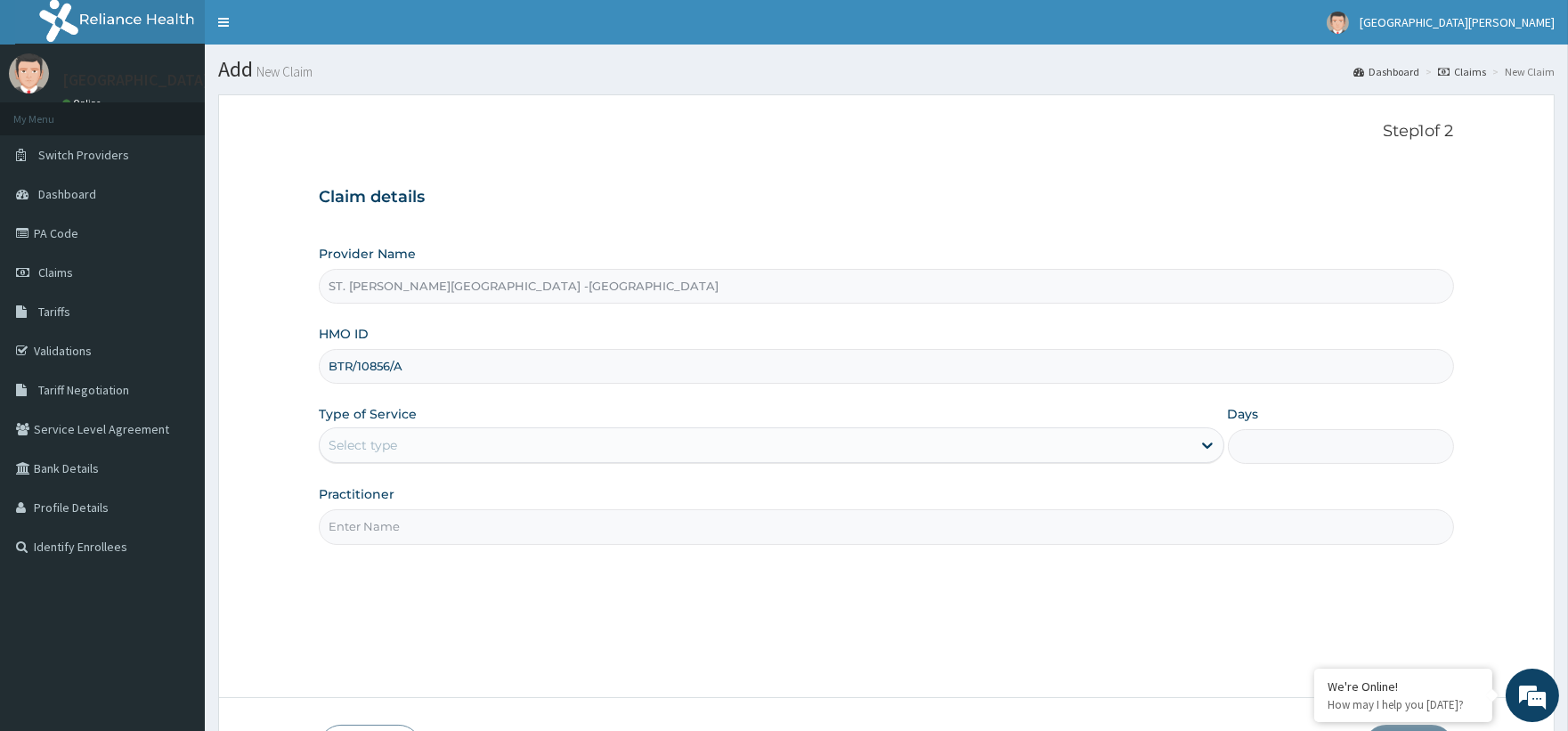
type input "BTR/10856/A"
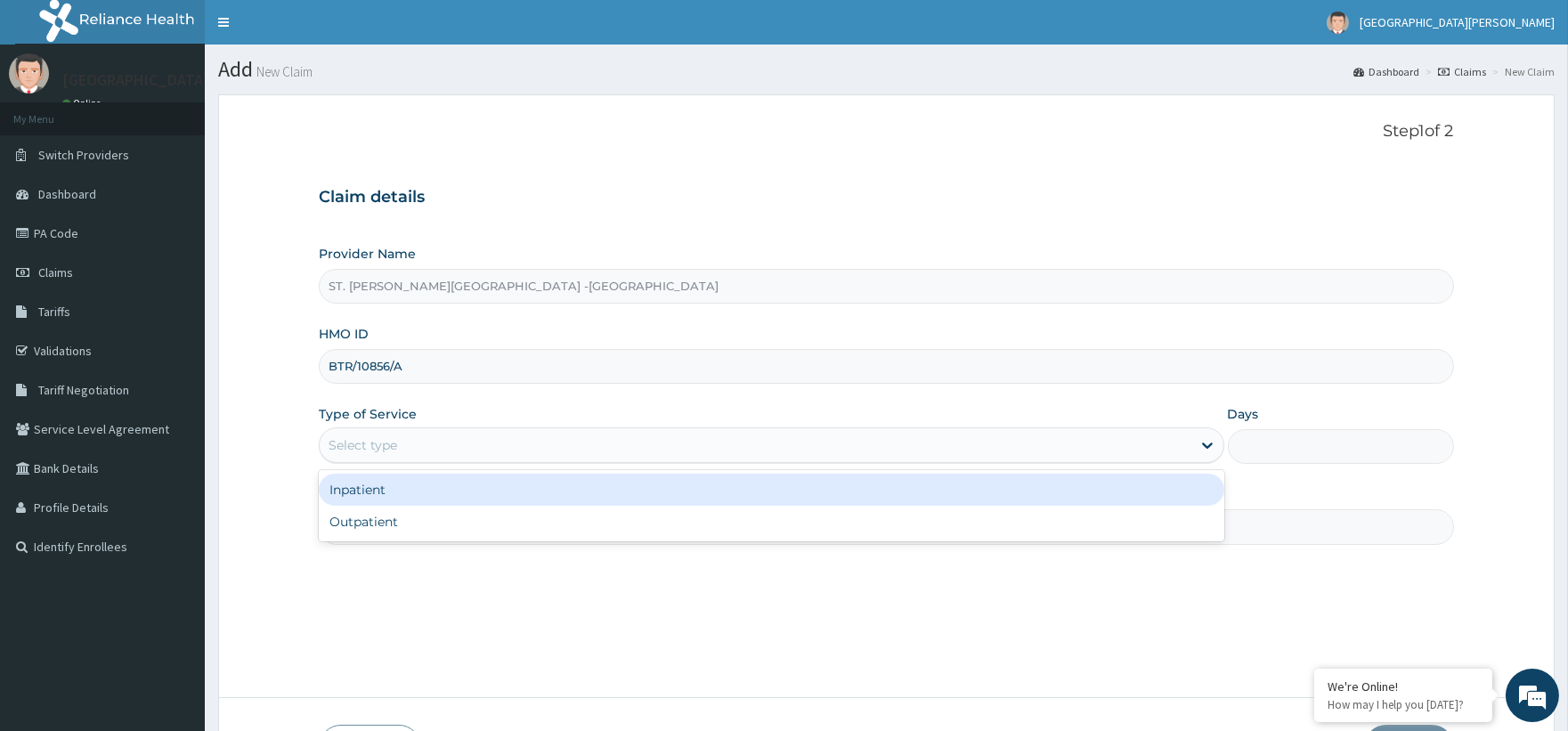
click at [387, 453] on div "Select type" at bounding box center [363, 444] width 68 height 18
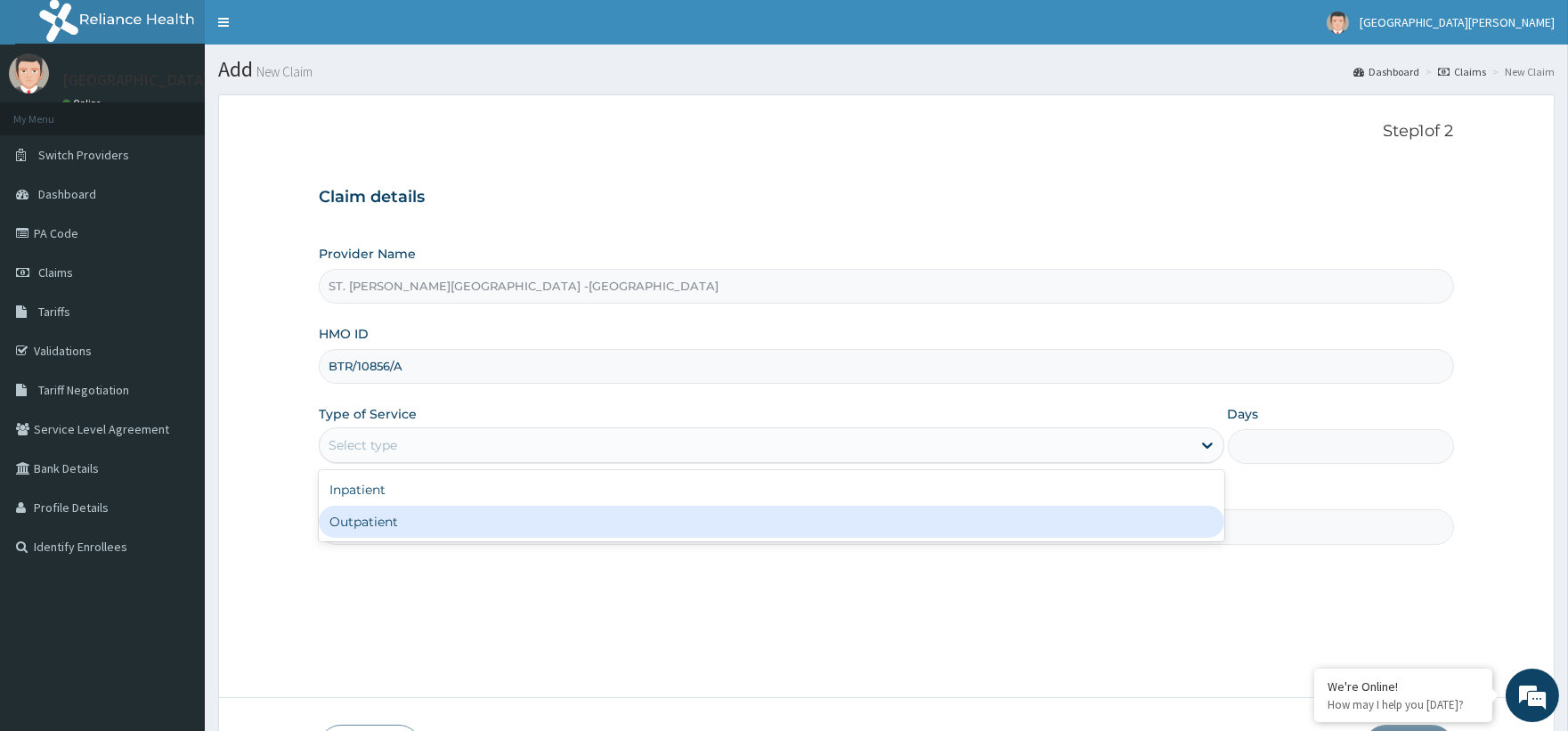
click at [382, 524] on div "Outpatient" at bounding box center [770, 522] width 904 height 32
type input "1"
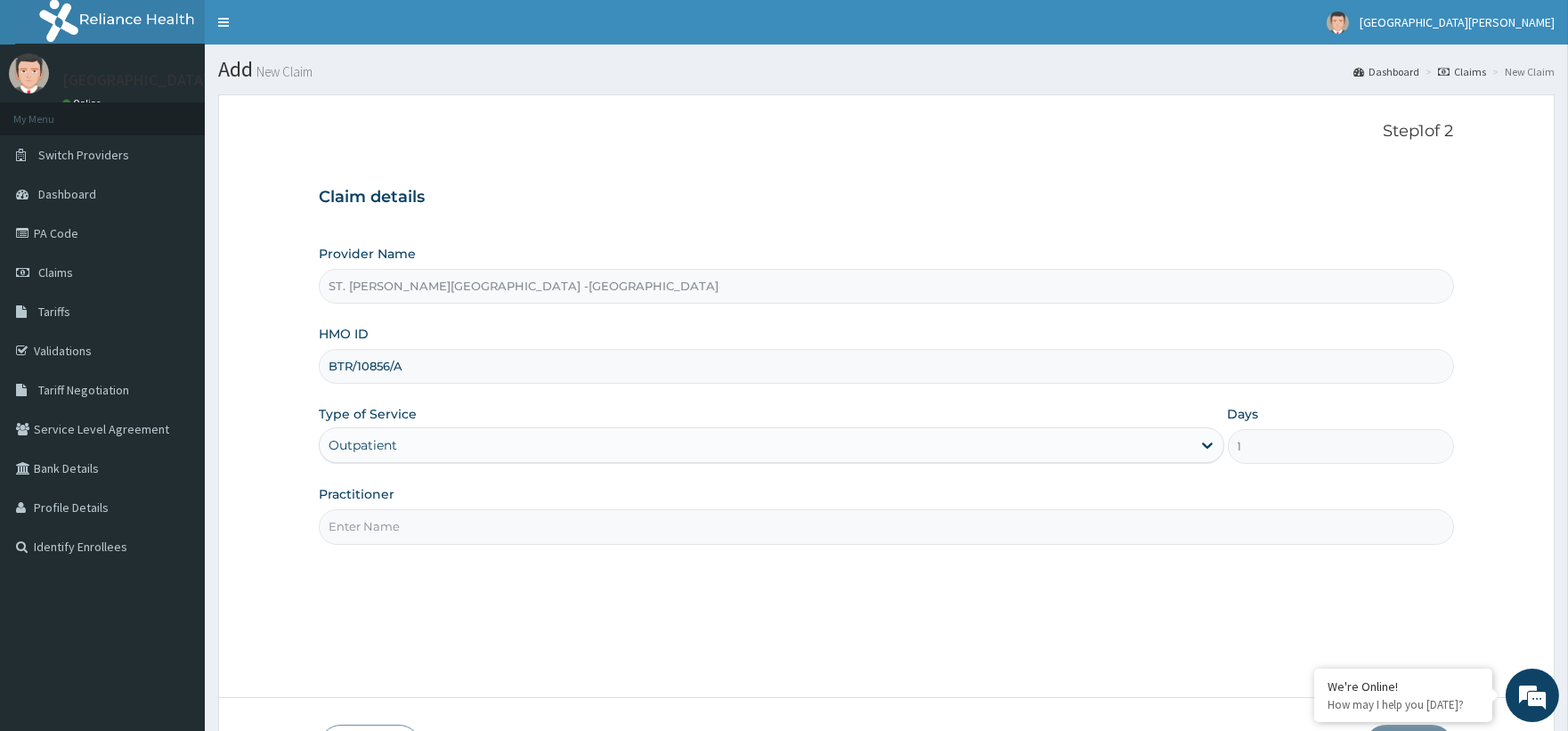
click at [395, 518] on input "Practitioner" at bounding box center [886, 526] width 1134 height 35
type input "Luba"
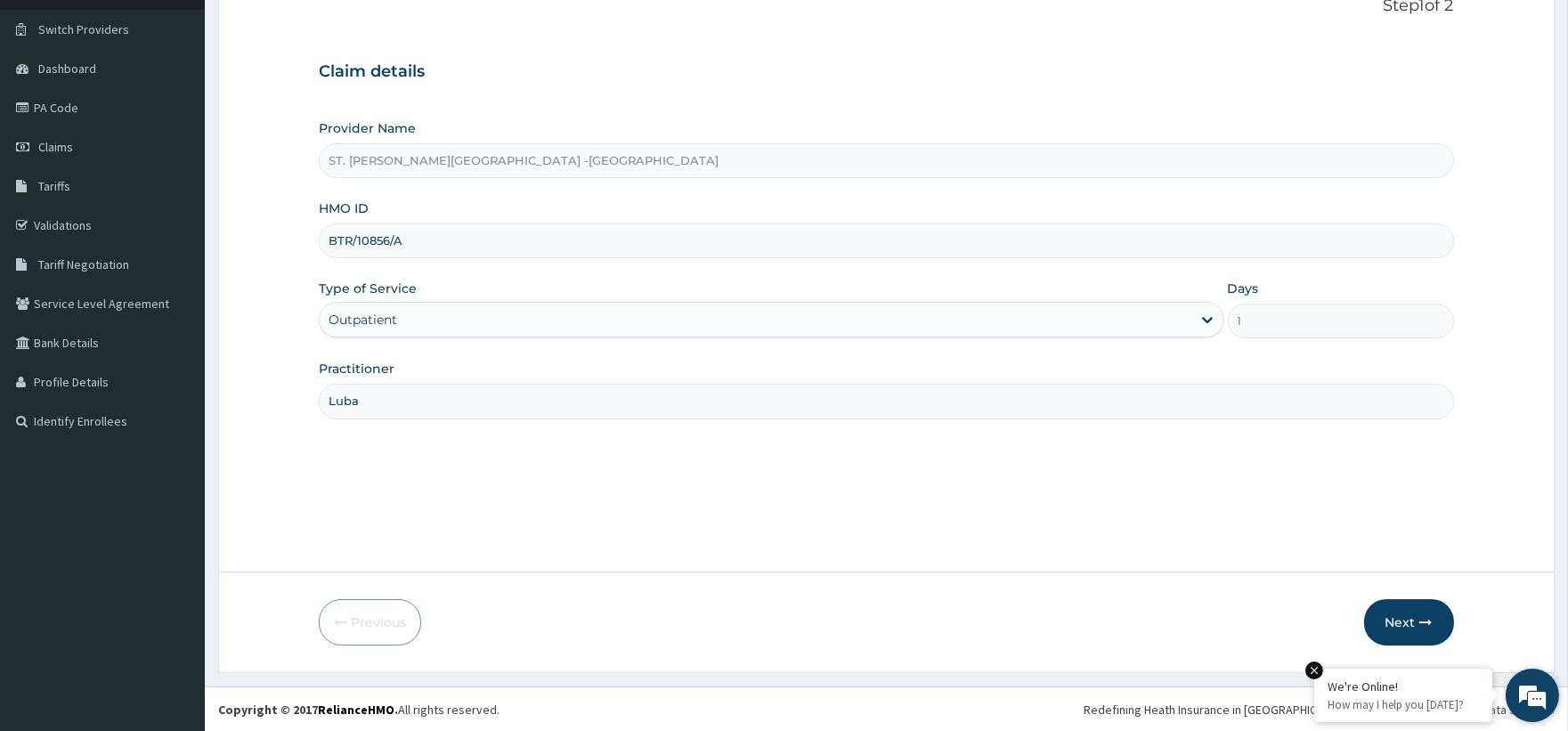
scroll to position [127, 0]
click at [1422, 626] on icon "button" at bounding box center [1426, 620] width 12 height 12
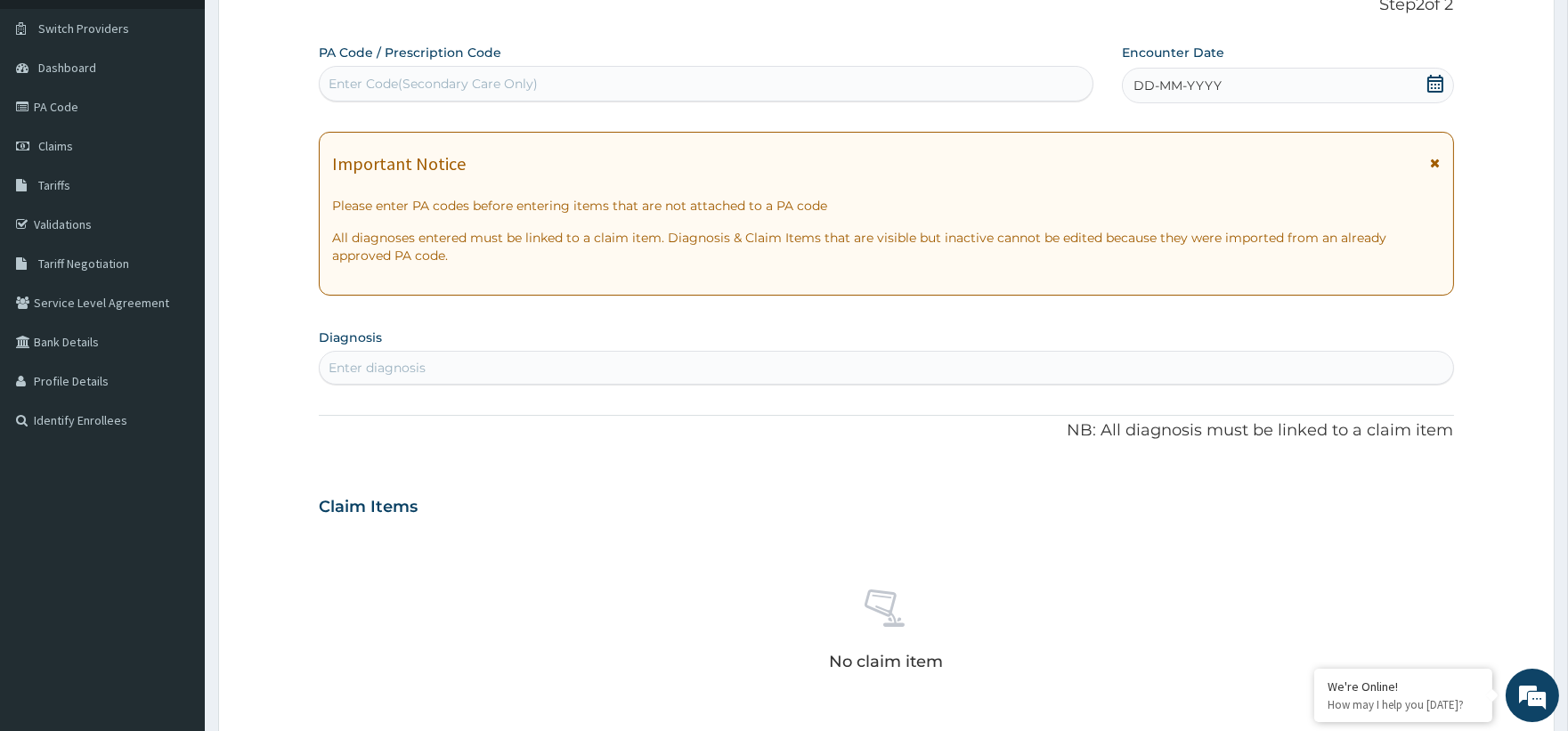
click at [1435, 77] on icon at bounding box center [1435, 83] width 16 height 18
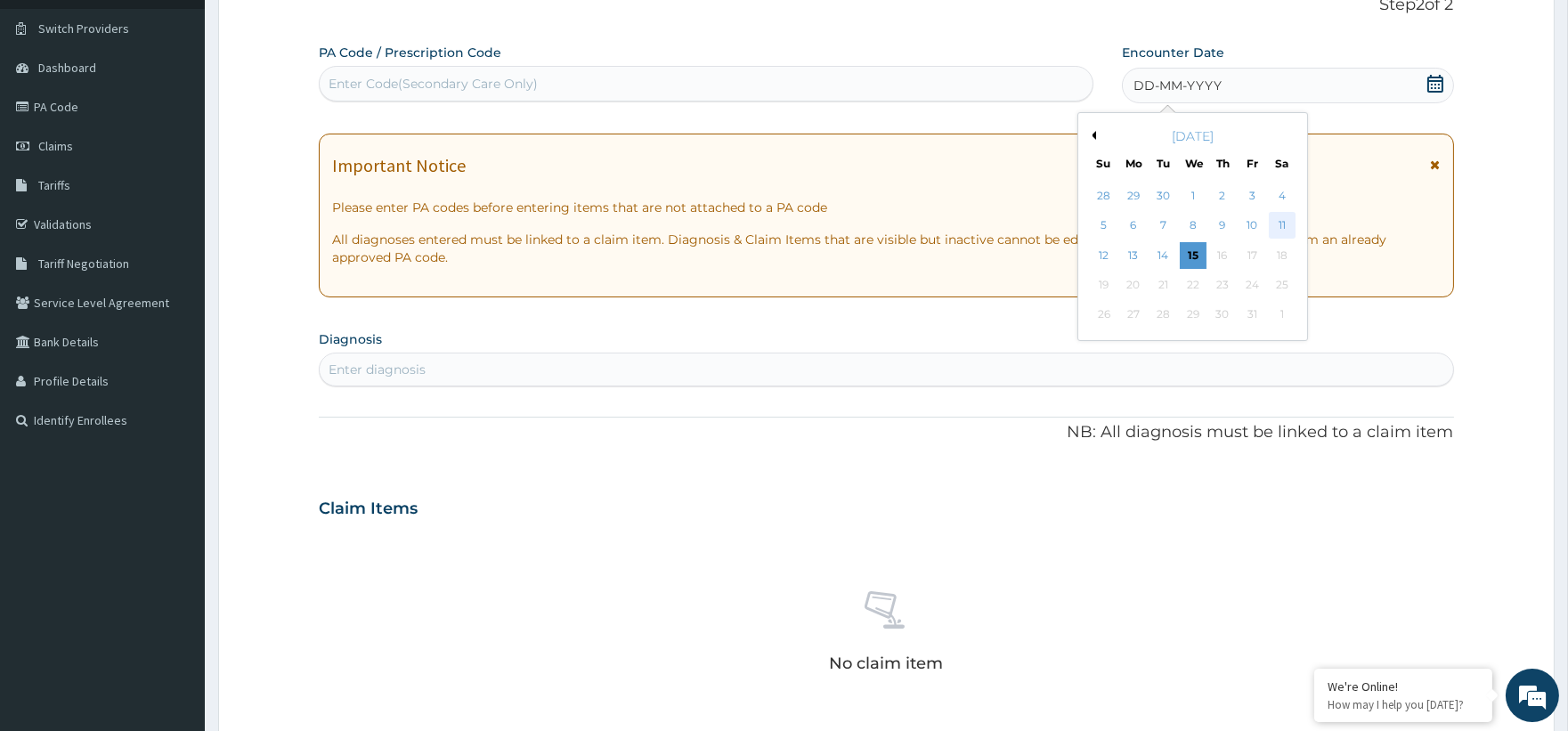
click at [1287, 221] on div "11" at bounding box center [1281, 226] width 26 height 26
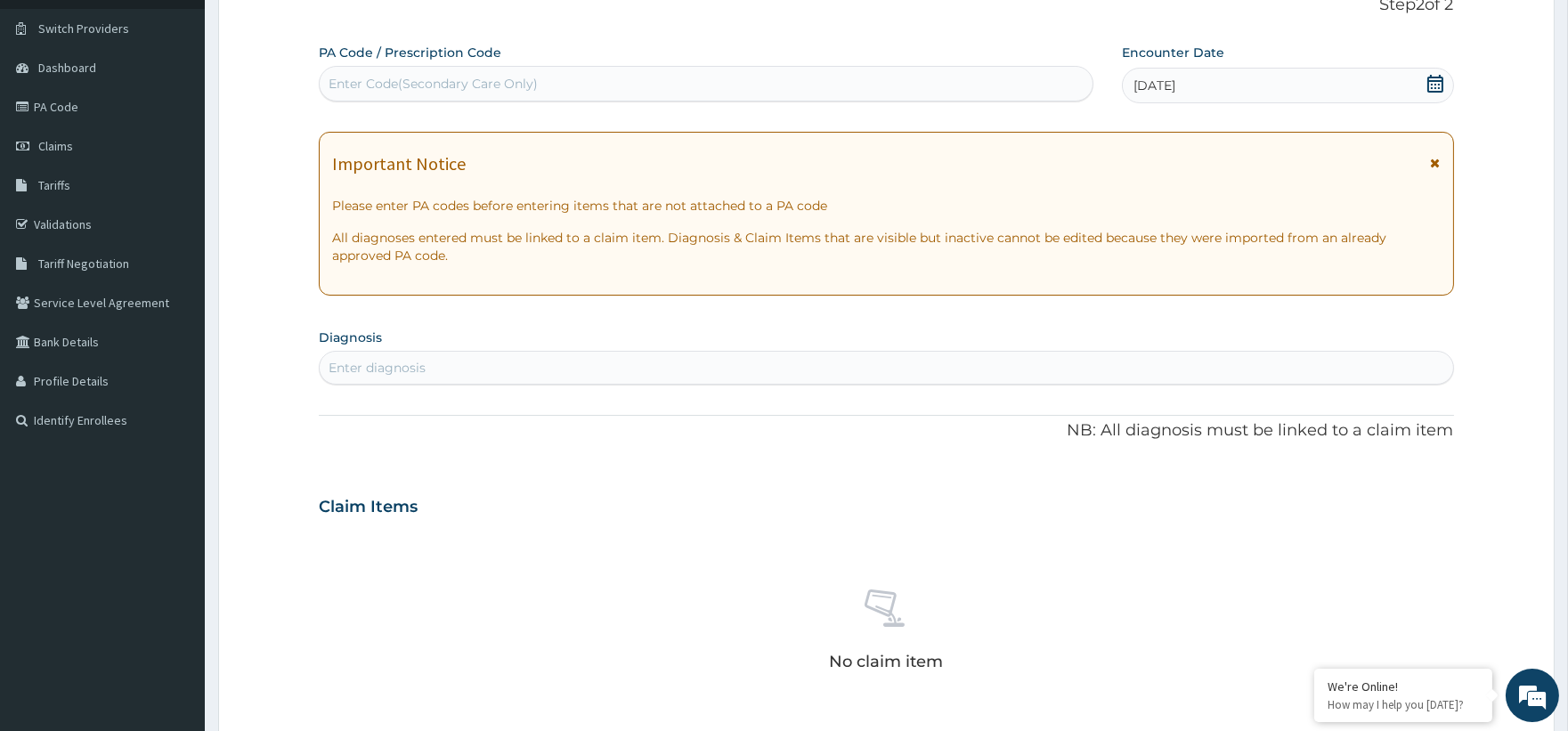
click at [441, 366] on div "Enter diagnosis" at bounding box center [886, 367] width 1132 height 28
type input "pso"
type input "p"
click at [440, 370] on div "Enter diagnosis" at bounding box center [886, 367] width 1132 height 28
click at [433, 376] on div "scabi scabi" at bounding box center [867, 367] width 1095 height 28
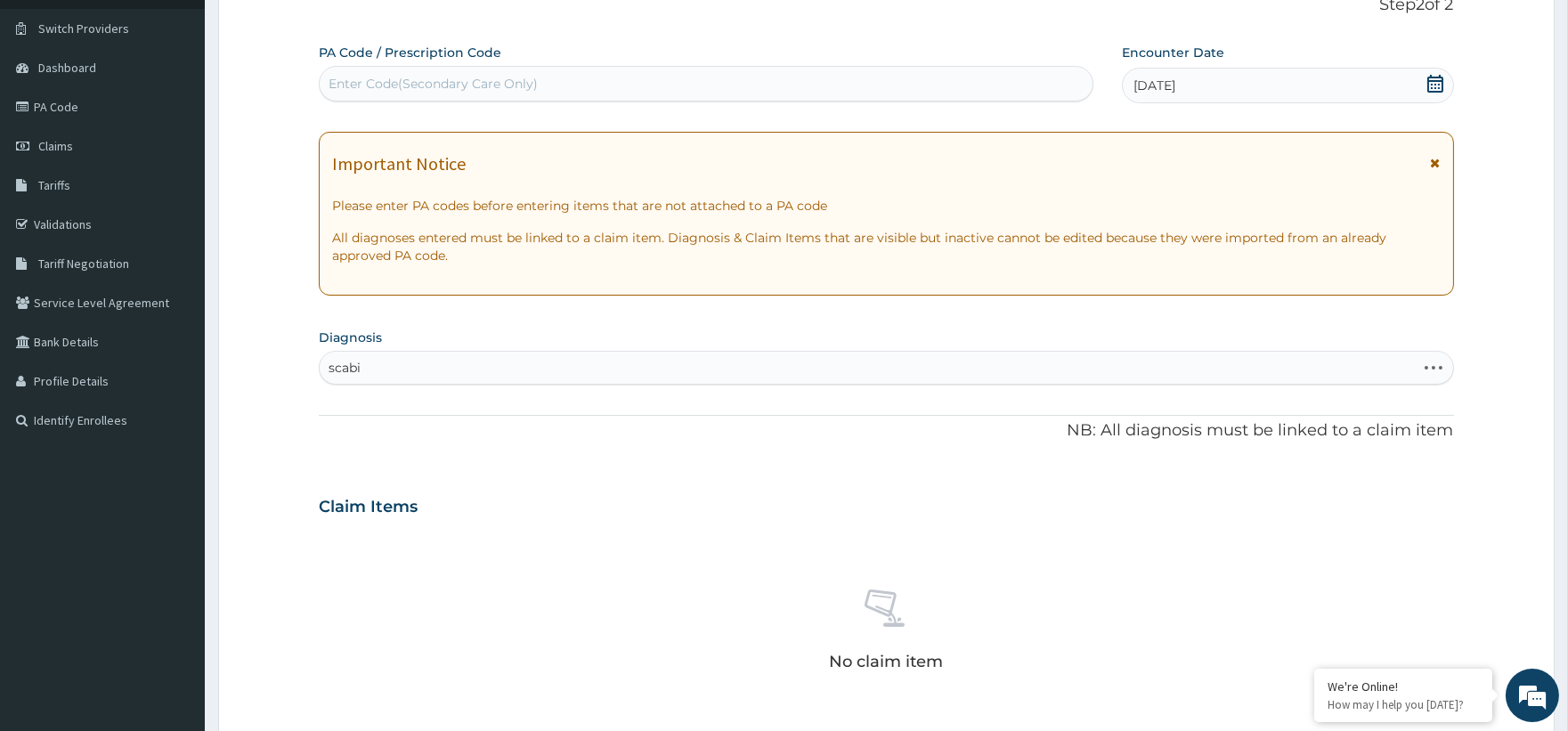
click at [433, 376] on div "scabi scabi" at bounding box center [867, 367] width 1095 height 28
type input "s"
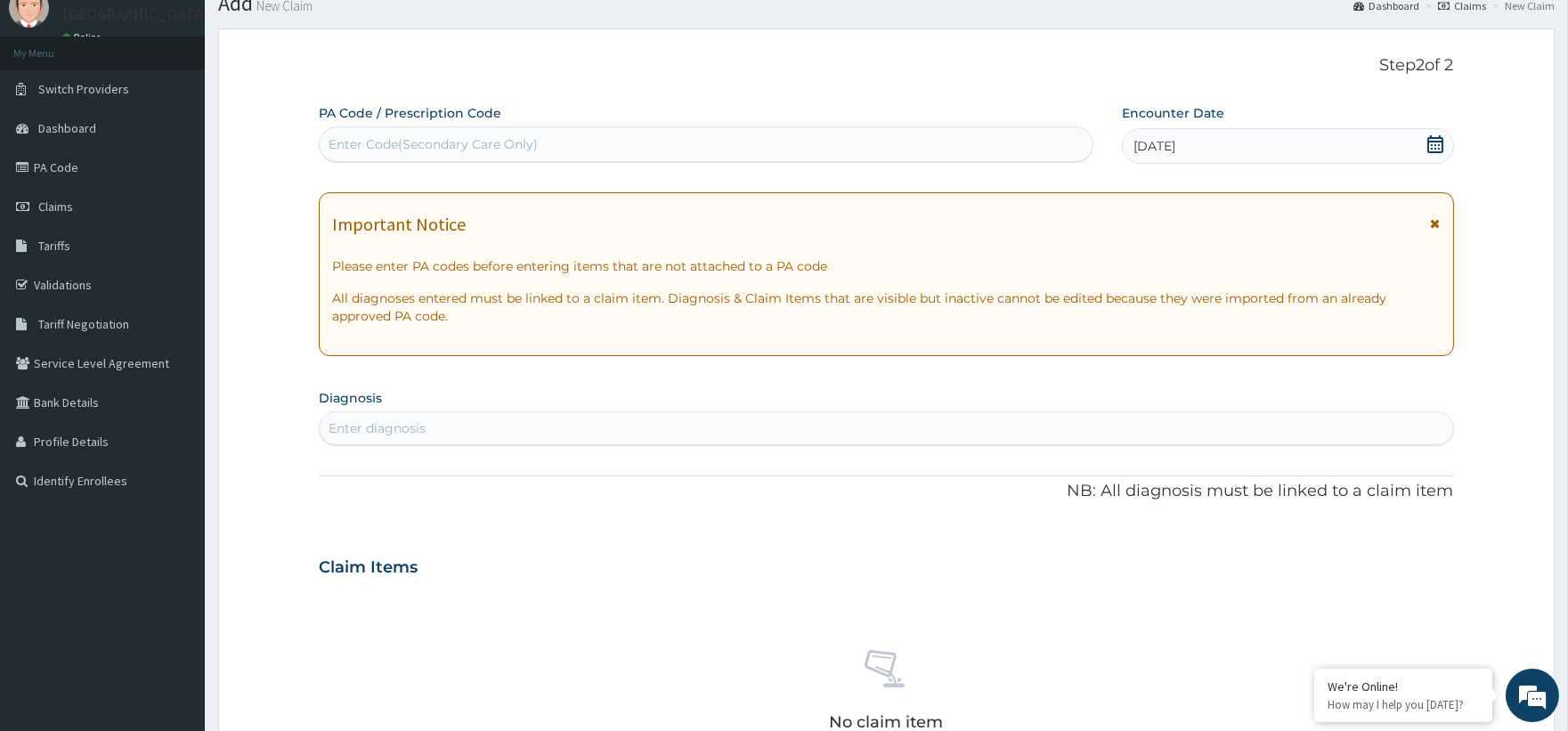
scroll to position [0, 0]
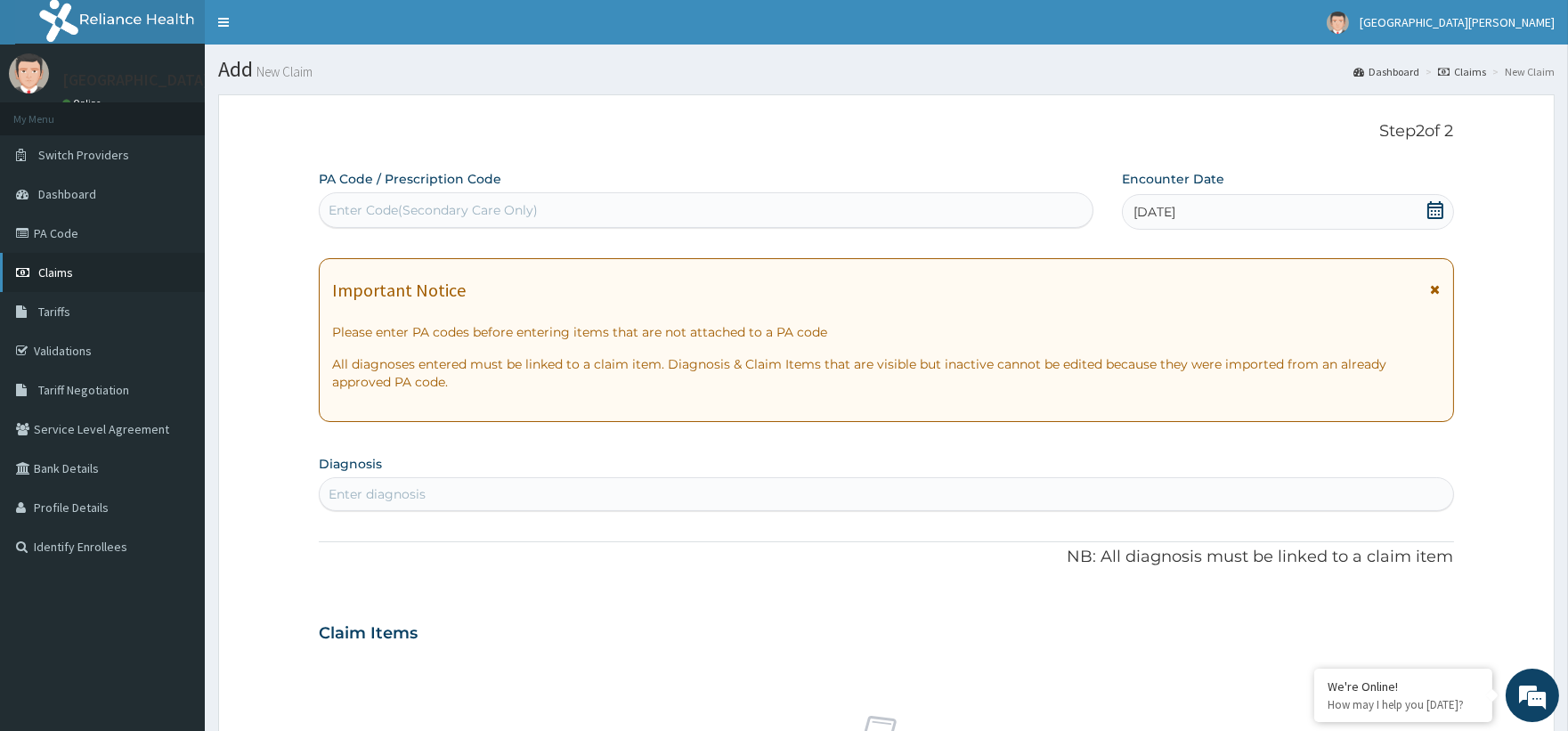
click at [76, 275] on link "Claims" at bounding box center [102, 273] width 204 height 39
click at [84, 260] on link "Claims" at bounding box center [102, 273] width 204 height 39
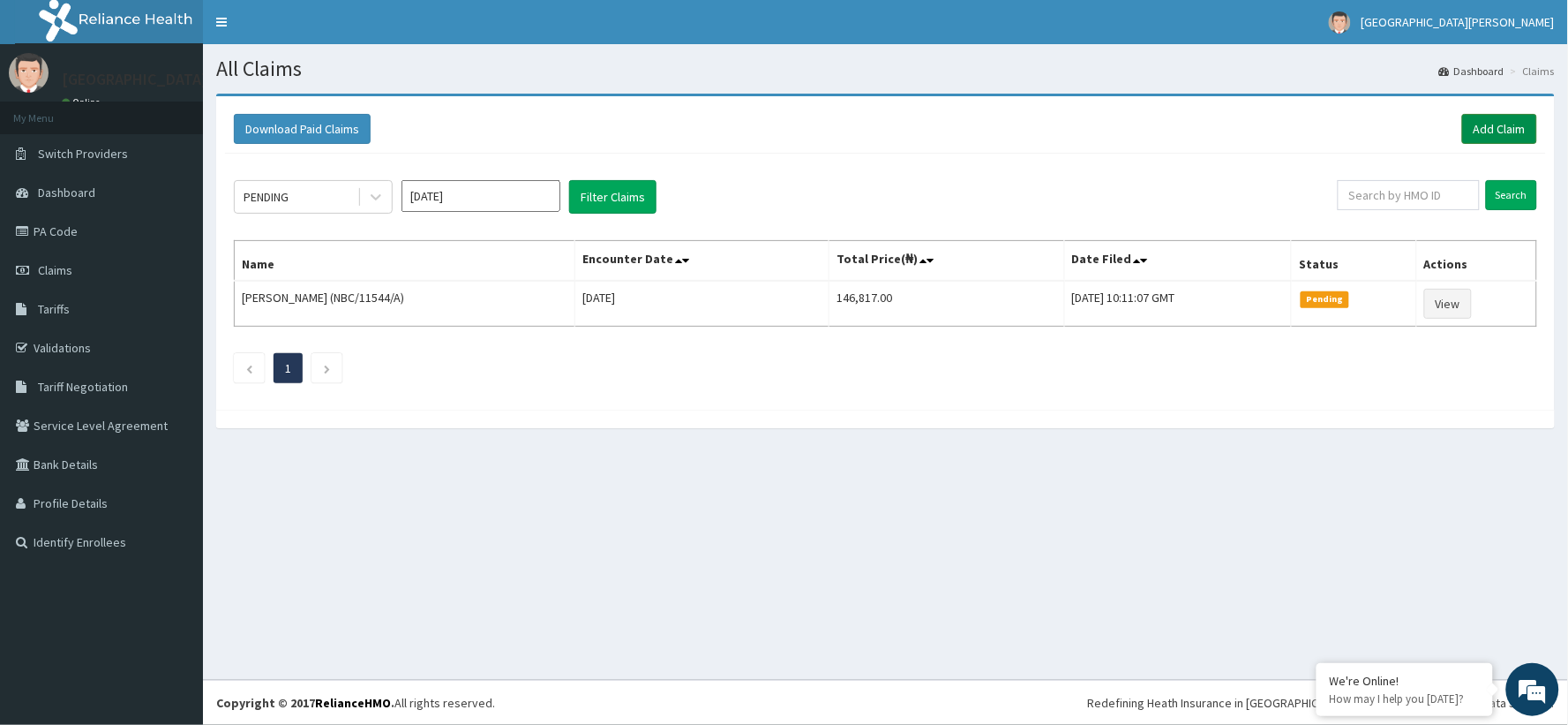
click at [1490, 131] on link "Add Claim" at bounding box center [1499, 129] width 75 height 30
click at [1491, 131] on link "Add Claim" at bounding box center [1499, 129] width 75 height 30
